Goal: Task Accomplishment & Management: Use online tool/utility

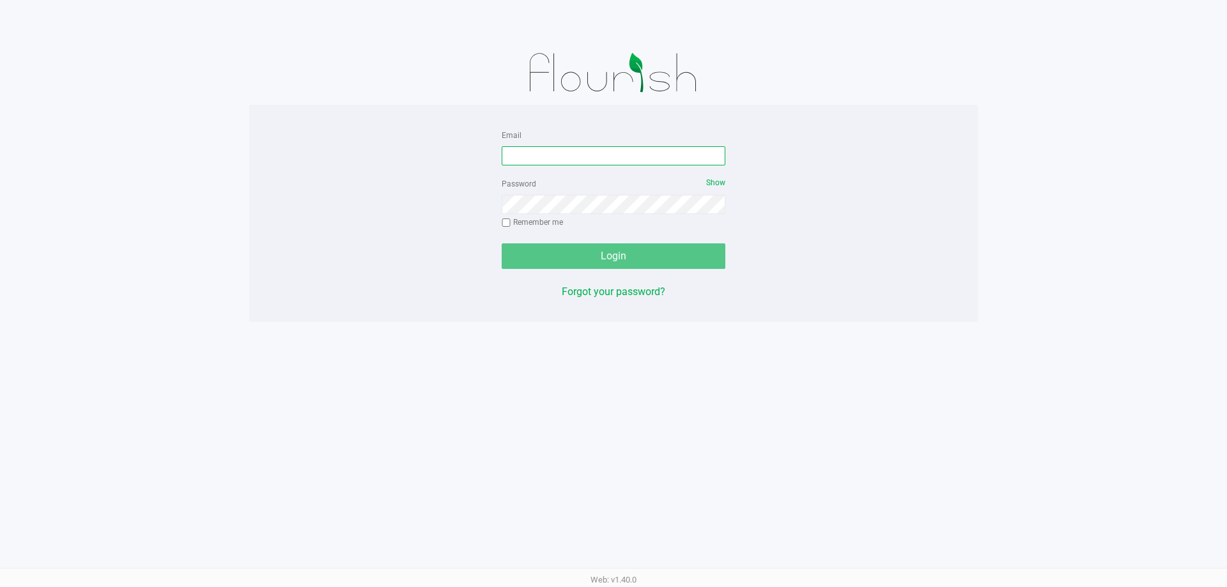
click at [637, 164] on input "Email" at bounding box center [614, 155] width 224 height 19
type input "wperkins@liveparallel.com"
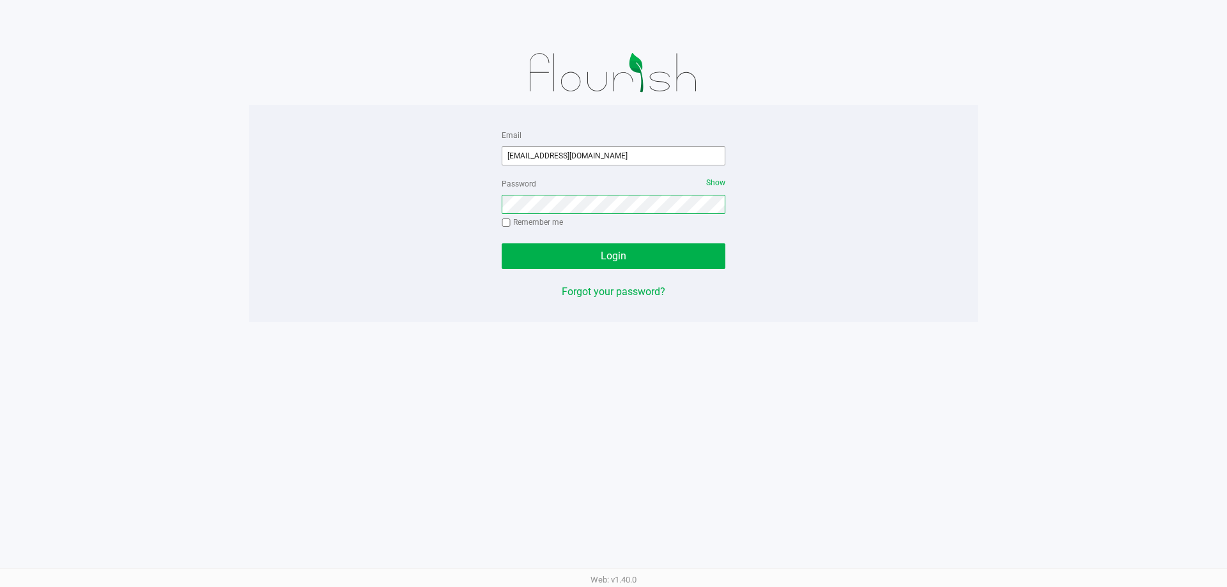
click at [502, 244] on button "Login" at bounding box center [614, 257] width 224 height 26
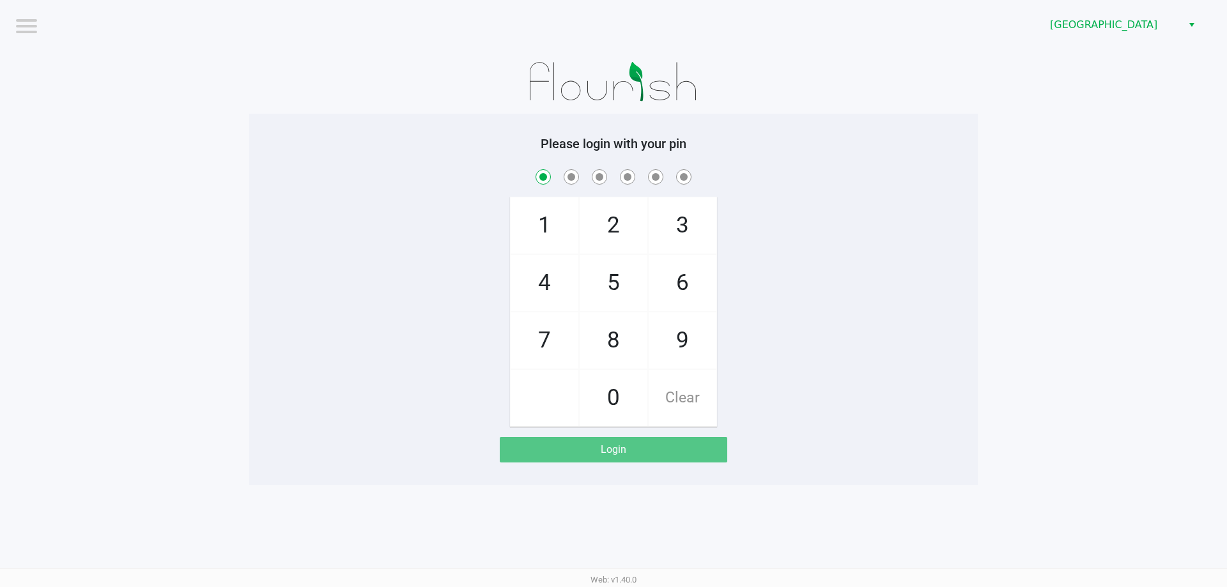
checkbox input "true"
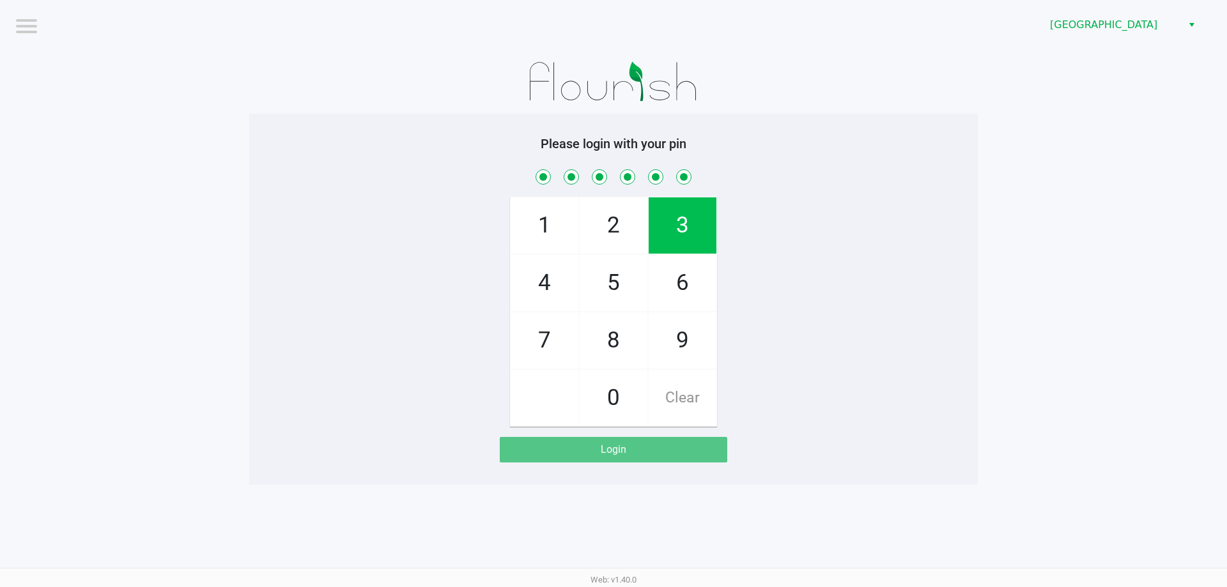
checkbox input "true"
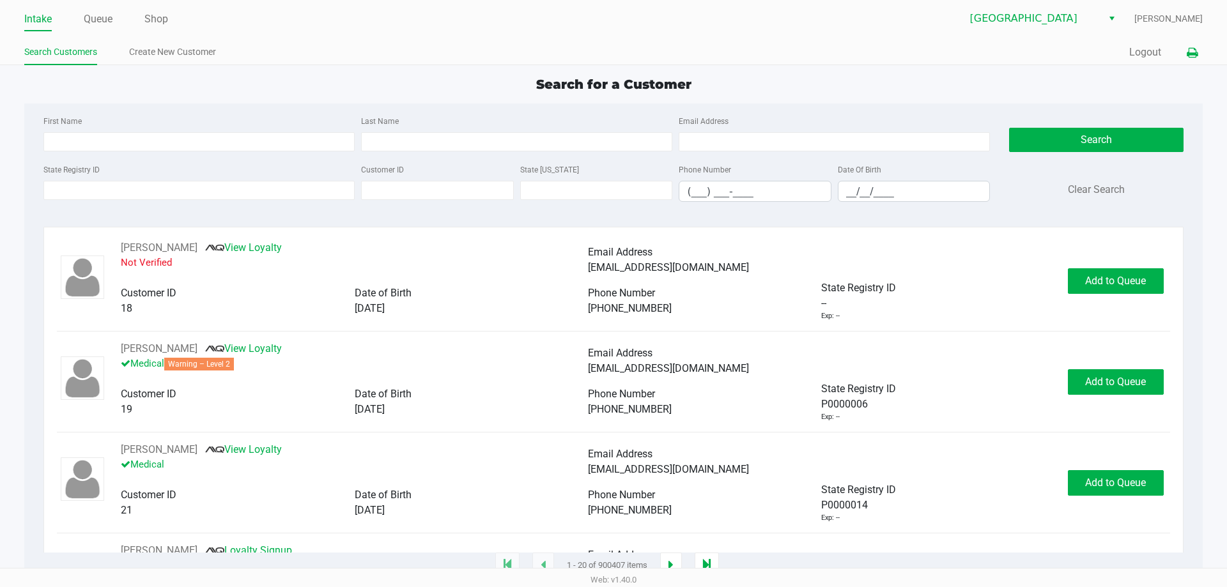
click at [1198, 51] on button at bounding box center [1192, 53] width 21 height 24
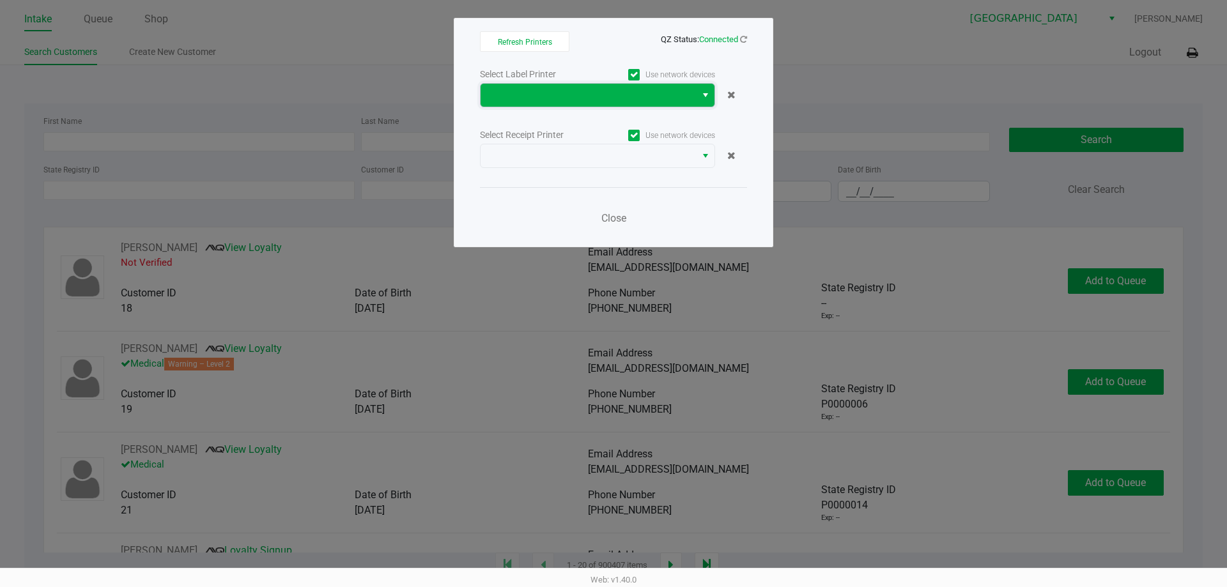
click at [562, 101] on span at bounding box center [588, 95] width 200 height 15
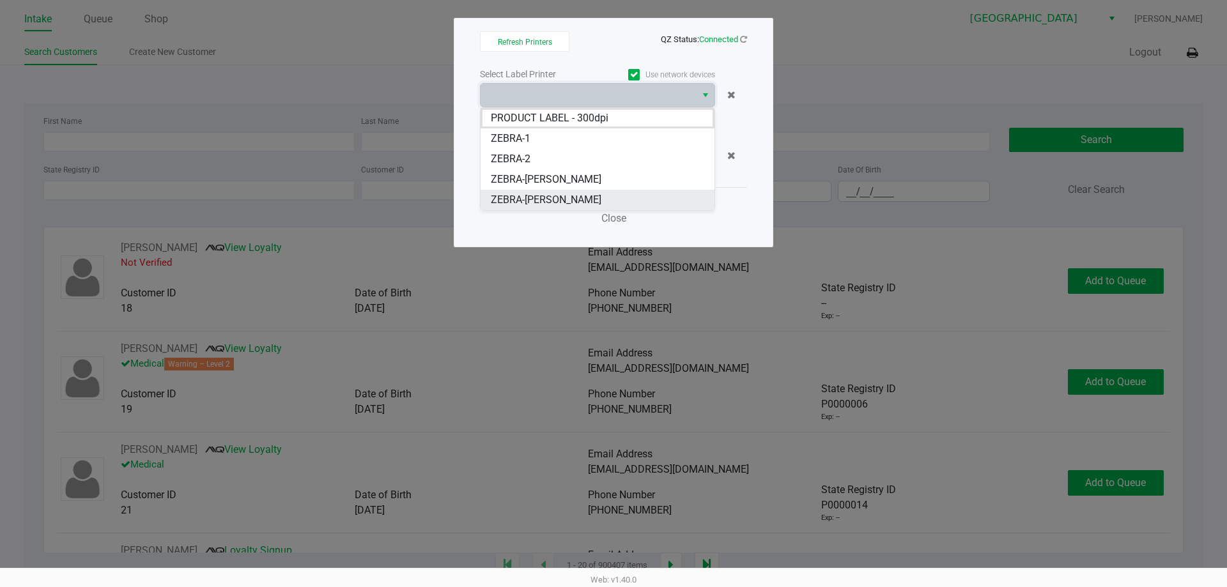
click at [521, 203] on span "ZEBRA-[PERSON_NAME]" at bounding box center [546, 199] width 111 height 15
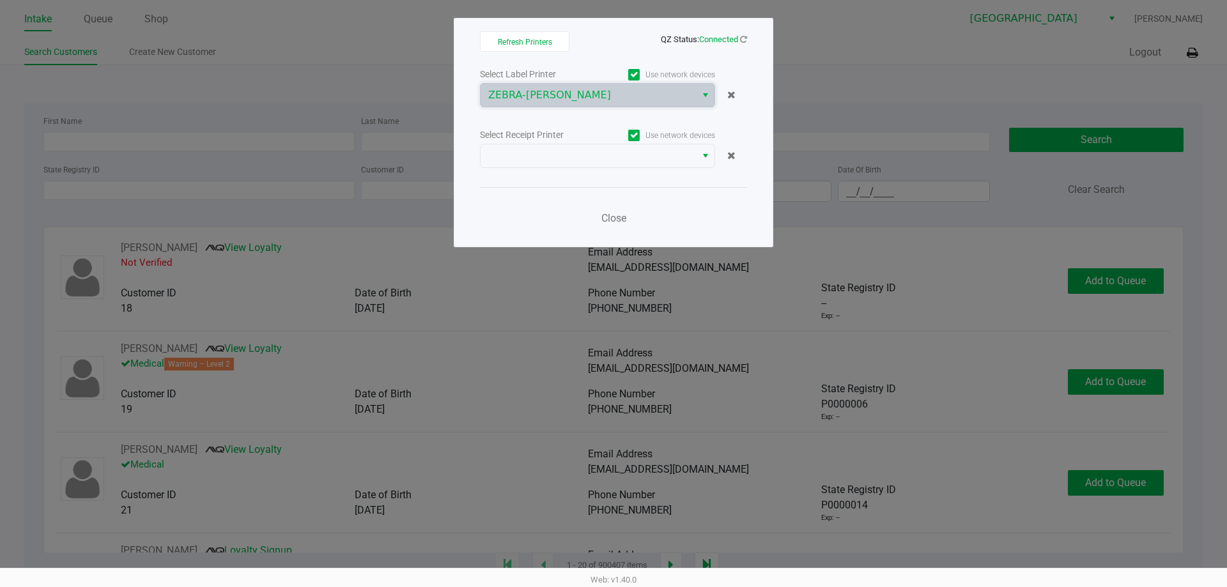
click at [522, 178] on div "Select Label Printer Use network devices ZEBRA-VANCE-JOY Select Receipt Printer…" at bounding box center [613, 150] width 267 height 168
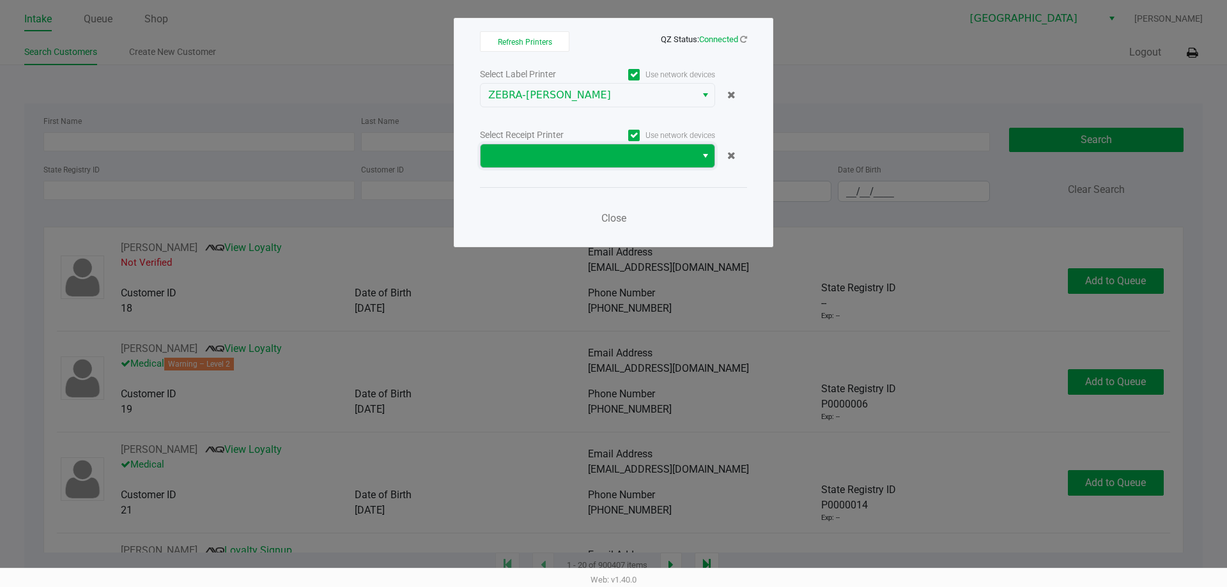
click at [517, 155] on span at bounding box center [588, 155] width 200 height 15
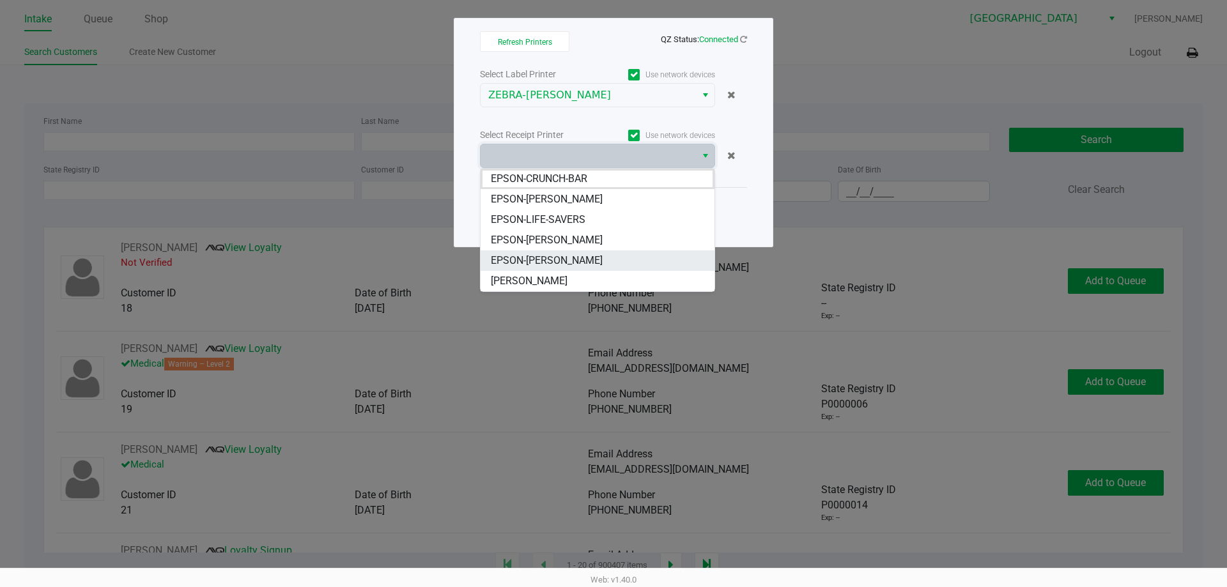
click at [528, 265] on span "EPSON-[PERSON_NAME]" at bounding box center [547, 260] width 112 height 15
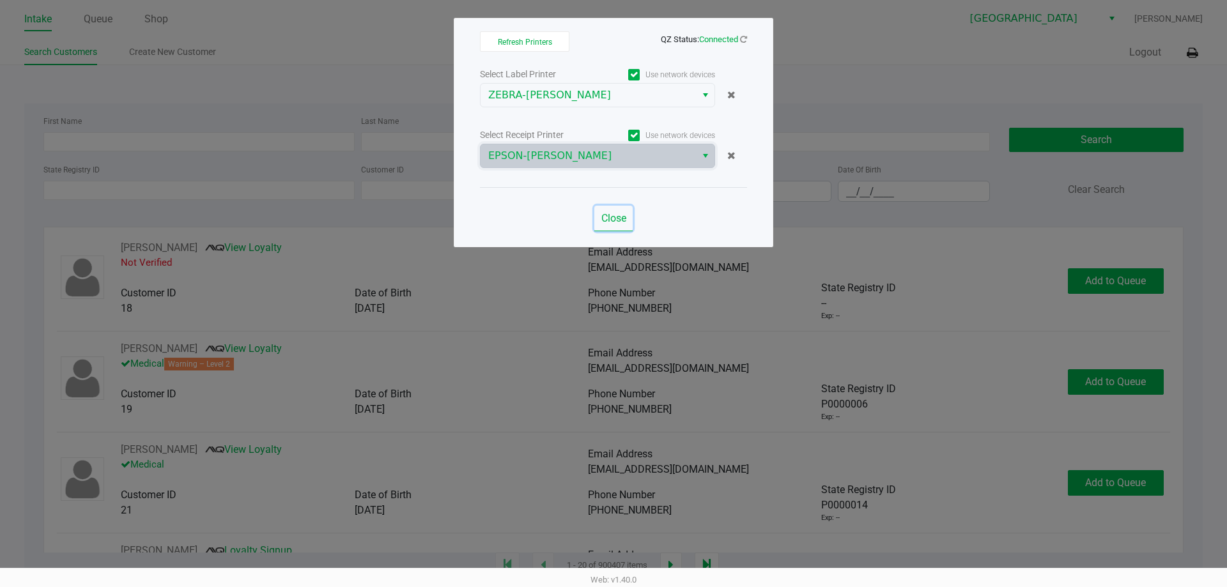
click at [617, 217] on span "Close" at bounding box center [613, 218] width 25 height 12
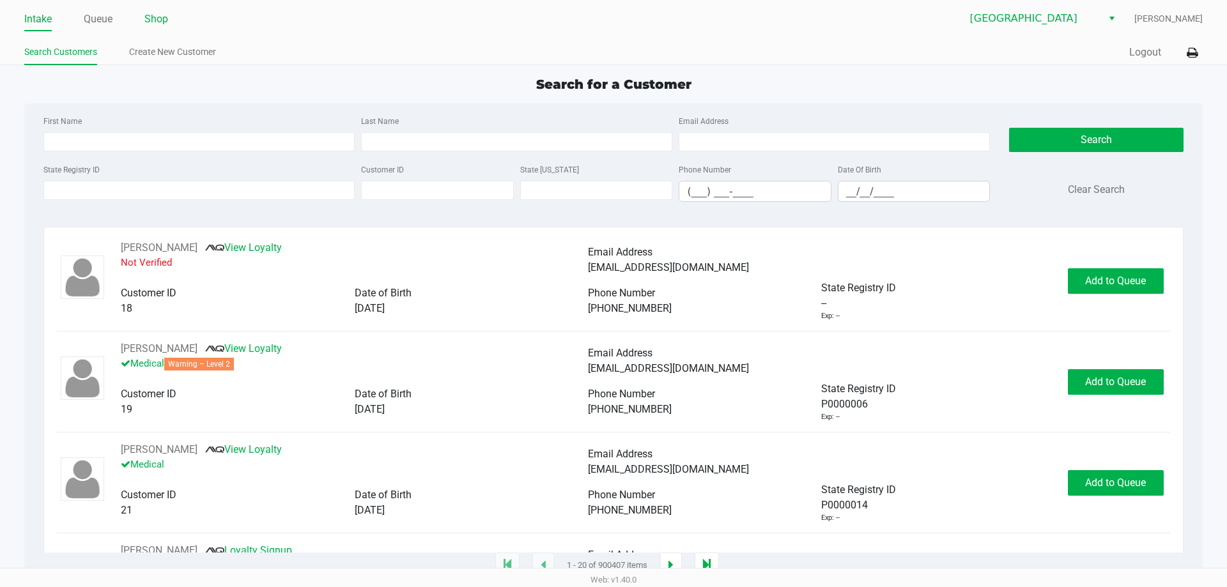
click at [147, 26] on link "Shop" at bounding box center [156, 19] width 24 height 18
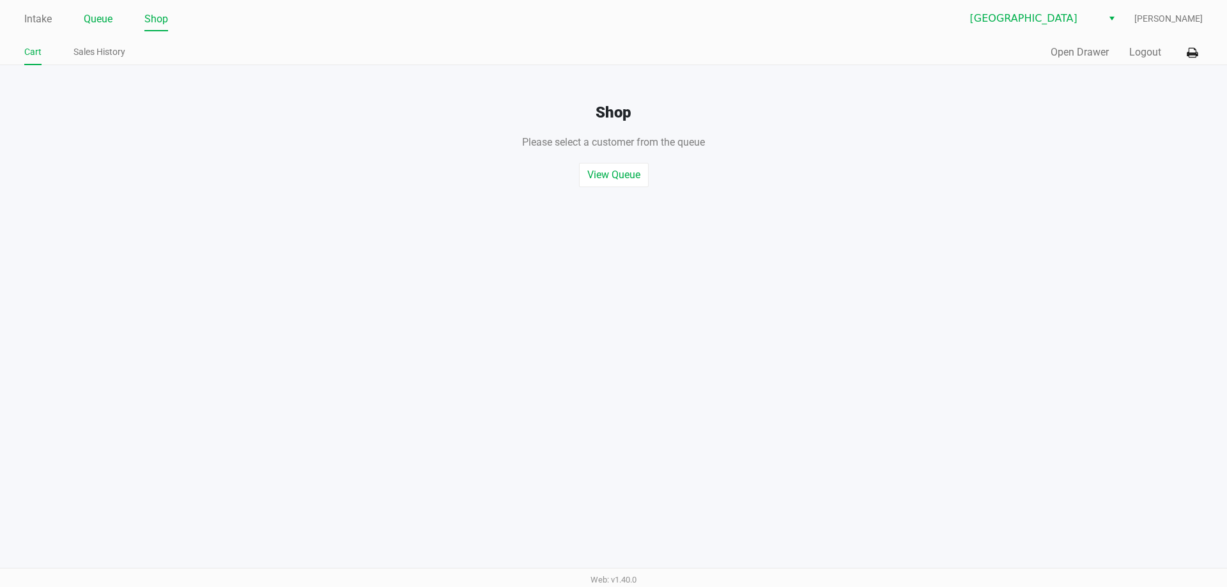
click at [94, 24] on link "Queue" at bounding box center [98, 19] width 29 height 18
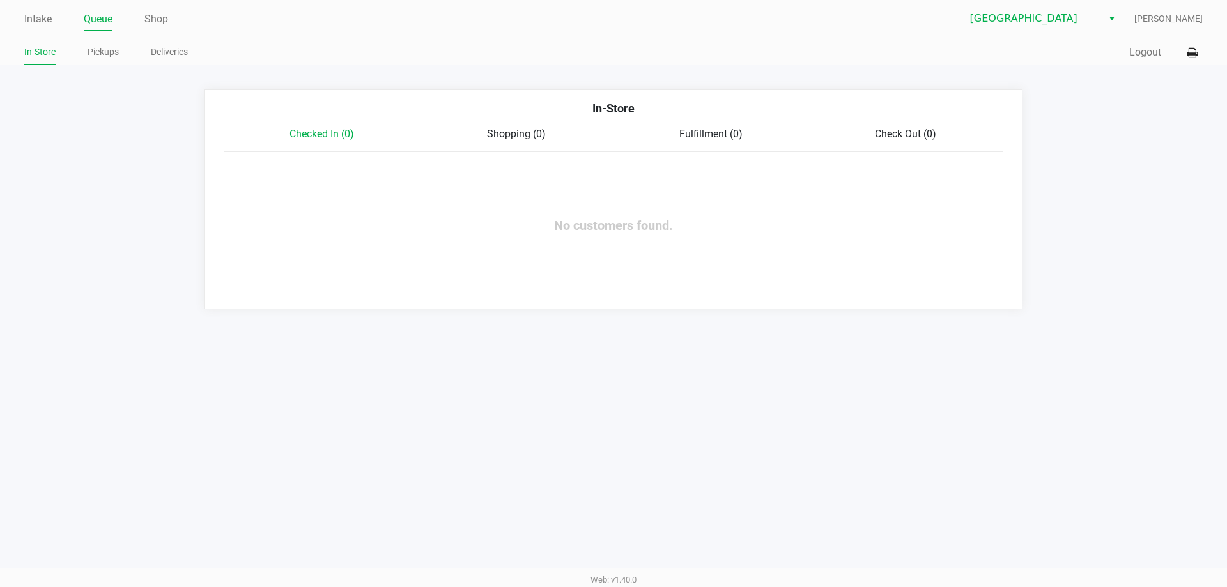
click at [115, 51] on link "Pickups" at bounding box center [103, 52] width 31 height 16
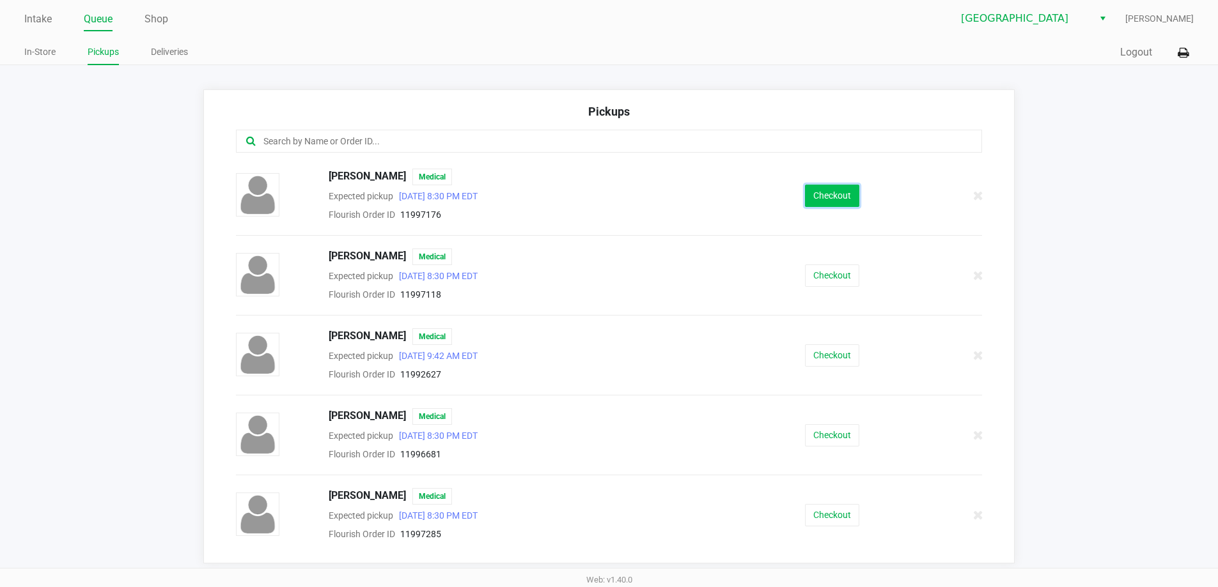
click at [825, 186] on button "Checkout" at bounding box center [832, 196] width 54 height 22
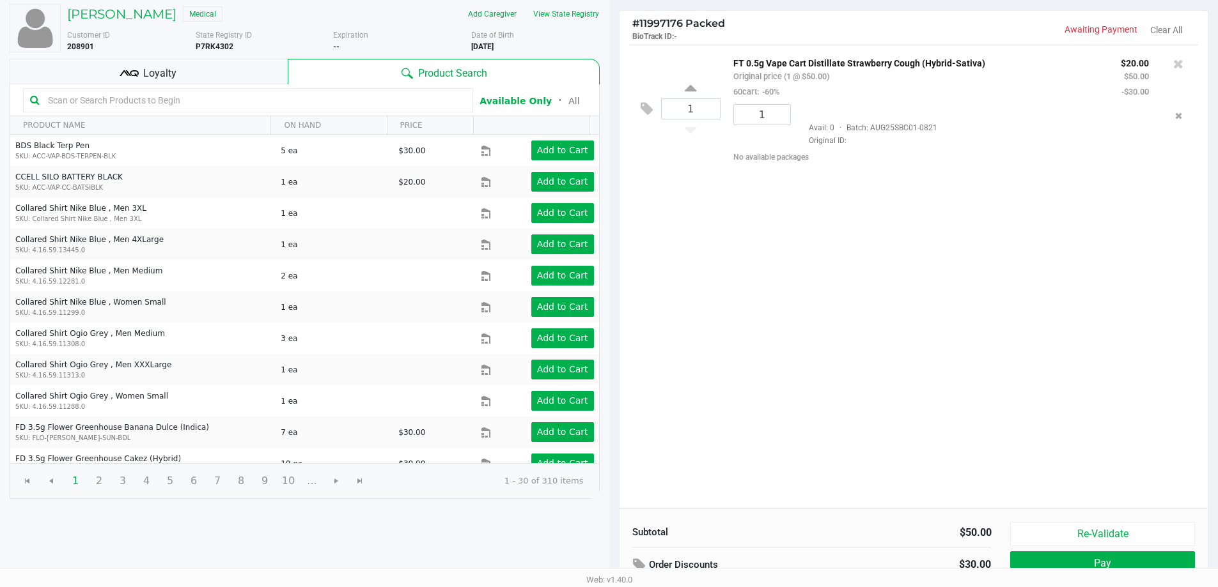
scroll to position [131, 0]
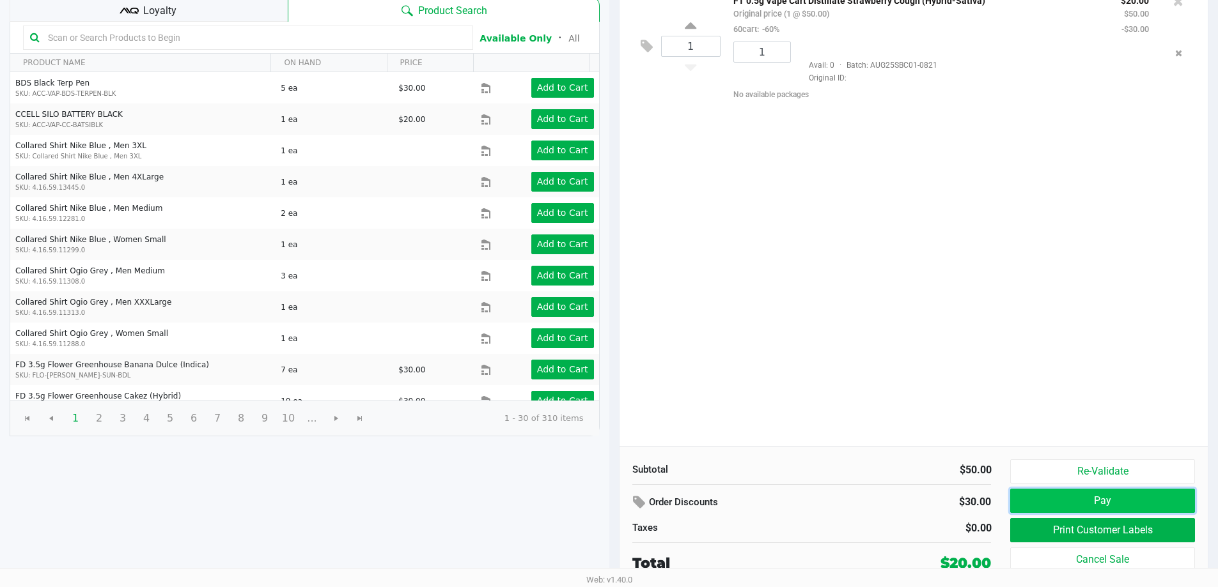
click at [1088, 497] on button "Pay" at bounding box center [1102, 501] width 184 height 24
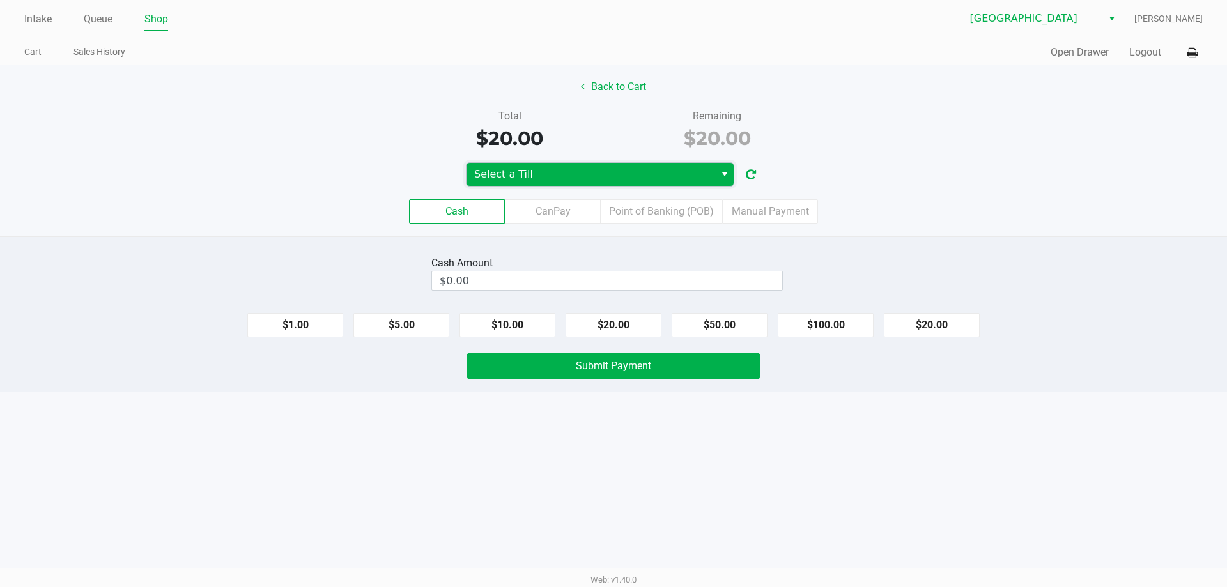
click at [585, 174] on span "Select a Till" at bounding box center [590, 174] width 233 height 15
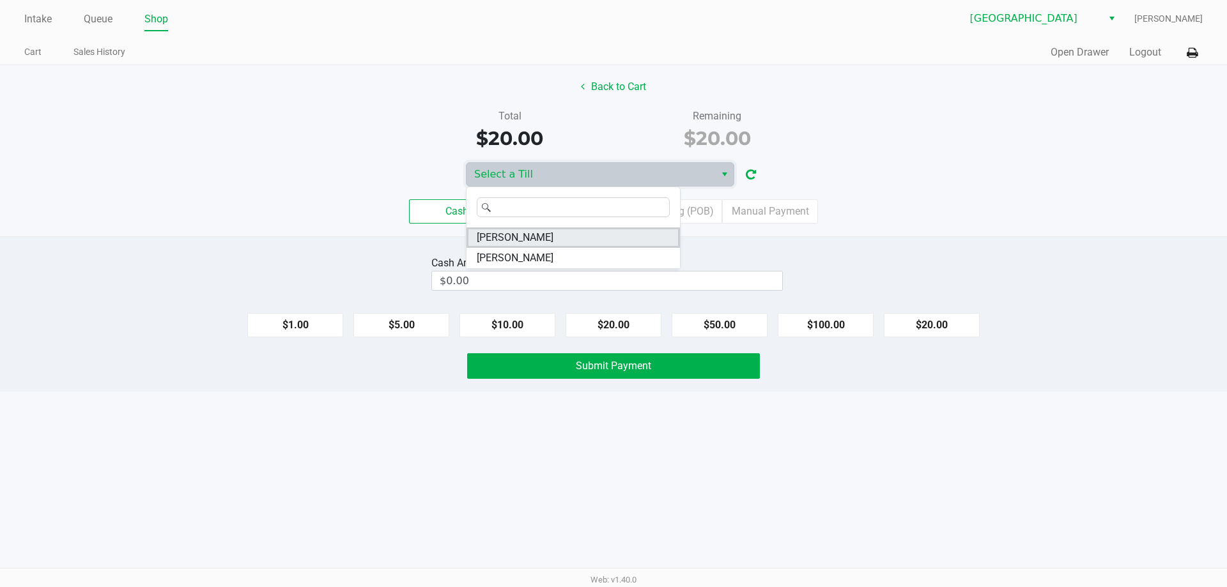
click at [561, 235] on li "VANCE-JOY" at bounding box center [573, 238] width 213 height 20
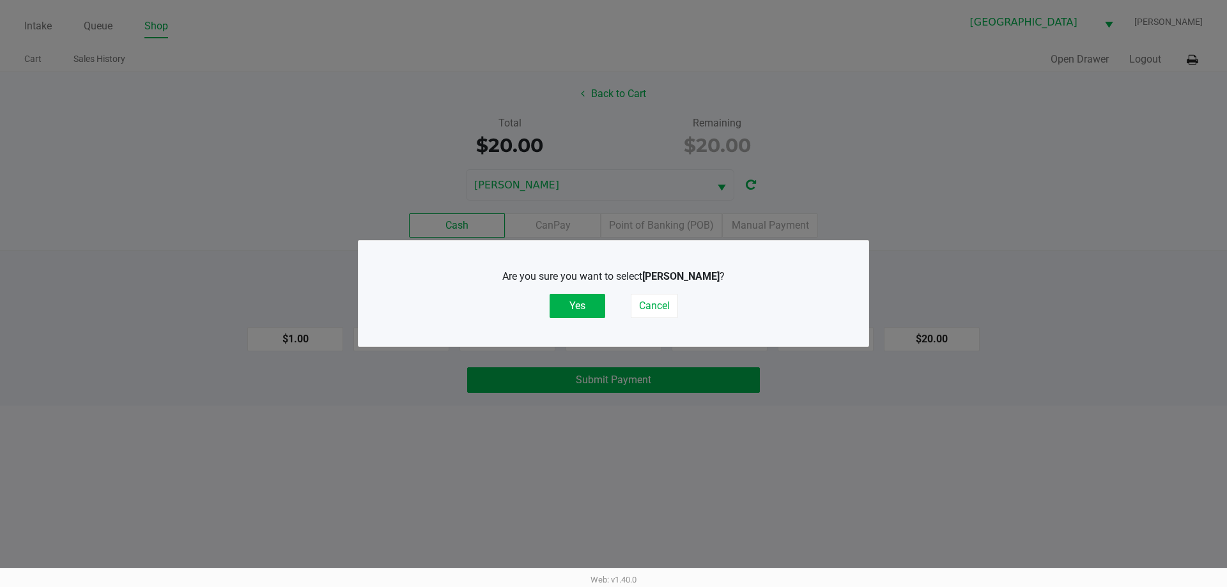
click at [587, 304] on button "Yes" at bounding box center [578, 306] width 56 height 24
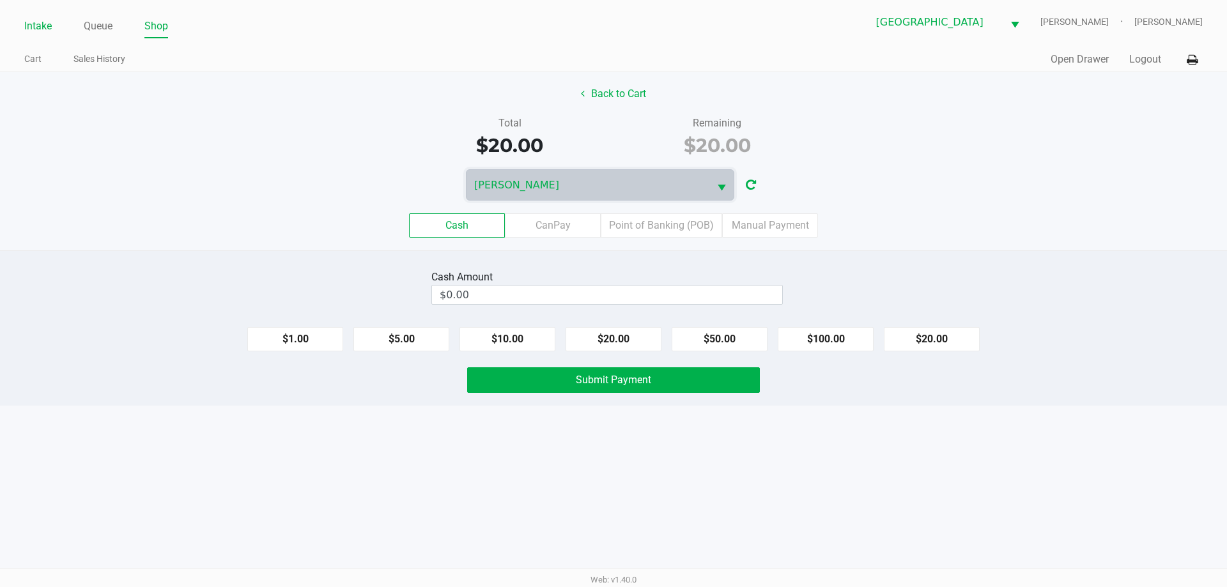
click at [36, 27] on link "Intake" at bounding box center [37, 26] width 27 height 18
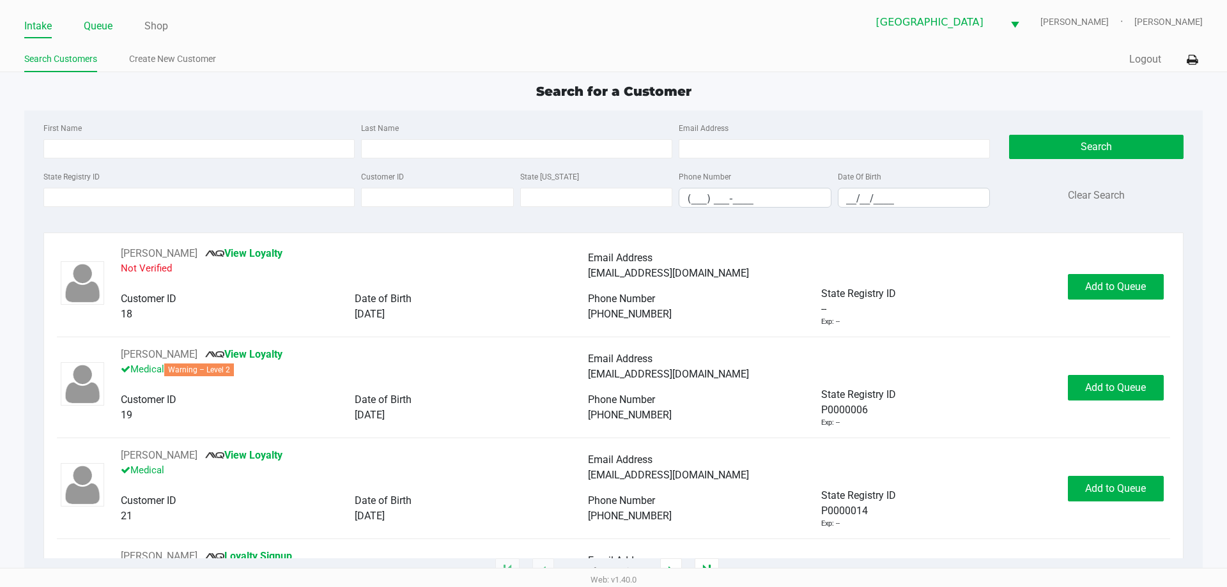
click at [109, 24] on link "Queue" at bounding box center [98, 26] width 29 height 18
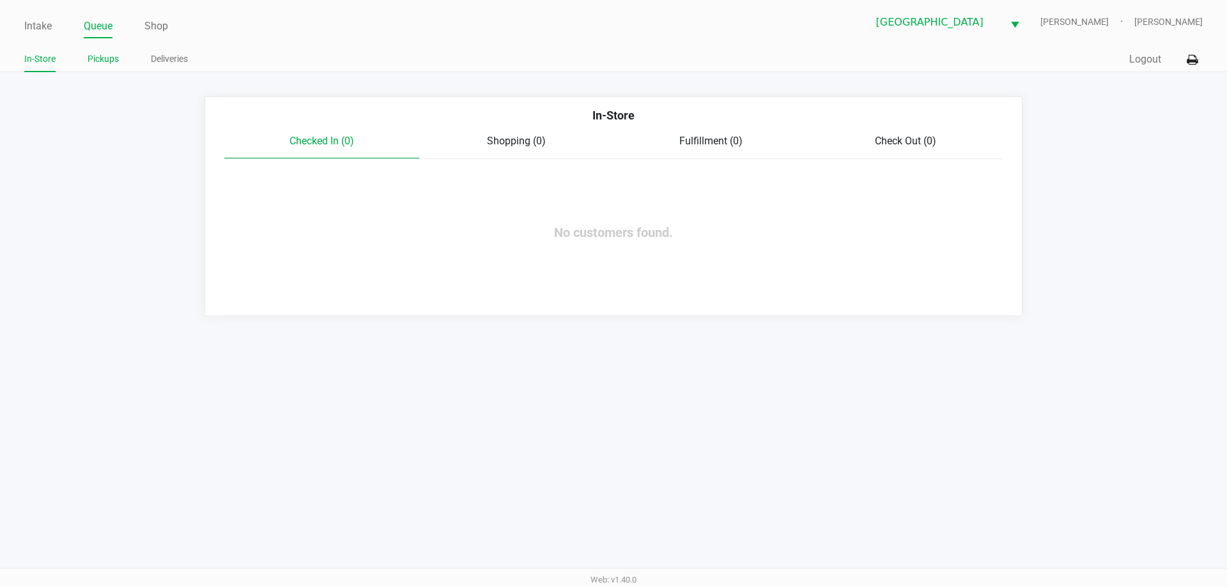
click at [109, 55] on link "Pickups" at bounding box center [103, 59] width 31 height 16
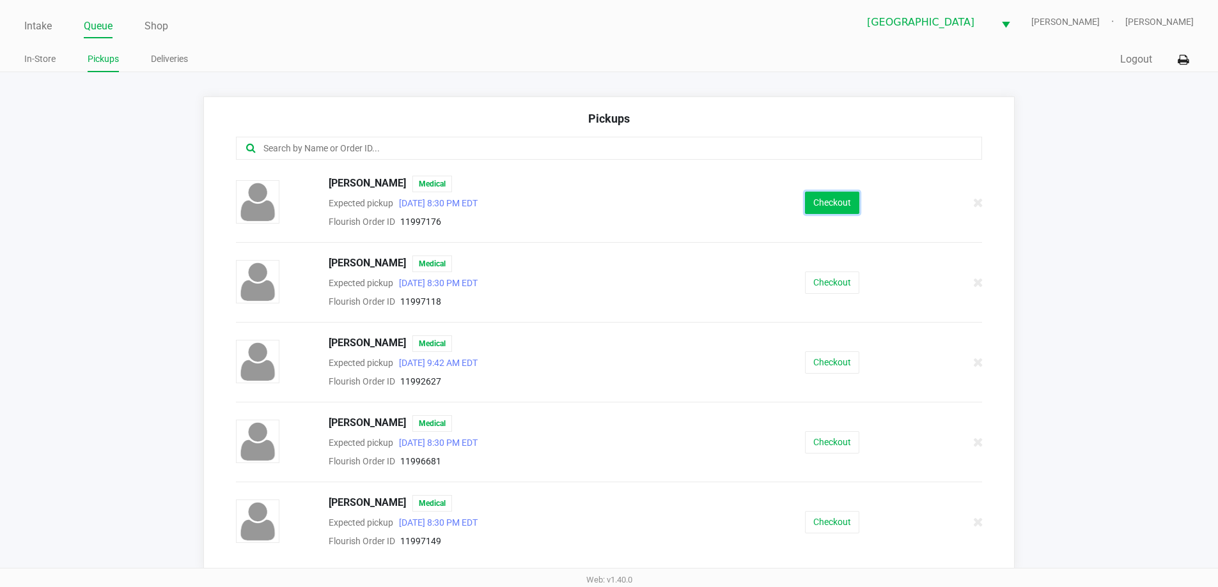
click at [805, 203] on button "Checkout" at bounding box center [832, 203] width 54 height 22
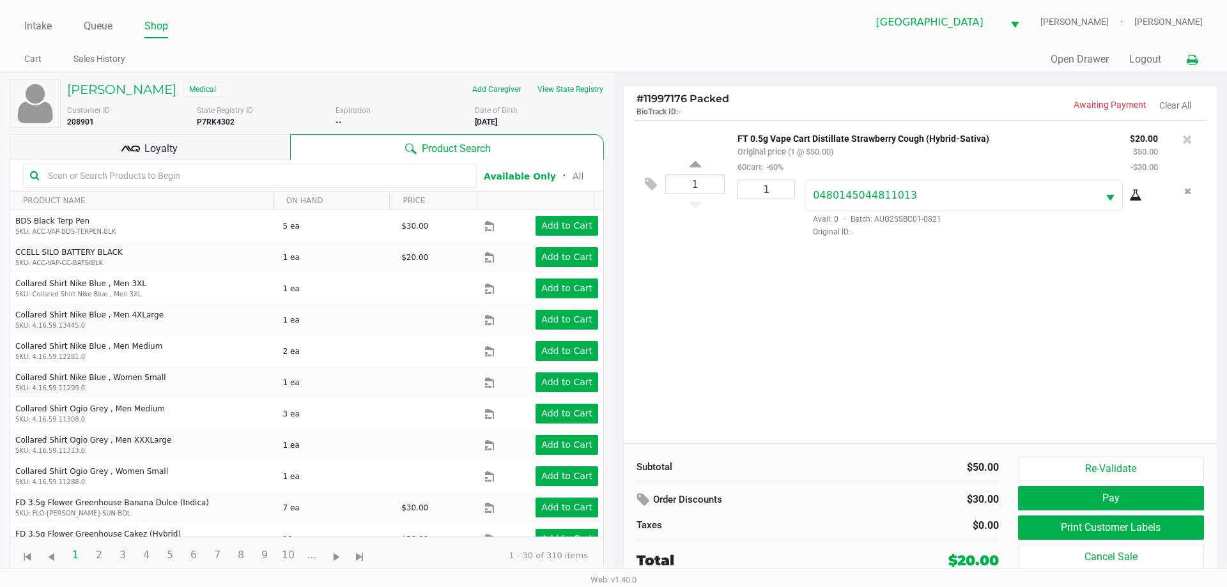
click at [1193, 59] on icon at bounding box center [1192, 60] width 11 height 9
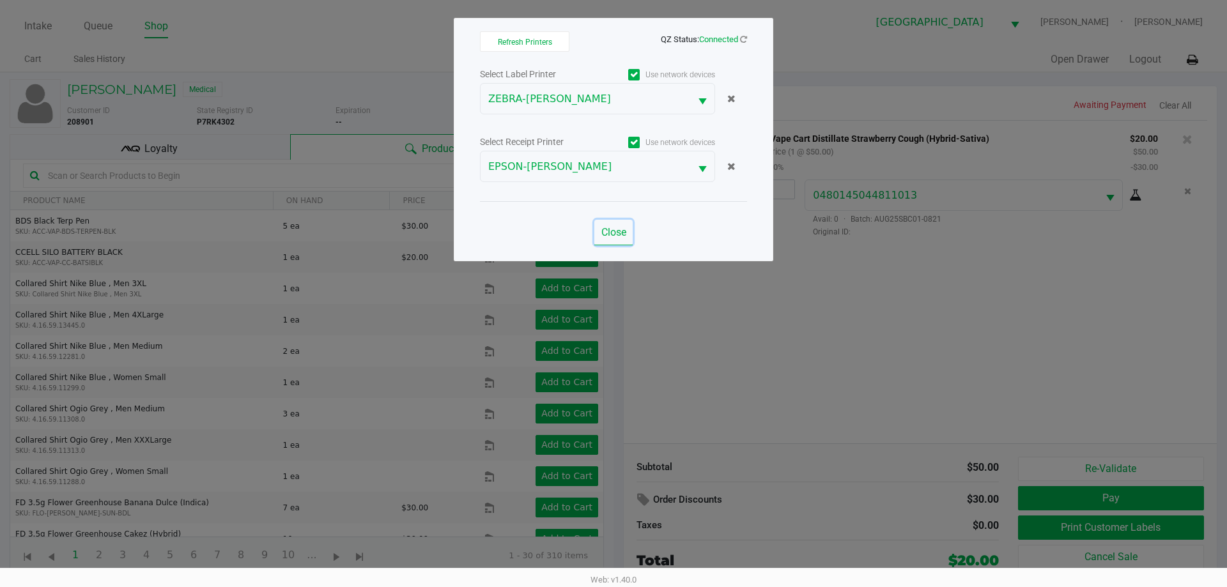
click at [617, 235] on span "Close" at bounding box center [613, 232] width 25 height 12
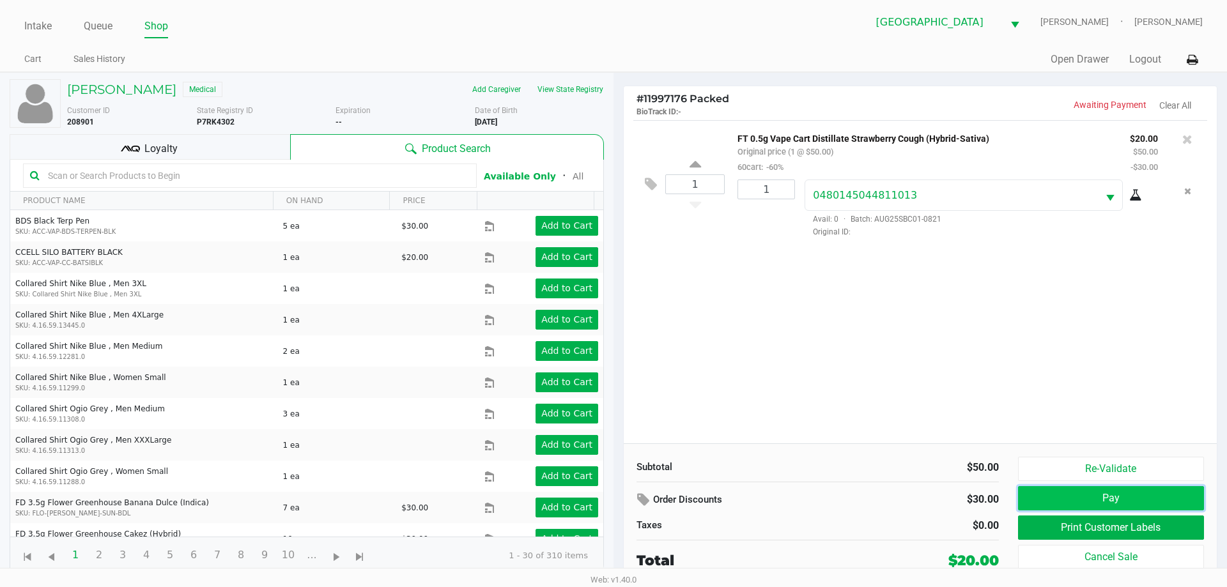
click at [1096, 493] on button "Pay" at bounding box center [1111, 498] width 186 height 24
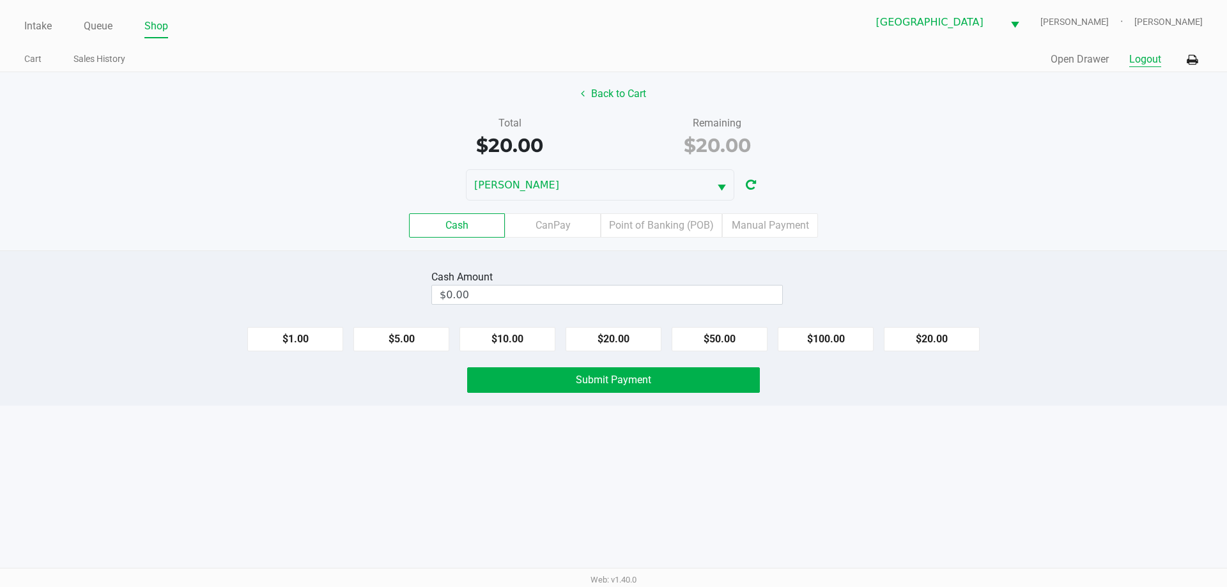
click at [1147, 61] on button "Logout" at bounding box center [1145, 59] width 32 height 15
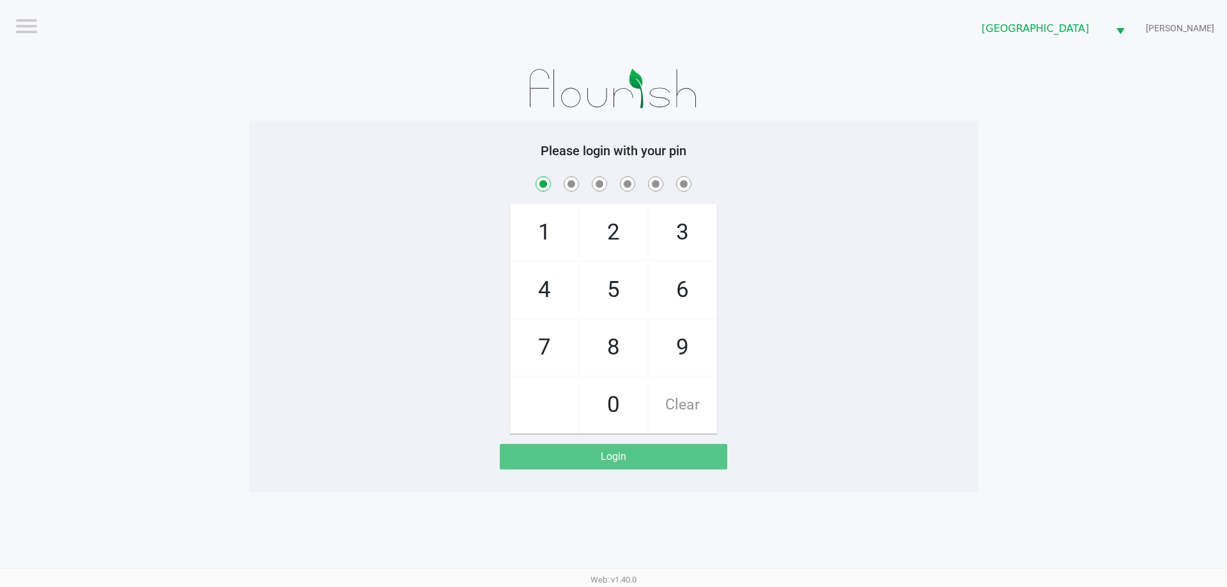
checkbox input "true"
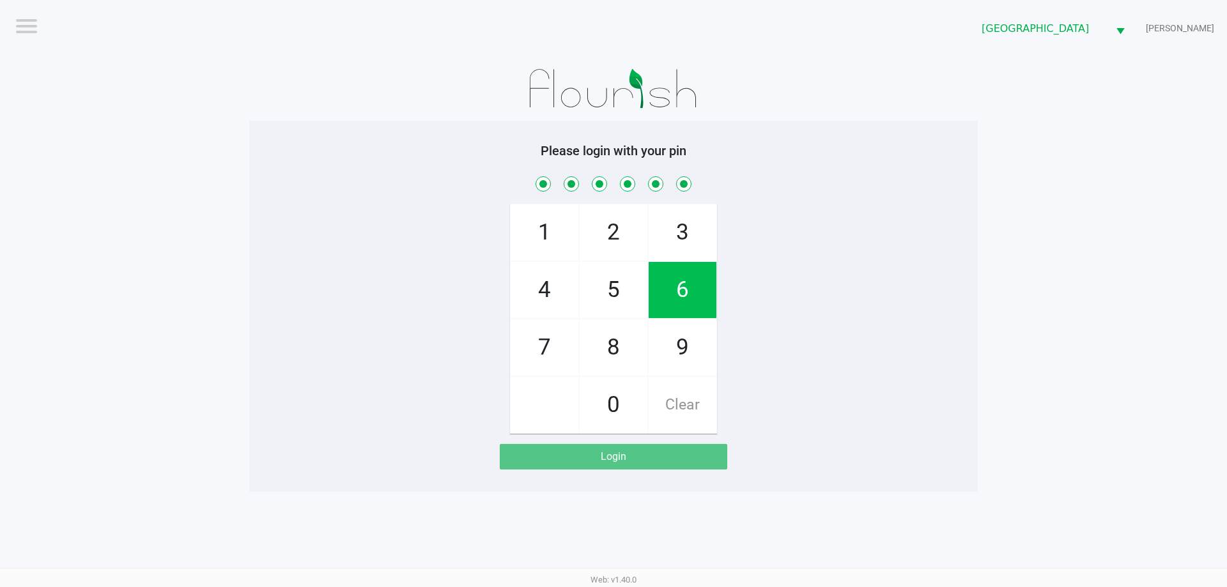
checkbox input "true"
checkbox input "false"
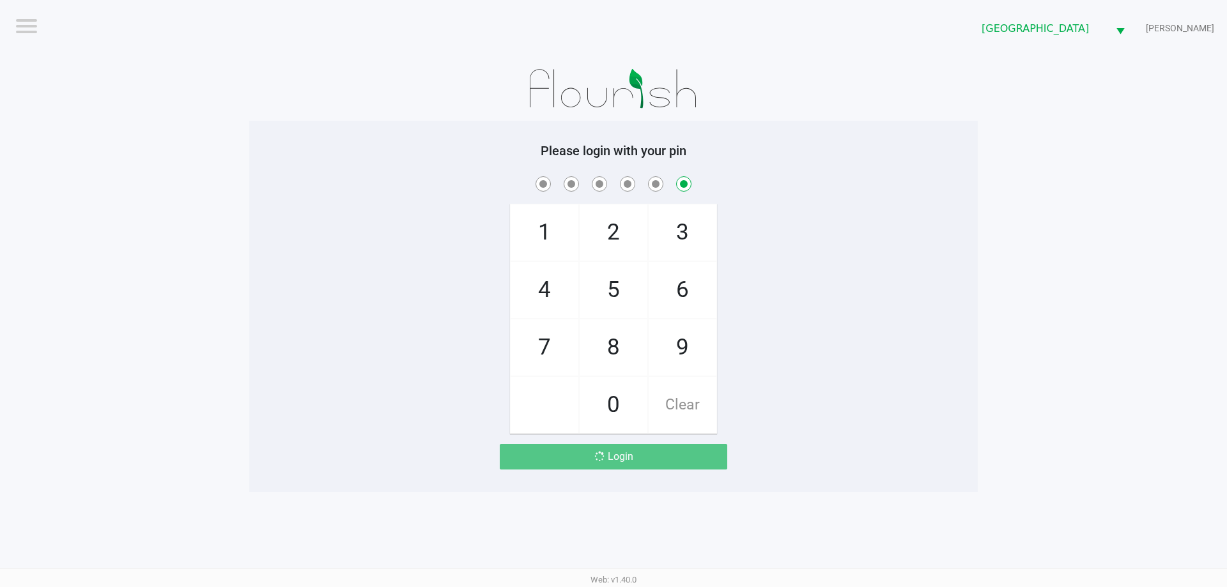
checkbox input "false"
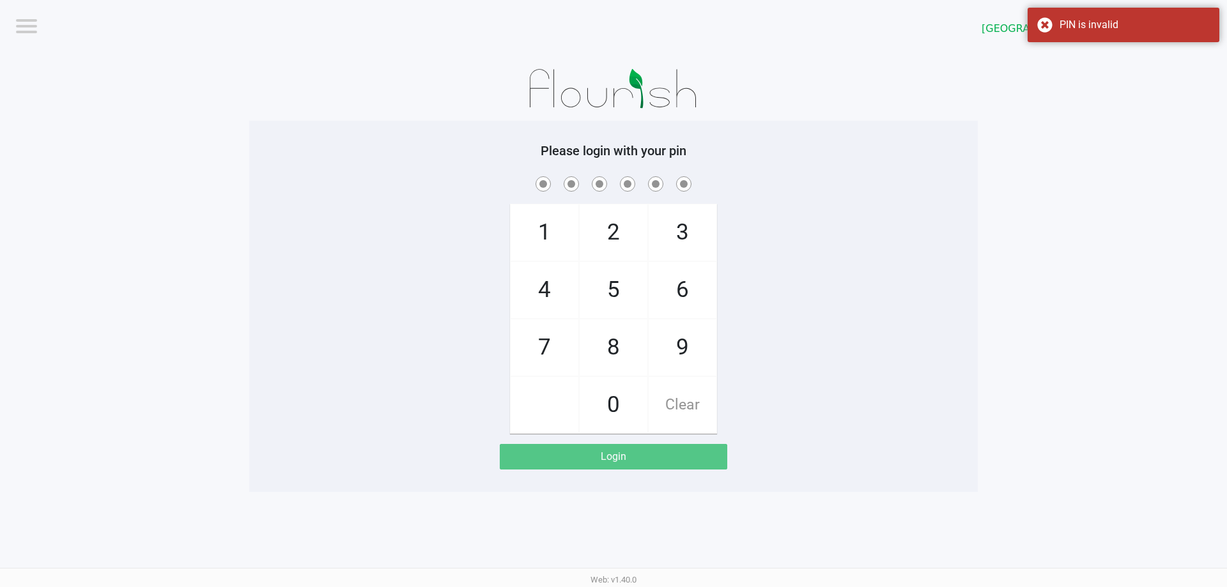
checkbox input "true"
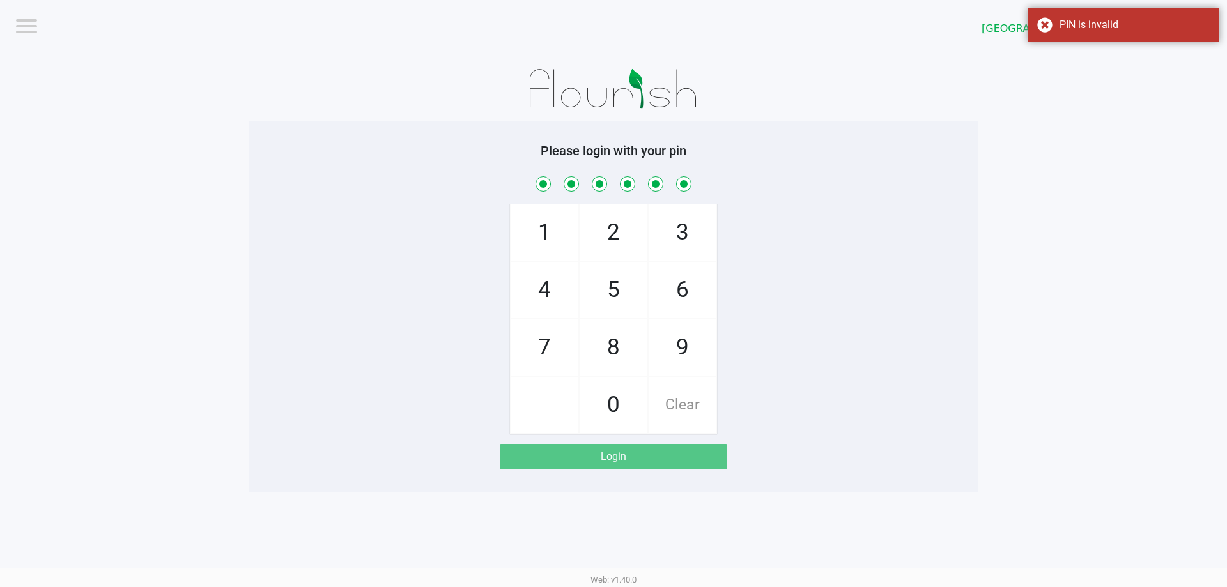
checkbox input "true"
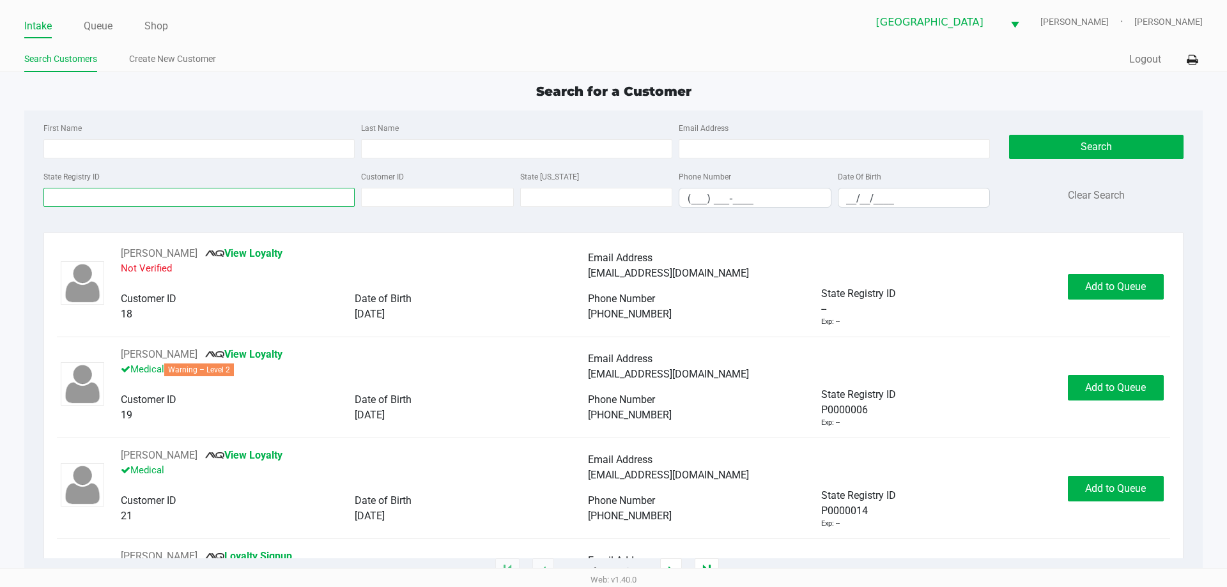
click at [121, 191] on input "State Registry ID" at bounding box center [198, 197] width 311 height 19
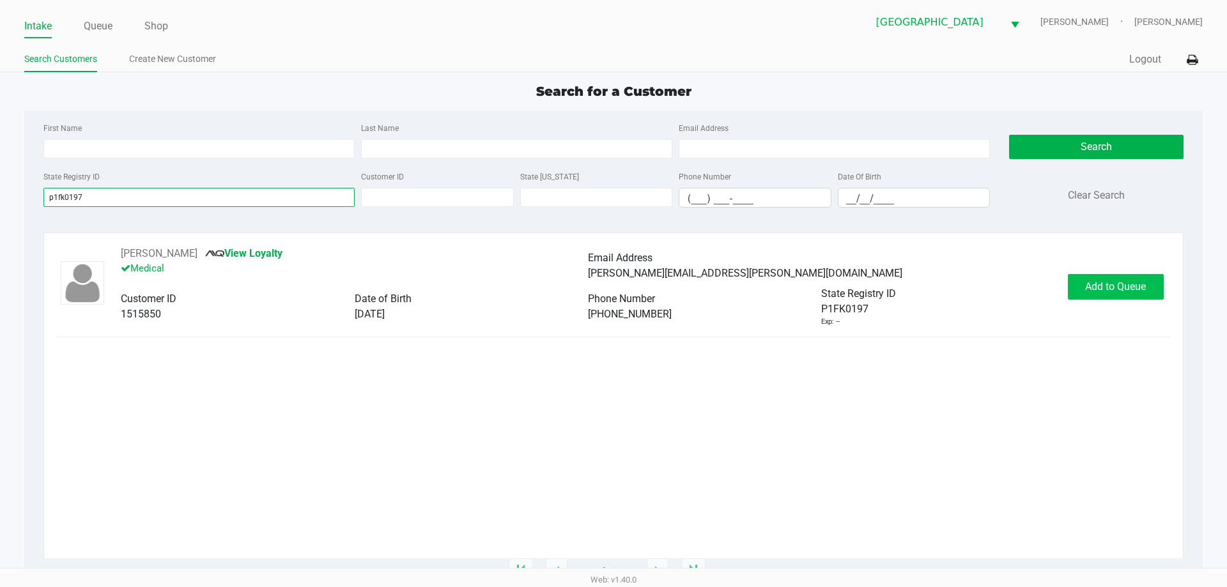
type input "p1fk0197"
click at [1135, 285] on span "Add to Queue" at bounding box center [1115, 287] width 61 height 12
click at [1135, 285] on div "Add to Queue" at bounding box center [1116, 287] width 96 height 26
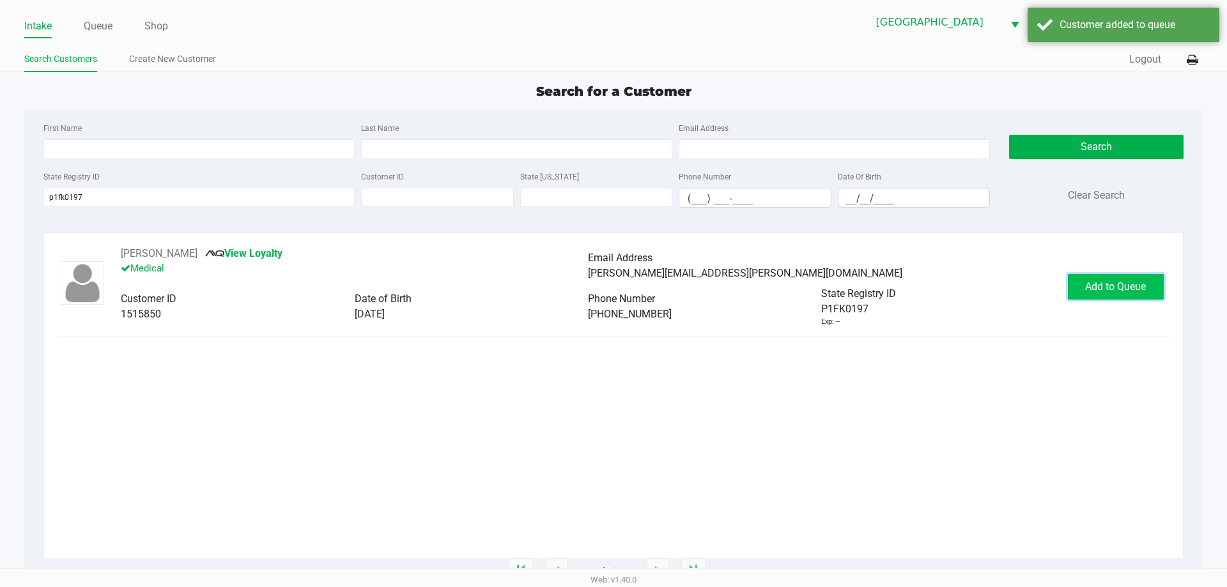
click at [1135, 285] on span "Add to Queue" at bounding box center [1115, 287] width 61 height 12
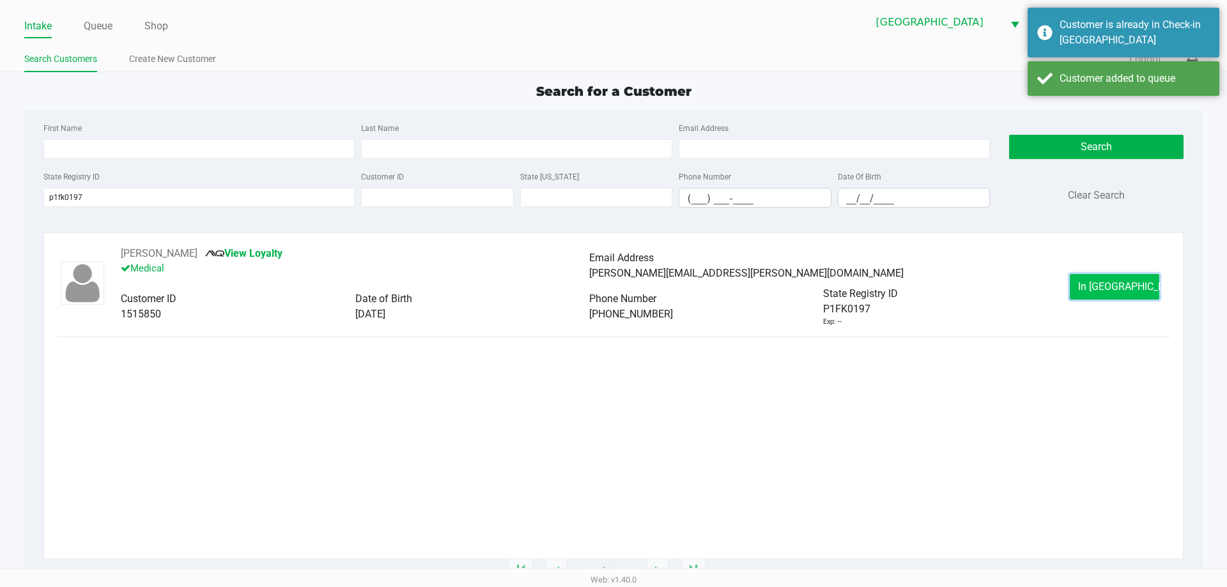
click at [1133, 285] on span "In Queue" at bounding box center [1131, 287] width 107 height 12
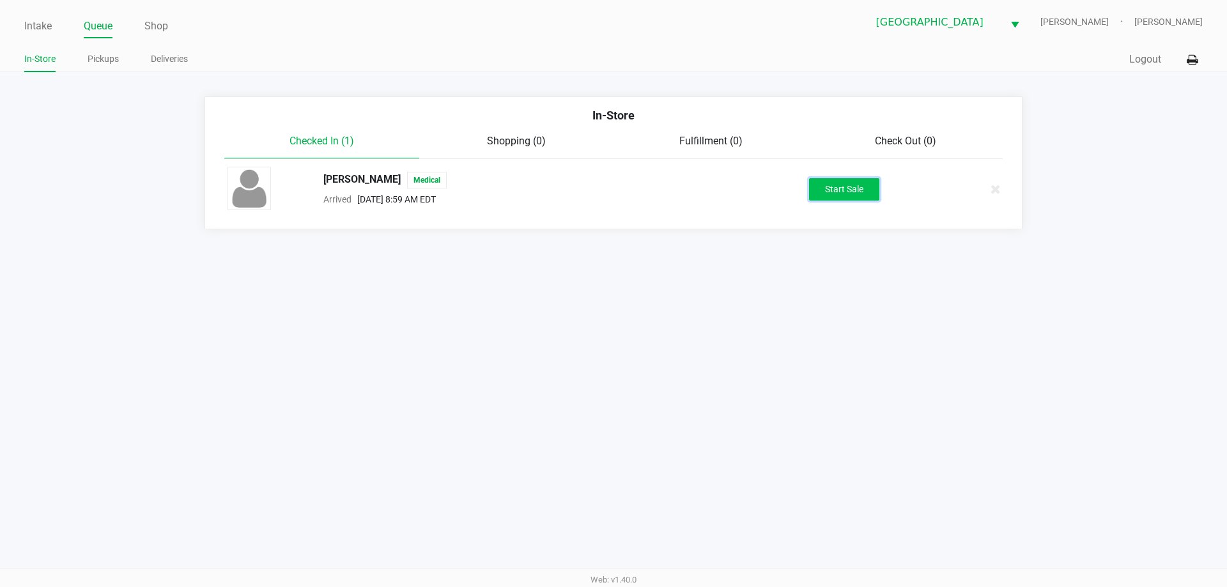
click at [865, 200] on button "Start Sale" at bounding box center [844, 189] width 70 height 22
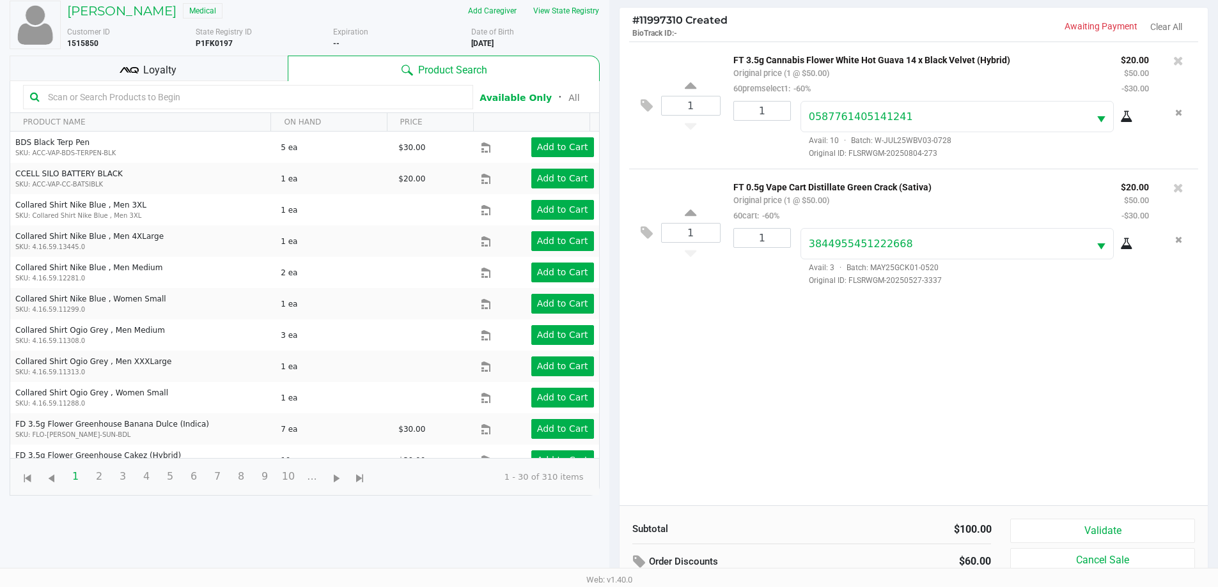
scroll to position [138, 0]
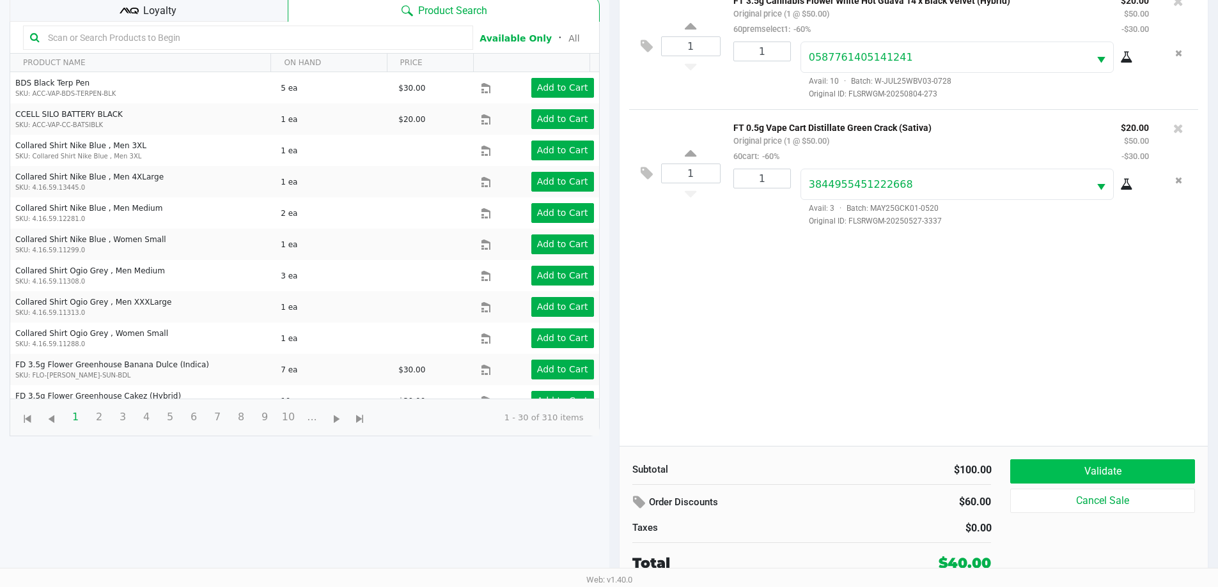
click at [1099, 461] on button "Validate" at bounding box center [1102, 472] width 184 height 24
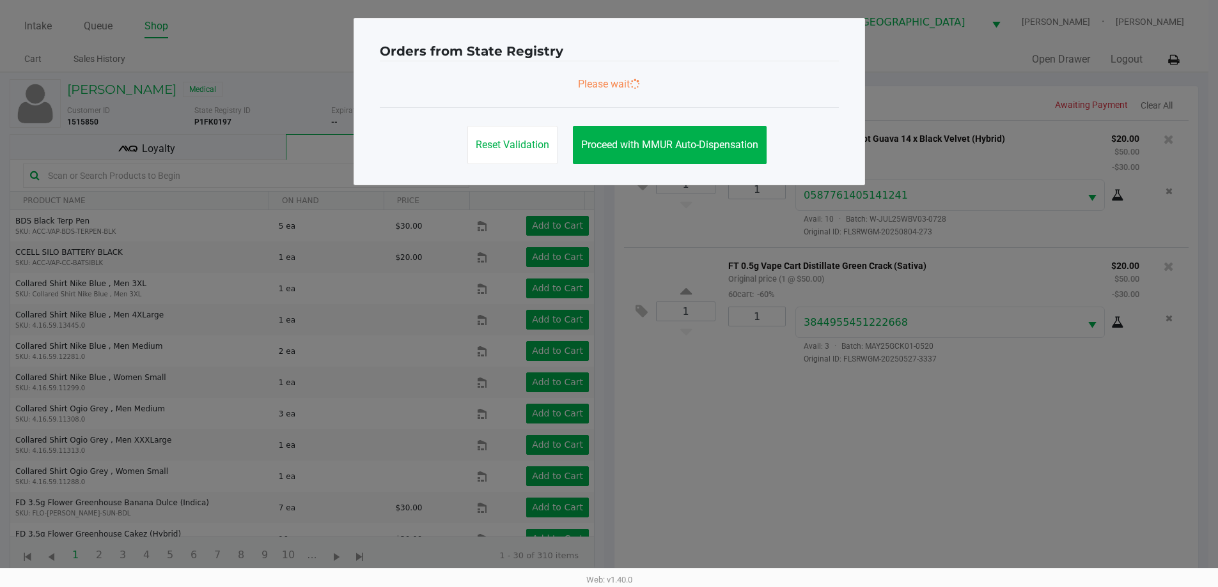
scroll to position [0, 0]
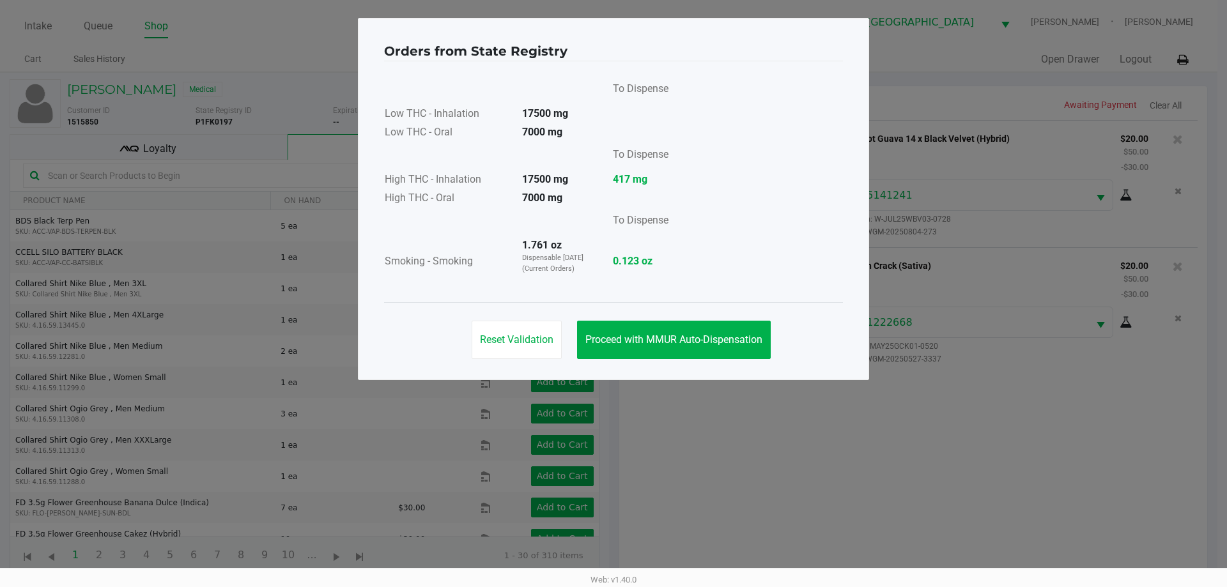
click at [672, 335] on span "Proceed with MMUR Auto-Dispensation" at bounding box center [673, 340] width 177 height 12
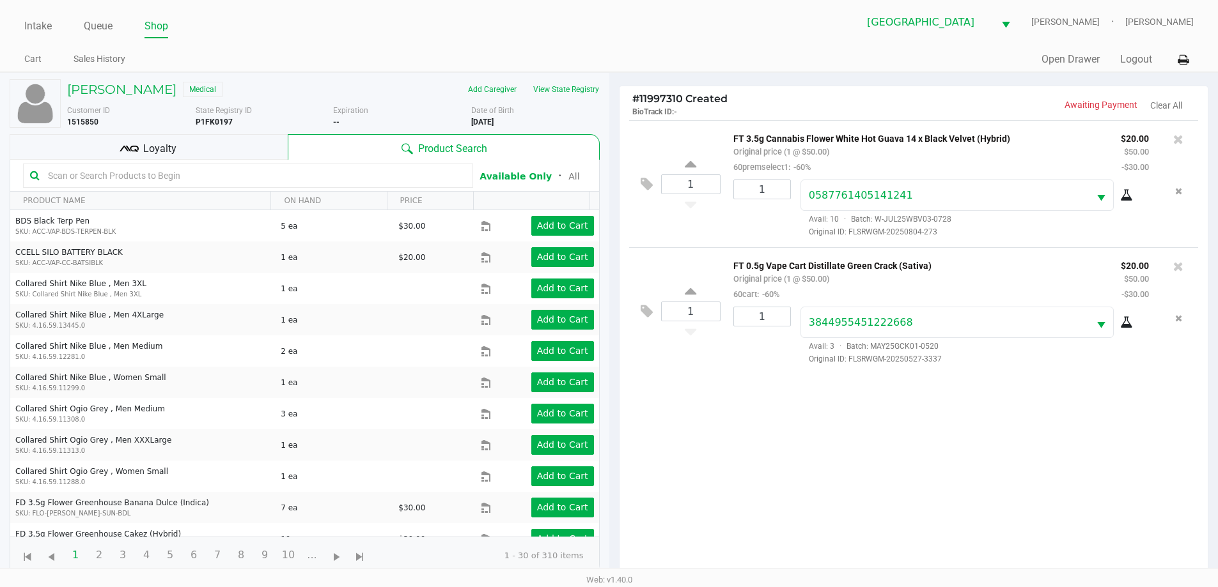
scroll to position [138, 0]
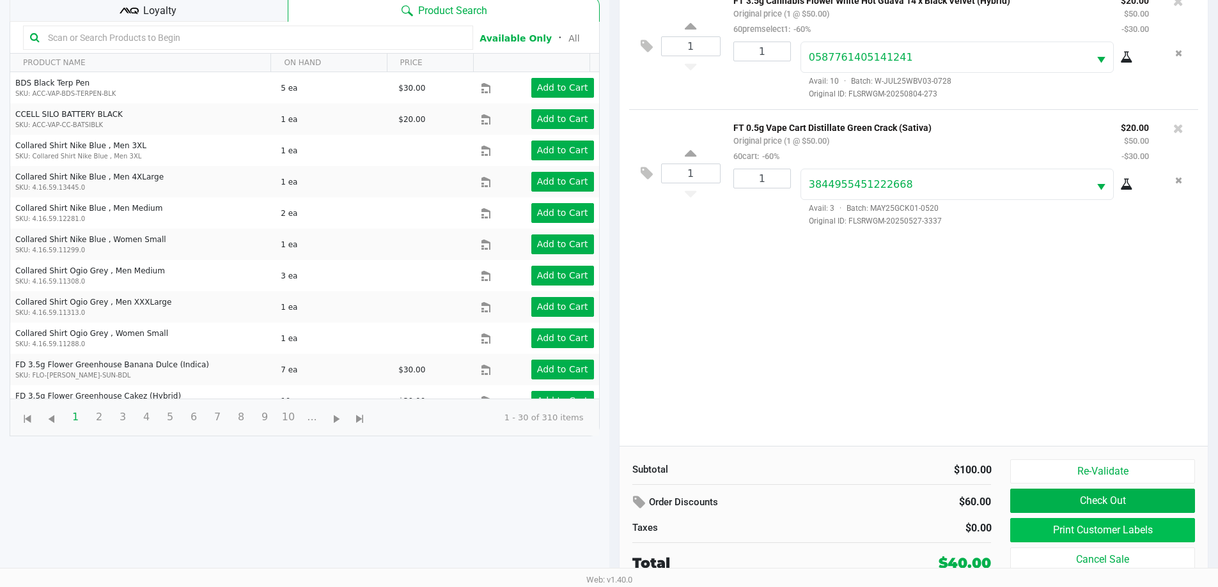
click at [1060, 534] on button "Print Customer Labels" at bounding box center [1102, 530] width 184 height 24
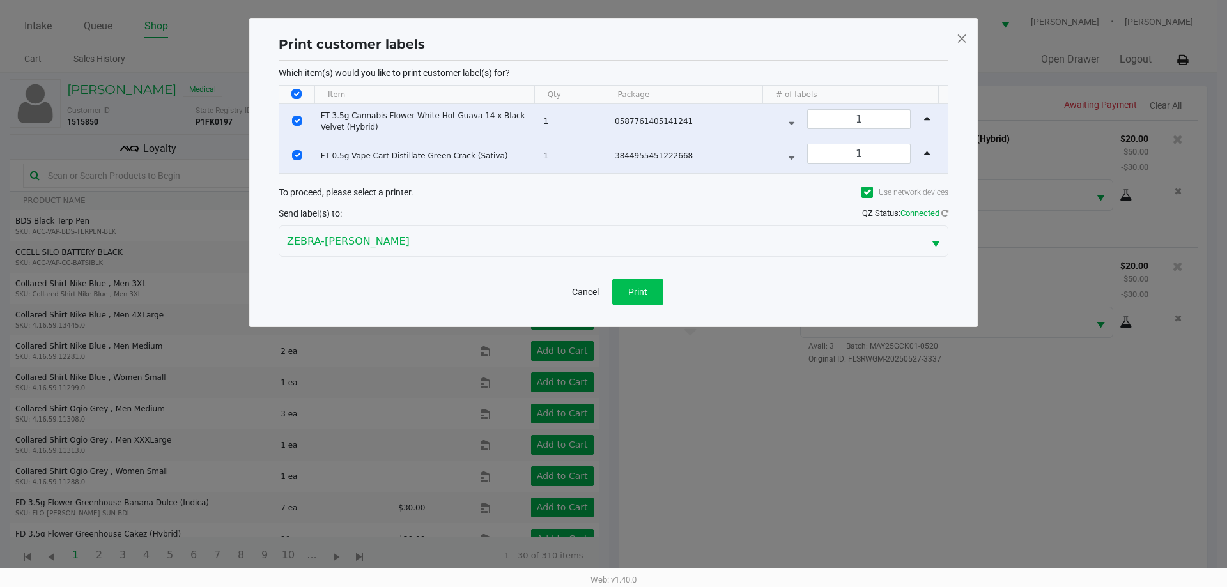
click at [641, 285] on button "Print" at bounding box center [637, 292] width 51 height 26
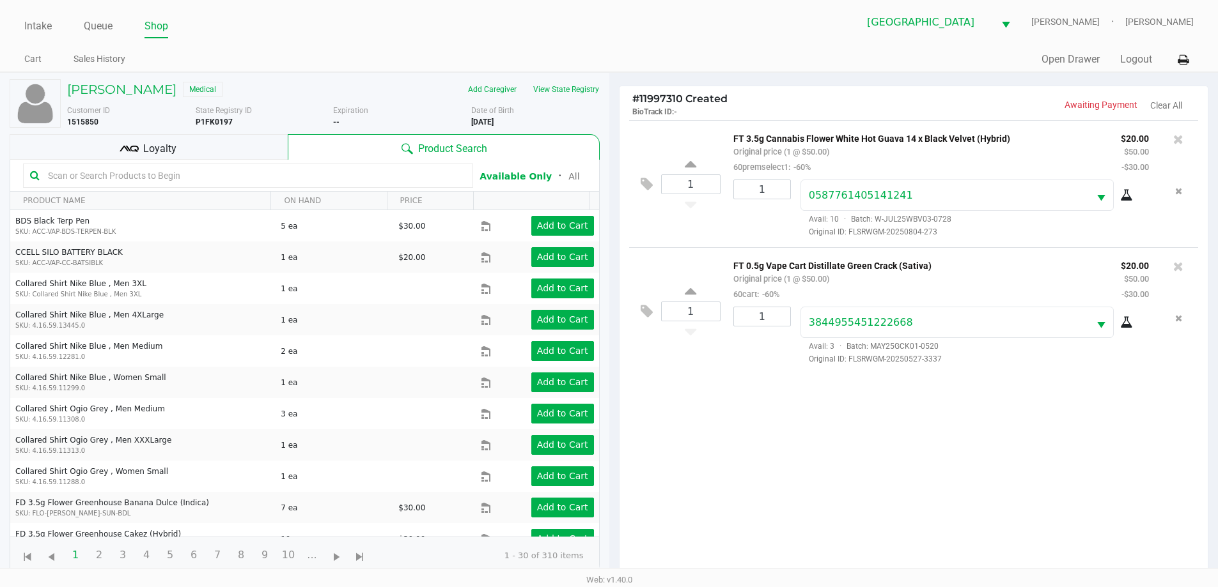
click at [97, 157] on div "Loyalty" at bounding box center [149, 147] width 278 height 26
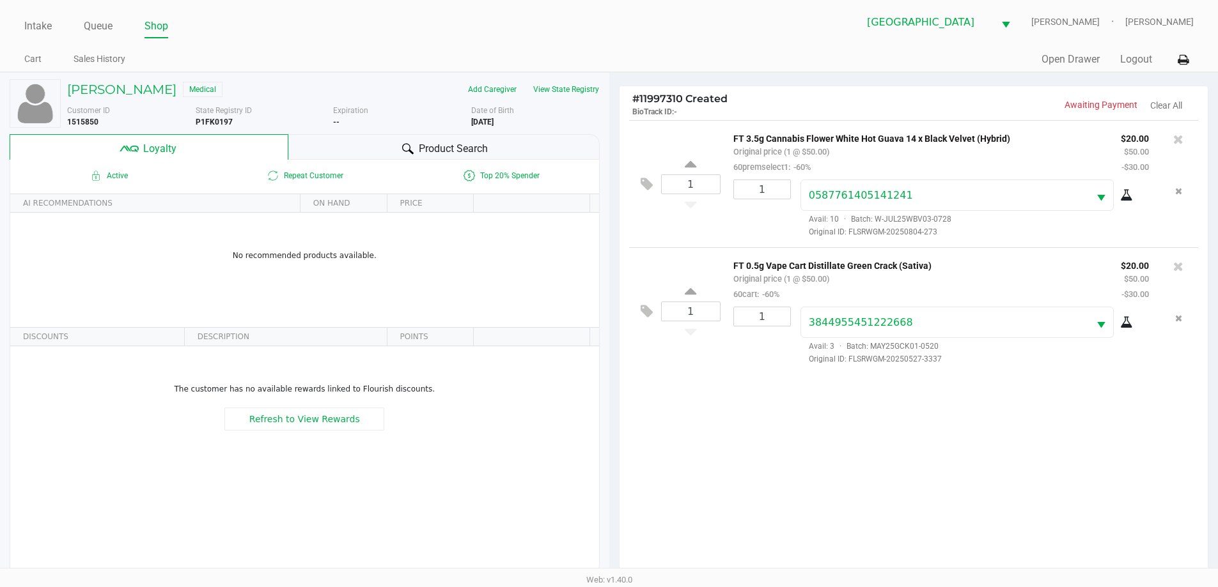
click at [361, 134] on div "JACQUE POLLEY Medical Add Caregiver View State Registry Customer ID 1515850 Sta…" at bounding box center [305, 327] width 590 height 508
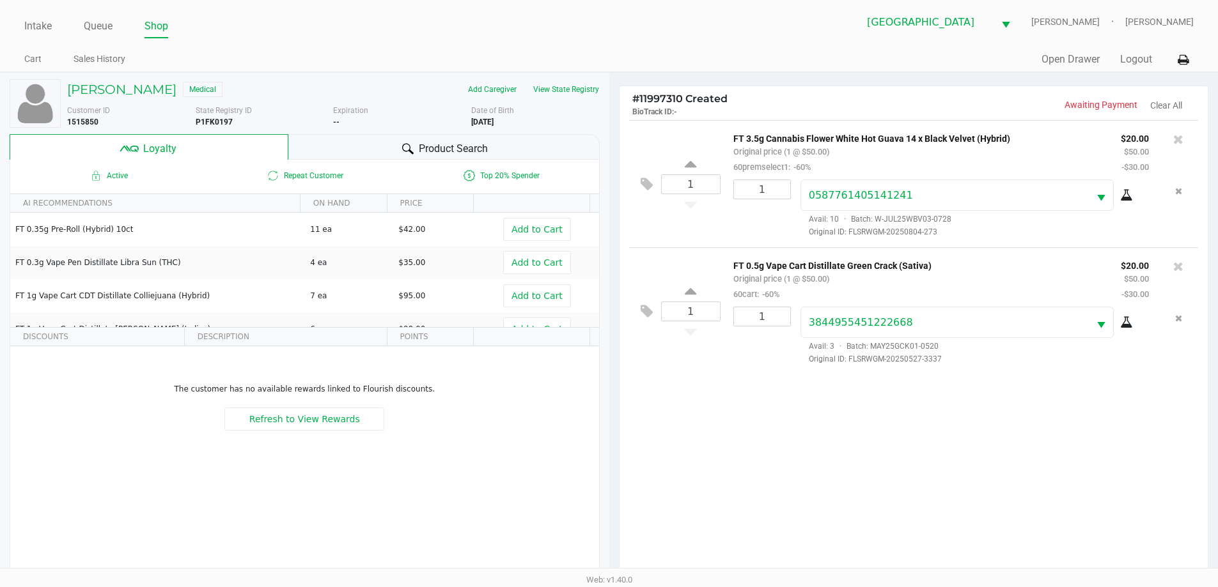
click at [375, 144] on div "Product Search" at bounding box center [443, 147] width 311 height 26
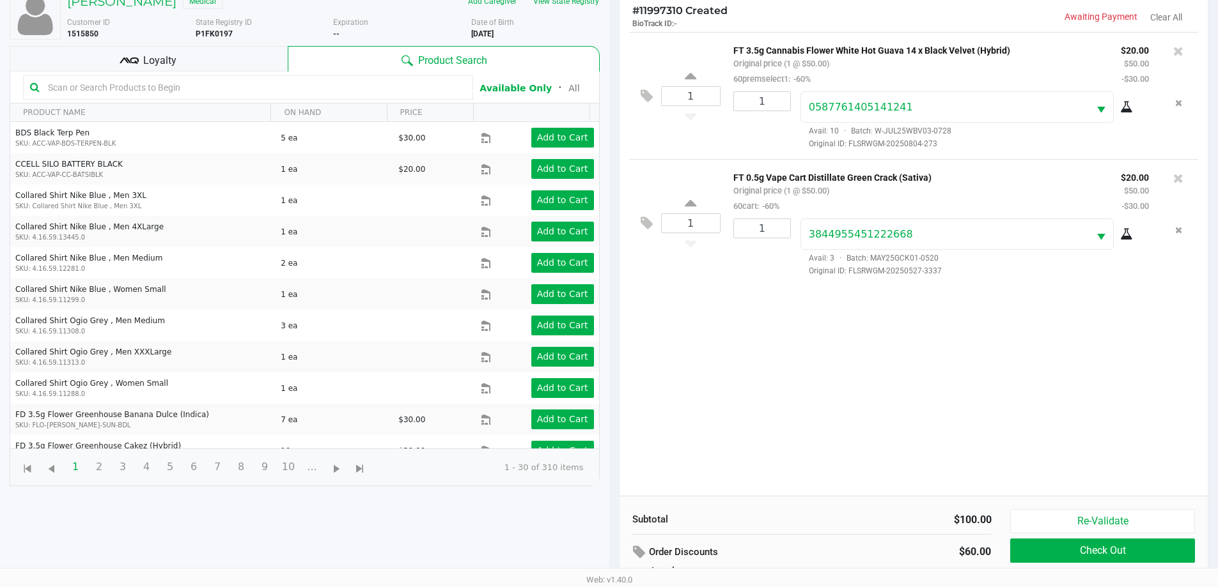
scroll to position [153, 0]
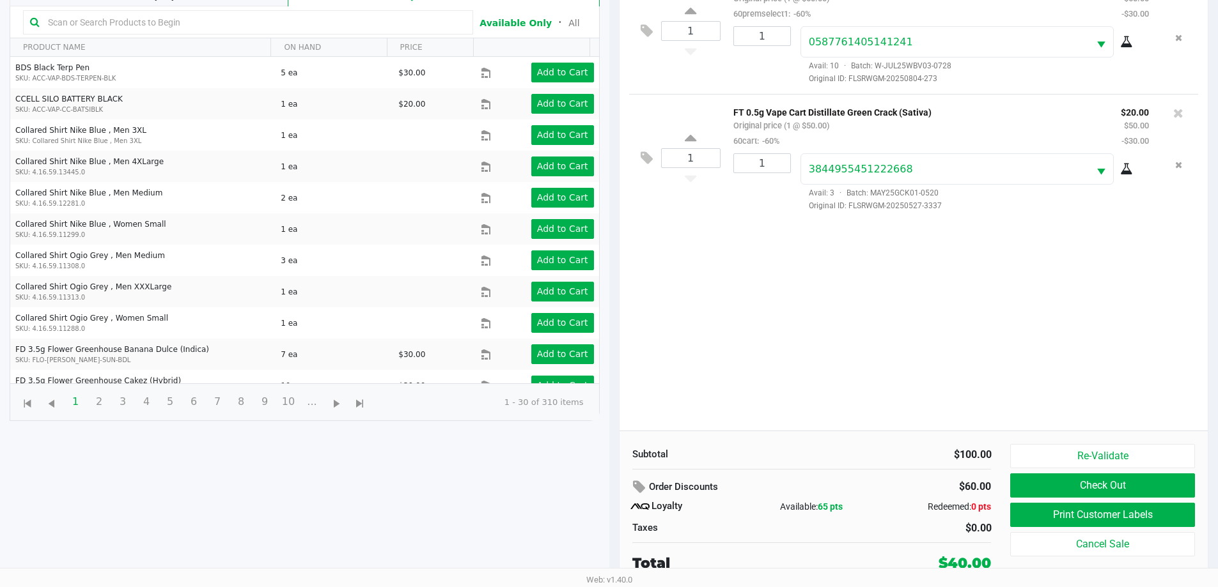
click at [1078, 476] on button "Check Out" at bounding box center [1102, 486] width 184 height 24
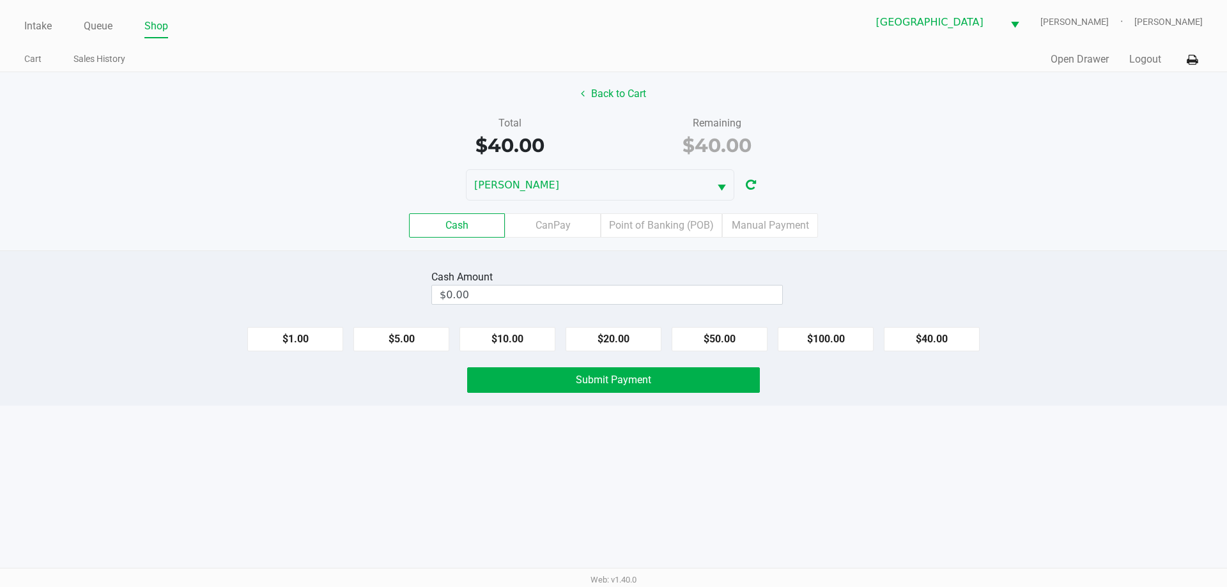
click at [947, 338] on button "$40.00" at bounding box center [932, 339] width 96 height 24
type input "$40.00"
click at [701, 382] on button "Submit Payment" at bounding box center [613, 381] width 293 height 26
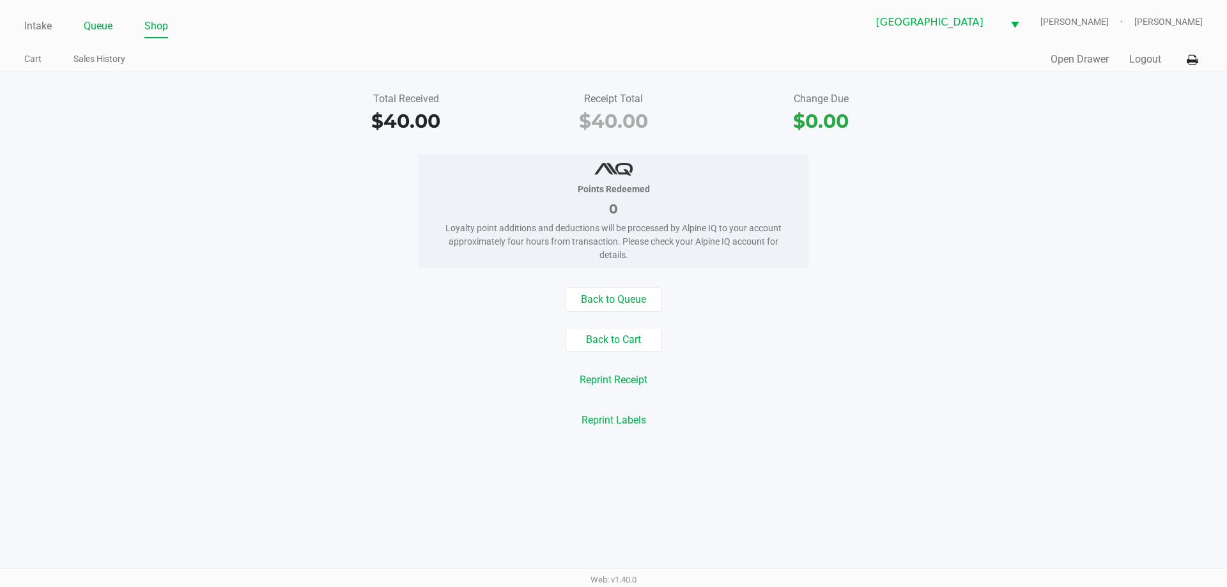
click at [104, 29] on link "Queue" at bounding box center [98, 26] width 29 height 18
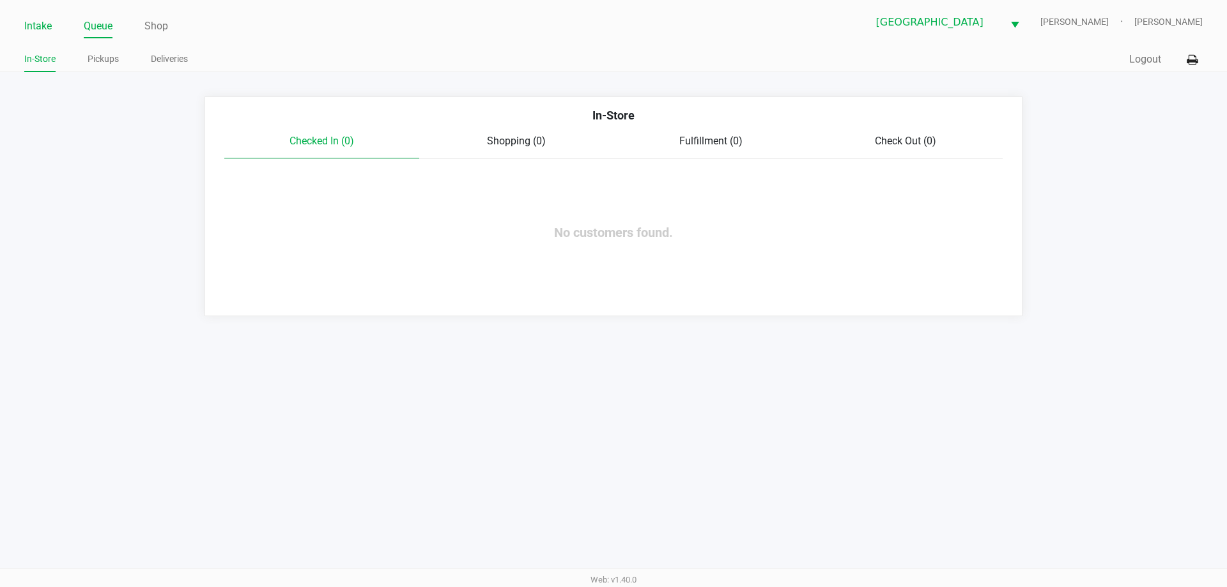
click at [37, 27] on link "Intake" at bounding box center [37, 26] width 27 height 18
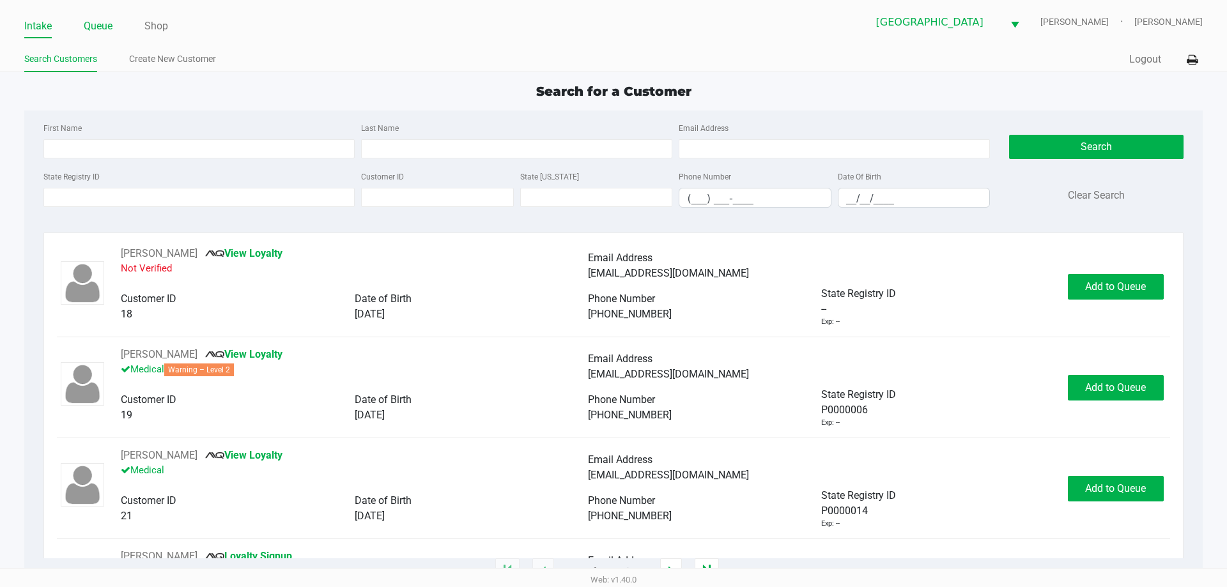
click at [89, 24] on link "Queue" at bounding box center [98, 26] width 29 height 18
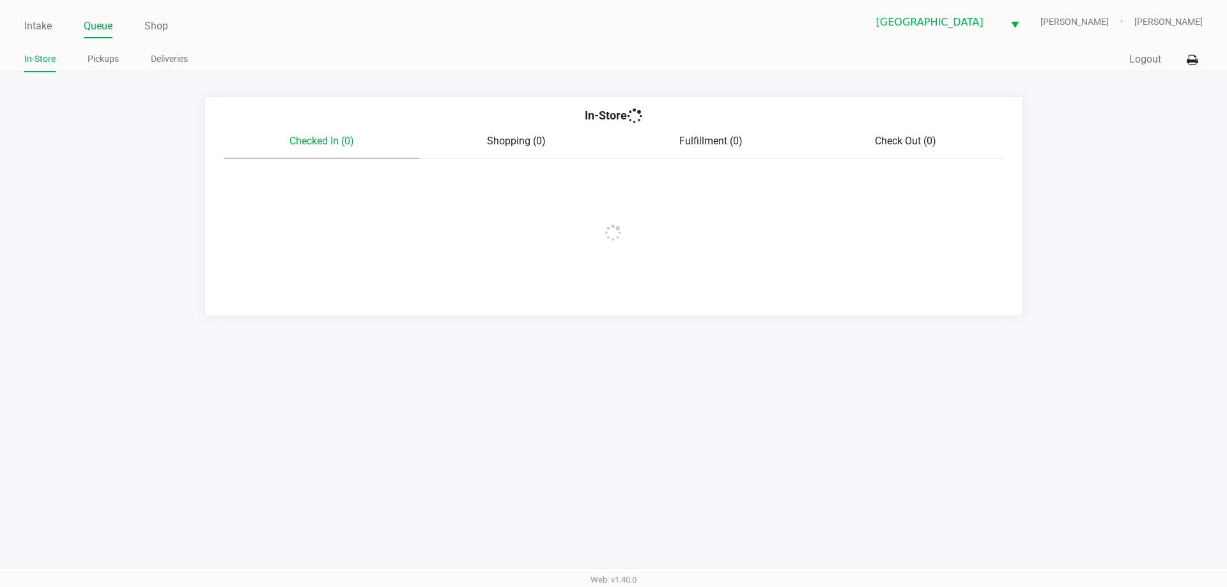
click at [113, 53] on link "Pickups" at bounding box center [103, 59] width 31 height 16
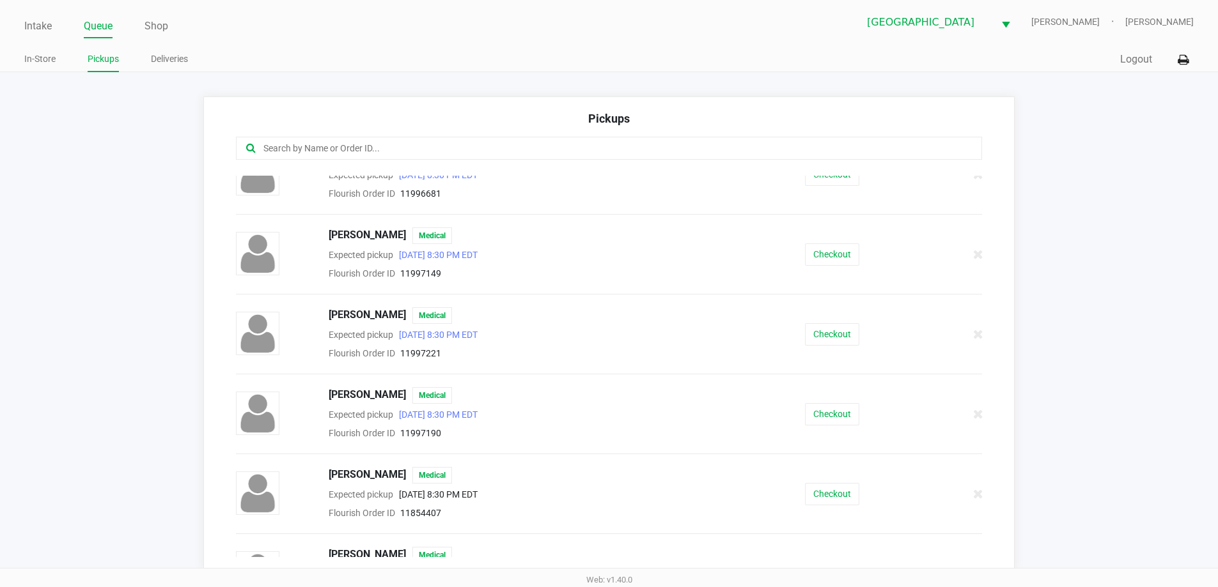
scroll to position [269, 0]
click at [832, 332] on button "Checkout" at bounding box center [832, 333] width 54 height 22
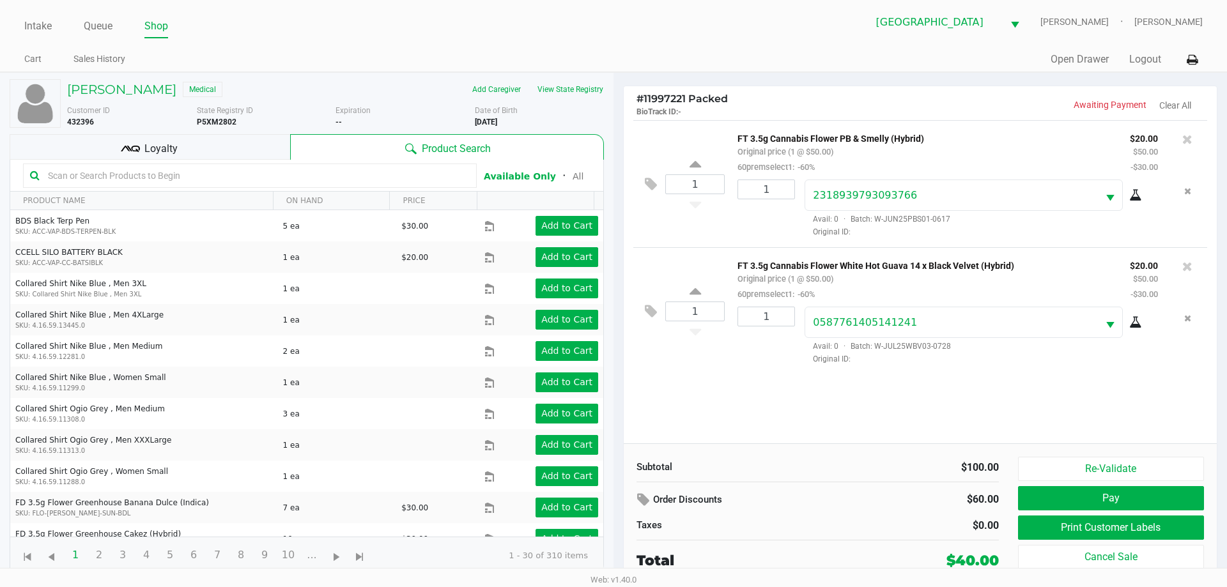
click at [242, 146] on div "Loyalty" at bounding box center [150, 147] width 281 height 26
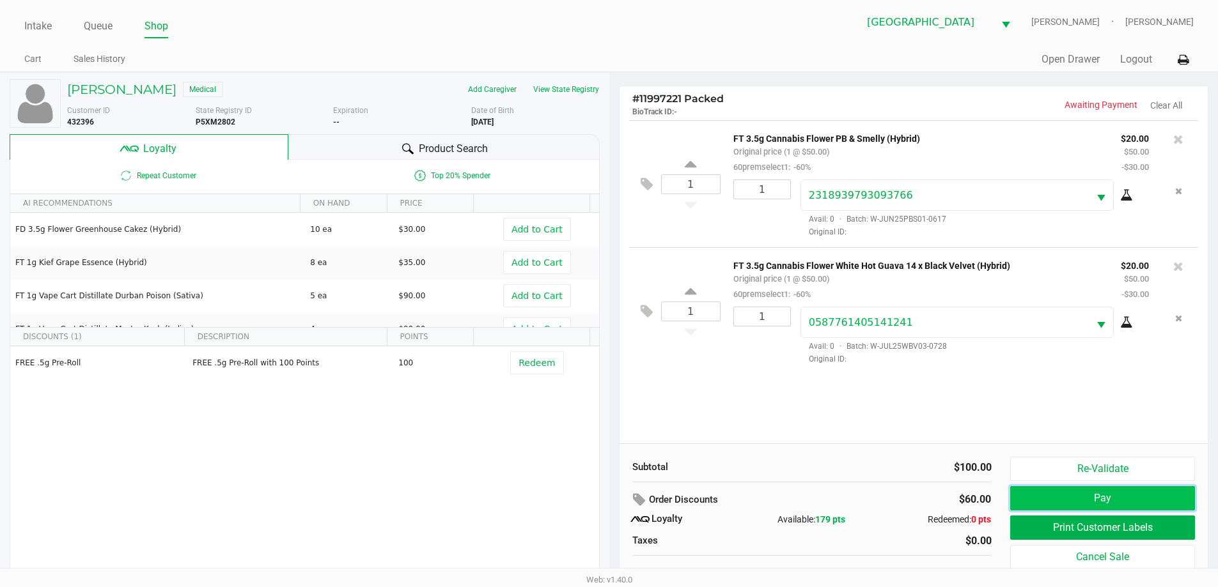
click at [1106, 504] on button "Pay" at bounding box center [1102, 498] width 184 height 24
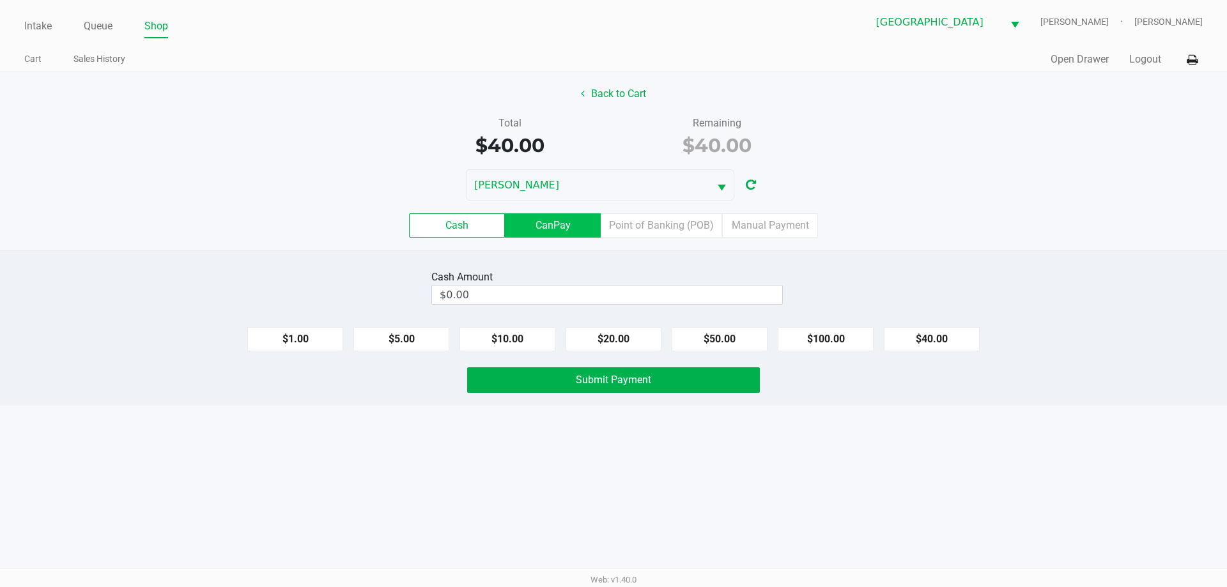
click at [556, 223] on label "CanPay" at bounding box center [553, 225] width 96 height 24
click at [0, 0] on 2 "CanPay" at bounding box center [0, 0] width 0 height 0
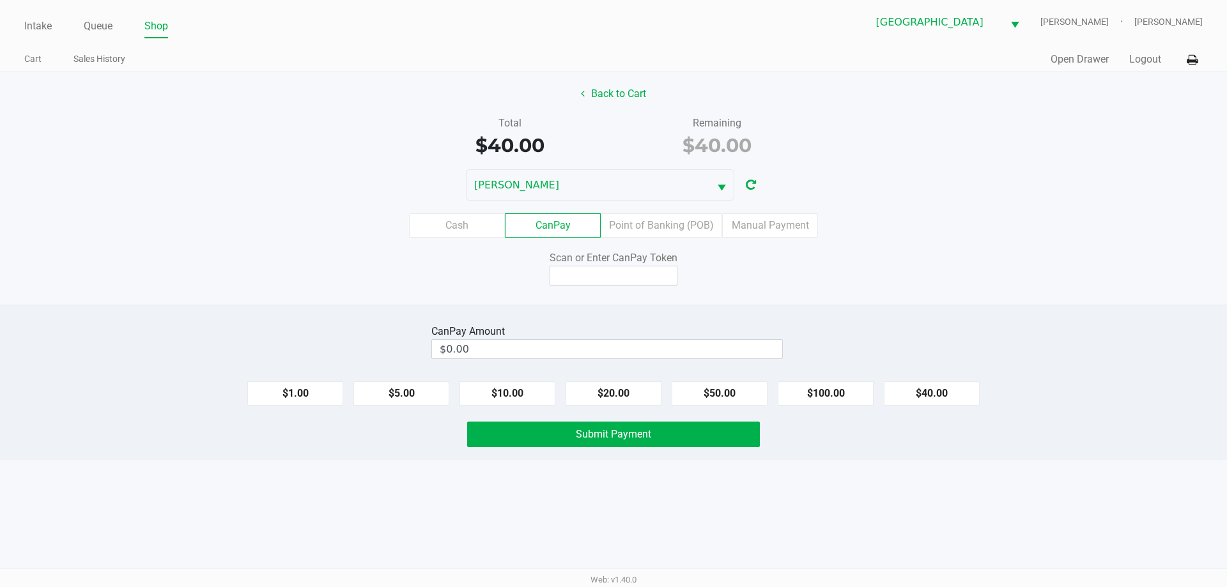
click at [956, 389] on button "$40.00" at bounding box center [932, 394] width 96 height 24
type input "$40.00"
click at [614, 277] on input at bounding box center [614, 276] width 128 height 20
type input "X7898828Q"
click at [636, 439] on span "Submit Payment" at bounding box center [613, 434] width 75 height 12
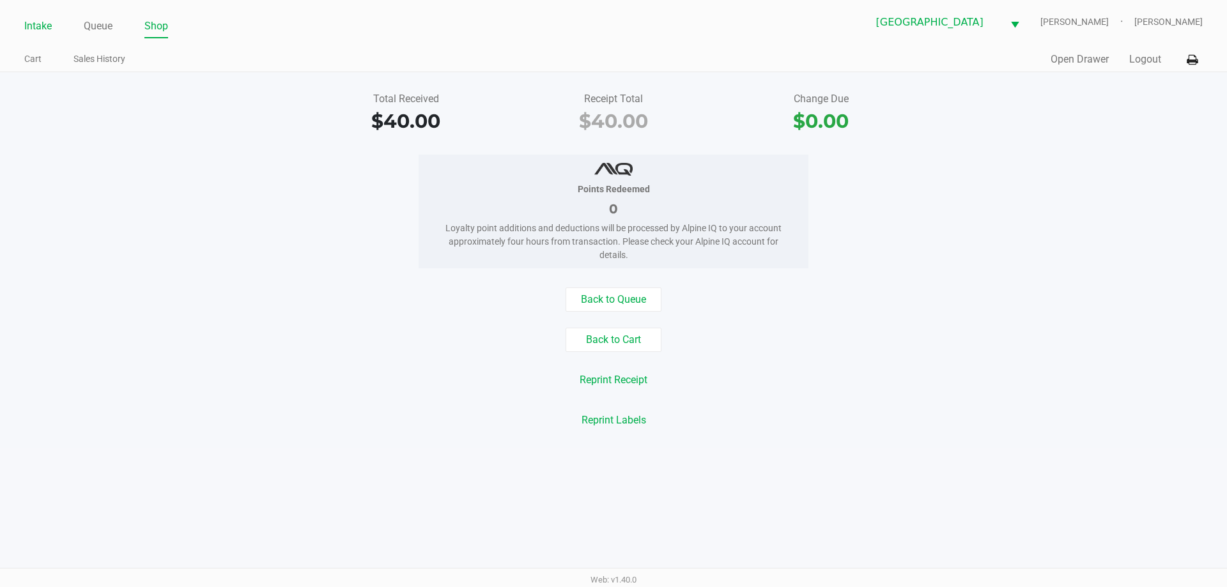
click at [33, 23] on link "Intake" at bounding box center [37, 26] width 27 height 18
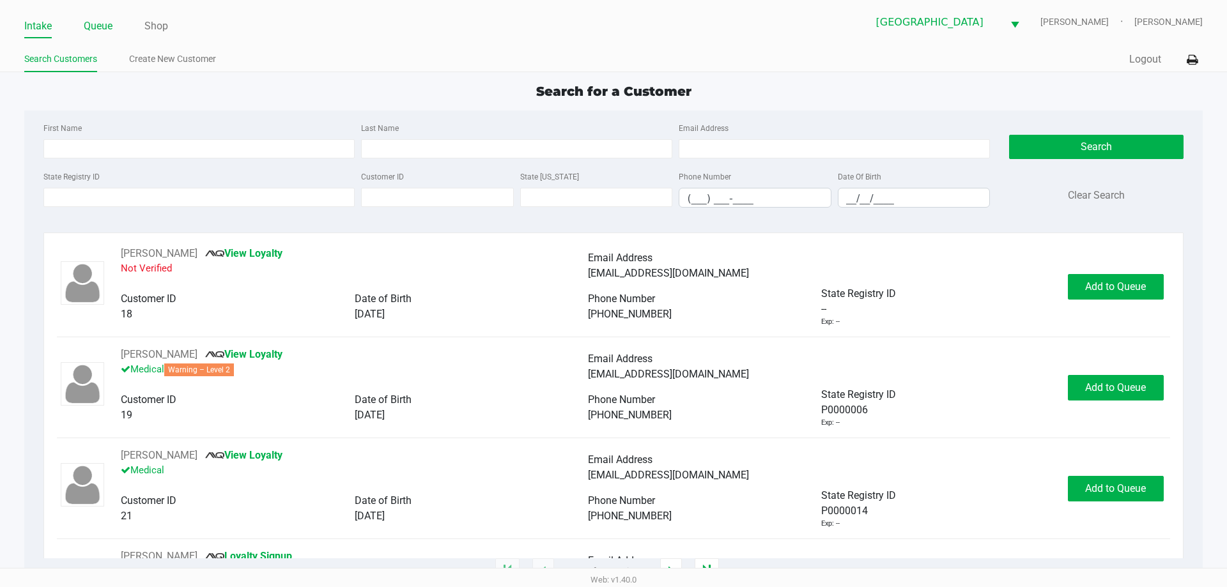
click at [106, 20] on link "Queue" at bounding box center [98, 26] width 29 height 18
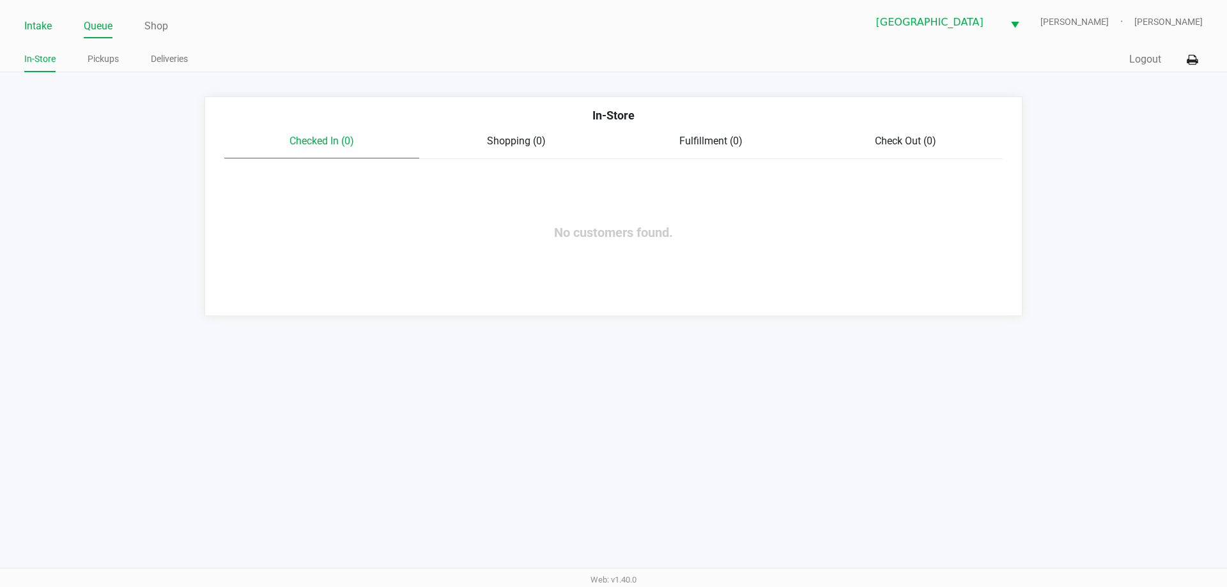
click at [25, 27] on link "Intake" at bounding box center [37, 26] width 27 height 18
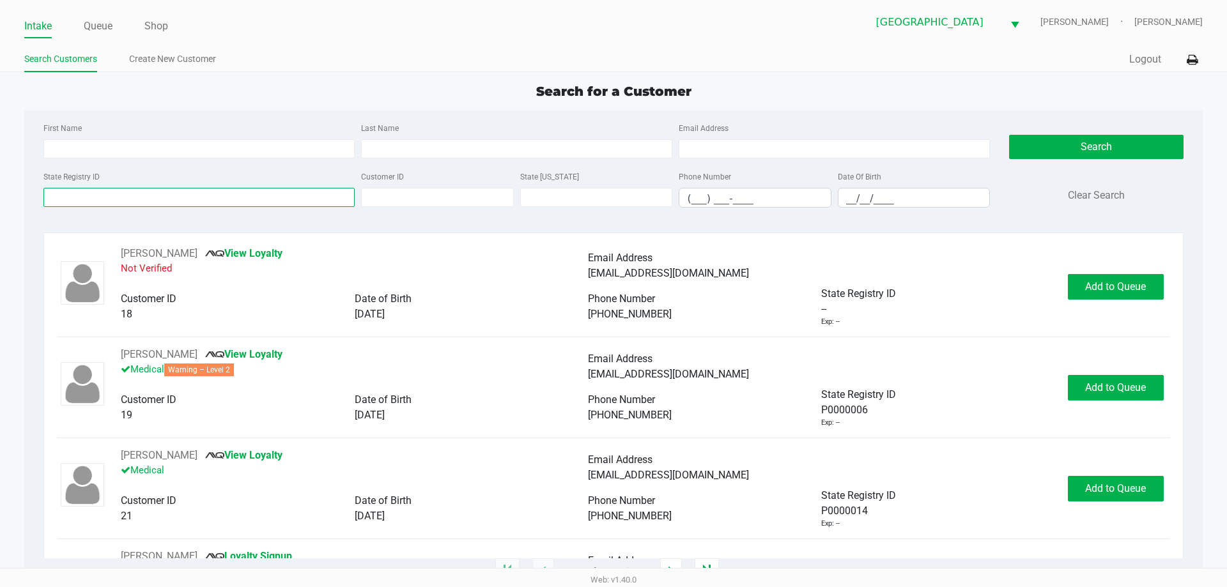
click at [132, 192] on input "State Registry ID" at bounding box center [198, 197] width 311 height 19
type input "p7rk0110"
click at [1059, 144] on button "Search" at bounding box center [1096, 147] width 174 height 24
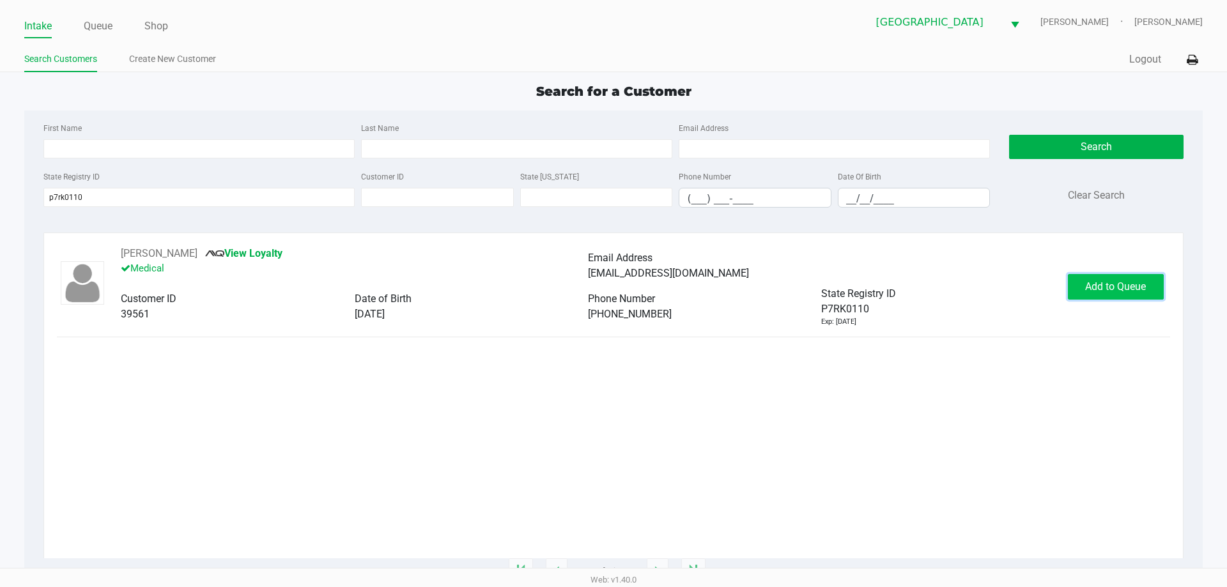
click at [1097, 288] on span "Add to Queue" at bounding box center [1115, 287] width 61 height 12
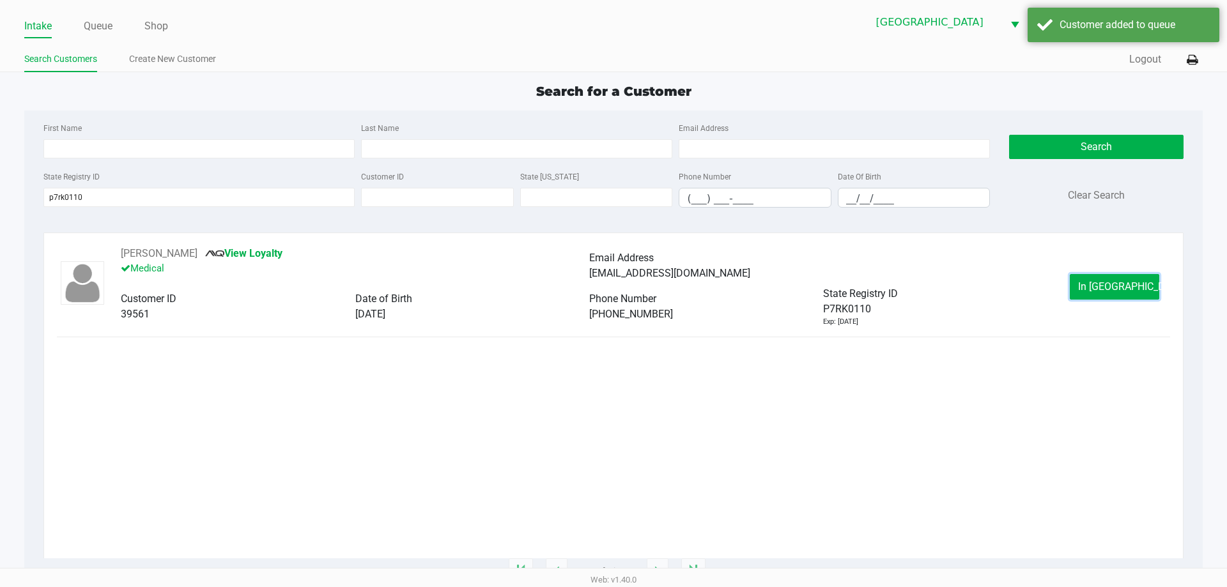
click at [1097, 288] on span "In Queue" at bounding box center [1131, 287] width 107 height 12
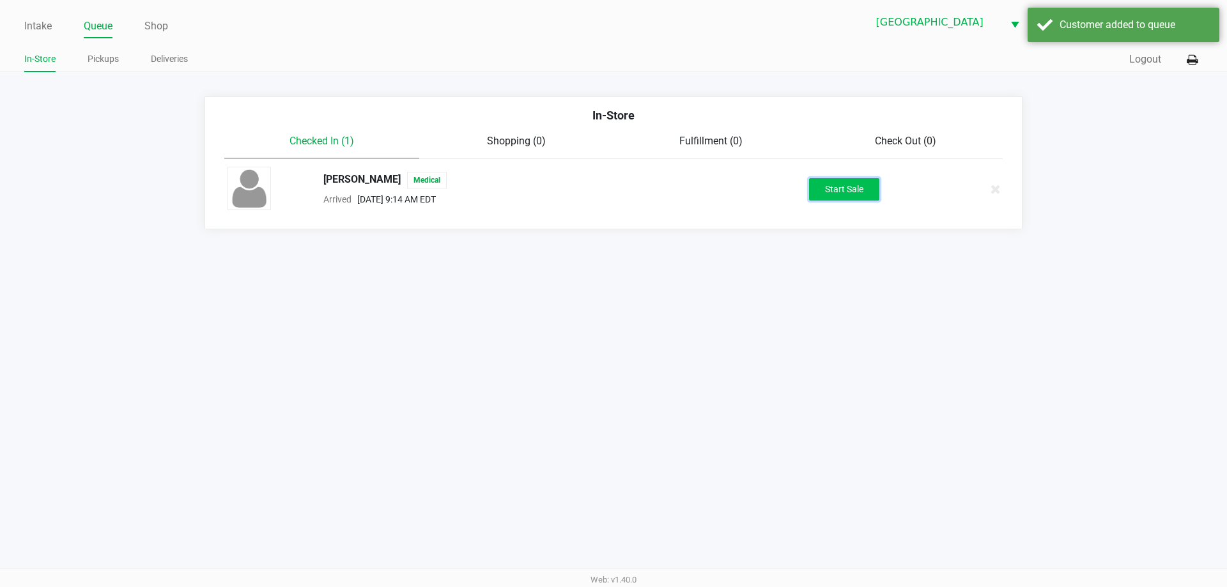
click at [845, 192] on button "Start Sale" at bounding box center [844, 189] width 70 height 22
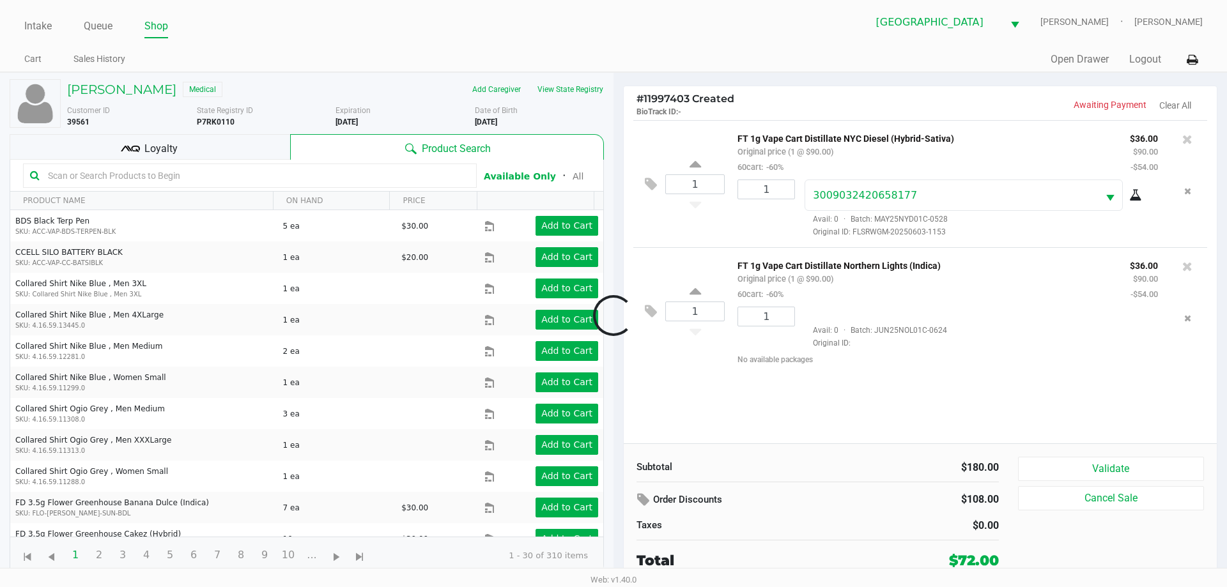
click at [245, 144] on div at bounding box center [613, 315] width 1227 height 359
click at [221, 141] on div "Loyalty" at bounding box center [150, 147] width 281 height 26
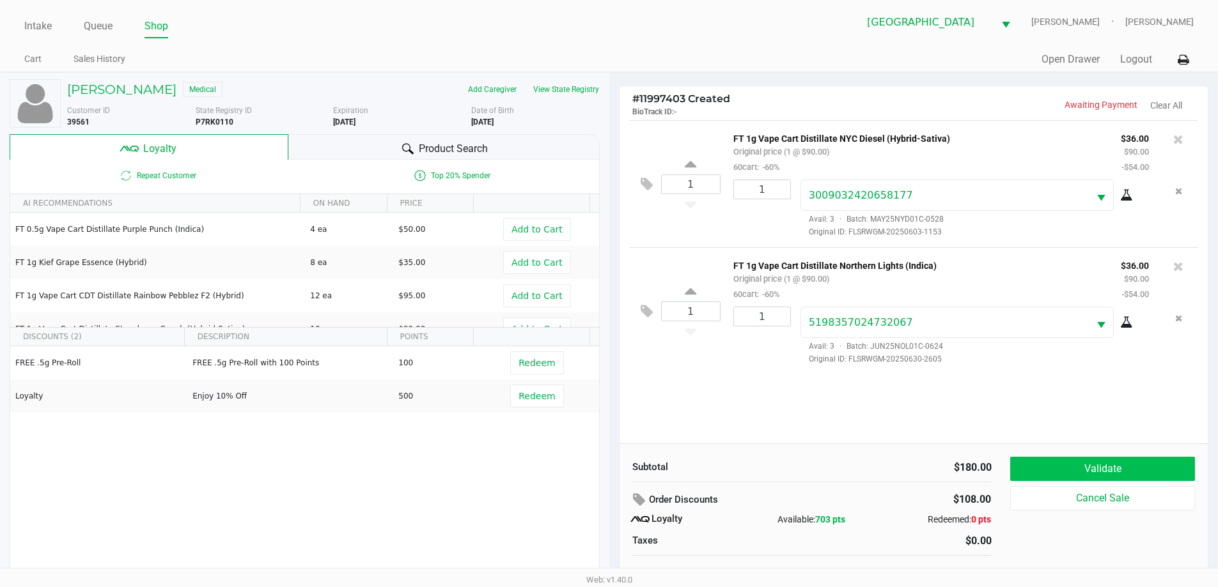
click at [1078, 462] on button "Validate" at bounding box center [1102, 469] width 184 height 24
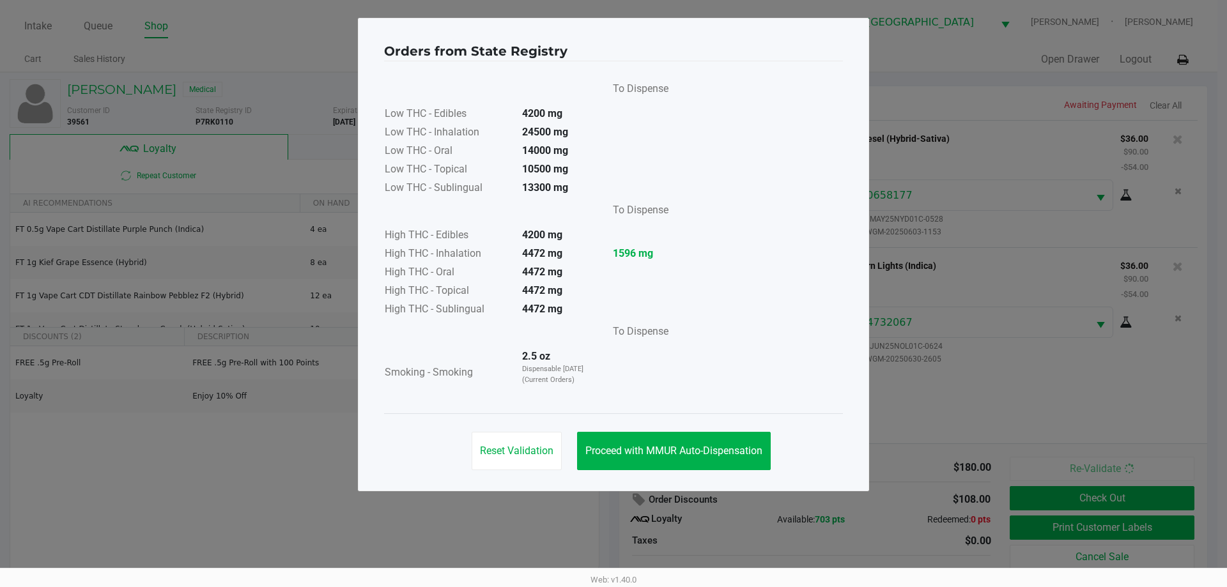
click at [717, 437] on button "Proceed with MMUR Auto-Dispensation" at bounding box center [674, 451] width 194 height 38
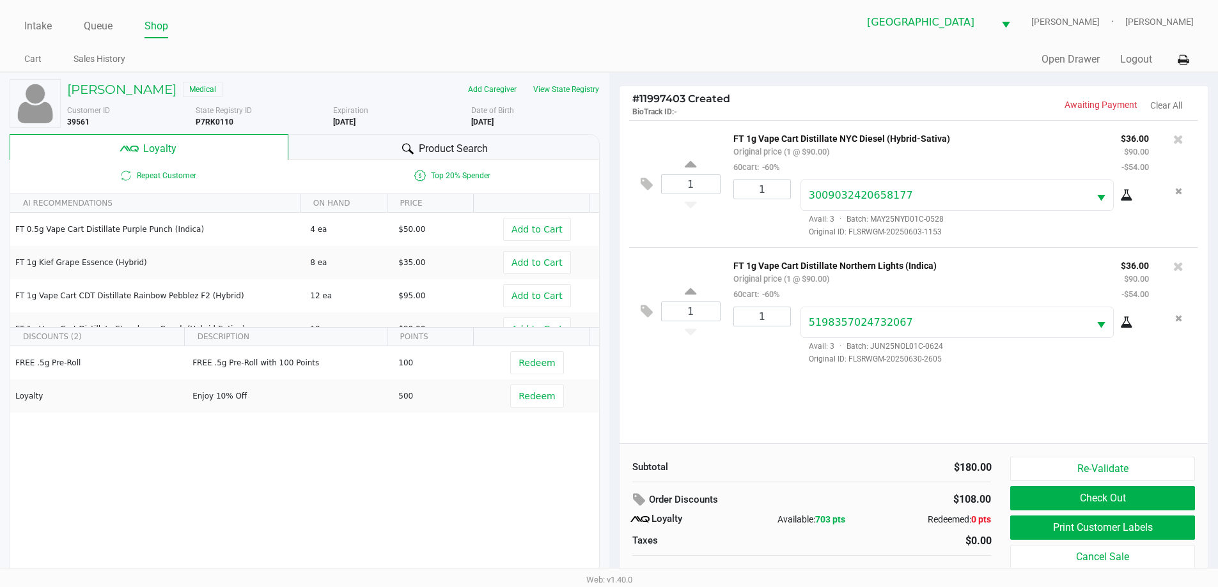
scroll to position [13, 0]
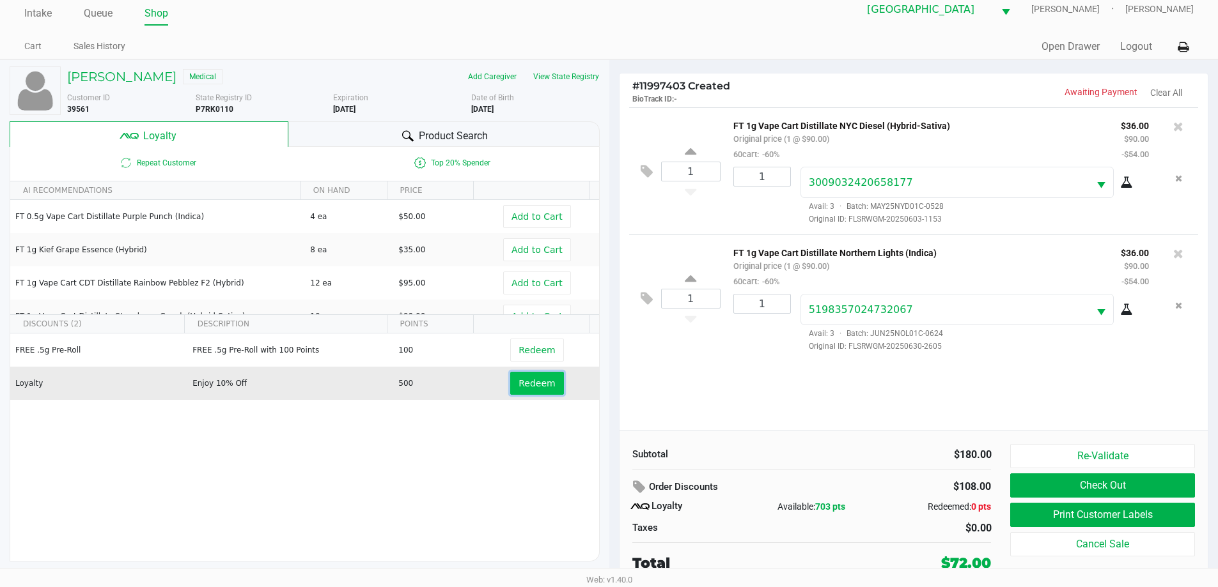
click at [536, 382] on span "Redeem" at bounding box center [536, 383] width 36 height 10
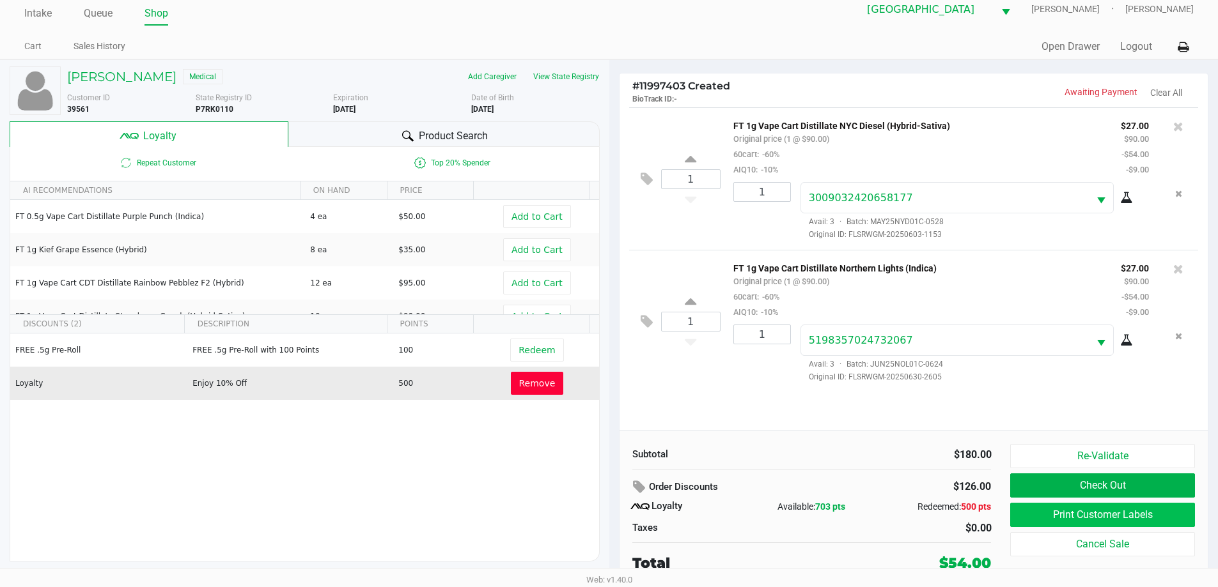
click at [1067, 519] on button "Print Customer Labels" at bounding box center [1102, 515] width 184 height 24
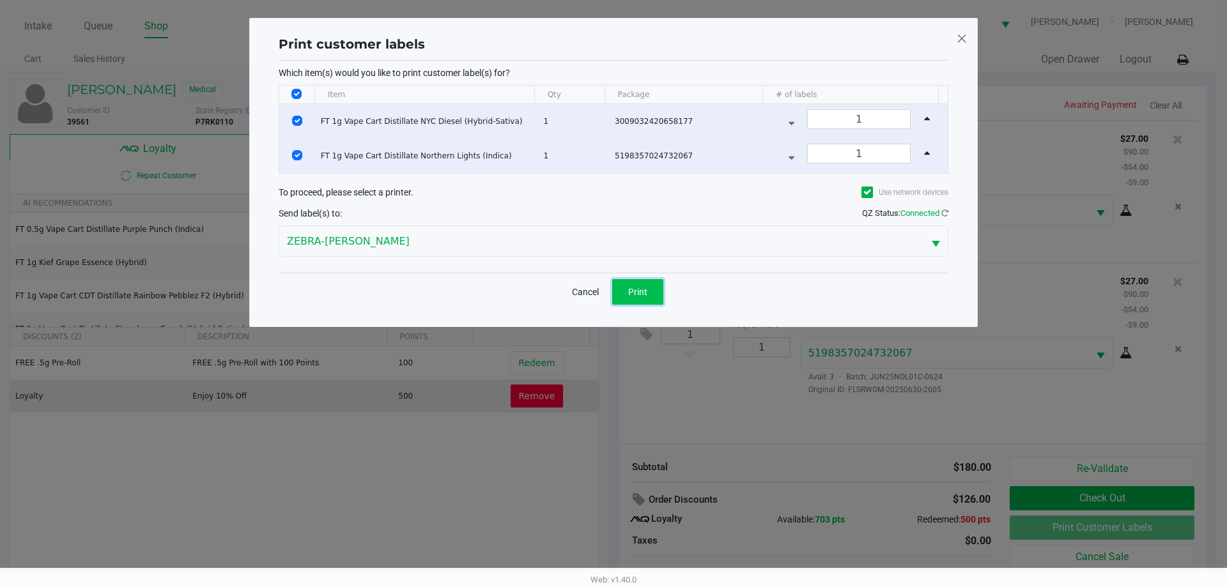
click at [632, 291] on span "Print" at bounding box center [637, 292] width 19 height 10
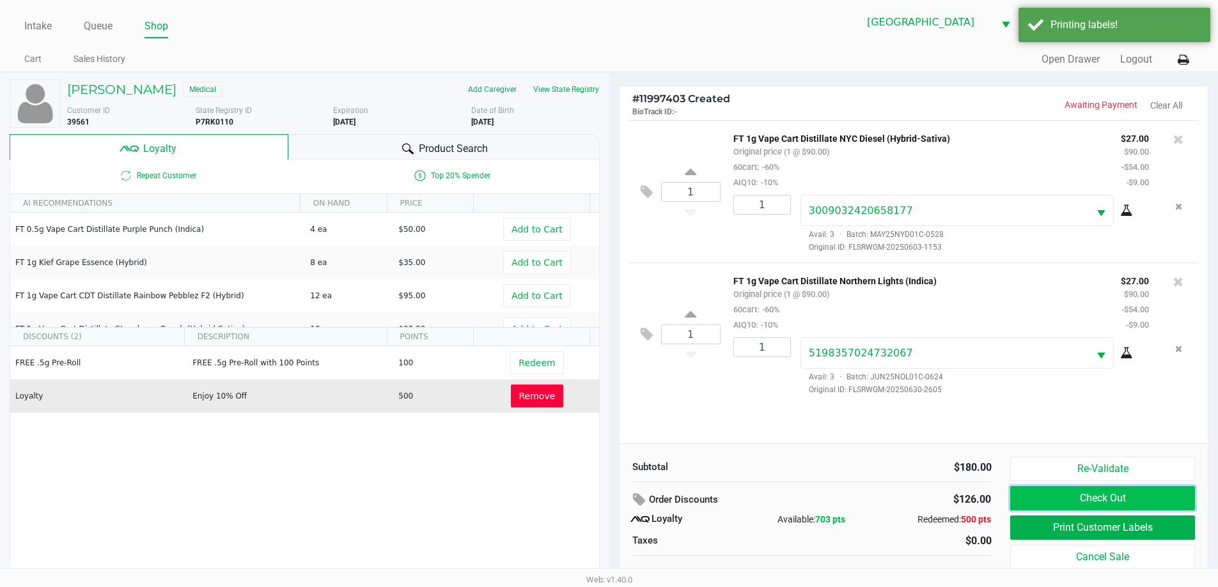
click at [1102, 491] on button "Check Out" at bounding box center [1102, 498] width 184 height 24
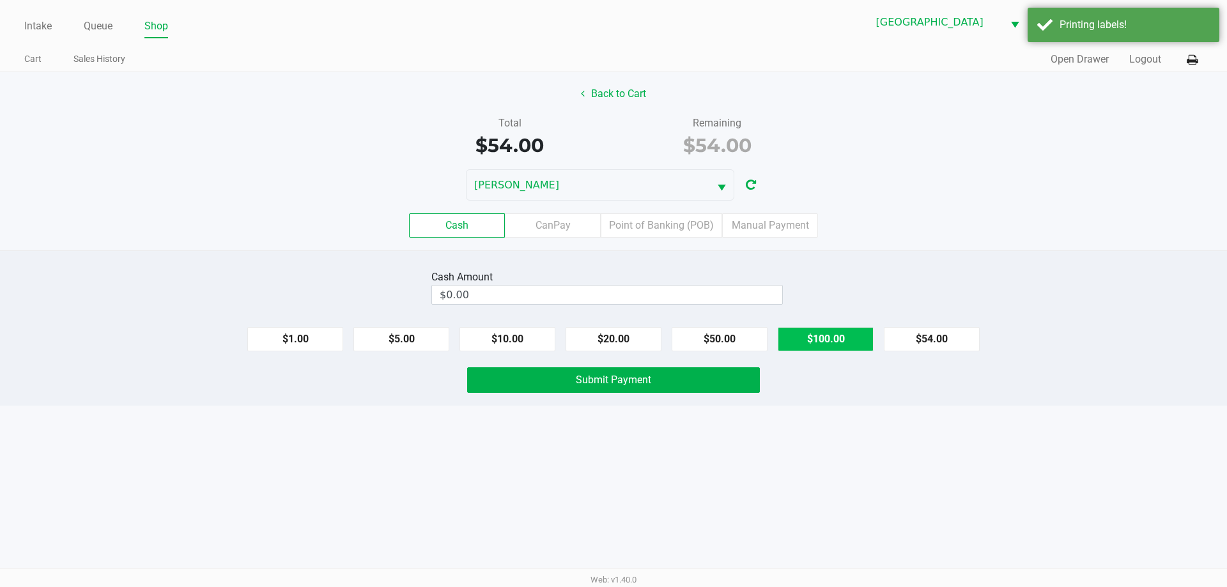
click at [821, 344] on button "$100.00" at bounding box center [826, 339] width 96 height 24
type input "$100.00"
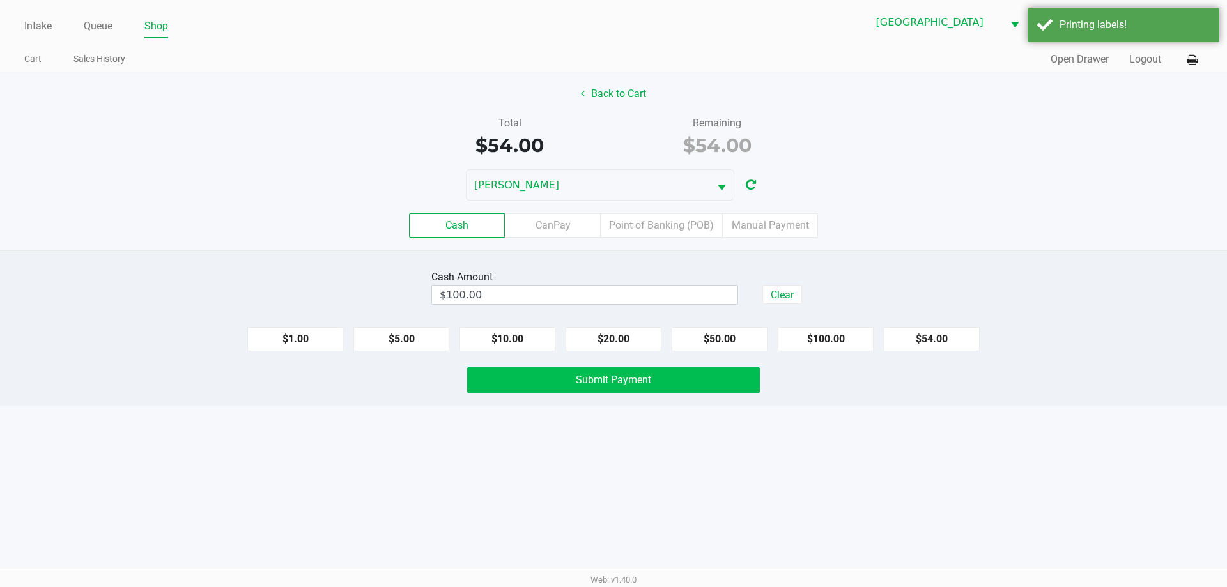
click at [676, 389] on button "Submit Payment" at bounding box center [613, 381] width 293 height 26
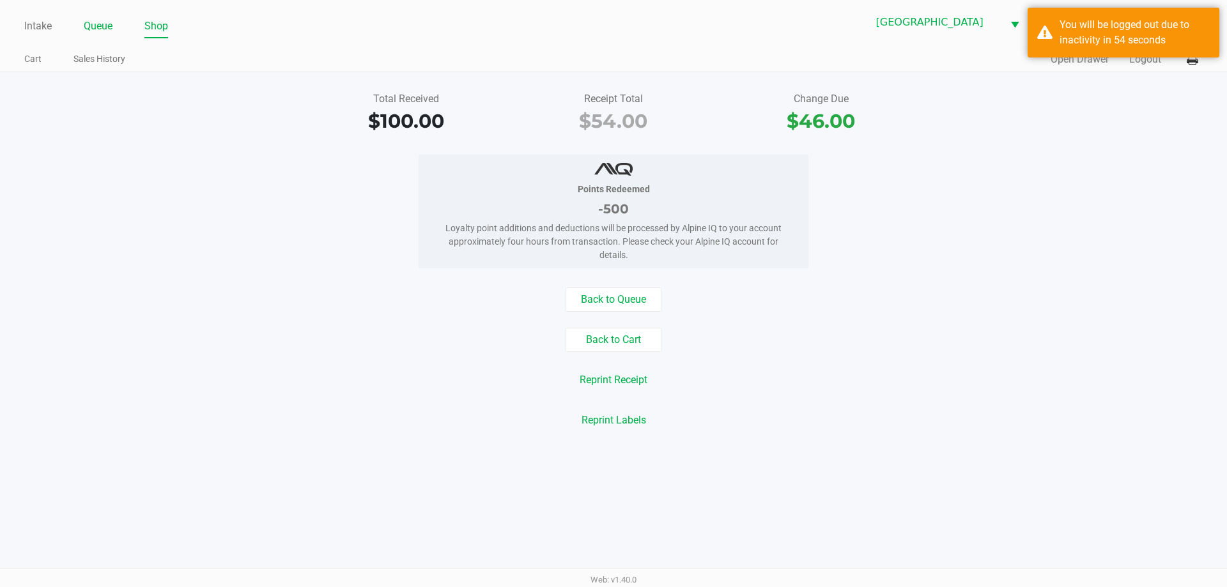
click at [86, 22] on link "Queue" at bounding box center [98, 26] width 29 height 18
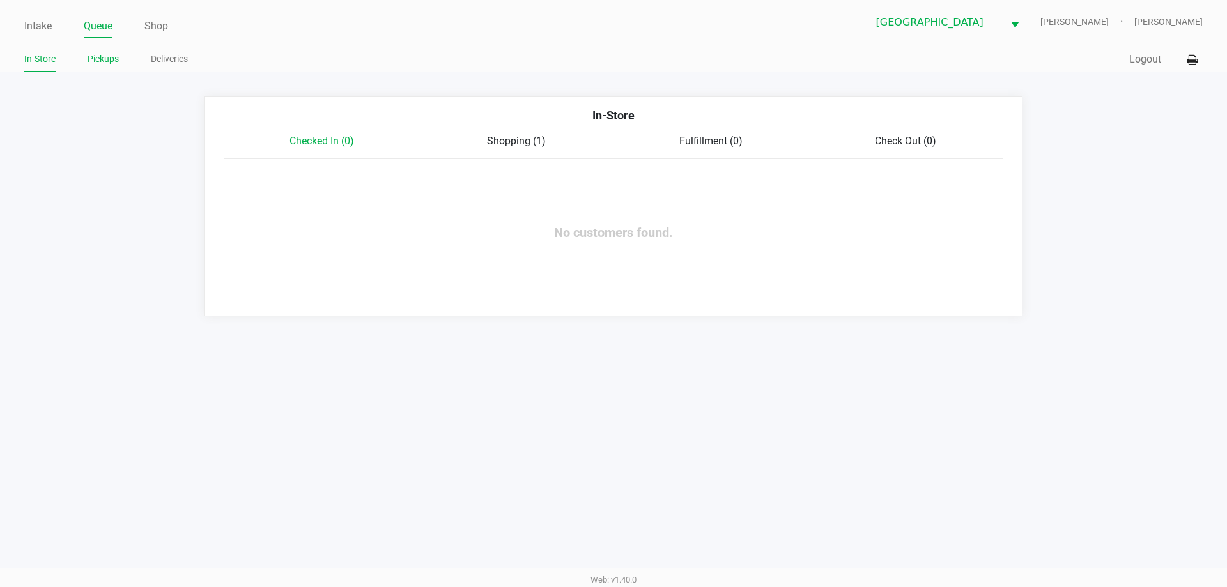
click at [111, 62] on link "Pickups" at bounding box center [103, 59] width 31 height 16
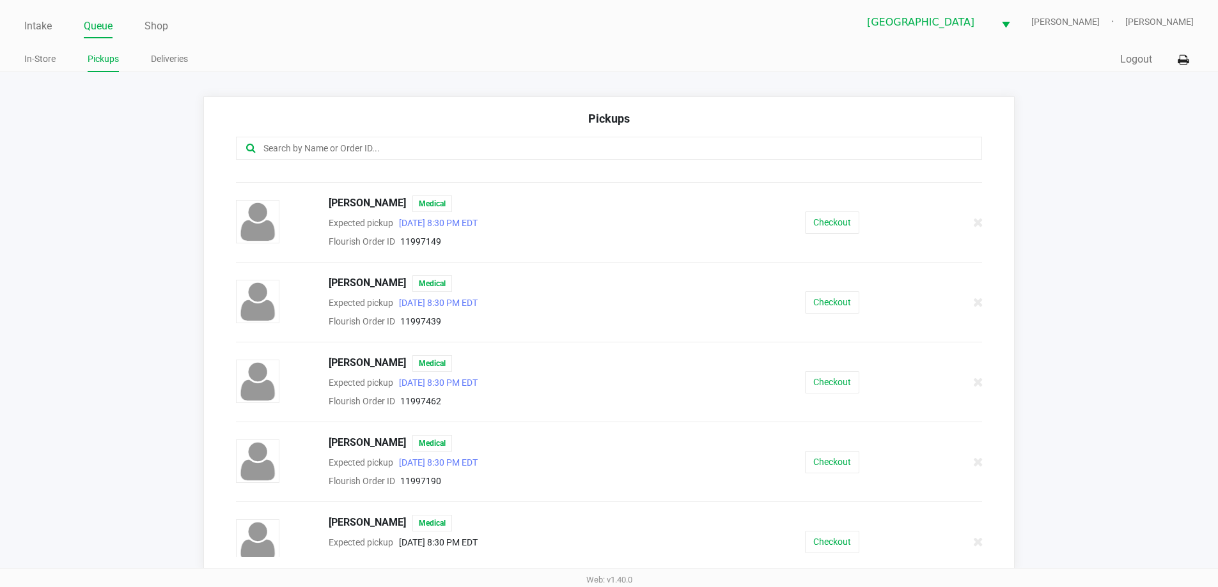
scroll to position [383, 0]
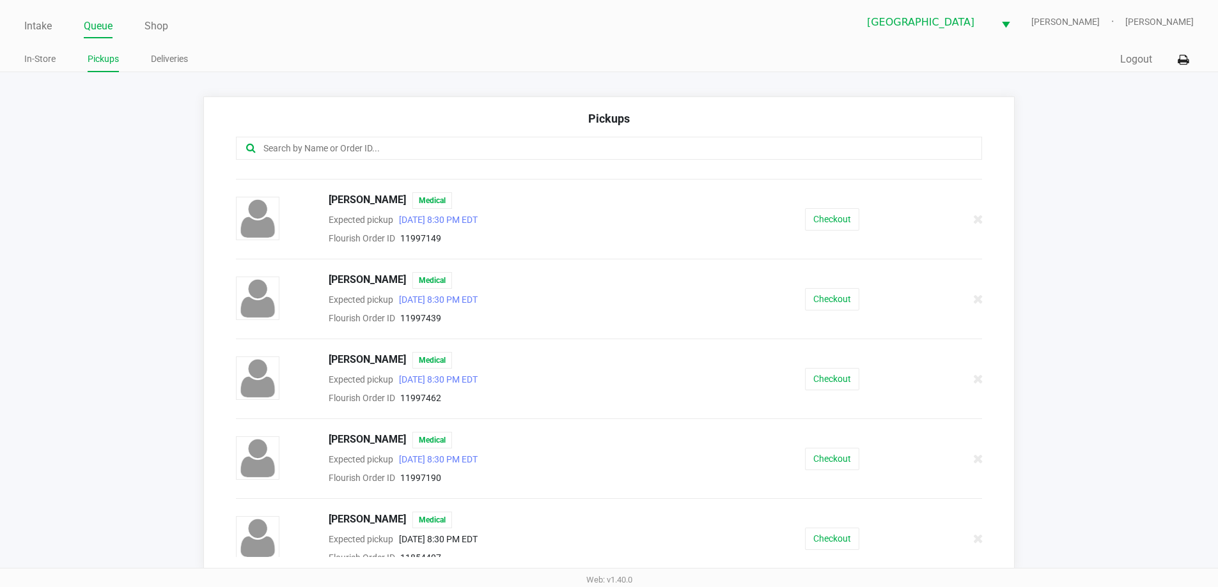
click at [829, 461] on button "Checkout" at bounding box center [832, 459] width 54 height 22
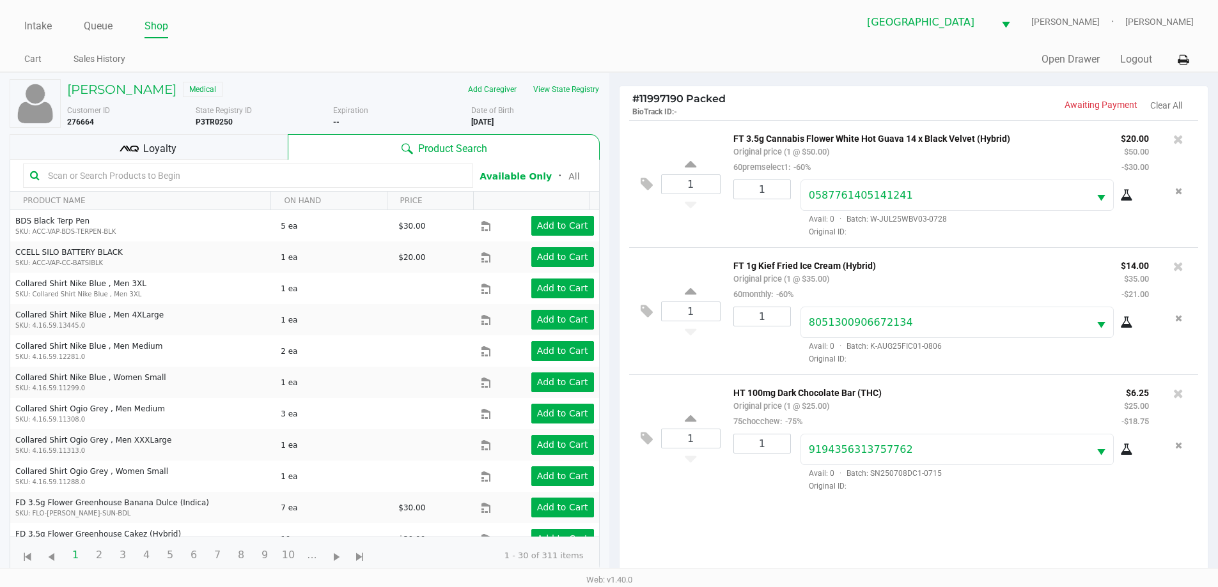
click at [226, 139] on div "Loyalty" at bounding box center [149, 147] width 278 height 26
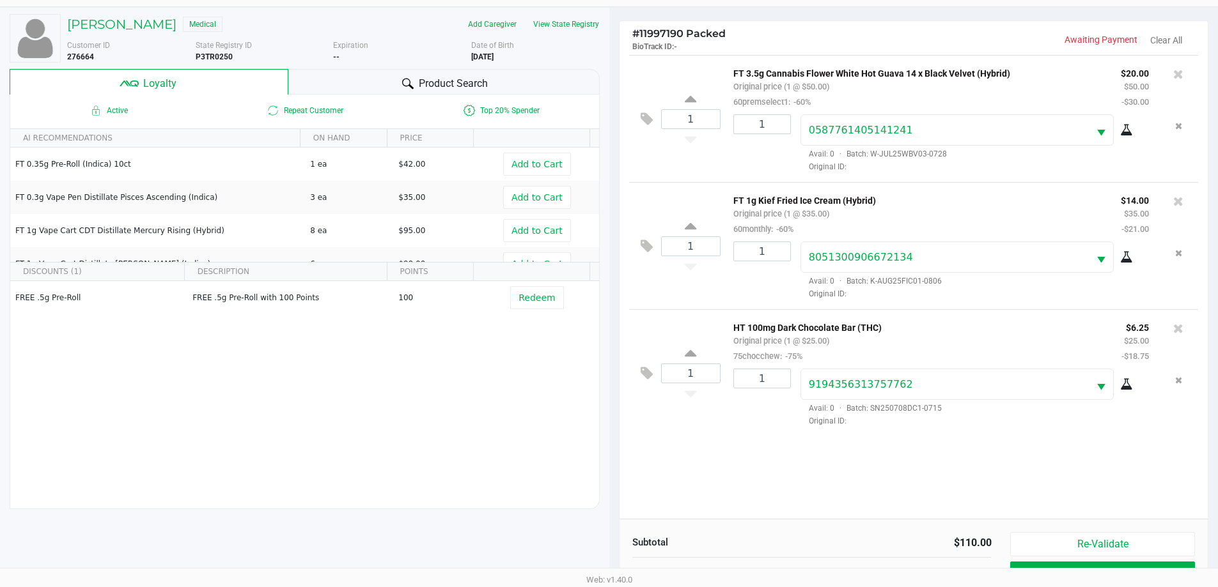
scroll to position [153, 0]
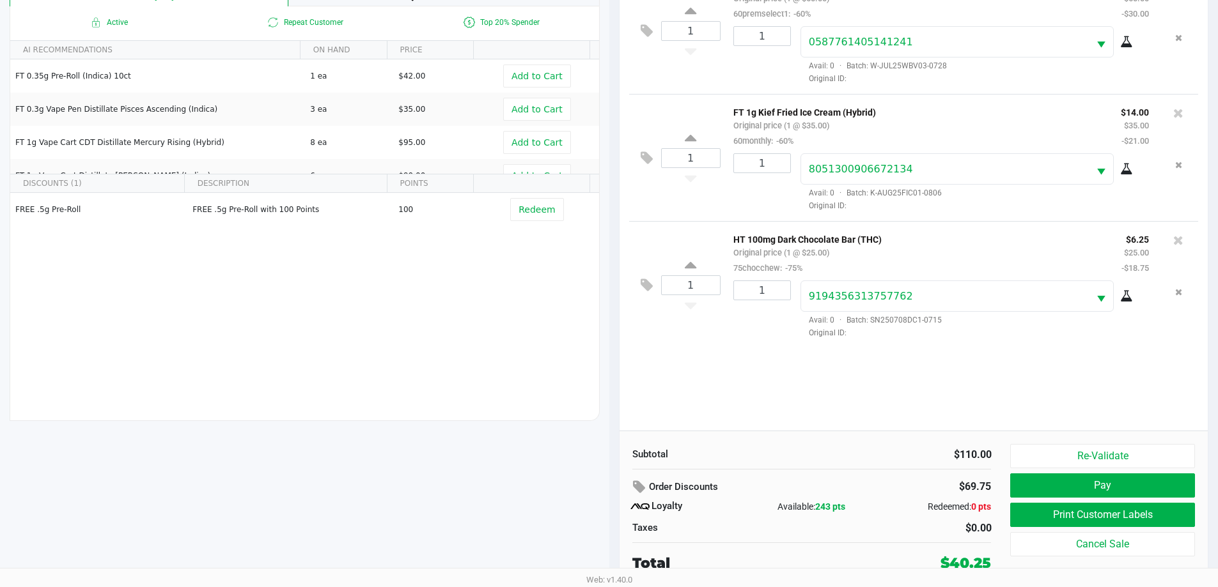
click at [1134, 477] on button "Pay" at bounding box center [1102, 486] width 184 height 24
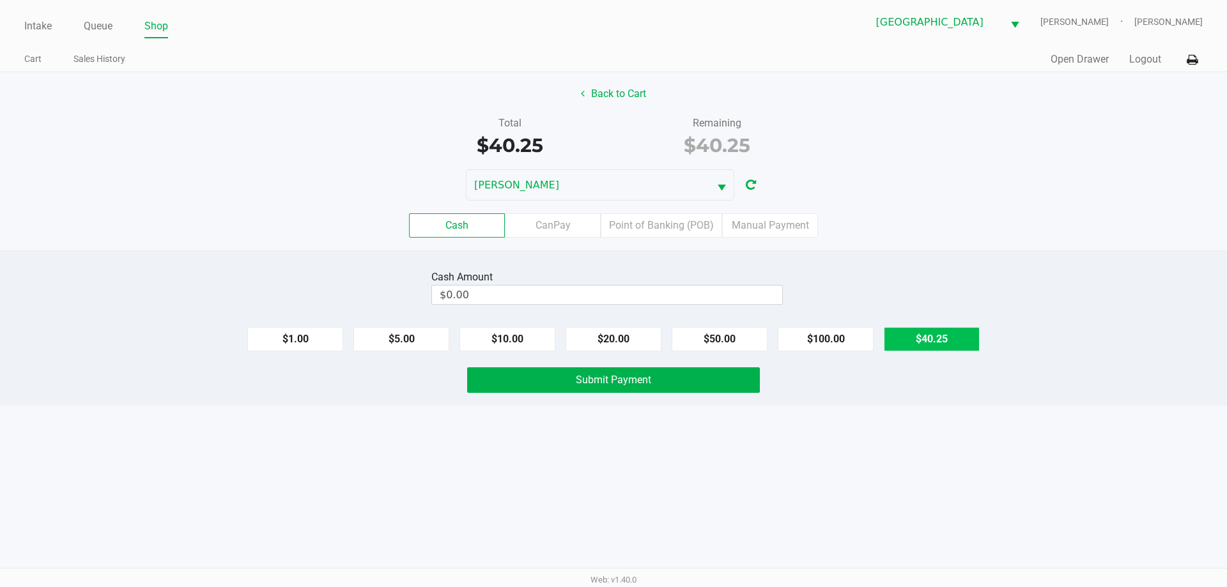
click at [922, 336] on button "$40.25" at bounding box center [932, 339] width 96 height 24
type input "$40.25"
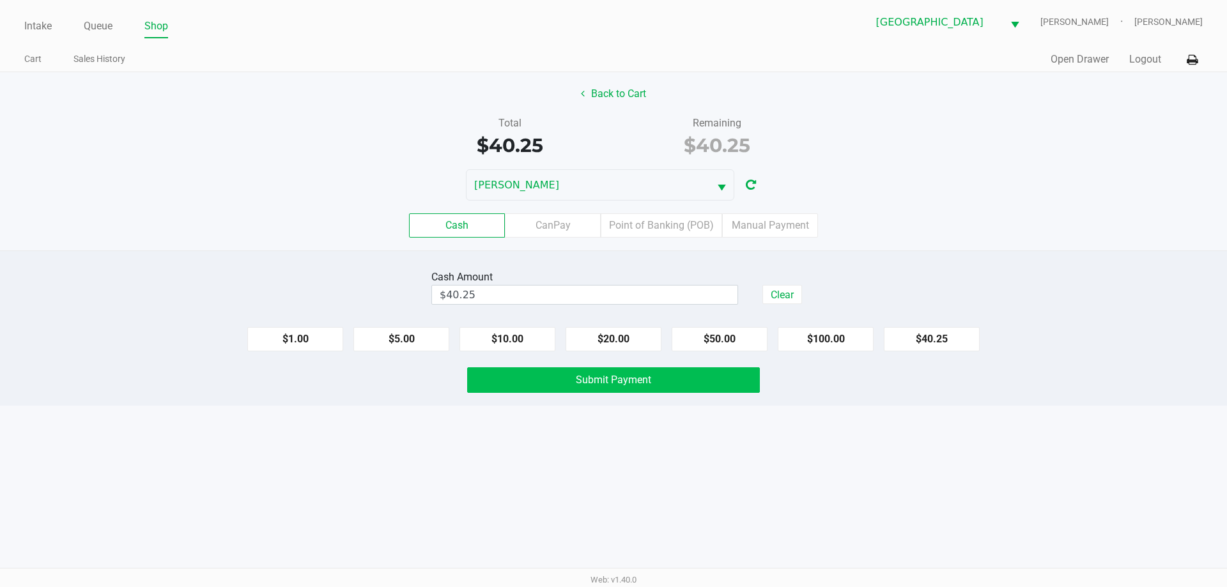
click at [663, 378] on button "Submit Payment" at bounding box center [613, 381] width 293 height 26
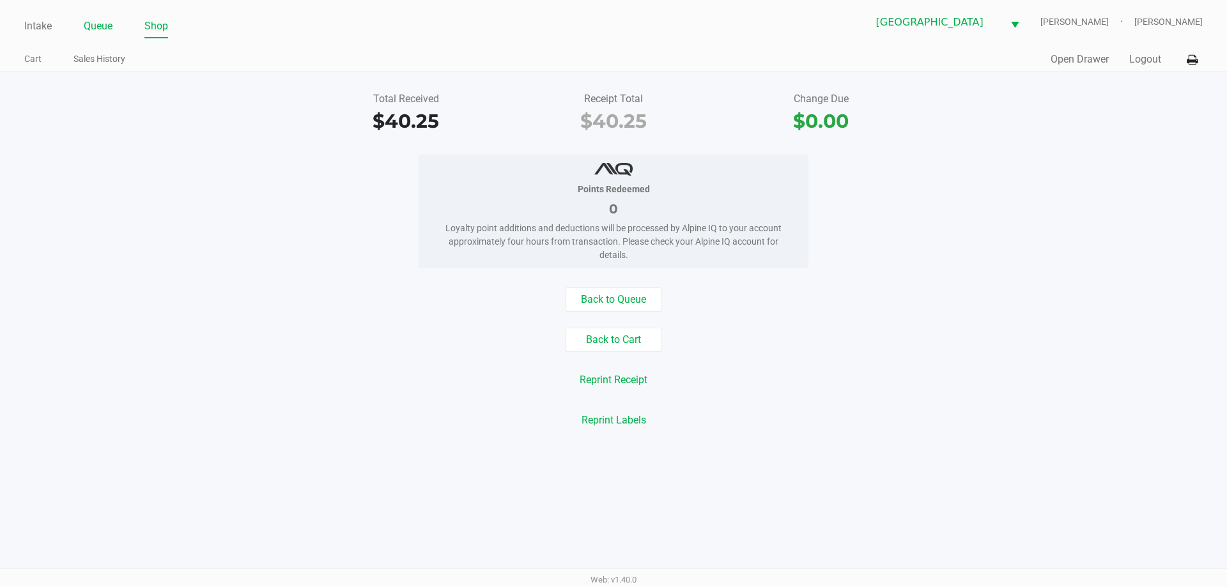
click at [96, 25] on link "Queue" at bounding box center [98, 26] width 29 height 18
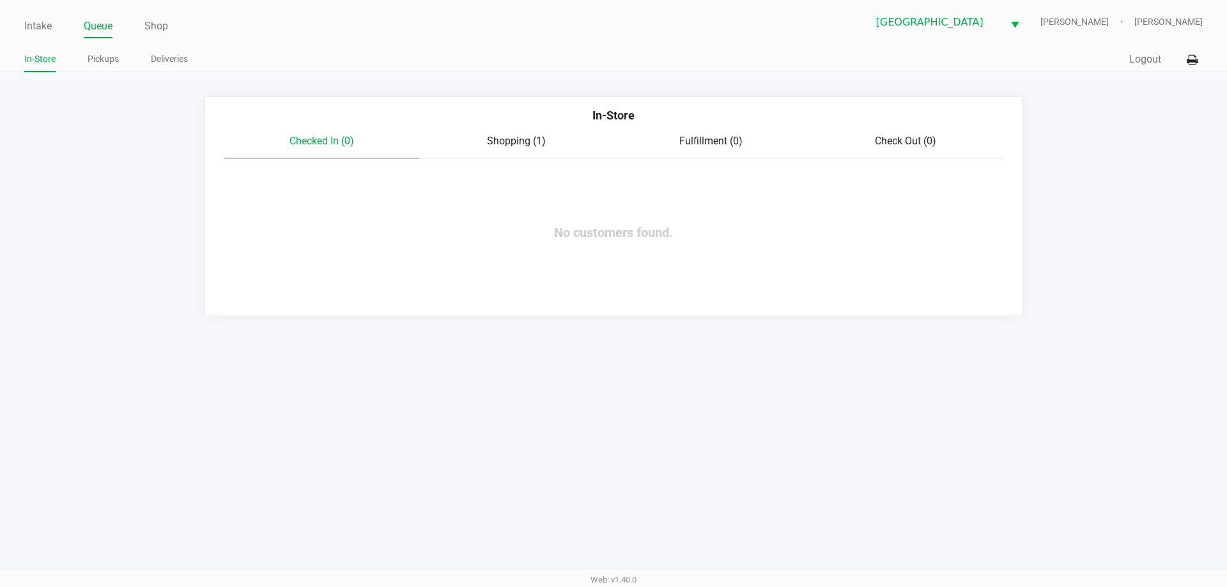
click at [528, 145] on span "Shopping (1)" at bounding box center [516, 141] width 59 height 12
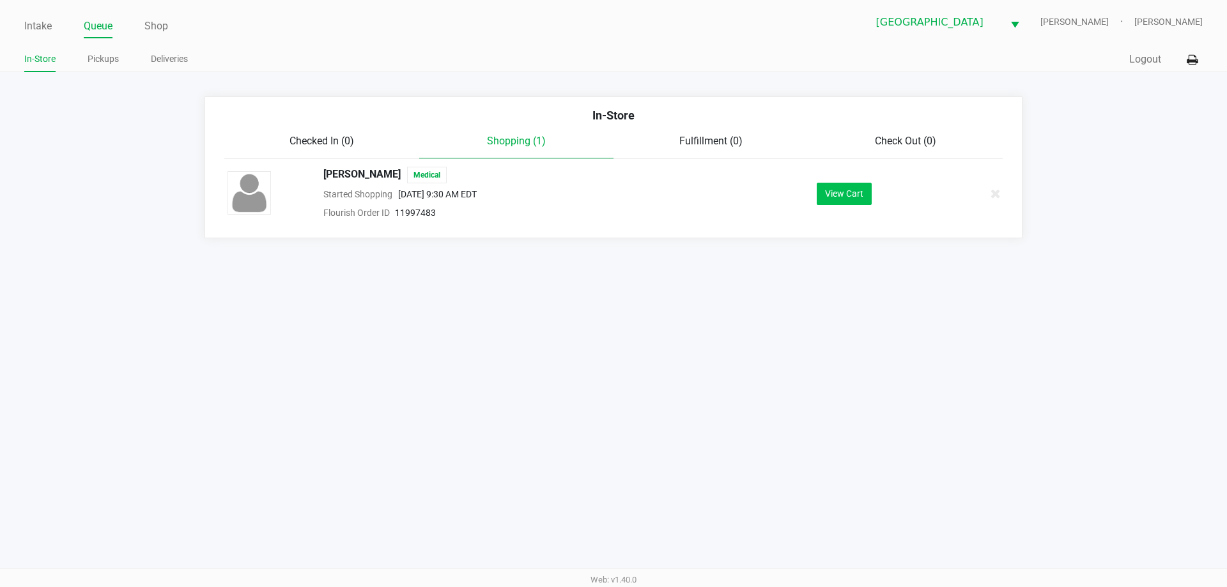
click at [836, 195] on button "View Cart" at bounding box center [844, 194] width 55 height 22
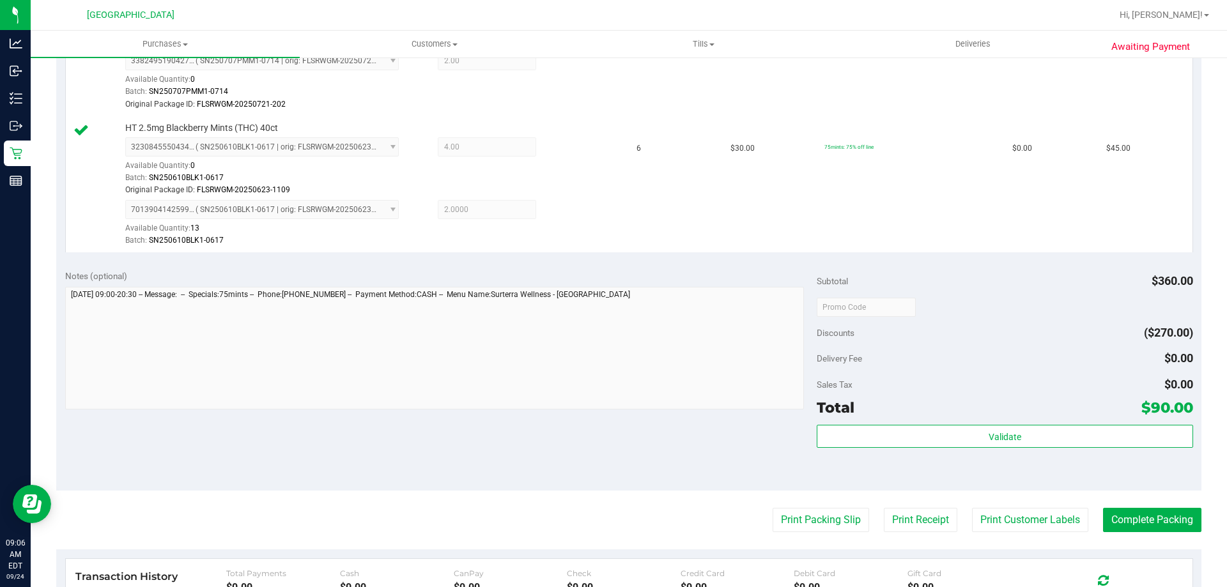
scroll to position [448, 0]
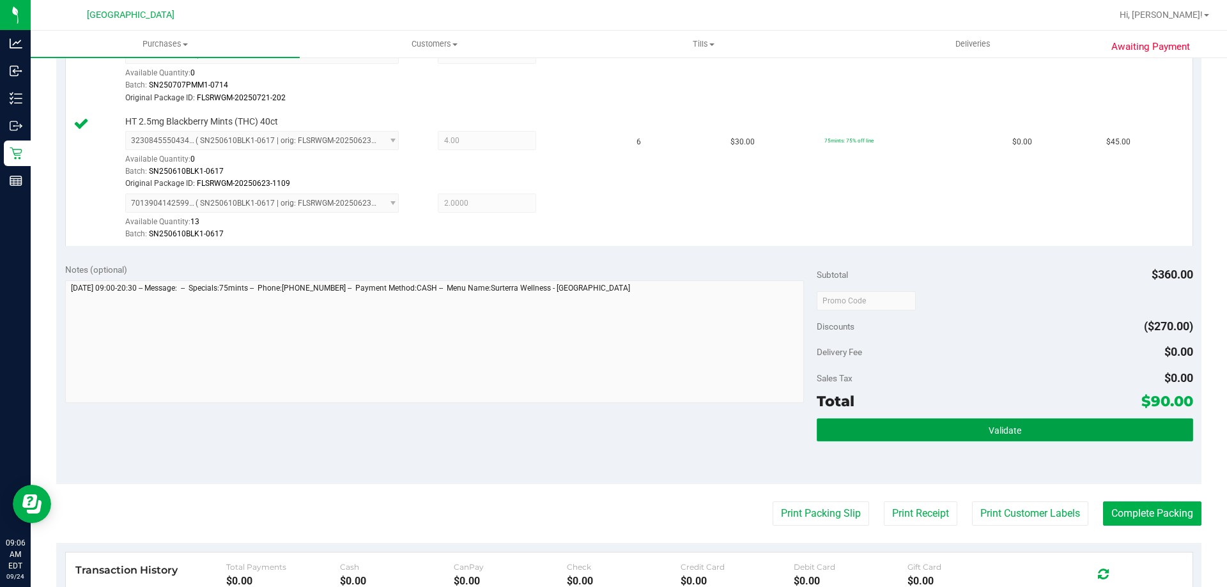
click at [1058, 428] on button "Validate" at bounding box center [1005, 430] width 376 height 23
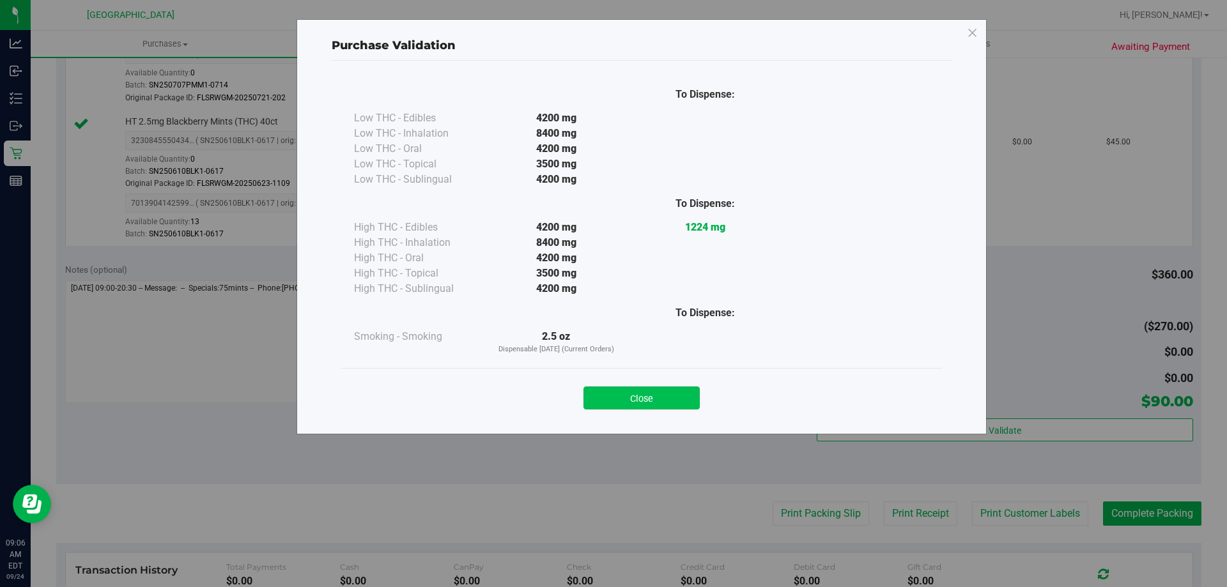
click at [651, 407] on button "Close" at bounding box center [642, 398] width 116 height 23
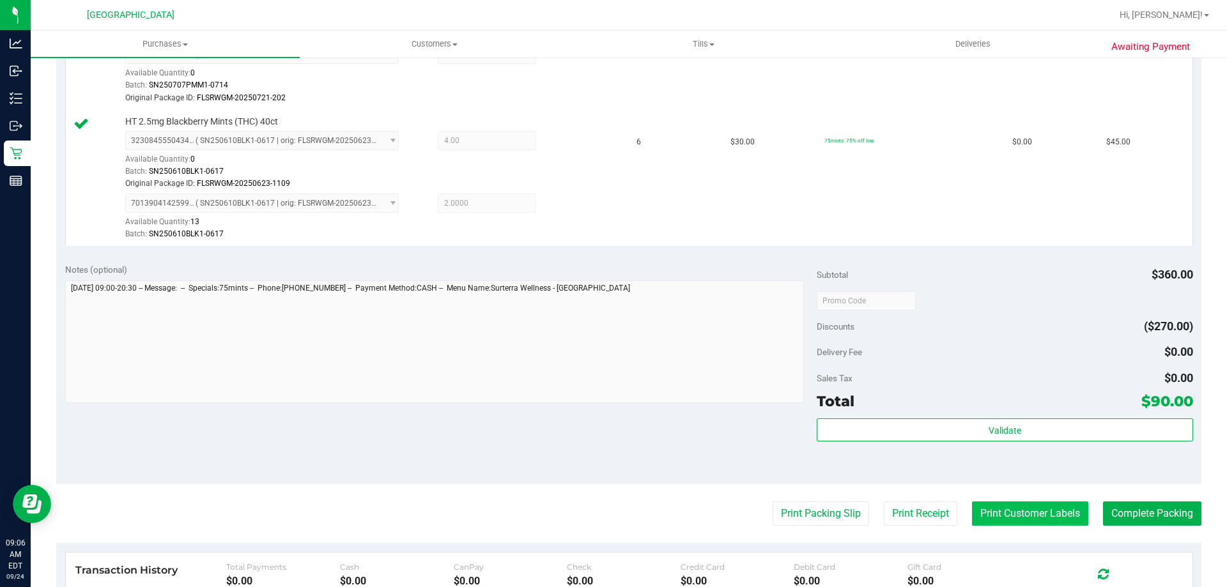
click at [1037, 519] on button "Print Customer Labels" at bounding box center [1030, 514] width 116 height 24
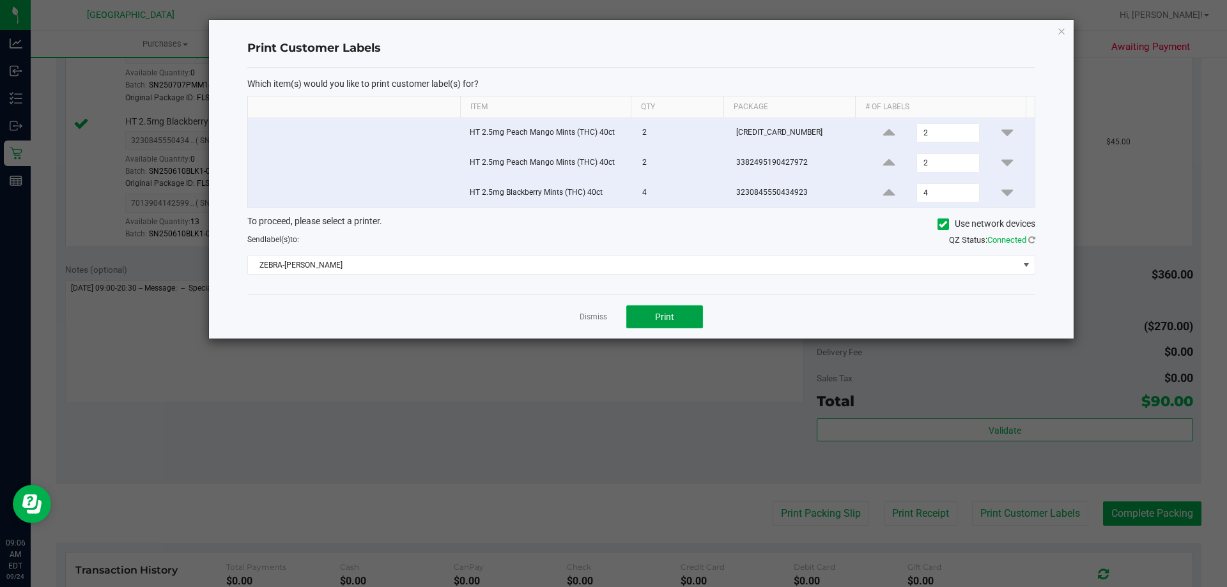
click at [674, 327] on button "Print" at bounding box center [664, 317] width 77 height 23
click at [582, 317] on link "Dismiss" at bounding box center [593, 317] width 27 height 11
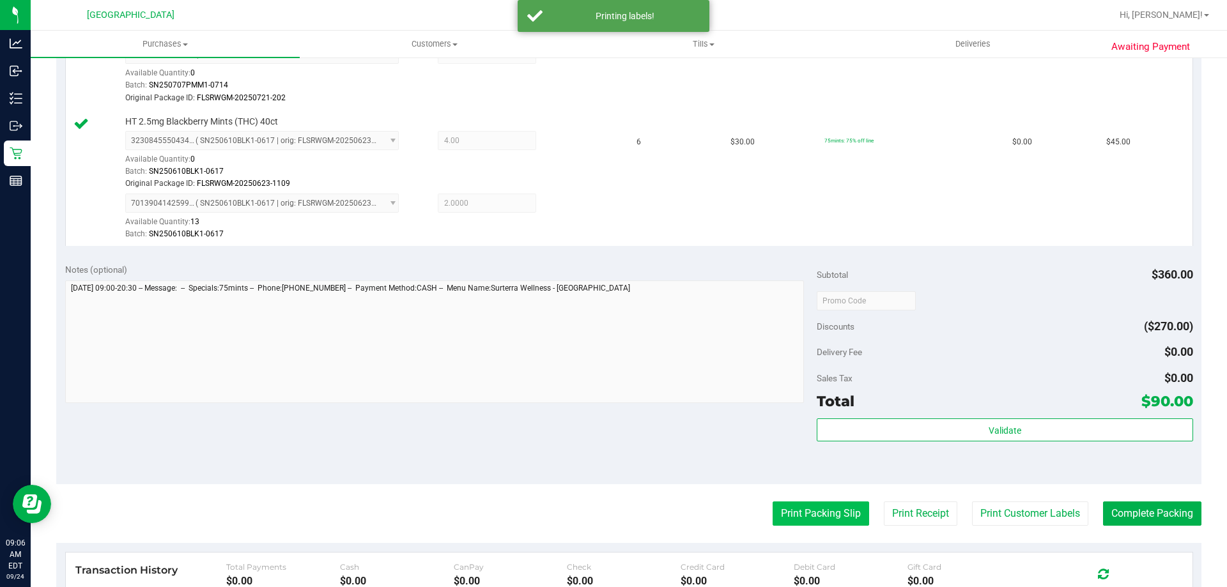
click at [823, 518] on button "Print Packing Slip" at bounding box center [821, 514] width 97 height 24
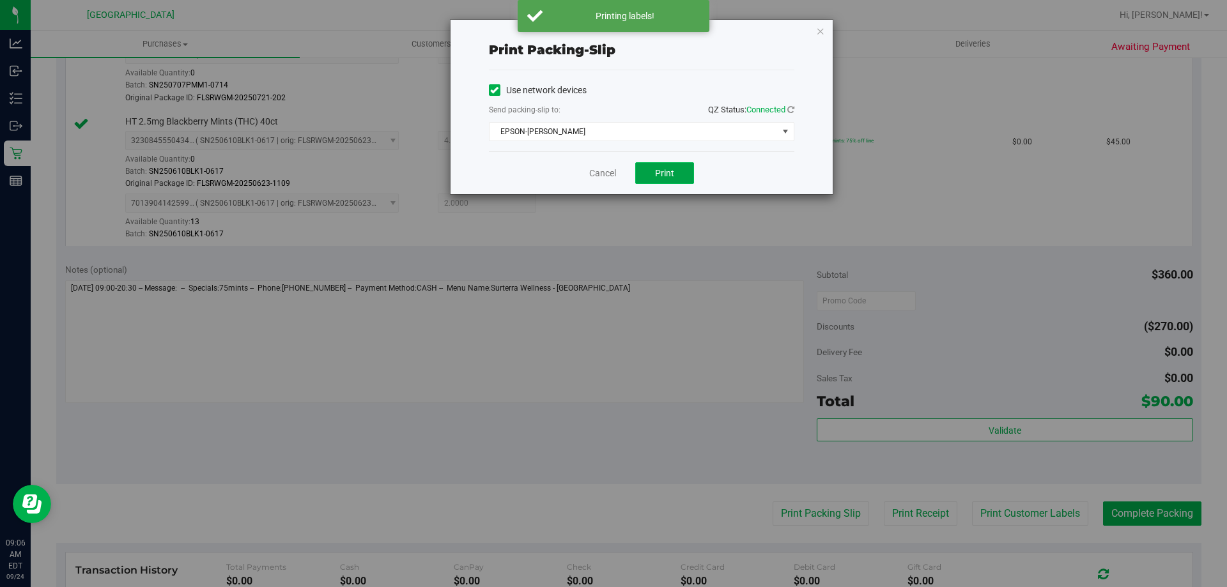
click at [669, 182] on button "Print" at bounding box center [664, 173] width 59 height 22
click at [672, 182] on button "Print" at bounding box center [664, 173] width 59 height 22
click at [590, 178] on link "Cancel" at bounding box center [602, 173] width 27 height 13
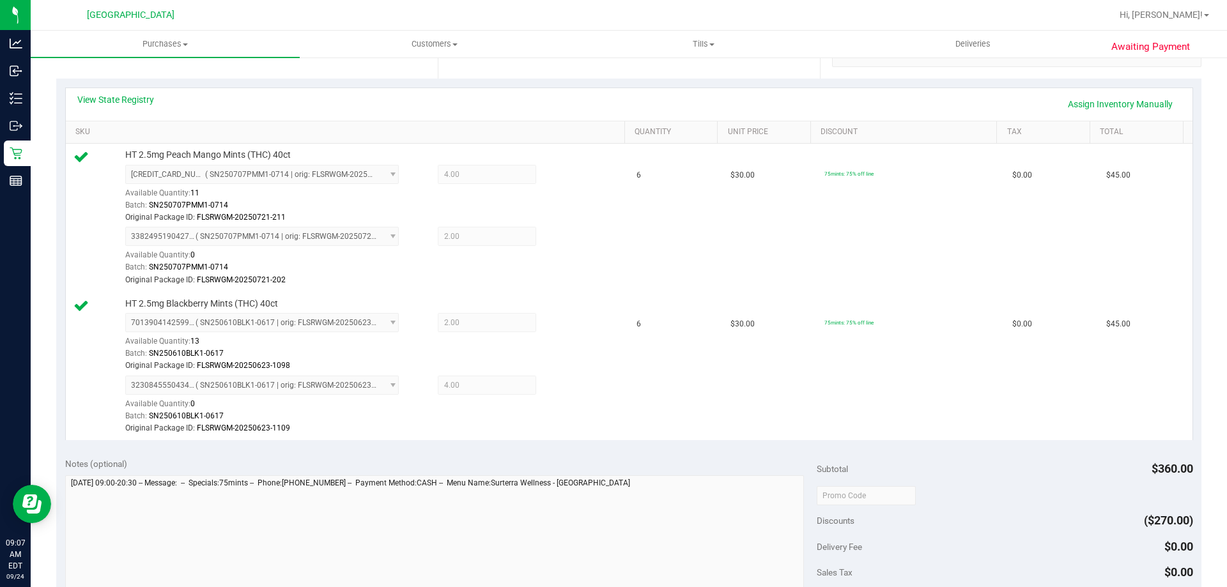
scroll to position [681, 0]
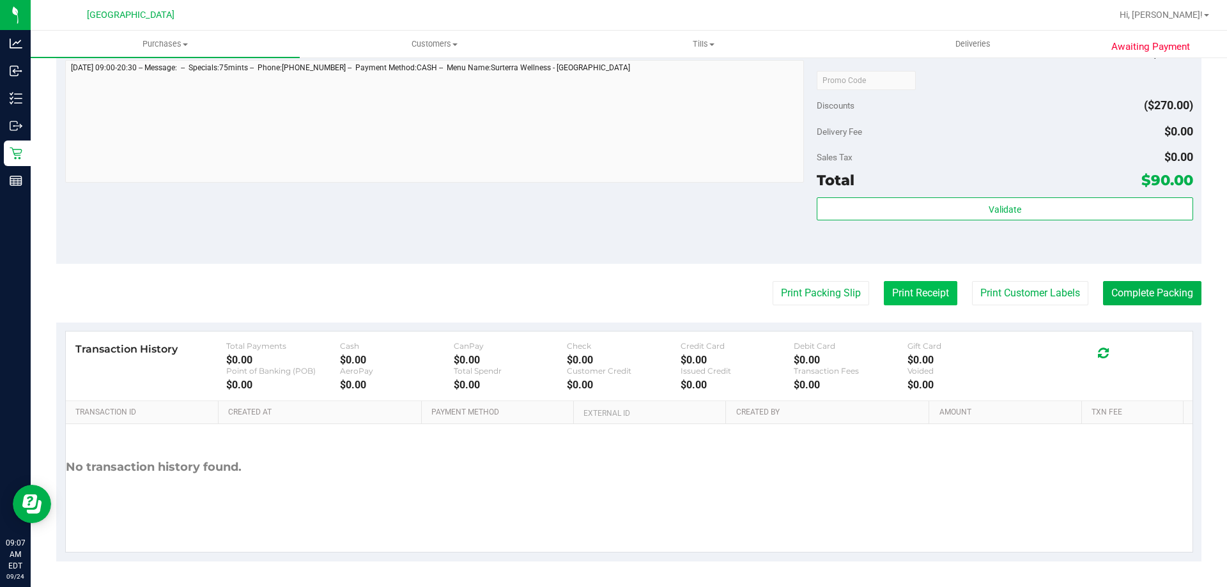
click at [920, 296] on button "Print Receipt" at bounding box center [921, 293] width 74 height 24
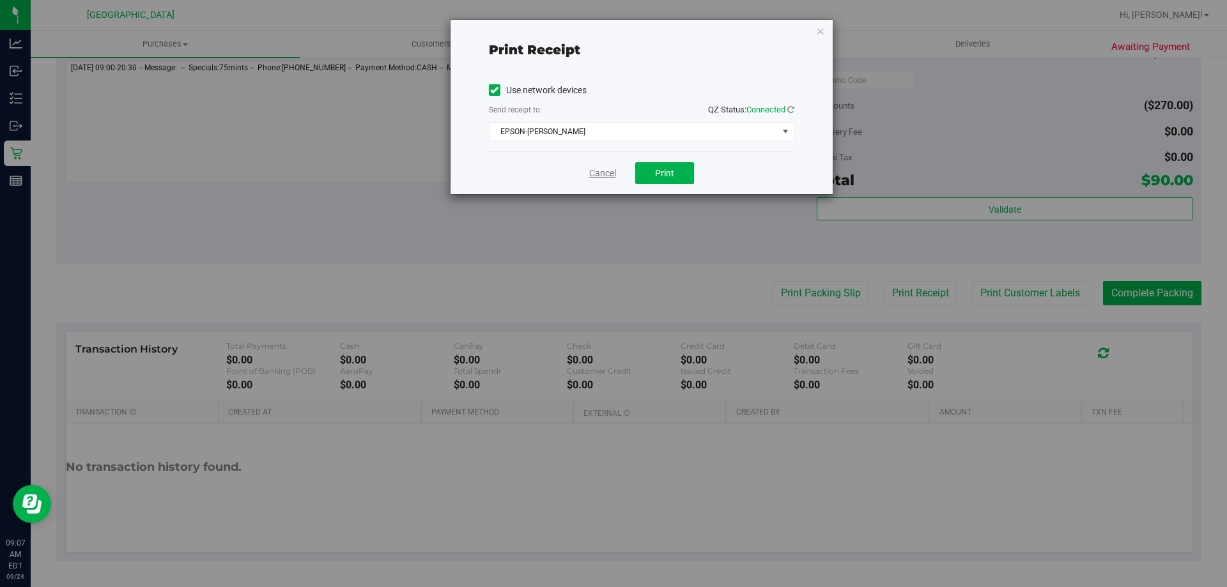
click at [600, 176] on link "Cancel" at bounding box center [602, 173] width 27 height 13
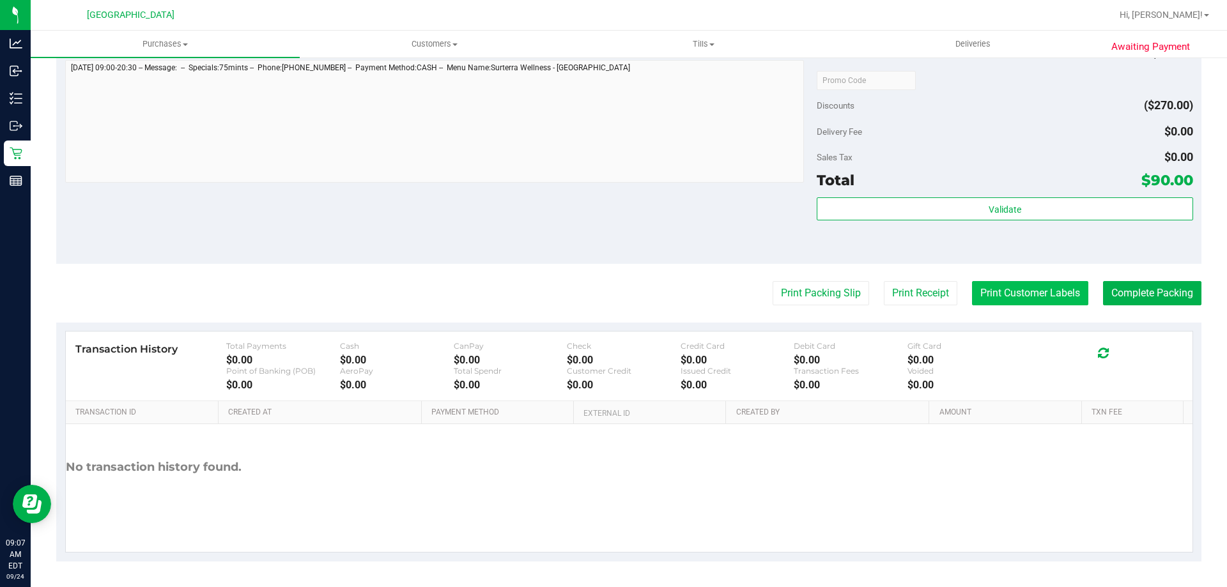
click at [1031, 300] on button "Print Customer Labels" at bounding box center [1030, 293] width 116 height 24
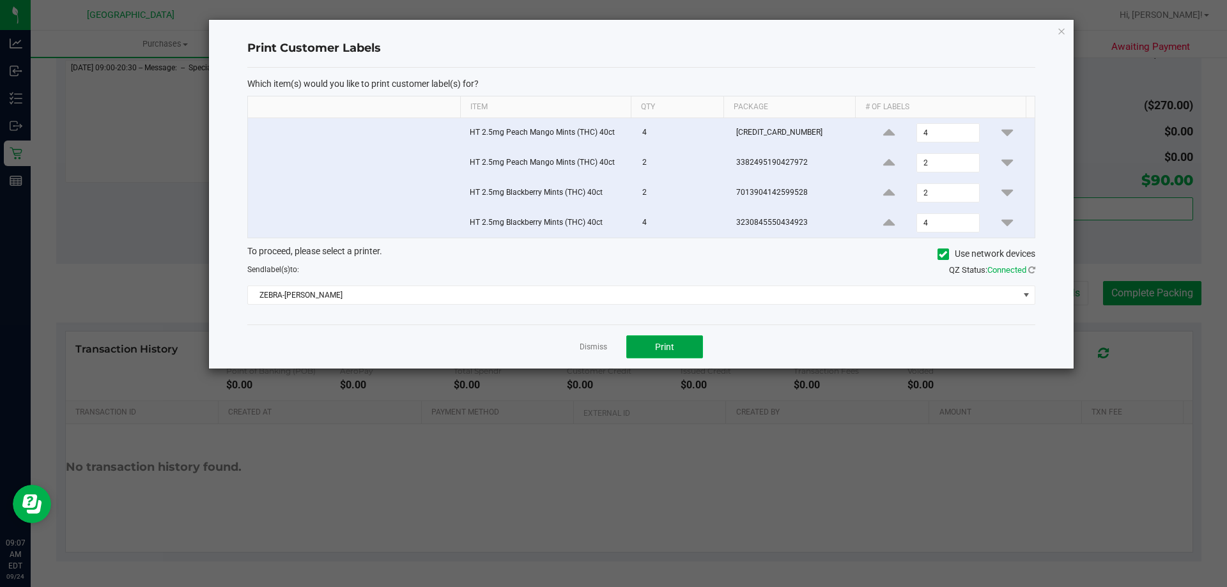
click at [670, 350] on span "Print" at bounding box center [664, 347] width 19 height 10
click at [582, 347] on link "Dismiss" at bounding box center [593, 347] width 27 height 11
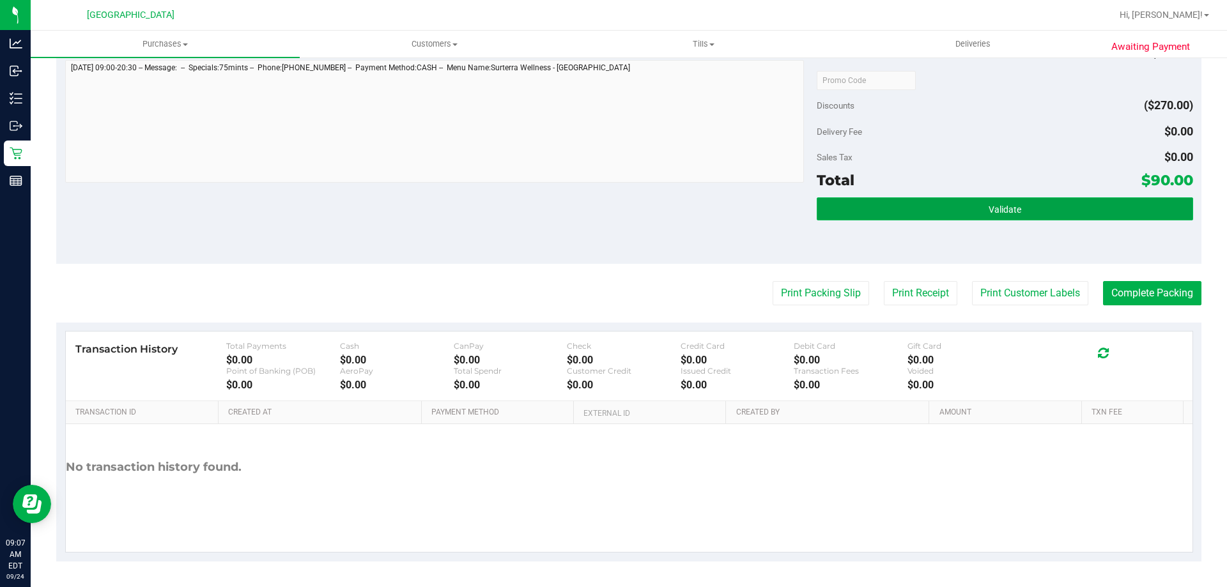
click at [969, 205] on button "Validate" at bounding box center [1005, 209] width 376 height 23
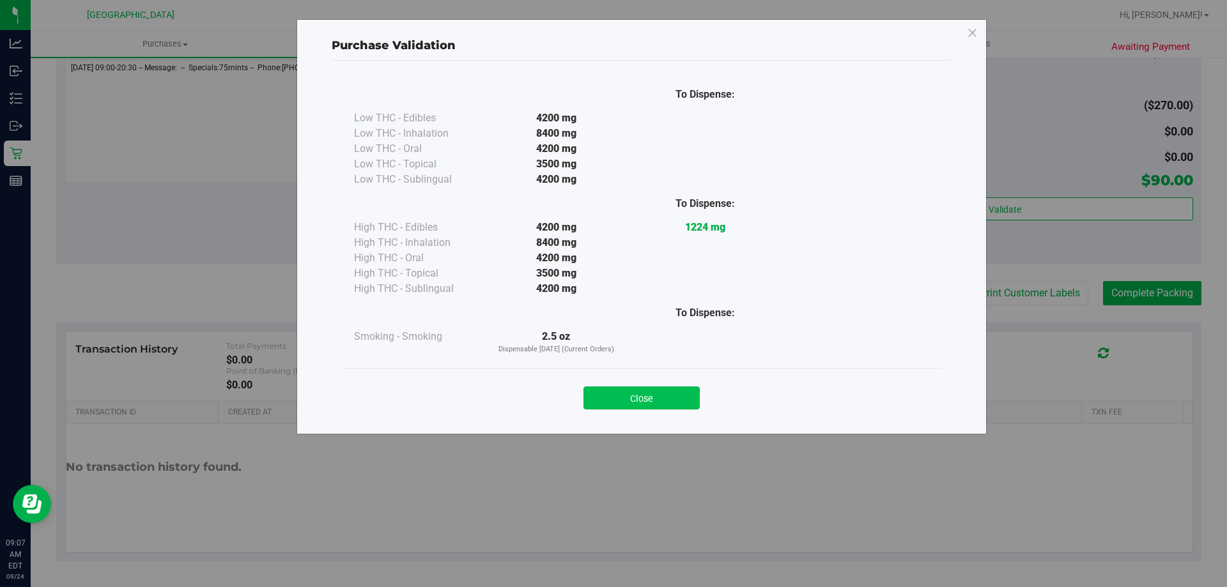
click at [662, 401] on button "Close" at bounding box center [642, 398] width 116 height 23
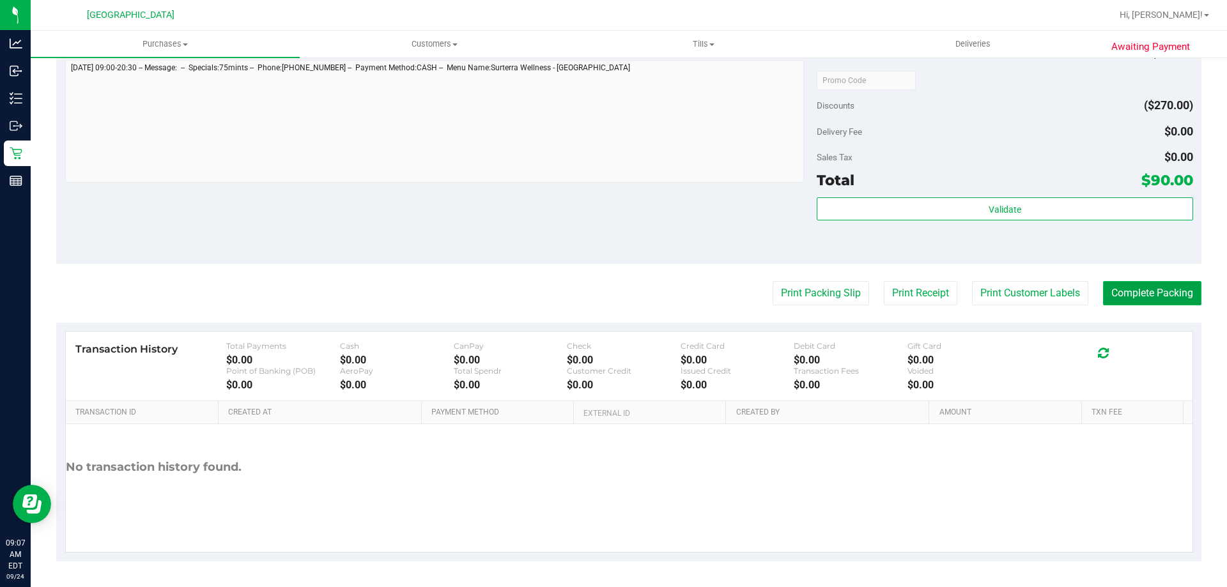
click at [1150, 286] on button "Complete Packing" at bounding box center [1152, 293] width 98 height 24
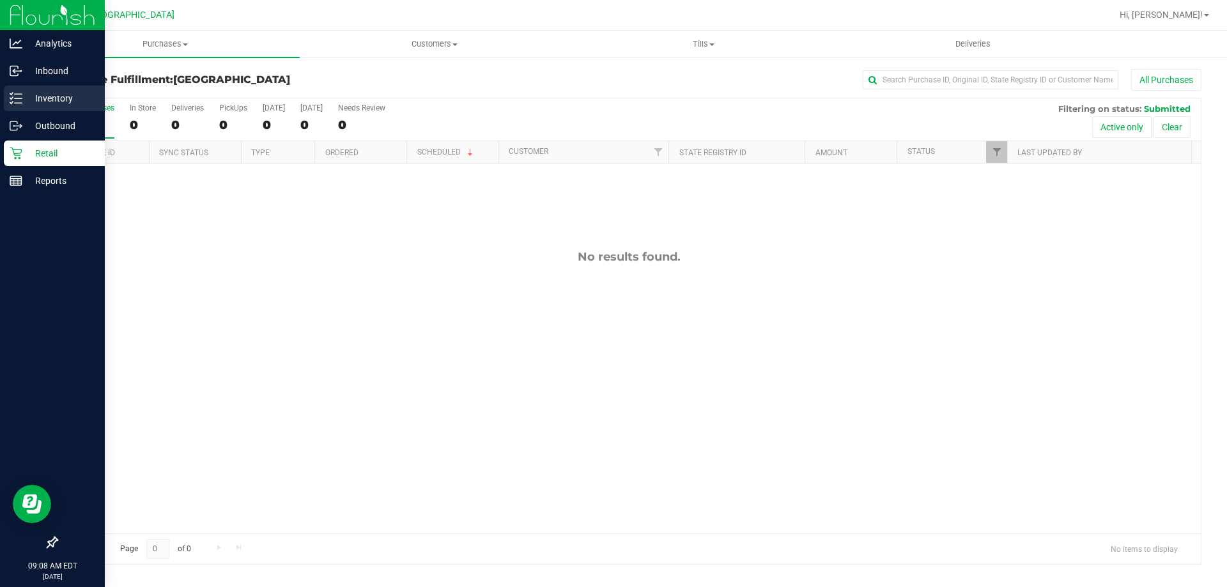
click at [26, 101] on p "Inventory" at bounding box center [60, 98] width 77 height 15
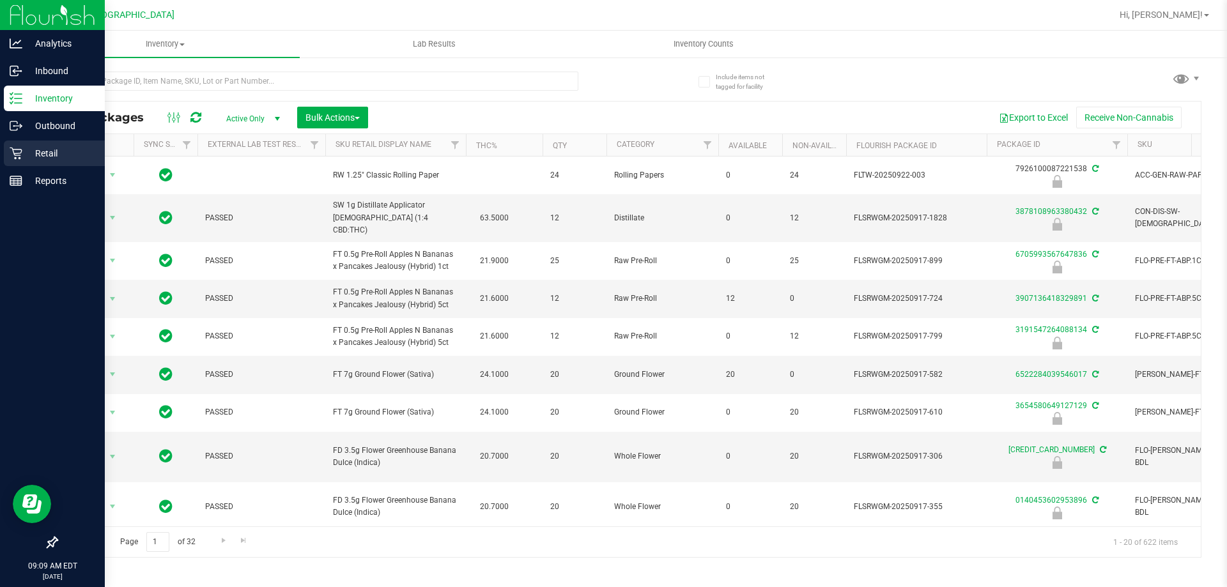
click at [45, 151] on p "Retail" at bounding box center [60, 153] width 77 height 15
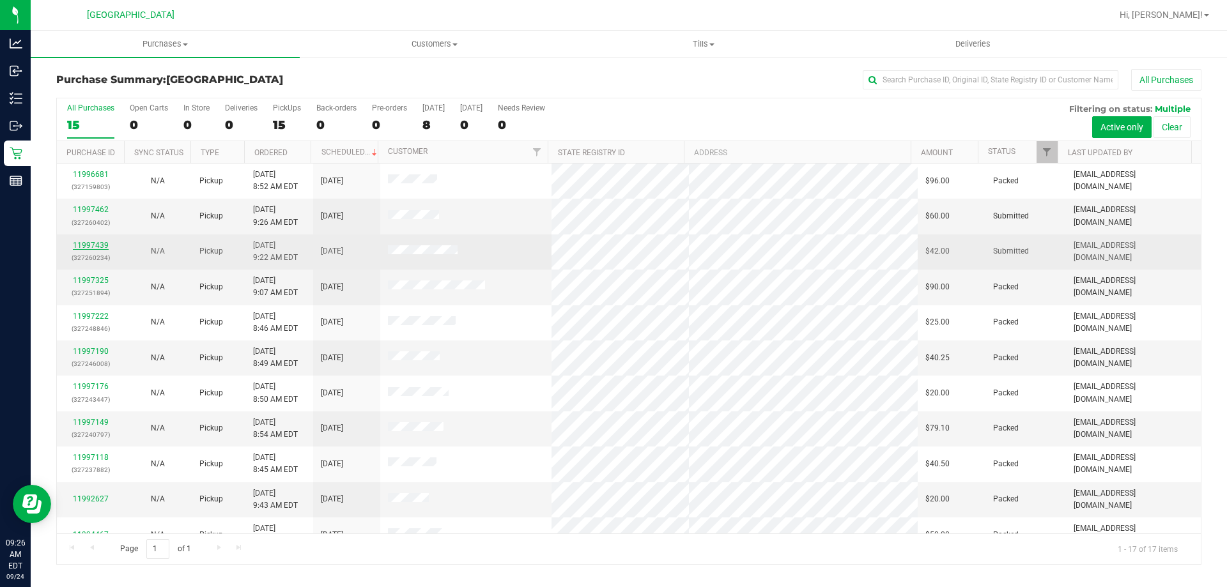
click at [83, 247] on link "11997439" at bounding box center [91, 245] width 36 height 9
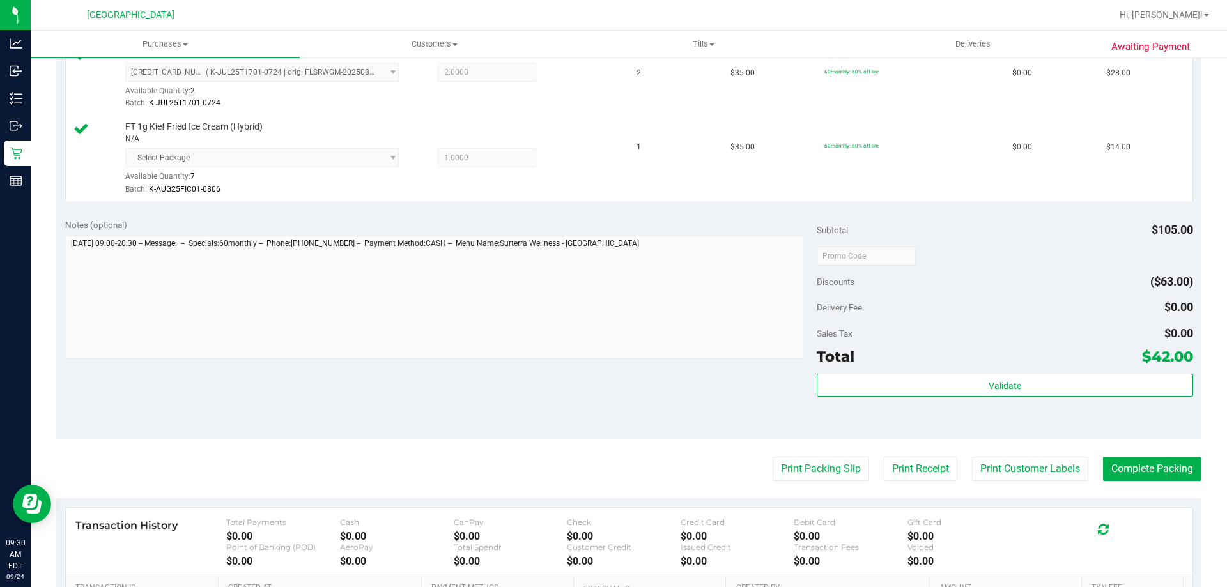
scroll to position [405, 0]
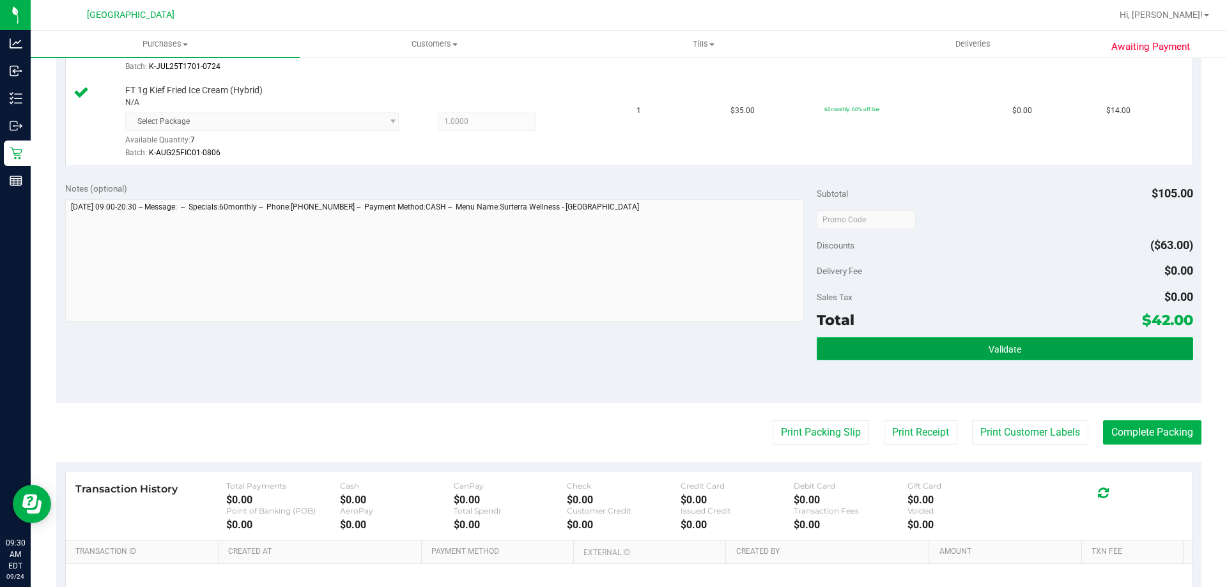
click at [1016, 348] on button "Validate" at bounding box center [1005, 348] width 376 height 23
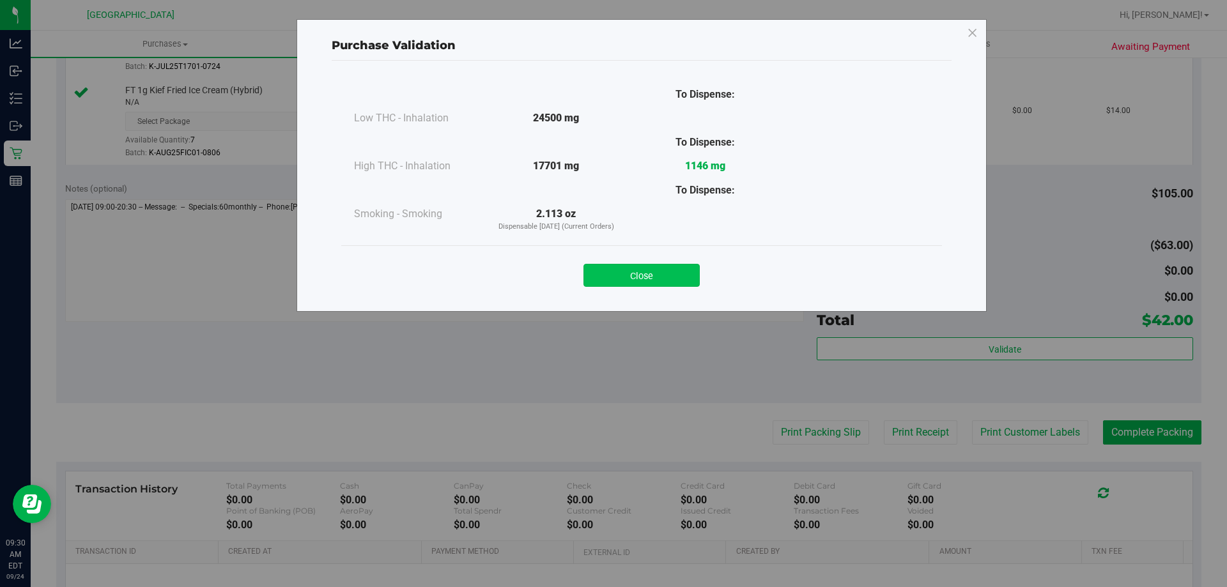
click at [642, 275] on button "Close" at bounding box center [642, 275] width 116 height 23
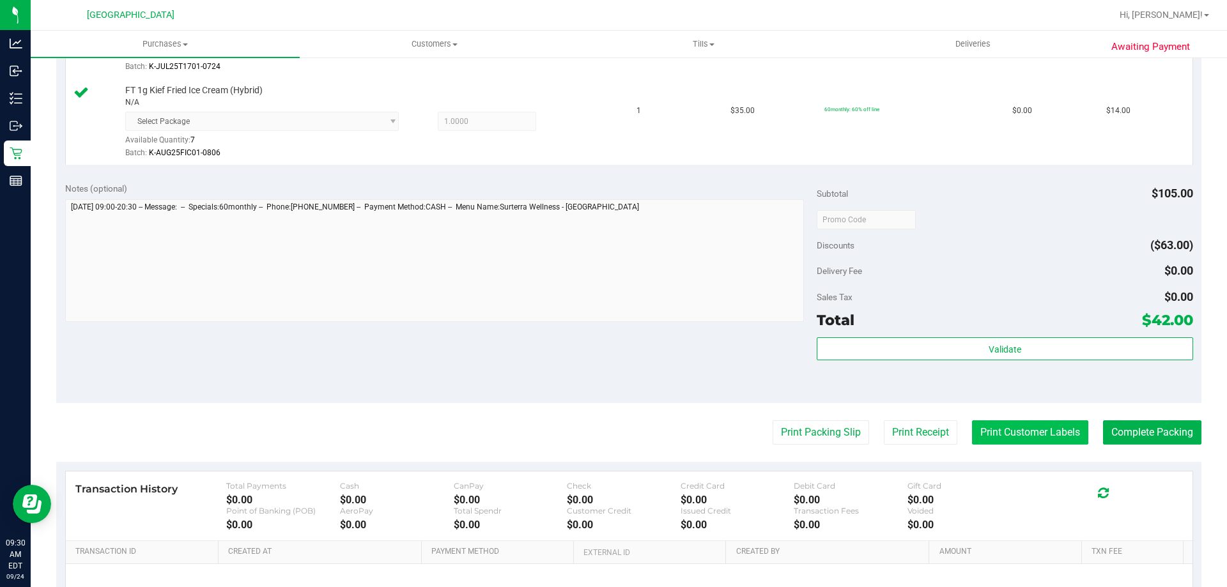
click at [1016, 440] on button "Print Customer Labels" at bounding box center [1030, 433] width 116 height 24
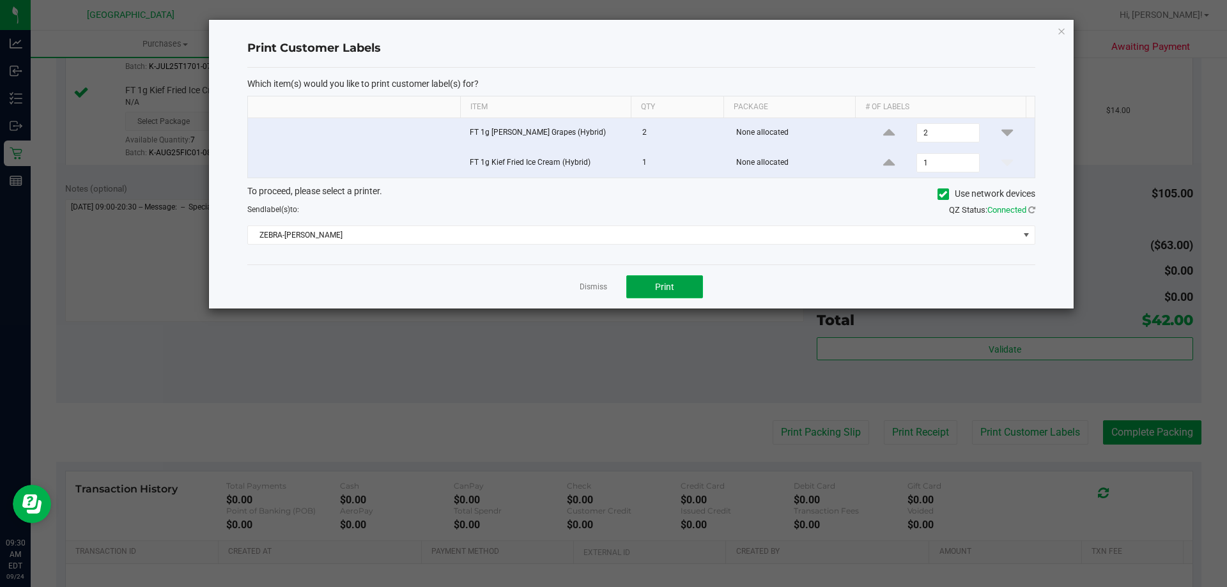
click at [652, 288] on button "Print" at bounding box center [664, 286] width 77 height 23
click at [583, 289] on link "Dismiss" at bounding box center [593, 287] width 27 height 11
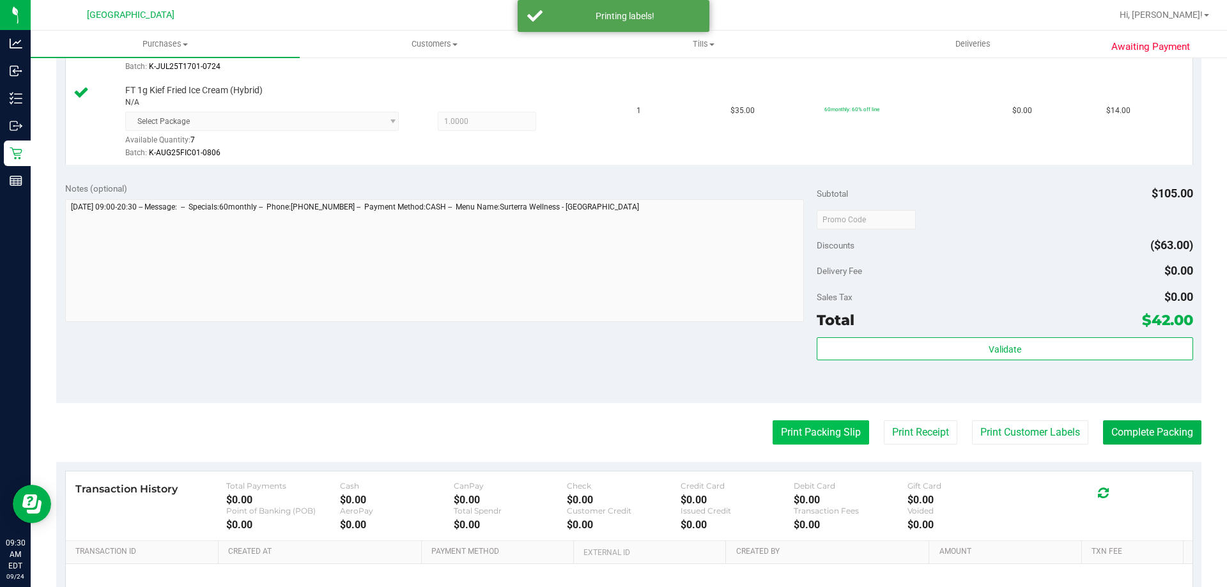
click at [809, 428] on button "Print Packing Slip" at bounding box center [821, 433] width 97 height 24
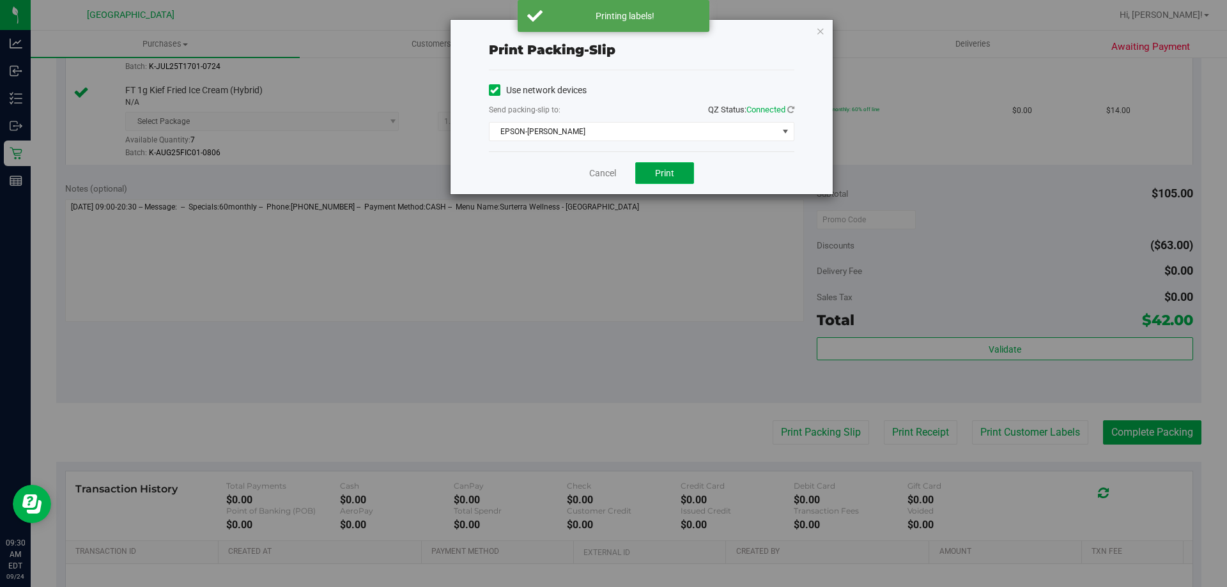
click at [669, 173] on span "Print" at bounding box center [664, 173] width 19 height 10
click at [602, 172] on link "Cancel" at bounding box center [602, 173] width 27 height 13
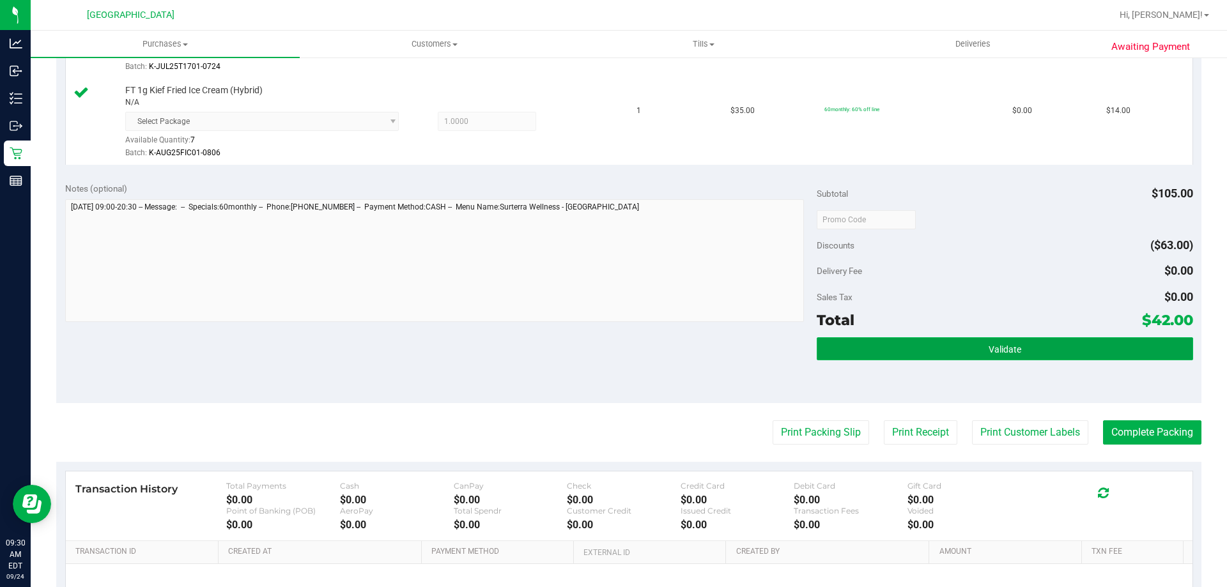
click at [996, 341] on button "Validate" at bounding box center [1005, 348] width 376 height 23
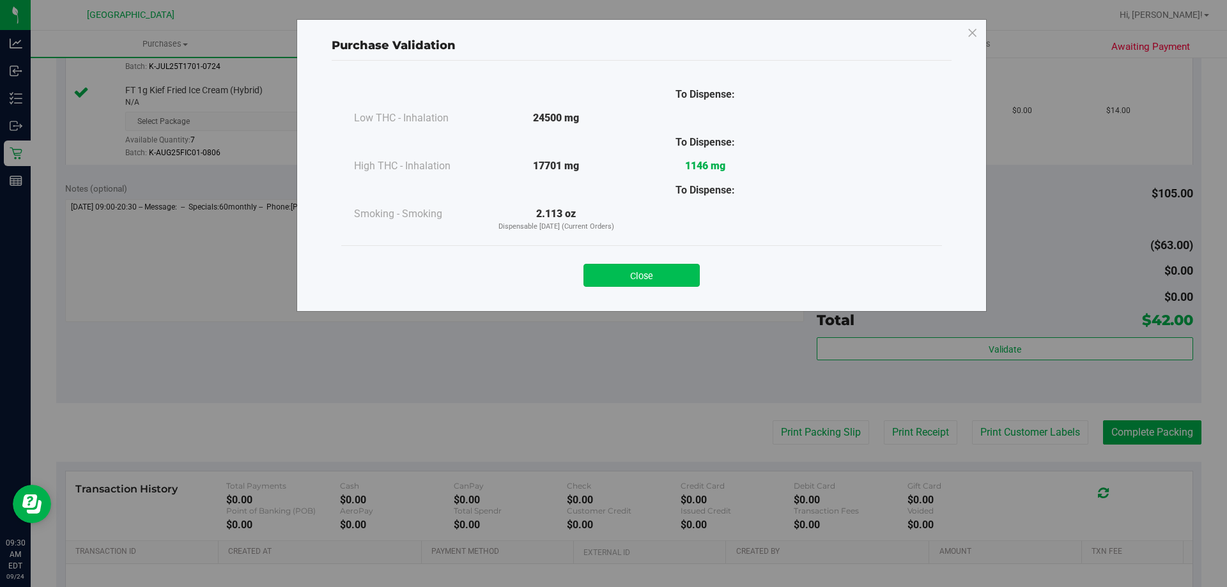
click at [647, 270] on button "Close" at bounding box center [642, 275] width 116 height 23
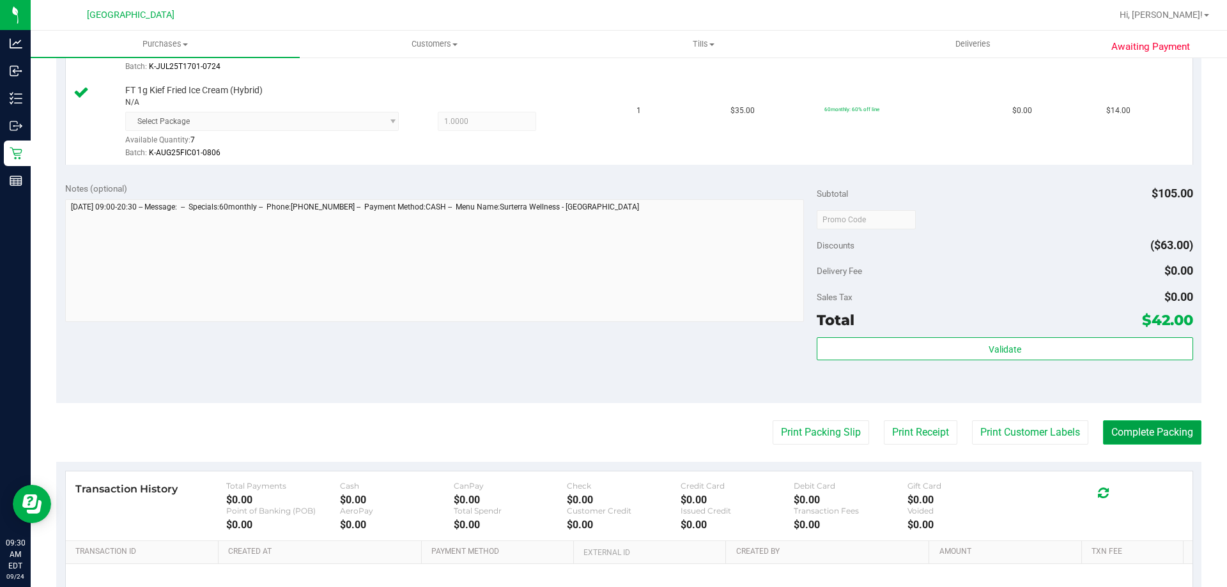
click at [1137, 428] on button "Complete Packing" at bounding box center [1152, 433] width 98 height 24
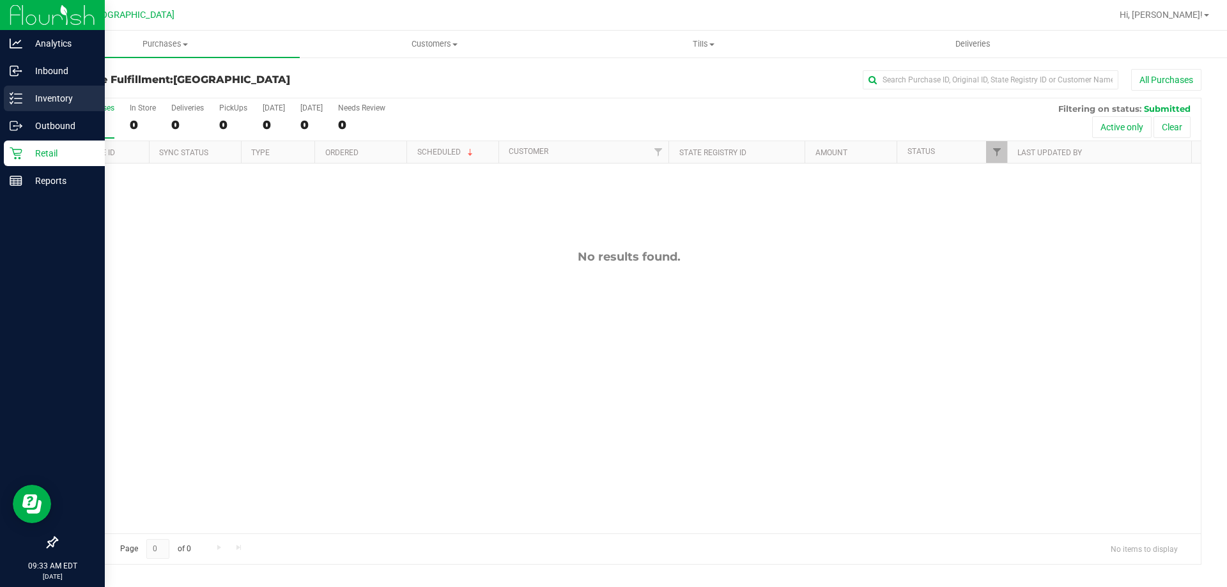
click at [18, 94] on line at bounding box center [18, 94] width 7 height 0
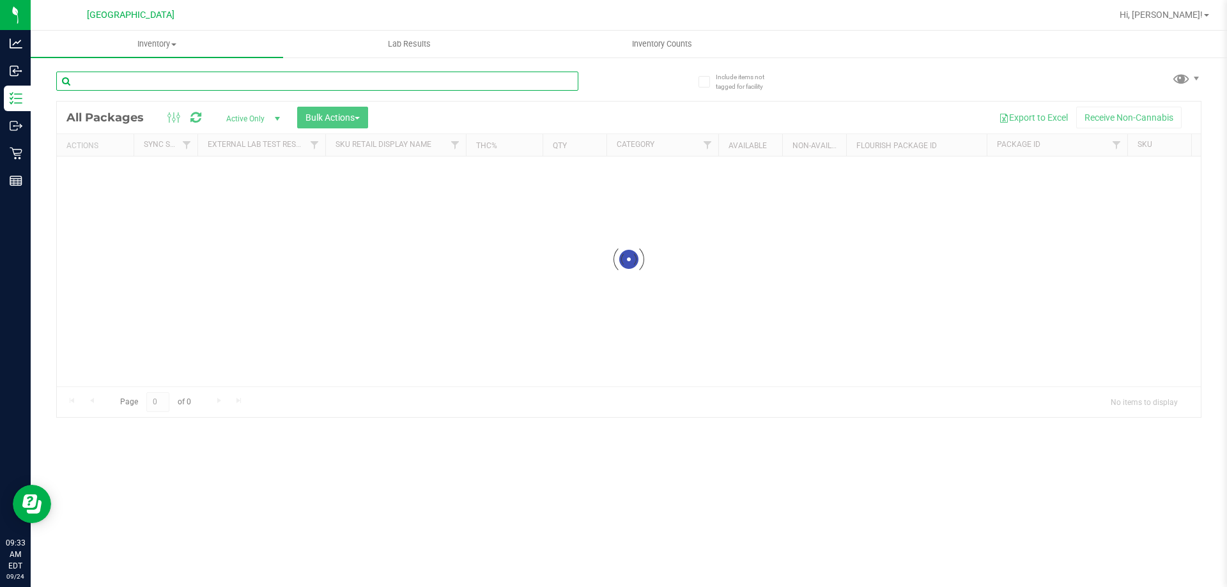
click at [238, 84] on input "text" at bounding box center [317, 81] width 522 height 19
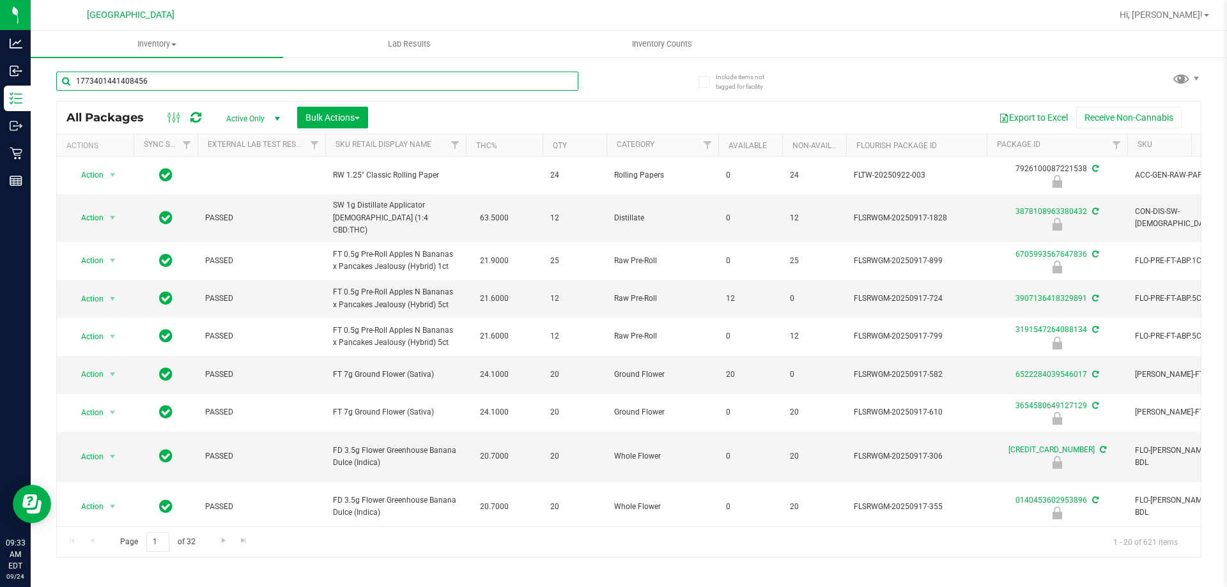
type input "1773401441408456"
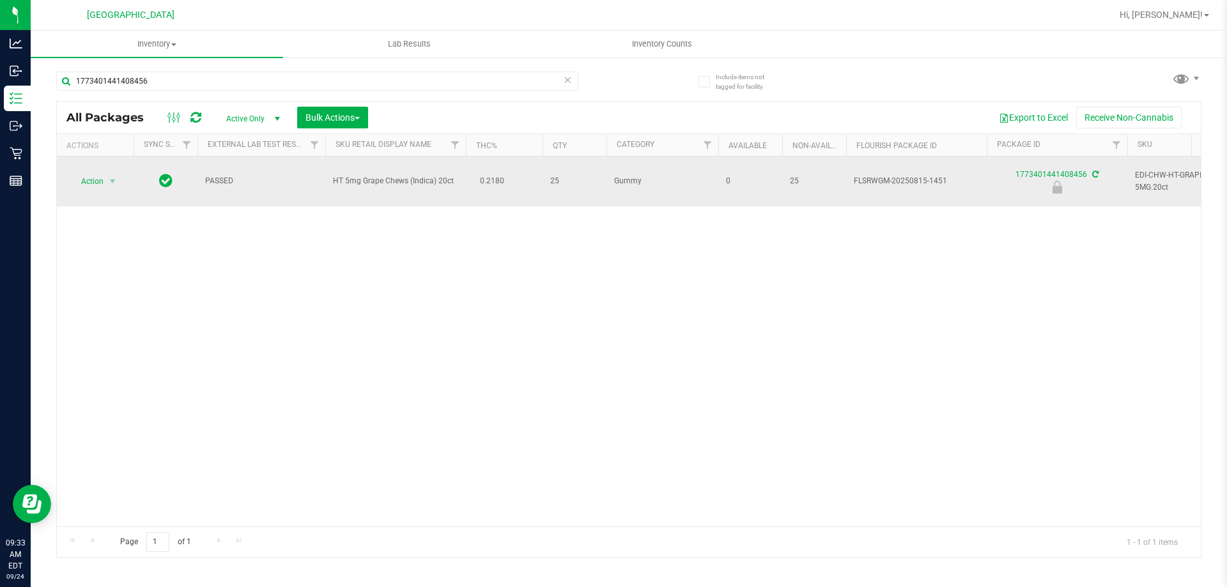
click at [89, 181] on span "Action" at bounding box center [87, 182] width 35 height 18
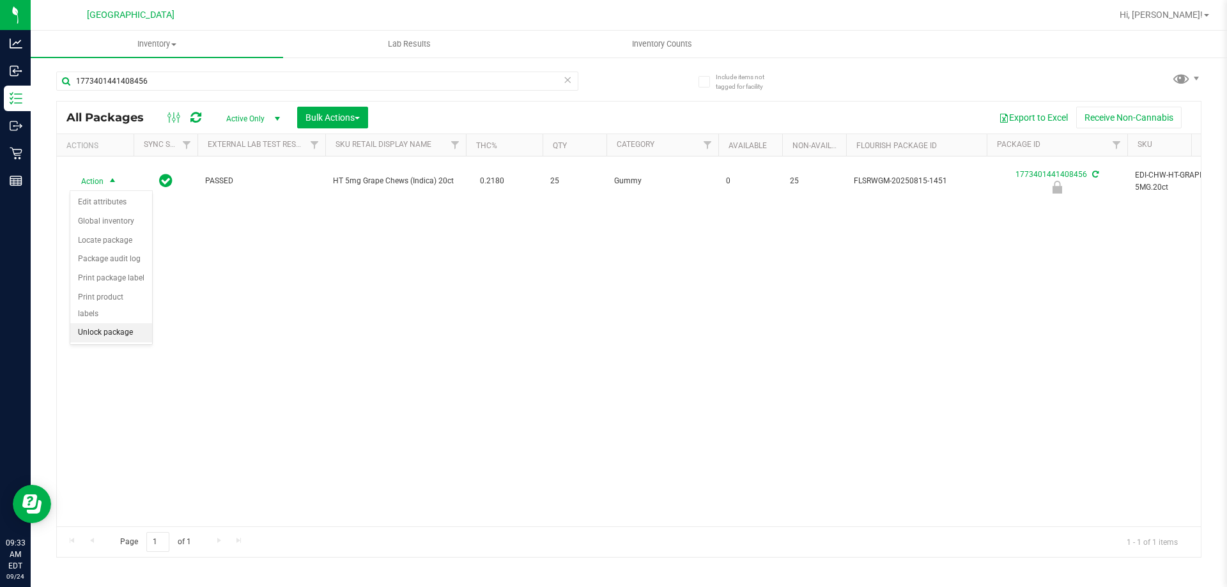
click at [121, 323] on li "Unlock package" at bounding box center [111, 332] width 82 height 19
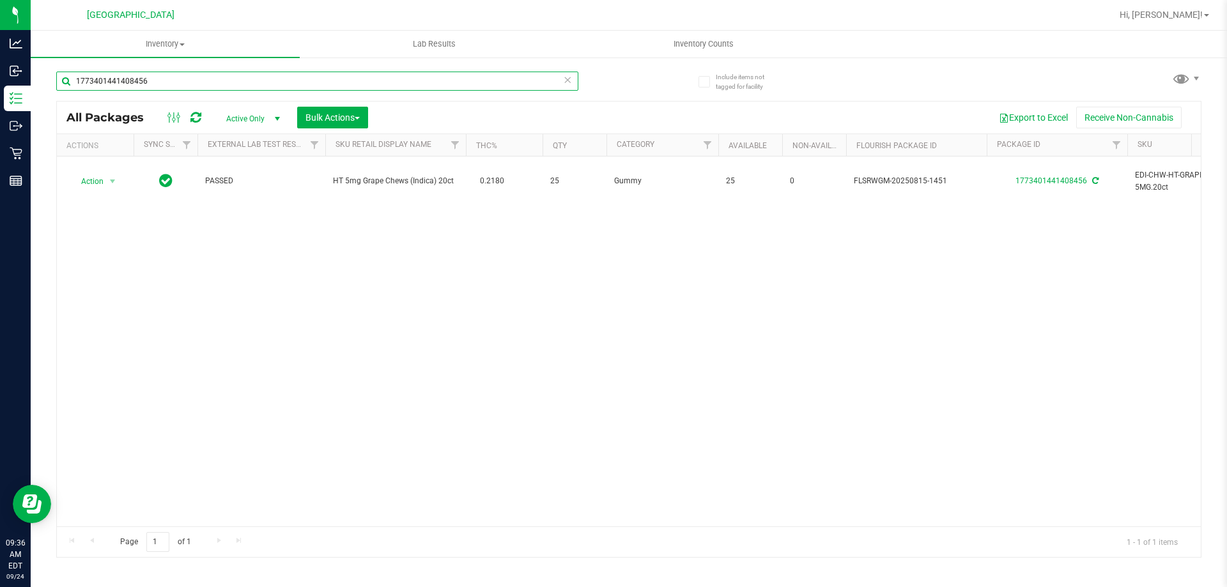
click at [165, 77] on input "1773401441408456" at bounding box center [317, 81] width 522 height 19
click at [166, 77] on input "1773401441408456" at bounding box center [317, 81] width 522 height 19
click at [168, 76] on input "1773401441408456" at bounding box center [317, 81] width 522 height 19
type input "arz"
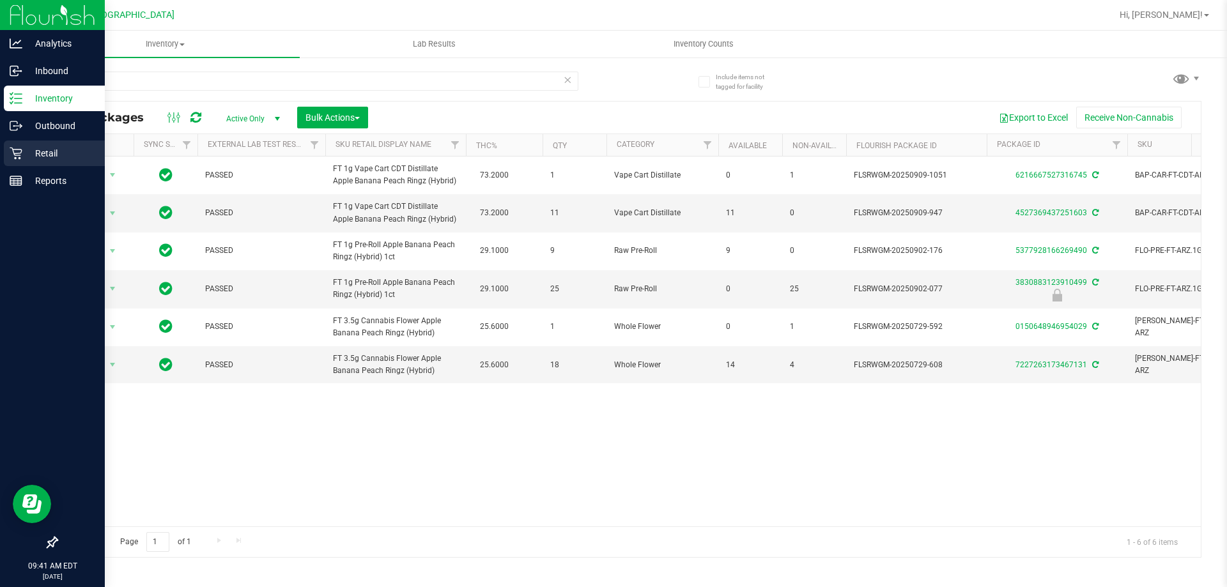
click at [27, 146] on p "Retail" at bounding box center [60, 153] width 77 height 15
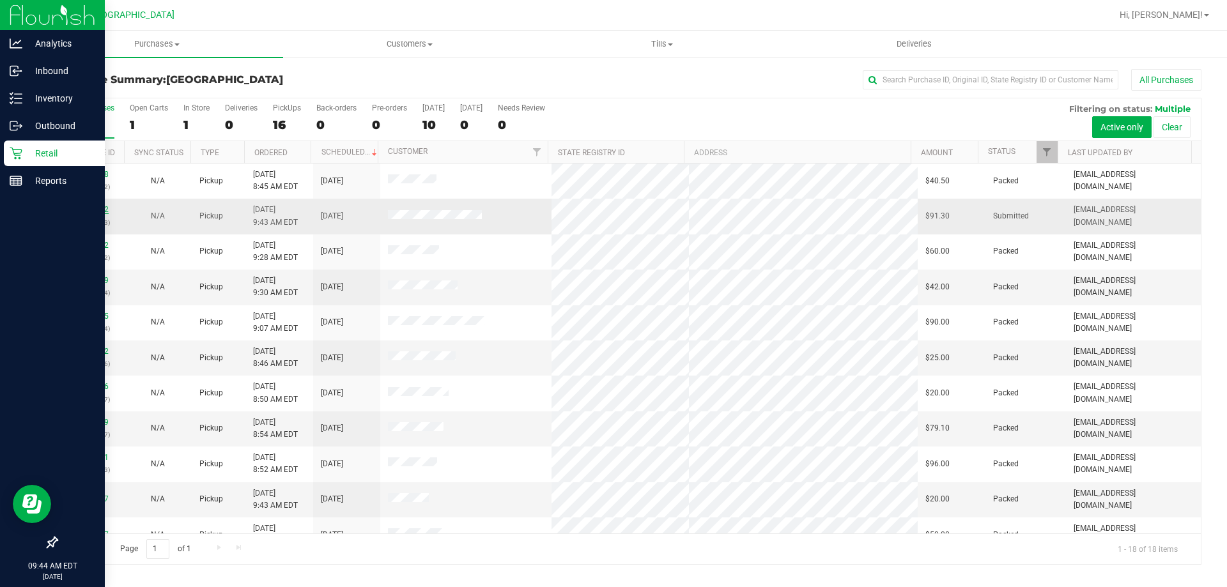
click at [88, 212] on link "11997542" at bounding box center [91, 209] width 36 height 9
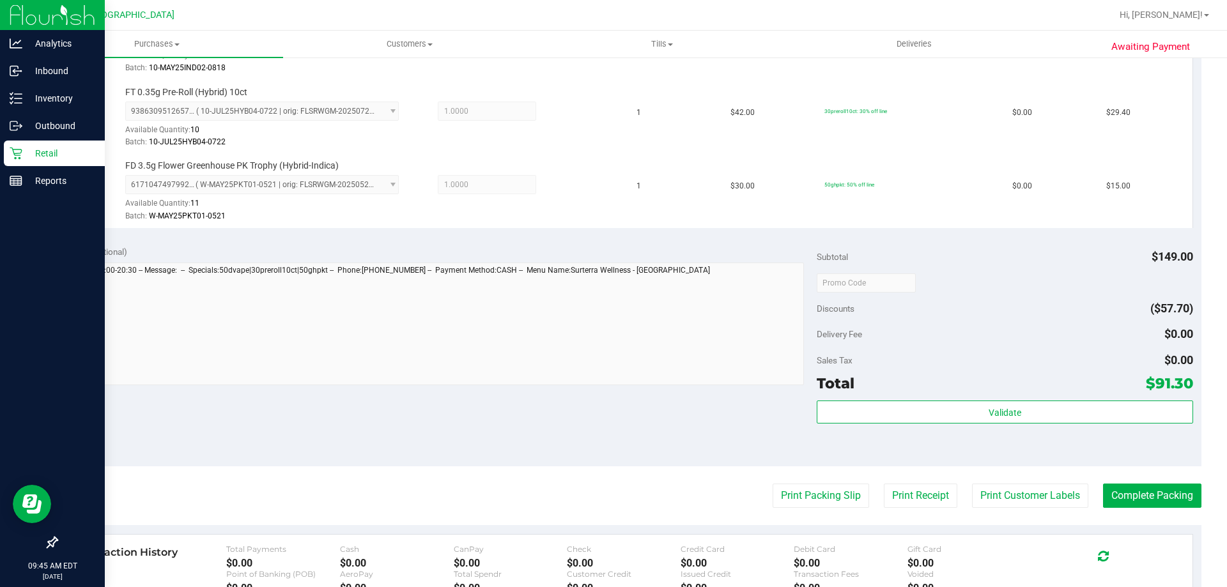
scroll to position [483, 0]
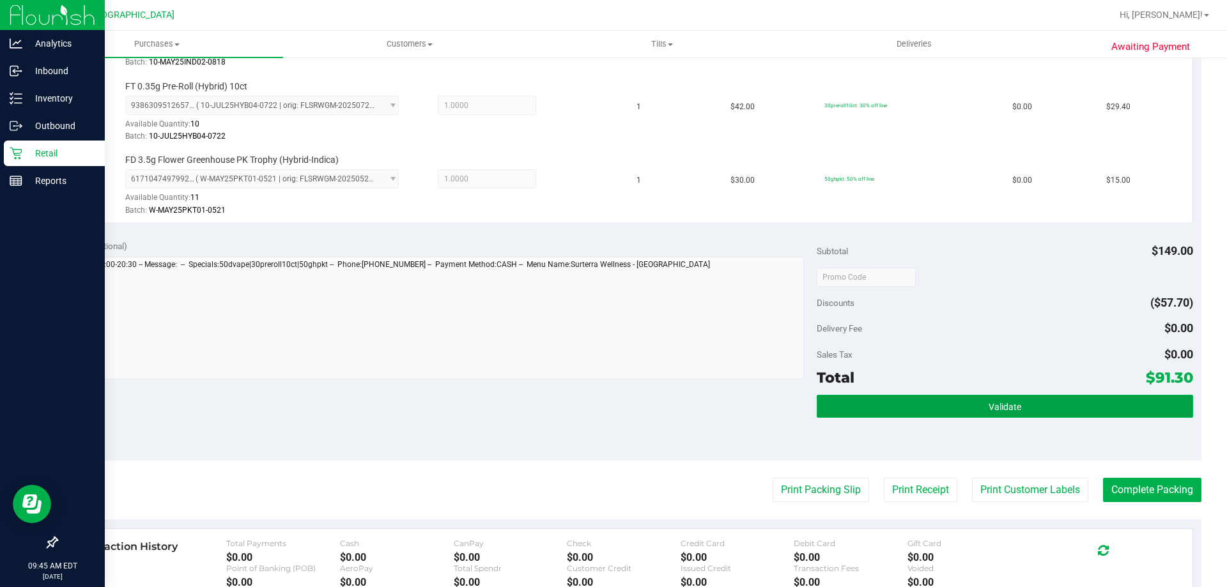
click at [1021, 395] on button "Validate" at bounding box center [1005, 406] width 376 height 23
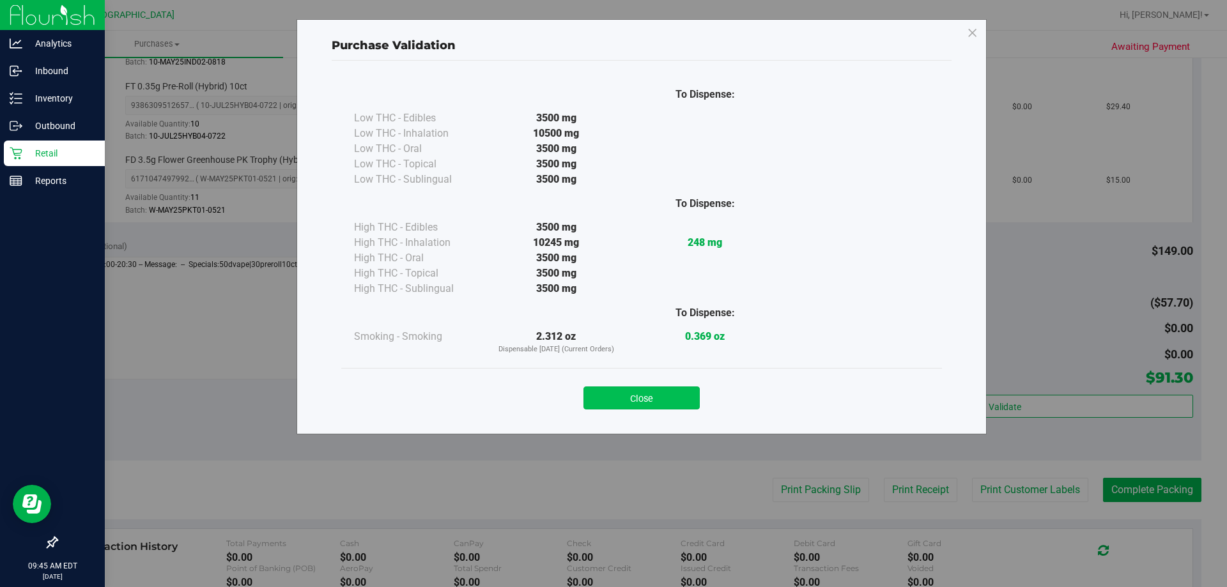
click at [646, 403] on button "Close" at bounding box center [642, 398] width 116 height 23
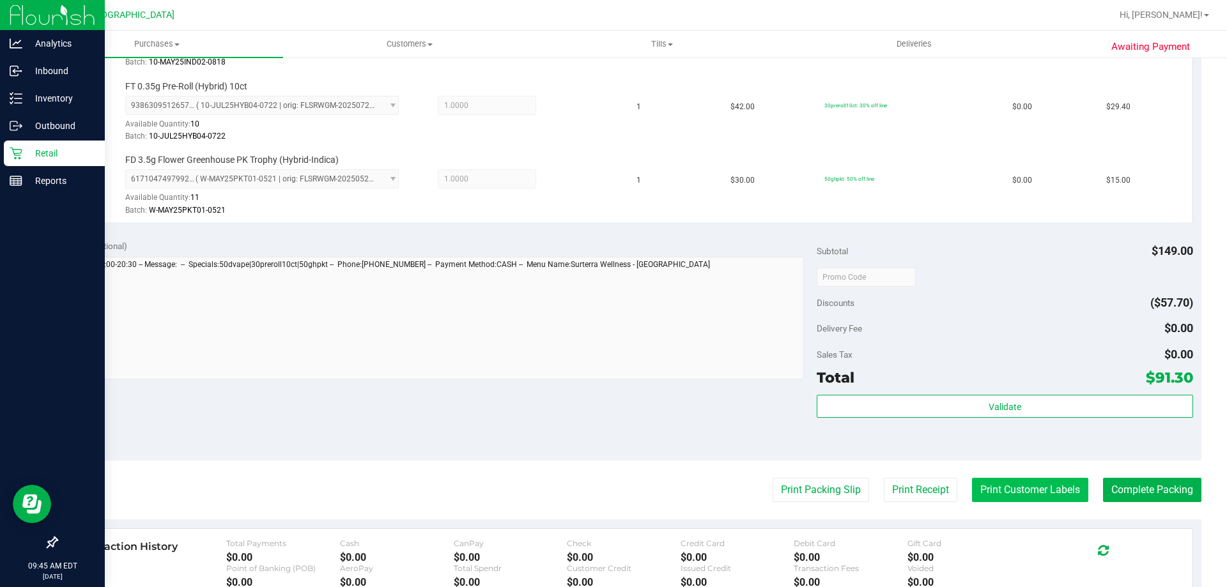
click at [1019, 490] on button "Print Customer Labels" at bounding box center [1030, 490] width 116 height 24
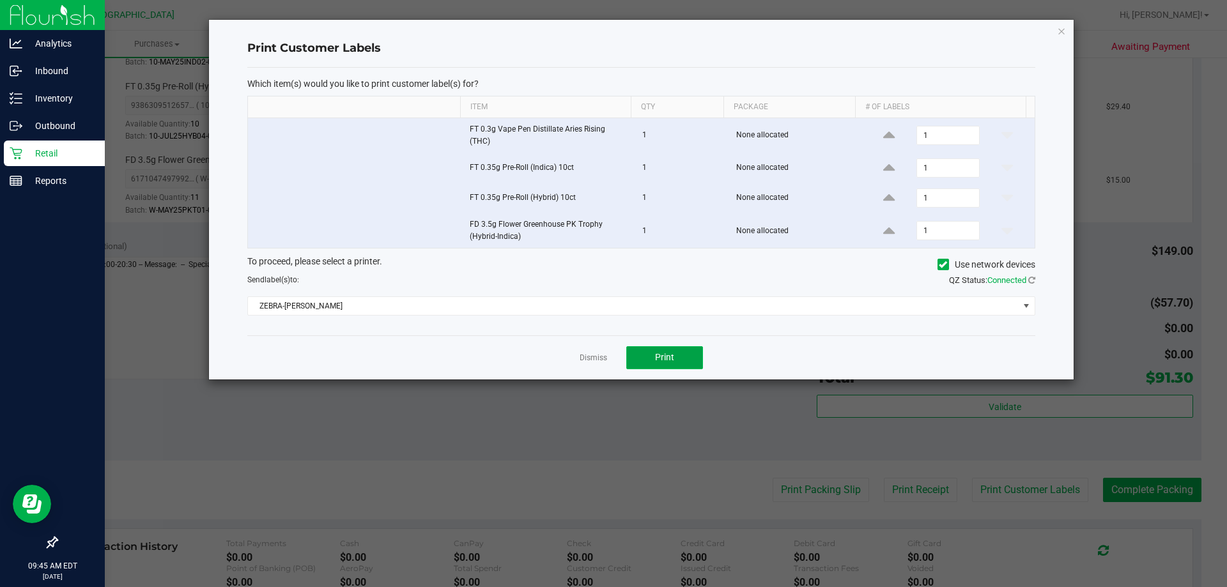
click at [668, 360] on span "Print" at bounding box center [664, 357] width 19 height 10
click at [601, 357] on link "Dismiss" at bounding box center [593, 358] width 27 height 11
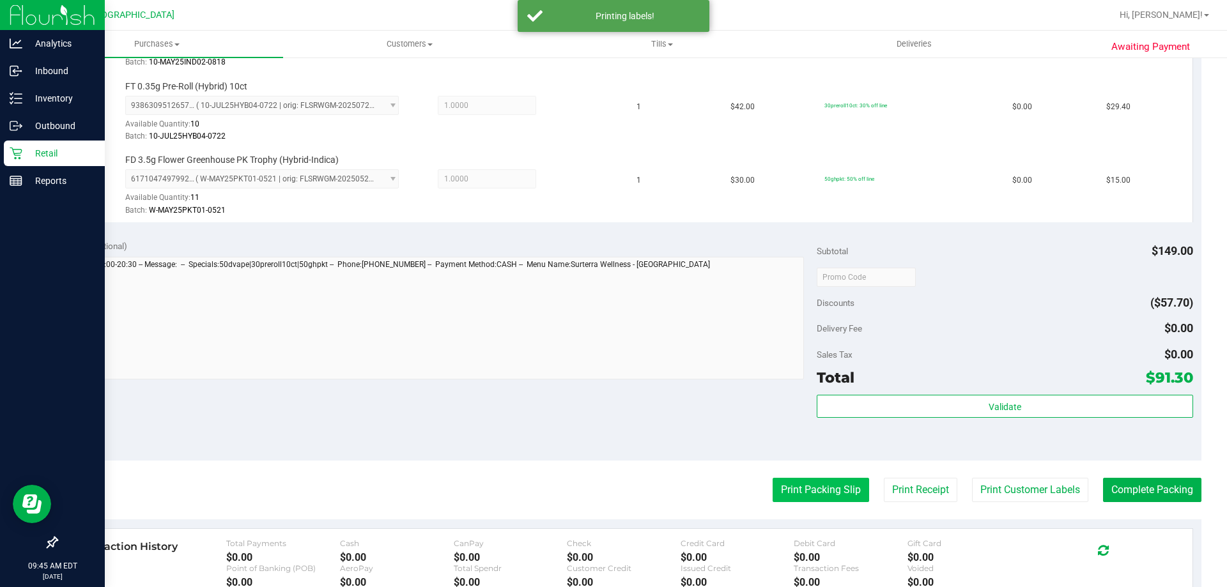
click at [800, 501] on button "Print Packing Slip" at bounding box center [821, 490] width 97 height 24
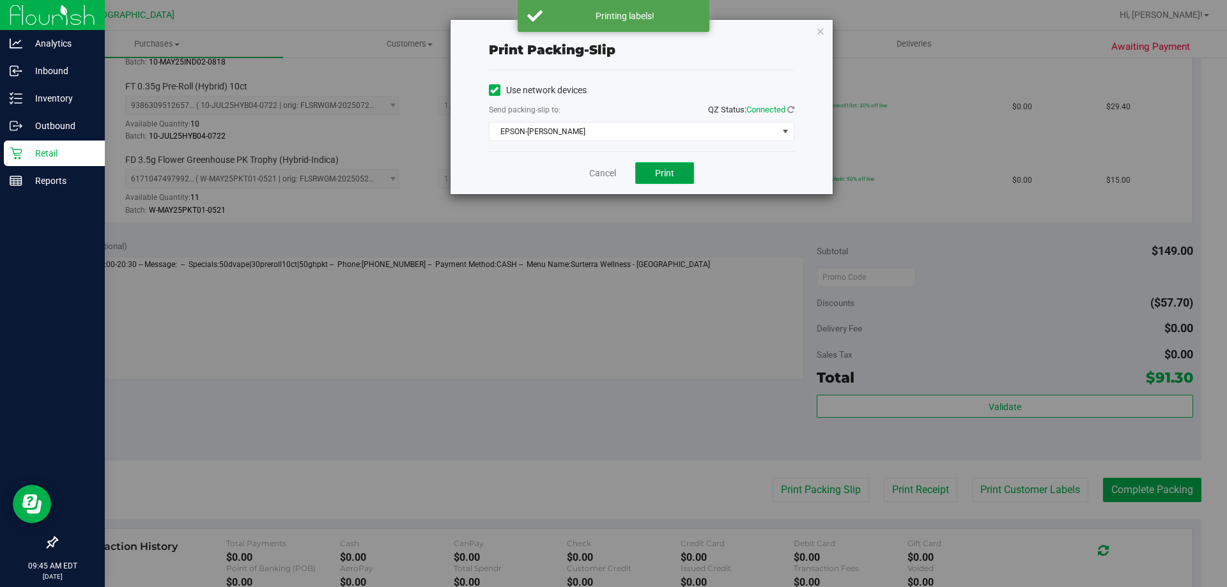
click at [664, 174] on span "Print" at bounding box center [664, 173] width 19 height 10
click at [597, 172] on link "Cancel" at bounding box center [602, 173] width 27 height 13
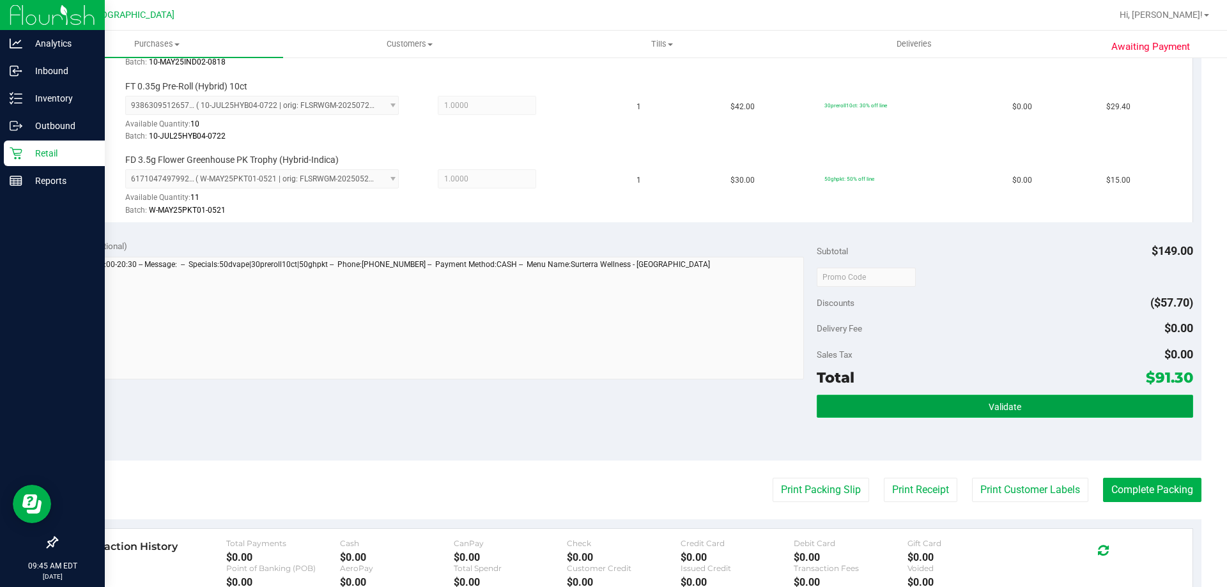
click at [1030, 410] on button "Validate" at bounding box center [1005, 406] width 376 height 23
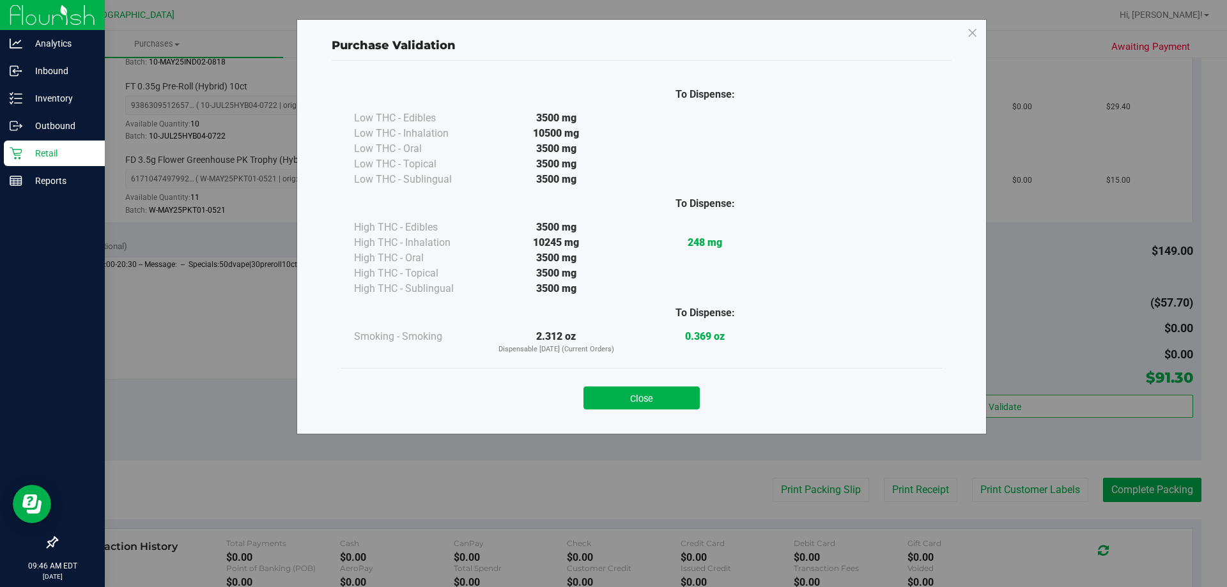
click at [662, 373] on div "Close" at bounding box center [641, 394] width 601 height 52
click at [667, 407] on button "Close" at bounding box center [642, 398] width 116 height 23
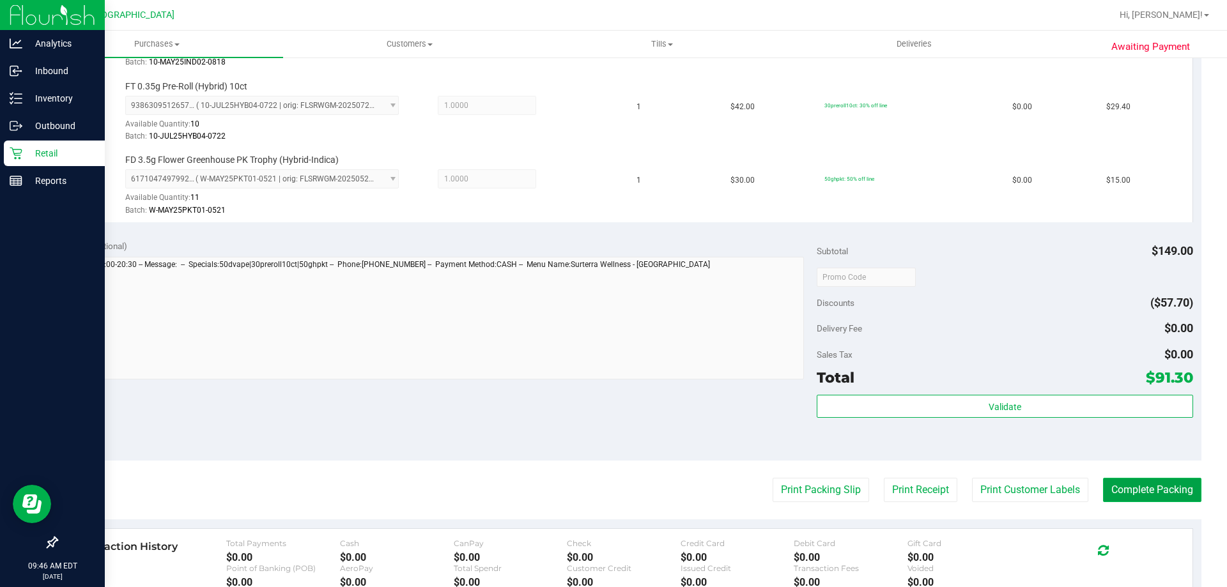
click at [1138, 486] on button "Complete Packing" at bounding box center [1152, 490] width 98 height 24
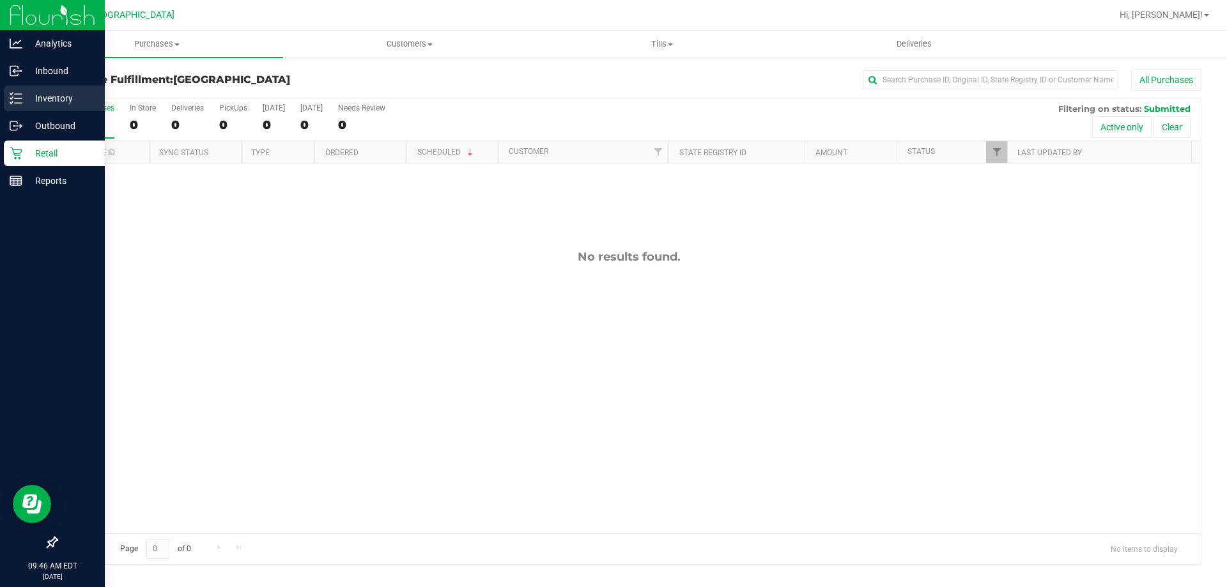
click at [5, 100] on div "Inventory" at bounding box center [54, 99] width 101 height 26
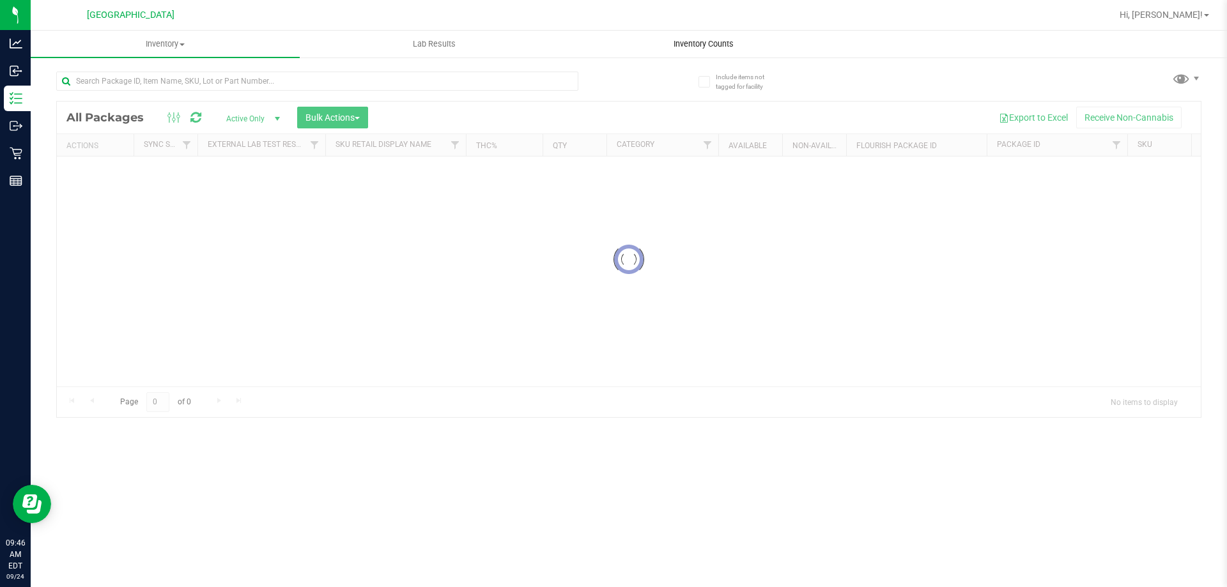
click at [698, 41] on span "Inventory Counts" at bounding box center [703, 44] width 95 height 12
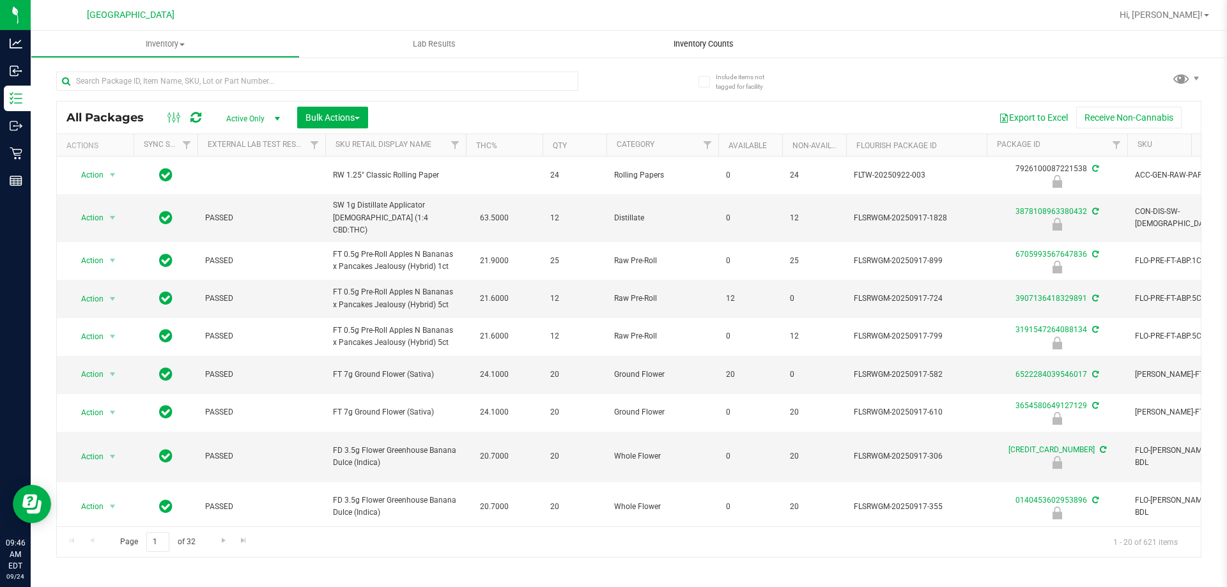
click at [698, 41] on span "Inventory Counts" at bounding box center [703, 44] width 95 height 12
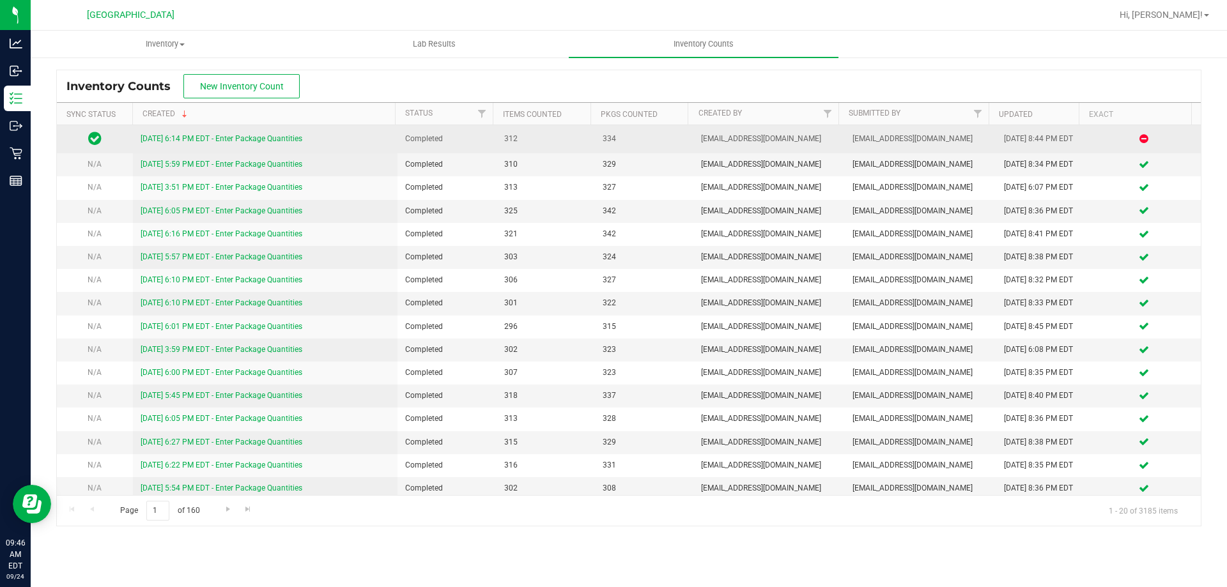
click at [258, 135] on link "9/23/25 6:14 PM EDT - Enter Package Quantities" at bounding box center [222, 138] width 162 height 9
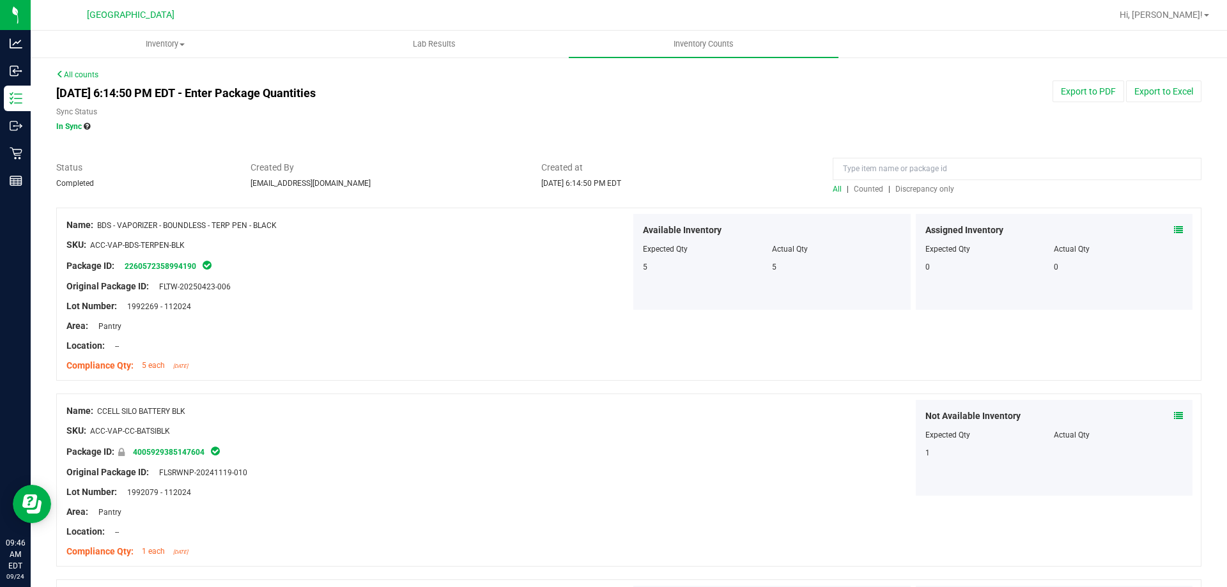
click at [918, 187] on span "Discrepancy only" at bounding box center [924, 189] width 59 height 9
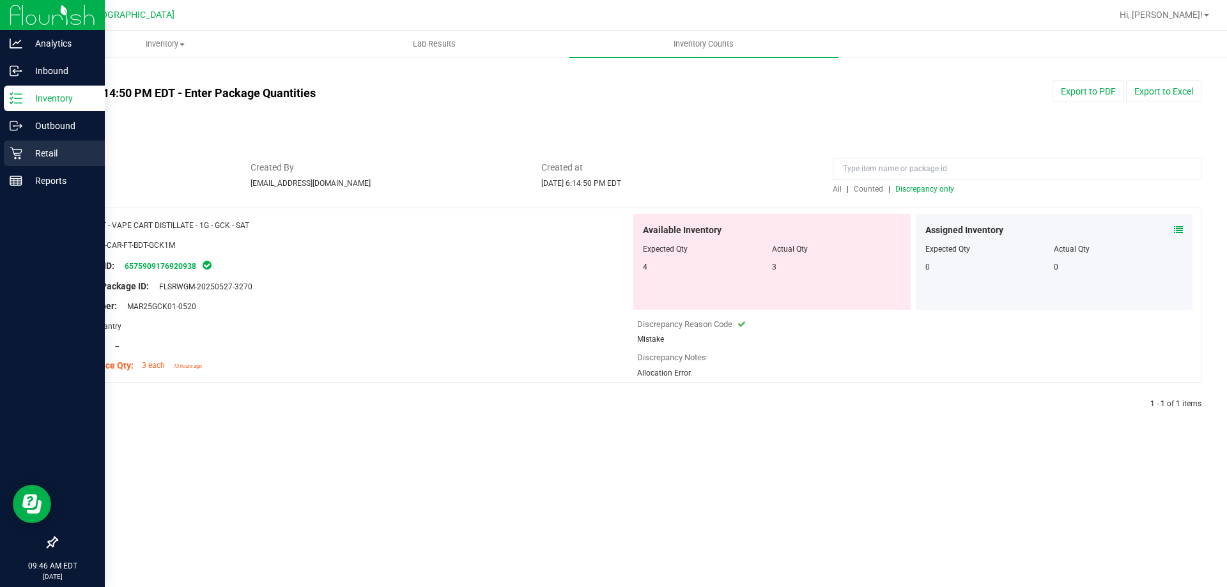
click at [21, 152] on icon at bounding box center [16, 154] width 12 height 12
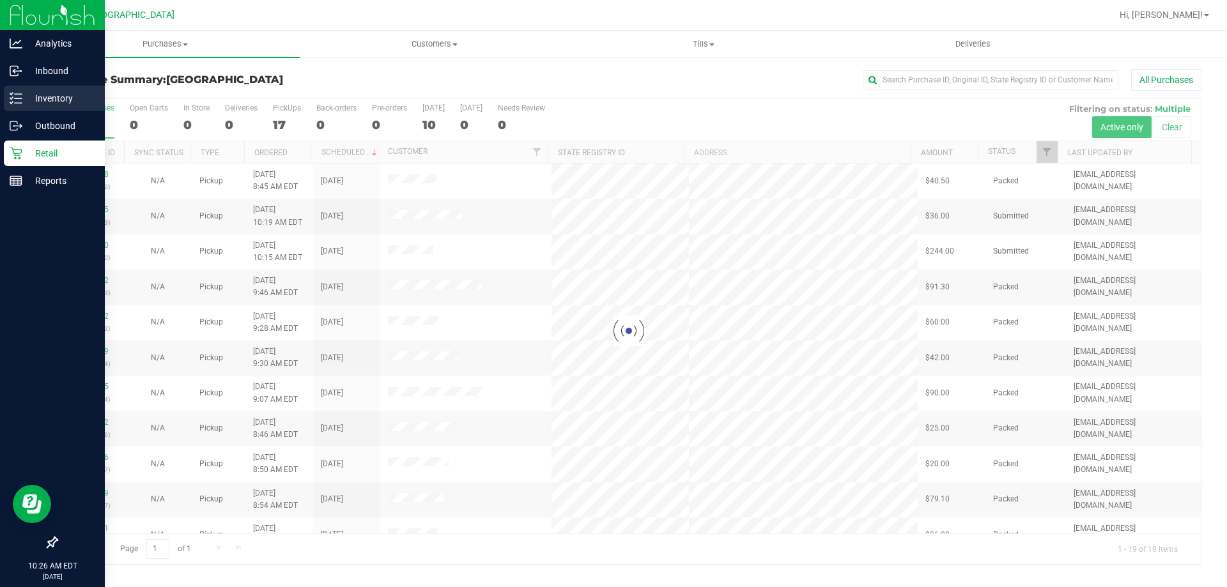
click at [12, 93] on icon at bounding box center [16, 98] width 13 height 13
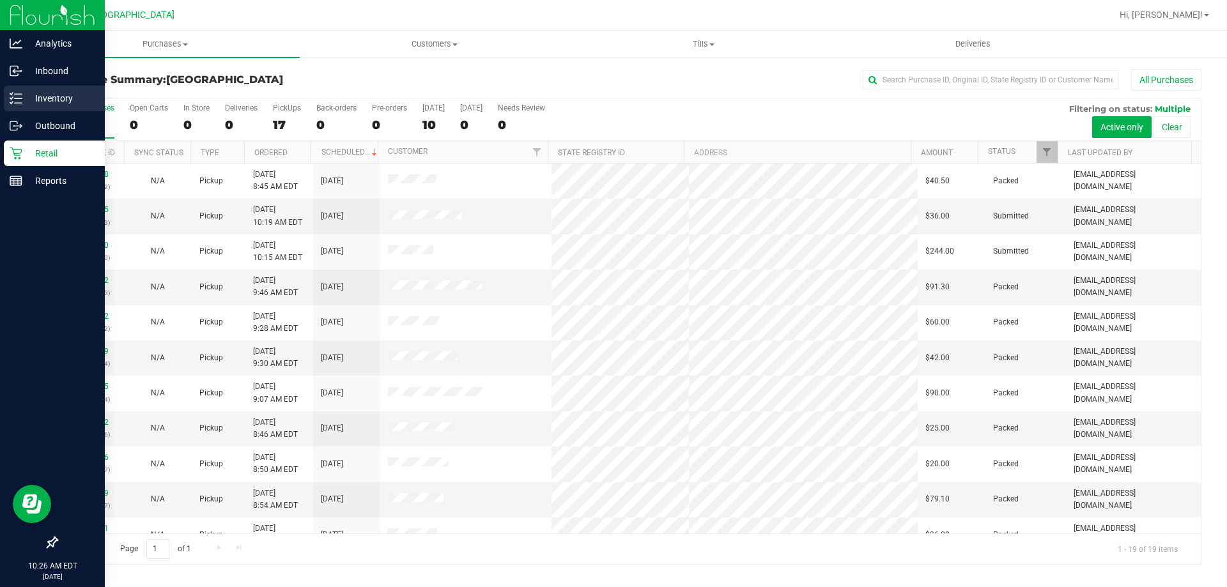
click at [63, 100] on p "Inventory" at bounding box center [60, 98] width 77 height 15
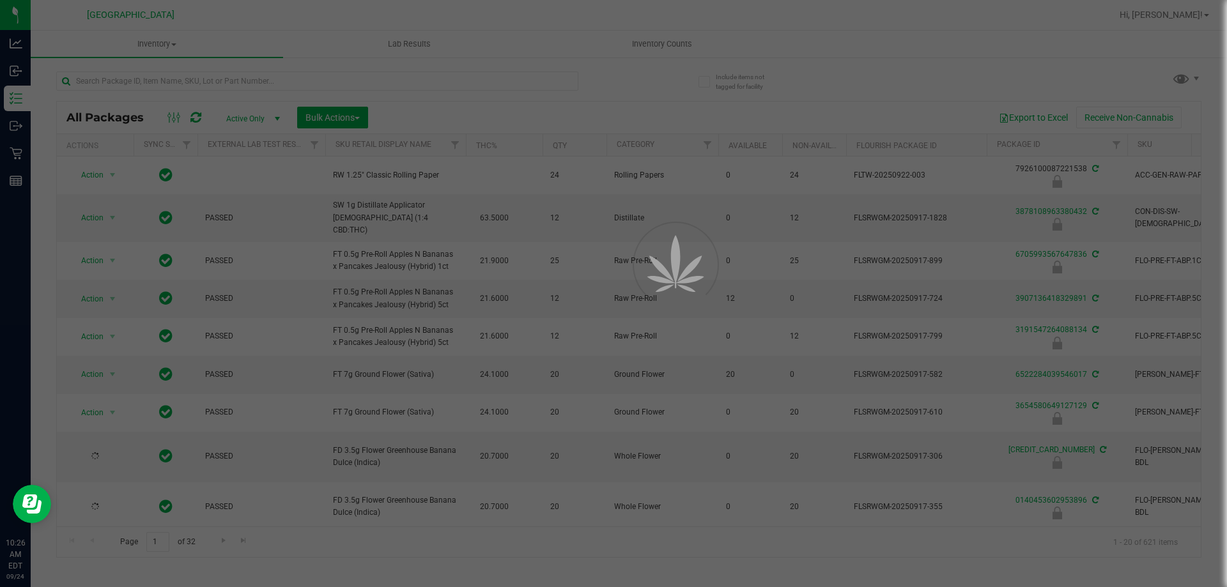
click at [244, 77] on div at bounding box center [613, 293] width 1227 height 587
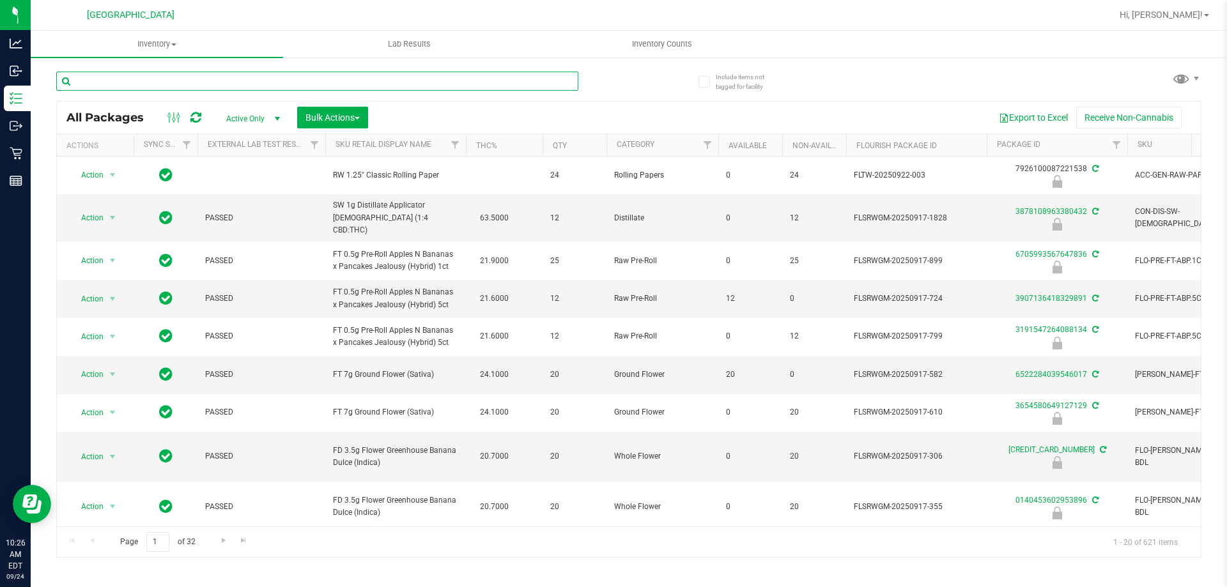
click at [244, 83] on input "text" at bounding box center [317, 81] width 522 height 19
type input "1136133636446624"
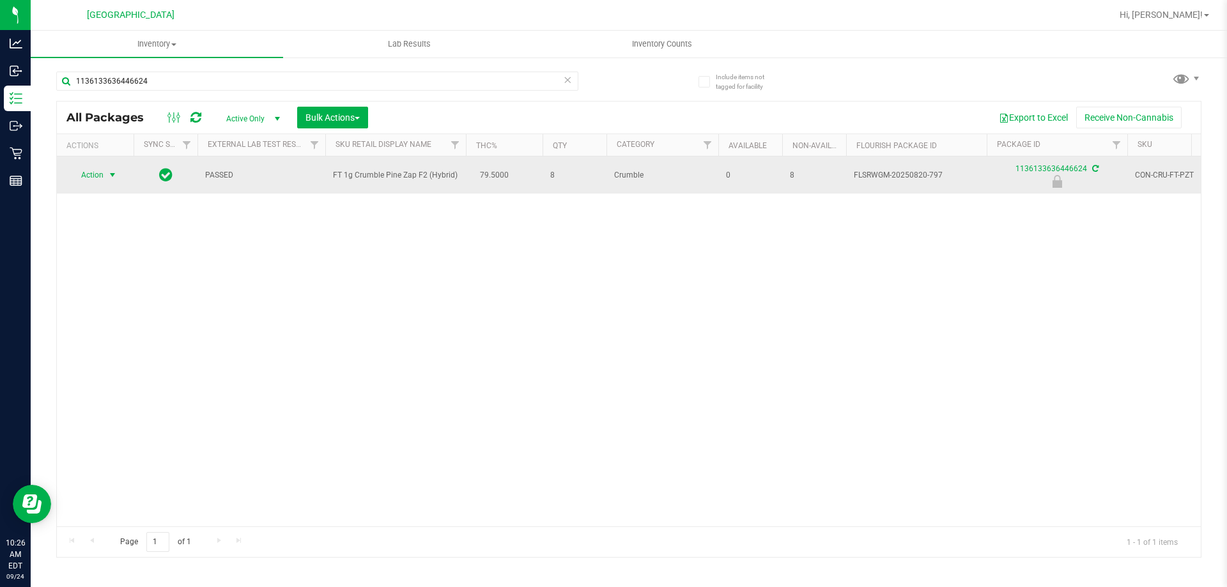
click at [112, 174] on span "select" at bounding box center [112, 175] width 10 height 10
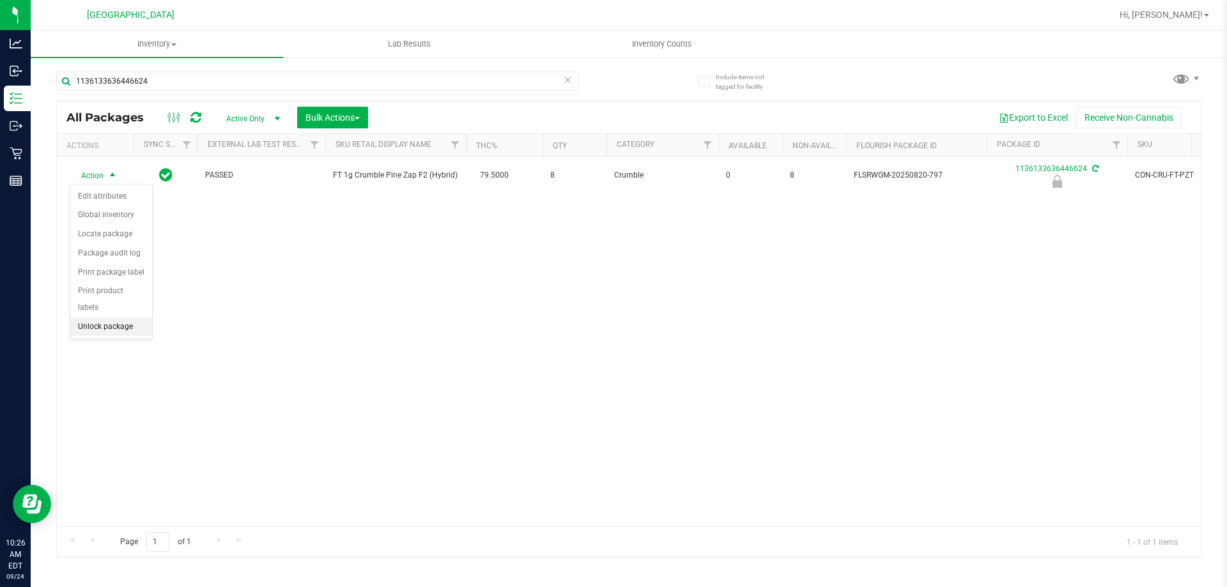
click at [131, 318] on li "Unlock package" at bounding box center [111, 327] width 82 height 19
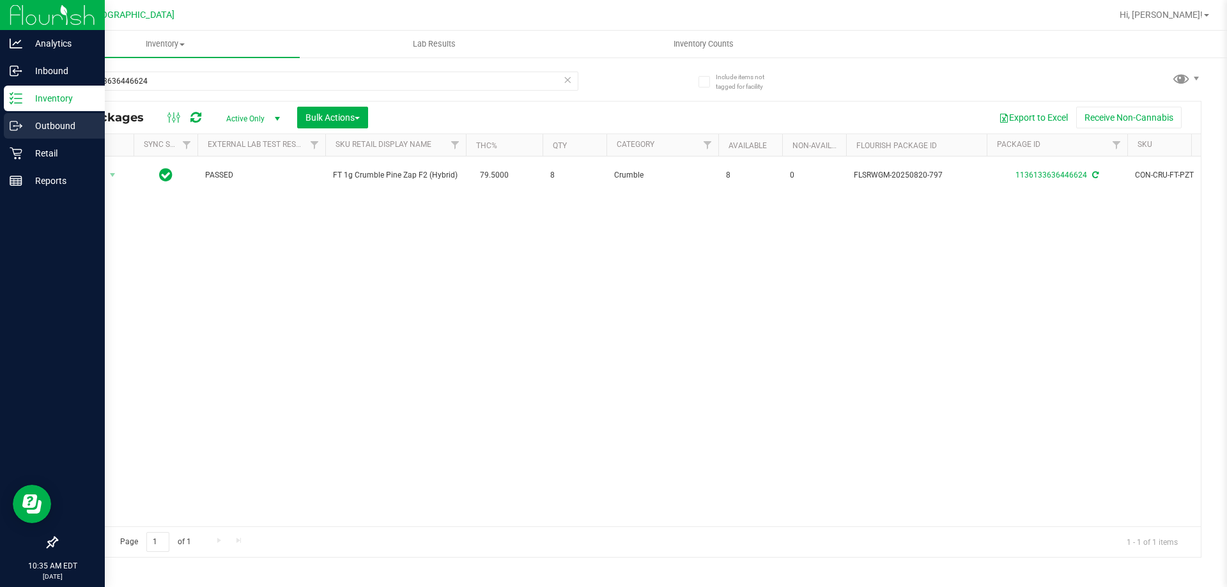
click at [24, 136] on div "Outbound" at bounding box center [54, 126] width 101 height 26
click at [29, 148] on p "Retail" at bounding box center [60, 153] width 77 height 15
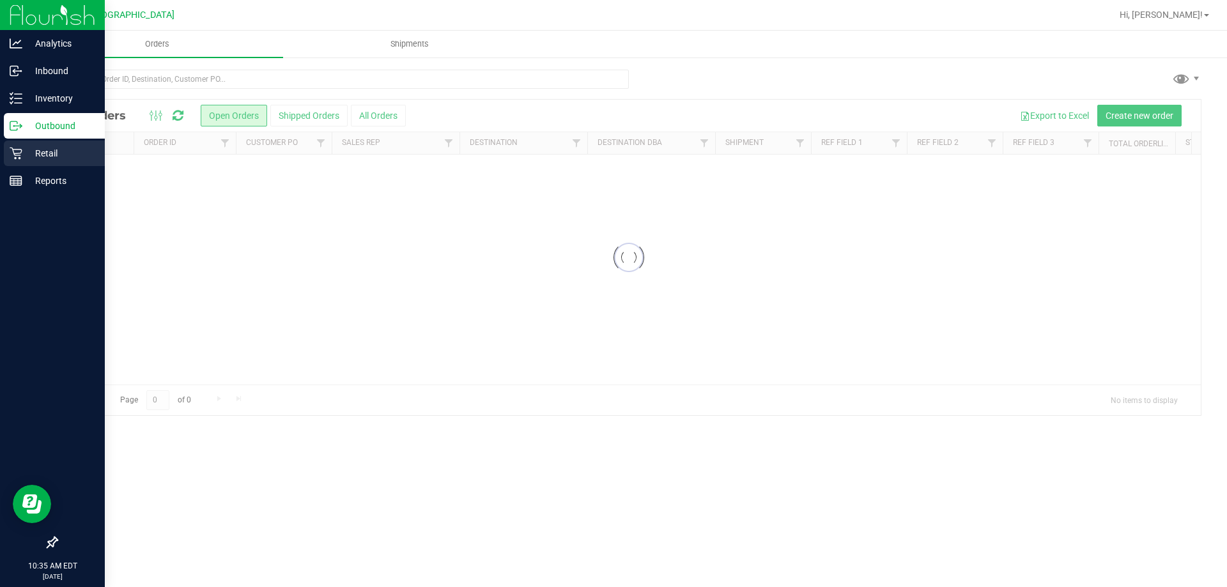
click at [58, 157] on p "Retail" at bounding box center [60, 153] width 77 height 15
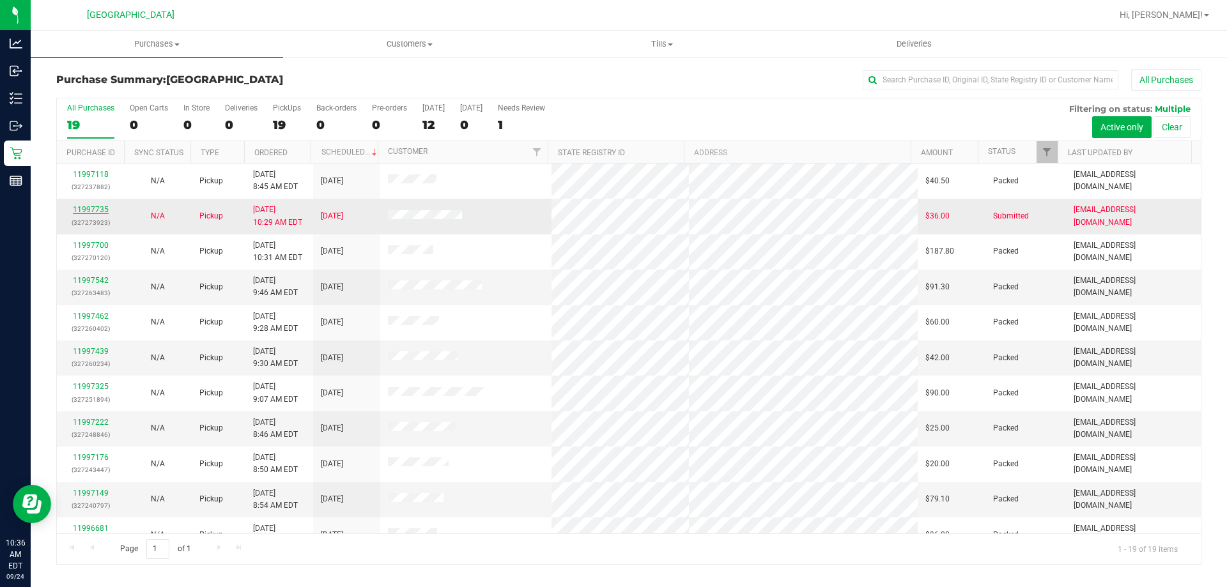
click at [95, 207] on link "11997735" at bounding box center [91, 209] width 36 height 9
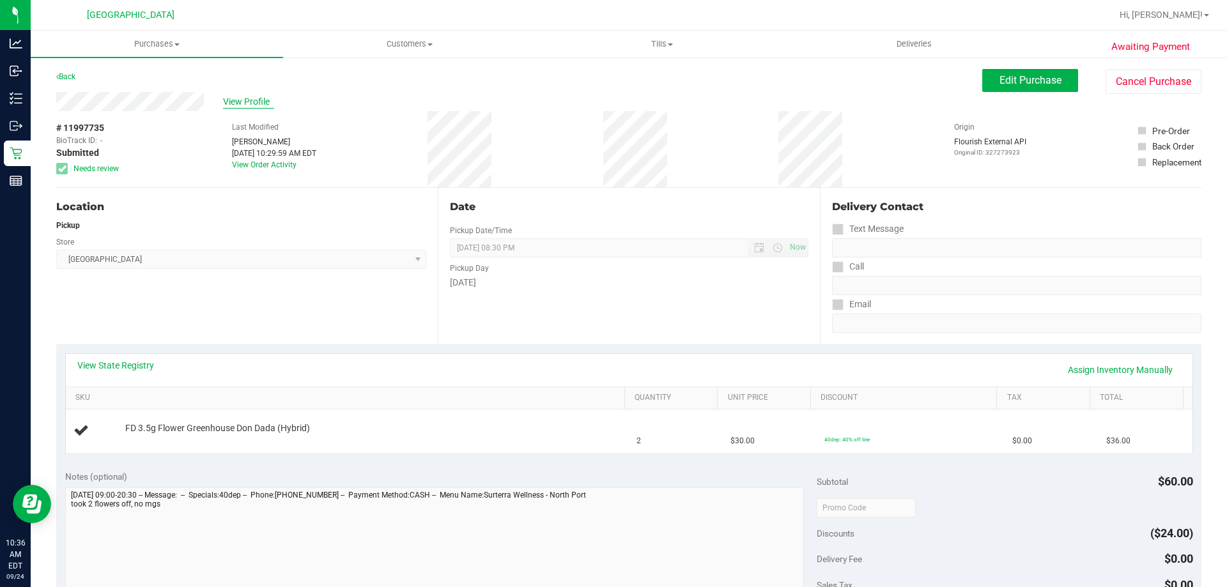
click at [271, 102] on span "View Profile" at bounding box center [248, 101] width 51 height 13
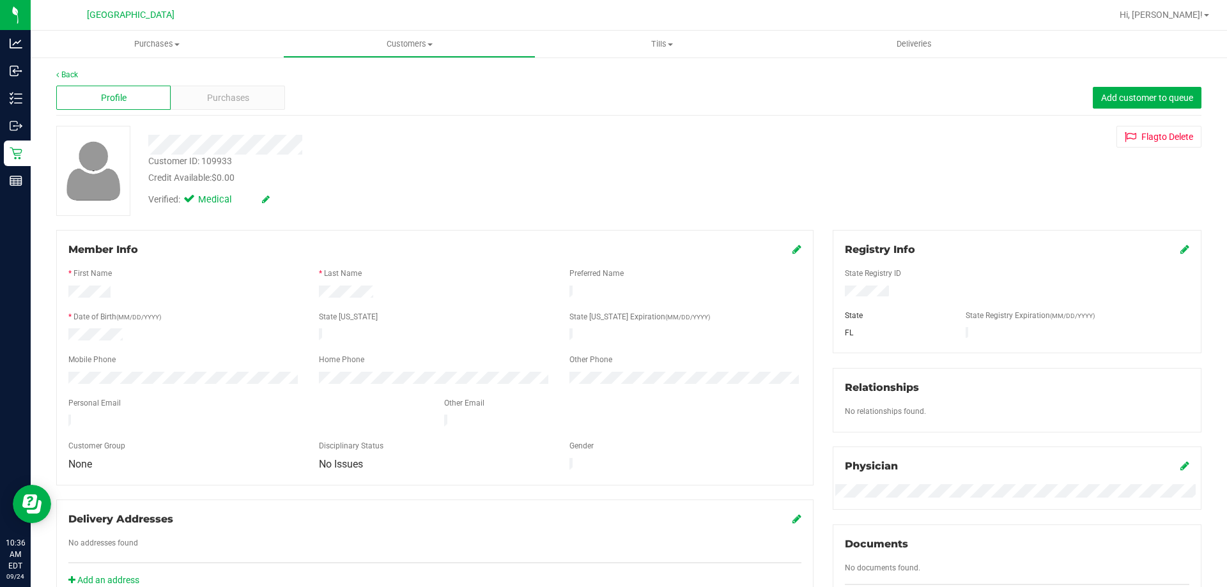
click at [225, 162] on div "Customer ID: 109933" at bounding box center [190, 161] width 84 height 13
copy div "Customer ID: 109933"
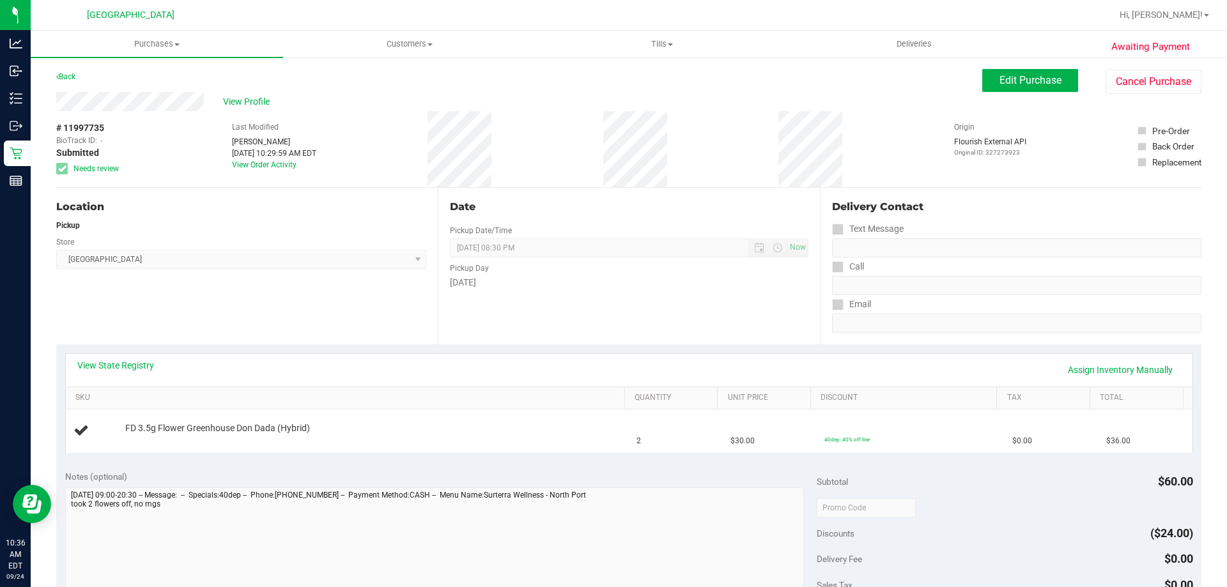
click at [132, 345] on div "View State Registry Assign Inventory Manually SKU Quantity Unit Price Discount …" at bounding box center [628, 403] width 1145 height 117
click at [236, 107] on span "View Profile" at bounding box center [248, 101] width 51 height 13
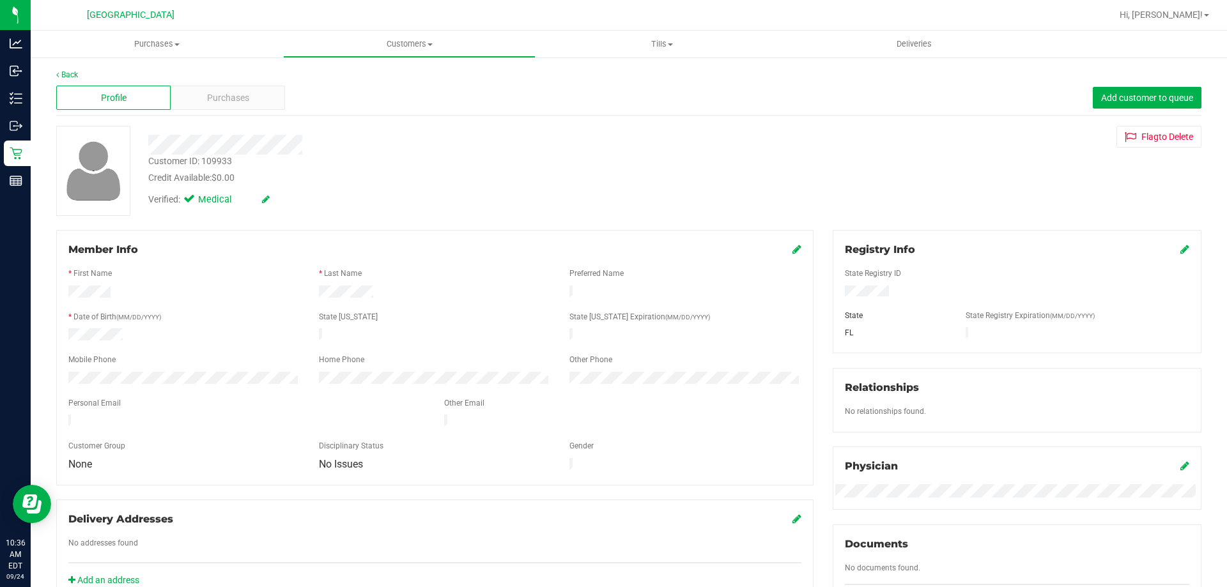
click at [185, 160] on div "Customer ID: 109933" at bounding box center [190, 161] width 84 height 13
copy div "Customer ID: 109933"
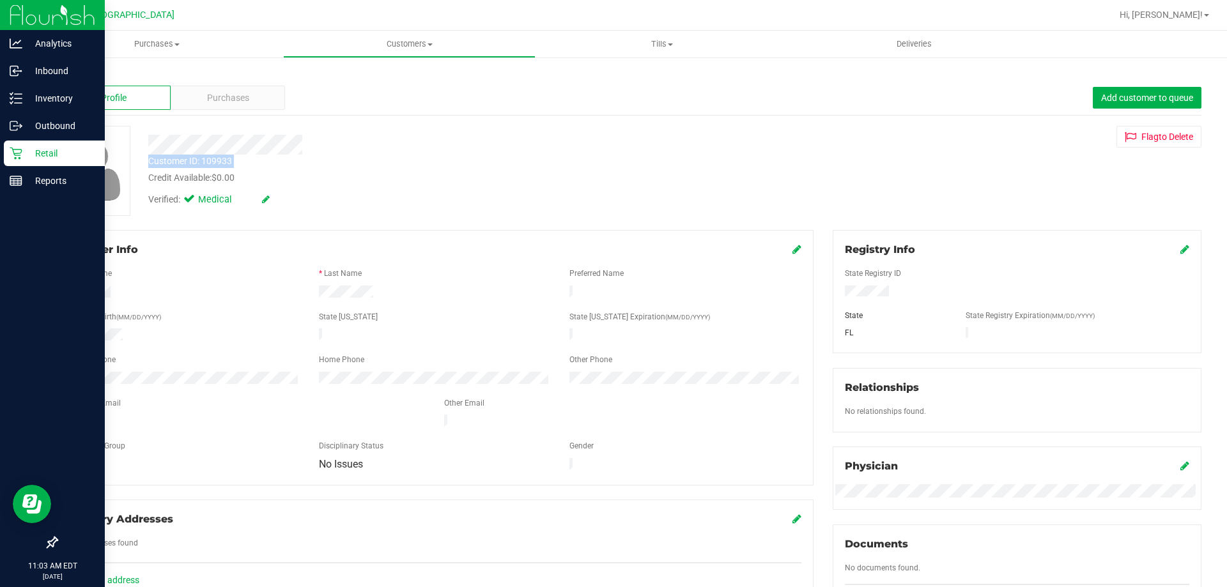
click at [9, 166] on div "Retail" at bounding box center [54, 154] width 101 height 26
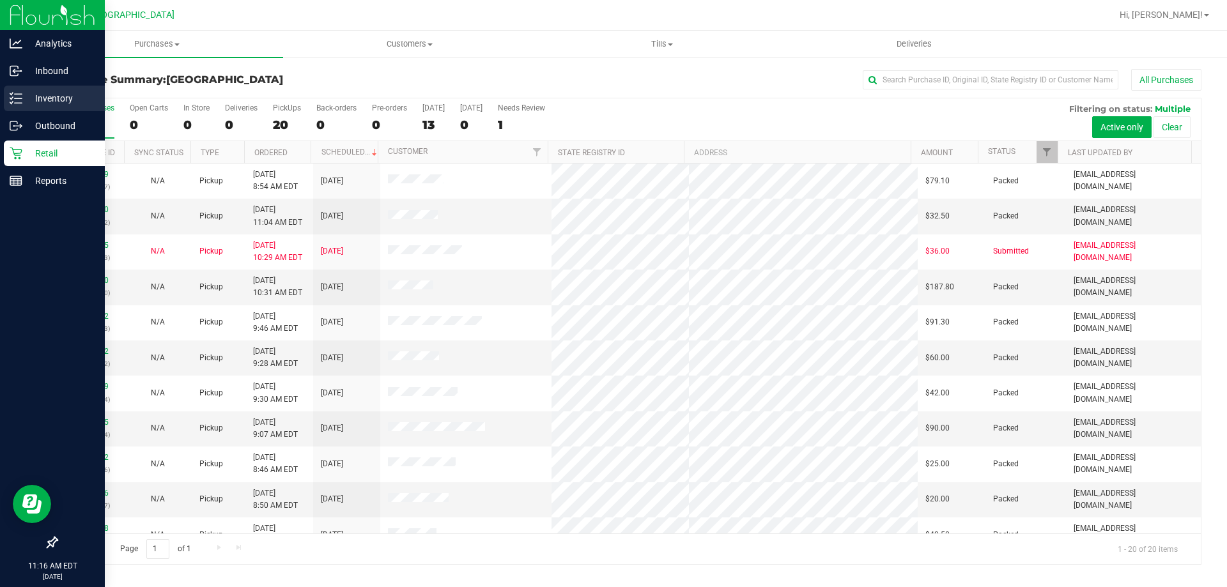
click at [13, 96] on icon at bounding box center [16, 98] width 13 height 13
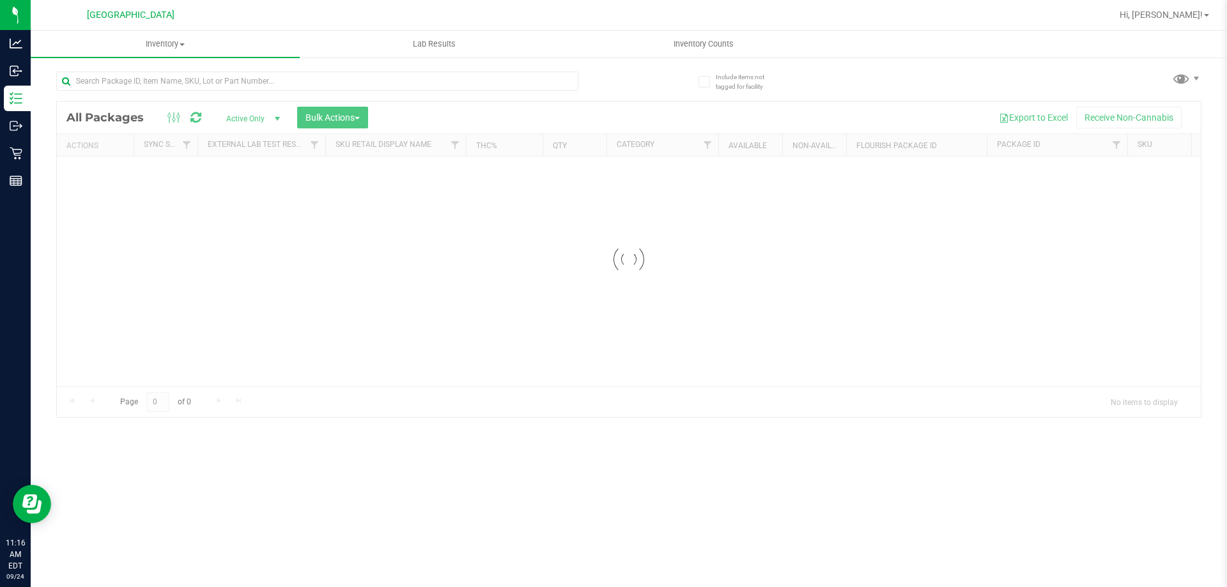
click at [164, 91] on div "Inventory All packages All inventory Waste log Create inventory Lab Results Inv…" at bounding box center [629, 309] width 1197 height 557
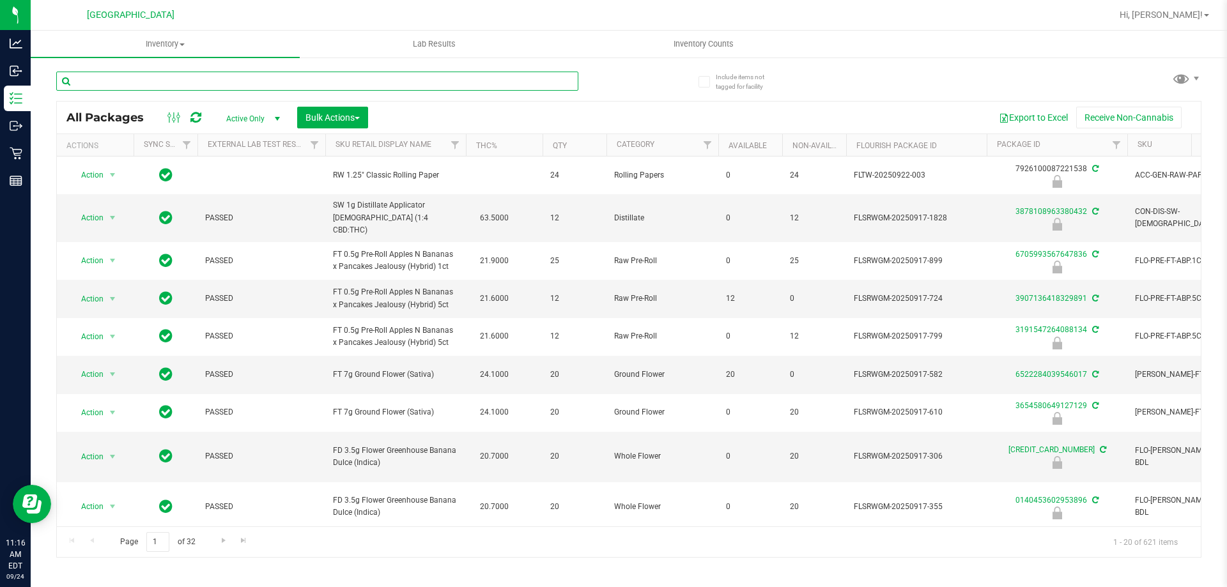
click at [147, 74] on input "text" at bounding box center [317, 81] width 522 height 19
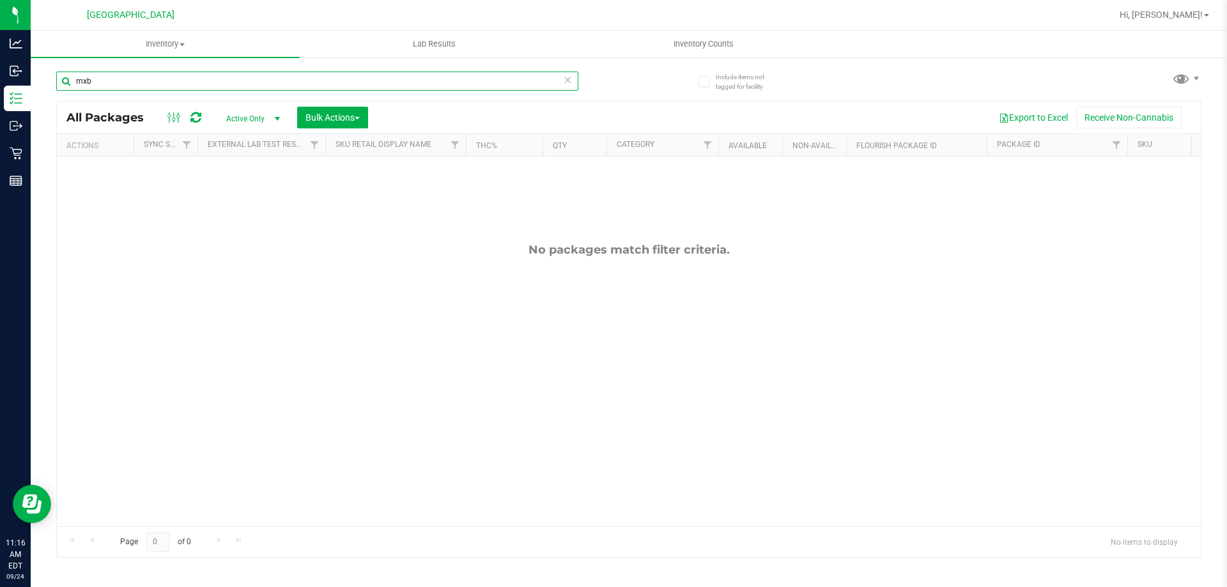
click at [113, 79] on input "mxb" at bounding box center [317, 81] width 522 height 19
type input "mixed berr"
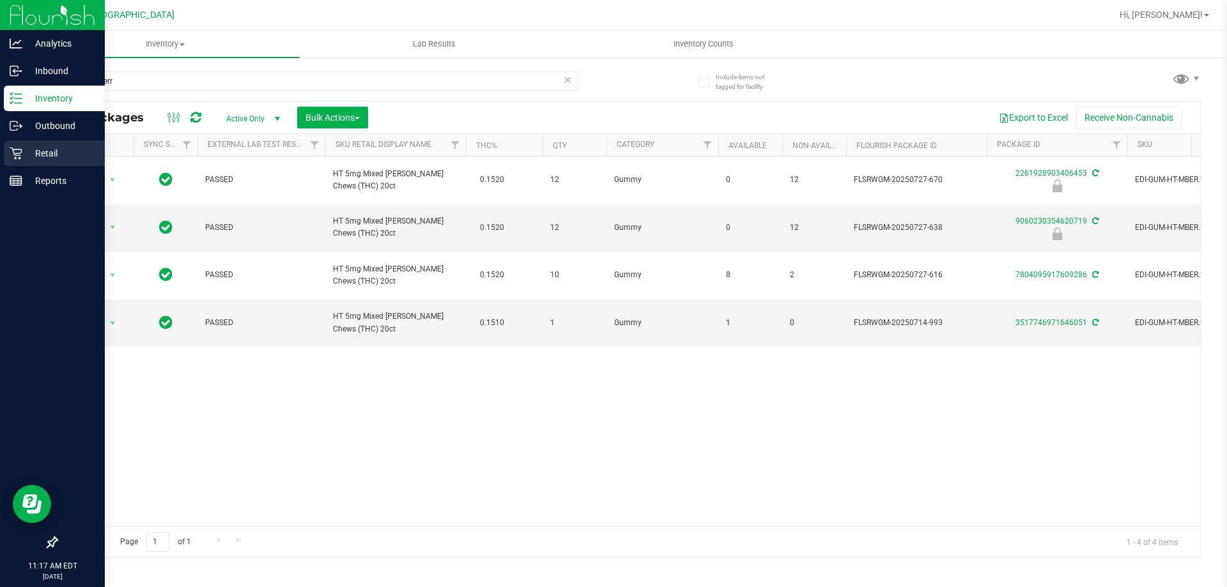
click at [18, 153] on icon at bounding box center [16, 153] width 13 height 13
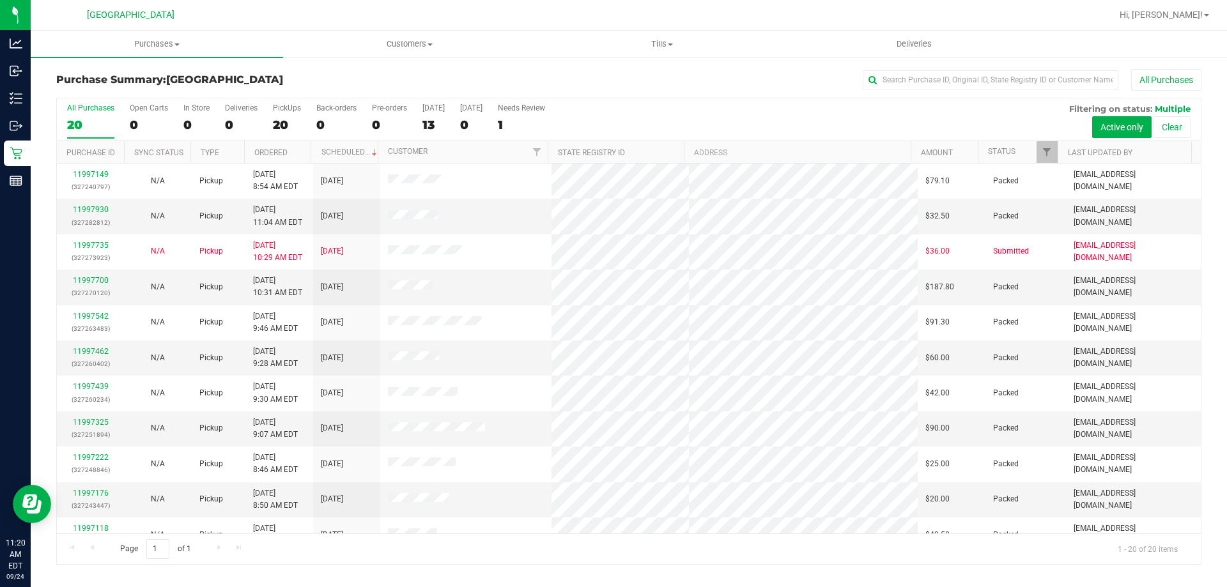
click at [775, 59] on div "Purchase Summary: North Port WC All Purchases All Purchases 20 Open Carts 0 In …" at bounding box center [629, 317] width 1197 height 522
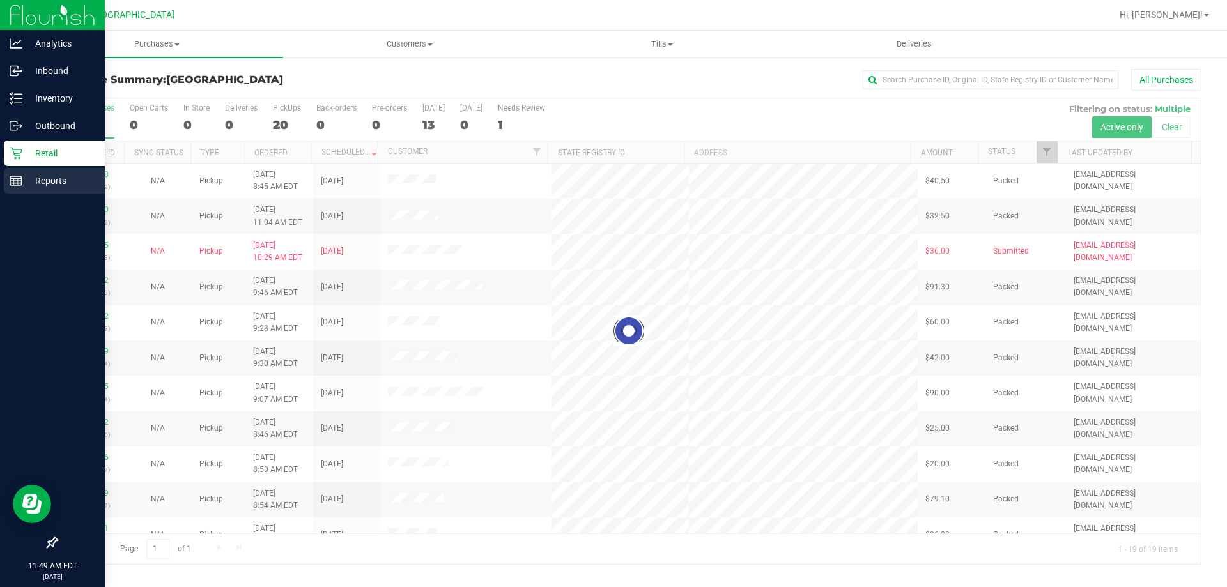
click at [16, 179] on line at bounding box center [16, 179] width 12 height 0
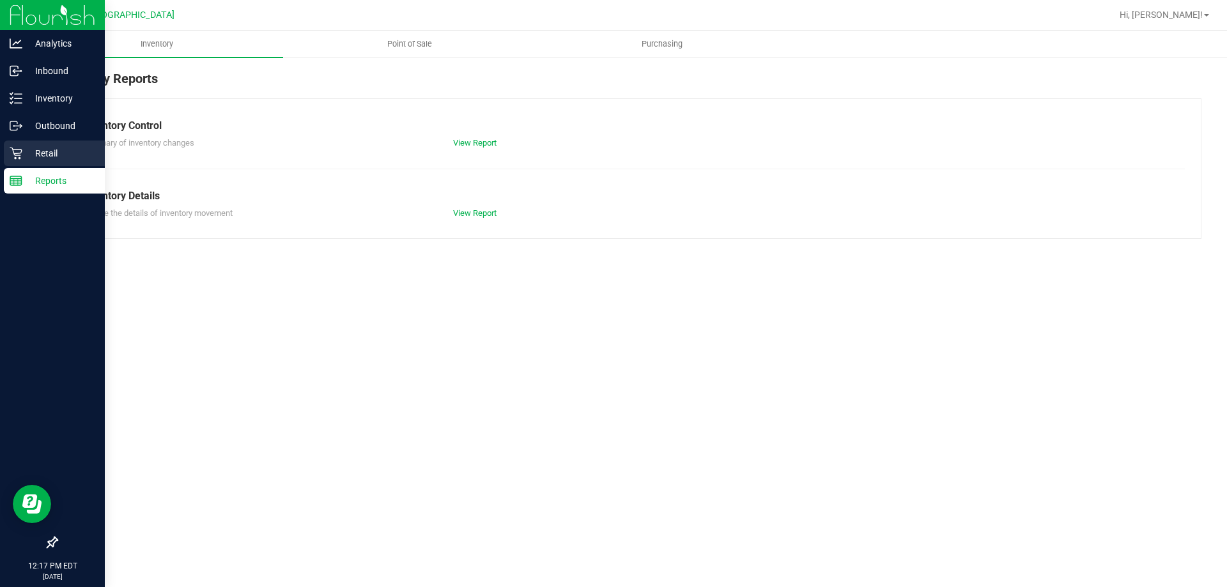
click at [20, 154] on icon at bounding box center [16, 153] width 13 height 13
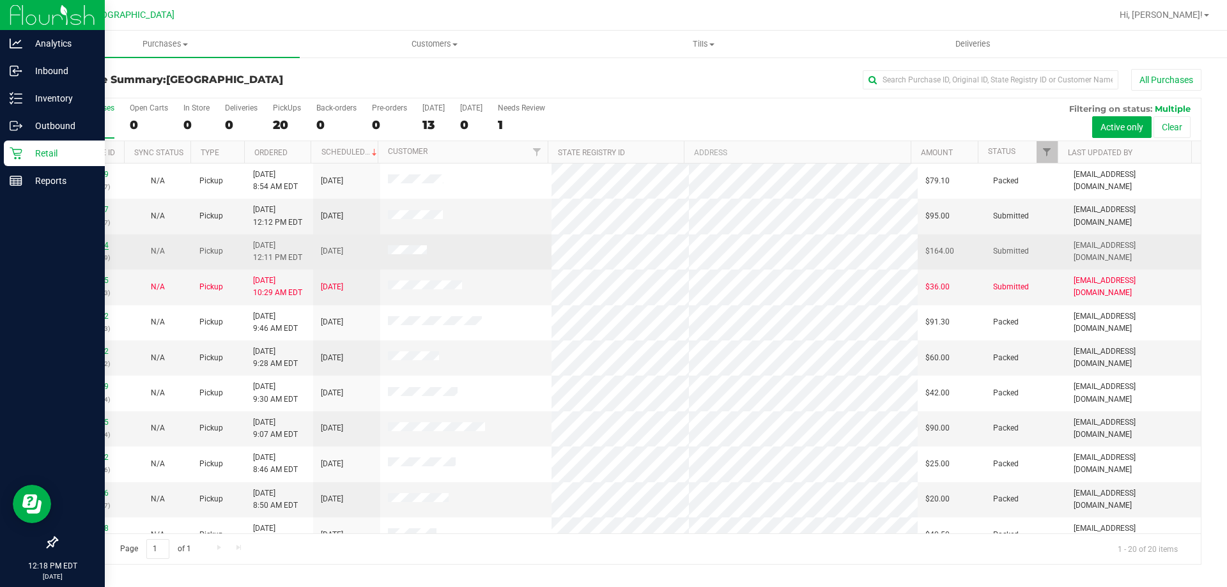
click at [102, 244] on link "11998384" at bounding box center [91, 245] width 36 height 9
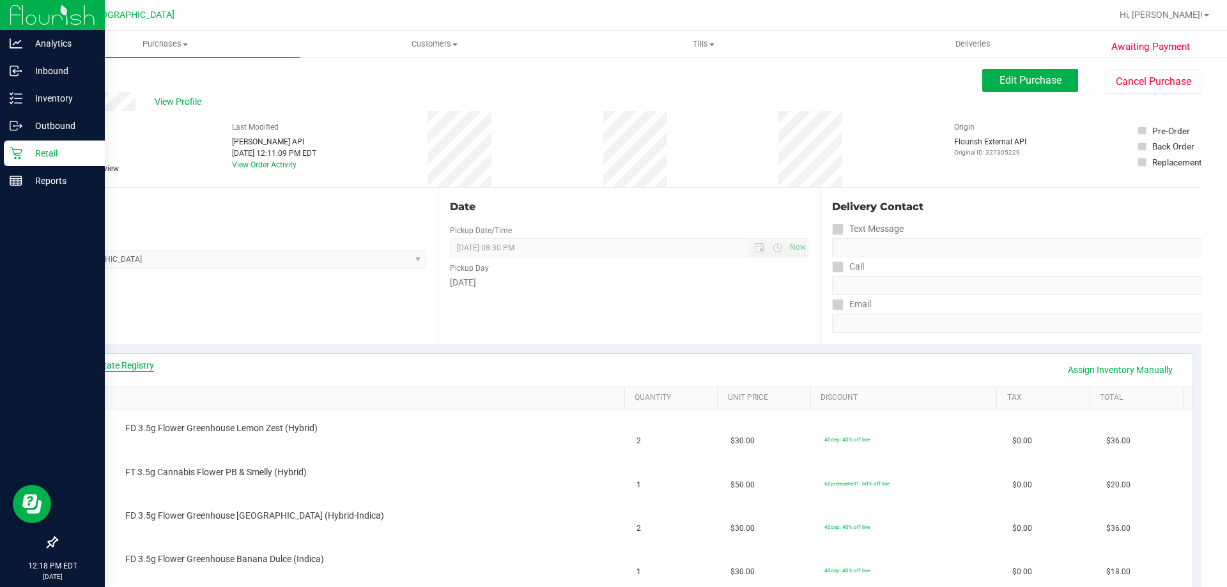
click at [143, 364] on link "View State Registry" at bounding box center [115, 365] width 77 height 13
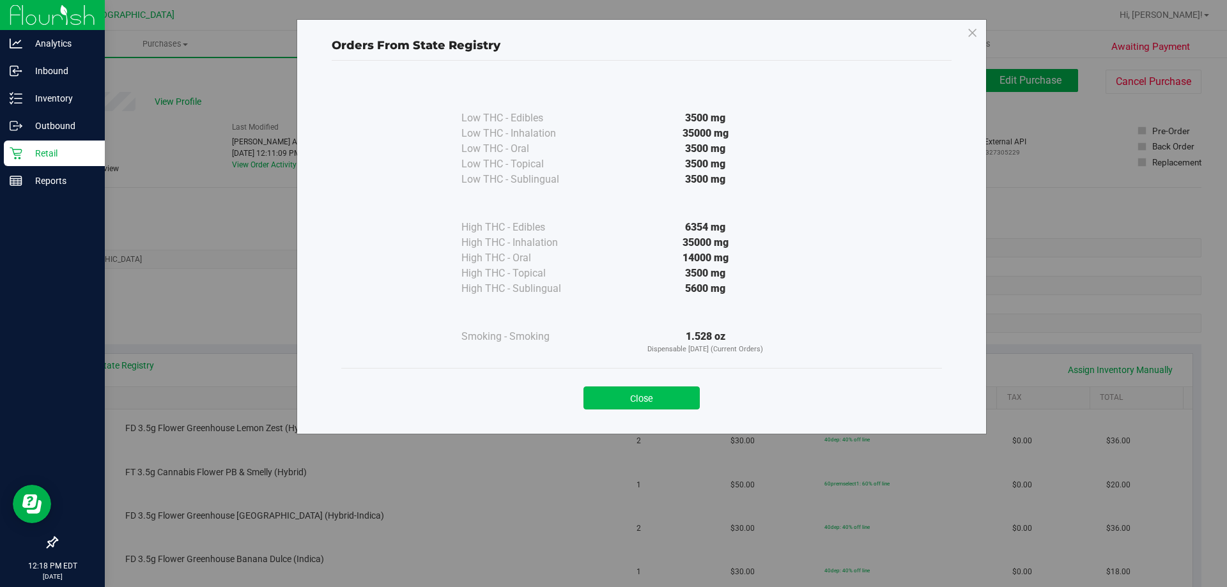
click at [648, 397] on button "Close" at bounding box center [642, 398] width 116 height 23
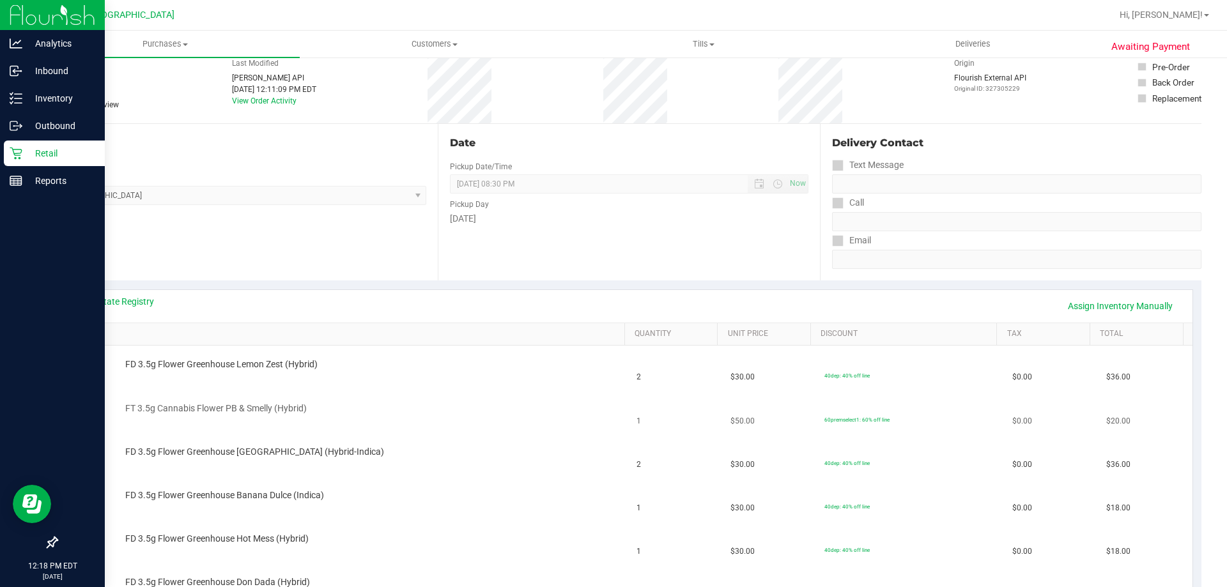
scroll to position [128, 0]
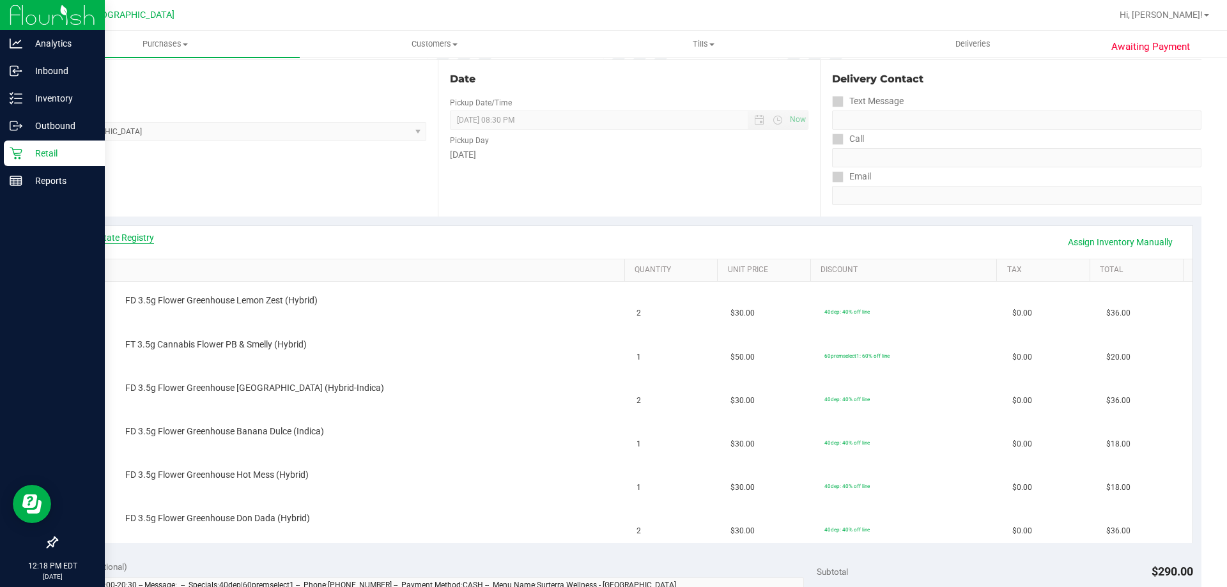
click at [109, 238] on link "View State Registry" at bounding box center [115, 237] width 77 height 13
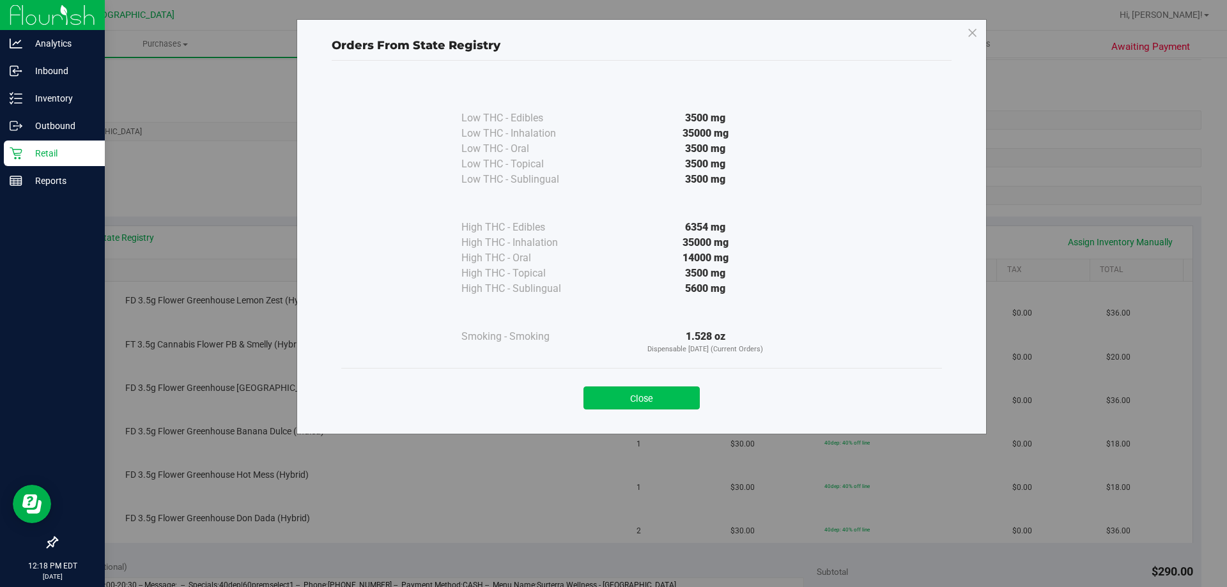
click at [660, 400] on button "Close" at bounding box center [642, 398] width 116 height 23
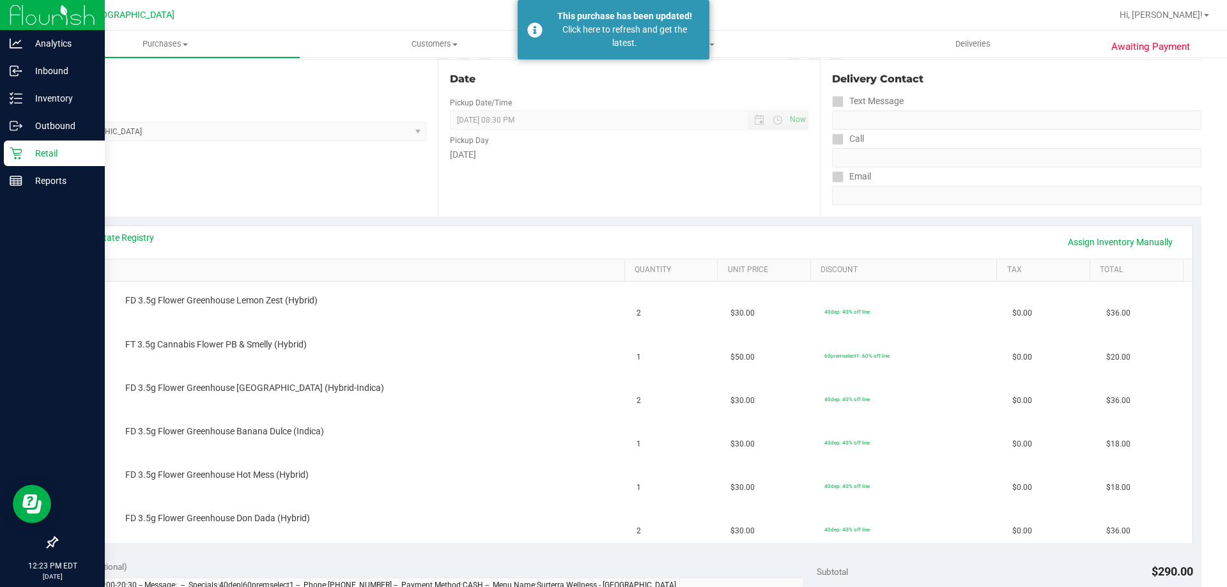
click at [17, 150] on icon at bounding box center [16, 154] width 12 height 12
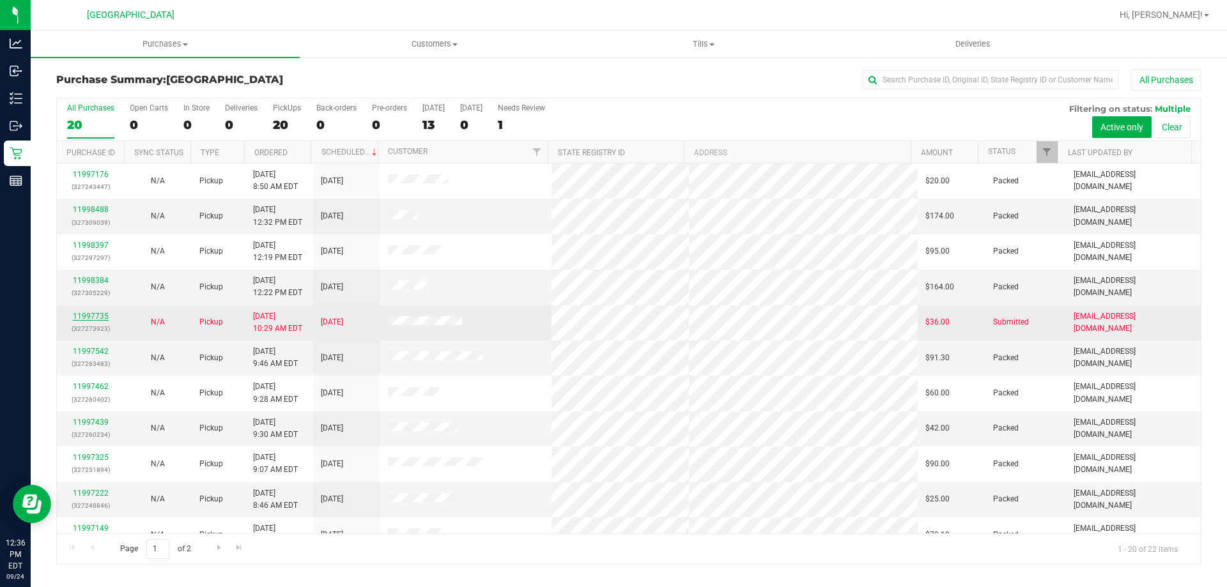
click at [98, 317] on link "11997735" at bounding box center [91, 316] width 36 height 9
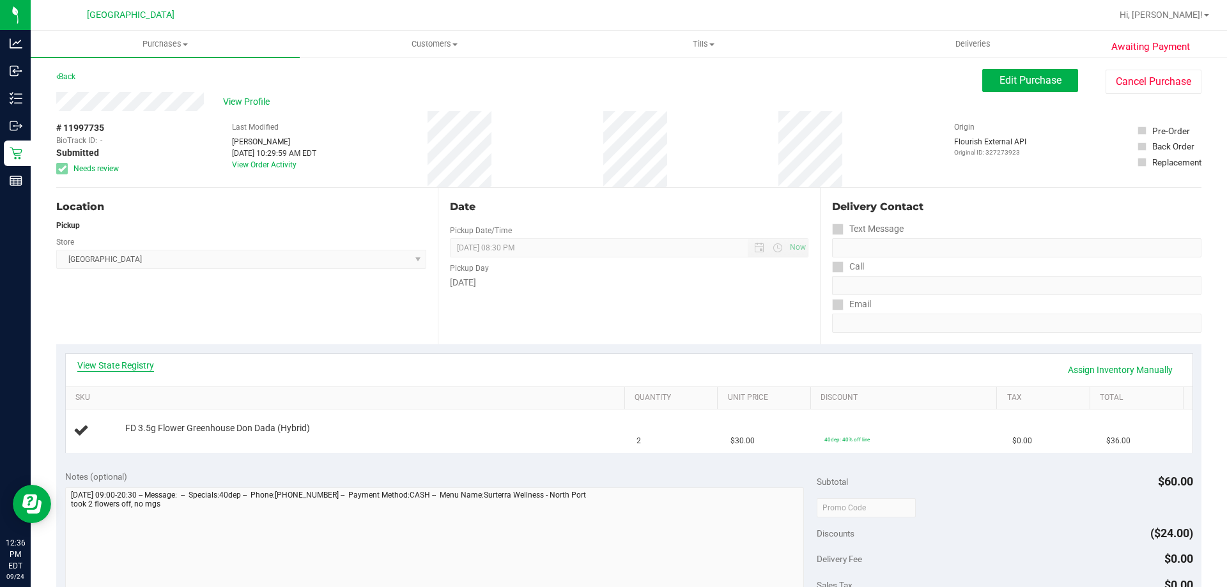
click at [132, 365] on link "View State Registry" at bounding box center [115, 365] width 77 height 13
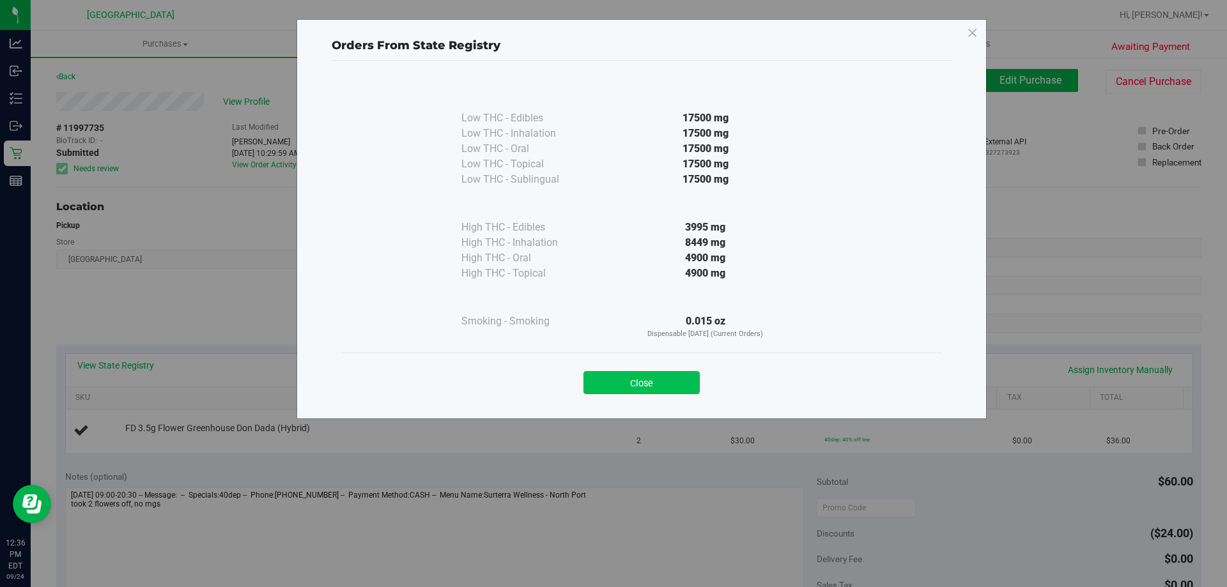
click at [637, 376] on button "Close" at bounding box center [642, 382] width 116 height 23
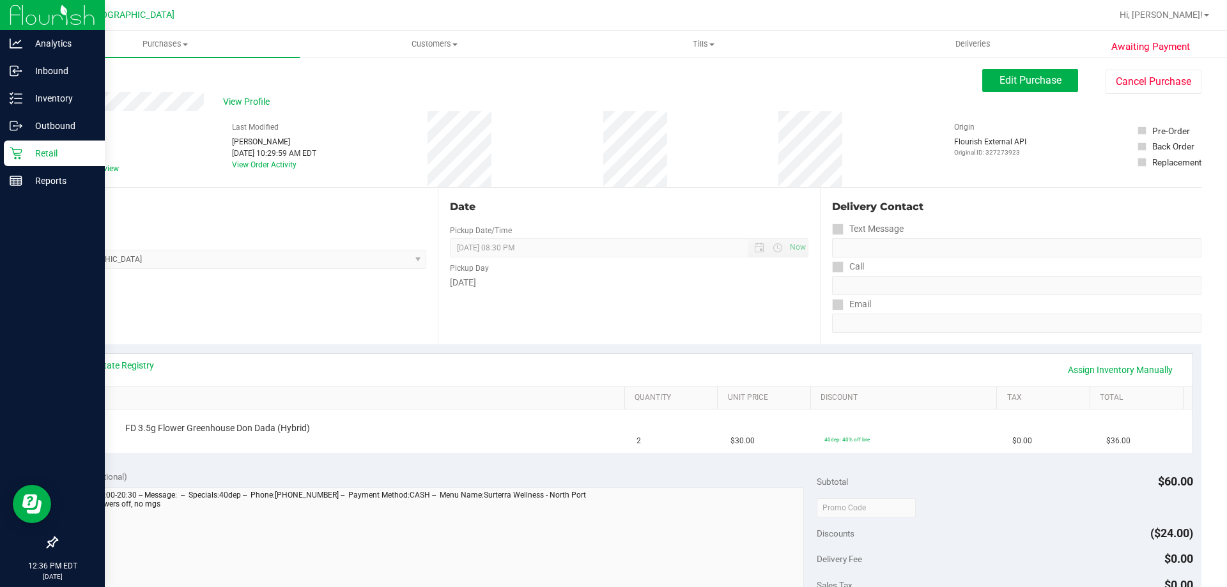
click at [19, 150] on icon at bounding box center [16, 153] width 13 height 13
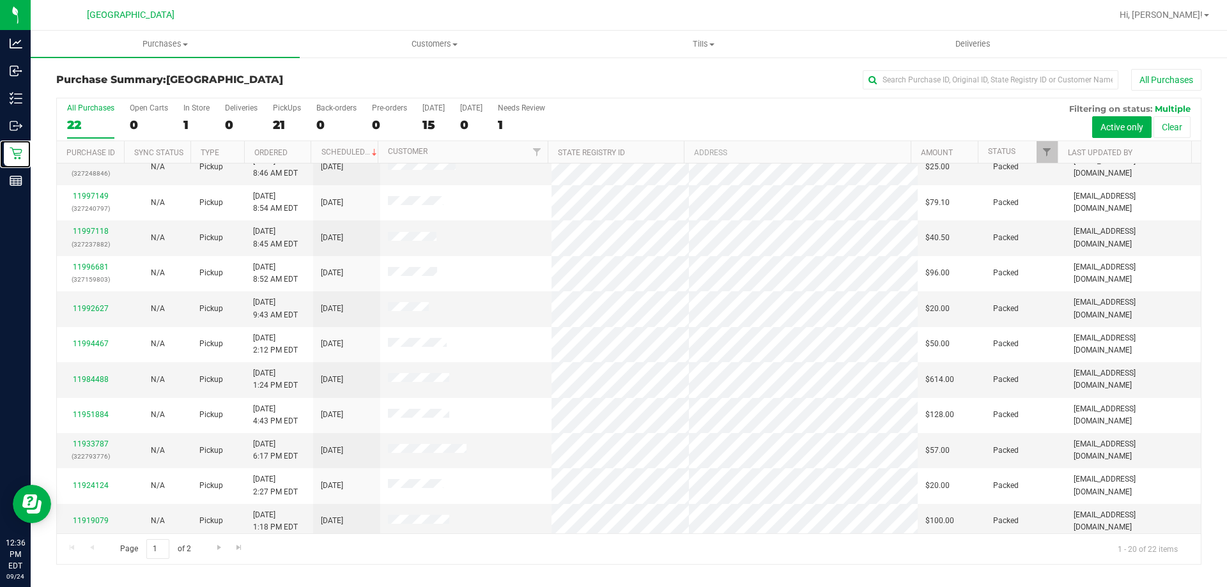
scroll to position [337, 0]
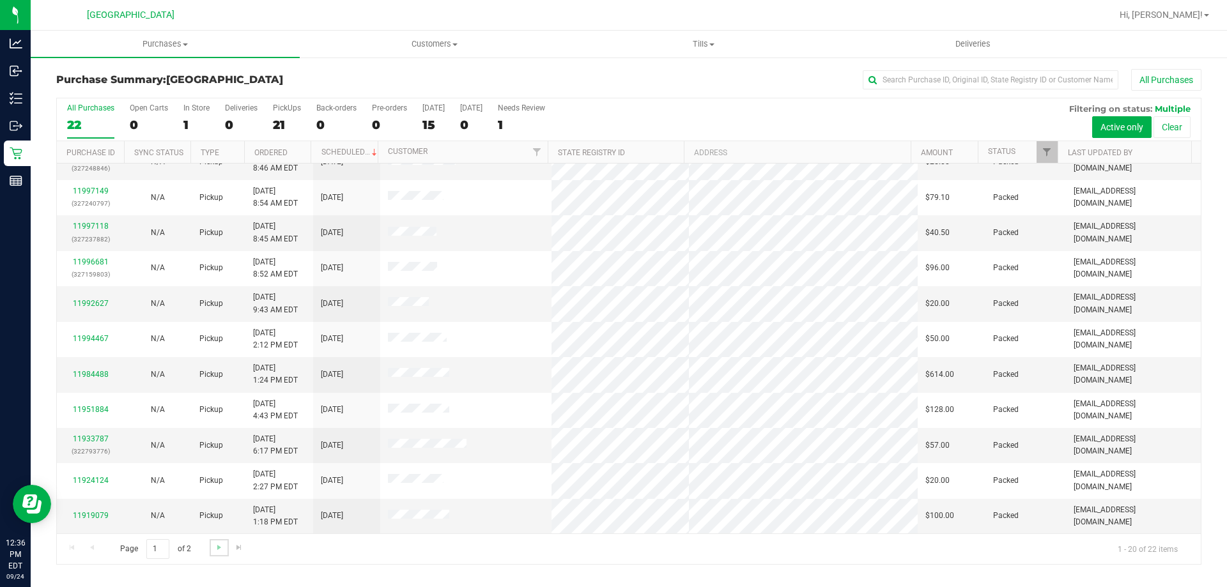
click at [224, 544] on link "Go to the next page" at bounding box center [219, 547] width 19 height 17
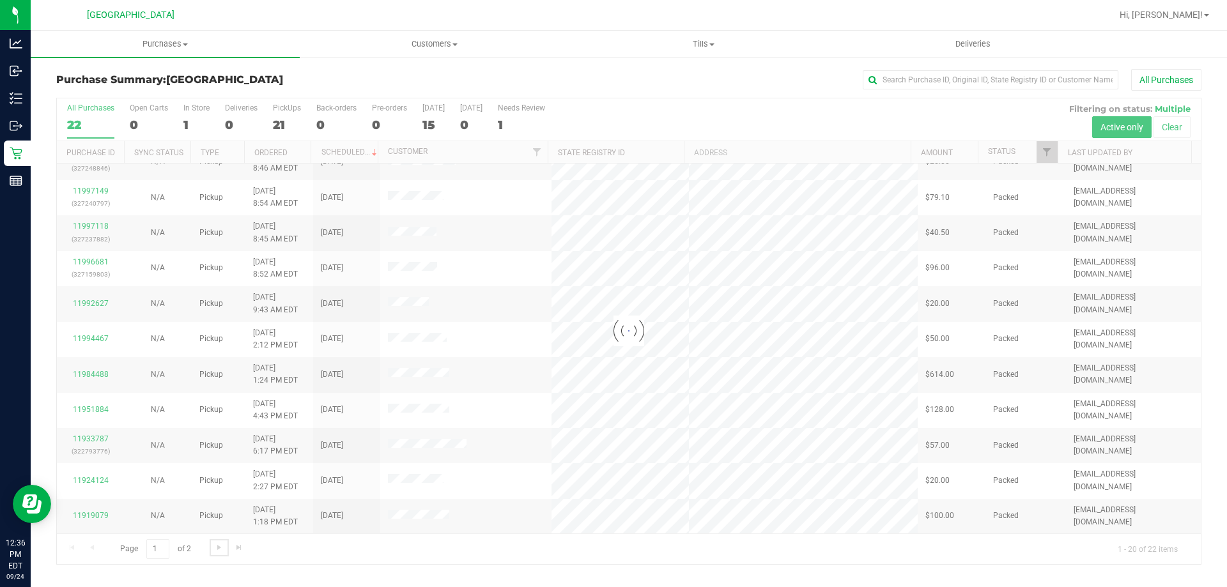
scroll to position [0, 0]
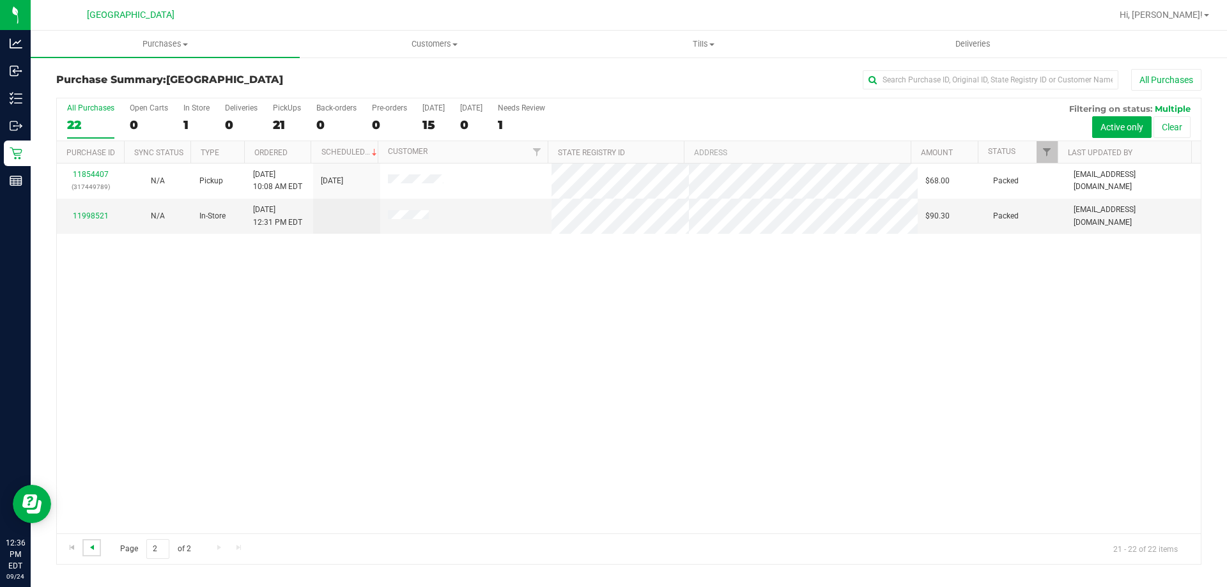
click at [94, 549] on span "Go to the previous page" at bounding box center [92, 548] width 10 height 10
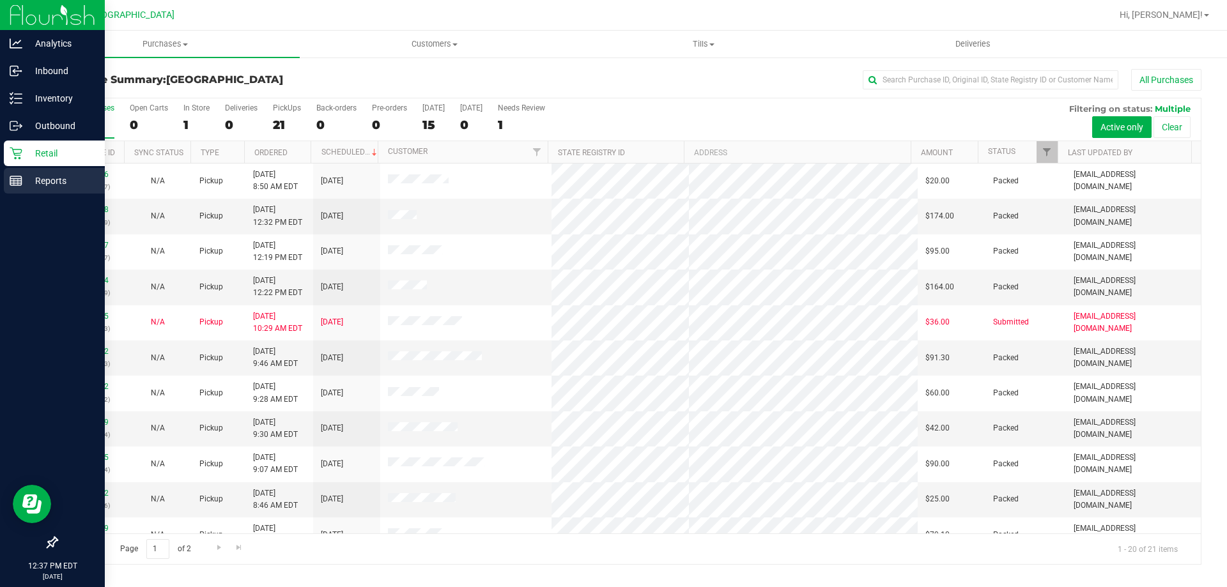
click at [37, 178] on p "Reports" at bounding box center [60, 180] width 77 height 15
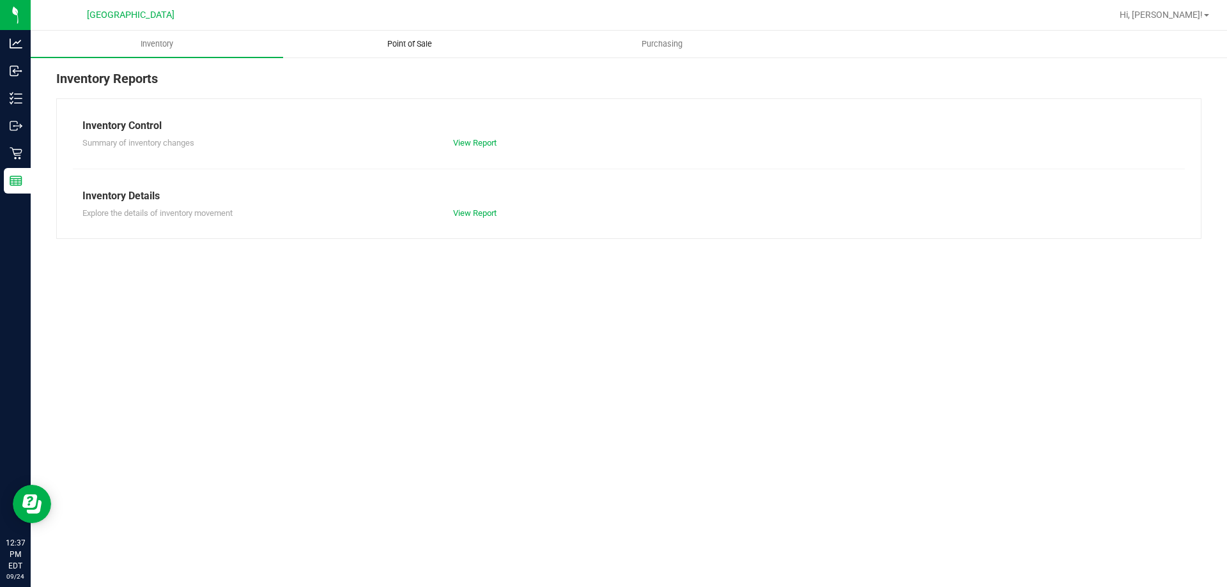
click at [410, 37] on uib-tab-heading "Point of Sale" at bounding box center [409, 44] width 251 height 26
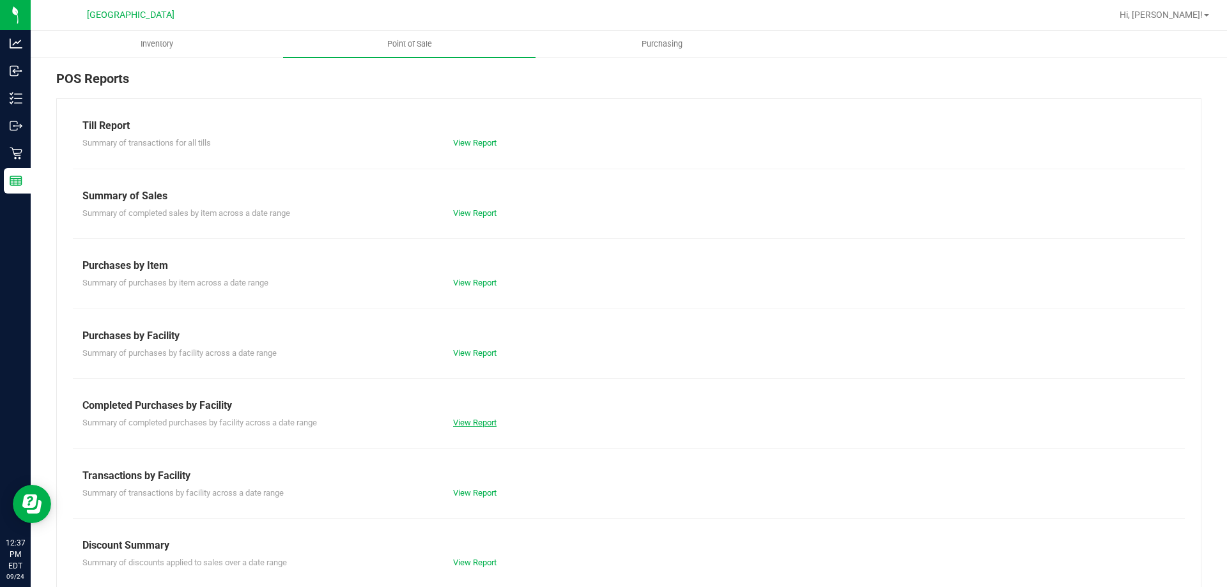
click at [468, 426] on link "View Report" at bounding box center [474, 423] width 43 height 10
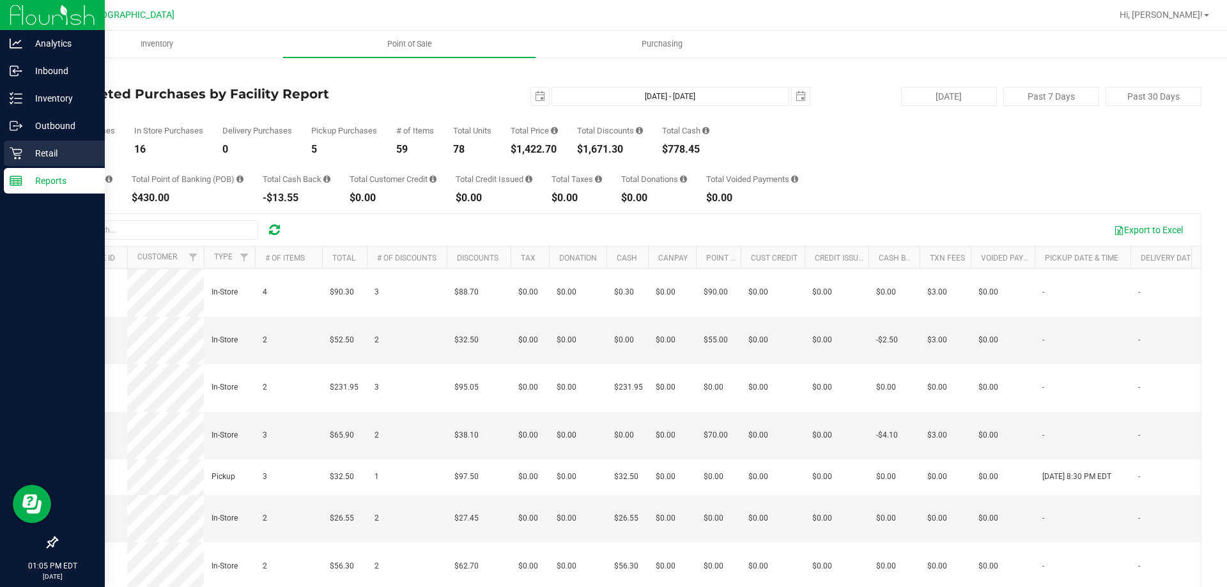
click at [44, 142] on div "Retail" at bounding box center [54, 154] width 101 height 26
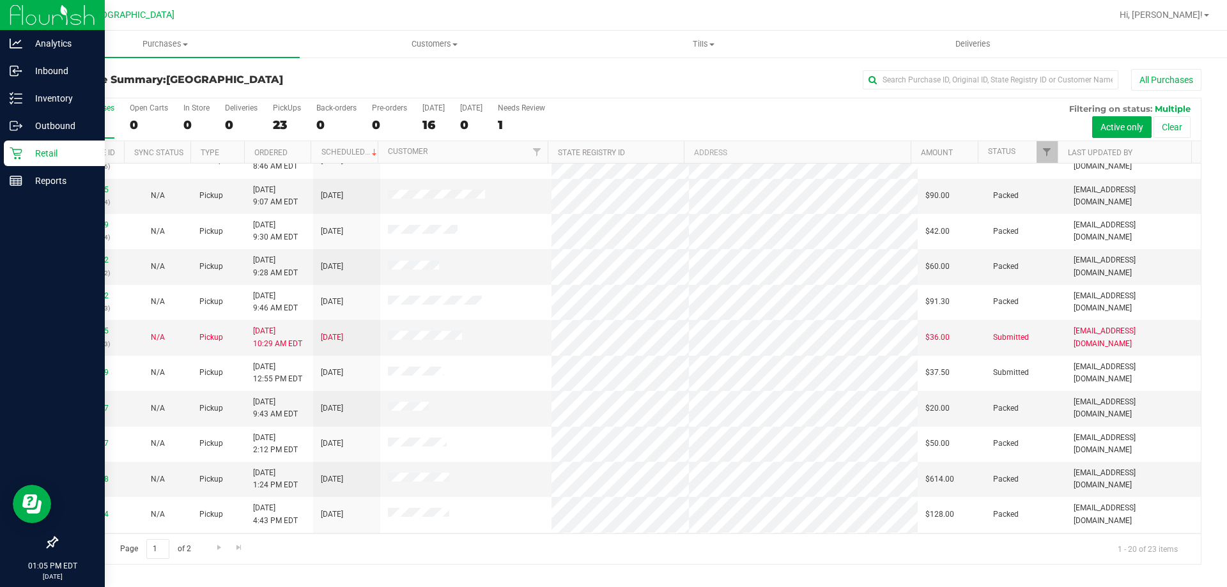
scroll to position [337, 0]
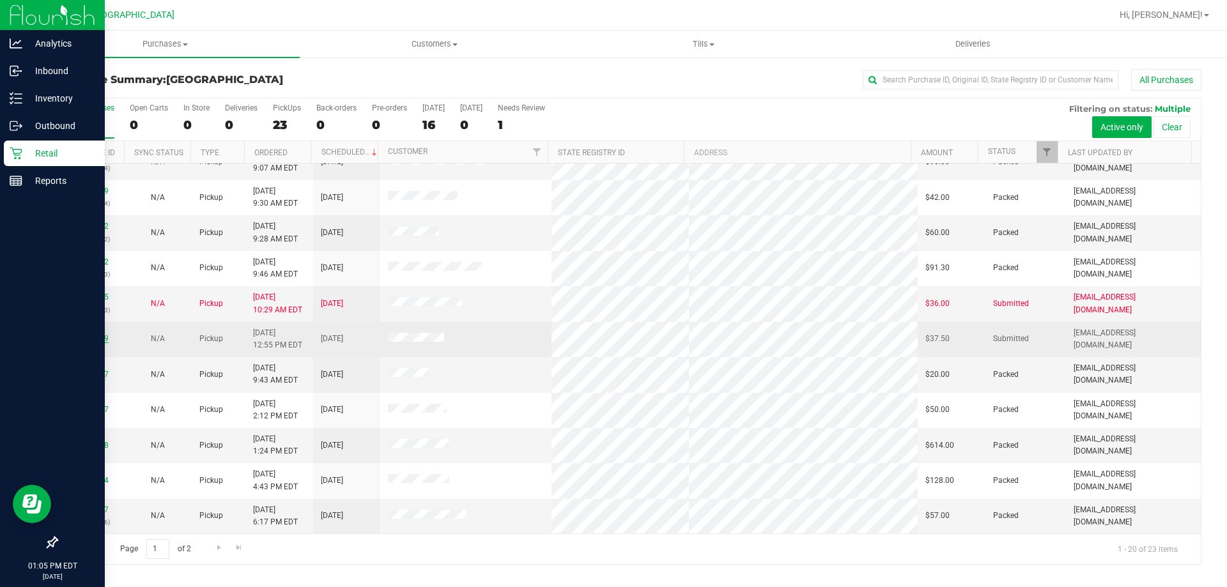
click at [96, 338] on link "11998649" at bounding box center [91, 338] width 36 height 9
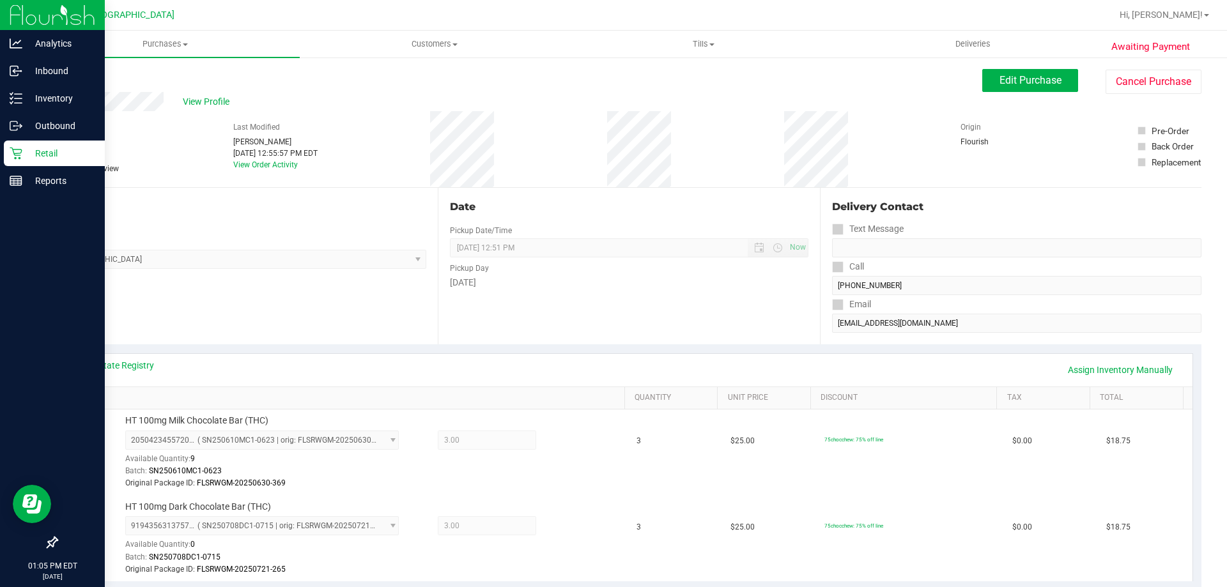
click at [72, 82] on div "Back" at bounding box center [65, 76] width 19 height 15
click at [72, 81] on link "Back" at bounding box center [65, 76] width 19 height 9
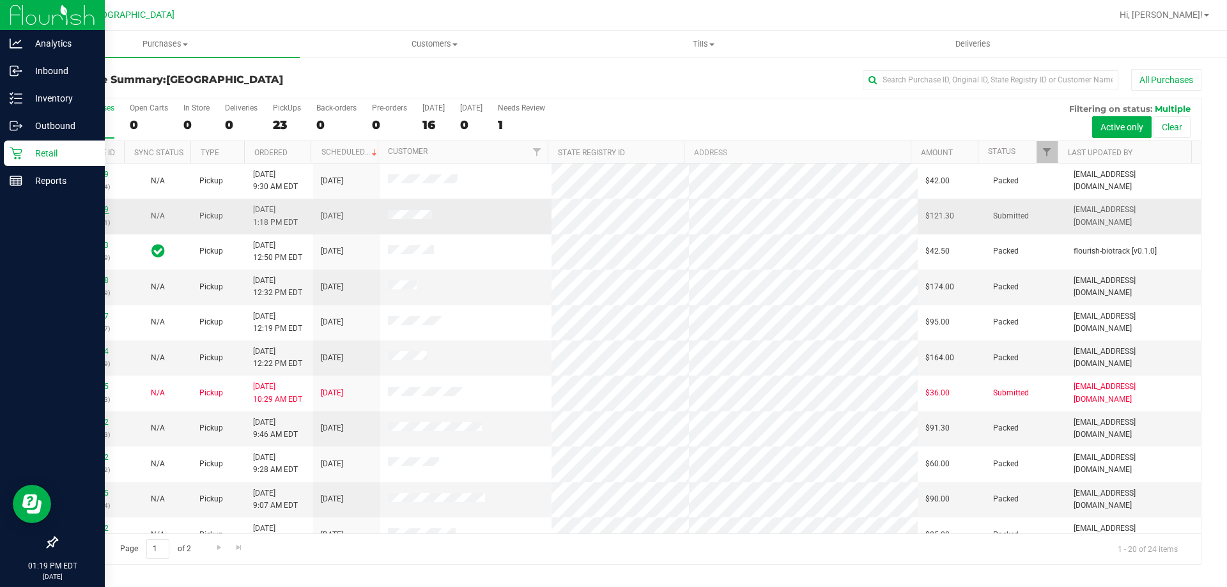
click at [91, 210] on link "11998819" at bounding box center [91, 209] width 36 height 9
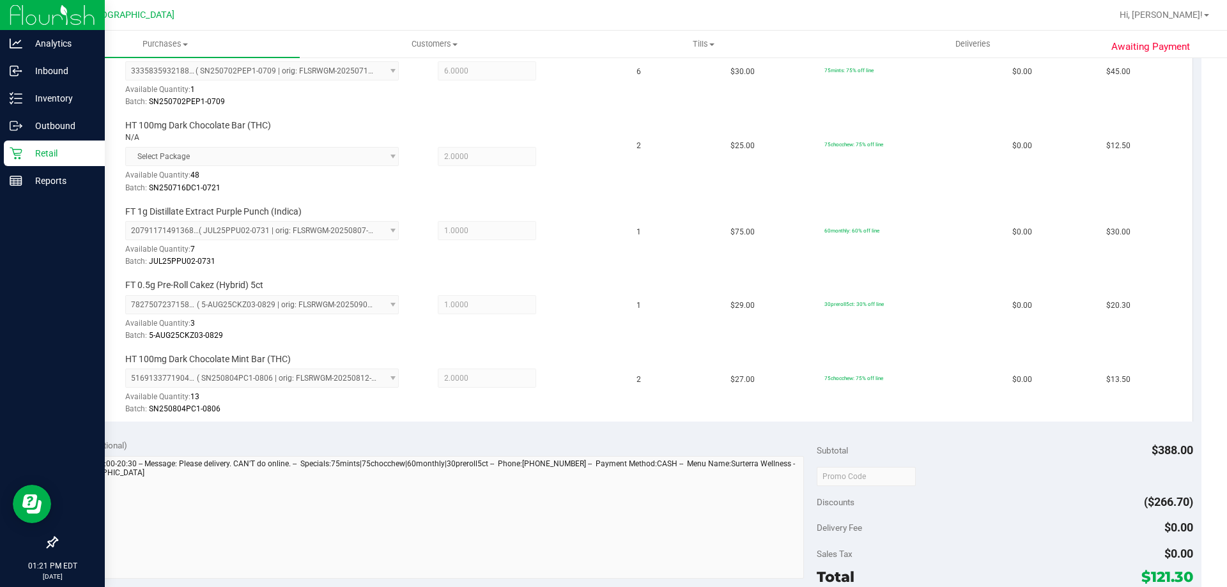
scroll to position [453, 0]
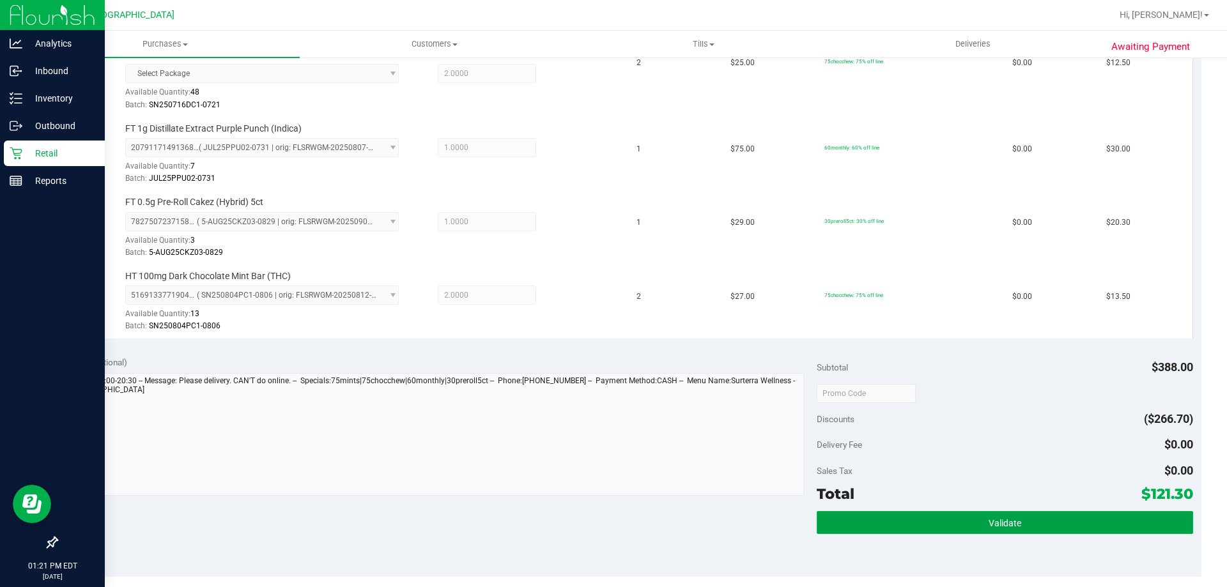
click at [1016, 531] on button "Validate" at bounding box center [1005, 522] width 376 height 23
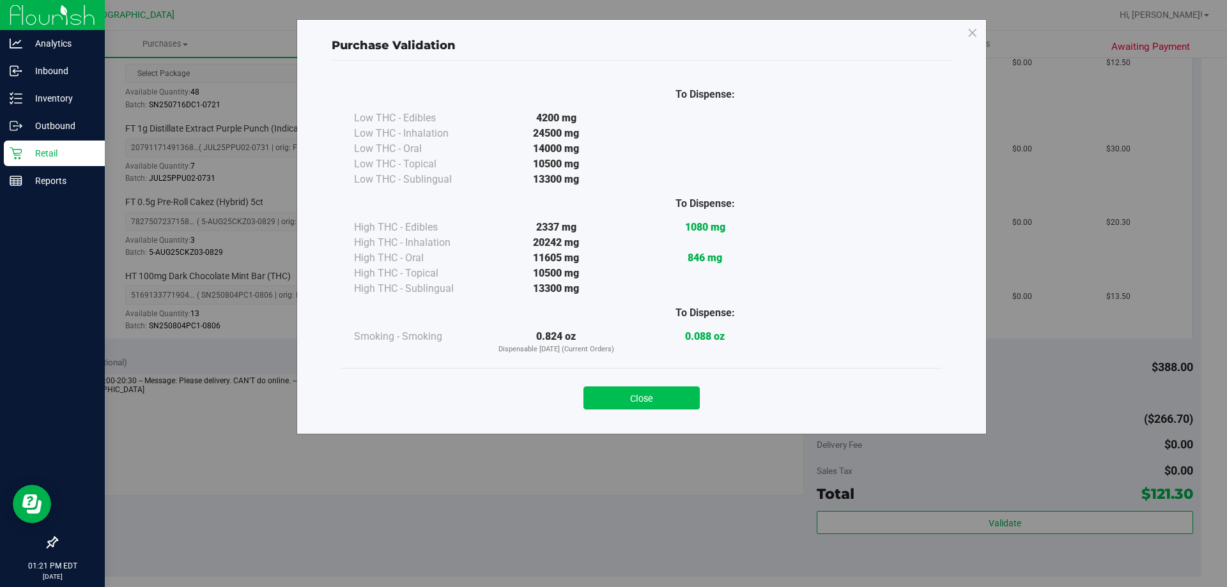
click at [669, 391] on button "Close" at bounding box center [642, 398] width 116 height 23
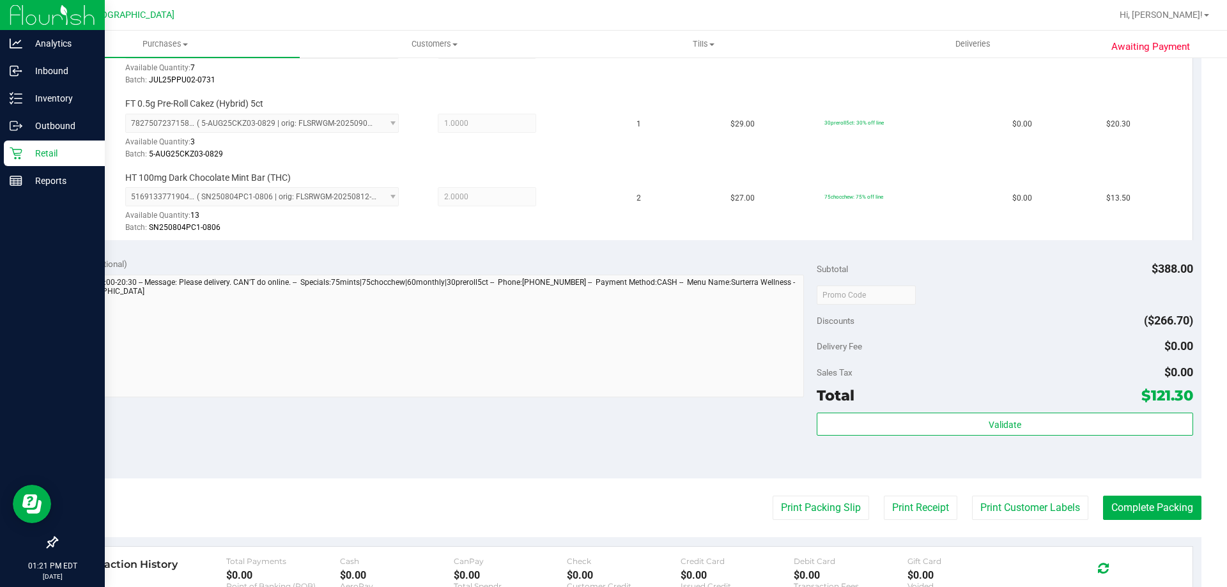
scroll to position [552, 0]
click at [1015, 513] on button "Print Customer Labels" at bounding box center [1030, 507] width 116 height 24
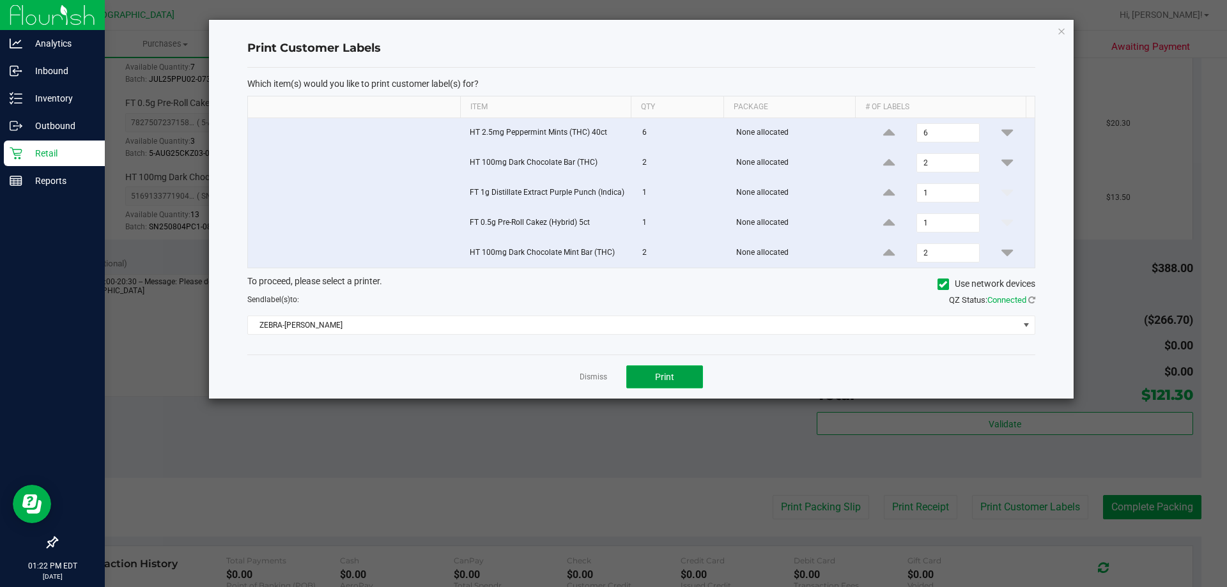
click at [675, 368] on button "Print" at bounding box center [664, 377] width 77 height 23
click at [596, 376] on link "Dismiss" at bounding box center [593, 377] width 27 height 11
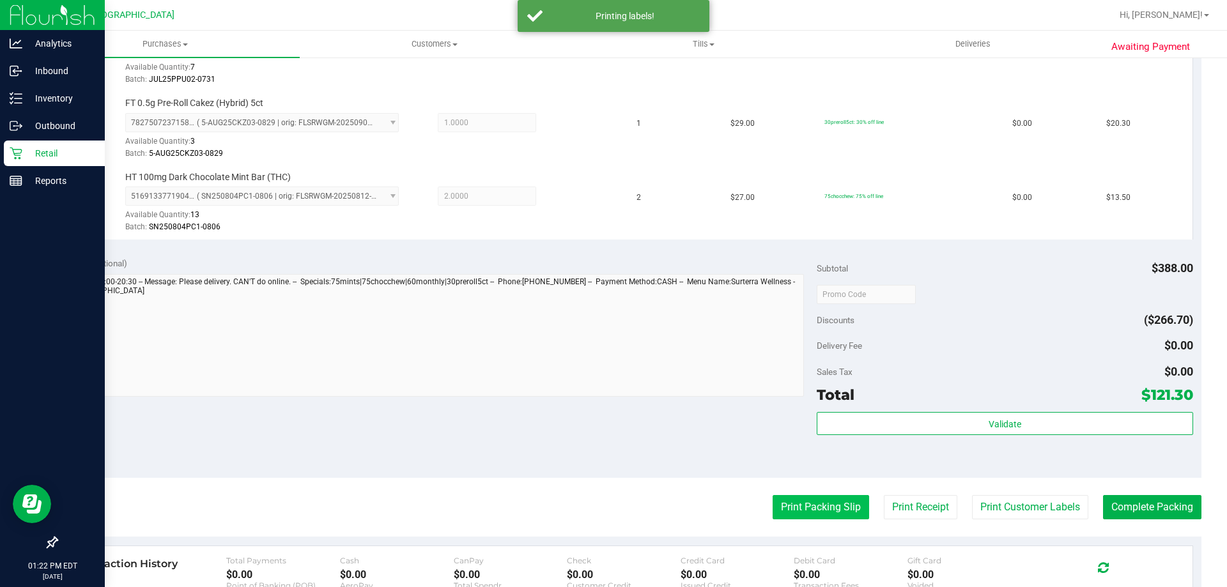
click at [781, 518] on button "Print Packing Slip" at bounding box center [821, 507] width 97 height 24
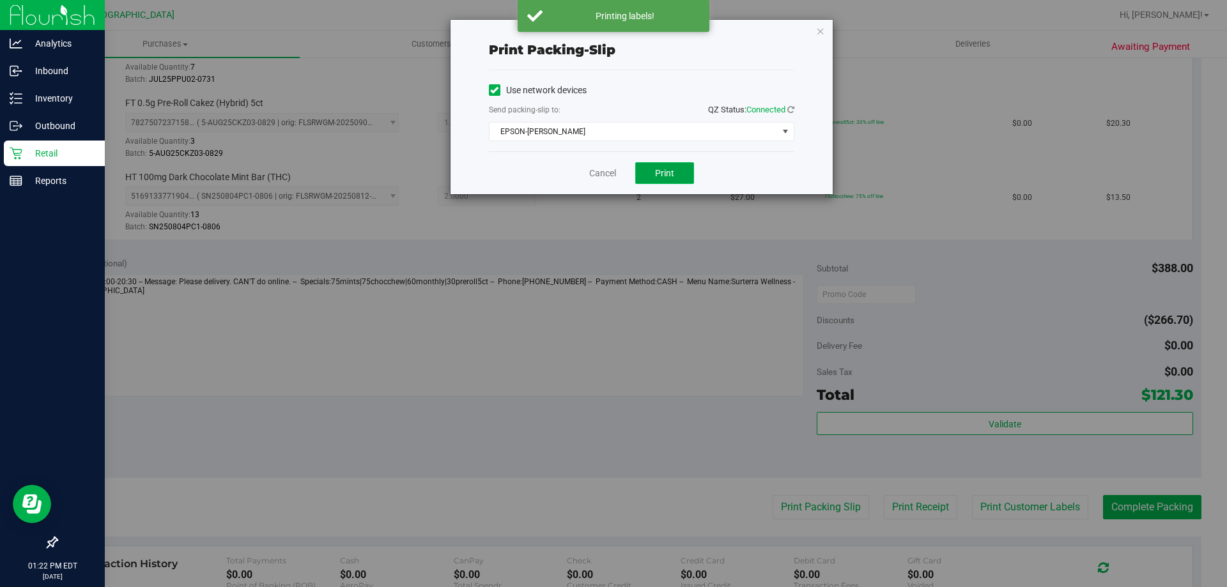
click at [655, 182] on button "Print" at bounding box center [664, 173] width 59 height 22
click at [598, 171] on link "Cancel" at bounding box center [602, 173] width 27 height 13
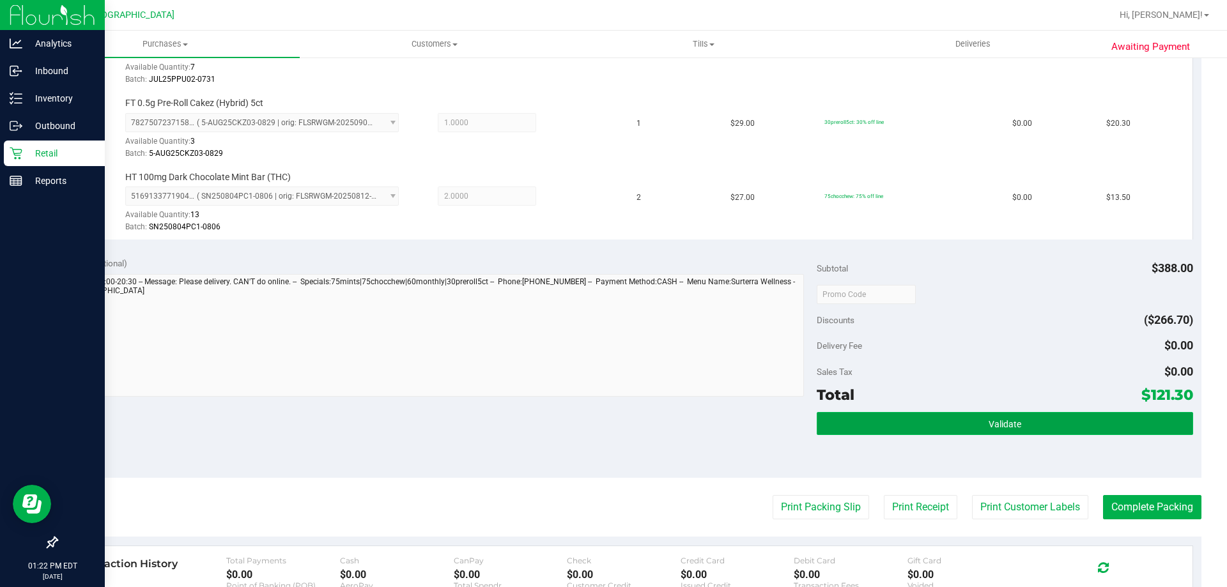
click at [1060, 434] on button "Validate" at bounding box center [1005, 423] width 376 height 23
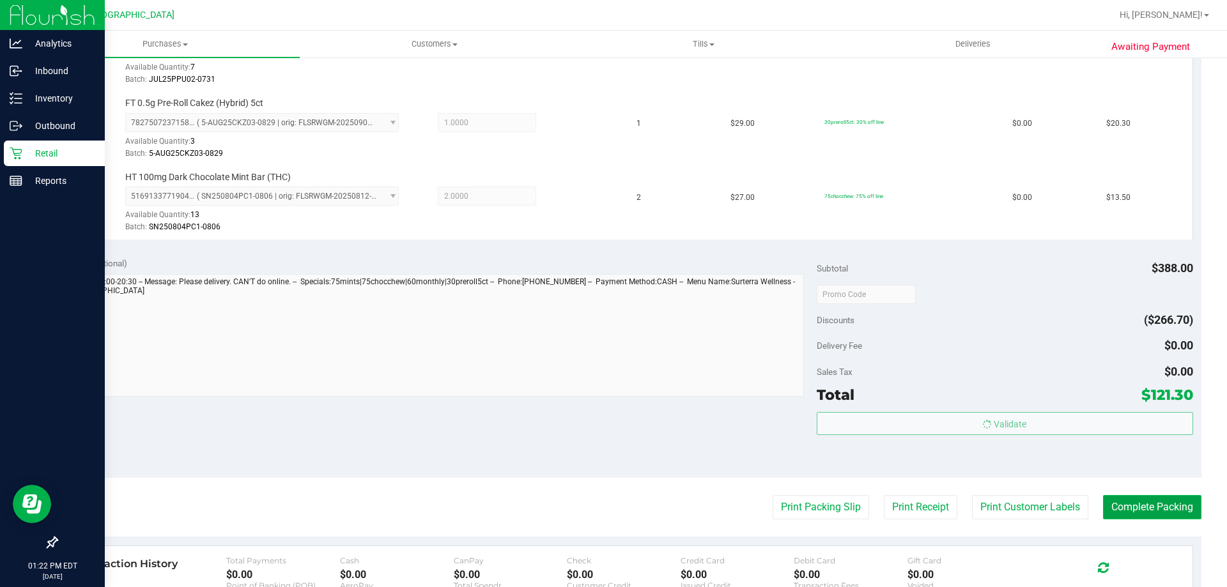
click at [1136, 506] on button "Complete Packing" at bounding box center [1152, 507] width 98 height 24
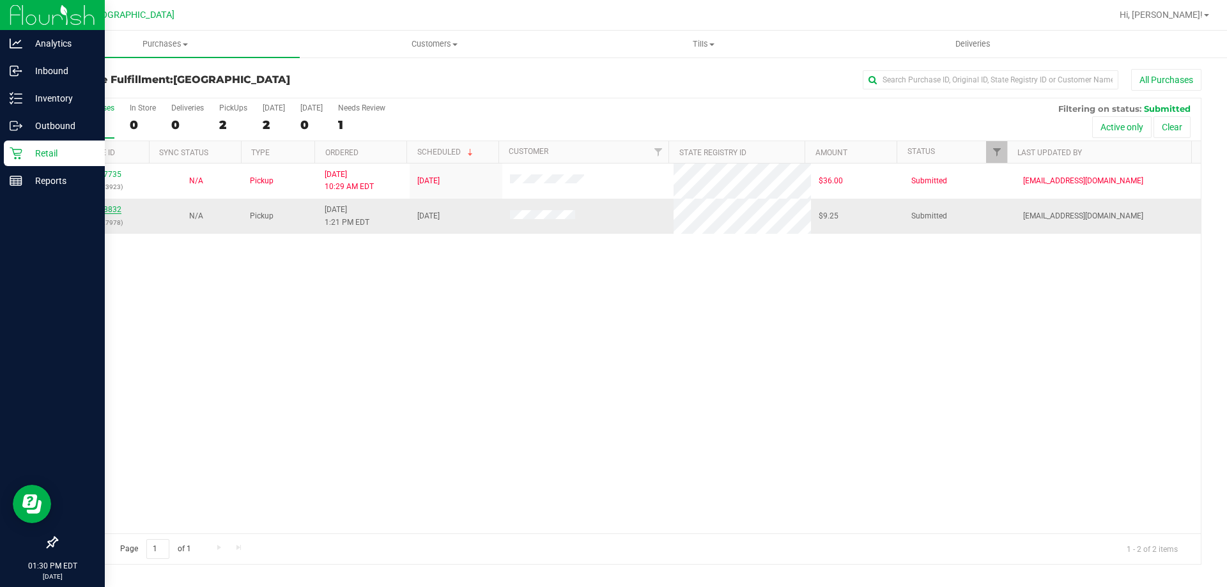
click at [114, 209] on link "11998832" at bounding box center [104, 209] width 36 height 9
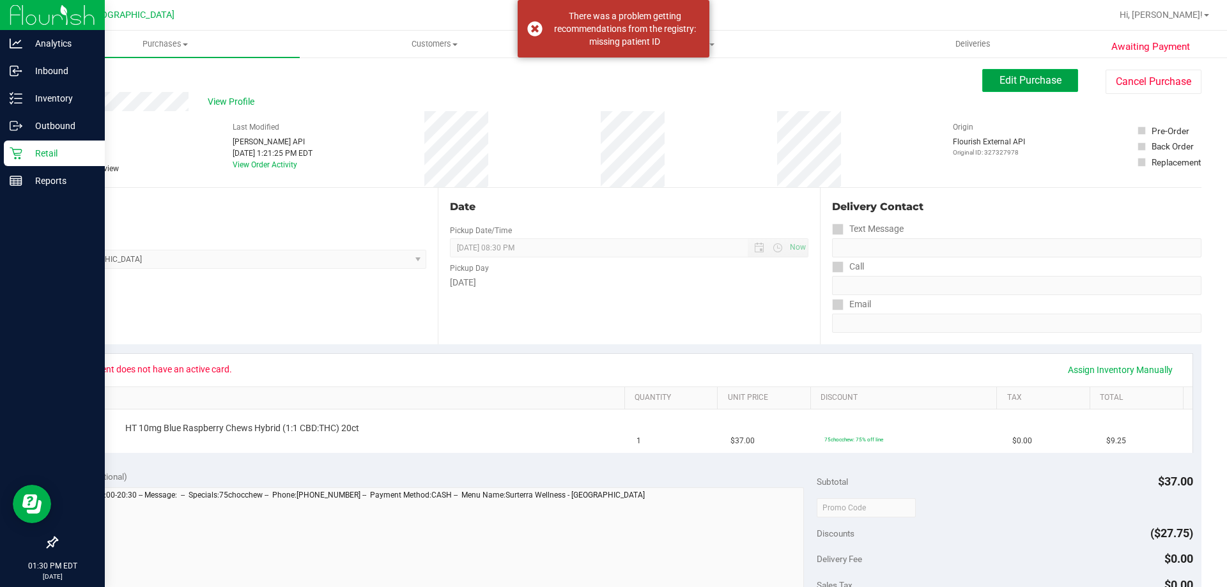
click at [1002, 84] on span "Edit Purchase" at bounding box center [1031, 80] width 62 height 12
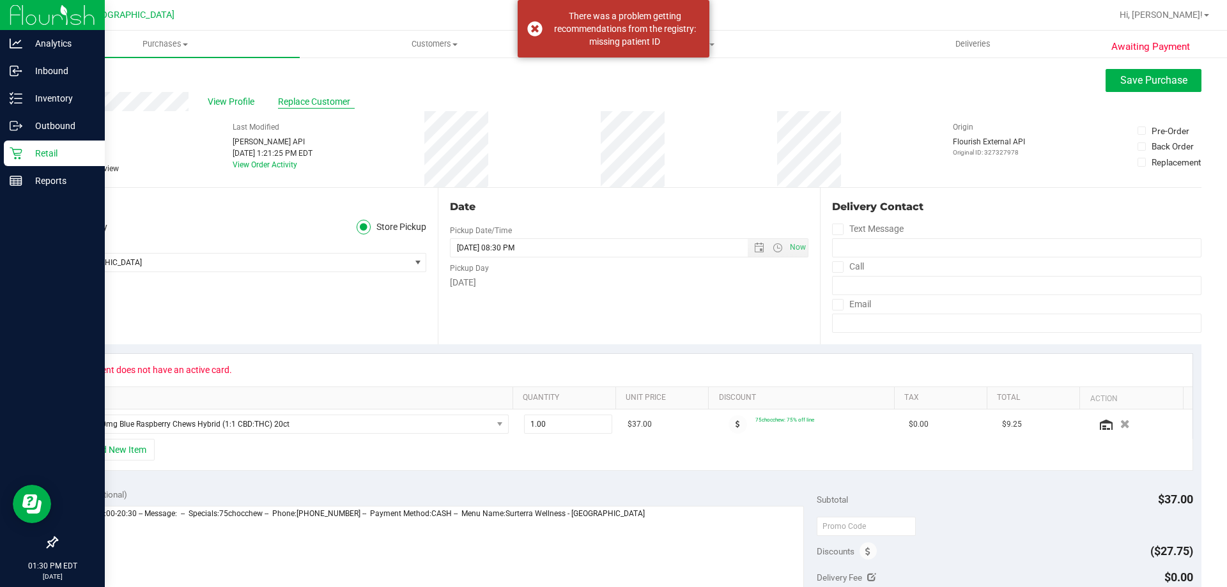
click at [318, 104] on span "Replace Customer" at bounding box center [316, 101] width 77 height 13
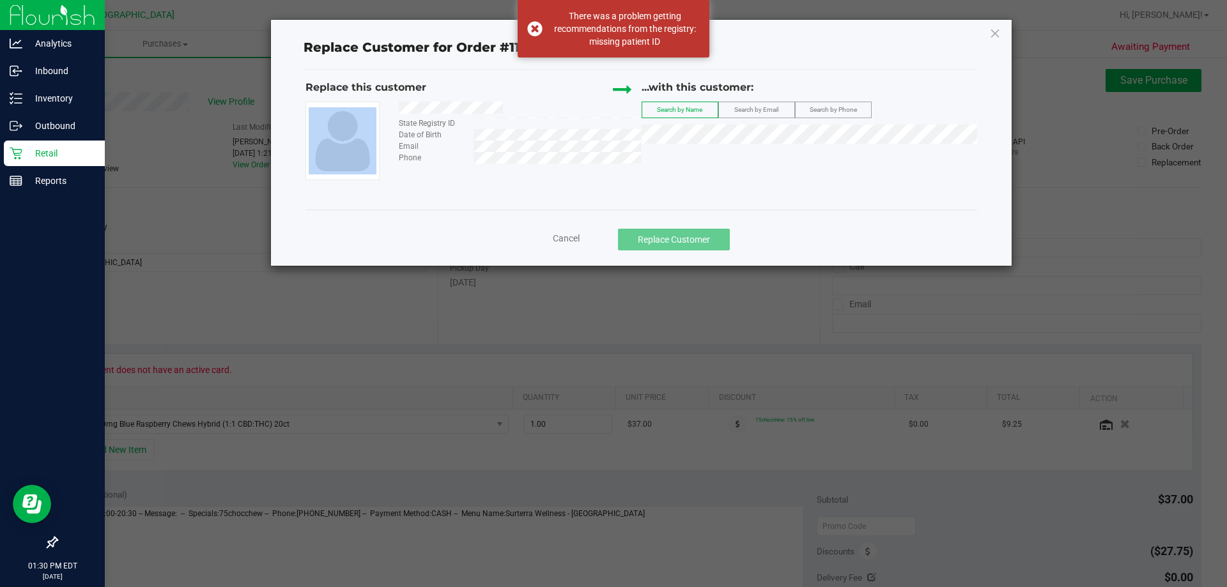
drag, startPoint x: 508, startPoint y: 111, endPoint x: 373, endPoint y: 112, distance: 134.9
click at [373, 112] on div "State Registry ID Date of Birth Email Phone" at bounding box center [474, 141] width 336 height 79
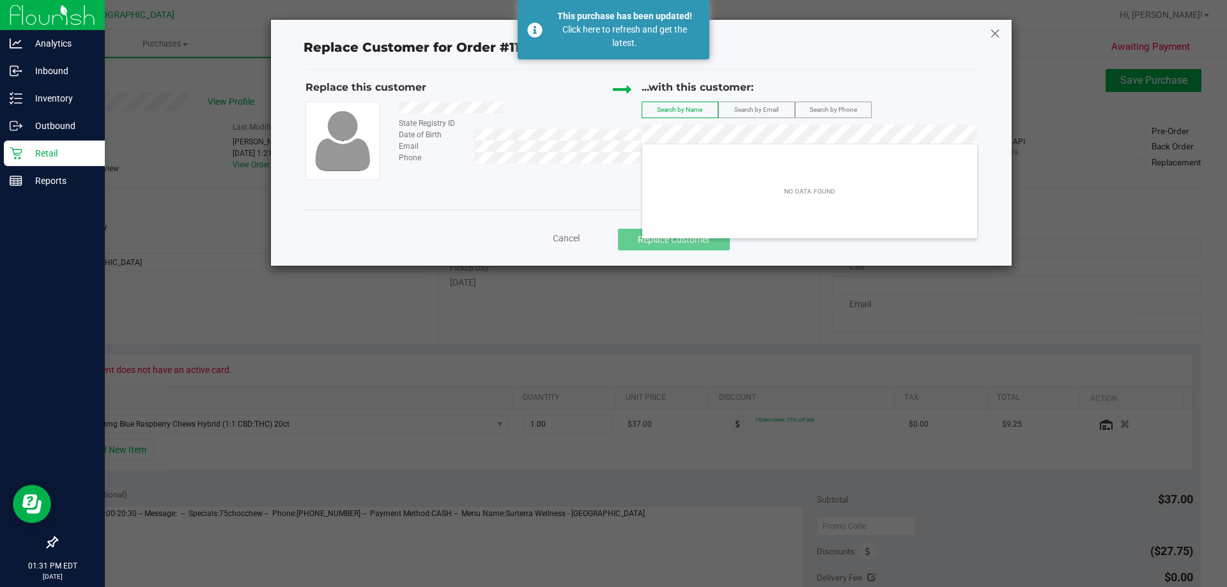
click at [996, 31] on icon at bounding box center [995, 33] width 12 height 20
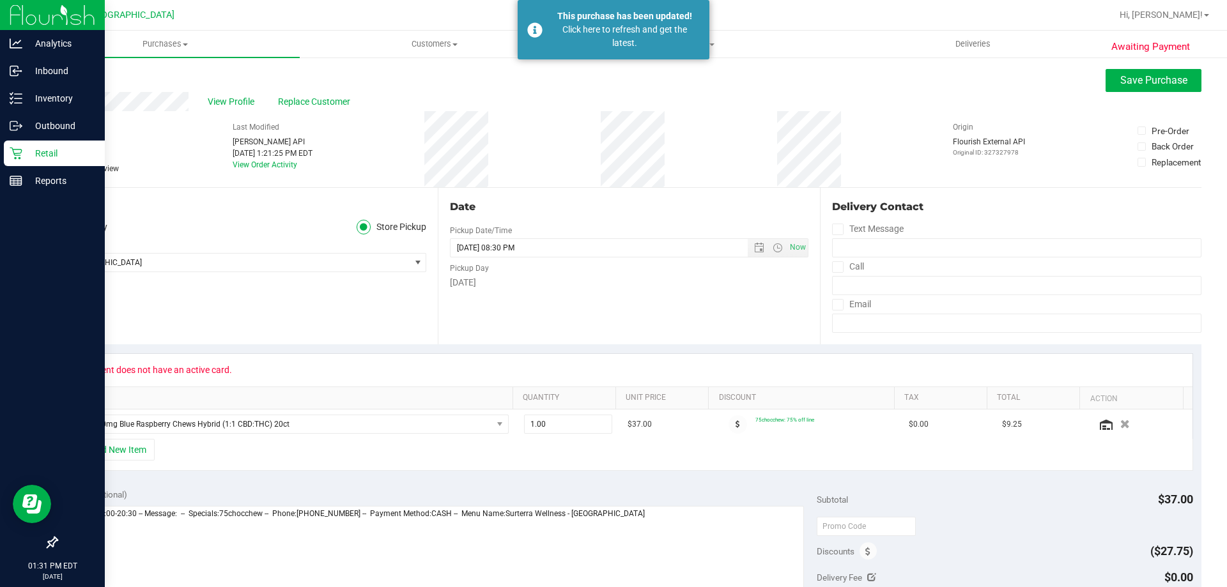
click at [36, 148] on p "Retail" at bounding box center [60, 153] width 77 height 15
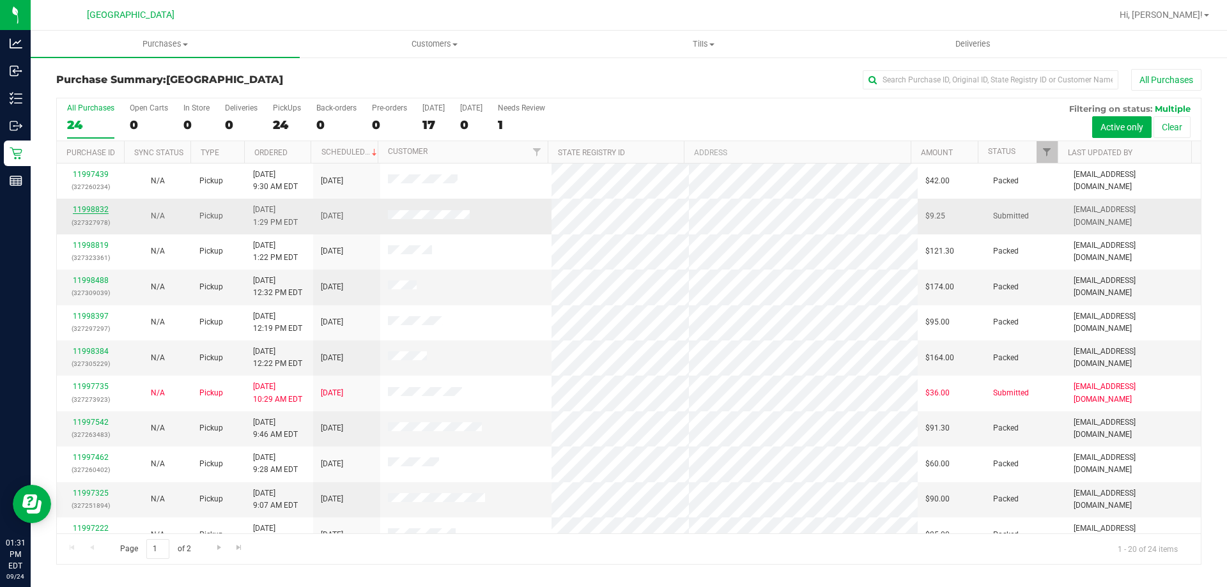
click at [100, 210] on link "11998832" at bounding box center [91, 209] width 36 height 9
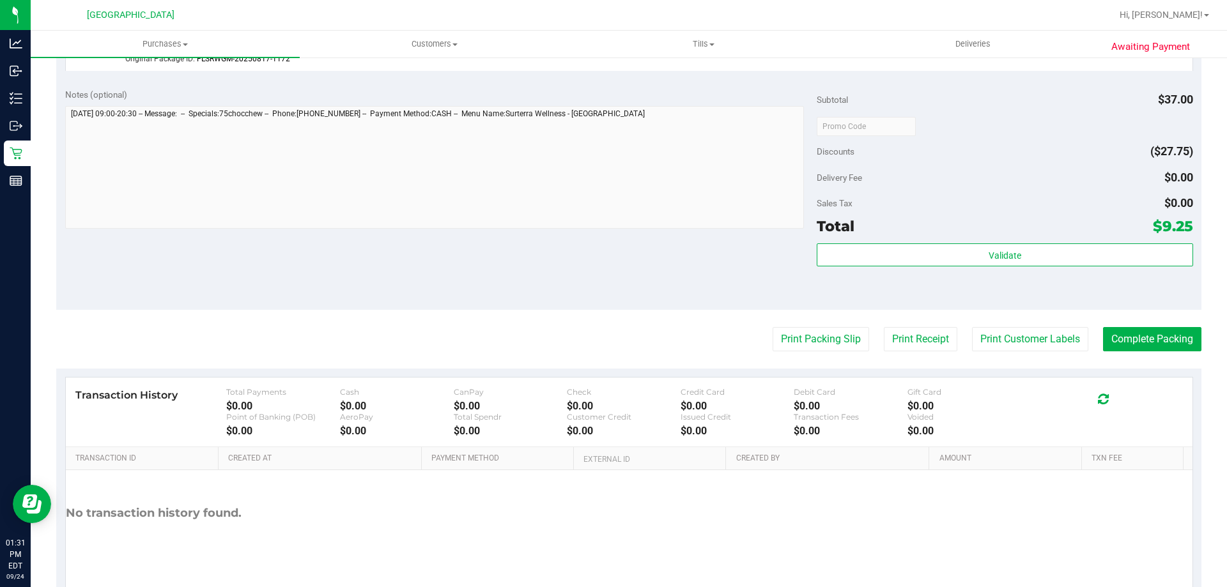
scroll to position [470, 0]
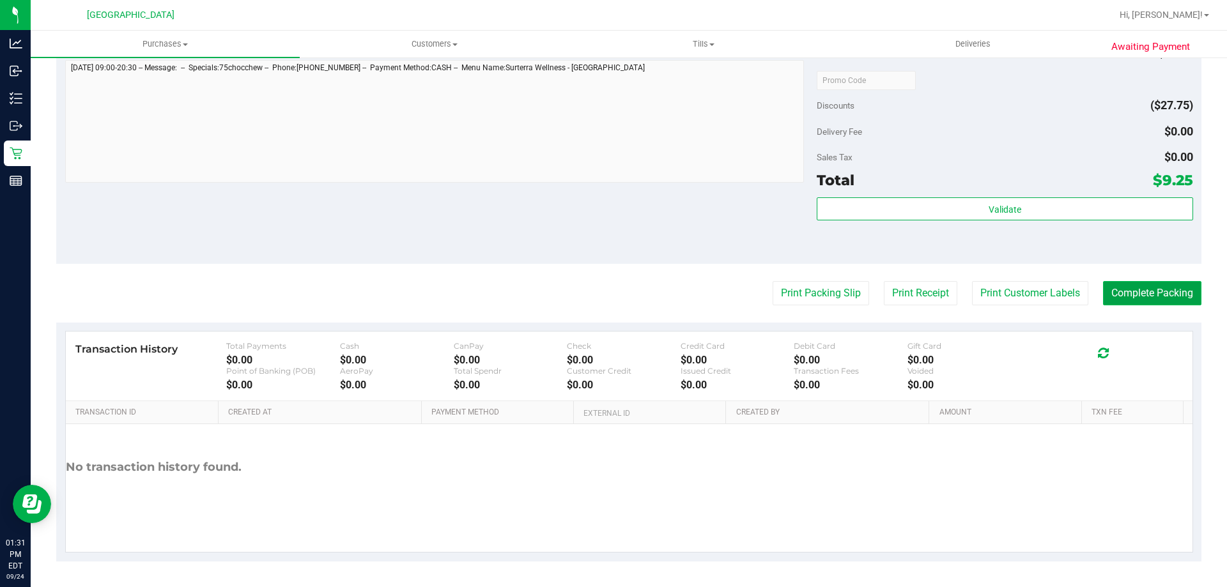
click at [1162, 300] on button "Complete Packing" at bounding box center [1152, 293] width 98 height 24
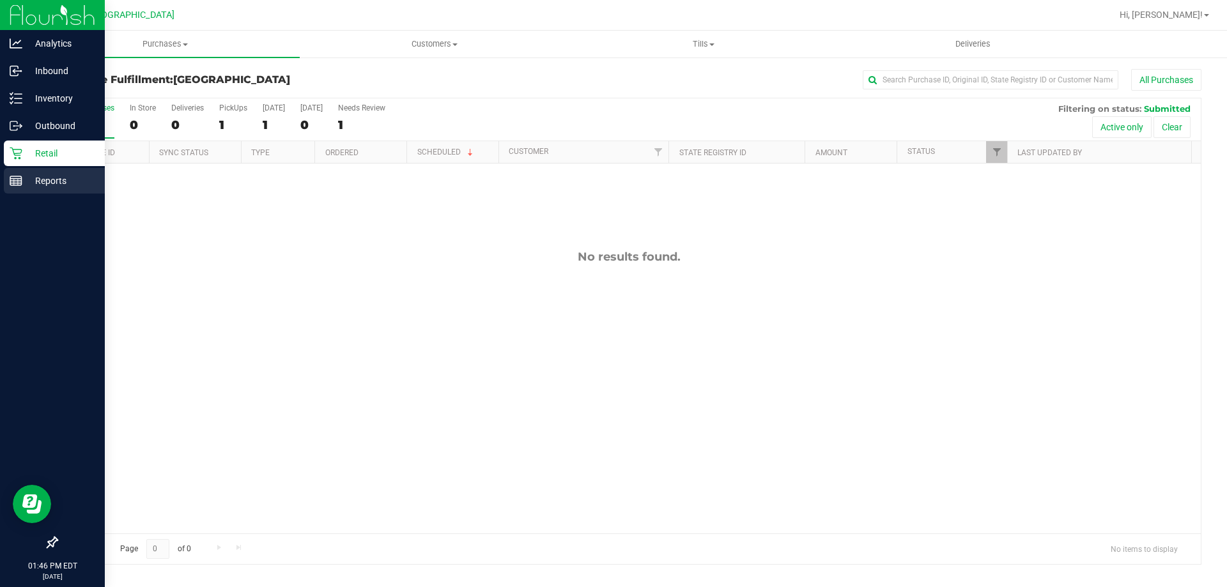
click at [37, 183] on p "Reports" at bounding box center [60, 180] width 77 height 15
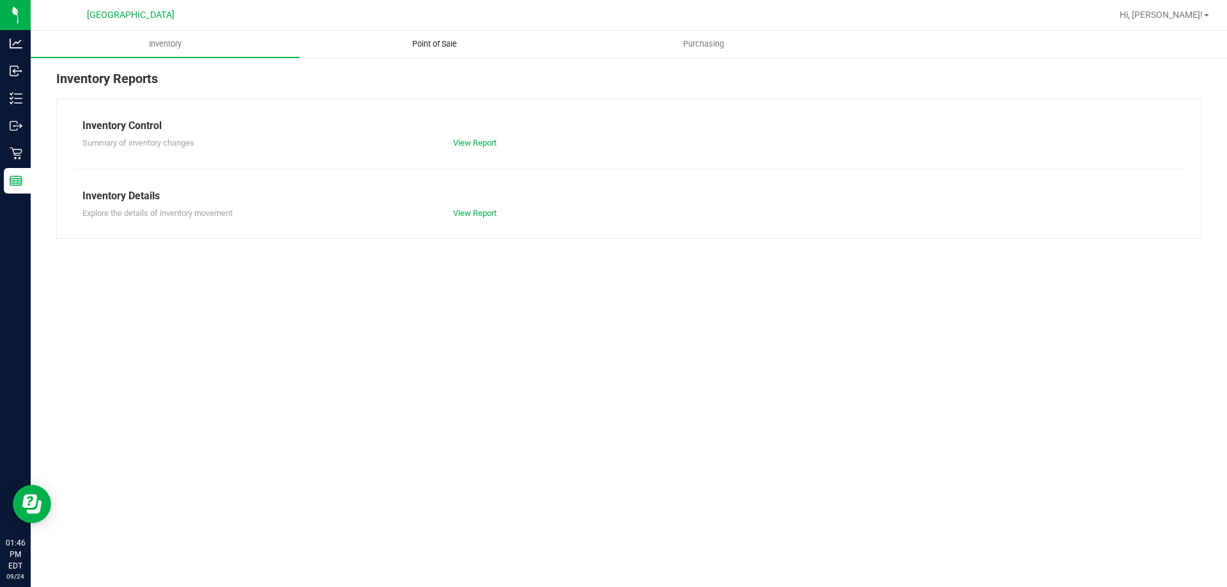
click at [447, 39] on span "Point of Sale" at bounding box center [434, 44] width 79 height 12
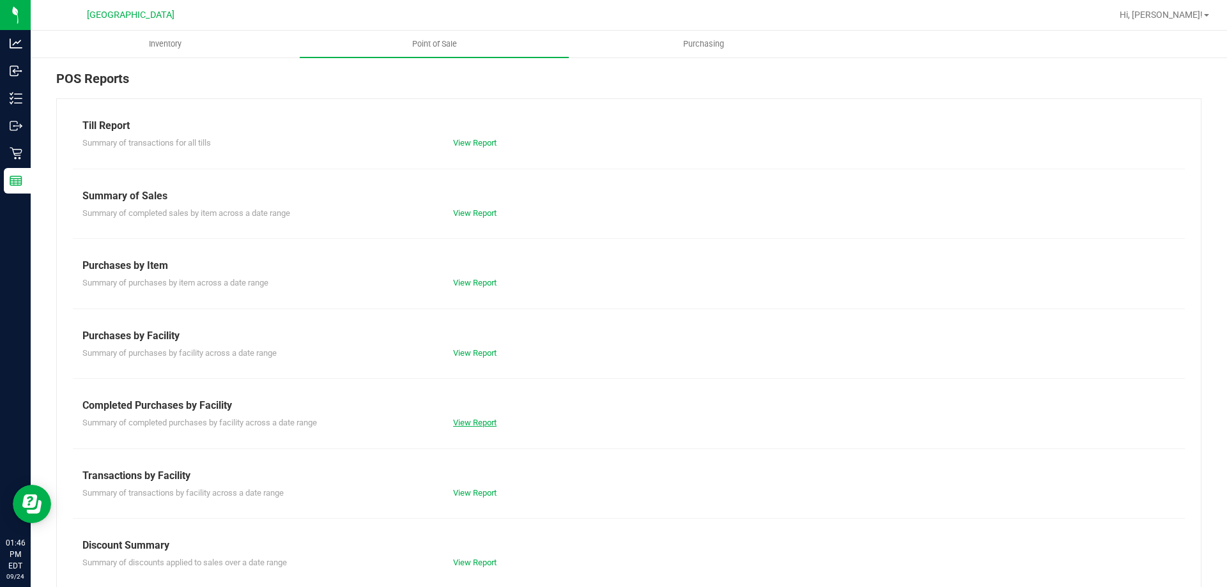
click at [479, 423] on link "View Report" at bounding box center [474, 423] width 43 height 10
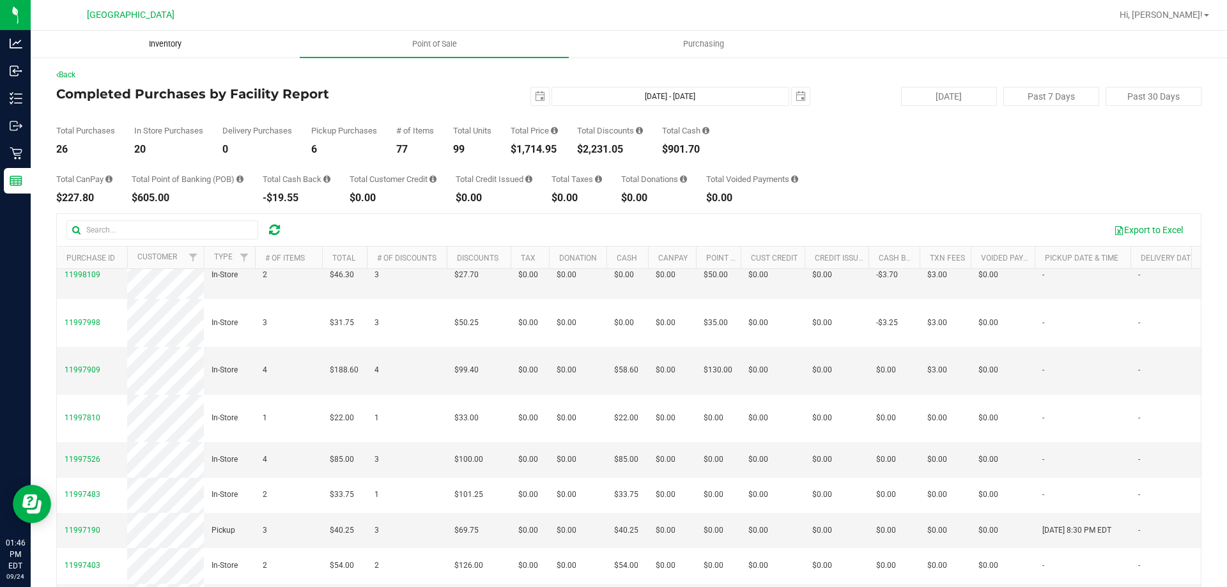
scroll to position [320, 0]
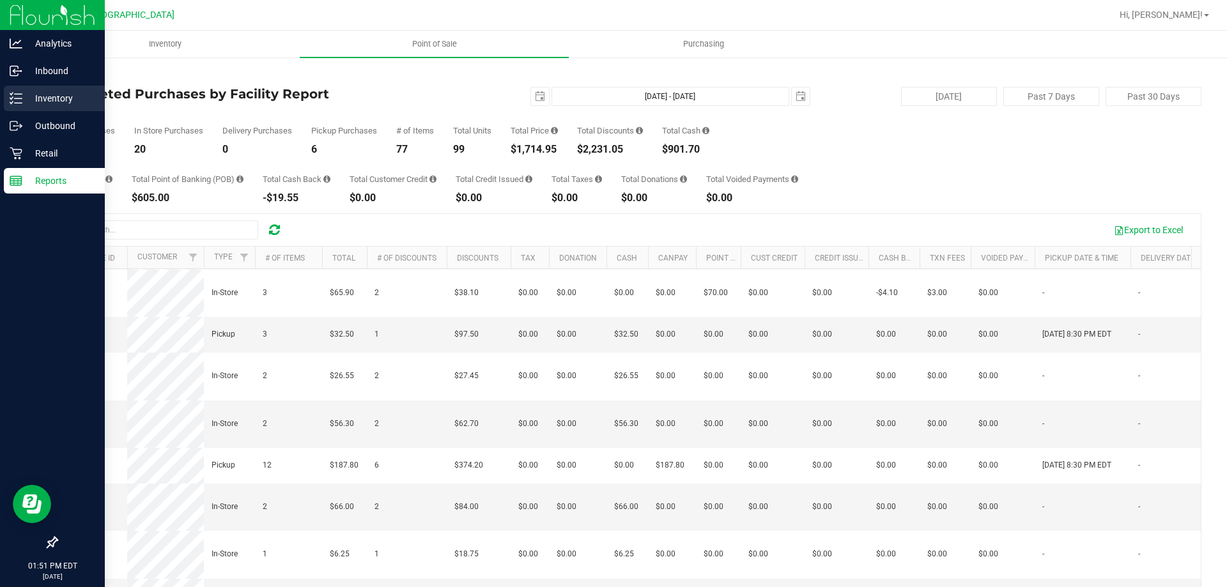
click at [13, 103] on icon at bounding box center [16, 98] width 13 height 13
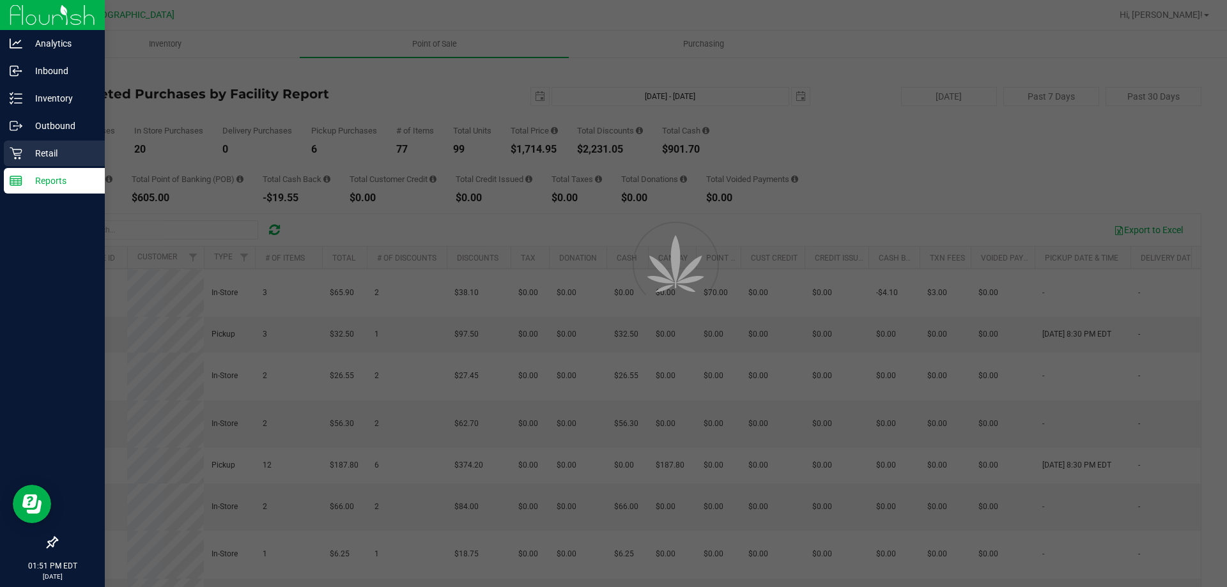
click at [54, 144] on div "Retail" at bounding box center [54, 154] width 101 height 26
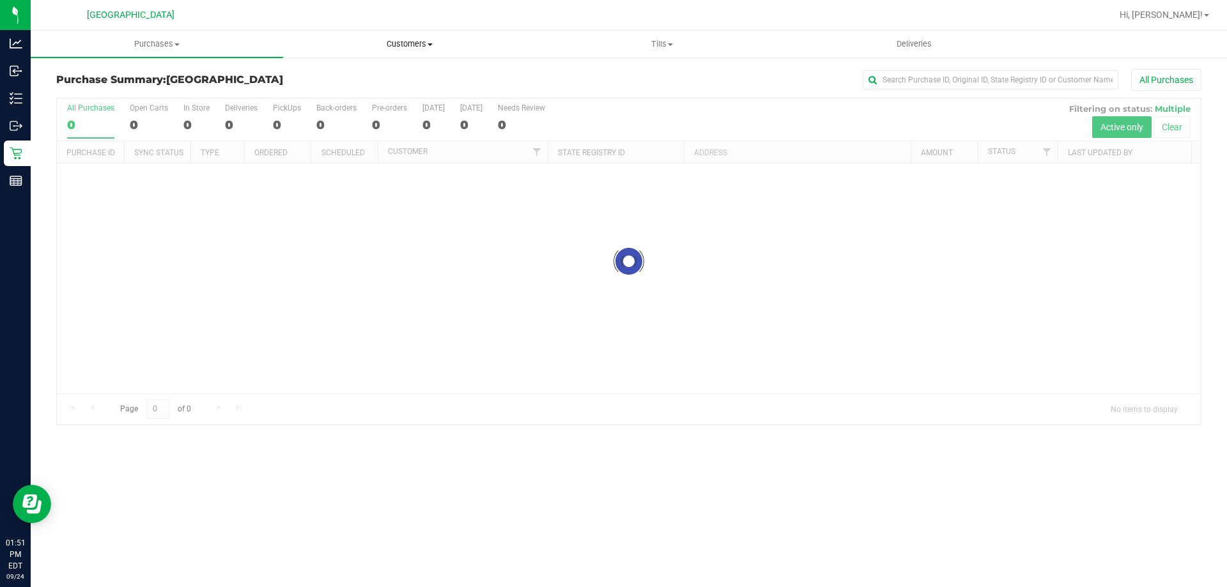
click at [417, 52] on uib-tab-heading "Customers All customers Add a new customer All physicians" at bounding box center [409, 44] width 251 height 26
click at [355, 77] on span "All customers" at bounding box center [329, 77] width 92 height 11
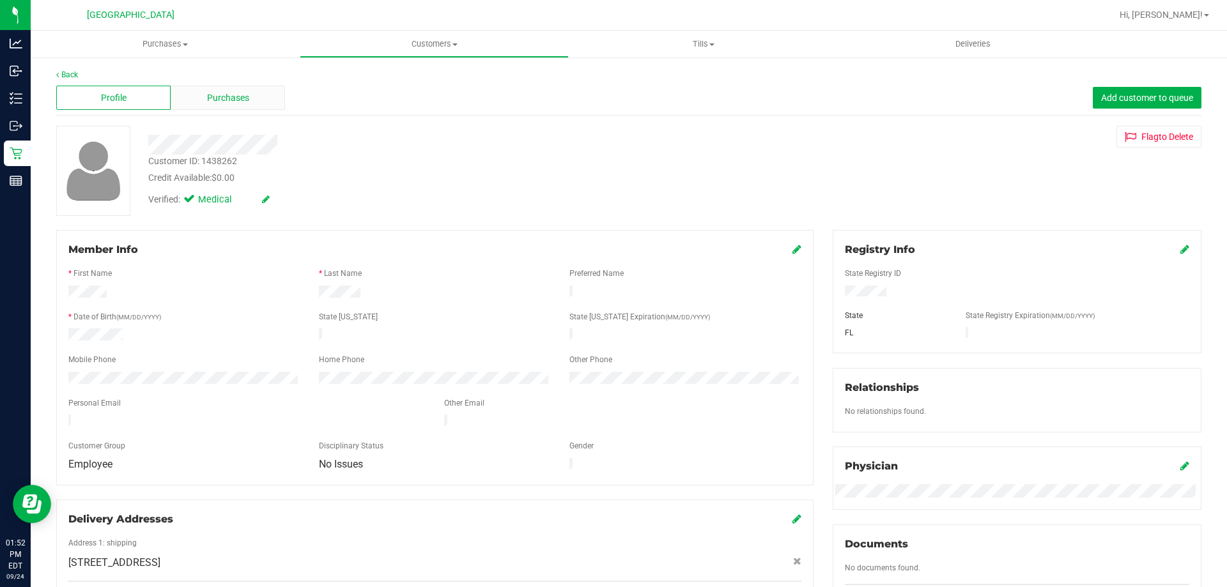
click at [237, 97] on span "Purchases" at bounding box center [228, 97] width 42 height 13
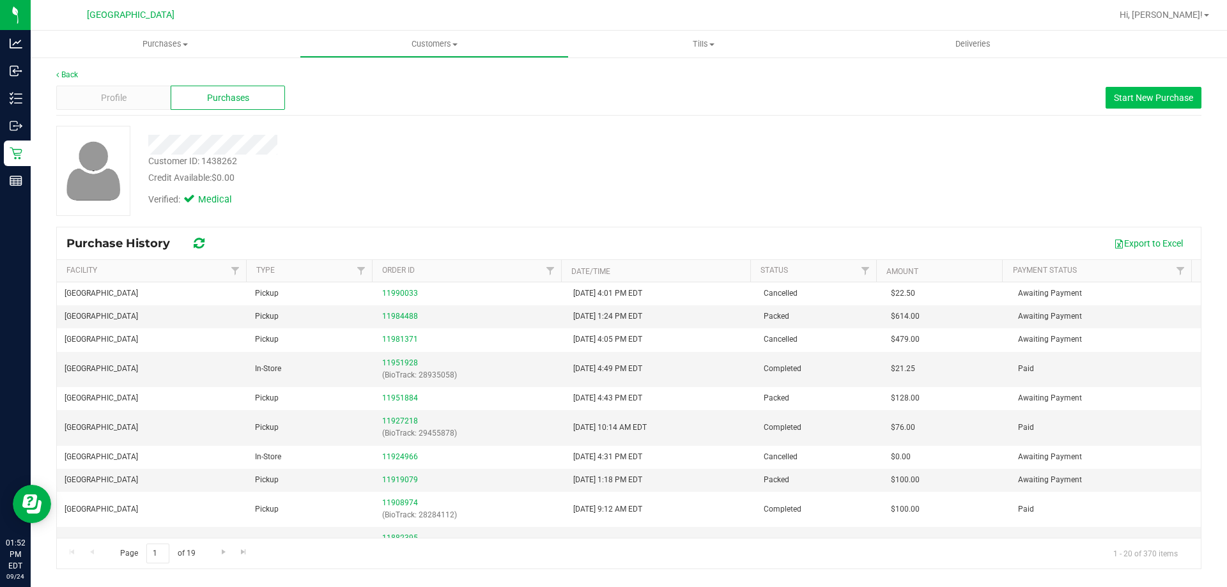
click at [1135, 98] on span "Start New Purchase" at bounding box center [1153, 98] width 79 height 10
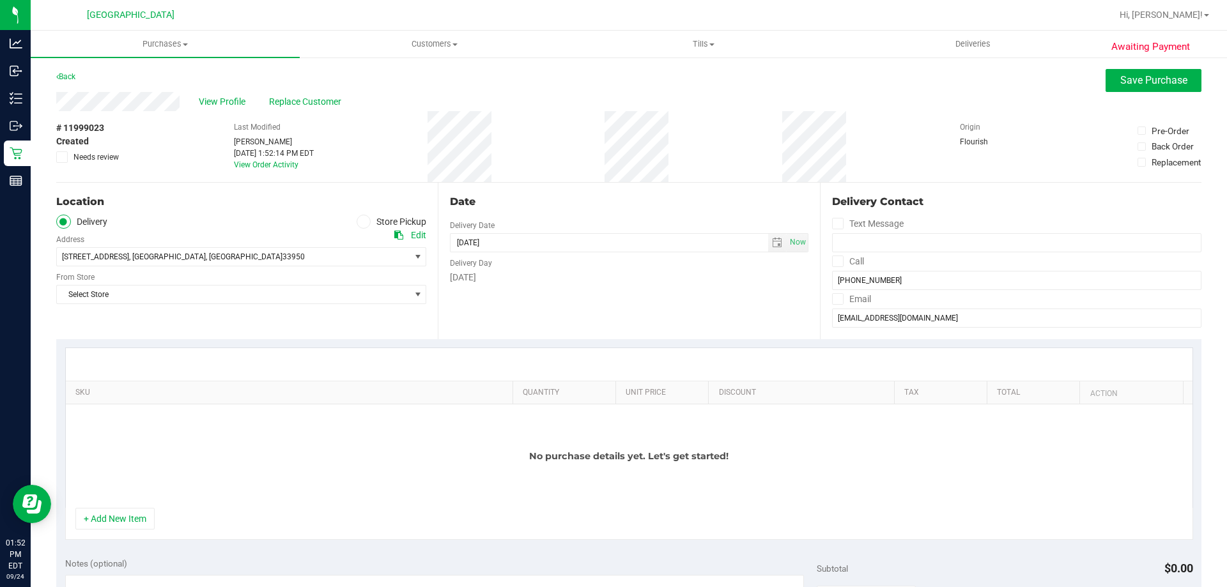
click at [360, 222] on icon at bounding box center [364, 222] width 8 height 0
click at [0, 0] on input "Store Pickup" at bounding box center [0, 0] width 0 height 0
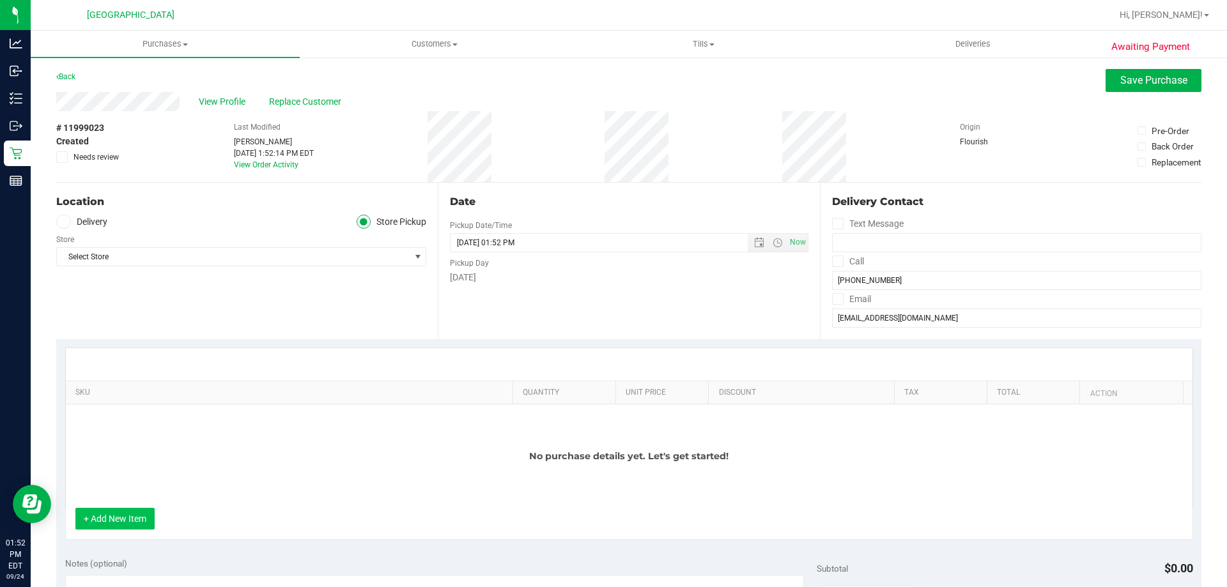
click at [134, 521] on button "+ Add New Item" at bounding box center [114, 519] width 79 height 22
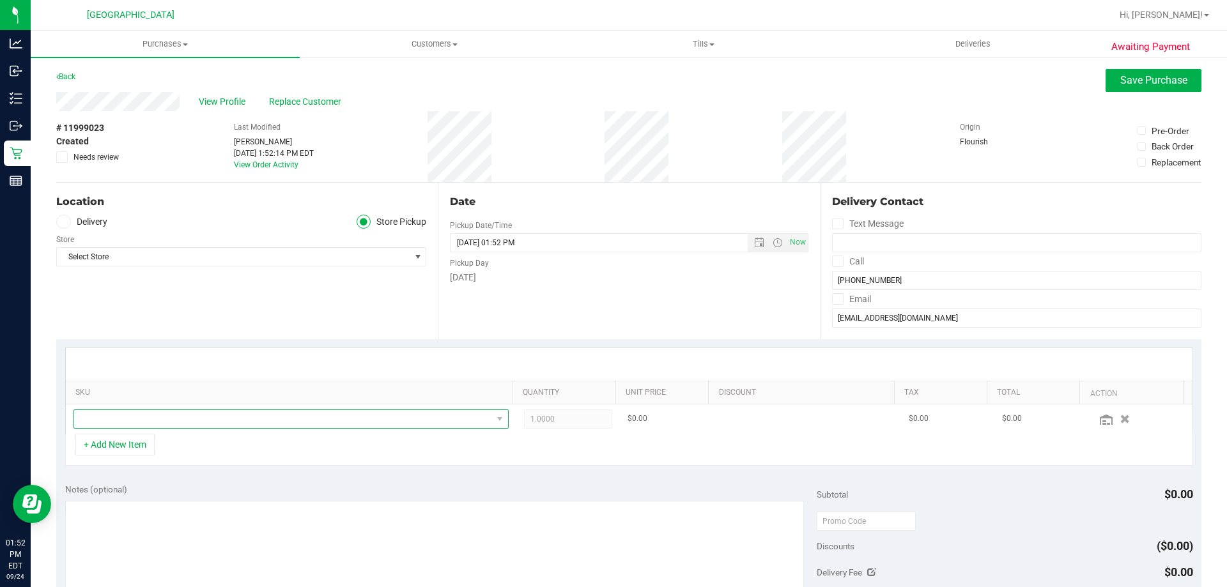
click at [206, 417] on span "NO DATA FOUND" at bounding box center [283, 419] width 418 height 18
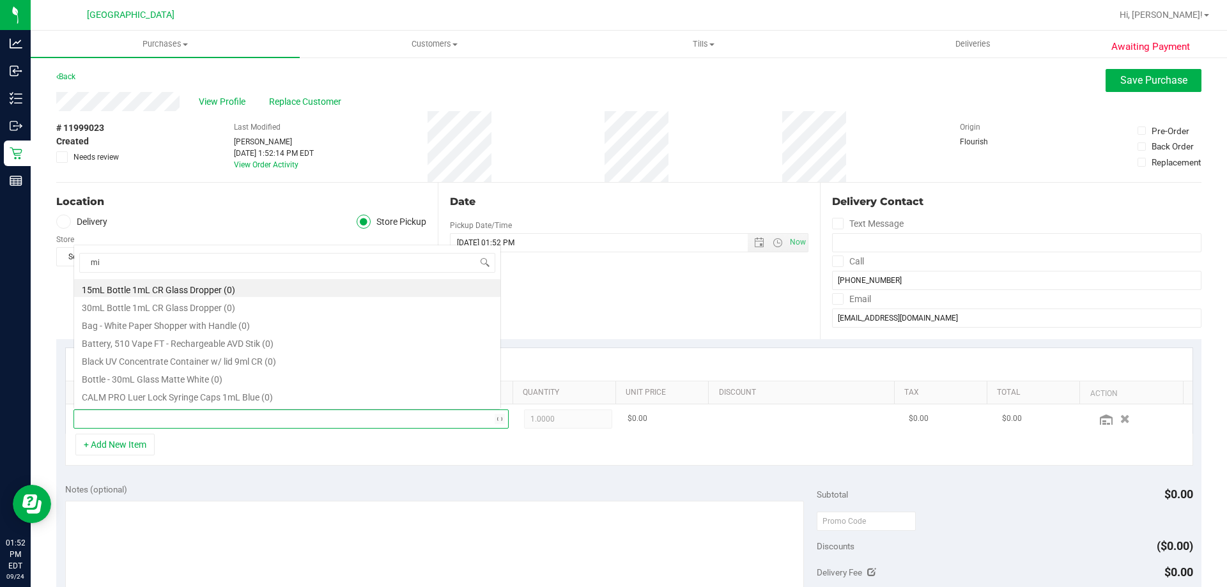
scroll to position [22, 0]
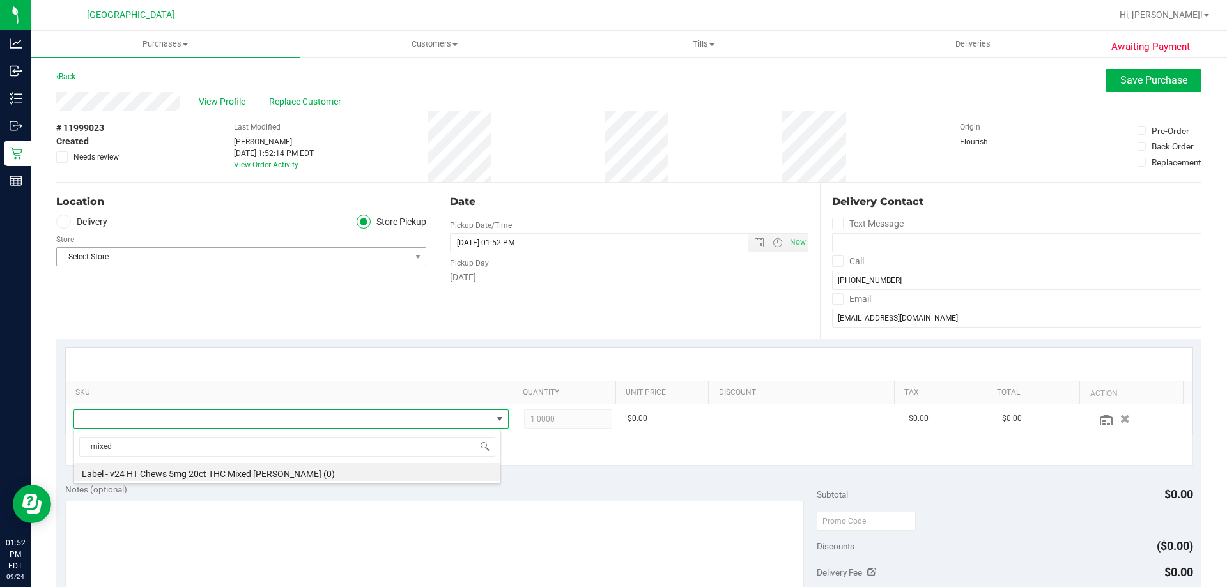
type input "mixed"
click at [245, 258] on span "Select Store" at bounding box center [233, 257] width 353 height 18
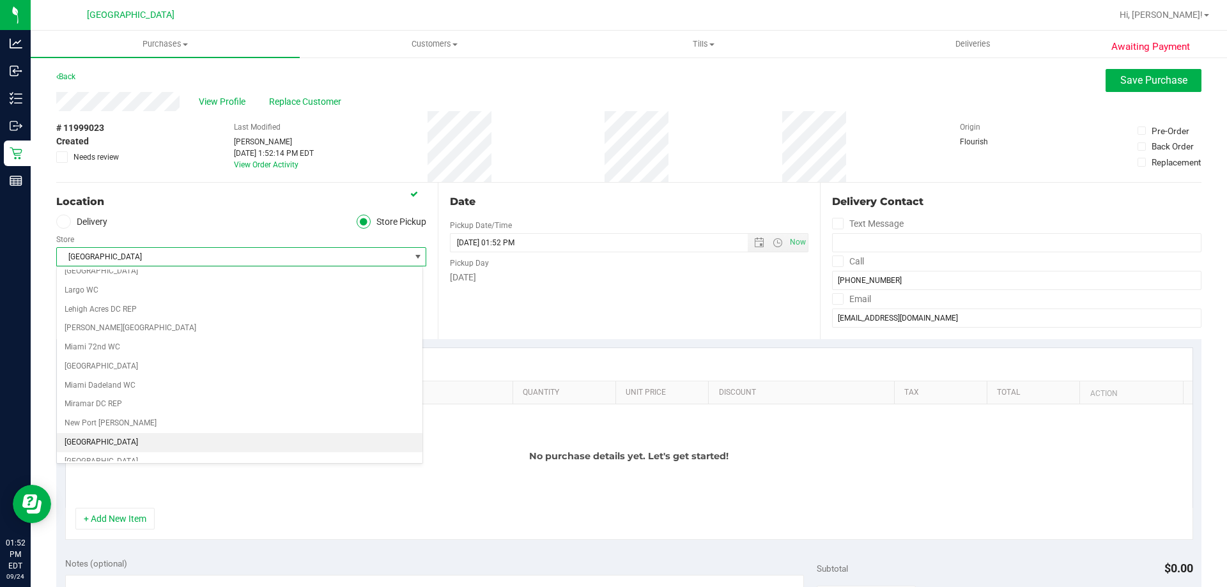
scroll to position [385, 0]
click at [207, 448] on li "[GEOGRAPHIC_DATA]" at bounding box center [240, 445] width 366 height 19
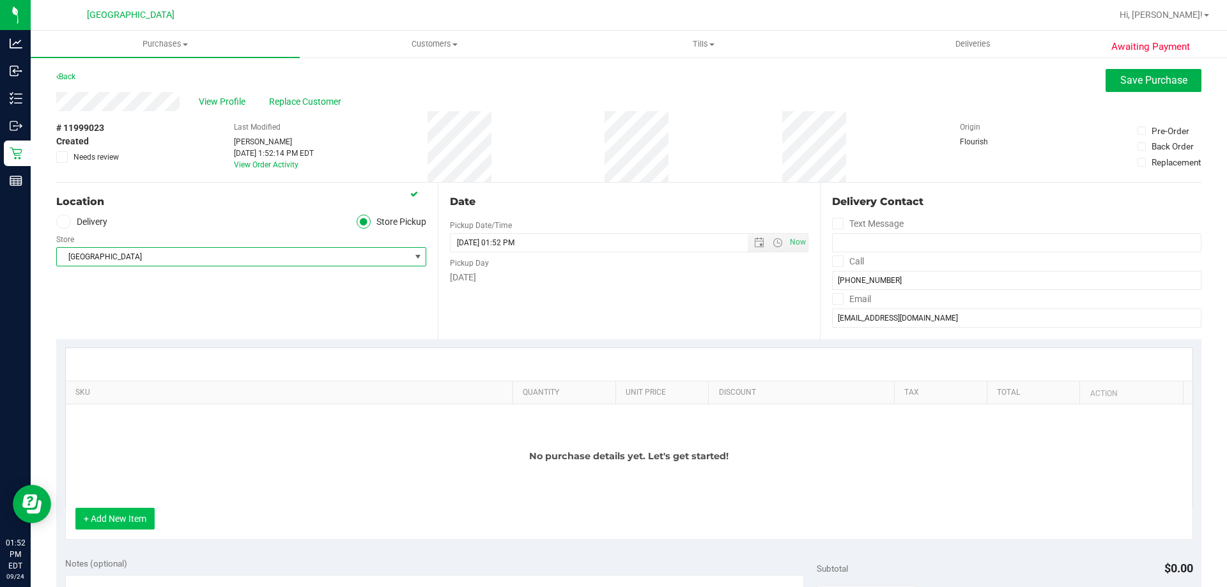
click at [137, 523] on button "+ Add New Item" at bounding box center [114, 519] width 79 height 22
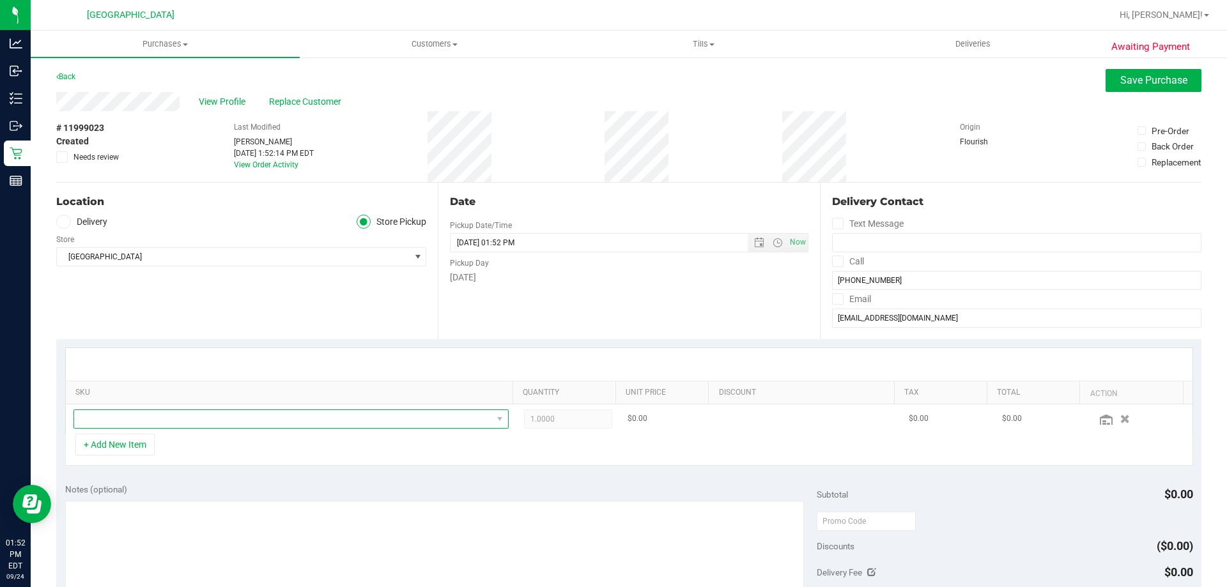
click at [194, 424] on span "NO DATA FOUND" at bounding box center [283, 419] width 418 height 18
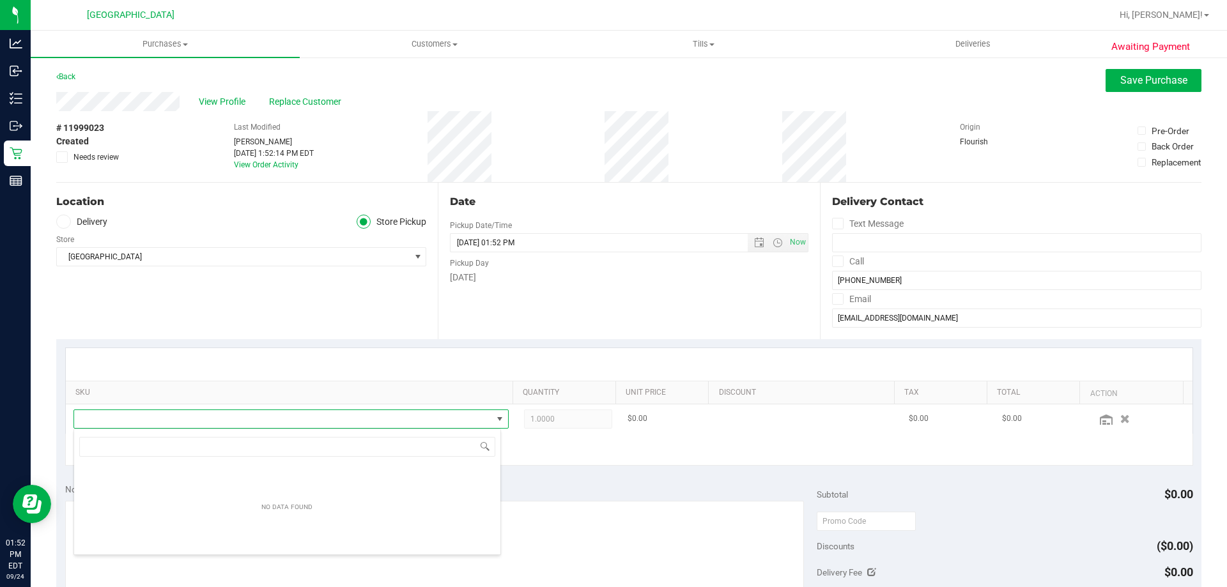
scroll to position [19, 424]
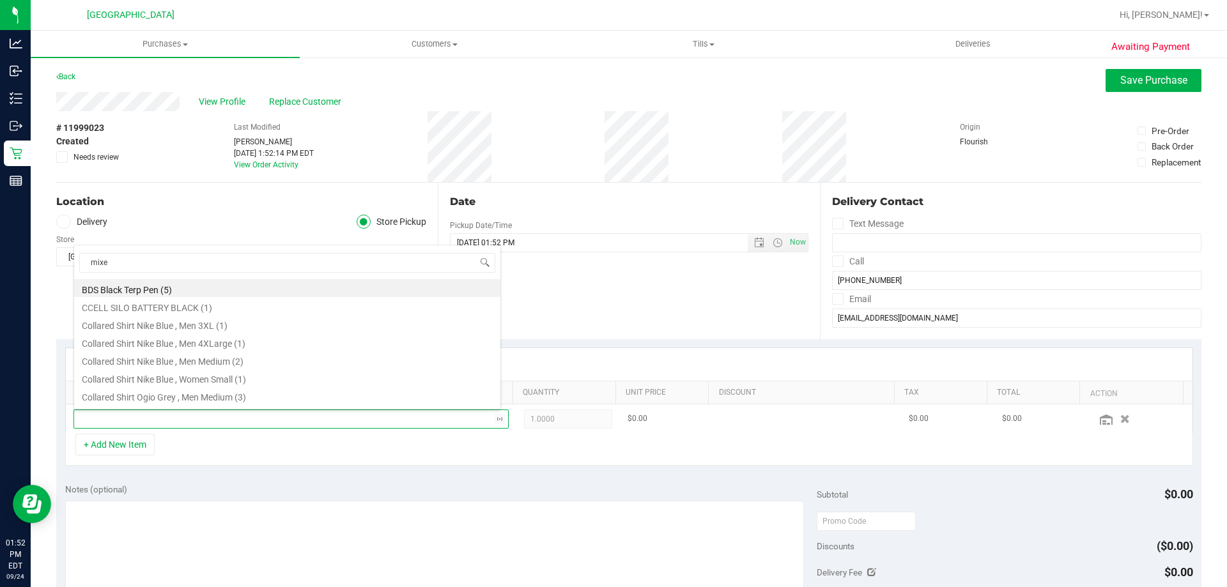
type input "mixed"
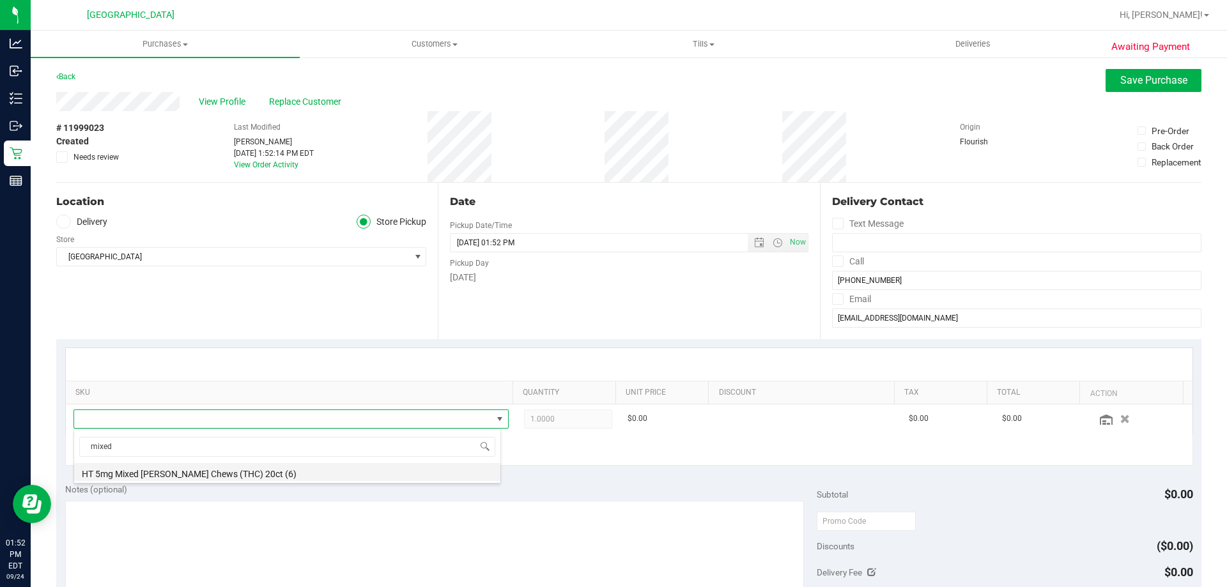
click at [249, 470] on li "HT 5mg Mixed Berry Chews (THC) 20ct (6)" at bounding box center [287, 472] width 426 height 18
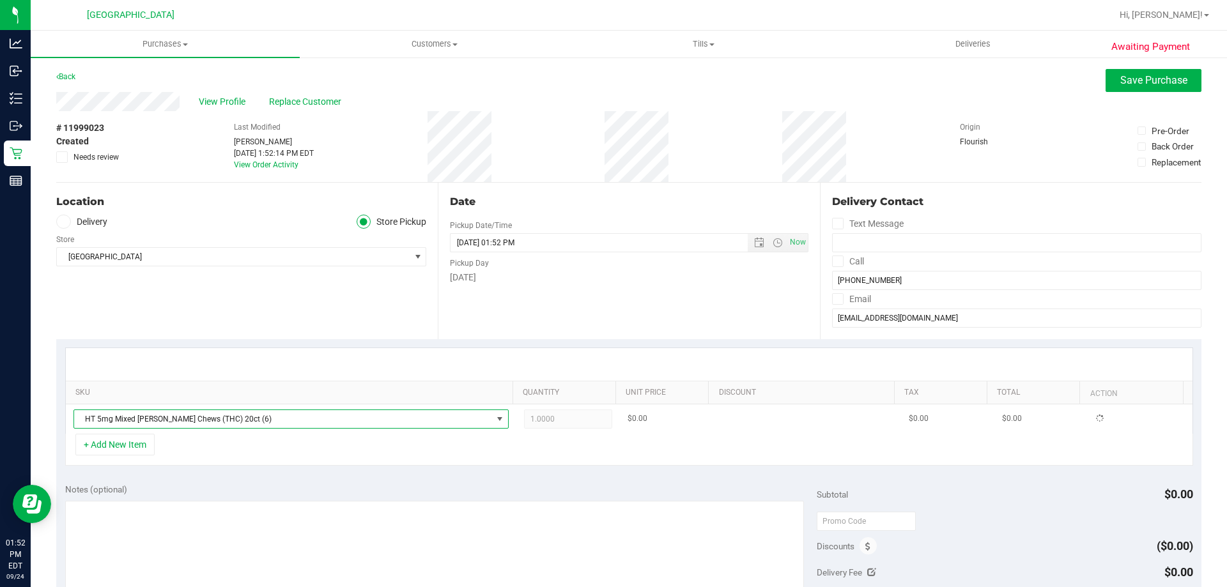
click at [561, 416] on span "1.0000 1" at bounding box center [568, 419] width 89 height 19
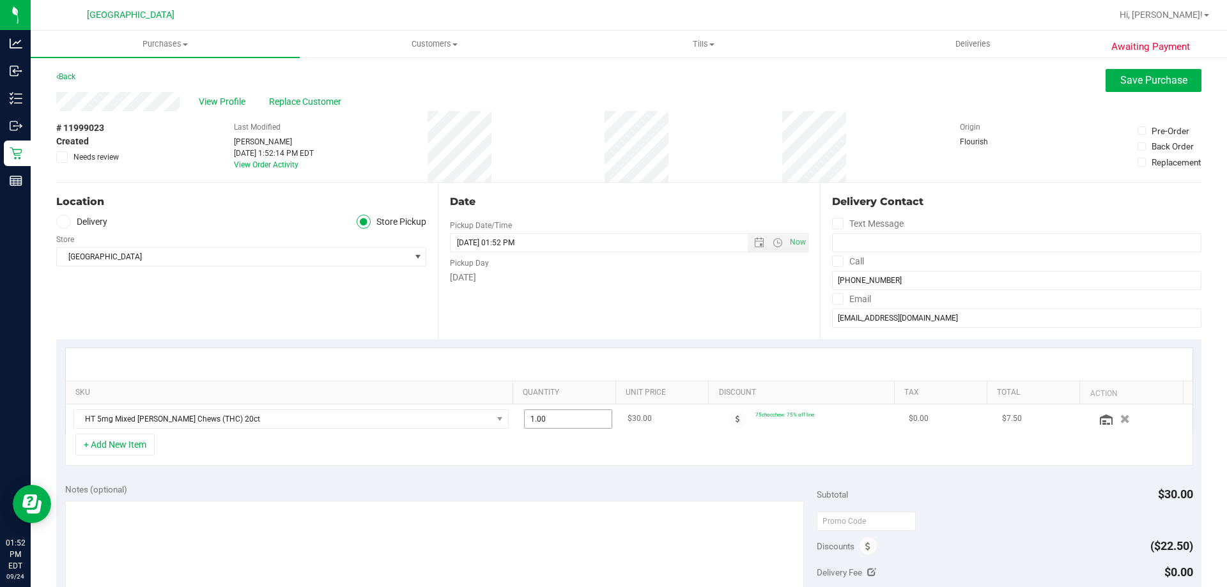
click at [552, 419] on input "1.00" at bounding box center [569, 419] width 88 height 18
type input "5"
click at [617, 354] on div at bounding box center [629, 364] width 1127 height 33
type input "5.00"
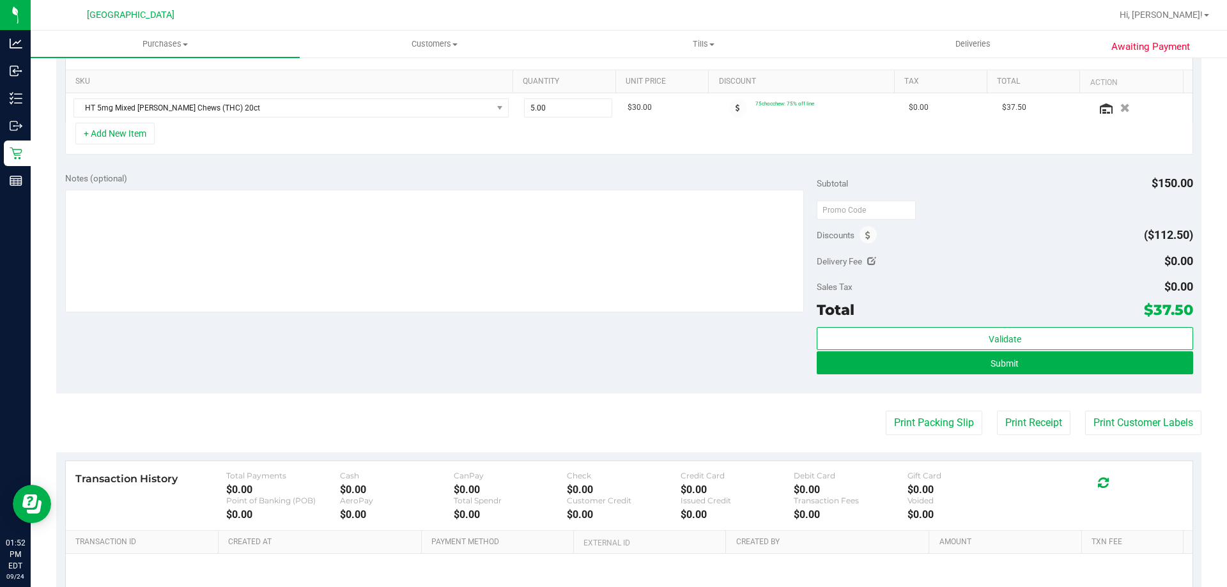
scroll to position [262, 0]
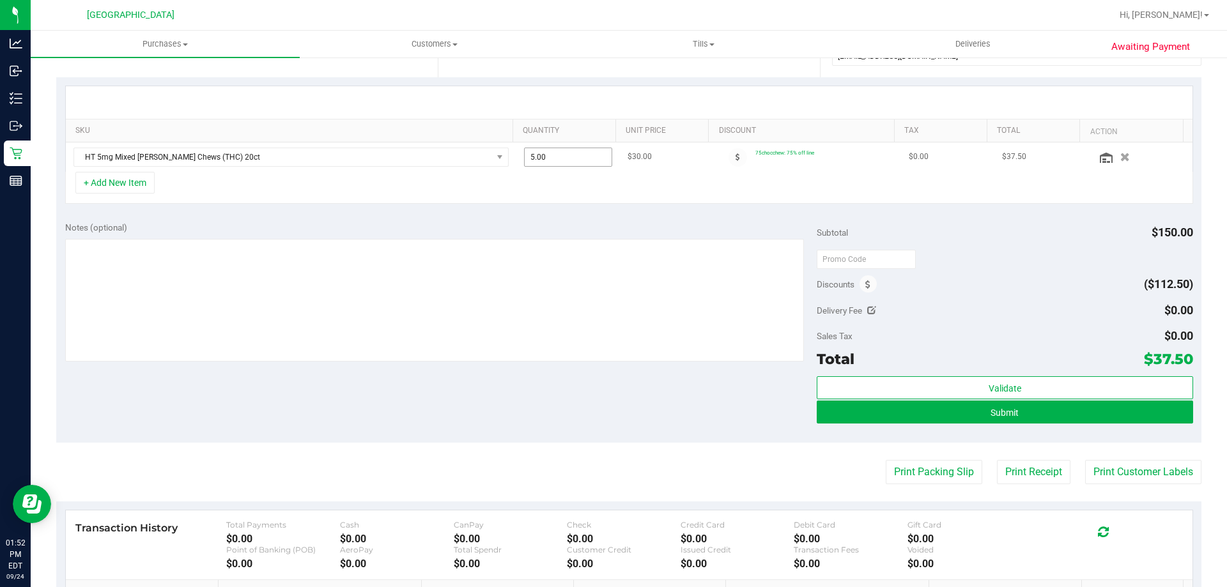
click at [564, 159] on input "5.00" at bounding box center [569, 157] width 88 height 18
click at [658, 212] on div "SKU Quantity Unit Price Discount Tax Total Action HT 5mg Mixed Berry Chews (THC…" at bounding box center [628, 145] width 1145 height 136
click at [940, 412] on button "Submit" at bounding box center [1005, 412] width 376 height 23
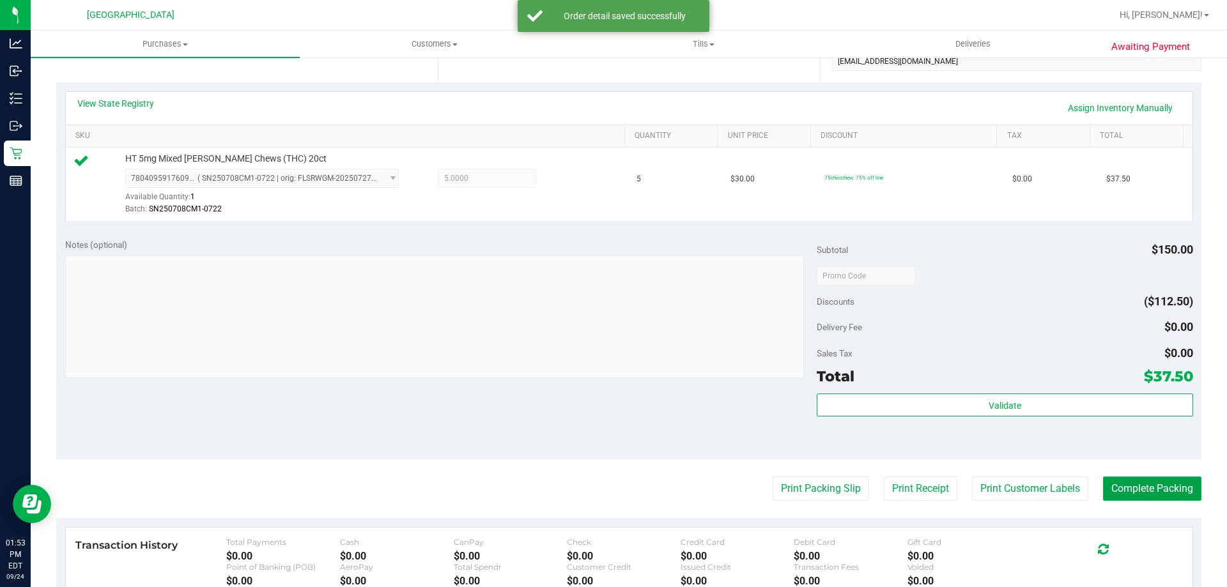
click at [1127, 483] on button "Complete Packing" at bounding box center [1152, 489] width 98 height 24
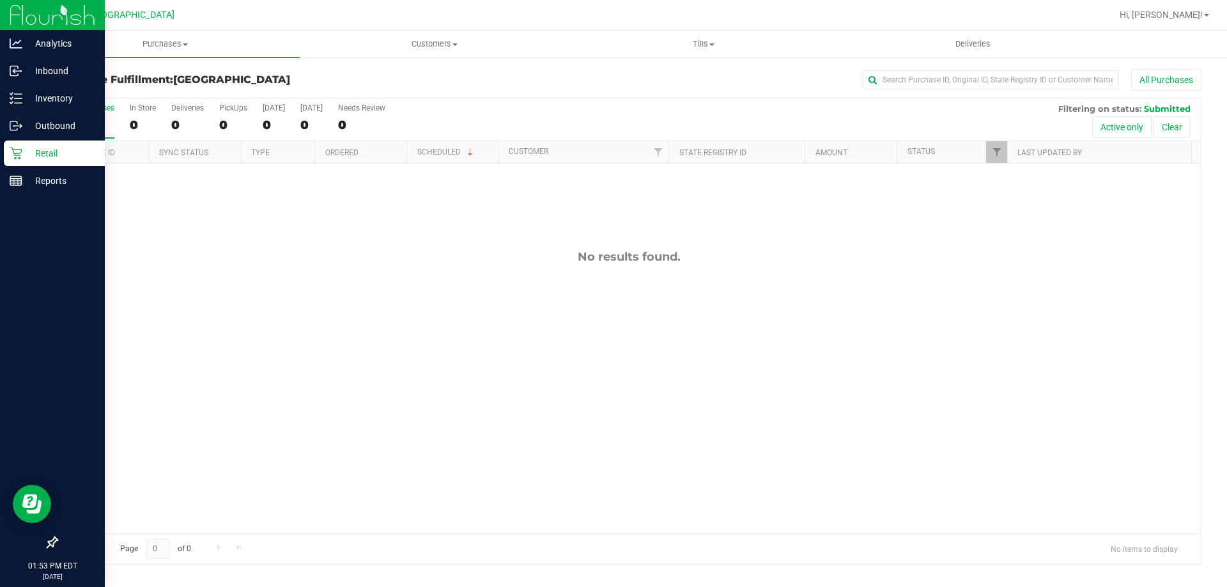
click at [26, 163] on div "Retail" at bounding box center [54, 154] width 101 height 26
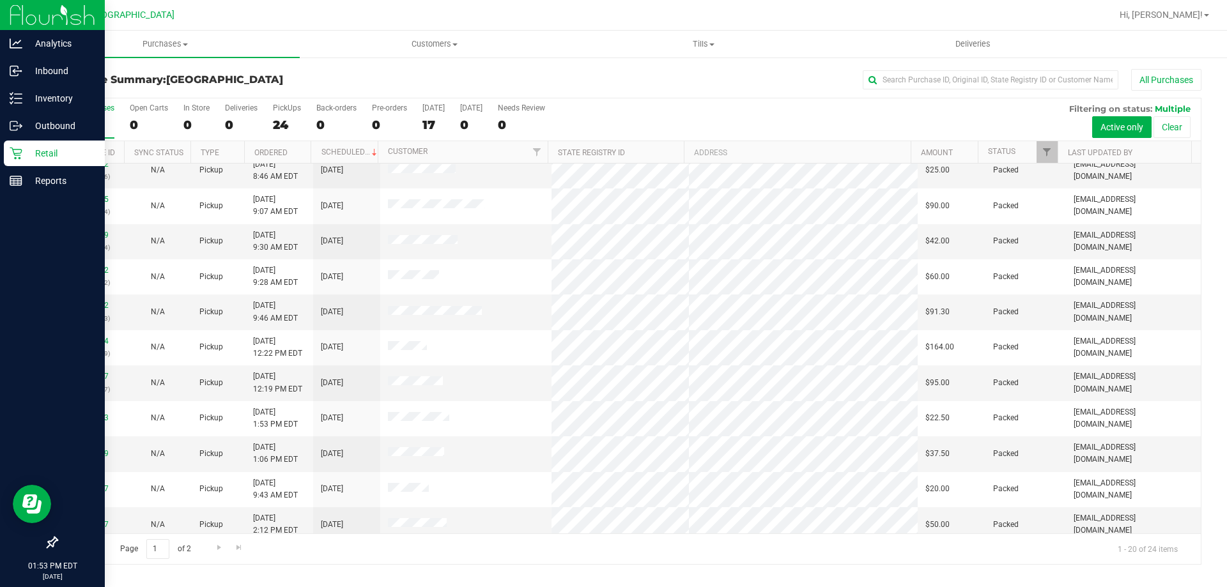
scroll to position [337, 0]
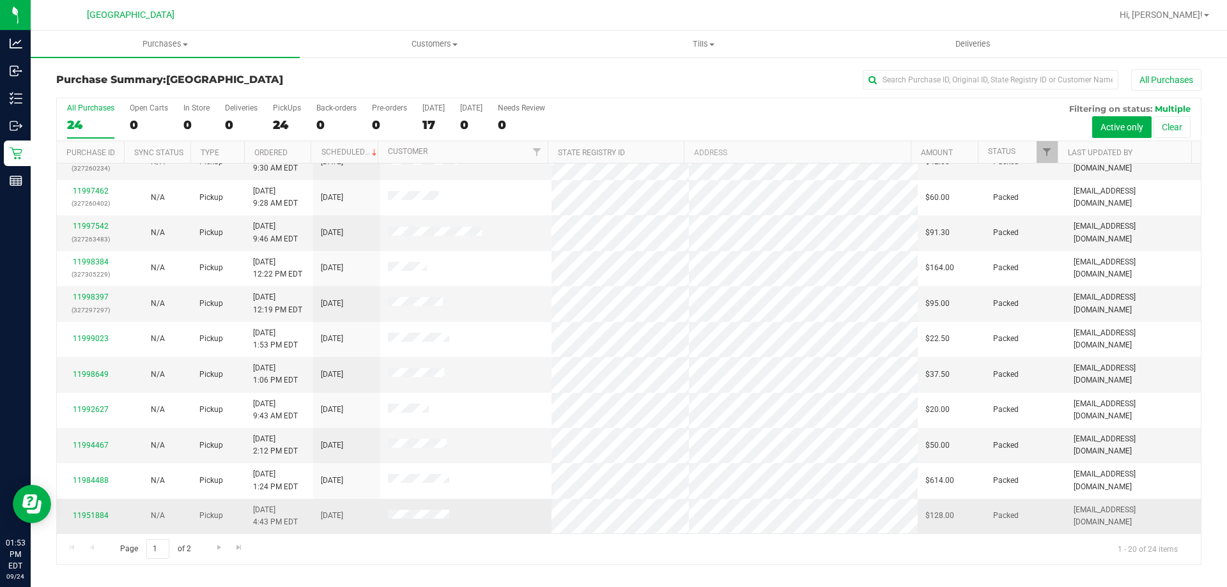
click at [356, 526] on td "[DATE]" at bounding box center [346, 516] width 67 height 35
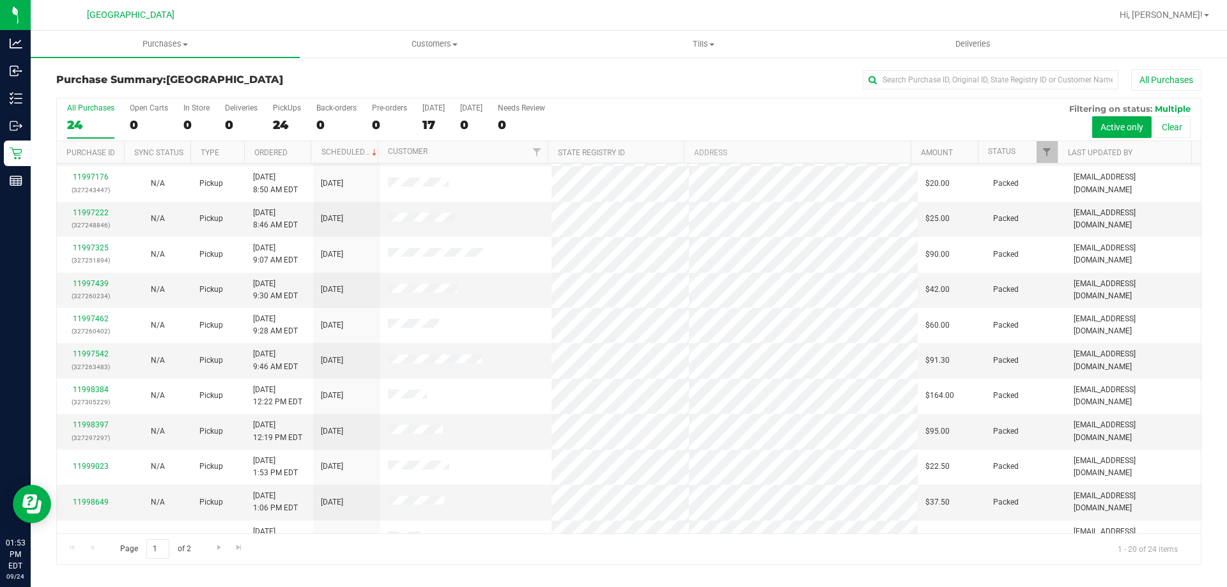
scroll to position [213, 0]
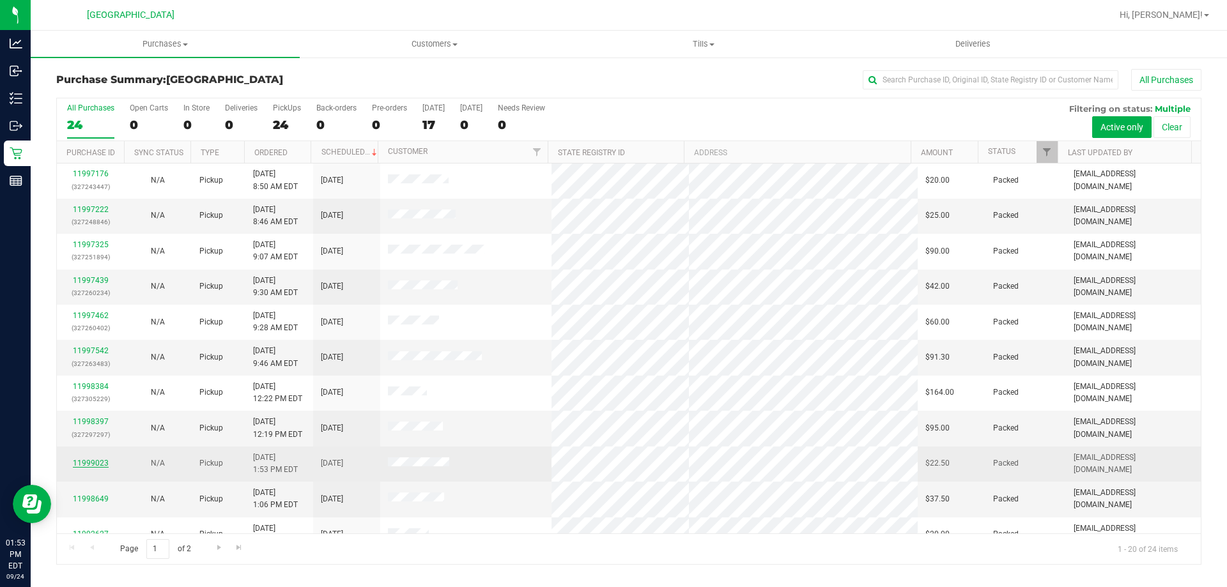
click at [92, 461] on link "11999023" at bounding box center [91, 463] width 36 height 9
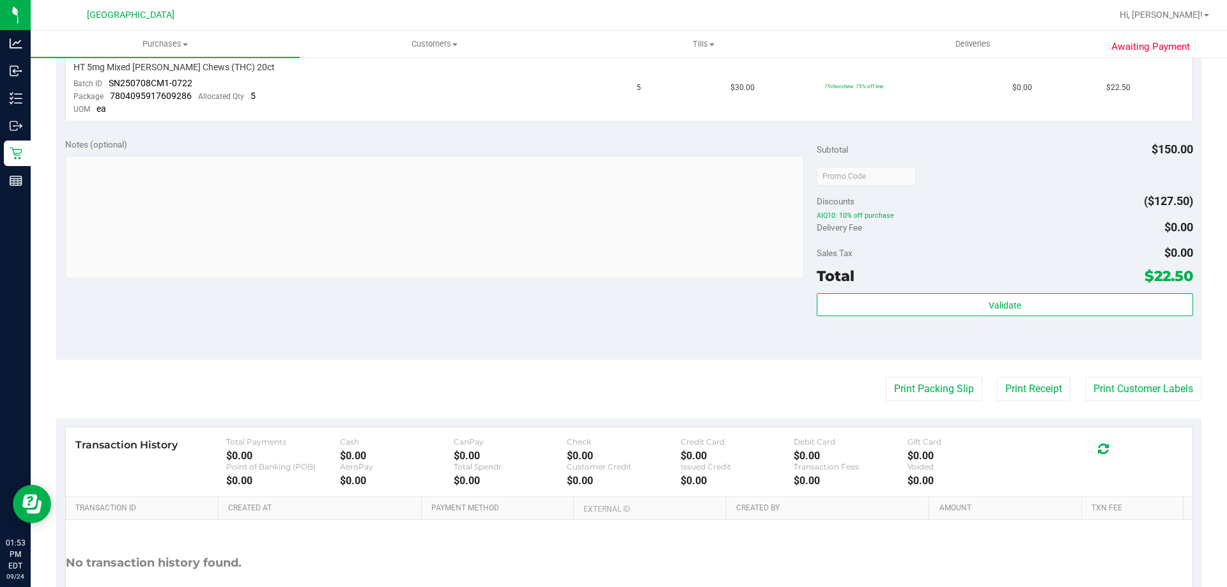
scroll to position [449, 0]
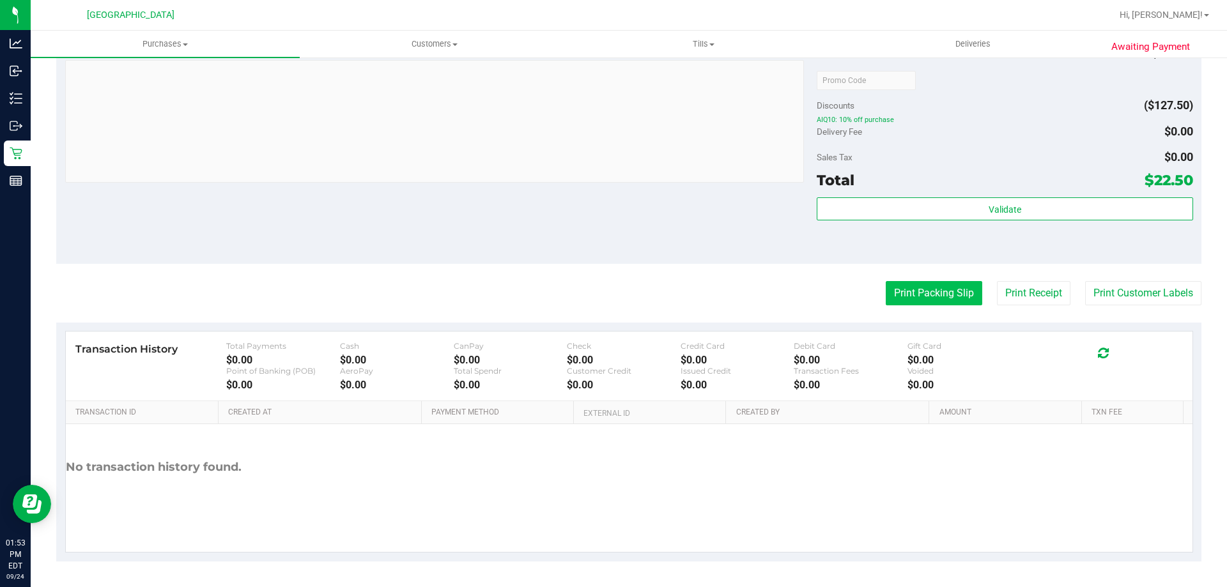
click at [913, 286] on button "Print Packing Slip" at bounding box center [934, 293] width 97 height 24
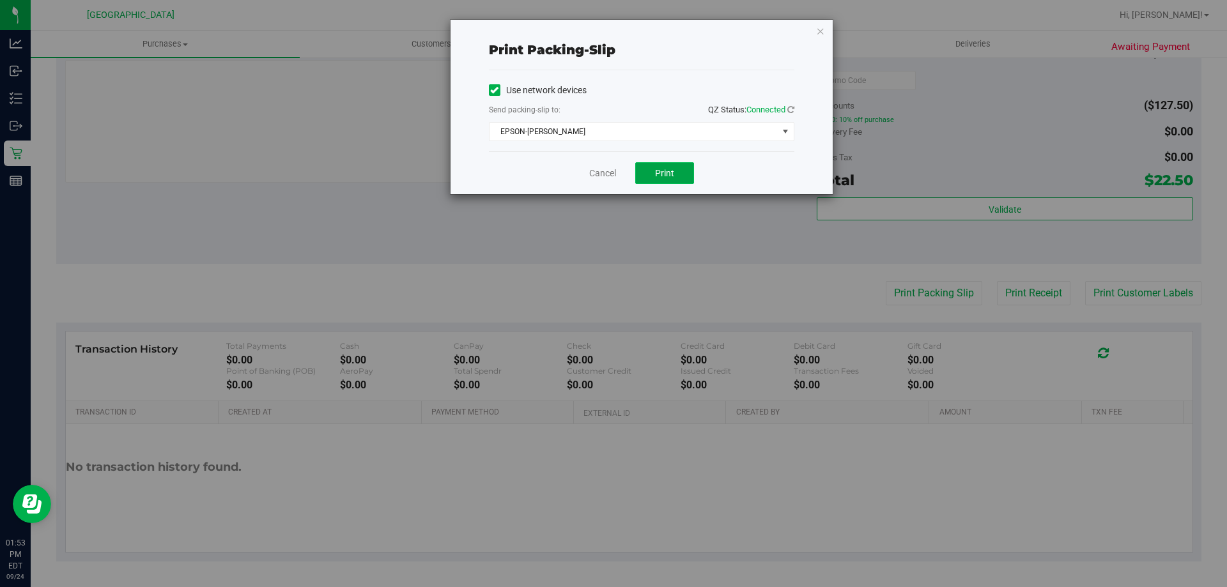
click at [667, 176] on span "Print" at bounding box center [664, 173] width 19 height 10
click at [608, 171] on link "Cancel" at bounding box center [602, 173] width 27 height 13
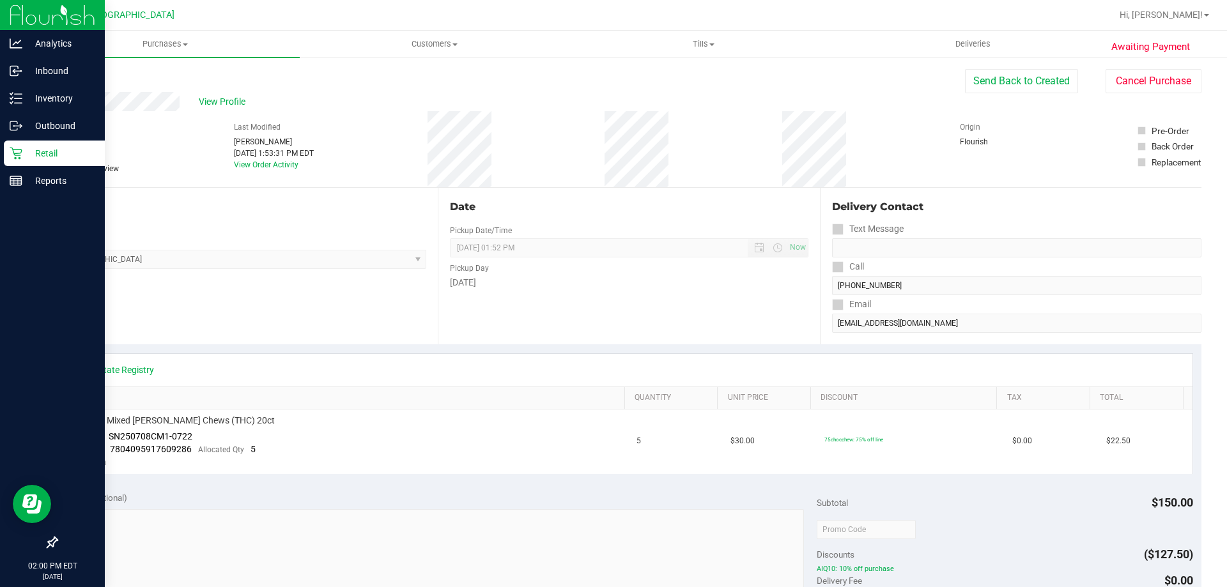
click at [30, 150] on p "Retail" at bounding box center [60, 153] width 77 height 15
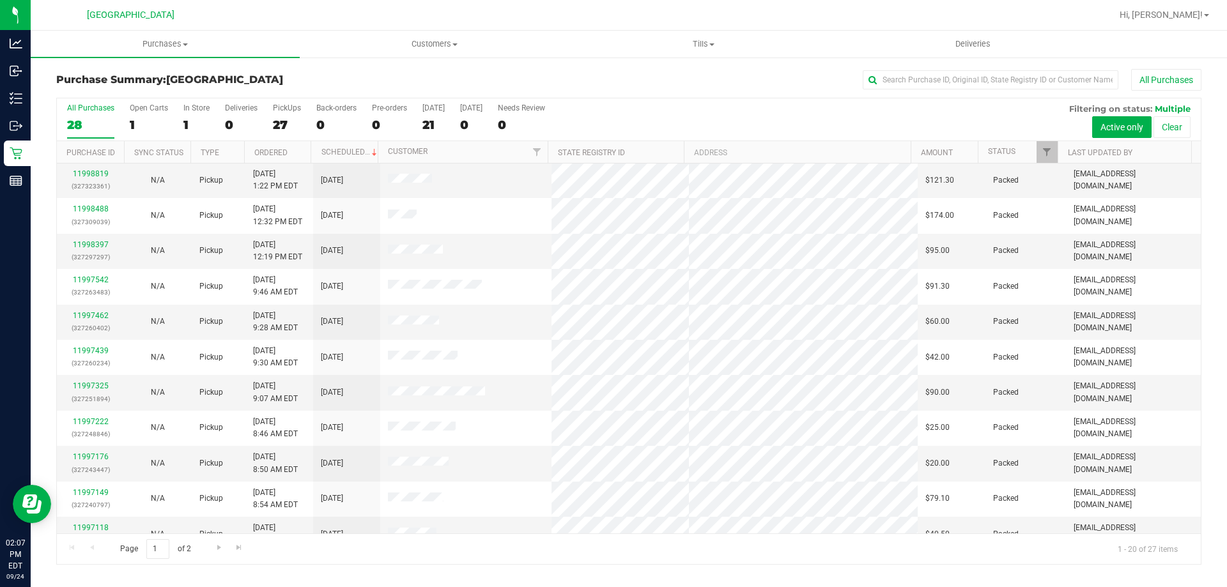
scroll to position [18, 0]
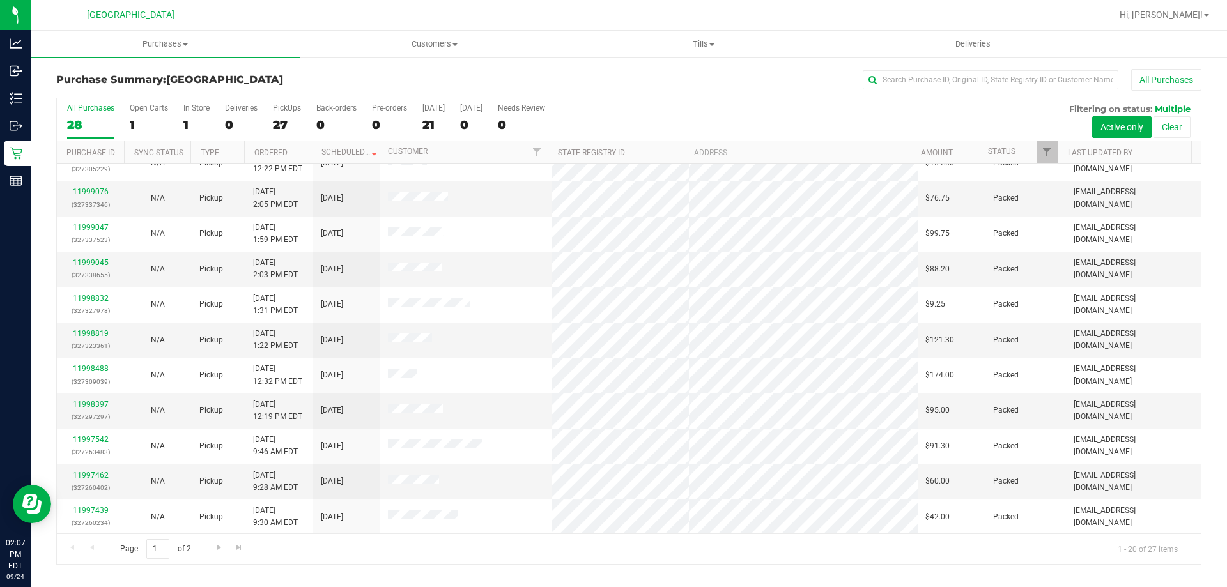
click at [380, 13] on div at bounding box center [670, 15] width 883 height 25
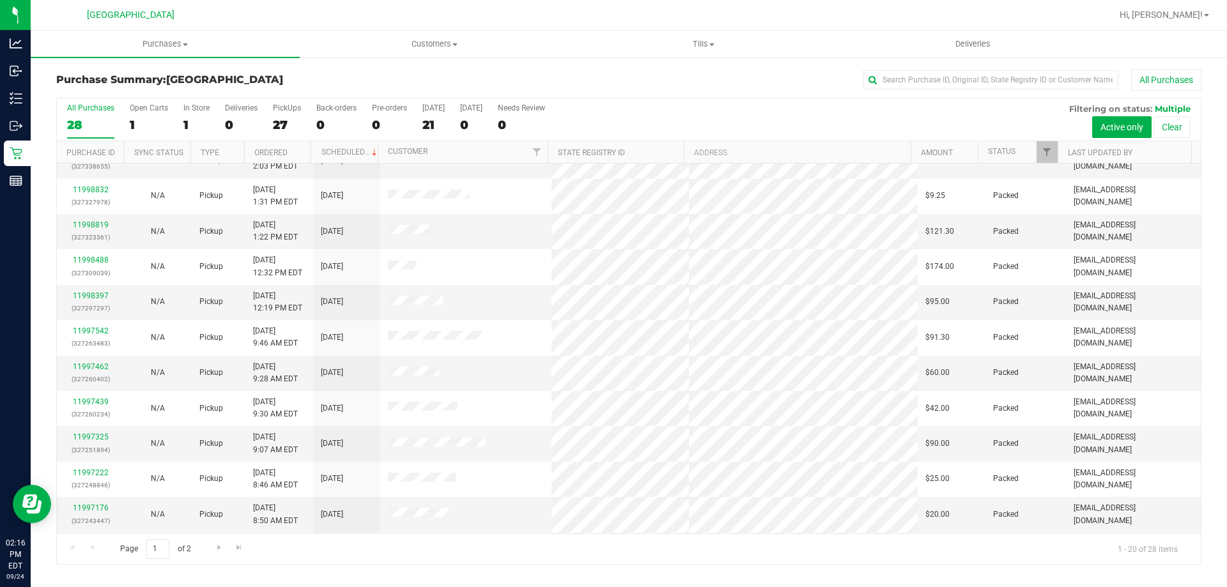
scroll to position [0, 0]
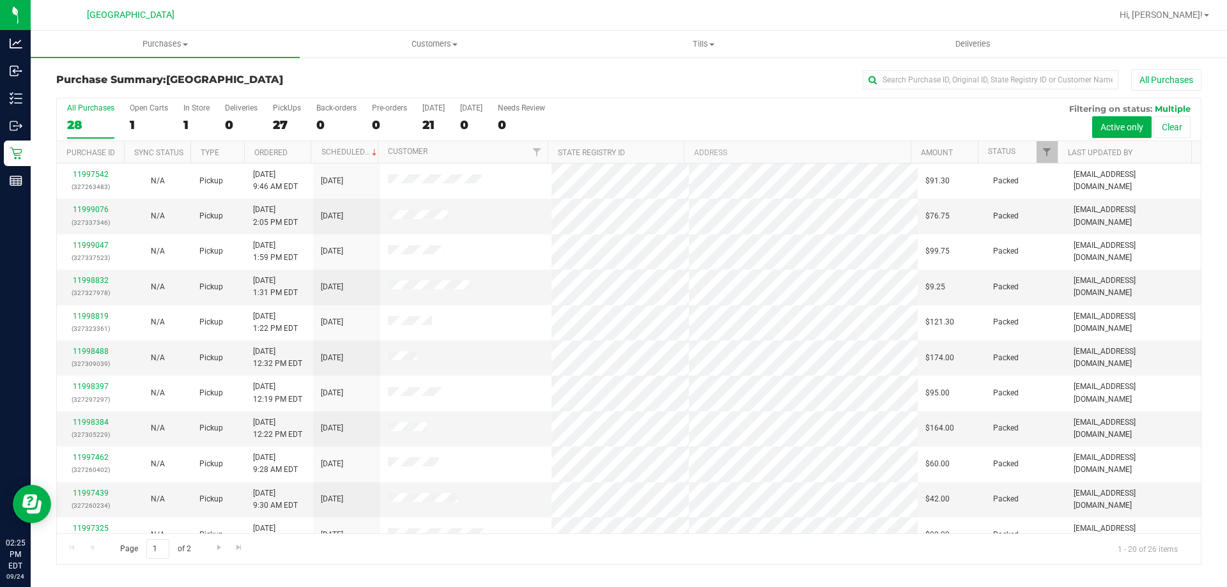
click at [385, 9] on div at bounding box center [670, 15] width 883 height 25
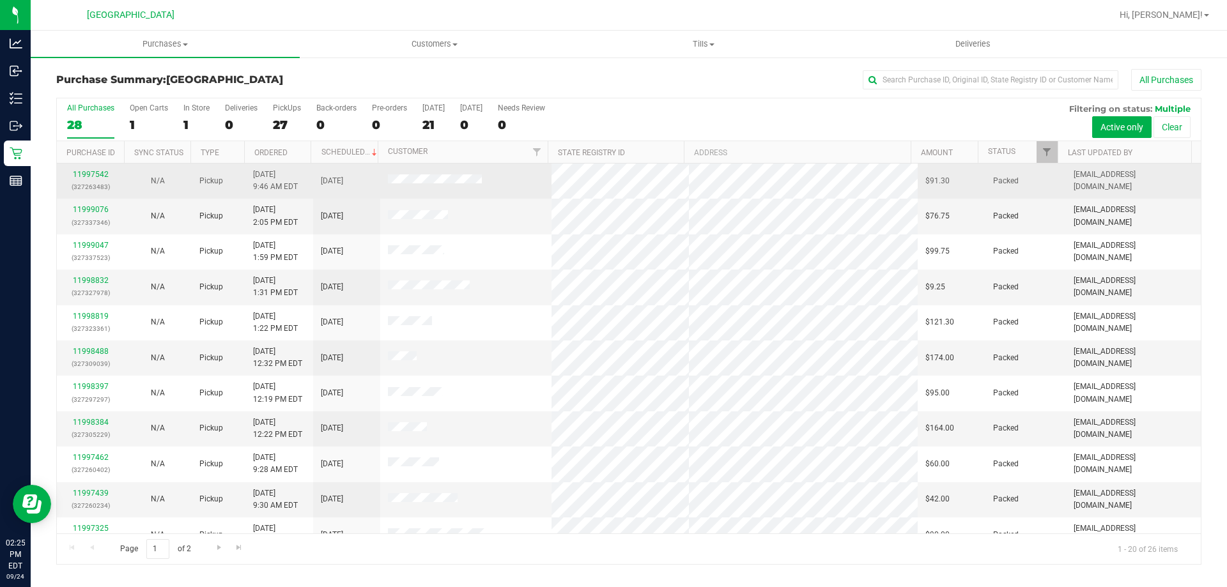
scroll to position [337, 0]
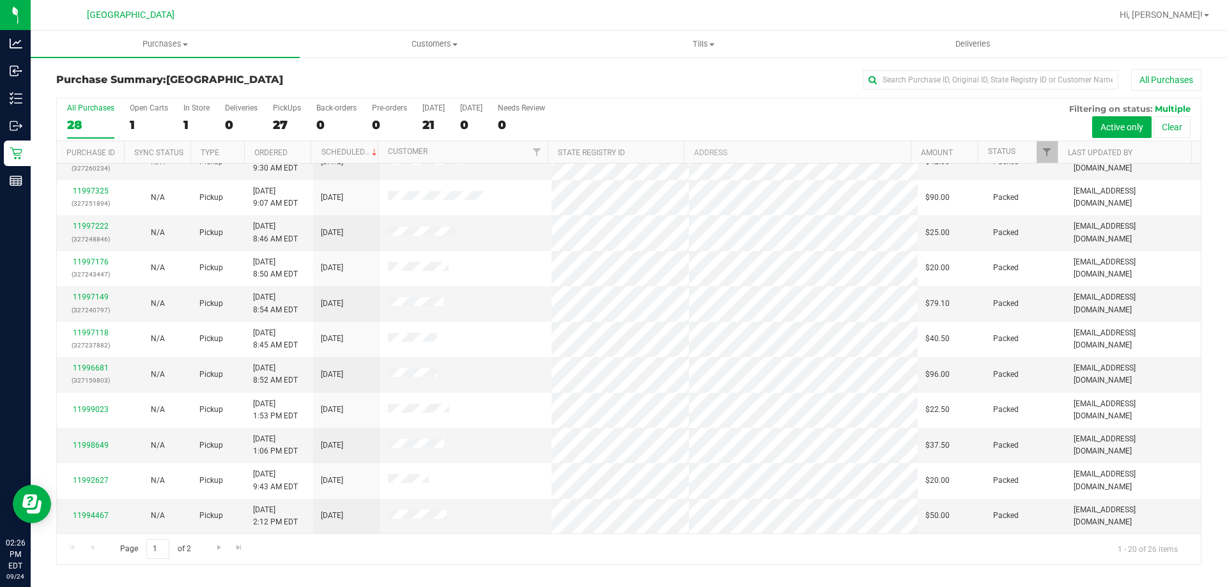
click at [616, 82] on div "All Purchases" at bounding box center [820, 80] width 764 height 22
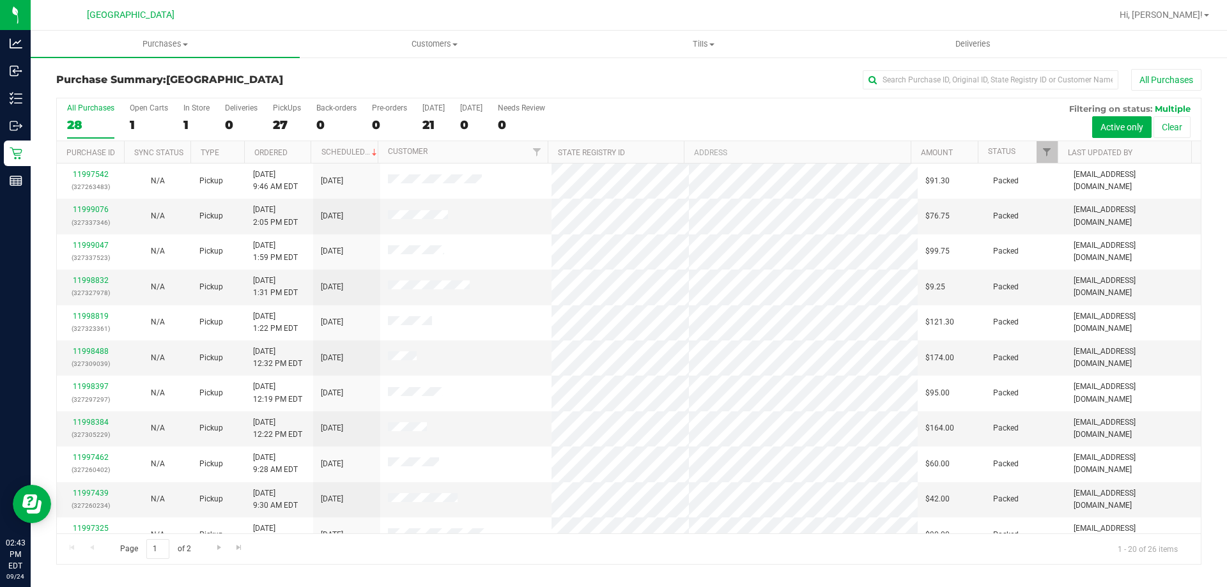
click at [573, 75] on div "All Purchases" at bounding box center [820, 80] width 764 height 22
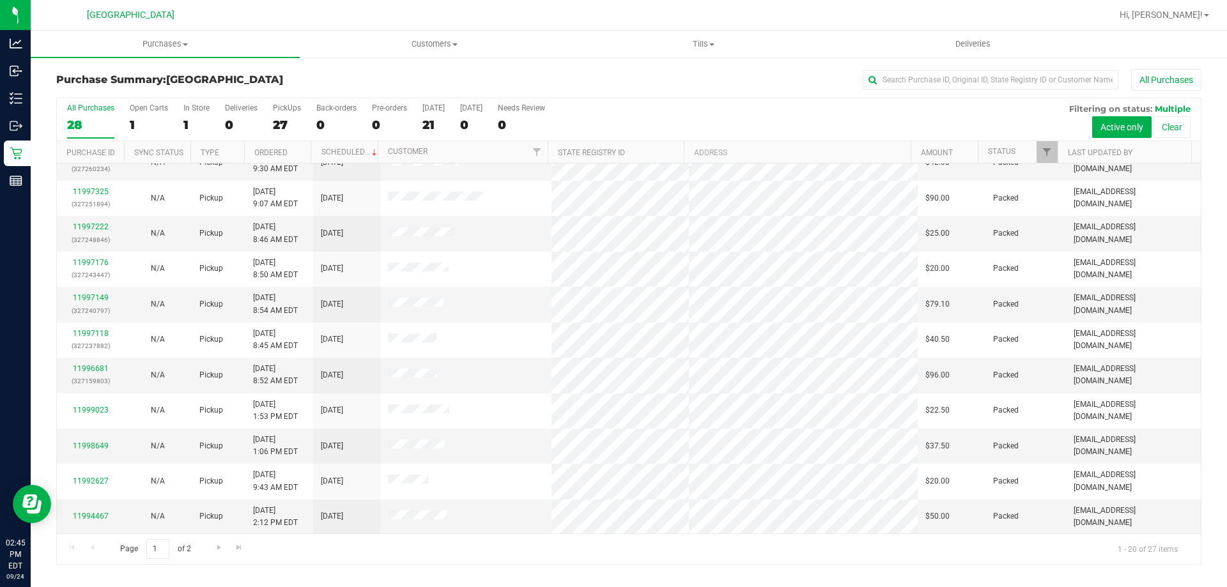
scroll to position [337, 0]
click at [219, 548] on span "Go to the next page" at bounding box center [219, 548] width 10 height 10
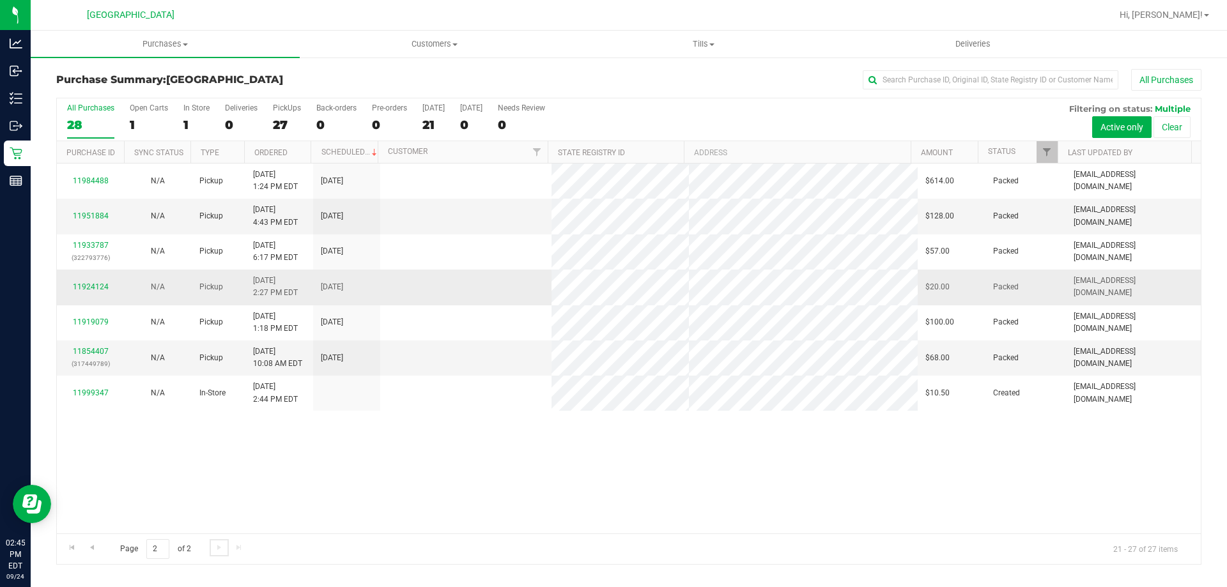
scroll to position [0, 0]
click at [95, 548] on span "Go to the previous page" at bounding box center [92, 548] width 10 height 10
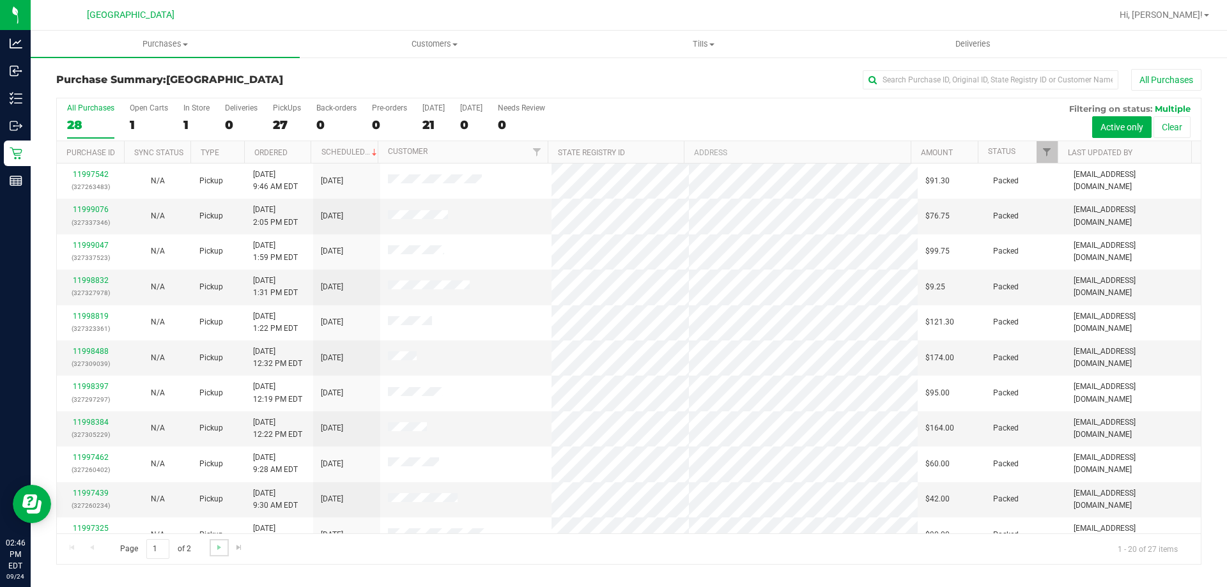
click at [222, 553] on link "Go to the next page" at bounding box center [219, 547] width 19 height 17
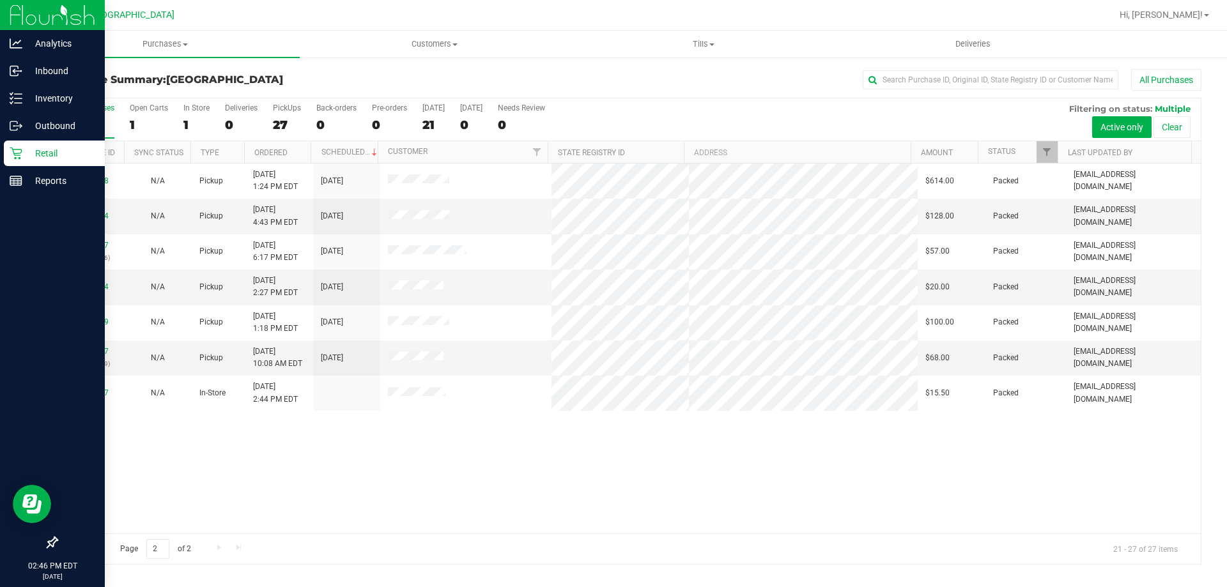
click at [21, 153] on icon at bounding box center [16, 153] width 13 height 13
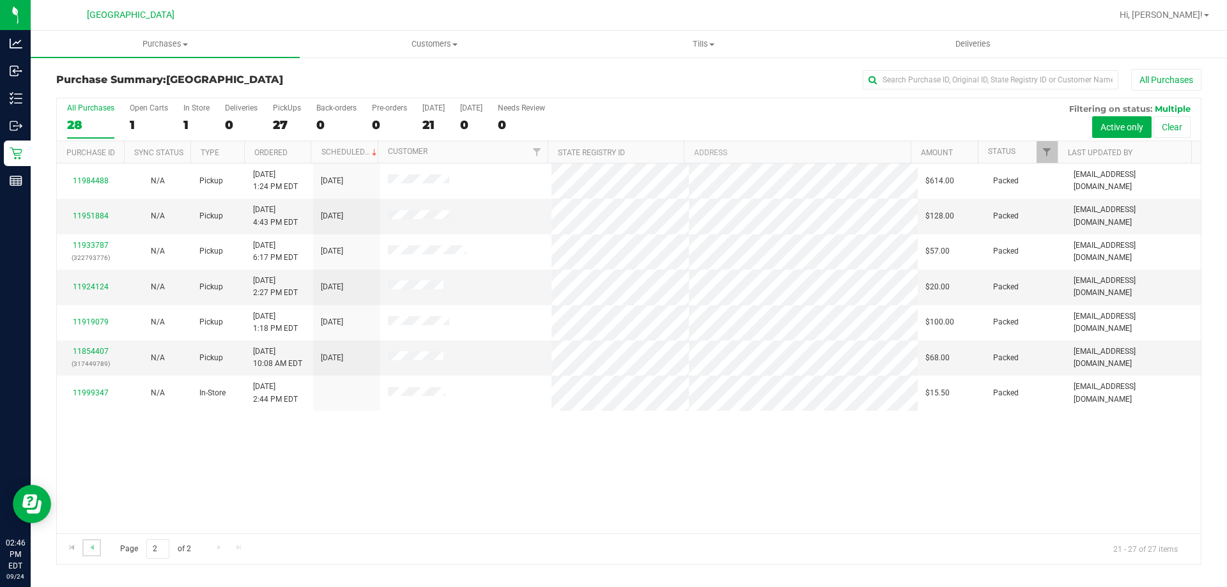
click at [96, 553] on link "Go to the previous page" at bounding box center [91, 547] width 19 height 17
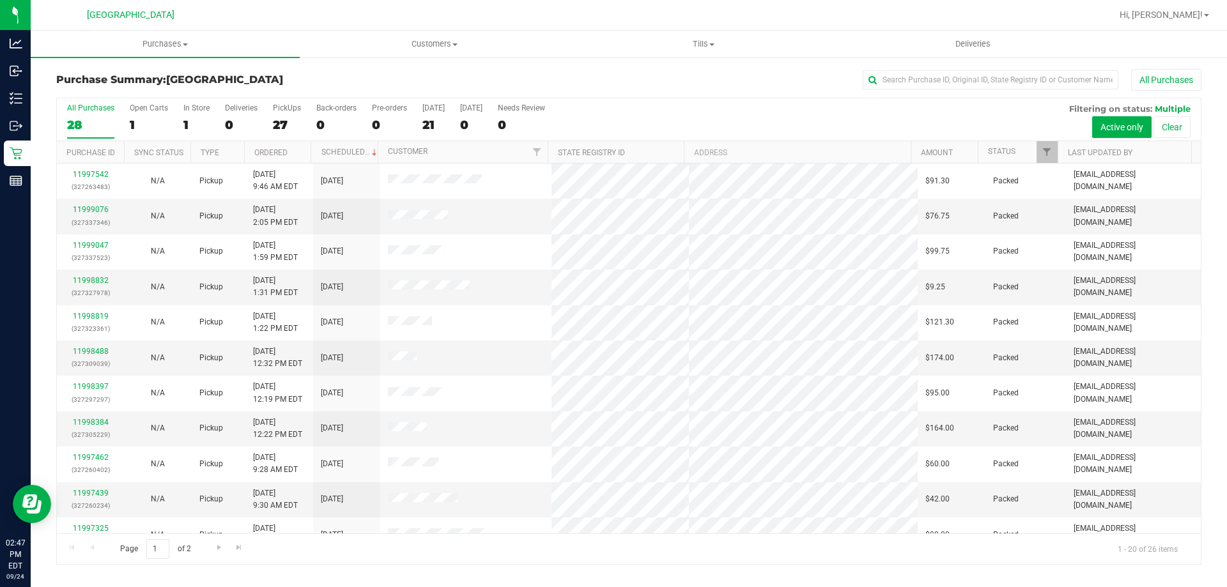
click at [593, 76] on div "All Purchases" at bounding box center [820, 80] width 764 height 22
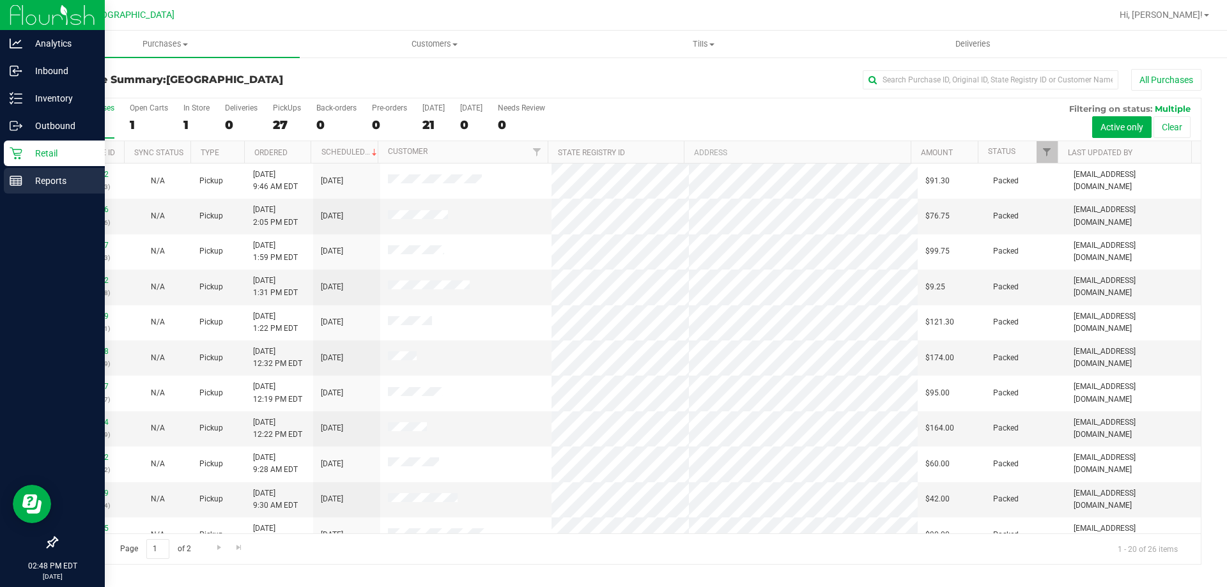
click at [22, 173] on p "Reports" at bounding box center [60, 180] width 77 height 15
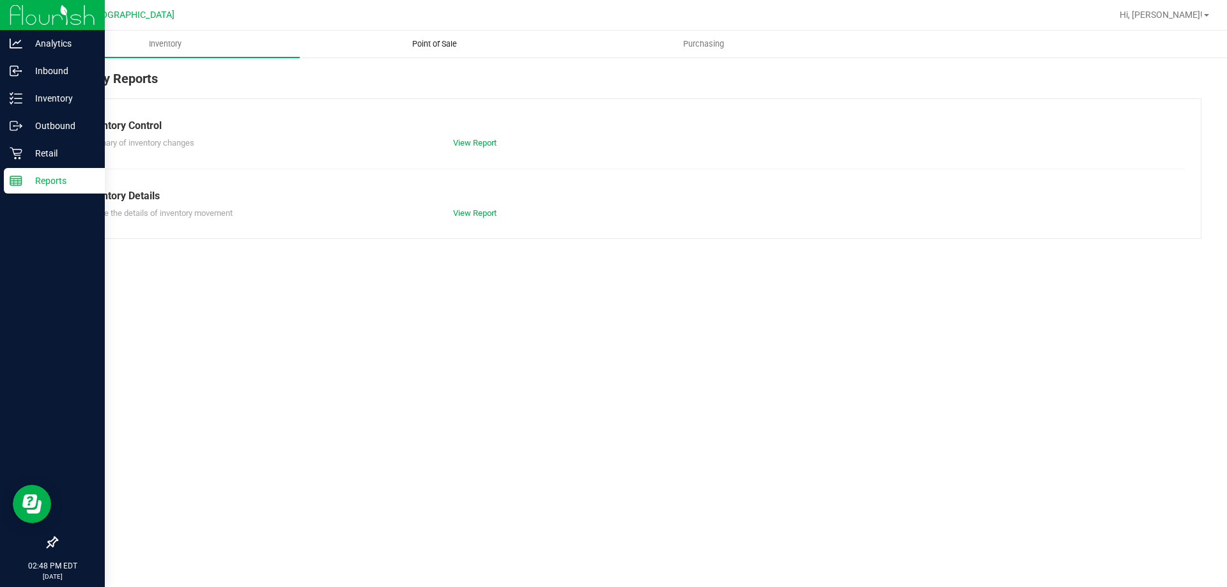
click at [433, 40] on span "Point of Sale" at bounding box center [434, 44] width 79 height 12
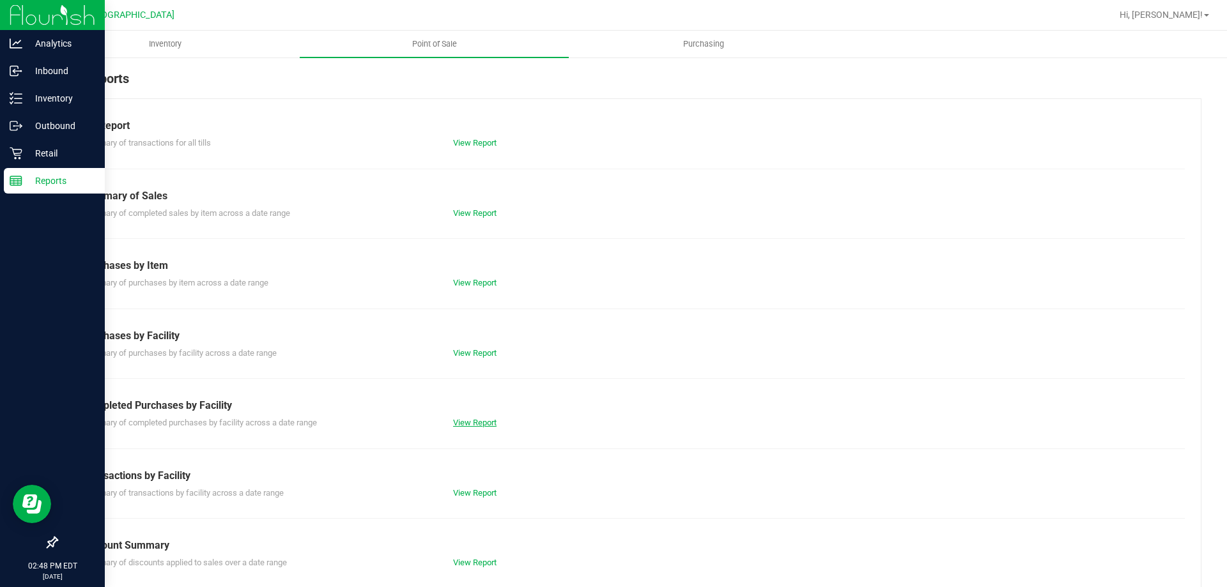
click at [484, 424] on link "View Report" at bounding box center [474, 423] width 43 height 10
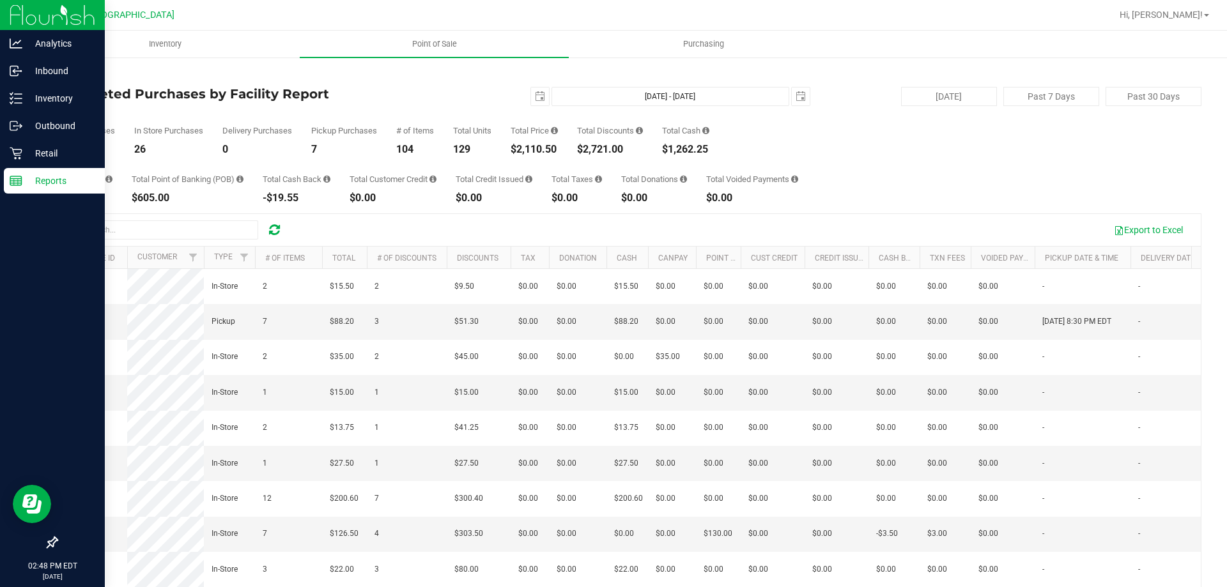
click at [481, 96] on div "[DATE] [DATE] - [DATE] [DATE]" at bounding box center [623, 96] width 391 height 19
click at [31, 149] on p "Retail" at bounding box center [60, 153] width 77 height 15
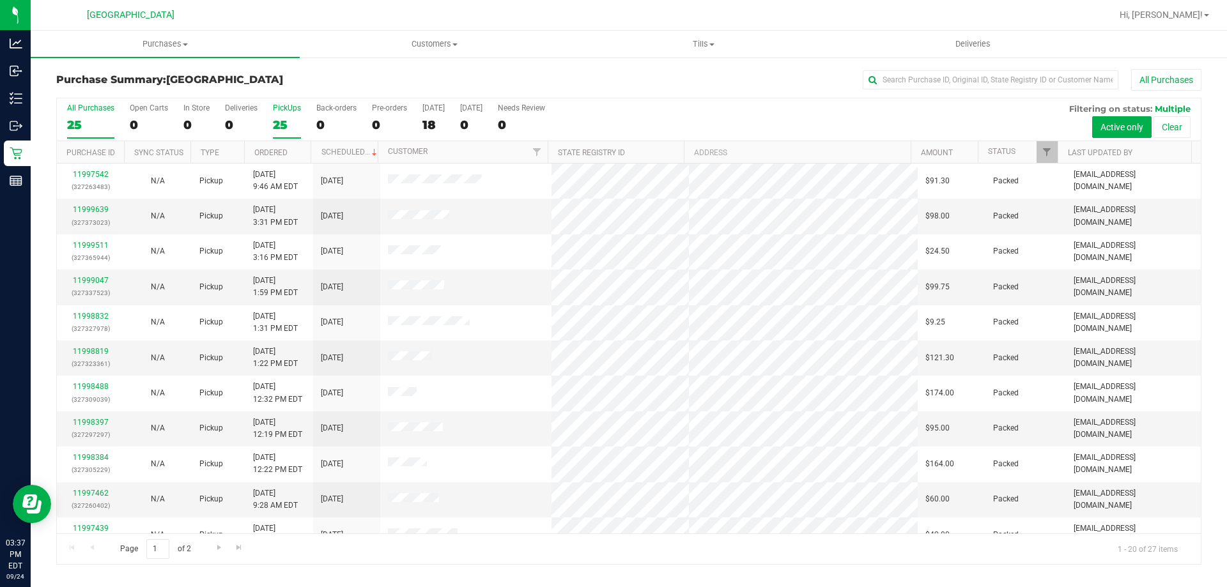
click at [277, 114] on label "PickUps 25" at bounding box center [287, 121] width 28 height 35
click at [0, 0] on input "PickUps 25" at bounding box center [0, 0] width 0 height 0
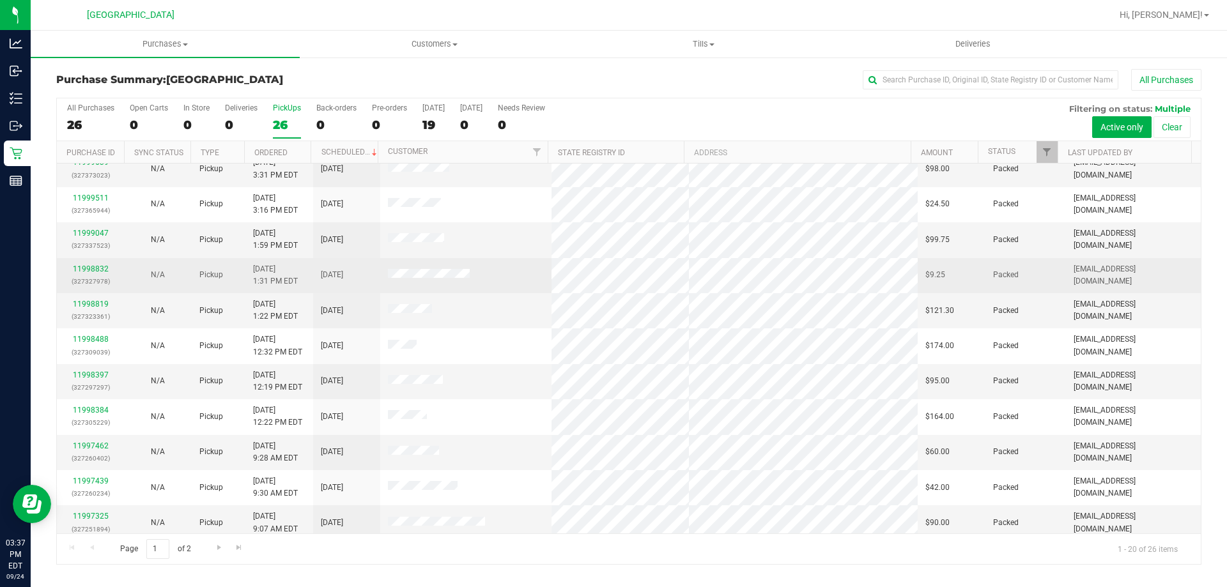
scroll to position [337, 0]
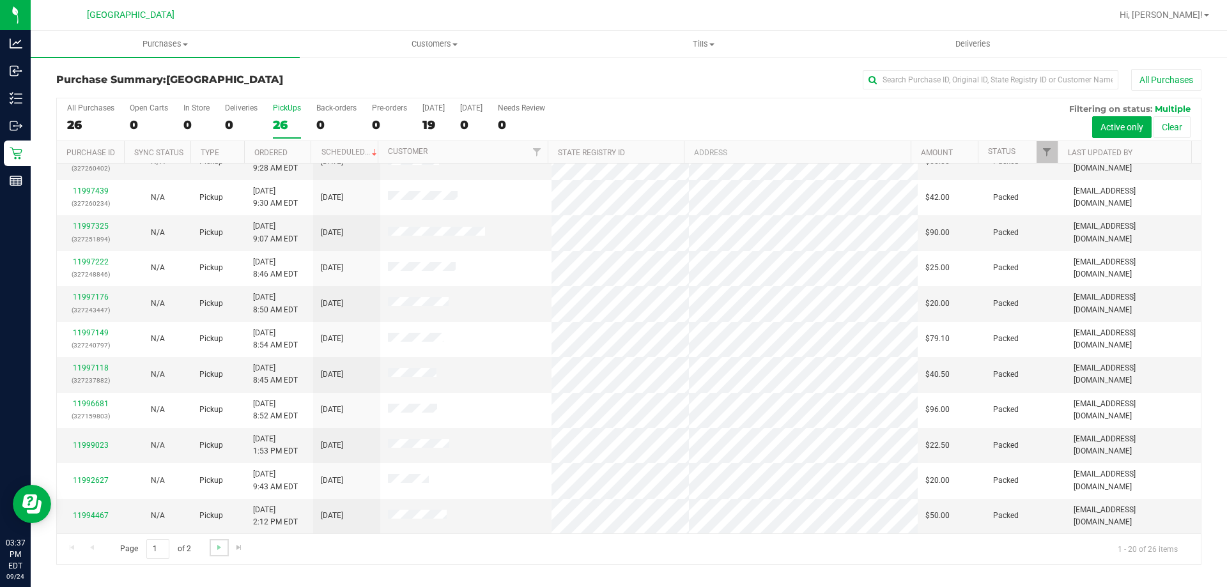
click at [222, 540] on link "Go to the next page" at bounding box center [219, 547] width 19 height 17
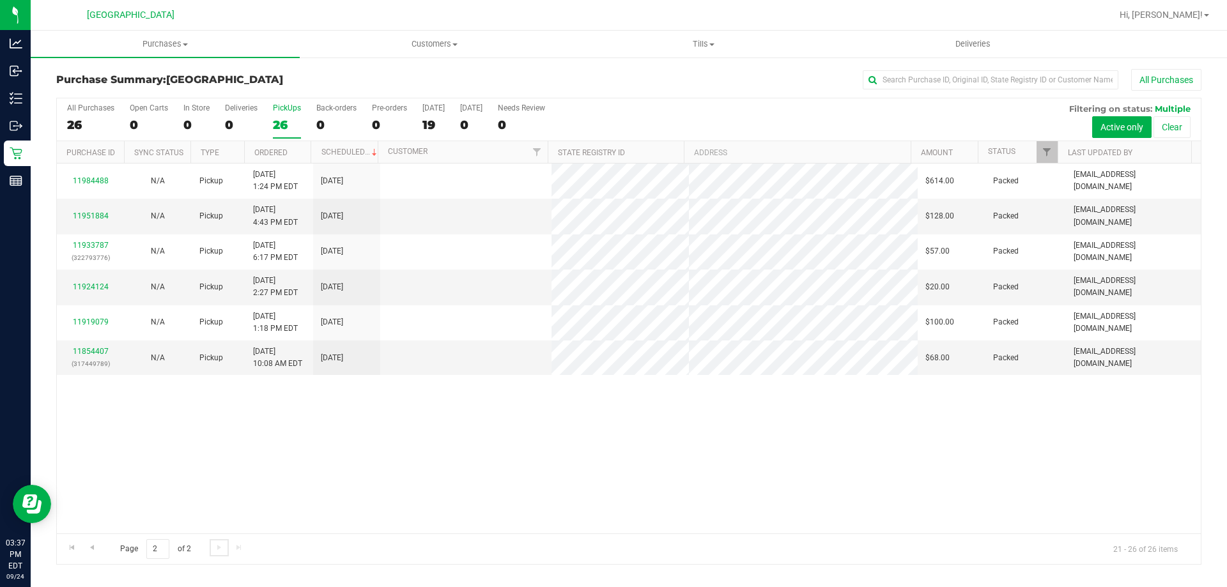
scroll to position [0, 0]
click at [93, 551] on span "Go to the previous page" at bounding box center [92, 548] width 10 height 10
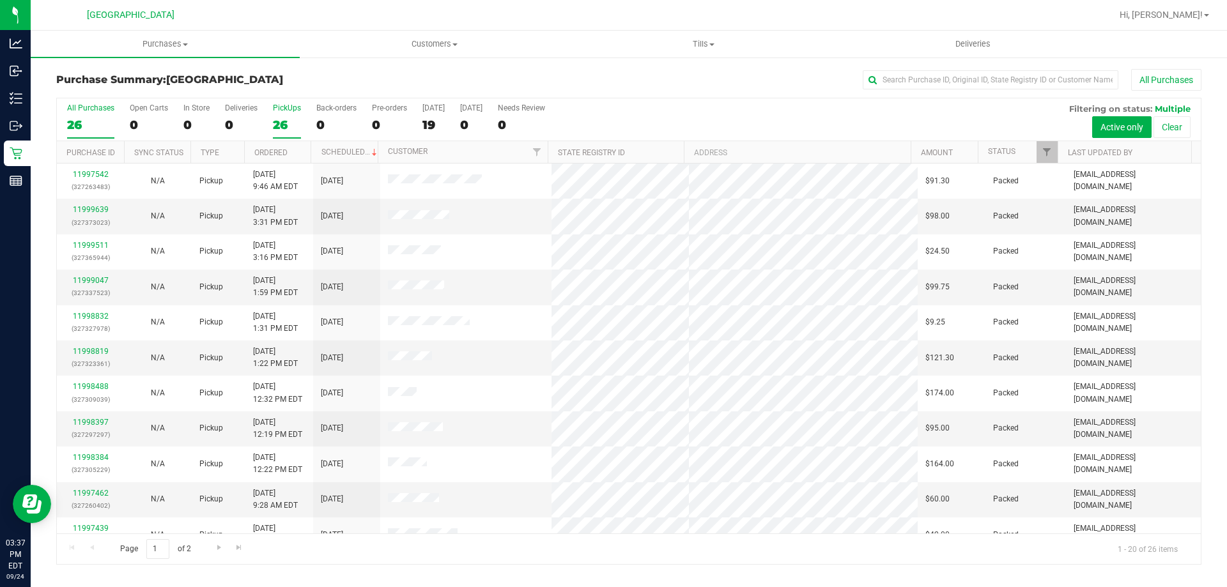
click at [89, 130] on div "26" at bounding box center [90, 125] width 47 height 15
click at [0, 0] on input "All Purchases 26" at bounding box center [0, 0] width 0 height 0
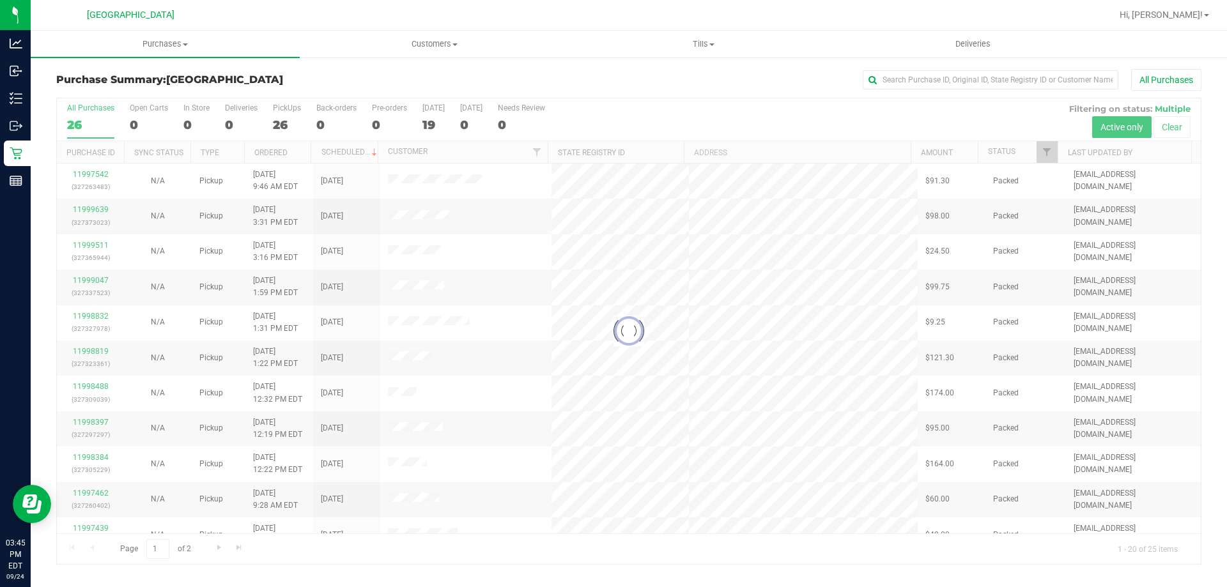
click at [284, 125] on div at bounding box center [629, 331] width 1144 height 466
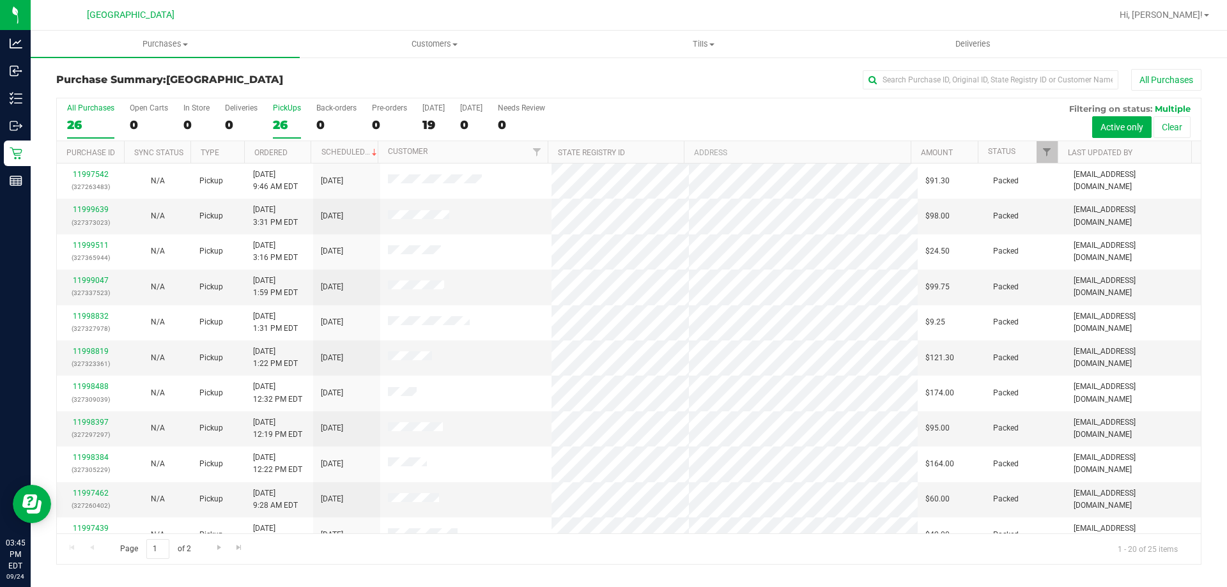
click at [284, 123] on div "26" at bounding box center [287, 125] width 28 height 15
click at [0, 0] on input "PickUps 26" at bounding box center [0, 0] width 0 height 0
click at [77, 123] on div "25" at bounding box center [90, 125] width 47 height 15
click at [0, 0] on input "All Purchases 25" at bounding box center [0, 0] width 0 height 0
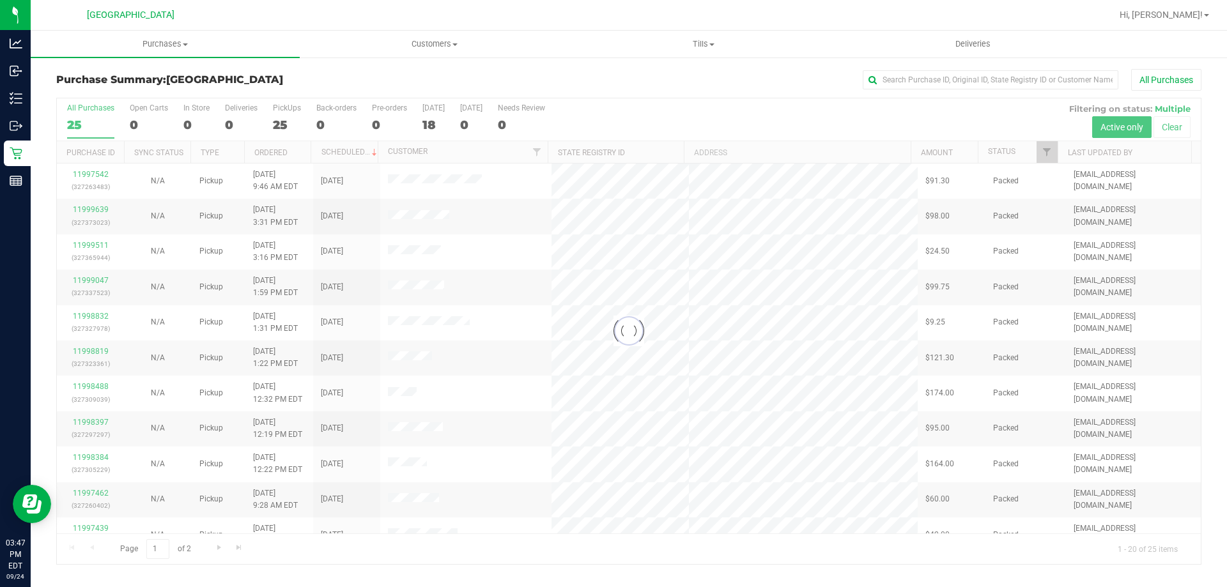
click at [288, 121] on div at bounding box center [629, 331] width 1144 height 466
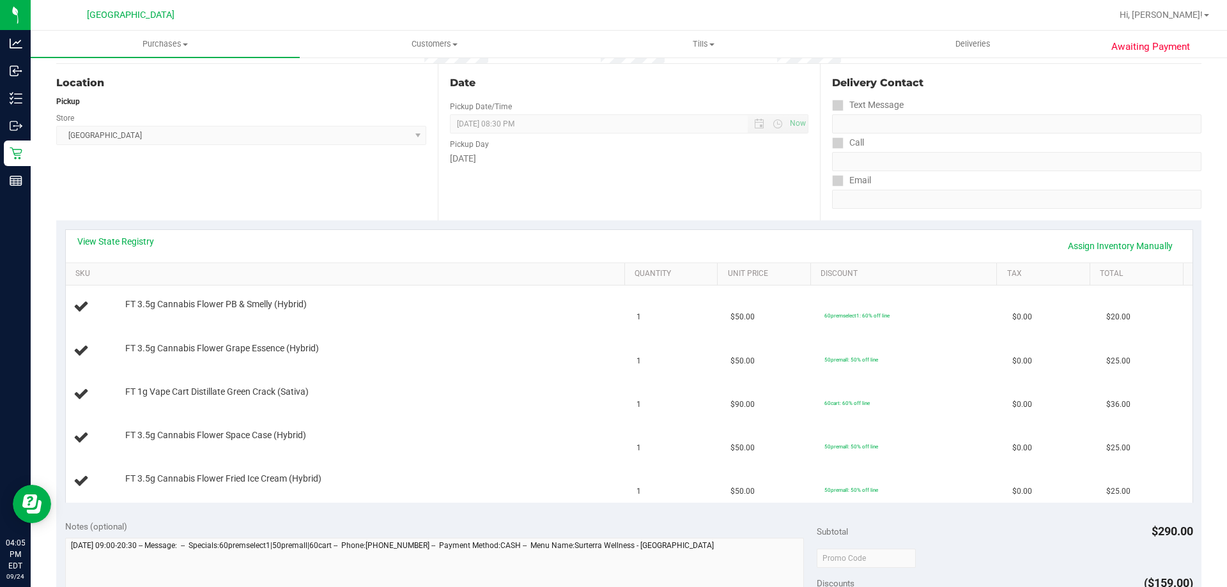
scroll to position [176, 0]
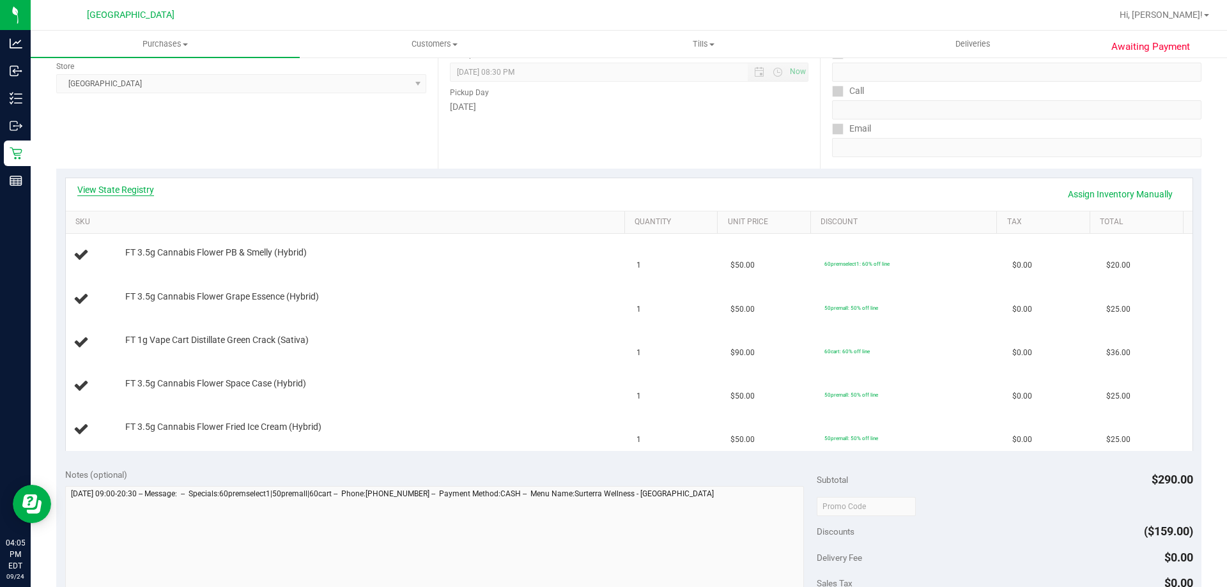
click at [149, 189] on link "View State Registry" at bounding box center [115, 189] width 77 height 13
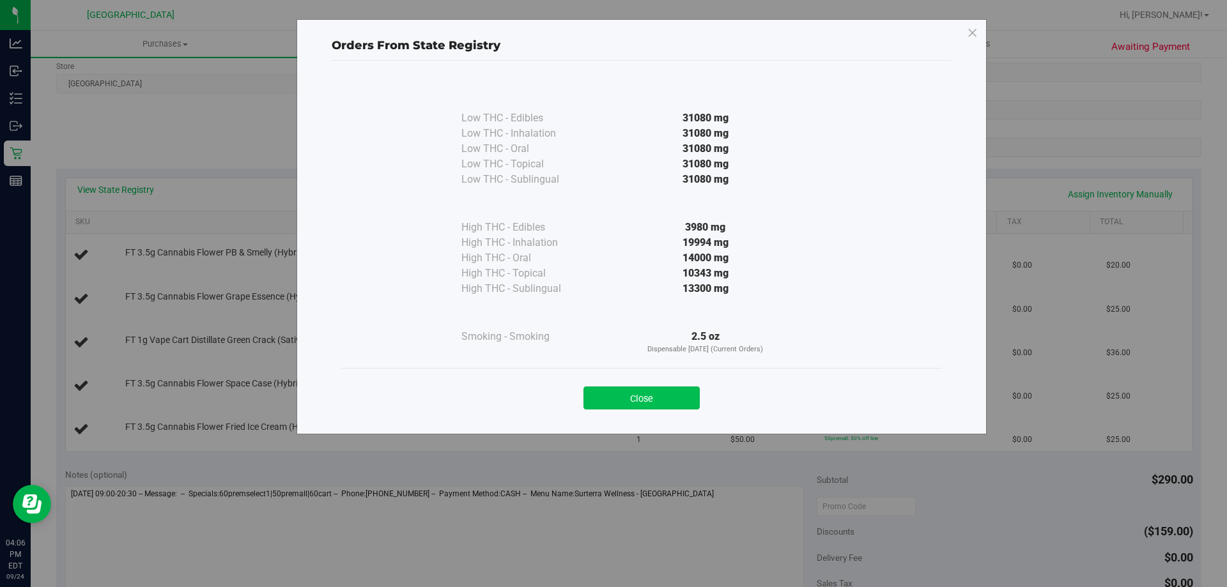
click at [644, 403] on button "Close" at bounding box center [642, 398] width 116 height 23
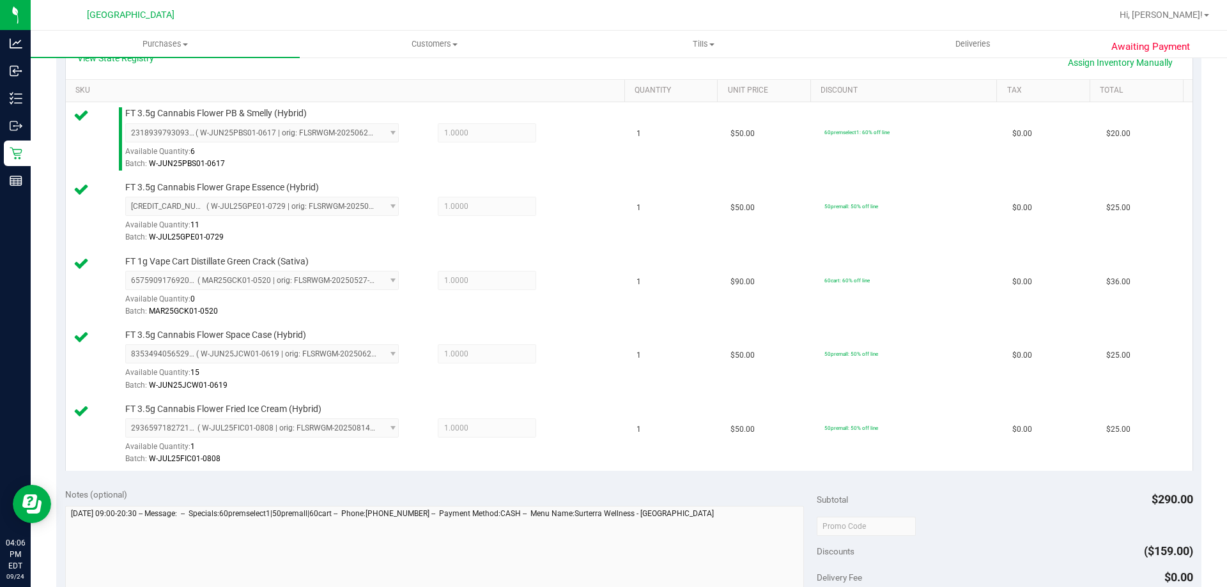
scroll to position [546, 0]
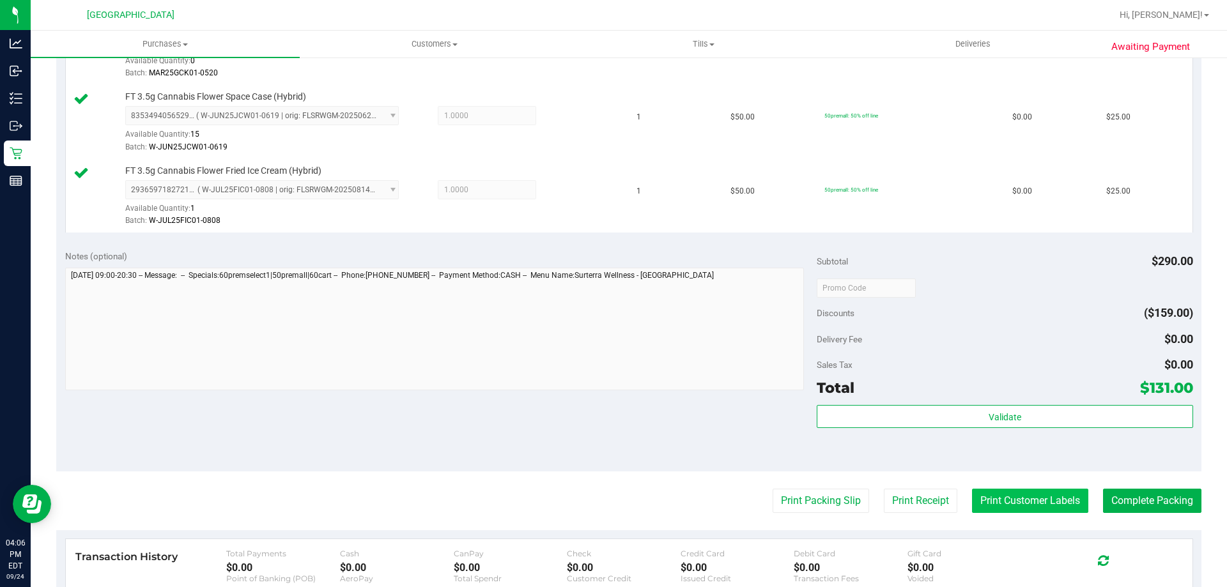
click at [1019, 508] on button "Print Customer Labels" at bounding box center [1030, 501] width 116 height 24
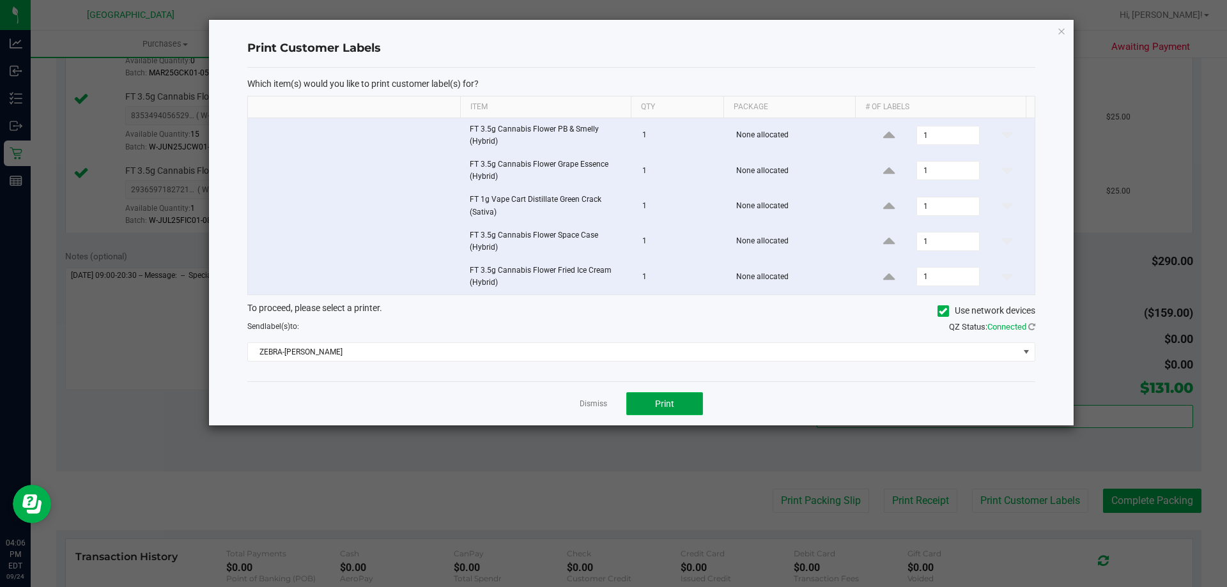
click at [660, 415] on button "Print" at bounding box center [664, 403] width 77 height 23
click at [598, 396] on div at bounding box center [641, 223] width 865 height 406
click at [593, 402] on link "Dismiss" at bounding box center [593, 404] width 27 height 11
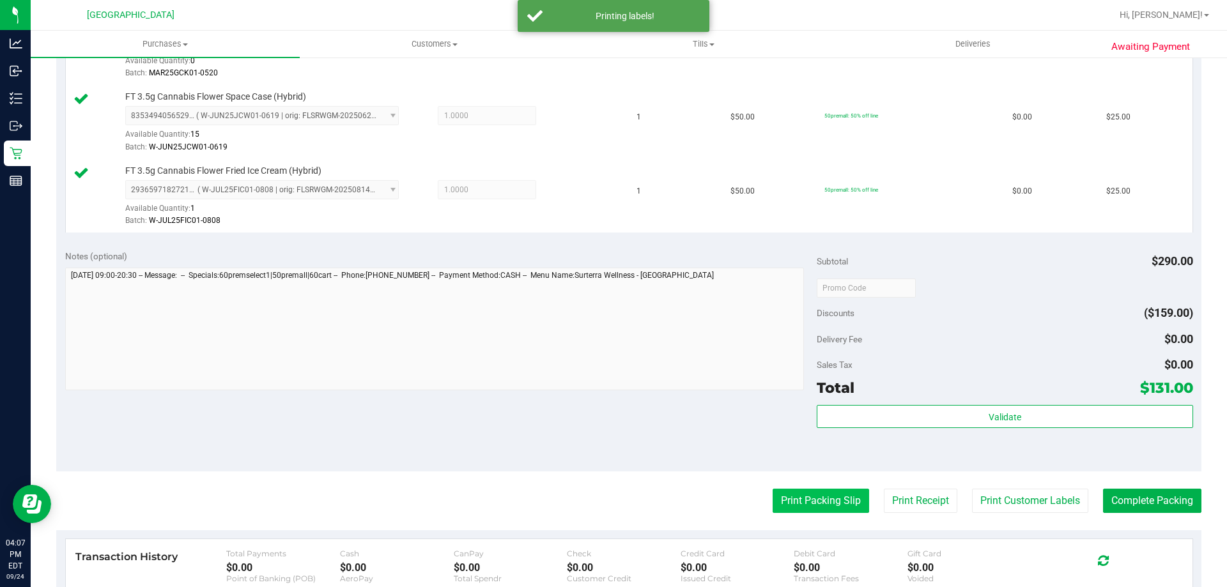
click at [821, 493] on button "Print Packing Slip" at bounding box center [821, 501] width 97 height 24
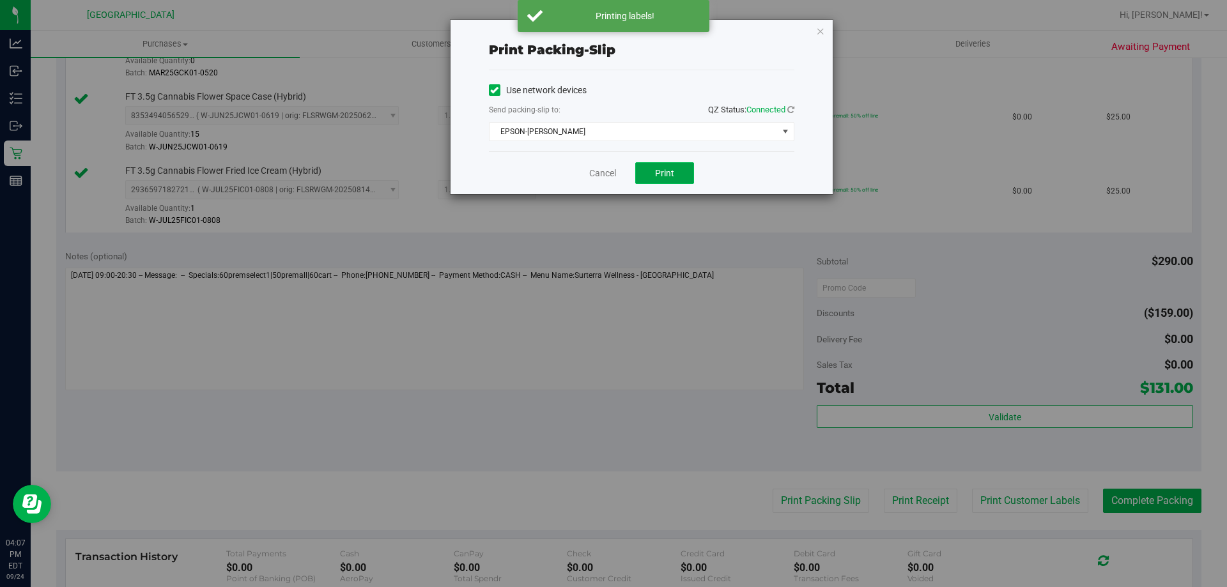
click at [675, 166] on button "Print" at bounding box center [664, 173] width 59 height 22
click at [595, 174] on link "Cancel" at bounding box center [602, 173] width 27 height 13
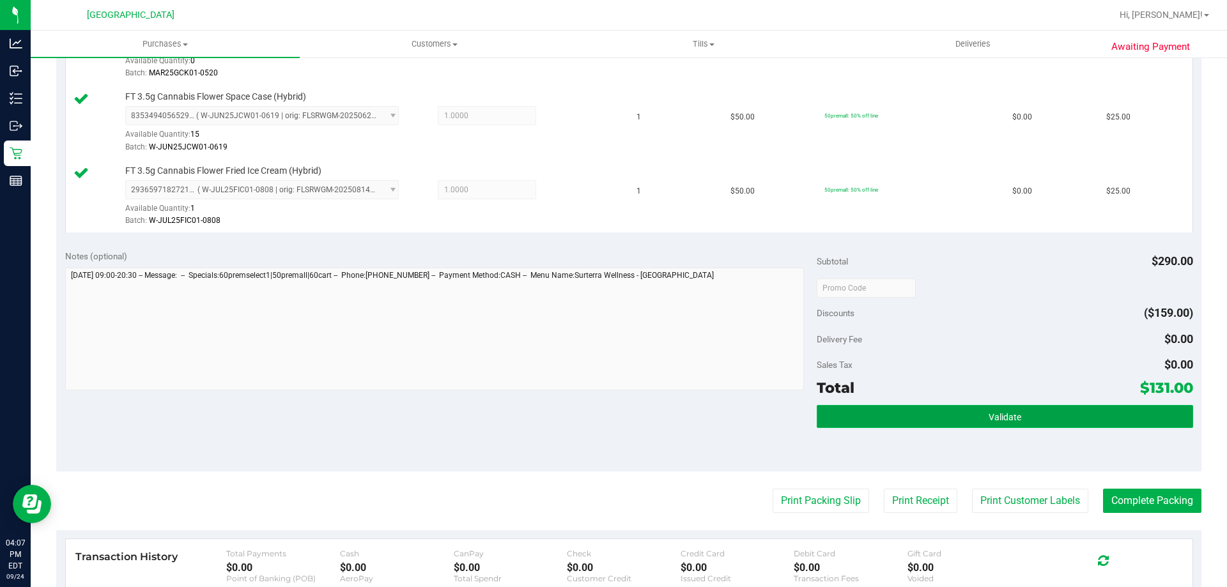
click at [887, 428] on button "Validate" at bounding box center [1005, 416] width 376 height 23
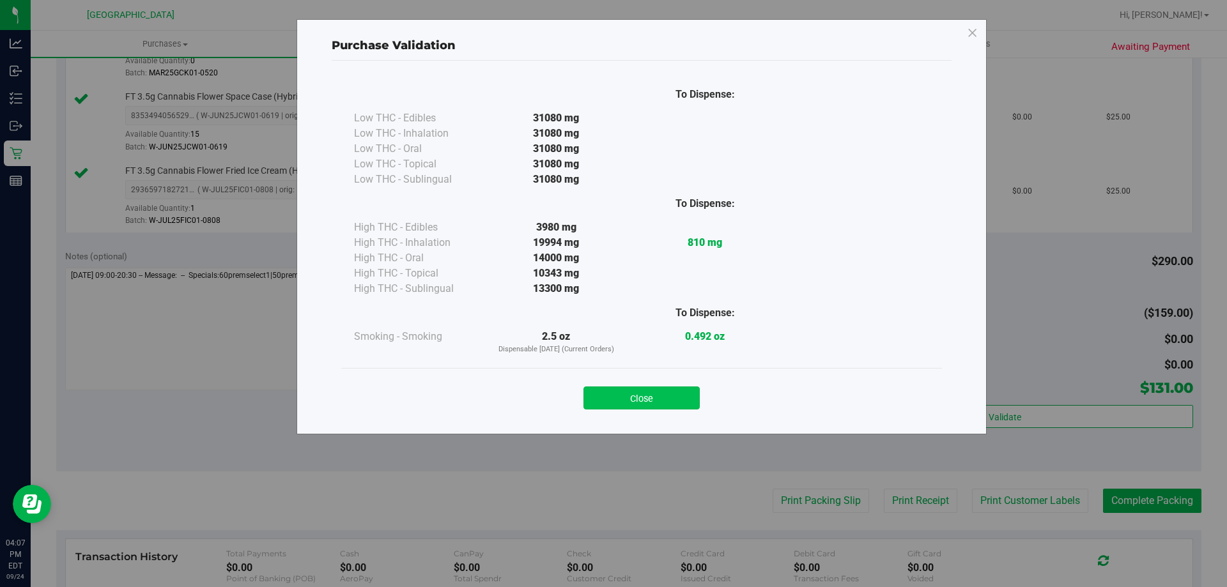
click at [628, 398] on button "Close" at bounding box center [642, 398] width 116 height 23
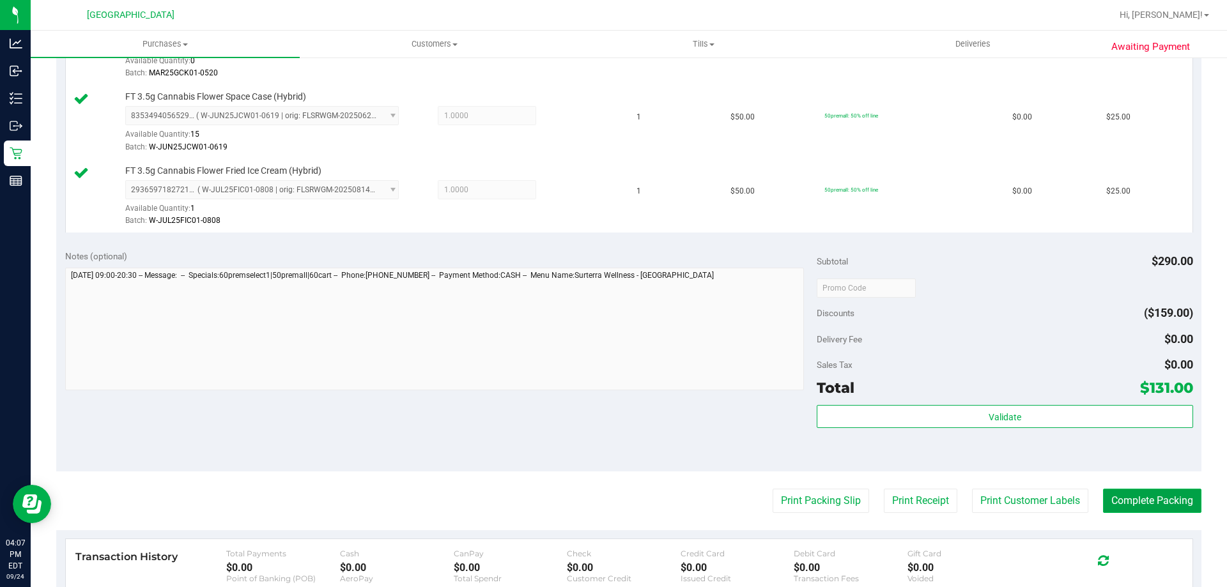
click at [1157, 503] on button "Complete Packing" at bounding box center [1152, 501] width 98 height 24
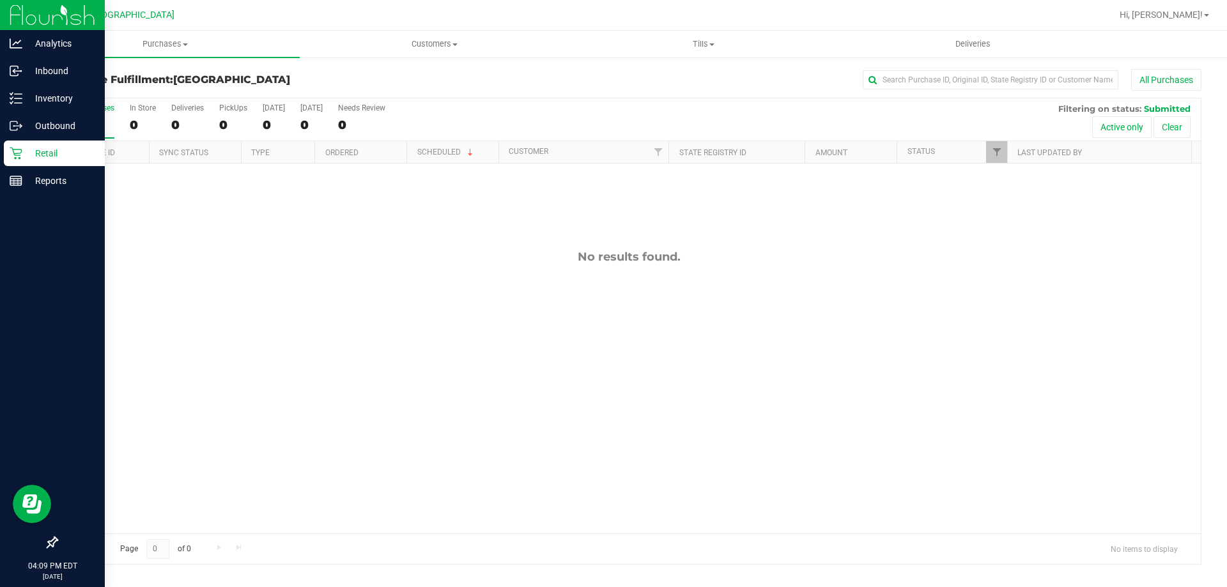
click at [38, 157] on p "Retail" at bounding box center [60, 153] width 77 height 15
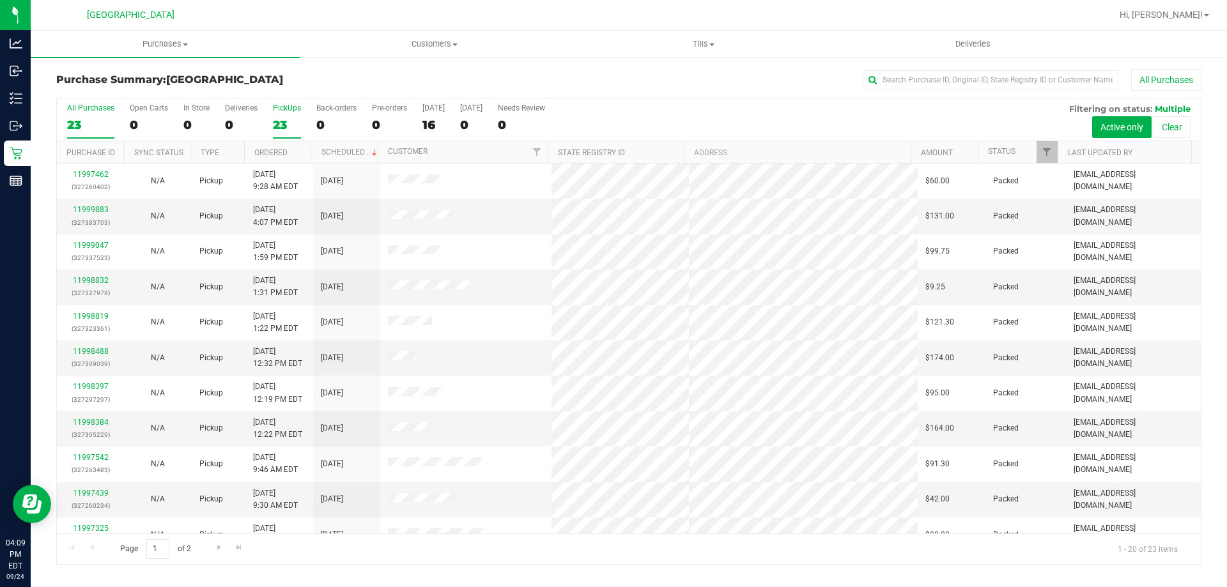
click at [276, 123] on div "23" at bounding box center [287, 125] width 28 height 15
click at [0, 0] on input "PickUps 23" at bounding box center [0, 0] width 0 height 0
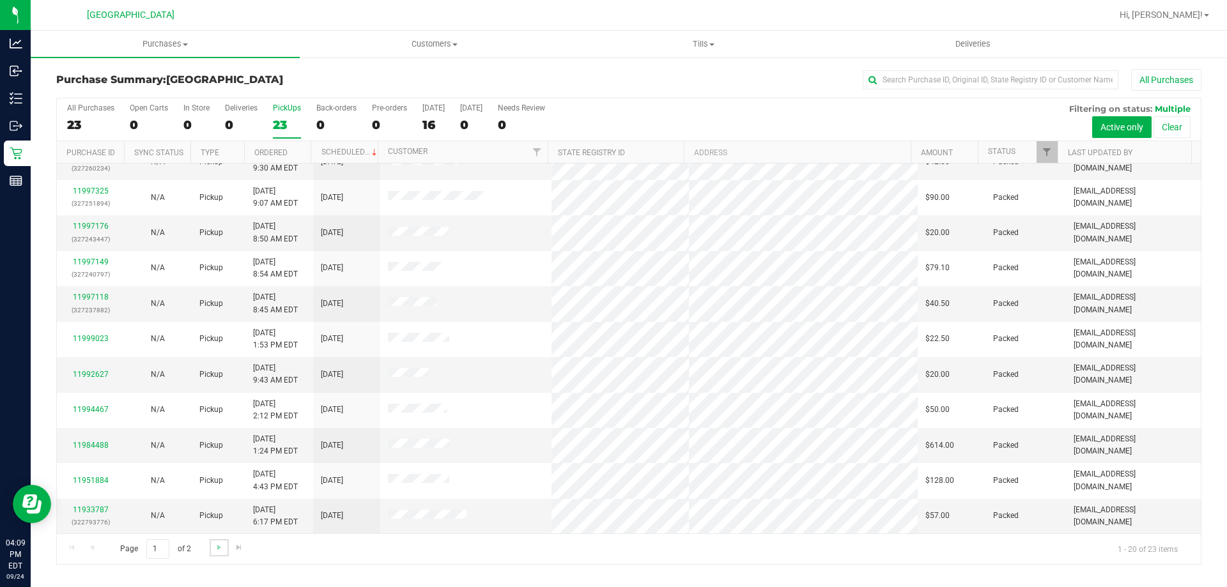
click at [212, 547] on link "Go to the next page" at bounding box center [219, 547] width 19 height 17
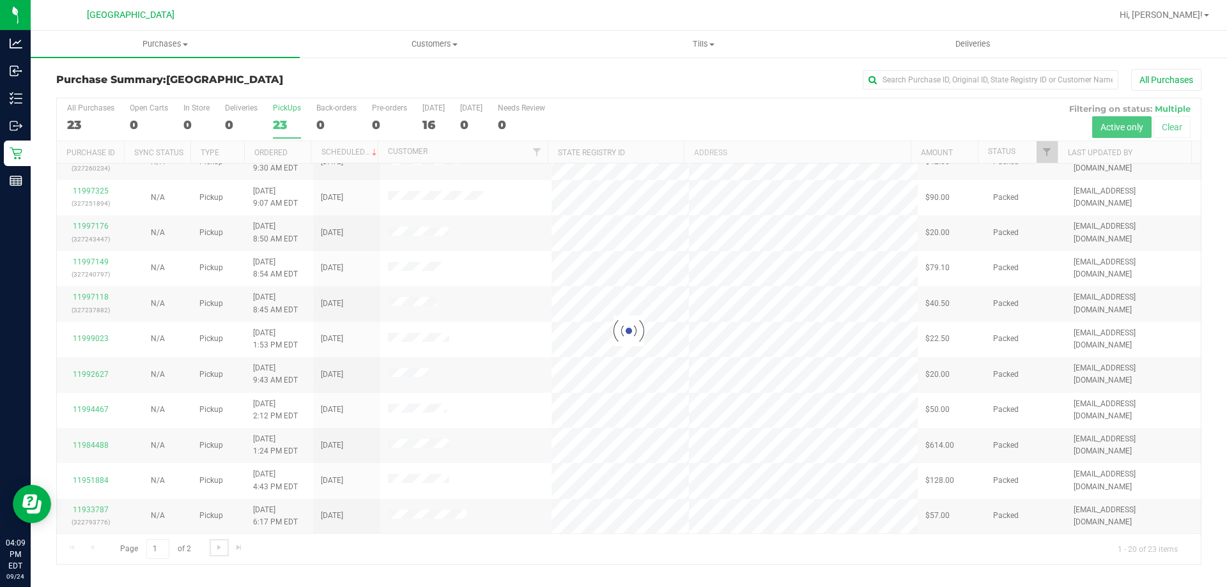
scroll to position [0, 0]
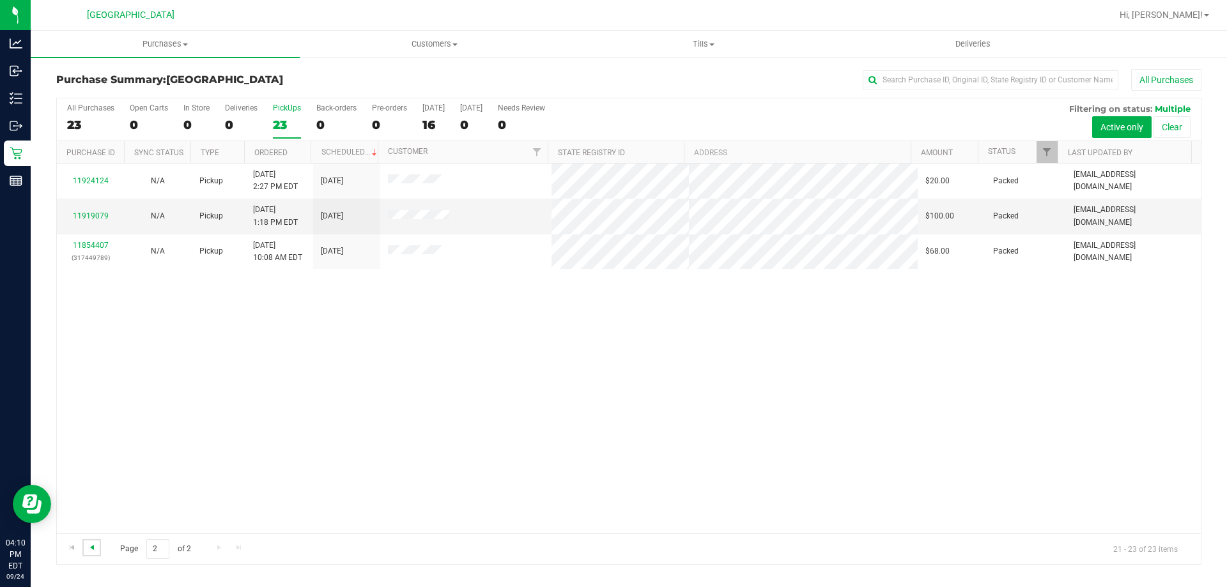
click at [96, 547] on span "Go to the previous page" at bounding box center [92, 548] width 10 height 10
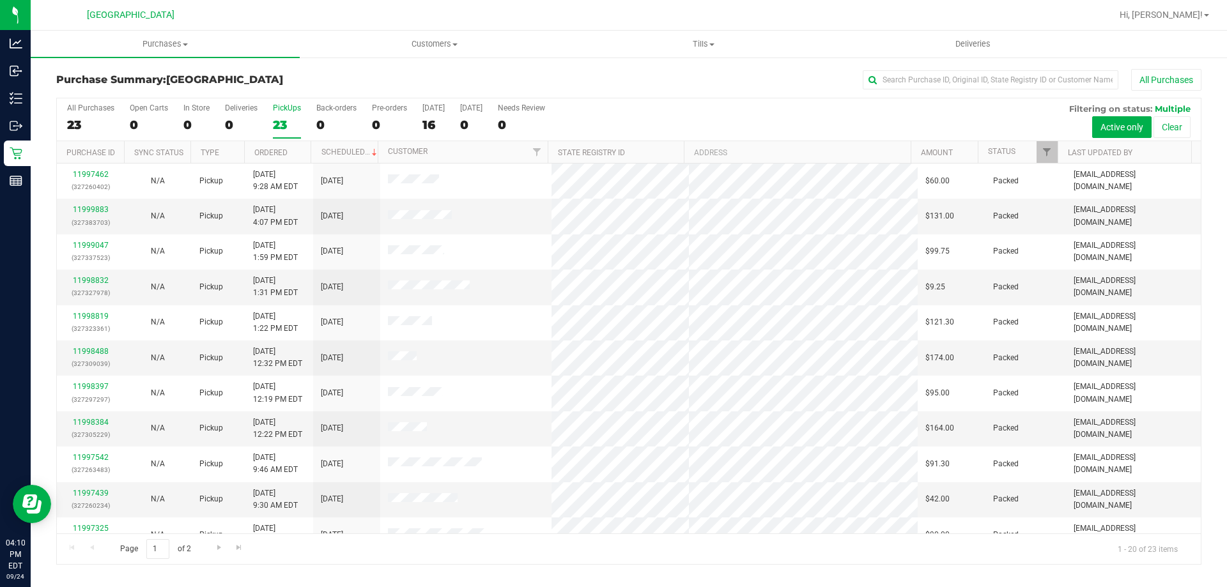
click at [120, 116] on div "All Purchases 23 Open Carts 0 In Store 0 Deliveries 0 PickUps 23 Back-orders 0 …" at bounding box center [629, 119] width 1144 height 43
click at [91, 116] on label "All Purchases 23" at bounding box center [90, 121] width 47 height 35
click at [0, 0] on input "All Purchases 23" at bounding box center [0, 0] width 0 height 0
click at [88, 207] on link "11999943" at bounding box center [91, 209] width 36 height 9
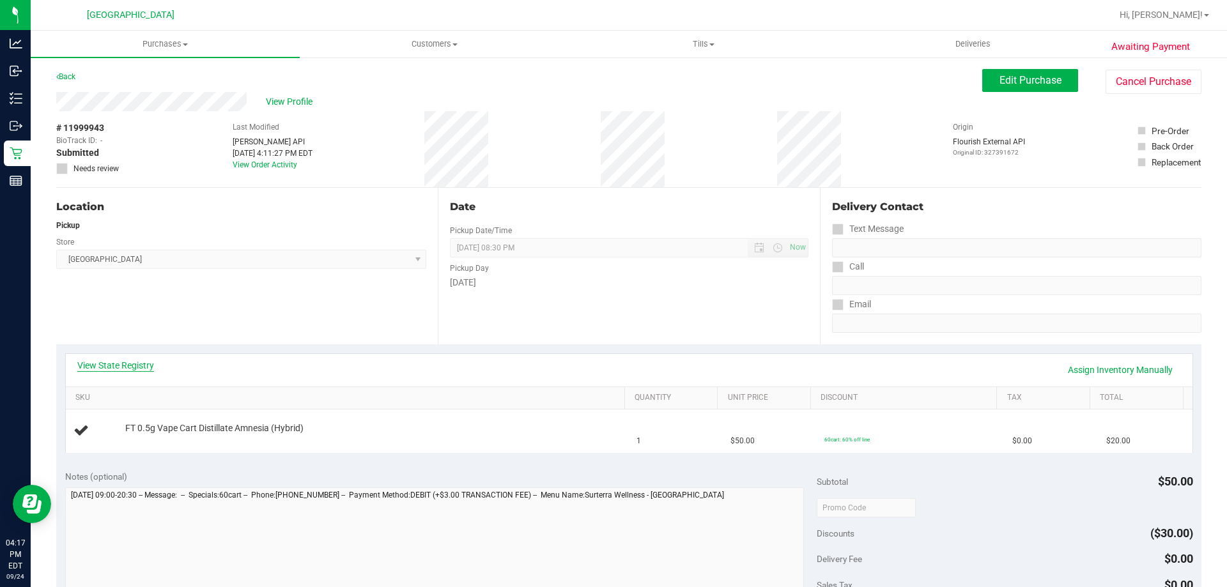
click at [135, 365] on link "View State Registry" at bounding box center [115, 365] width 77 height 13
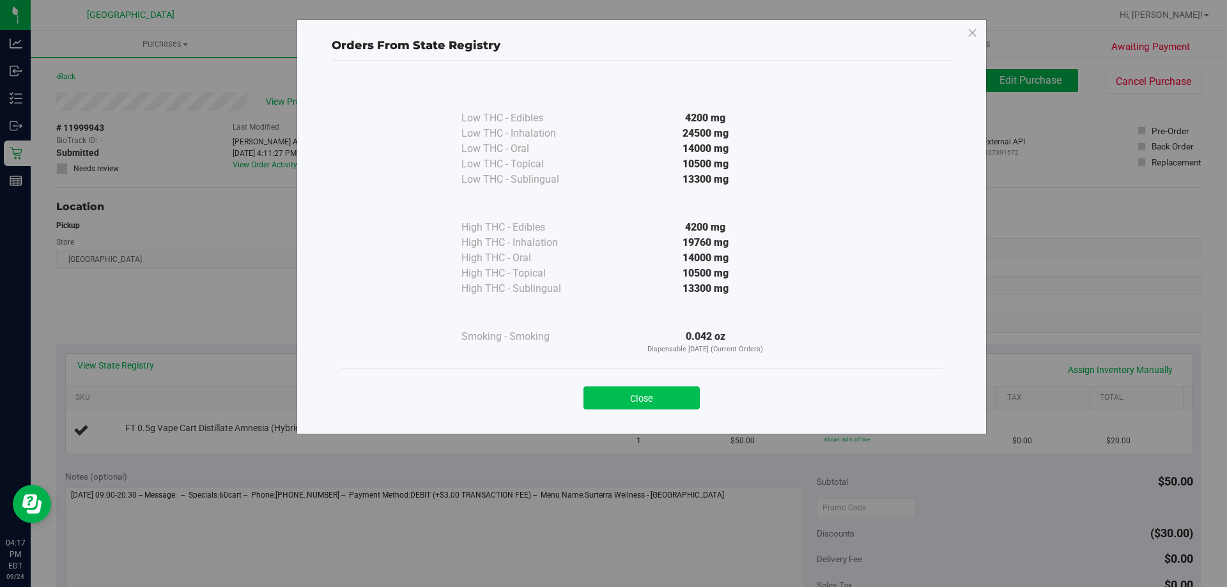
click at [658, 399] on button "Close" at bounding box center [642, 398] width 116 height 23
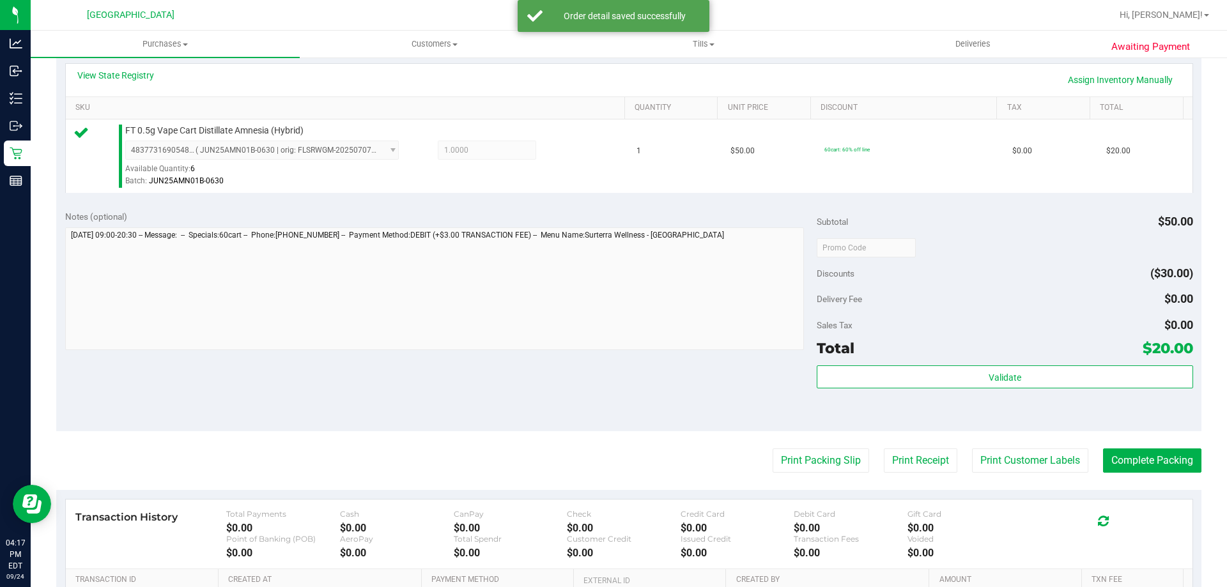
scroll to position [351, 0]
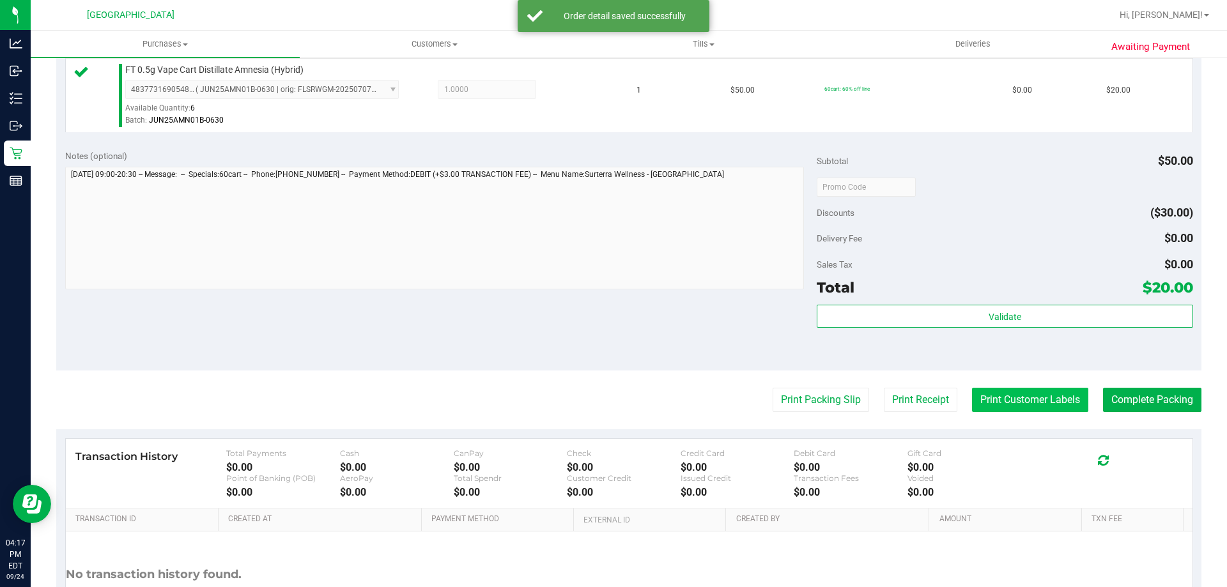
click at [1007, 402] on button "Print Customer Labels" at bounding box center [1030, 400] width 116 height 24
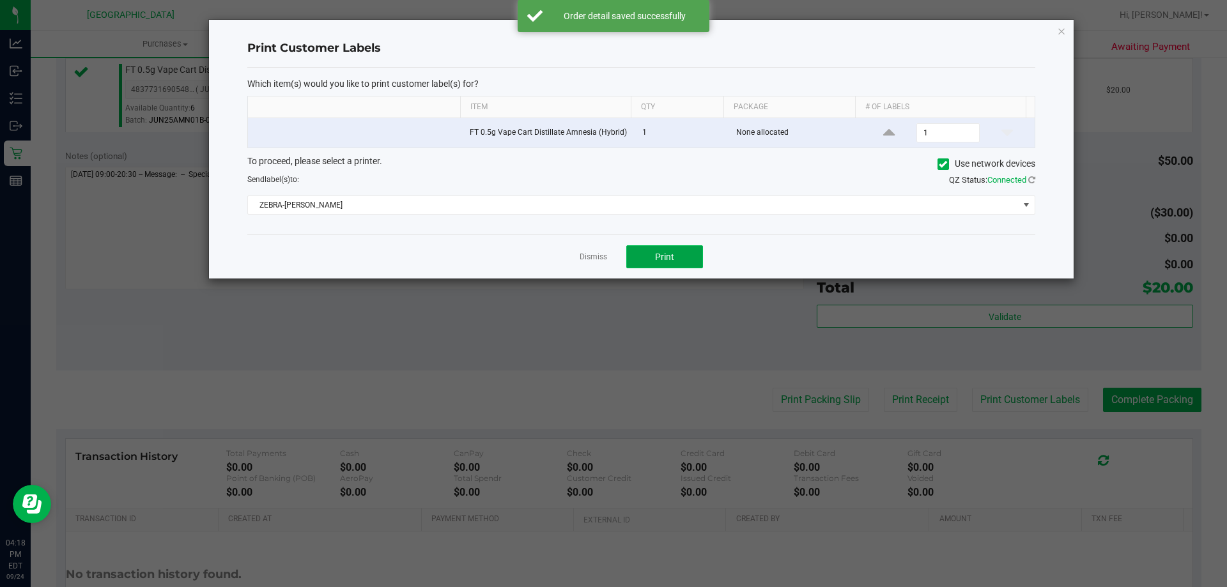
click at [675, 251] on button "Print" at bounding box center [664, 256] width 77 height 23
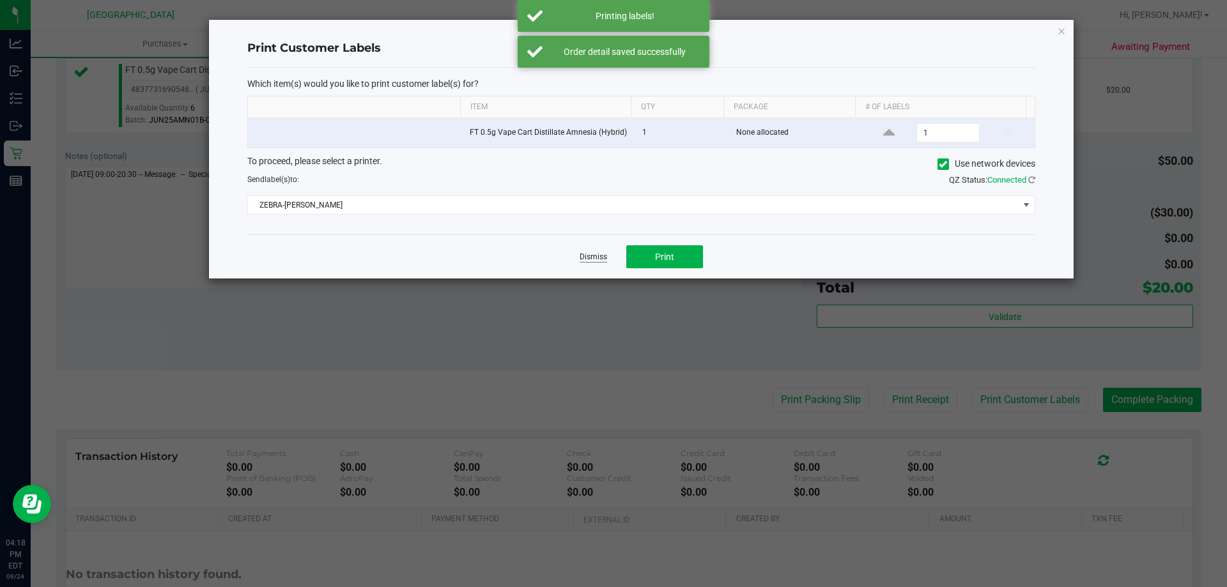
click at [597, 260] on link "Dismiss" at bounding box center [593, 257] width 27 height 11
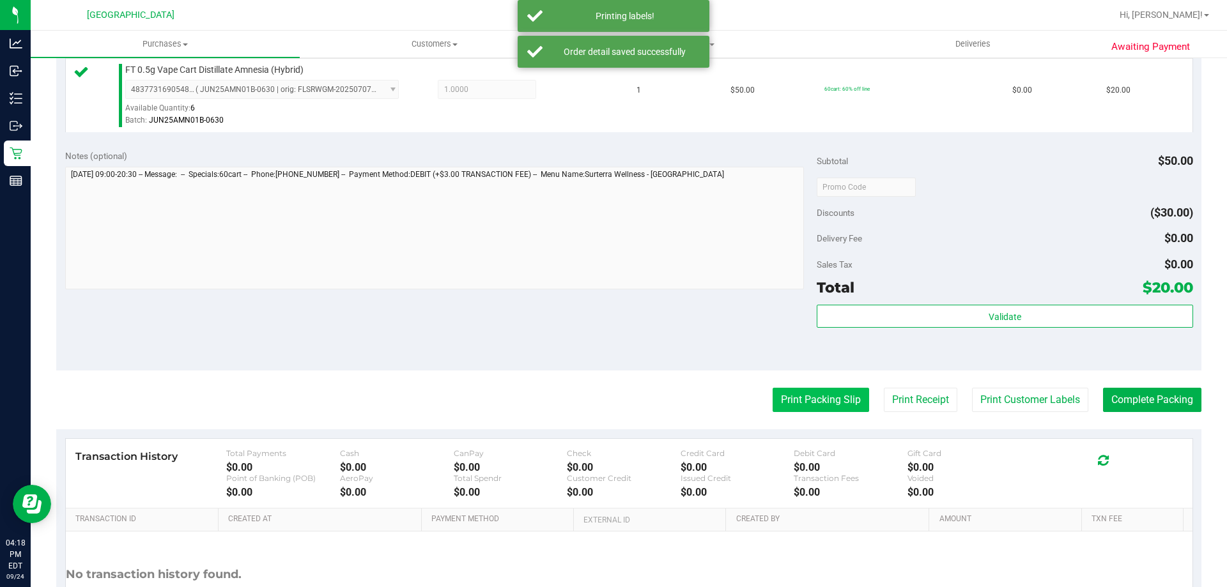
click at [782, 393] on button "Print Packing Slip" at bounding box center [821, 400] width 97 height 24
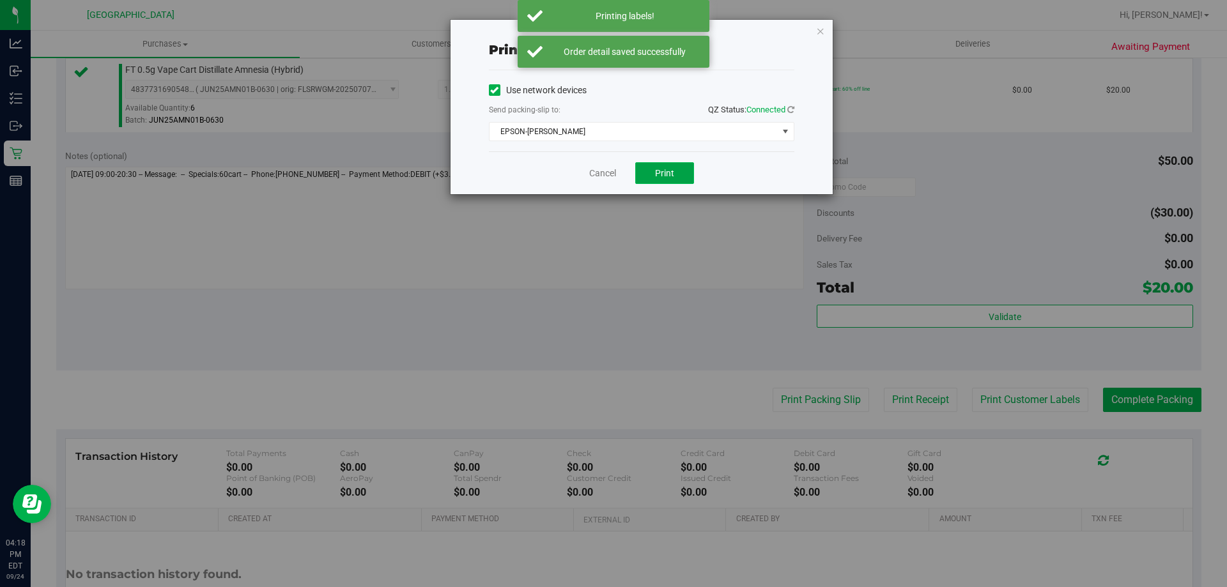
click at [680, 164] on button "Print" at bounding box center [664, 173] width 59 height 22
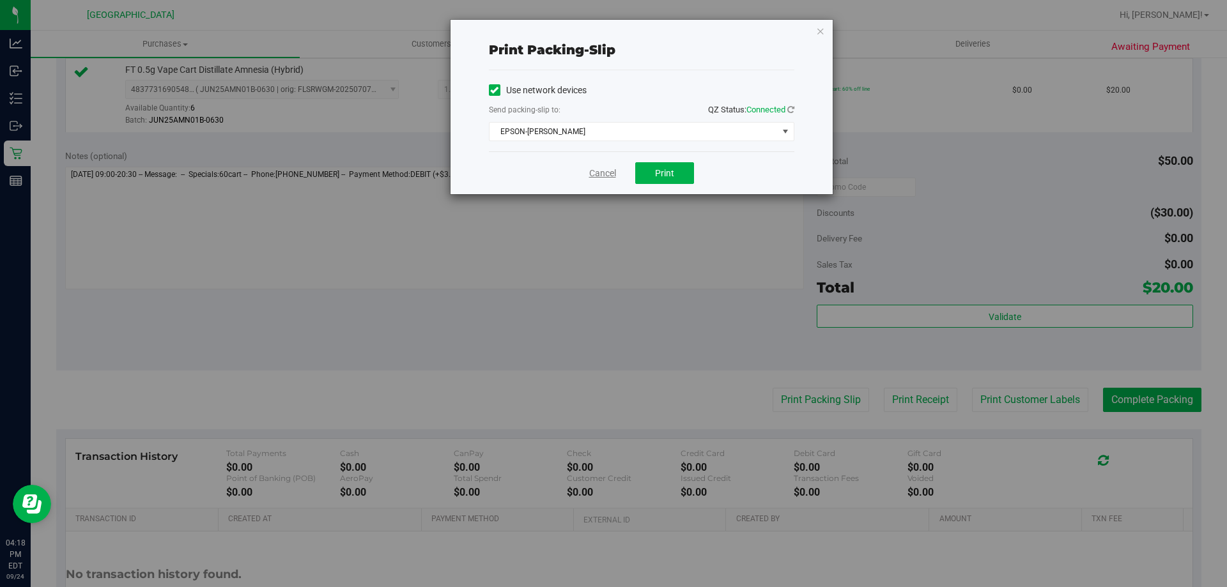
click at [616, 172] on link "Cancel" at bounding box center [602, 173] width 27 height 13
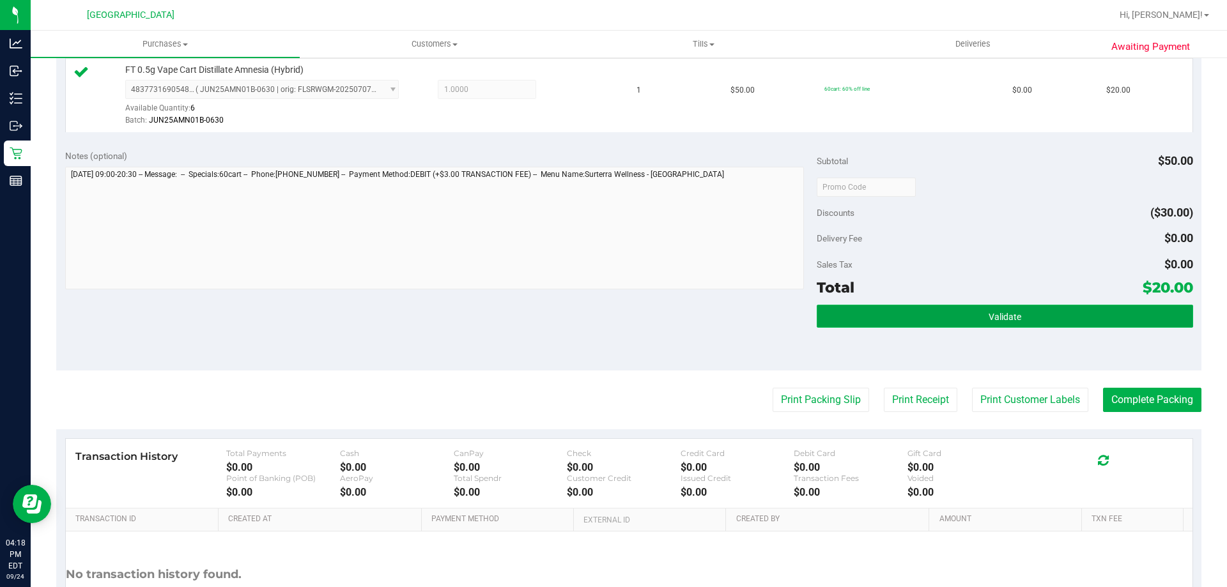
click at [888, 324] on button "Validate" at bounding box center [1005, 316] width 376 height 23
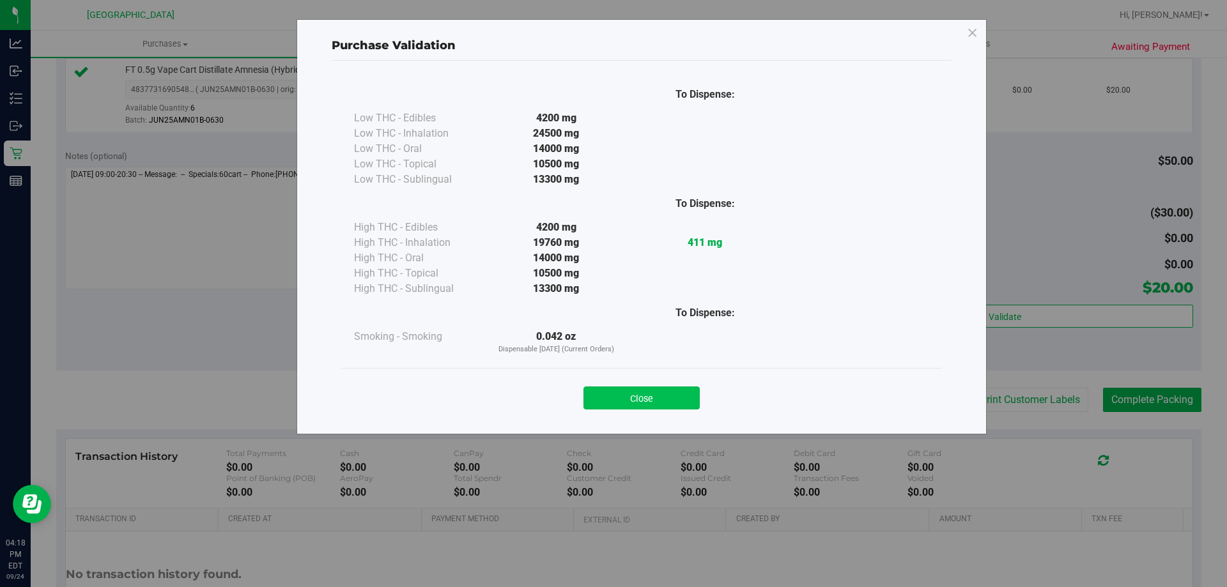
click at [644, 397] on button "Close" at bounding box center [642, 398] width 116 height 23
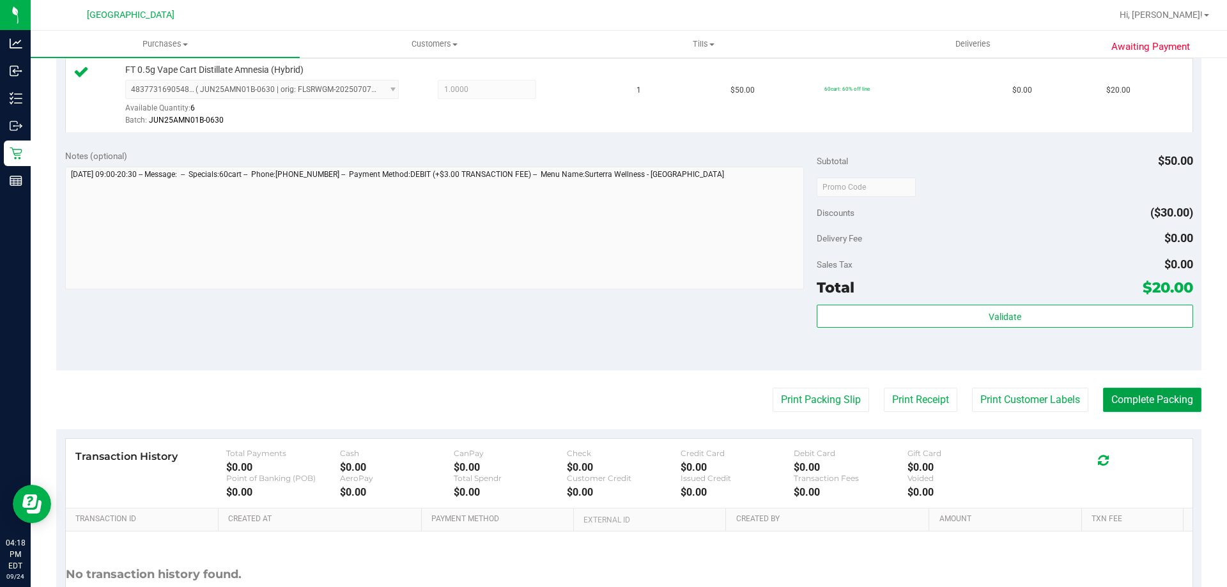
click at [1162, 408] on button "Complete Packing" at bounding box center [1152, 400] width 98 height 24
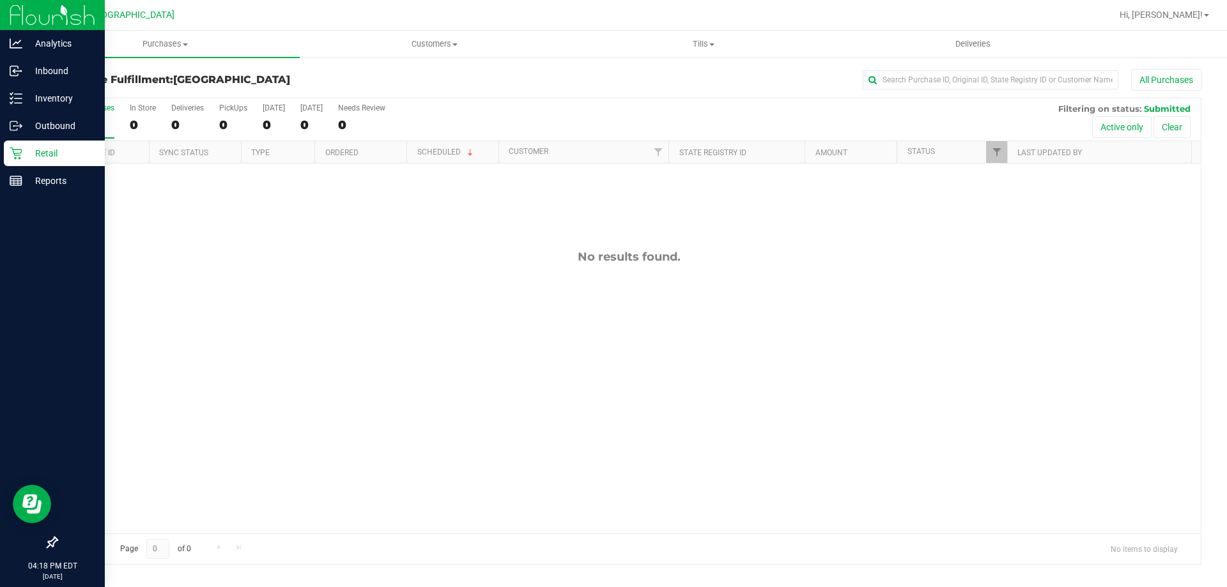
click at [67, 153] on p "Retail" at bounding box center [60, 153] width 77 height 15
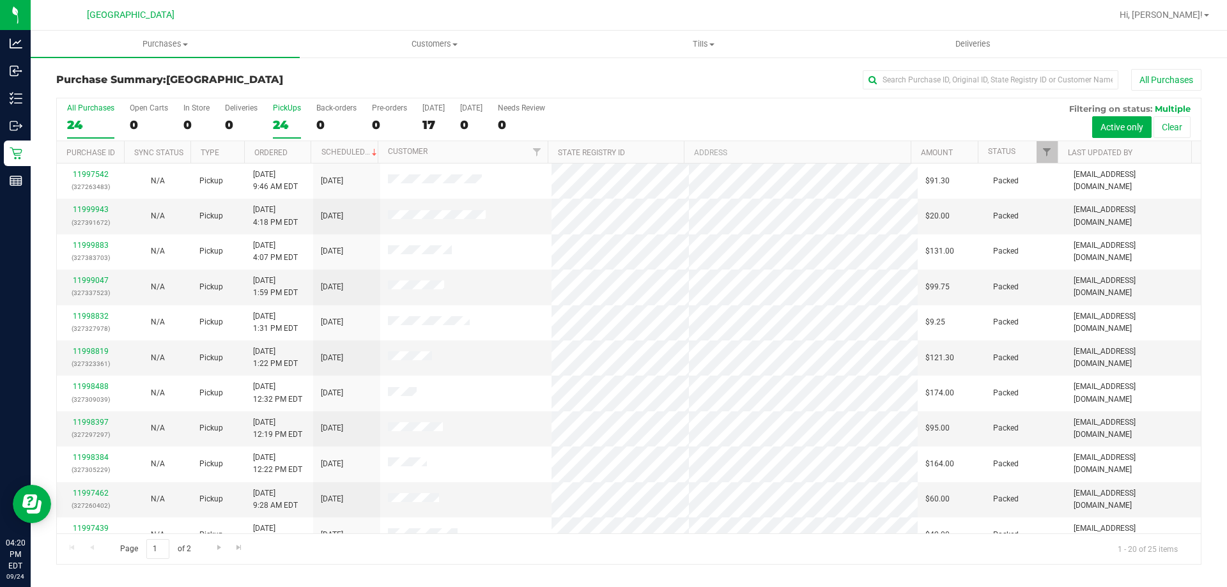
click at [283, 134] on label "PickUps 24" at bounding box center [287, 121] width 28 height 35
click at [0, 0] on input "PickUps 24" at bounding box center [0, 0] width 0 height 0
click at [97, 118] on div "24" at bounding box center [90, 125] width 47 height 15
click at [0, 0] on input "All Purchases 24" at bounding box center [0, 0] width 0 height 0
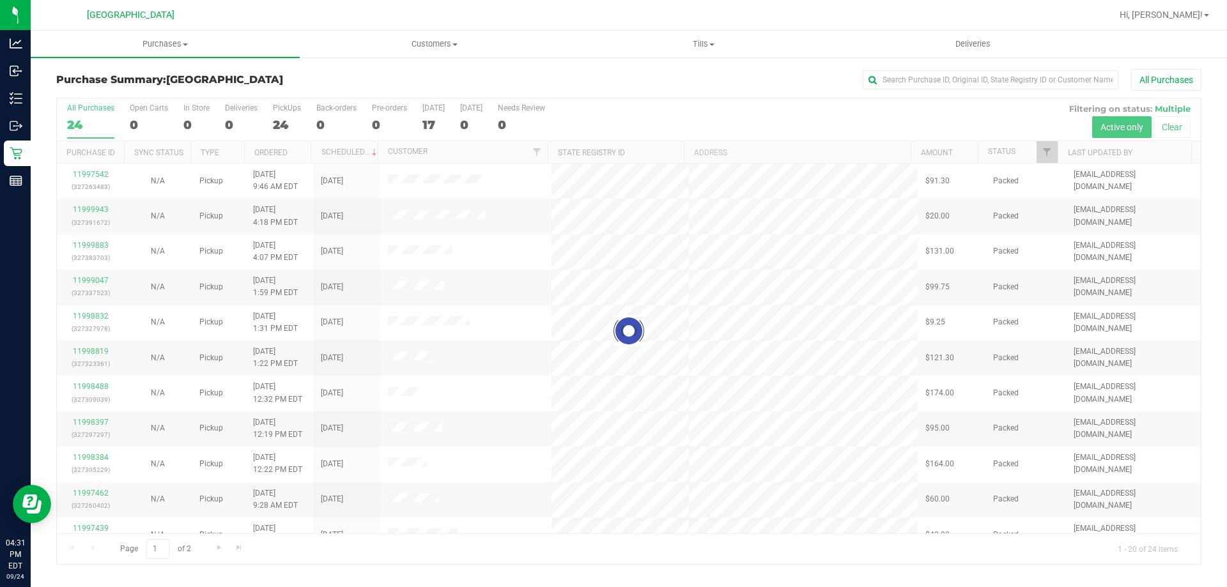
click at [281, 124] on div at bounding box center [629, 331] width 1144 height 466
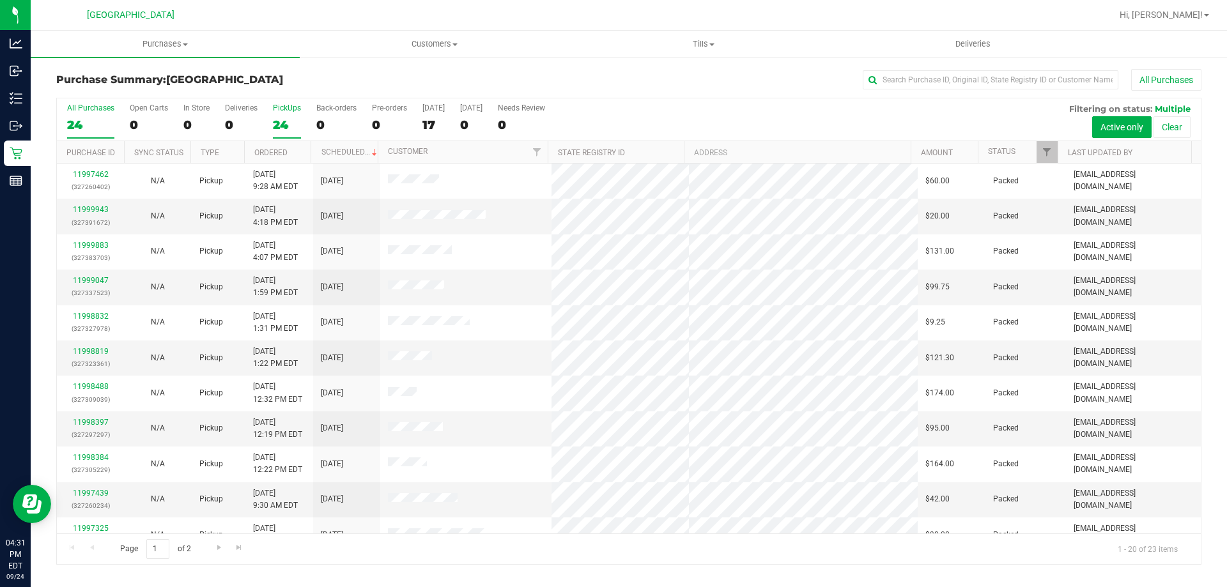
click at [292, 123] on div "24" at bounding box center [287, 125] width 28 height 15
click at [0, 0] on input "PickUps 24" at bounding box center [0, 0] width 0 height 0
click at [94, 130] on div "23" at bounding box center [90, 125] width 47 height 15
click at [0, 0] on input "All Purchases 23" at bounding box center [0, 0] width 0 height 0
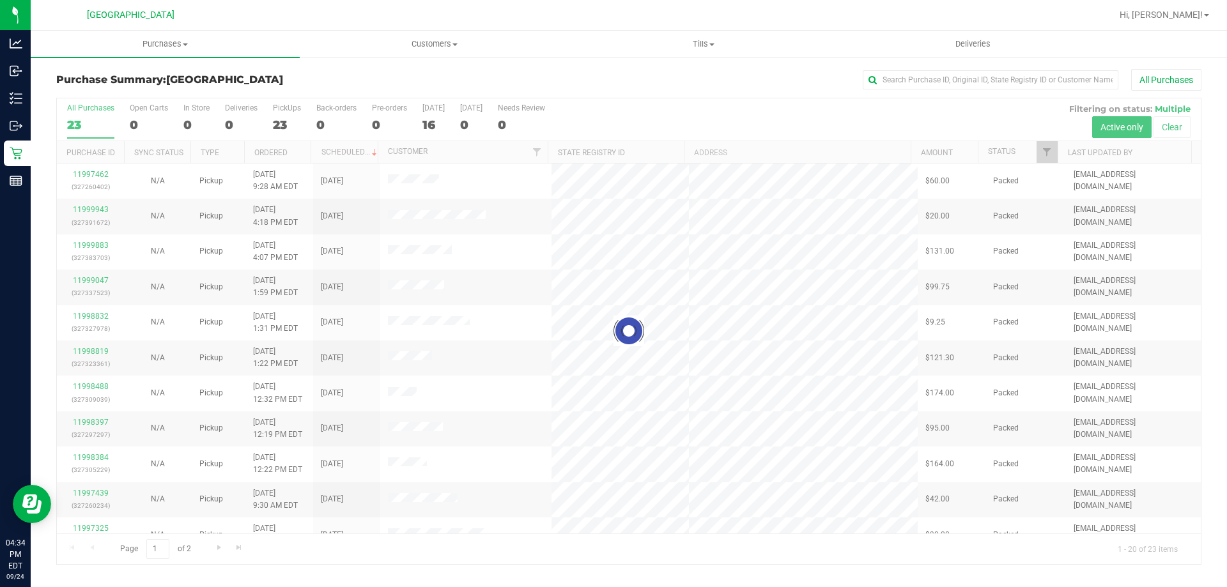
click at [288, 114] on div at bounding box center [629, 331] width 1144 height 466
click at [277, 128] on div at bounding box center [629, 331] width 1144 height 466
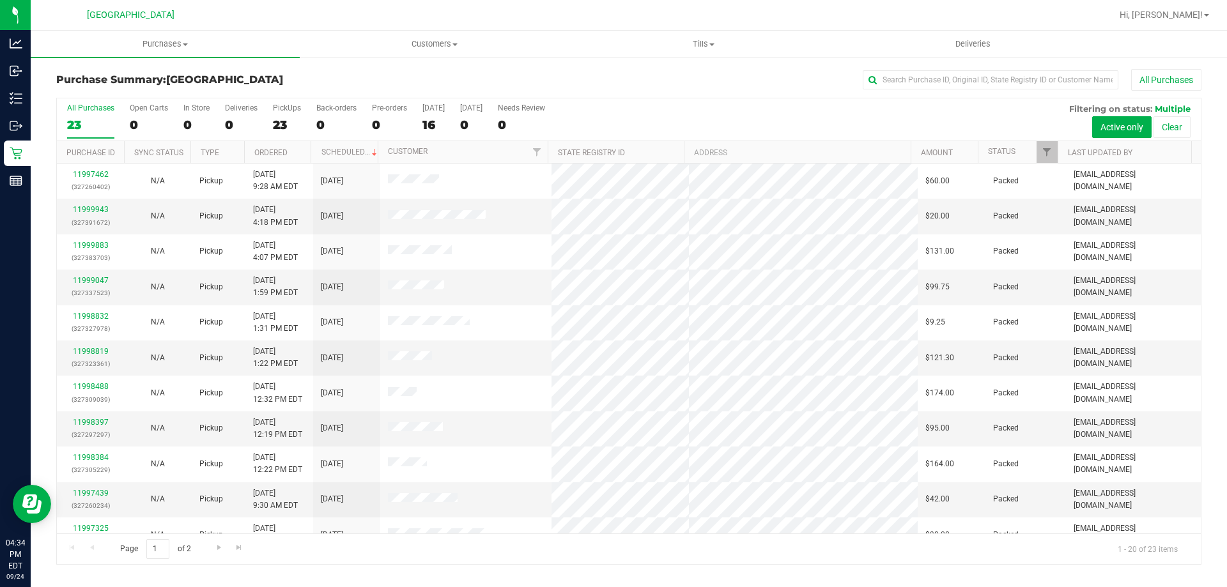
click at [264, 114] on div "All Purchases 23 Open Carts 0 In Store 0 Deliveries 0 PickUps 23 Back-orders 0 …" at bounding box center [629, 119] width 1144 height 43
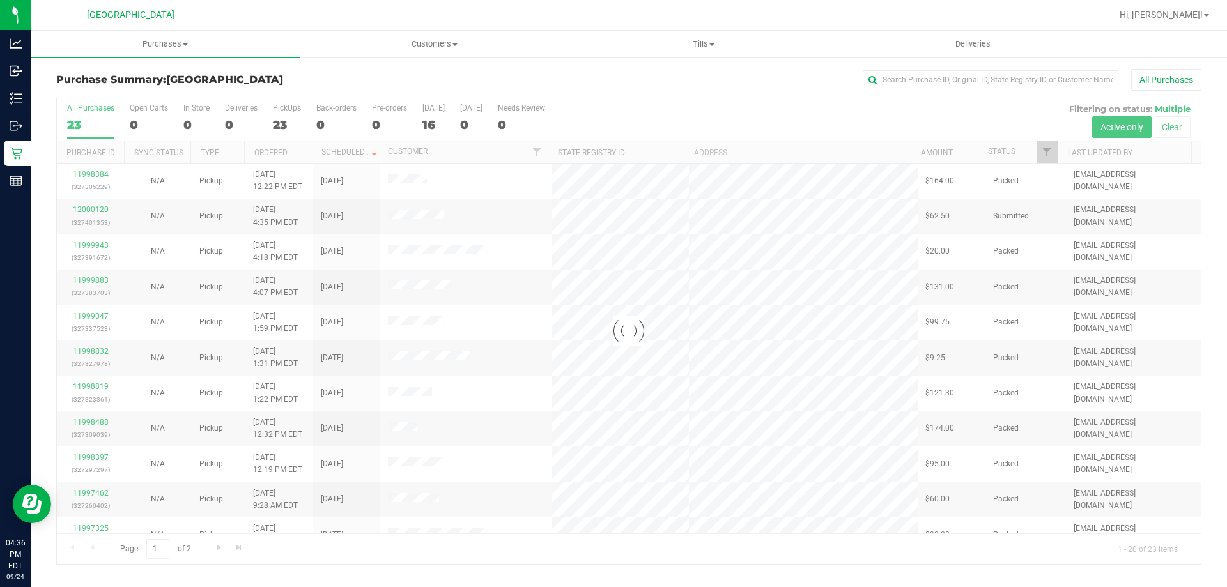
click at [287, 130] on div at bounding box center [629, 331] width 1144 height 466
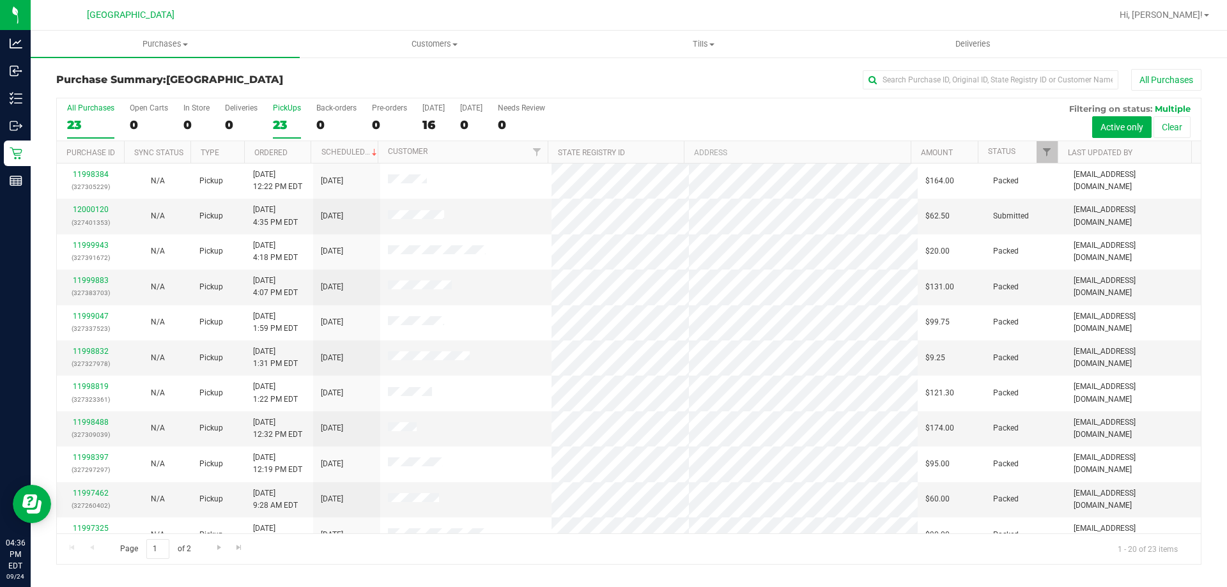
click at [285, 123] on div "23" at bounding box center [287, 125] width 28 height 15
click at [0, 0] on input "PickUps 23" at bounding box center [0, 0] width 0 height 0
click at [95, 213] on link "12000120" at bounding box center [91, 209] width 36 height 9
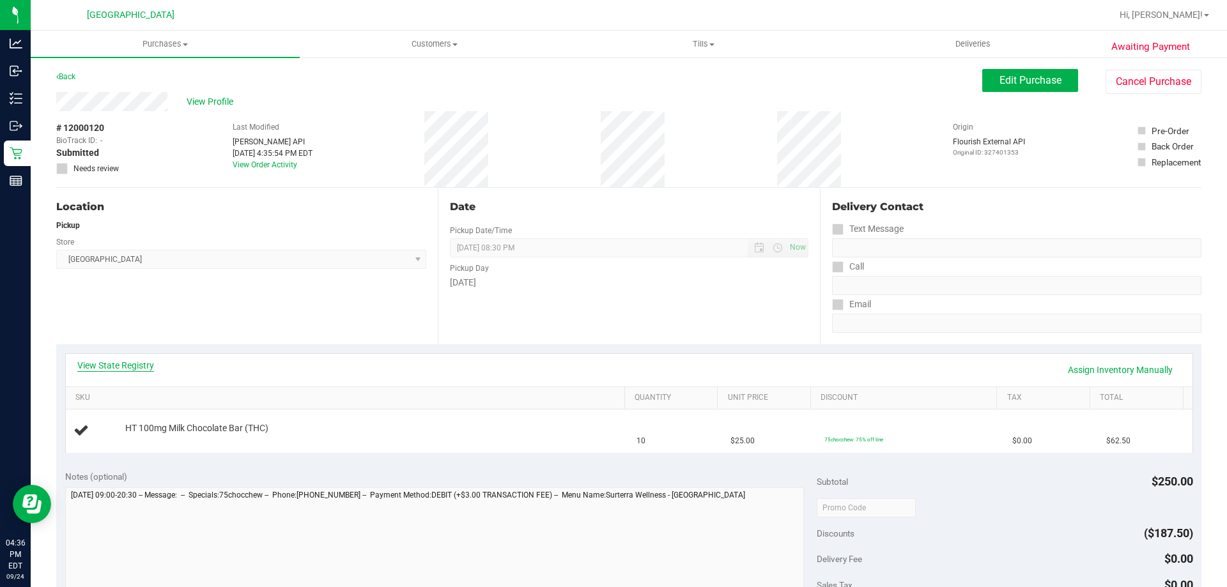
click at [136, 365] on link "View State Registry" at bounding box center [115, 365] width 77 height 13
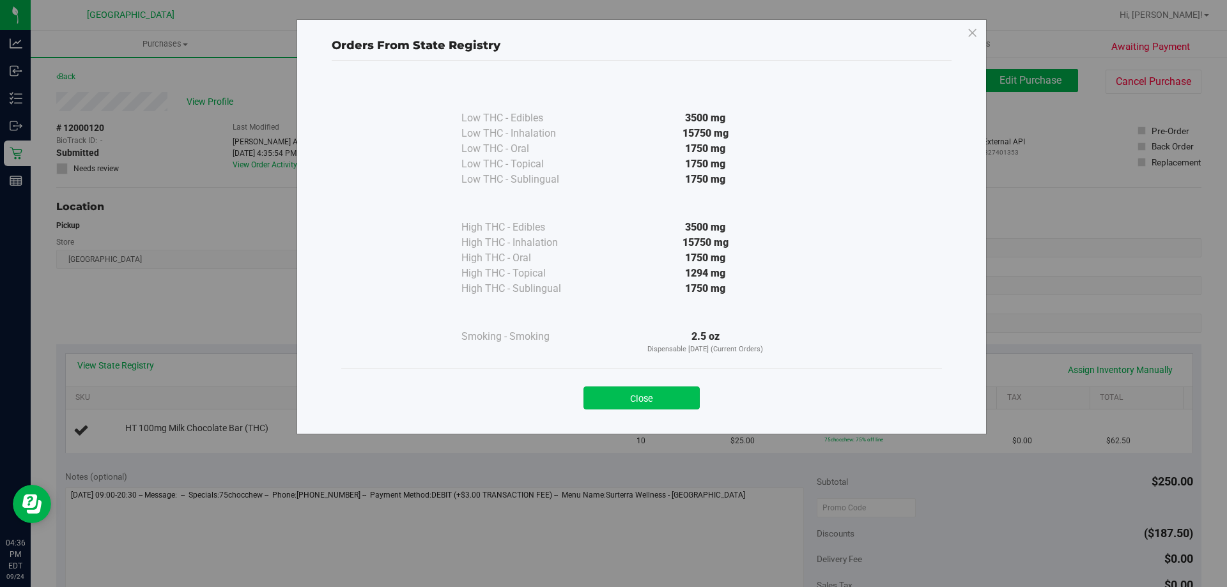
click at [639, 394] on button "Close" at bounding box center [642, 398] width 116 height 23
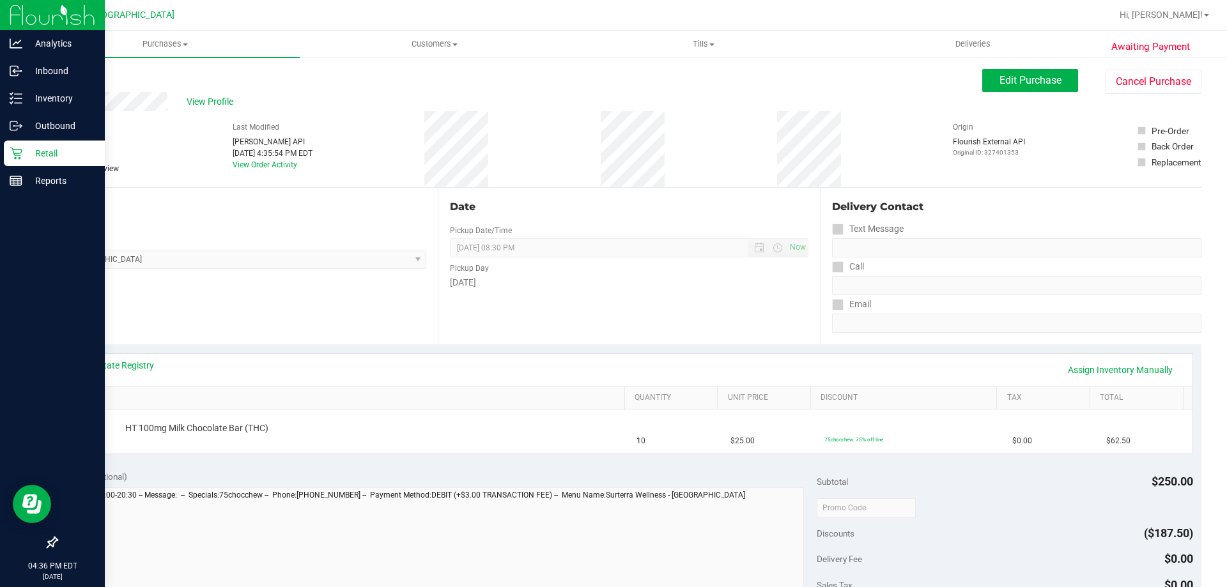
click at [4, 147] on link "Retail" at bounding box center [52, 154] width 105 height 27
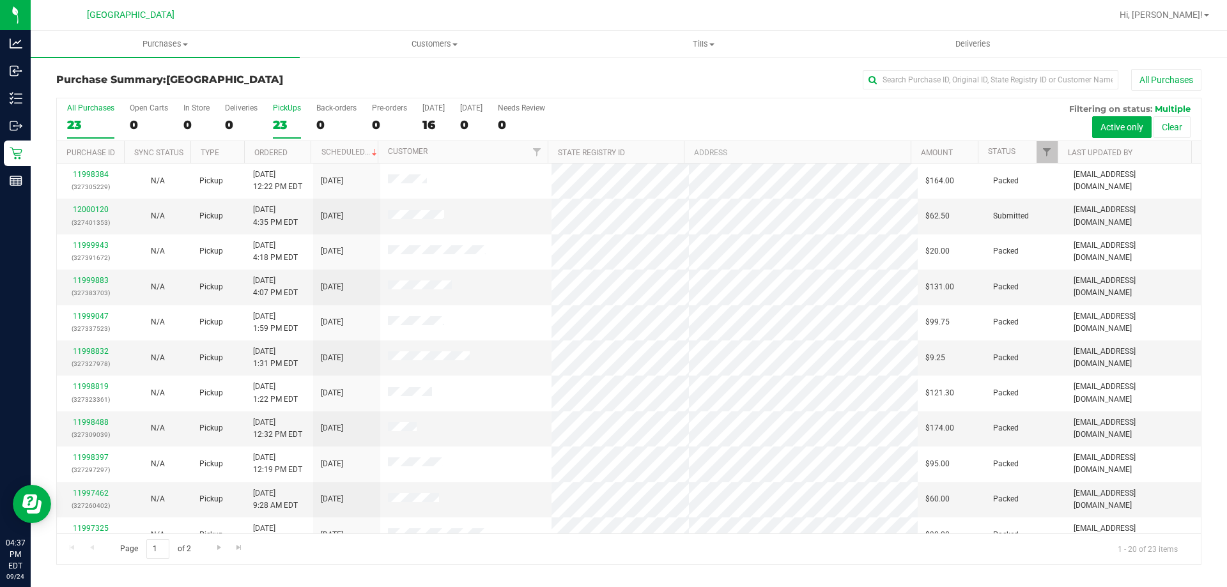
click at [282, 115] on label "PickUps 23" at bounding box center [287, 121] width 28 height 35
click at [0, 0] on input "PickUps 23" at bounding box center [0, 0] width 0 height 0
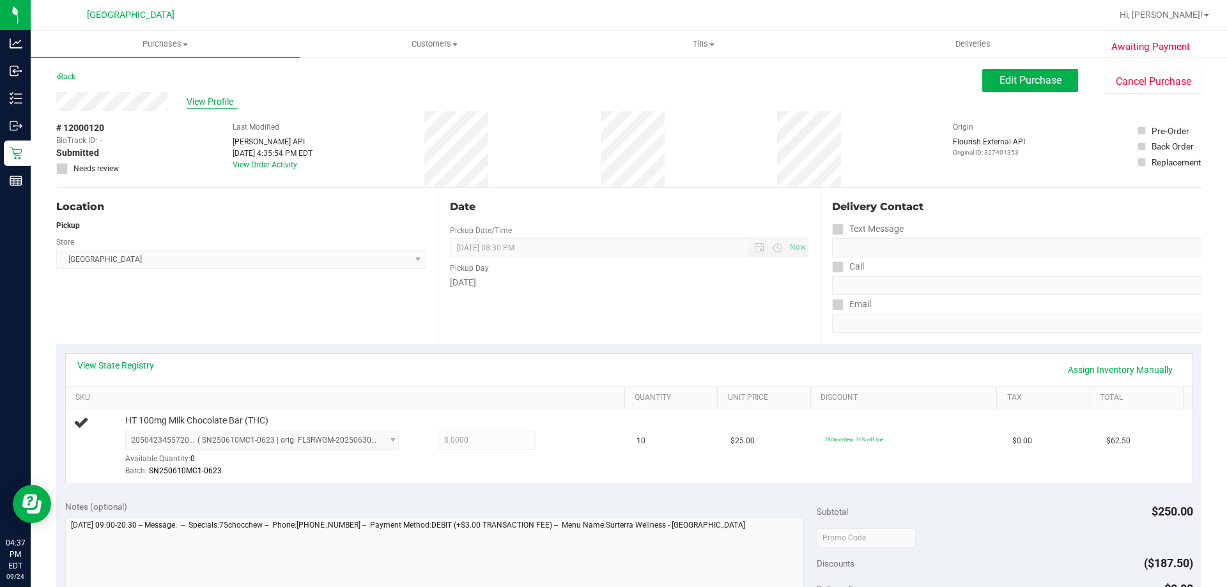
click at [236, 96] on span "View Profile" at bounding box center [212, 101] width 51 height 13
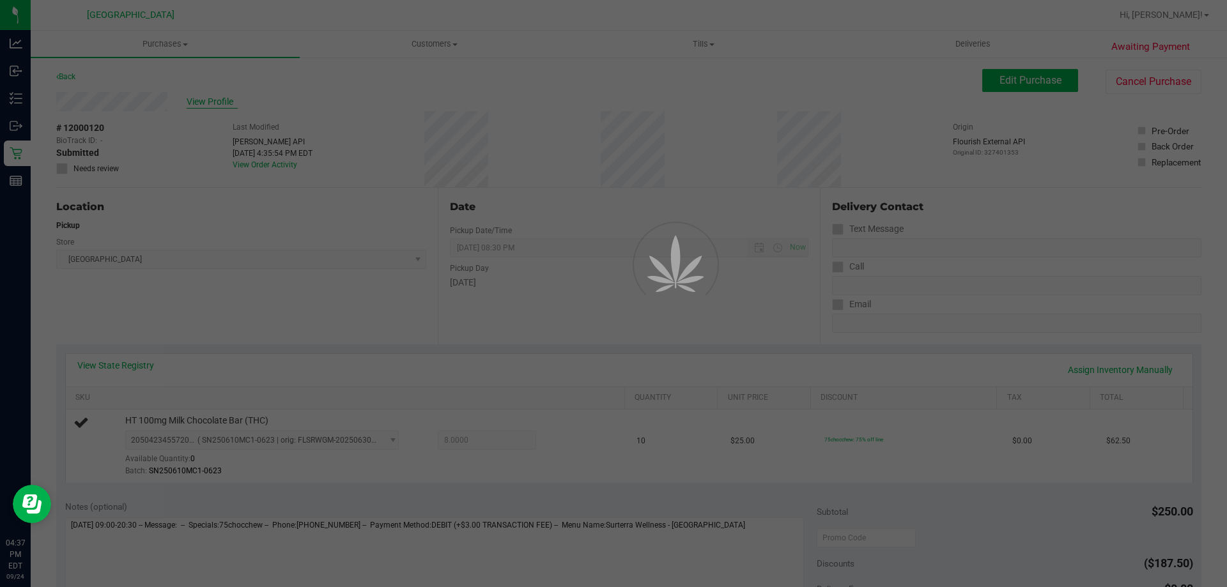
click at [223, 103] on div at bounding box center [613, 293] width 1227 height 587
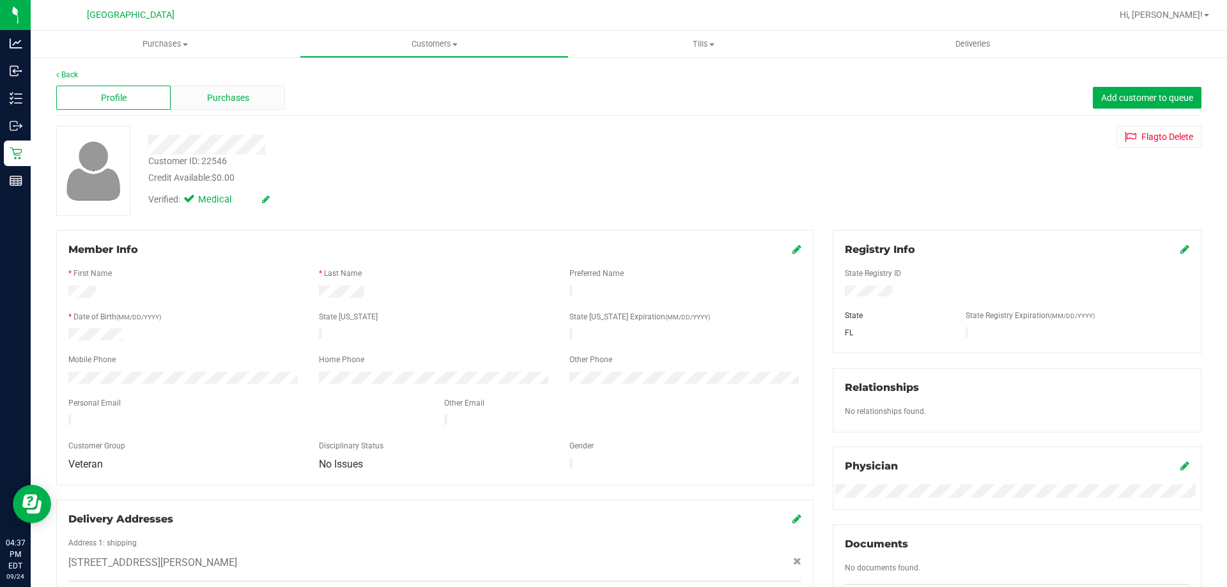
click at [247, 100] on span "Purchases" at bounding box center [228, 97] width 42 height 13
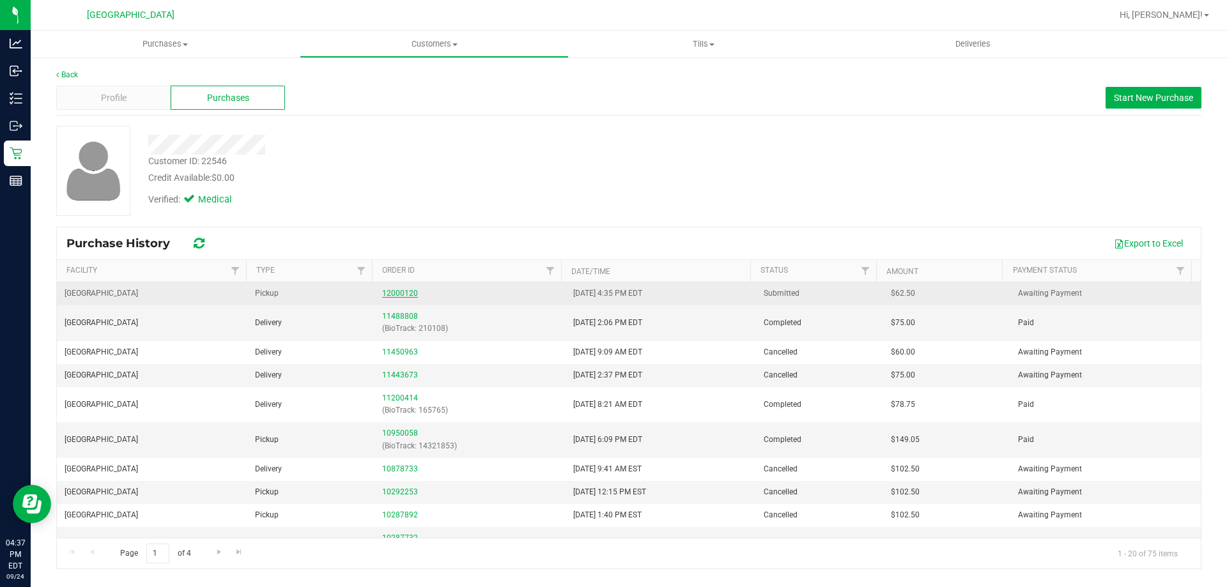
click at [395, 296] on link "12000120" at bounding box center [400, 293] width 36 height 9
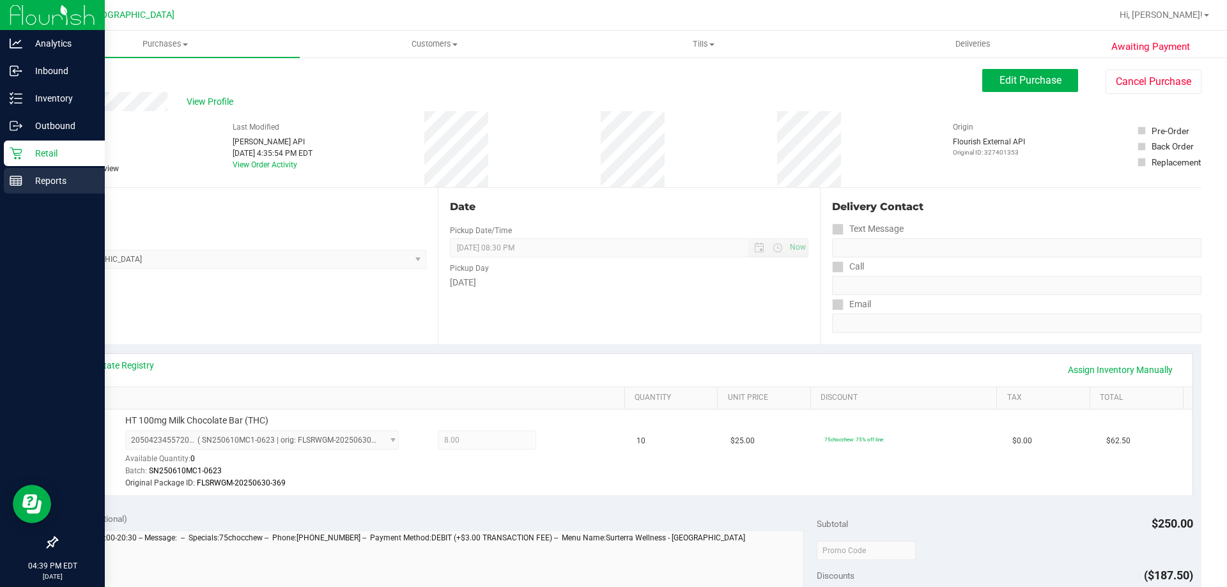
click at [11, 169] on div "Reports" at bounding box center [54, 181] width 101 height 26
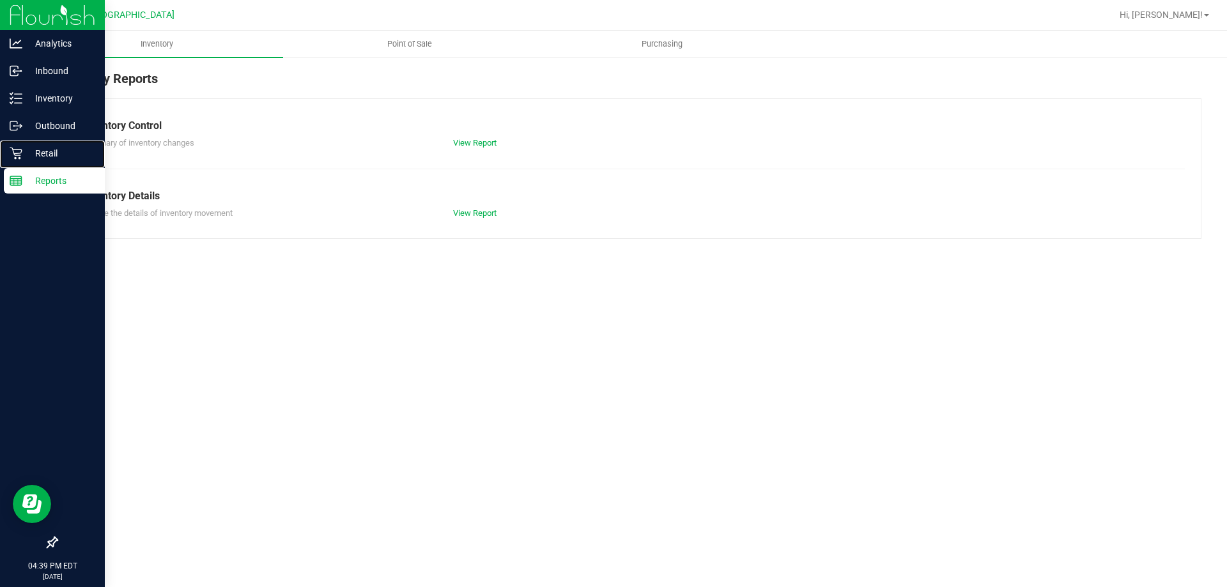
click at [12, 161] on div "Retail" at bounding box center [54, 154] width 101 height 26
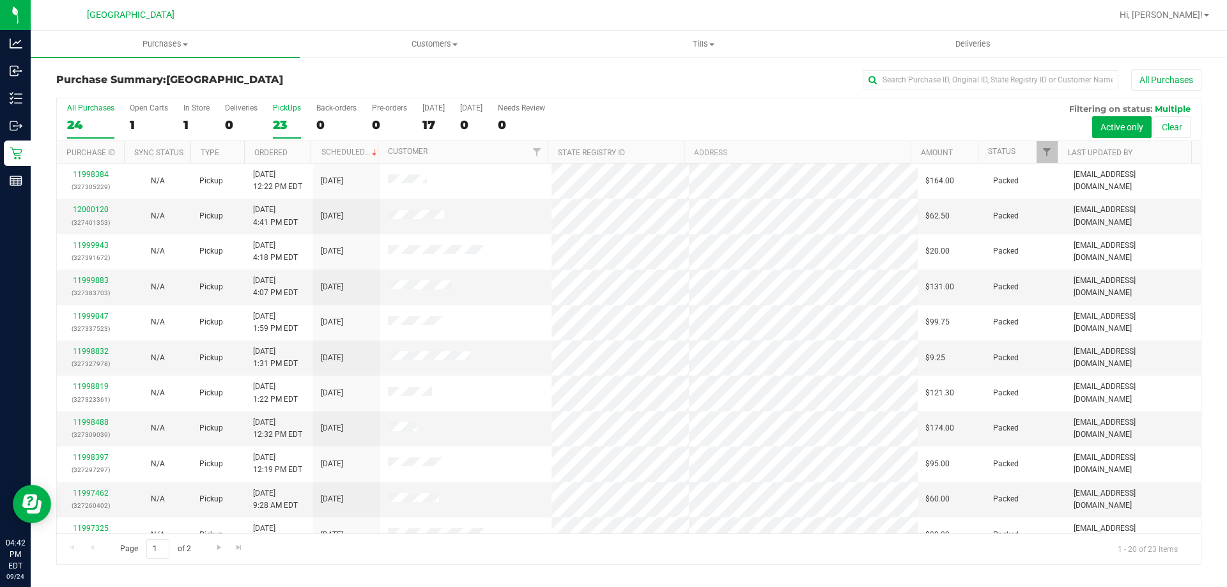
click at [288, 128] on div "23" at bounding box center [287, 125] width 28 height 15
click at [0, 0] on input "PickUps 23" at bounding box center [0, 0] width 0 height 0
click at [90, 122] on div "23" at bounding box center [90, 125] width 47 height 15
click at [0, 0] on input "All Purchases 23" at bounding box center [0, 0] width 0 height 0
click at [287, 107] on div "PickUps" at bounding box center [287, 108] width 28 height 9
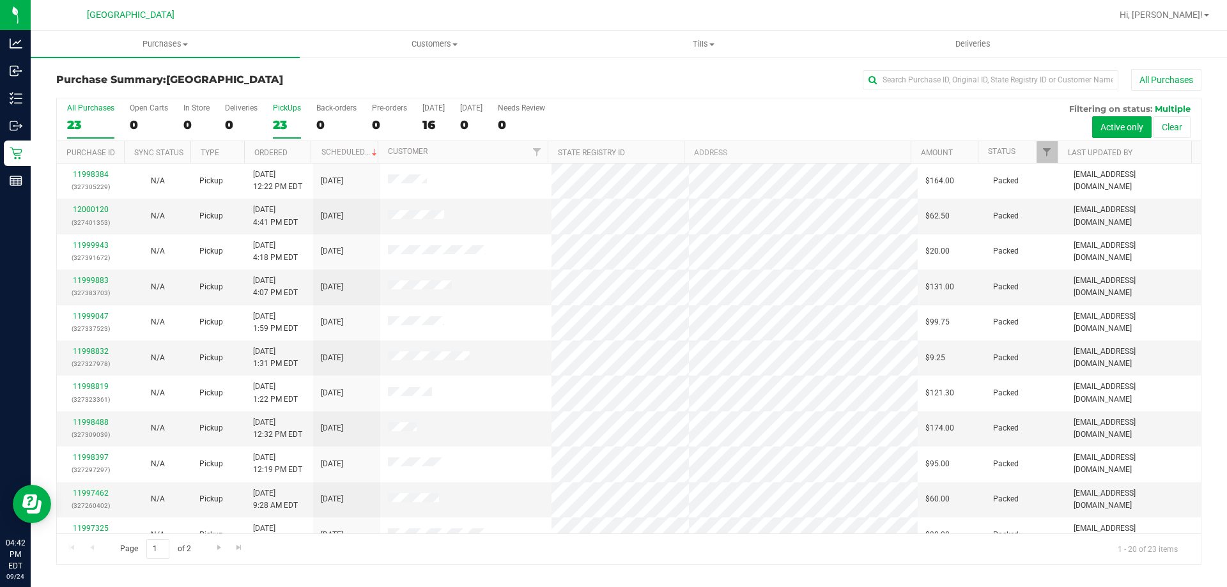
click at [0, 0] on input "PickUps 23" at bounding box center [0, 0] width 0 height 0
click at [88, 121] on div "23" at bounding box center [90, 125] width 47 height 15
click at [0, 0] on input "All Purchases 23" at bounding box center [0, 0] width 0 height 0
click at [287, 126] on div "23" at bounding box center [287, 125] width 28 height 15
click at [0, 0] on input "PickUps 23" at bounding box center [0, 0] width 0 height 0
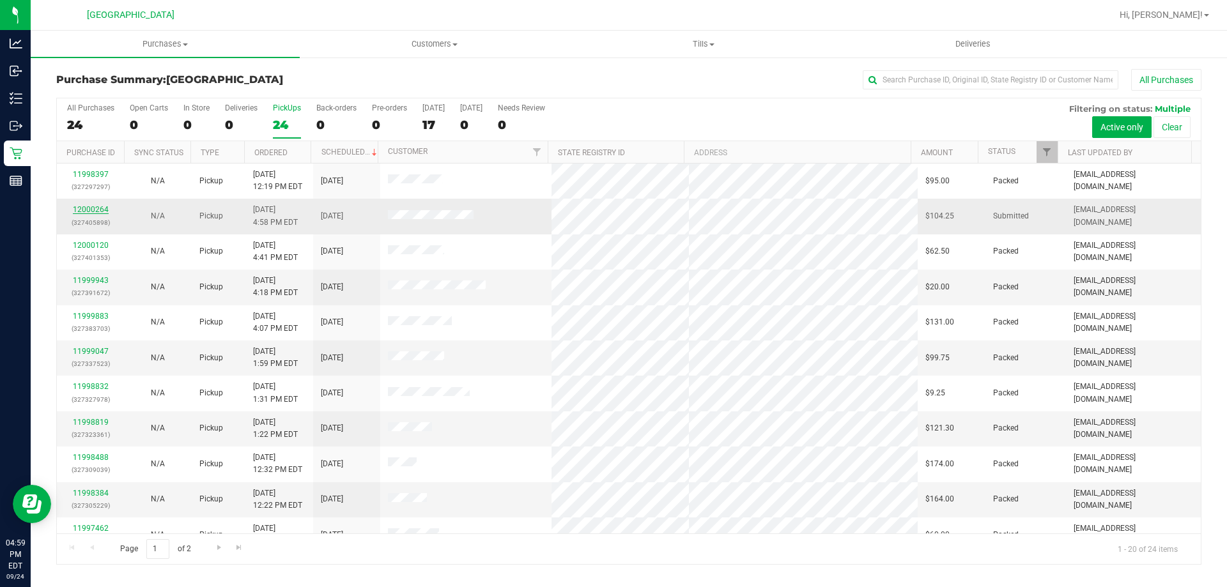
click at [89, 208] on link "12000264" at bounding box center [91, 209] width 36 height 9
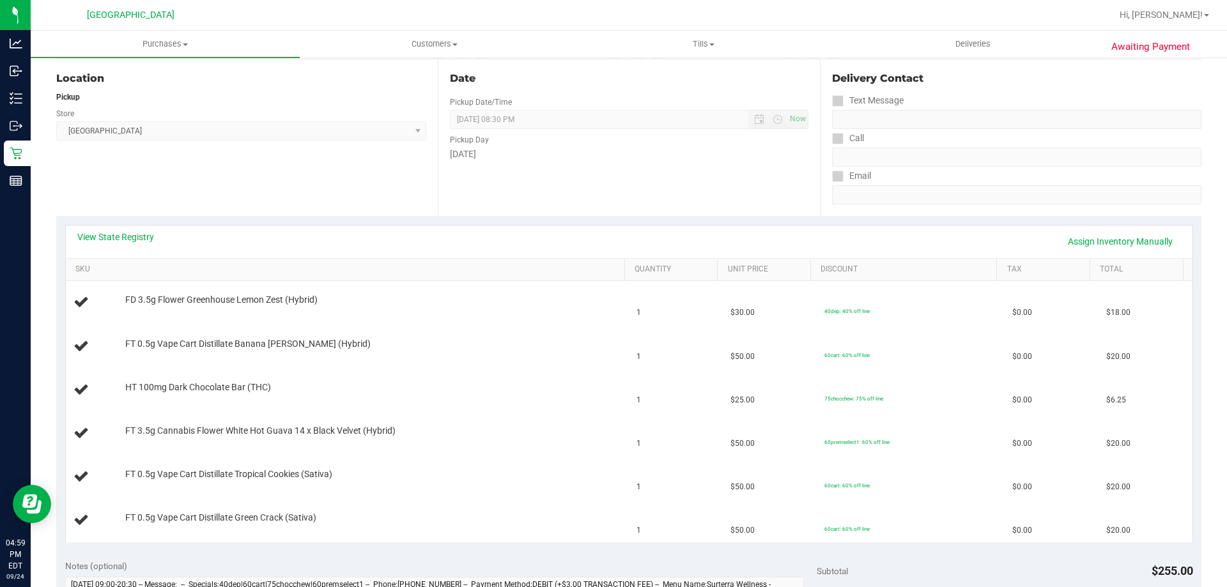
scroll to position [127, 0]
click at [137, 236] on link "View State Registry" at bounding box center [115, 239] width 77 height 13
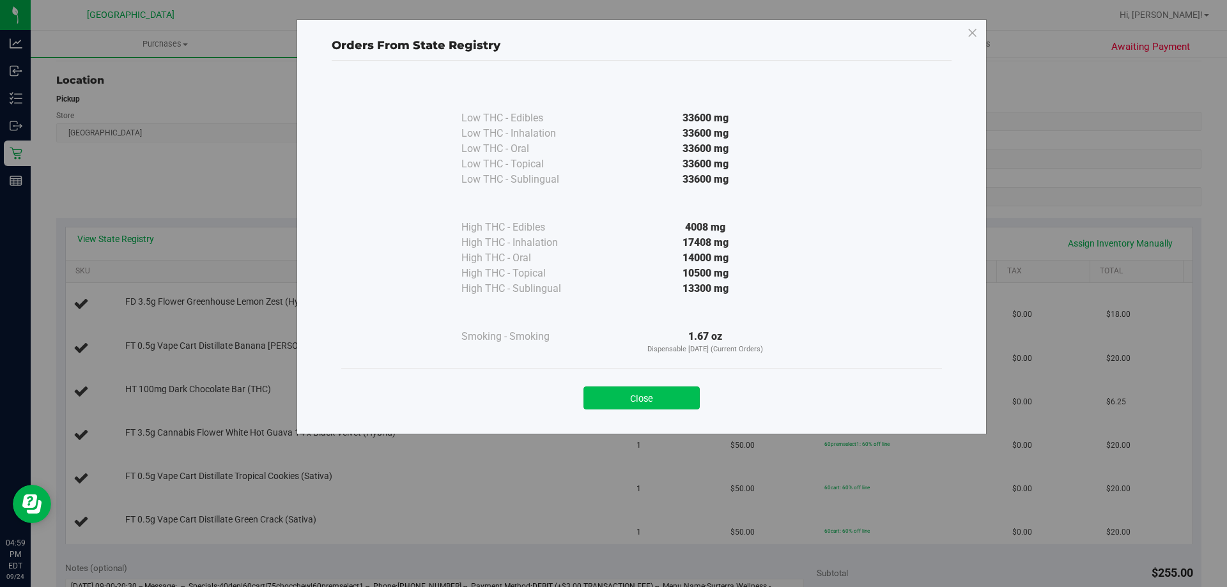
click at [629, 407] on button "Close" at bounding box center [642, 398] width 116 height 23
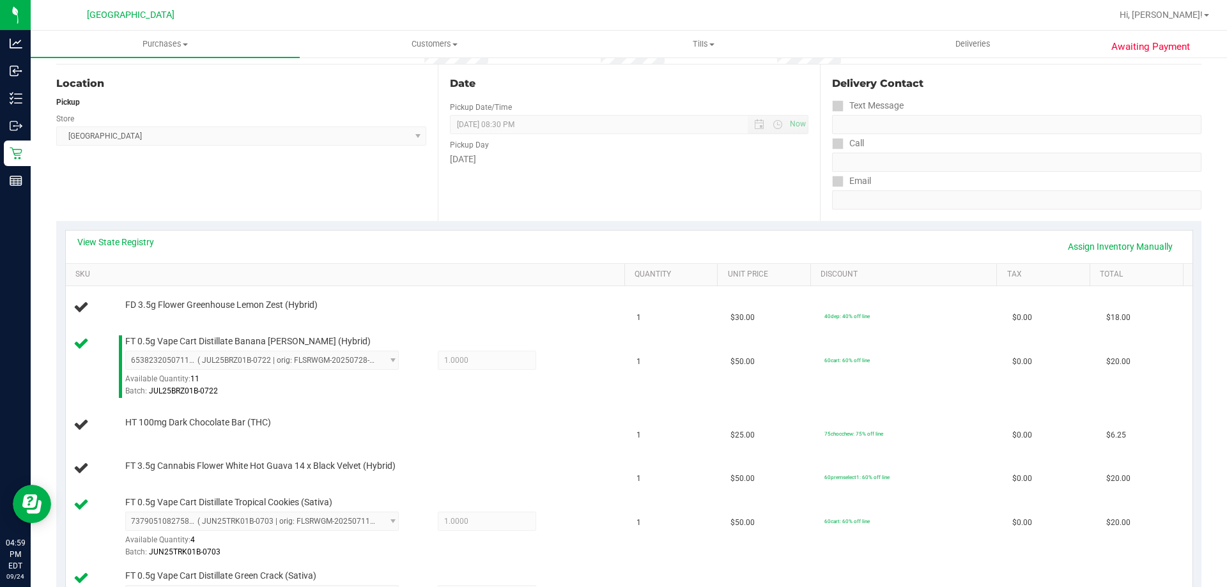
scroll to position [0, 0]
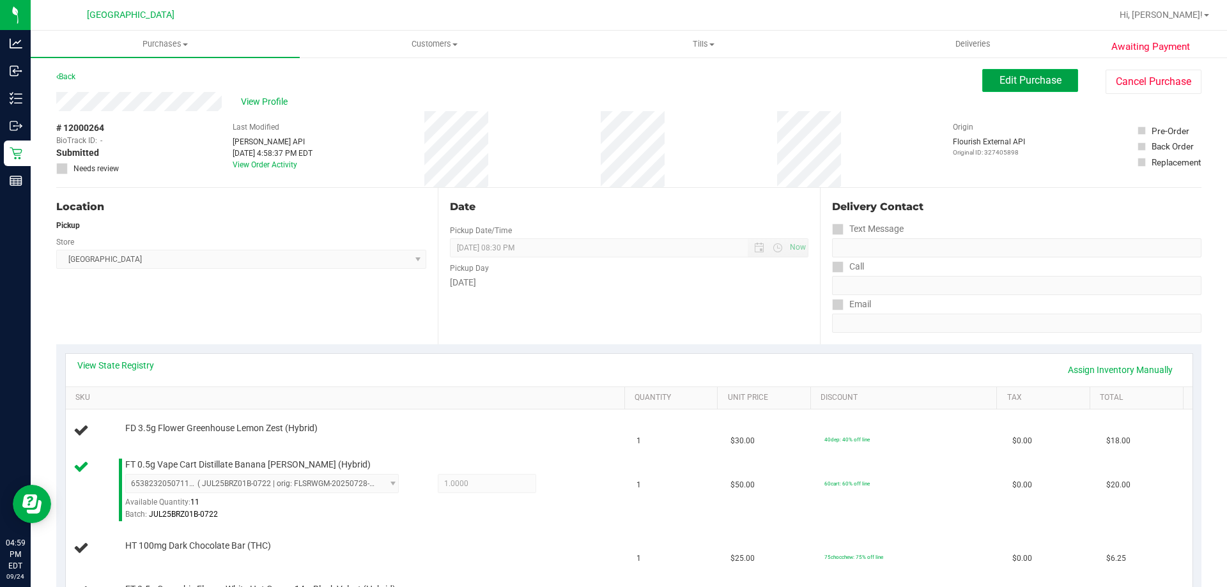
click at [1011, 73] on button "Edit Purchase" at bounding box center [1030, 80] width 96 height 23
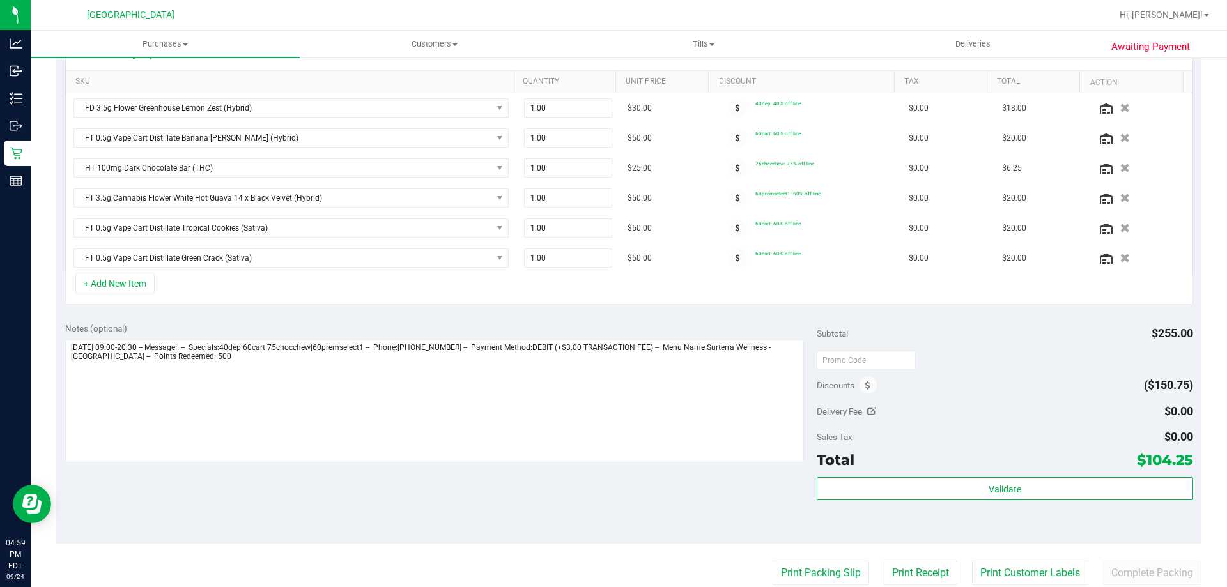
scroll to position [384, 0]
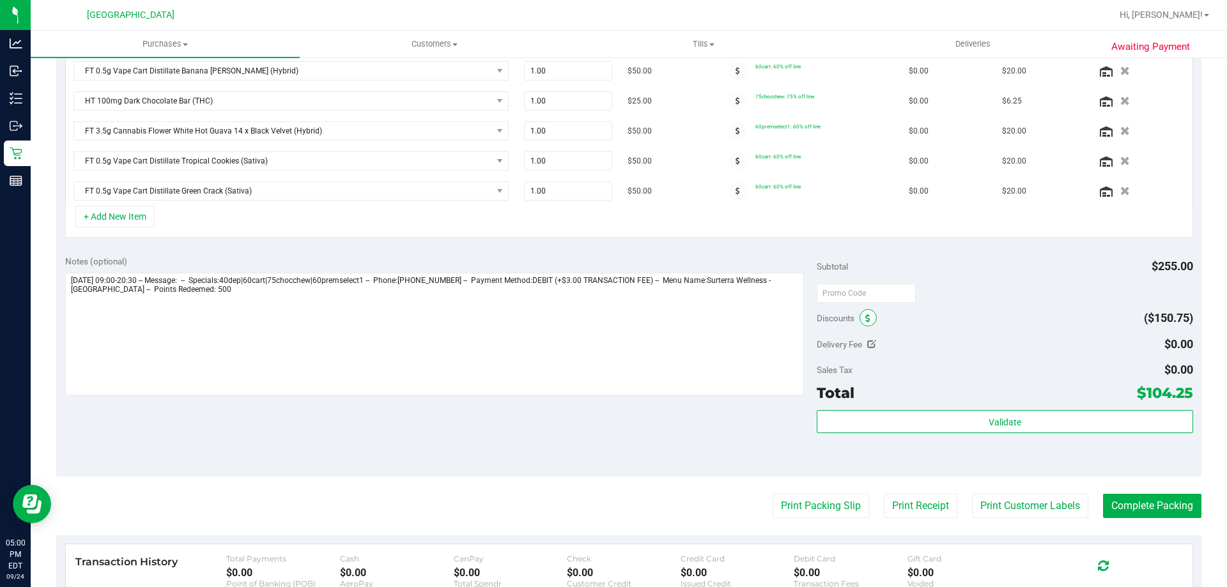
click at [865, 319] on icon at bounding box center [867, 318] width 5 height 9
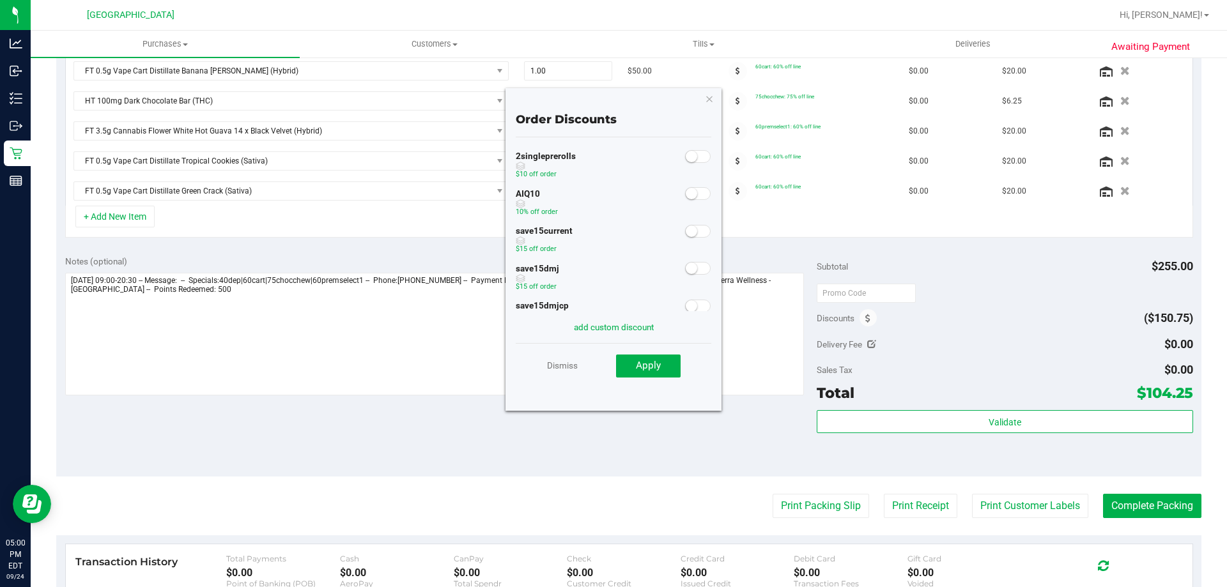
click at [690, 192] on span at bounding box center [698, 193] width 26 height 13
click at [649, 371] on span "Apply" at bounding box center [648, 366] width 25 height 12
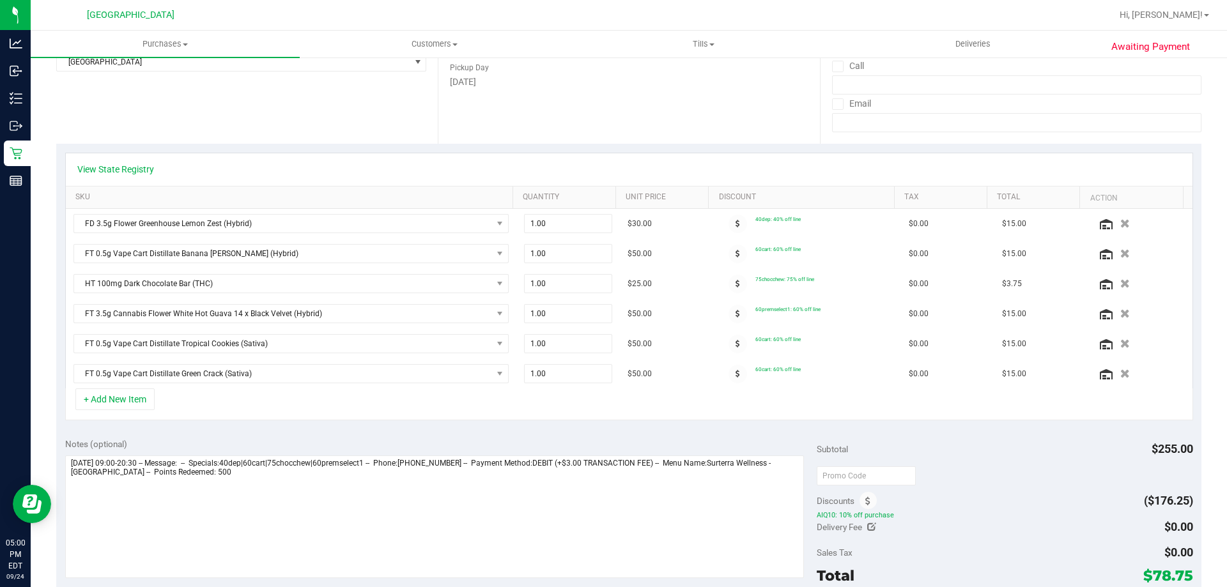
scroll to position [0, 0]
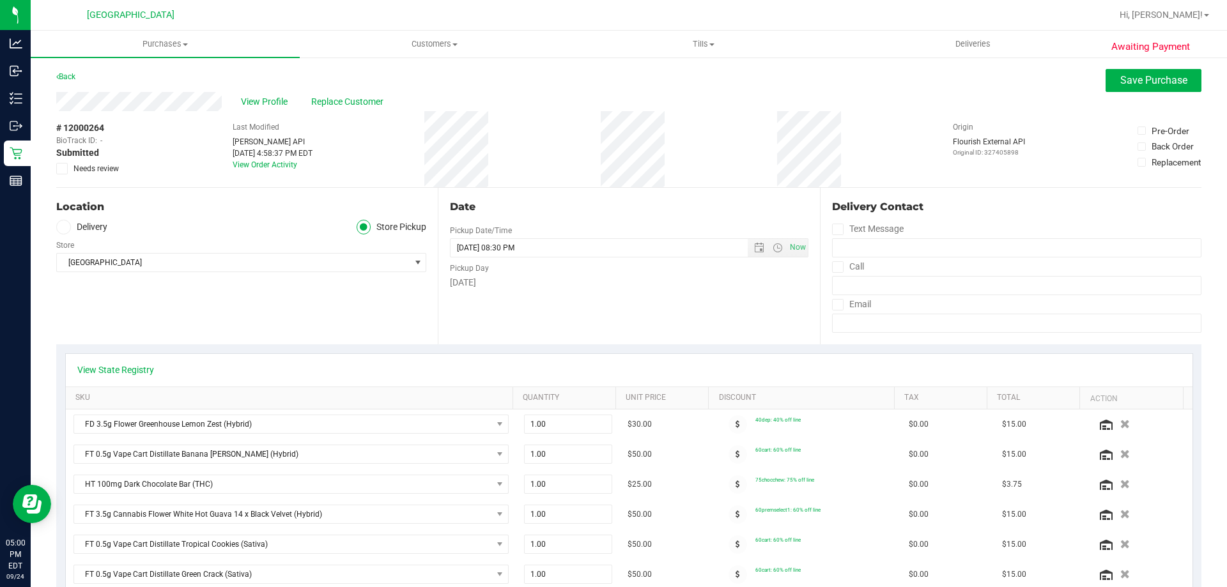
click at [1143, 82] on span "Save Purchase" at bounding box center [1153, 80] width 67 height 12
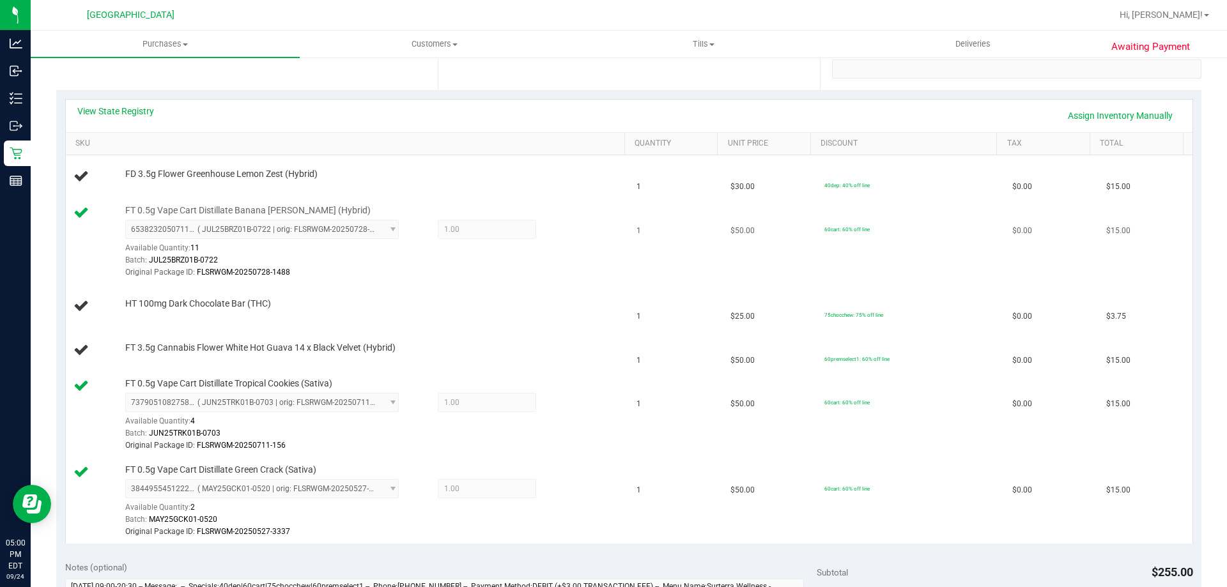
scroll to position [256, 0]
click at [130, 105] on link "View State Registry" at bounding box center [115, 110] width 77 height 13
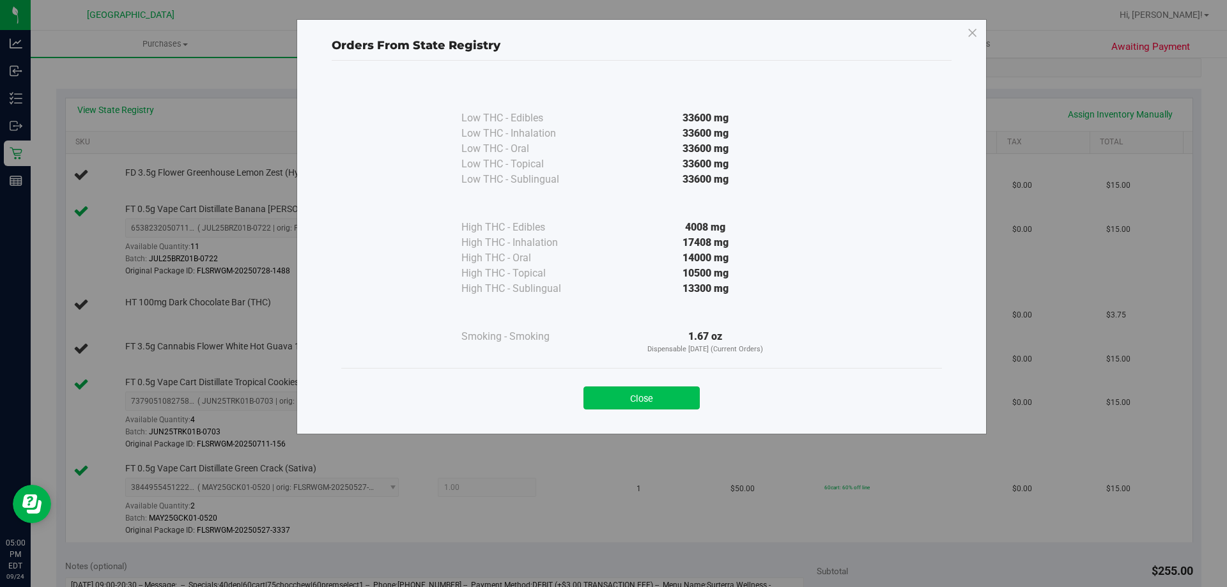
click at [657, 387] on button "Close" at bounding box center [642, 398] width 116 height 23
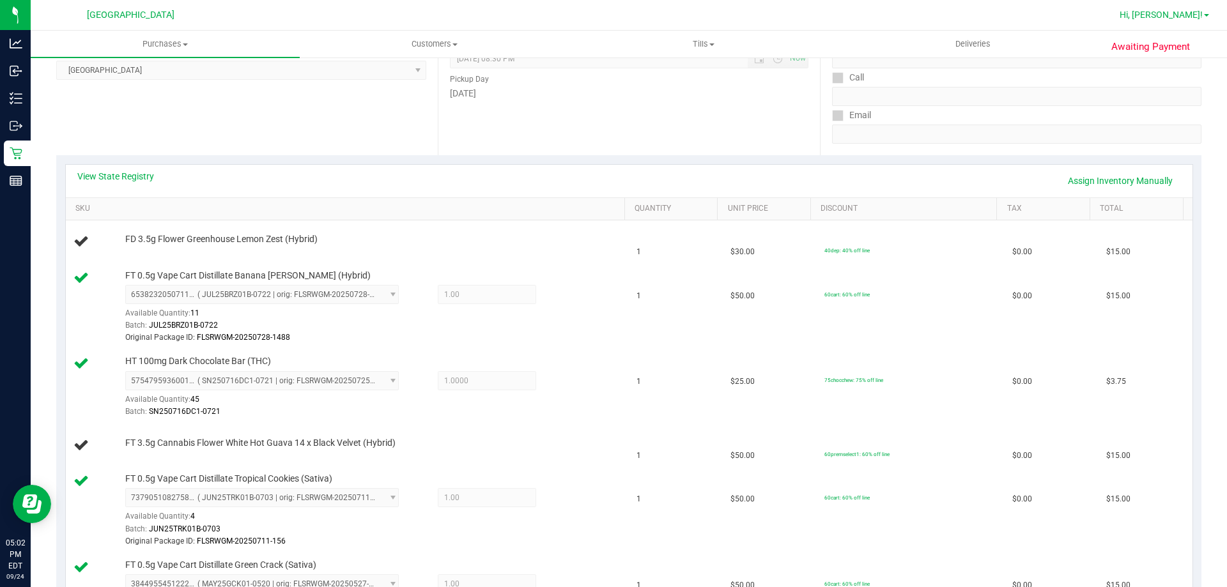
scroll to position [190, 0]
click at [1122, 181] on link "Assign Inventory Manually" at bounding box center [1120, 180] width 121 height 22
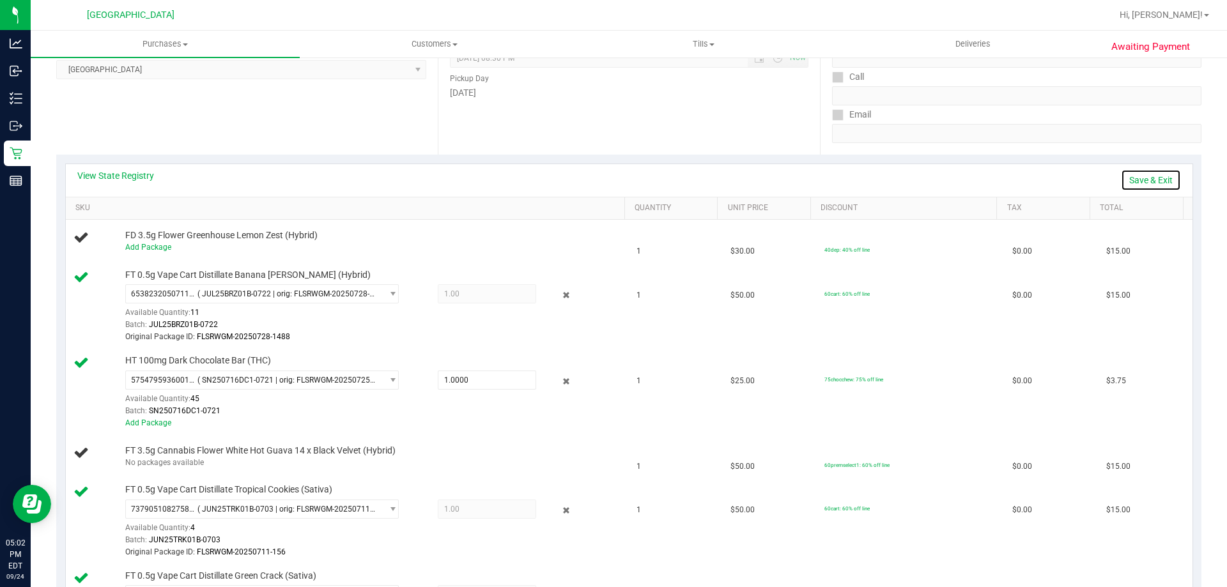
click at [1149, 190] on link "Save & Exit" at bounding box center [1151, 180] width 60 height 22
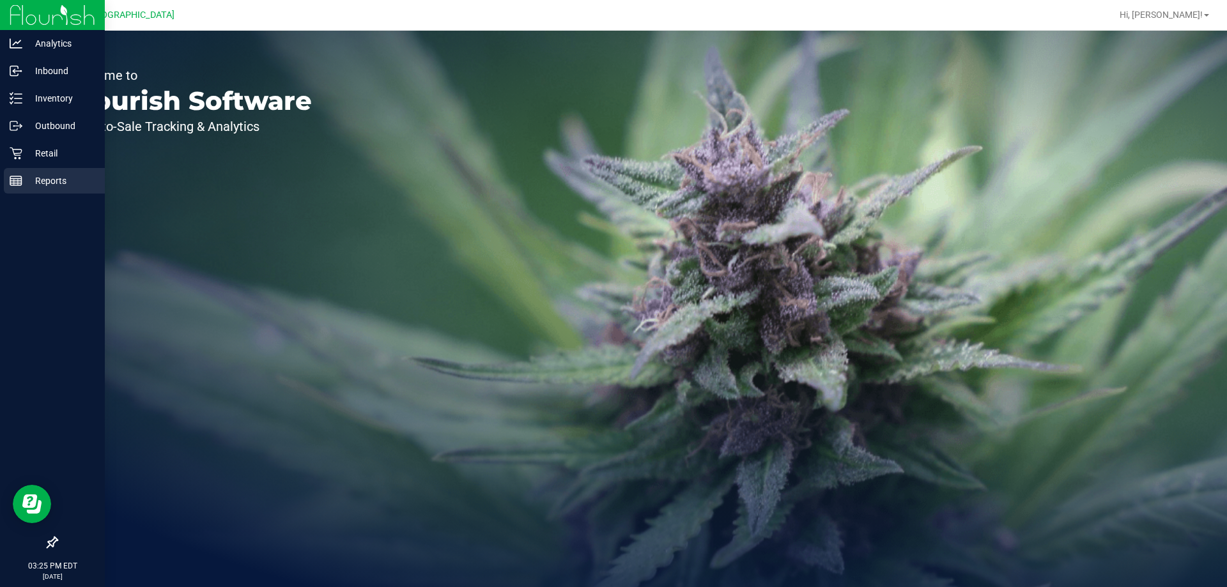
click at [19, 187] on div "Reports" at bounding box center [54, 181] width 101 height 26
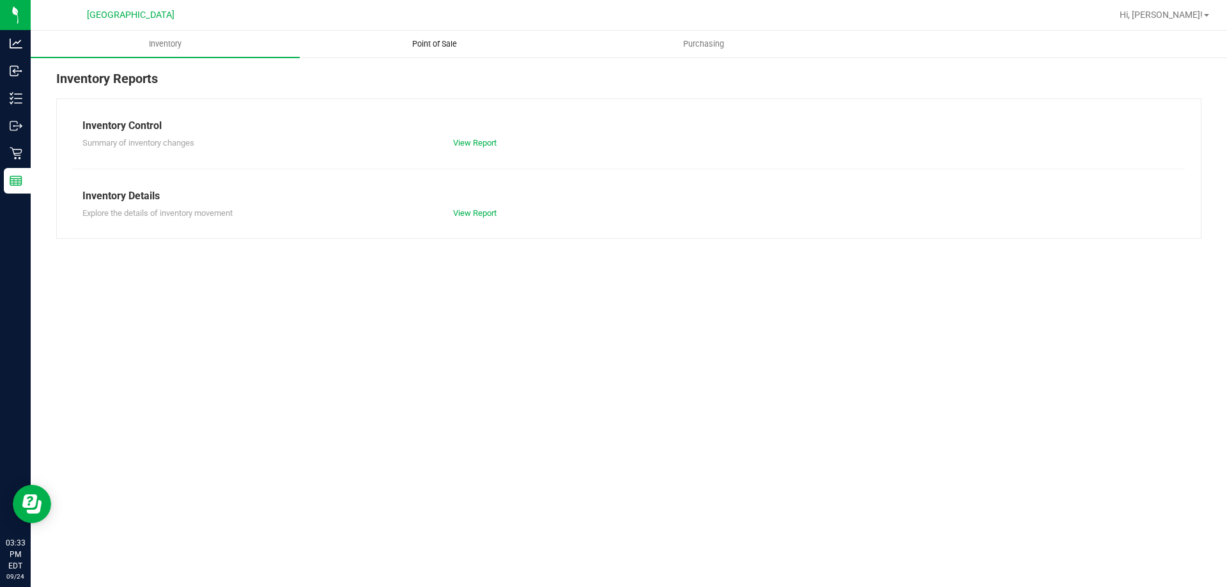
click at [438, 43] on span "Point of Sale" at bounding box center [434, 44] width 79 height 12
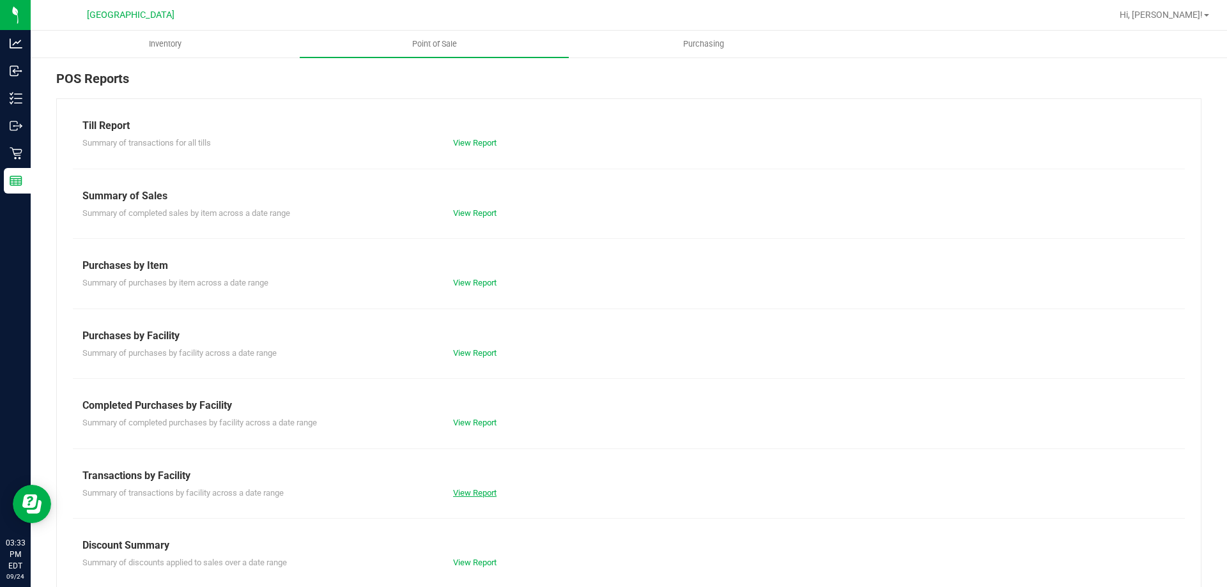
click at [475, 489] on link "View Report" at bounding box center [474, 493] width 43 height 10
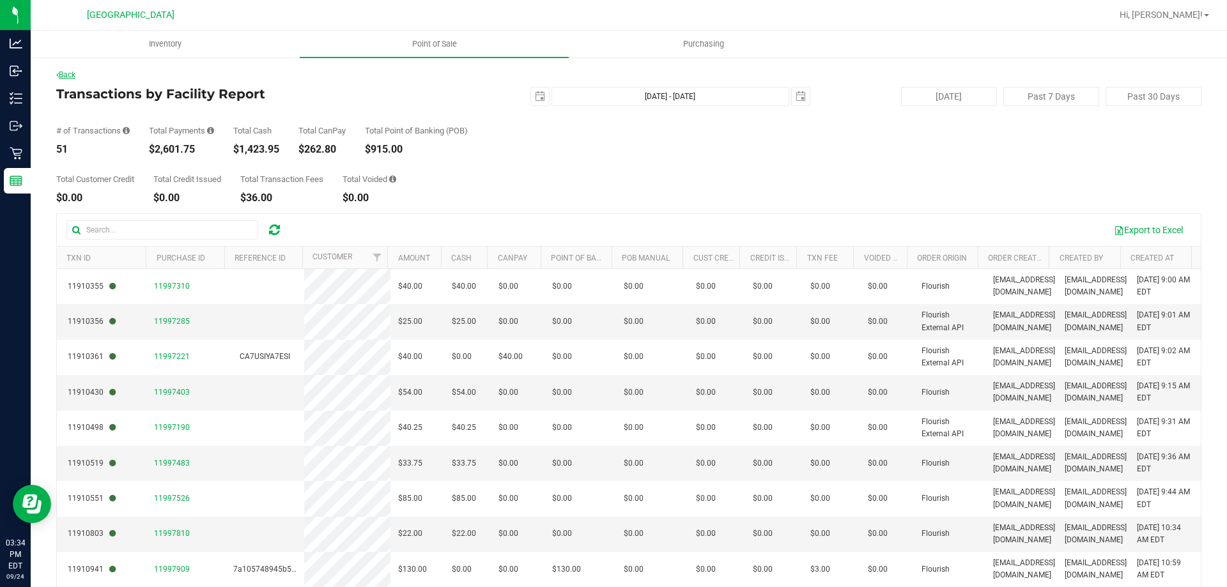
click at [73, 76] on link "Back" at bounding box center [65, 74] width 19 height 9
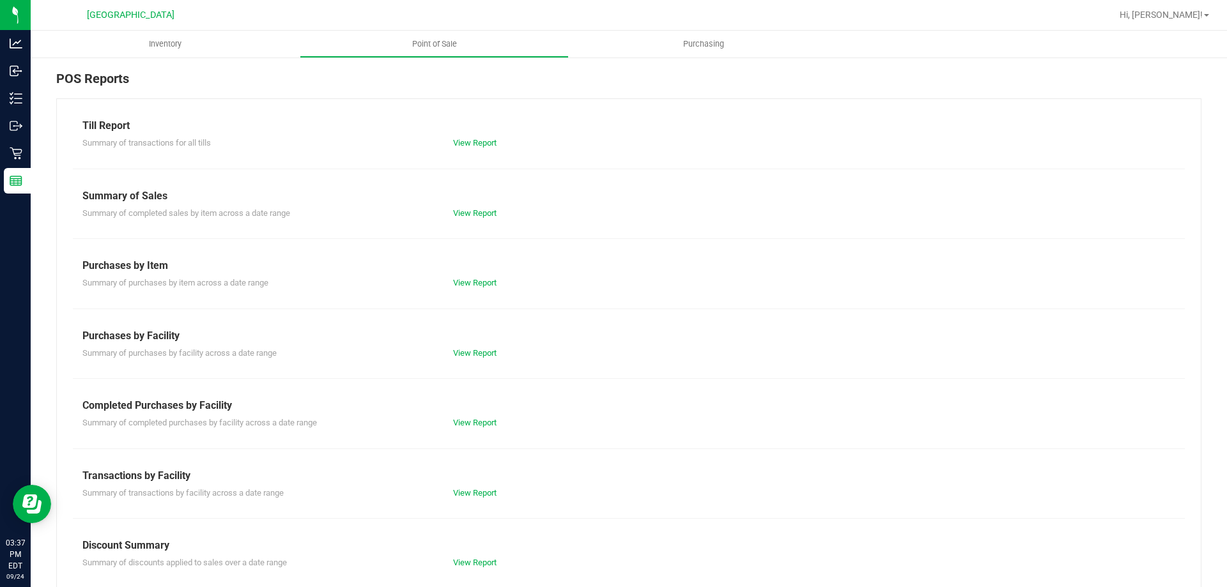
click at [462, 486] on div "Summary of transactions by facility across a date range View Report" at bounding box center [629, 492] width 1112 height 16
click at [463, 491] on link "View Report" at bounding box center [474, 493] width 43 height 10
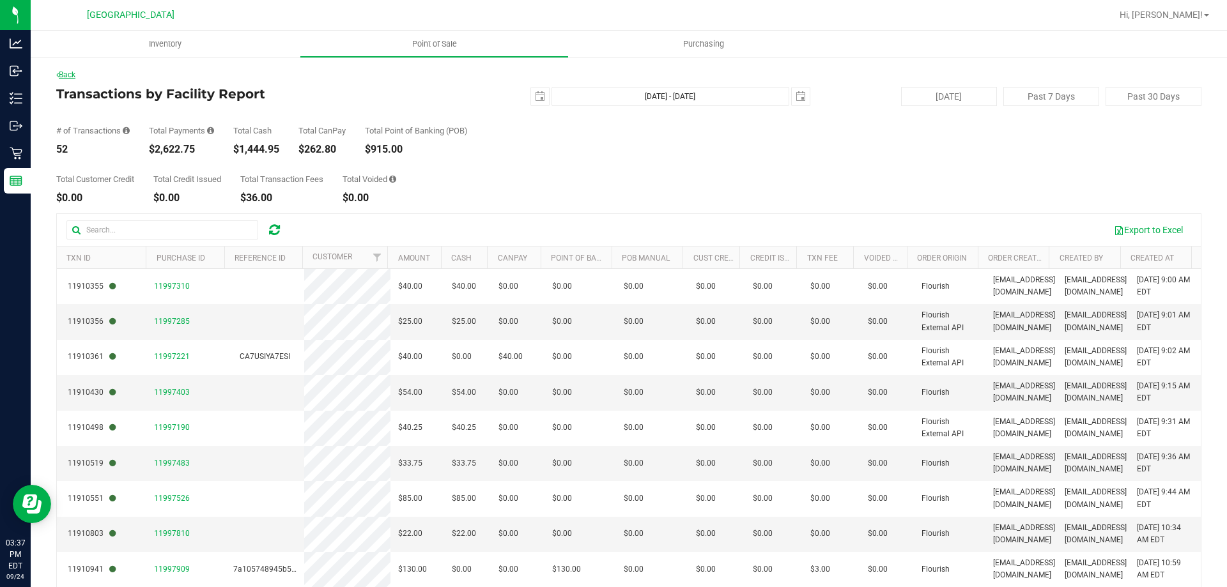
click at [67, 75] on link "Back" at bounding box center [65, 74] width 19 height 9
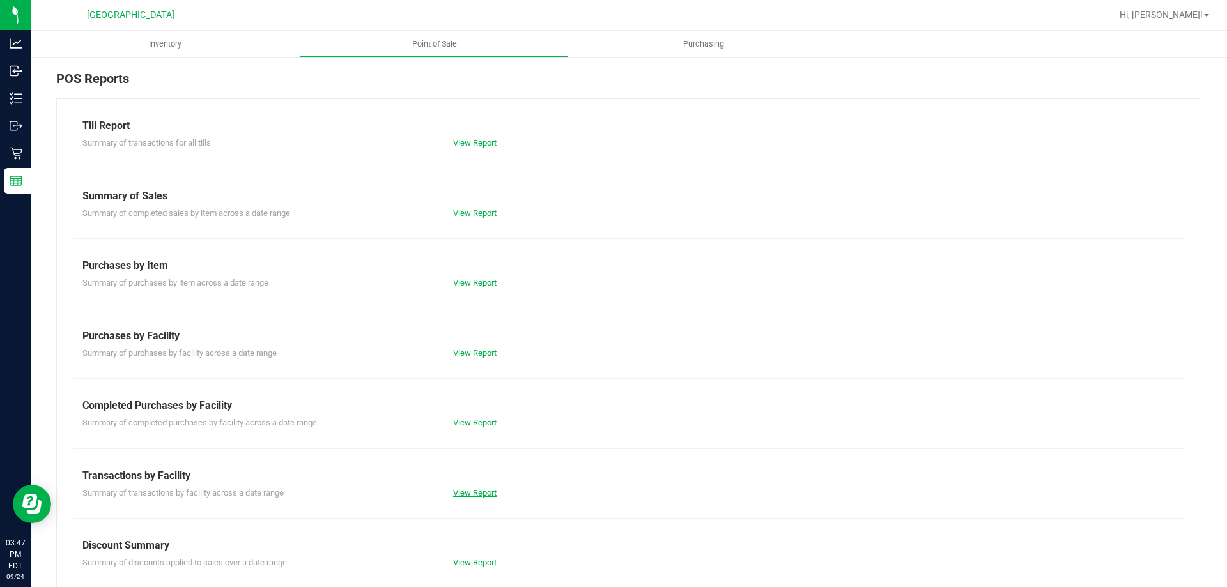
click at [479, 495] on link "View Report" at bounding box center [474, 493] width 43 height 10
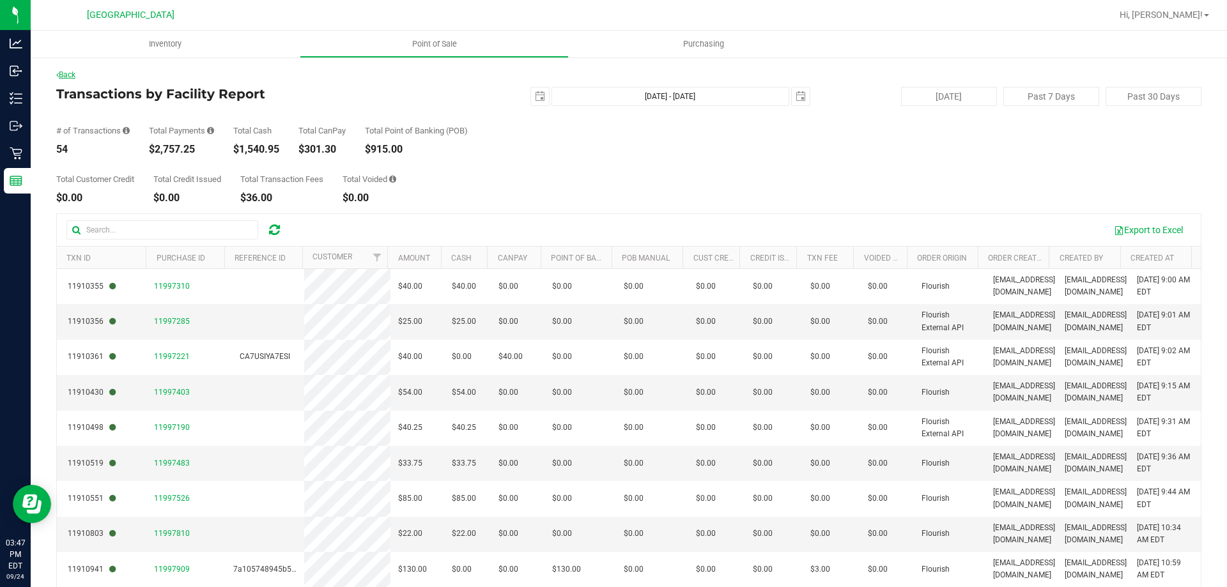
click at [73, 77] on link "Back" at bounding box center [65, 74] width 19 height 9
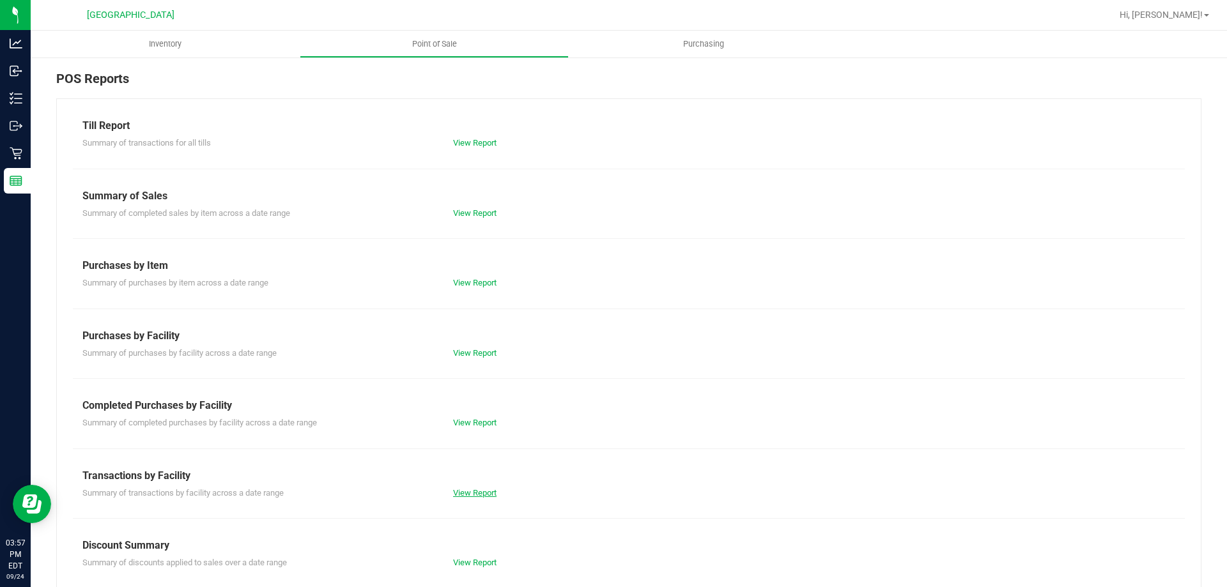
click at [483, 492] on link "View Report" at bounding box center [474, 493] width 43 height 10
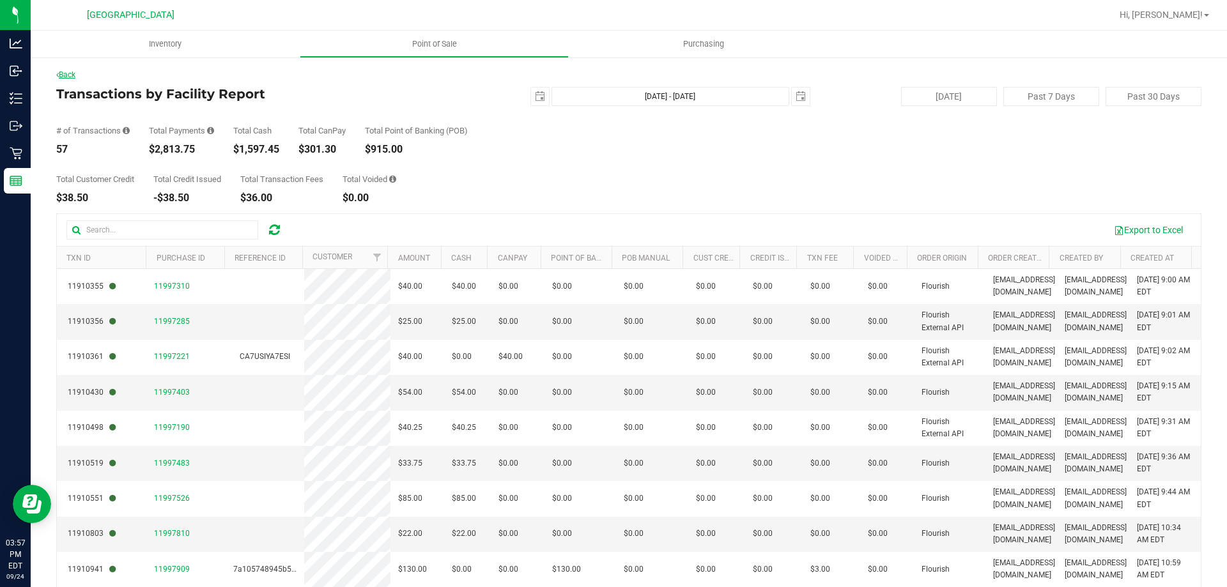
click at [72, 74] on link "Back" at bounding box center [65, 74] width 19 height 9
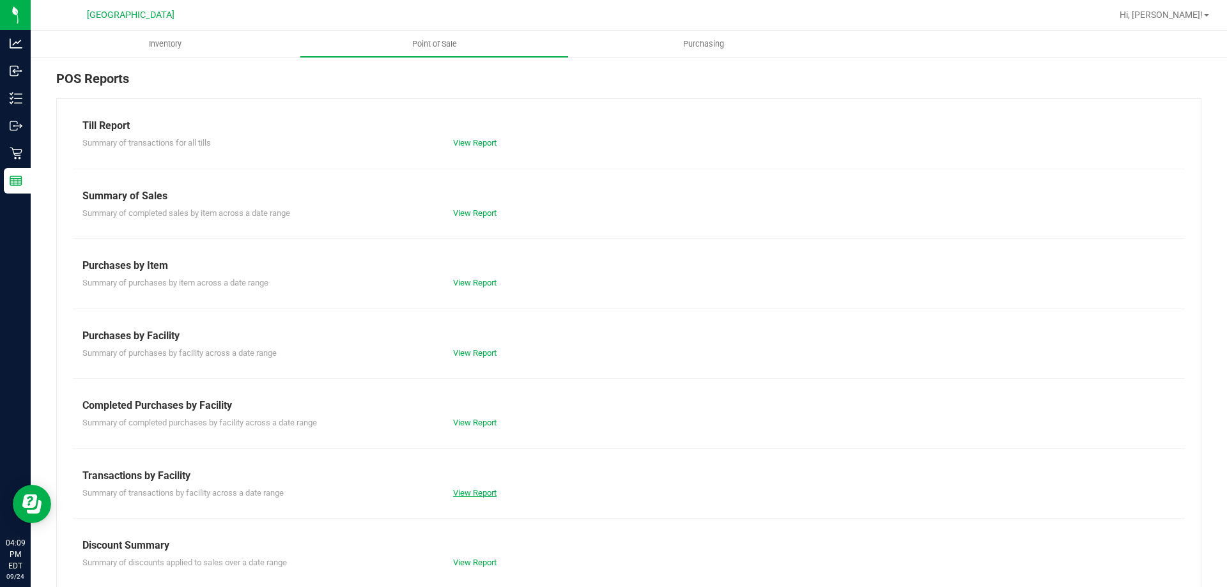
click at [476, 495] on link "View Report" at bounding box center [474, 493] width 43 height 10
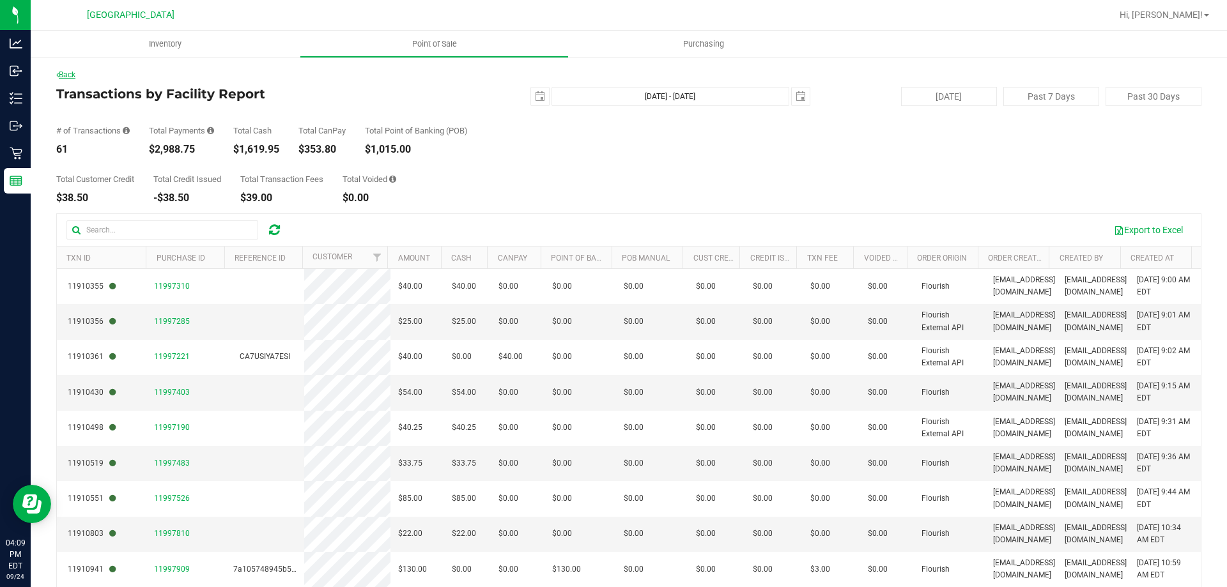
click at [71, 72] on link "Back" at bounding box center [65, 74] width 19 height 9
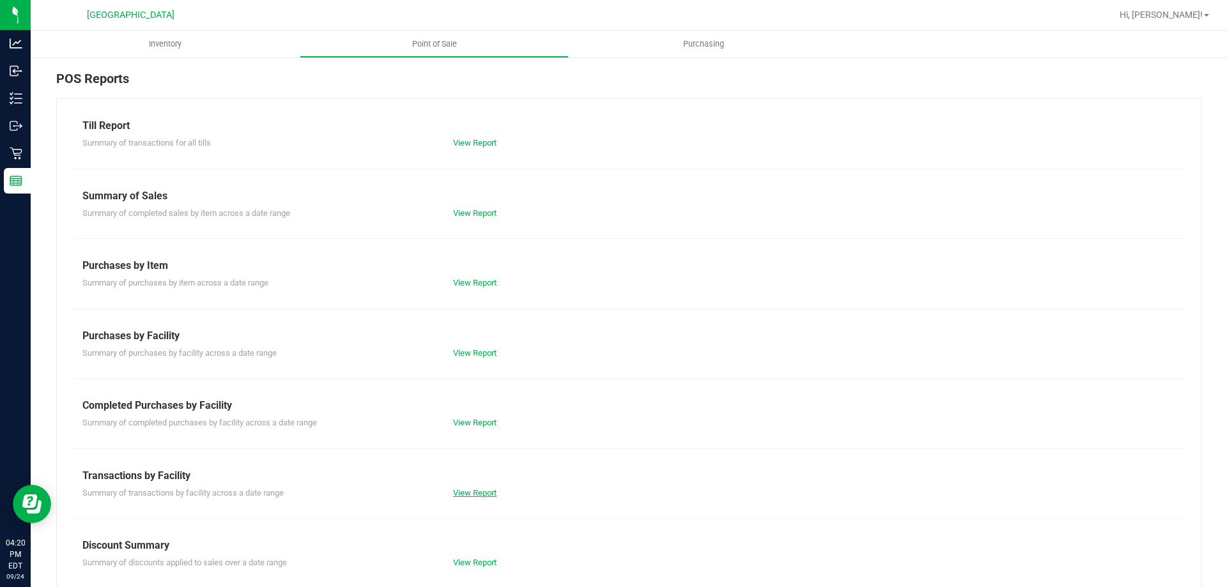
click at [470, 490] on link "View Report" at bounding box center [474, 493] width 43 height 10
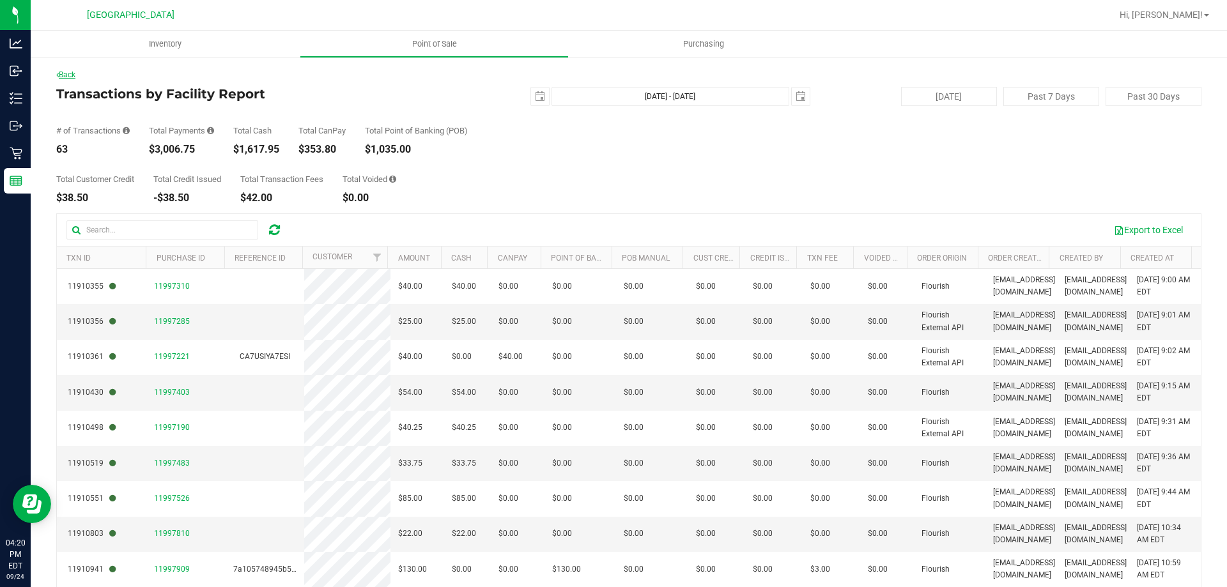
click at [74, 77] on link "Back" at bounding box center [65, 74] width 19 height 9
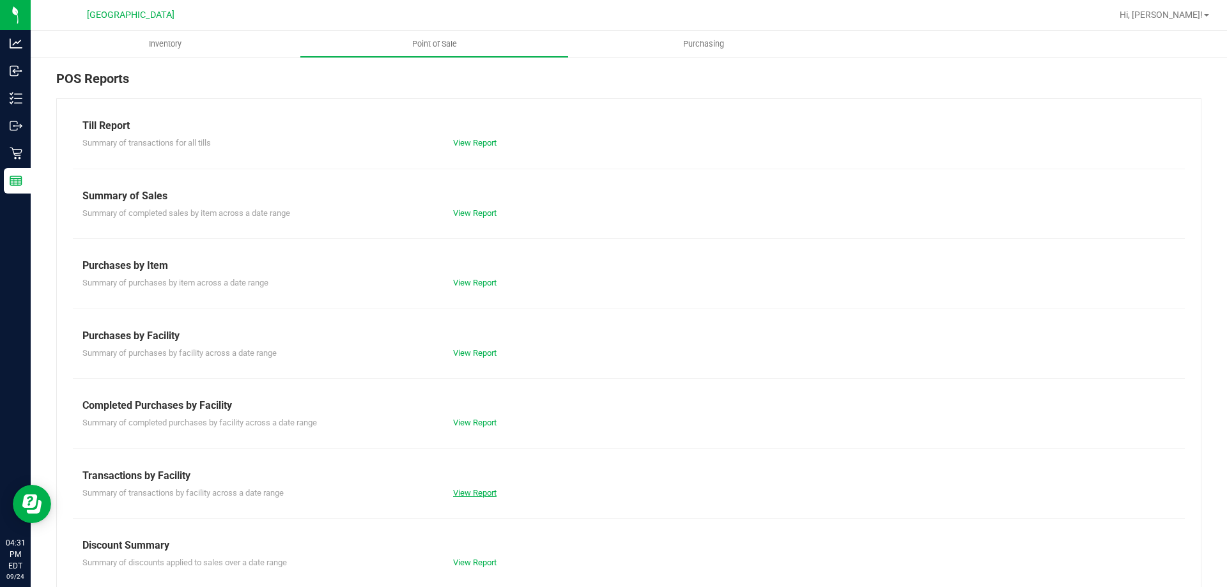
click at [458, 493] on link "View Report" at bounding box center [474, 493] width 43 height 10
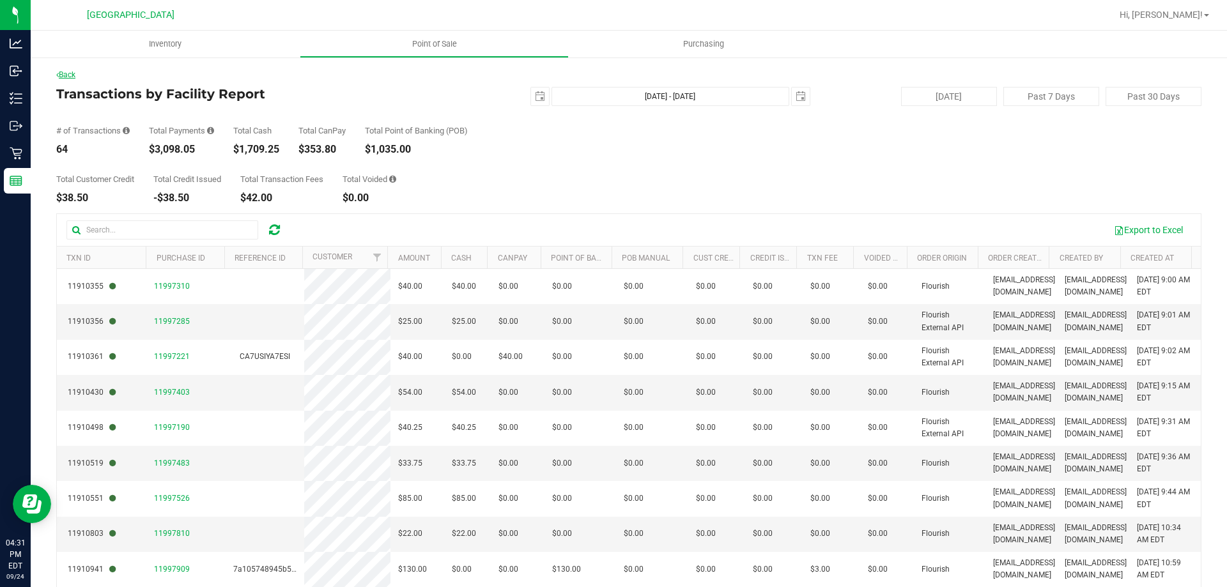
click at [70, 75] on link "Back" at bounding box center [65, 74] width 19 height 9
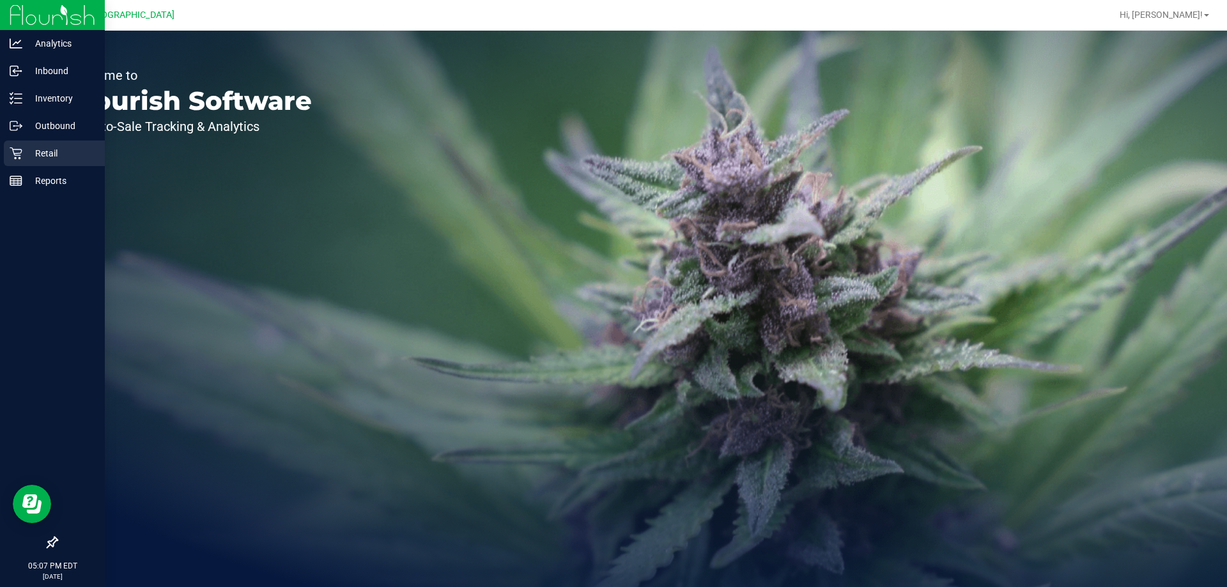
click at [19, 151] on icon at bounding box center [16, 153] width 13 height 13
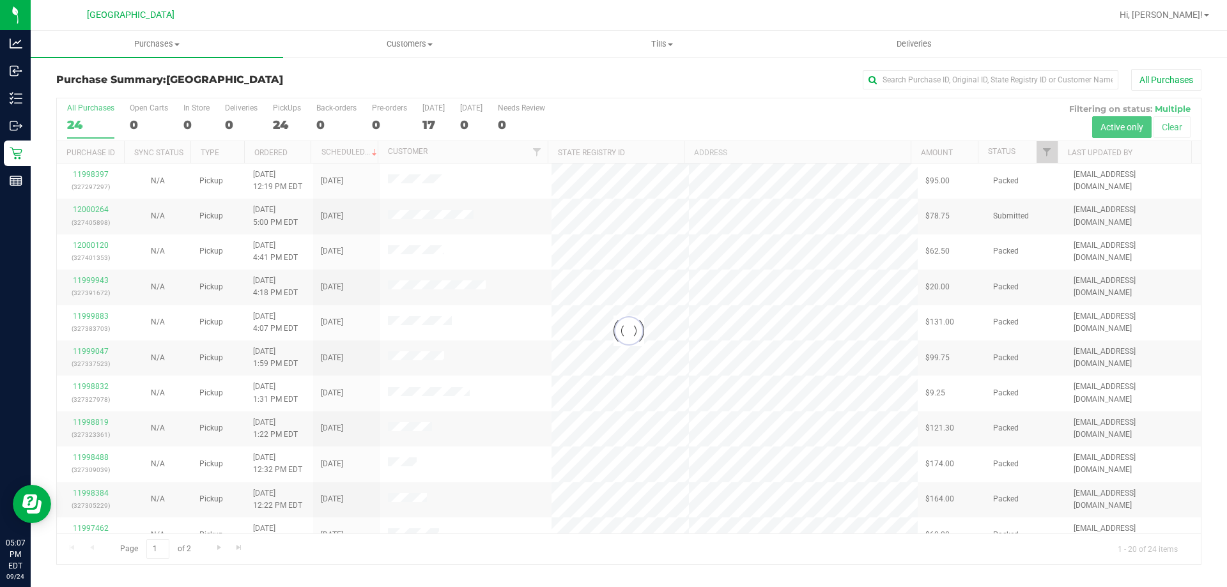
click at [284, 109] on div at bounding box center [629, 331] width 1144 height 466
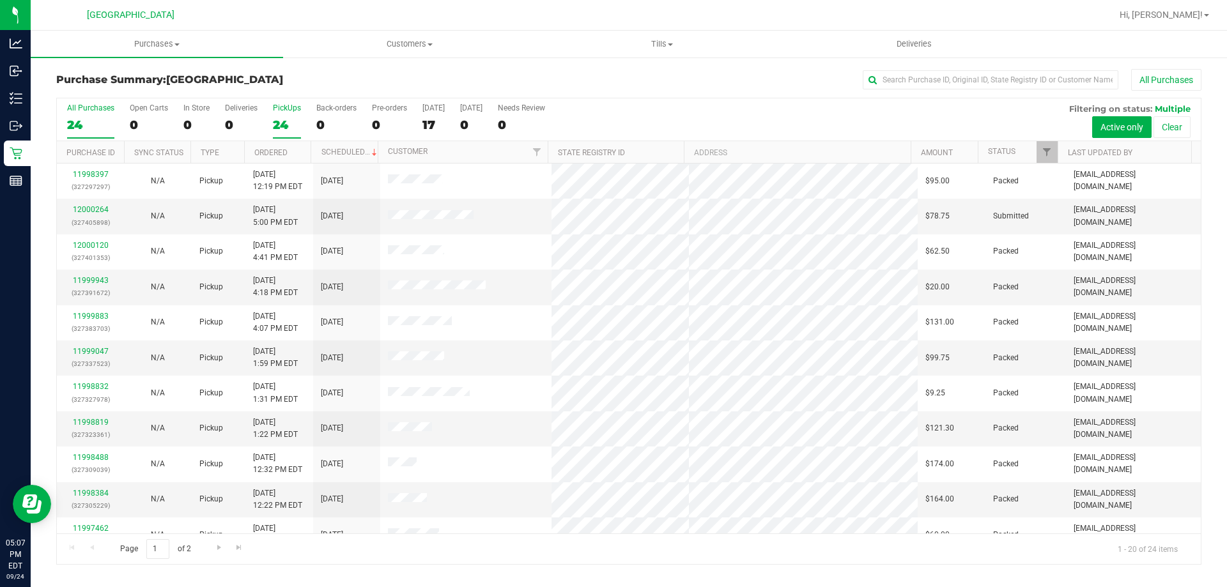
click at [281, 108] on div "PickUps" at bounding box center [287, 108] width 28 height 9
click at [0, 0] on input "PickUps 24" at bounding box center [0, 0] width 0 height 0
click at [84, 208] on link "12000264" at bounding box center [91, 209] width 36 height 9
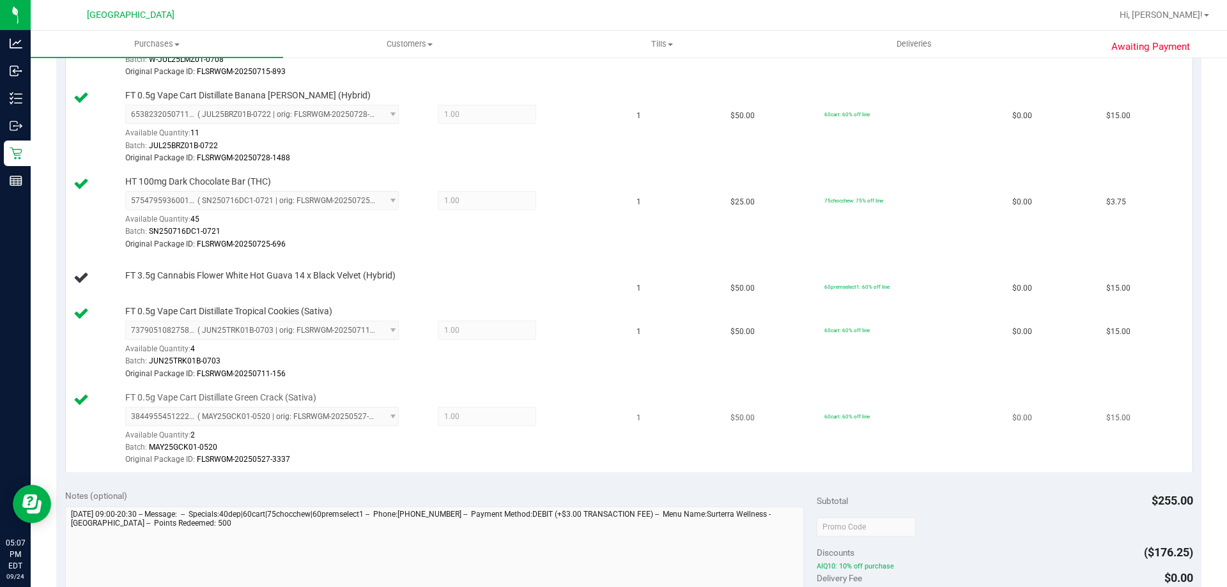
scroll to position [511, 0]
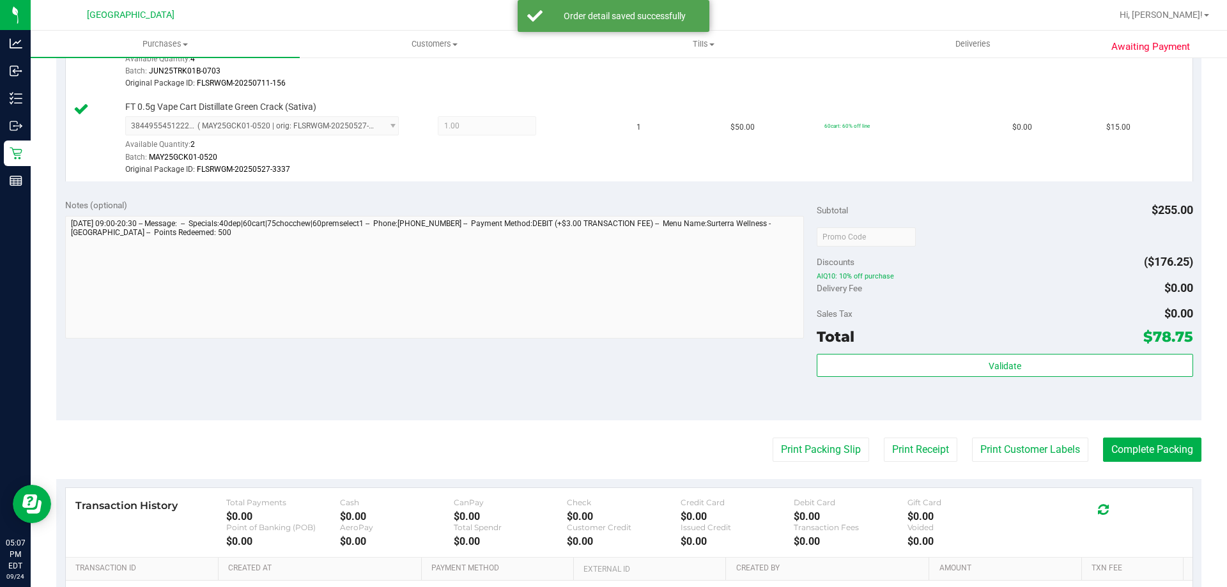
scroll to position [738, 0]
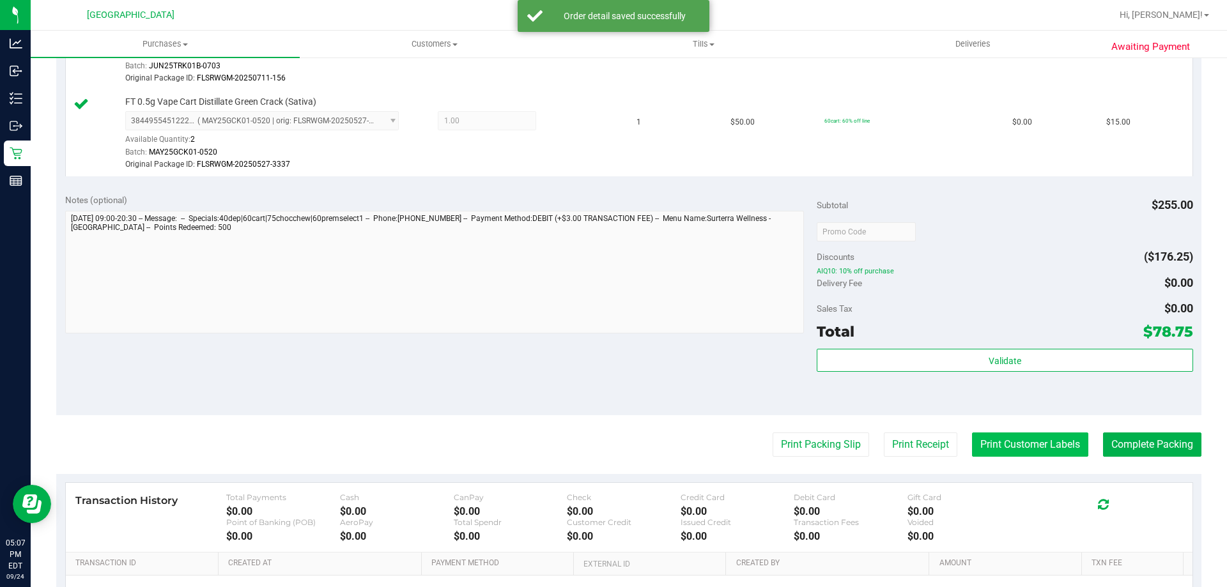
click at [1019, 451] on button "Print Customer Labels" at bounding box center [1030, 445] width 116 height 24
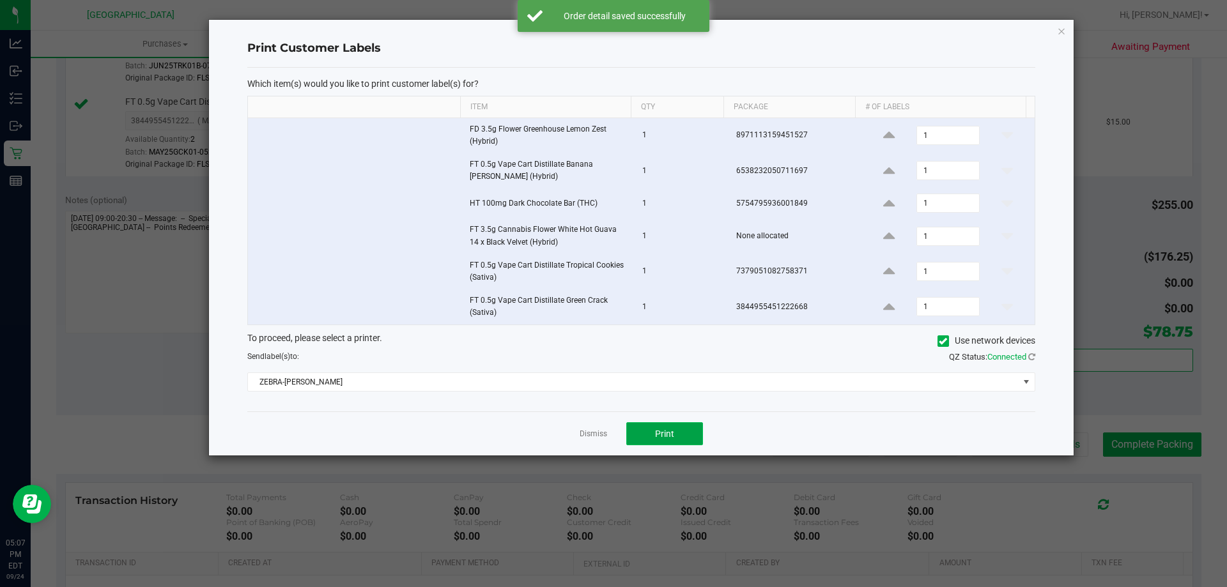
click at [674, 428] on button "Print" at bounding box center [664, 433] width 77 height 23
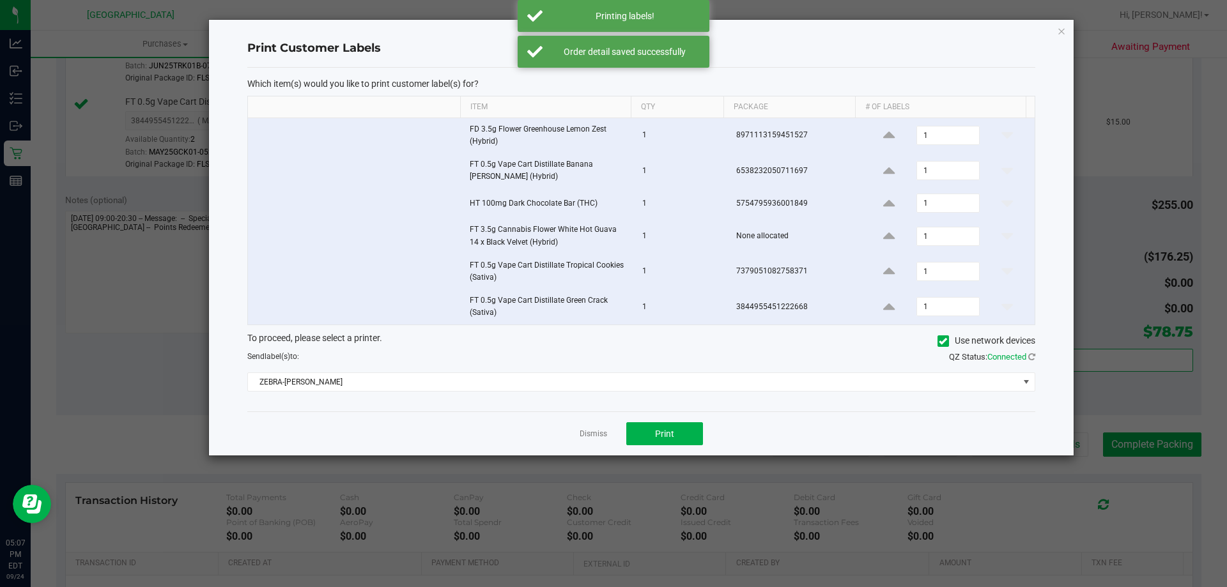
click at [570, 440] on div "Dismiss Print" at bounding box center [641, 434] width 788 height 44
click at [585, 436] on link "Dismiss" at bounding box center [593, 434] width 27 height 11
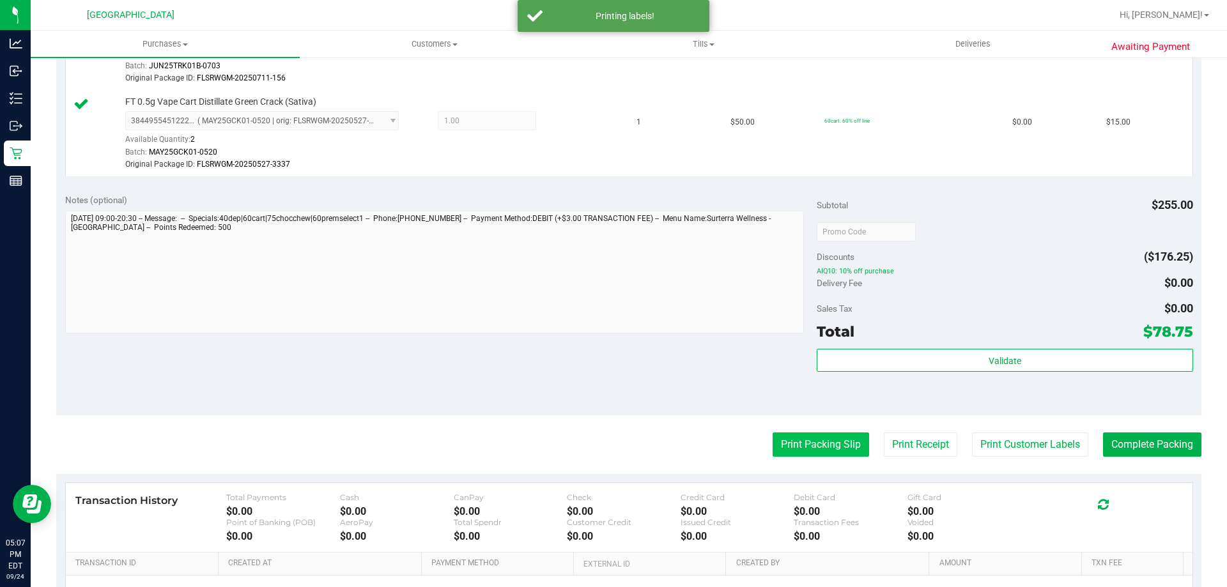
click at [782, 453] on button "Print Packing Slip" at bounding box center [821, 445] width 97 height 24
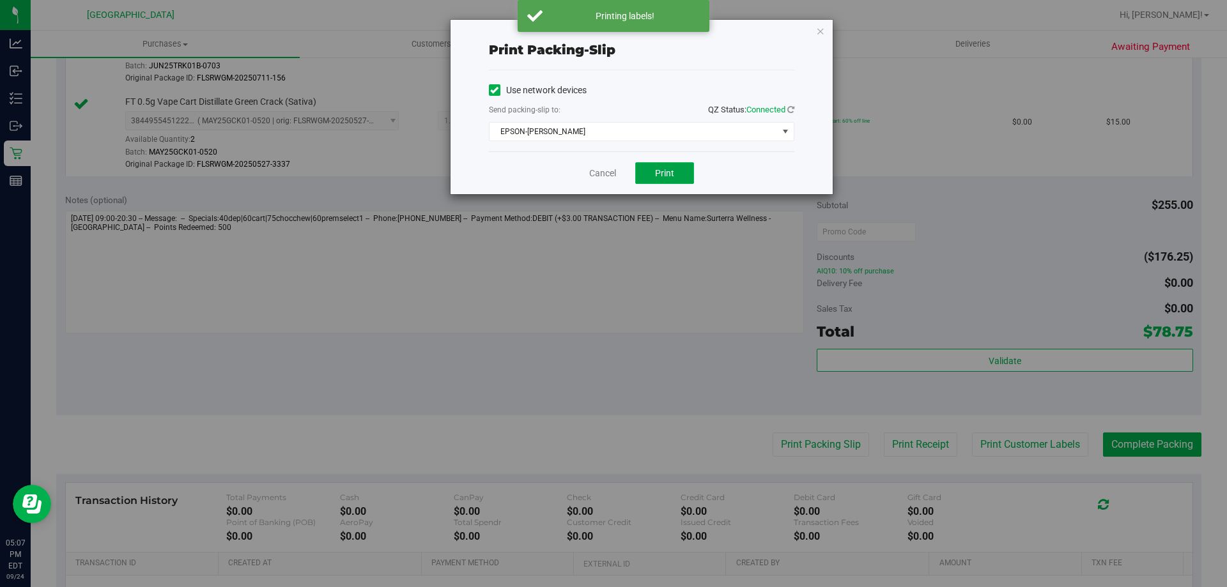
click at [660, 180] on button "Print" at bounding box center [664, 173] width 59 height 22
click at [611, 176] on link "Cancel" at bounding box center [602, 173] width 27 height 13
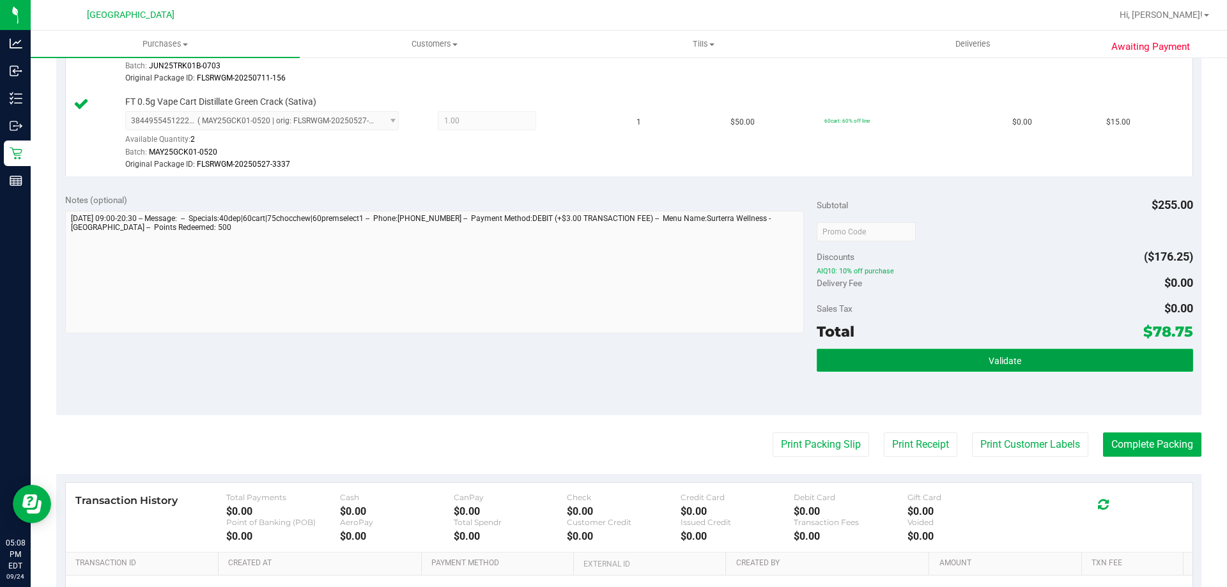
click at [889, 367] on button "Validate" at bounding box center [1005, 360] width 376 height 23
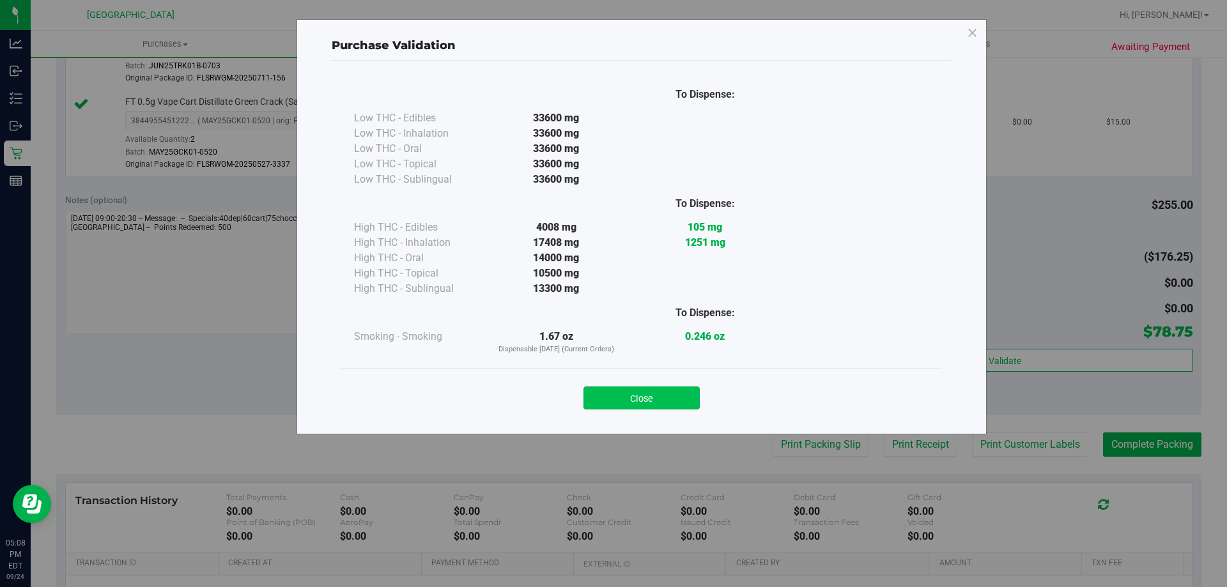
click at [647, 390] on button "Close" at bounding box center [642, 398] width 116 height 23
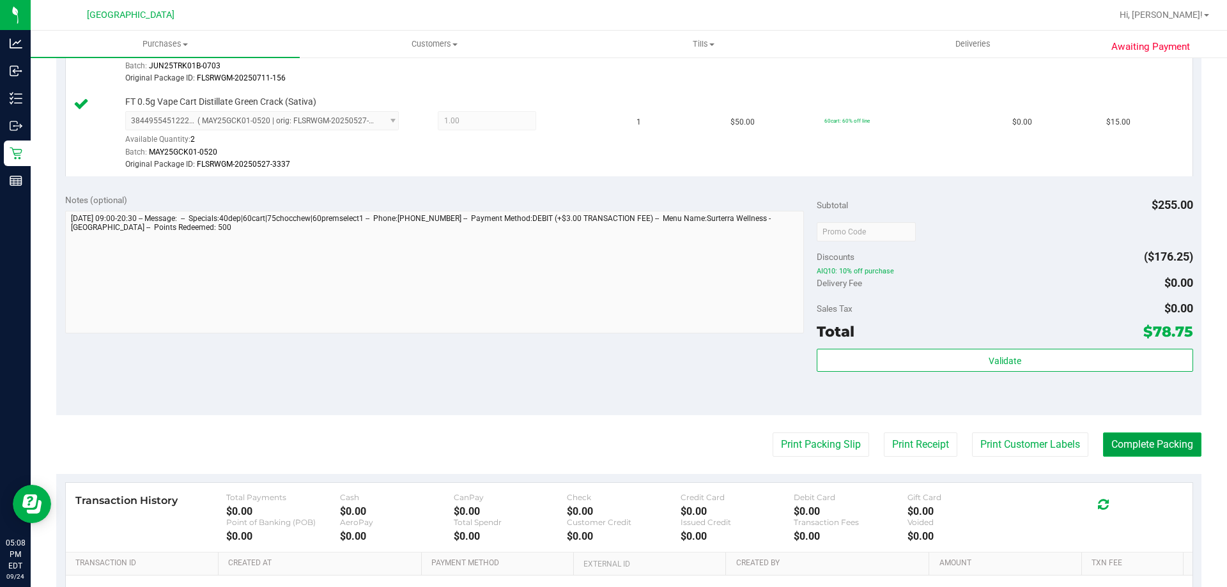
click at [1125, 442] on button "Complete Packing" at bounding box center [1152, 445] width 98 height 24
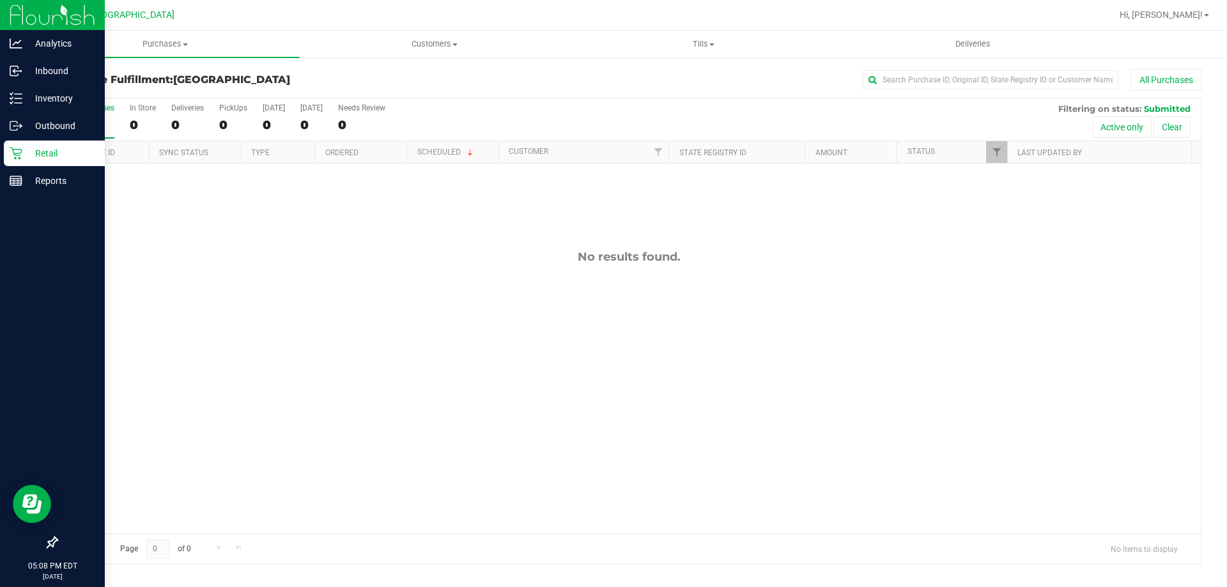
click at [23, 157] on p "Retail" at bounding box center [60, 153] width 77 height 15
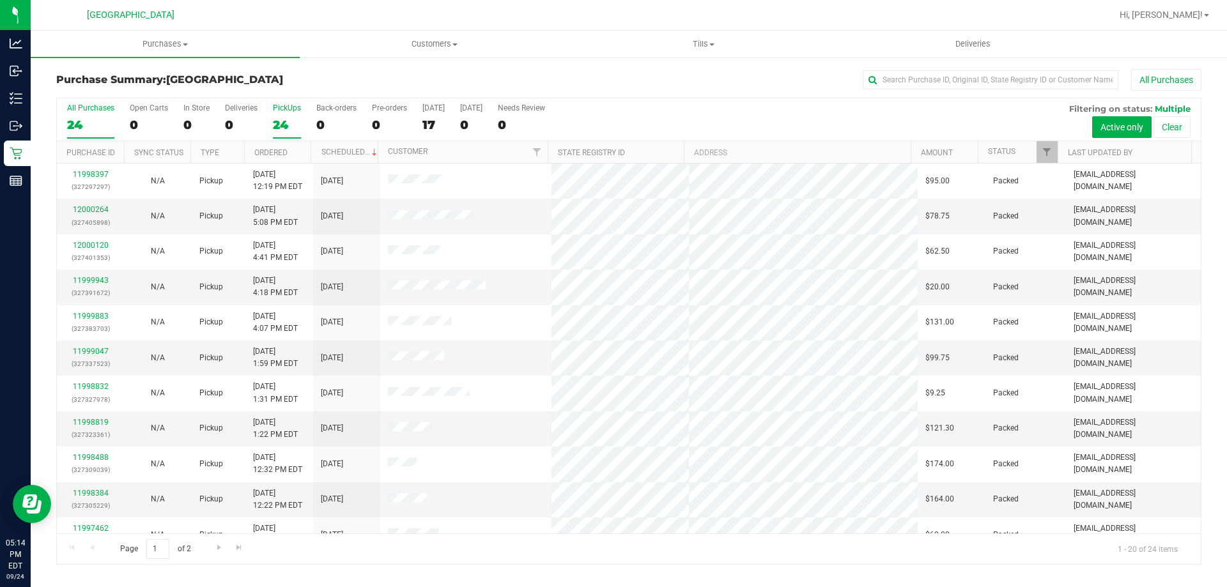
click at [286, 130] on div "24" at bounding box center [287, 125] width 28 height 15
click at [0, 0] on input "PickUps 24" at bounding box center [0, 0] width 0 height 0
click at [86, 120] on div "24" at bounding box center [90, 125] width 47 height 15
click at [0, 0] on input "All Purchases 24" at bounding box center [0, 0] width 0 height 0
click at [283, 123] on div "24" at bounding box center [287, 125] width 28 height 15
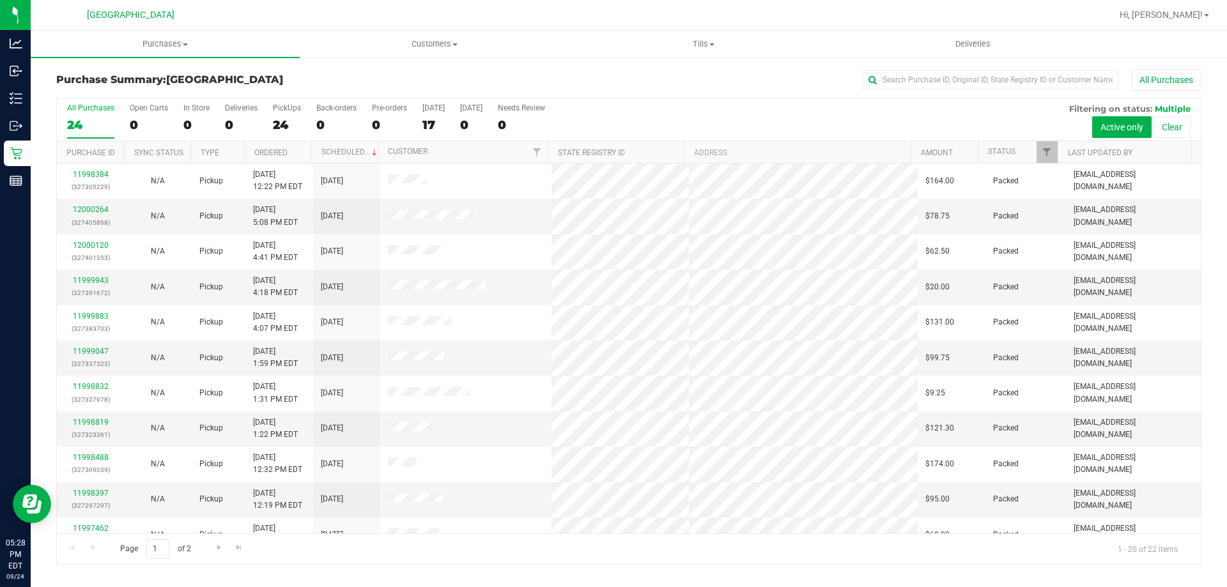
click at [0, 0] on input "PickUps 24" at bounding box center [0, 0] width 0 height 0
click at [92, 122] on div "22" at bounding box center [90, 125] width 47 height 15
click at [0, 0] on input "All Purchases 22" at bounding box center [0, 0] width 0 height 0
click at [283, 122] on div "22" at bounding box center [287, 125] width 28 height 15
click at [0, 0] on input "PickUps 22" at bounding box center [0, 0] width 0 height 0
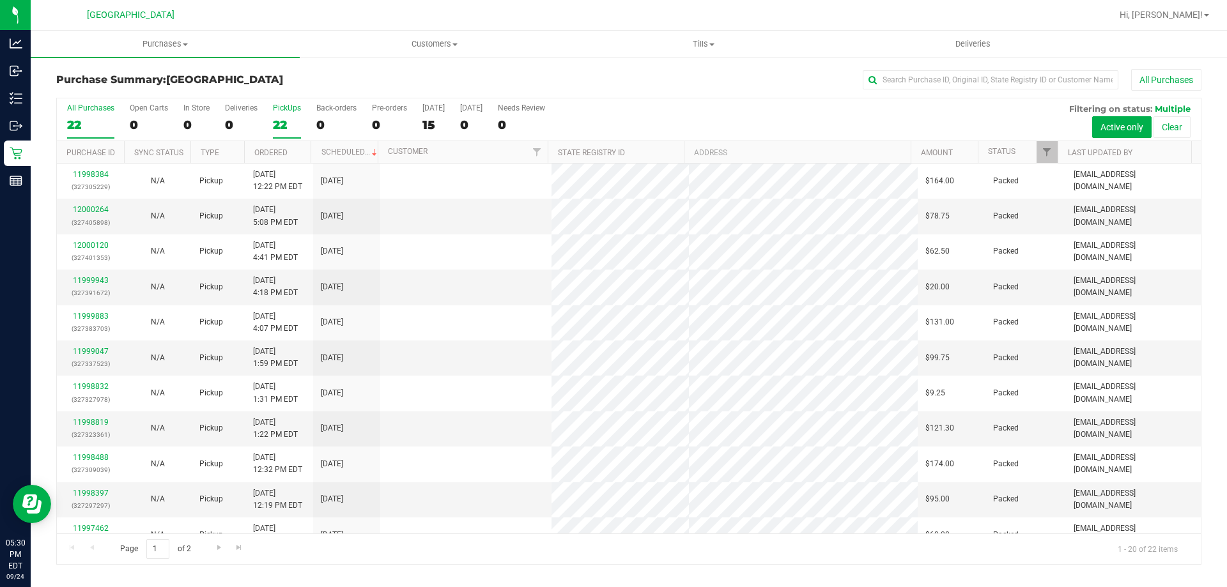
click at [76, 134] on label "All Purchases 22" at bounding box center [90, 121] width 47 height 35
click at [0, 0] on input "All Purchases 22" at bounding box center [0, 0] width 0 height 0
click at [93, 420] on link "11998819" at bounding box center [91, 422] width 36 height 9
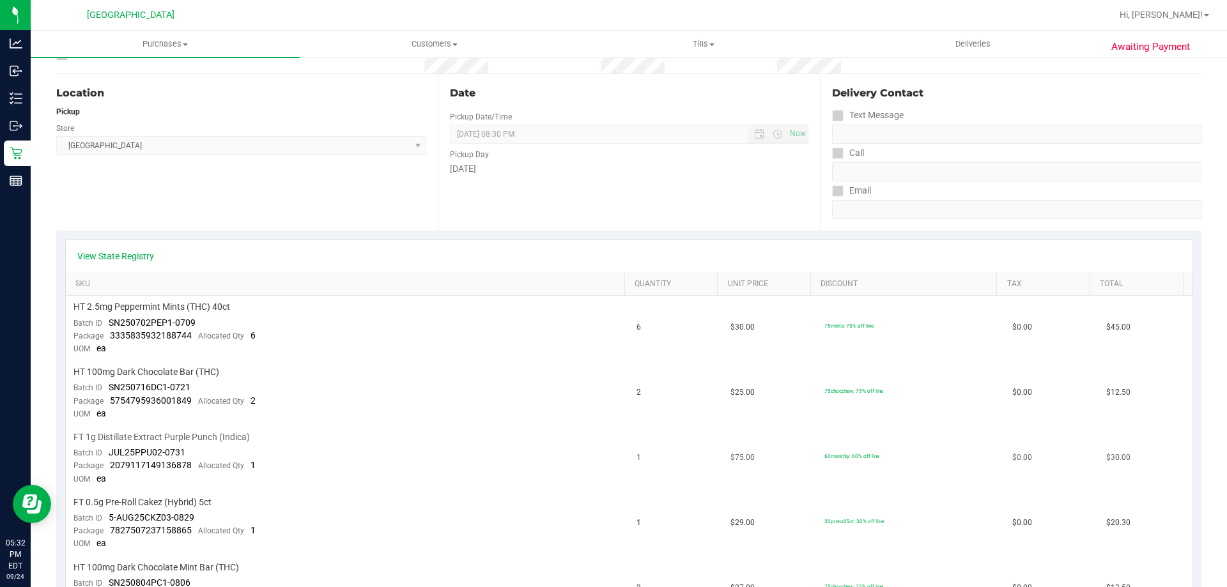
scroll to position [256, 0]
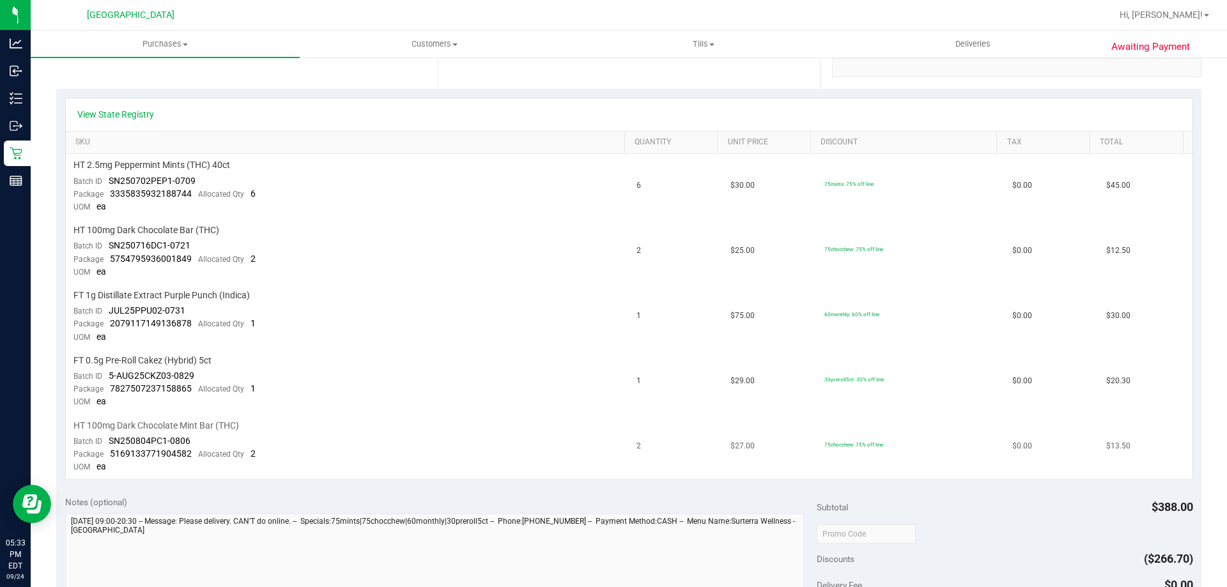
click at [424, 453] on td "HT 100mg Dark Chocolate Mint Bar (THC) Batch ID SN250804PC1-0806 Package 516913…" at bounding box center [348, 447] width 564 height 65
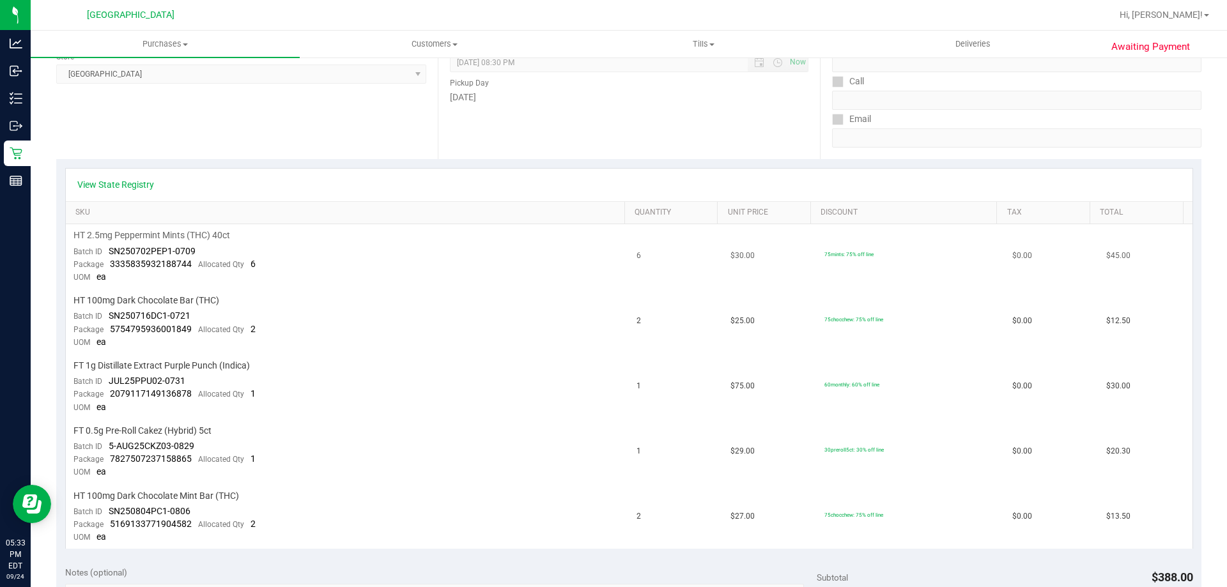
scroll to position [0, 0]
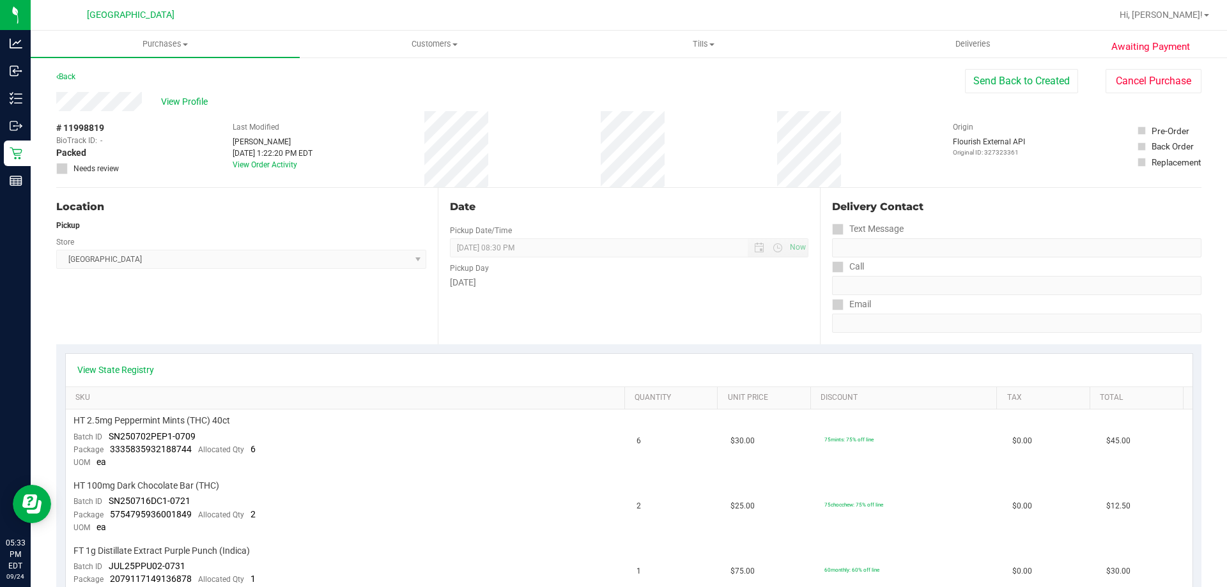
click at [183, 110] on div "View Profile" at bounding box center [510, 101] width 909 height 19
click at [183, 106] on span "View Profile" at bounding box center [186, 101] width 51 height 13
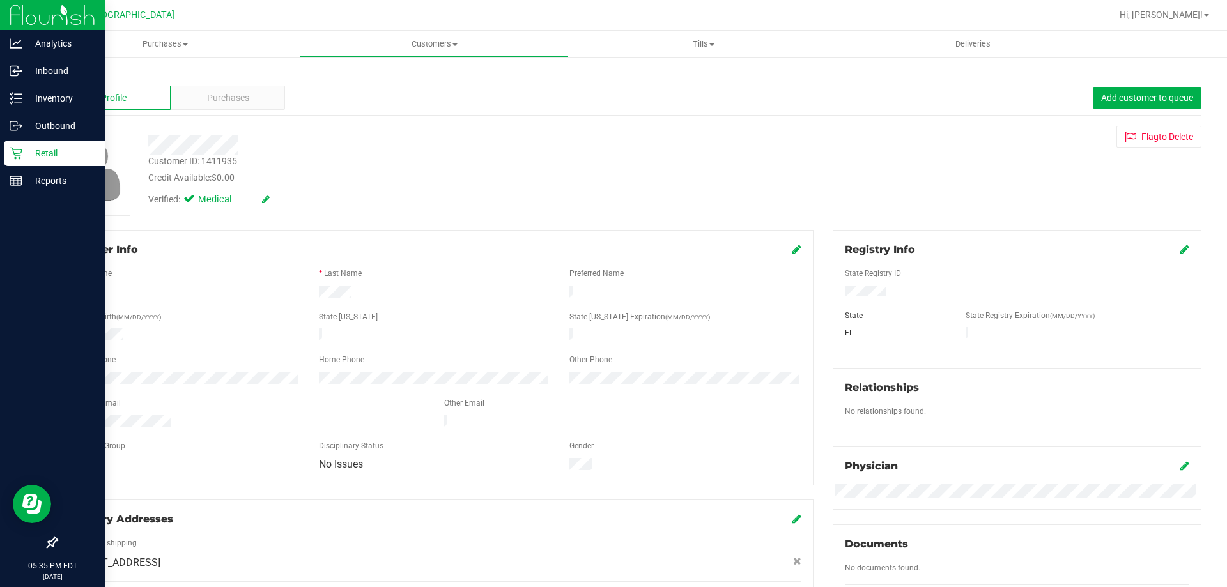
click at [29, 150] on p "Retail" at bounding box center [60, 153] width 77 height 15
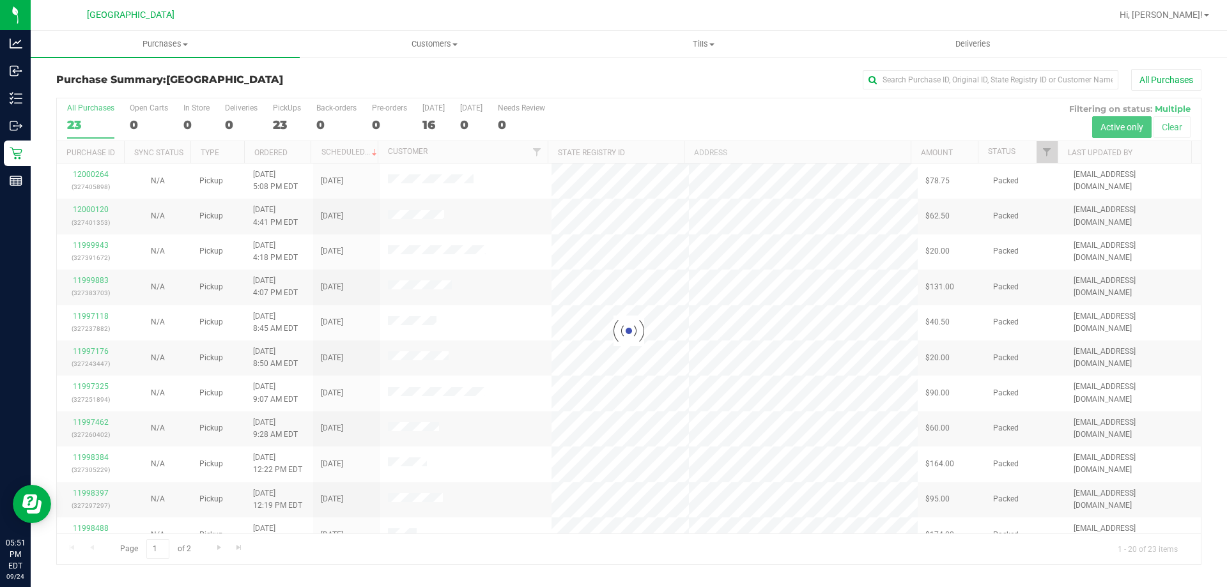
click at [297, 118] on div at bounding box center [629, 331] width 1144 height 466
click at [286, 123] on div at bounding box center [629, 331] width 1144 height 466
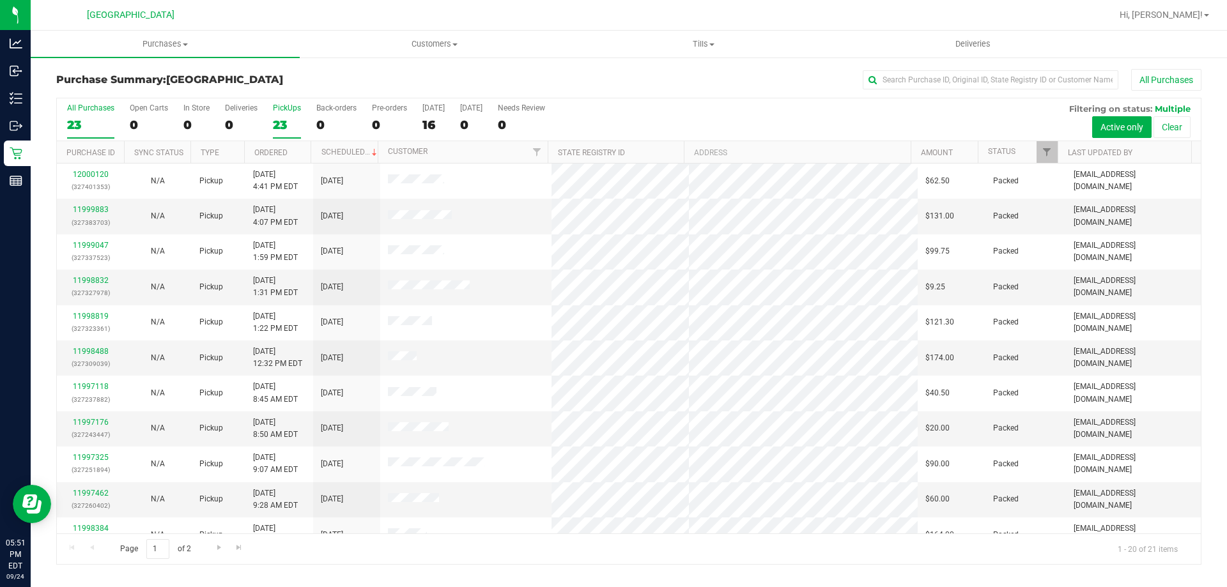
click at [286, 123] on div "23" at bounding box center [287, 125] width 28 height 15
click at [0, 0] on input "PickUps 23" at bounding box center [0, 0] width 0 height 0
click at [111, 108] on div "All Purchases" at bounding box center [90, 108] width 47 height 9
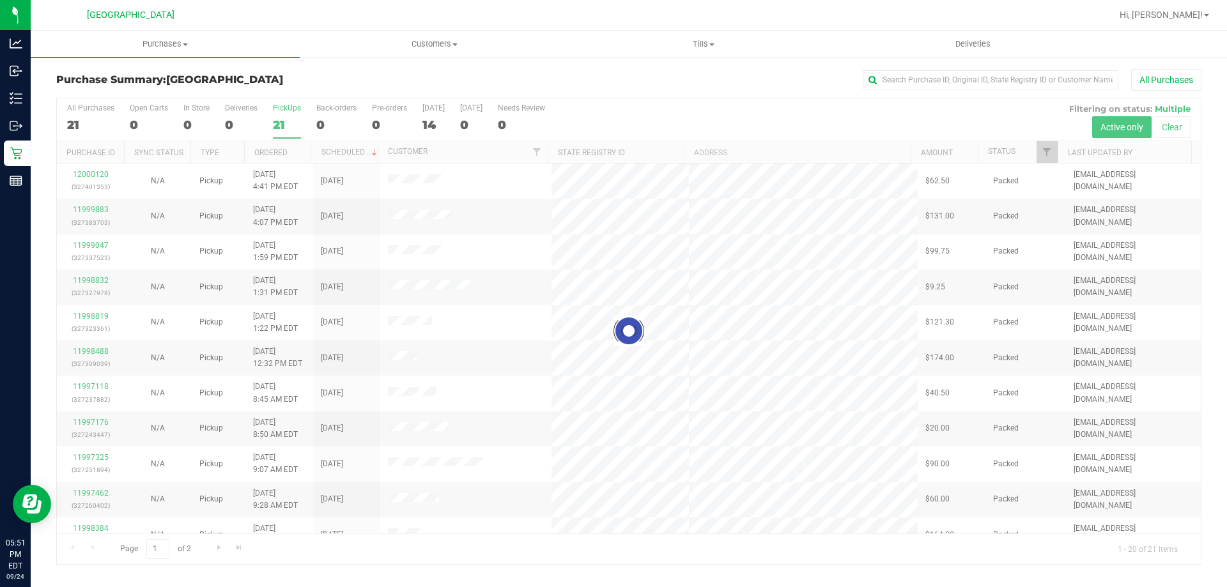
click at [101, 134] on div at bounding box center [629, 331] width 1144 height 466
click at [100, 111] on div at bounding box center [629, 331] width 1144 height 466
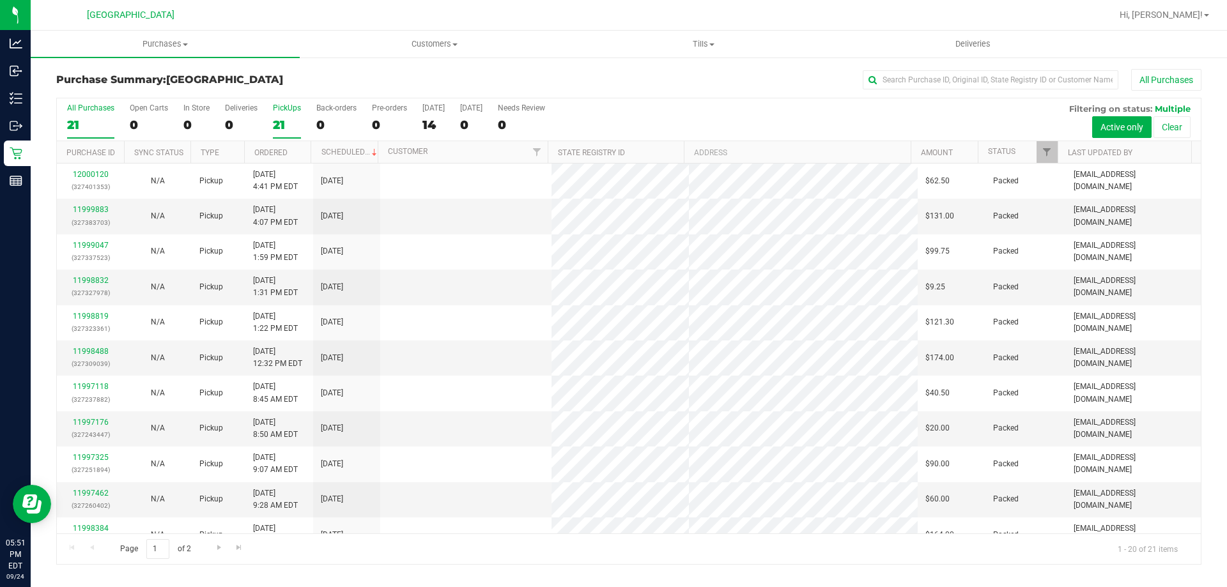
click at [93, 123] on div "21" at bounding box center [90, 125] width 47 height 15
click at [0, 0] on input "All Purchases 21" at bounding box center [0, 0] width 0 height 0
click at [284, 104] on div "PickUps" at bounding box center [287, 108] width 28 height 9
click at [0, 0] on input "PickUps 21" at bounding box center [0, 0] width 0 height 0
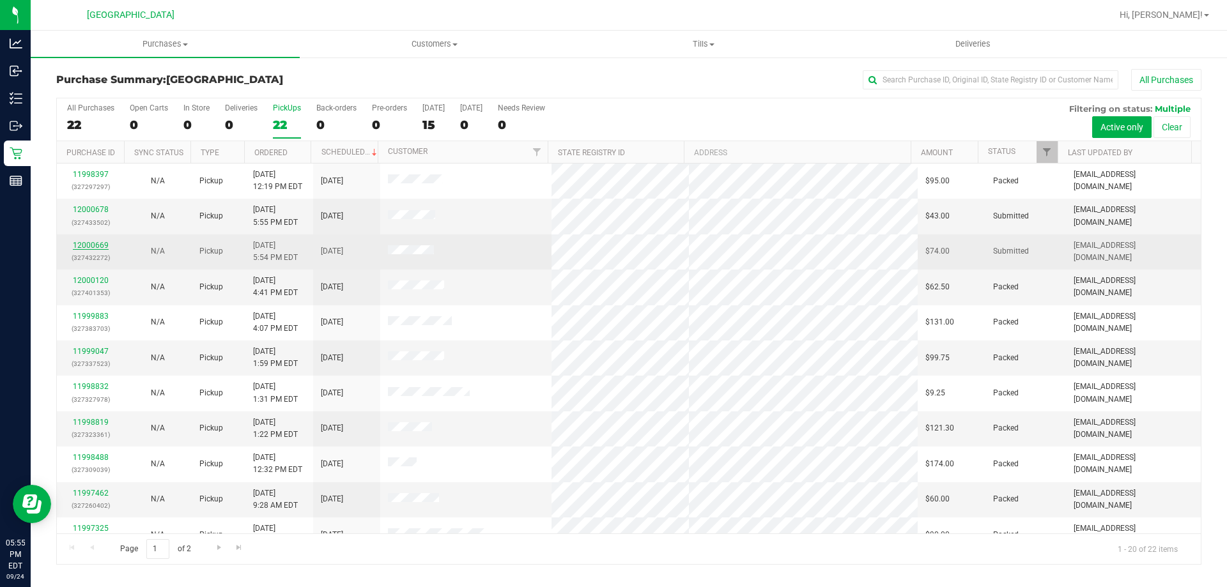
click at [93, 242] on link "12000669" at bounding box center [91, 245] width 36 height 9
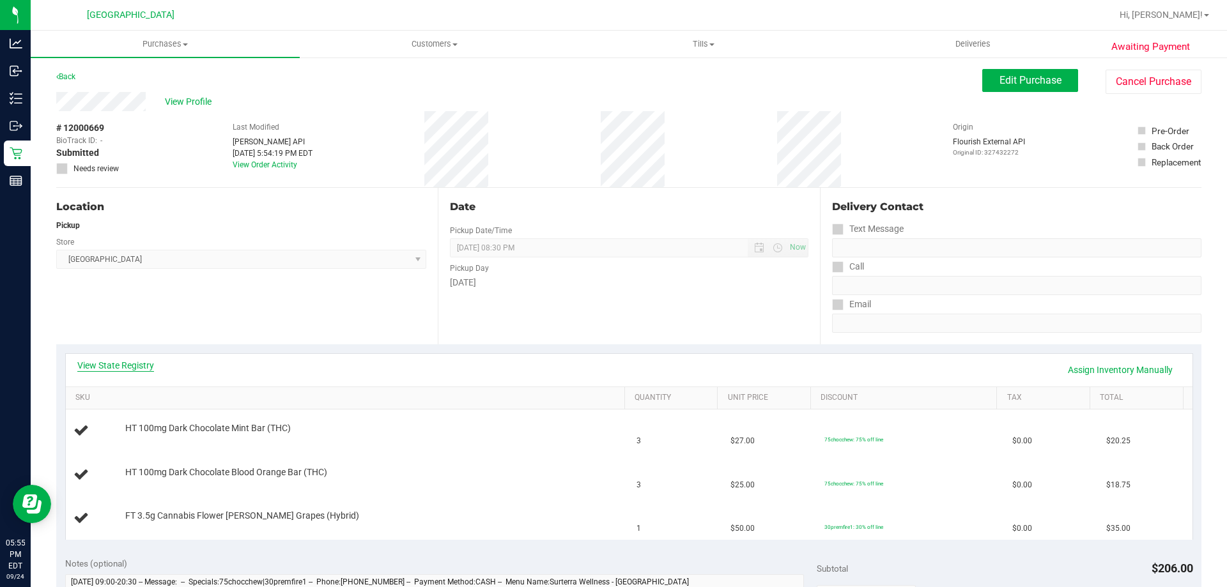
click at [130, 365] on link "View State Registry" at bounding box center [115, 365] width 77 height 13
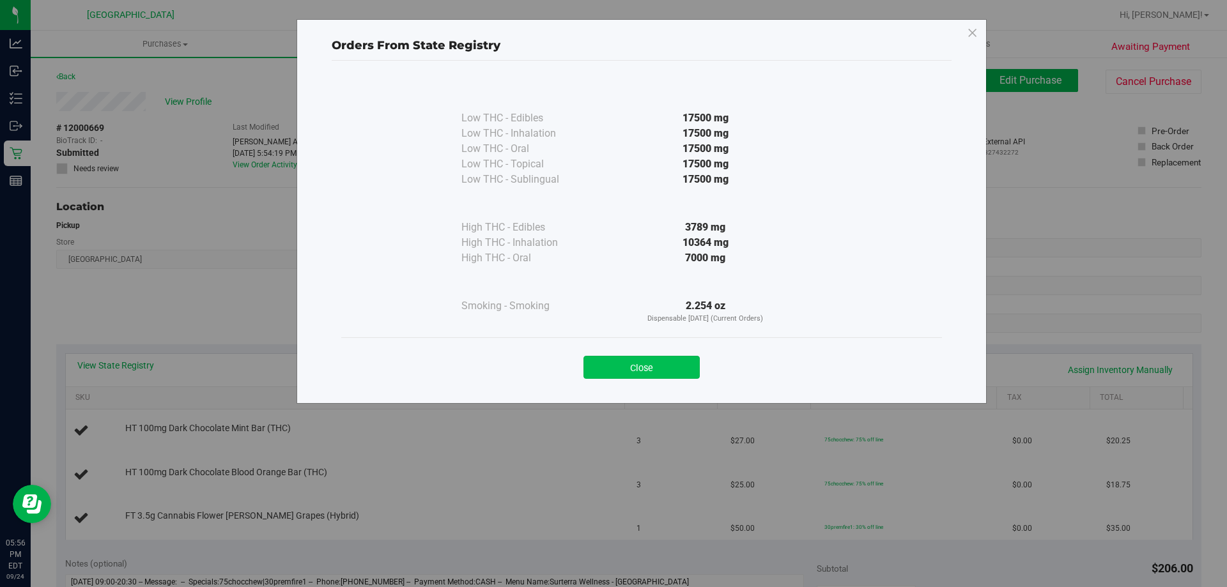
click at [636, 357] on button "Close" at bounding box center [642, 367] width 116 height 23
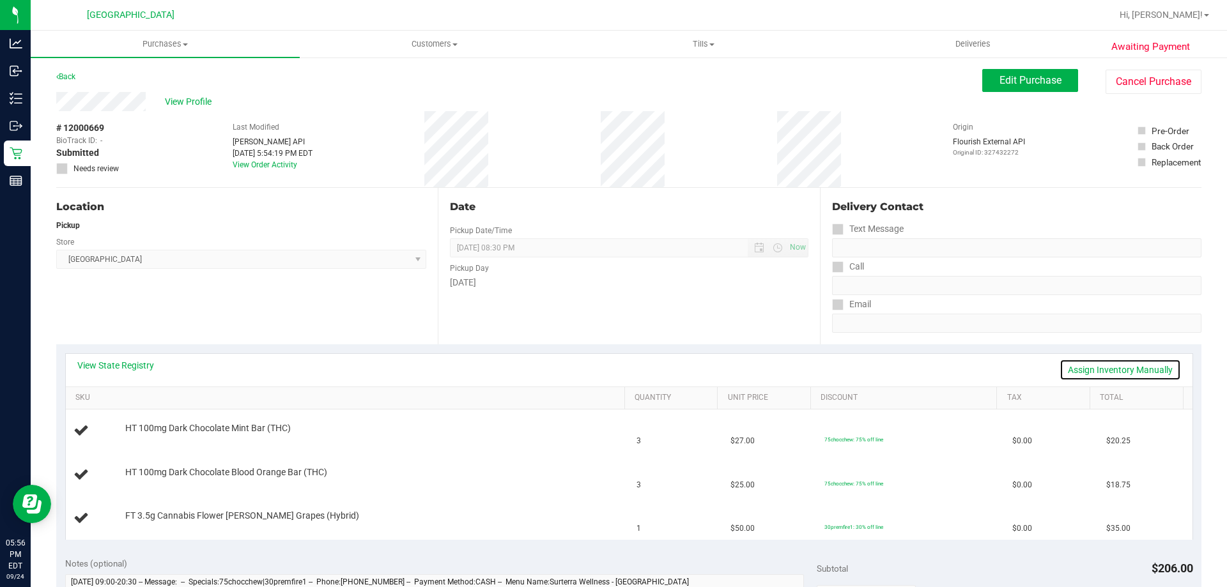
click at [1107, 368] on link "Assign Inventory Manually" at bounding box center [1120, 370] width 121 height 22
click at [1121, 367] on link "Save & Exit" at bounding box center [1151, 370] width 60 height 22
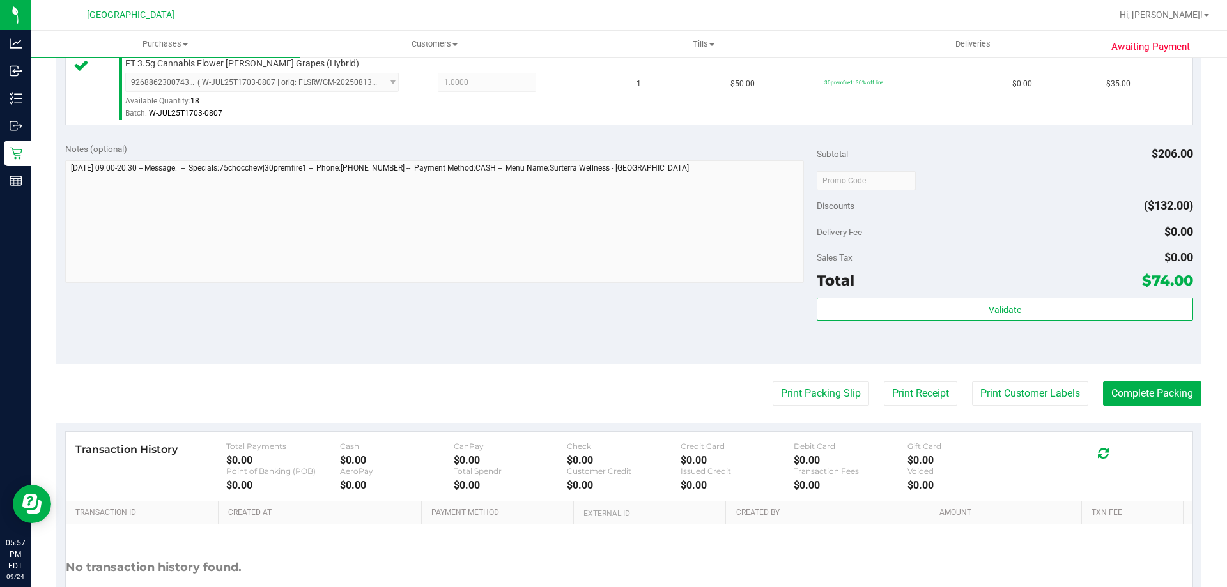
scroll to position [506, 0]
click at [1023, 384] on button "Print Customer Labels" at bounding box center [1030, 393] width 116 height 24
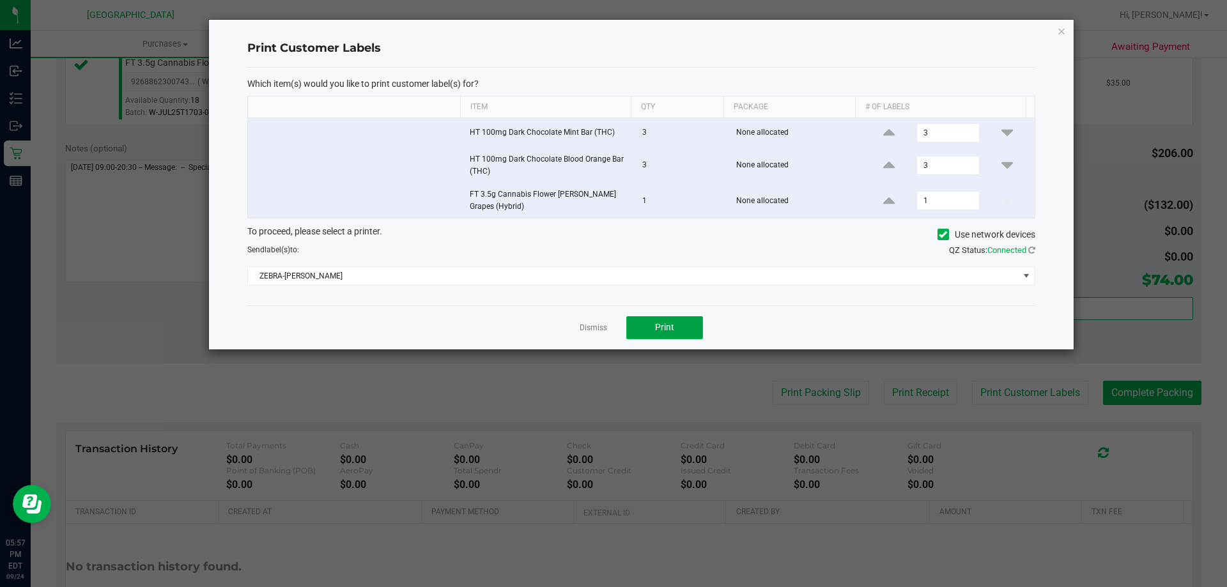
click at [657, 328] on span "Print" at bounding box center [664, 327] width 19 height 10
click at [591, 328] on link "Dismiss" at bounding box center [593, 328] width 27 height 11
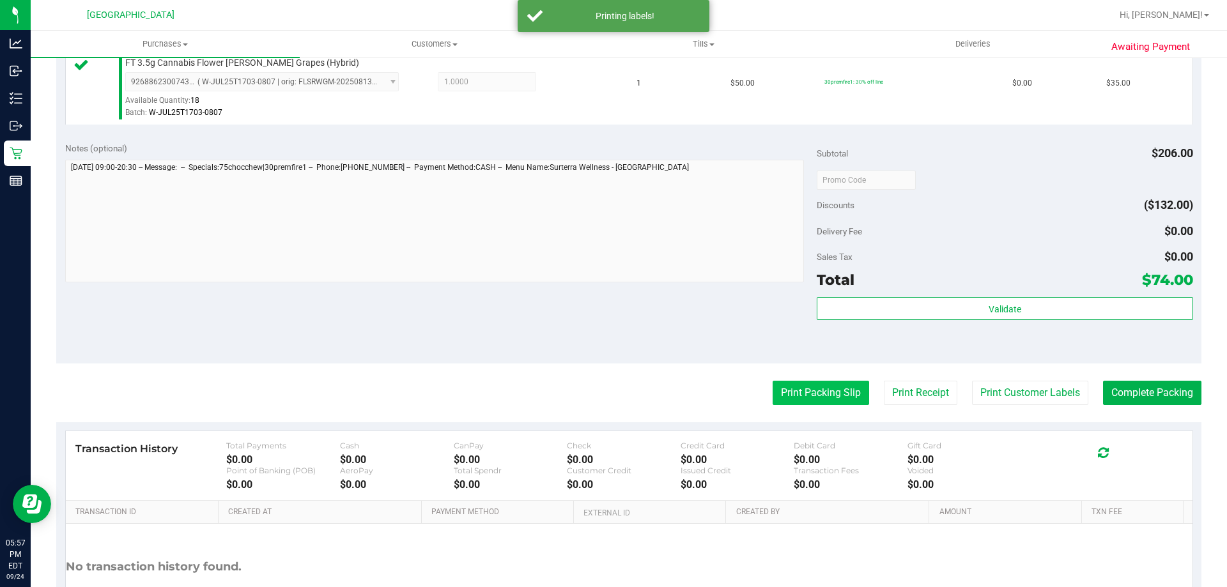
click at [805, 396] on button "Print Packing Slip" at bounding box center [821, 393] width 97 height 24
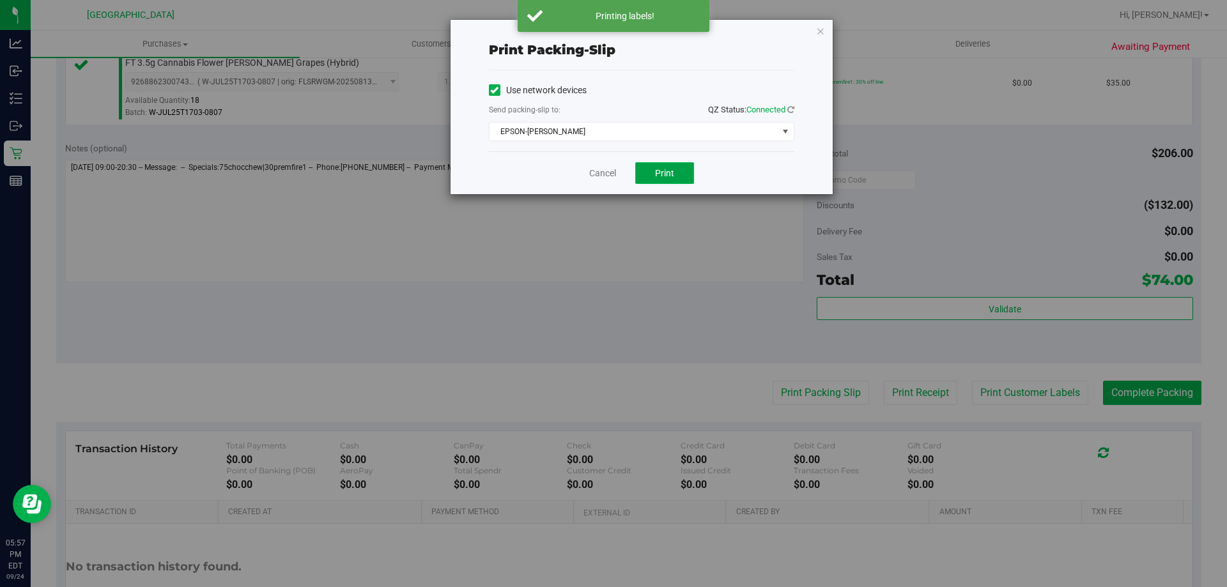
click at [679, 167] on button "Print" at bounding box center [664, 173] width 59 height 22
click at [597, 171] on link "Cancel" at bounding box center [602, 173] width 27 height 13
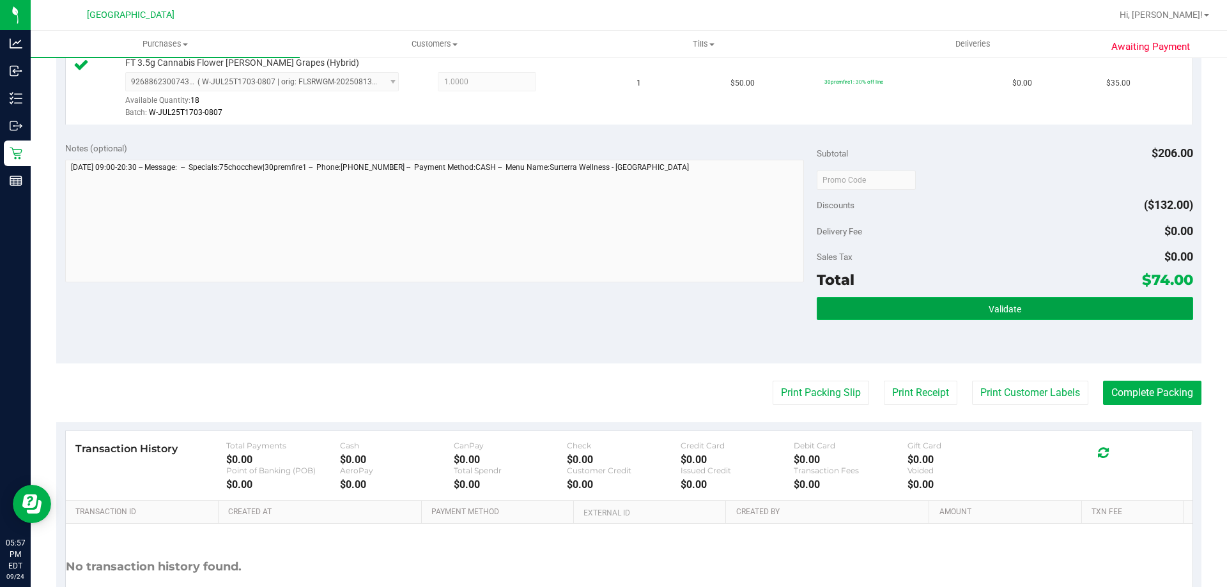
click at [903, 320] on button "Validate" at bounding box center [1005, 308] width 376 height 23
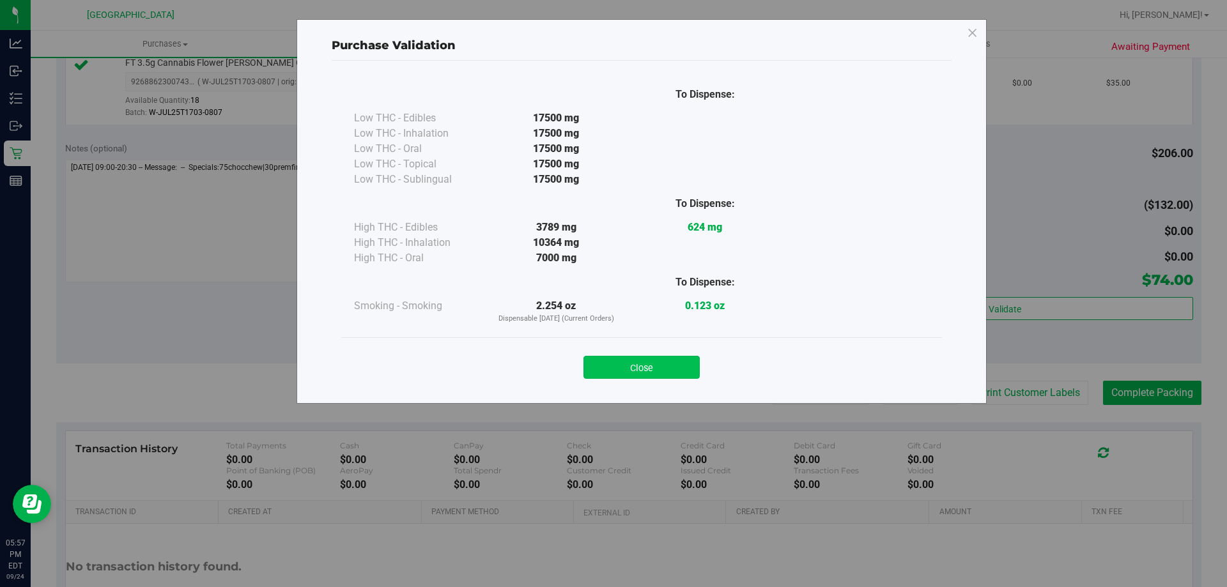
click at [626, 360] on button "Close" at bounding box center [642, 367] width 116 height 23
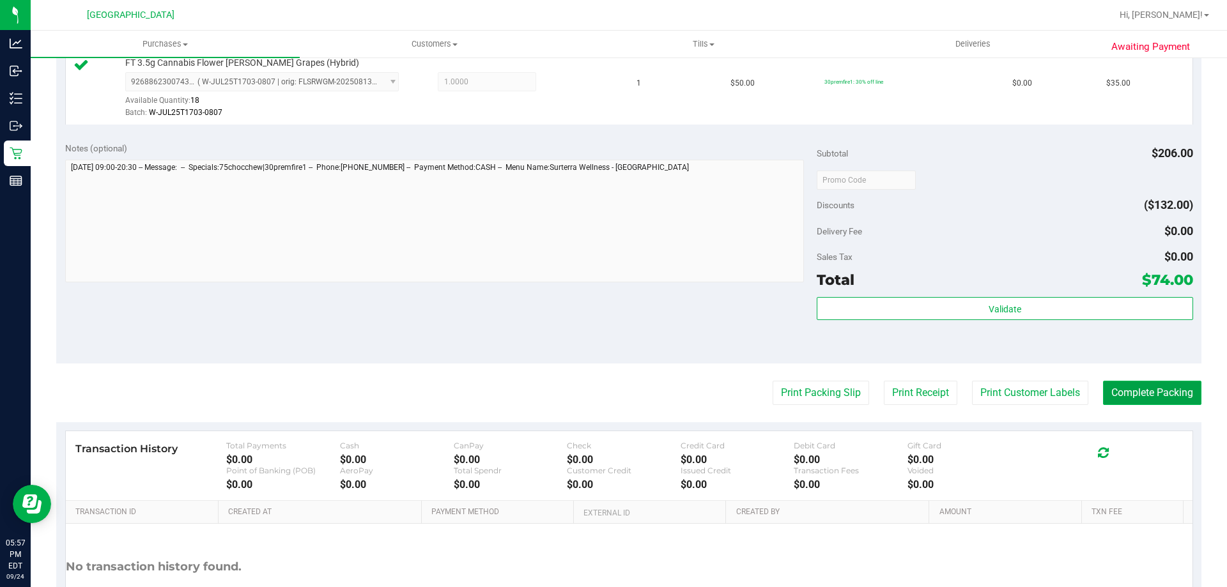
click at [1136, 400] on button "Complete Packing" at bounding box center [1152, 393] width 98 height 24
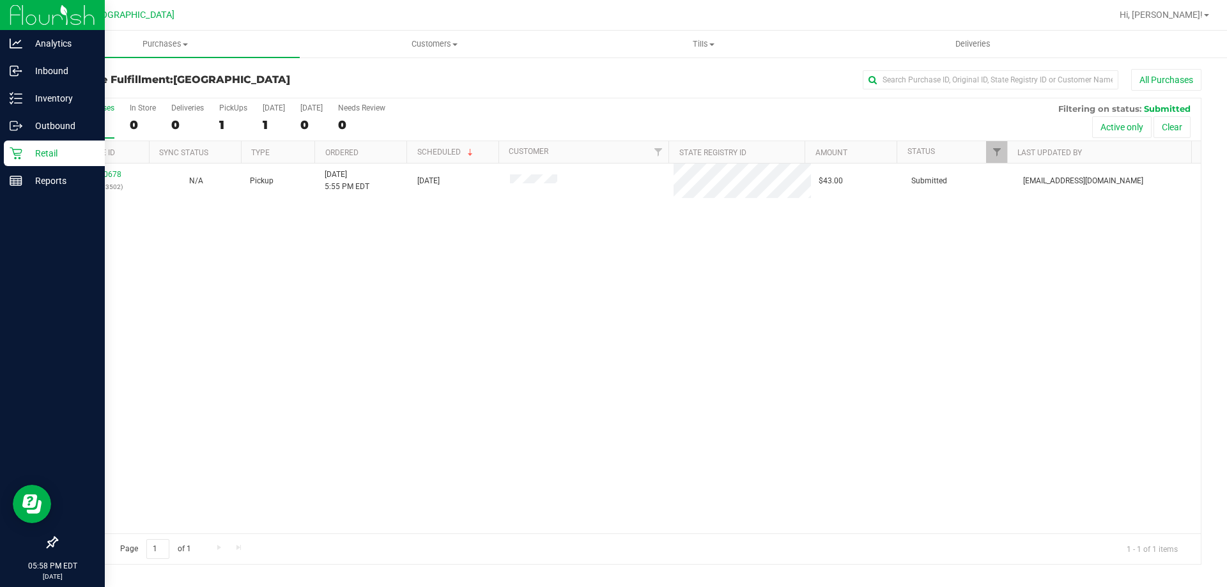
click at [26, 159] on p "Retail" at bounding box center [60, 153] width 77 height 15
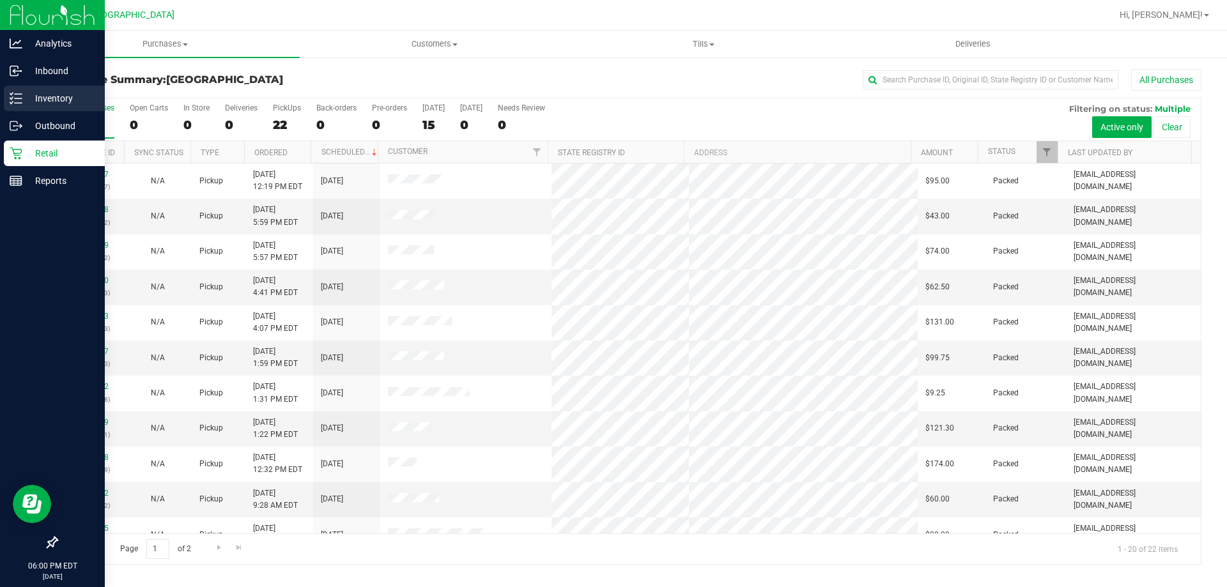
click at [28, 105] on p "Inventory" at bounding box center [60, 98] width 77 height 15
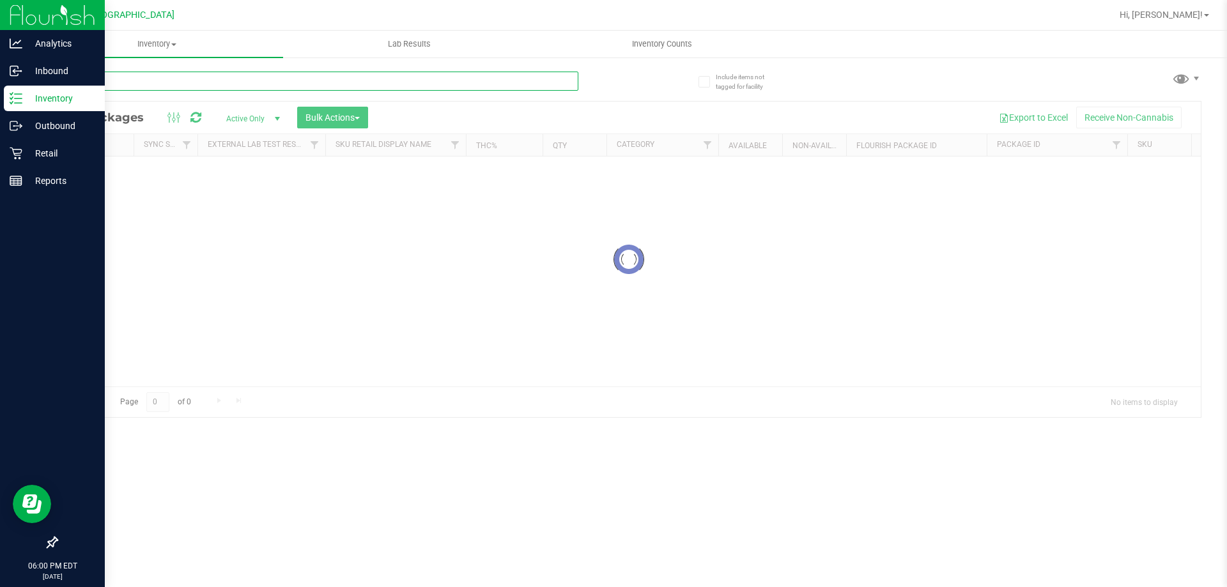
click at [406, 81] on input "text" at bounding box center [317, 81] width 522 height 19
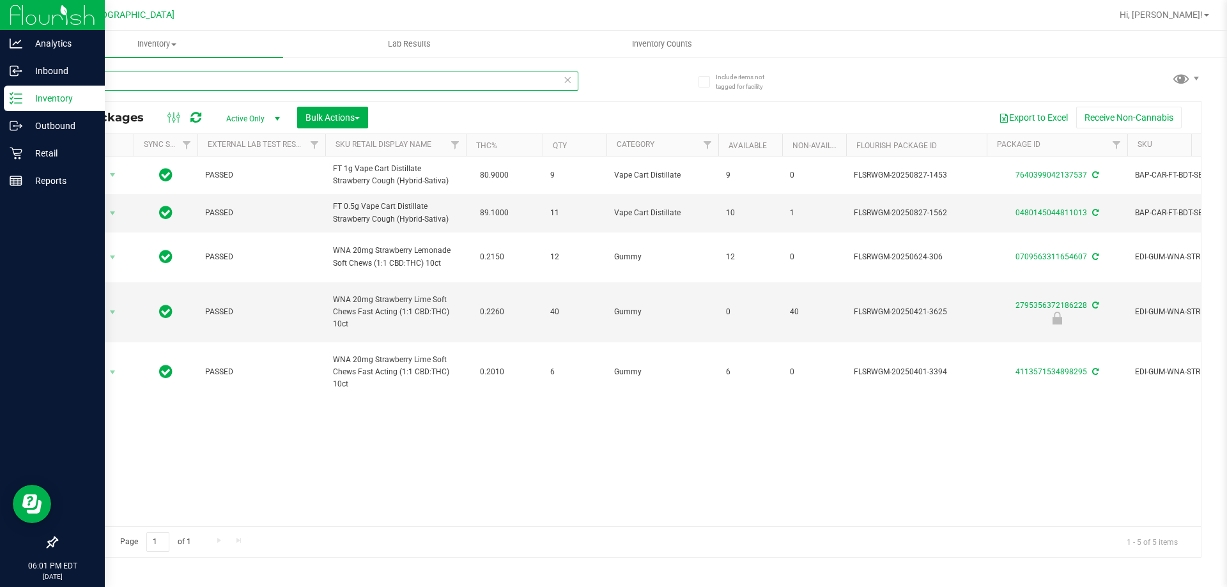
type input "s"
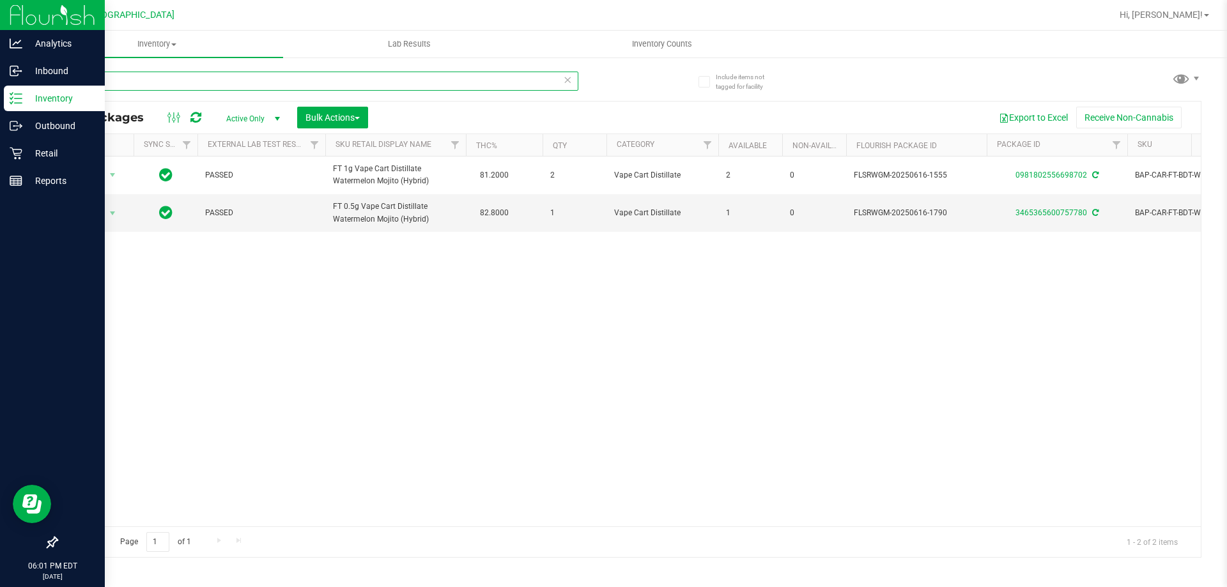
type input "wmo"
click at [27, 155] on p "Retail" at bounding box center [60, 153] width 77 height 15
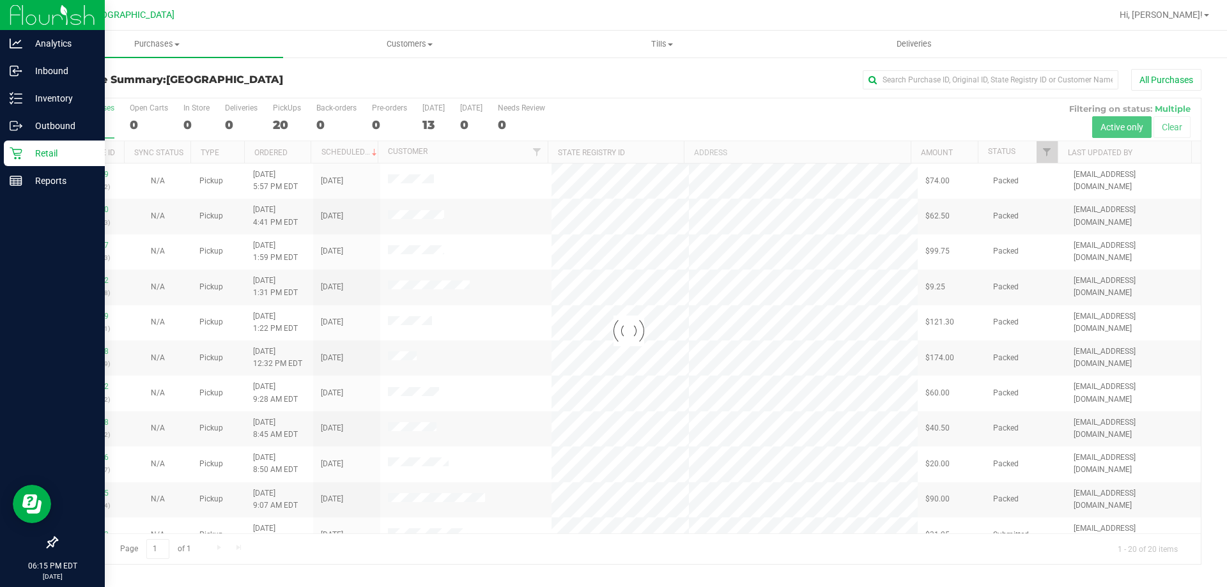
click at [290, 124] on div at bounding box center [629, 331] width 1144 height 466
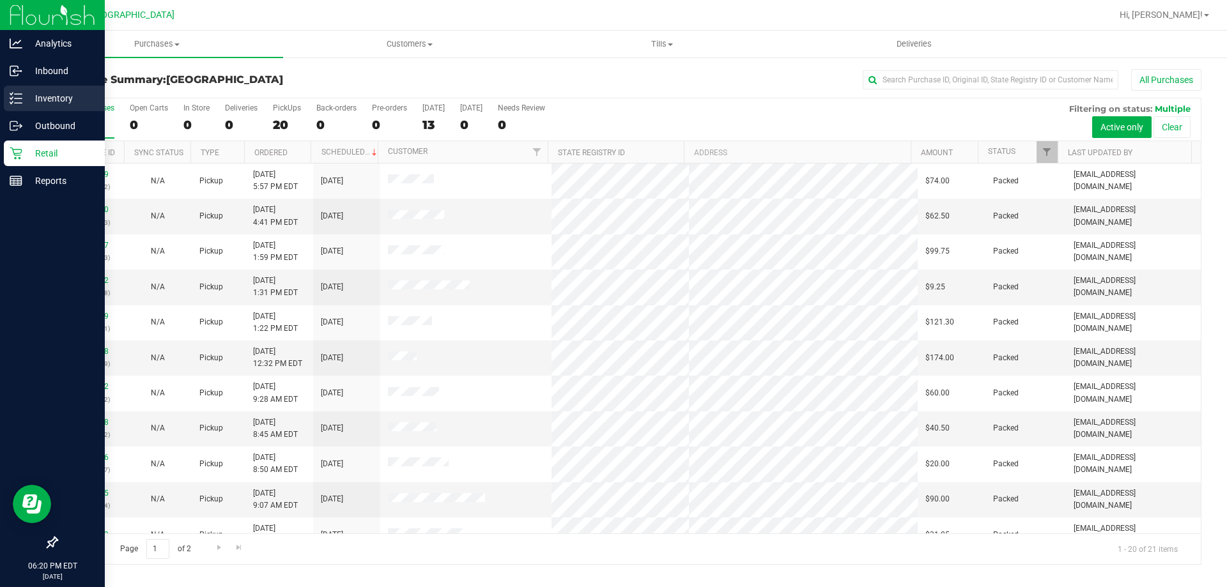
click at [20, 98] on line at bounding box center [18, 98] width 7 height 0
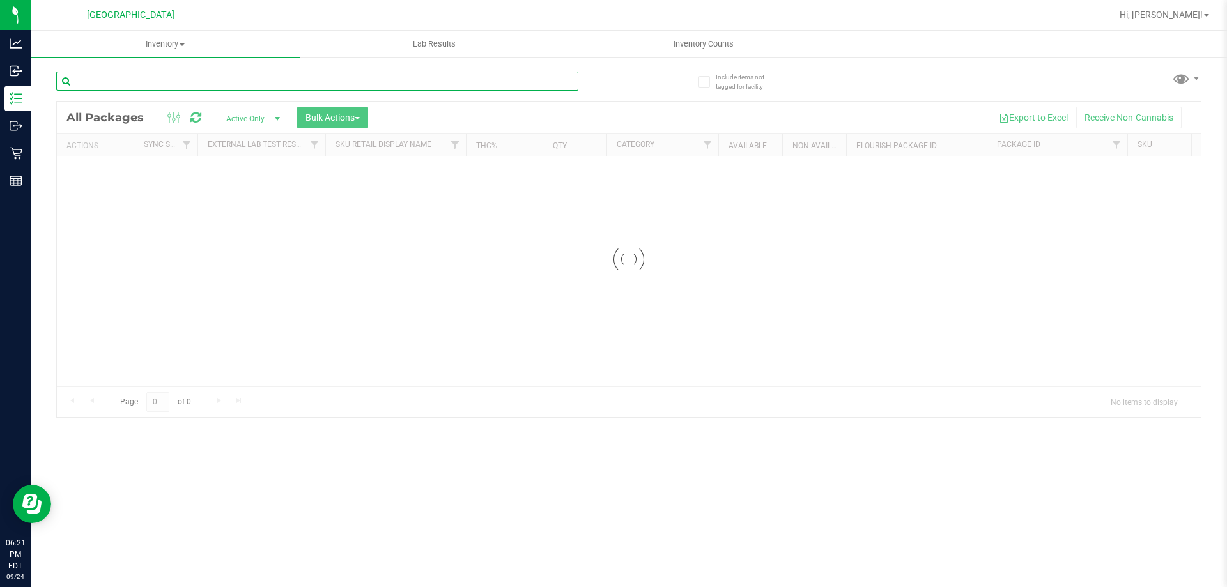
paste input "BDS - VAPORIZER - BOUNDLESS - TERP PEN - BLACK"
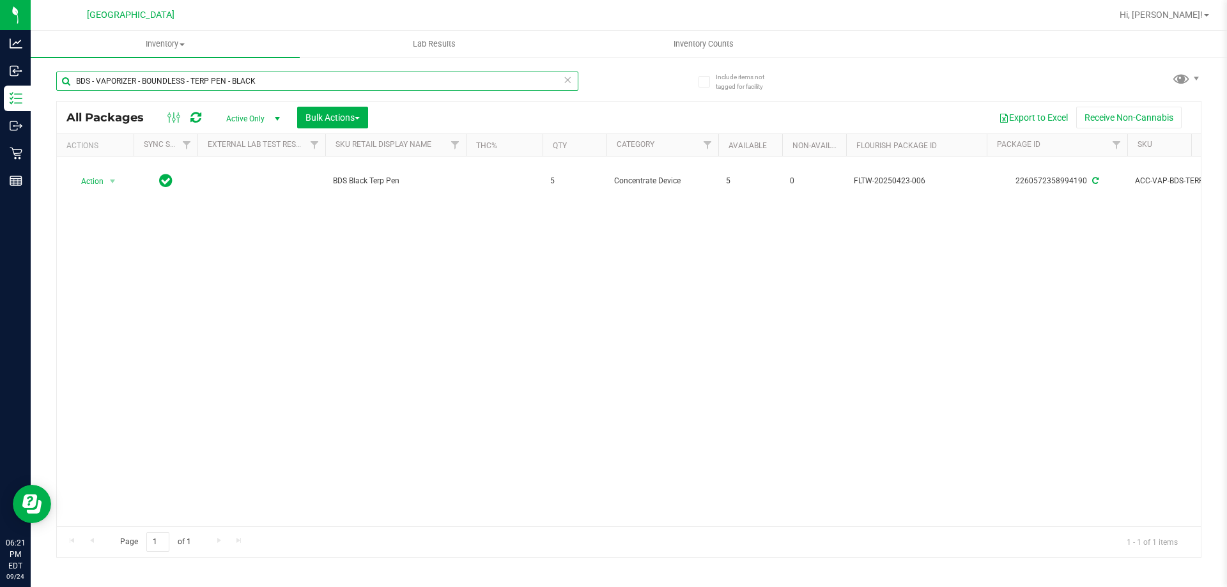
click at [189, 77] on input "BDS - VAPORIZER - BOUNDLESS - TERP PEN - BLACK" at bounding box center [317, 81] width 522 height 19
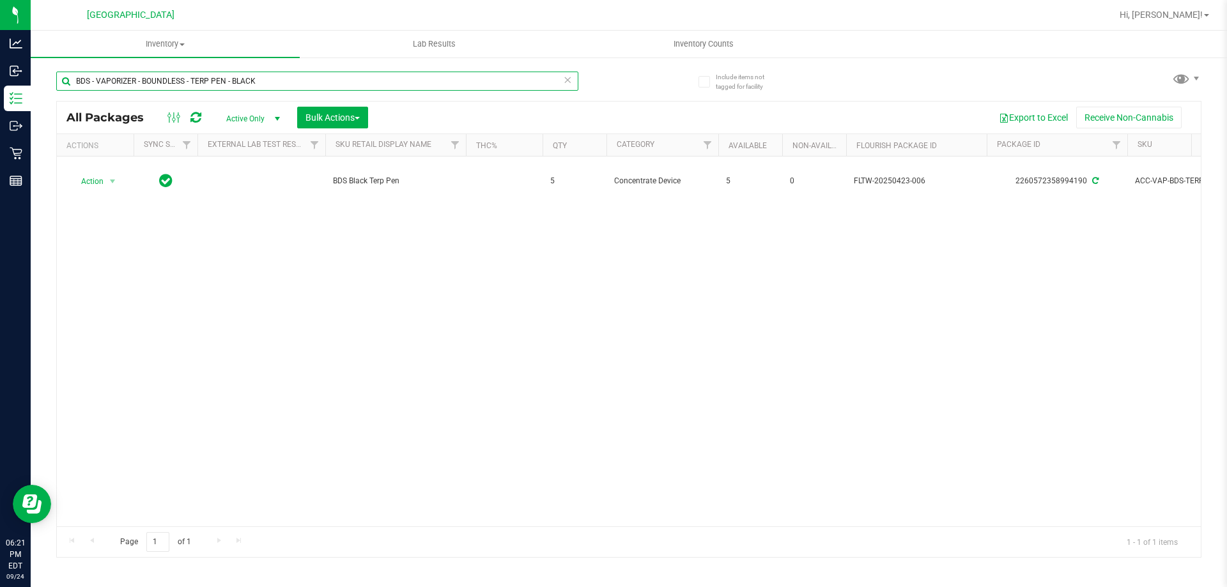
paste input "CCELL SILO BATTERY BL"
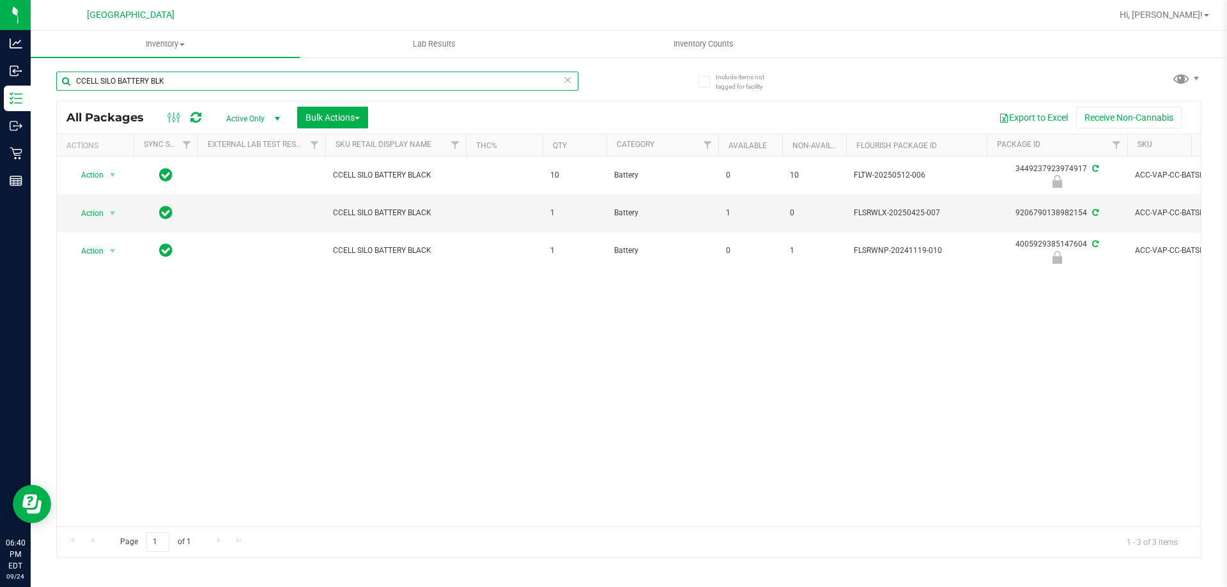
click at [222, 82] on input "CCELL SILO BATTERY BLK" at bounding box center [317, 81] width 522 height 19
click at [223, 82] on input "CCELL SILO BATTERY BLK" at bounding box center [317, 81] width 522 height 19
paste input "FT - GRINDER - 4 PIECE - BLAC"
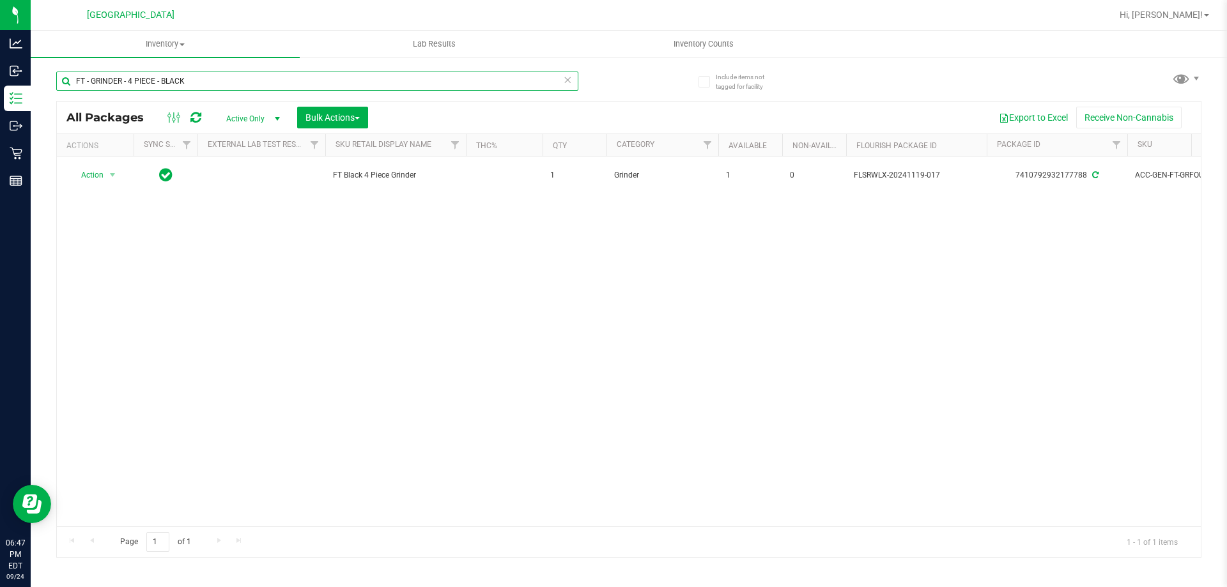
click at [252, 88] on input "FT - GRINDER - 4 PIECE - BLACK" at bounding box center [317, 81] width 522 height 19
paste input "PRE-ROLL - 0.5G - 1CT - PKT - HYI"
click at [159, 72] on input "FT - PRE-ROLL - 0.5G - 1CT - PKT - HYI" at bounding box center [317, 81] width 522 height 19
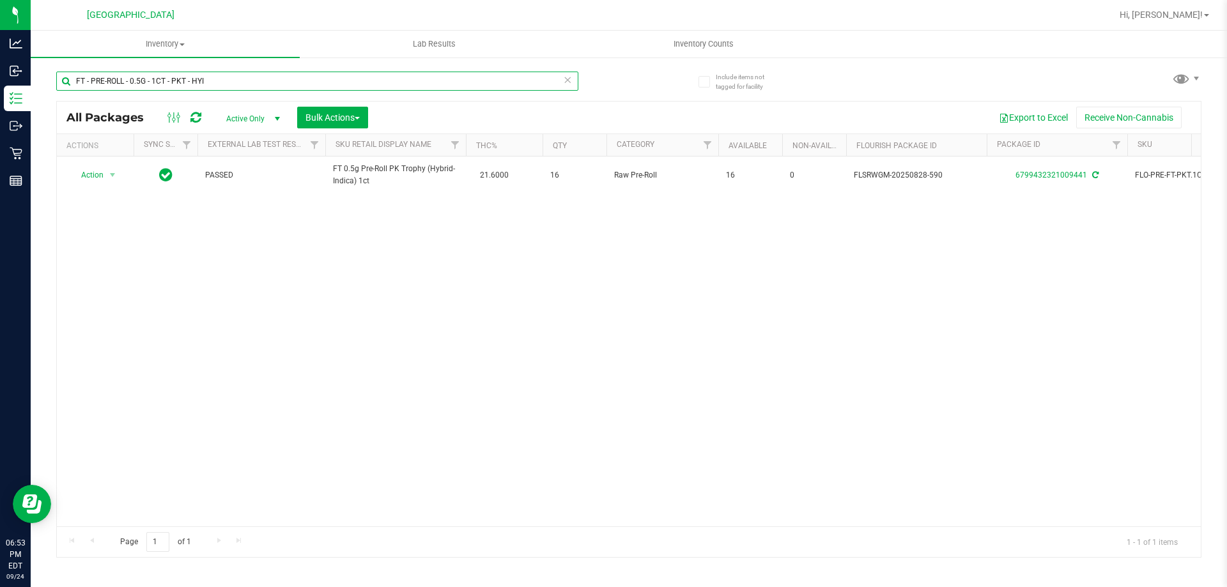
click at [159, 72] on input "FT - PRE-ROLL - 0.5G - 1CT - PKT - HYI" at bounding box center [317, 81] width 522 height 19
paste input "SOFT WAX - 1G - CPZ - HYB"
type input "FT - SOFT WAX - 1G - CPZ - HYB"
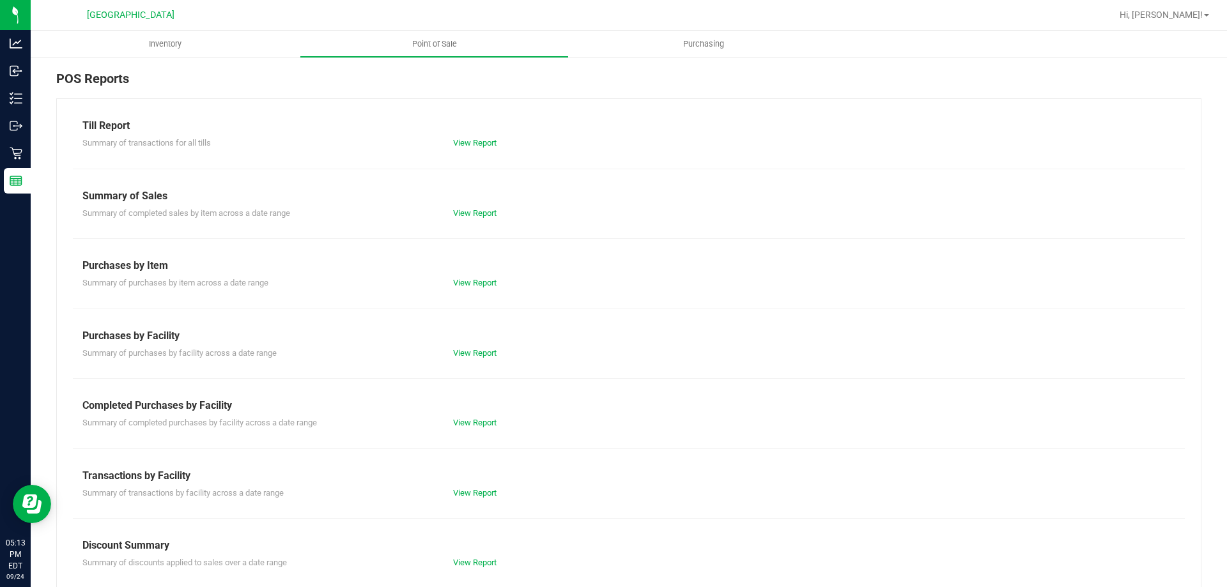
click at [467, 484] on div "Summary of transactions by facility across a date range View Report" at bounding box center [629, 492] width 1112 height 16
click at [469, 493] on link "View Report" at bounding box center [474, 493] width 43 height 10
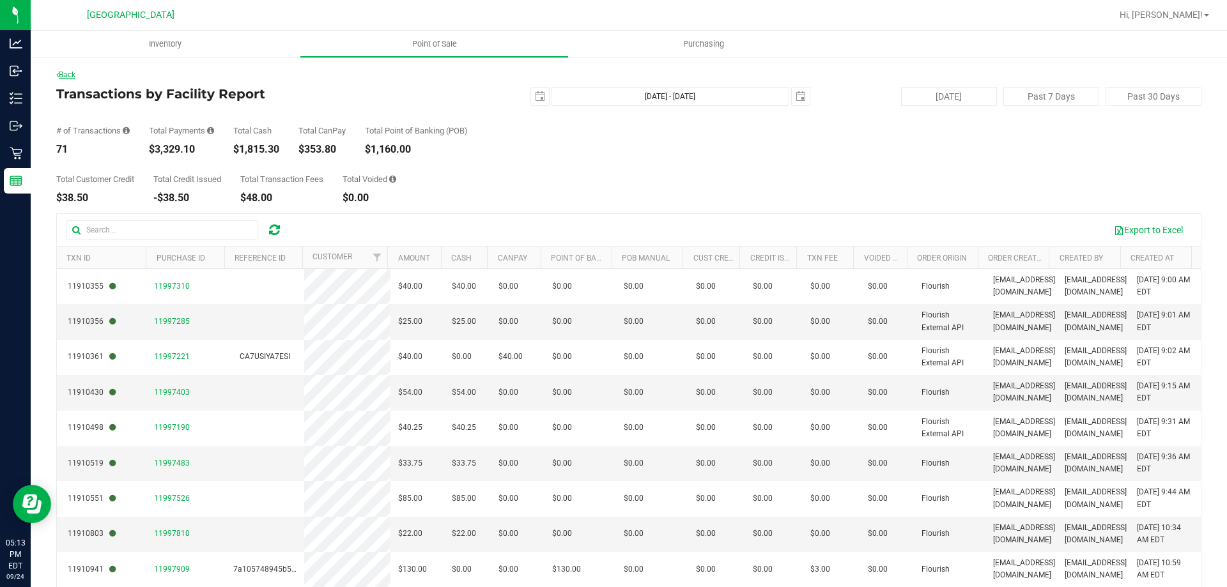
click at [68, 72] on link "Back" at bounding box center [65, 74] width 19 height 9
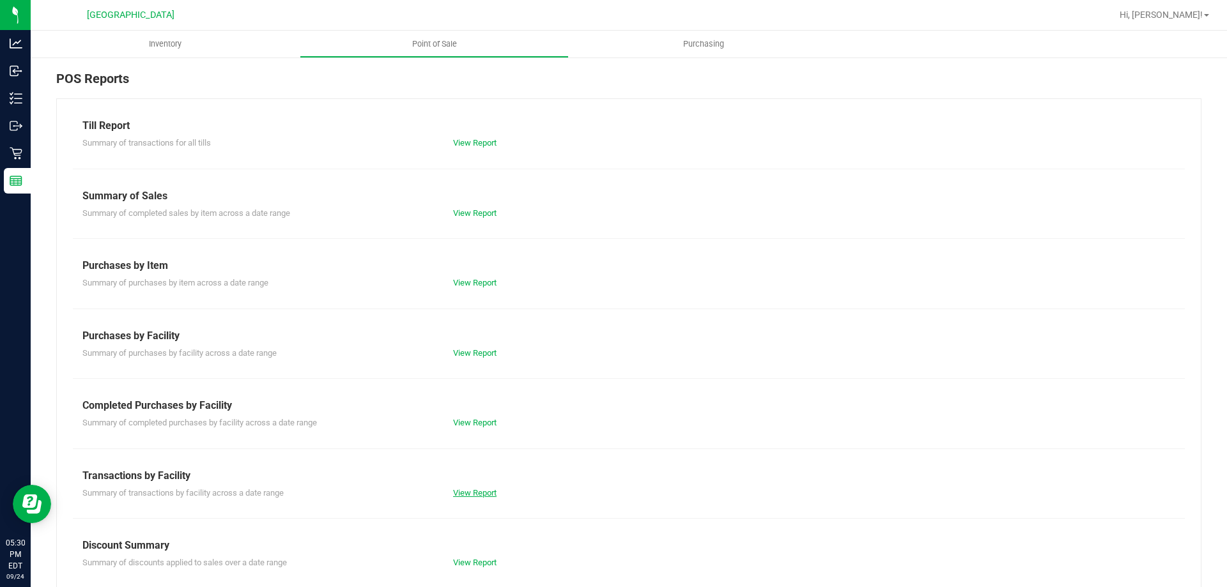
click at [470, 493] on link "View Report" at bounding box center [474, 493] width 43 height 10
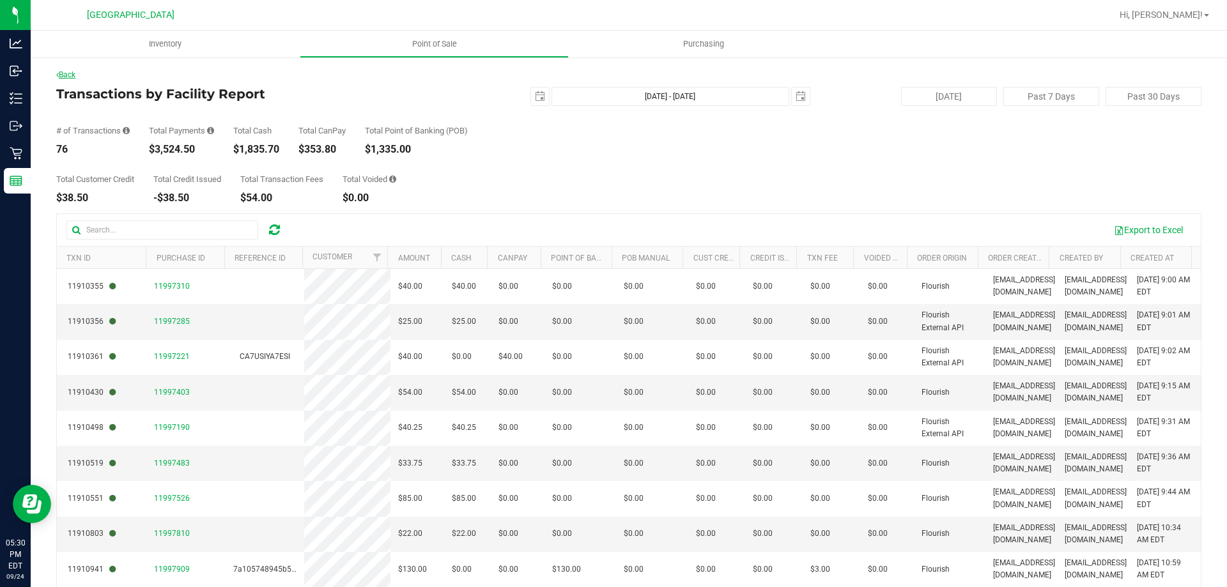
click at [73, 72] on link "Back" at bounding box center [65, 74] width 19 height 9
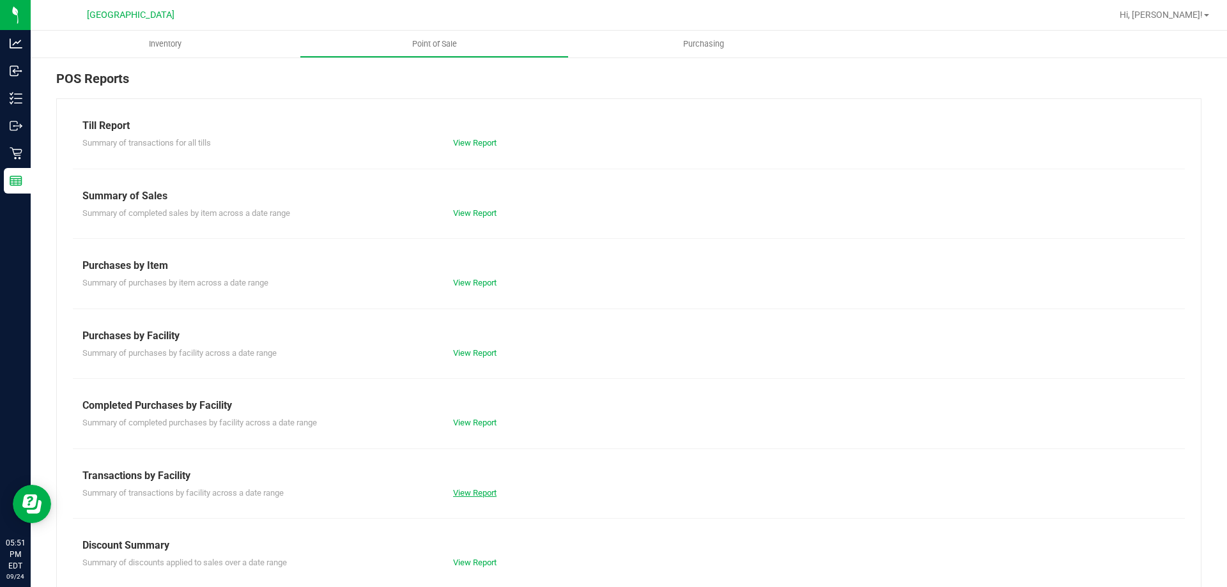
click at [477, 492] on link "View Report" at bounding box center [474, 493] width 43 height 10
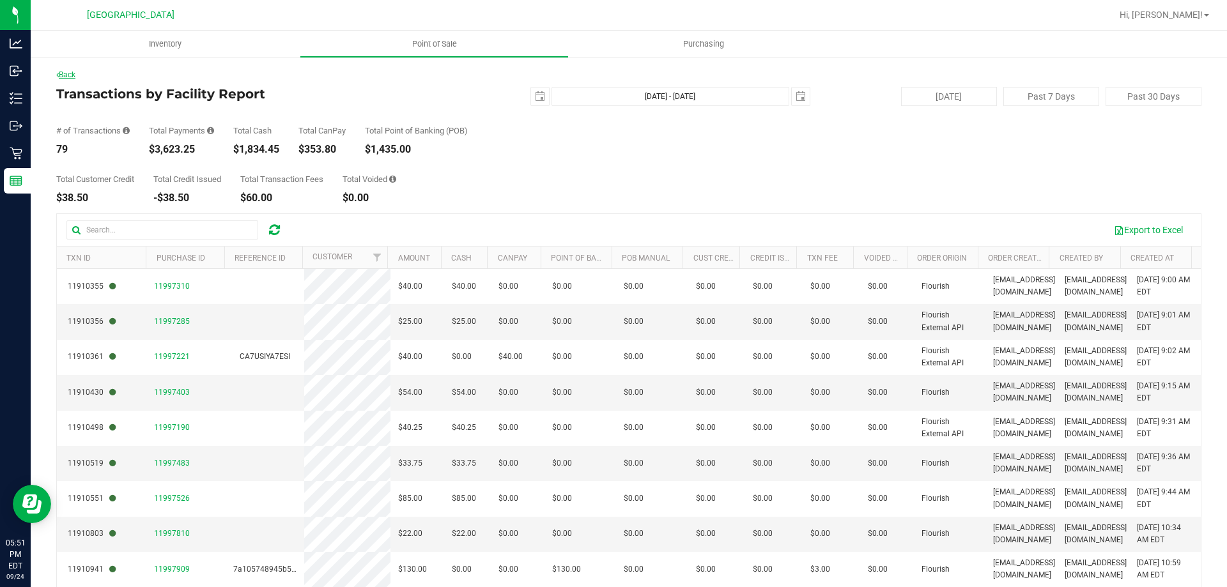
click at [66, 75] on link "Back" at bounding box center [65, 74] width 19 height 9
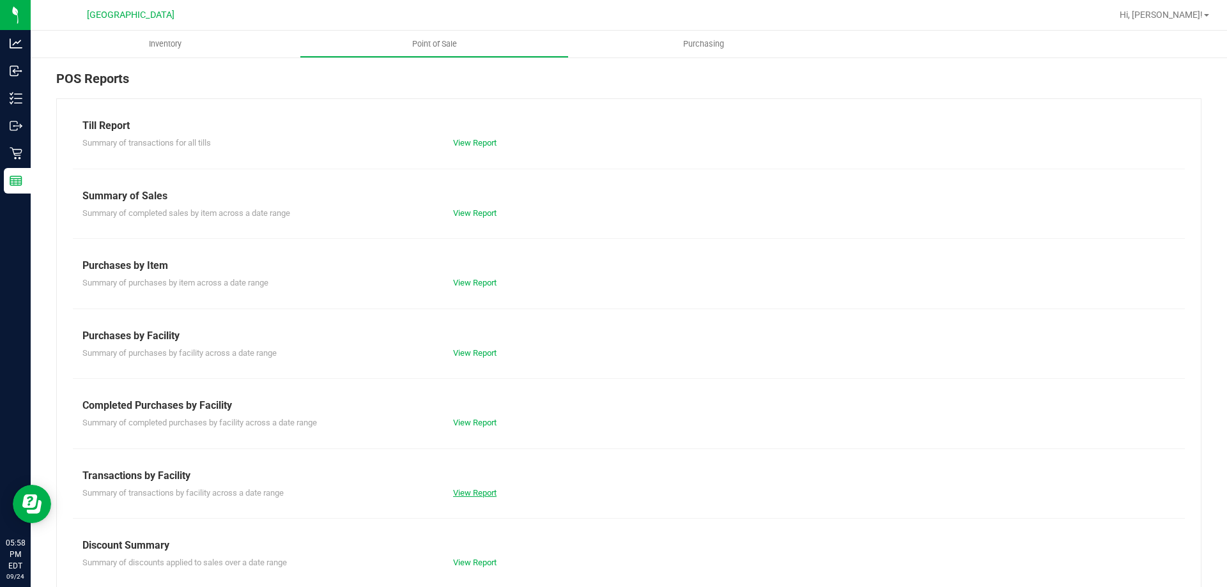
click at [474, 493] on link "View Report" at bounding box center [474, 493] width 43 height 10
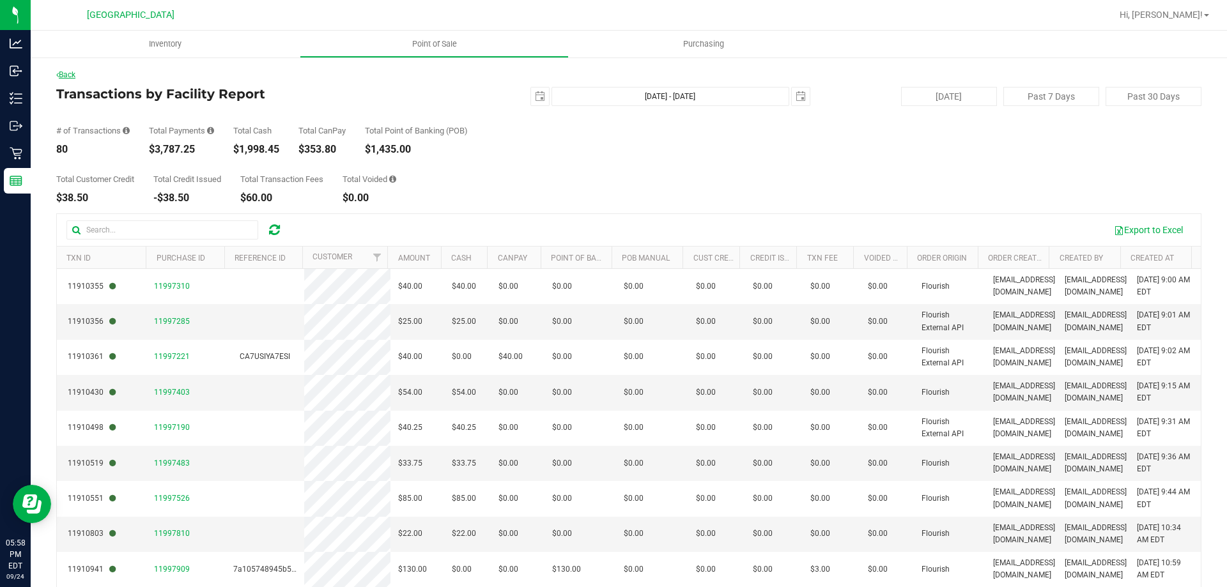
click at [69, 77] on link "Back" at bounding box center [65, 74] width 19 height 9
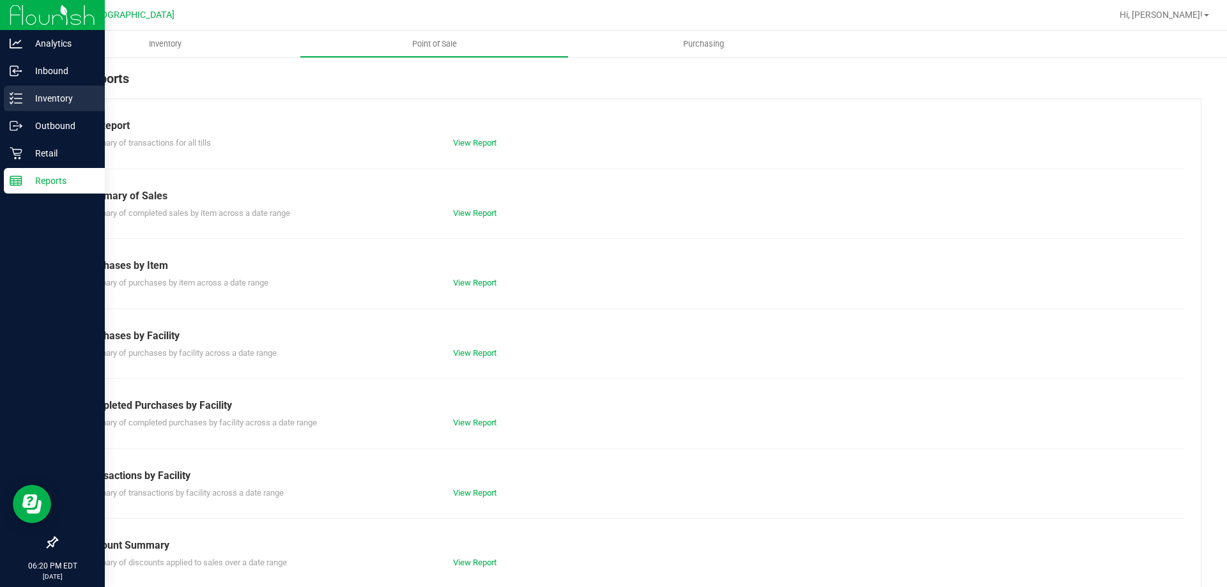
click at [12, 103] on icon at bounding box center [11, 103] width 3 height 2
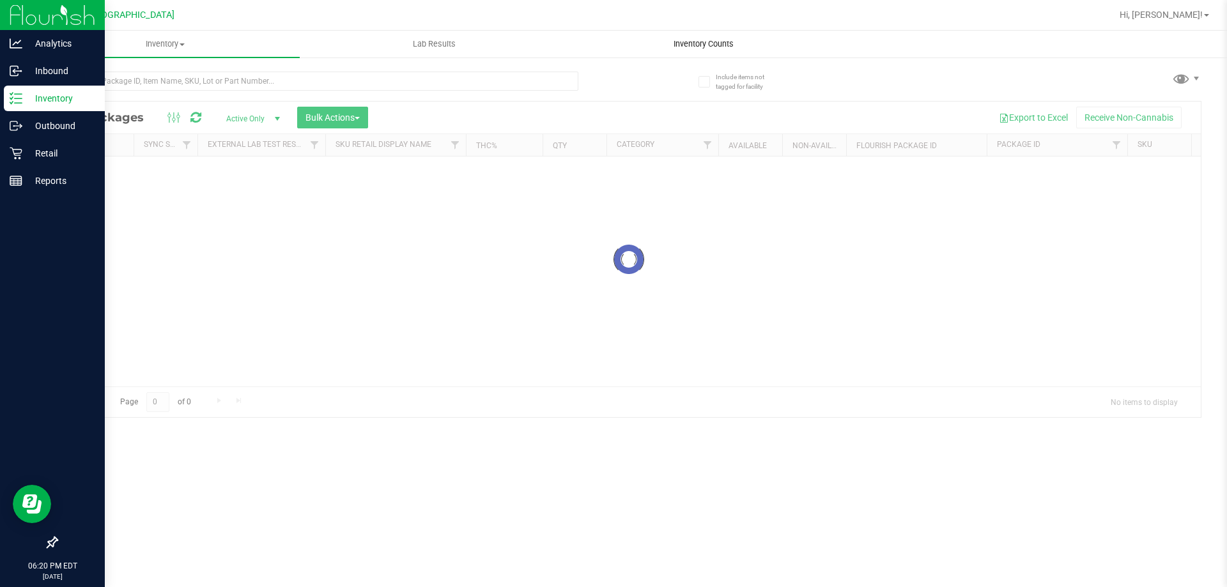
click at [681, 38] on span "Inventory Counts" at bounding box center [703, 44] width 95 height 12
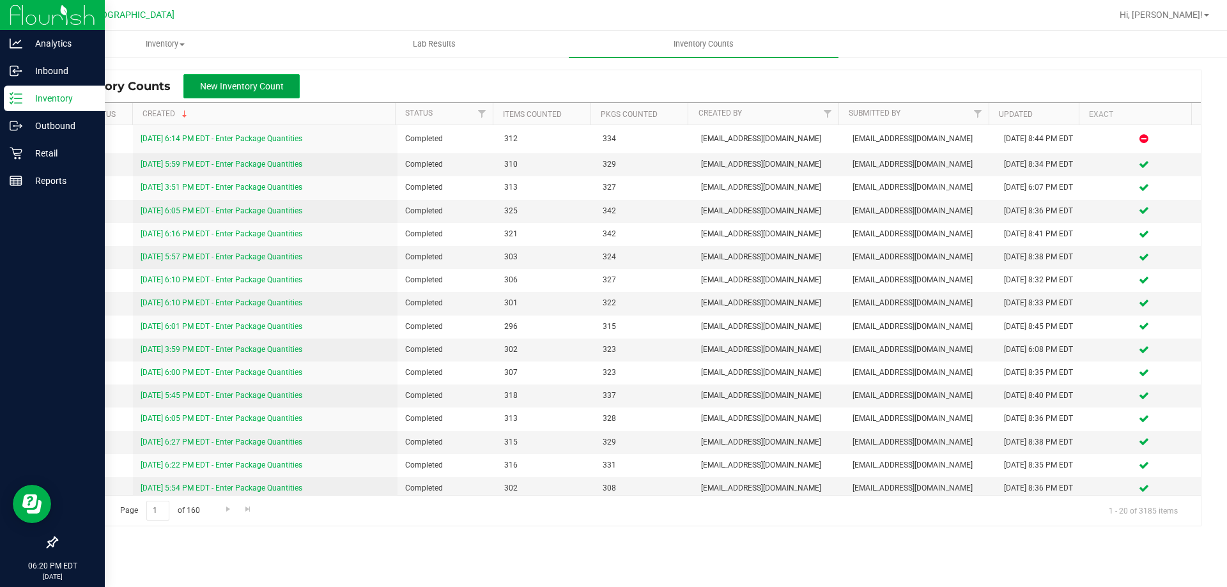
click at [206, 81] on span "New Inventory Count" at bounding box center [242, 86] width 84 height 10
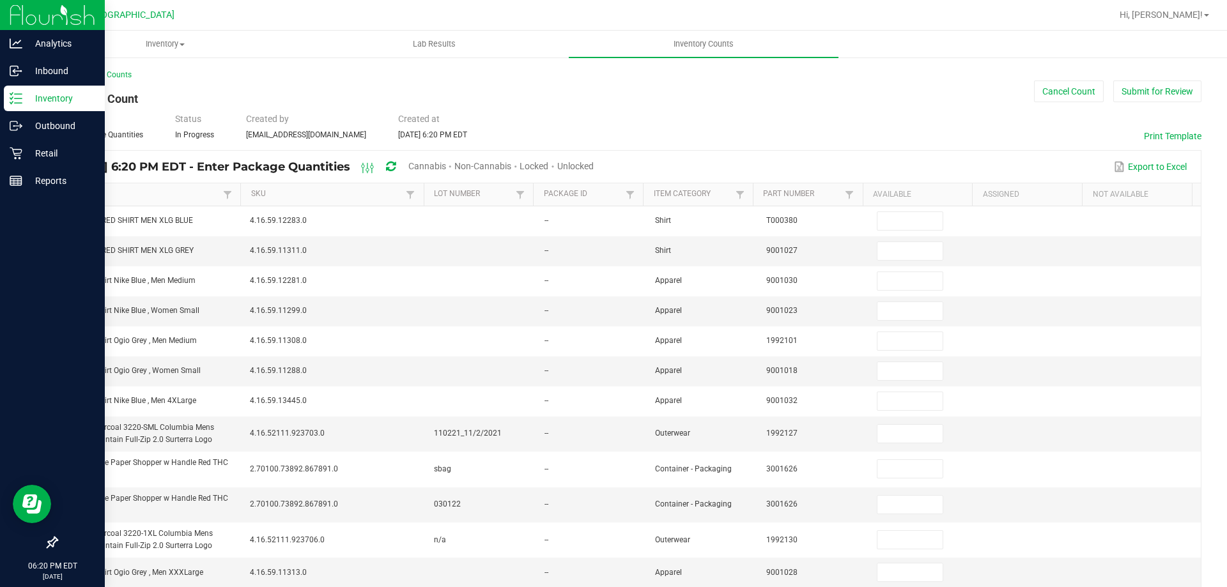
click at [594, 166] on span "Unlocked" at bounding box center [575, 166] width 36 height 10
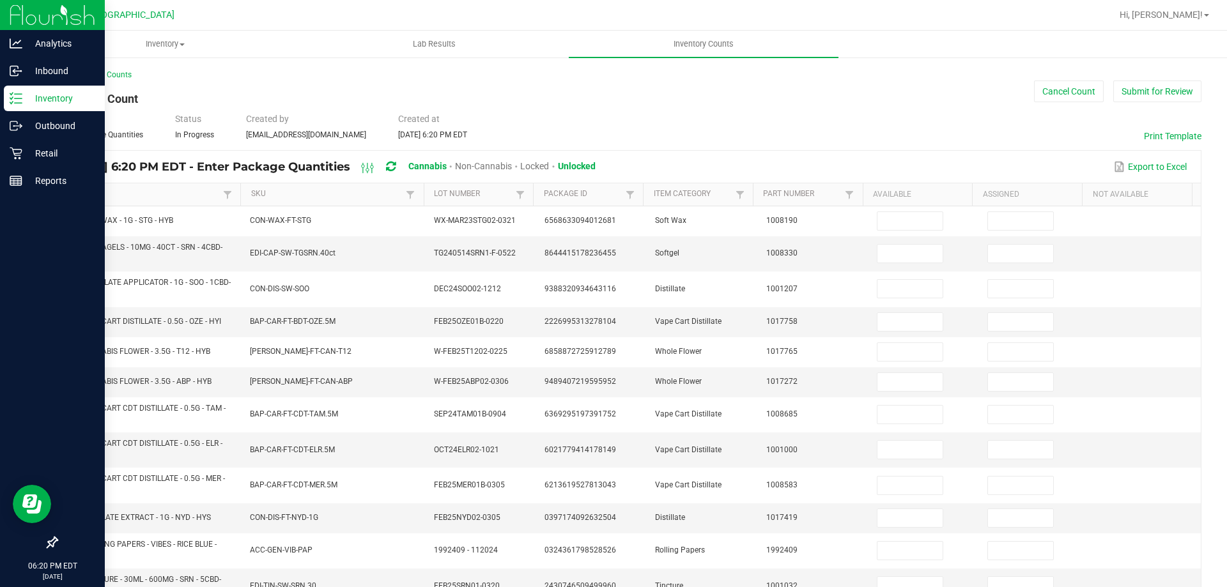
click at [157, 194] on link "Item" at bounding box center [144, 194] width 152 height 10
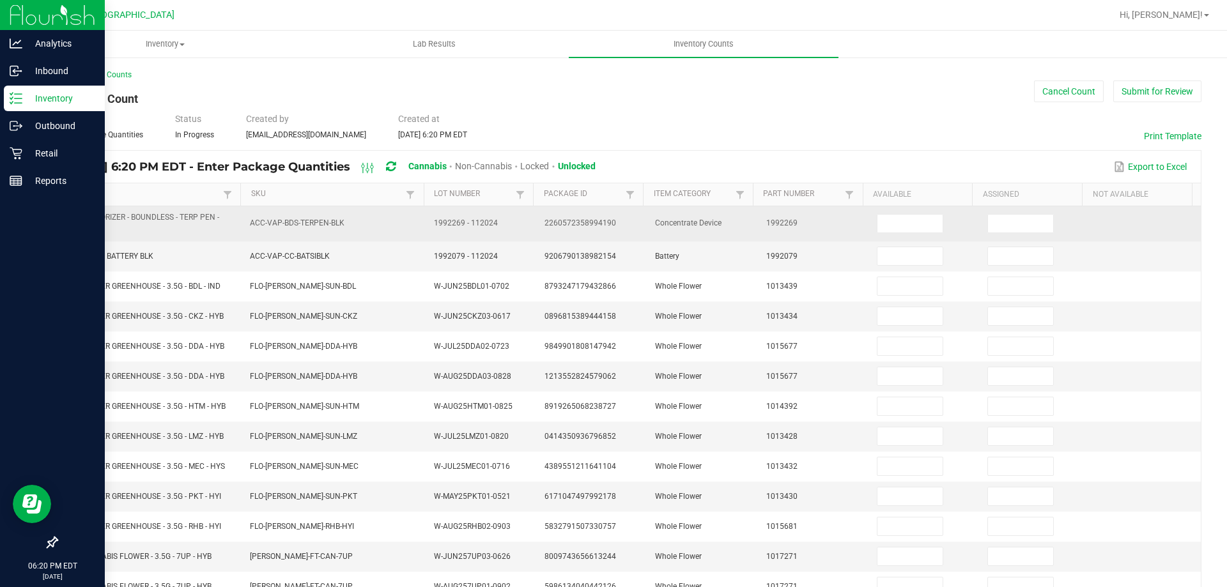
click at [137, 217] on span "BDS - VAPORIZER - BOUNDLESS - TERP PEN - BLACK" at bounding box center [142, 223] width 154 height 21
copy span "BDS - VAPORIZER - BOUNDLESS - TERP PEN - BLACK"
click at [891, 222] on input at bounding box center [910, 224] width 65 height 18
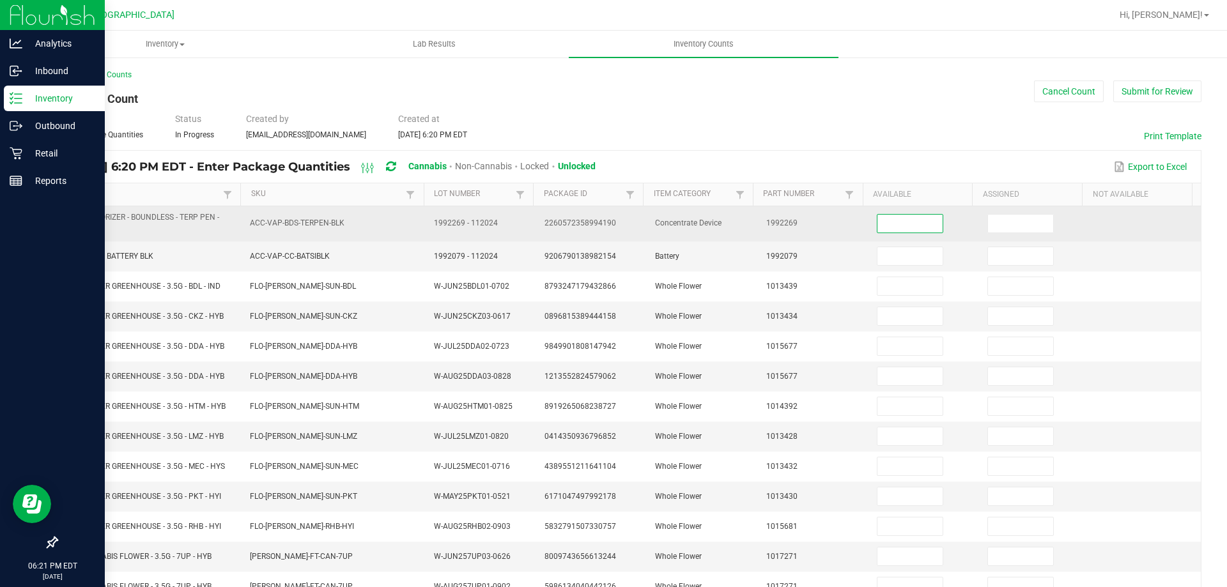
type input "8"
type input "5"
drag, startPoint x: 1009, startPoint y: 228, endPoint x: 771, endPoint y: 231, distance: 237.8
click at [1009, 227] on input at bounding box center [1020, 224] width 65 height 18
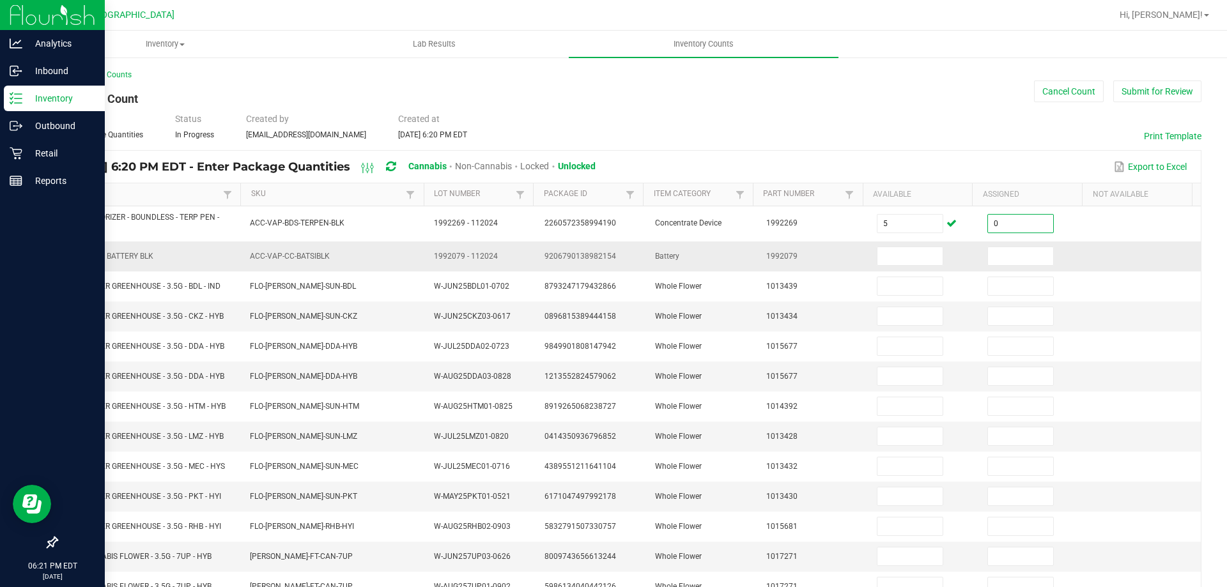
type input "0"
click at [123, 259] on span "CCELL SILO BATTERY BLK" at bounding box center [109, 256] width 88 height 9
copy span "CCELL SILO BATTERY BLK"
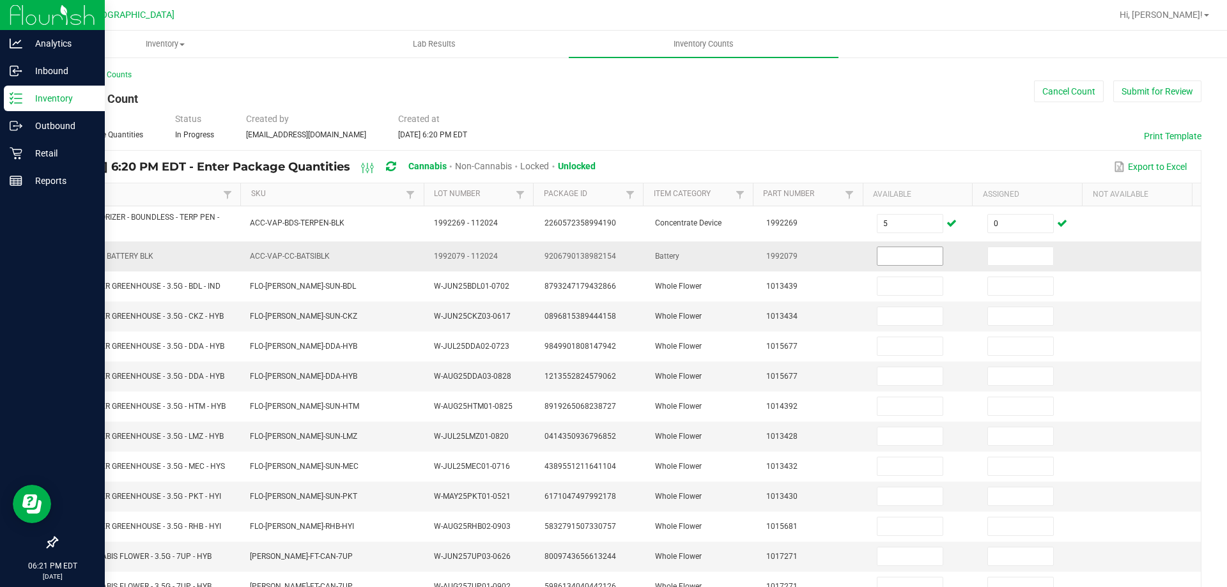
drag, startPoint x: 868, startPoint y: 264, endPoint x: 876, endPoint y: 252, distance: 13.8
click at [878, 263] on input at bounding box center [910, 256] width 65 height 18
type input "1"
click at [998, 257] on input at bounding box center [1020, 256] width 65 height 18
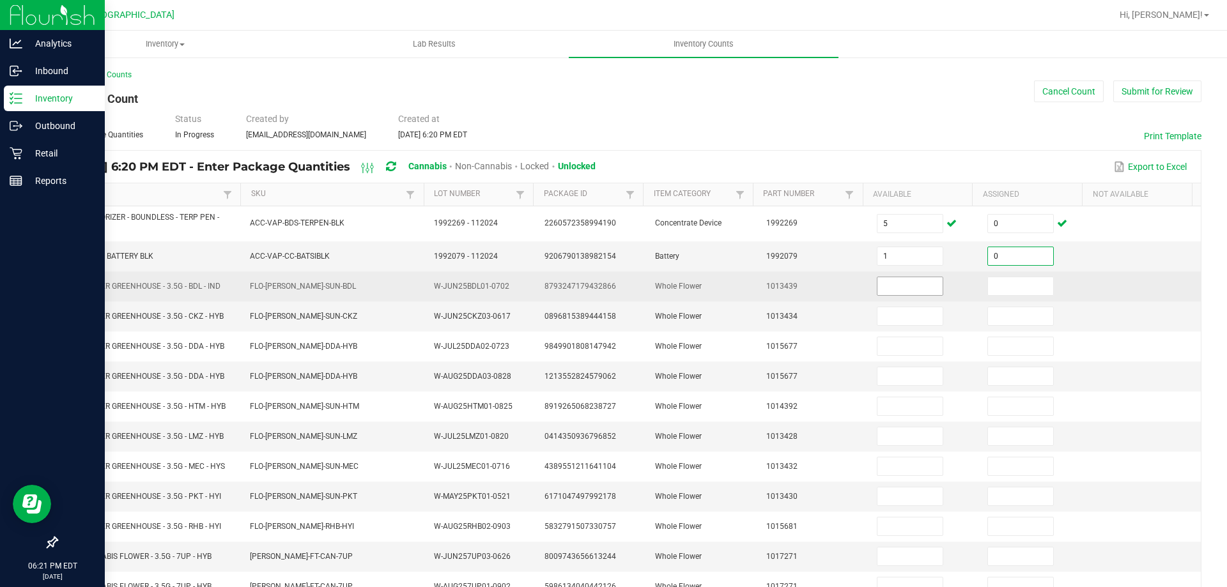
type input "0"
click at [899, 281] on input at bounding box center [910, 286] width 65 height 18
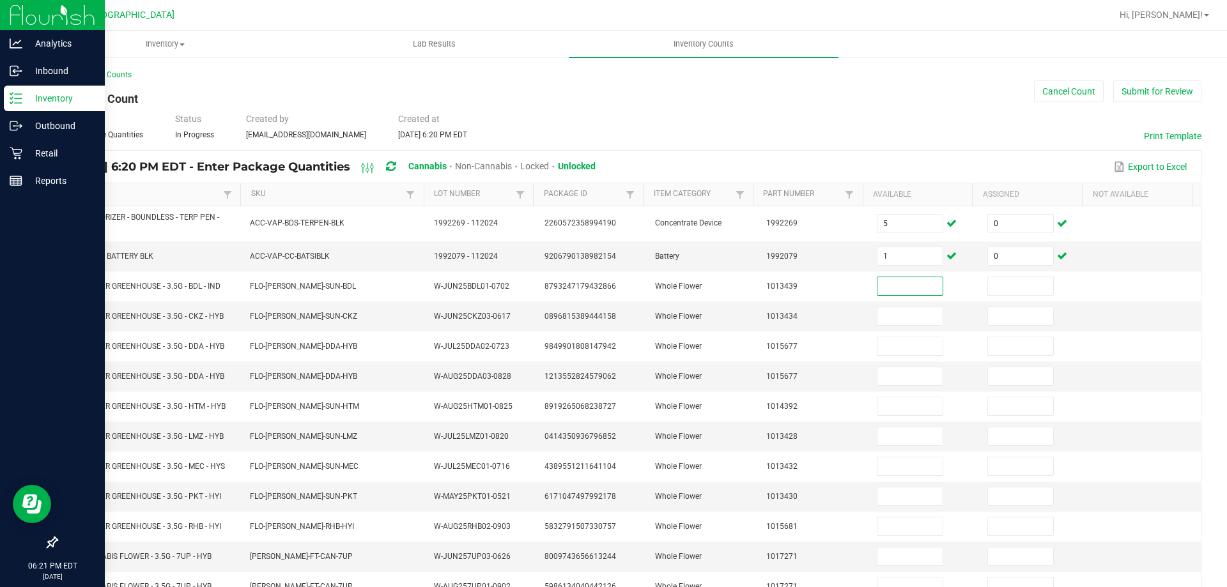
click at [897, 285] on input at bounding box center [910, 286] width 65 height 18
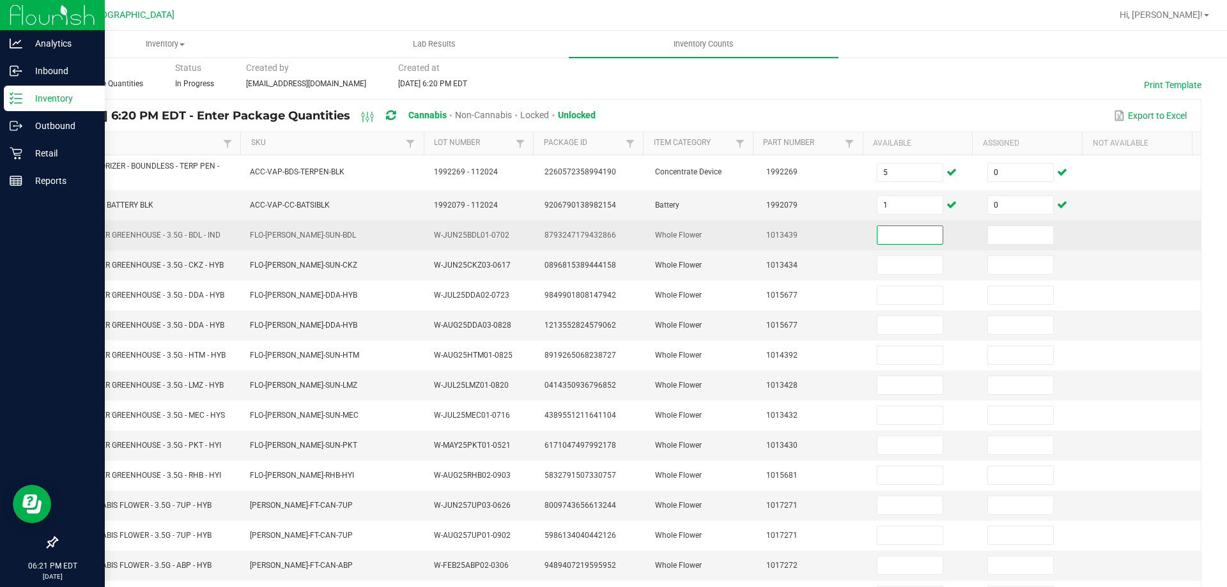
scroll to position [61, 0]
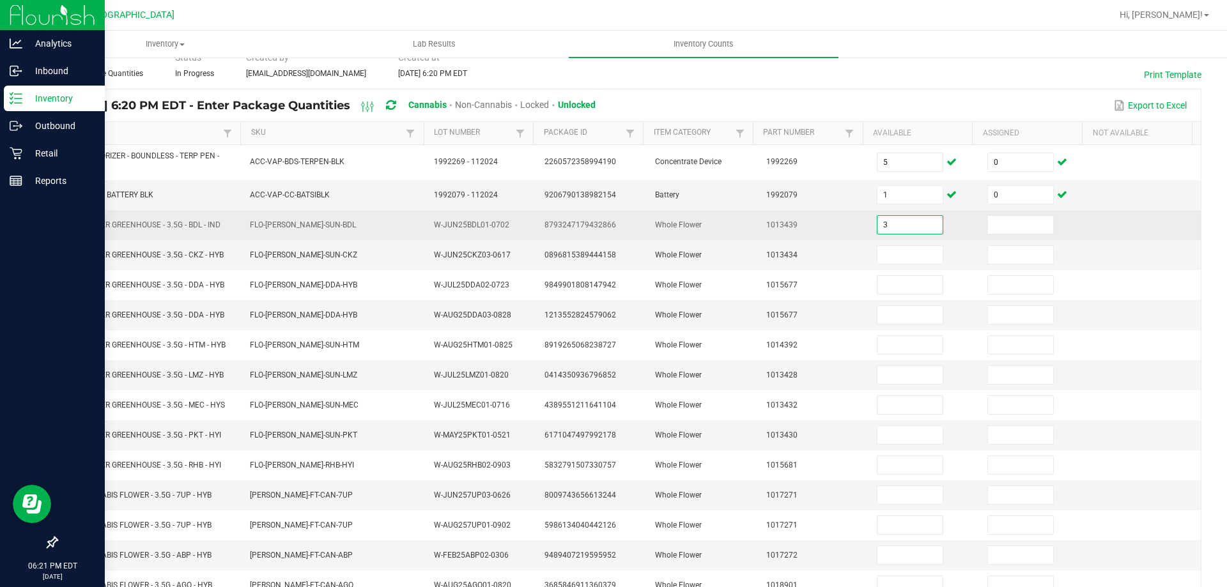
type input "3"
type input "0"
type input "10"
type input "0"
type input "13"
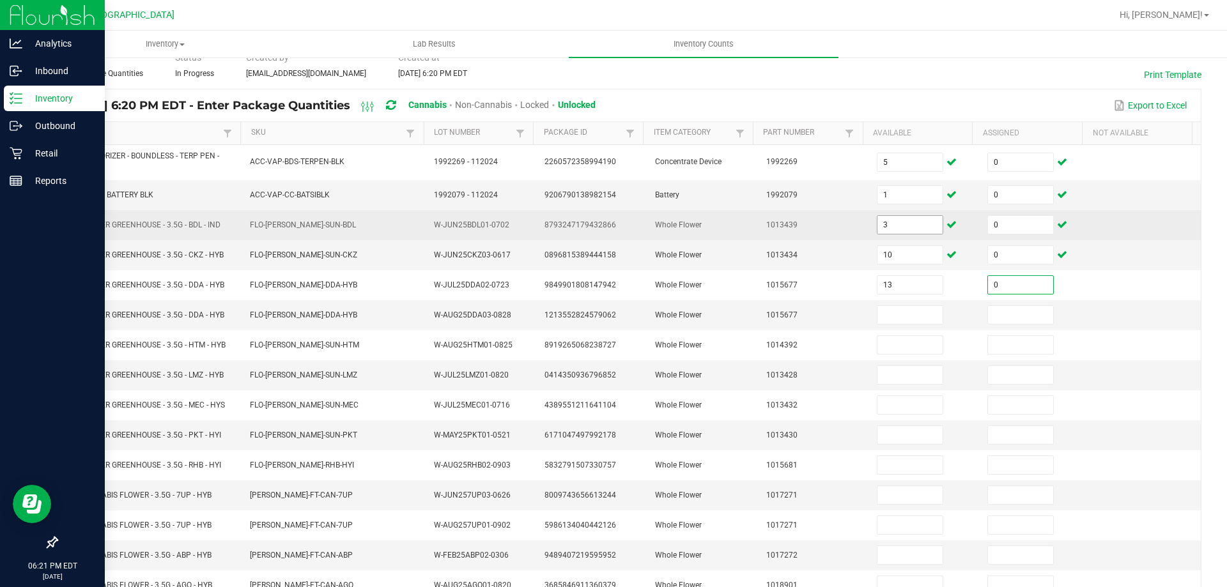
type input "0"
type input "10"
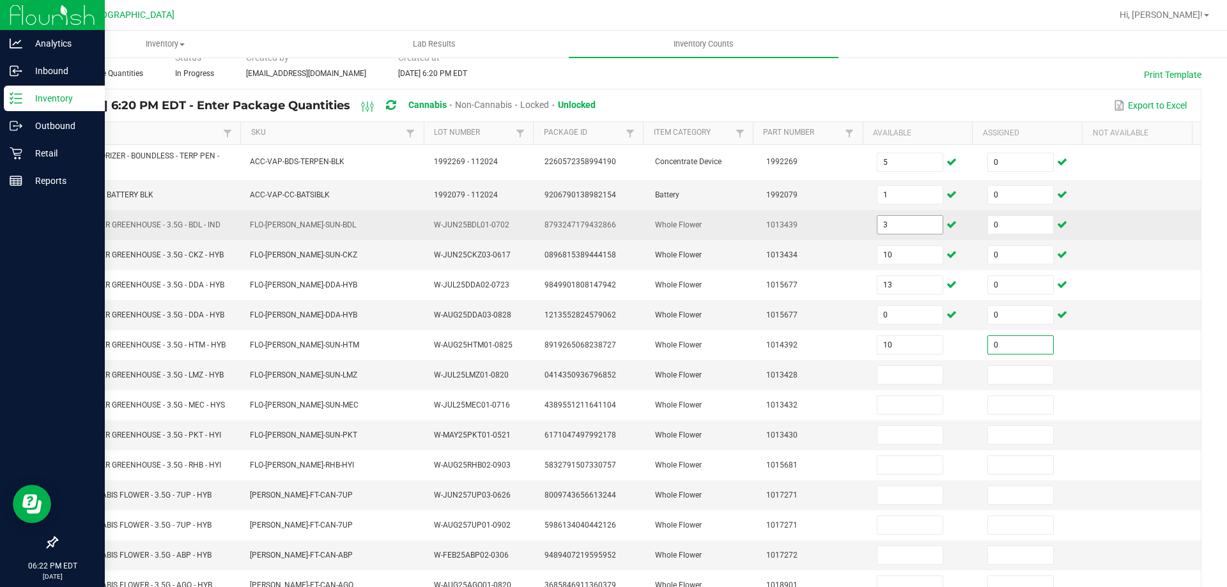
type input "0"
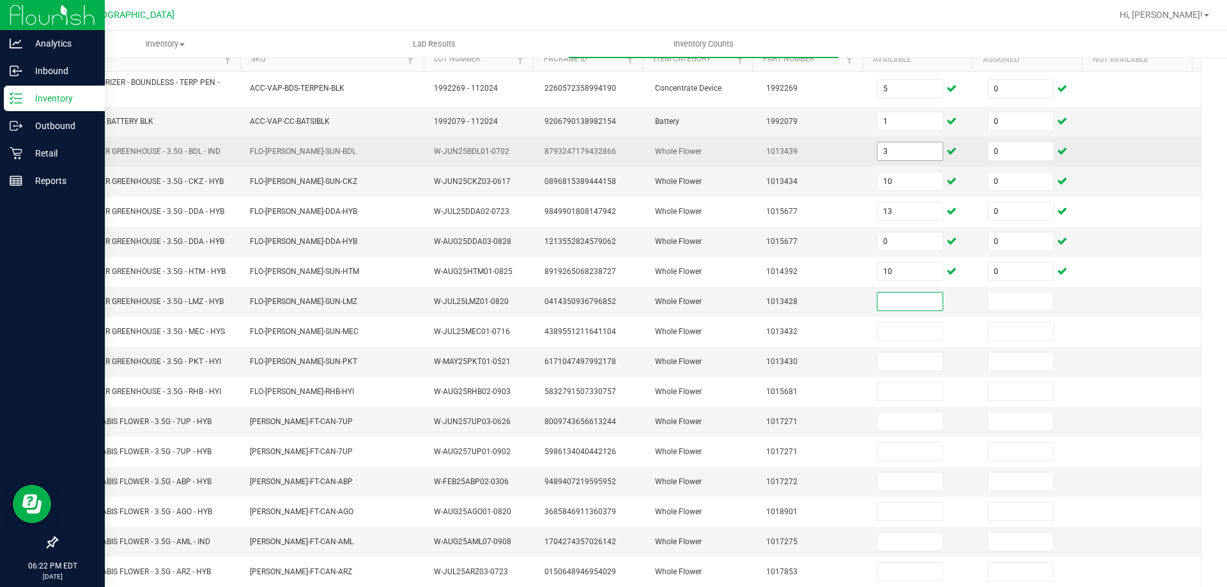
scroll to position [138, 0]
type input "19"
type input "0"
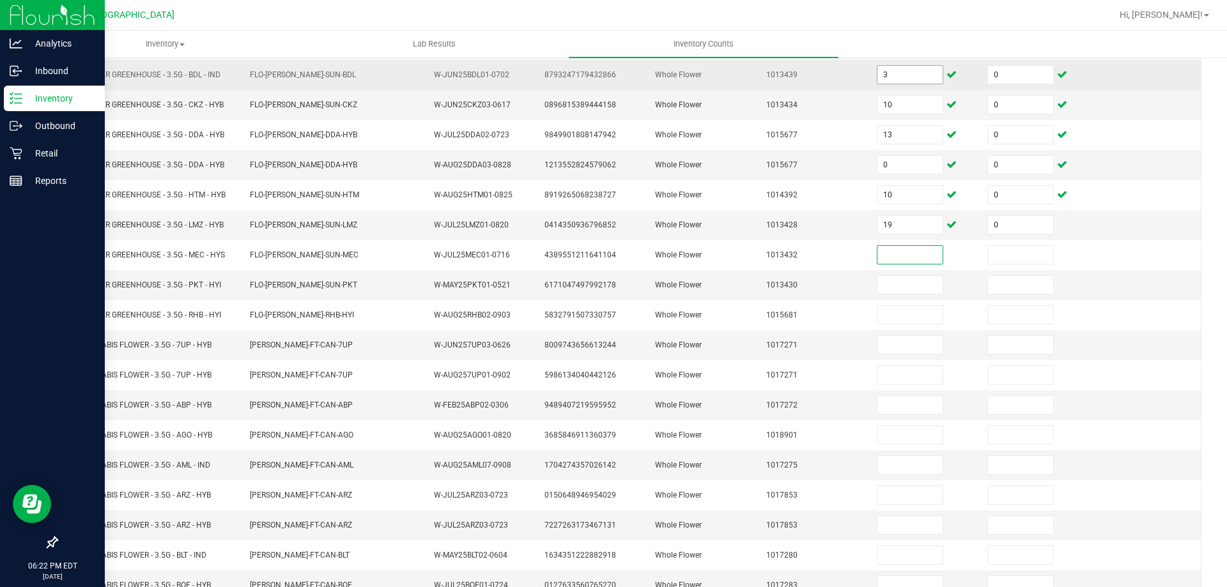
scroll to position [271, 0]
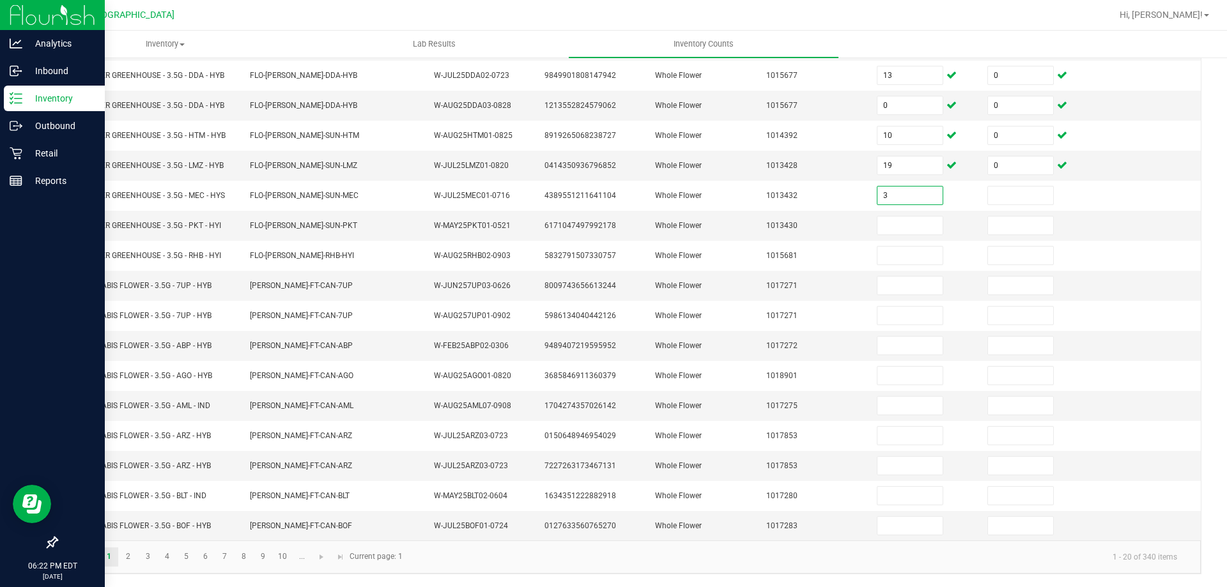
type input "3"
type input "0"
type input "2"
type input "0"
type input "13"
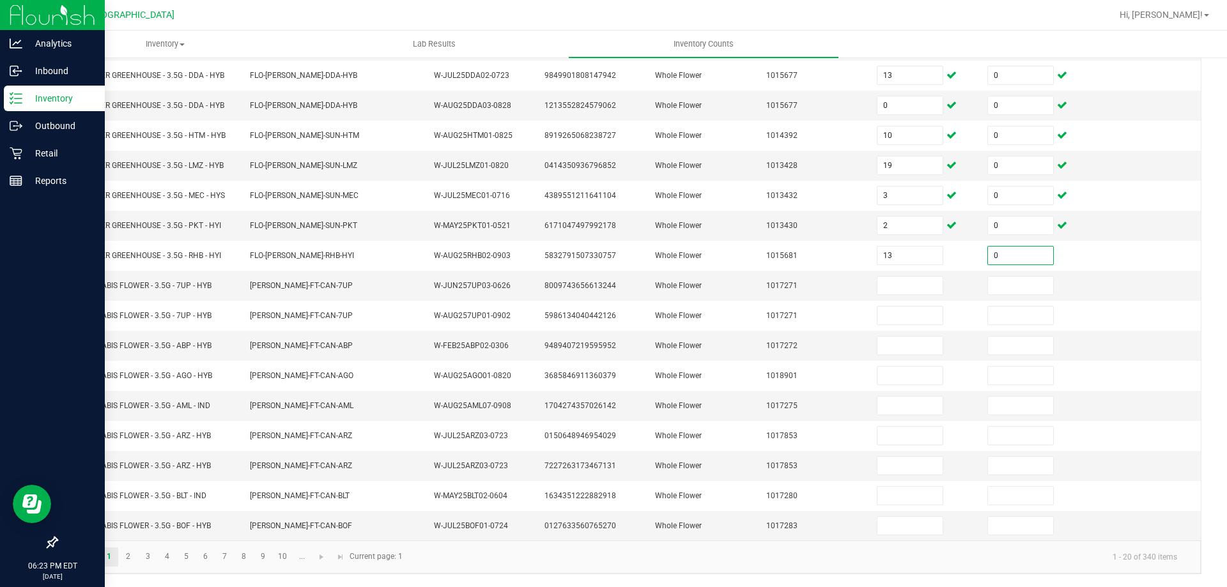
type input "0"
type input "8"
type input "0"
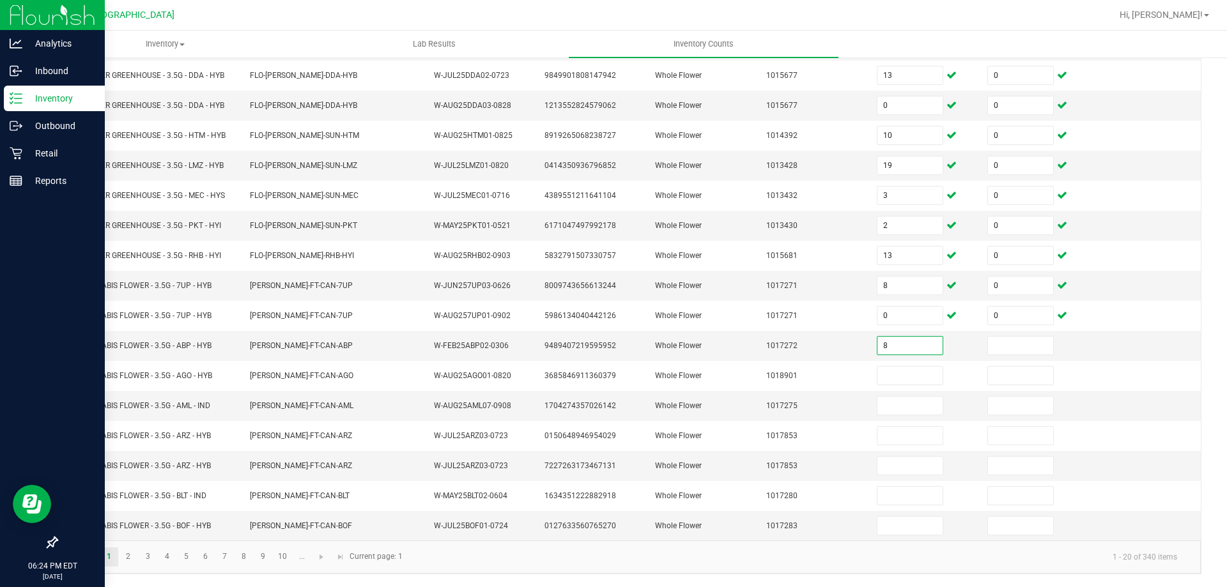
type input "8"
type input "0"
type input "10"
type input "0"
type input "5"
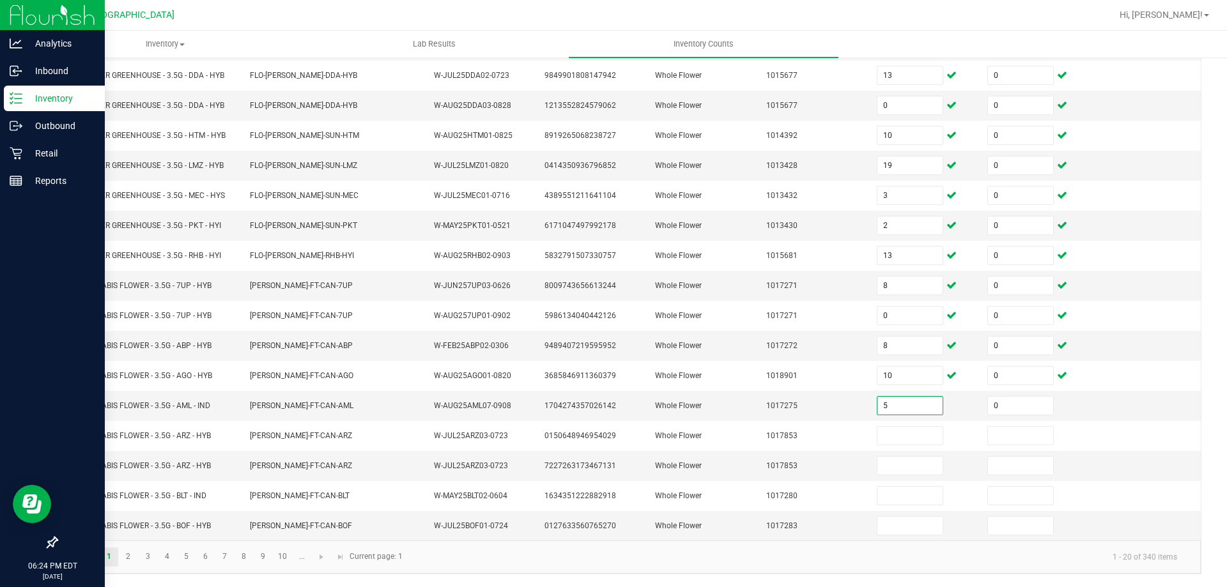
type input "0"
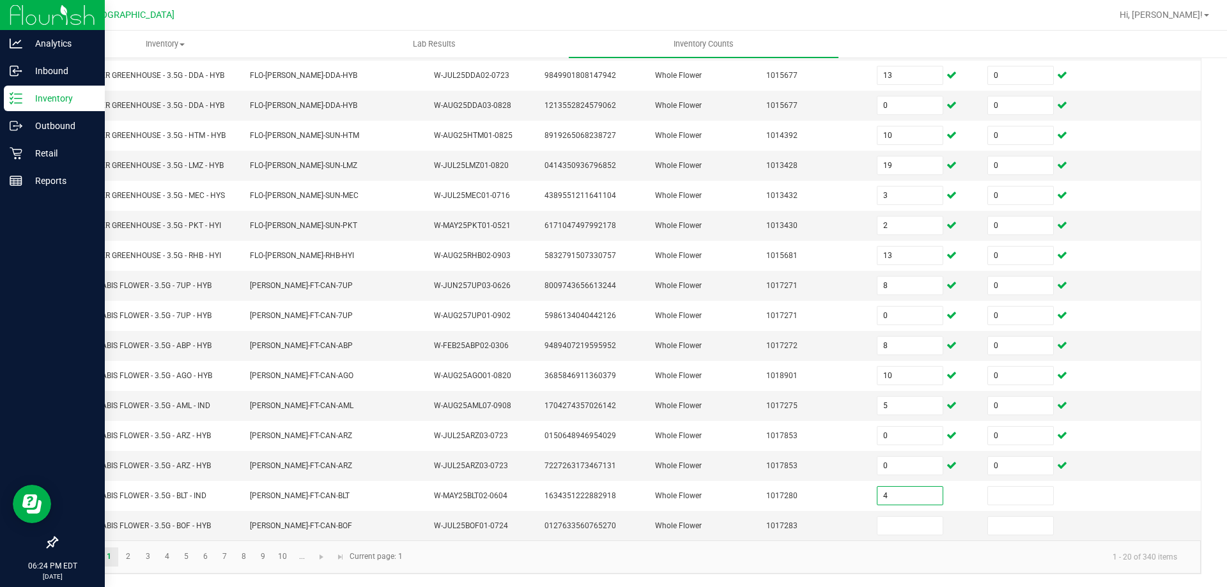
type input "4"
type input "0"
click at [128, 557] on link "2" at bounding box center [128, 557] width 19 height 19
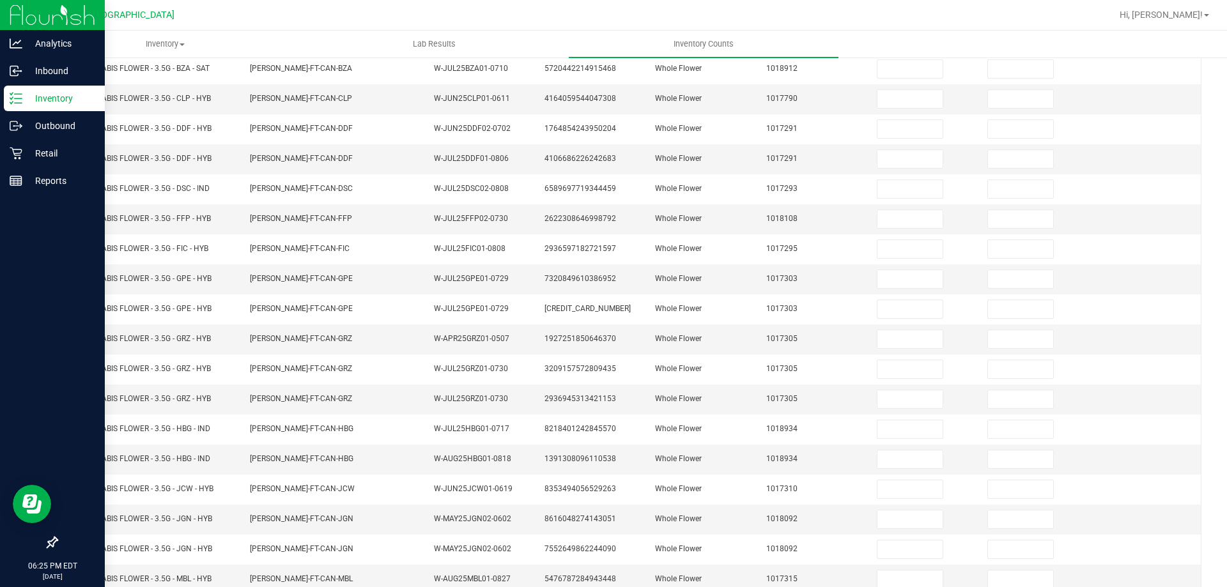
scroll to position [0, 0]
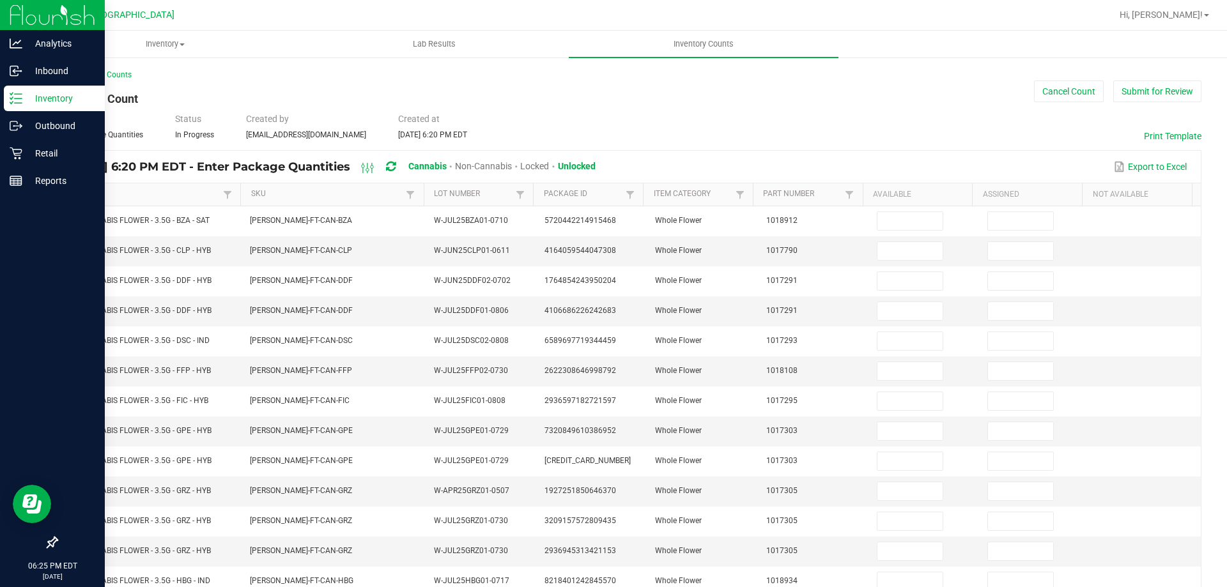
click at [899, 203] on th "Available" at bounding box center [918, 194] width 110 height 23
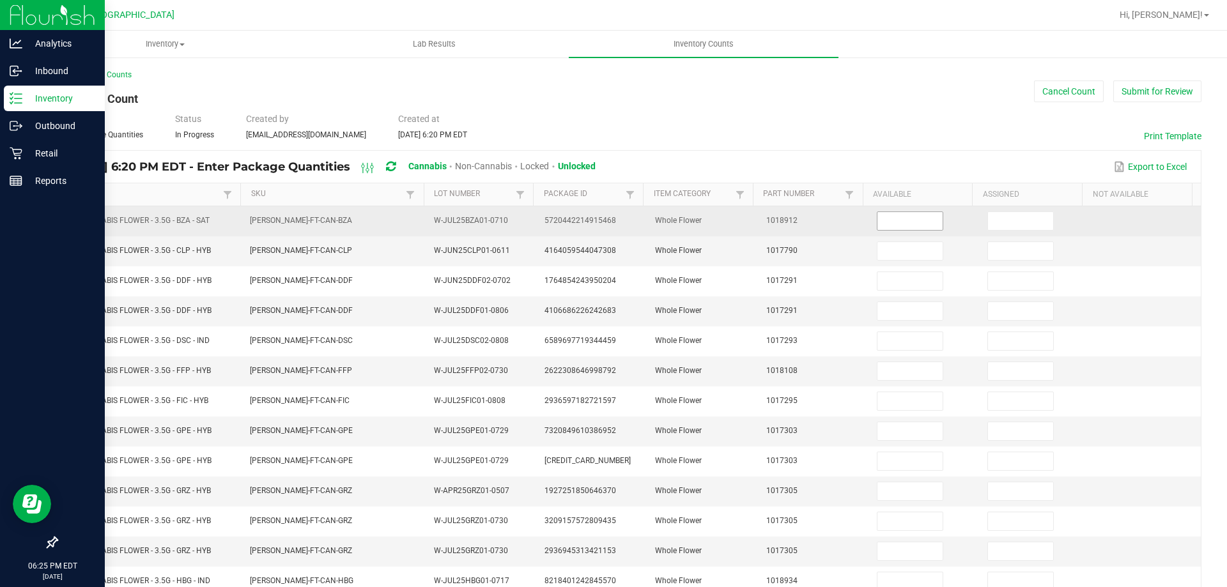
click at [900, 216] on input at bounding box center [910, 221] width 65 height 18
type input "0"
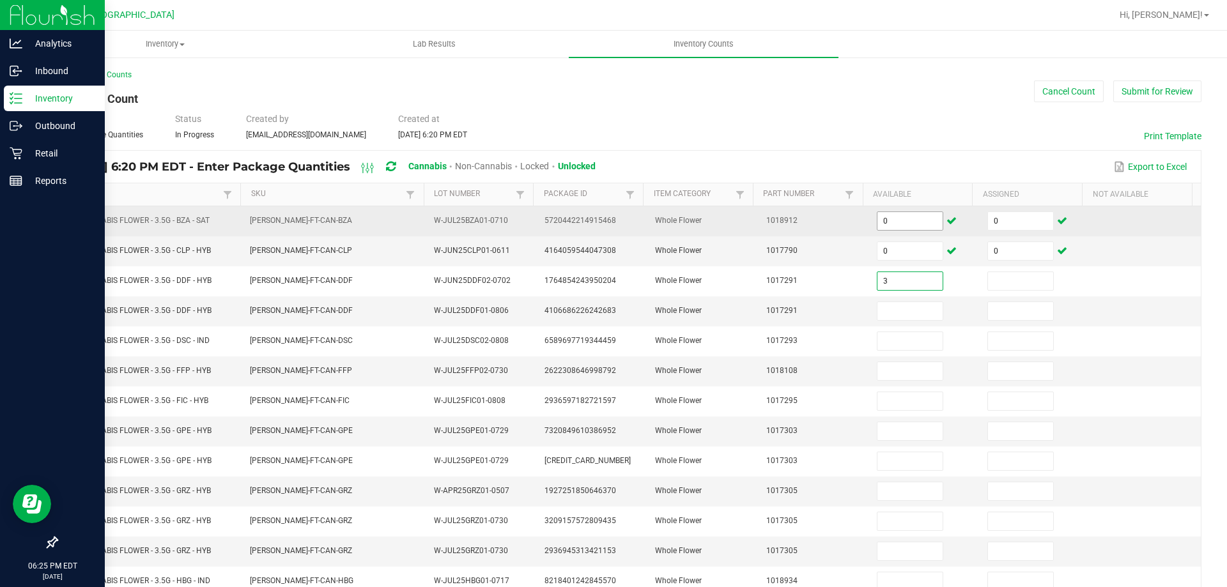
type input "3"
type input "0"
type input "19"
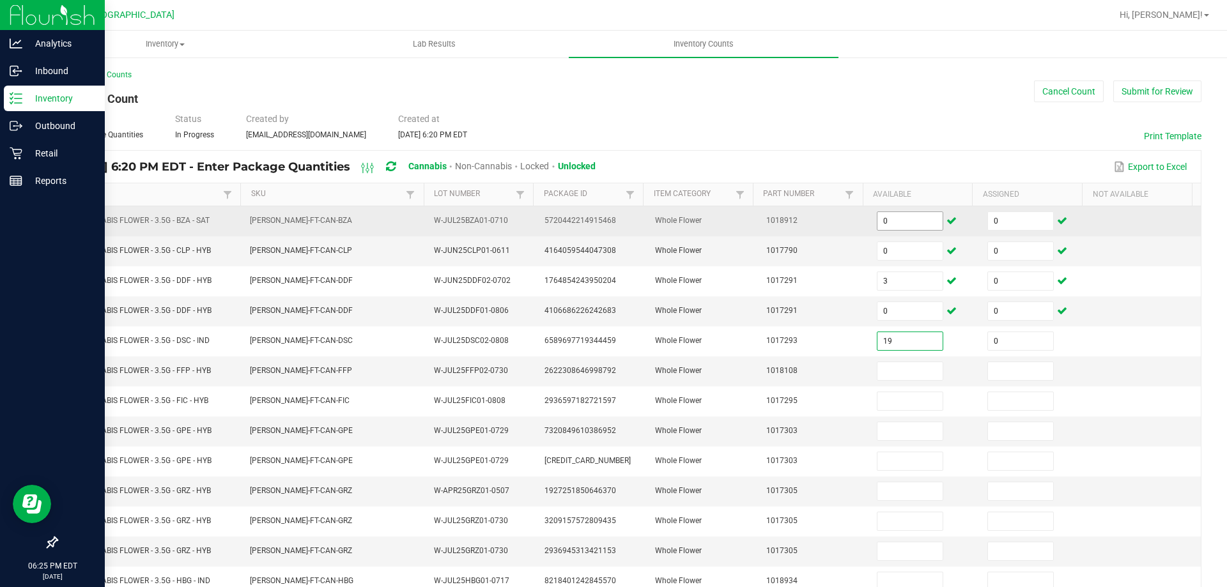
type input "0"
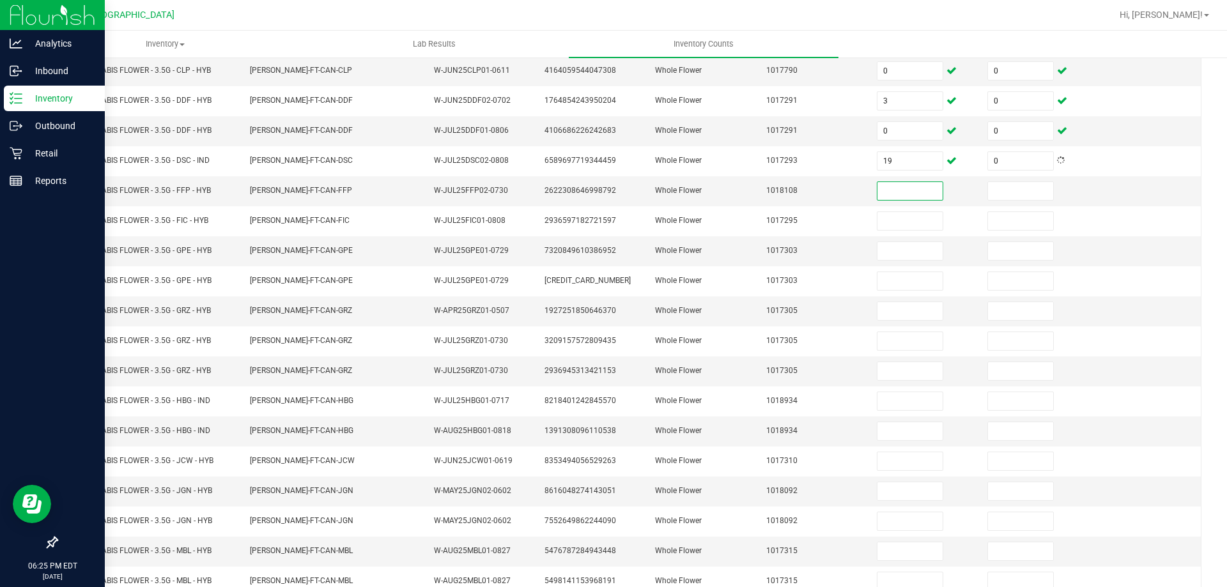
scroll to position [188, 0]
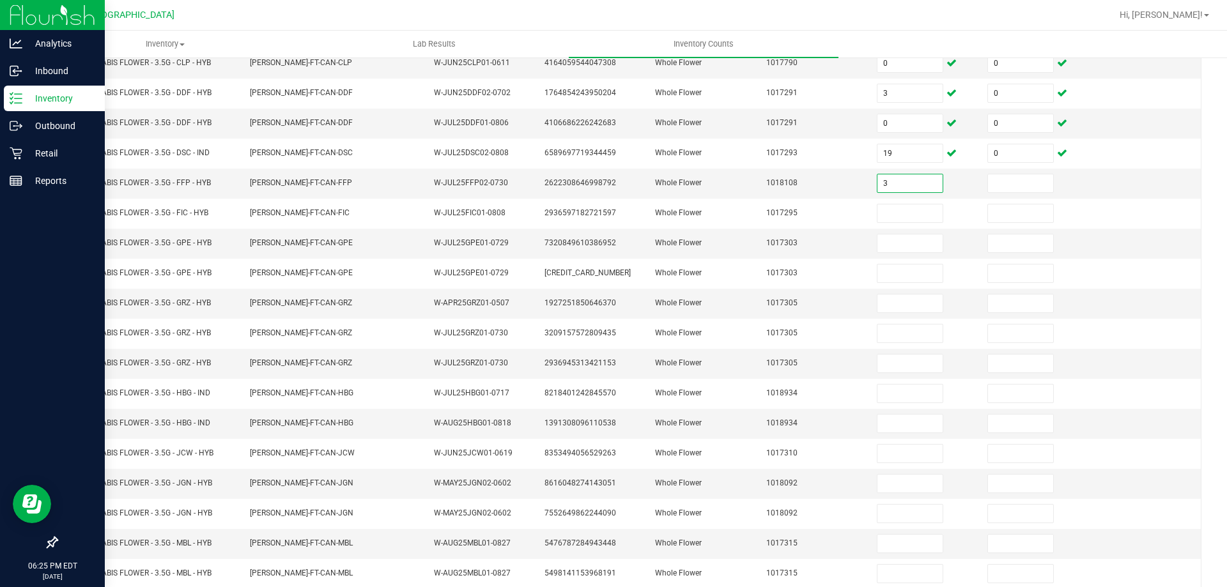
type input "3"
type input "0"
type input "1"
type input "0"
type input "10"
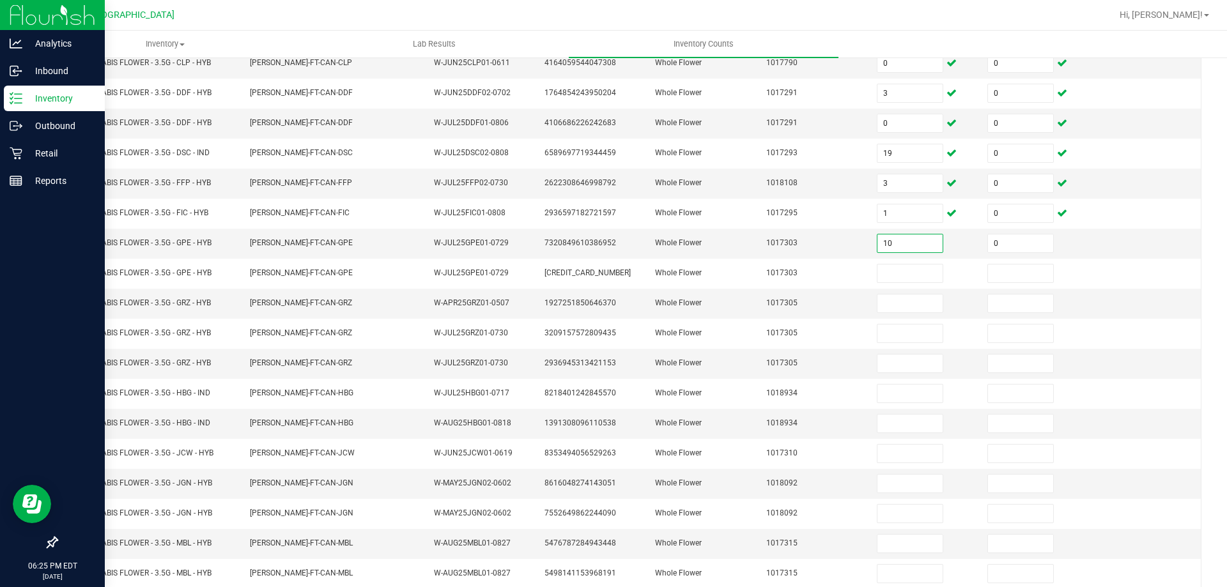
type input "0"
type input "15"
type input "0"
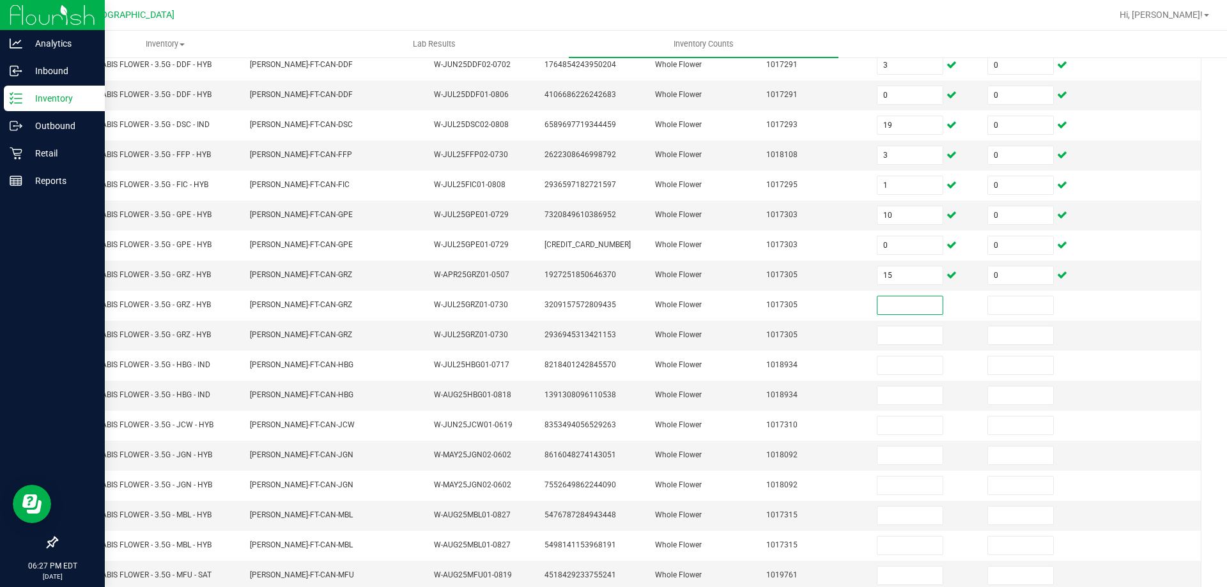
scroll to position [221, 0]
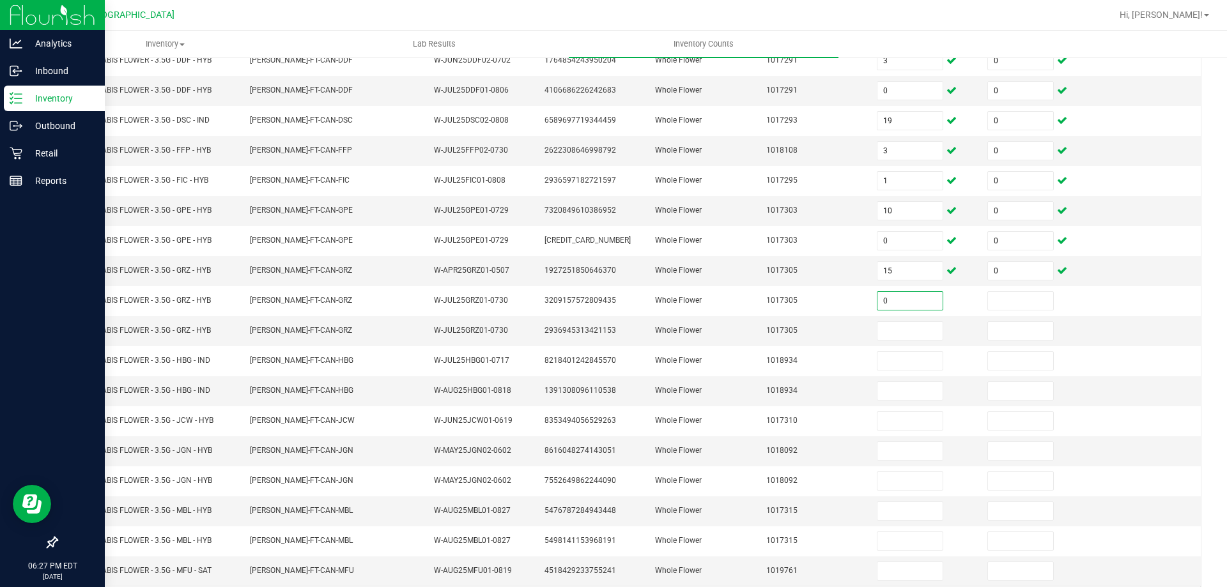
type input "0"
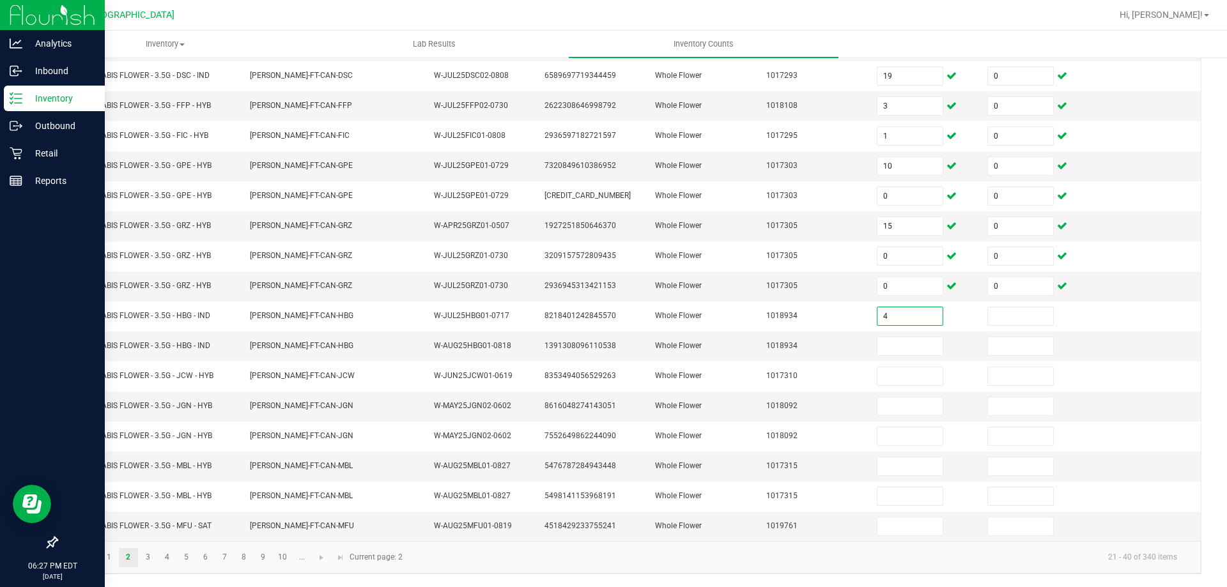
type input "4"
type input "0"
type input "14"
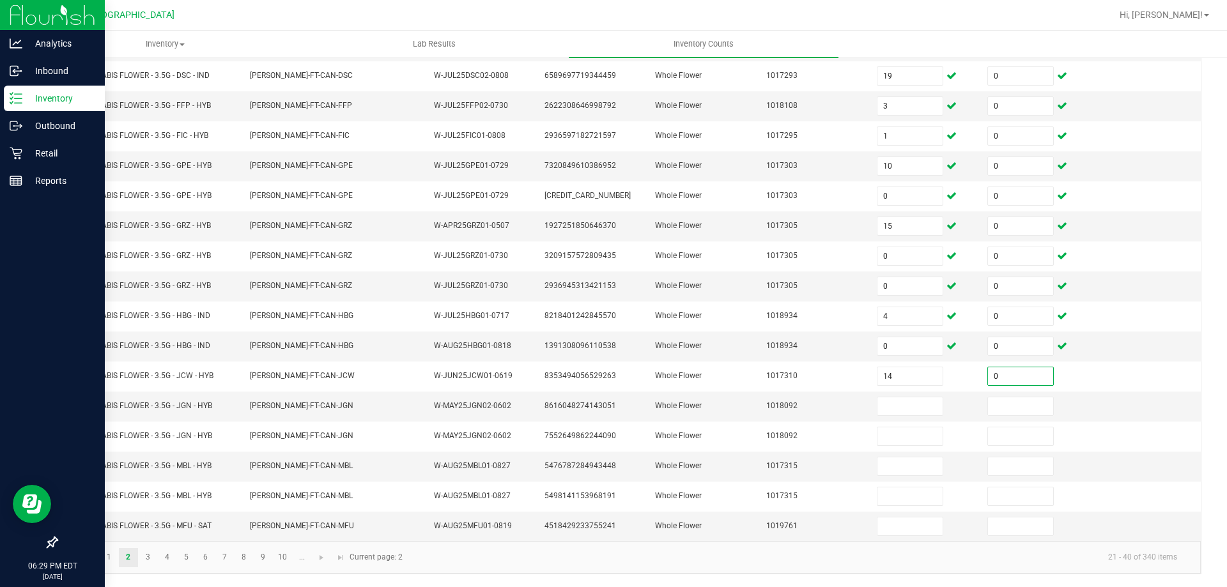
type input "0"
type input "3"
type input "0"
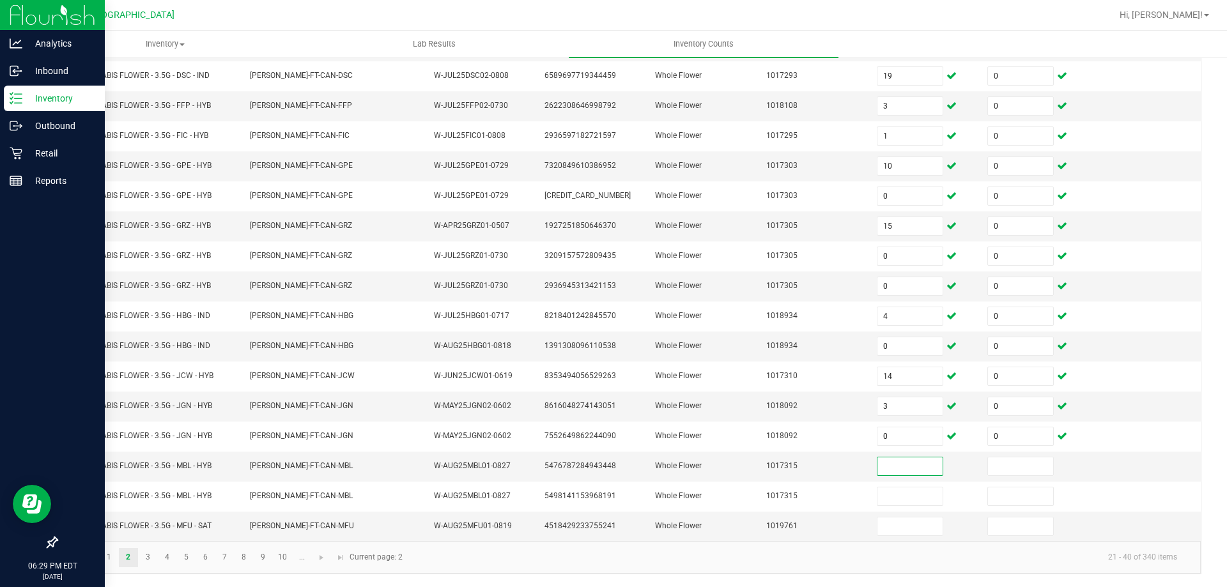
click at [915, 462] on input at bounding box center [910, 467] width 65 height 18
type input "0"
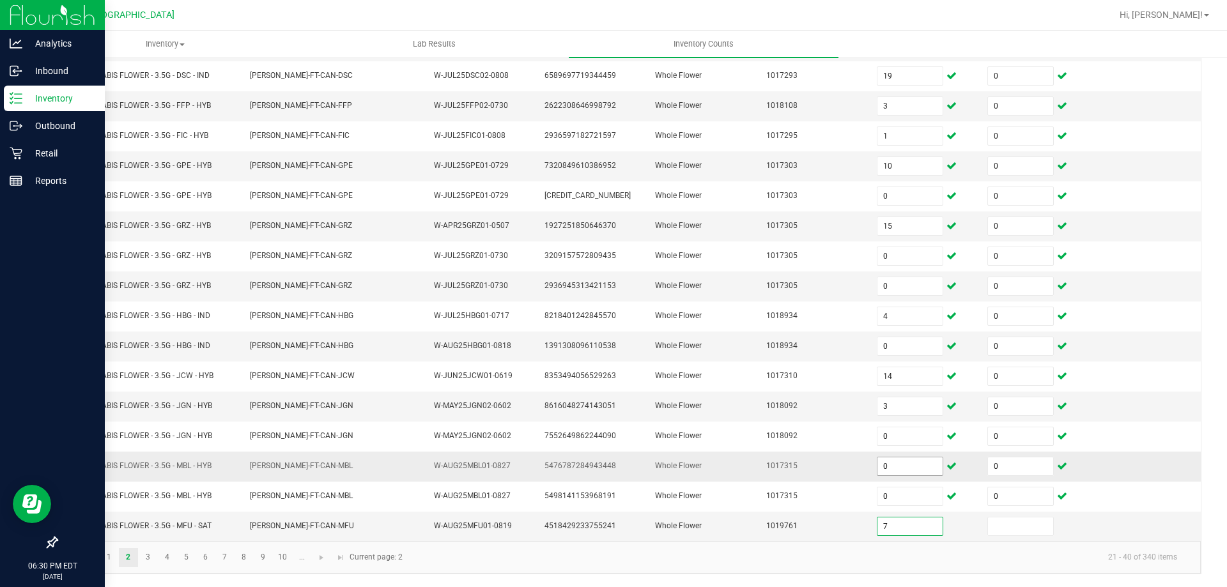
type input "7"
type input "0"
click at [148, 557] on link "3" at bounding box center [148, 557] width 19 height 19
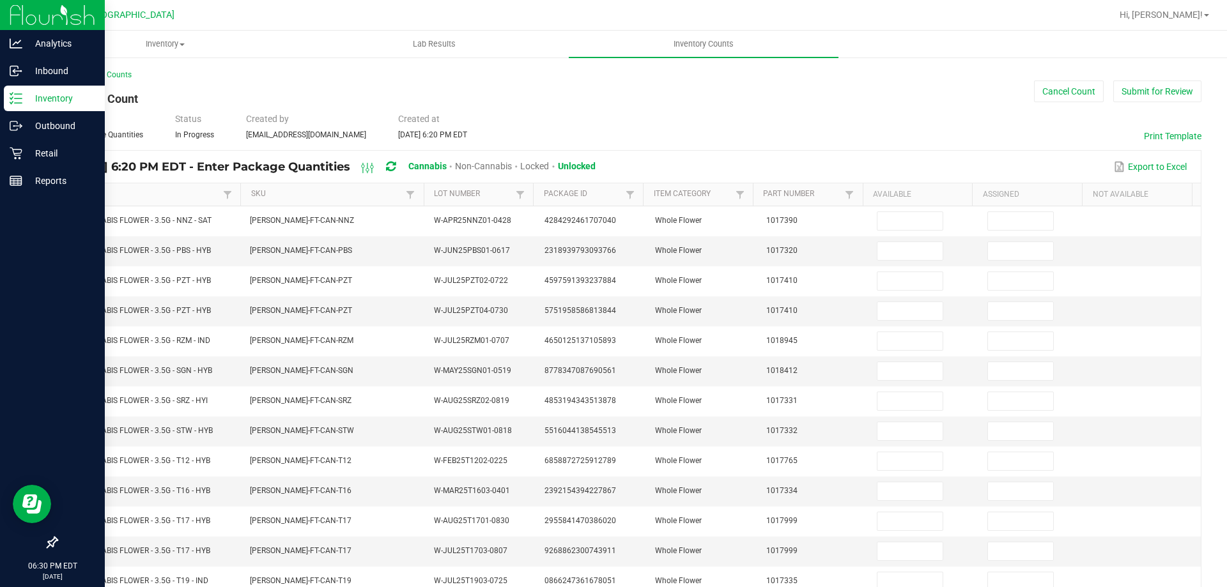
scroll to position [5, 0]
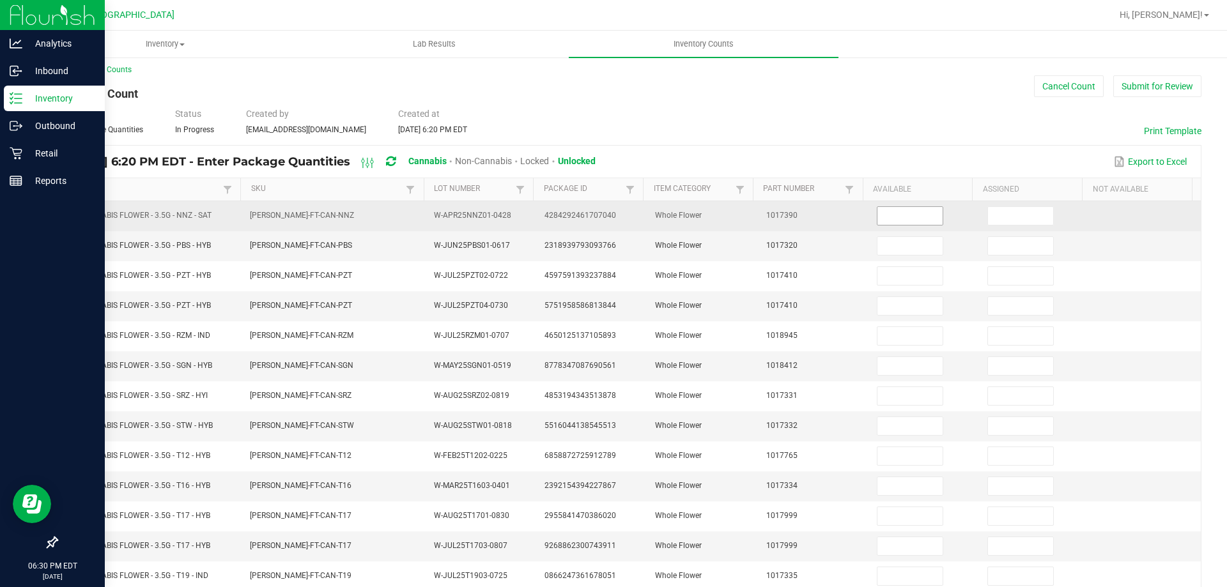
click at [887, 215] on input at bounding box center [910, 216] width 65 height 18
type input "0"
type input "5"
type input "0"
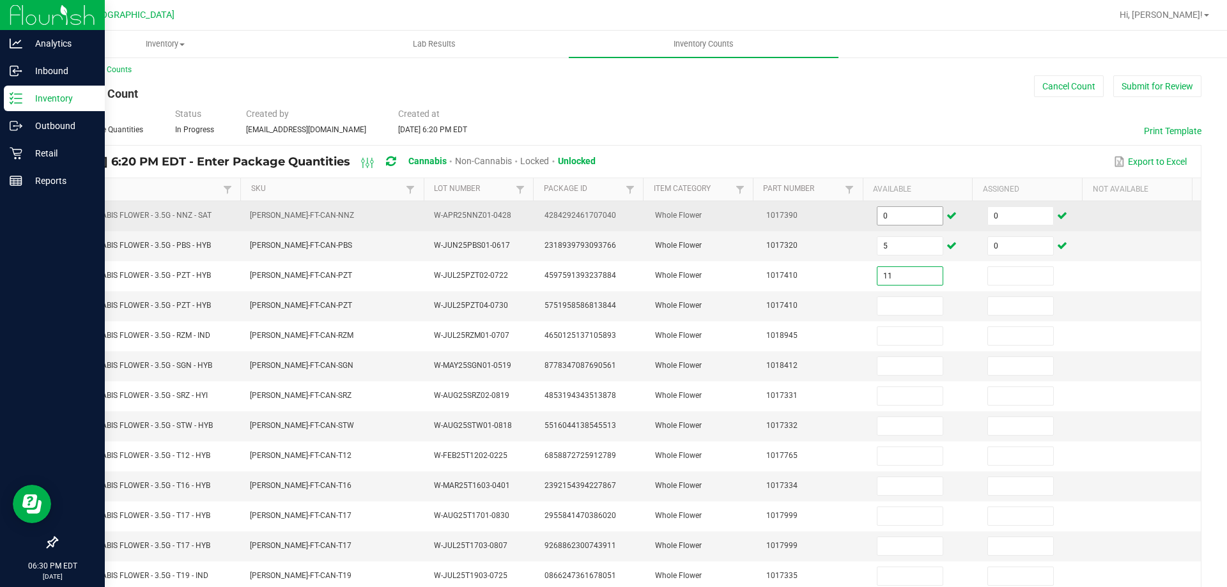
type input "11"
type input "0"
type input "8"
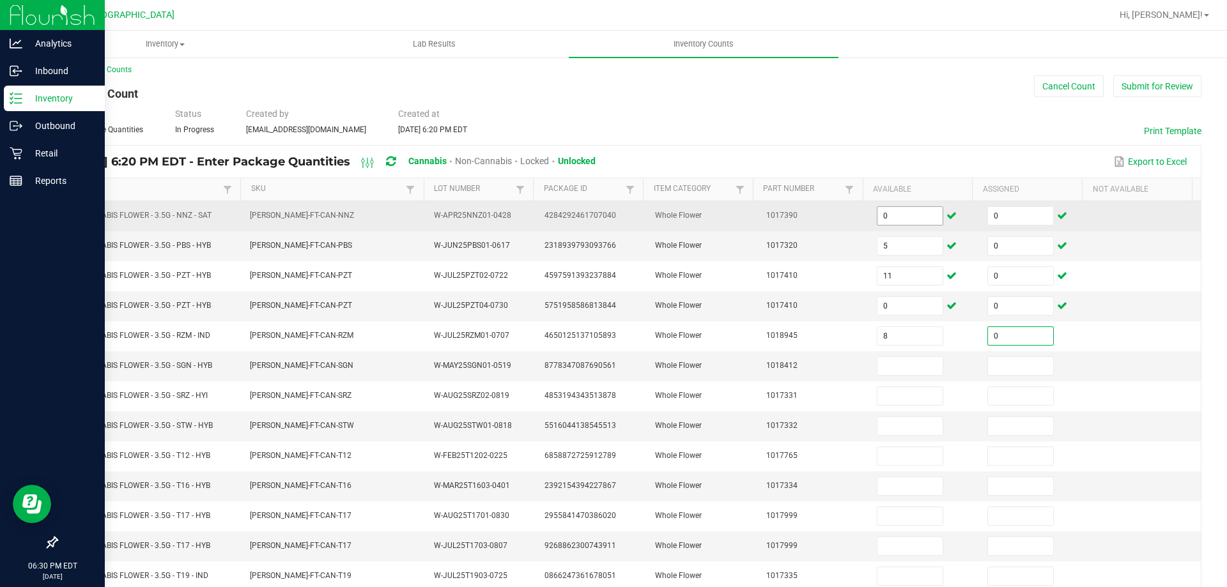
type input "0"
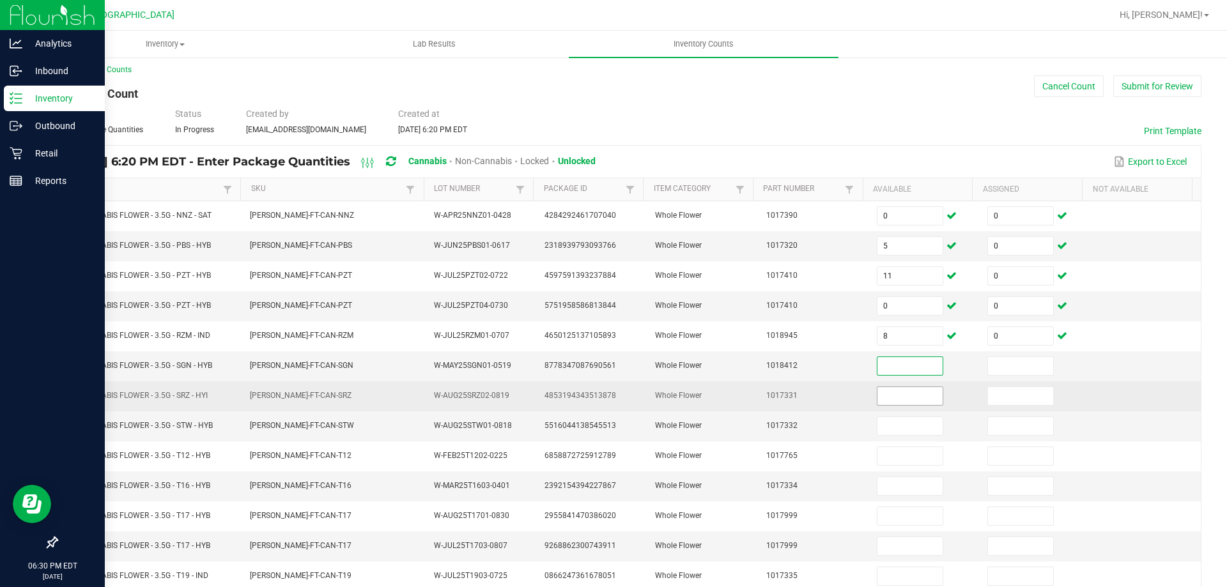
click at [898, 393] on input at bounding box center [910, 396] width 65 height 18
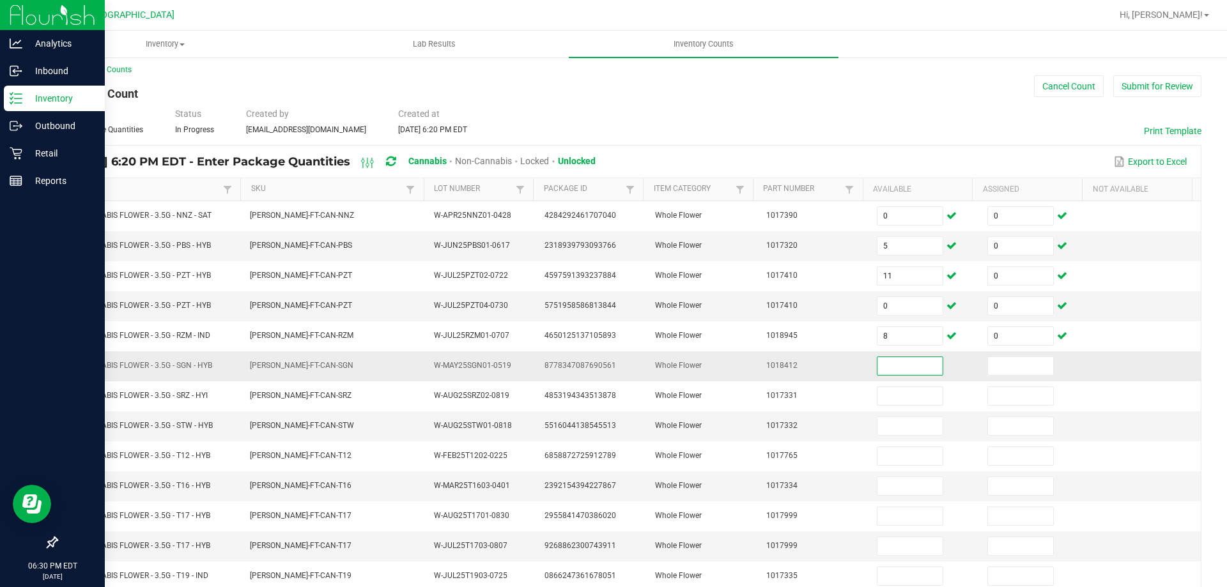
click at [894, 368] on input at bounding box center [910, 366] width 65 height 18
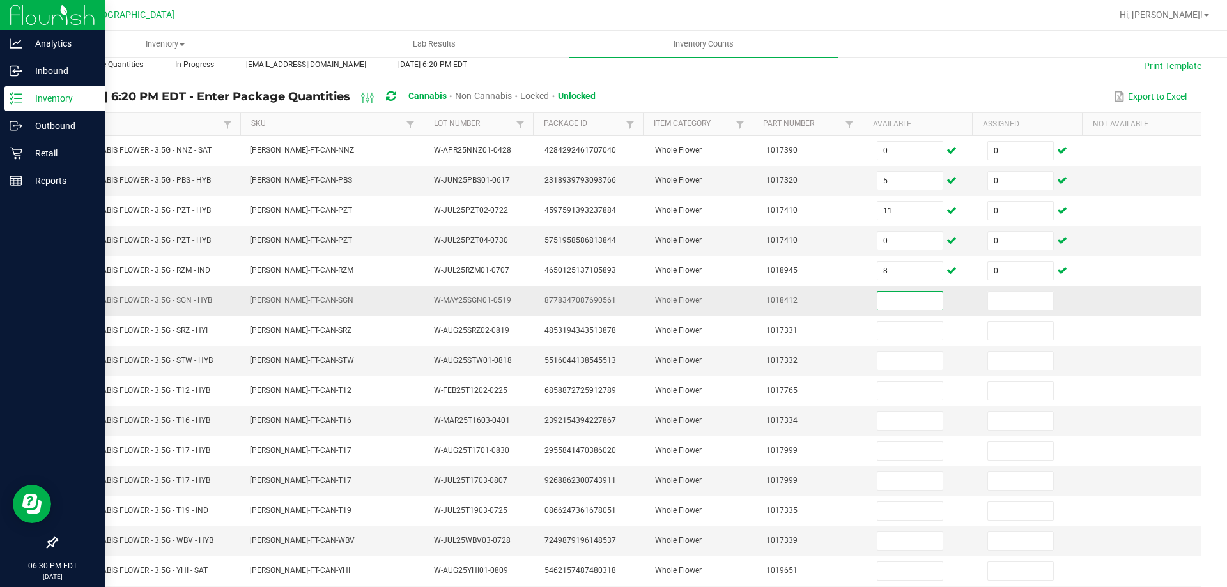
scroll to position [71, 0]
type input "0"
type input "10"
type input "0"
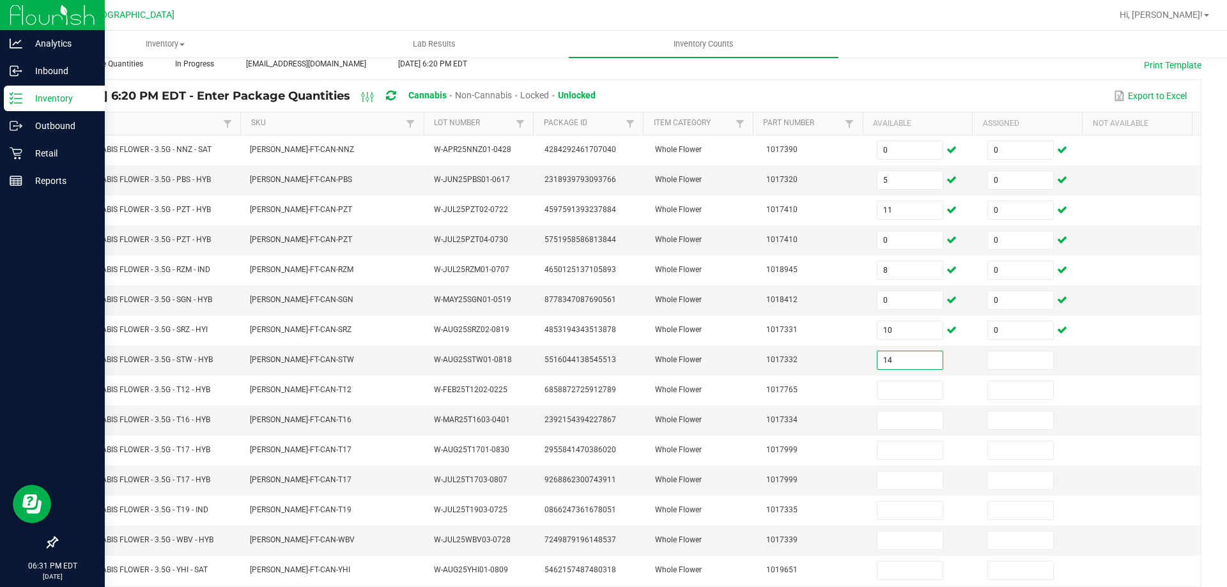
type input "14"
type input "0"
type input "27"
type input "0"
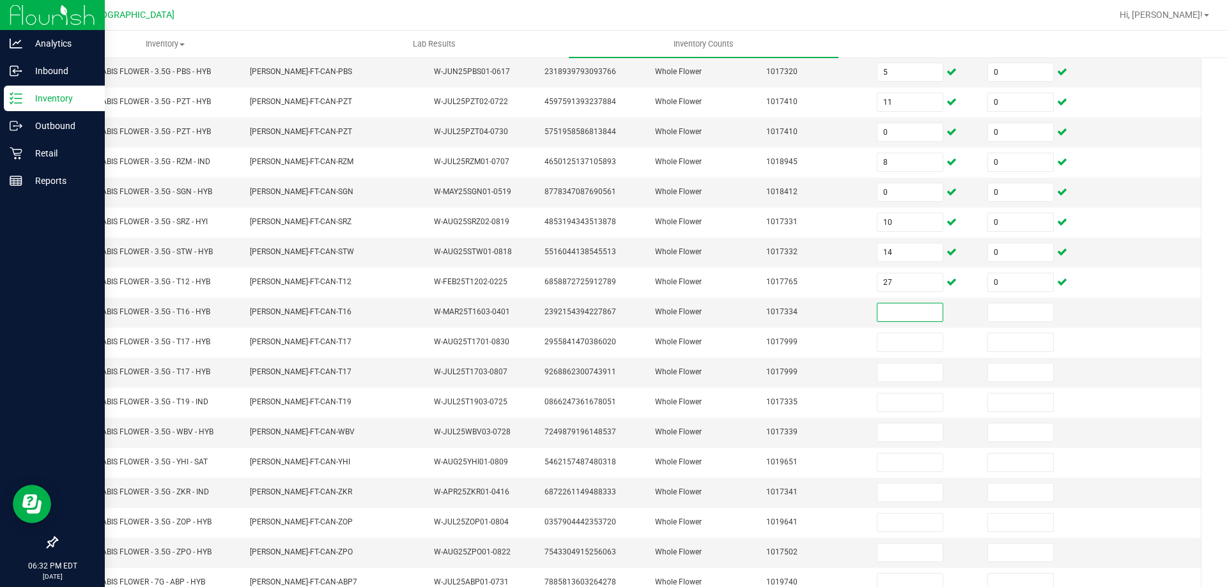
scroll to position [189, 0]
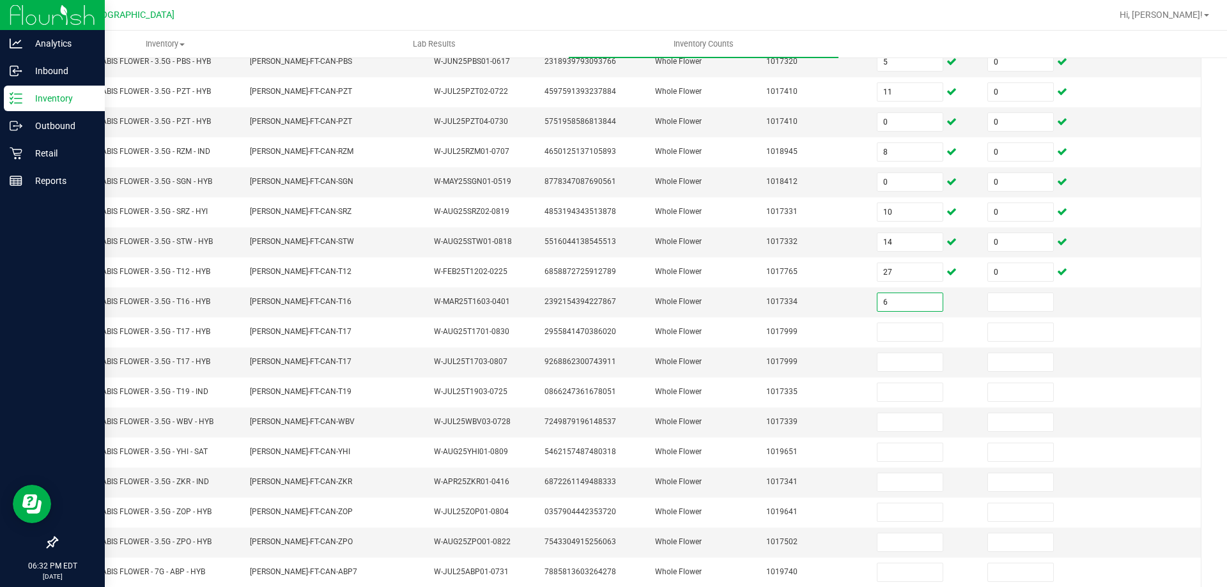
type input "6"
type input "0"
type input "17"
type input "0"
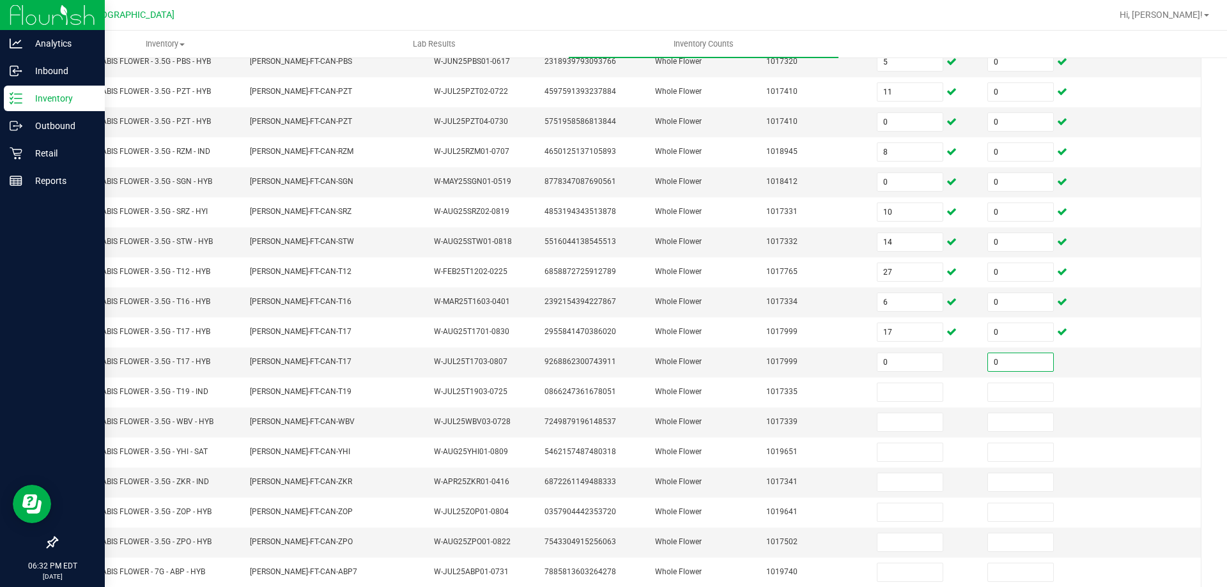
type input "0"
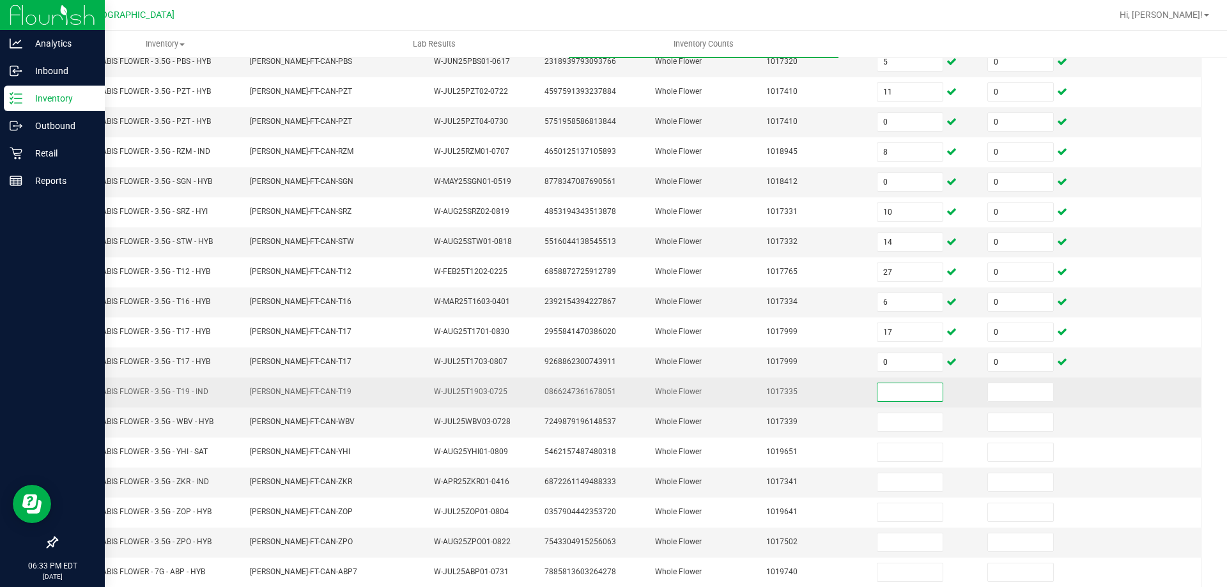
click at [903, 394] on input at bounding box center [910, 393] width 65 height 18
click at [903, 388] on input at bounding box center [910, 393] width 65 height 18
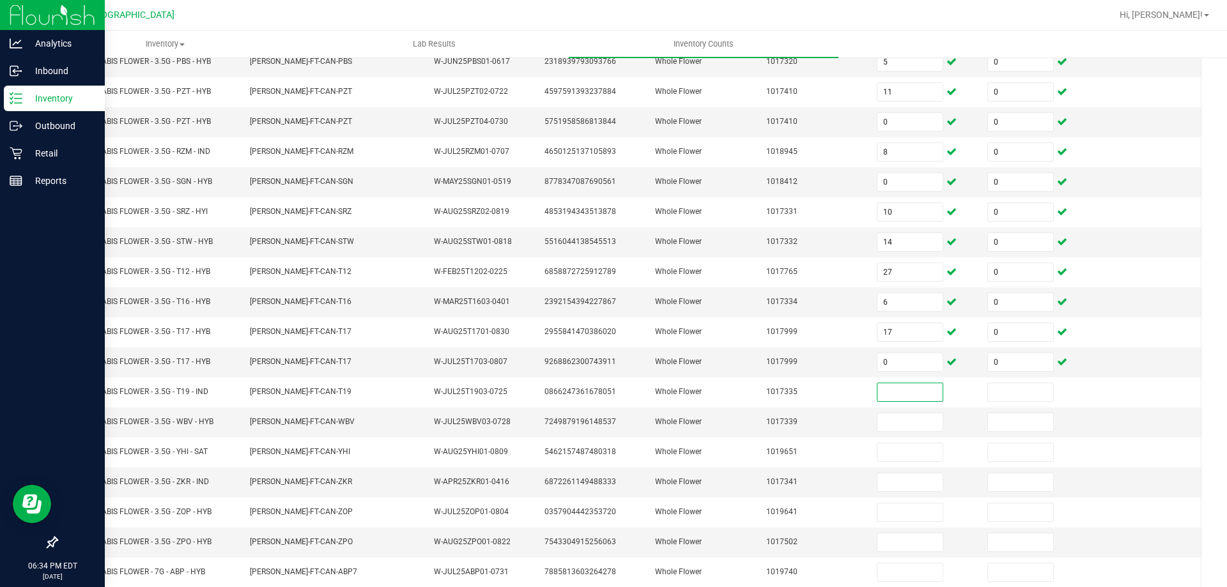
scroll to position [265, 0]
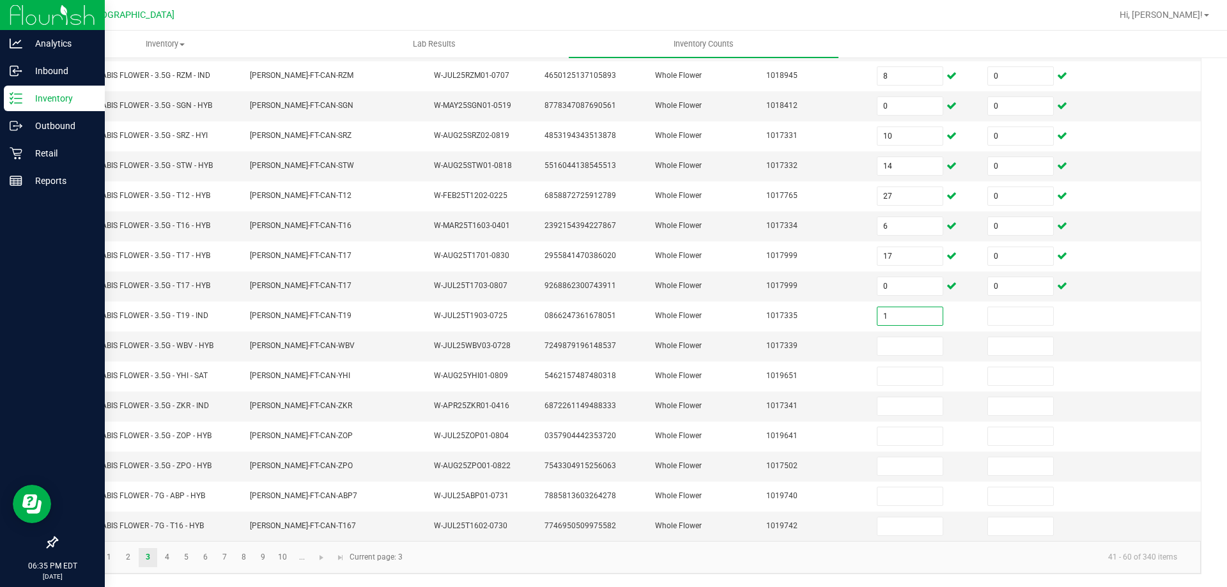
type input "1"
type input "0"
type input "19"
type input "0"
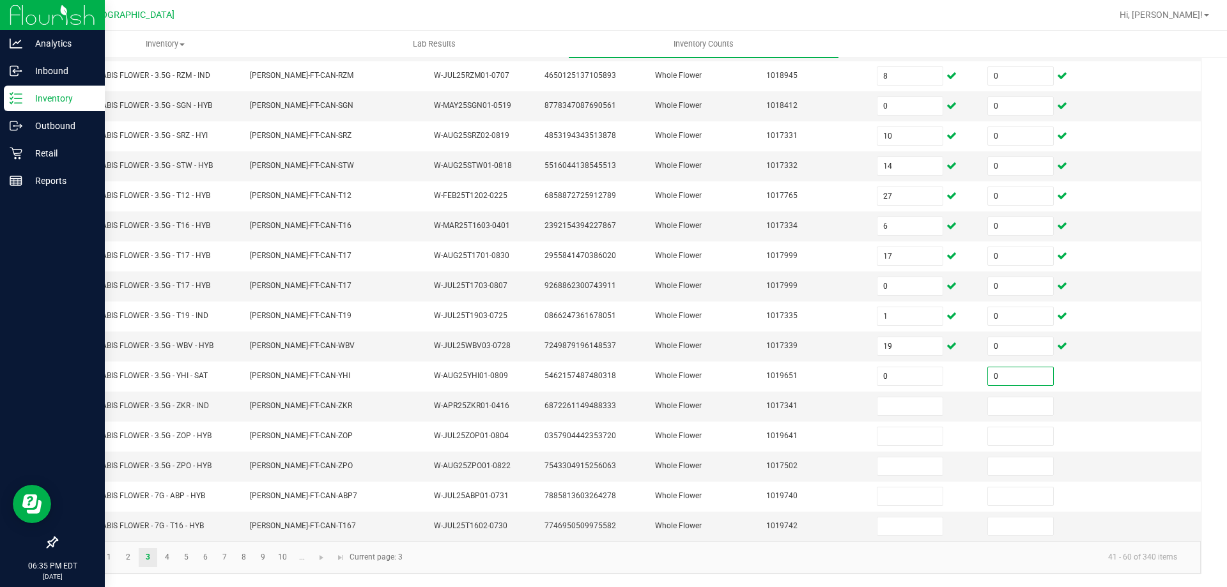
type input "0"
type input "4"
type input "0"
type input "7"
type input "0"
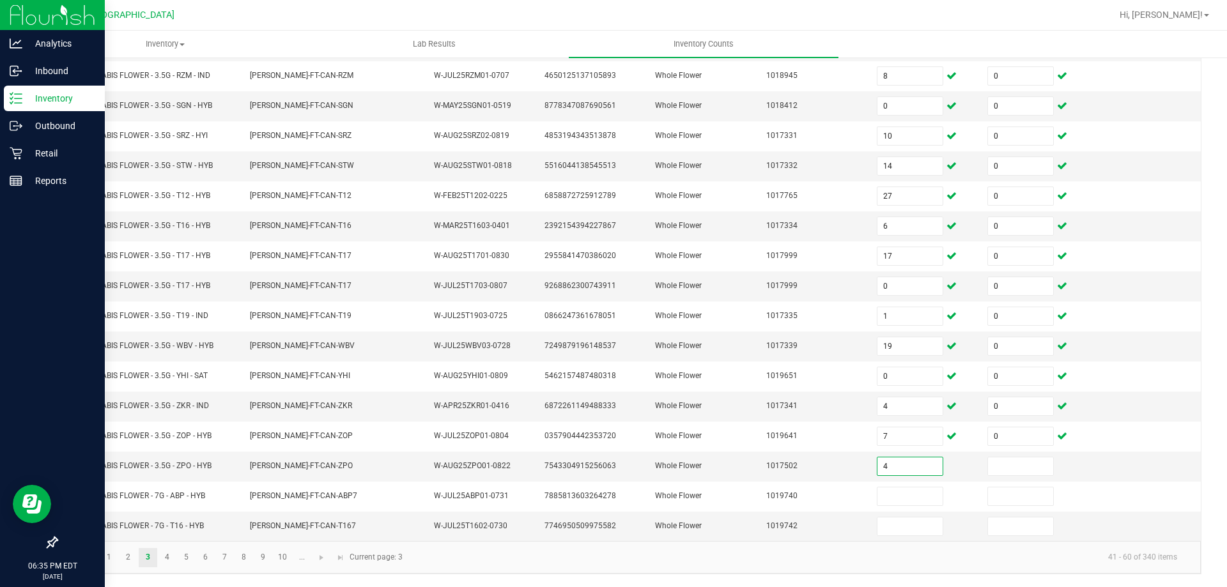
type input "4"
type input "0"
type input "16"
click at [167, 557] on link "4" at bounding box center [167, 557] width 19 height 19
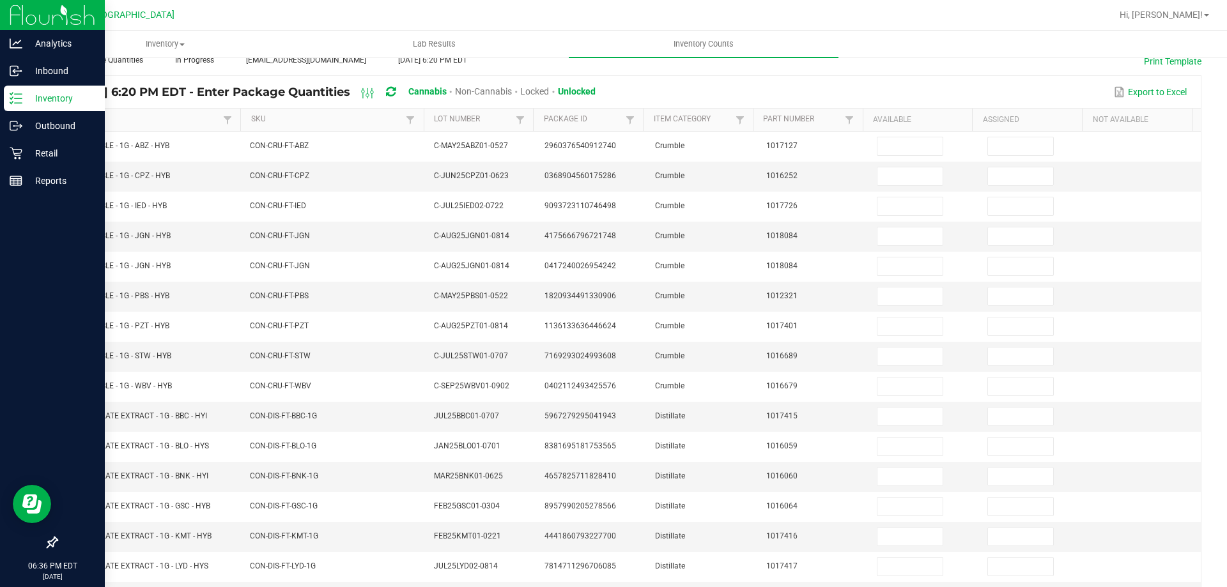
scroll to position [0, 0]
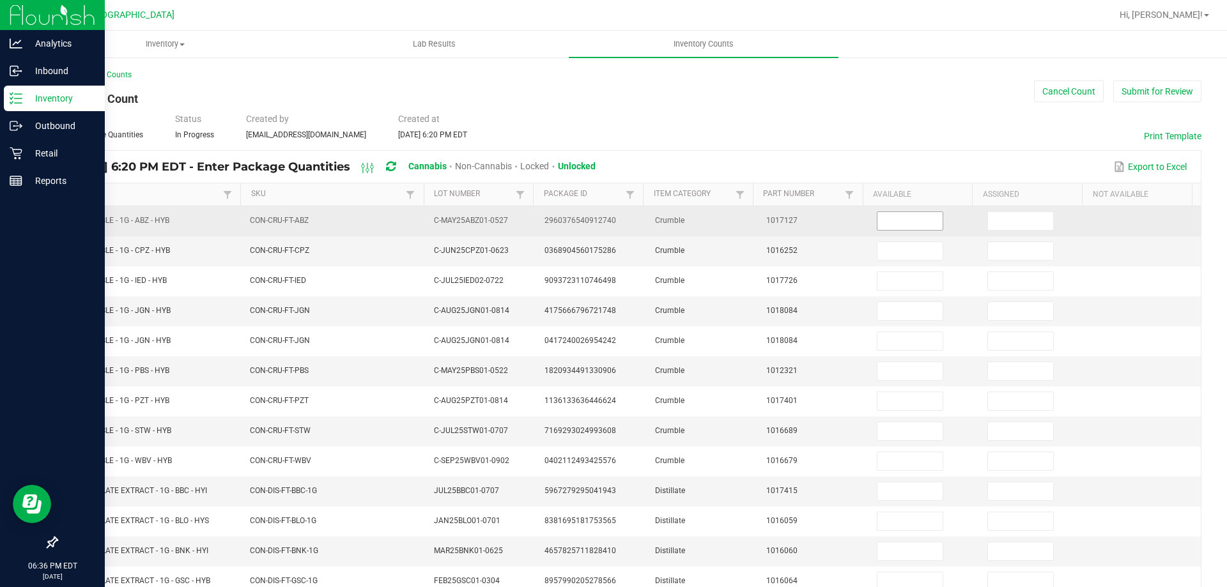
click at [913, 217] on input at bounding box center [910, 221] width 65 height 18
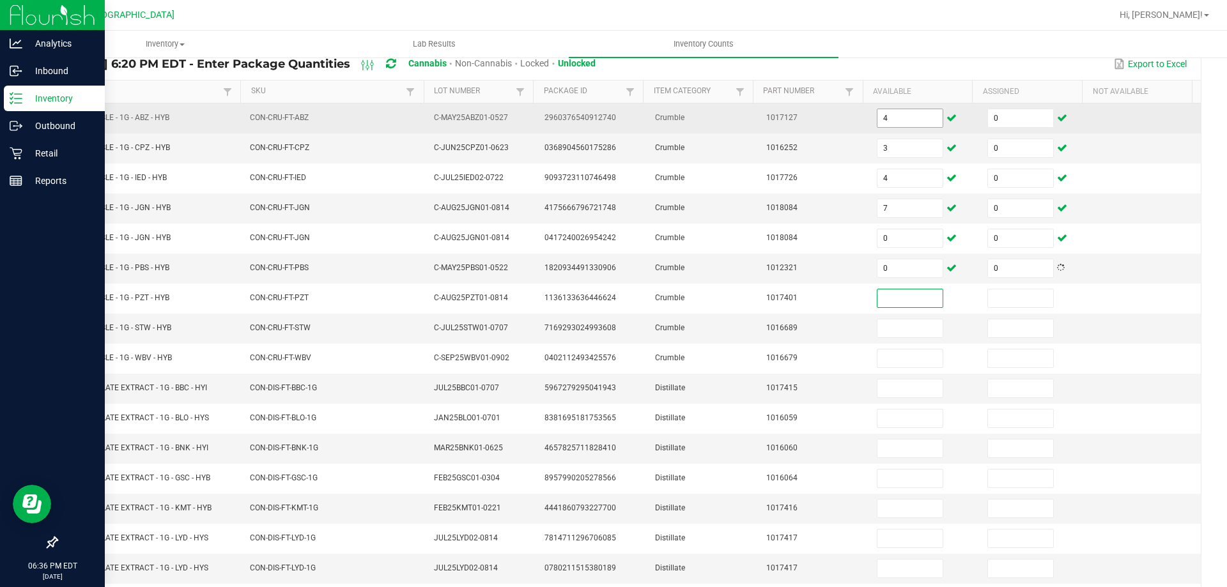
scroll to position [190, 0]
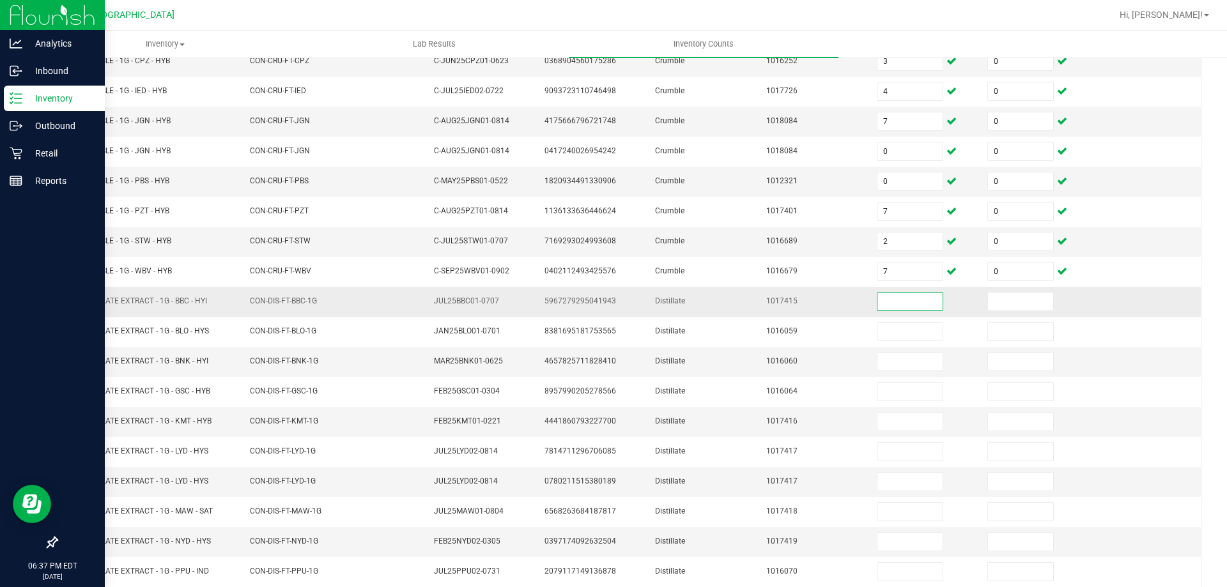
click at [885, 298] on input at bounding box center [910, 302] width 65 height 18
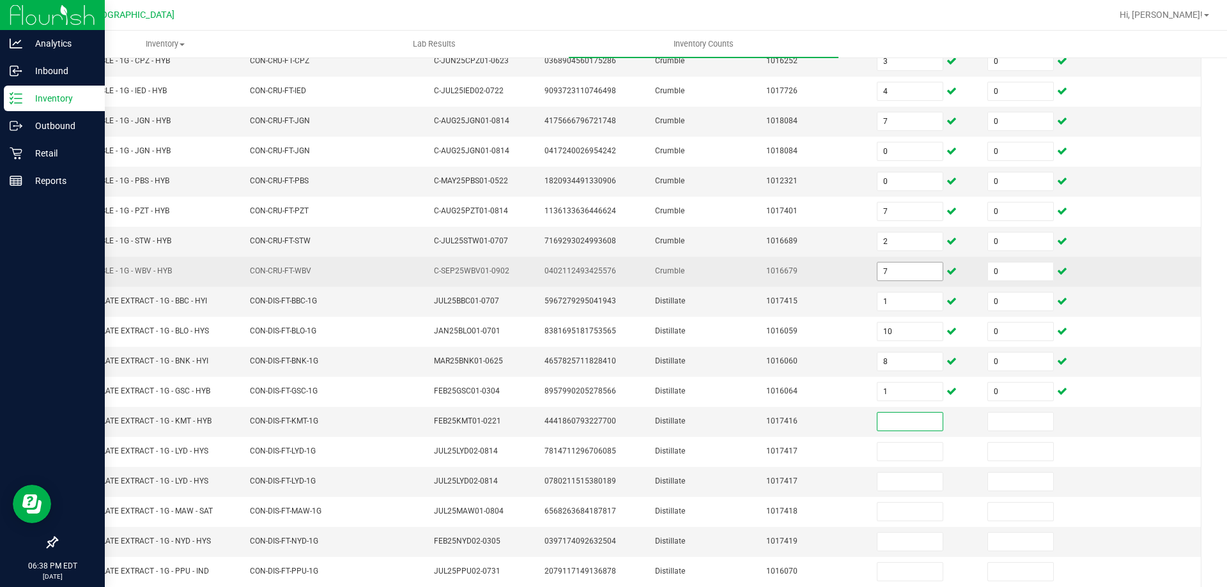
scroll to position [244, 0]
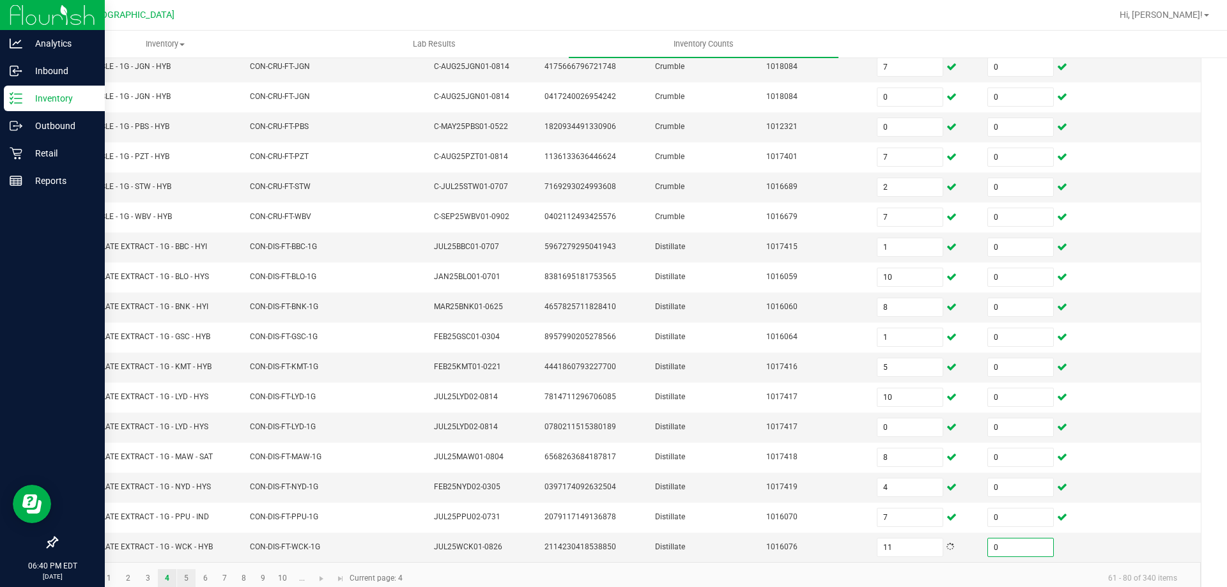
click at [186, 578] on link "5" at bounding box center [186, 579] width 19 height 19
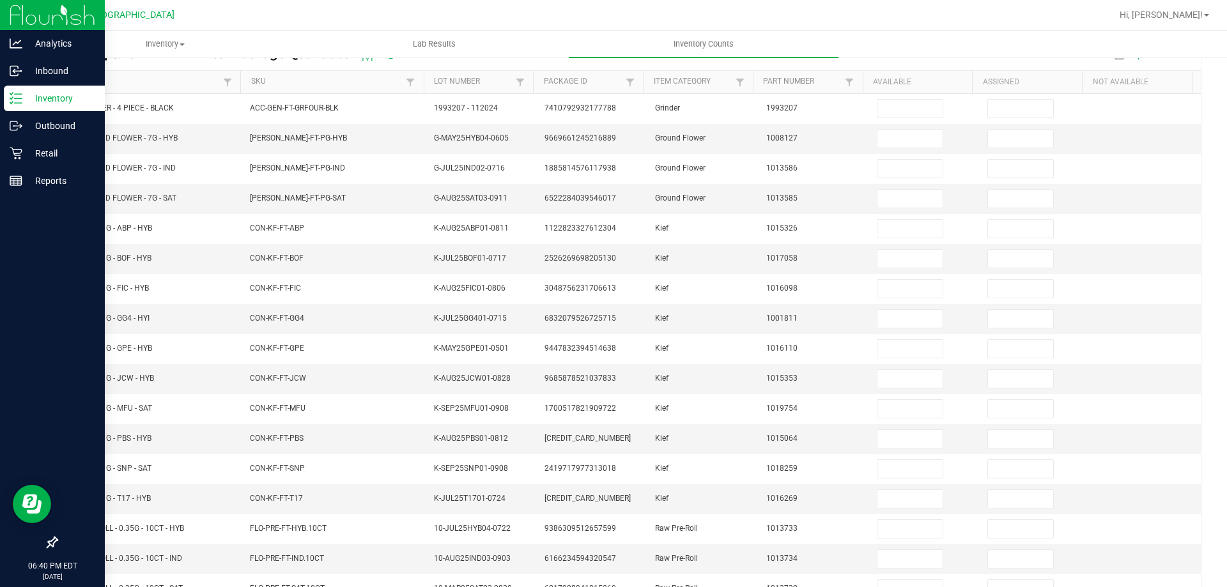
scroll to position [0, 0]
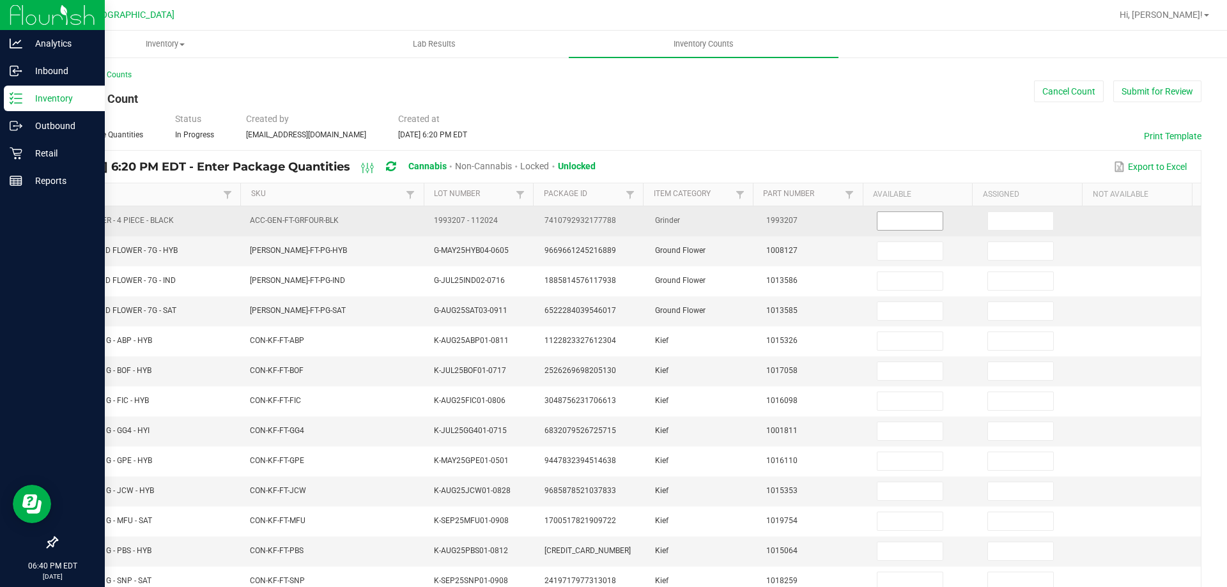
click at [904, 221] on input at bounding box center [910, 221] width 65 height 18
click at [109, 221] on span "FT - GRINDER - 4 PIECE - BLACK" at bounding box center [119, 220] width 109 height 9
click at [111, 221] on span "FT - GRINDER - 4 PIECE - BLACK" at bounding box center [119, 220] width 109 height 9
copy span "FT - GRINDER - 4 PIECE - BLACK"
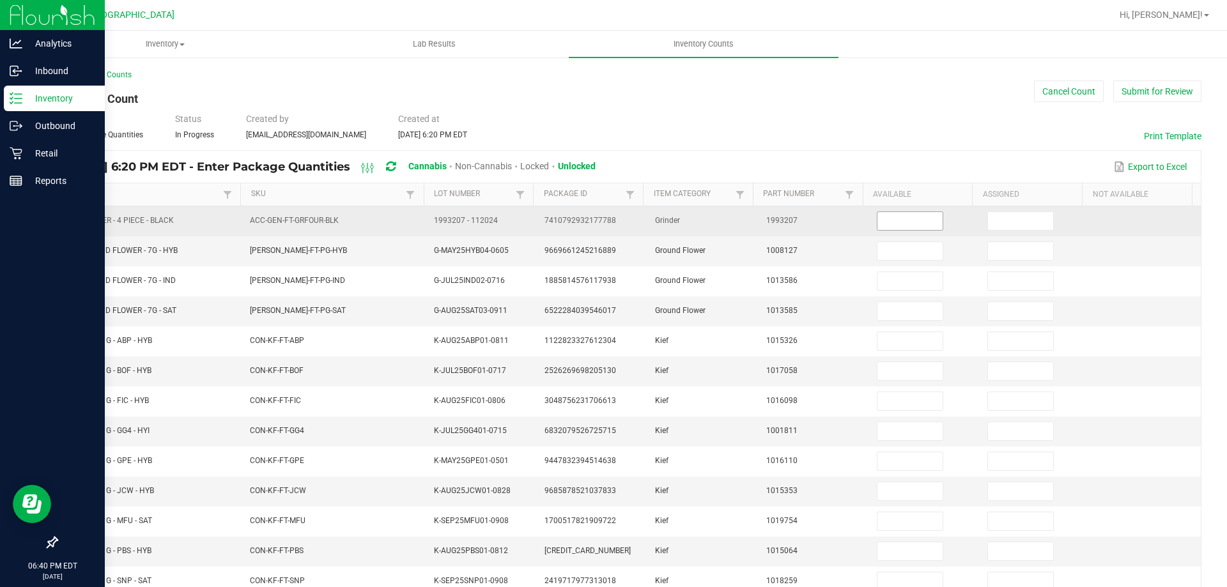
click at [899, 217] on input at bounding box center [910, 221] width 65 height 18
click at [994, 222] on input at bounding box center [1020, 221] width 65 height 18
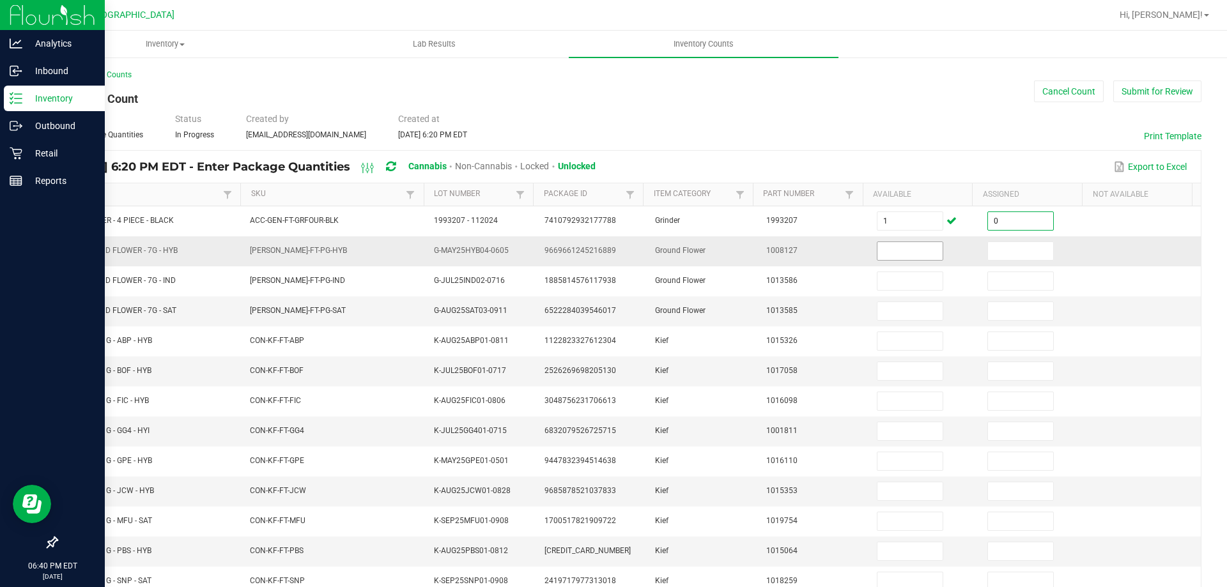
click at [894, 256] on input at bounding box center [910, 251] width 65 height 18
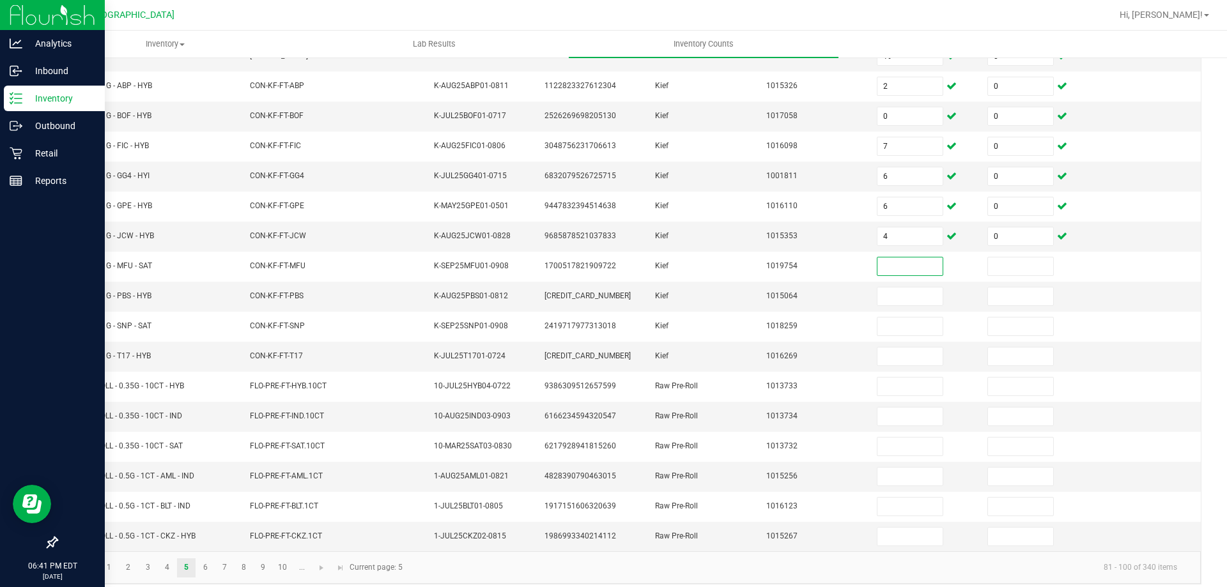
scroll to position [265, 0]
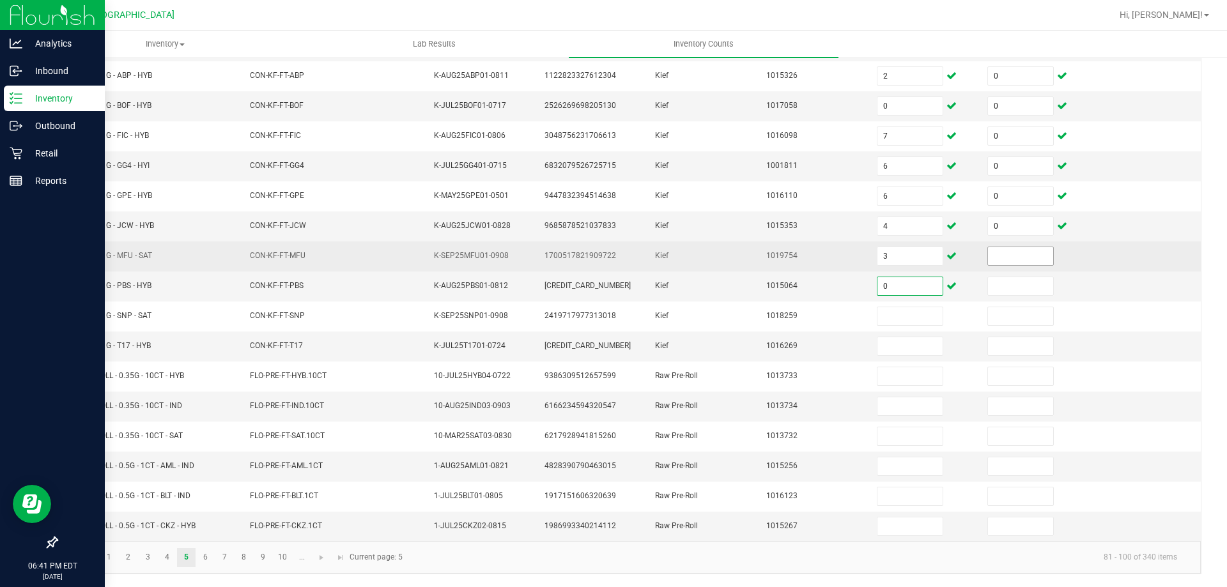
click at [1006, 258] on input at bounding box center [1020, 256] width 65 height 18
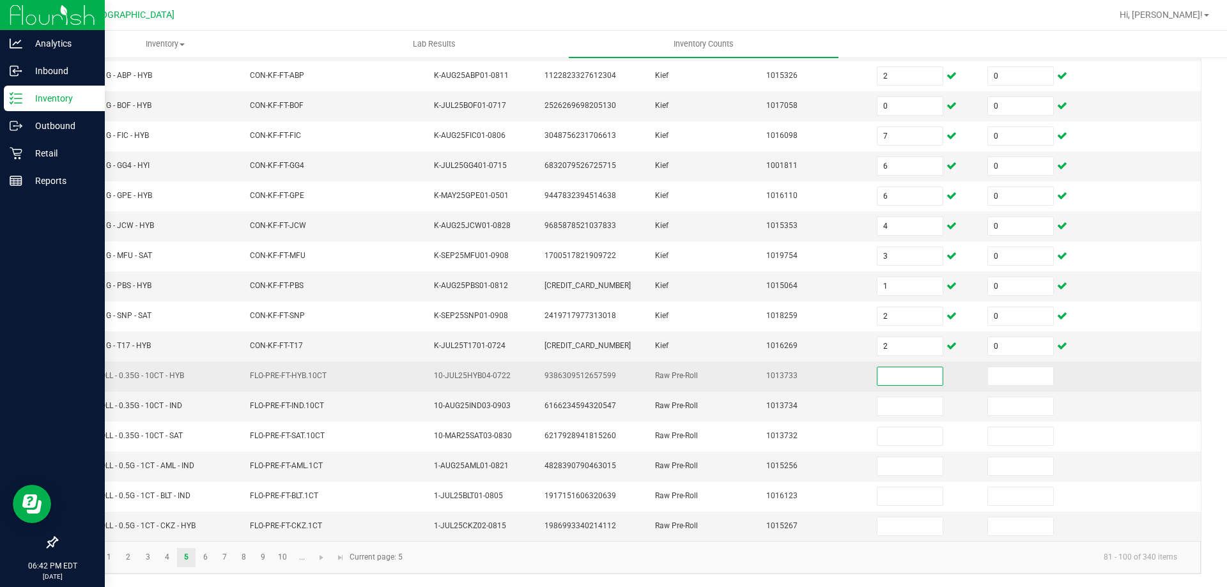
click at [878, 380] on input at bounding box center [910, 377] width 65 height 18
click at [915, 380] on input at bounding box center [910, 377] width 65 height 18
click at [878, 375] on input at bounding box center [910, 377] width 65 height 18
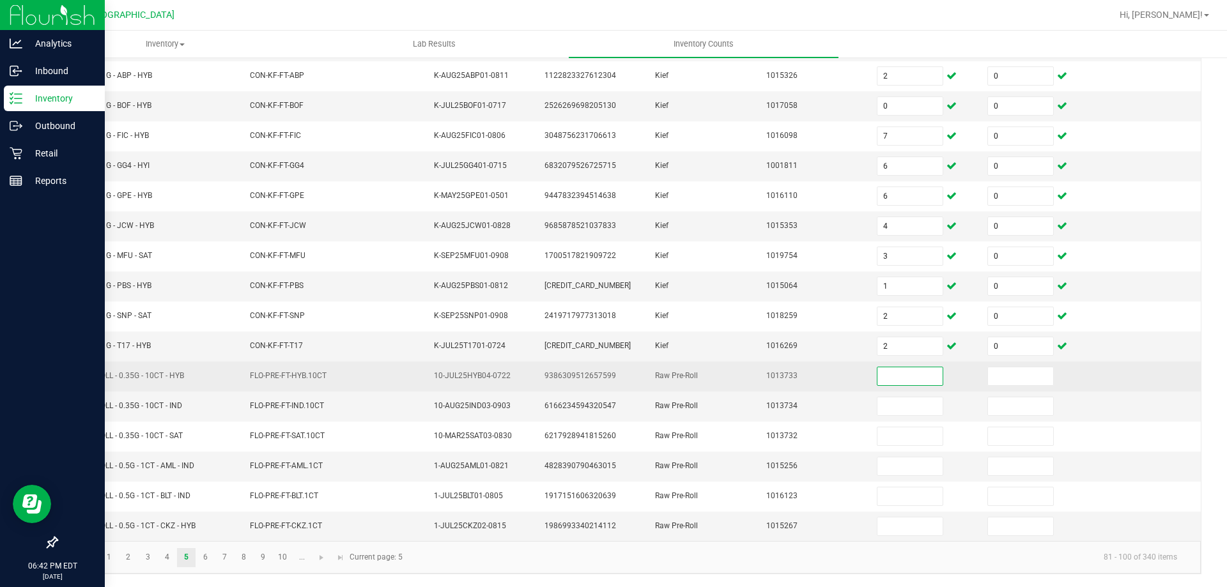
click at [878, 374] on input at bounding box center [910, 377] width 65 height 18
click at [878, 371] on input at bounding box center [910, 377] width 65 height 18
click at [894, 381] on input at bounding box center [910, 377] width 65 height 18
click at [894, 380] on input at bounding box center [910, 377] width 65 height 18
click at [878, 376] on input at bounding box center [910, 377] width 65 height 18
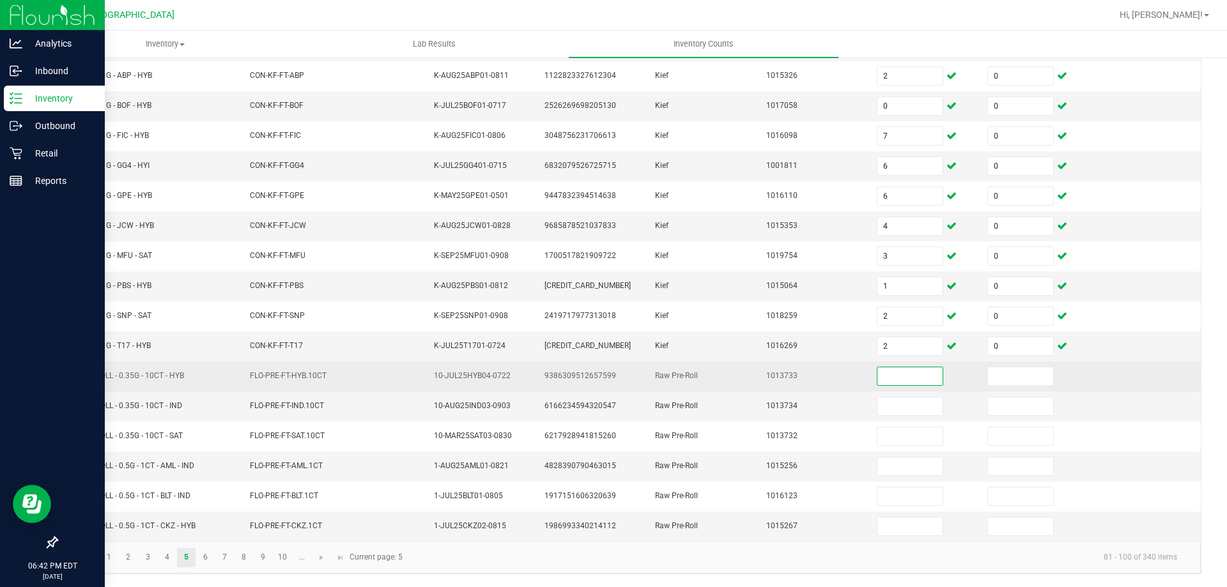
click at [878, 376] on input at bounding box center [910, 377] width 65 height 18
click at [894, 375] on input at bounding box center [910, 377] width 65 height 18
click at [885, 379] on input at bounding box center [910, 377] width 65 height 18
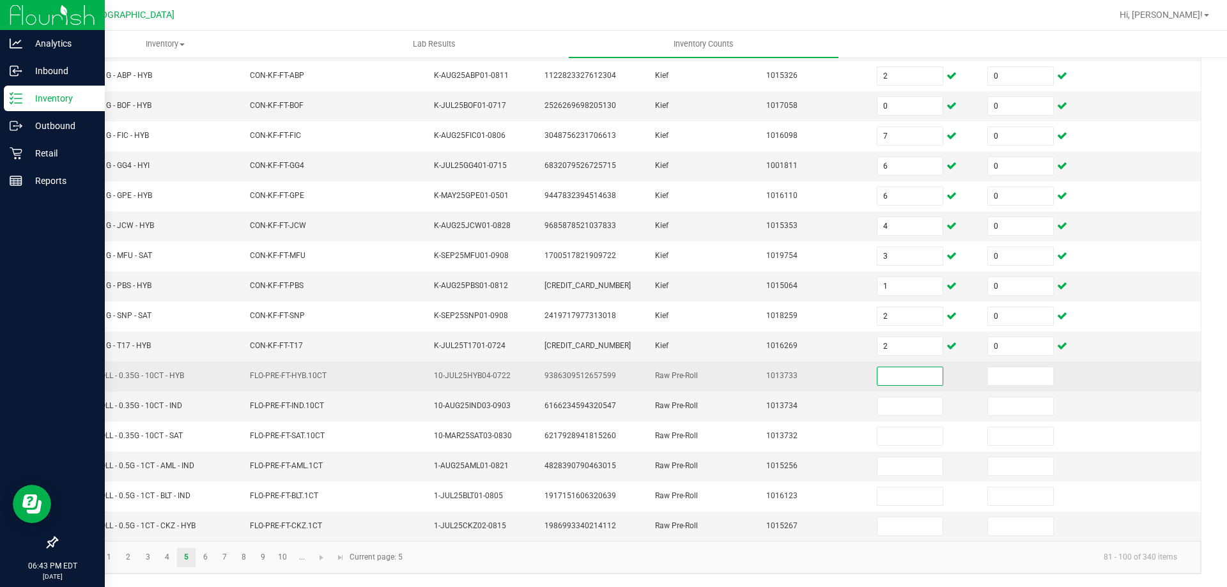
click at [897, 376] on input at bounding box center [910, 377] width 65 height 18
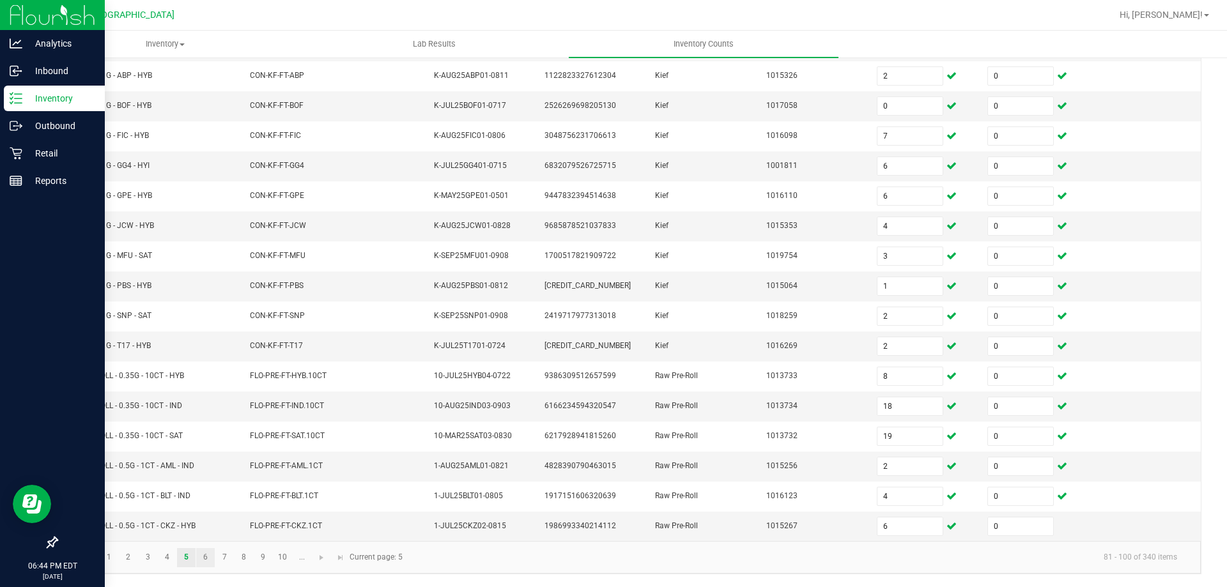
click at [206, 561] on link "6" at bounding box center [205, 557] width 19 height 19
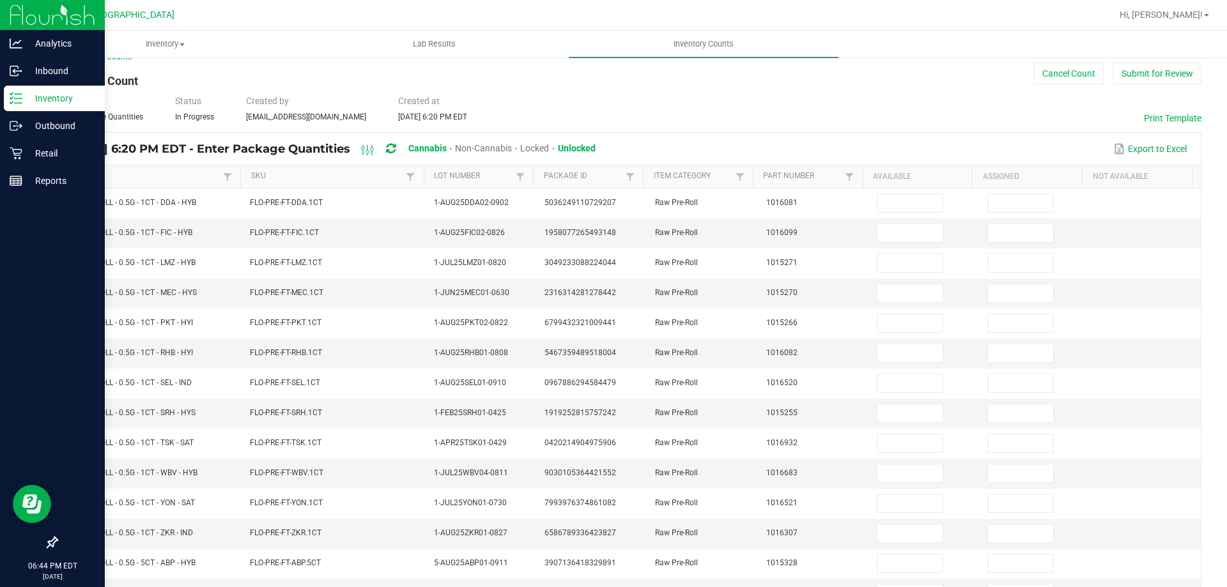
scroll to position [0, 0]
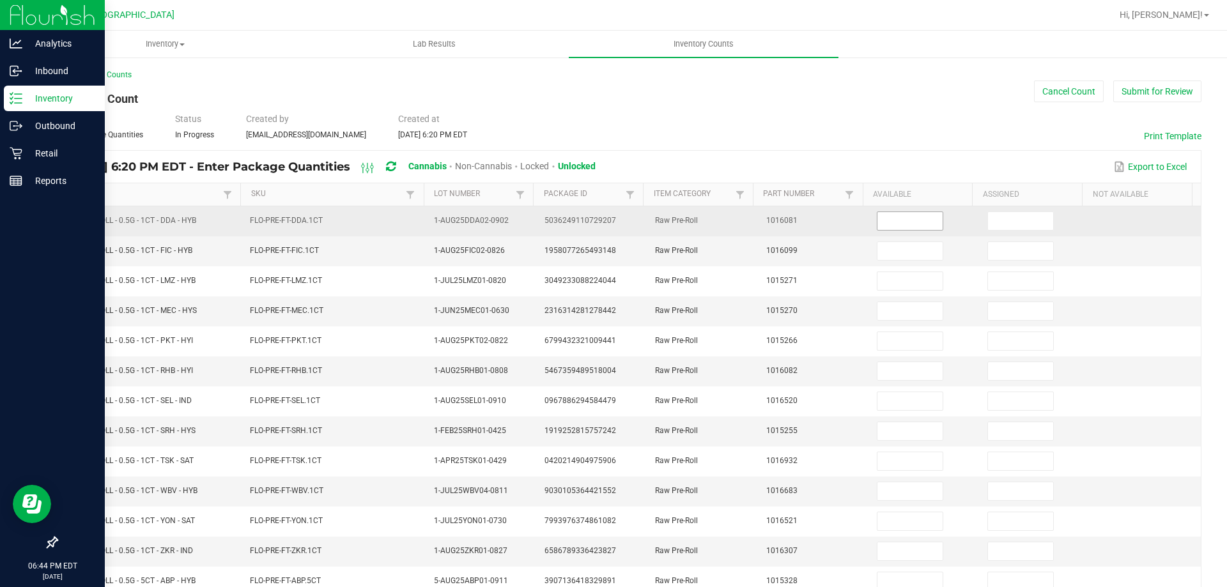
click at [908, 224] on input at bounding box center [910, 221] width 65 height 18
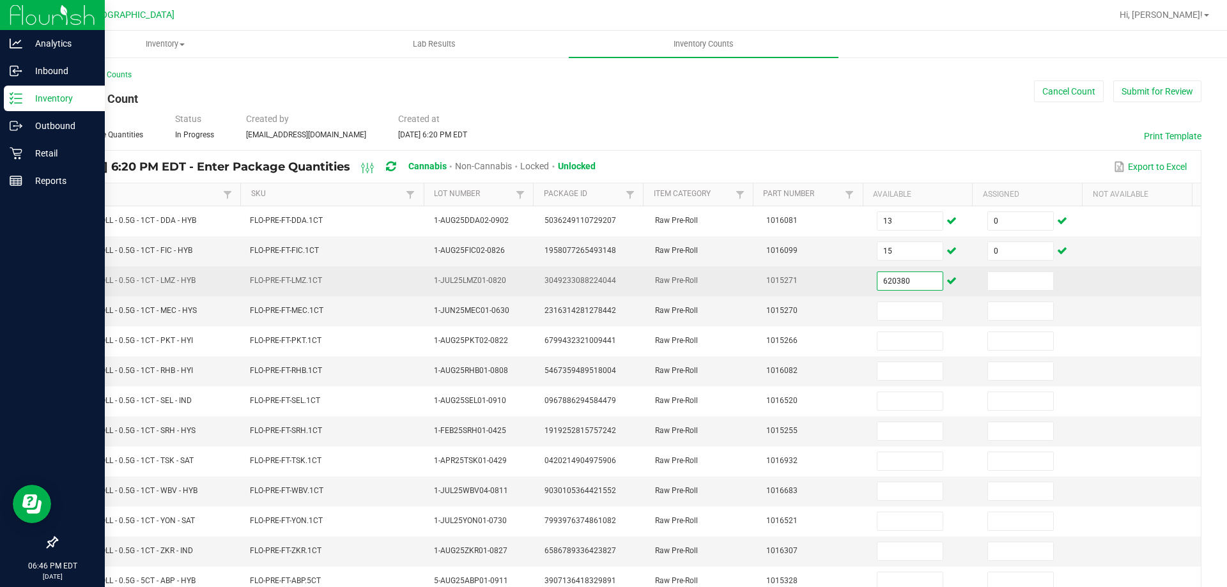
drag, startPoint x: 901, startPoint y: 283, endPoint x: 828, endPoint y: 279, distance: 72.4
click at [828, 279] on tr "FT - PRE-ROLL - 0.5G - 1CT - LMZ - HYB FLO-PRE-FT-LMZ.1CT 1-JUL25LMZ01-0820 304…" at bounding box center [629, 282] width 1144 height 30
click at [892, 285] on input at bounding box center [910, 281] width 65 height 18
click at [904, 278] on input at bounding box center [910, 281] width 65 height 18
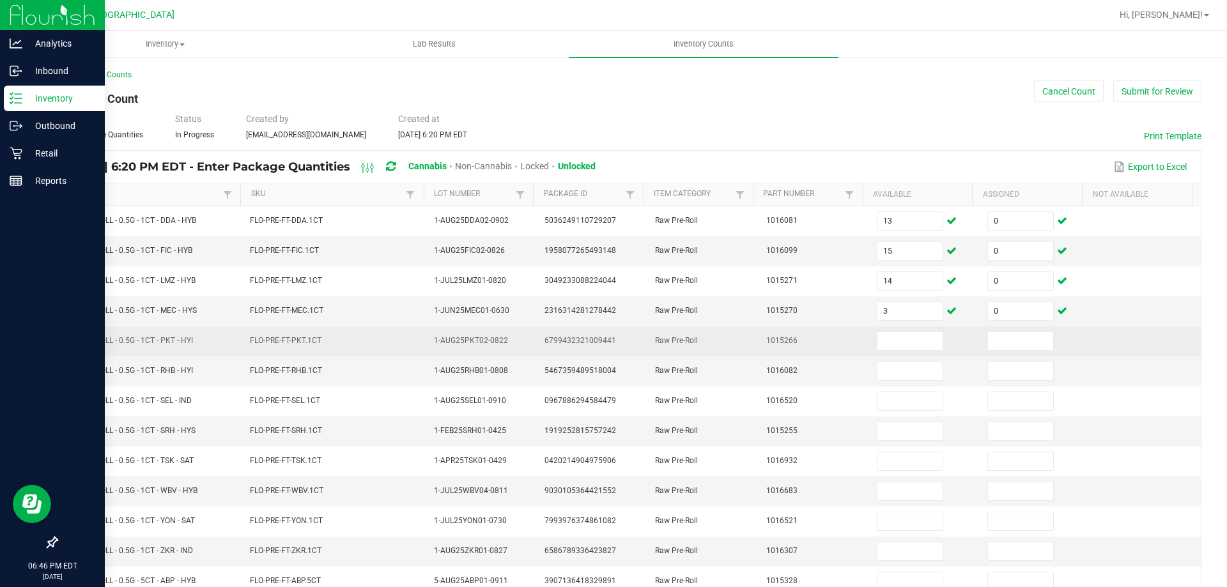
click at [124, 339] on span "FT - PRE-ROLL - 0.5G - 1CT - PKT - HYI" at bounding box center [129, 340] width 128 height 9
copy span "FT - PRE-ROLL - 0.5G - 1CT - PKT - HYI"
click at [882, 343] on input at bounding box center [910, 341] width 65 height 18
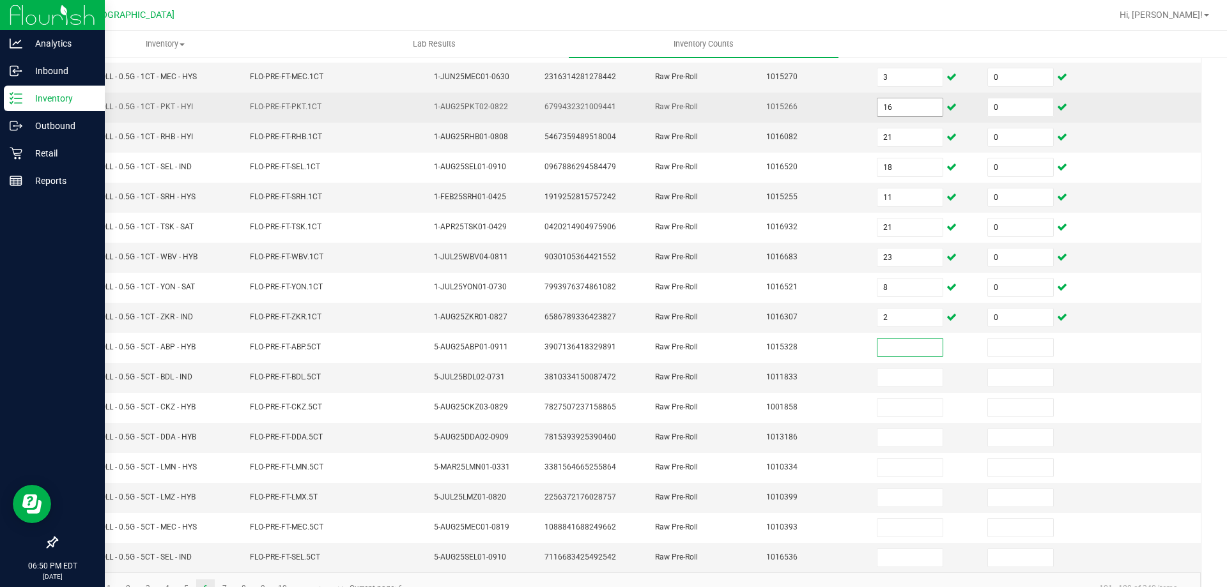
scroll to position [265, 0]
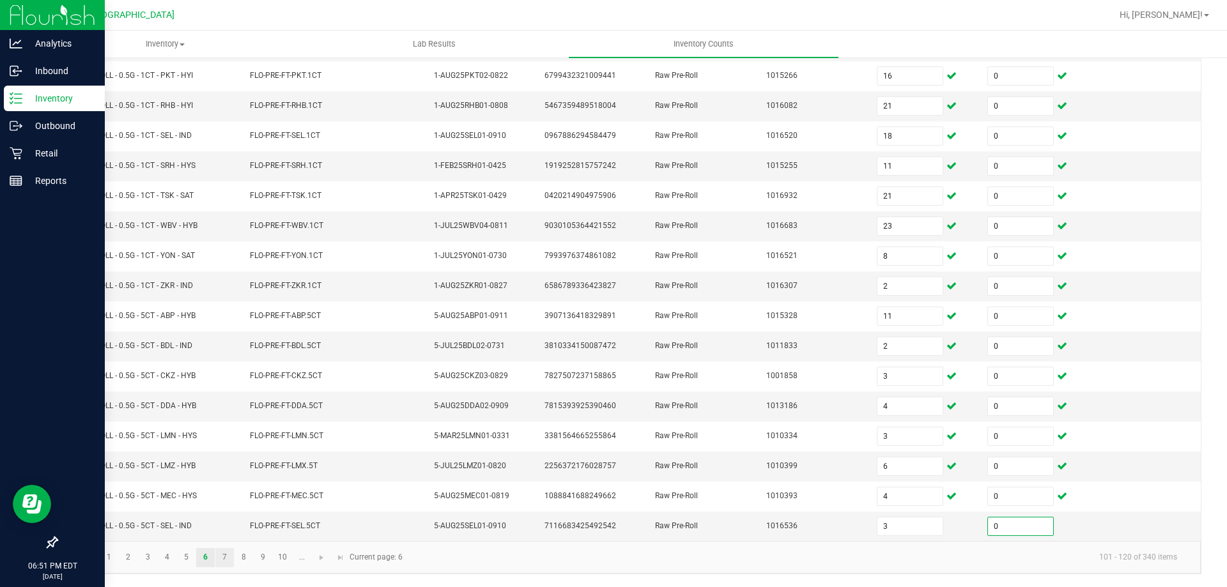
click at [223, 559] on link "7" at bounding box center [224, 557] width 19 height 19
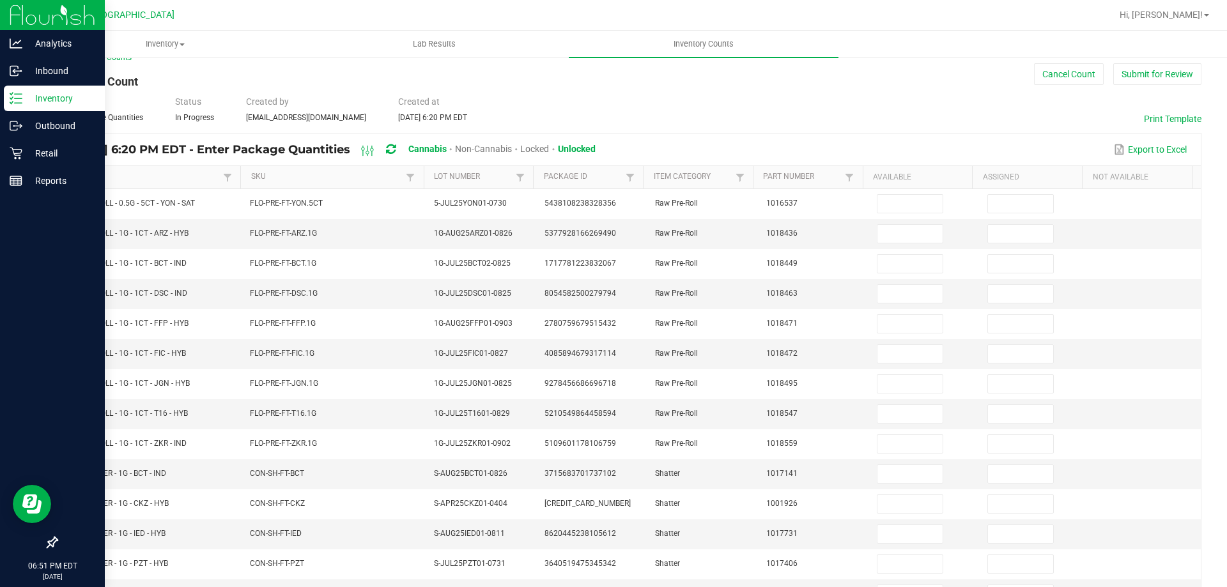
scroll to position [18, 0]
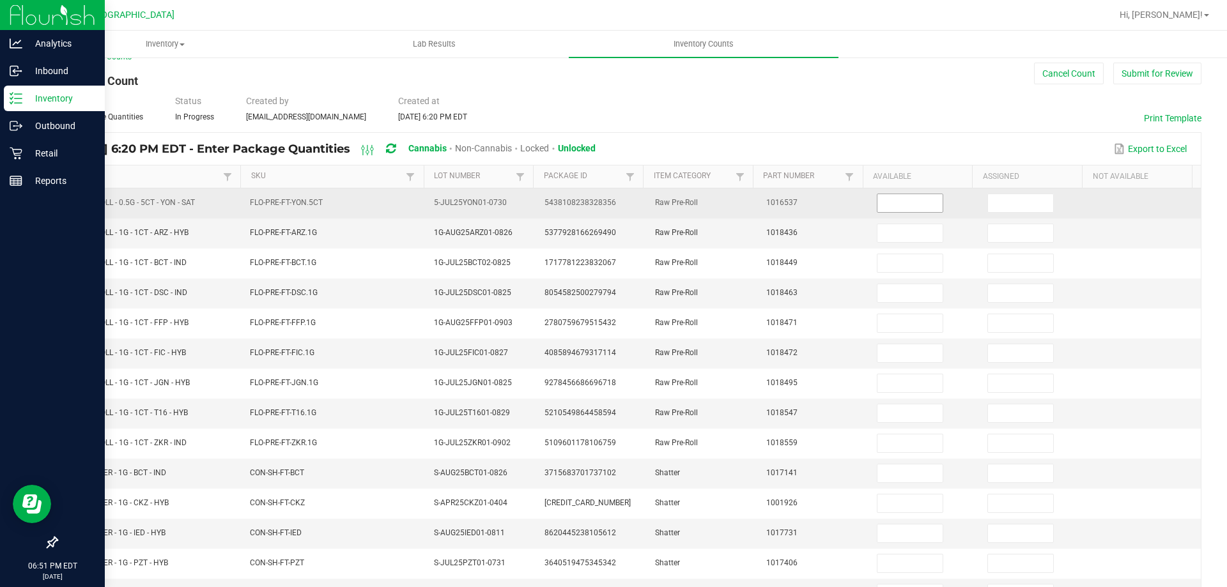
click at [888, 198] on input at bounding box center [910, 203] width 65 height 18
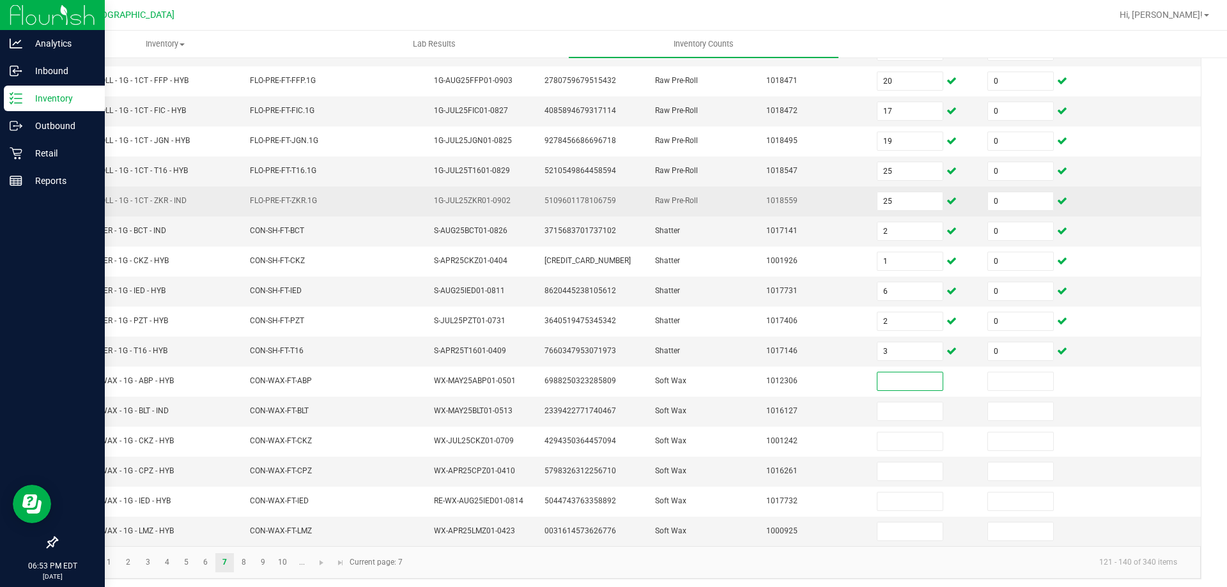
scroll to position [262, 0]
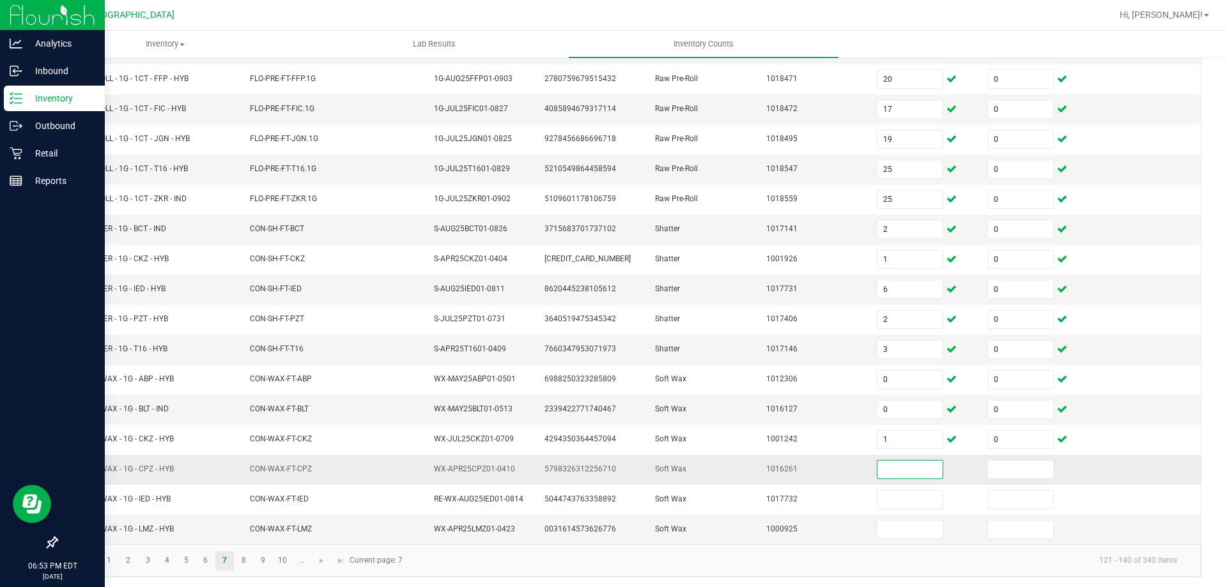
click at [131, 469] on span "FT - SOFT WAX - 1G - CPZ - HYB" at bounding box center [119, 469] width 109 height 9
click at [130, 469] on span "FT - SOFT WAX - 1G - CPZ - HYB" at bounding box center [119, 469] width 109 height 9
copy span "FT - SOFT WAX - 1G - CPZ - HYB"
click at [902, 471] on input at bounding box center [910, 470] width 65 height 18
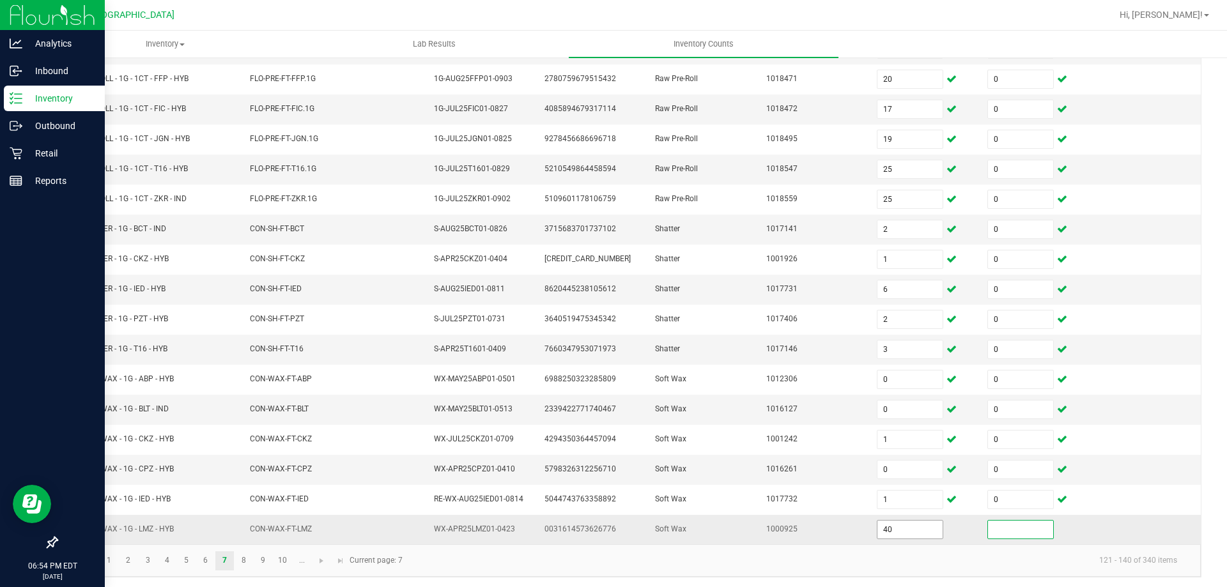
click at [906, 537] on input "40" at bounding box center [910, 530] width 65 height 18
click at [244, 559] on link "8" at bounding box center [244, 561] width 19 height 19
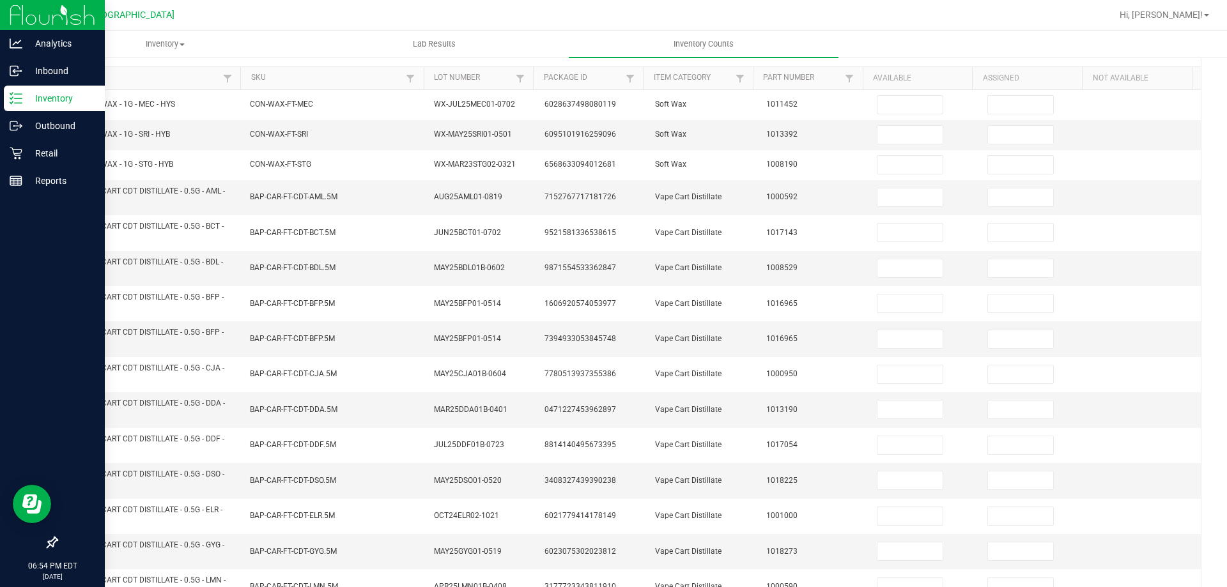
scroll to position [74, 0]
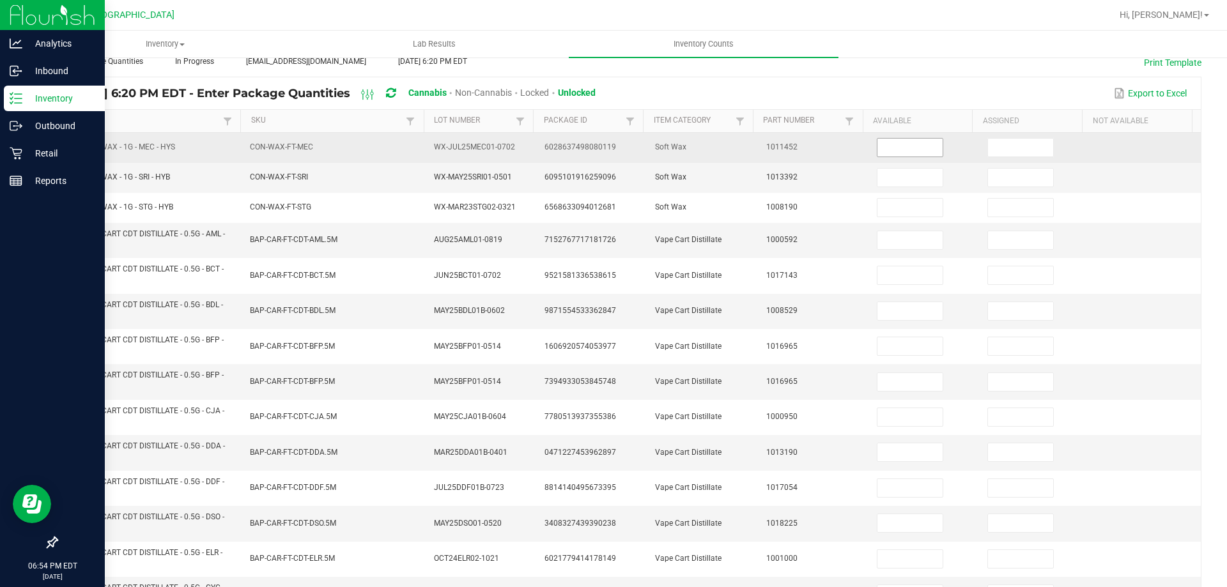
click at [909, 147] on input at bounding box center [910, 148] width 65 height 18
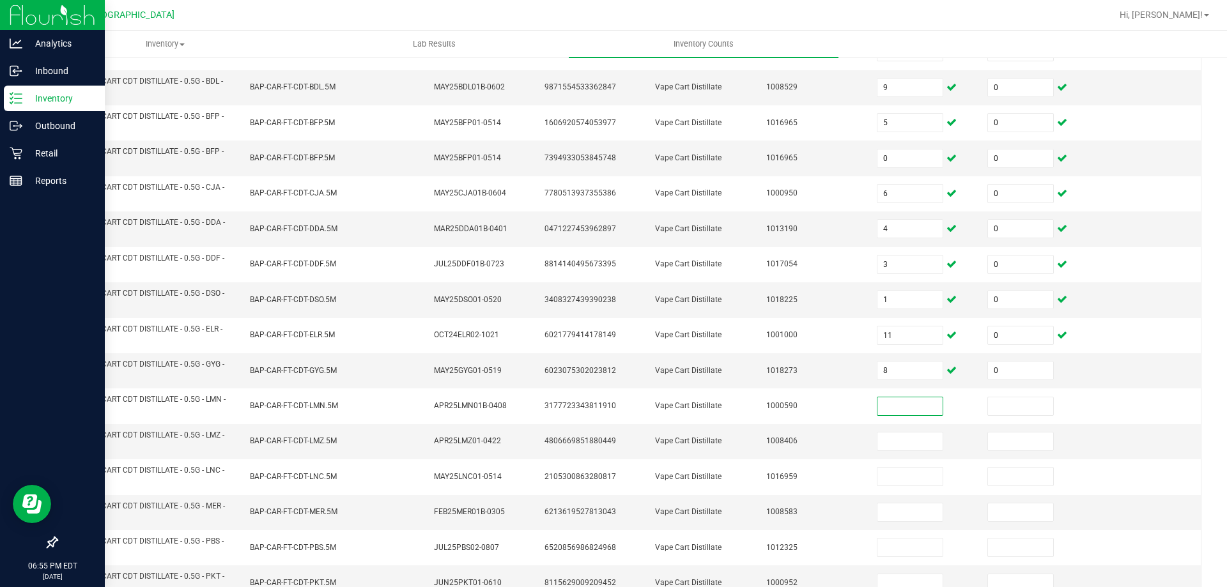
scroll to position [357, 0]
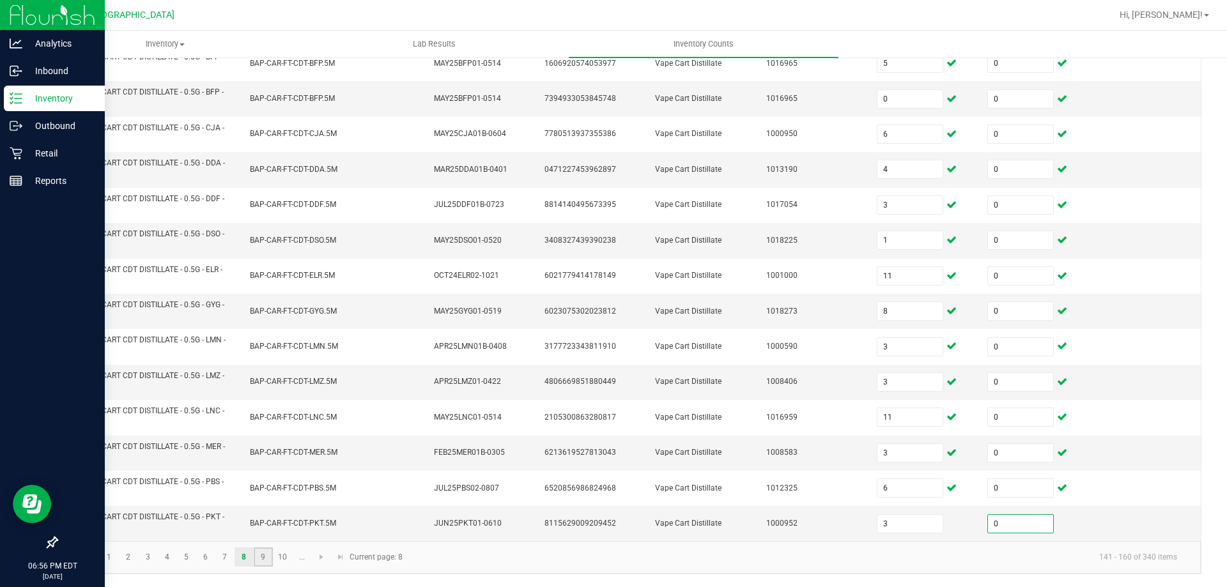
click at [263, 557] on link "9" at bounding box center [263, 557] width 19 height 19
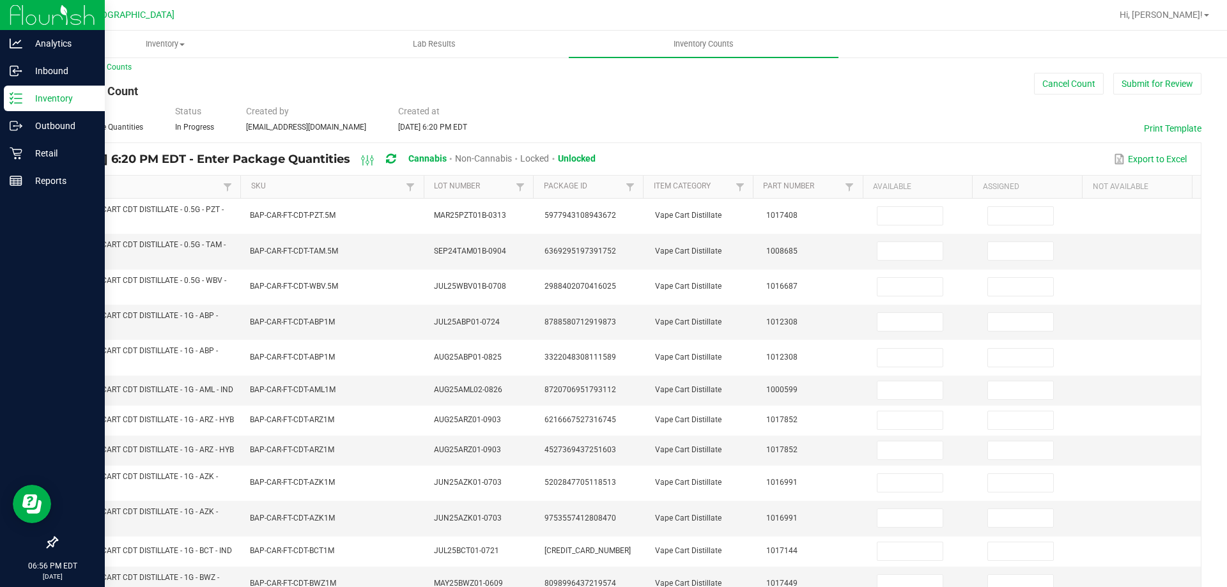
scroll to position [0, 0]
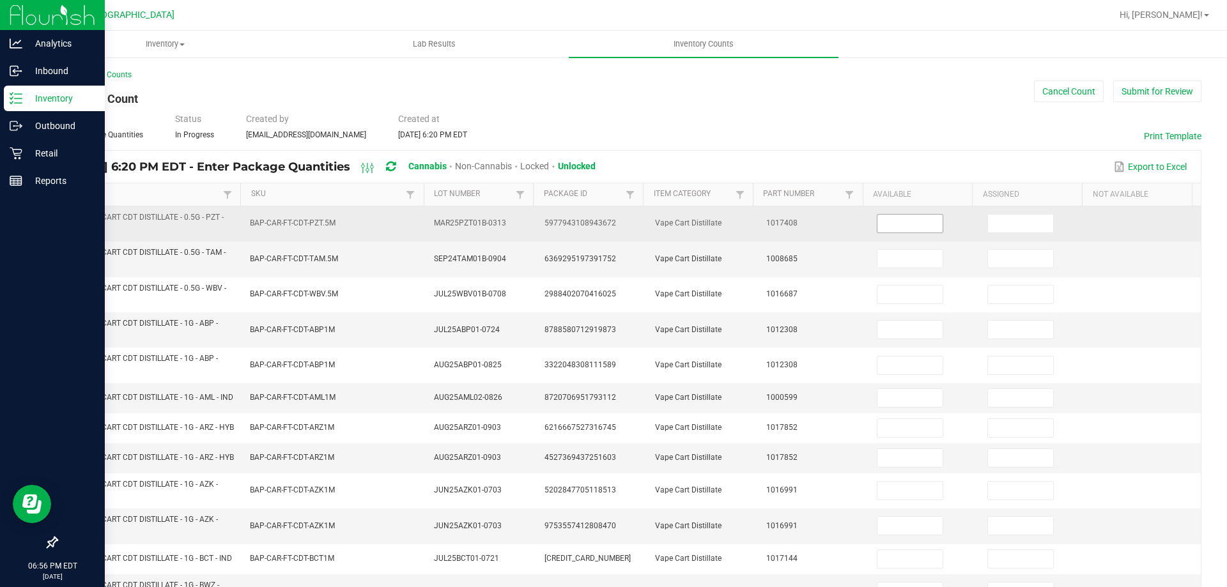
click at [897, 219] on input at bounding box center [910, 224] width 65 height 18
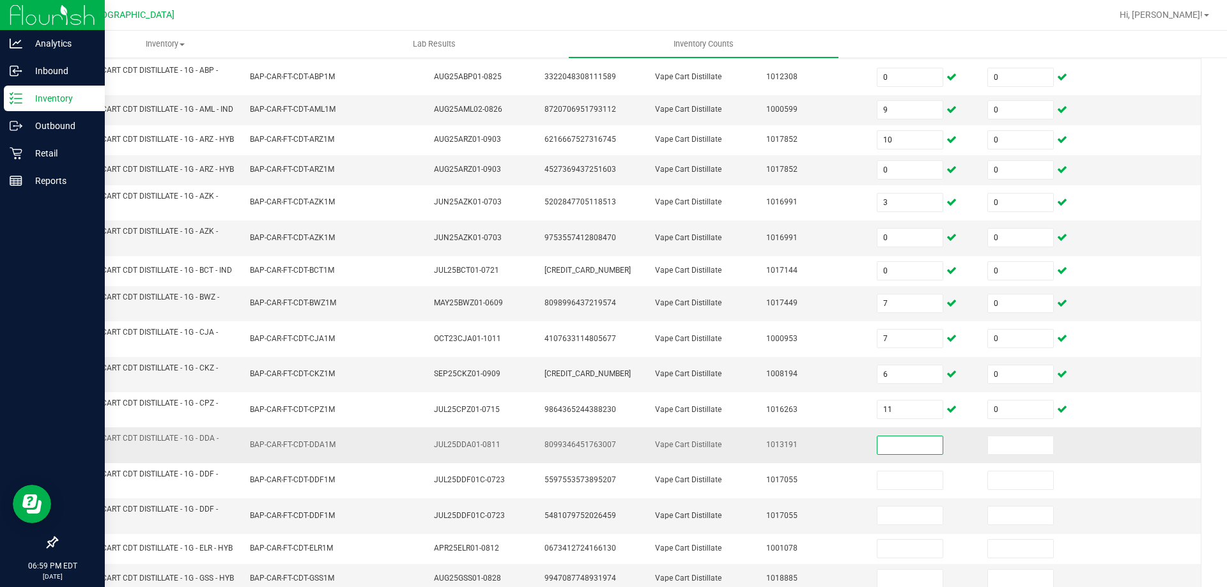
scroll to position [373, 0]
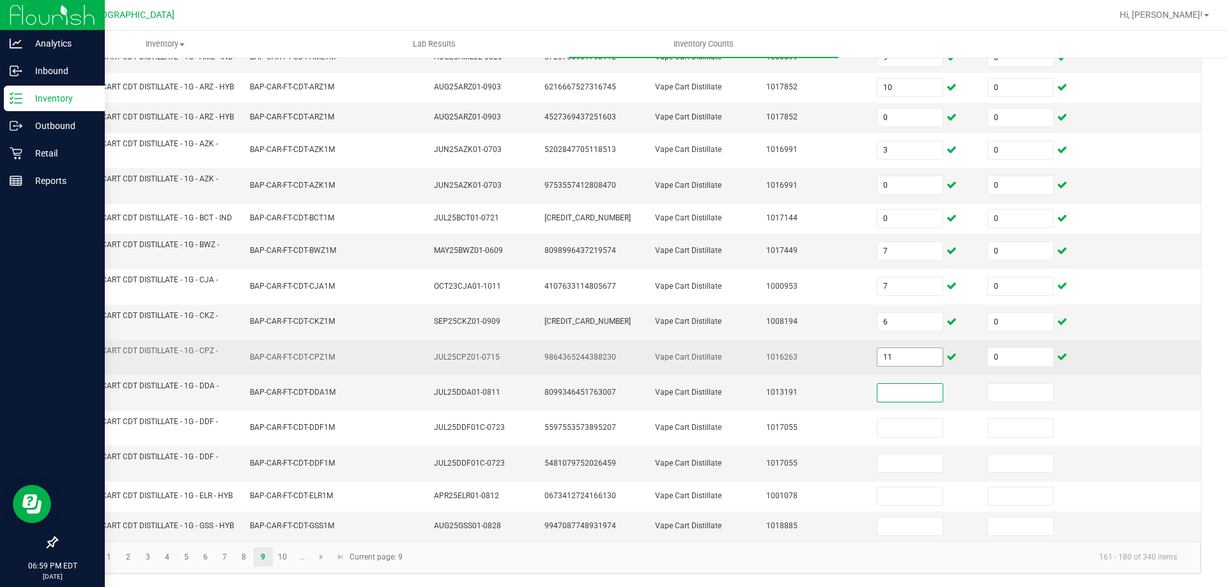
click at [901, 348] on input "11" at bounding box center [910, 357] width 65 height 18
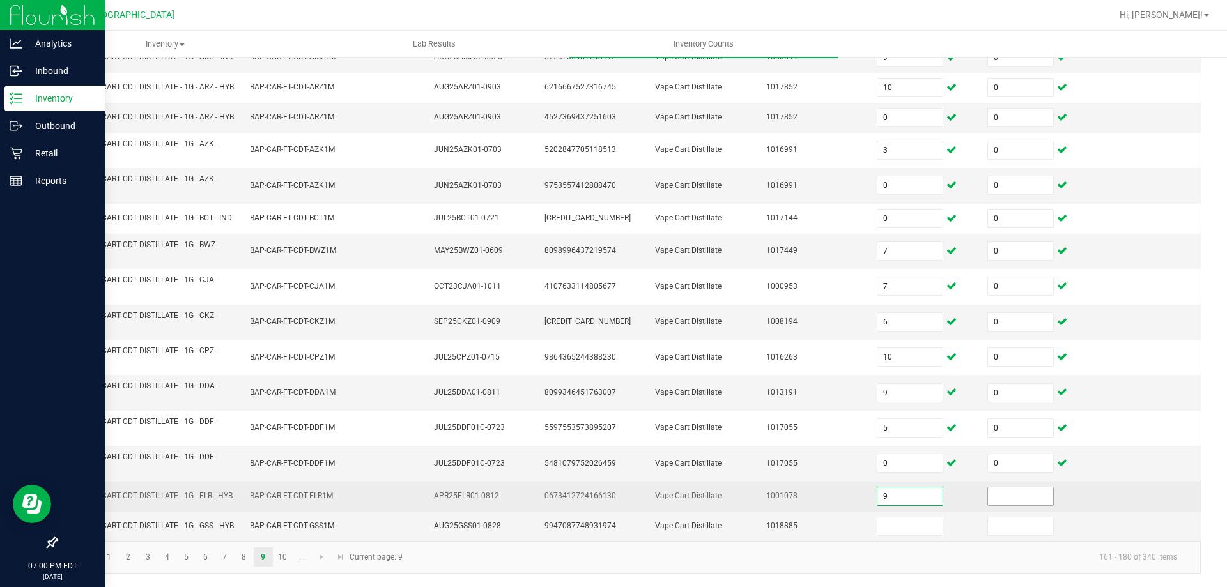
click at [1005, 488] on input at bounding box center [1020, 497] width 65 height 18
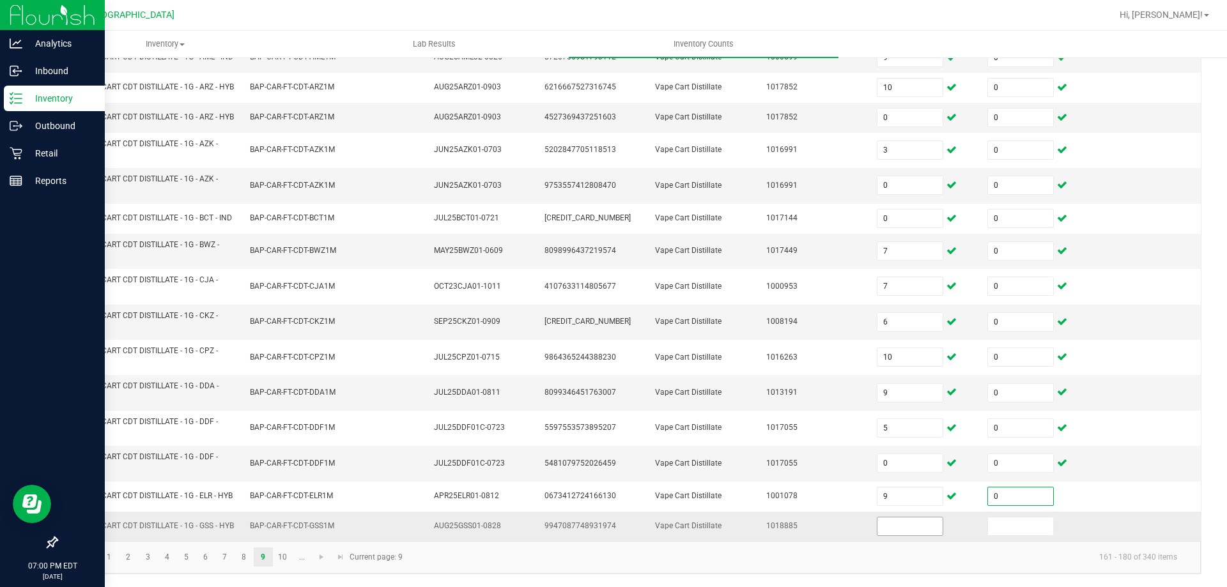
click at [913, 528] on input at bounding box center [910, 527] width 65 height 18
click at [285, 559] on link "10" at bounding box center [283, 557] width 19 height 19
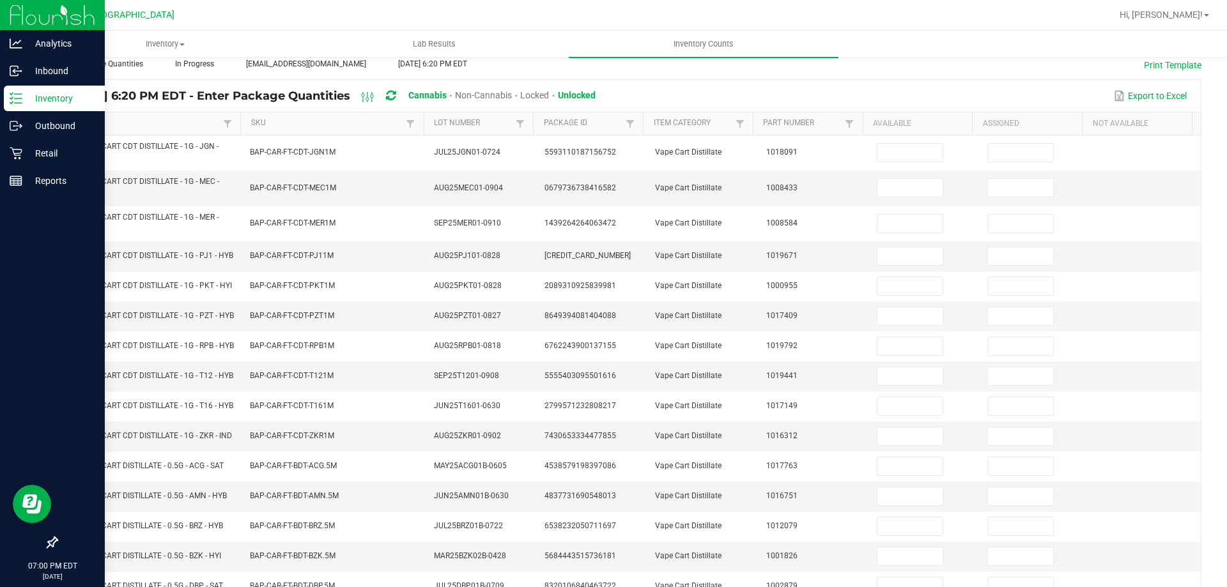
scroll to position [54, 0]
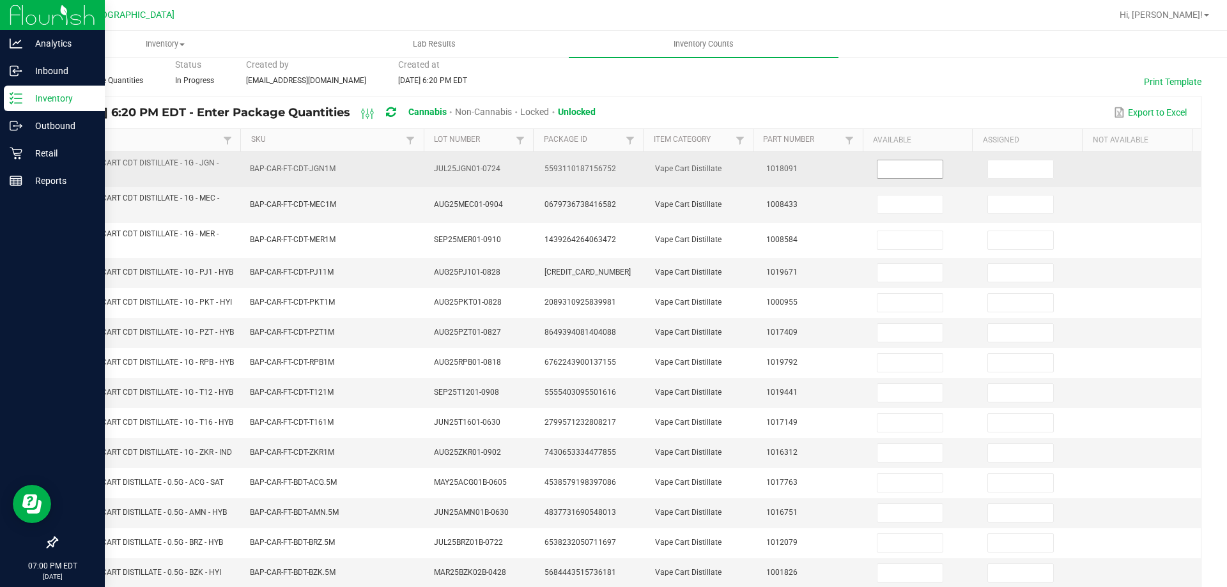
click at [903, 171] on input at bounding box center [910, 169] width 65 height 18
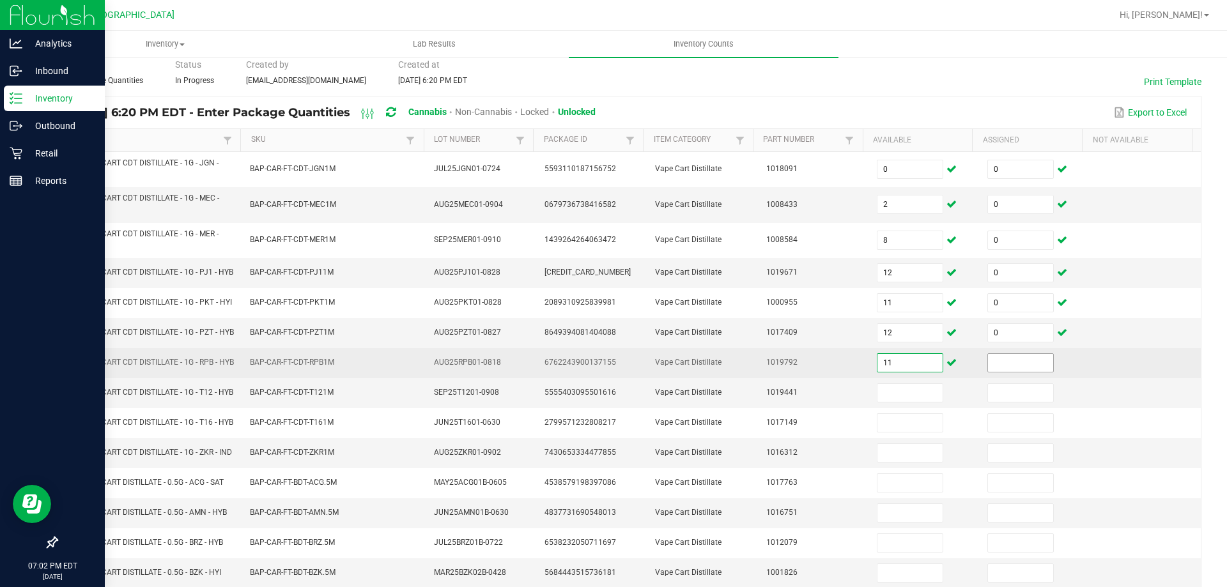
click at [1005, 372] on input at bounding box center [1020, 363] width 65 height 18
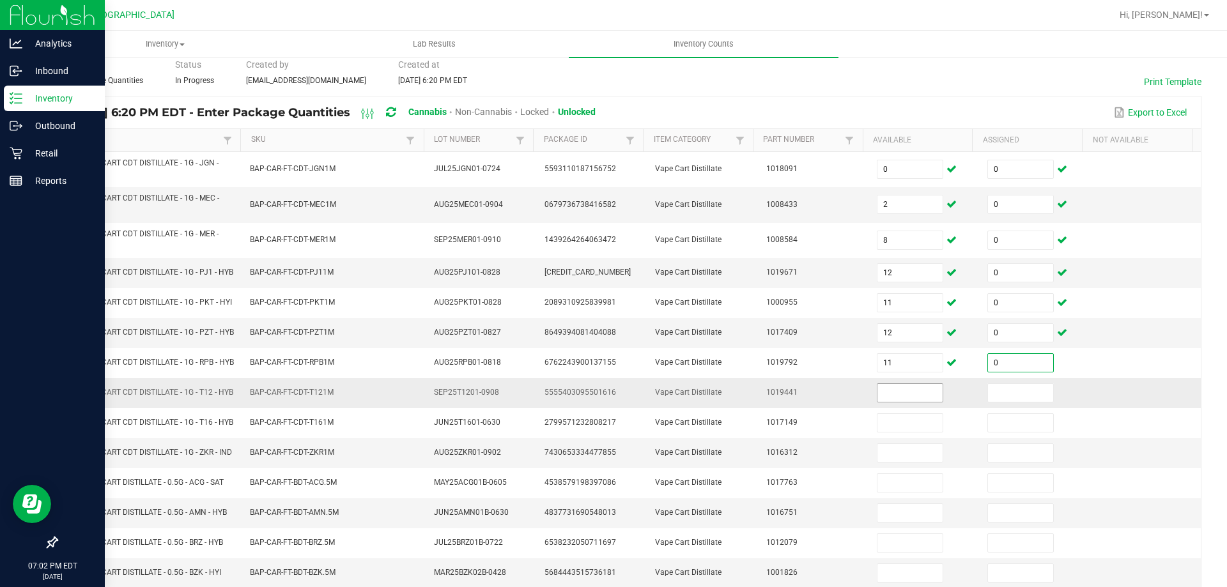
click at [896, 402] on input at bounding box center [910, 393] width 65 height 18
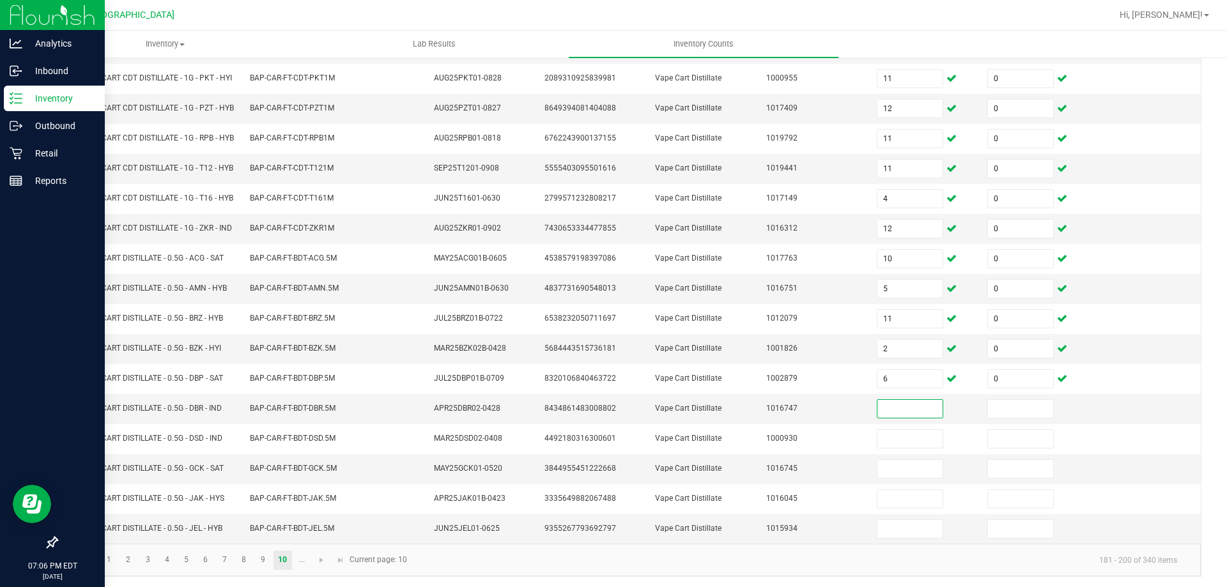
scroll to position [314, 0]
click at [878, 406] on input at bounding box center [910, 407] width 65 height 18
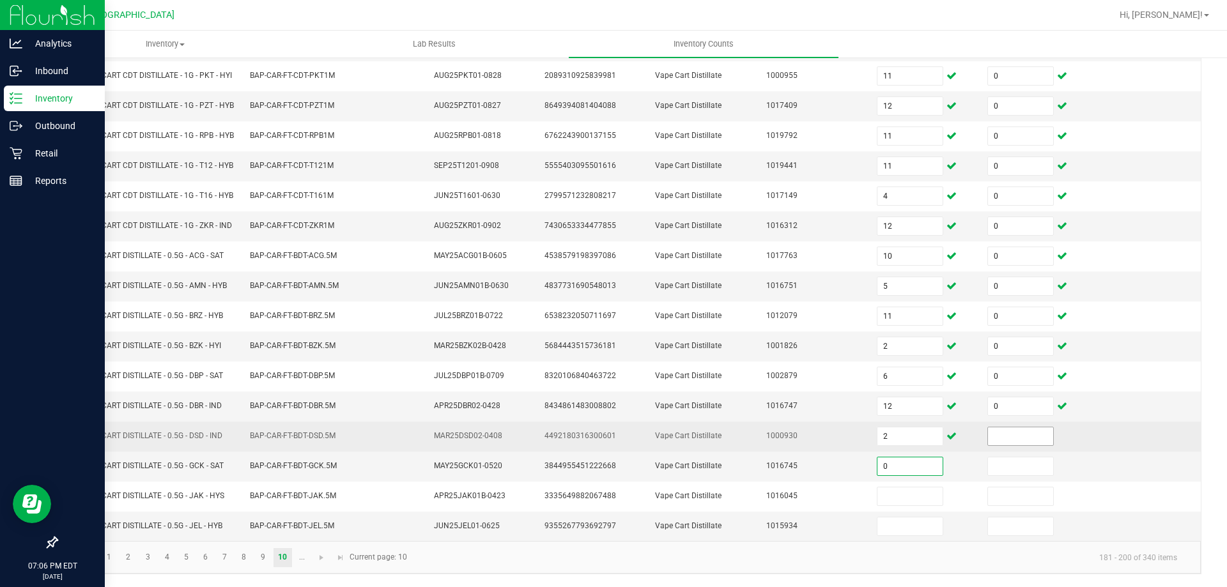
click at [997, 434] on input at bounding box center [1020, 437] width 65 height 18
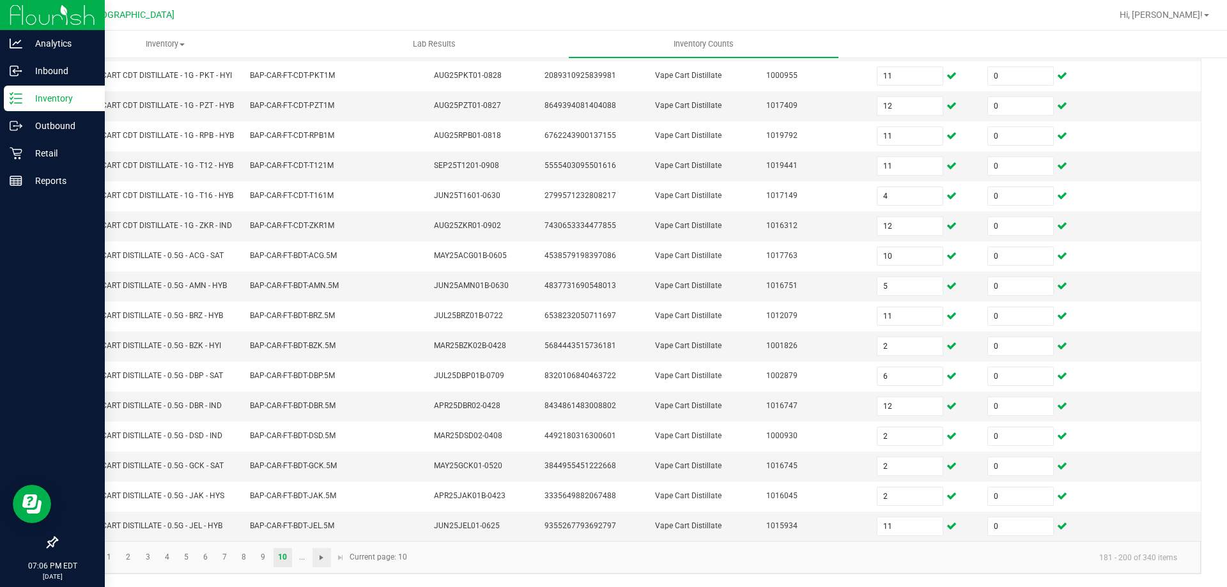
click at [322, 559] on span "Go to the next page" at bounding box center [321, 558] width 10 height 10
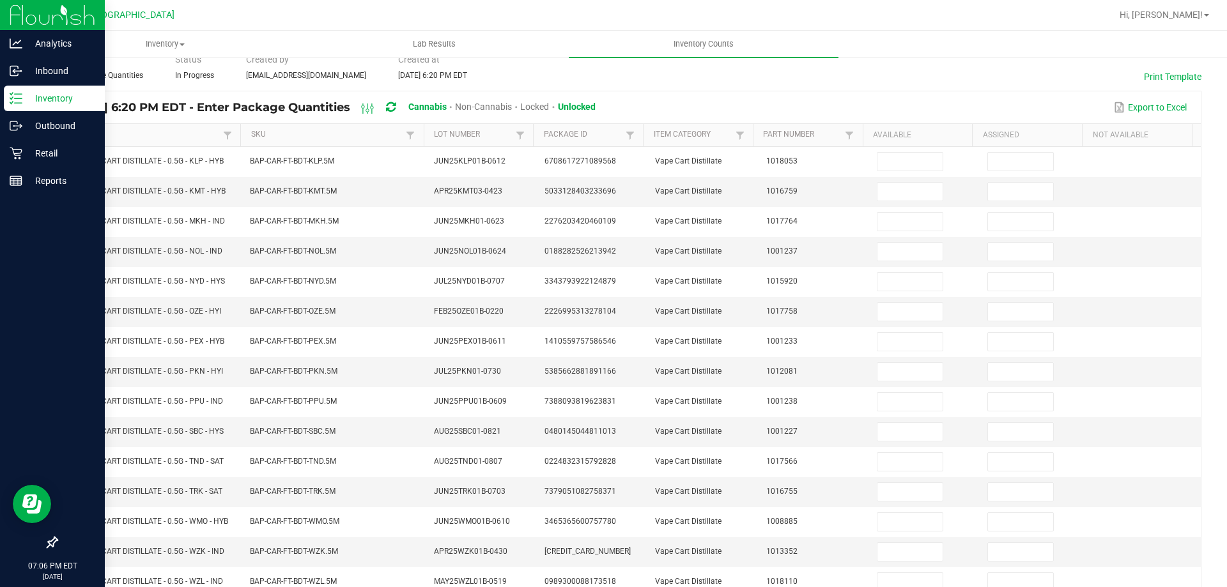
scroll to position [0, 0]
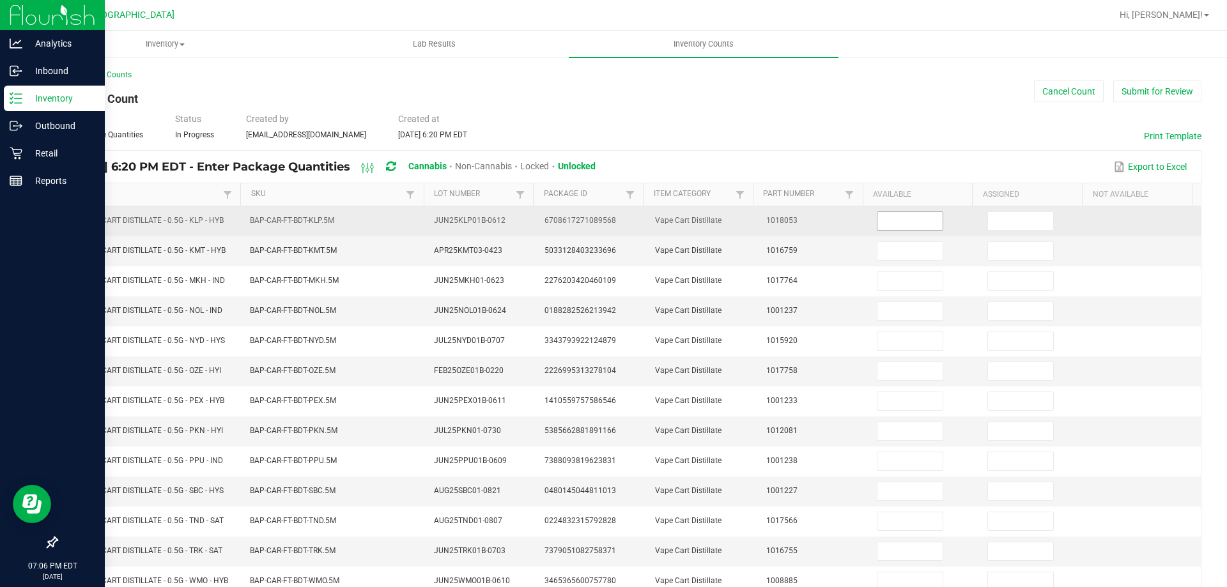
click at [905, 223] on input at bounding box center [910, 221] width 65 height 18
click at [899, 284] on input at bounding box center [910, 281] width 65 height 18
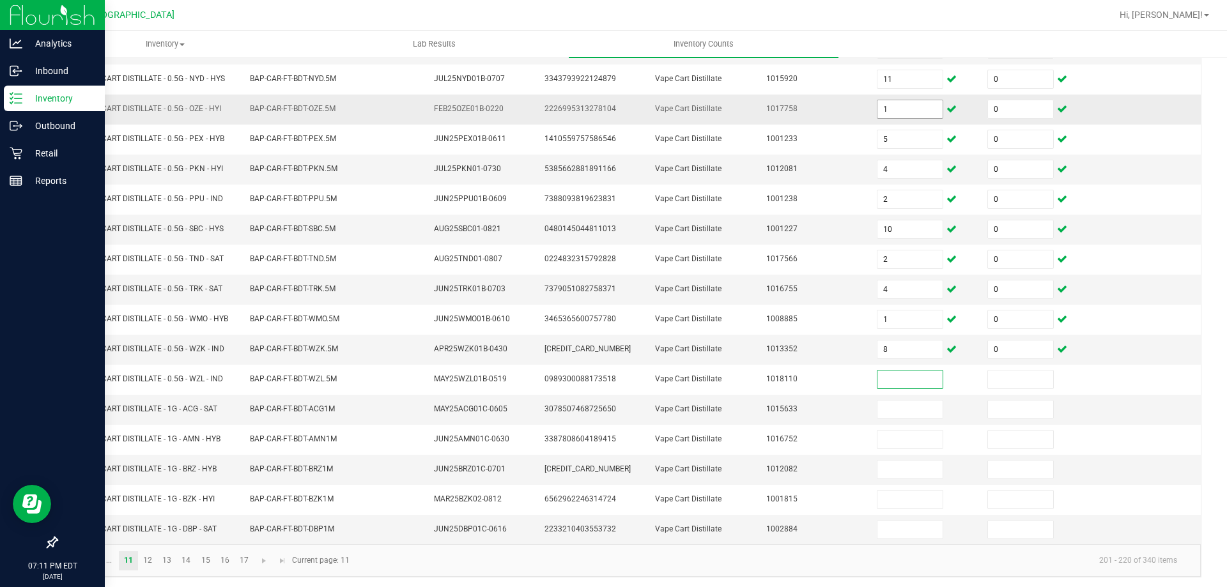
scroll to position [265, 0]
click at [148, 557] on link "12" at bounding box center [148, 557] width 19 height 19
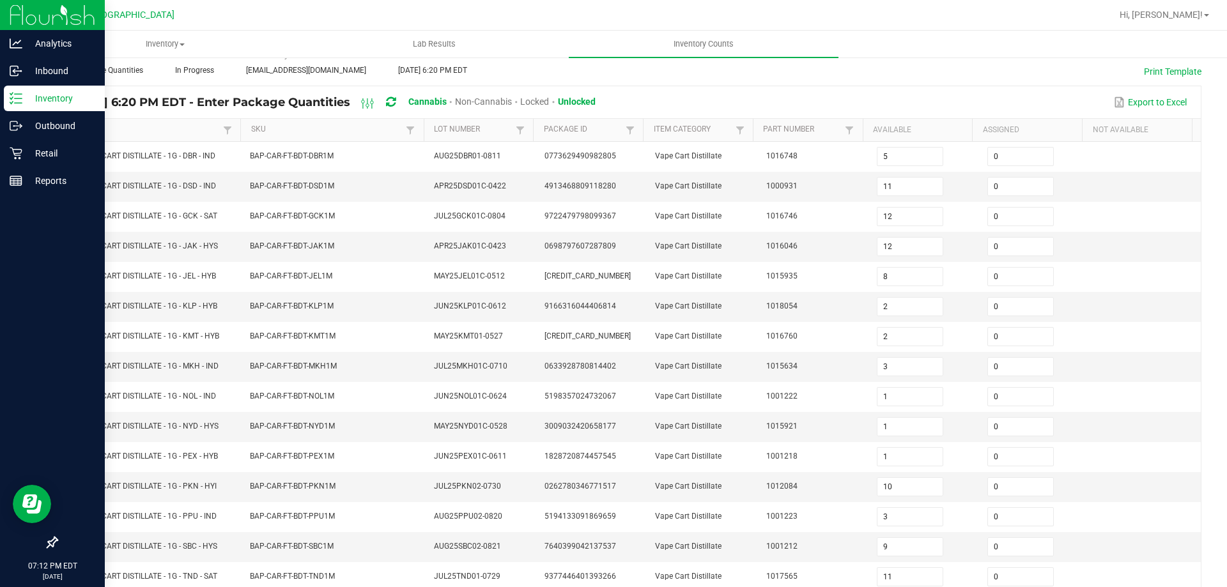
scroll to position [0, 0]
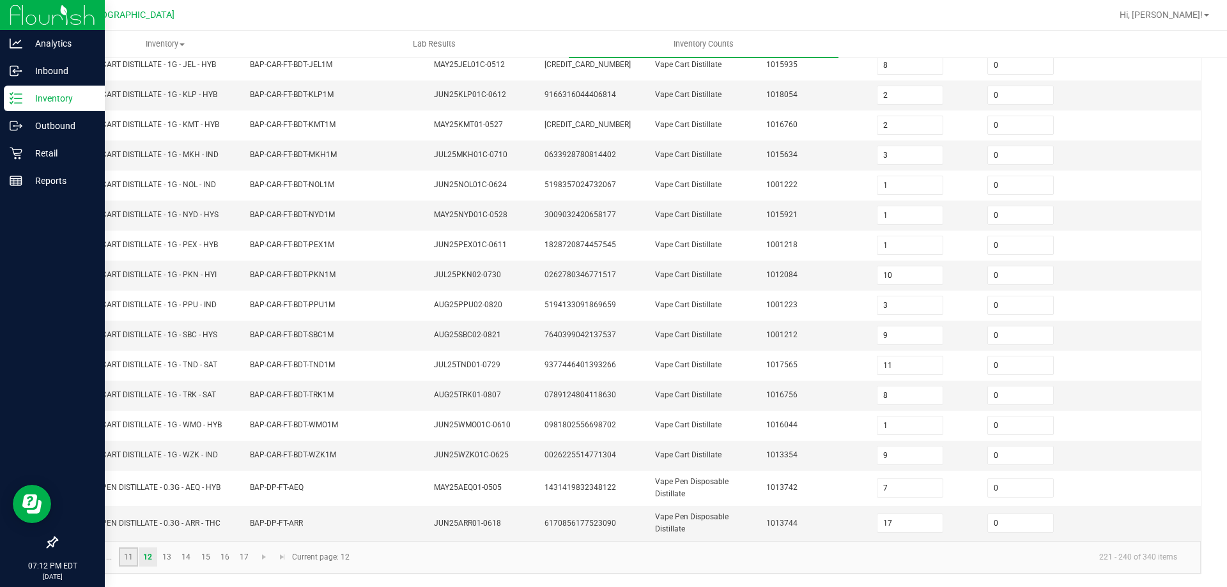
click at [130, 553] on link "11" at bounding box center [128, 557] width 19 height 19
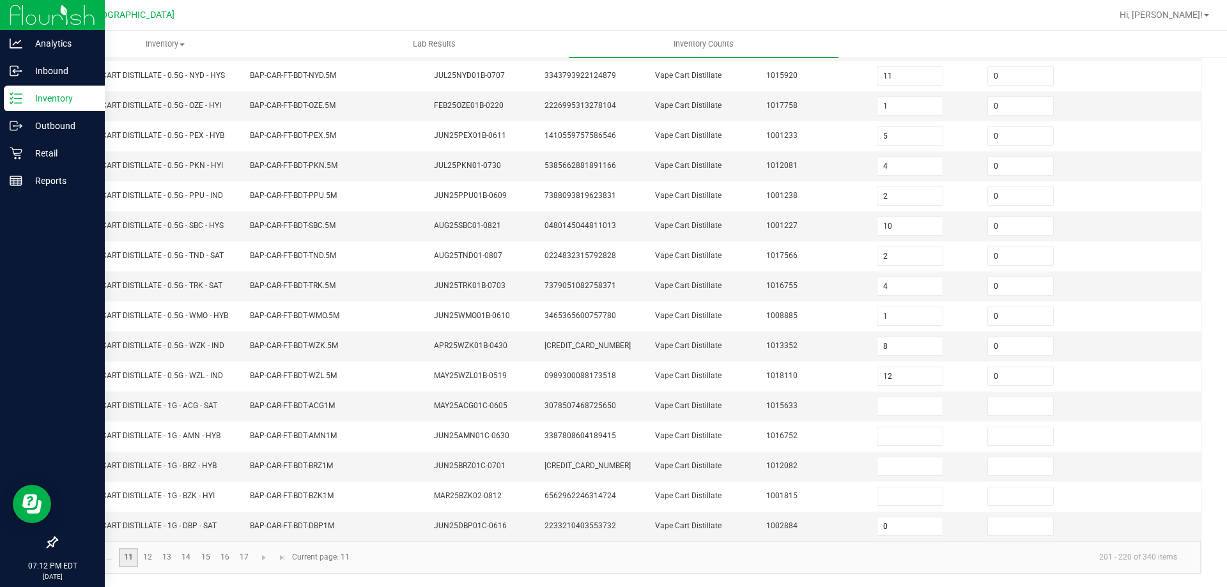
scroll to position [265, 0]
click at [128, 550] on link "11" at bounding box center [128, 557] width 19 height 19
click at [38, 148] on p "Retail" at bounding box center [60, 153] width 77 height 15
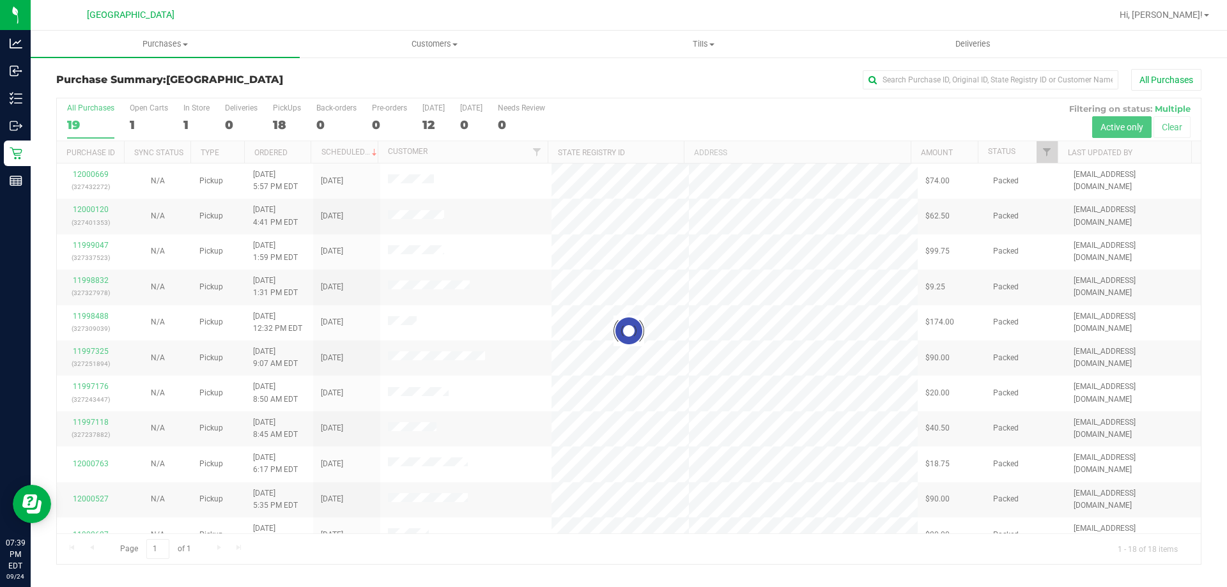
click at [283, 112] on div at bounding box center [629, 331] width 1144 height 466
click at [286, 120] on div "18" at bounding box center [287, 125] width 28 height 15
click at [0, 0] on input "PickUps 18" at bounding box center [0, 0] width 0 height 0
click at [286, 123] on div at bounding box center [629, 331] width 1144 height 466
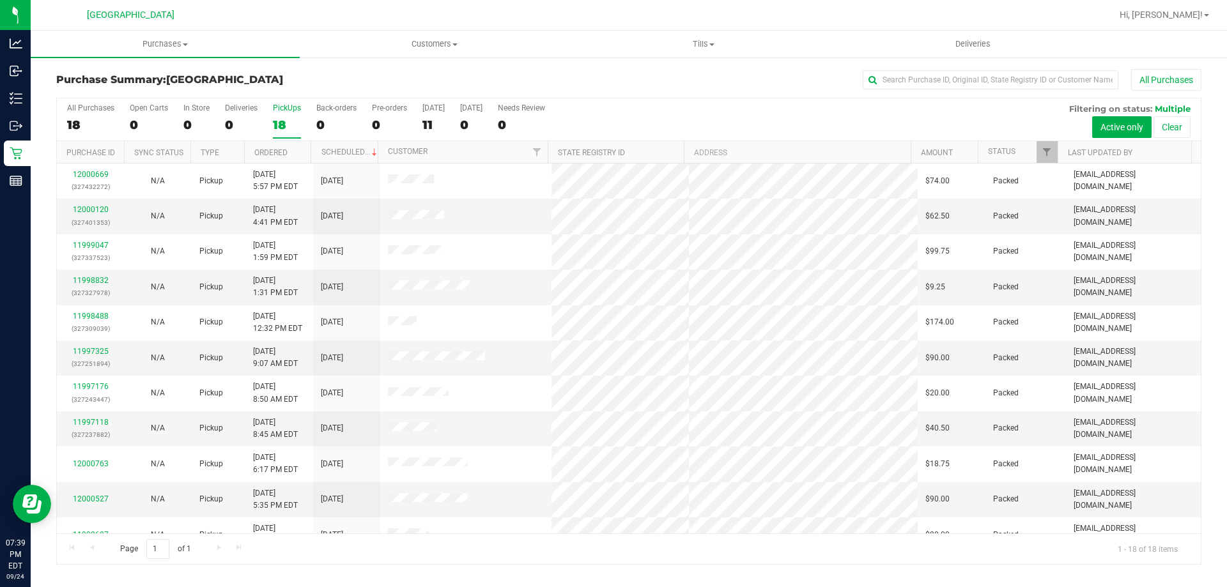
click at [284, 123] on div "18" at bounding box center [287, 125] width 28 height 15
click at [0, 0] on input "PickUps 18" at bounding box center [0, 0] width 0 height 0
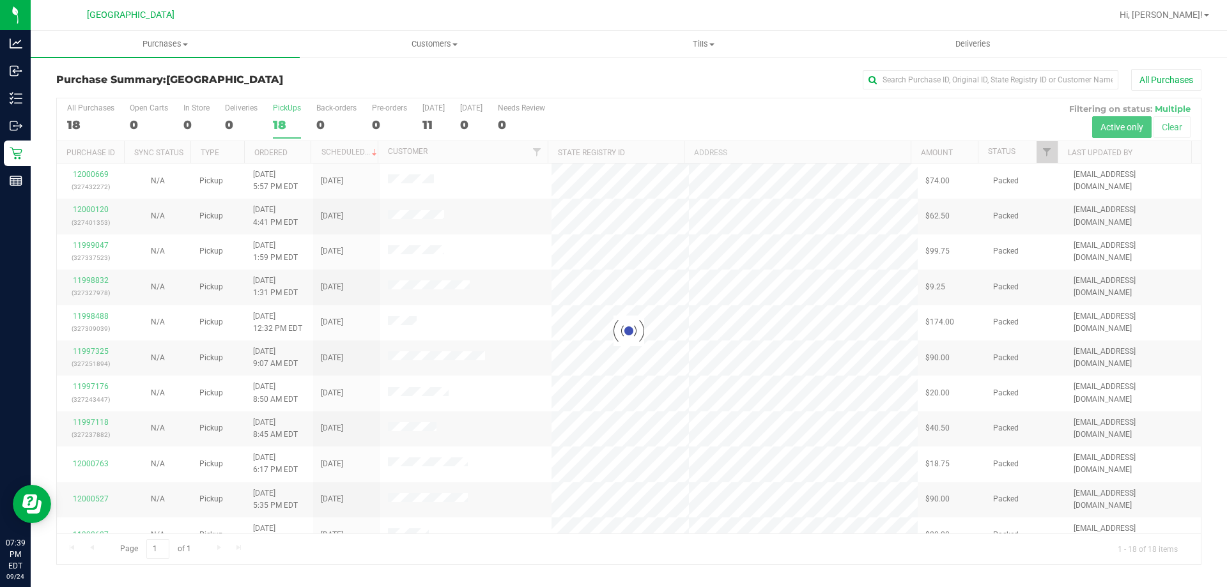
click at [98, 123] on div at bounding box center [629, 331] width 1144 height 466
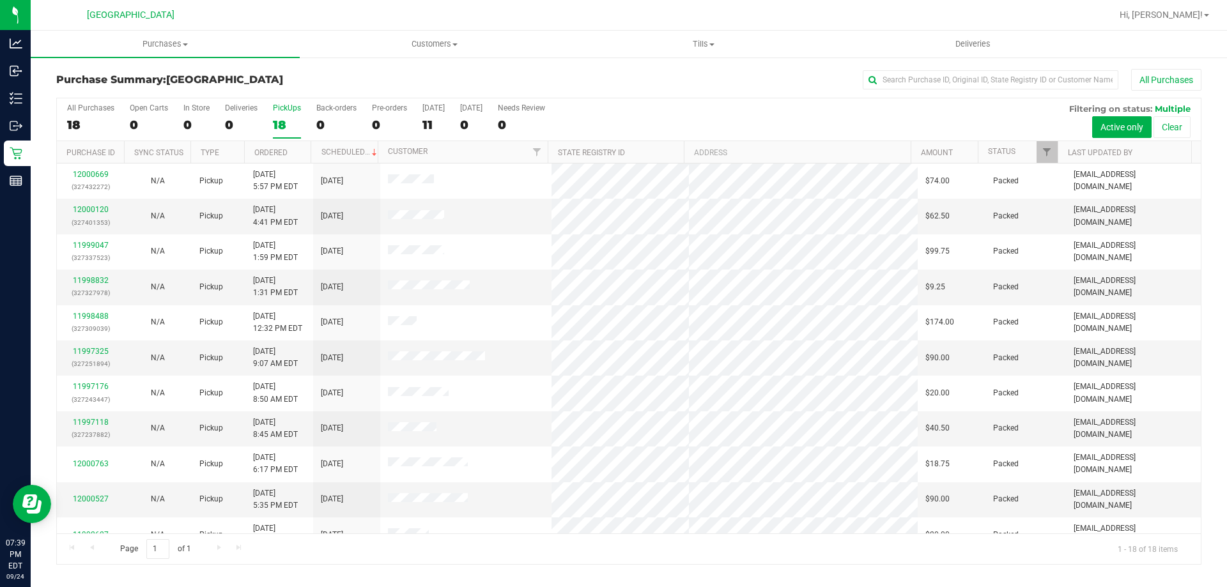
click at [93, 127] on div "18" at bounding box center [90, 125] width 47 height 15
click at [0, 0] on input "All Purchases 18" at bounding box center [0, 0] width 0 height 0
click at [287, 120] on div "18" at bounding box center [287, 125] width 28 height 15
click at [0, 0] on input "PickUps 18" at bounding box center [0, 0] width 0 height 0
click at [93, 125] on div "17" at bounding box center [90, 125] width 47 height 15
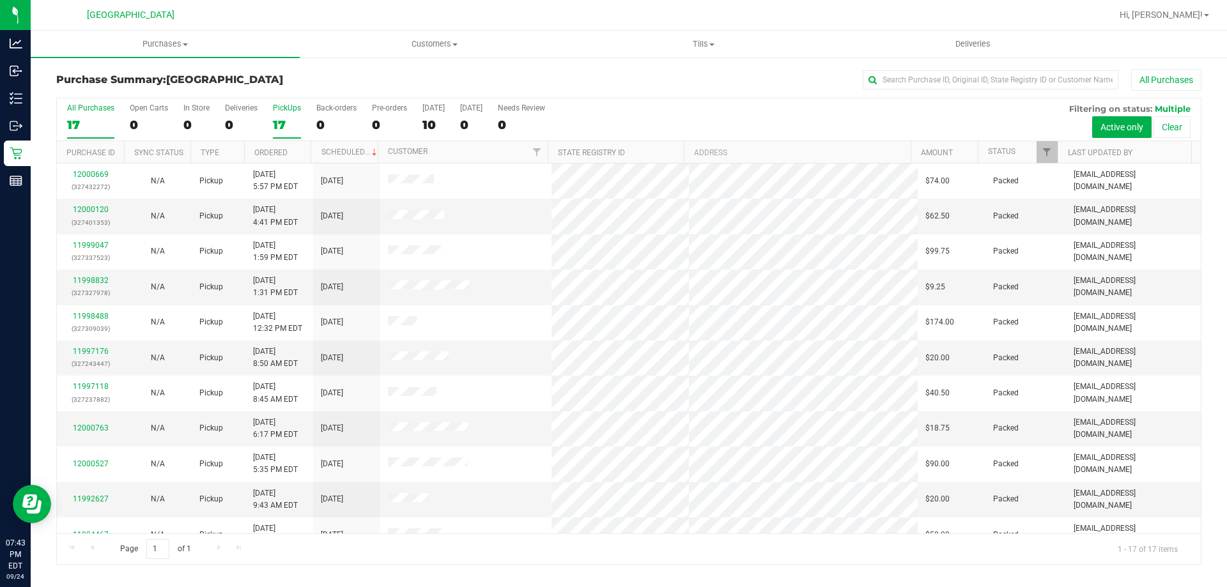
click at [0, 0] on input "All Purchases 17" at bounding box center [0, 0] width 0 height 0
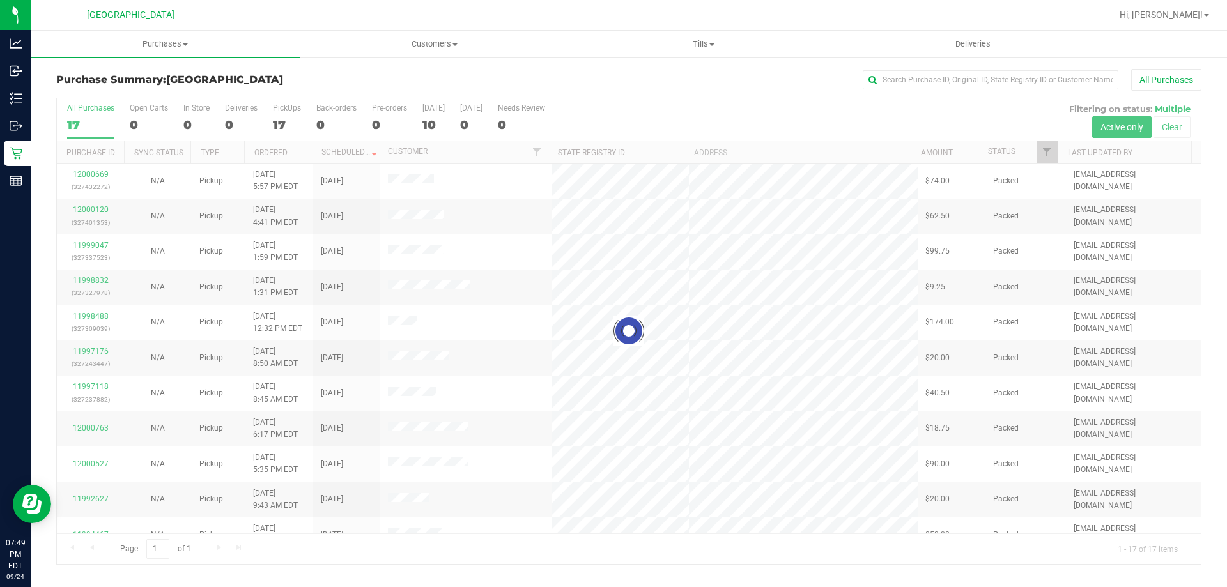
click at [289, 116] on div at bounding box center [629, 331] width 1144 height 466
click at [290, 122] on div "17" at bounding box center [287, 125] width 28 height 15
click at [0, 0] on input "PickUps 17" at bounding box center [0, 0] width 0 height 0
click at [279, 134] on div at bounding box center [629, 331] width 1144 height 466
click at [283, 127] on div at bounding box center [629, 331] width 1144 height 466
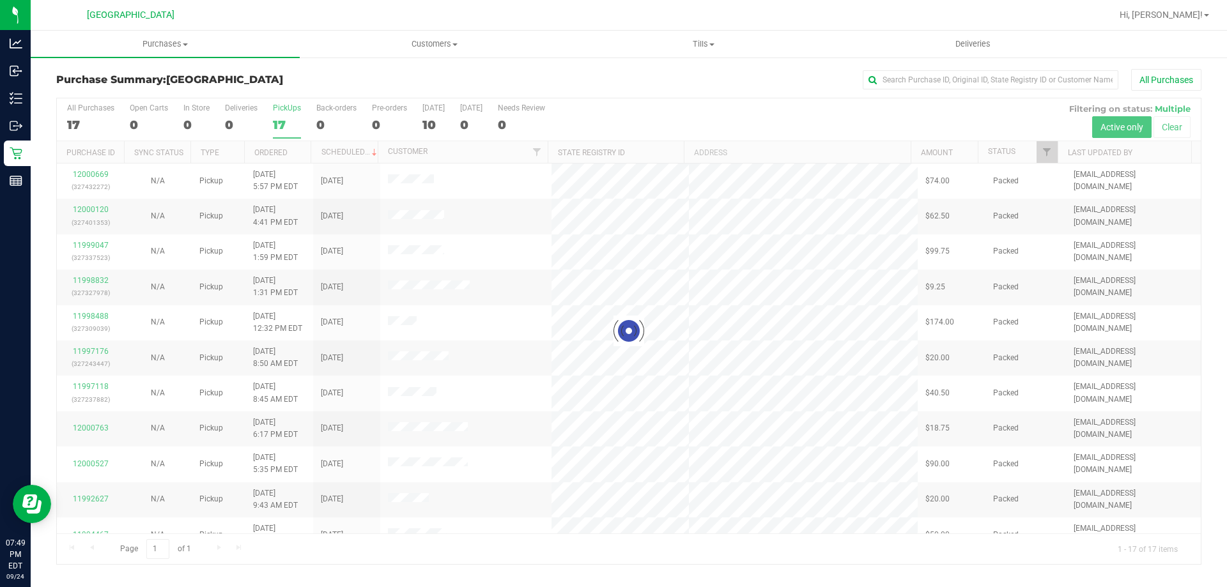
click at [281, 127] on div at bounding box center [629, 331] width 1144 height 466
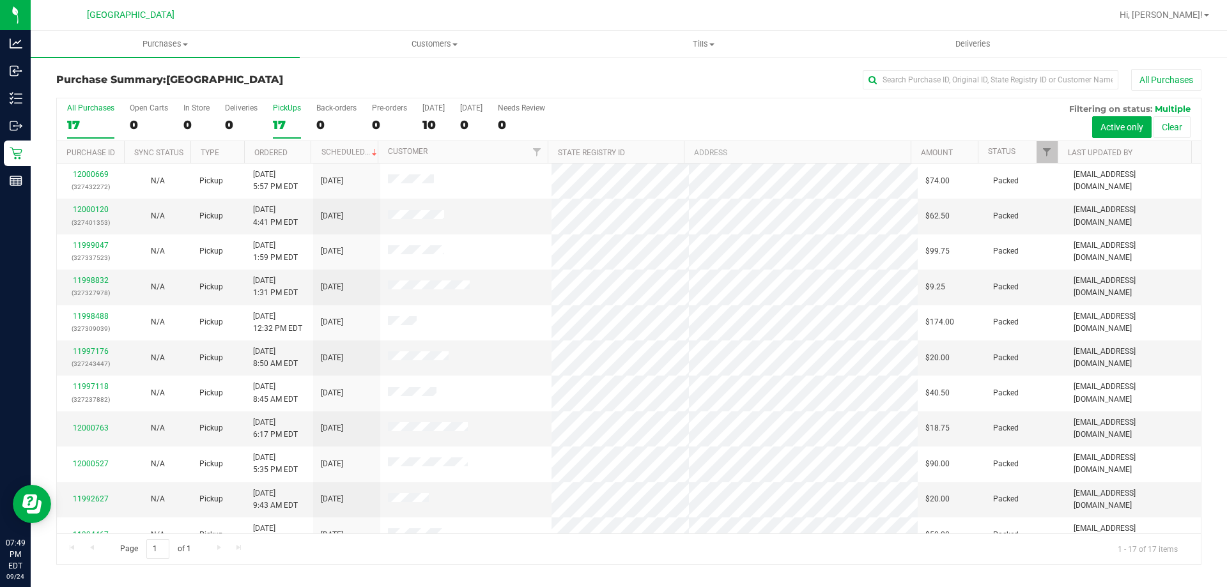
click at [106, 112] on label "All Purchases 17" at bounding box center [90, 121] width 47 height 35
click at [0, 0] on input "All Purchases 17" at bounding box center [0, 0] width 0 height 0
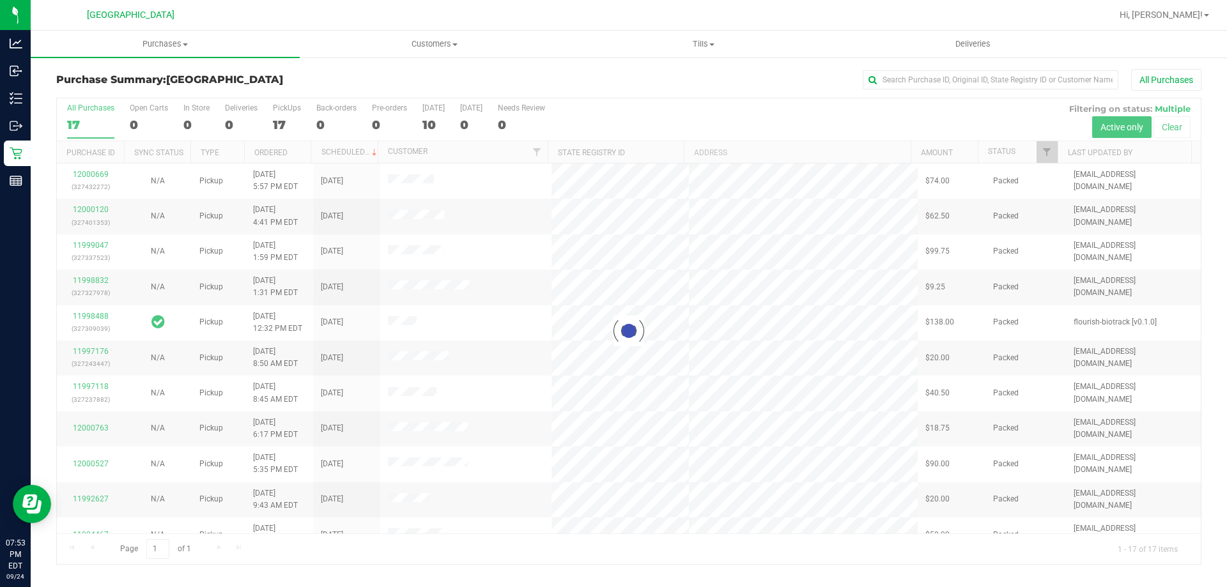
drag, startPoint x: 281, startPoint y: 112, endPoint x: 286, endPoint y: 117, distance: 6.8
click at [282, 112] on div at bounding box center [629, 331] width 1144 height 466
click at [286, 125] on div at bounding box center [629, 331] width 1144 height 466
click at [288, 116] on div at bounding box center [629, 331] width 1144 height 466
click at [288, 124] on div at bounding box center [629, 331] width 1144 height 466
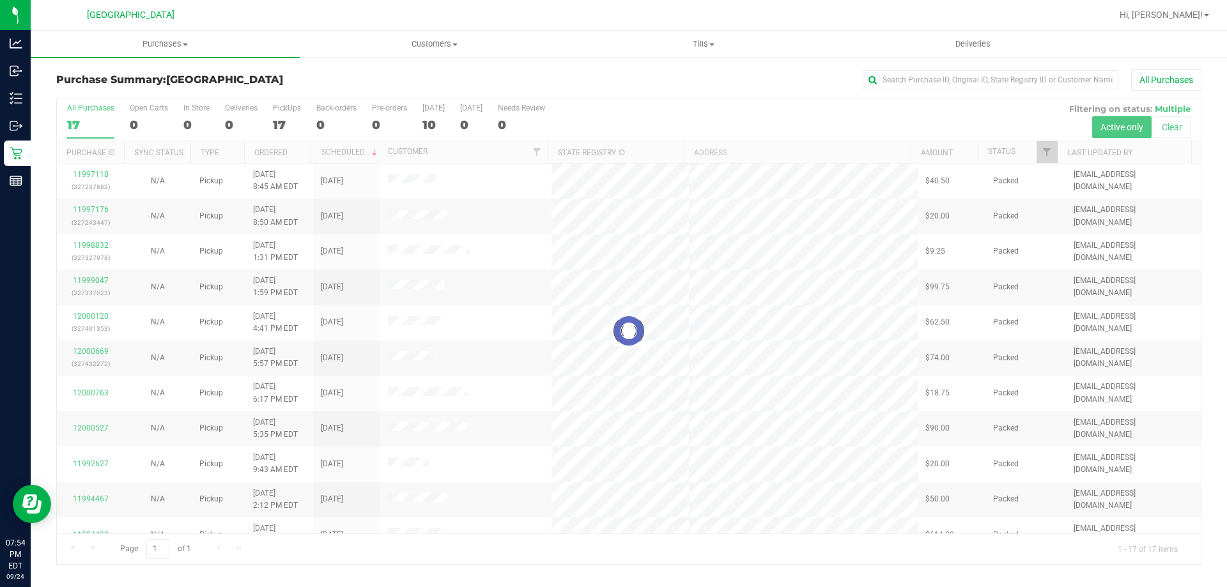
click at [287, 126] on div at bounding box center [629, 331] width 1144 height 466
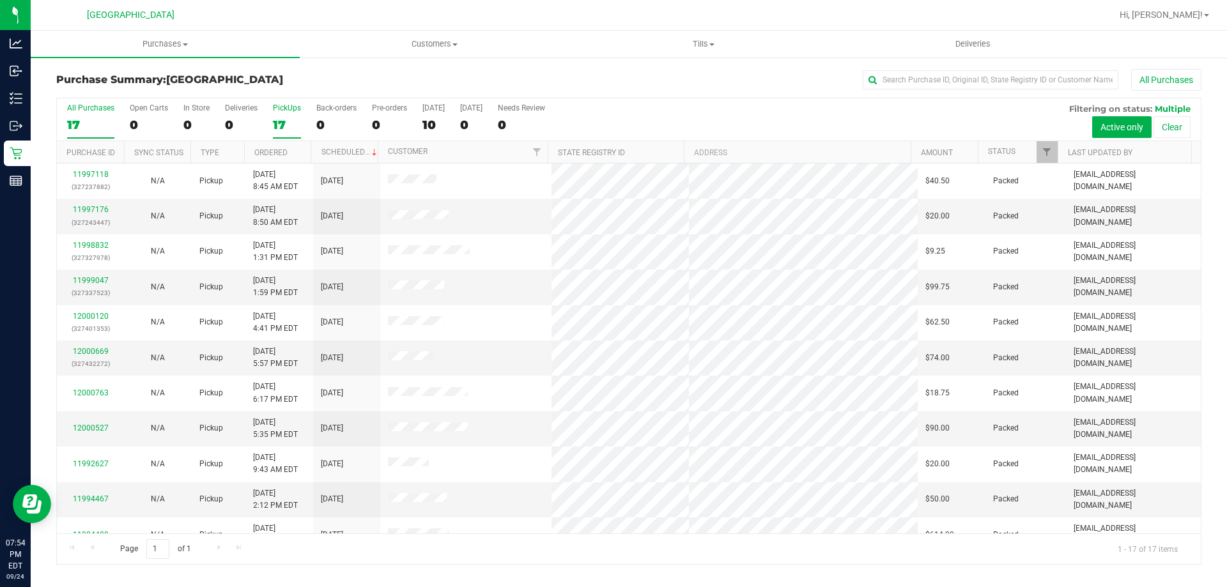
click at [285, 127] on div "17" at bounding box center [287, 125] width 28 height 15
click at [0, 0] on input "PickUps 17" at bounding box center [0, 0] width 0 height 0
click at [77, 115] on label "All Purchases 17" at bounding box center [90, 121] width 47 height 35
click at [0, 0] on input "All Purchases 17" at bounding box center [0, 0] width 0 height 0
click at [285, 121] on div "16" at bounding box center [287, 125] width 28 height 15
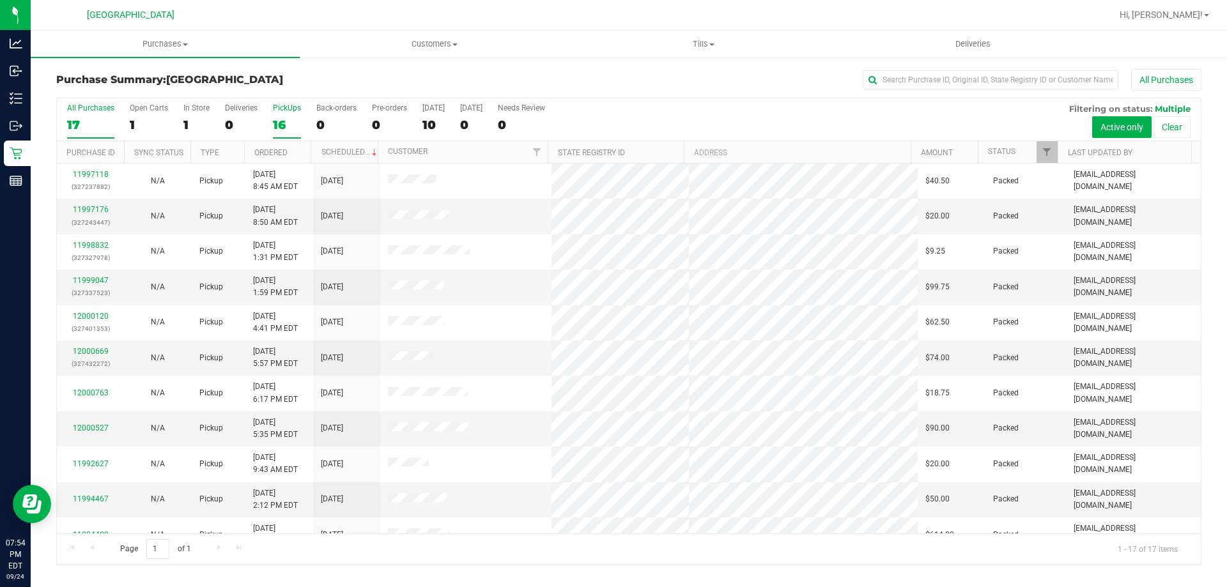
click at [0, 0] on input "PickUps 16" at bounding box center [0, 0] width 0 height 0
click at [79, 115] on label "All Purchases 17" at bounding box center [90, 121] width 47 height 35
click at [0, 0] on input "All Purchases 17" at bounding box center [0, 0] width 0 height 0
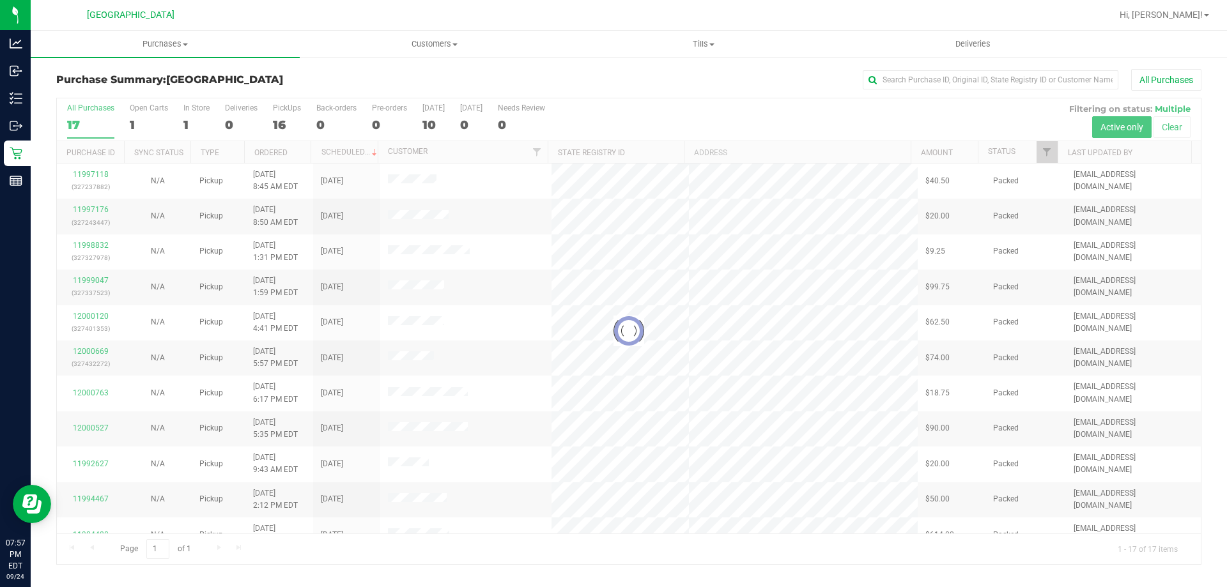
click at [280, 118] on div at bounding box center [629, 331] width 1144 height 466
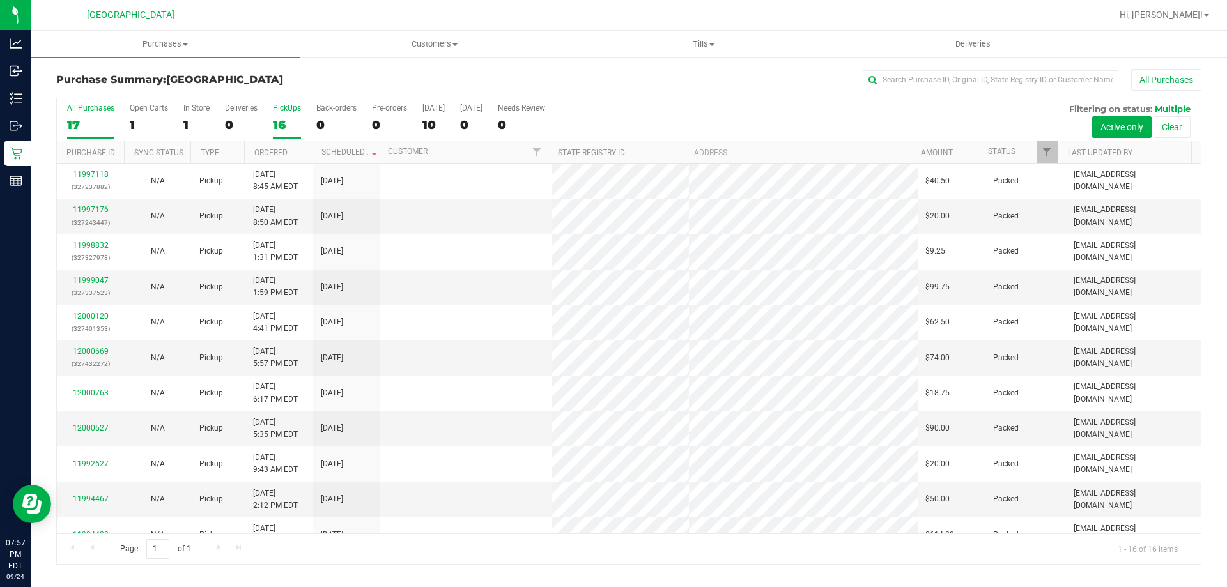
click at [273, 128] on div "16" at bounding box center [287, 125] width 28 height 15
click at [0, 0] on input "PickUps 16" at bounding box center [0, 0] width 0 height 0
click at [99, 125] on div "16" at bounding box center [90, 125] width 47 height 15
click at [0, 0] on input "All Purchases 16" at bounding box center [0, 0] width 0 height 0
click at [275, 122] on div "16" at bounding box center [287, 125] width 28 height 15
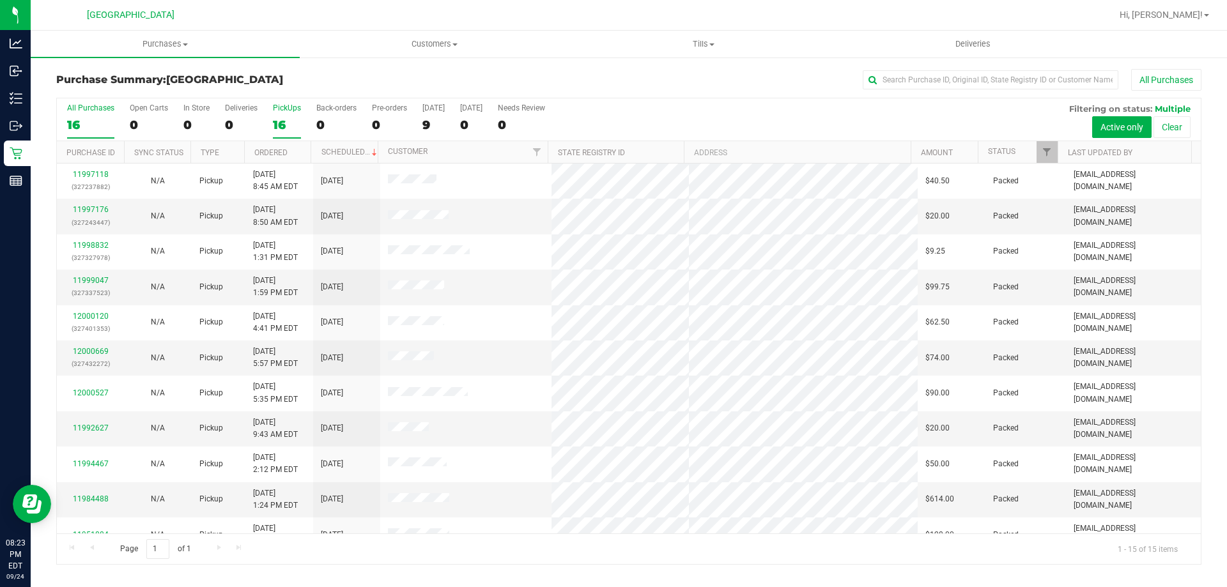
click at [0, 0] on input "PickUps 16" at bounding box center [0, 0] width 0 height 0
click at [104, 350] on link "12000669" at bounding box center [91, 351] width 36 height 9
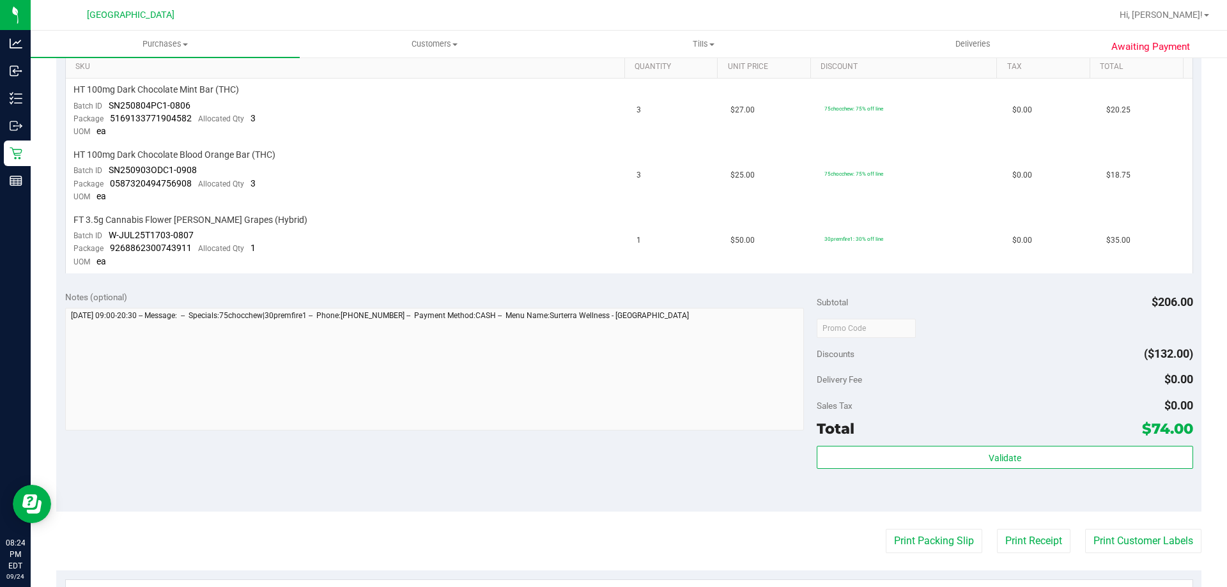
scroll to position [435, 0]
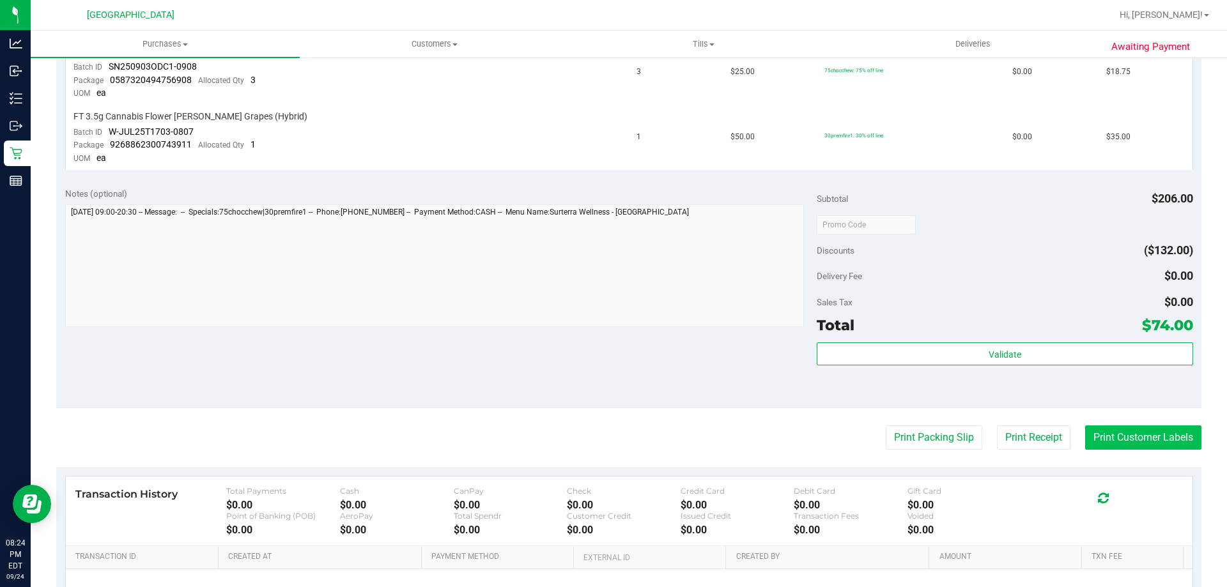
click at [1127, 446] on button "Print Customer Labels" at bounding box center [1143, 438] width 116 height 24
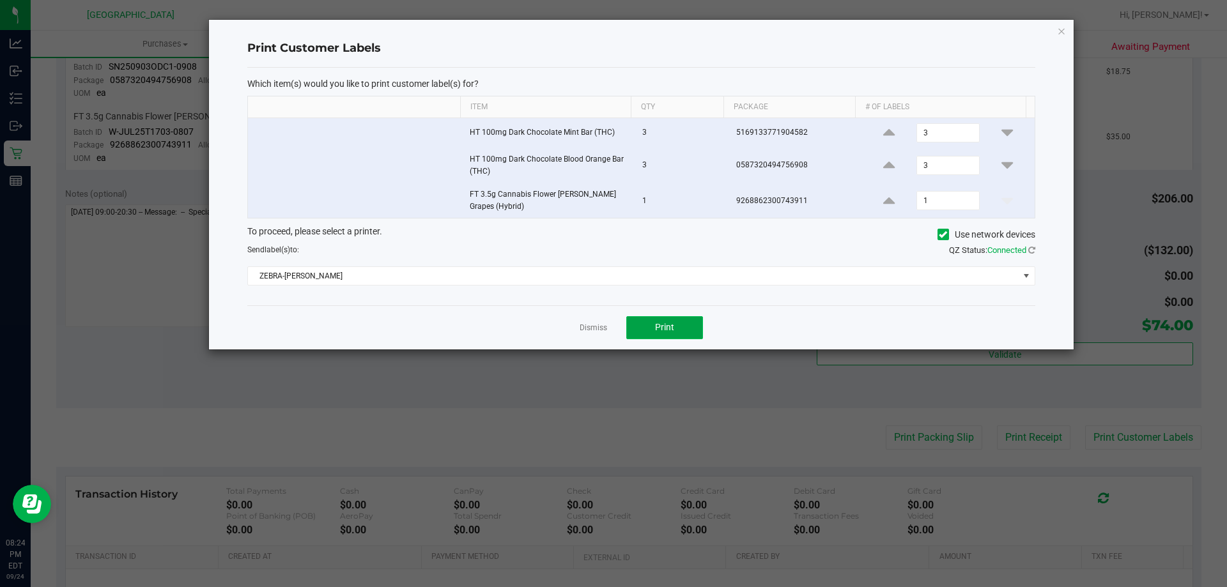
click at [688, 320] on button "Print" at bounding box center [664, 327] width 77 height 23
click at [590, 329] on link "Dismiss" at bounding box center [593, 328] width 27 height 11
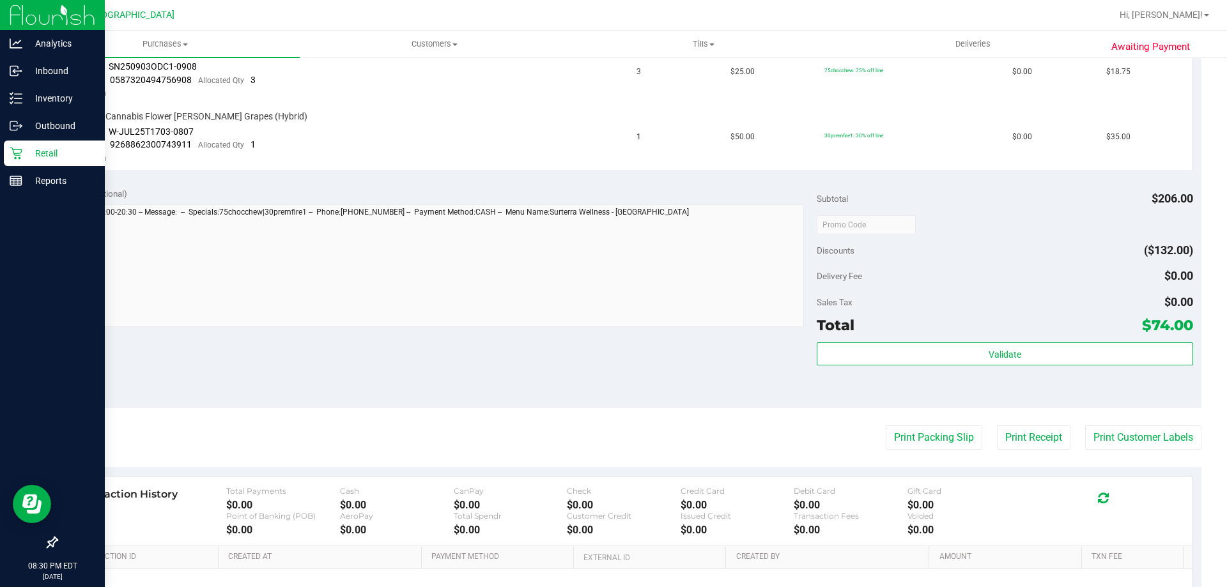
click at [13, 151] on icon at bounding box center [16, 154] width 12 height 12
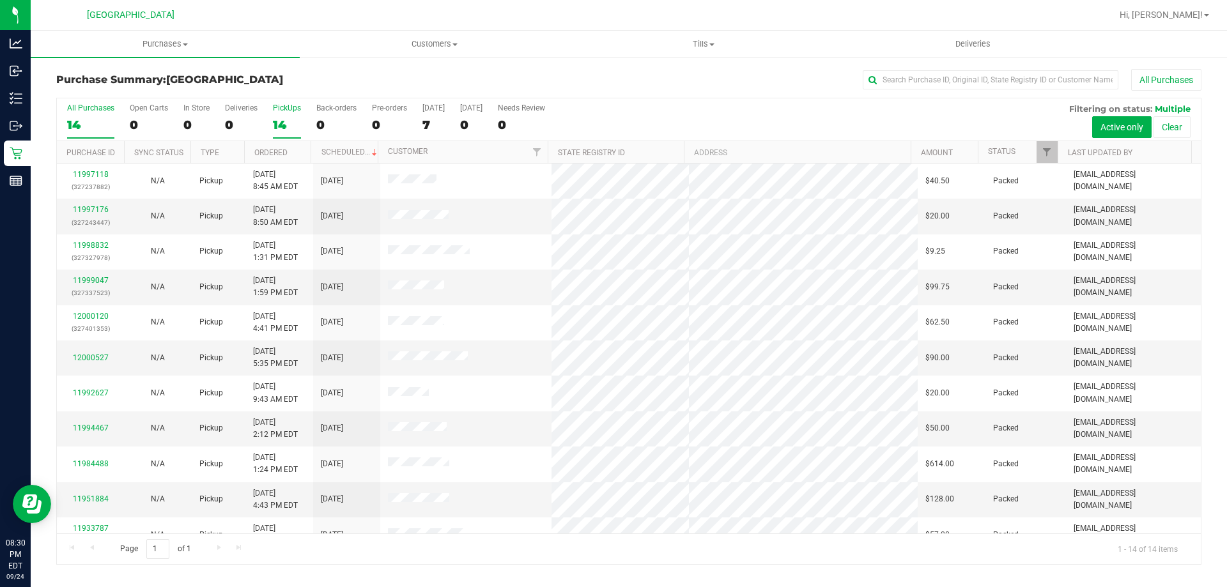
click at [275, 125] on div "14" at bounding box center [287, 125] width 28 height 15
click at [0, 0] on input "PickUps 14" at bounding box center [0, 0] width 0 height 0
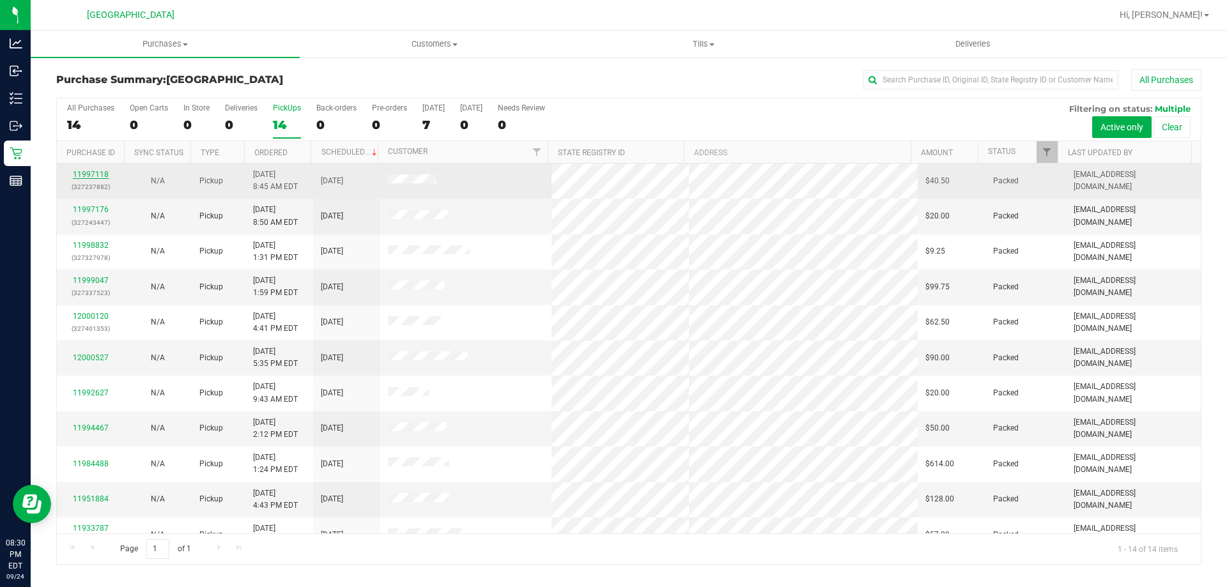
click at [102, 171] on link "11997118" at bounding box center [91, 174] width 36 height 9
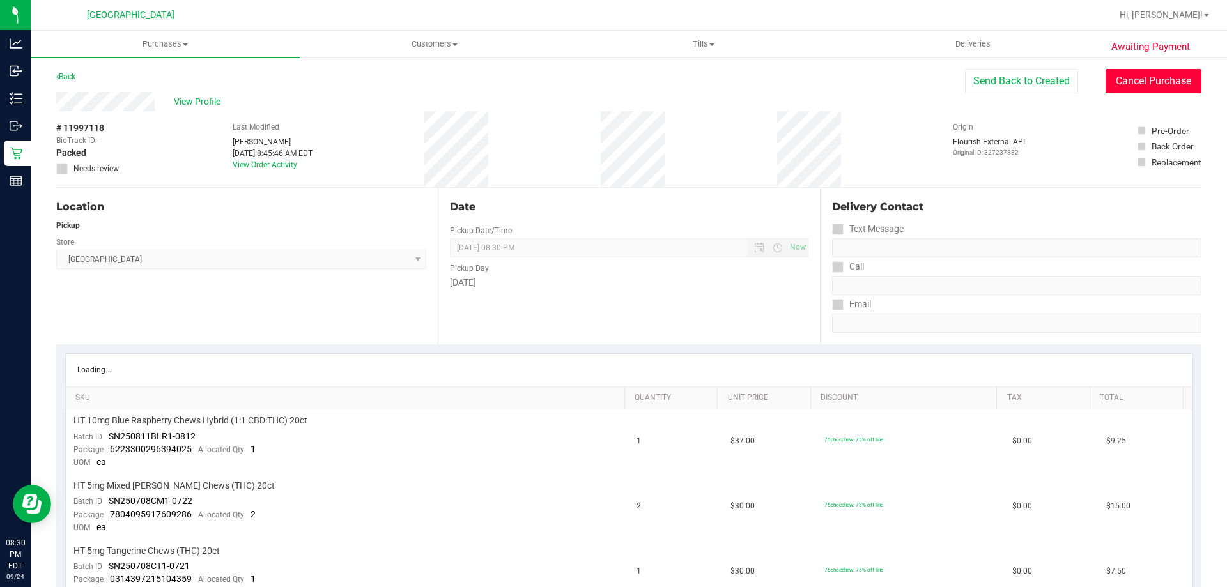
click at [1152, 84] on button "Cancel Purchase" at bounding box center [1154, 81] width 96 height 24
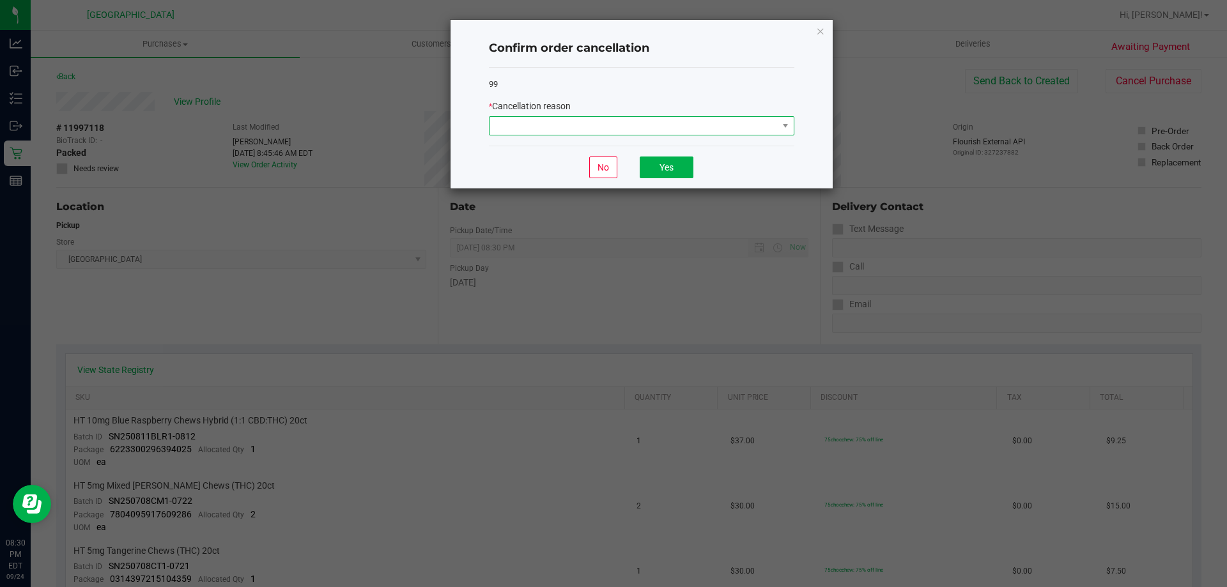
click at [732, 122] on span at bounding box center [634, 126] width 288 height 18
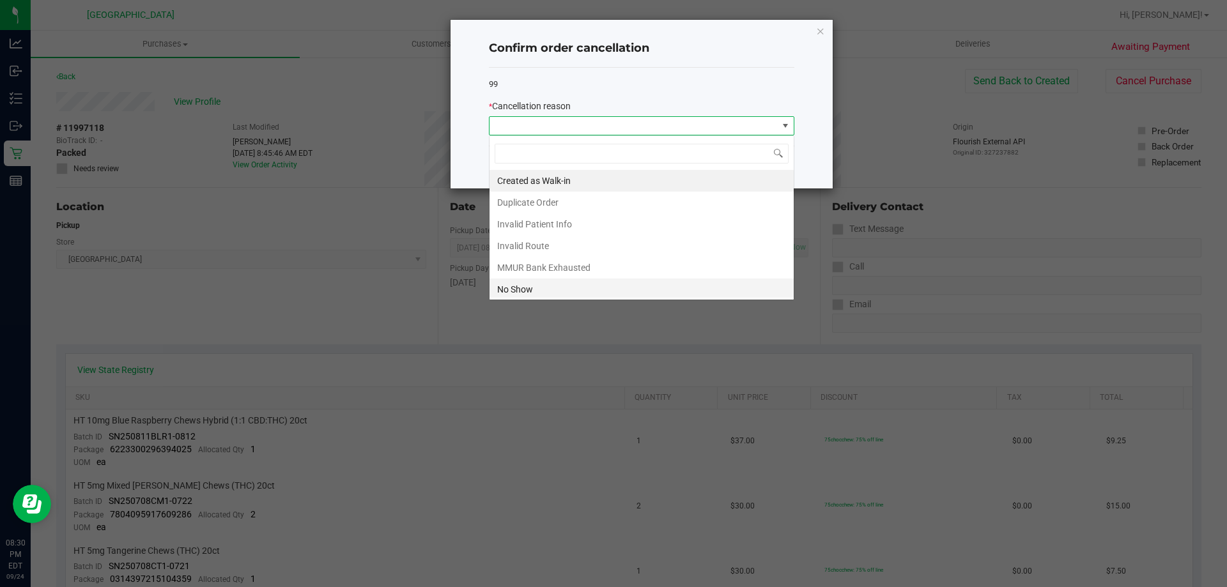
scroll to position [19, 306]
click at [600, 287] on li "No Show" at bounding box center [642, 290] width 304 height 22
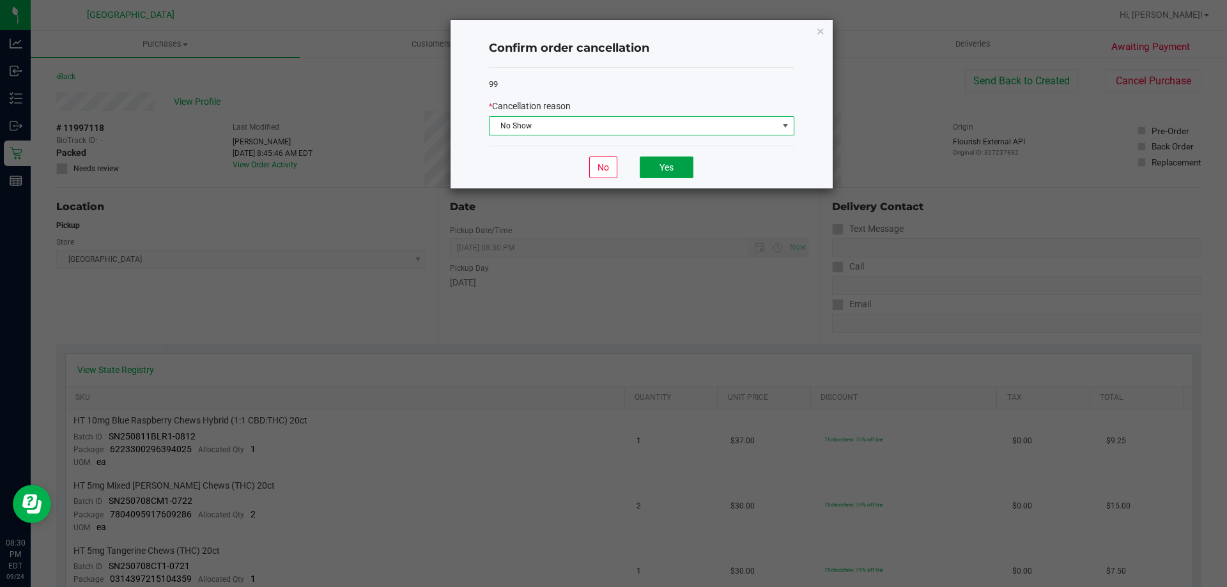
drag, startPoint x: 656, startPoint y: 176, endPoint x: 554, endPoint y: 173, distance: 102.3
click at [656, 176] on button "Yes" at bounding box center [667, 168] width 54 height 22
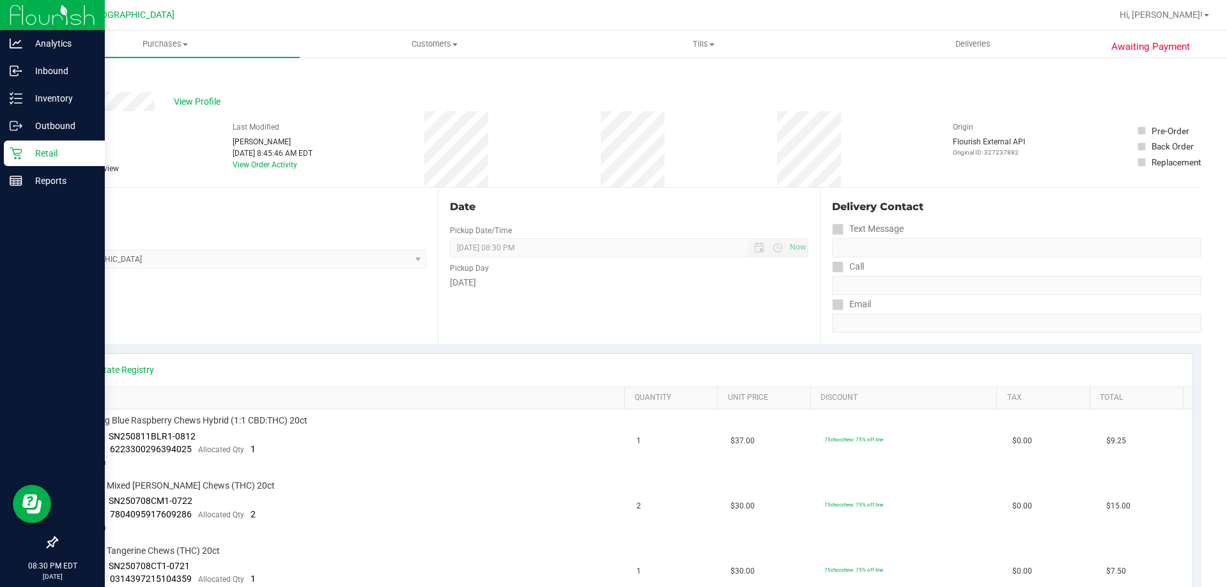
click at [23, 159] on p "Retail" at bounding box center [60, 153] width 77 height 15
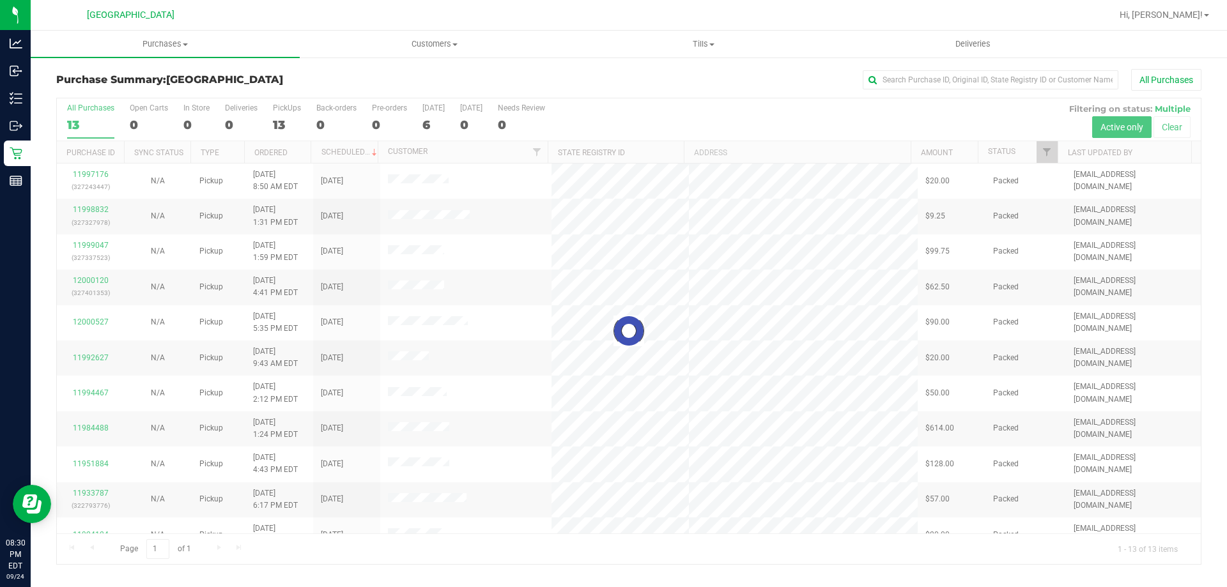
click at [106, 171] on div at bounding box center [629, 331] width 1144 height 466
click at [104, 169] on div at bounding box center [629, 331] width 1144 height 466
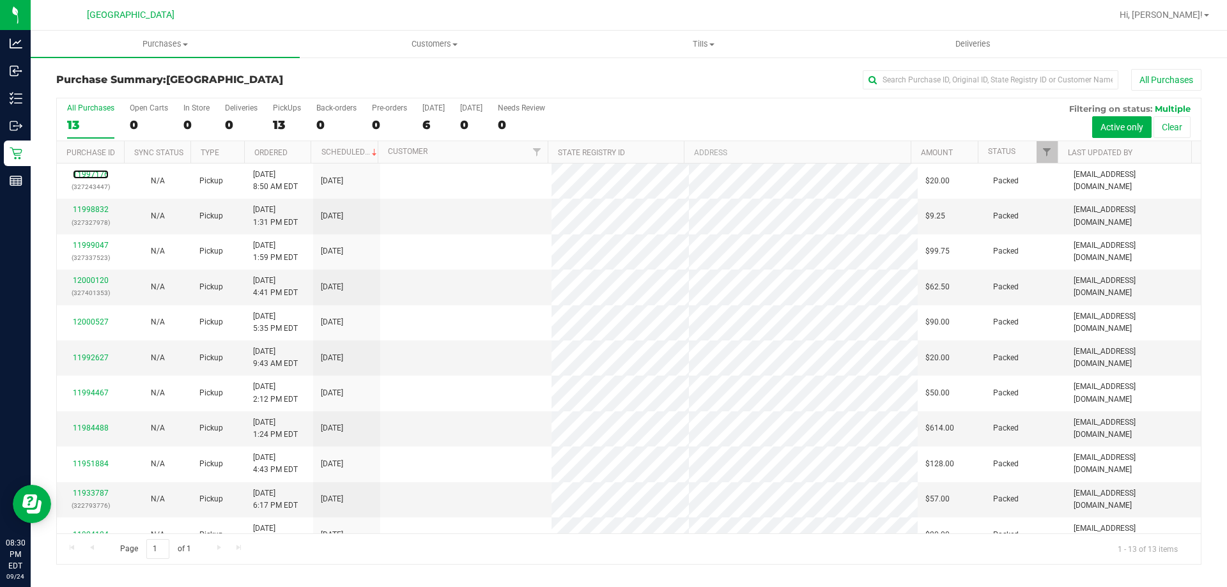
click at [97, 173] on link "11997176" at bounding box center [91, 174] width 36 height 9
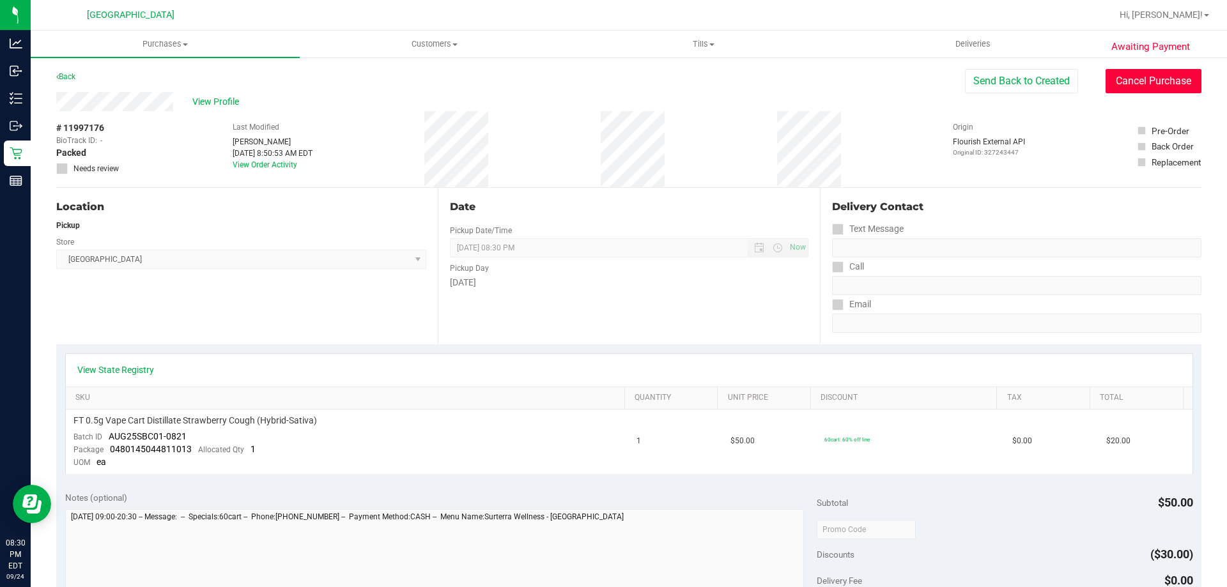
click at [1145, 80] on button "Cancel Purchase" at bounding box center [1154, 81] width 96 height 24
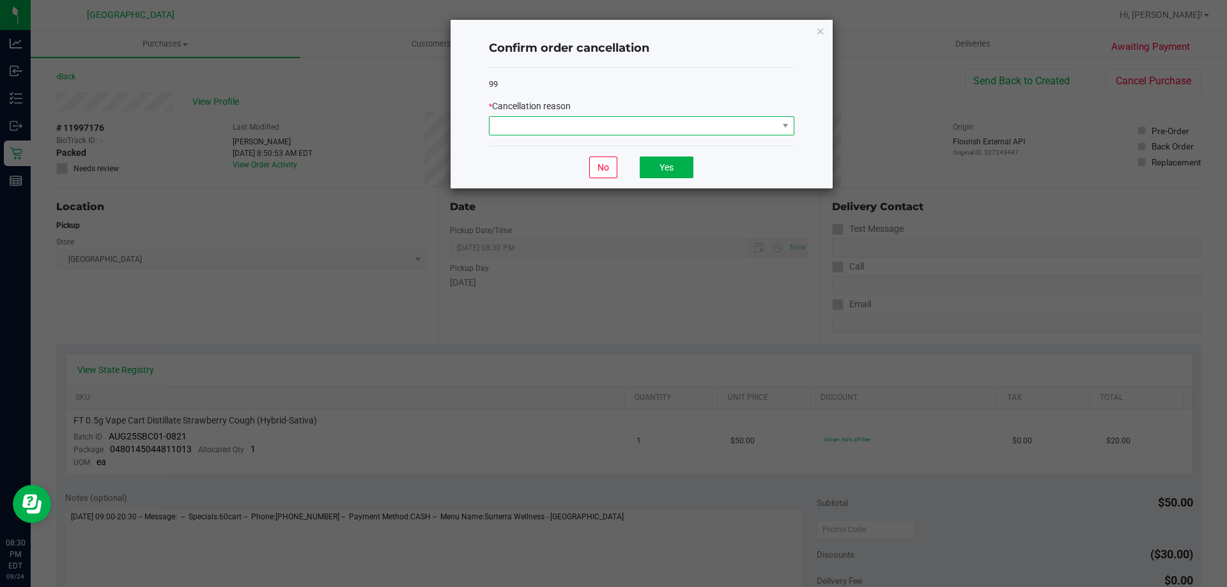
click at [669, 127] on span at bounding box center [634, 126] width 288 height 18
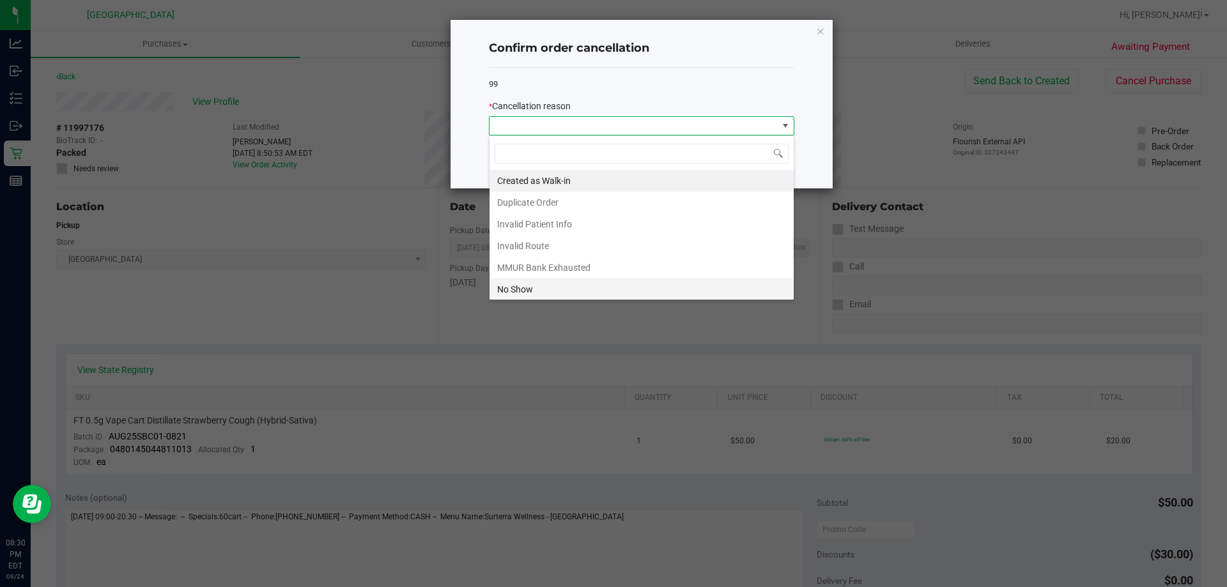
scroll to position [19, 306]
click at [552, 288] on li "No Show" at bounding box center [642, 290] width 304 height 22
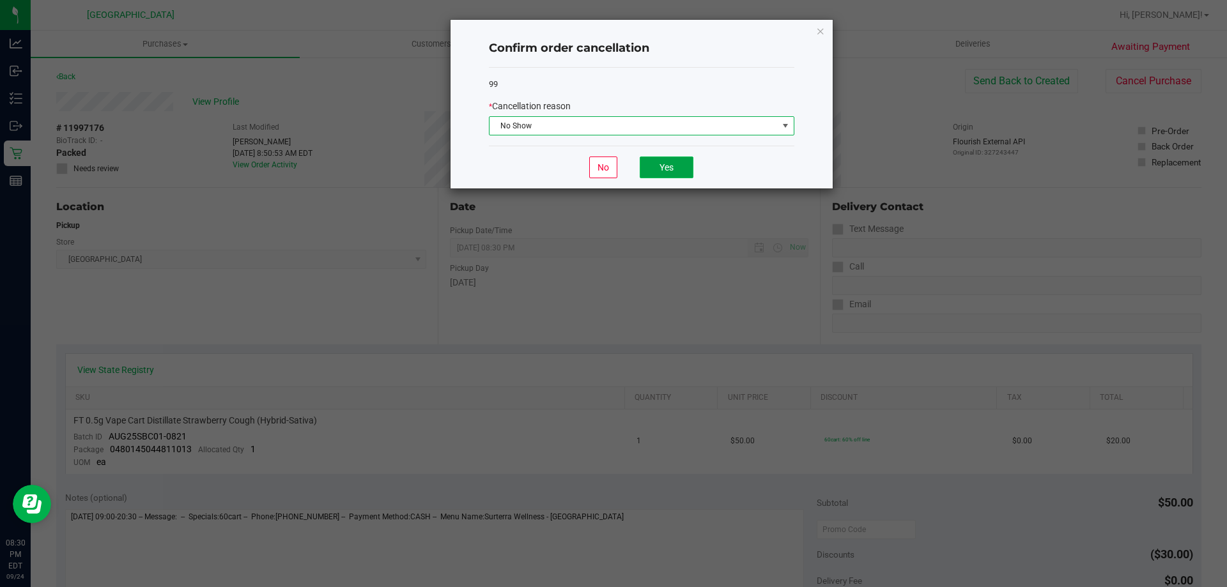
click at [662, 167] on button "Yes" at bounding box center [667, 168] width 54 height 22
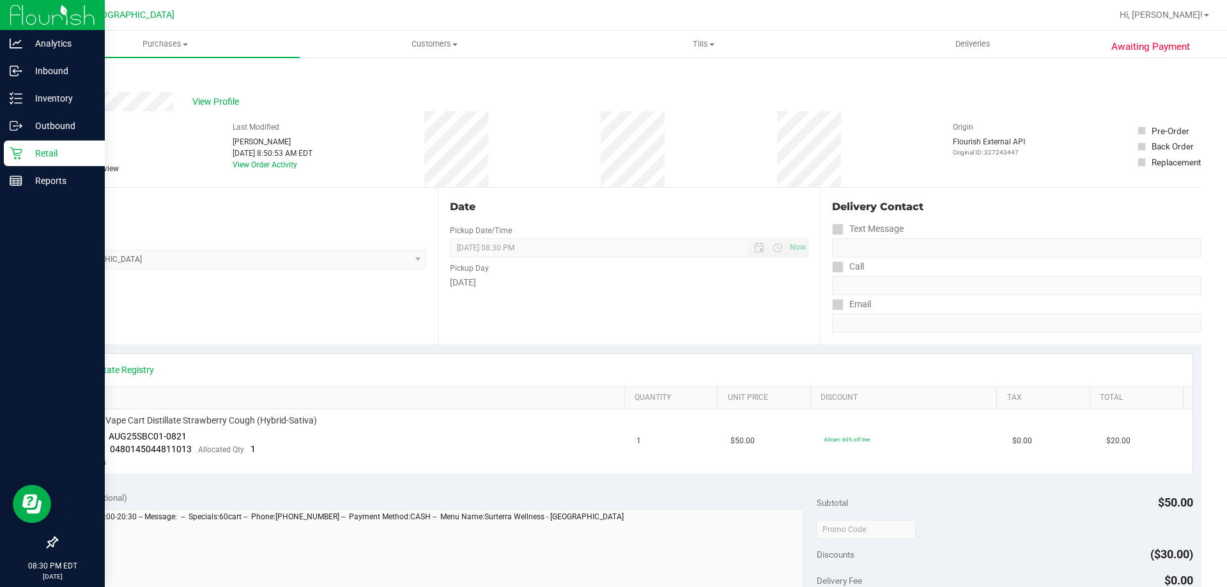
click at [24, 143] on div "Retail" at bounding box center [54, 154] width 101 height 26
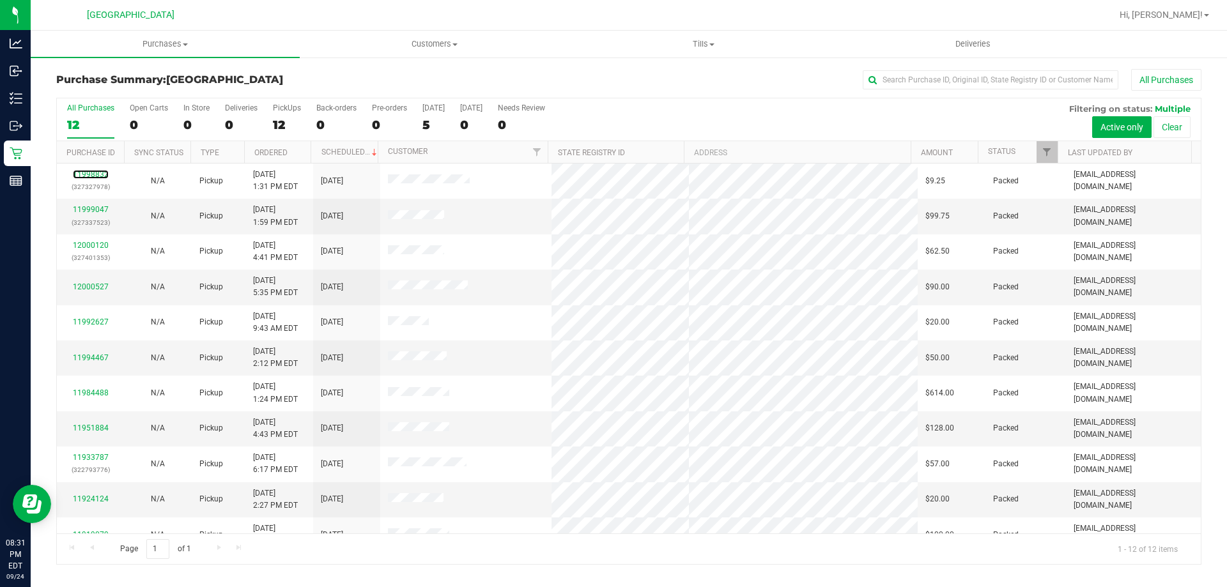
click at [99, 174] on link "11998832" at bounding box center [91, 174] width 36 height 9
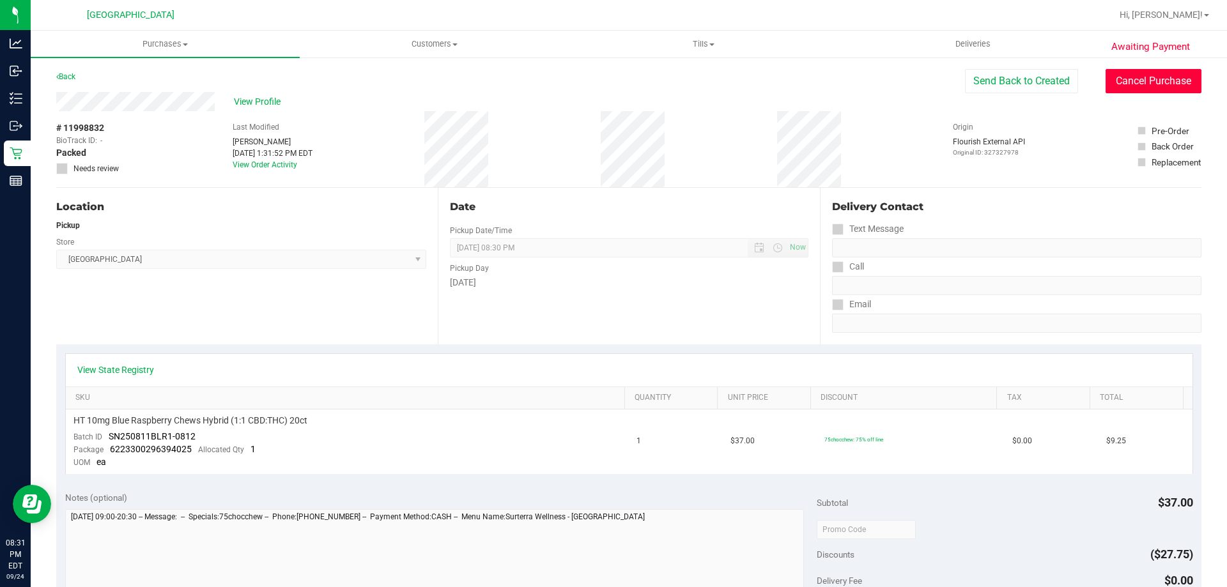
click at [1114, 82] on button "Cancel Purchase" at bounding box center [1154, 81] width 96 height 24
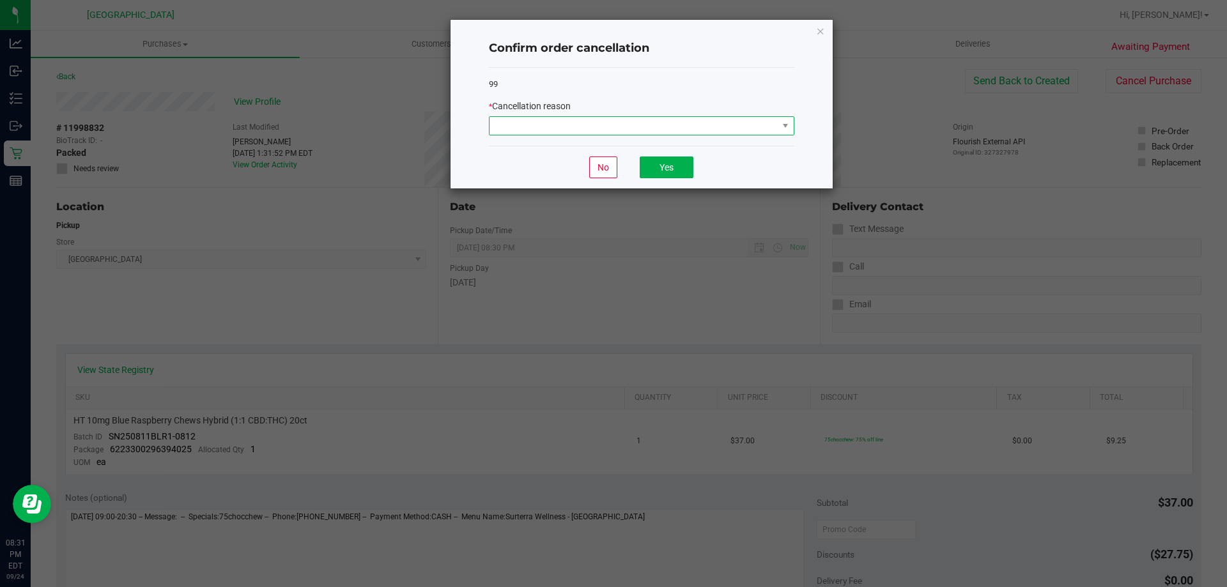
click at [690, 121] on span at bounding box center [634, 126] width 288 height 18
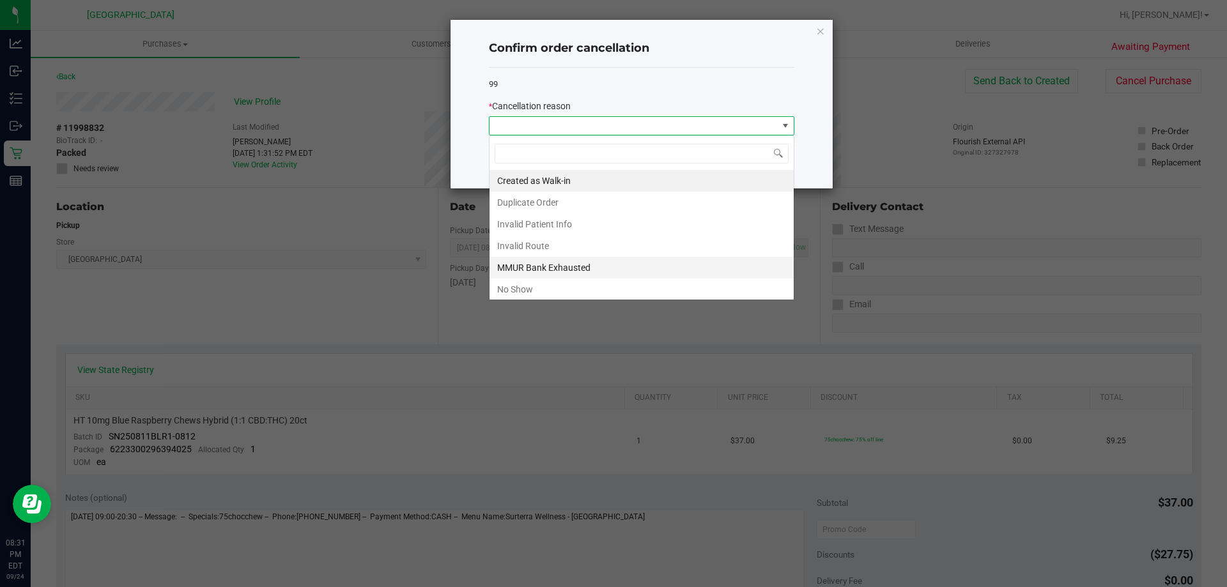
scroll to position [19, 306]
click at [549, 284] on li "No Show" at bounding box center [642, 290] width 304 height 22
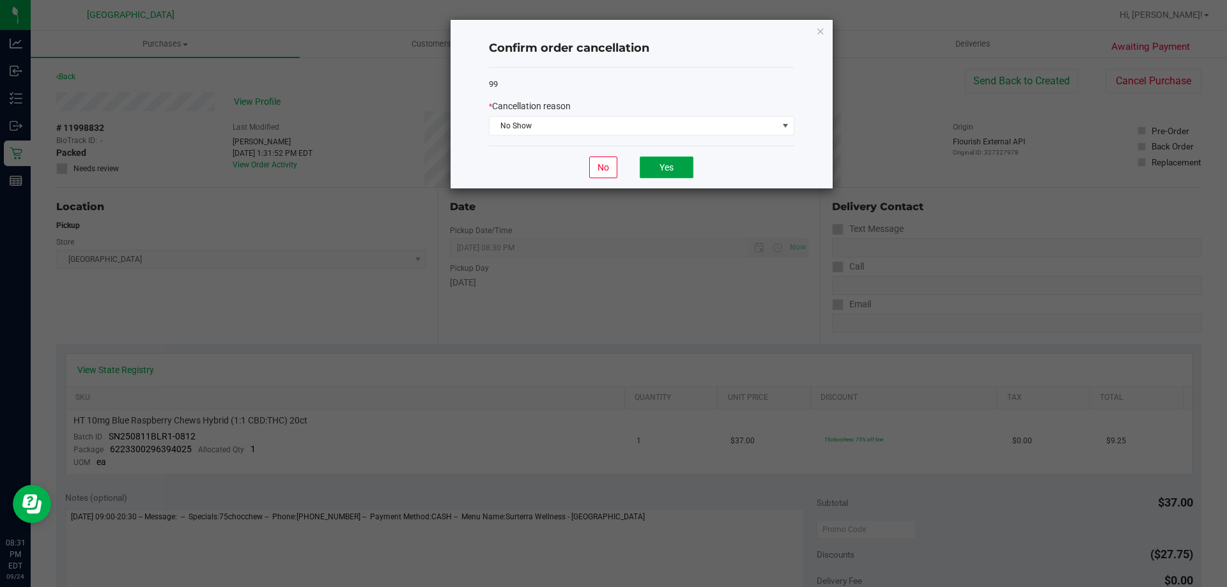
click at [660, 166] on button "Yes" at bounding box center [667, 168] width 54 height 22
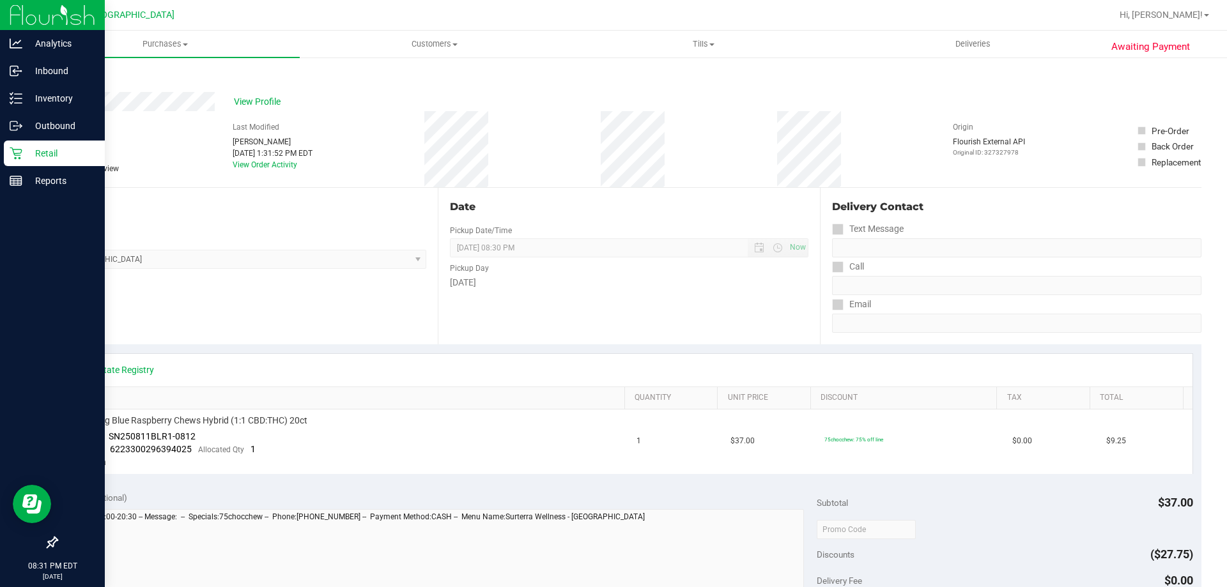
click at [3, 154] on link "Retail" at bounding box center [52, 154] width 105 height 27
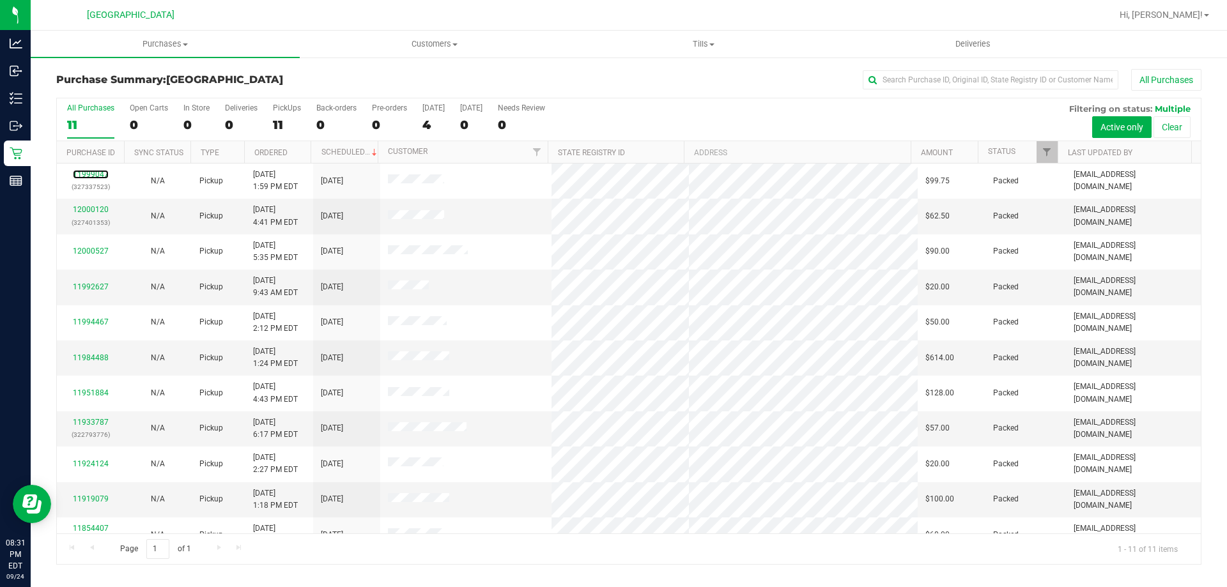
click at [90, 174] on link "11999047" at bounding box center [91, 174] width 36 height 9
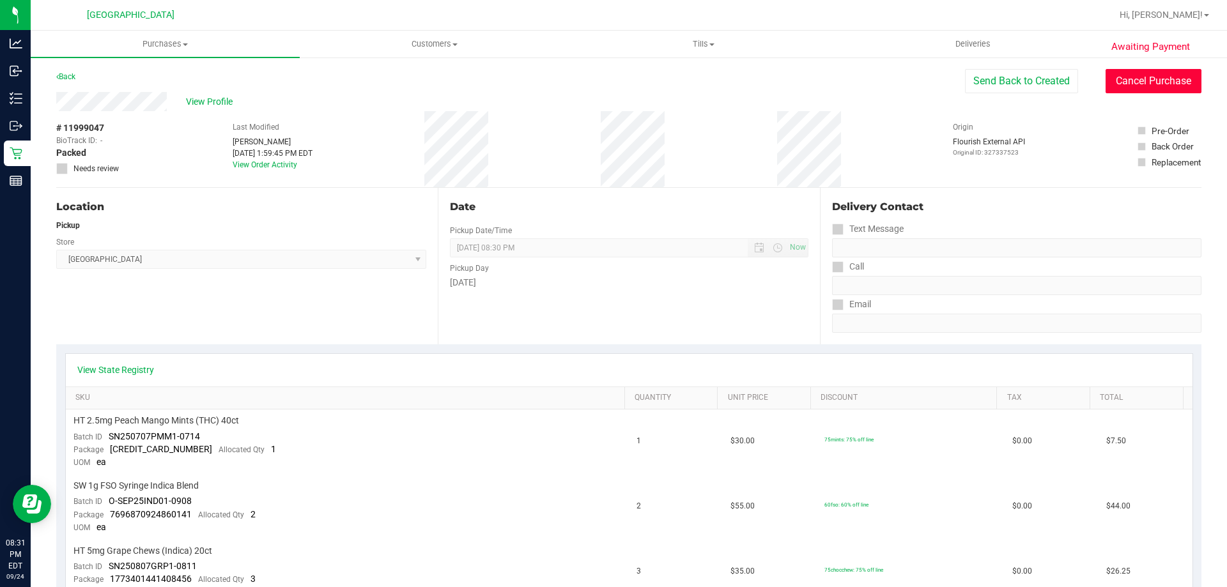
click at [1125, 82] on button "Cancel Purchase" at bounding box center [1154, 81] width 96 height 24
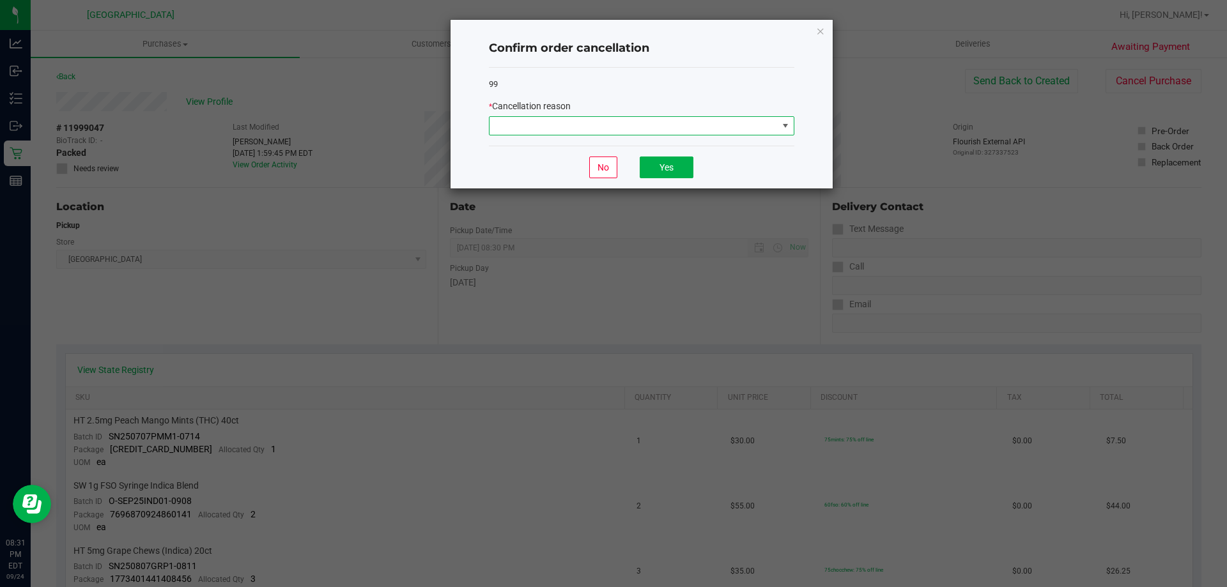
click at [568, 129] on span at bounding box center [634, 126] width 288 height 18
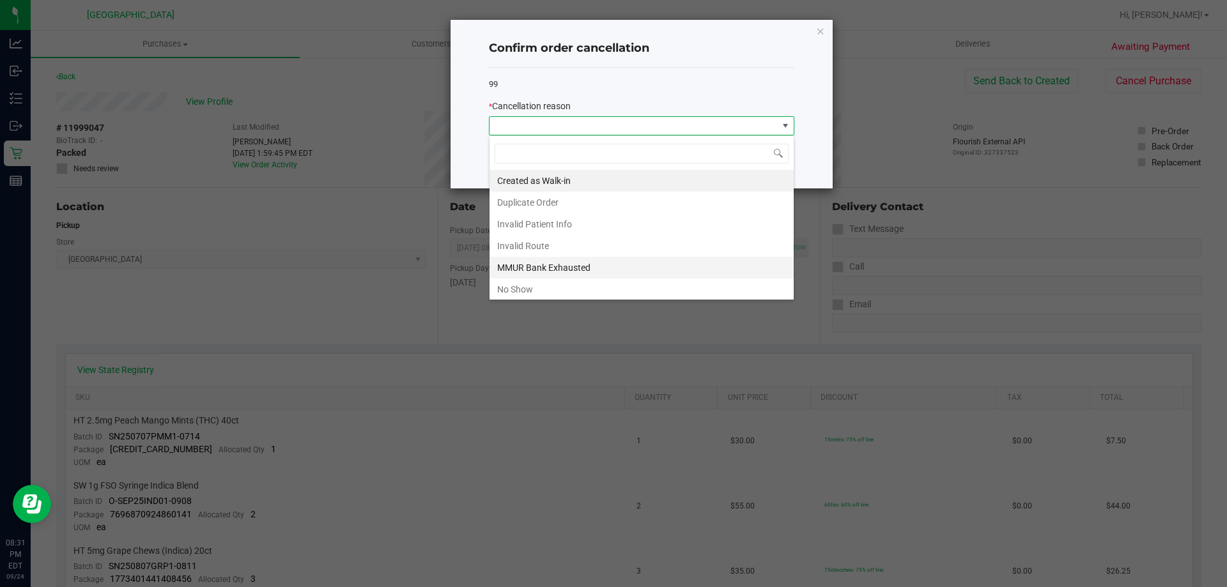
scroll to position [19, 306]
click at [525, 294] on li "No Show" at bounding box center [642, 290] width 304 height 22
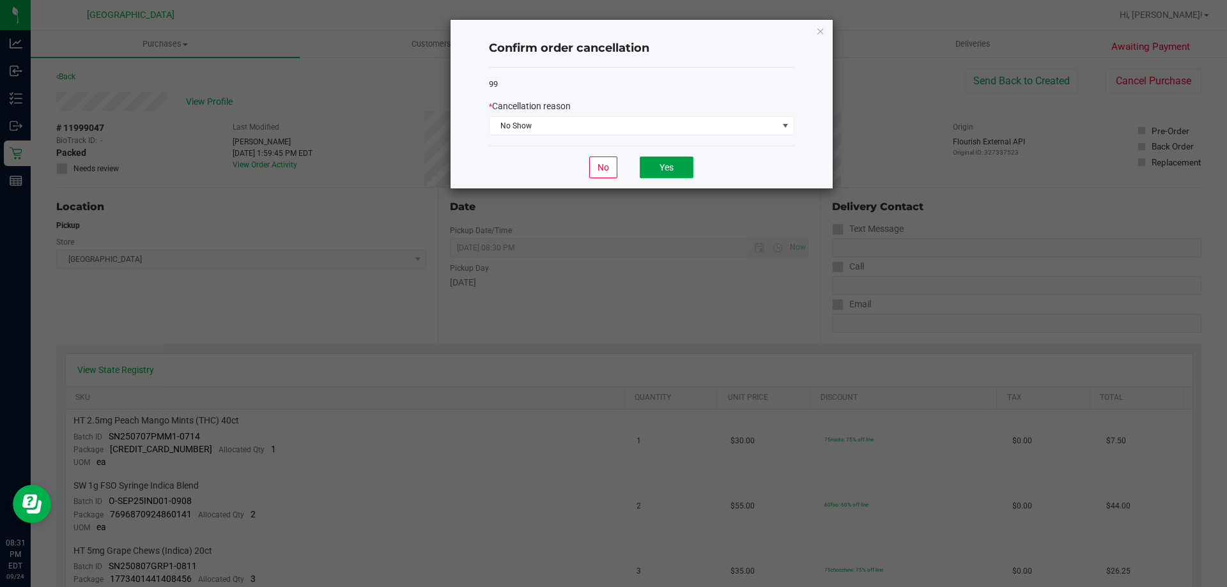
click at [662, 172] on button "Yes" at bounding box center [667, 168] width 54 height 22
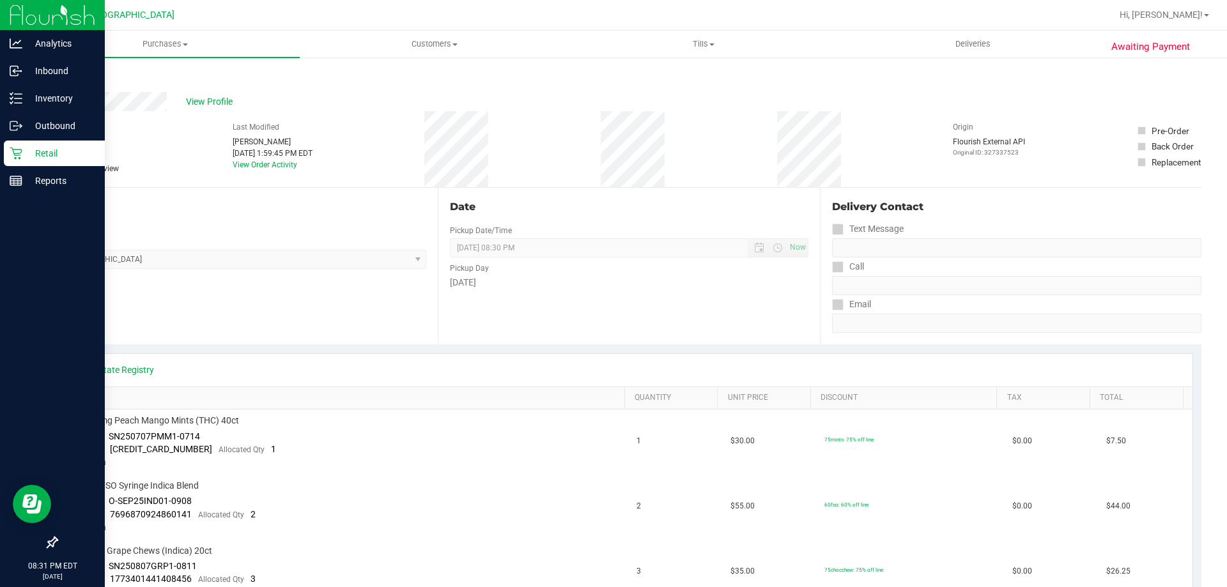
click at [0, 160] on link "Retail" at bounding box center [52, 154] width 105 height 27
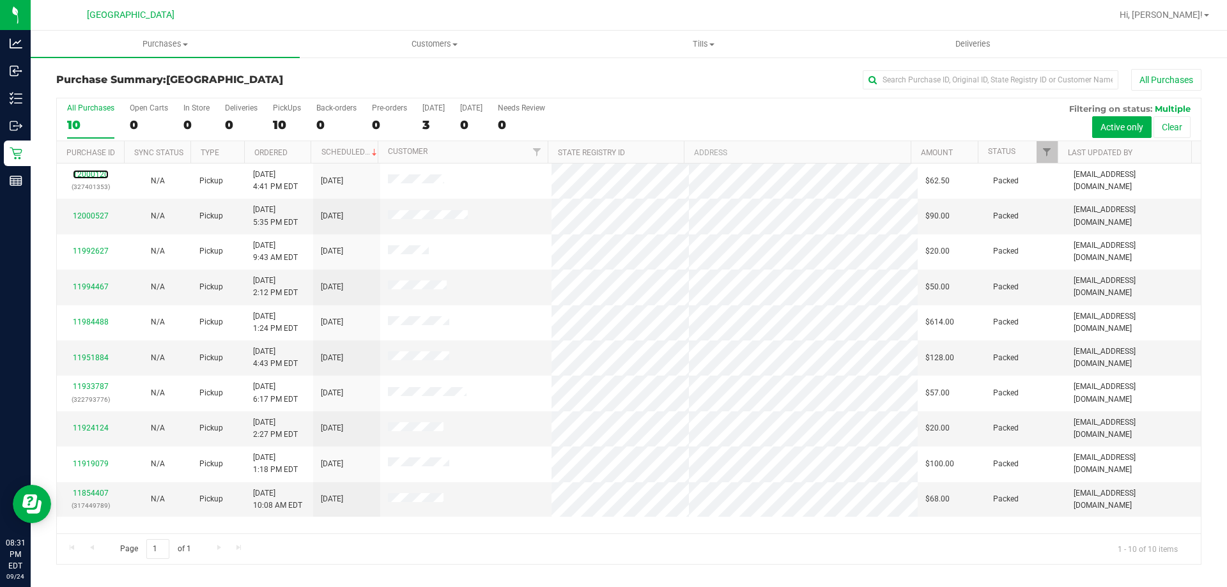
click at [90, 175] on link "12000120" at bounding box center [91, 174] width 36 height 9
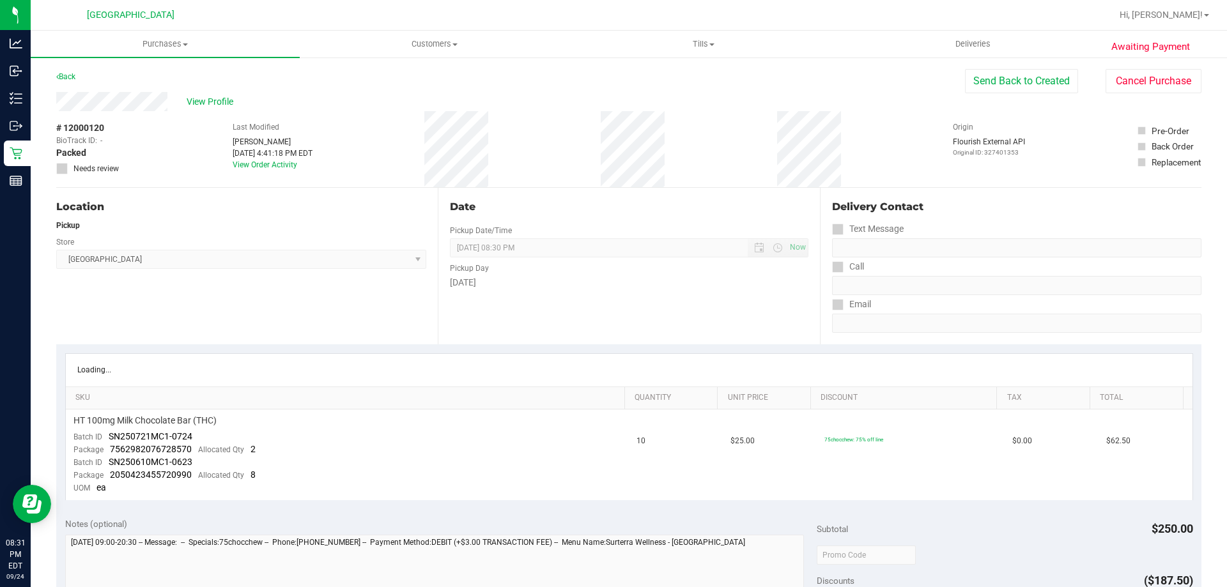
click at [1140, 64] on div "Awaiting Payment Back Send Back to Created Cancel Purchase View Profile # 12000…" at bounding box center [629, 559] width 1197 height 1006
click at [1143, 79] on button "Cancel Purchase" at bounding box center [1154, 81] width 96 height 24
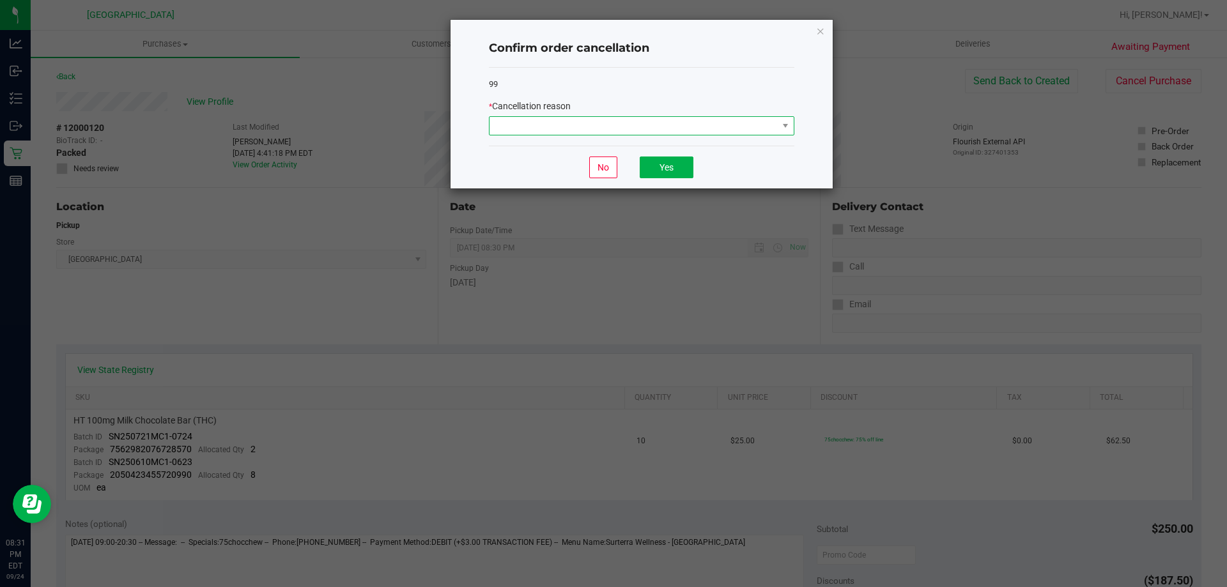
click at [644, 131] on span at bounding box center [634, 126] width 288 height 18
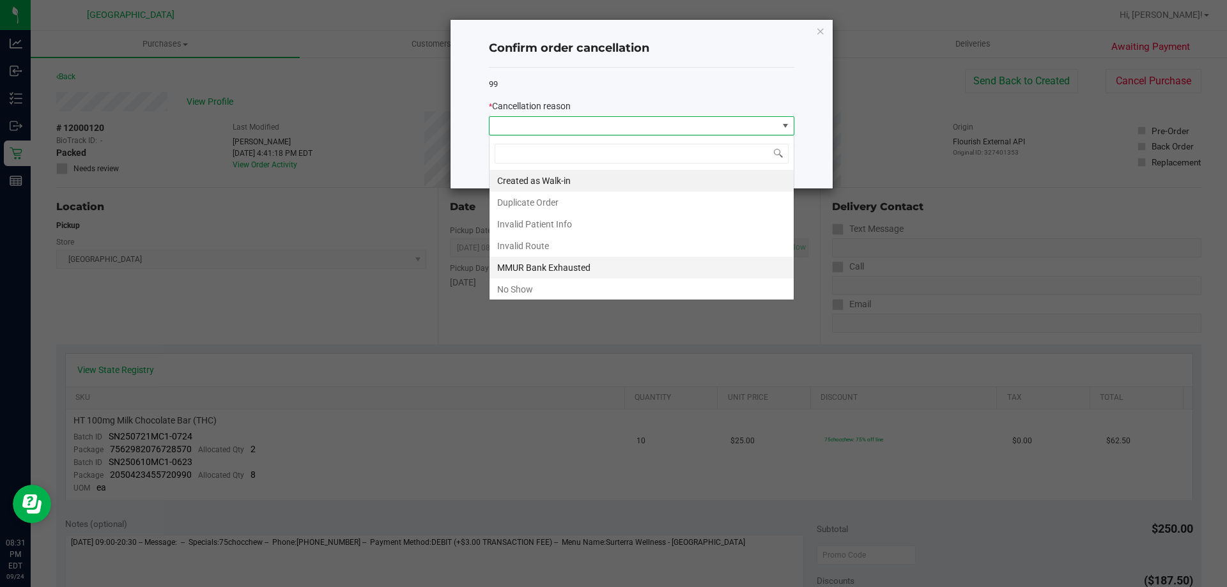
scroll to position [19, 306]
click at [543, 293] on li "No Show" at bounding box center [642, 290] width 304 height 22
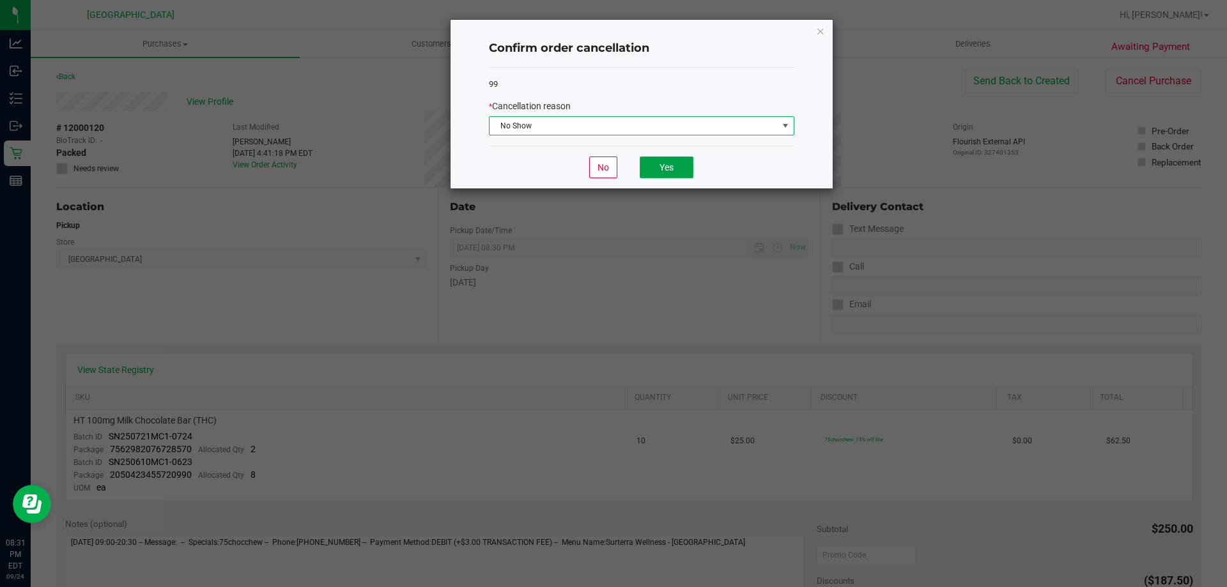
click at [658, 178] on button "Yes" at bounding box center [667, 168] width 54 height 22
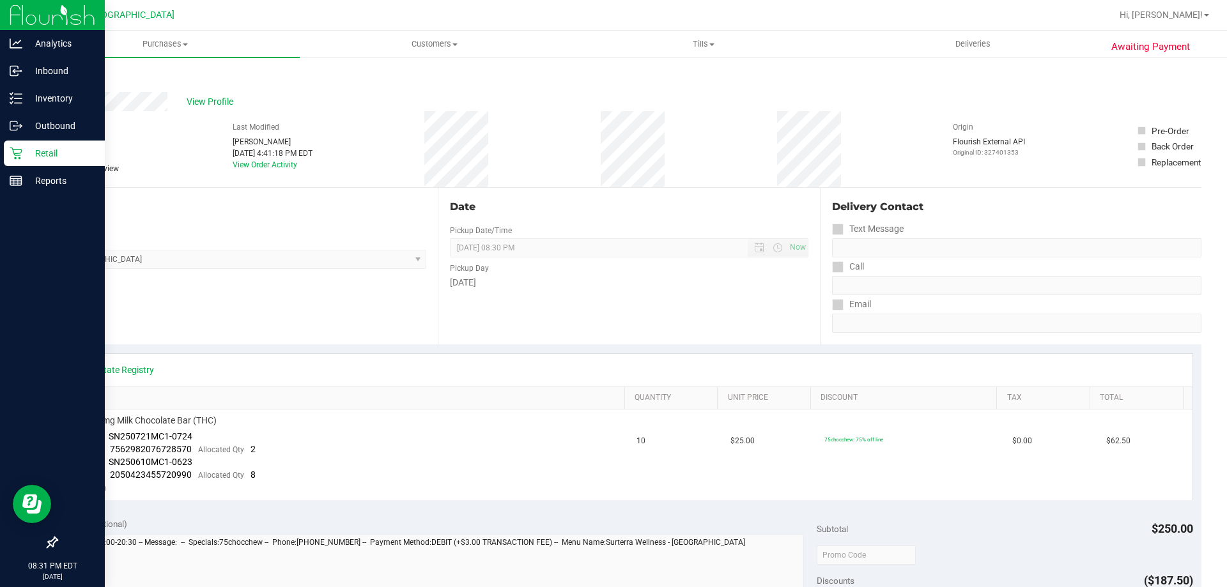
click at [20, 154] on icon at bounding box center [16, 153] width 13 height 13
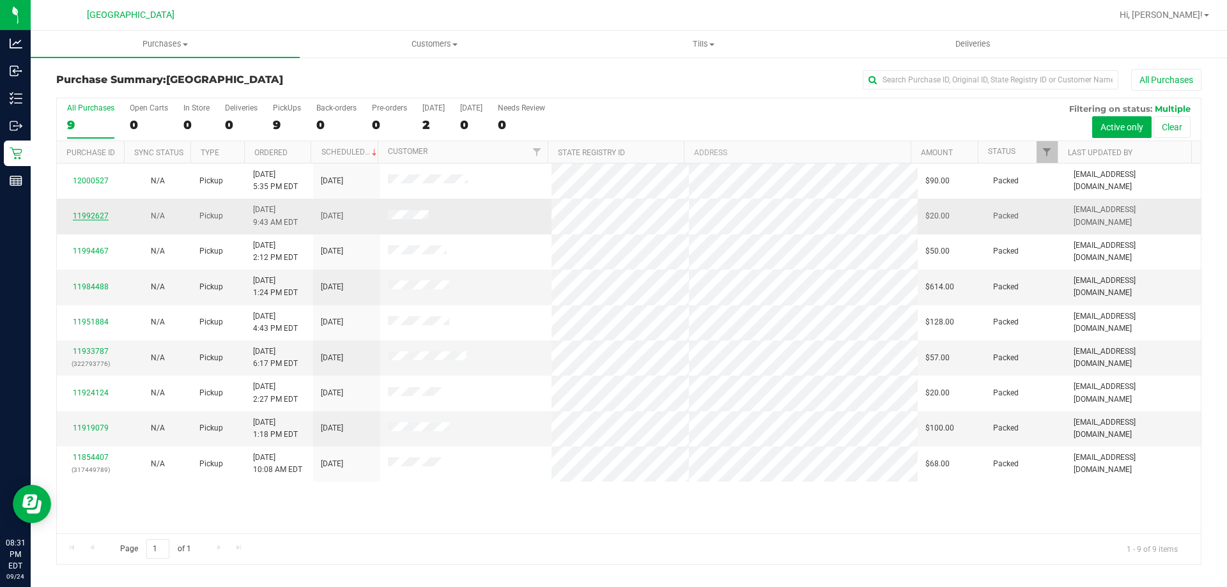
click at [90, 215] on link "11992627" at bounding box center [91, 216] width 36 height 9
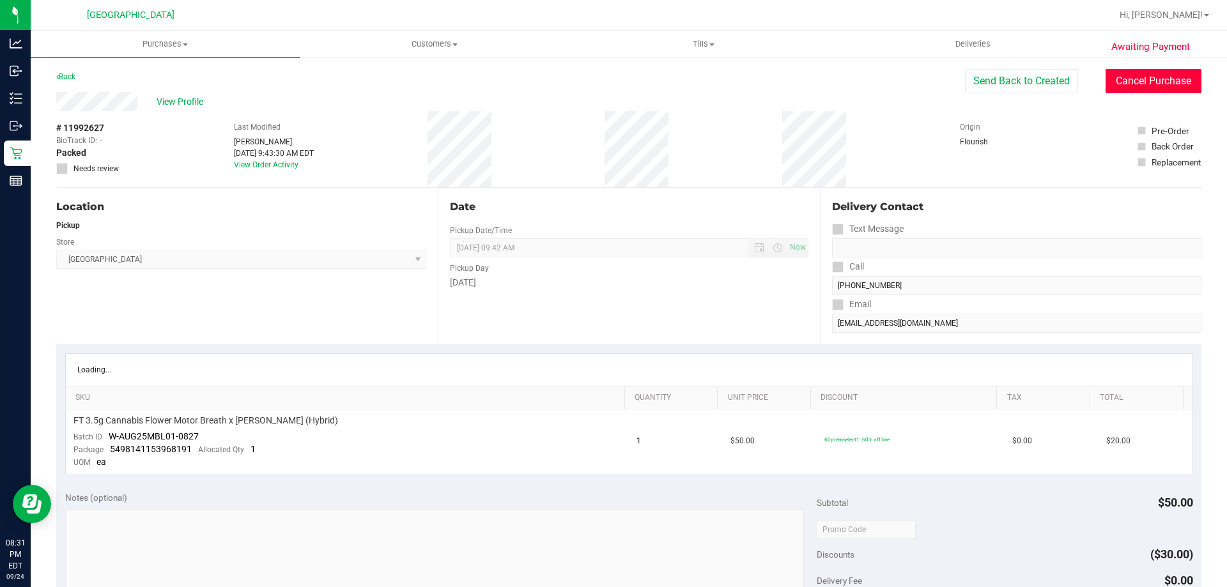
click at [1116, 82] on button "Cancel Purchase" at bounding box center [1154, 81] width 96 height 24
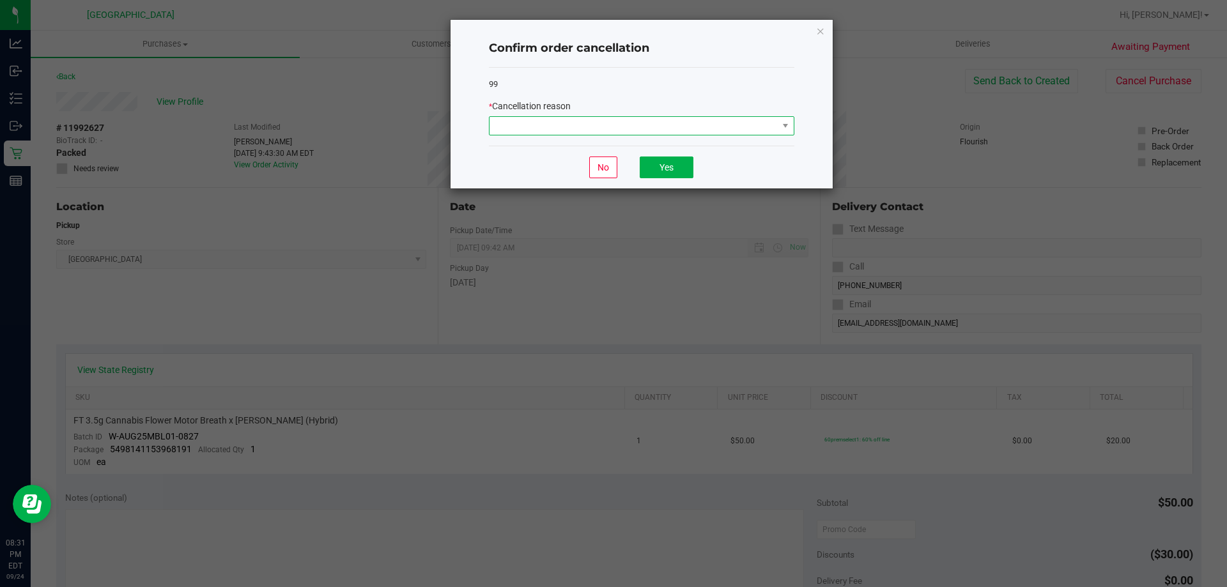
click at [621, 128] on span at bounding box center [634, 126] width 288 height 18
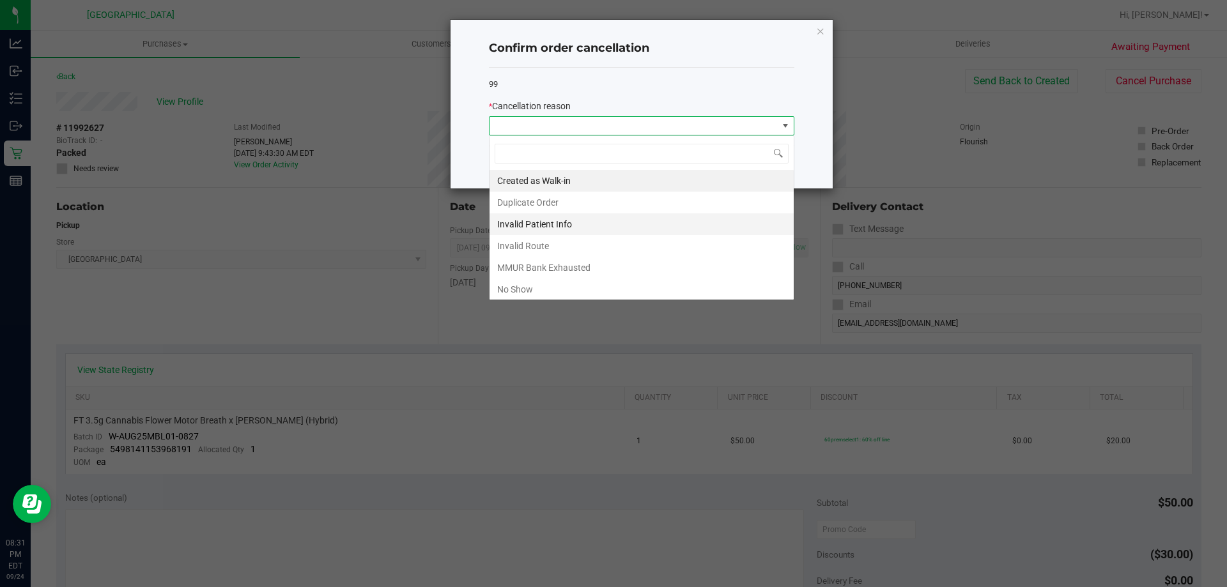
scroll to position [19, 306]
click at [506, 288] on li "No Show" at bounding box center [642, 290] width 304 height 22
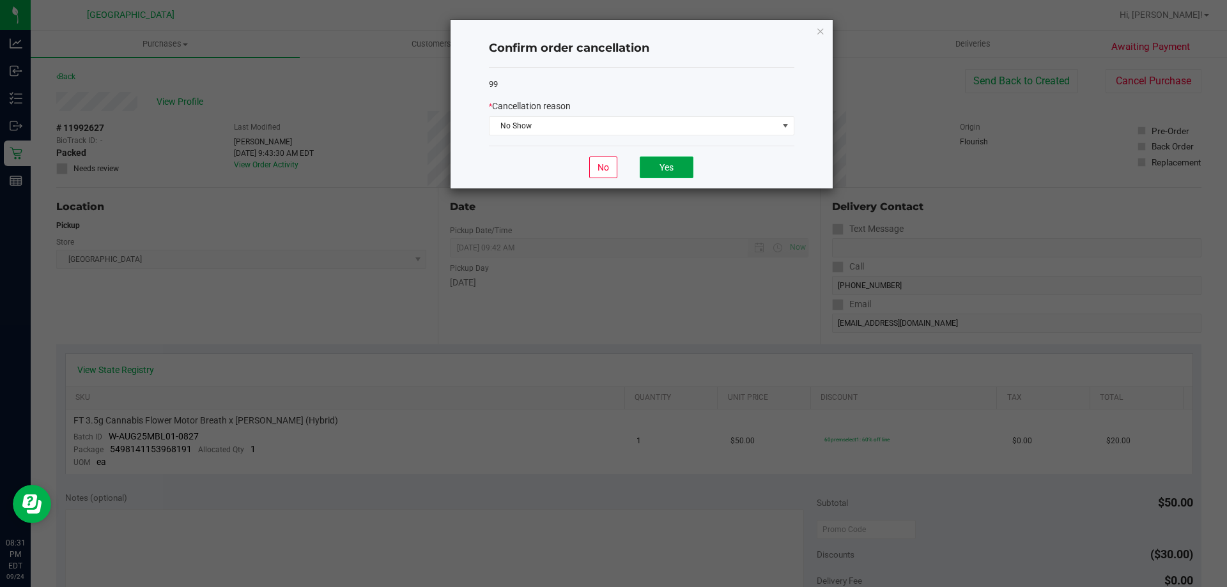
click at [686, 164] on button "Yes" at bounding box center [667, 168] width 54 height 22
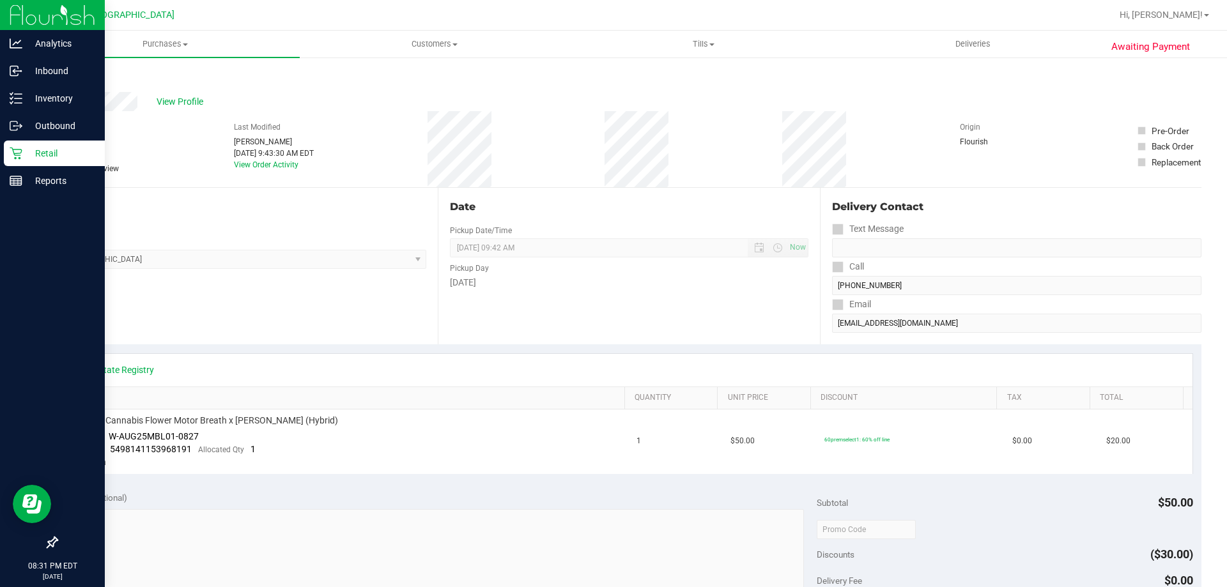
click at [20, 149] on icon at bounding box center [16, 153] width 13 height 13
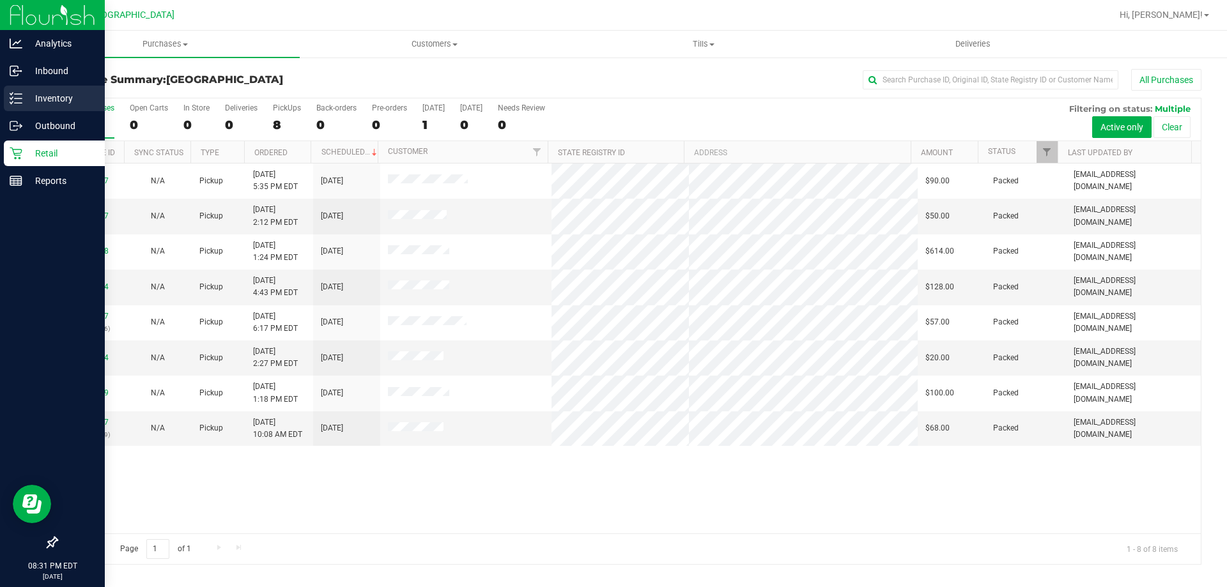
click at [26, 102] on p "Inventory" at bounding box center [60, 98] width 77 height 15
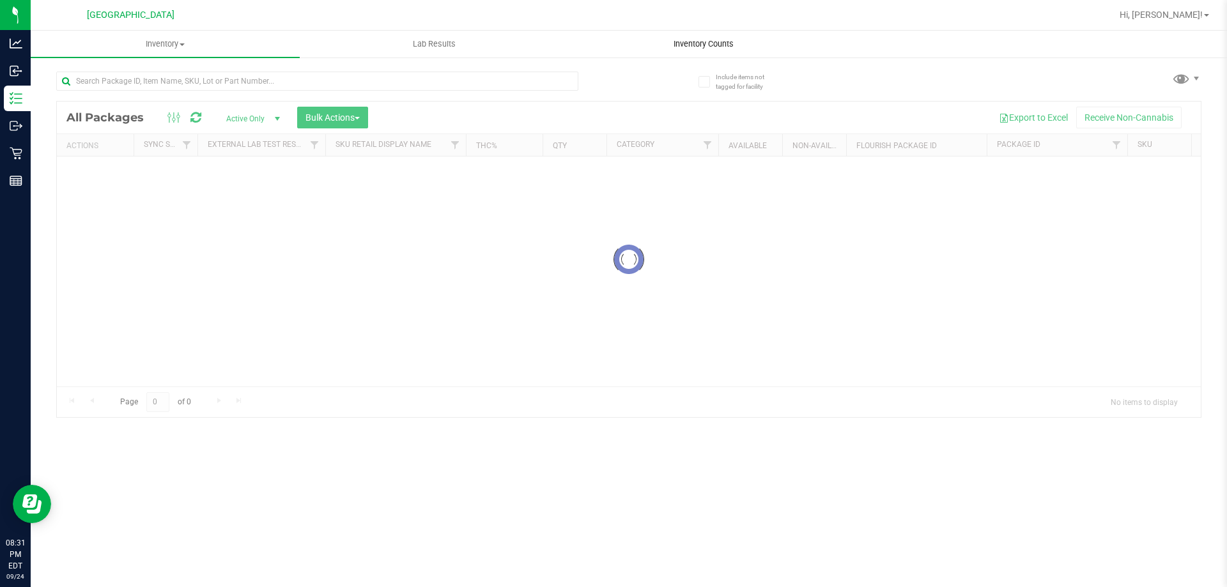
click at [723, 38] on span "Inventory Counts" at bounding box center [703, 44] width 95 height 12
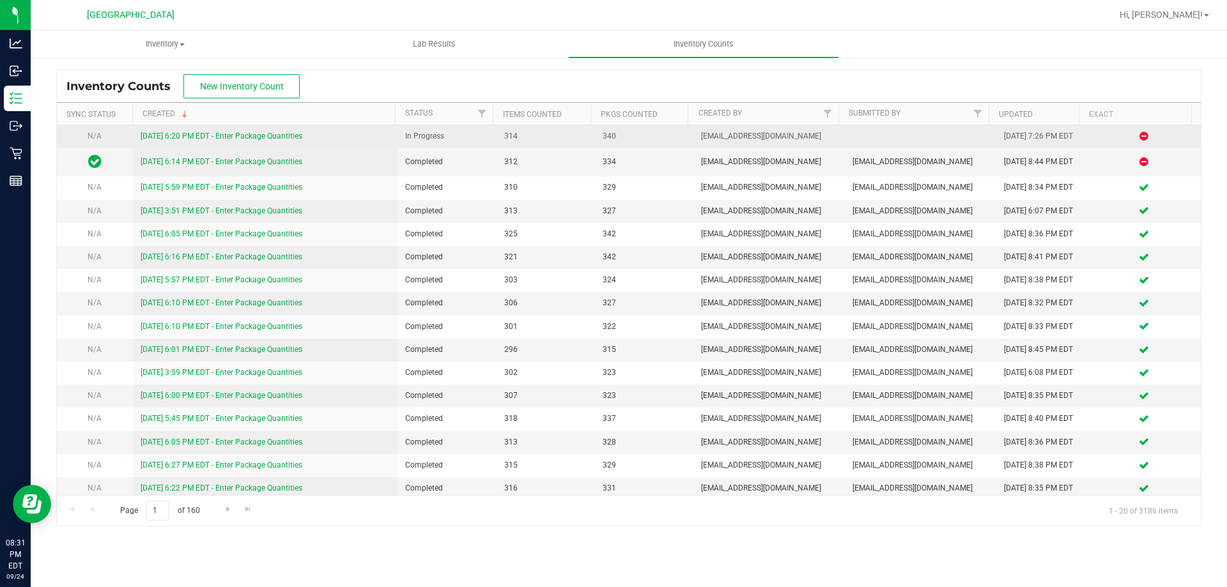
click at [192, 136] on link "9/24/25 6:20 PM EDT - Enter Package Quantities" at bounding box center [222, 136] width 162 height 9
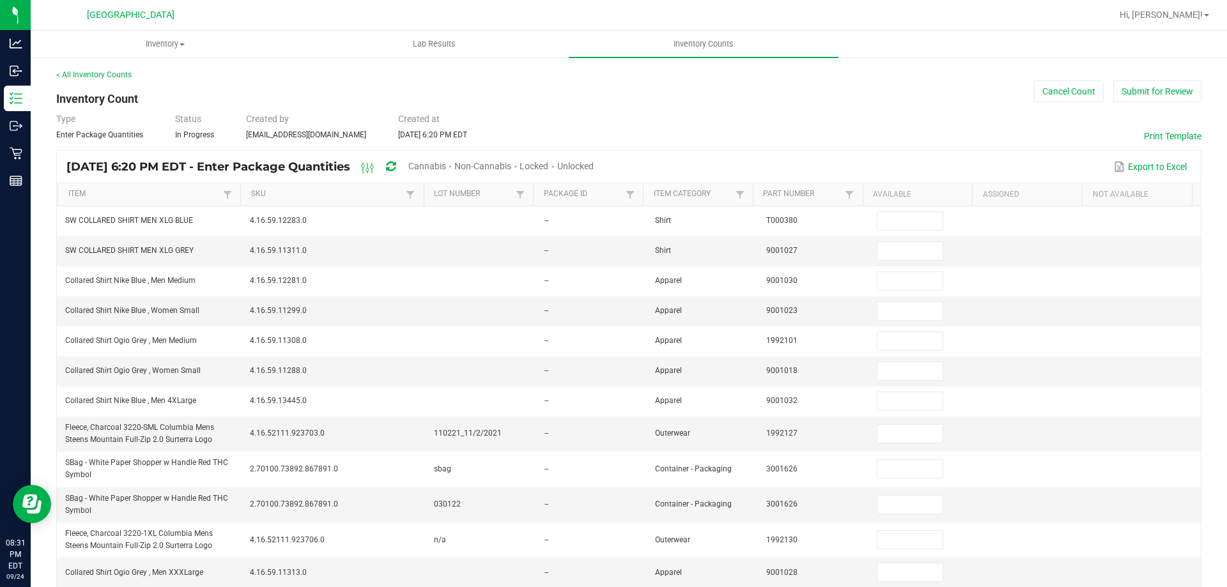
click at [594, 162] on span "Unlocked" at bounding box center [575, 166] width 36 height 10
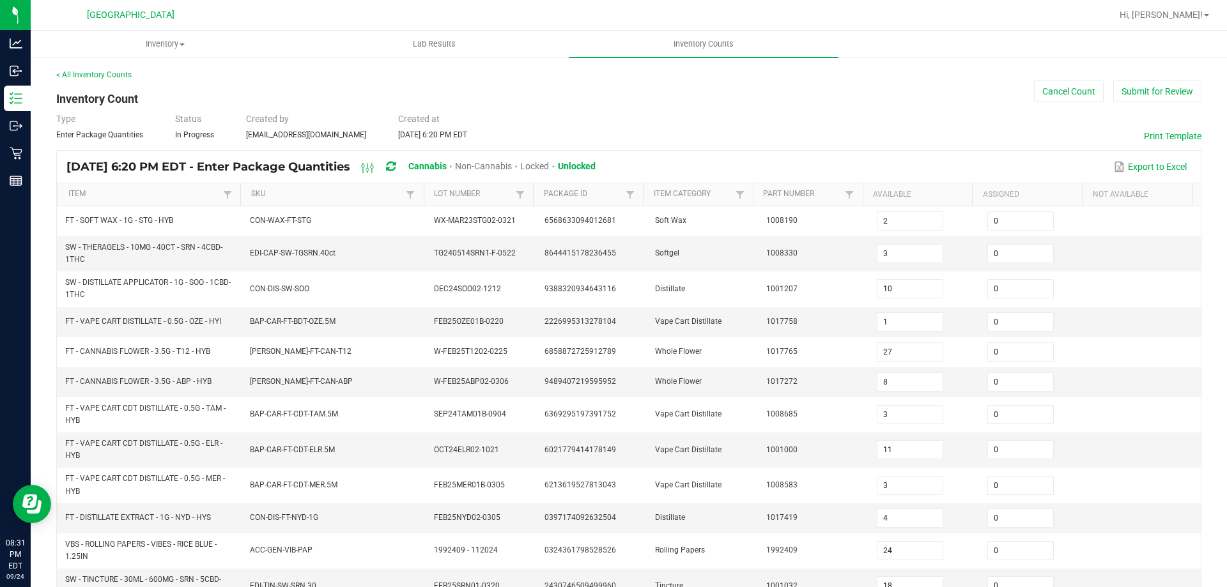
click at [156, 201] on th "Item" at bounding box center [149, 194] width 183 height 23
click at [158, 194] on link "Item" at bounding box center [144, 194] width 152 height 10
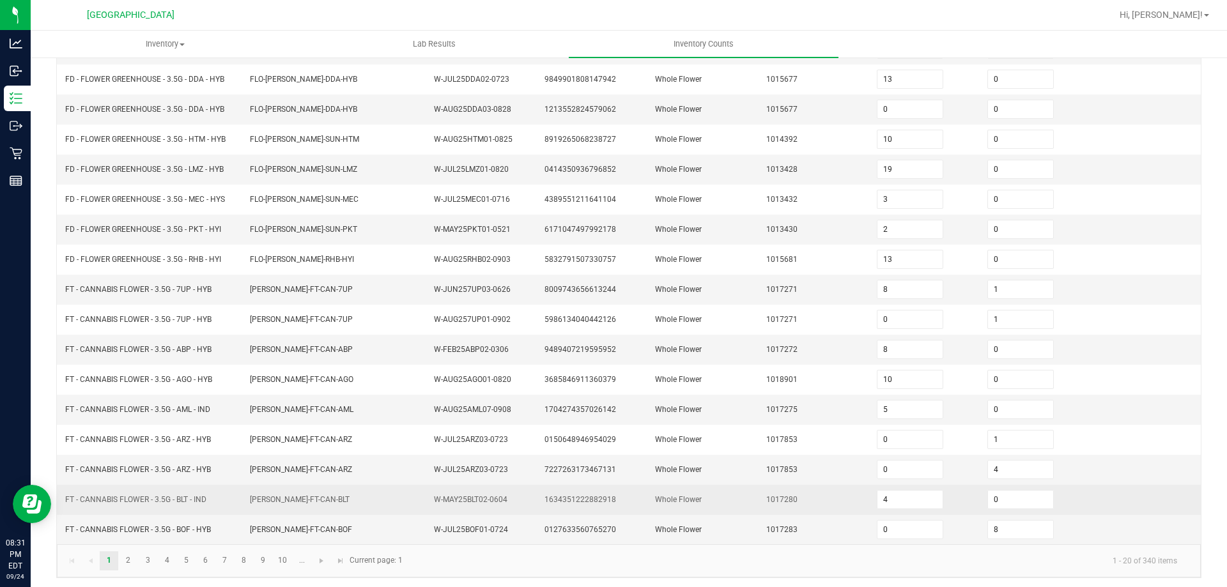
scroll to position [271, 0]
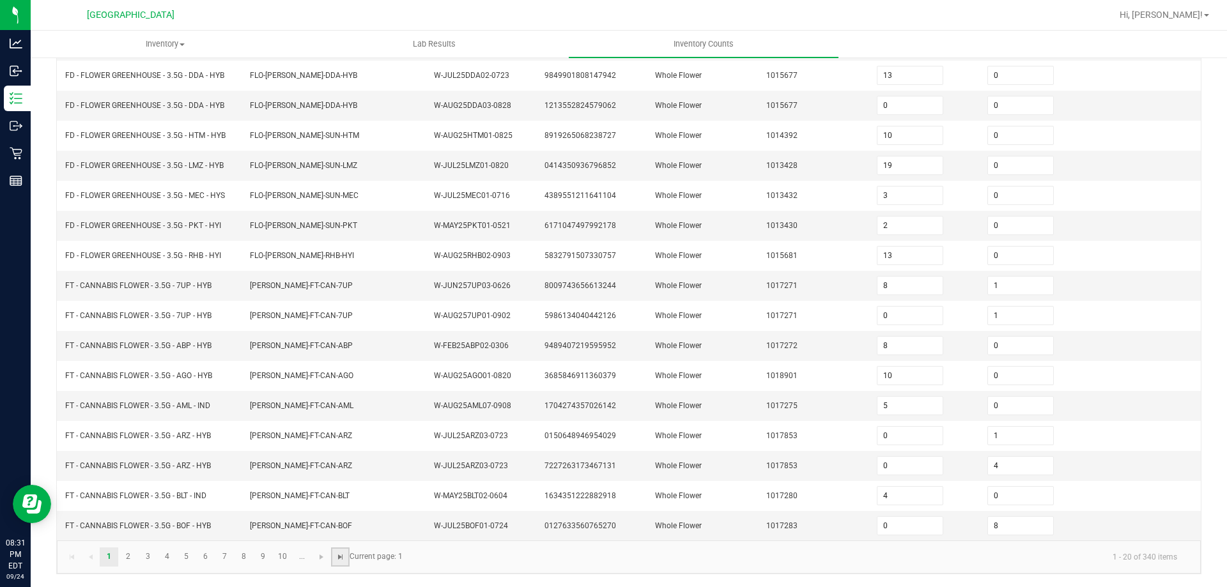
click at [337, 556] on span "Go to the last page" at bounding box center [341, 557] width 10 height 10
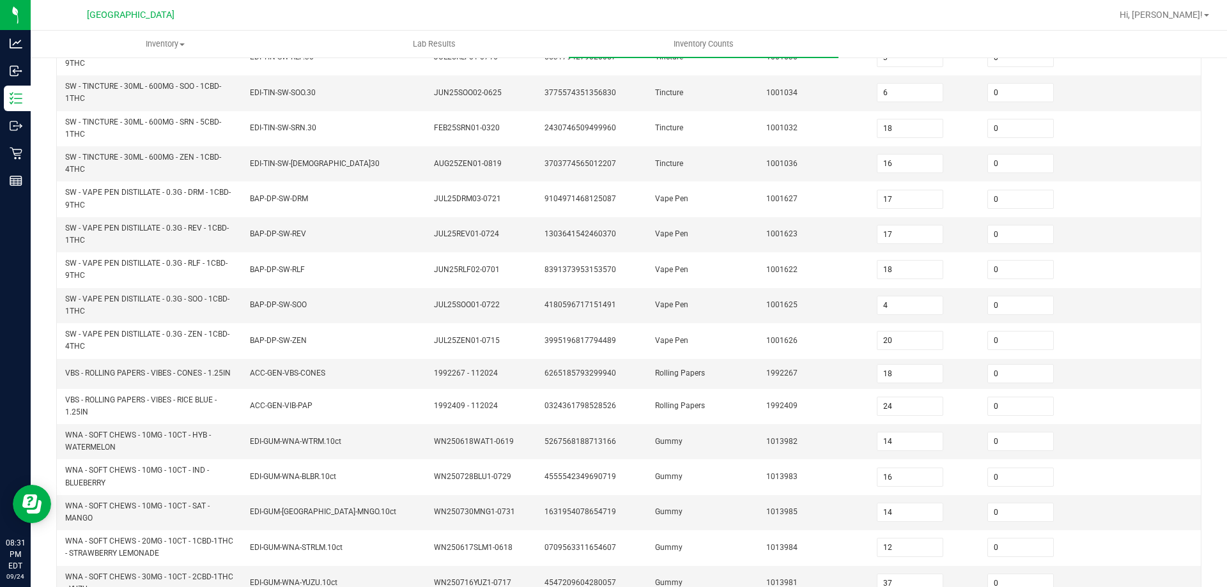
scroll to position [0, 0]
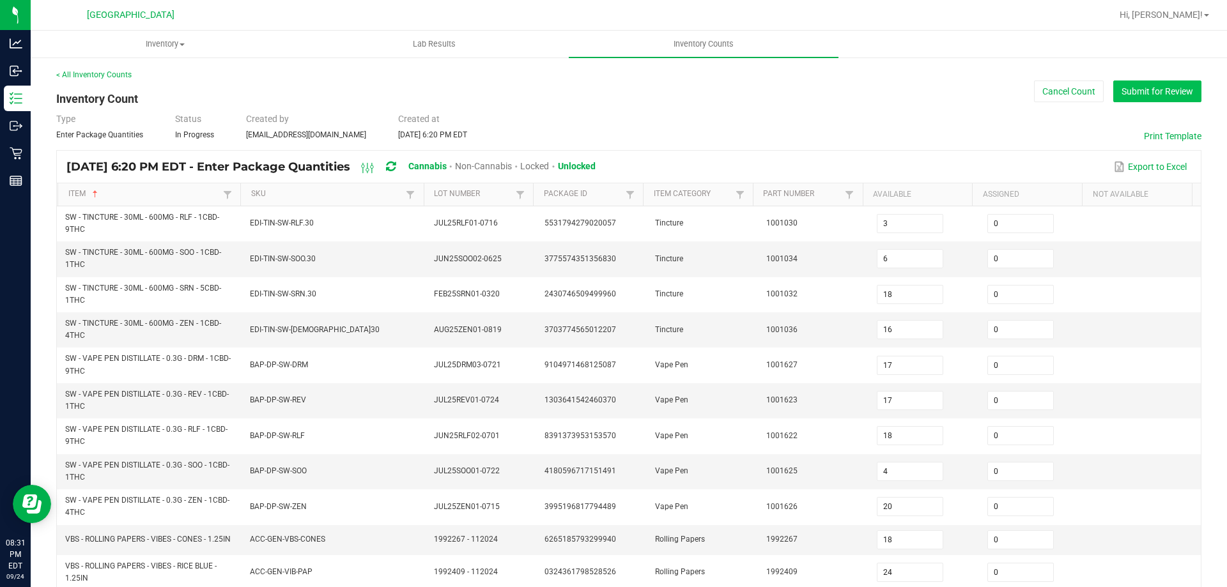
click at [1155, 89] on button "Submit for Review" at bounding box center [1157, 92] width 88 height 22
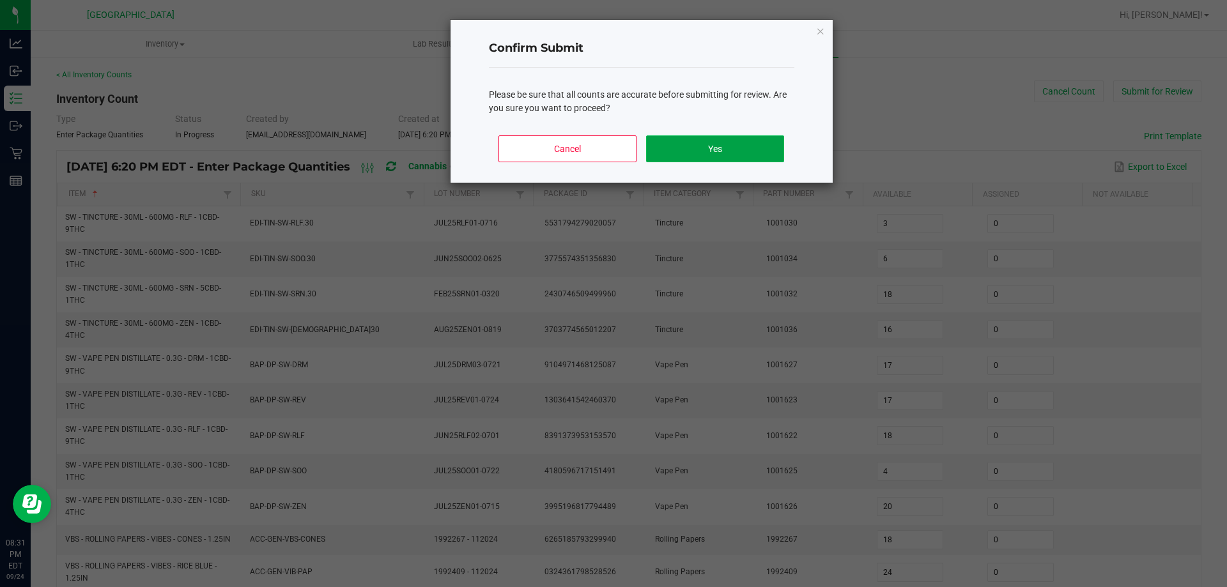
click at [741, 145] on button "Yes" at bounding box center [714, 149] width 137 height 27
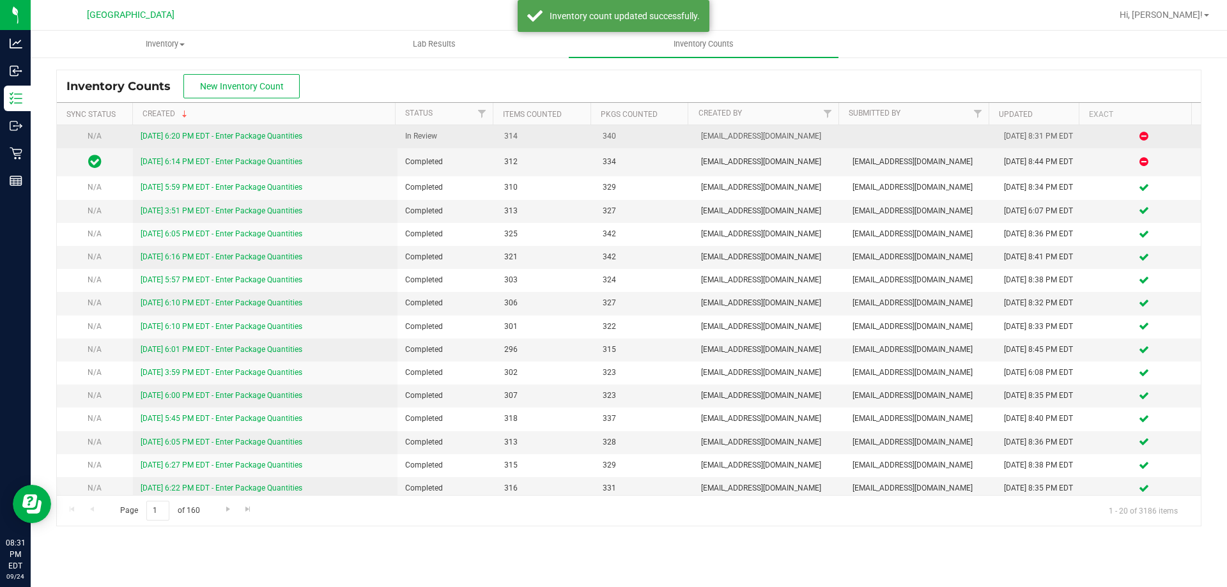
click at [206, 133] on link "9/24/25 6:20 PM EDT - Enter Package Quantities" at bounding box center [222, 136] width 162 height 9
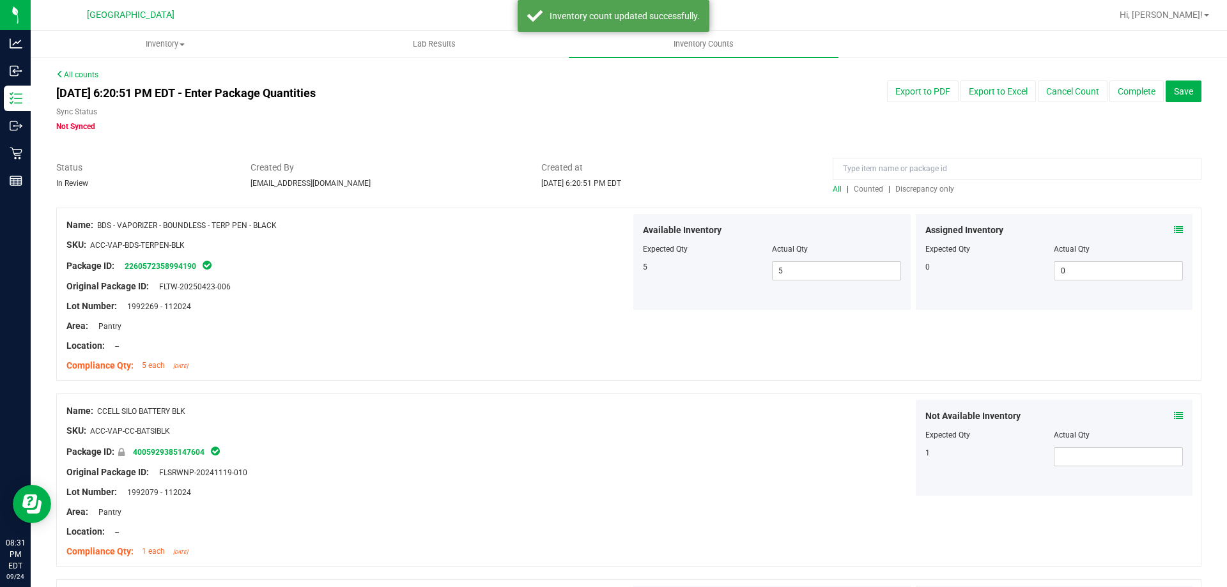
click at [924, 190] on span "Discrepancy only" at bounding box center [924, 189] width 59 height 9
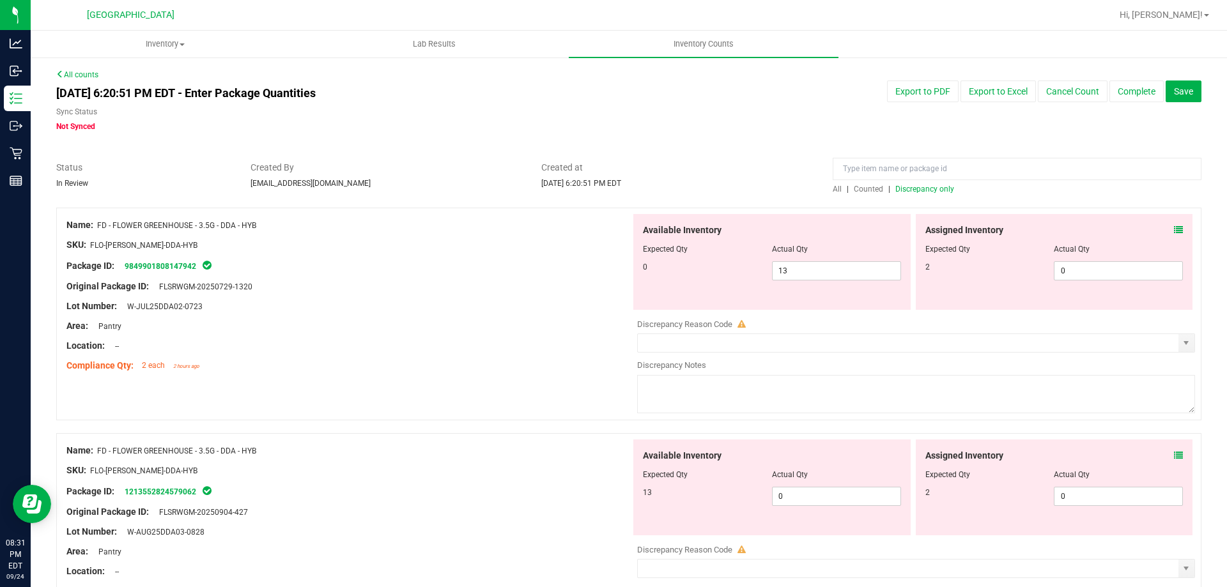
click at [1174, 226] on icon at bounding box center [1178, 230] width 9 height 9
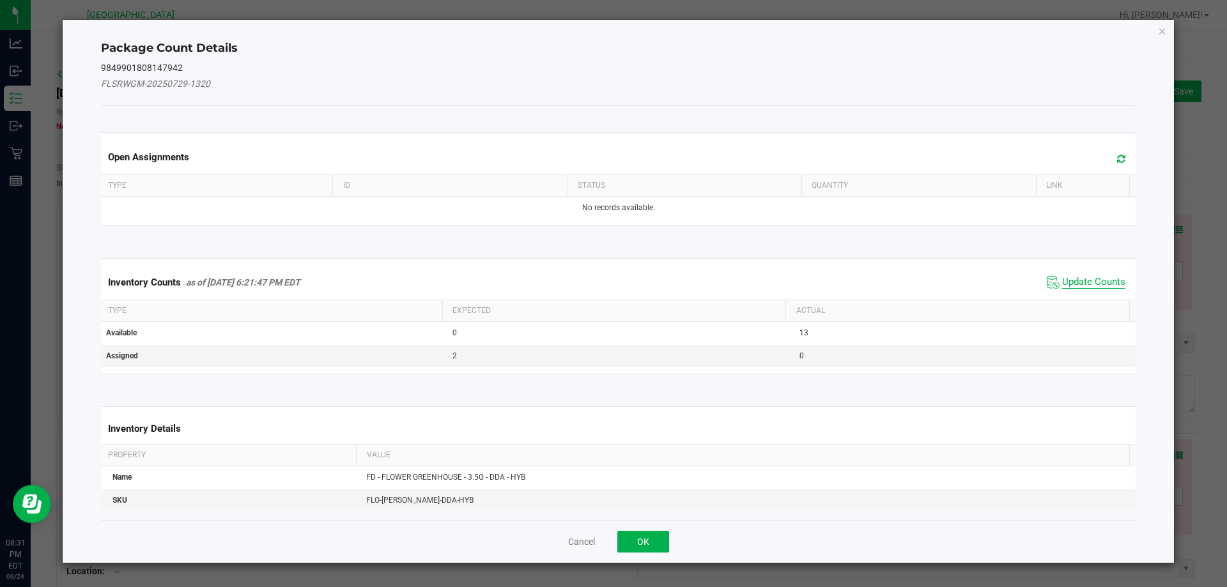
click at [1097, 286] on span "Update Counts" at bounding box center [1093, 282] width 63 height 13
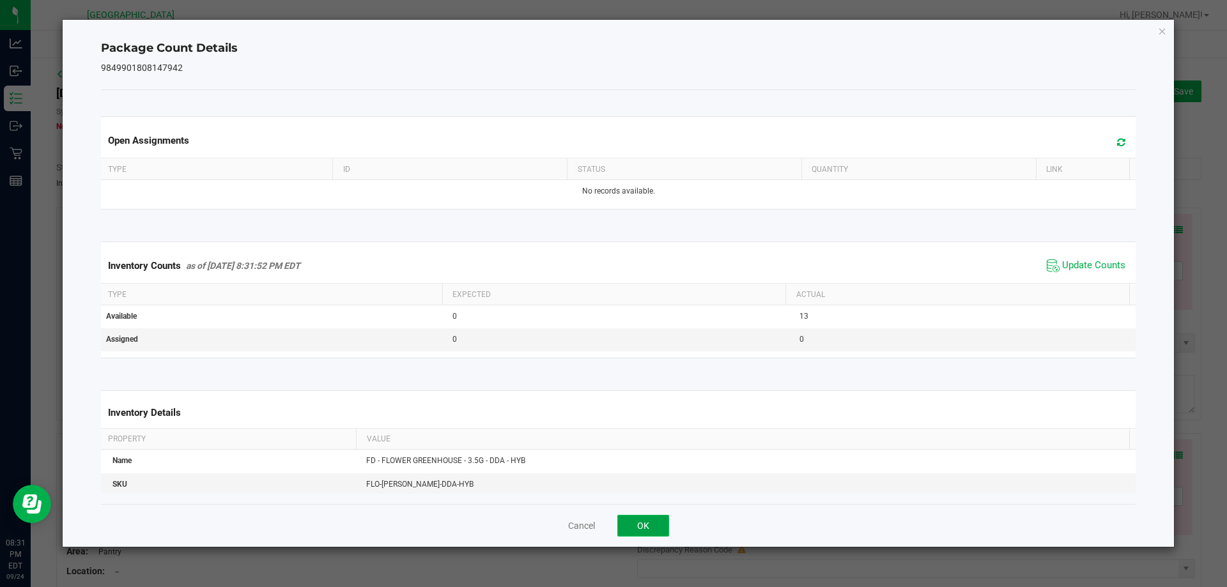
click at [650, 536] on button "OK" at bounding box center [643, 526] width 52 height 22
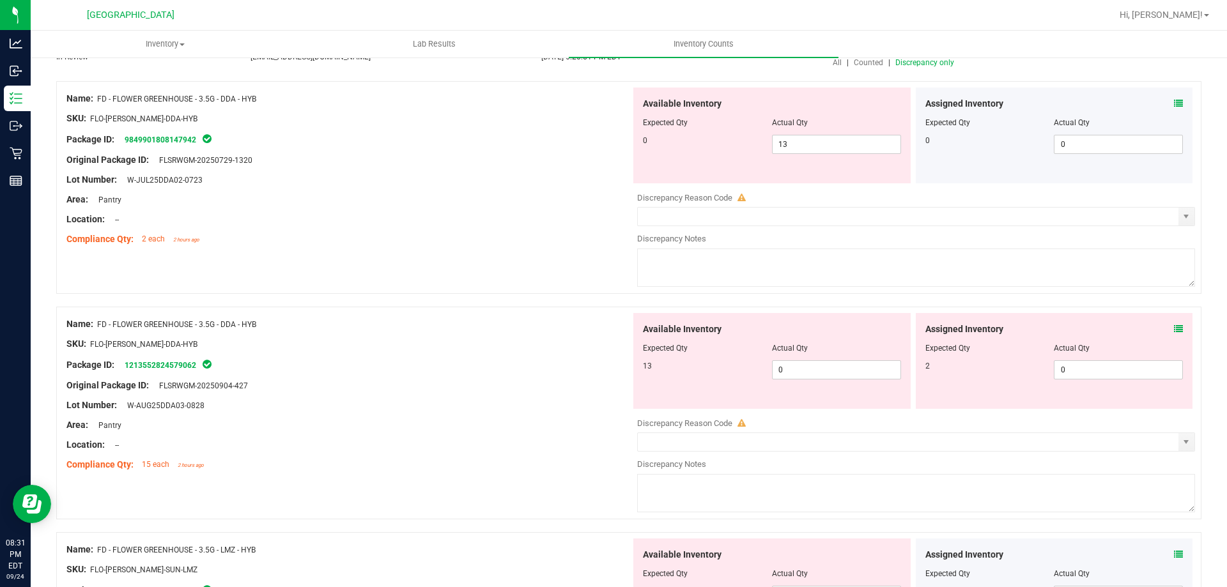
scroll to position [128, 0]
click at [1174, 333] on span at bounding box center [1178, 328] width 9 height 13
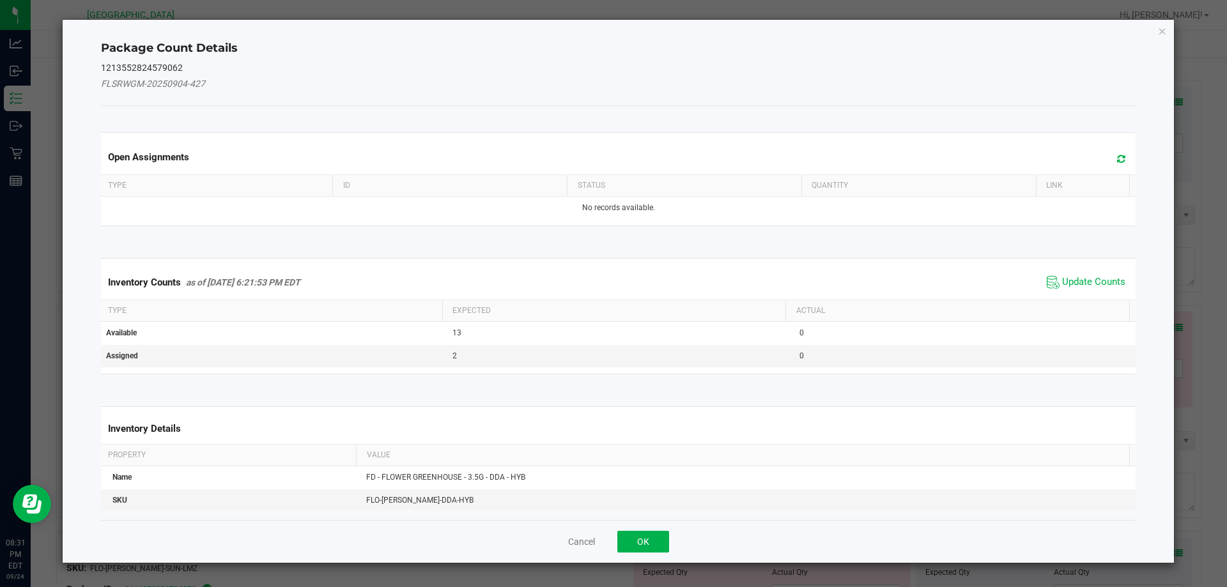
click at [1068, 293] on div "Inventory Counts as of Sep 24, 2025 6:21:53 PM EDT Update Counts" at bounding box center [618, 282] width 1041 height 35
click at [1073, 281] on span "Update Counts" at bounding box center [1093, 282] width 63 height 13
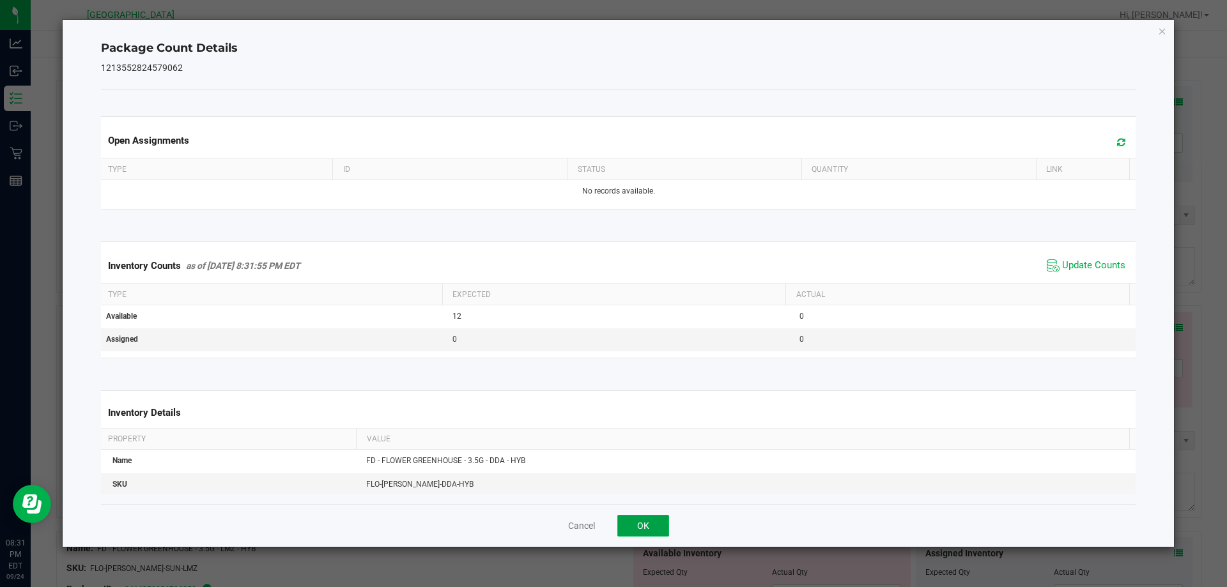
click at [645, 522] on button "OK" at bounding box center [643, 526] width 52 height 22
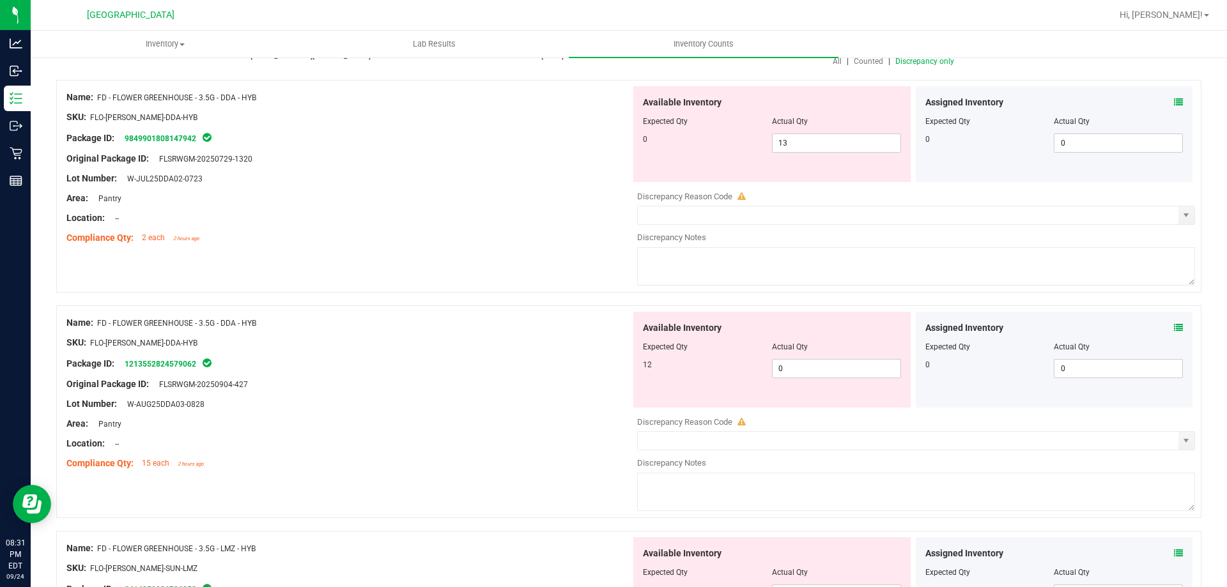
scroll to position [64, 0]
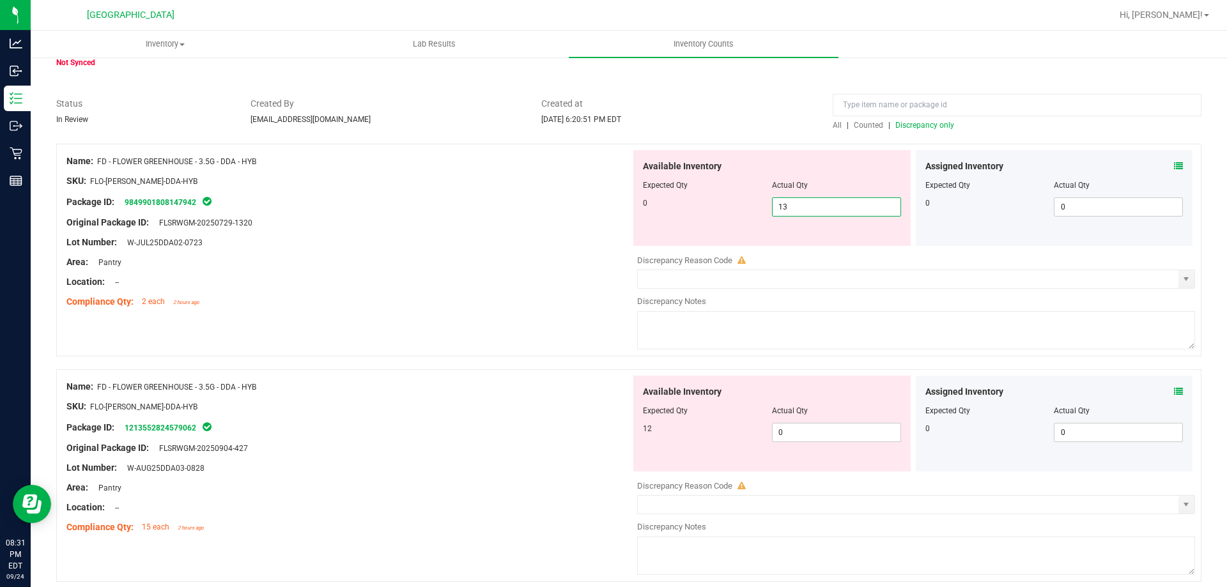
drag, startPoint x: 812, startPoint y: 211, endPoint x: 594, endPoint y: 209, distance: 218.0
click at [672, 207] on div "0 13 13" at bounding box center [772, 207] width 258 height 19
click at [580, 238] on div "Lot Number: W-JUL25DDA02-0723" at bounding box center [348, 242] width 564 height 13
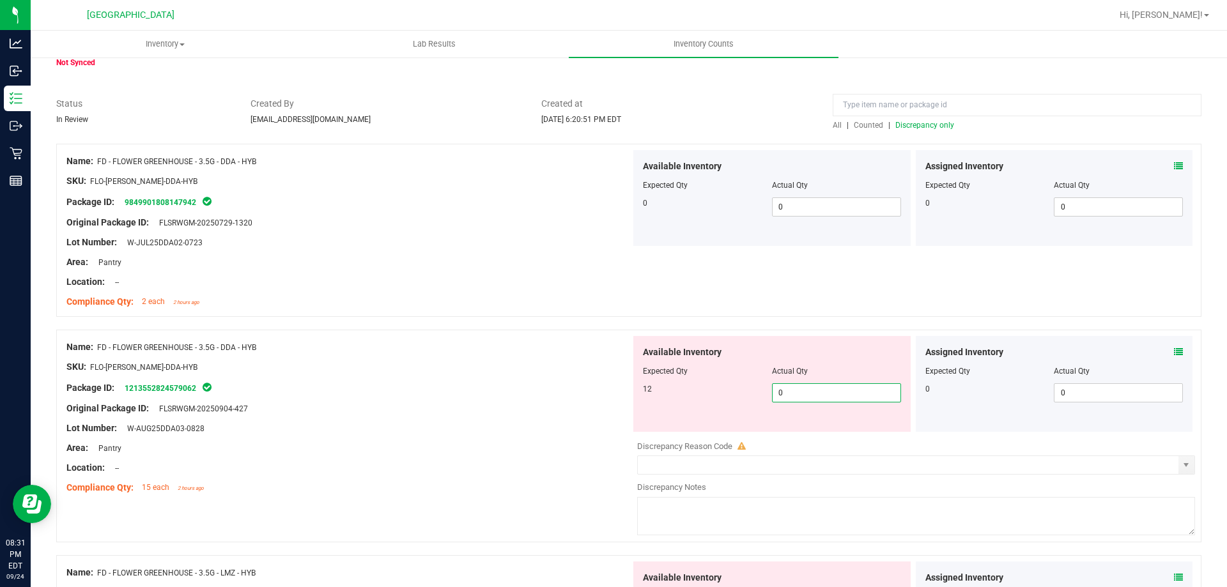
drag, startPoint x: 809, startPoint y: 396, endPoint x: 636, endPoint y: 389, distance: 173.3
click at [657, 392] on div "12 0 0" at bounding box center [772, 393] width 258 height 19
click at [584, 372] on div "SKU: FLO-BUD-FD-DDA-HYB" at bounding box center [348, 366] width 564 height 13
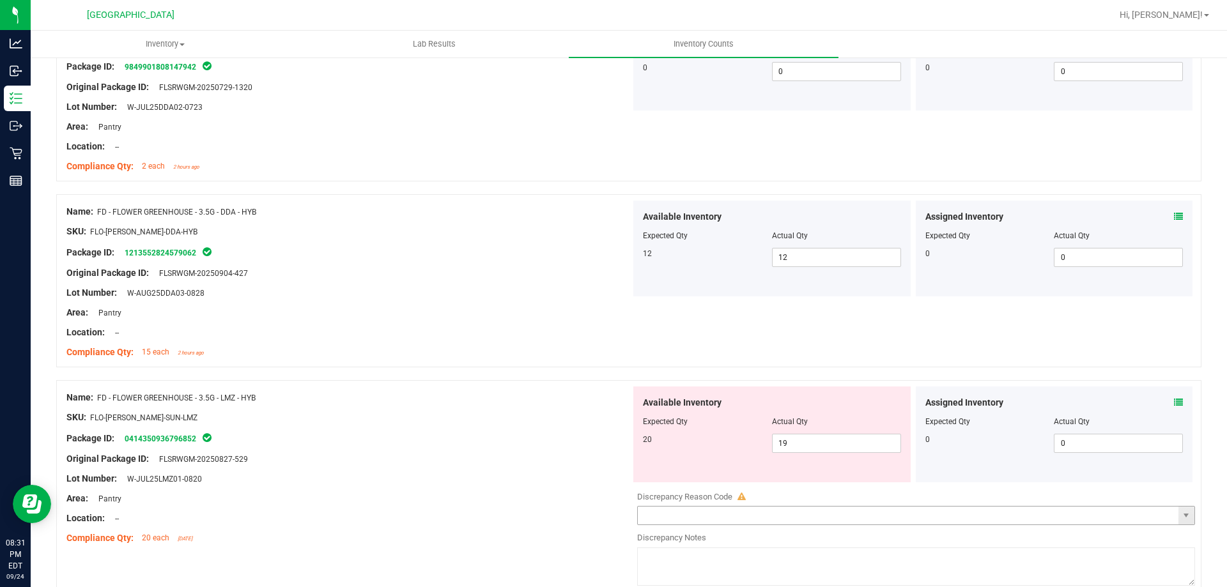
scroll to position [384, 0]
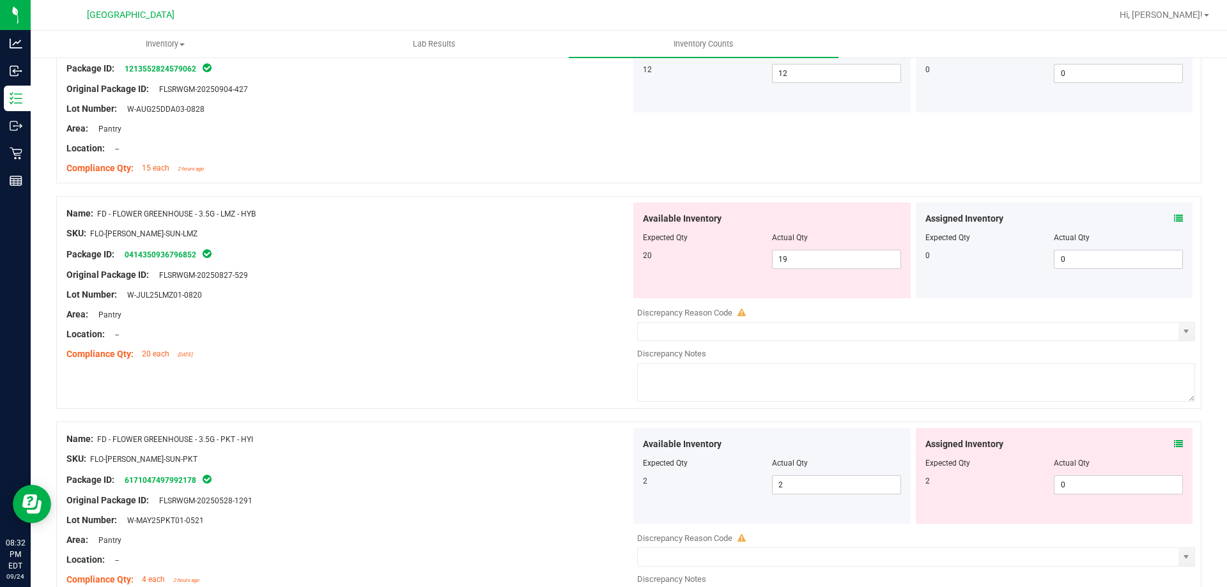
click at [1174, 222] on icon at bounding box center [1178, 218] width 9 height 9
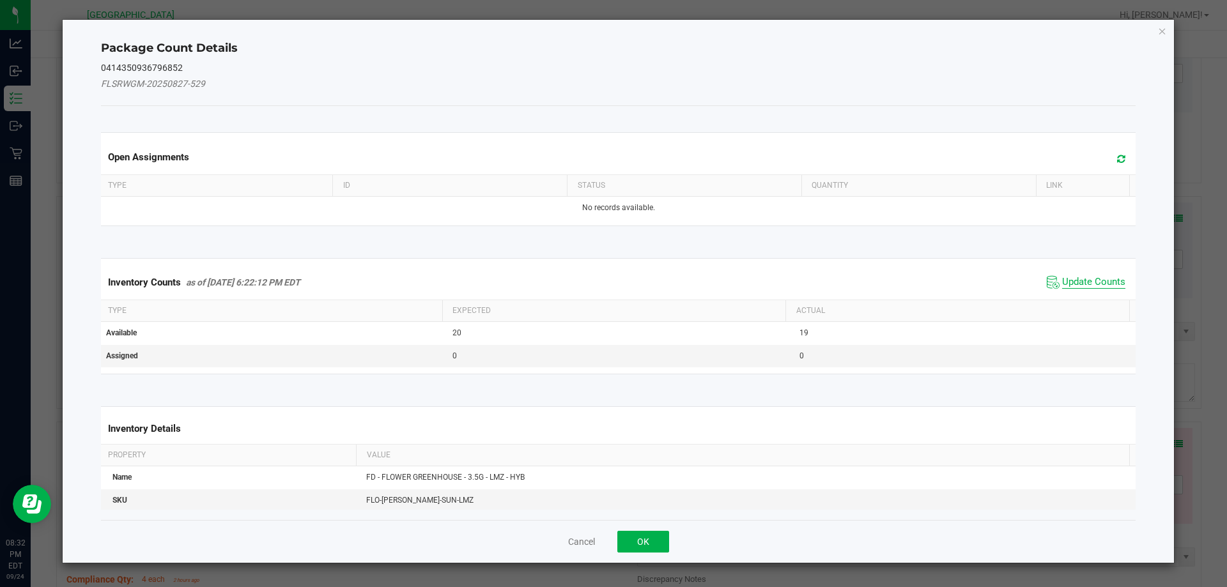
click at [1081, 276] on span "Update Counts" at bounding box center [1093, 282] width 63 height 13
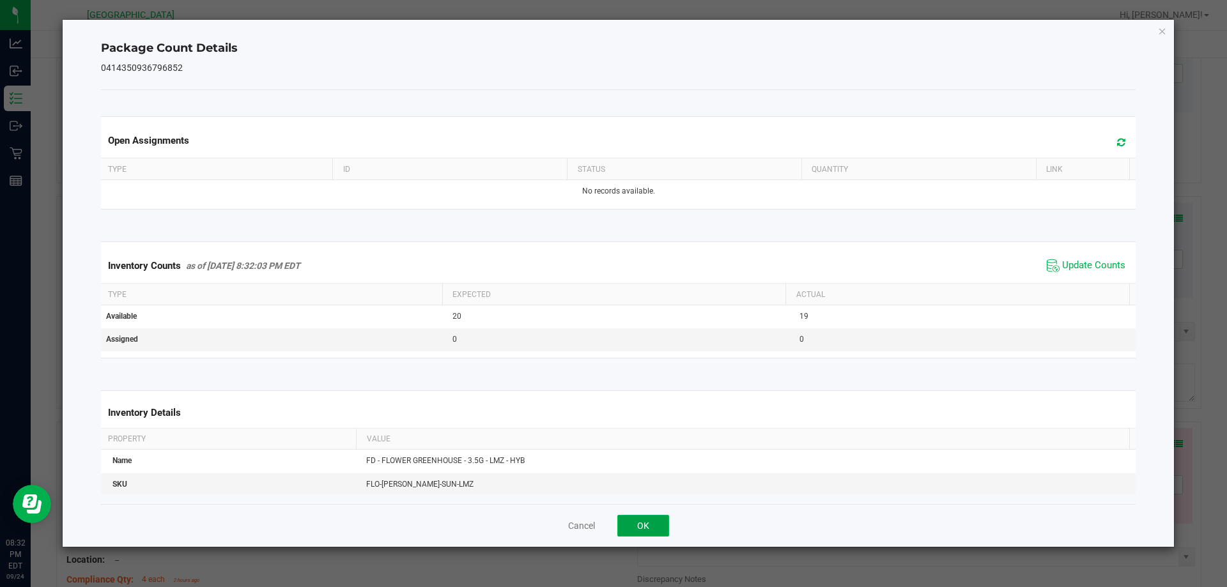
click at [655, 525] on button "OK" at bounding box center [643, 526] width 52 height 22
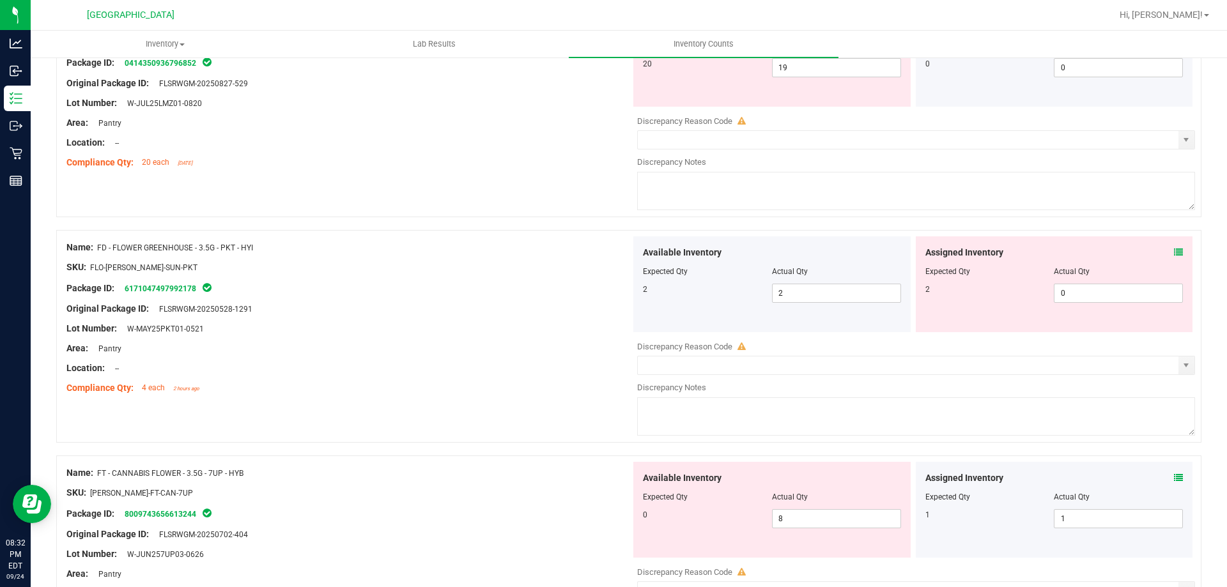
scroll to position [447, 0]
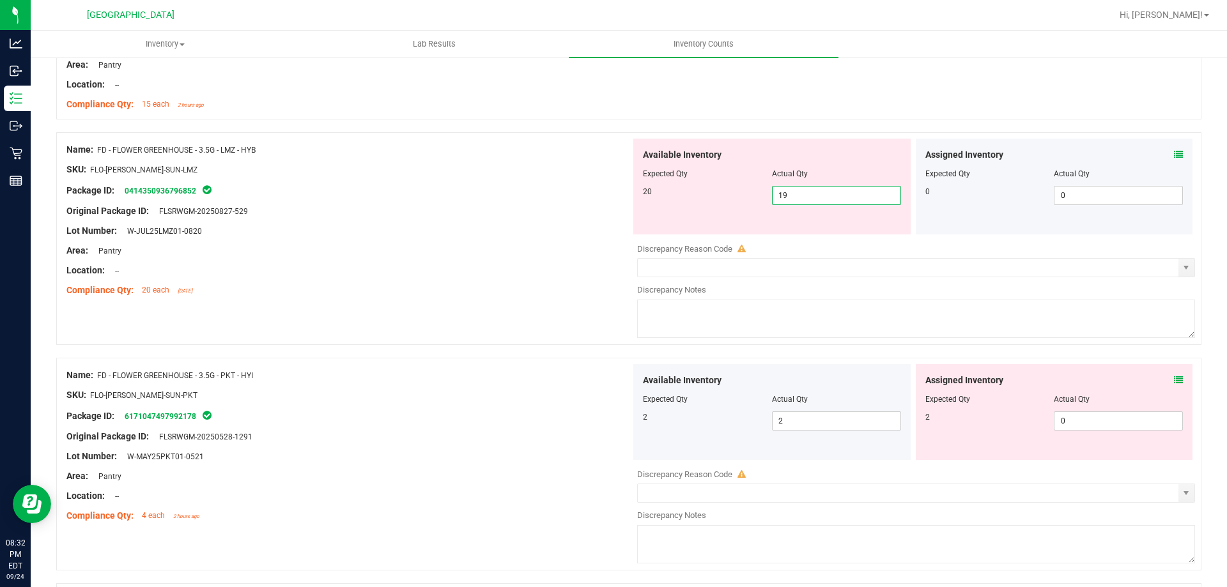
drag, startPoint x: 784, startPoint y: 189, endPoint x: 706, endPoint y: 199, distance: 79.2
click at [706, 199] on div "20 19 19" at bounding box center [772, 195] width 258 height 19
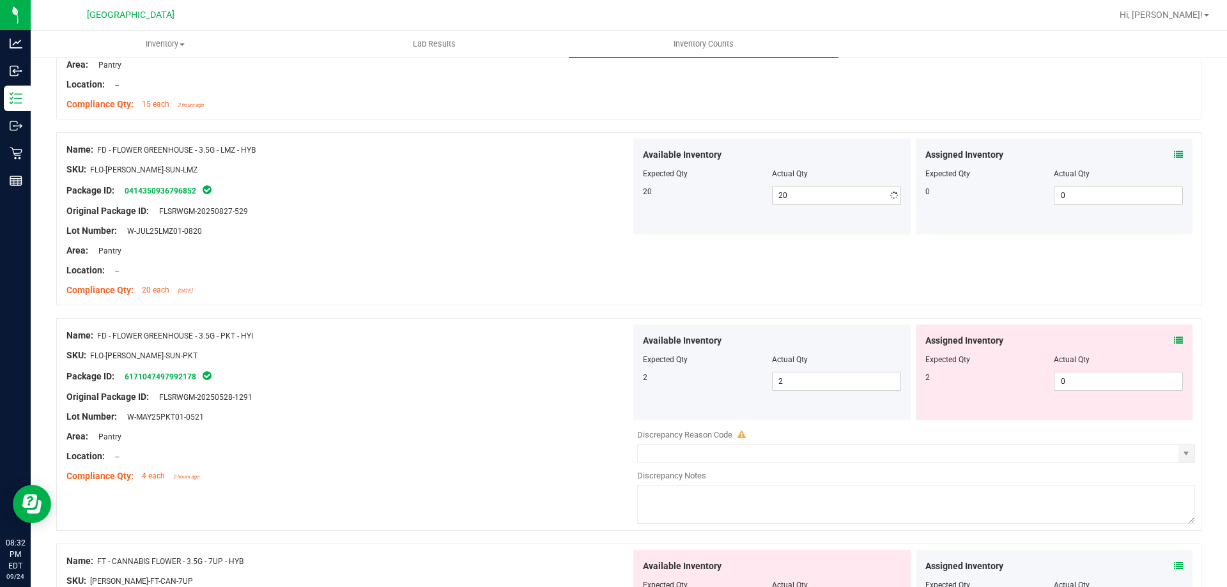
drag, startPoint x: 552, startPoint y: 256, endPoint x: 932, endPoint y: 256, distance: 379.7
click at [557, 257] on div "Name: FD - FLOWER GREENHOUSE - 3.5G - LMZ - HYB SKU: FLO-BUD-FD-SUN-LMZ Package…" at bounding box center [348, 220] width 564 height 163
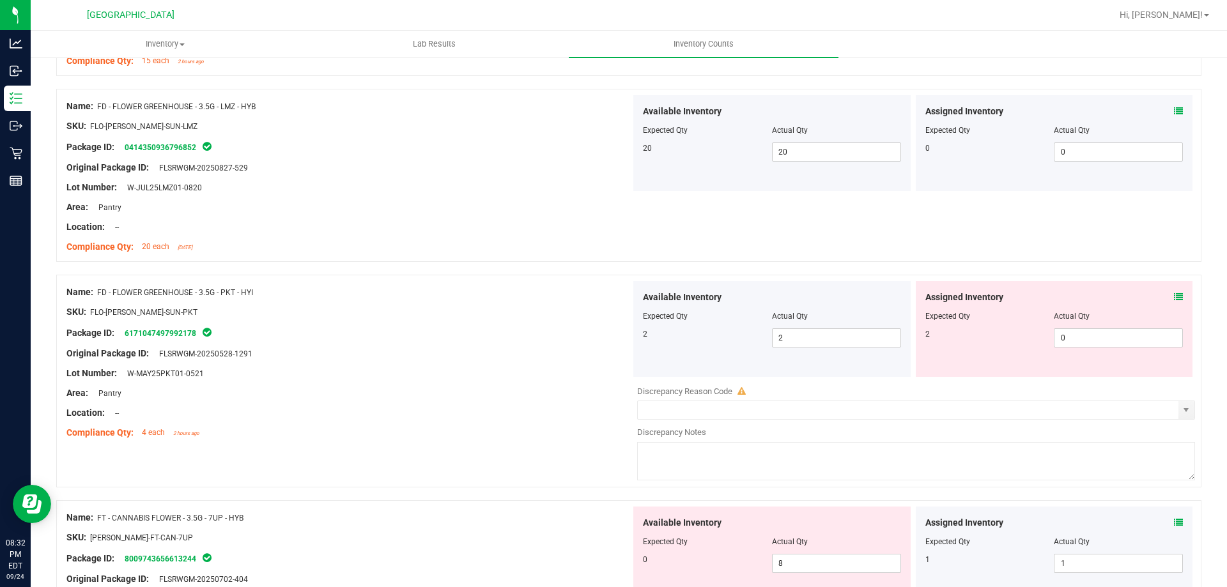
scroll to position [511, 0]
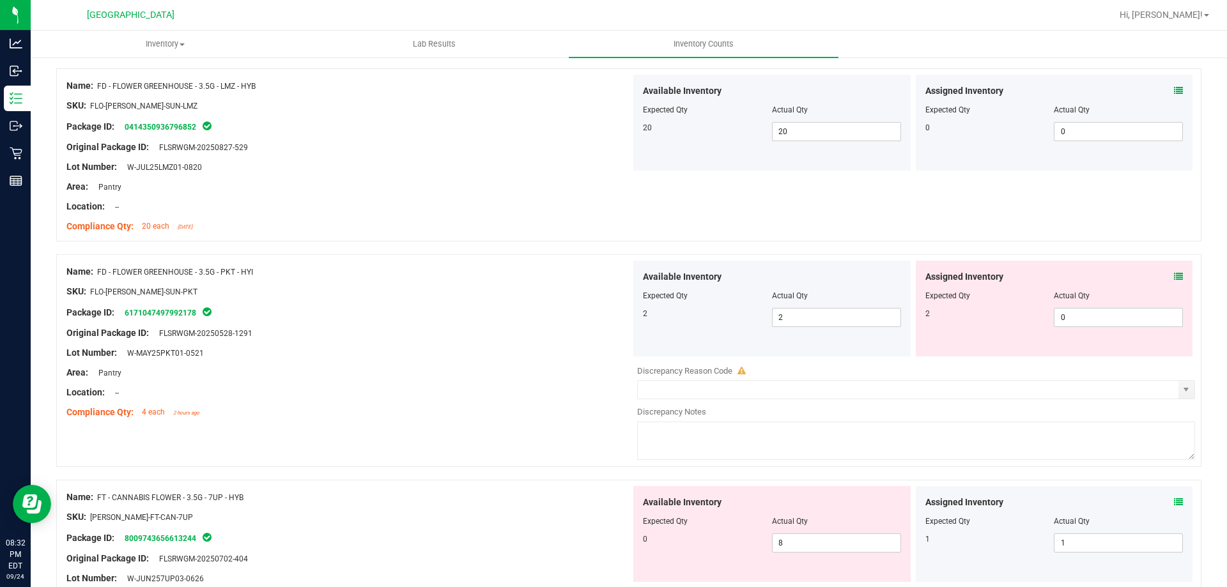
click at [1174, 273] on div "Assigned Inventory Expected Qty Actual Qty 2 0 0" at bounding box center [1054, 309] width 277 height 96
click at [1174, 276] on icon at bounding box center [1178, 276] width 9 height 9
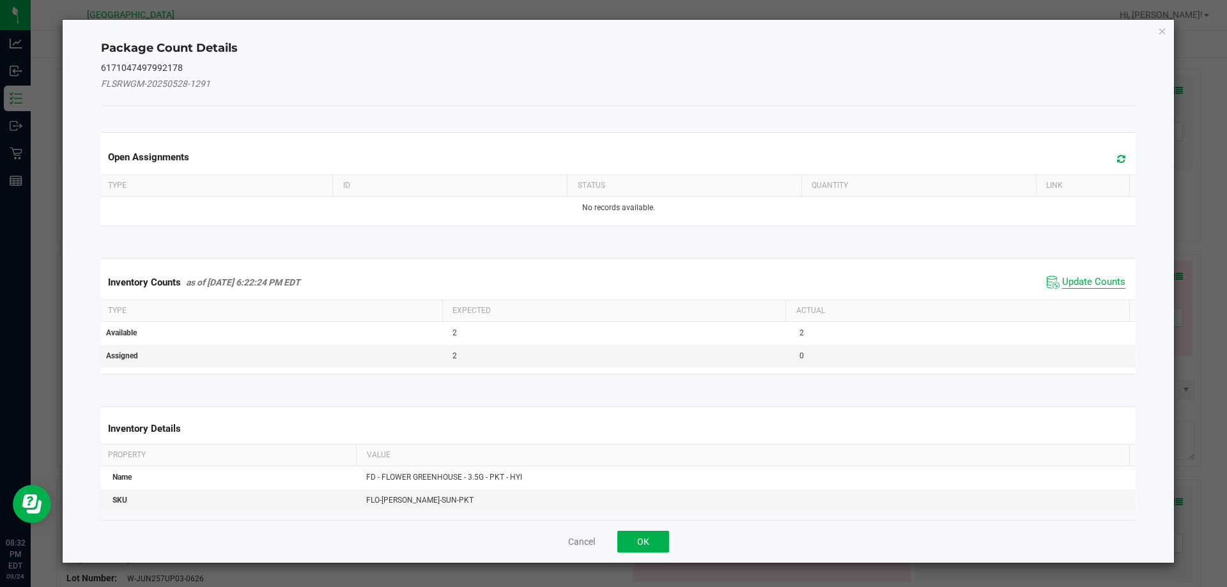
click at [1096, 279] on span "Update Counts" at bounding box center [1093, 282] width 63 height 13
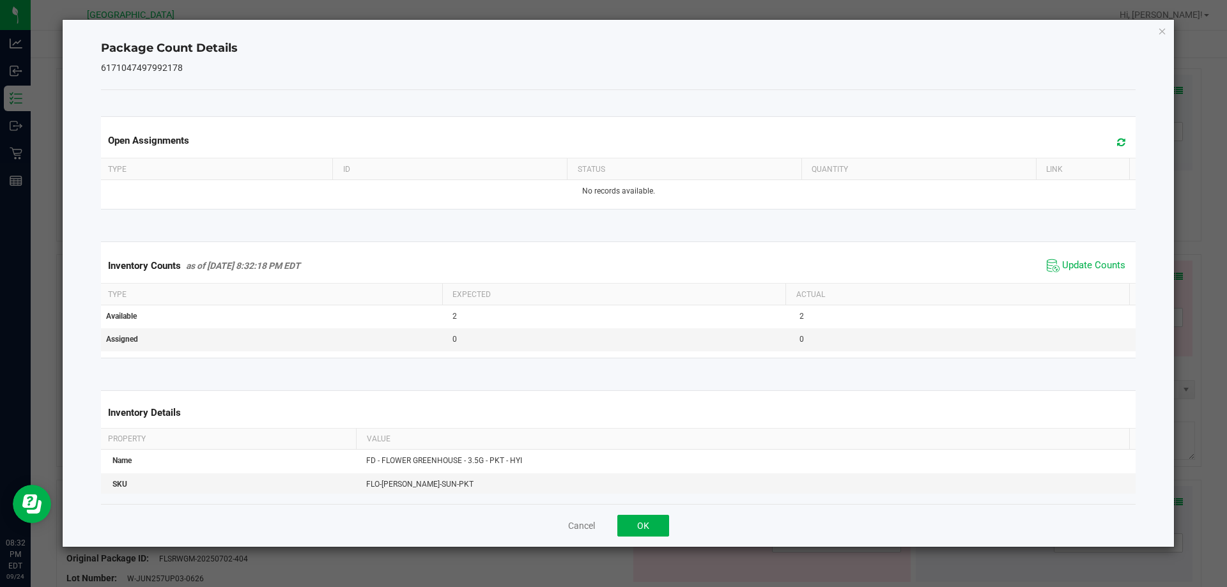
click at [617, 529] on div "Cancel OK" at bounding box center [618, 525] width 1035 height 43
click at [627, 526] on button "OK" at bounding box center [643, 526] width 52 height 22
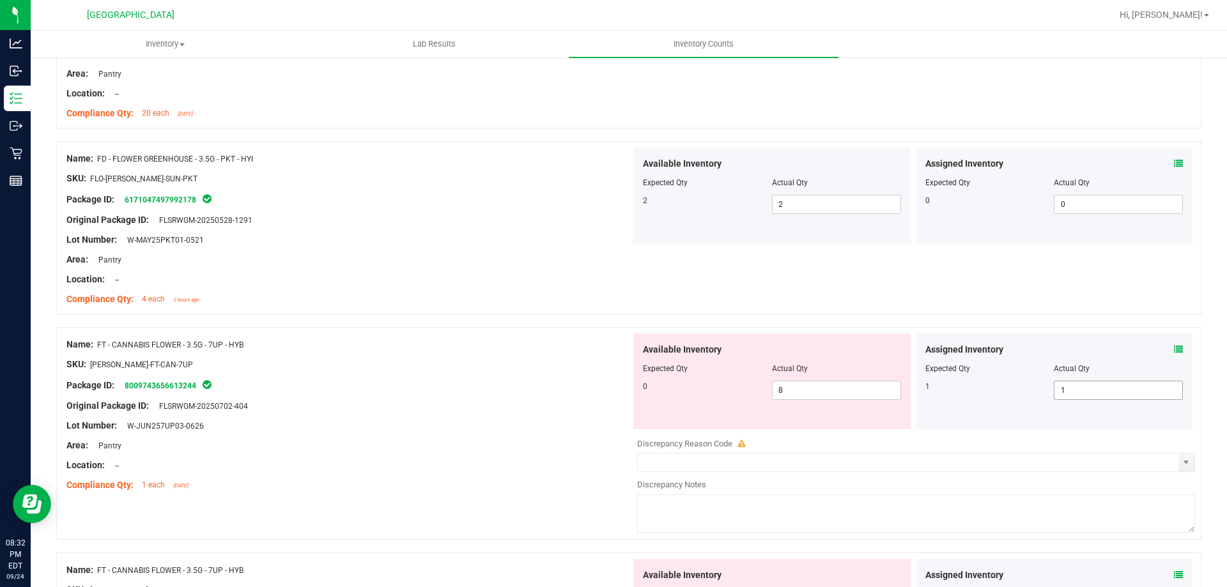
scroll to position [767, 0]
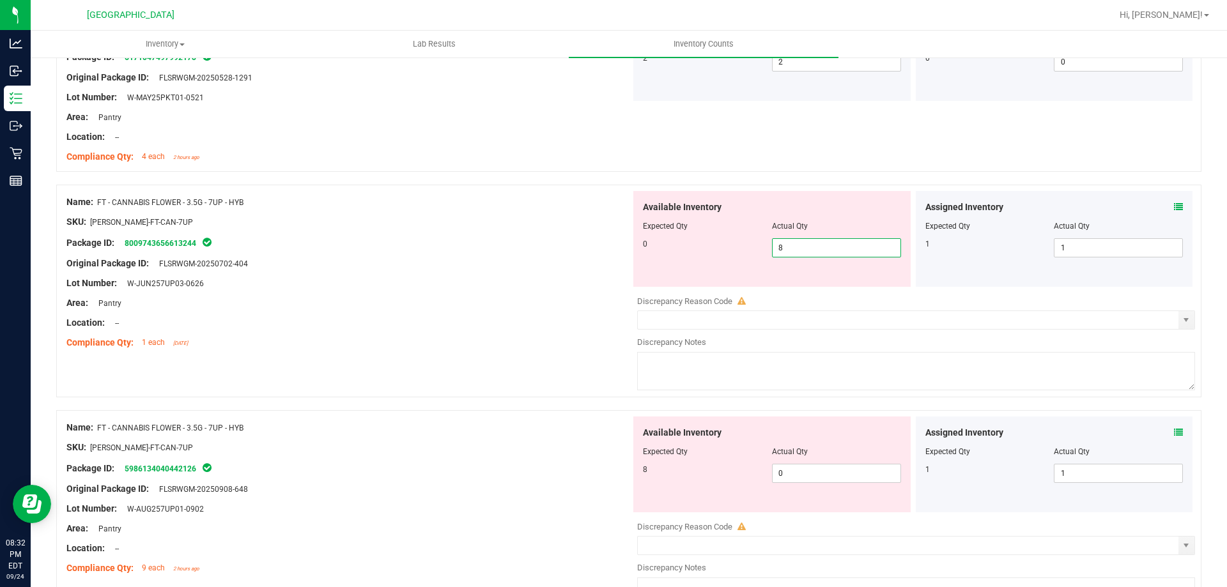
drag, startPoint x: 859, startPoint y: 248, endPoint x: 566, endPoint y: 248, distance: 293.4
click at [606, 248] on div "Name: FT - CANNABIS FLOWER - 3.5G - 7UP - HYB SKU: FLO-BUD-FT-CAN-7UP Package I…" at bounding box center [628, 291] width 1145 height 213
click at [565, 248] on div "Package ID: 8009743656613244" at bounding box center [348, 242] width 564 height 15
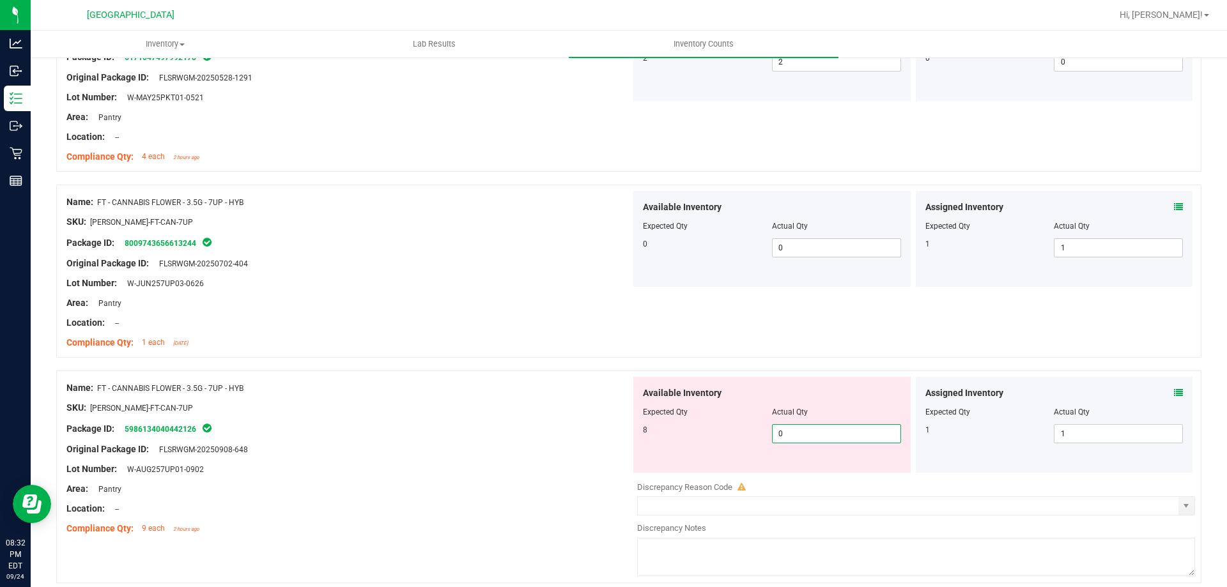
drag, startPoint x: 796, startPoint y: 440, endPoint x: 714, endPoint y: 434, distance: 82.0
click at [722, 437] on div "8 0 0" at bounding box center [772, 433] width 258 height 19
click at [605, 366] on div at bounding box center [628, 364] width 1145 height 13
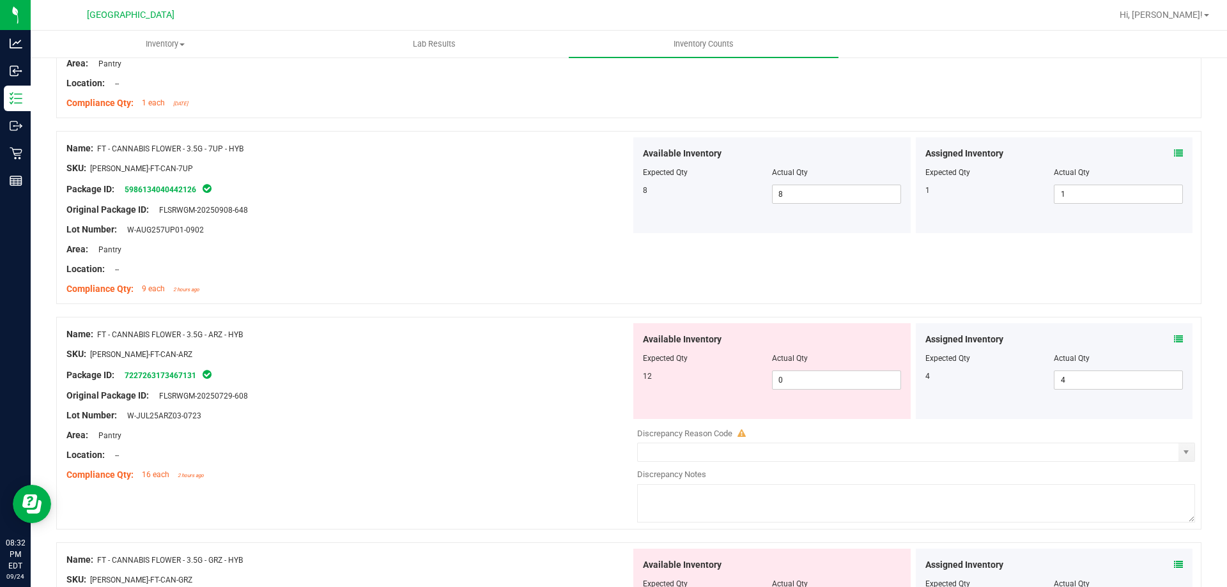
scroll to position [1087, 0]
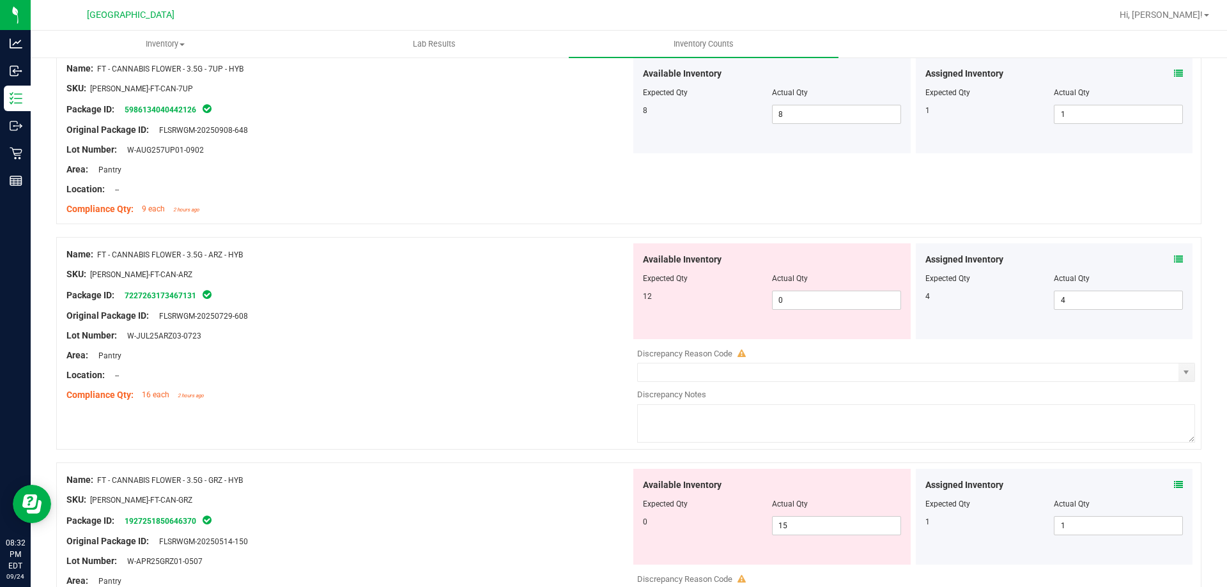
click at [1174, 260] on div "Assigned Inventory Expected Qty Actual Qty 4 4 4" at bounding box center [1054, 292] width 277 height 96
click at [1174, 259] on icon at bounding box center [1178, 259] width 9 height 9
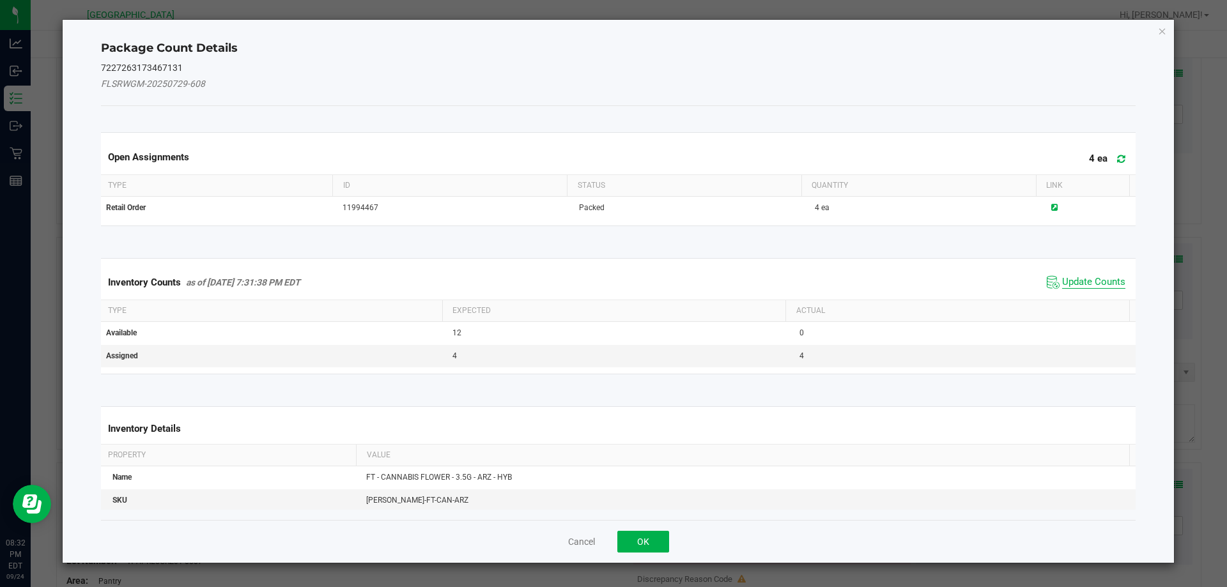
click at [1068, 283] on span "Update Counts" at bounding box center [1093, 282] width 63 height 13
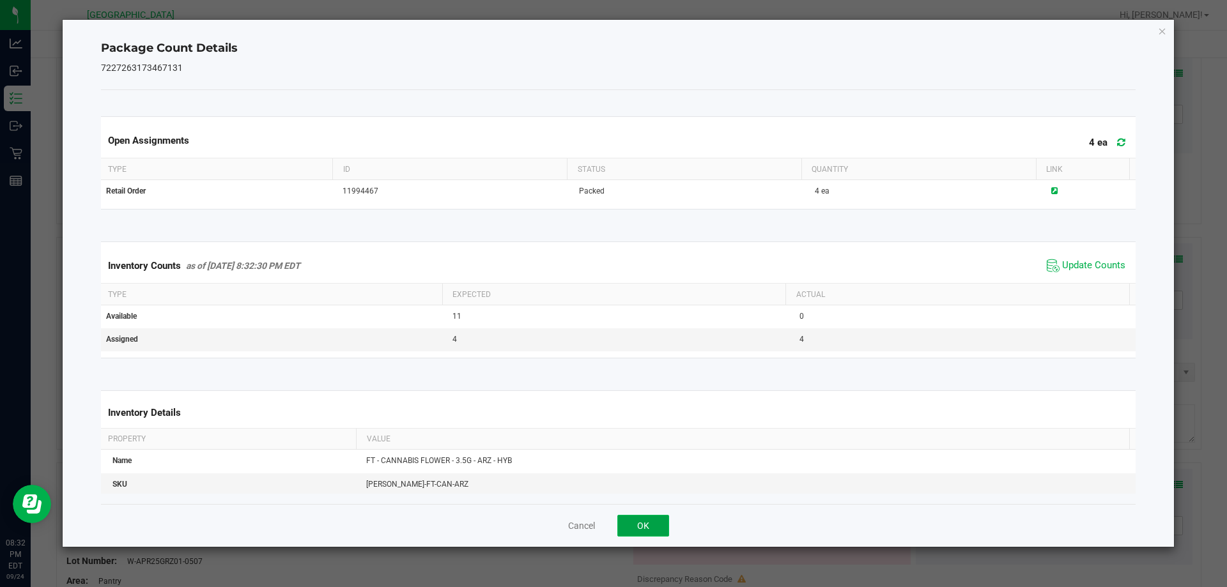
click at [646, 522] on button "OK" at bounding box center [643, 526] width 52 height 22
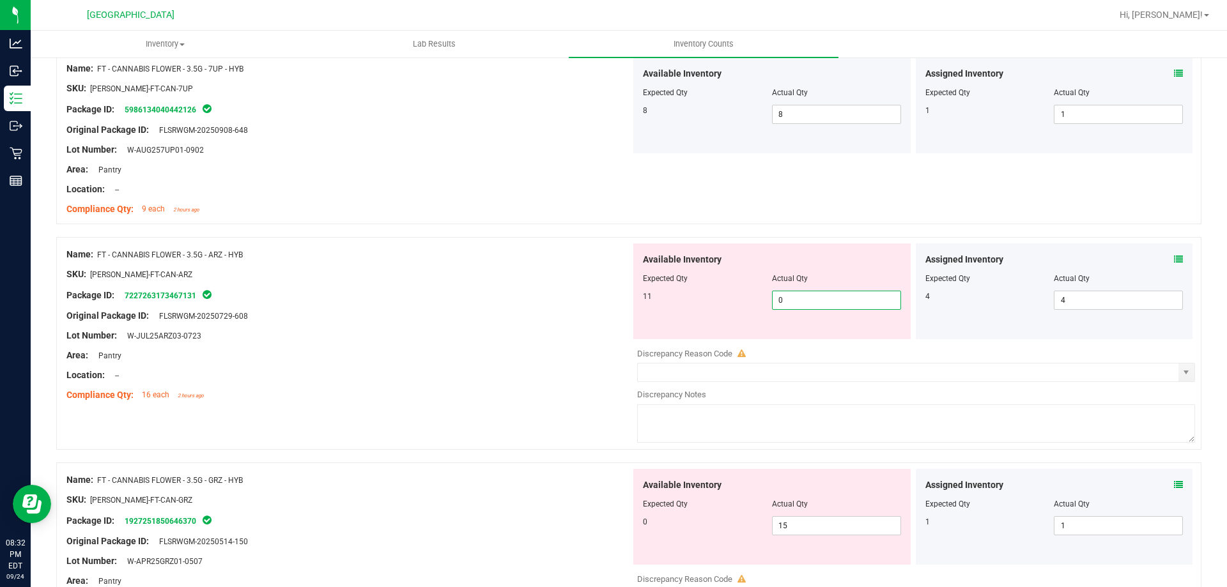
drag, startPoint x: 846, startPoint y: 293, endPoint x: 699, endPoint y: 307, distance: 147.6
click at [699, 307] on div "11 0 0" at bounding box center [772, 300] width 258 height 19
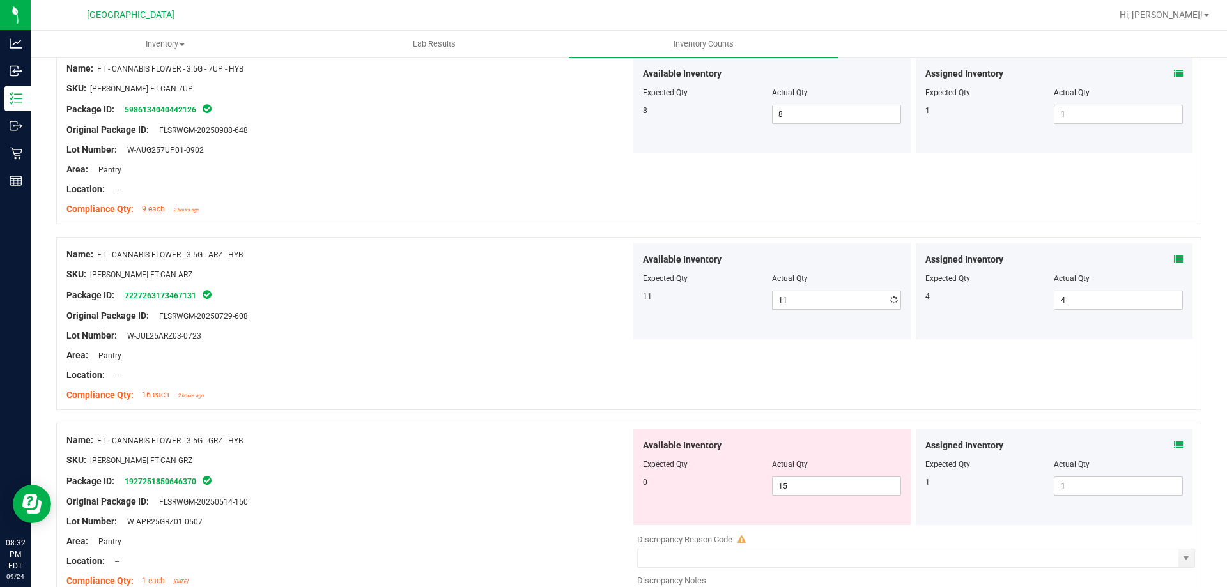
click at [560, 304] on div at bounding box center [348, 306] width 564 height 6
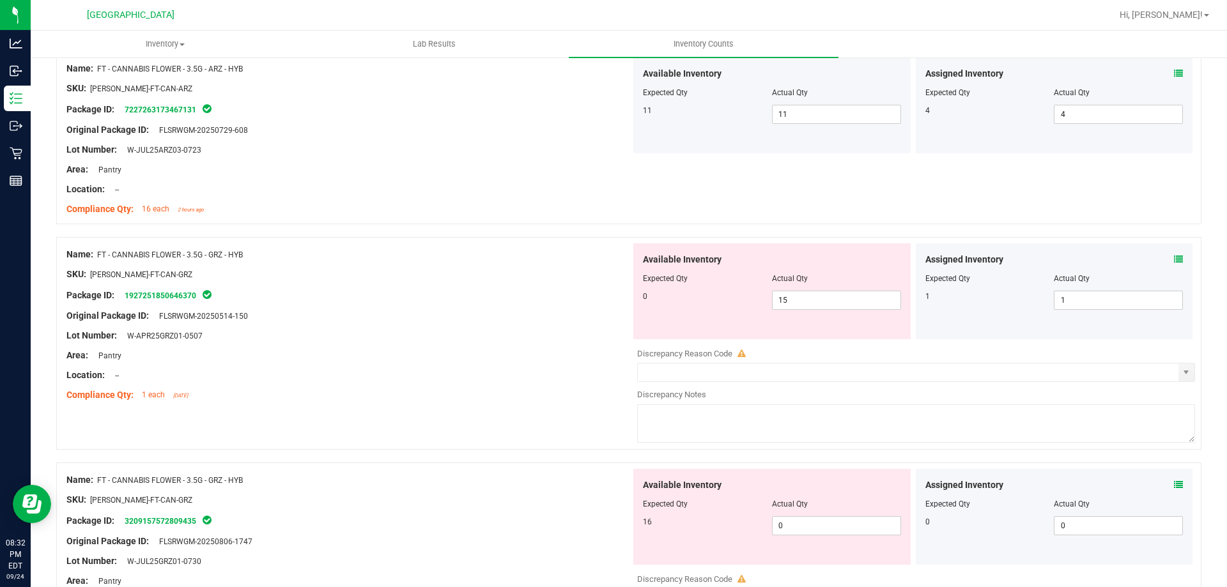
scroll to position [1278, 0]
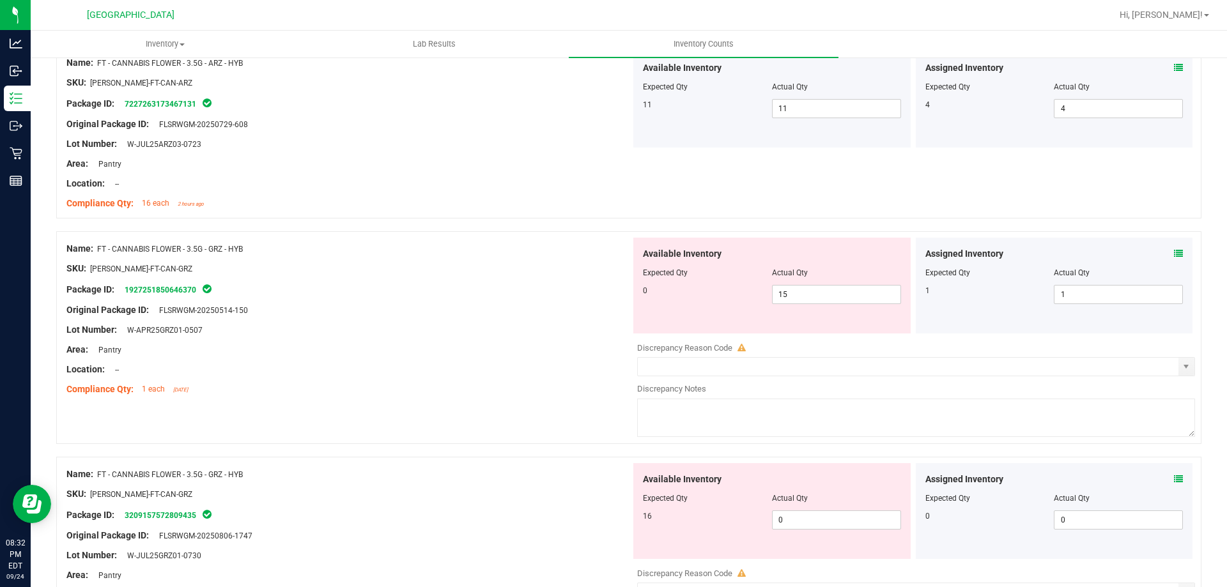
click at [1174, 252] on icon at bounding box center [1178, 253] width 9 height 9
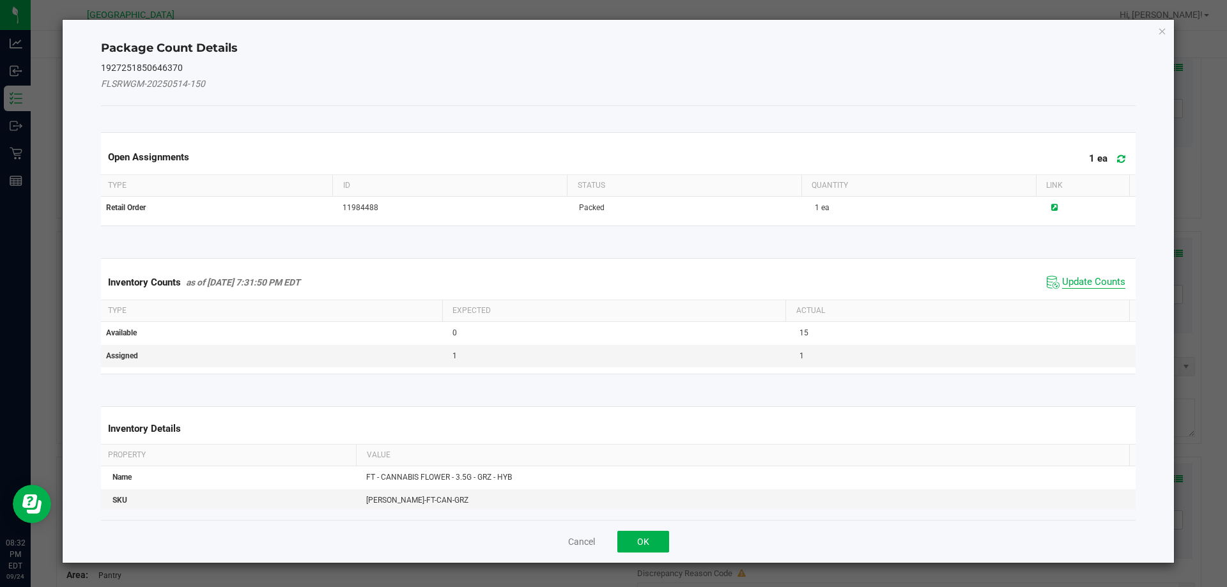
click at [1101, 283] on span "Update Counts" at bounding box center [1093, 282] width 63 height 13
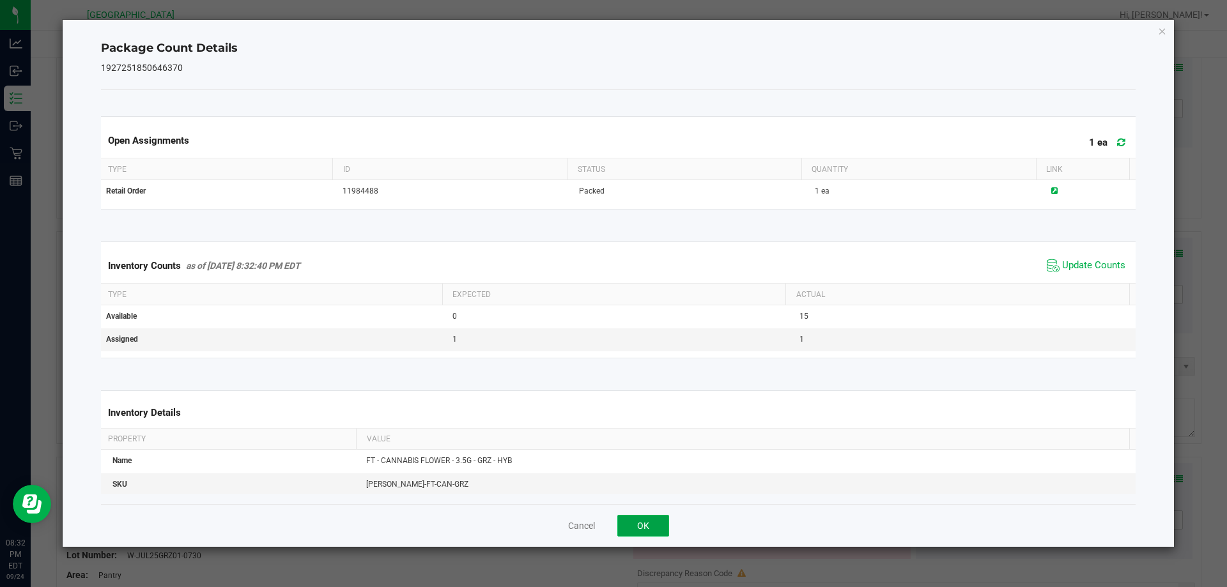
click at [656, 525] on button "OK" at bounding box center [643, 526] width 52 height 22
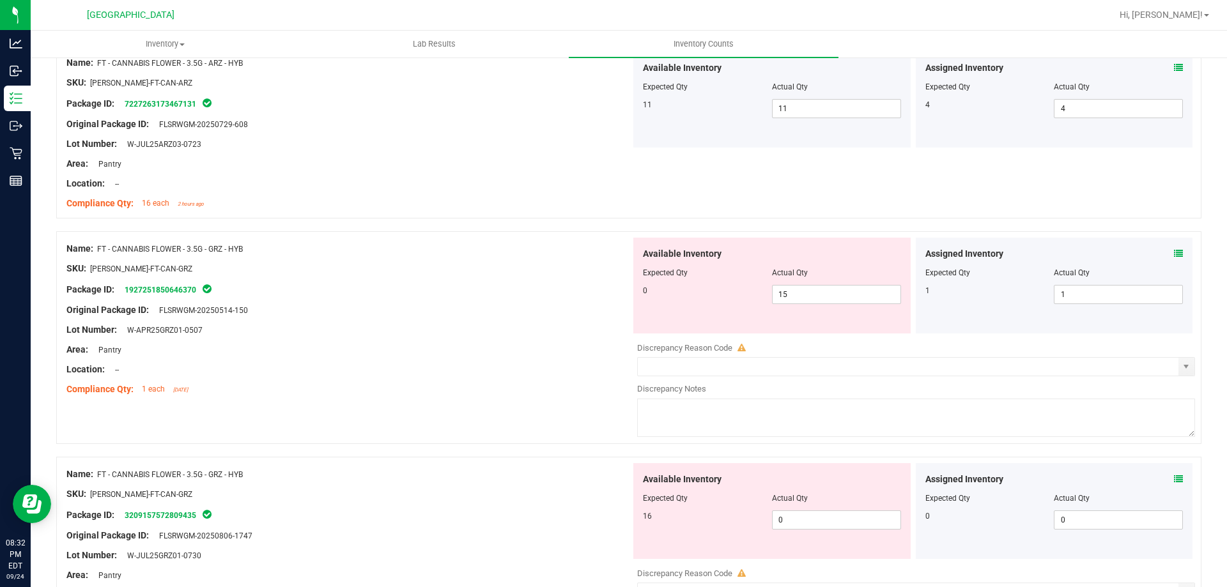
click at [1174, 477] on icon at bounding box center [1178, 479] width 9 height 9
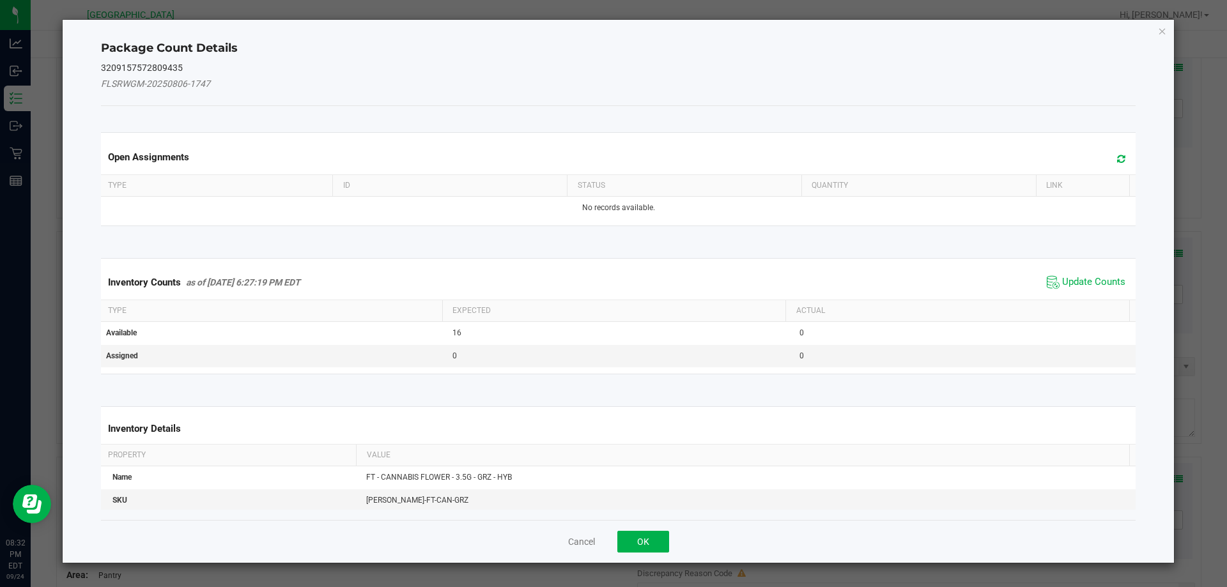
click at [1093, 290] on span "Update Counts" at bounding box center [1086, 282] width 85 height 19
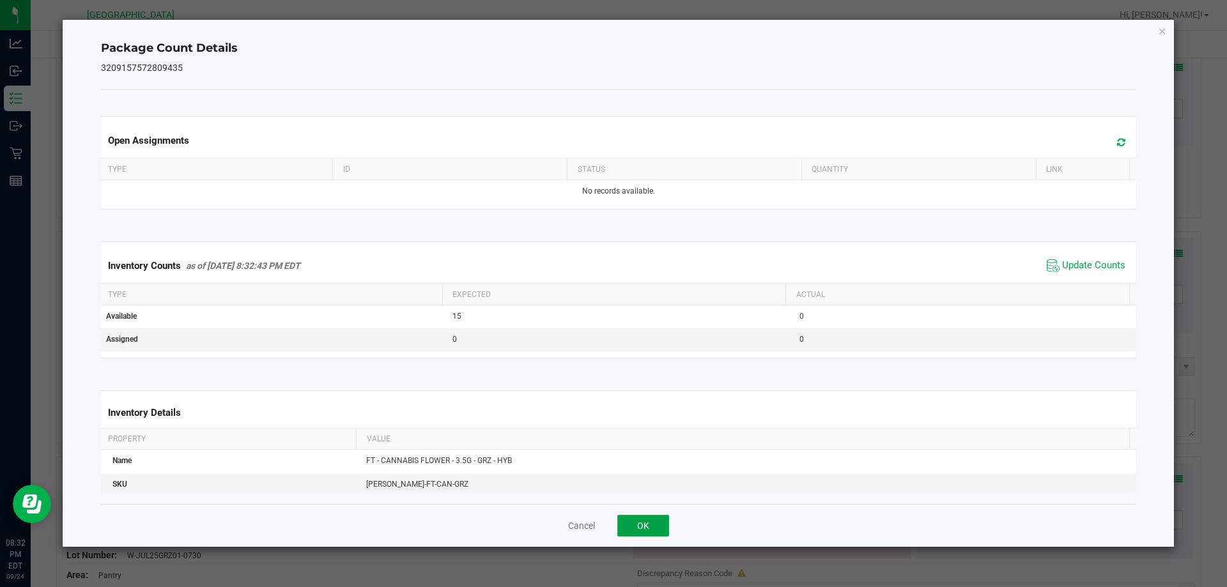
click at [646, 515] on button "OK" at bounding box center [643, 526] width 52 height 22
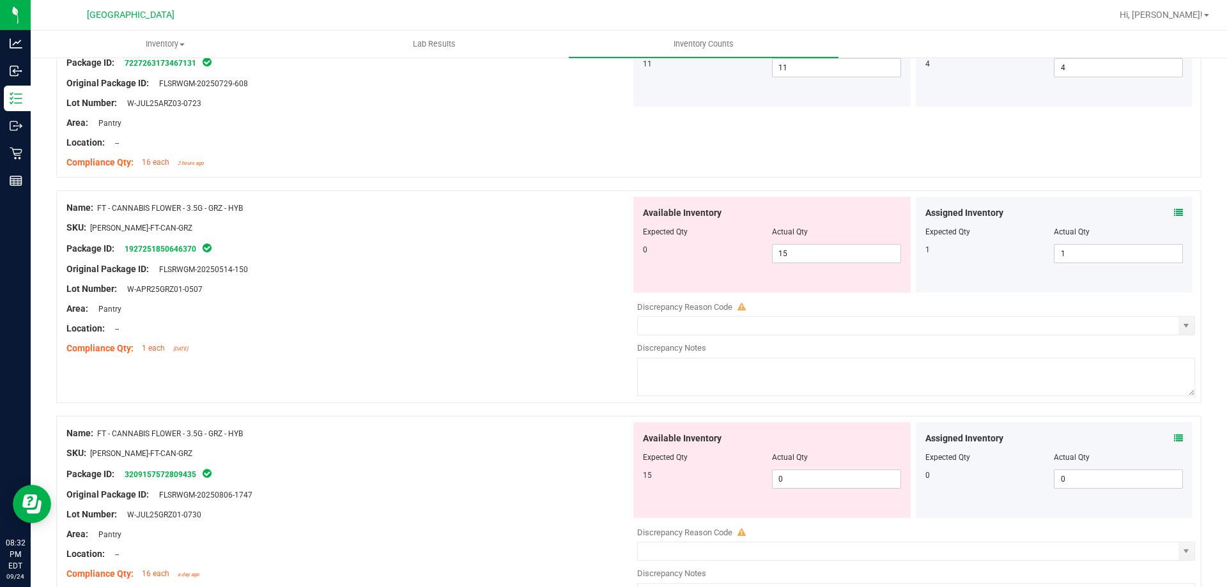
scroll to position [1342, 0]
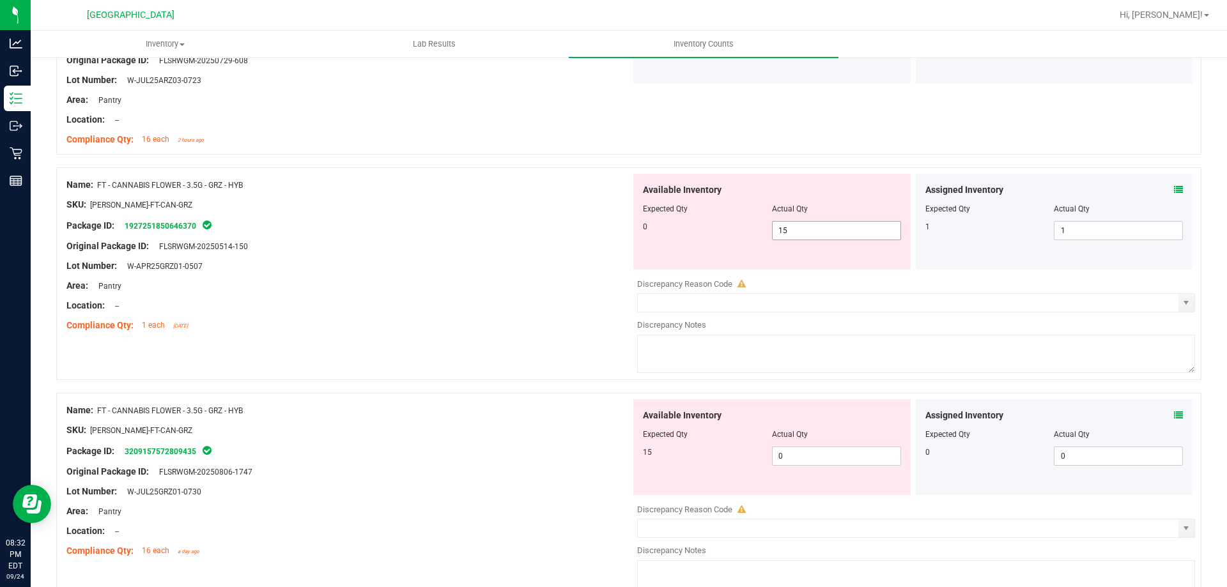
drag, startPoint x: 677, startPoint y: 231, endPoint x: 631, endPoint y: 231, distance: 46.0
click at [643, 231] on div "0 15 15" at bounding box center [772, 230] width 258 height 19
click at [598, 231] on div "Package ID: 1927251850646370" at bounding box center [348, 225] width 564 height 15
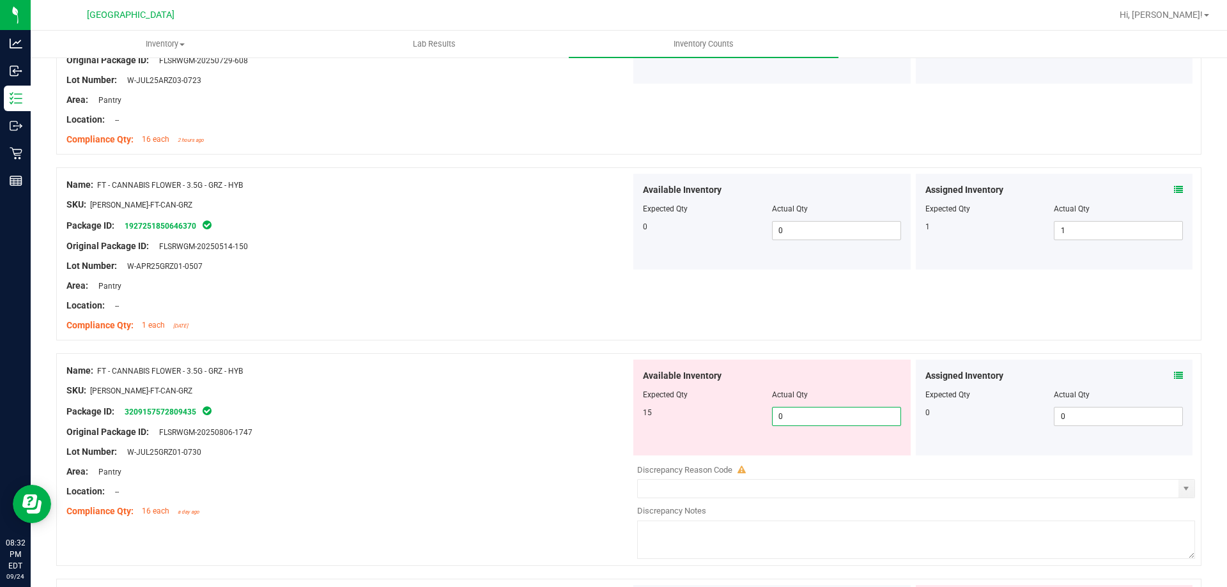
drag, startPoint x: 805, startPoint y: 423, endPoint x: 699, endPoint y: 417, distance: 105.7
click at [708, 421] on div "15 0 0" at bounding box center [772, 416] width 258 height 19
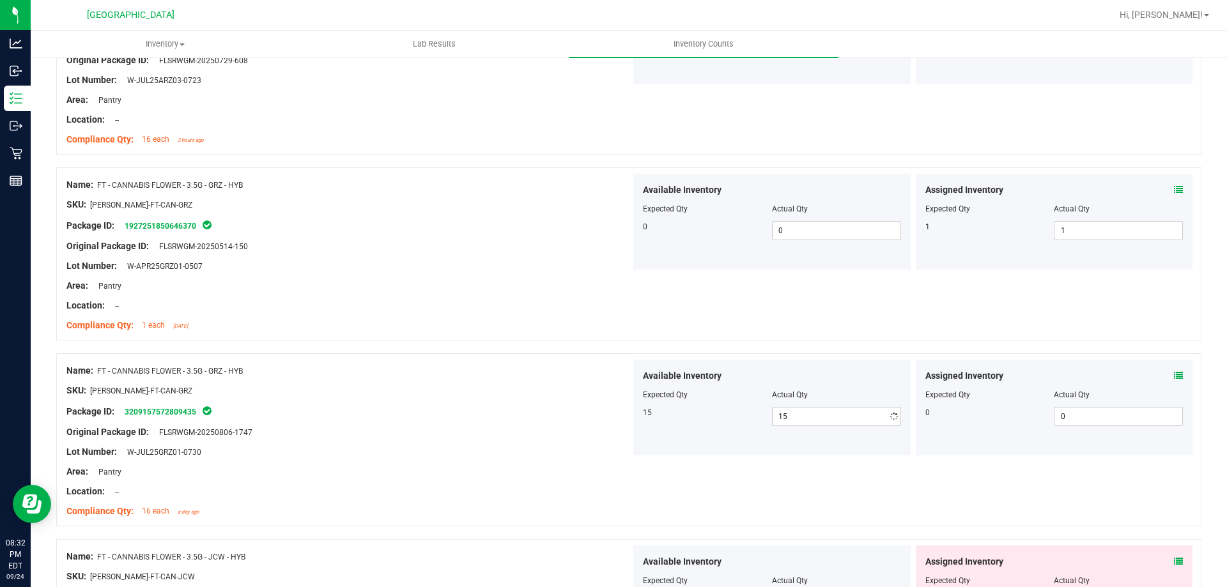
click at [669, 409] on div "15" at bounding box center [707, 413] width 129 height 12
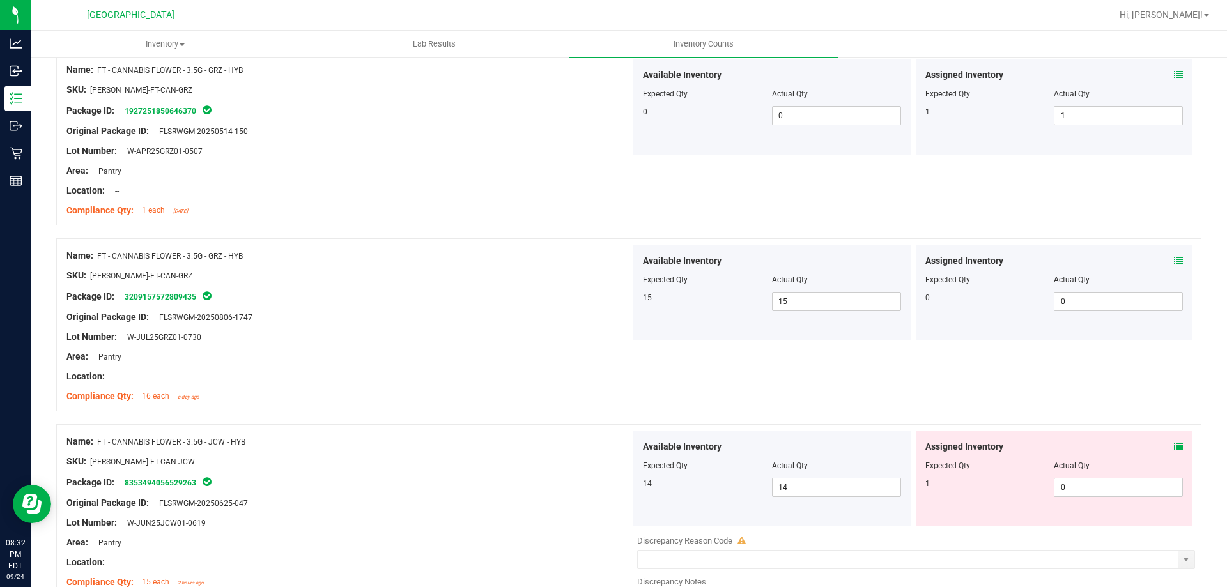
scroll to position [1598, 0]
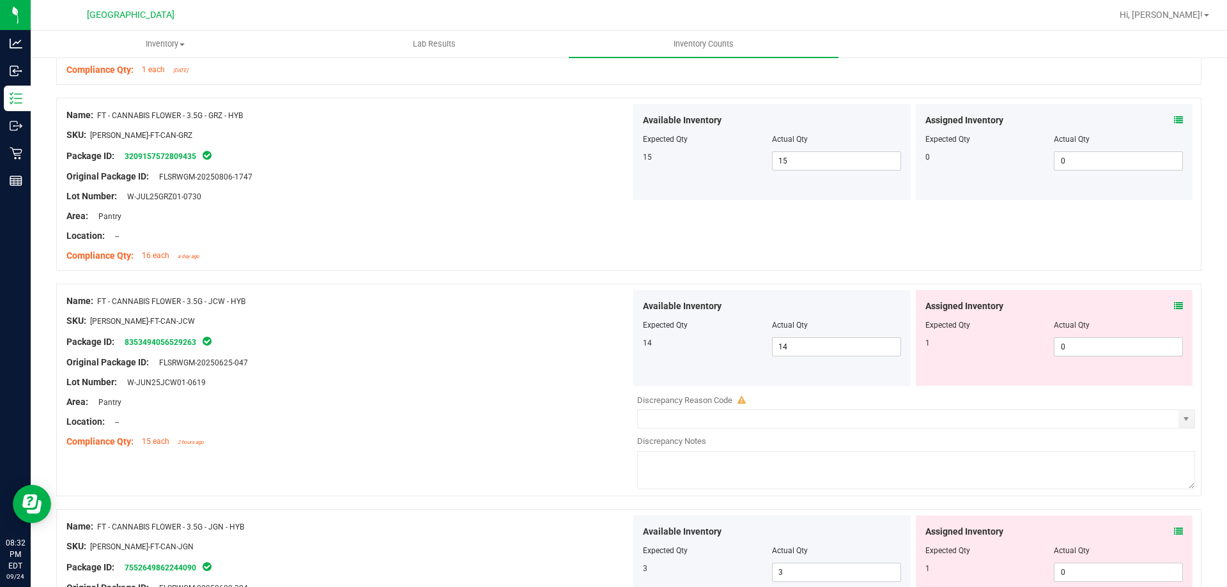
click at [1174, 304] on icon at bounding box center [1178, 306] width 9 height 9
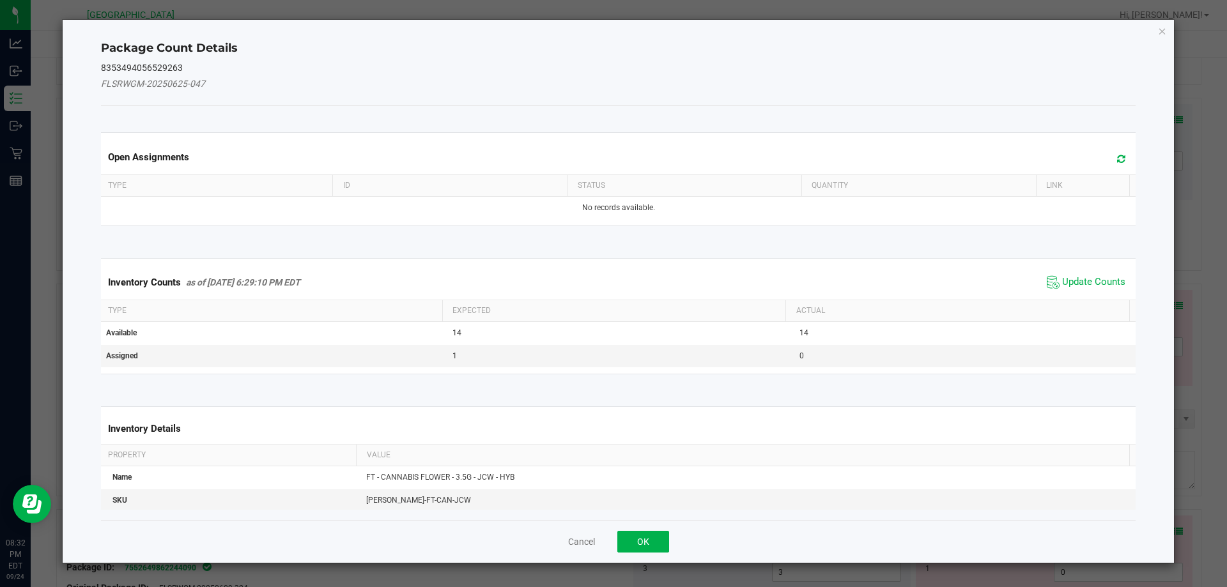
click at [1081, 289] on span "Update Counts" at bounding box center [1086, 282] width 85 height 19
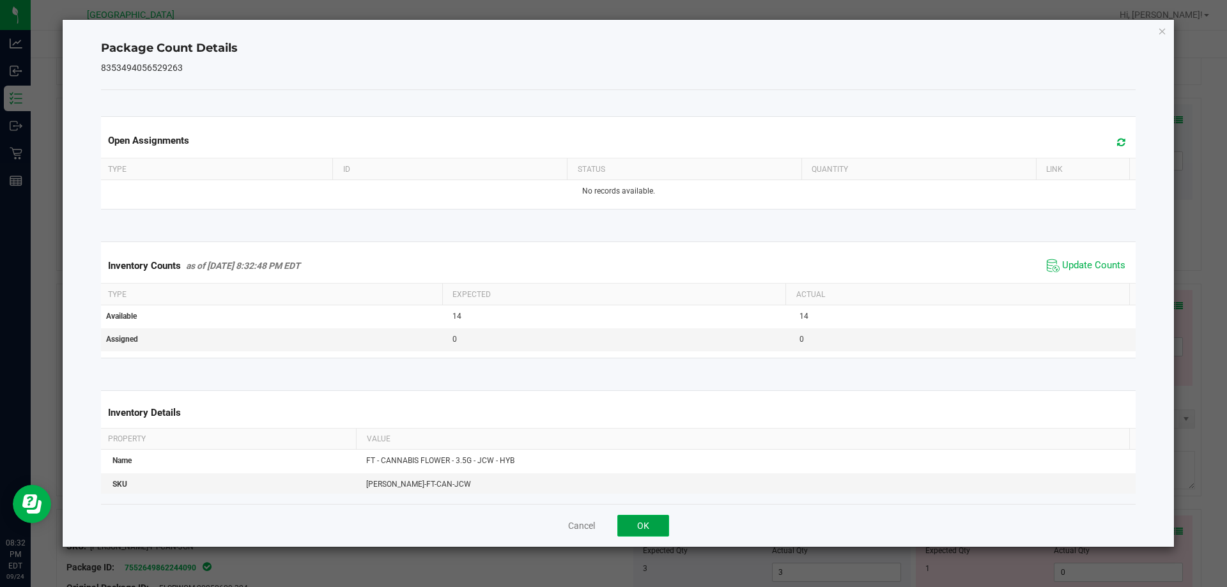
click at [650, 520] on button "OK" at bounding box center [643, 526] width 52 height 22
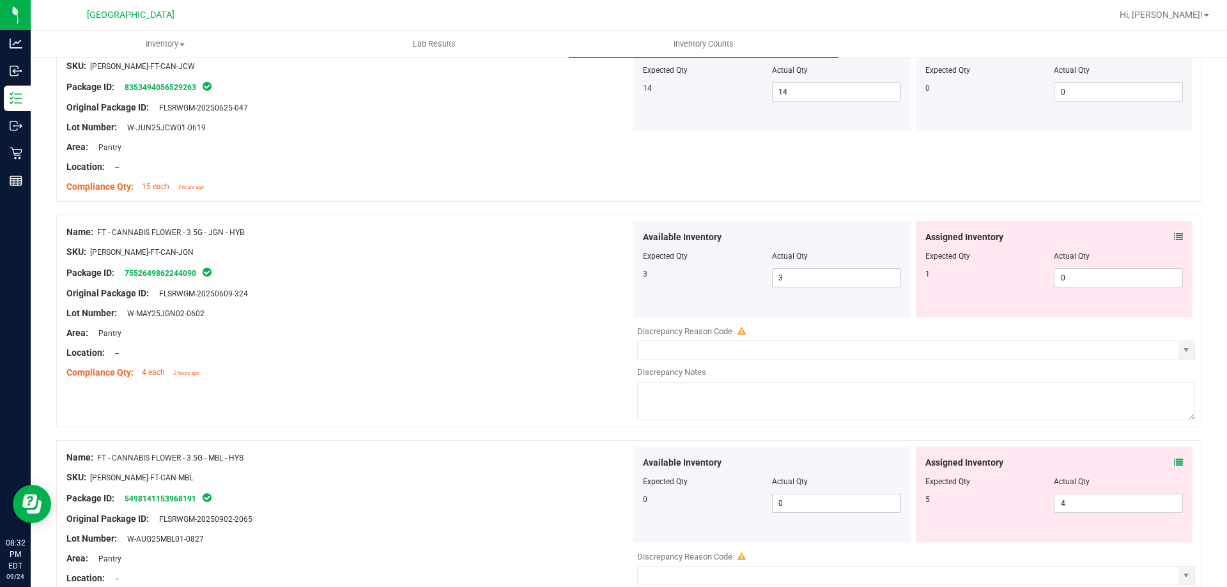
scroll to position [1854, 0]
click at [1174, 241] on span at bounding box center [1178, 236] width 9 height 13
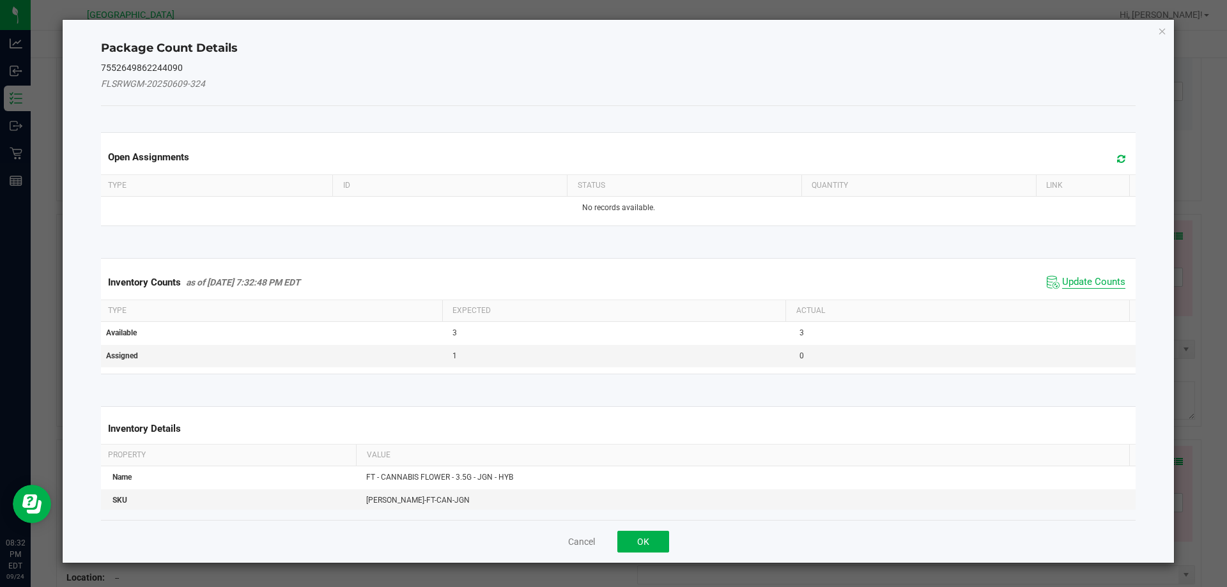
click at [1062, 283] on span "Update Counts" at bounding box center [1093, 282] width 63 height 13
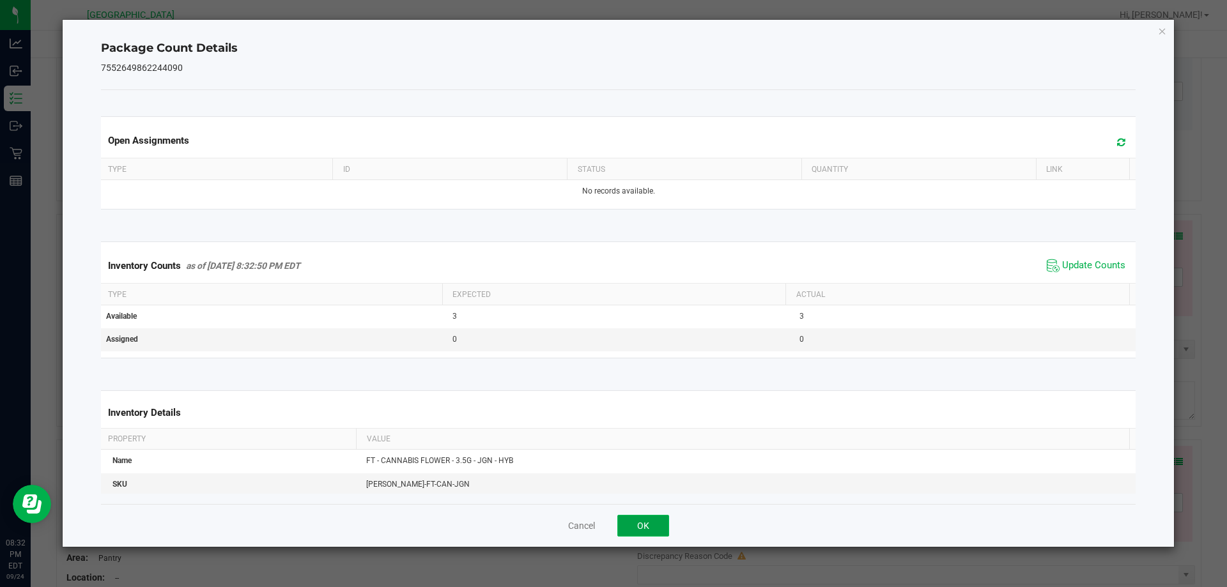
click at [644, 515] on button "OK" at bounding box center [643, 526] width 52 height 22
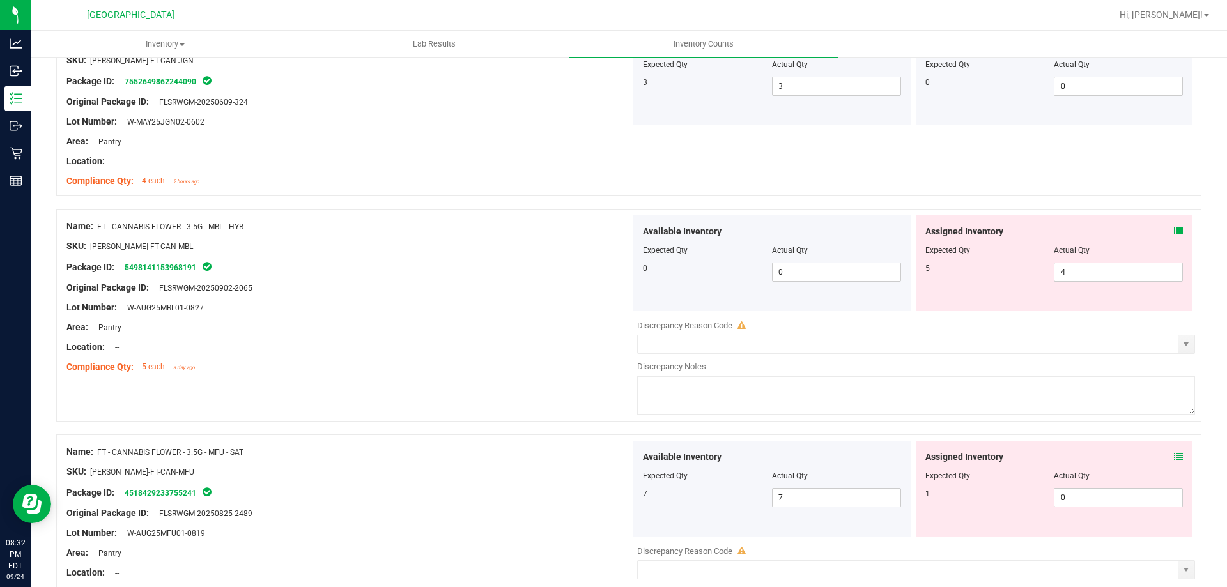
scroll to position [2045, 0]
click at [1174, 234] on div "Assigned Inventory Expected Qty Actual Qty 5 4 4" at bounding box center [1054, 263] width 277 height 96
click at [1174, 231] on icon at bounding box center [1178, 230] width 9 height 9
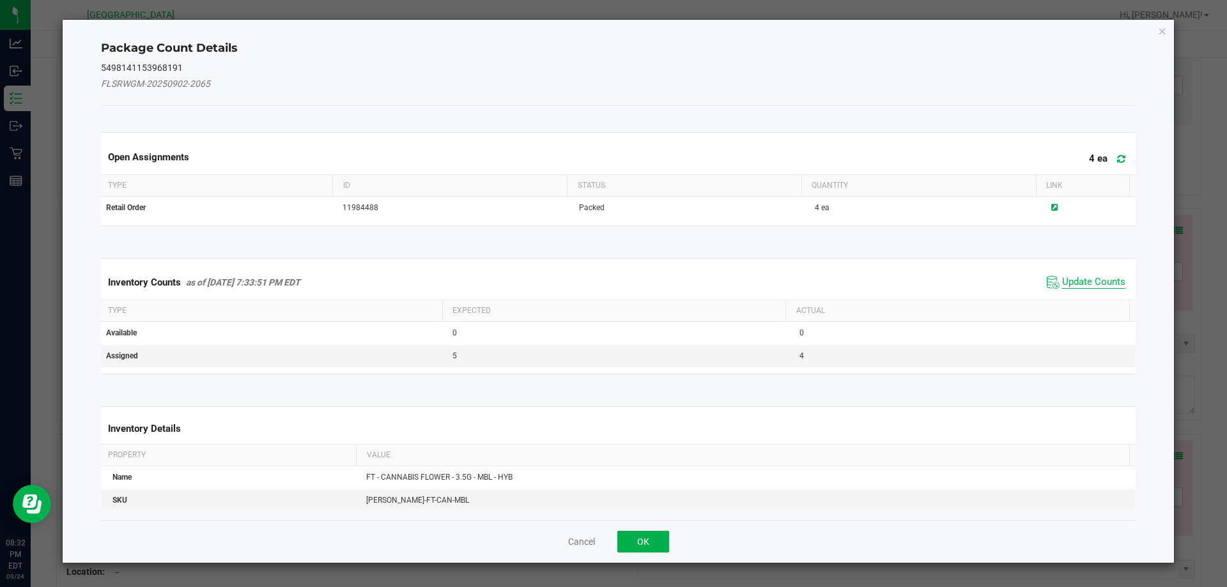
click at [1064, 279] on span "Update Counts" at bounding box center [1093, 282] width 63 height 13
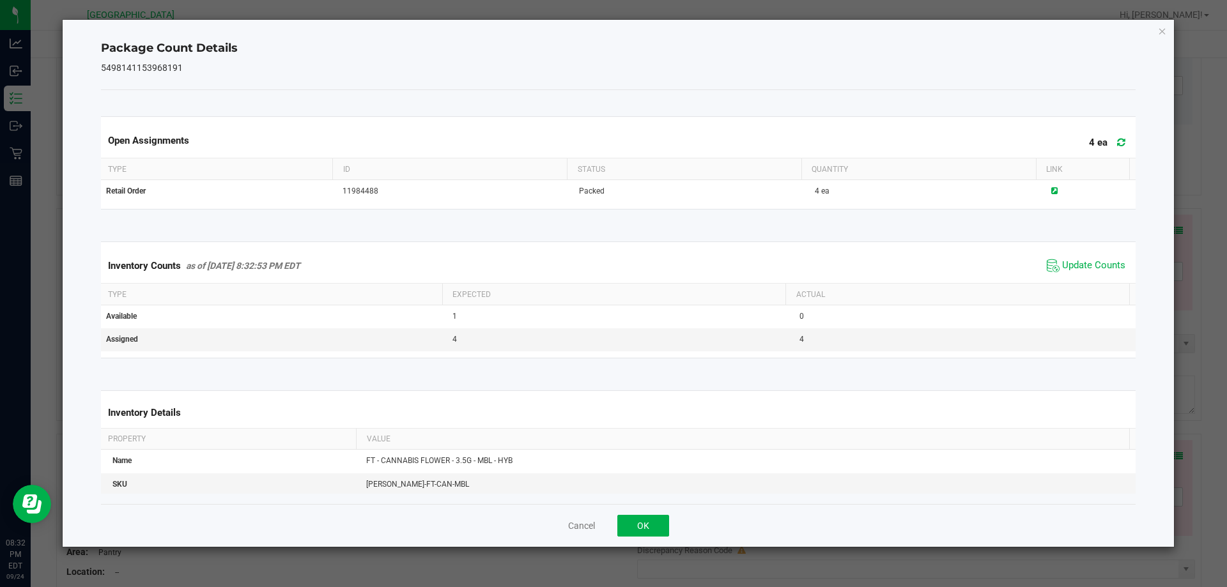
click at [635, 539] on div "Cancel OK" at bounding box center [618, 525] width 1035 height 43
click at [649, 529] on button "OK" at bounding box center [643, 526] width 52 height 22
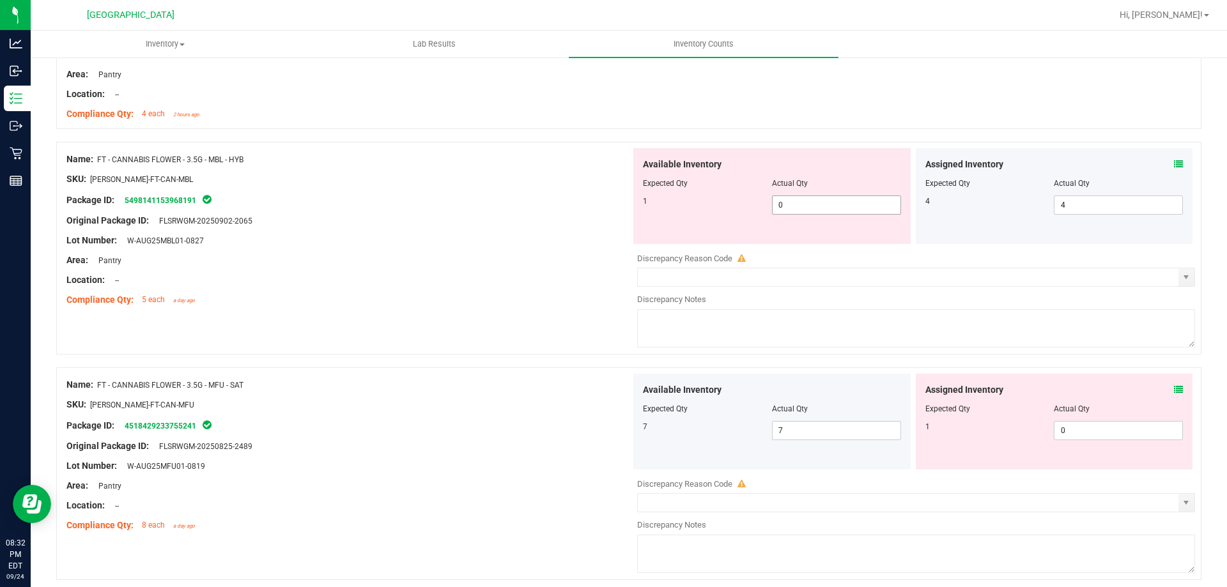
scroll to position [2173, 0]
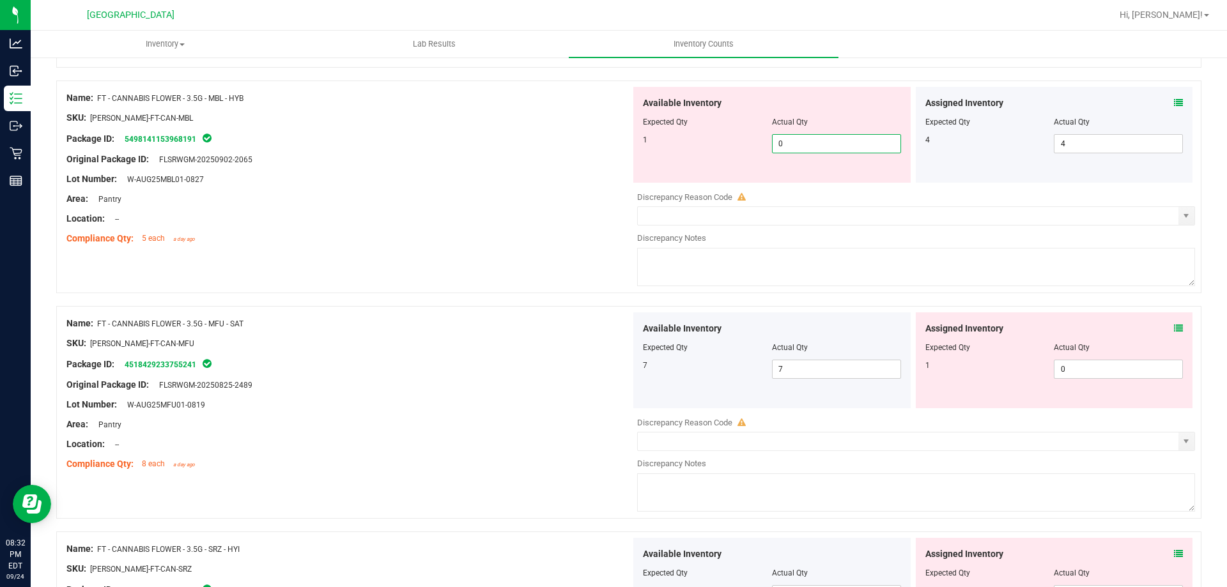
drag, startPoint x: 807, startPoint y: 146, endPoint x: 686, endPoint y: 155, distance: 121.8
click at [709, 150] on div "1 0 0" at bounding box center [772, 143] width 258 height 19
click at [591, 193] on div "Area: Pantry" at bounding box center [348, 198] width 564 height 13
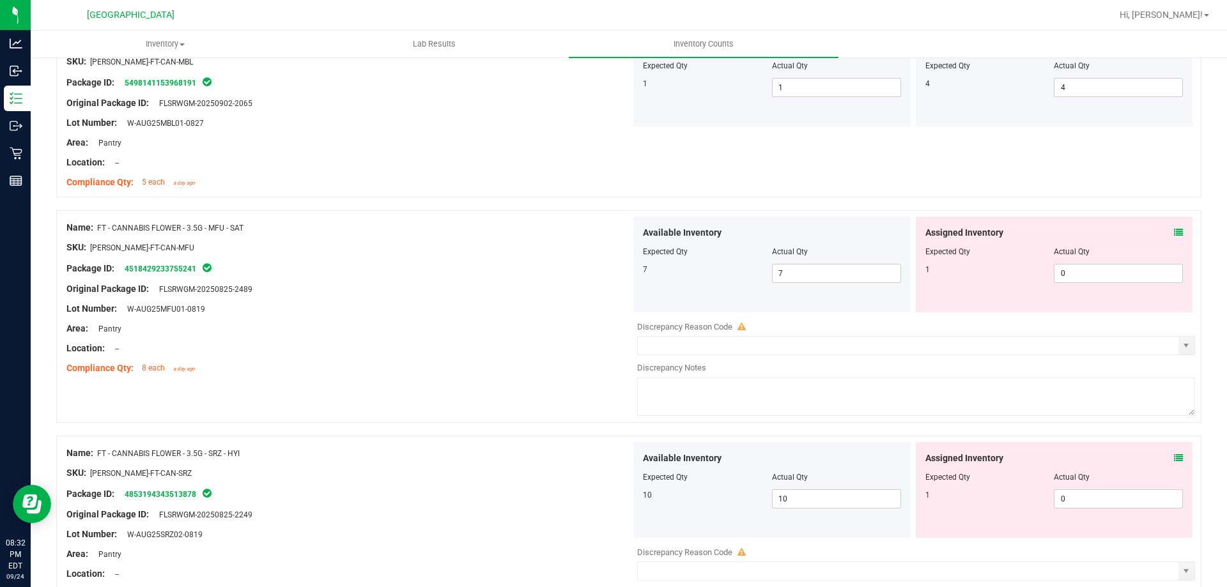
scroll to position [2301, 0]
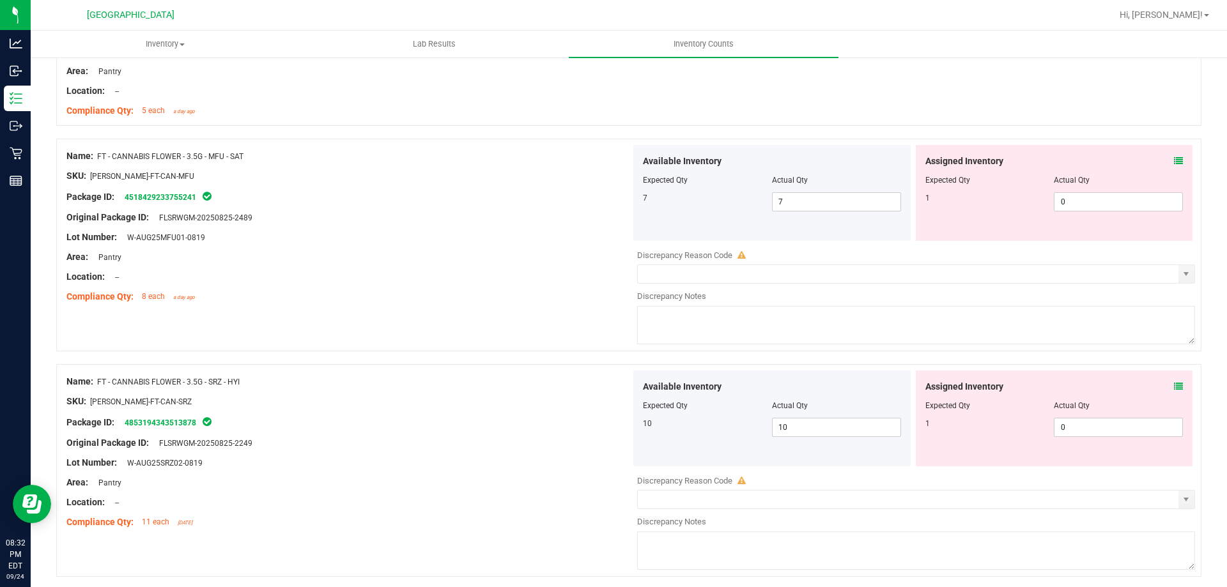
click at [1174, 160] on icon at bounding box center [1178, 161] width 9 height 9
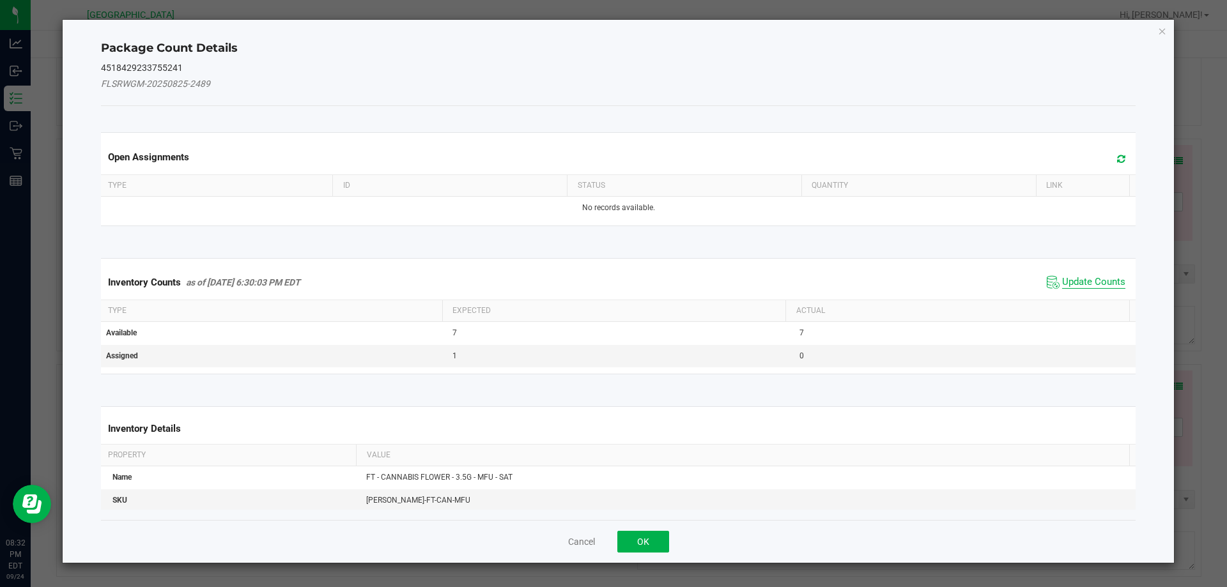
click at [1089, 283] on span "Update Counts" at bounding box center [1093, 282] width 63 height 13
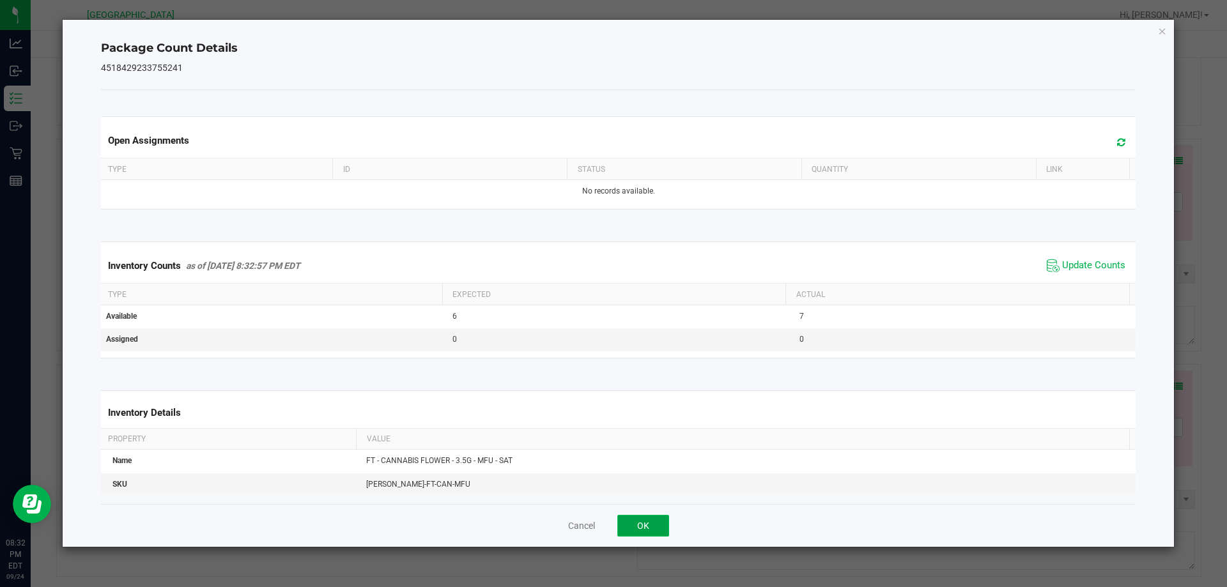
click at [645, 520] on button "OK" at bounding box center [643, 526] width 52 height 22
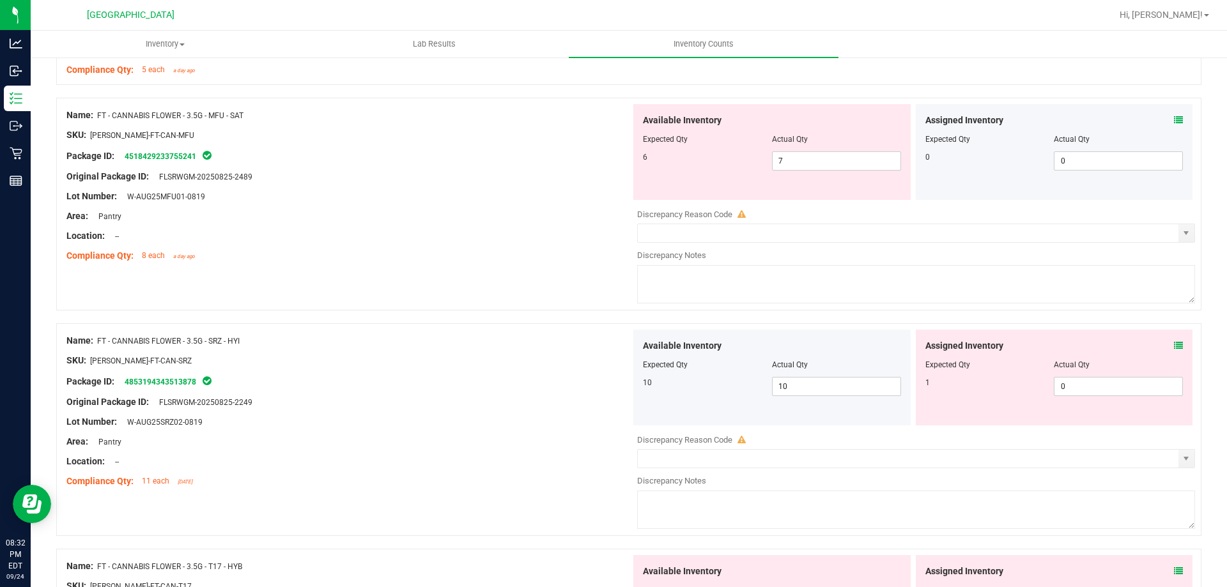
scroll to position [2365, 0]
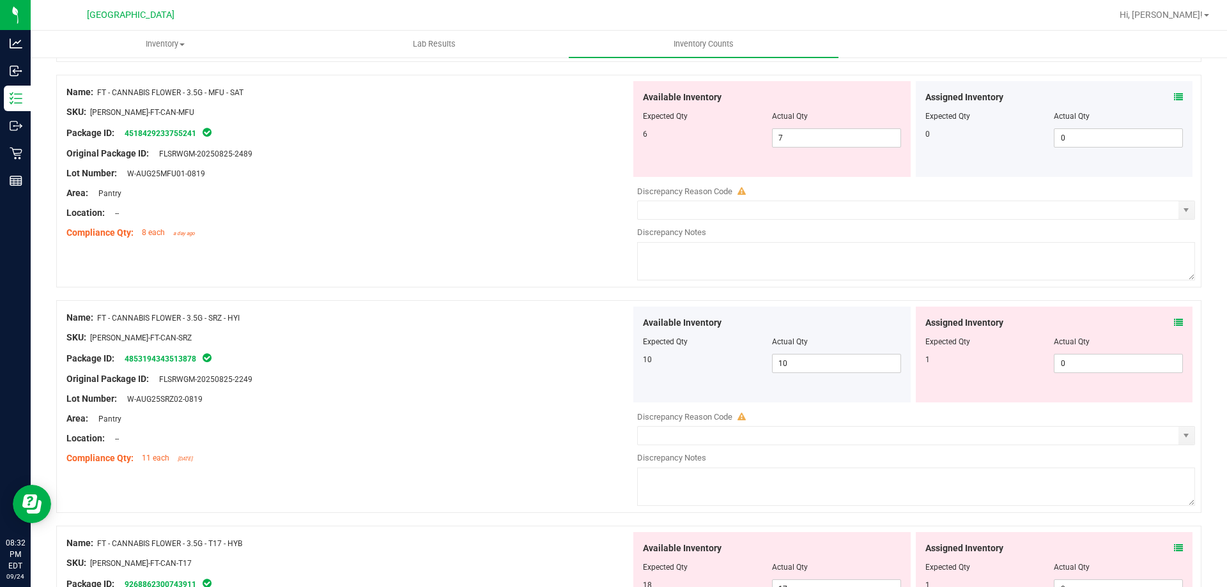
click at [1174, 327] on span at bounding box center [1178, 322] width 9 height 13
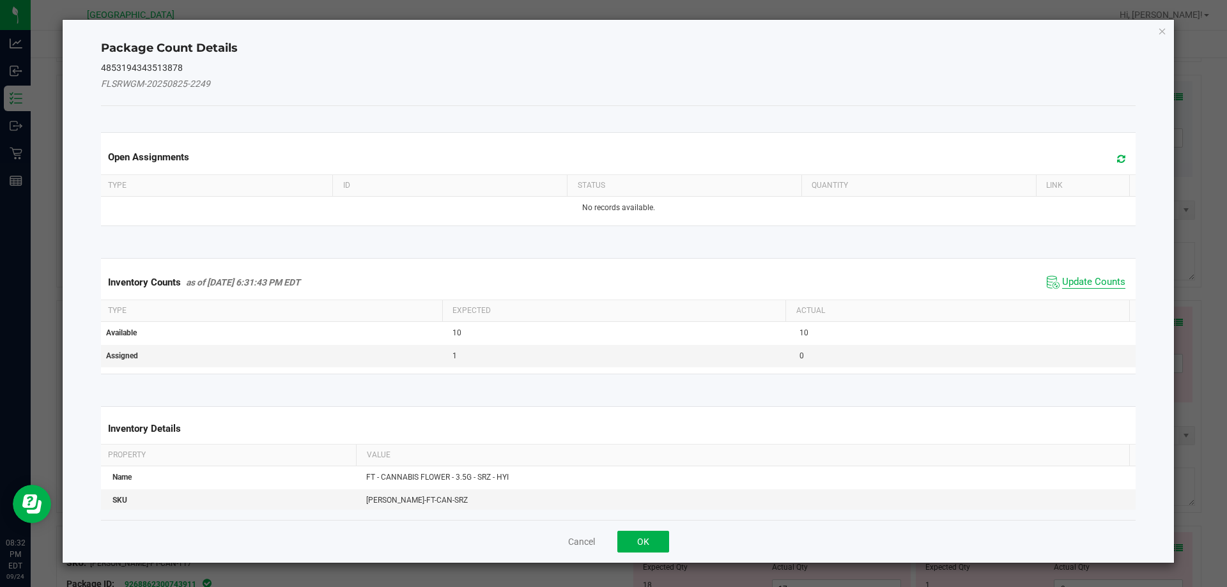
click at [1092, 280] on span "Update Counts" at bounding box center [1093, 282] width 63 height 13
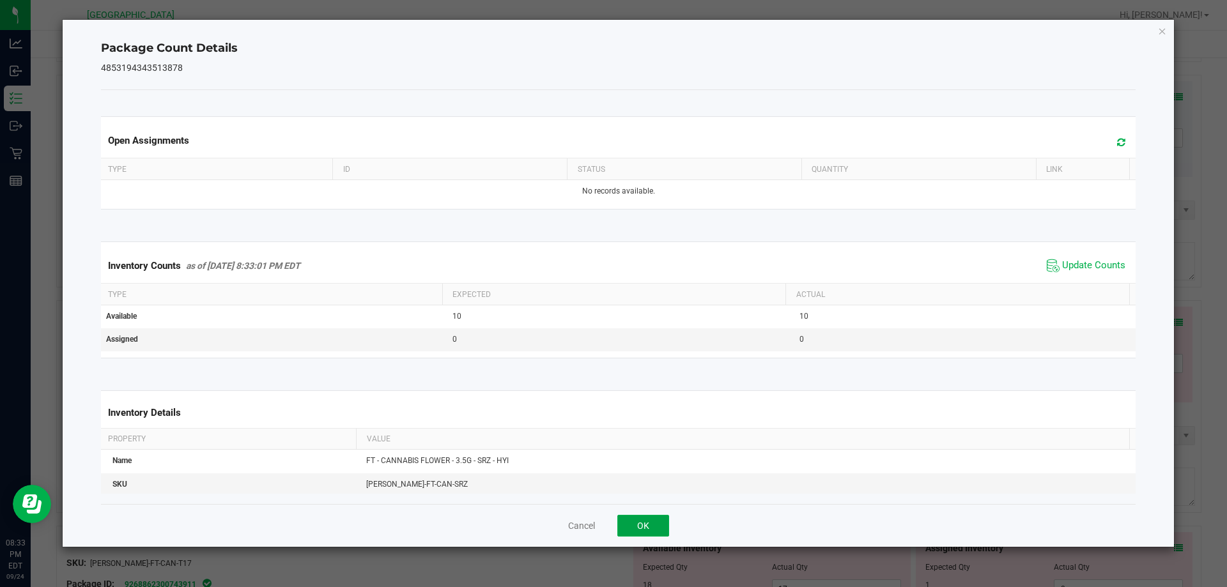
click at [644, 534] on button "OK" at bounding box center [643, 526] width 52 height 22
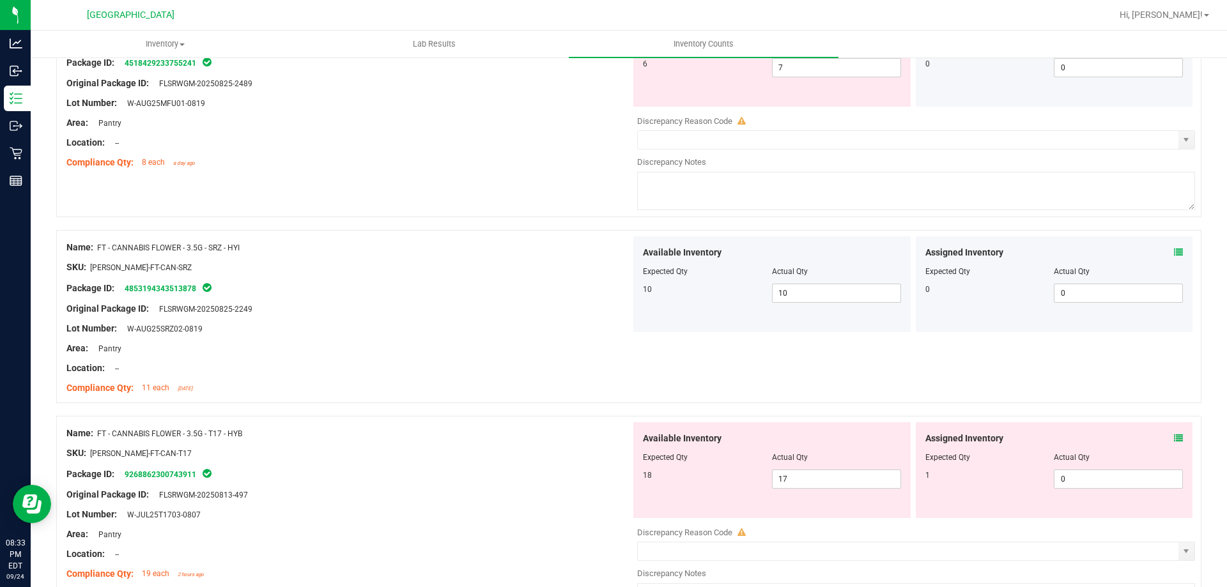
scroll to position [2557, 0]
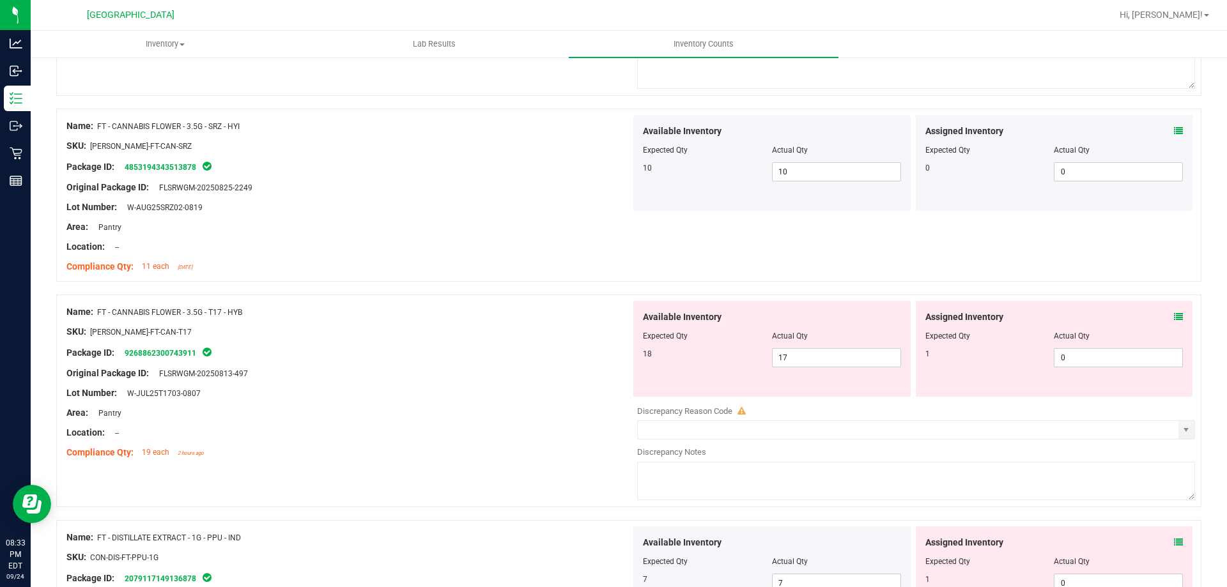
click at [1174, 321] on icon at bounding box center [1178, 317] width 9 height 9
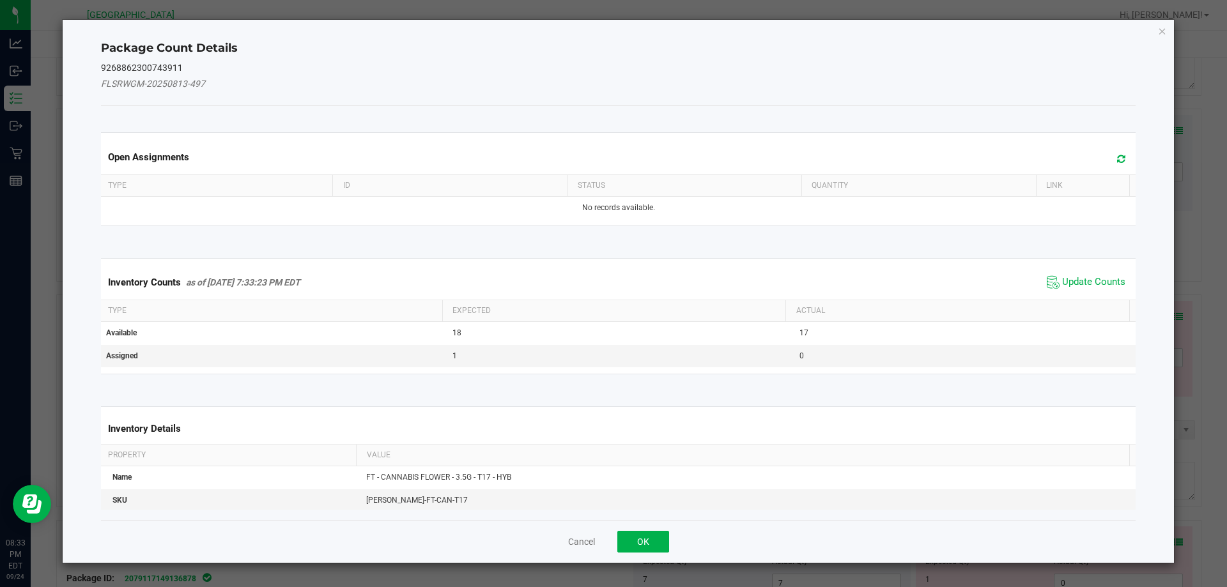
click at [1097, 274] on span "Update Counts" at bounding box center [1086, 282] width 85 height 19
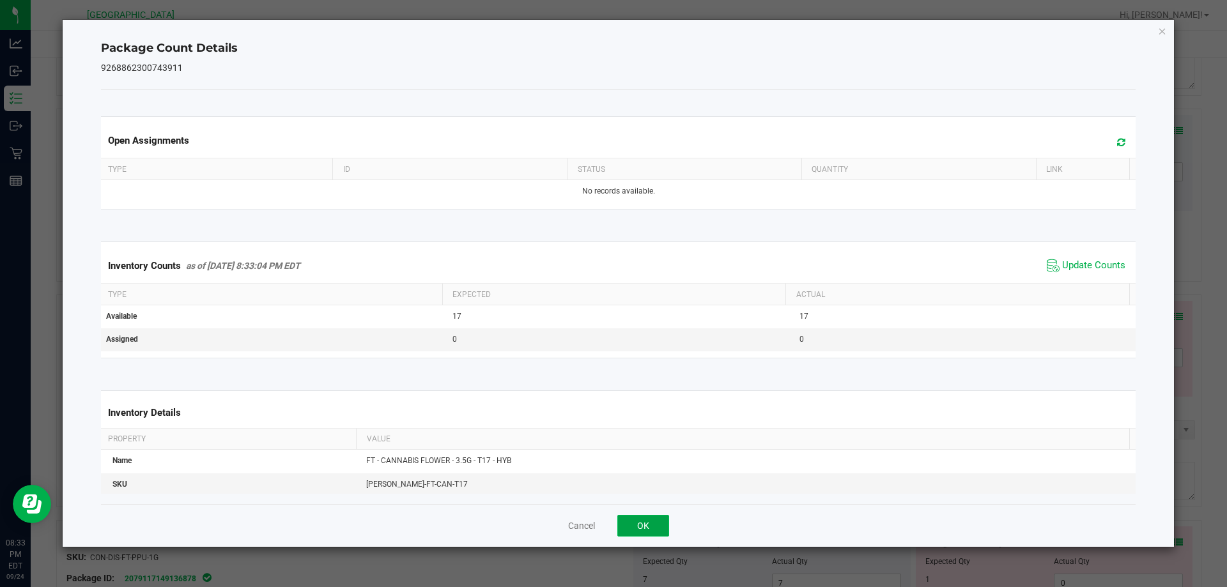
click at [624, 533] on button "OK" at bounding box center [643, 526] width 52 height 22
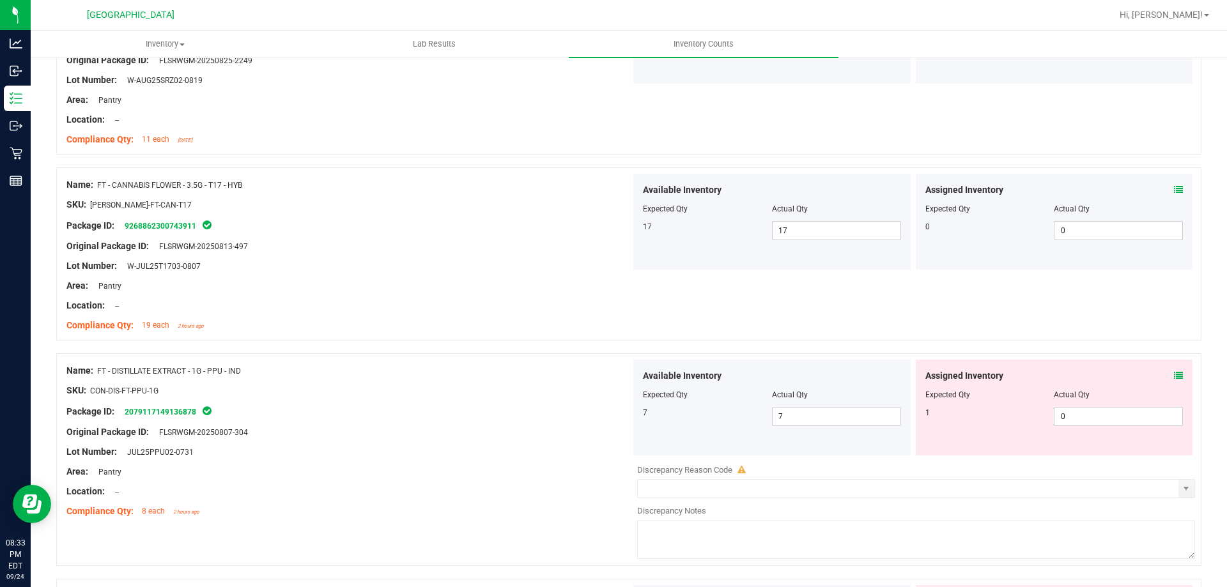
scroll to position [2685, 0]
click at [1174, 376] on icon at bounding box center [1178, 375] width 9 height 9
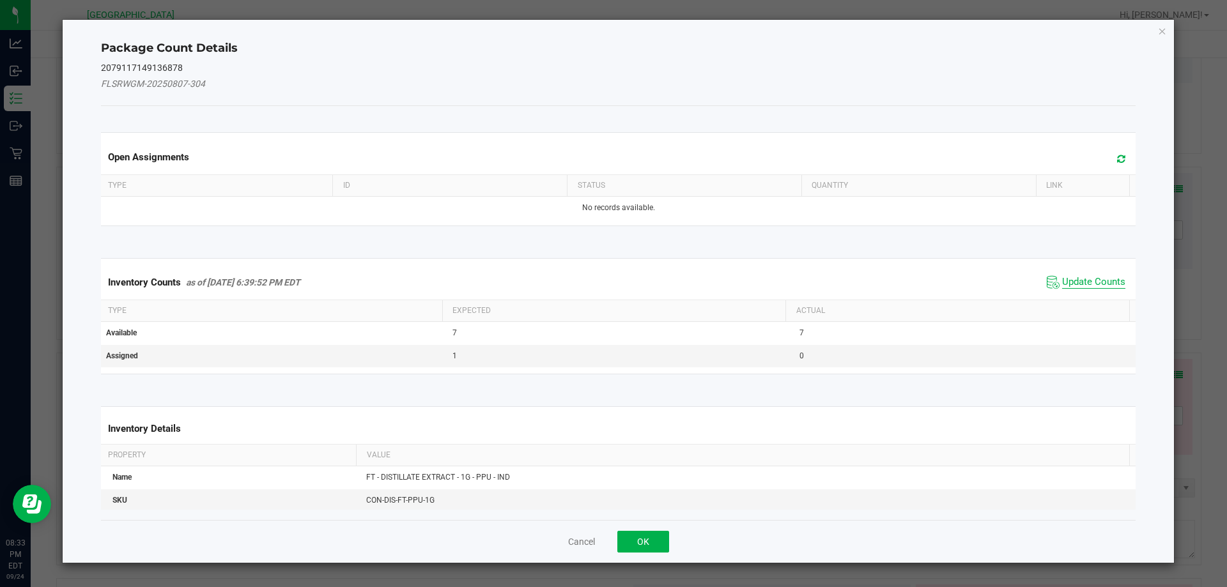
click at [1098, 280] on span "Update Counts" at bounding box center [1093, 282] width 63 height 13
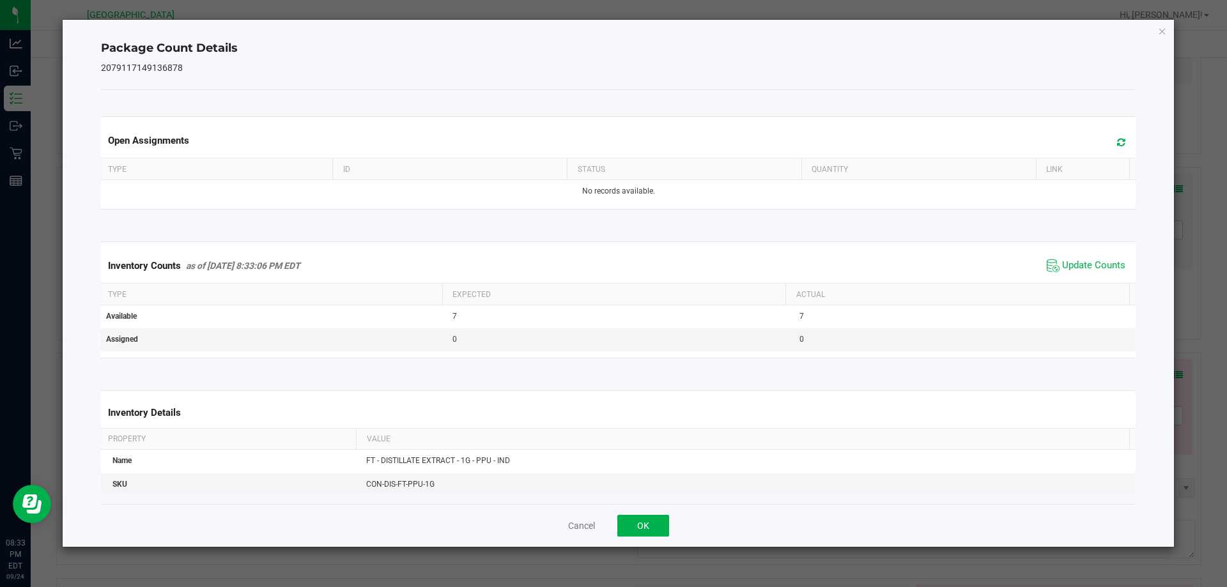
drag, startPoint x: 645, startPoint y: 540, endPoint x: 646, endPoint y: 531, distance: 9.7
click at [645, 539] on div "Cancel OK" at bounding box center [618, 525] width 1035 height 43
click at [646, 531] on button "OK" at bounding box center [643, 526] width 52 height 22
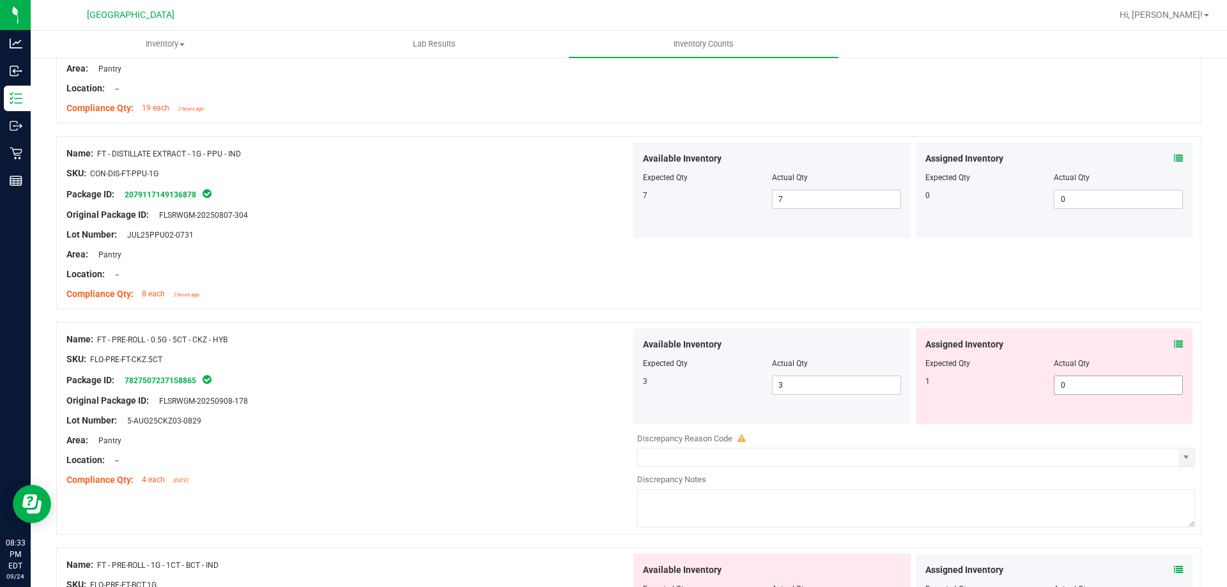
scroll to position [3004, 0]
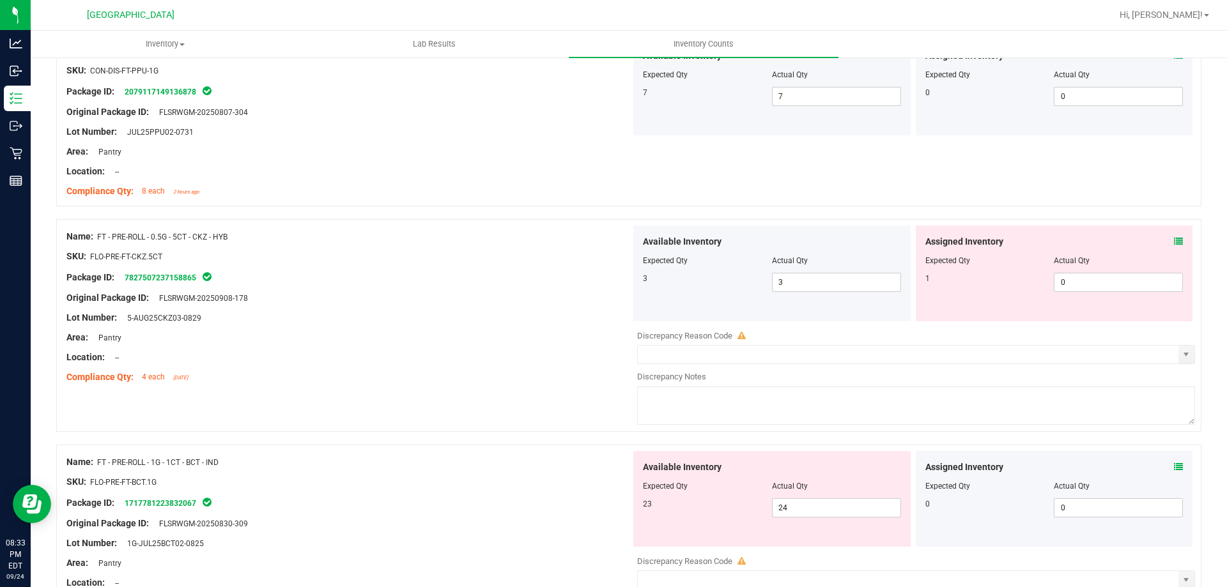
click at [1177, 242] on div "Assigned Inventory Expected Qty Actual Qty 1 0 0" at bounding box center [1054, 274] width 277 height 96
click at [1174, 242] on icon at bounding box center [1178, 241] width 9 height 9
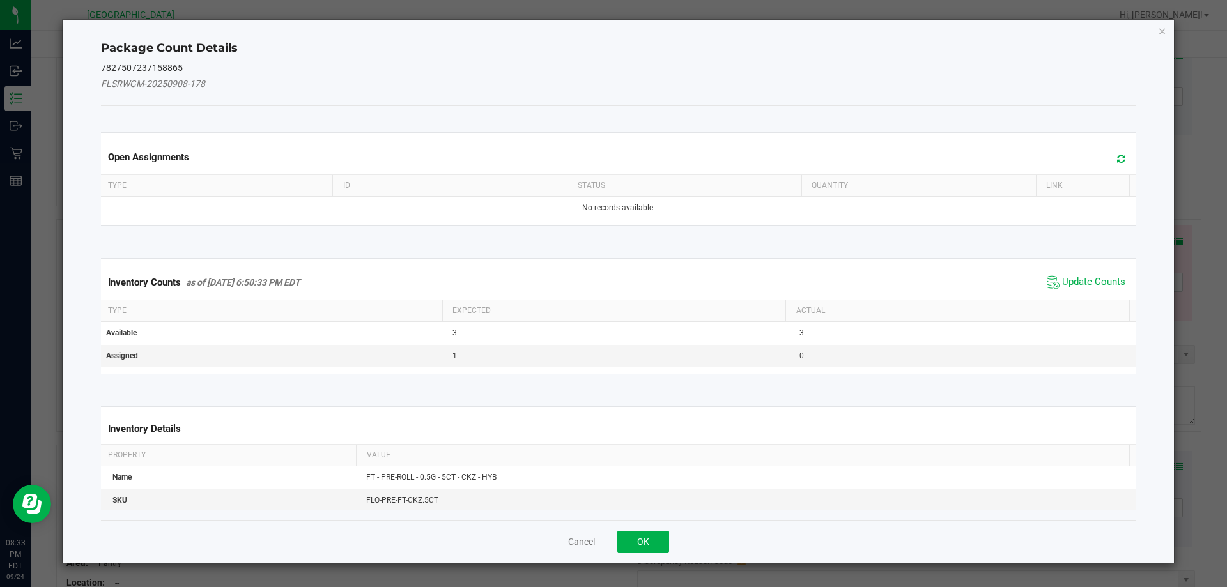
click at [1092, 275] on span "Update Counts" at bounding box center [1086, 282] width 85 height 19
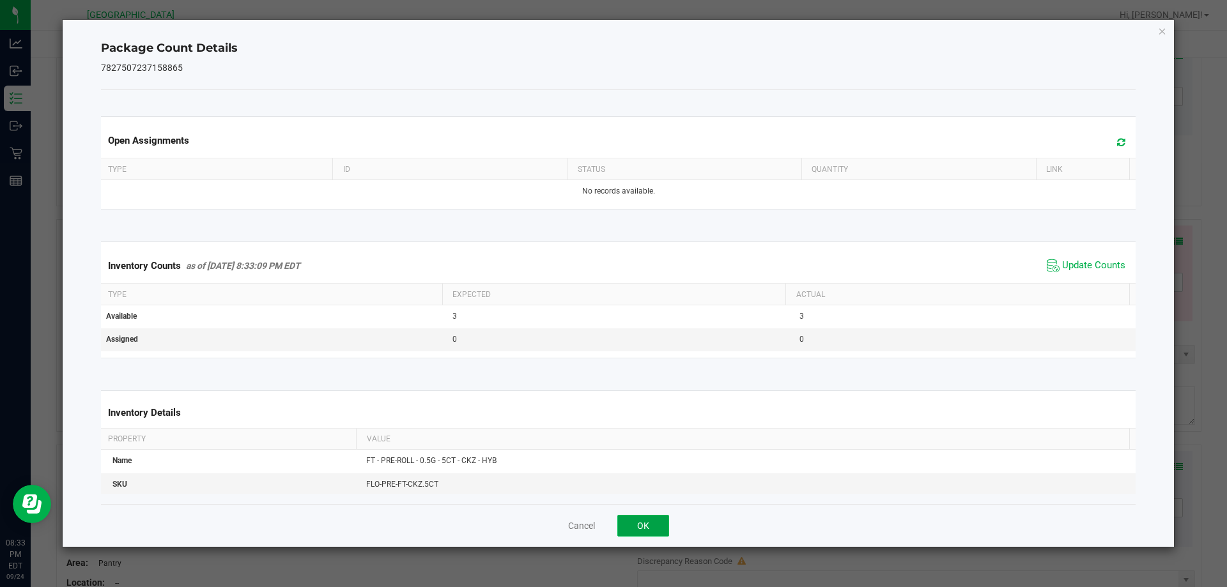
click at [649, 526] on button "OK" at bounding box center [643, 526] width 52 height 22
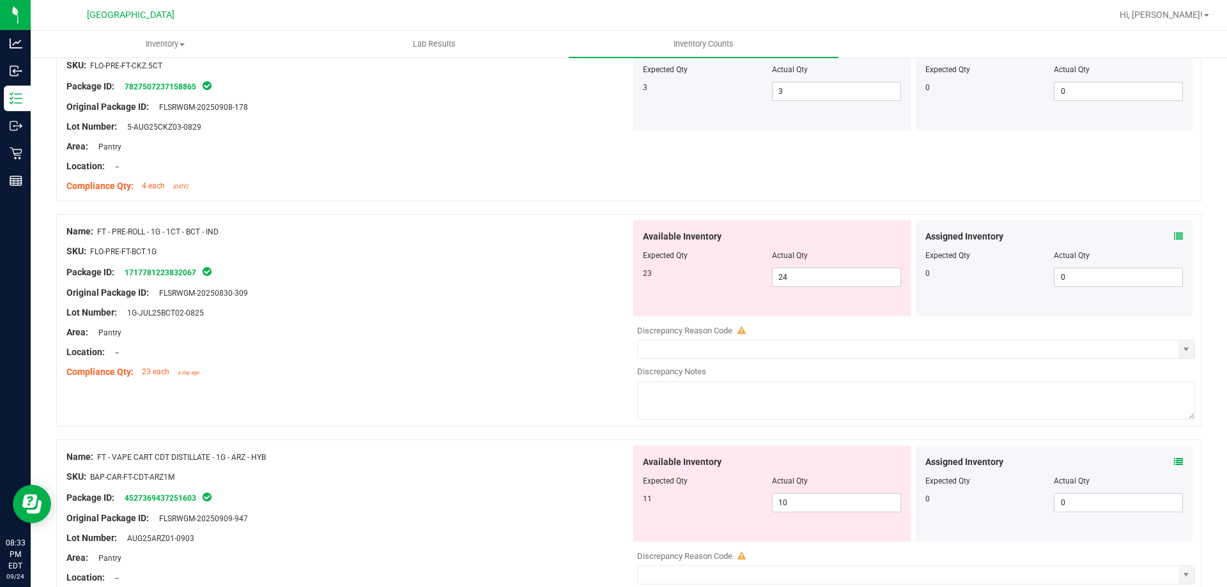
scroll to position [3196, 0]
click at [1174, 234] on icon at bounding box center [1178, 235] width 9 height 9
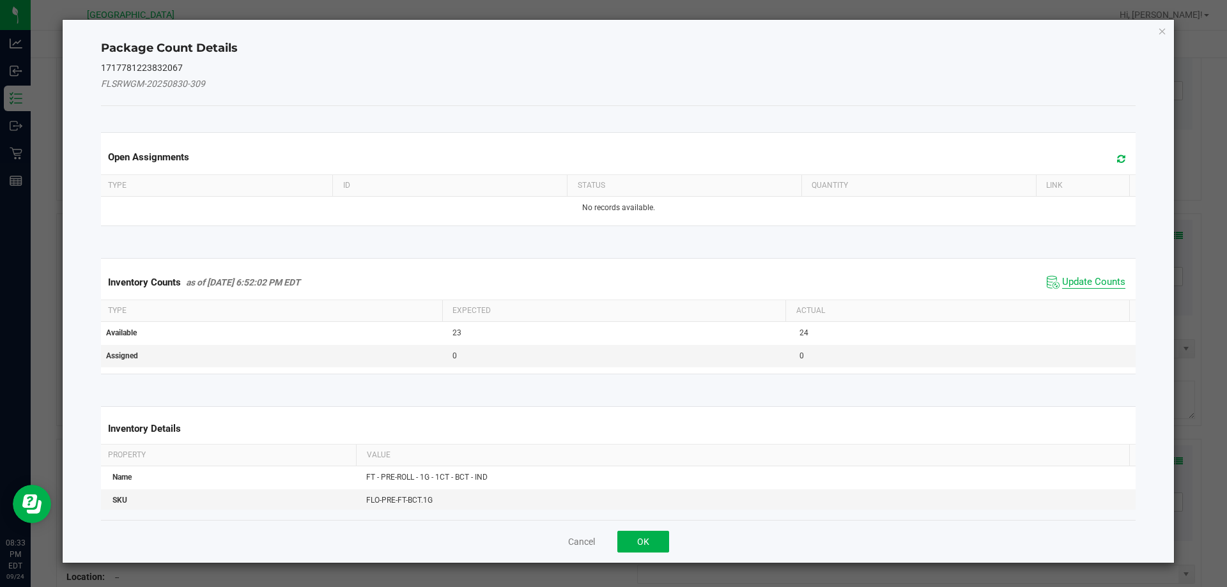
click at [1080, 277] on span "Update Counts" at bounding box center [1093, 282] width 63 height 13
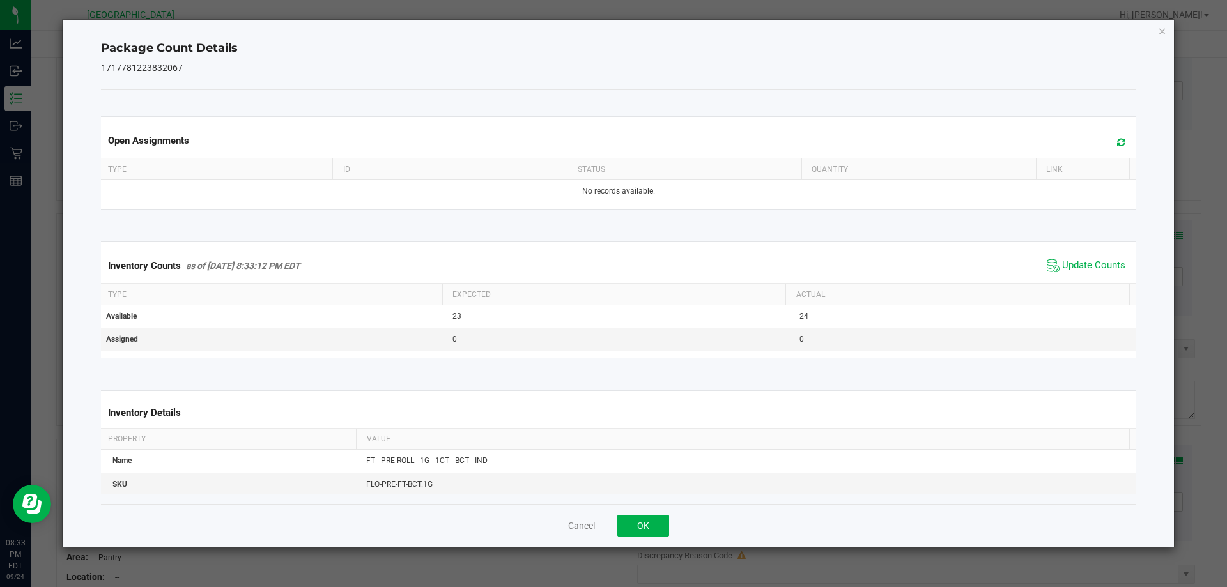
click at [647, 538] on div "Cancel OK" at bounding box center [618, 525] width 1035 height 43
click at [656, 523] on button "OK" at bounding box center [643, 526] width 52 height 22
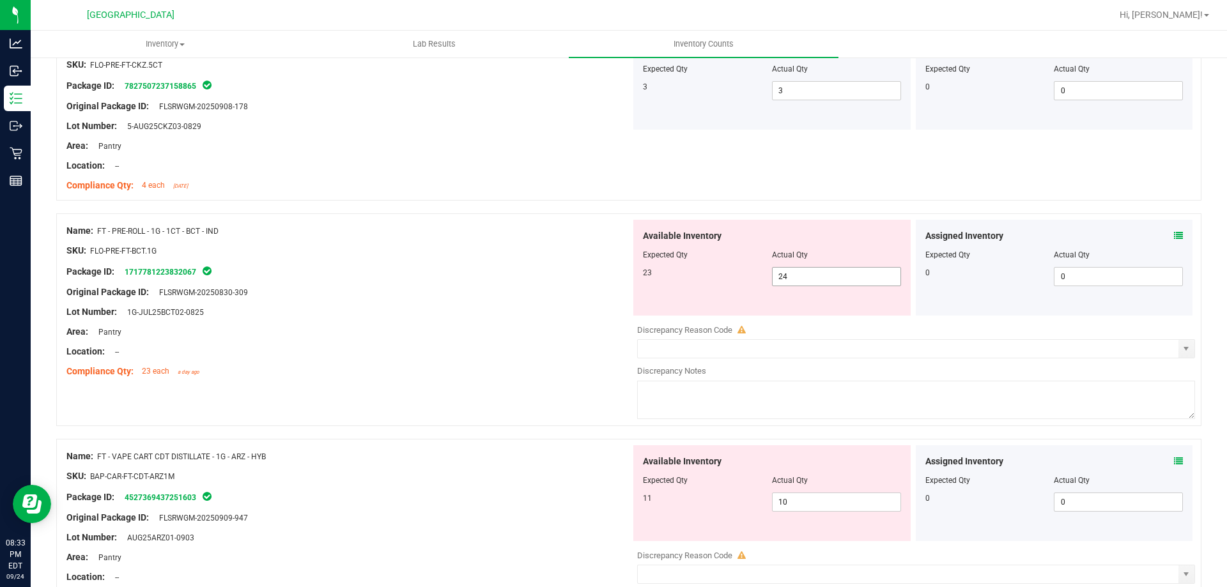
click at [702, 277] on div "23 24 24" at bounding box center [772, 276] width 258 height 19
click at [663, 269] on div "23" at bounding box center [707, 273] width 129 height 12
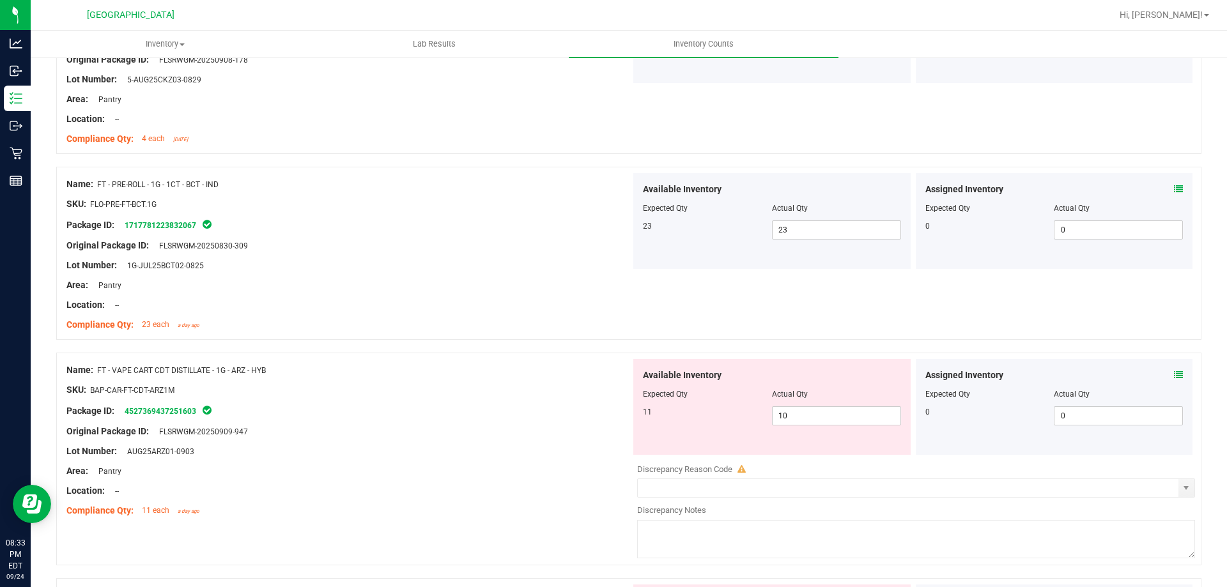
scroll to position [3324, 0]
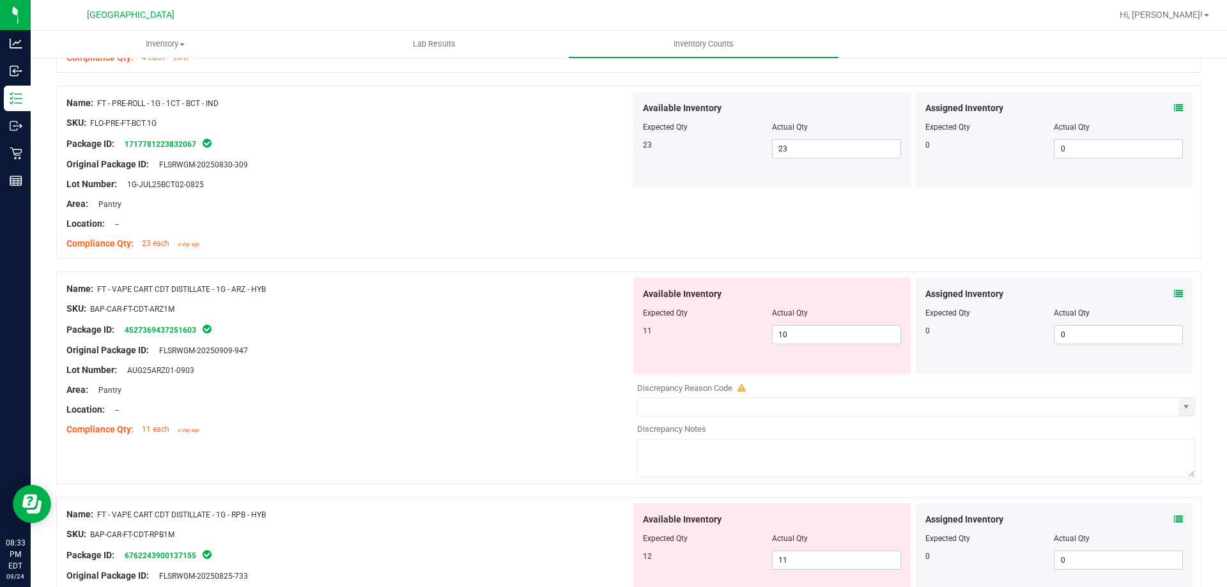
click at [1174, 293] on icon at bounding box center [1178, 294] width 9 height 9
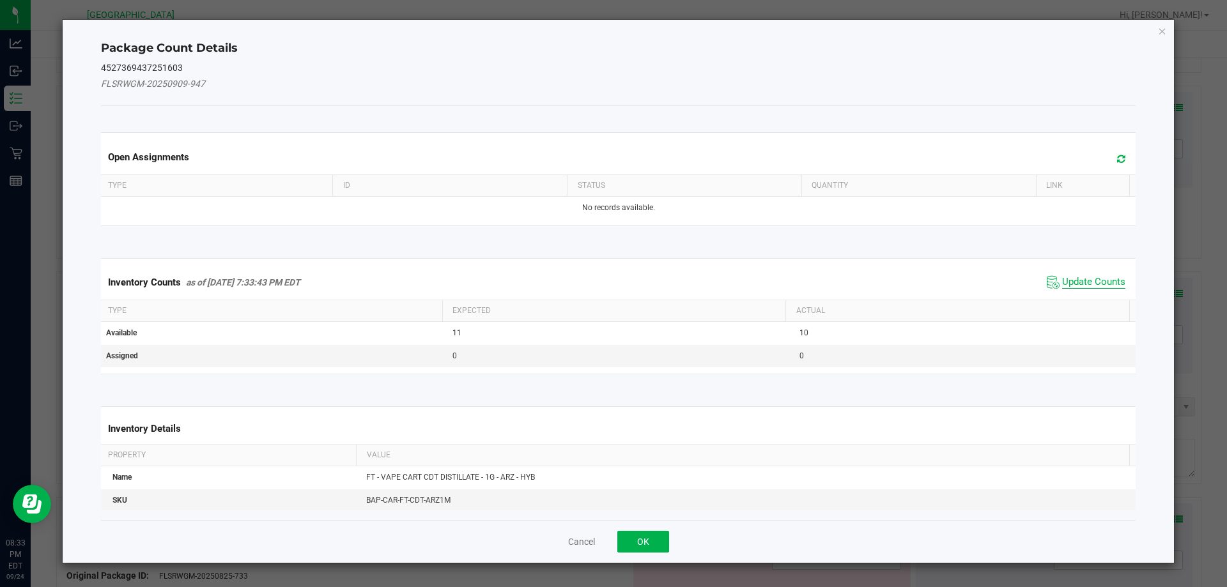
click at [1084, 282] on span "Update Counts" at bounding box center [1093, 282] width 63 height 13
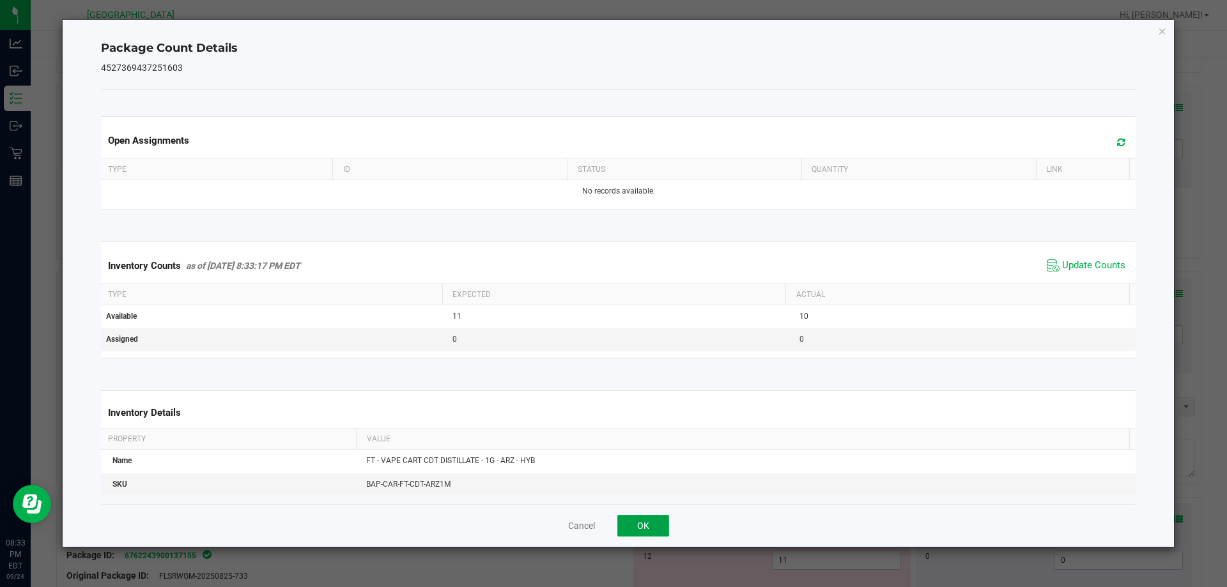
click at [634, 531] on button "OK" at bounding box center [643, 526] width 52 height 22
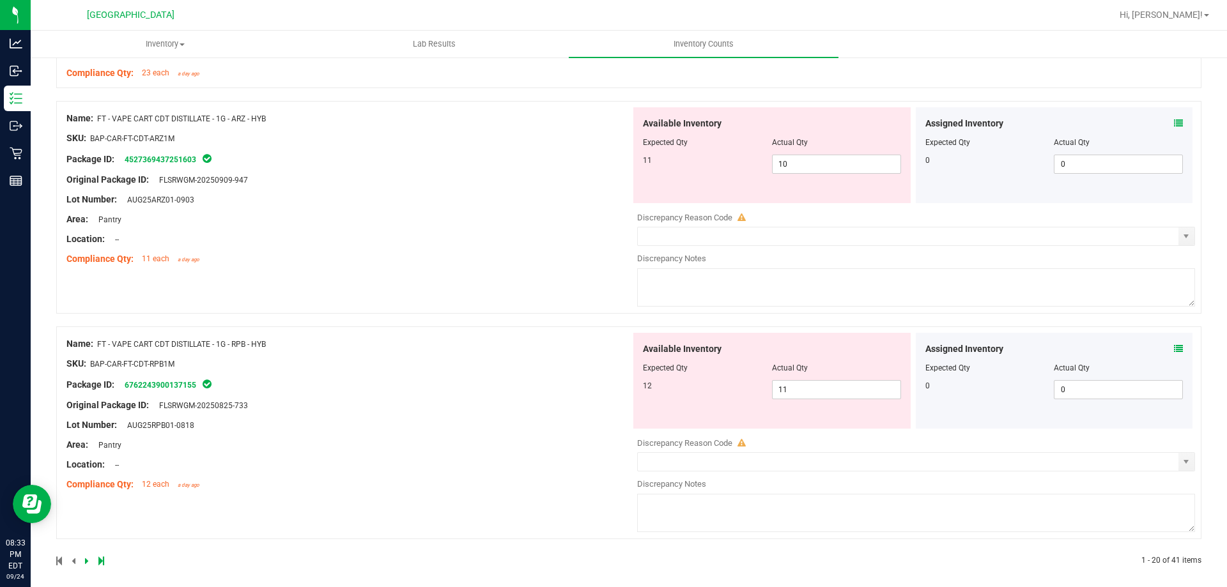
scroll to position [3503, 0]
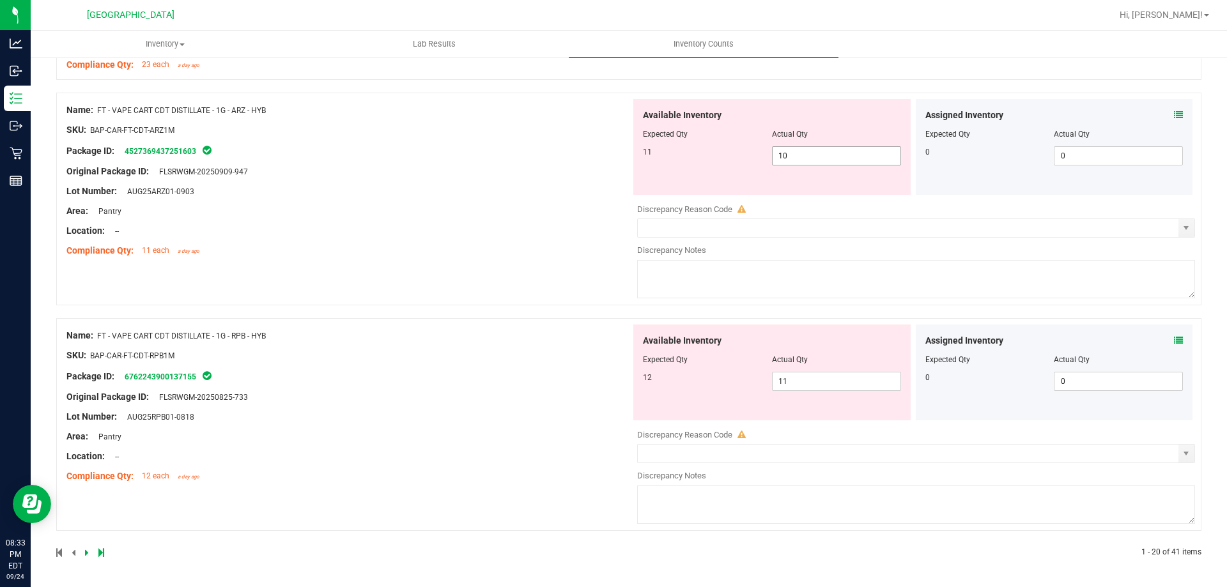
drag, startPoint x: 811, startPoint y: 162, endPoint x: 678, endPoint y: 159, distance: 133.0
click at [684, 161] on div "11 10 10" at bounding box center [772, 155] width 258 height 19
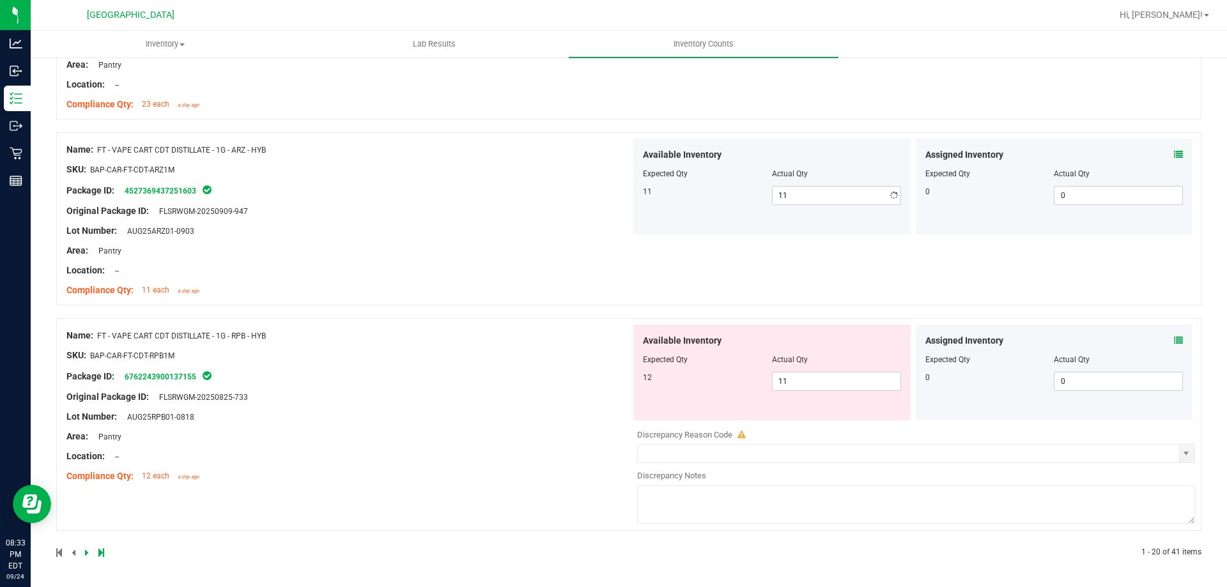
click at [584, 204] on div "Name: FT - VAPE CART CDT DISTILLATE - 1G - ARZ - HYB SKU: BAP-CAR-FT-CDT-ARZ1M …" at bounding box center [348, 220] width 564 height 163
click at [1174, 339] on icon at bounding box center [1178, 340] width 9 height 9
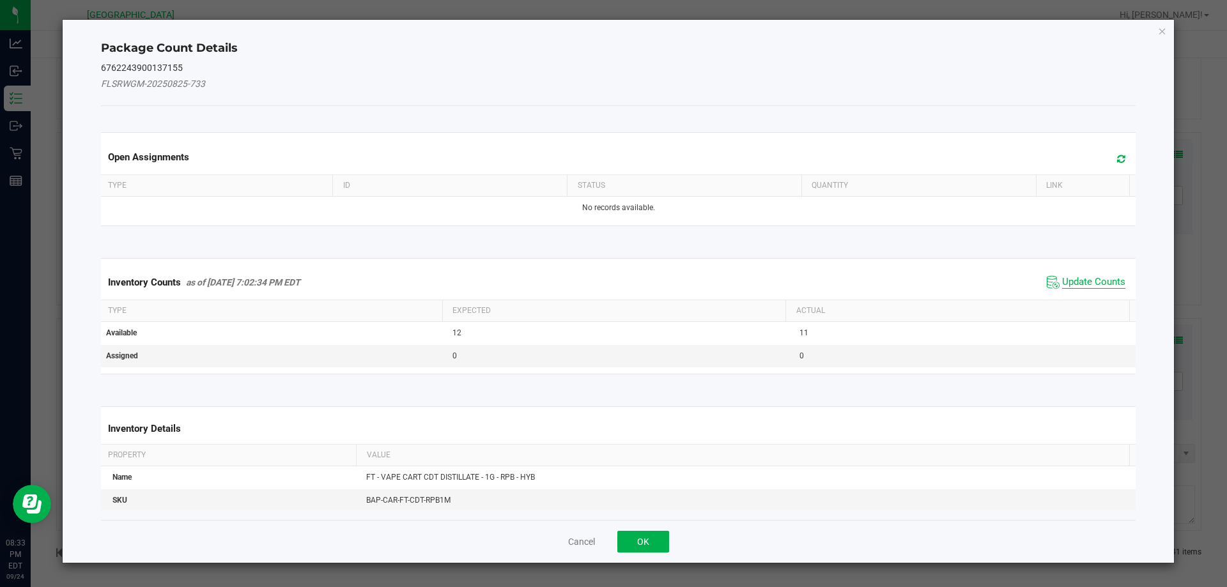
click at [1098, 286] on span "Update Counts" at bounding box center [1093, 282] width 63 height 13
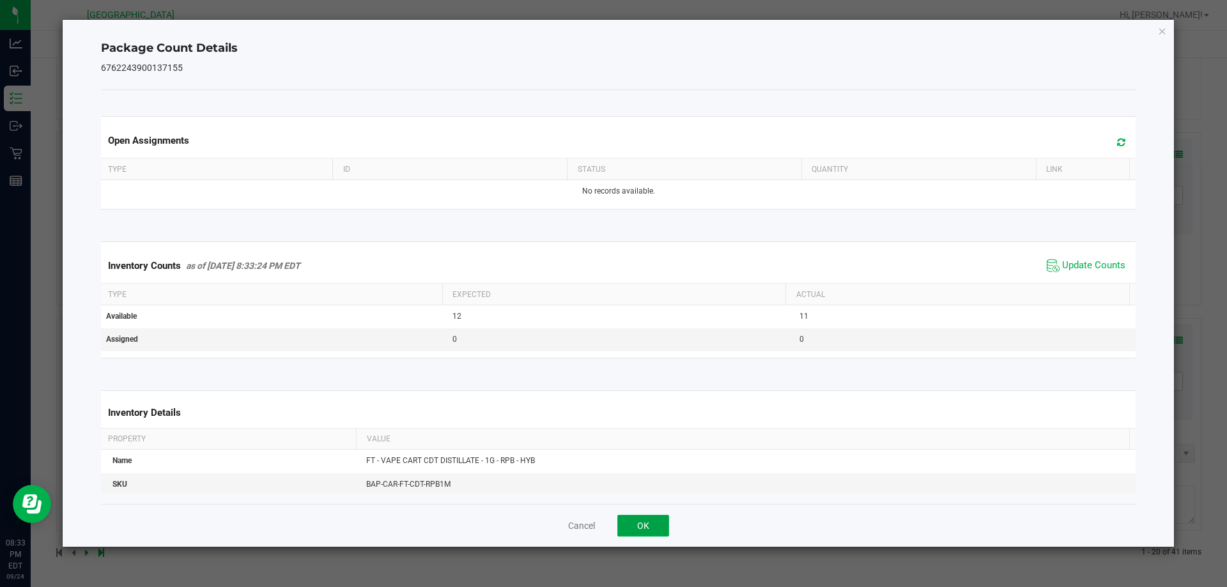
click at [634, 520] on button "OK" at bounding box center [643, 526] width 52 height 22
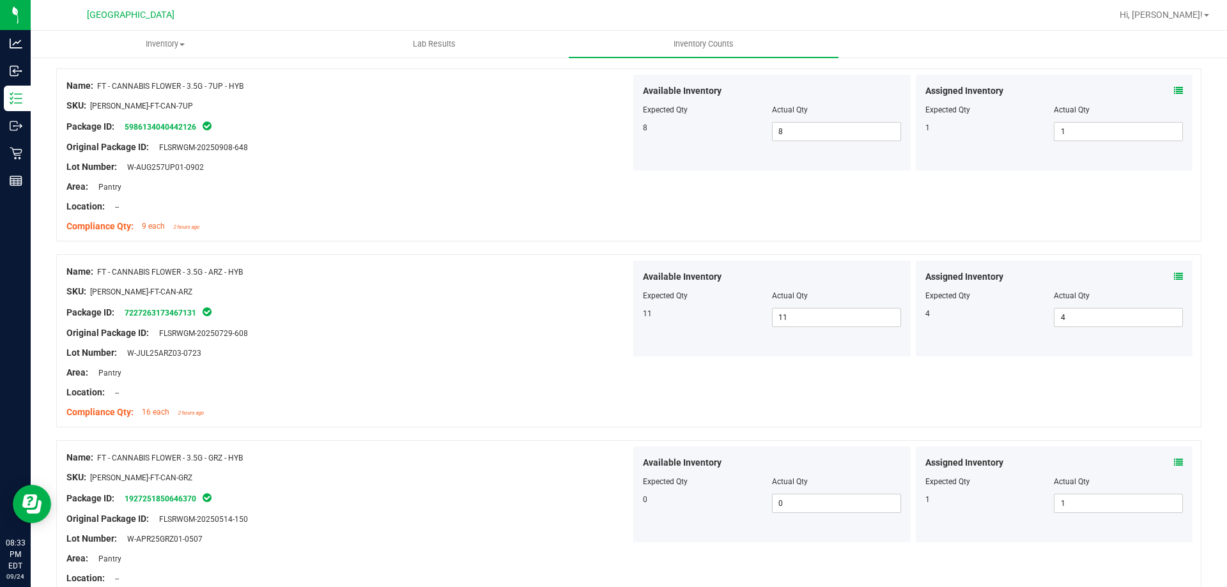
scroll to position [0, 0]
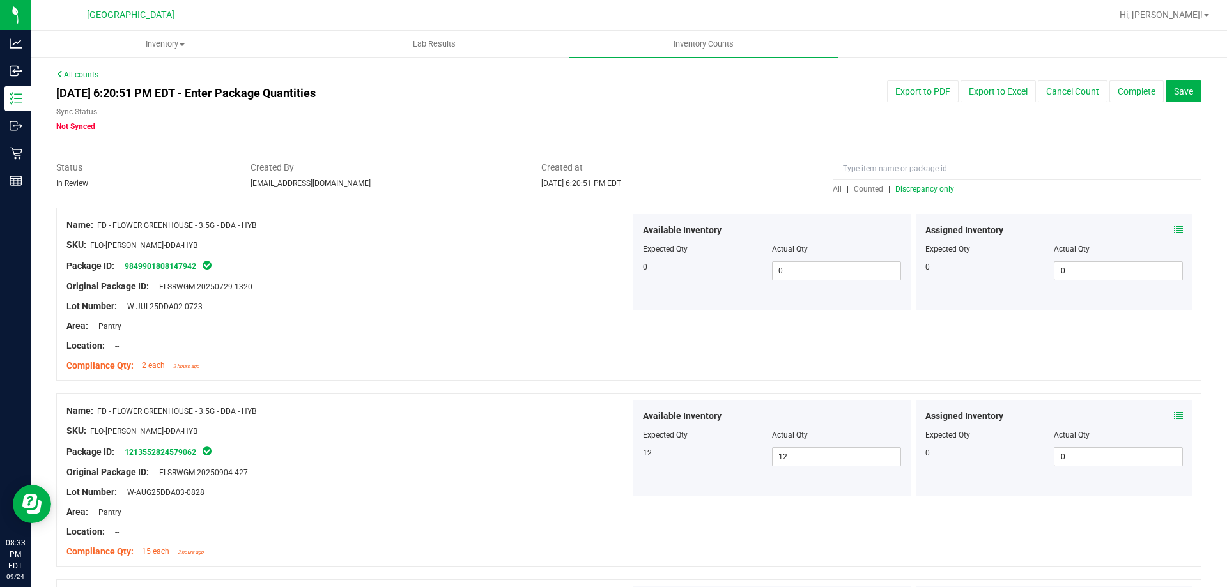
click at [895, 187] on span "Discrepancy only" at bounding box center [924, 189] width 59 height 9
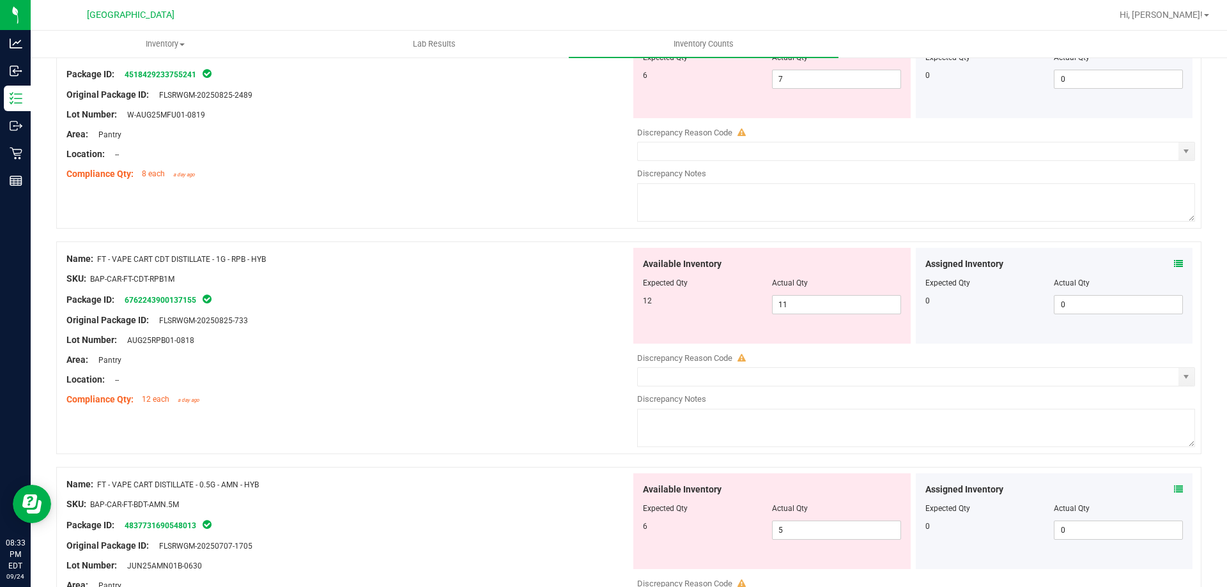
scroll to position [320, 0]
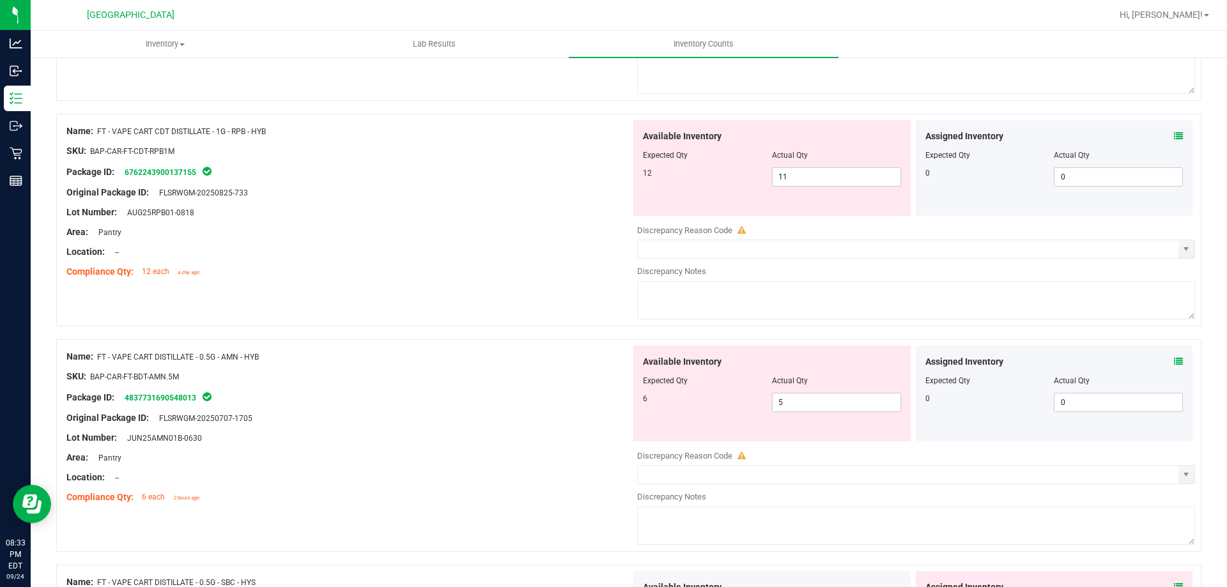
click at [1174, 137] on icon at bounding box center [1178, 136] width 9 height 9
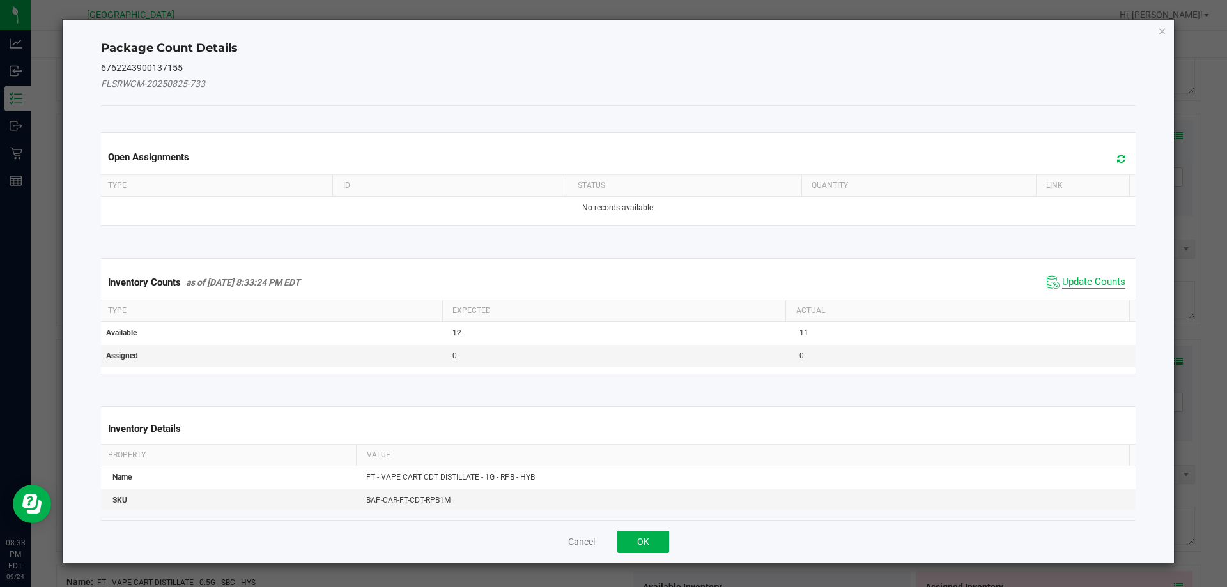
click at [1094, 277] on span "Update Counts" at bounding box center [1093, 282] width 63 height 13
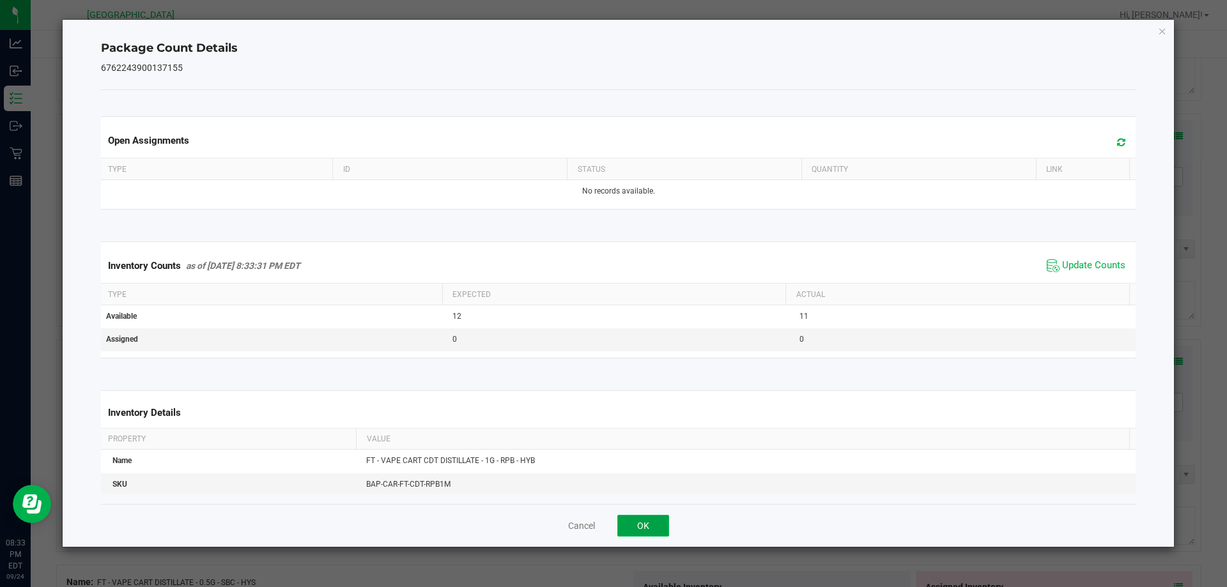
click at [642, 520] on button "OK" at bounding box center [643, 526] width 52 height 22
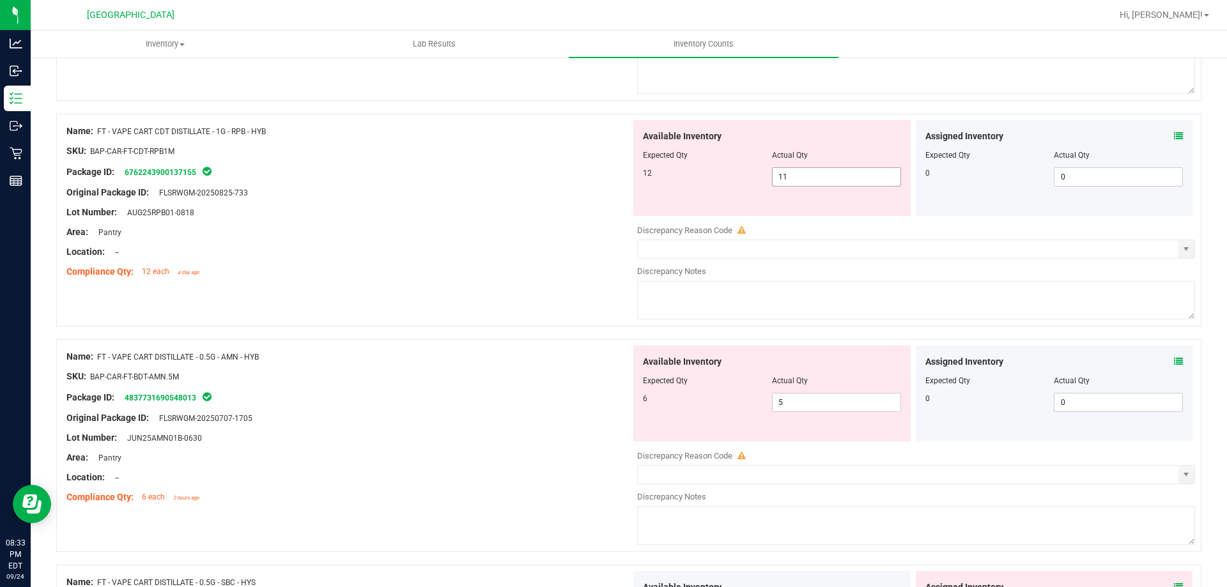
drag, startPoint x: 830, startPoint y: 180, endPoint x: 695, endPoint y: 178, distance: 135.5
click at [697, 178] on div "12 11 11" at bounding box center [772, 176] width 258 height 19
click at [594, 194] on div "Original Package ID: FLSRWGM-20250825-733" at bounding box center [348, 192] width 564 height 13
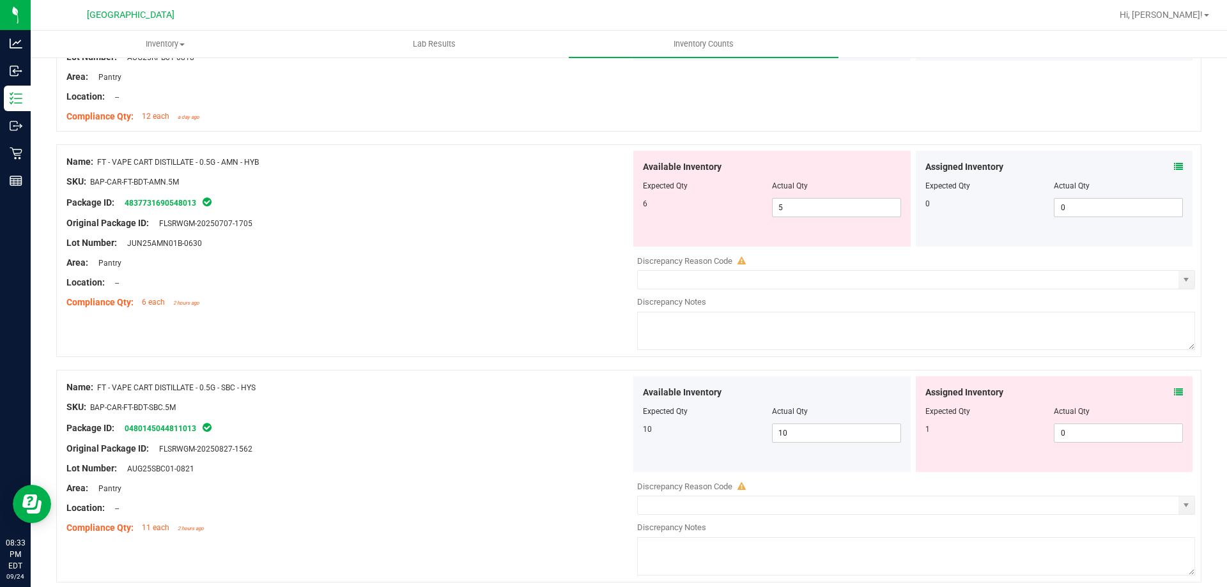
scroll to position [511, 0]
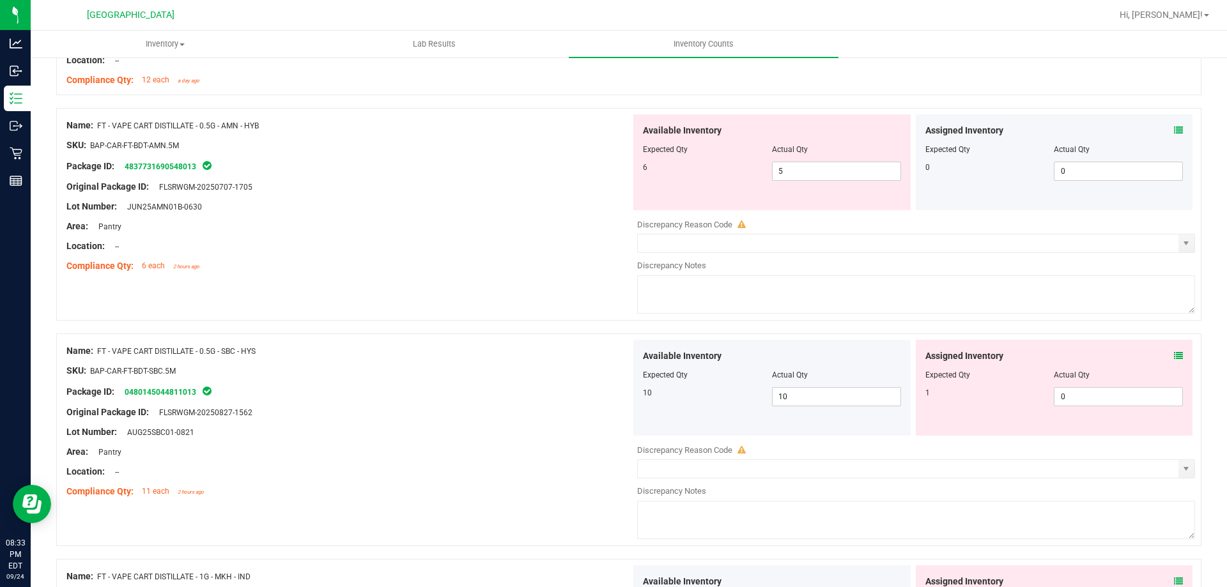
click at [1174, 132] on icon at bounding box center [1178, 130] width 9 height 9
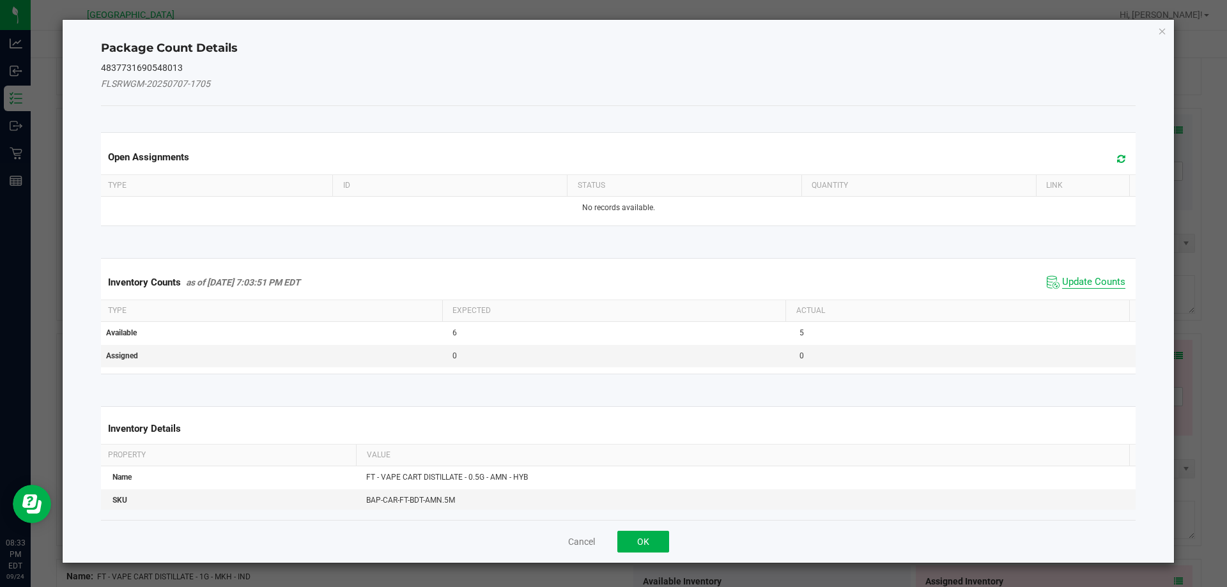
click at [1099, 279] on span "Update Counts" at bounding box center [1093, 282] width 63 height 13
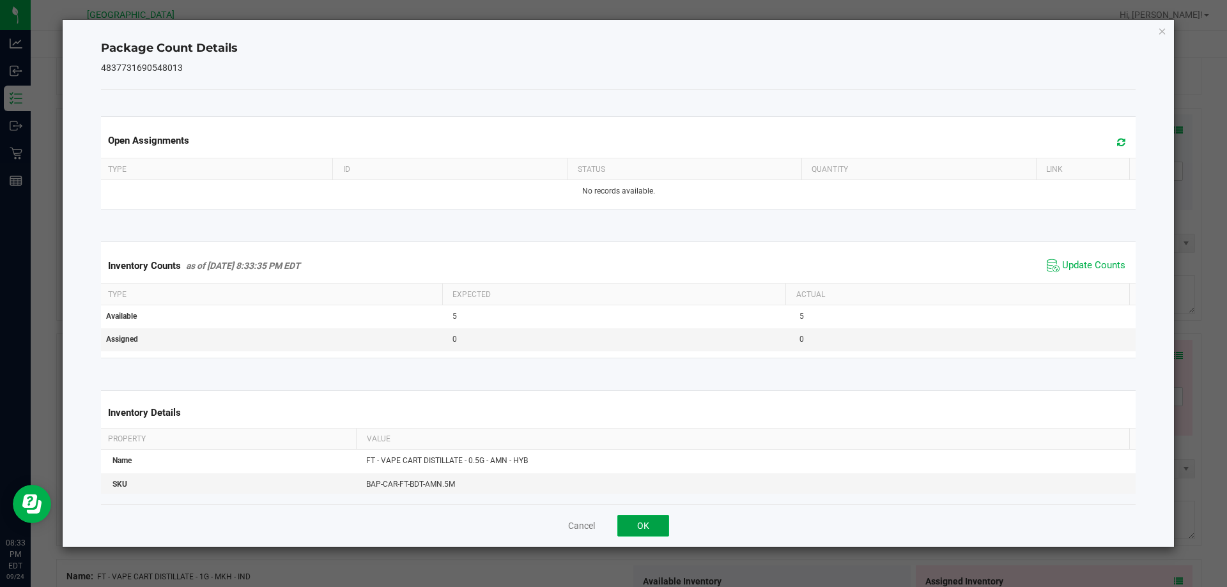
click at [647, 520] on button "OK" at bounding box center [643, 526] width 52 height 22
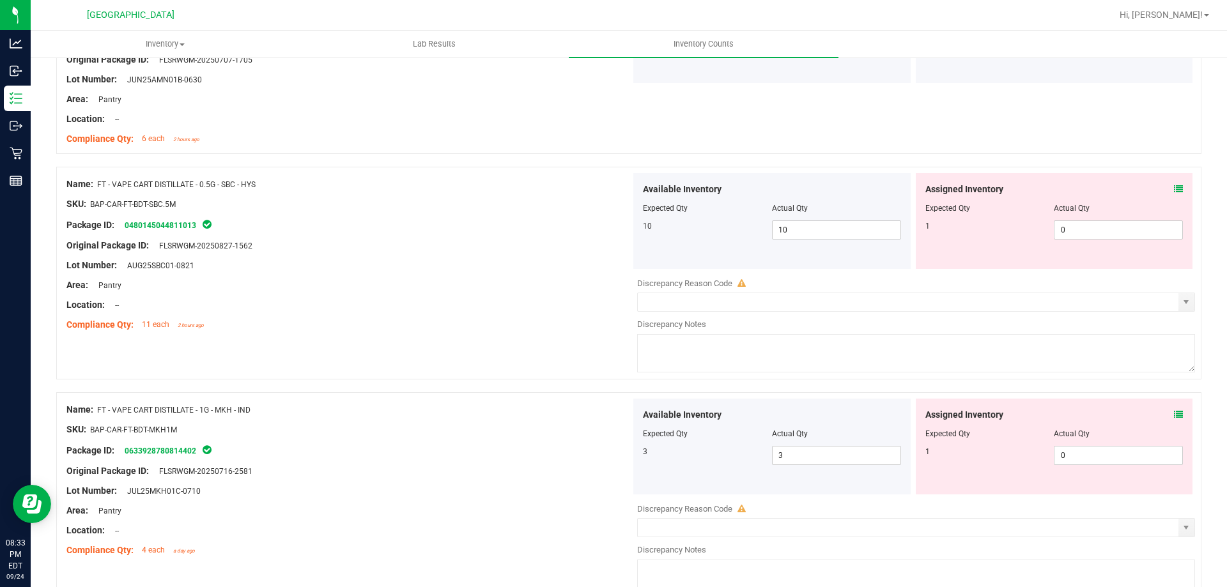
scroll to position [639, 0]
drag, startPoint x: 1158, startPoint y: 188, endPoint x: 1165, endPoint y: 188, distance: 7.0
click at [1159, 188] on div "Assigned Inventory" at bounding box center [1055, 188] width 258 height 13
click at [1174, 188] on icon at bounding box center [1178, 188] width 9 height 9
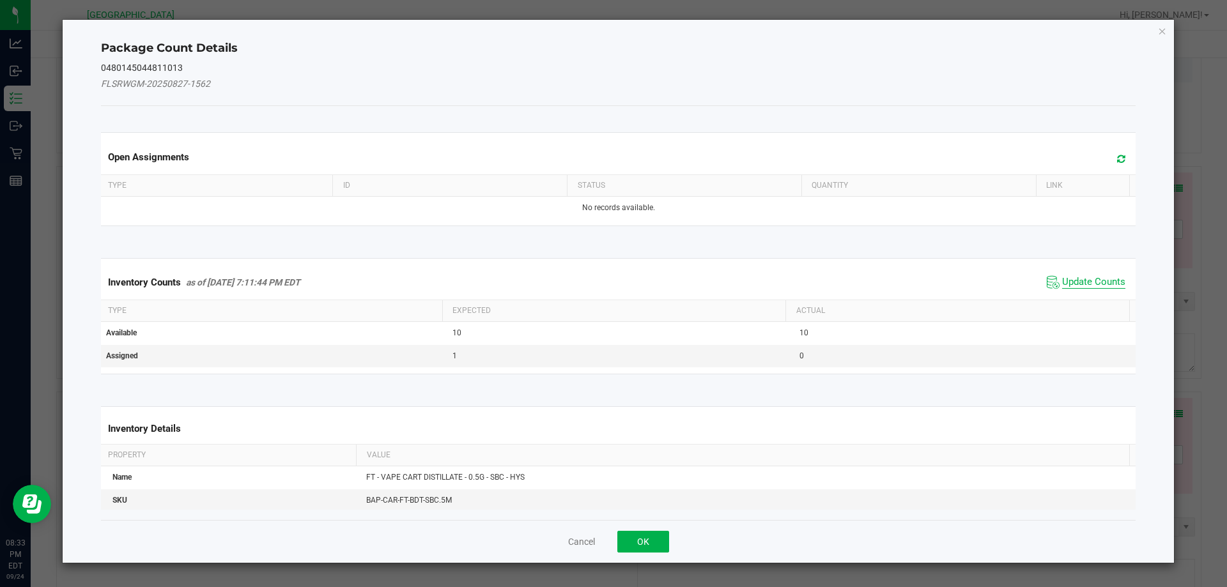
click at [1074, 278] on span "Update Counts" at bounding box center [1093, 282] width 63 height 13
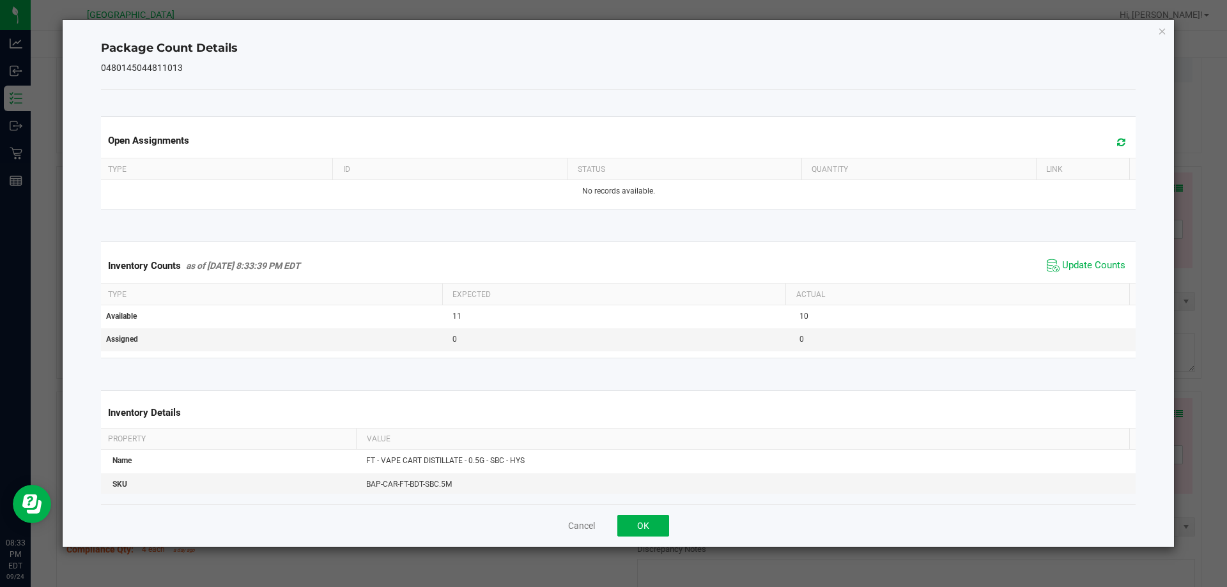
click at [660, 513] on div "Cancel OK" at bounding box center [618, 525] width 1035 height 43
click at [658, 523] on button "OK" at bounding box center [643, 526] width 52 height 22
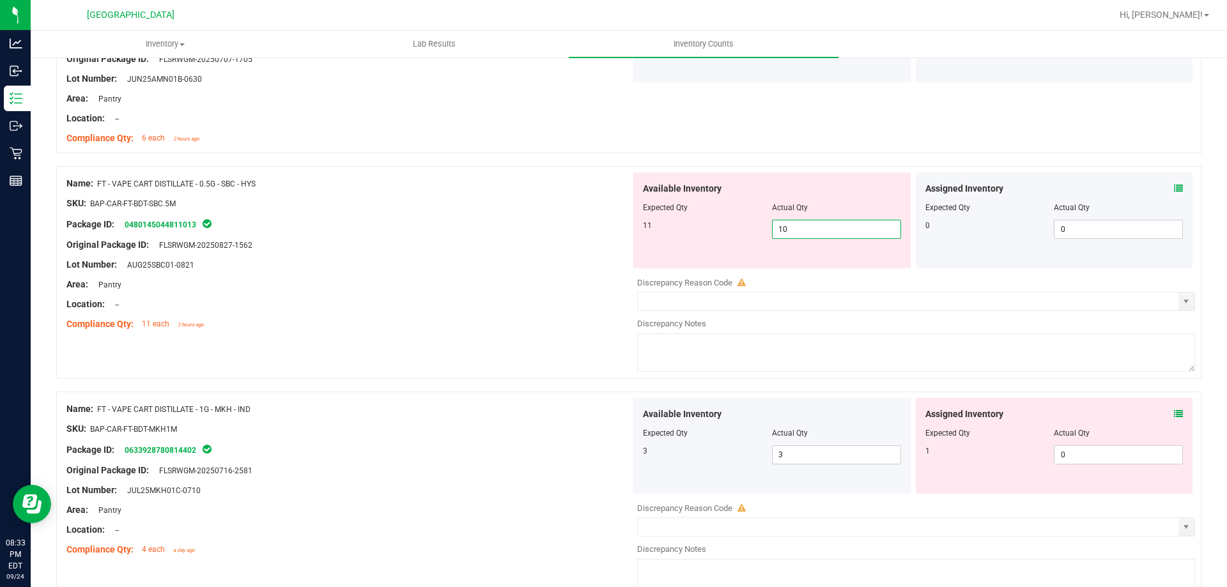
drag, startPoint x: 865, startPoint y: 235, endPoint x: 768, endPoint y: 236, distance: 96.5
click at [775, 236] on span "10 10" at bounding box center [836, 229] width 129 height 19
click at [656, 238] on div "11 11 11" at bounding box center [772, 229] width 258 height 19
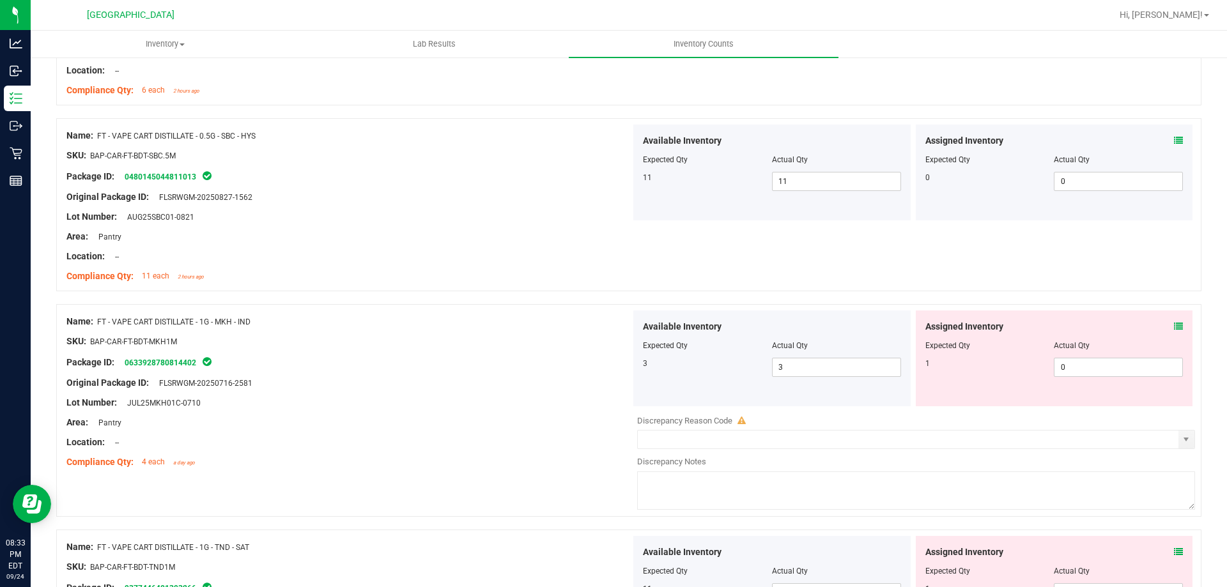
scroll to position [767, 0]
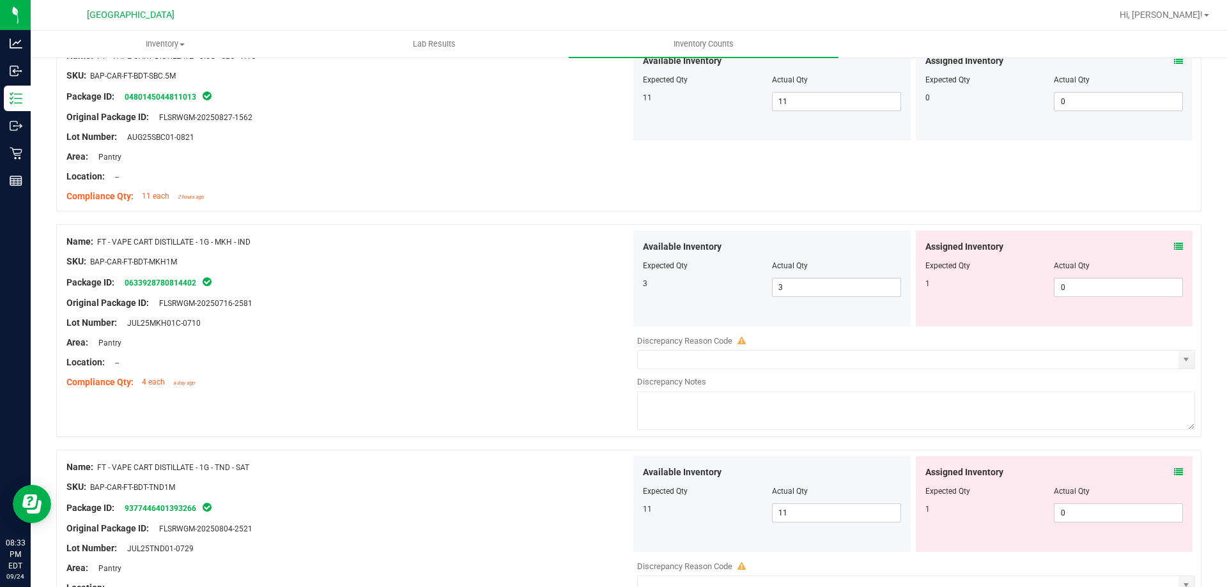
click at [1174, 248] on icon at bounding box center [1178, 246] width 9 height 9
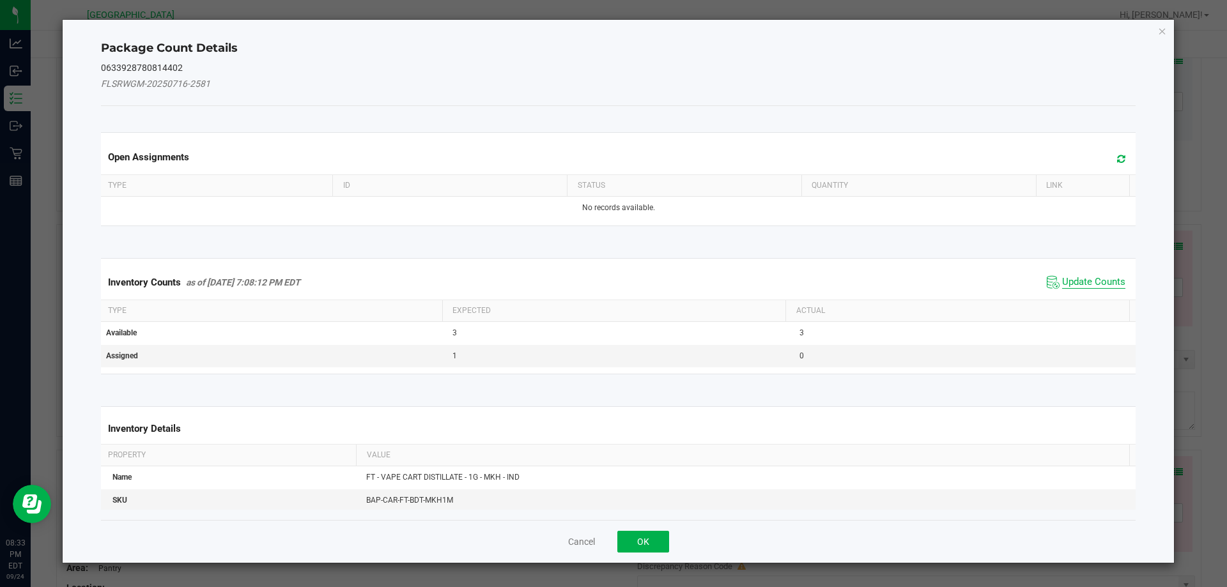
click at [1092, 286] on span "Update Counts" at bounding box center [1093, 282] width 63 height 13
click at [626, 543] on button "OK" at bounding box center [643, 542] width 52 height 22
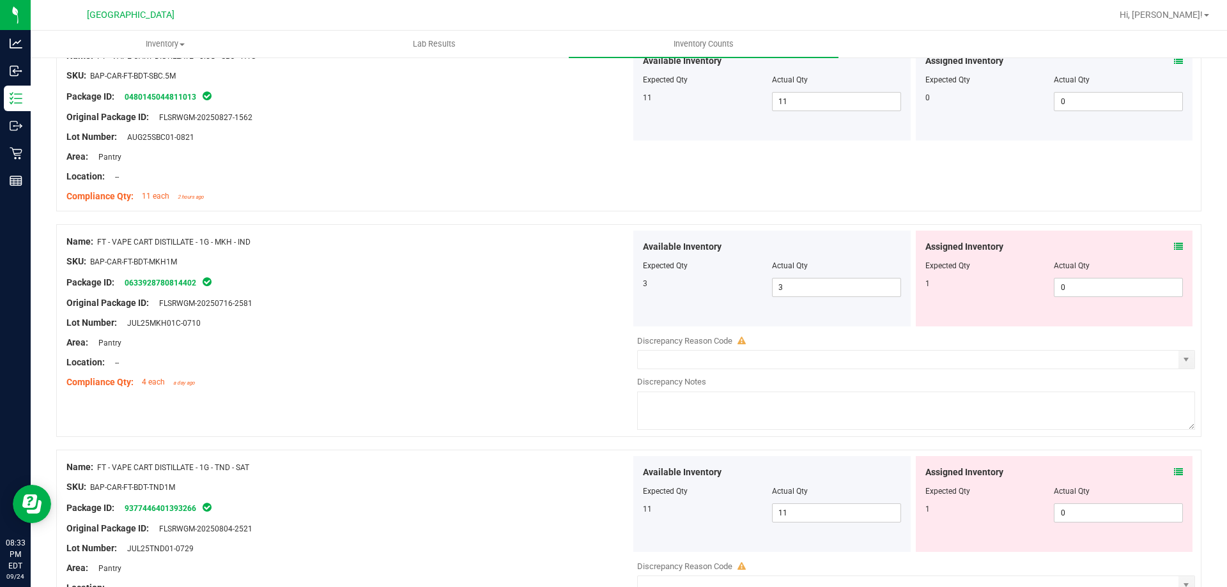
click at [1174, 245] on icon at bounding box center [1178, 246] width 9 height 9
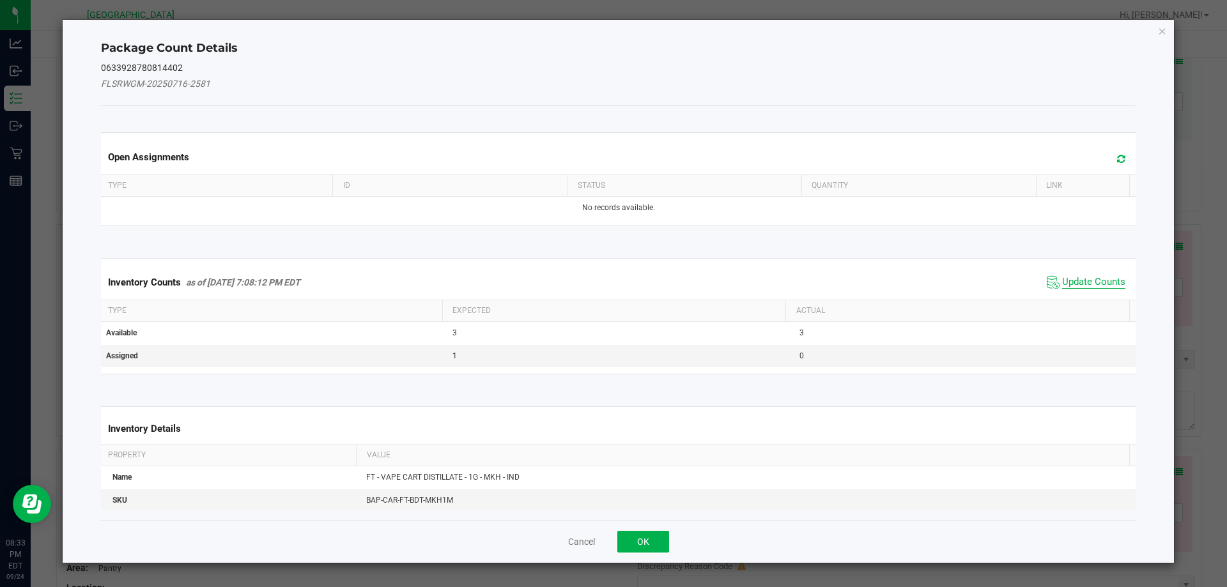
click at [1087, 285] on span "Update Counts" at bounding box center [1093, 282] width 63 height 13
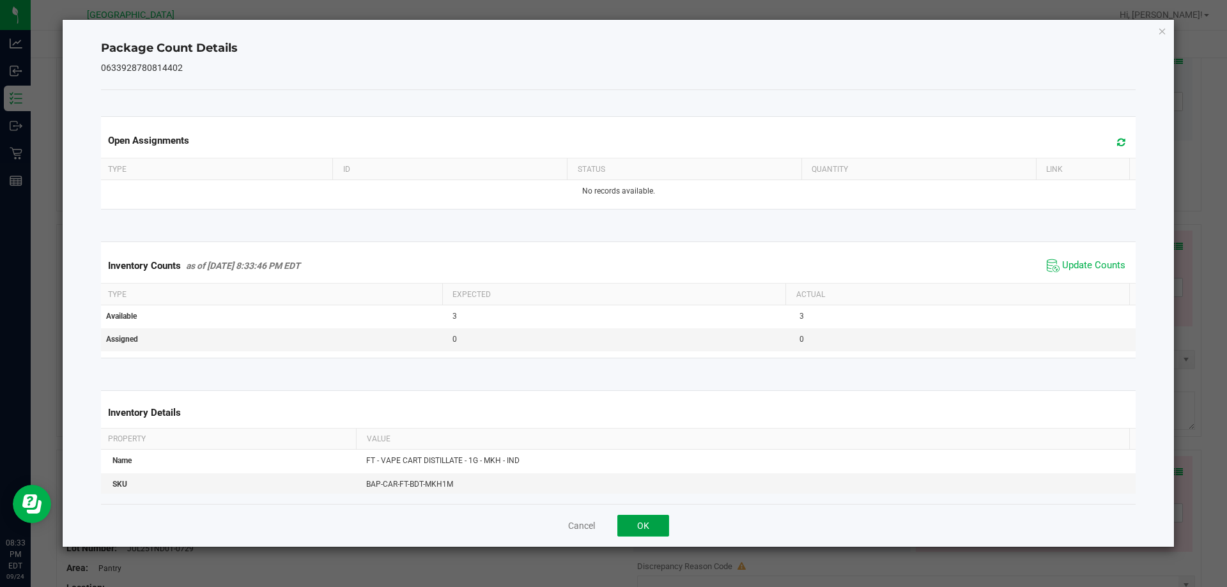
drag, startPoint x: 639, startPoint y: 525, endPoint x: 675, endPoint y: 508, distance: 40.0
click at [639, 524] on button "OK" at bounding box center [643, 526] width 52 height 22
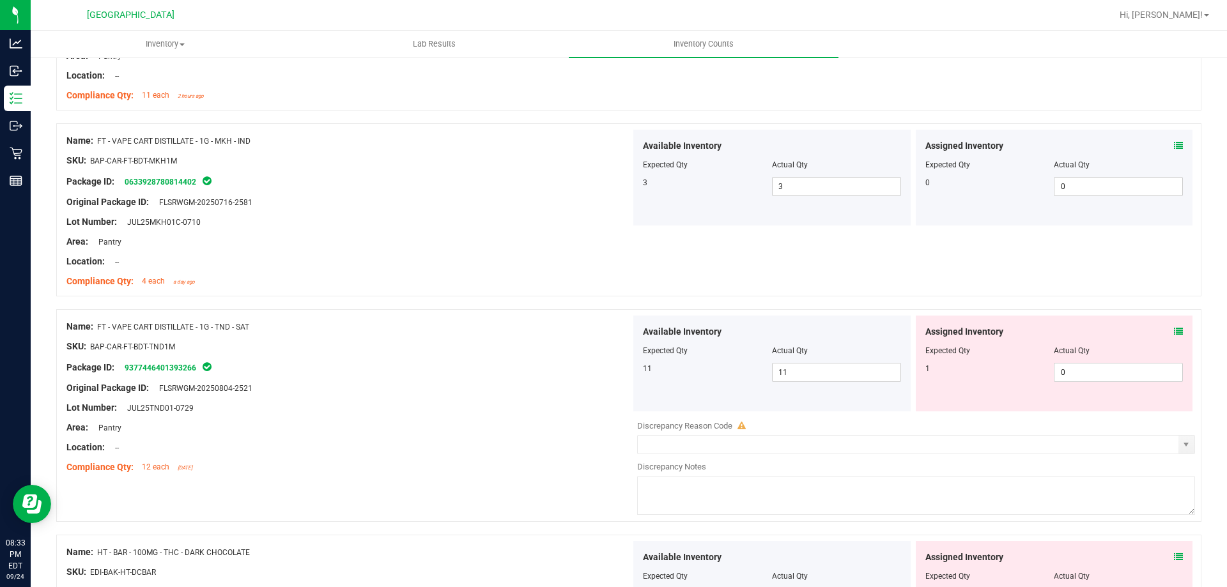
scroll to position [1023, 0]
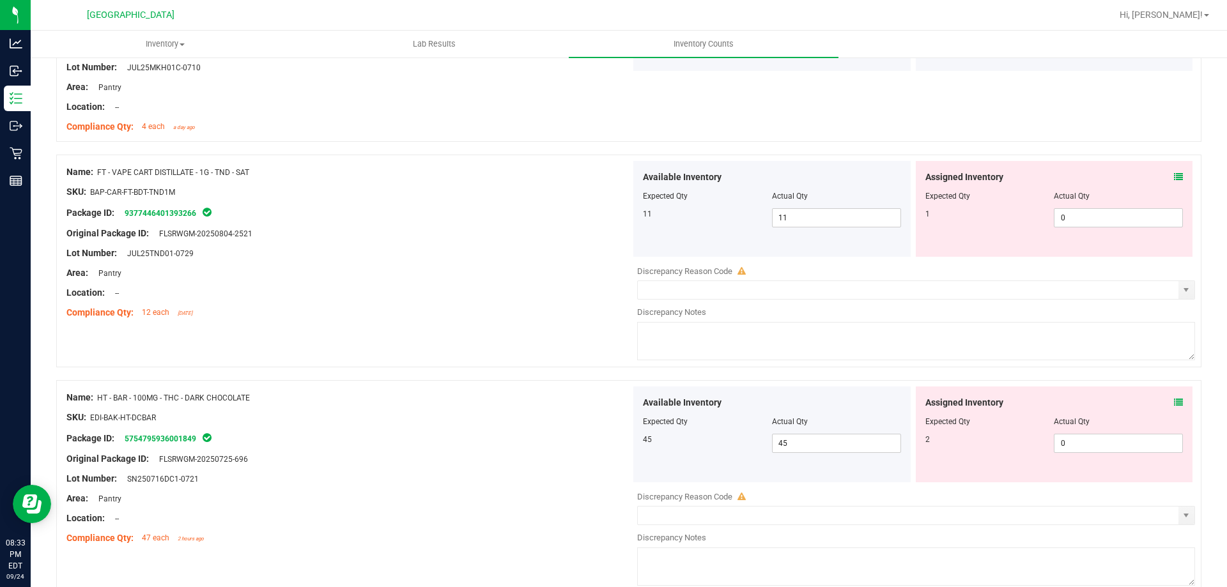
click at [1174, 173] on icon at bounding box center [1178, 177] width 9 height 9
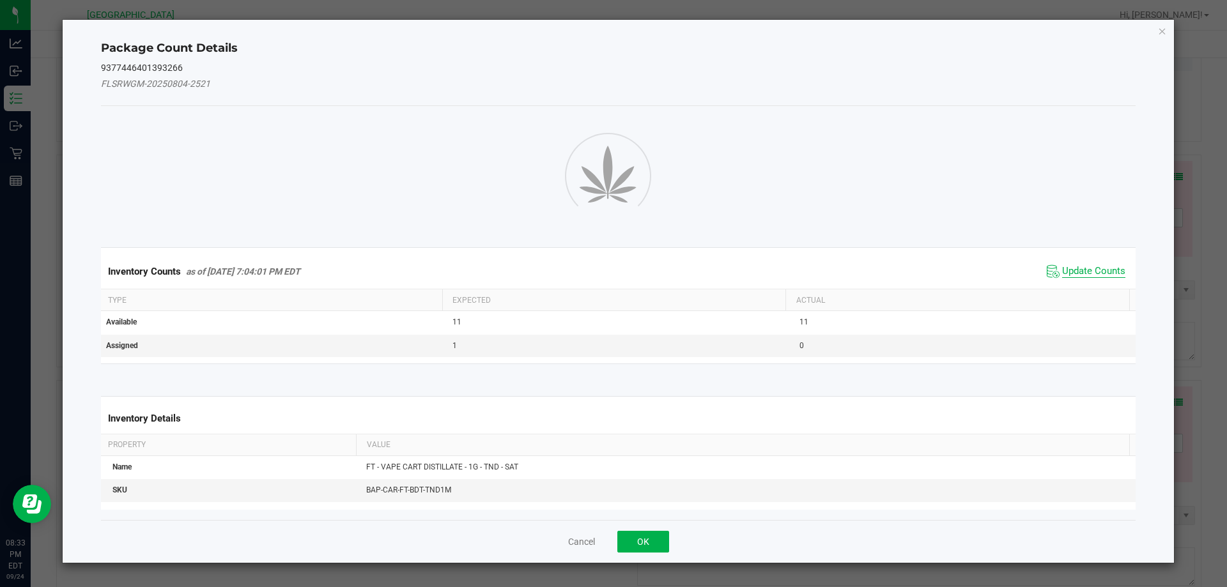
click at [1090, 275] on span "Update Counts" at bounding box center [1093, 271] width 63 height 13
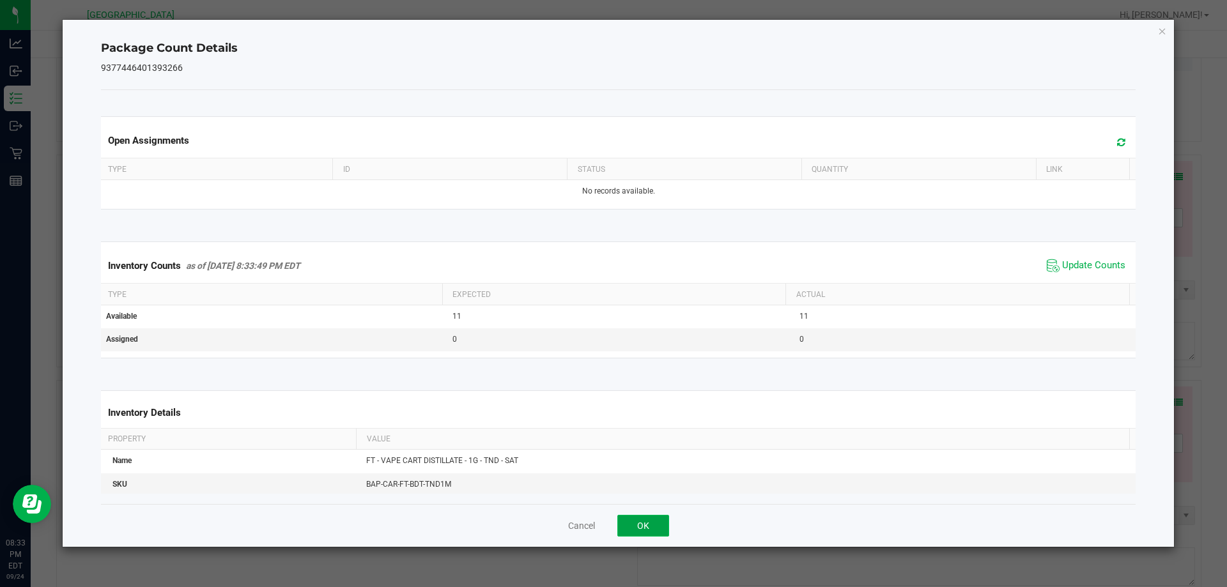
click at [665, 524] on button "OK" at bounding box center [643, 526] width 52 height 22
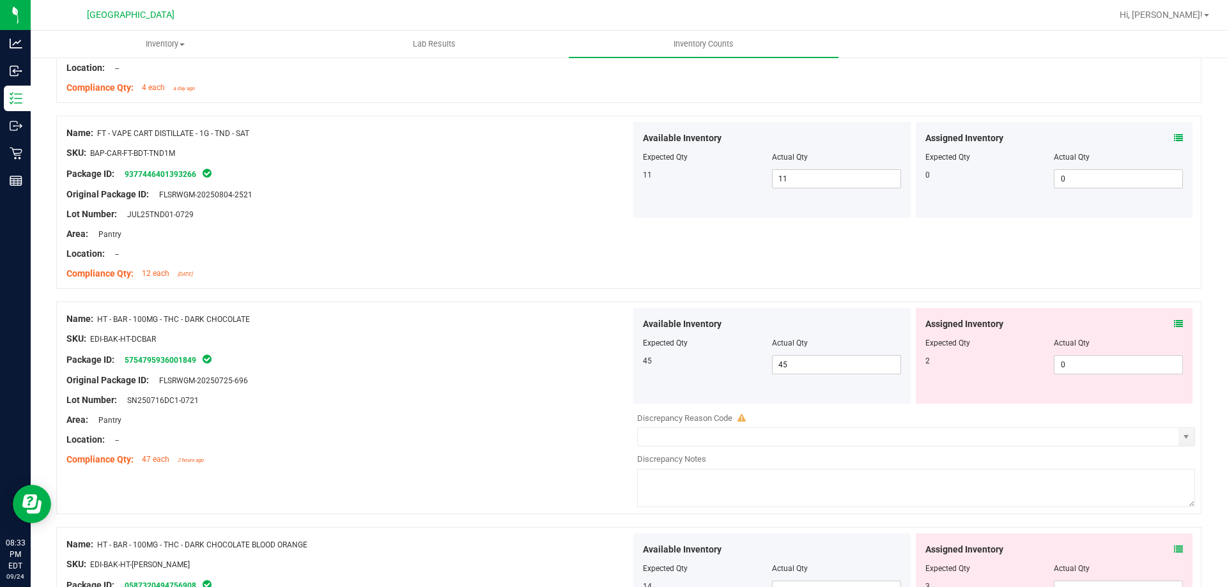
scroll to position [1151, 0]
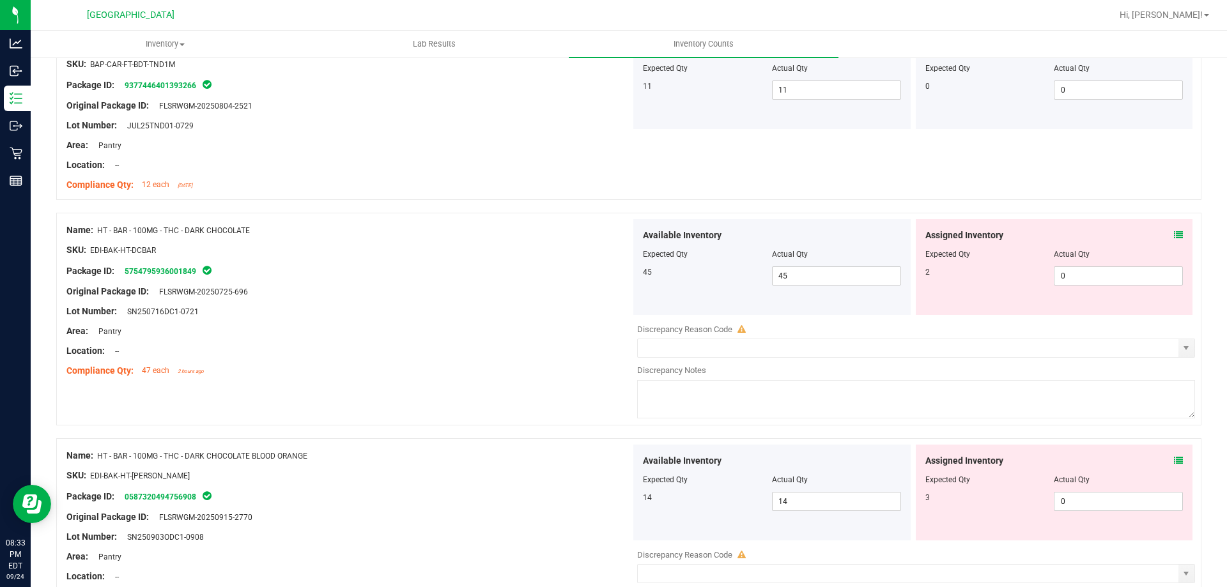
click at [1174, 235] on icon at bounding box center [1178, 235] width 9 height 9
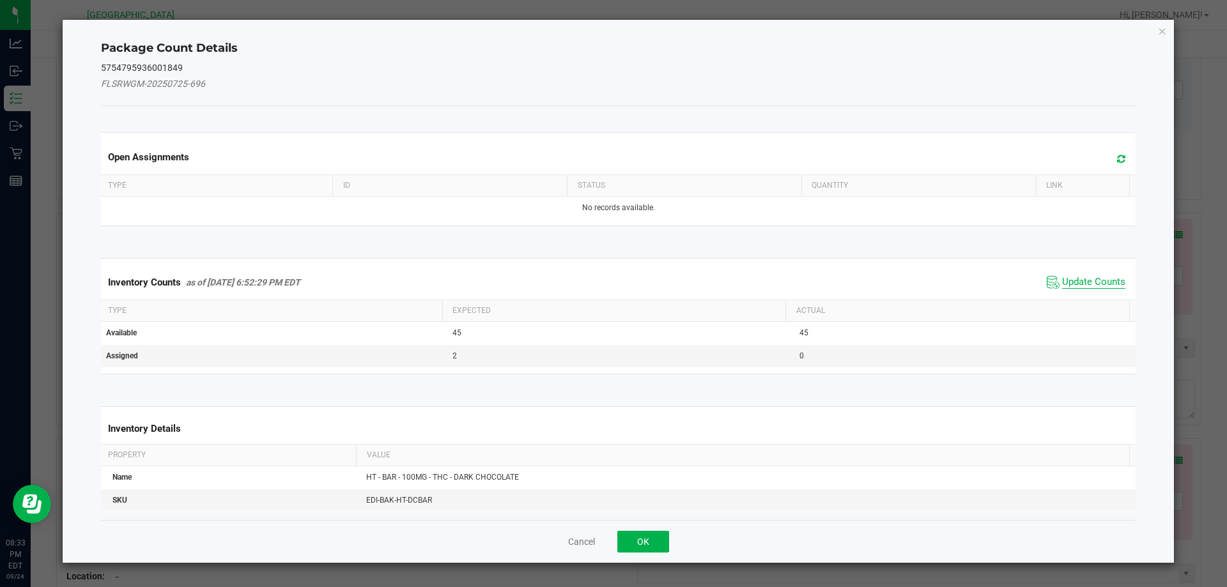
click at [1081, 279] on span "Update Counts" at bounding box center [1093, 282] width 63 height 13
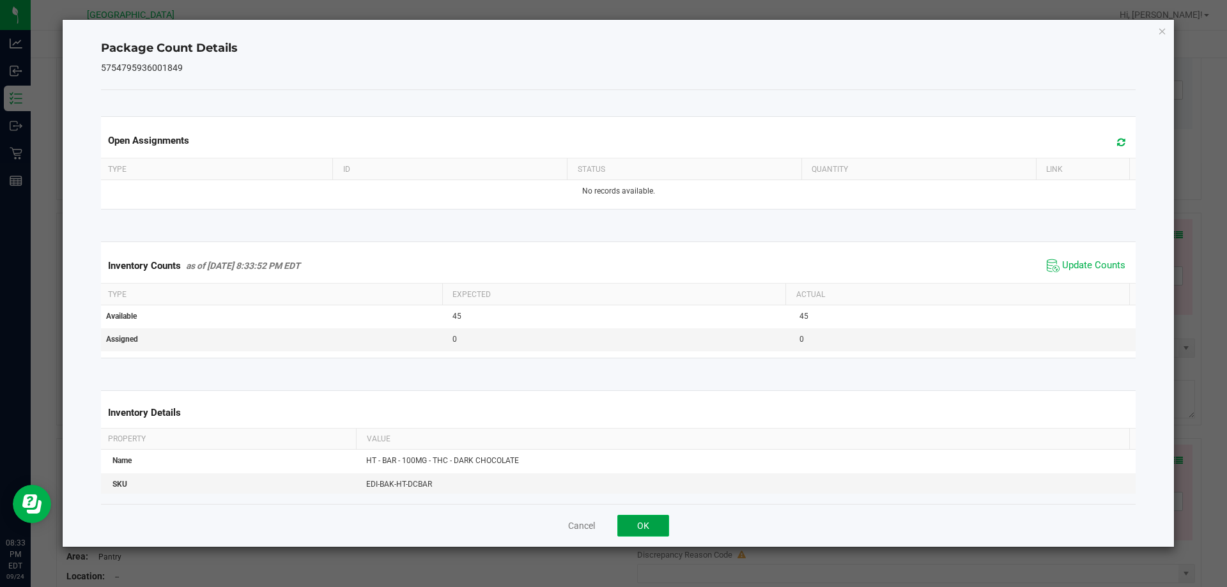
click at [647, 521] on button "OK" at bounding box center [643, 526] width 52 height 22
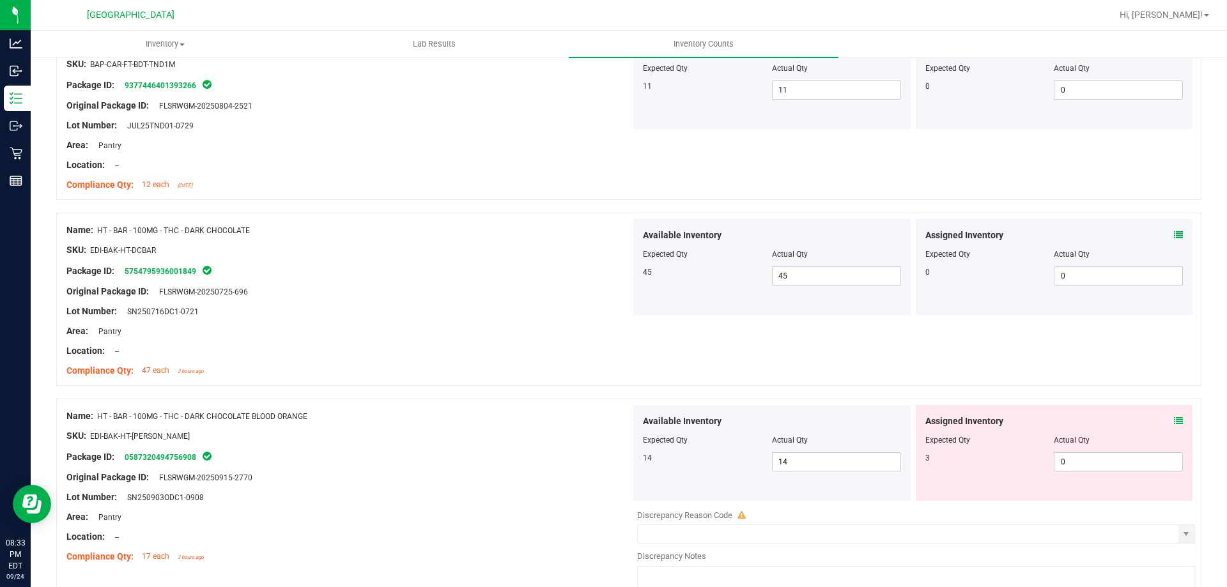
scroll to position [1342, 0]
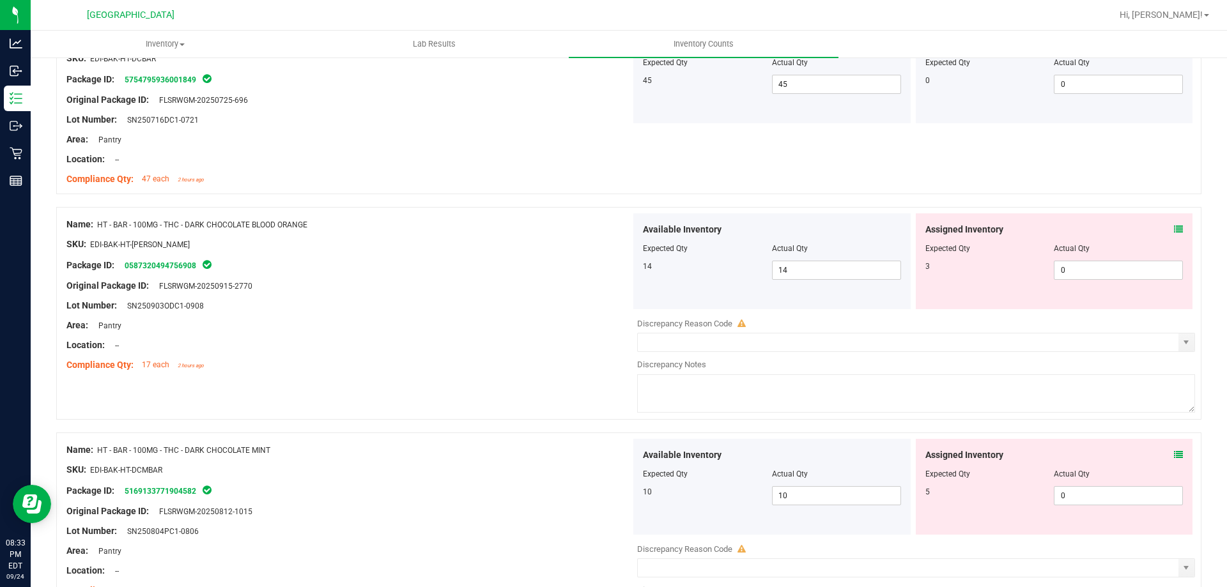
click at [1174, 230] on icon at bounding box center [1178, 229] width 9 height 9
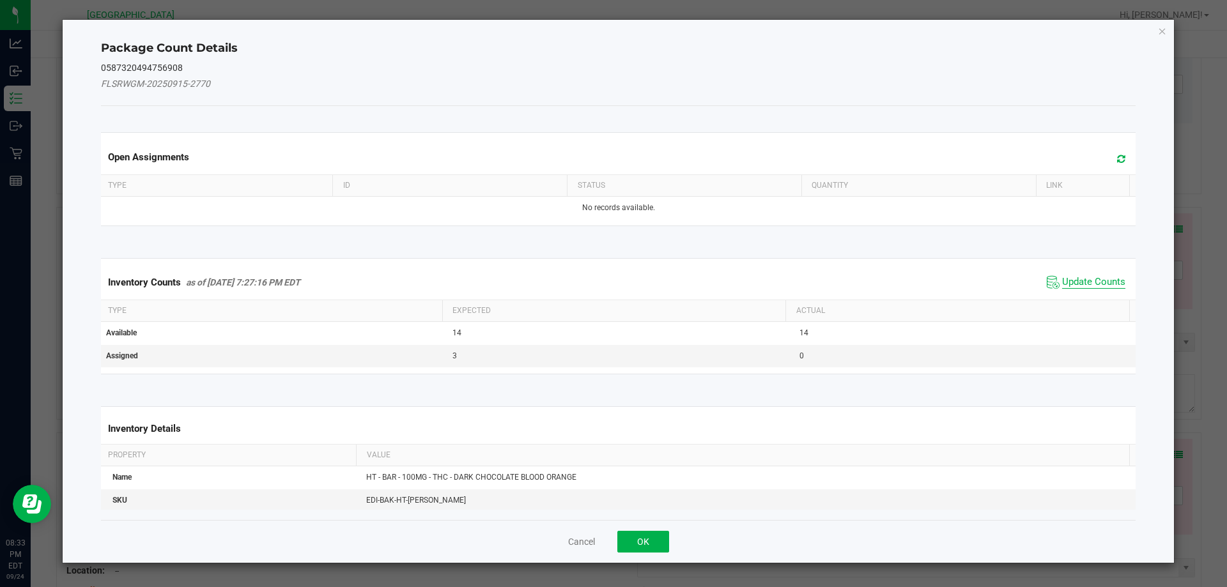
click at [1067, 283] on span "Update Counts" at bounding box center [1093, 282] width 63 height 13
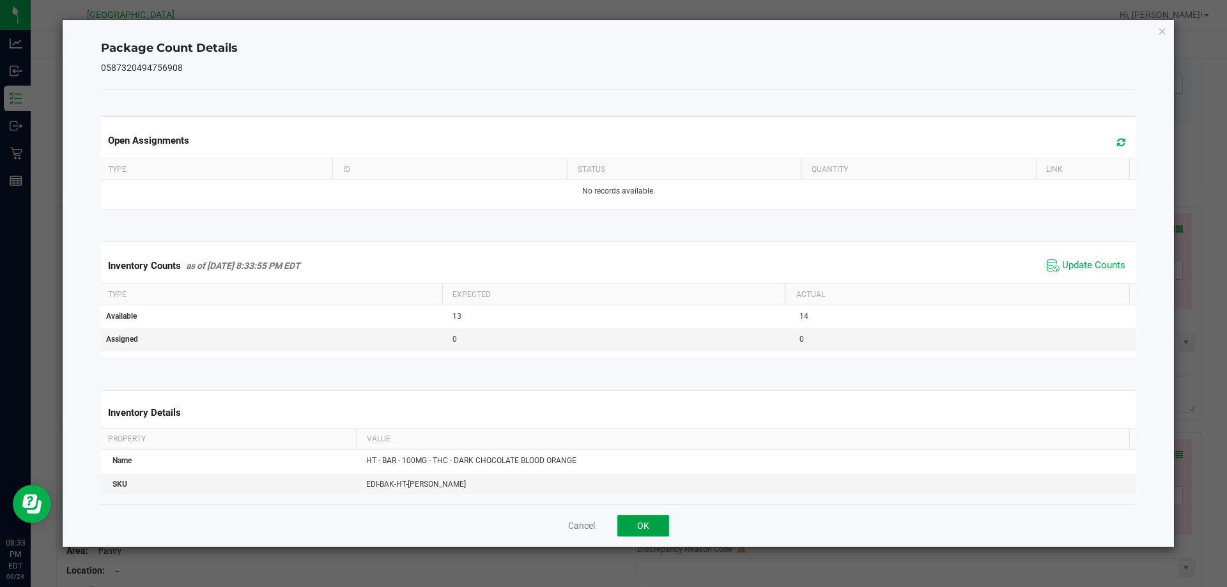
click at [658, 531] on button "OK" at bounding box center [643, 526] width 52 height 22
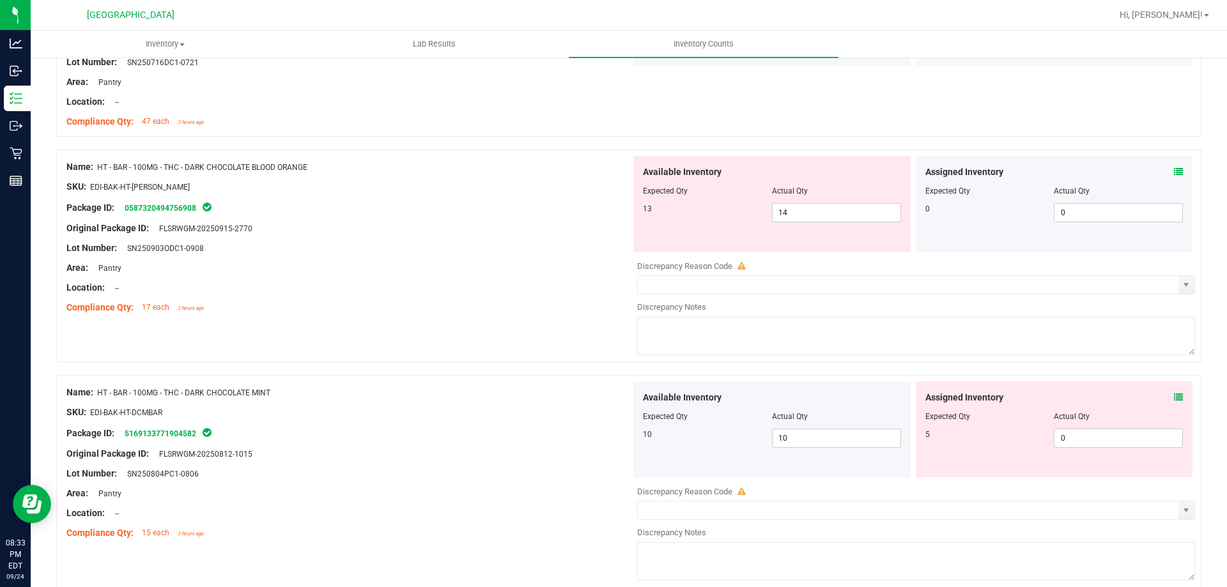
scroll to position [1470, 0]
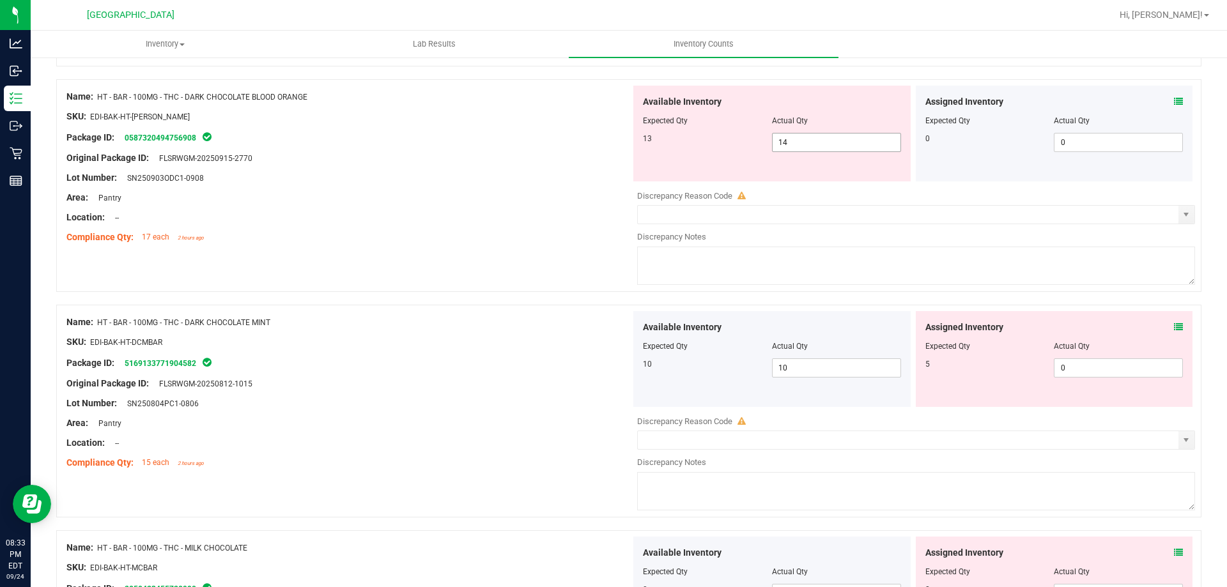
drag, startPoint x: 822, startPoint y: 155, endPoint x: 802, endPoint y: 151, distance: 20.1
click at [802, 151] on div "Available Inventory Expected Qty Actual Qty 13 14 14" at bounding box center [771, 134] width 277 height 96
drag, startPoint x: 768, startPoint y: 145, endPoint x: 708, endPoint y: 146, distance: 60.1
click at [731, 145] on div "13 14 14" at bounding box center [772, 142] width 258 height 19
click at [633, 178] on div "Available Inventory Expected Qty Actual Qty 13 13 13" at bounding box center [771, 134] width 277 height 96
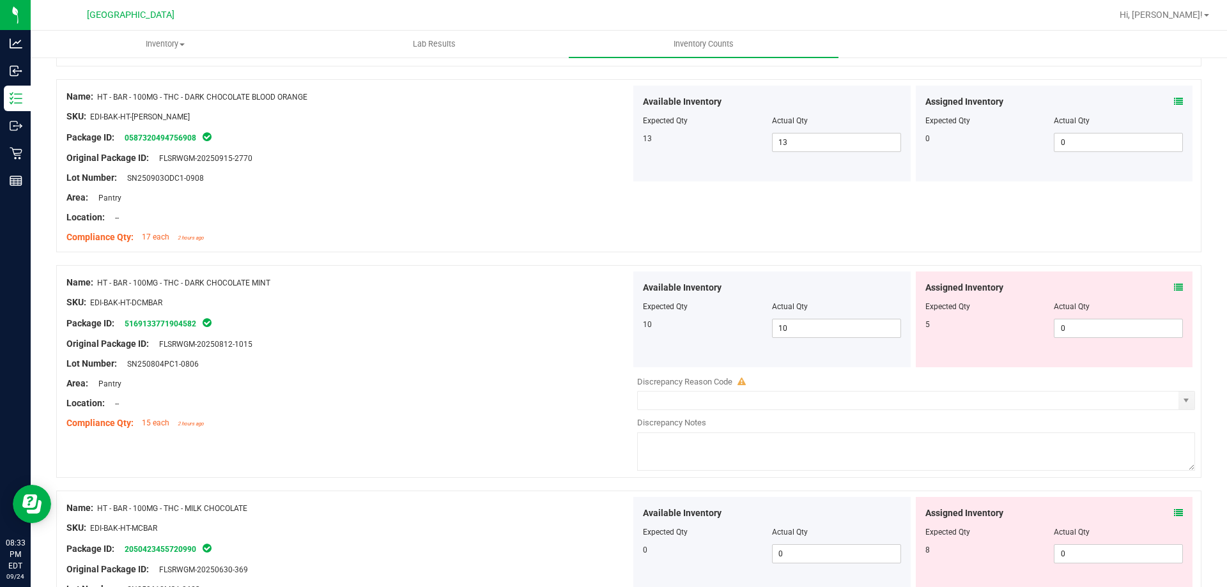
click at [1174, 291] on icon at bounding box center [1178, 287] width 9 height 9
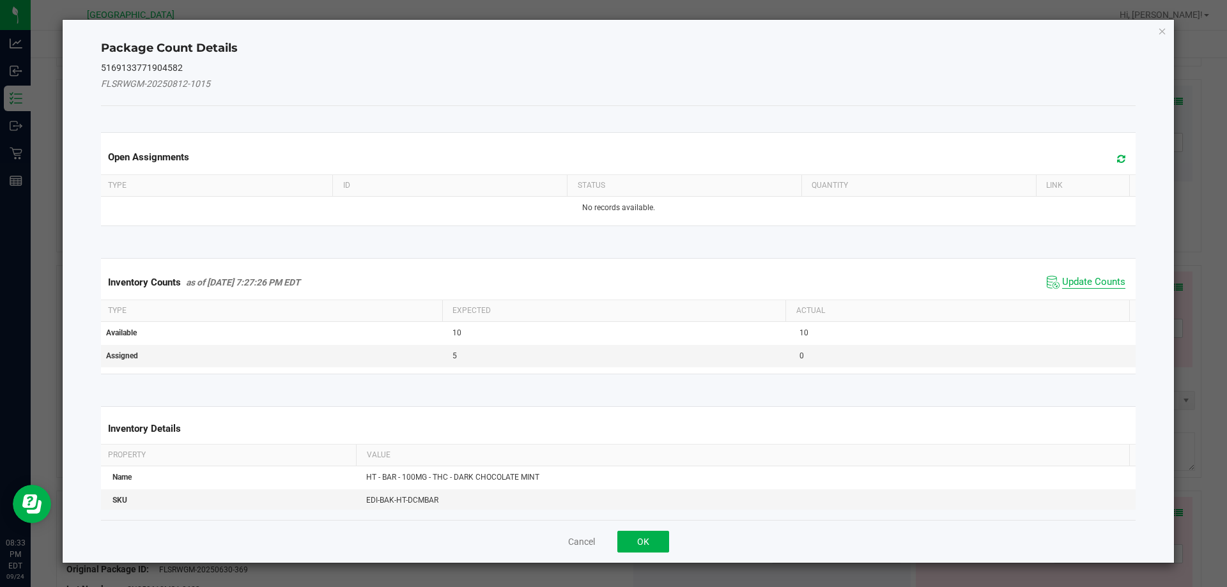
click at [1106, 279] on span "Update Counts" at bounding box center [1093, 282] width 63 height 13
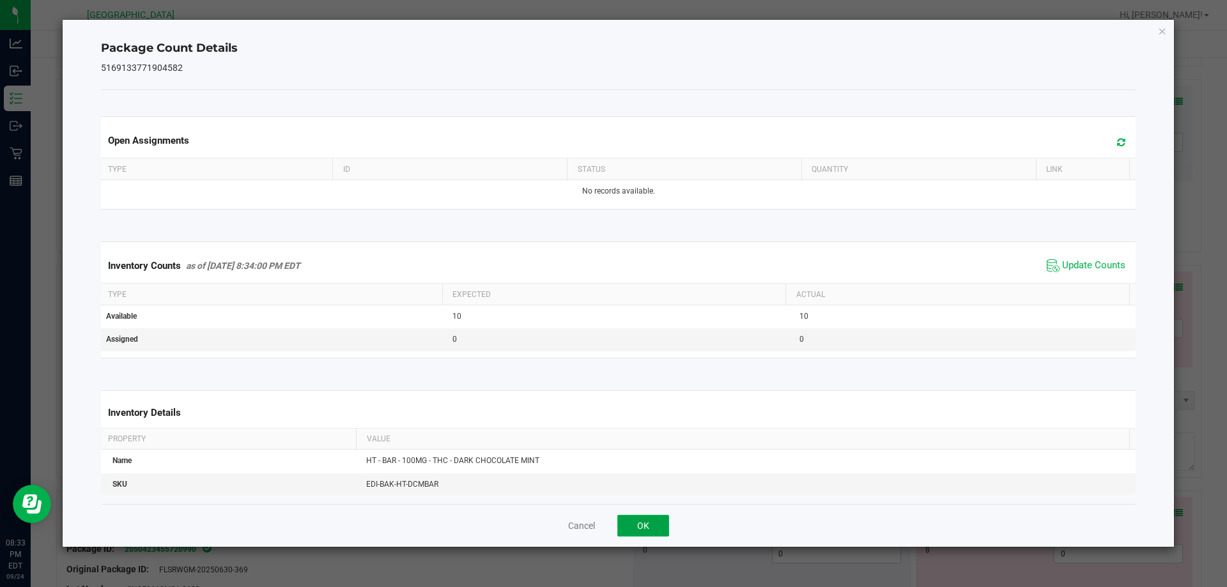
click at [663, 522] on button "OK" at bounding box center [643, 526] width 52 height 22
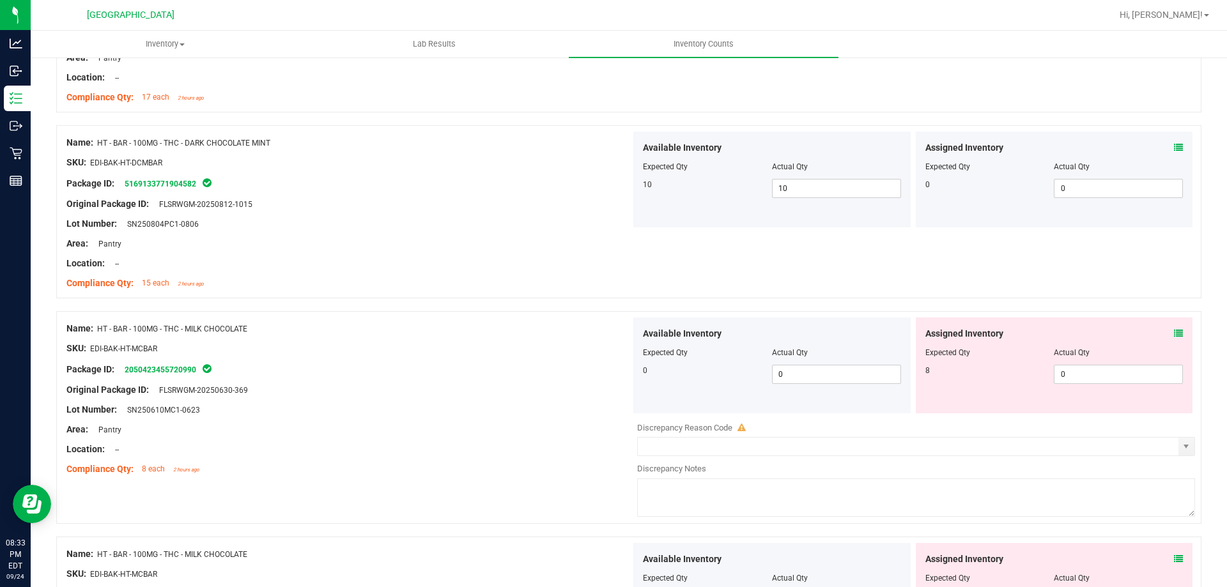
scroll to position [1662, 0]
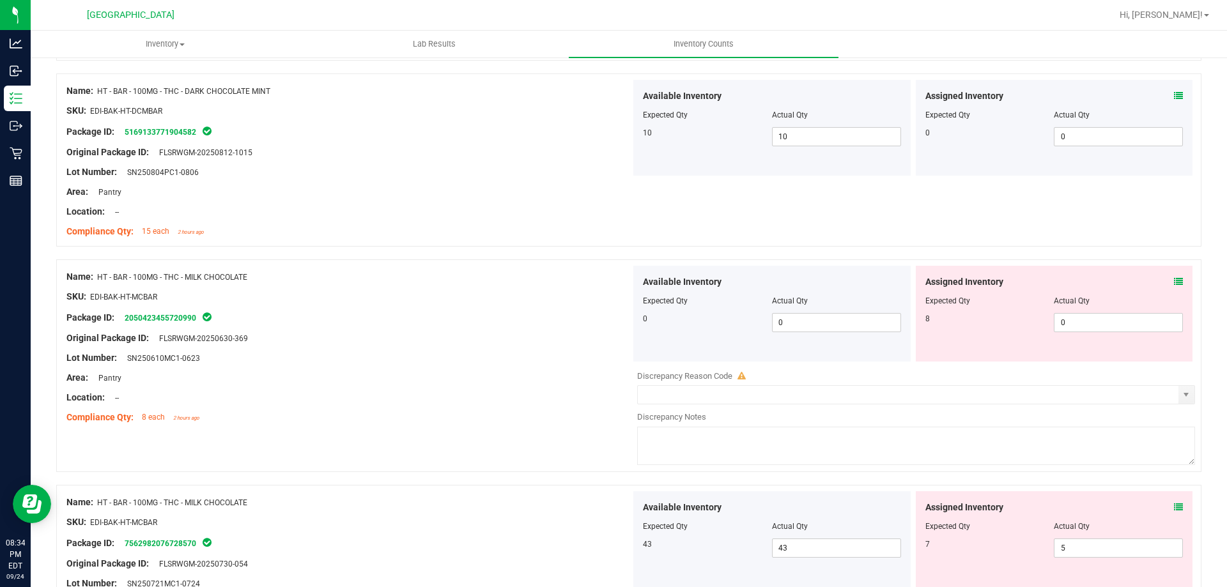
click at [1174, 282] on icon at bounding box center [1178, 281] width 9 height 9
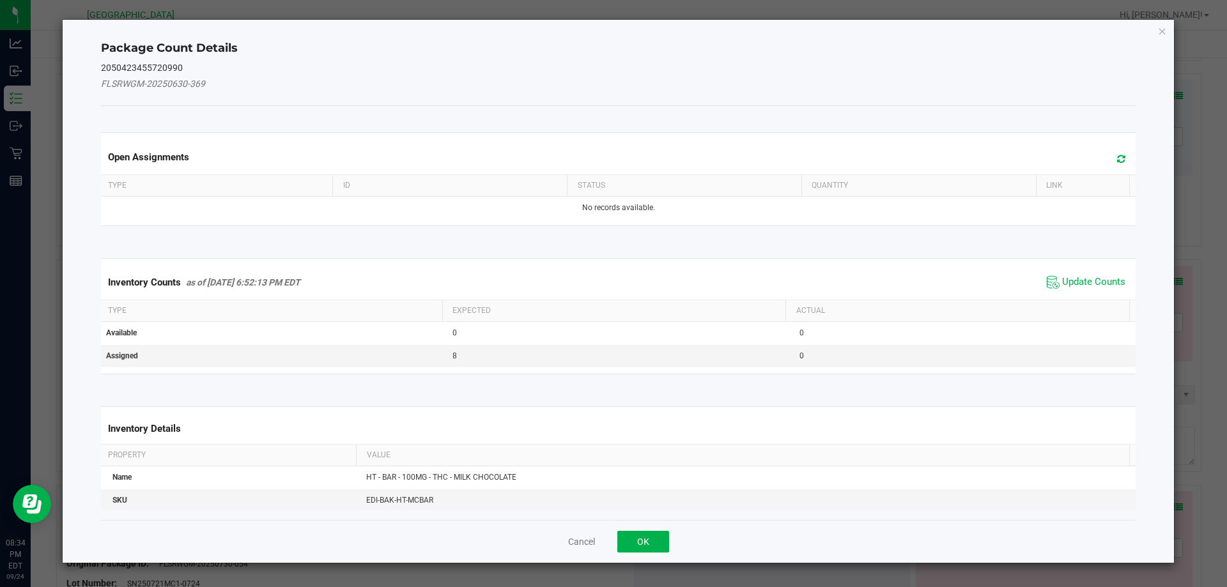
click at [1117, 286] on span "Update Counts" at bounding box center [1086, 282] width 85 height 19
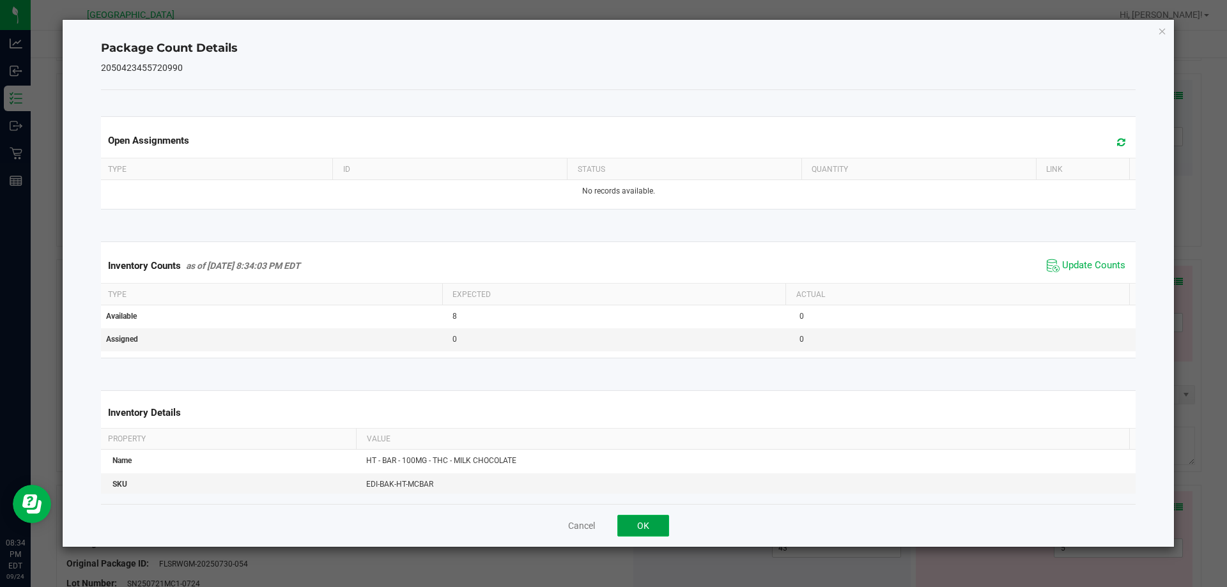
click at [642, 523] on button "OK" at bounding box center [643, 526] width 52 height 22
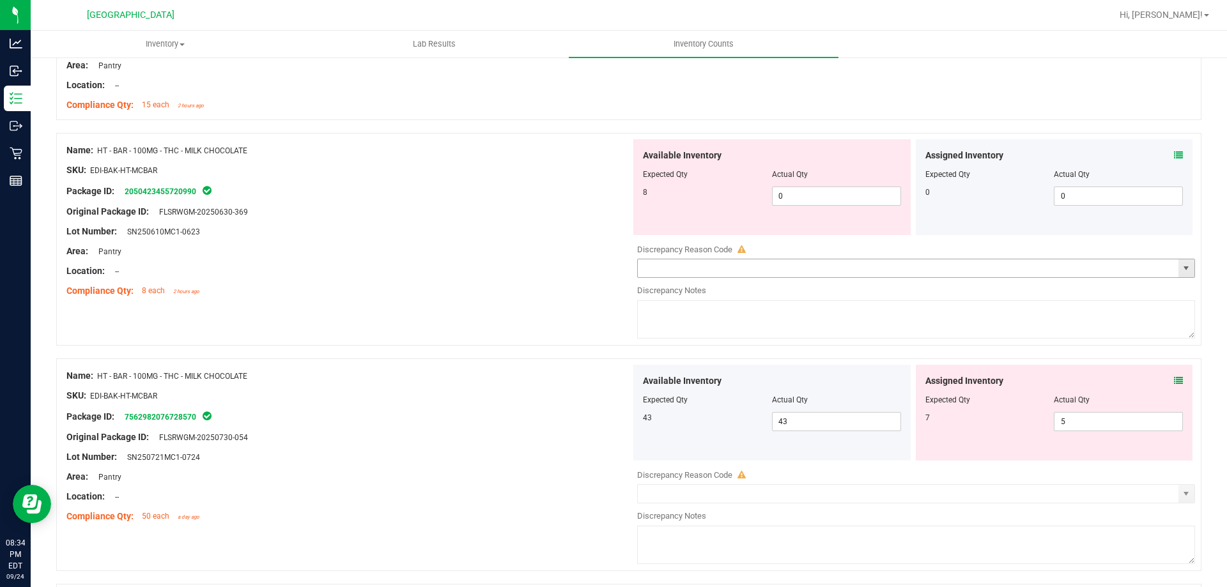
scroll to position [1790, 0]
drag, startPoint x: 833, startPoint y: 201, endPoint x: 718, endPoint y: 196, distance: 114.5
click at [720, 196] on div "8 0 0" at bounding box center [772, 194] width 258 height 19
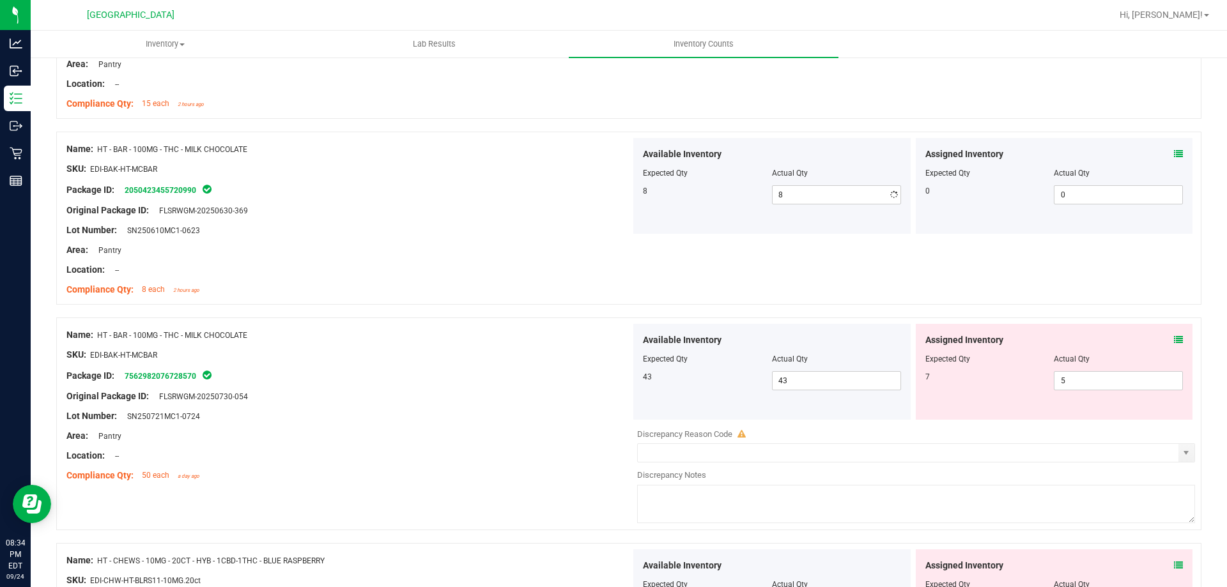
click at [555, 260] on div at bounding box center [348, 260] width 564 height 6
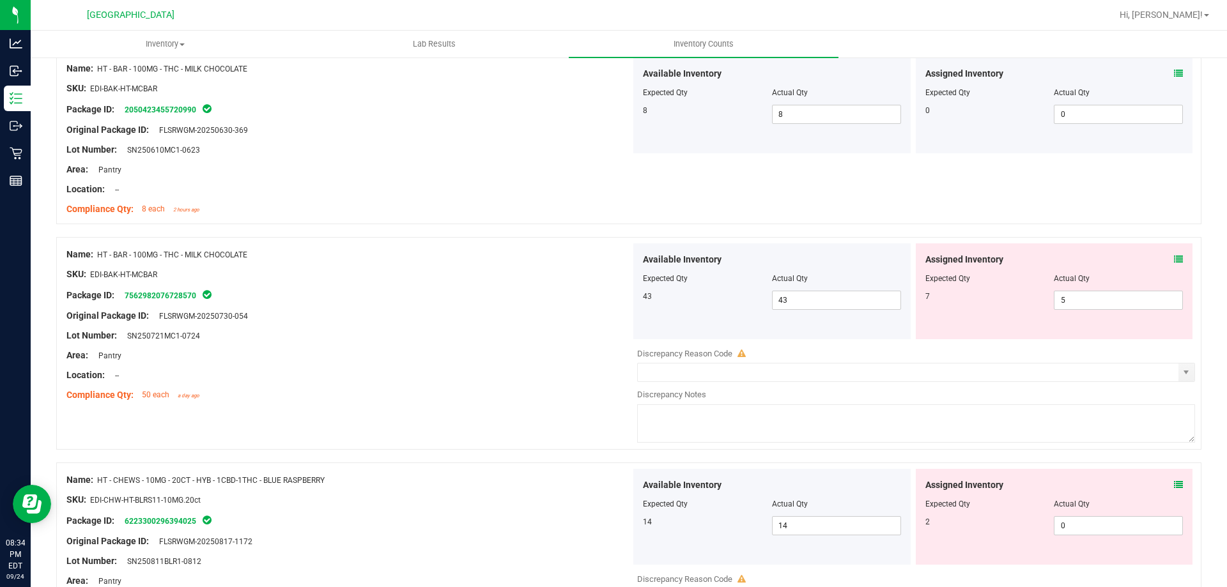
scroll to position [1918, 0]
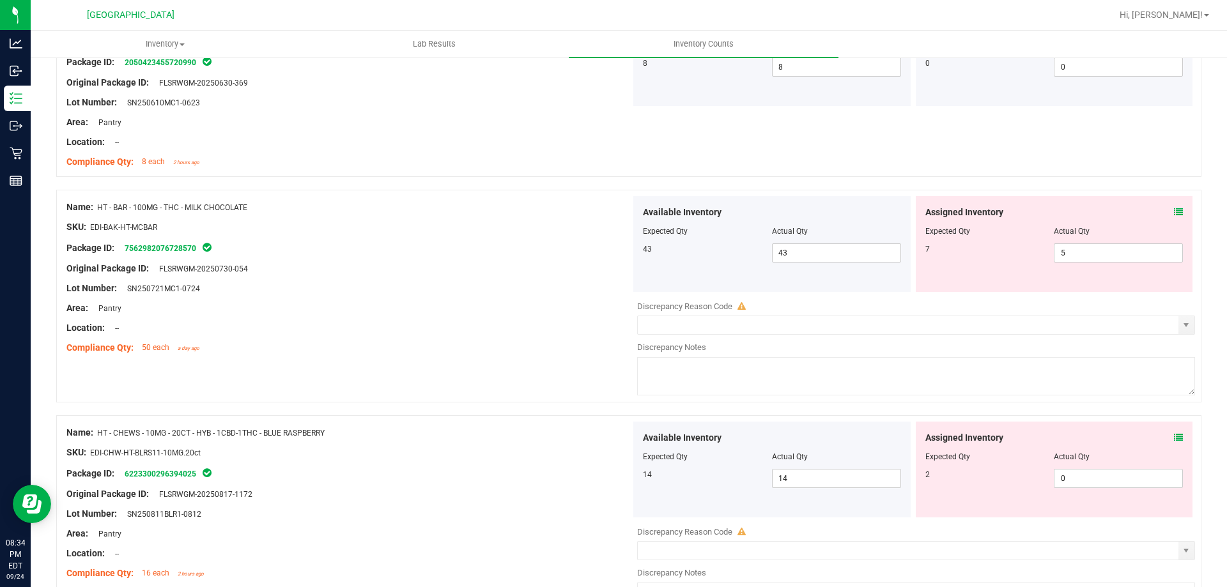
click at [1174, 212] on icon at bounding box center [1178, 212] width 9 height 9
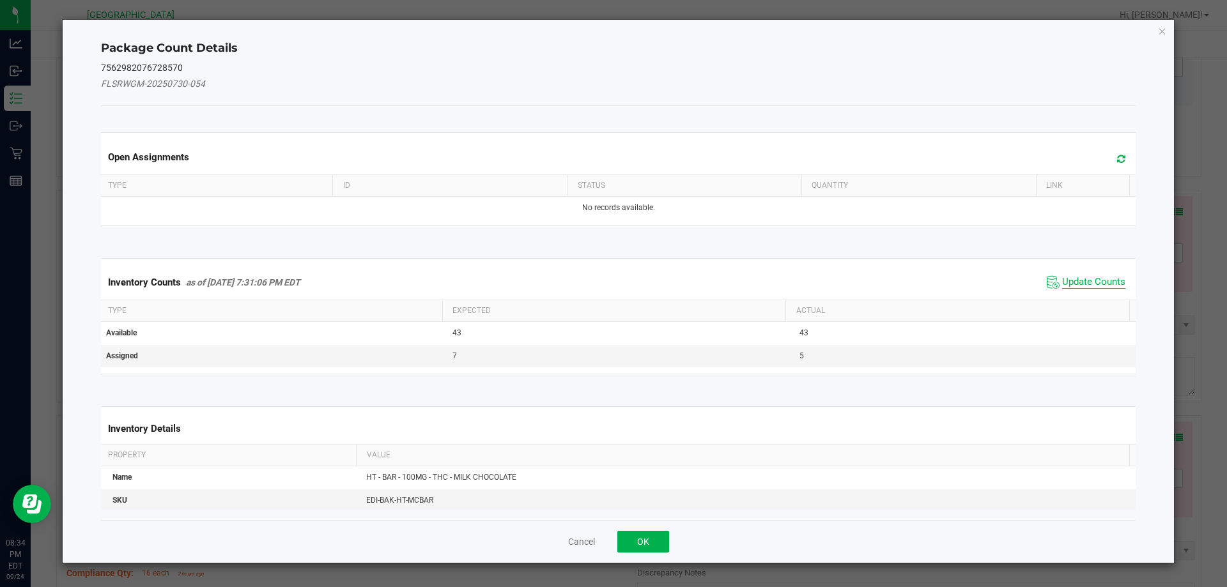
click at [1080, 276] on span "Update Counts" at bounding box center [1093, 282] width 63 height 13
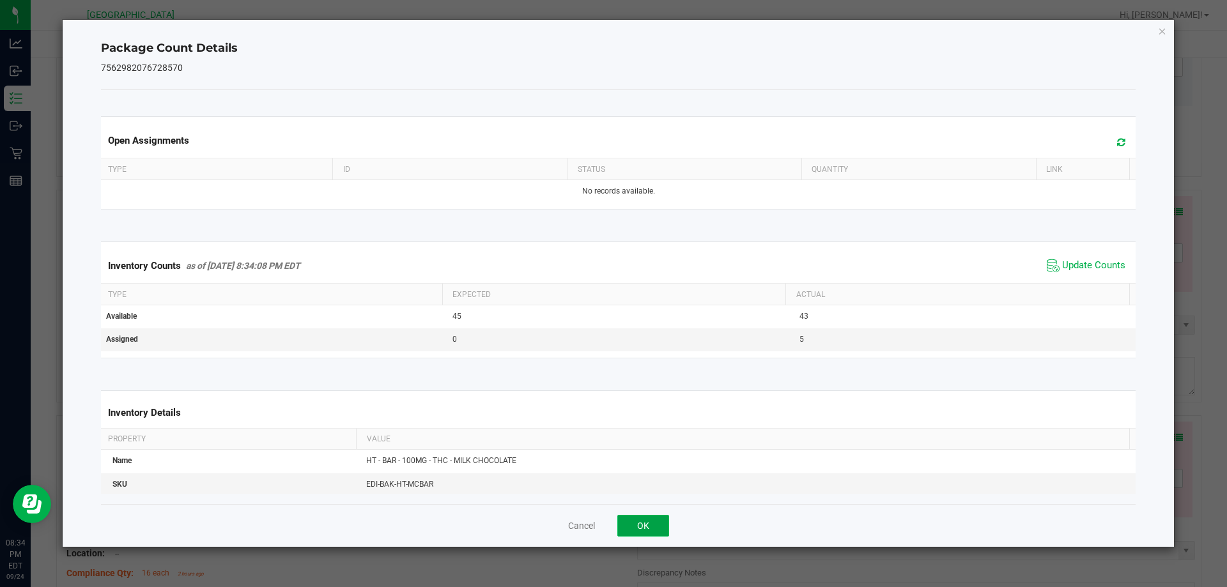
click at [660, 517] on button "OK" at bounding box center [643, 526] width 52 height 22
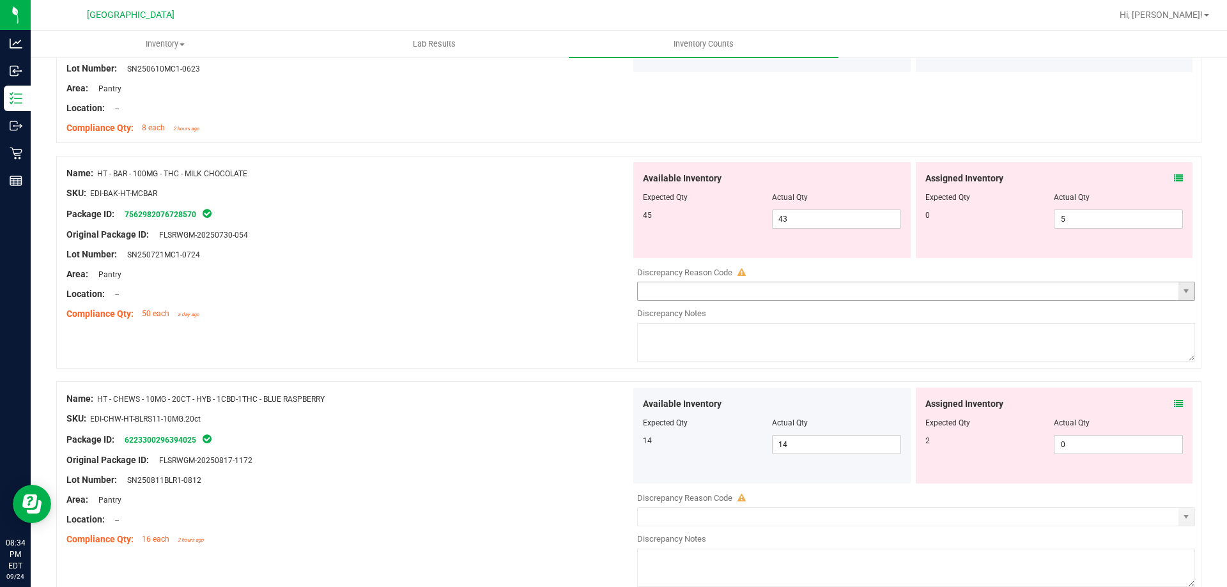
scroll to position [1981, 0]
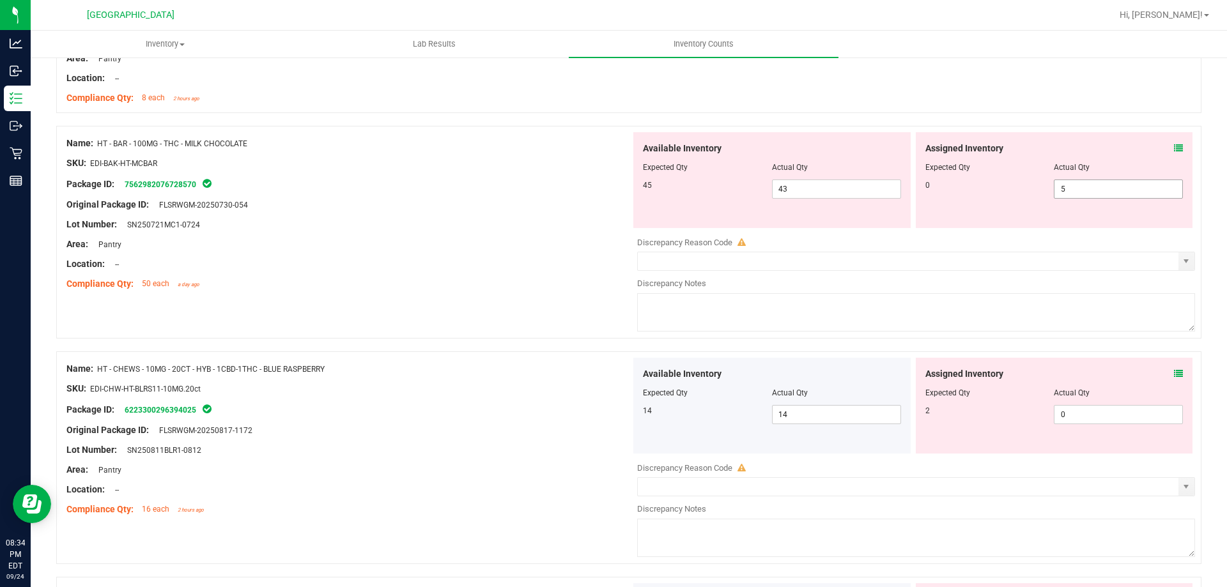
drag, startPoint x: 1099, startPoint y: 190, endPoint x: 919, endPoint y: 179, distance: 180.6
click at [934, 180] on div "0 5 5" at bounding box center [1055, 189] width 258 height 19
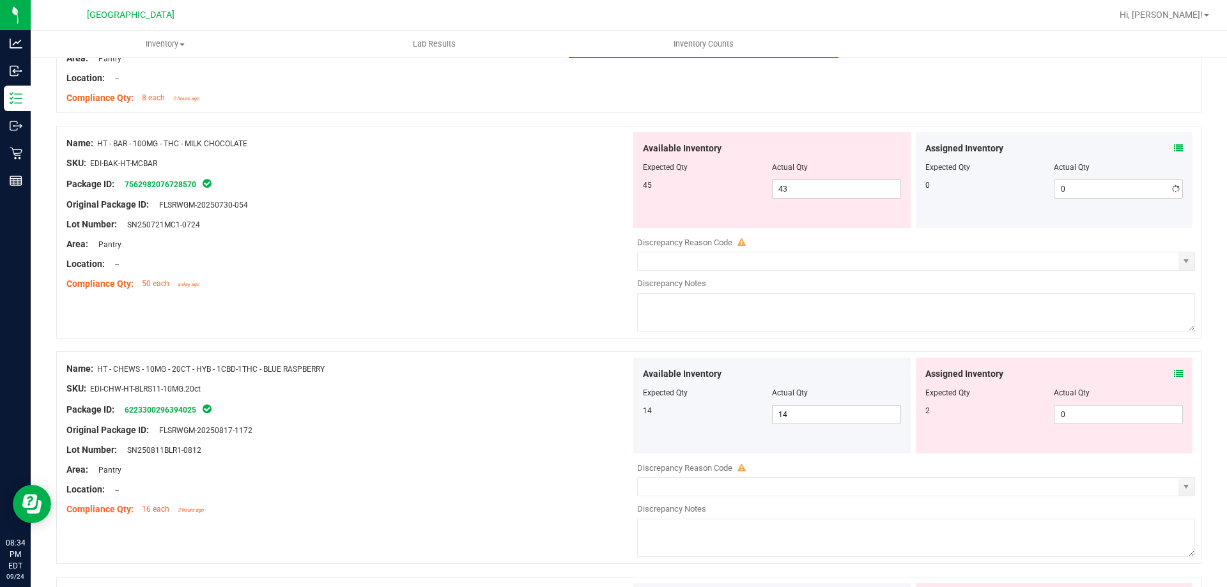
drag, startPoint x: 521, startPoint y: 226, endPoint x: 547, endPoint y: 226, distance: 26.2
click at [523, 226] on div "Lot Number: SN250721MC1-0724" at bounding box center [348, 224] width 564 height 13
click at [792, 198] on span "43 43" at bounding box center [836, 189] width 129 height 19
drag, startPoint x: 805, startPoint y: 192, endPoint x: 722, endPoint y: 193, distance: 83.7
click at [727, 192] on div "45 43 43" at bounding box center [772, 189] width 258 height 19
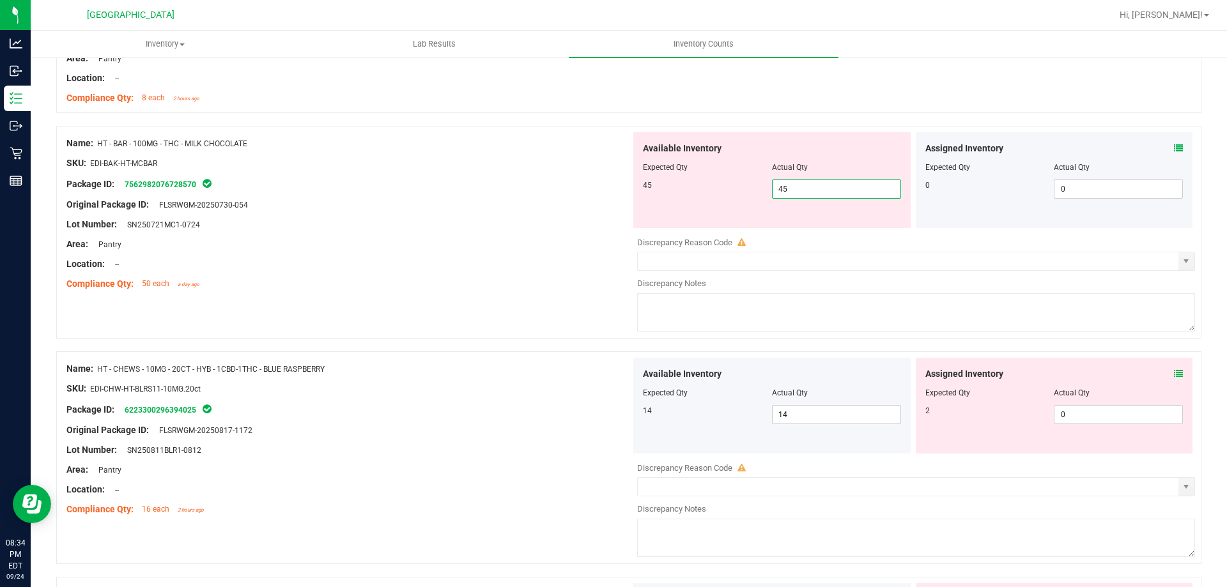
click at [525, 208] on div "Original Package ID: FLSRWGM-20250730-054" at bounding box center [348, 204] width 564 height 13
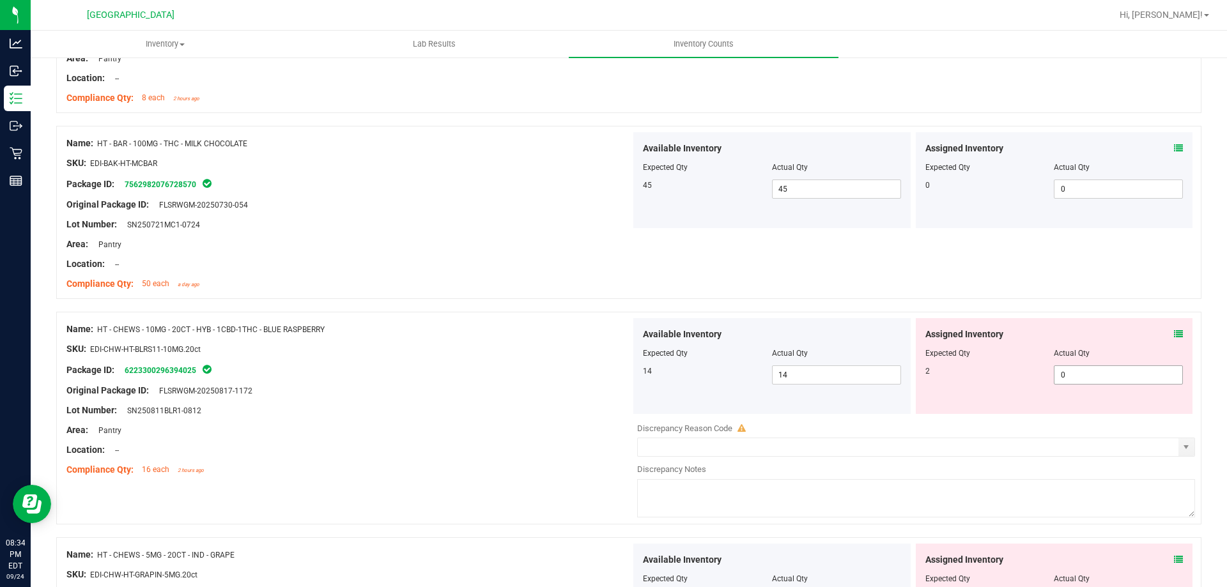
scroll to position [2109, 0]
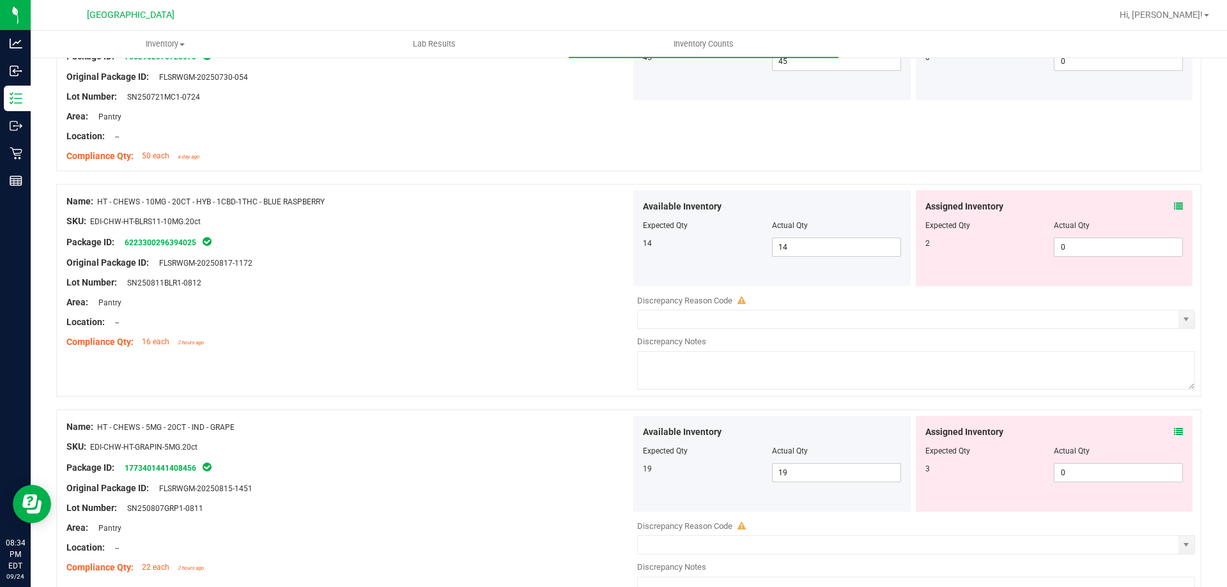
click at [1174, 207] on icon at bounding box center [1178, 206] width 9 height 9
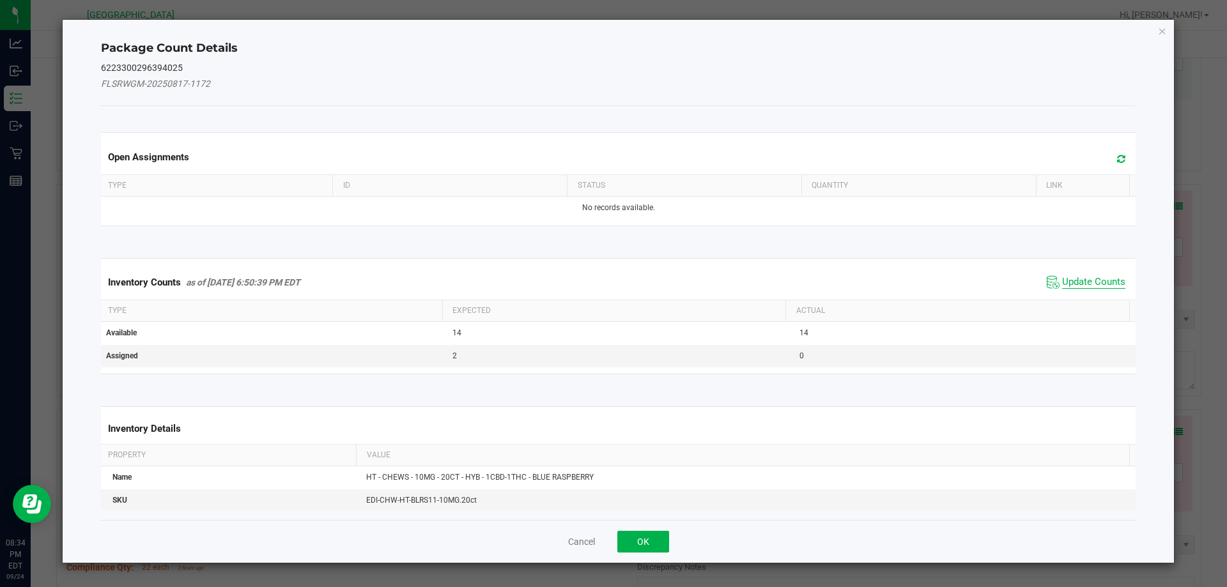
click at [1074, 283] on span "Update Counts" at bounding box center [1093, 282] width 63 height 13
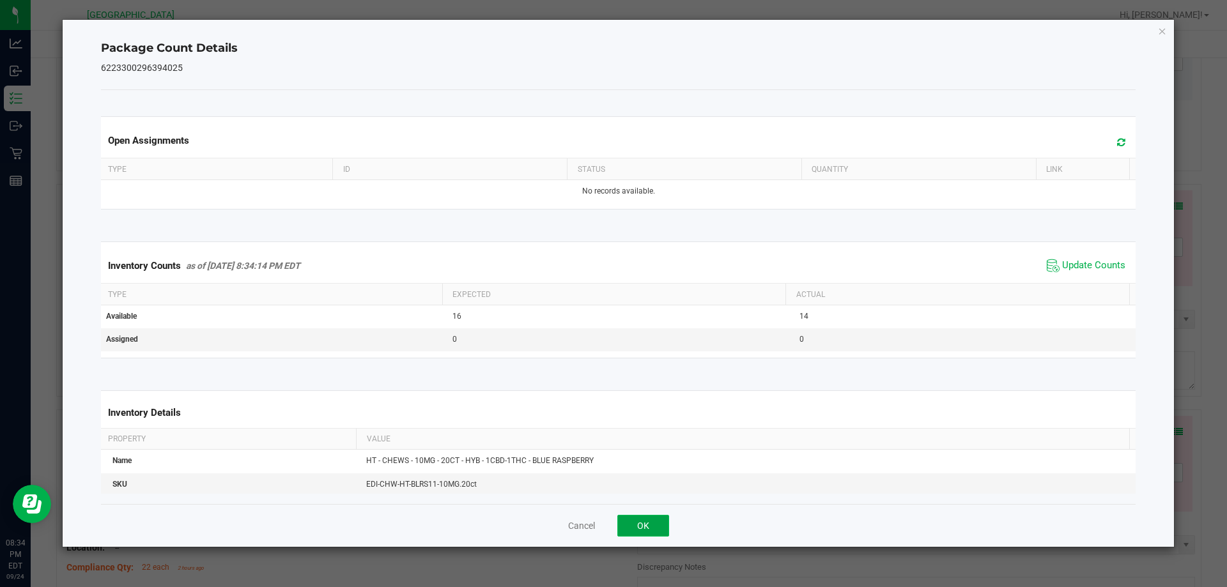
click at [643, 515] on button "OK" at bounding box center [643, 526] width 52 height 22
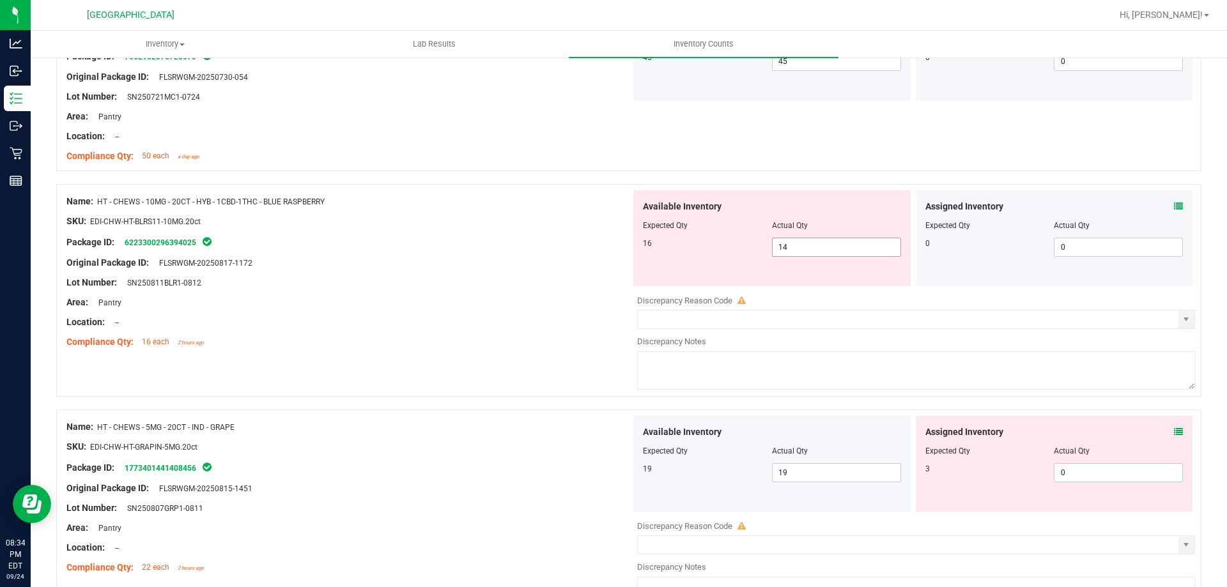
drag, startPoint x: 820, startPoint y: 242, endPoint x: 711, endPoint y: 242, distance: 108.7
click at [711, 242] on div "16 14 14" at bounding box center [772, 247] width 258 height 19
click at [568, 242] on div "Package ID: 6223300296394025" at bounding box center [348, 242] width 564 height 15
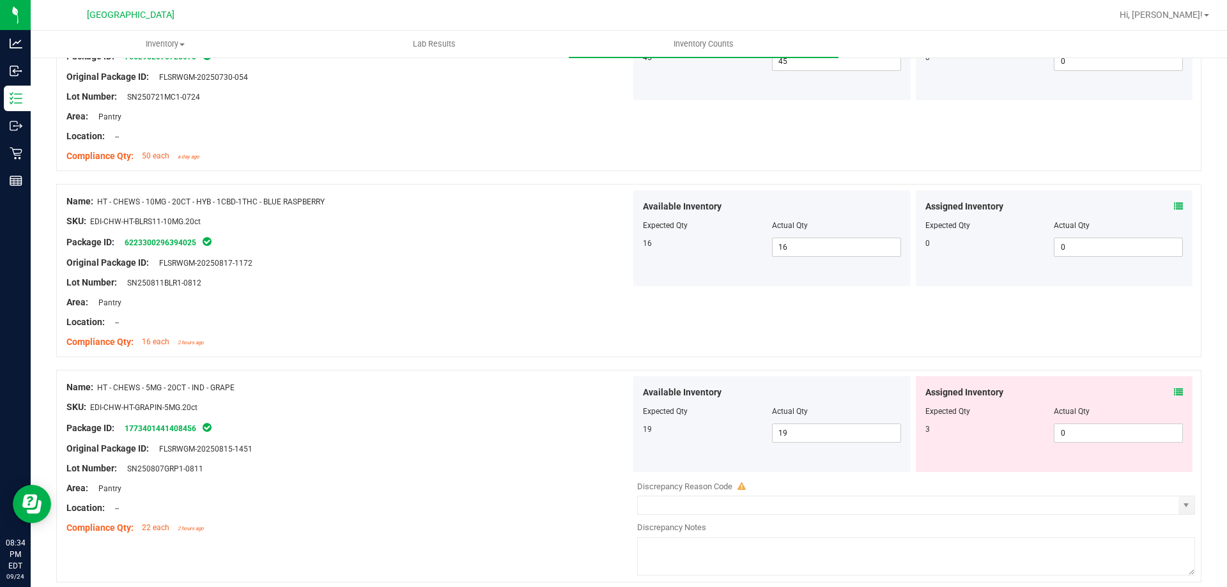
scroll to position [2237, 0]
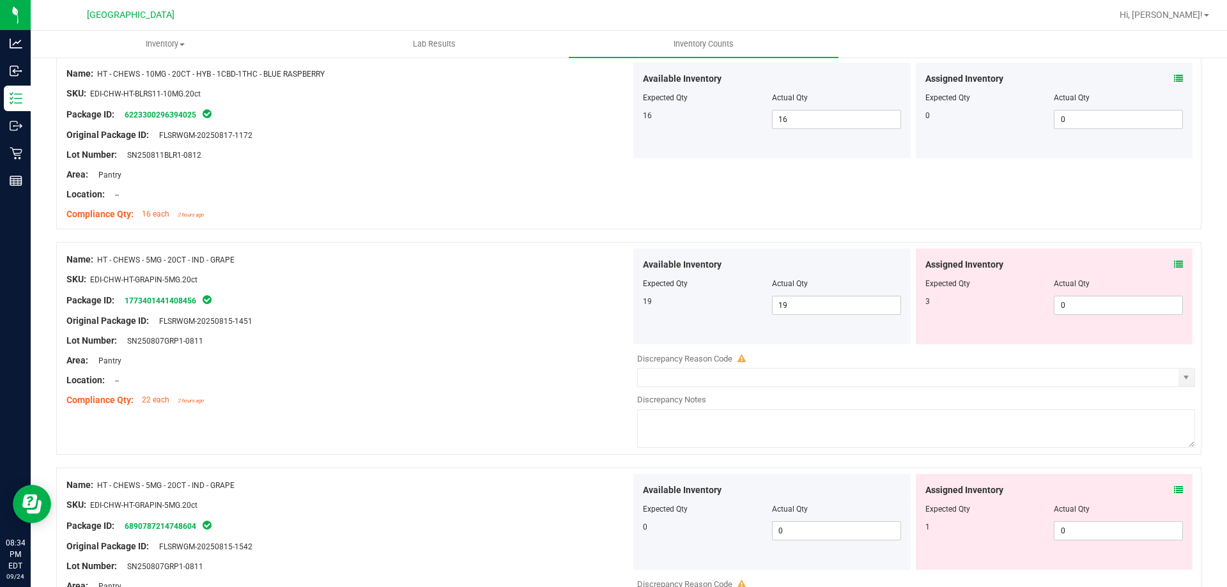
click at [1174, 264] on div "Assigned Inventory Expected Qty Actual Qty 3 0 0" at bounding box center [1054, 297] width 277 height 96
click at [1174, 268] on div "Assigned Inventory Expected Qty Actual Qty 3 0 0" at bounding box center [1054, 297] width 277 height 96
click at [1174, 265] on icon at bounding box center [1178, 264] width 9 height 9
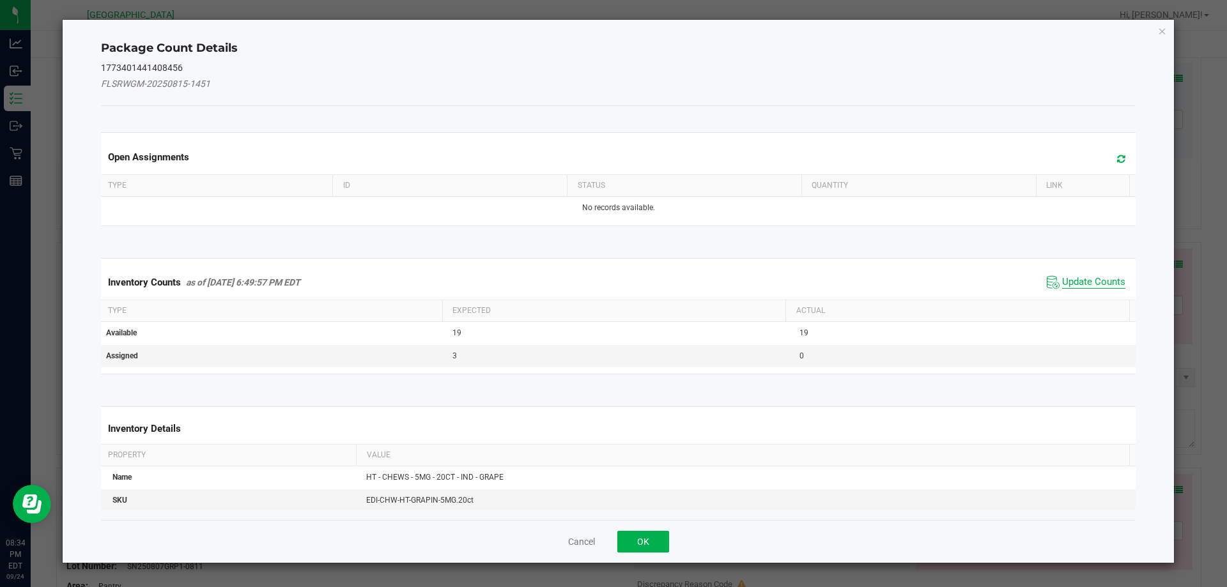
click at [1094, 277] on span "Update Counts" at bounding box center [1093, 282] width 63 height 13
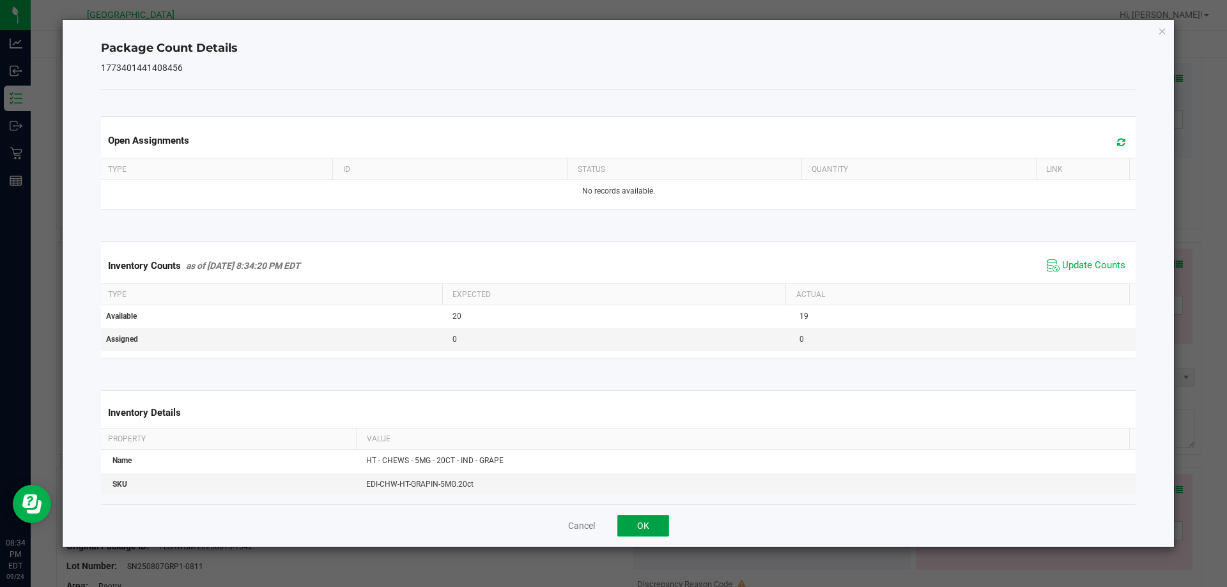
click at [659, 532] on button "OK" at bounding box center [643, 526] width 52 height 22
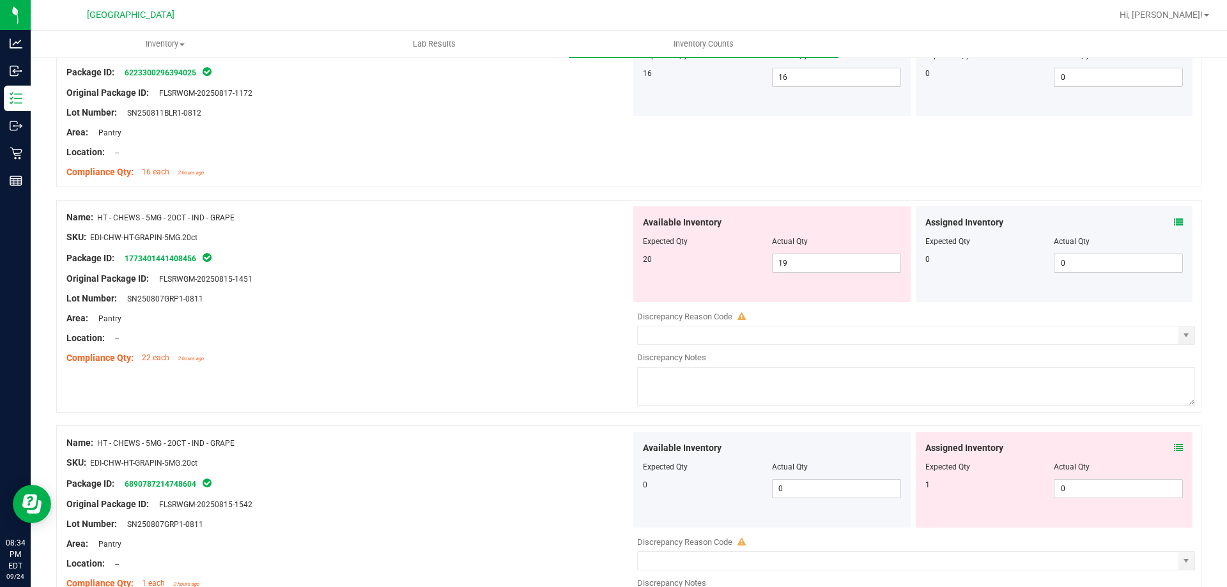
scroll to position [2301, 0]
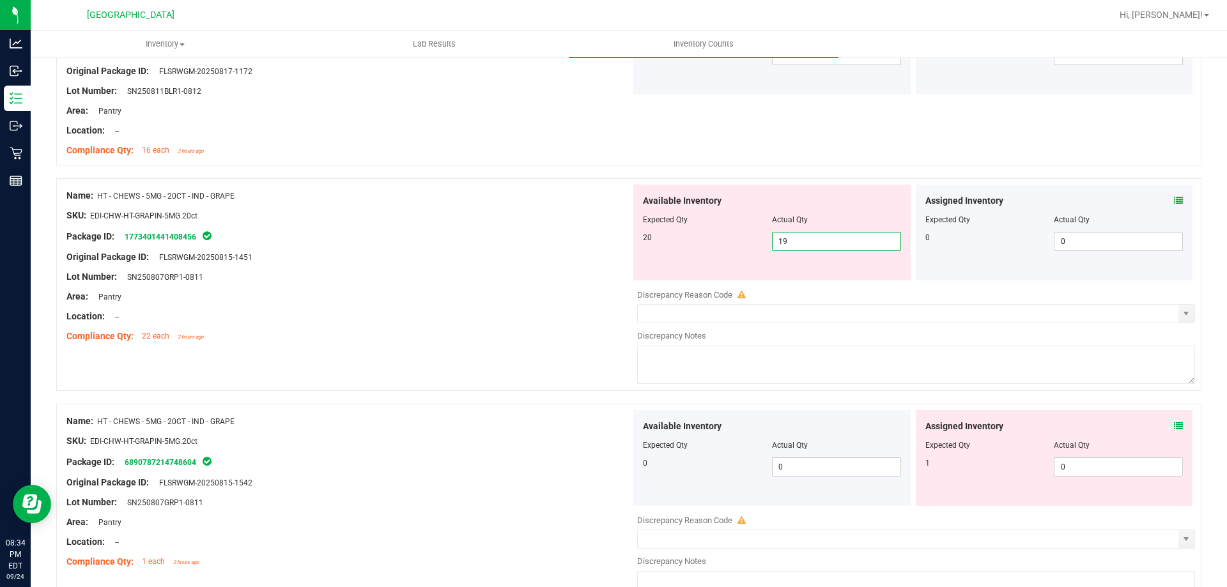
drag, startPoint x: 794, startPoint y: 245, endPoint x: 694, endPoint y: 242, distance: 101.0
click at [704, 242] on div "20 19 19" at bounding box center [772, 241] width 258 height 19
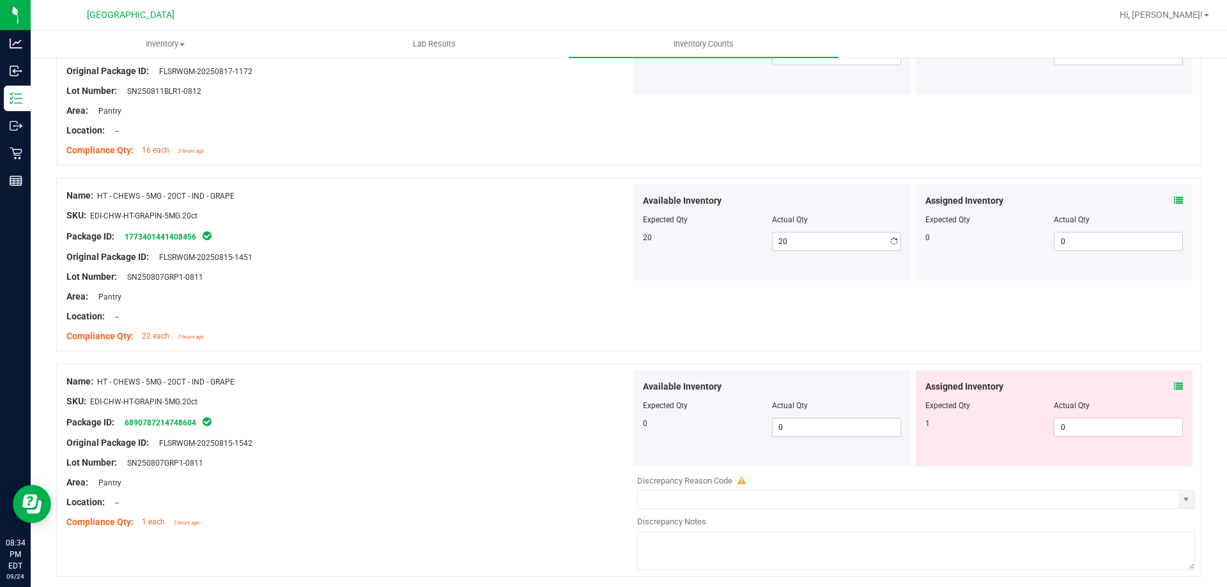
click at [552, 264] on div at bounding box center [348, 267] width 564 height 6
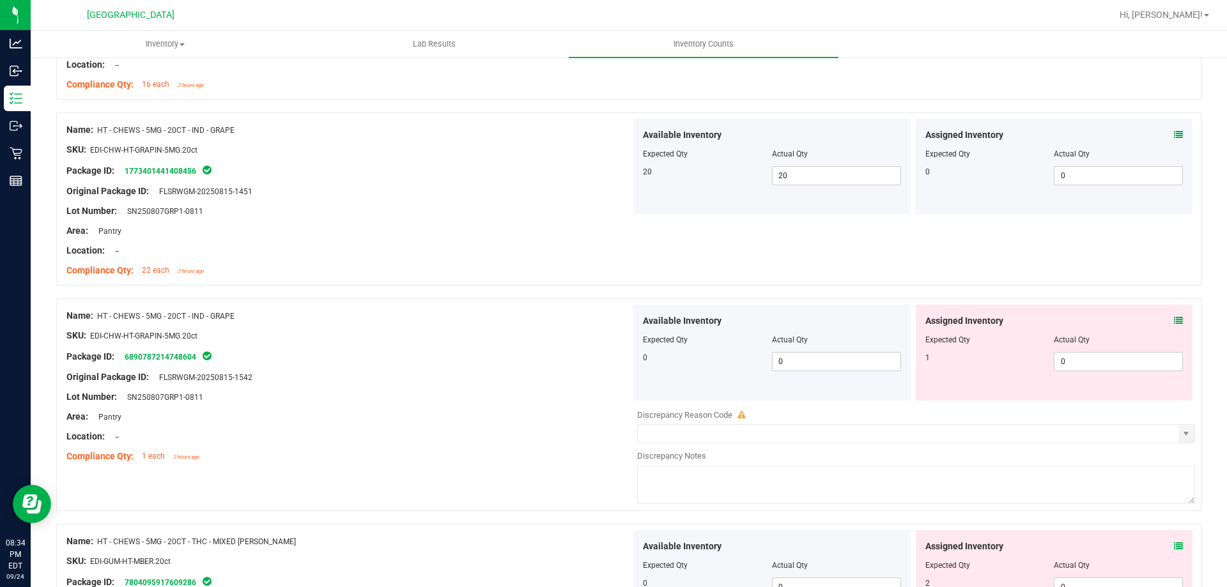
scroll to position [2429, 0]
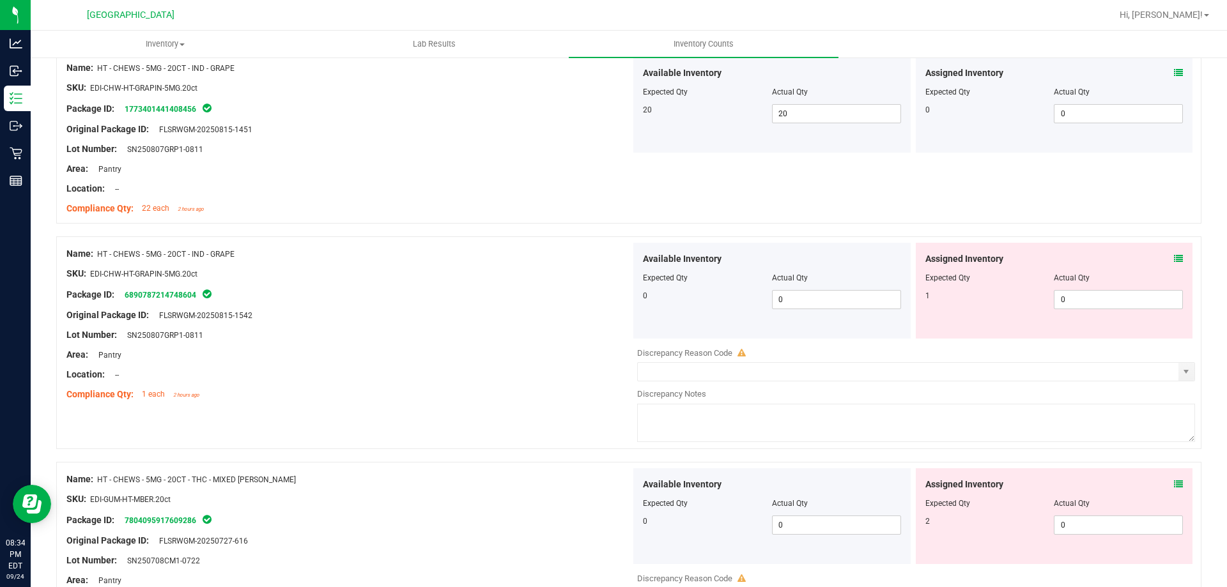
click at [1174, 259] on icon at bounding box center [1178, 258] width 9 height 9
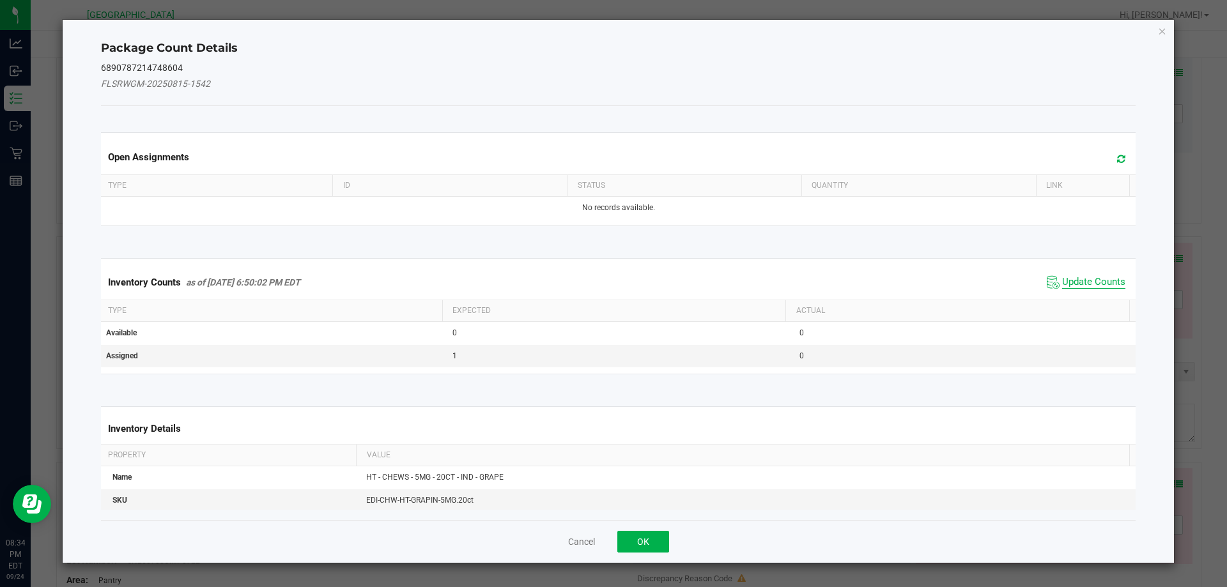
click at [1067, 277] on span "Update Counts" at bounding box center [1093, 282] width 63 height 13
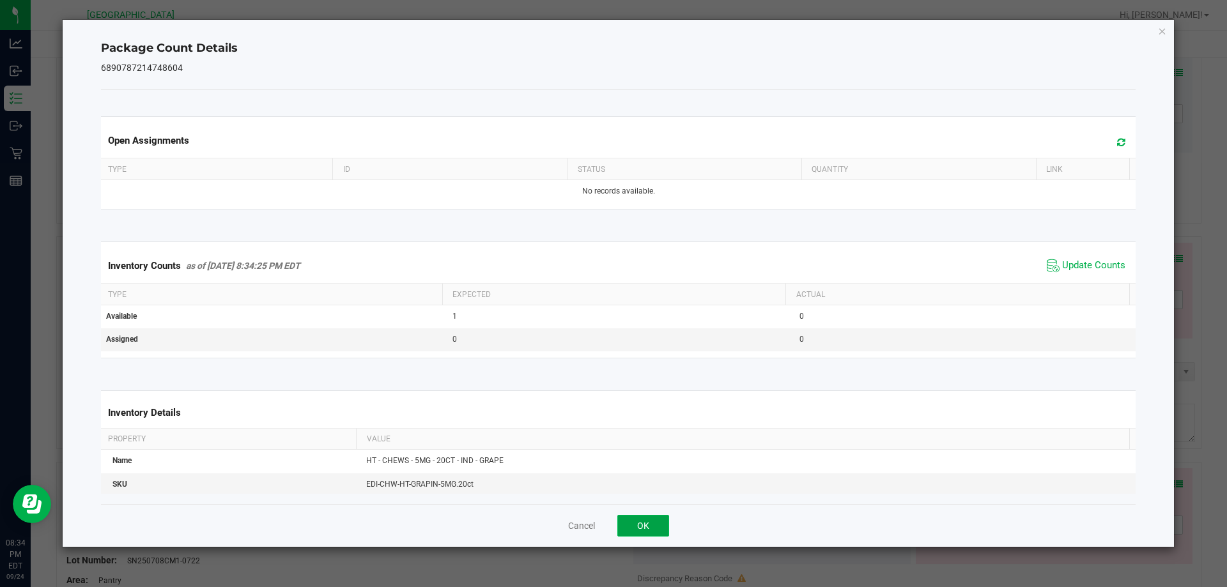
click at [655, 521] on button "OK" at bounding box center [643, 526] width 52 height 22
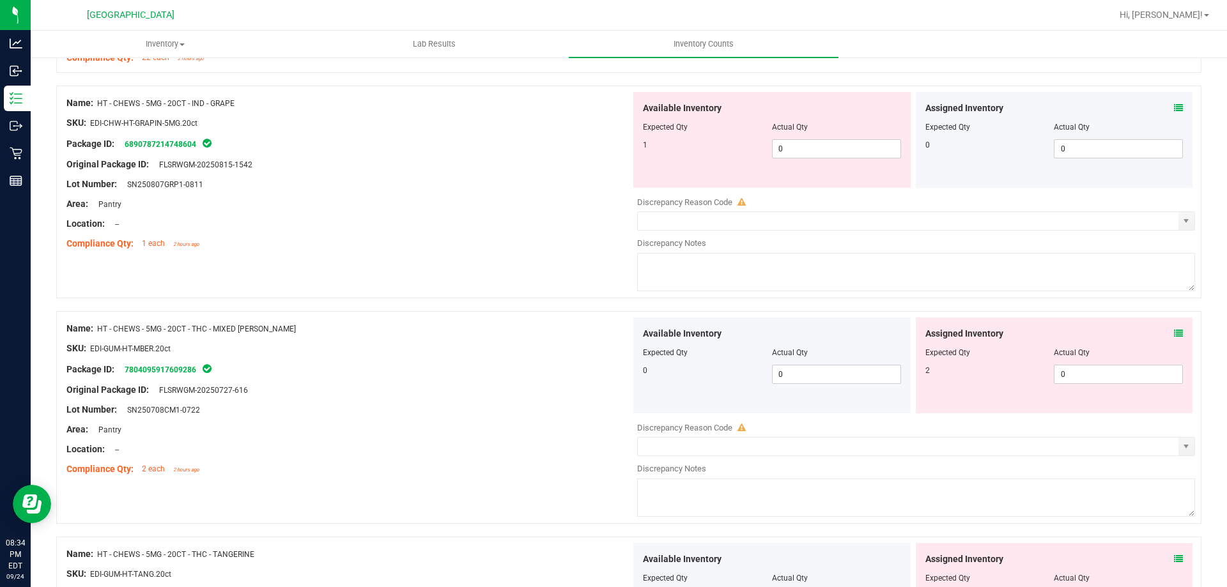
scroll to position [2557, 0]
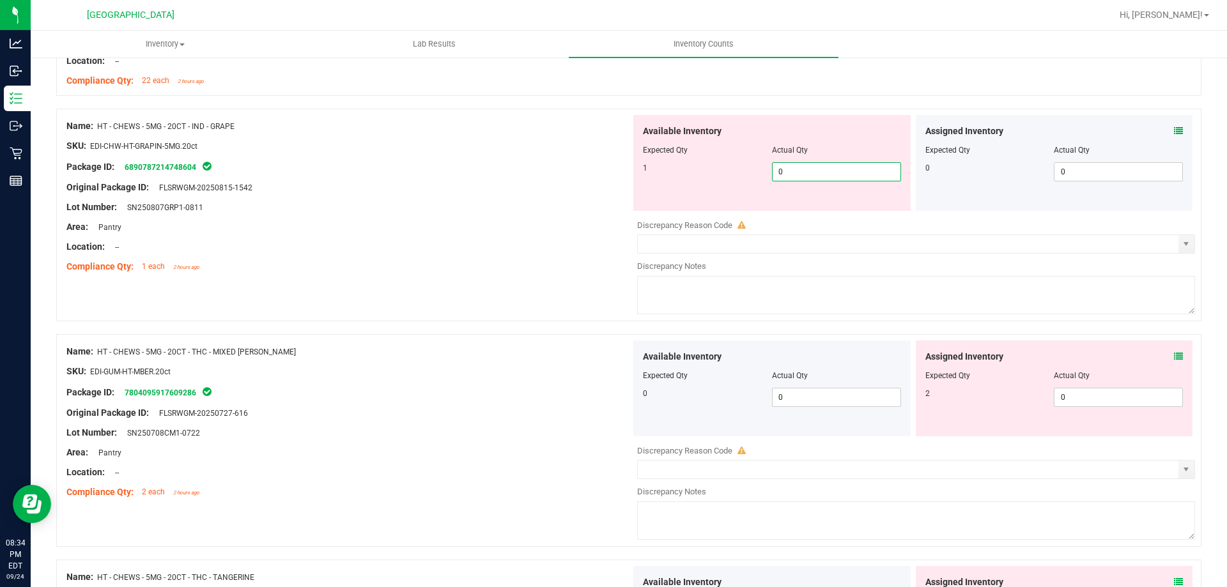
drag, startPoint x: 792, startPoint y: 177, endPoint x: 660, endPoint y: 206, distance: 134.8
click at [740, 177] on div "1 0 0" at bounding box center [772, 171] width 258 height 19
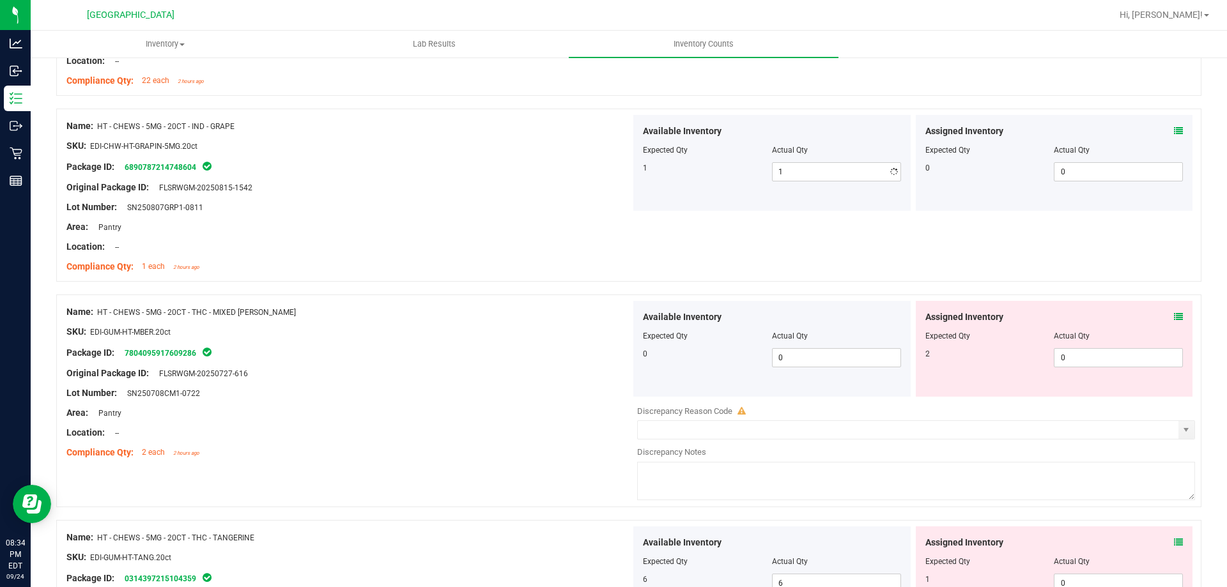
drag, startPoint x: 580, startPoint y: 216, endPoint x: 617, endPoint y: 222, distance: 38.1
click at [579, 217] on div at bounding box center [348, 217] width 564 height 6
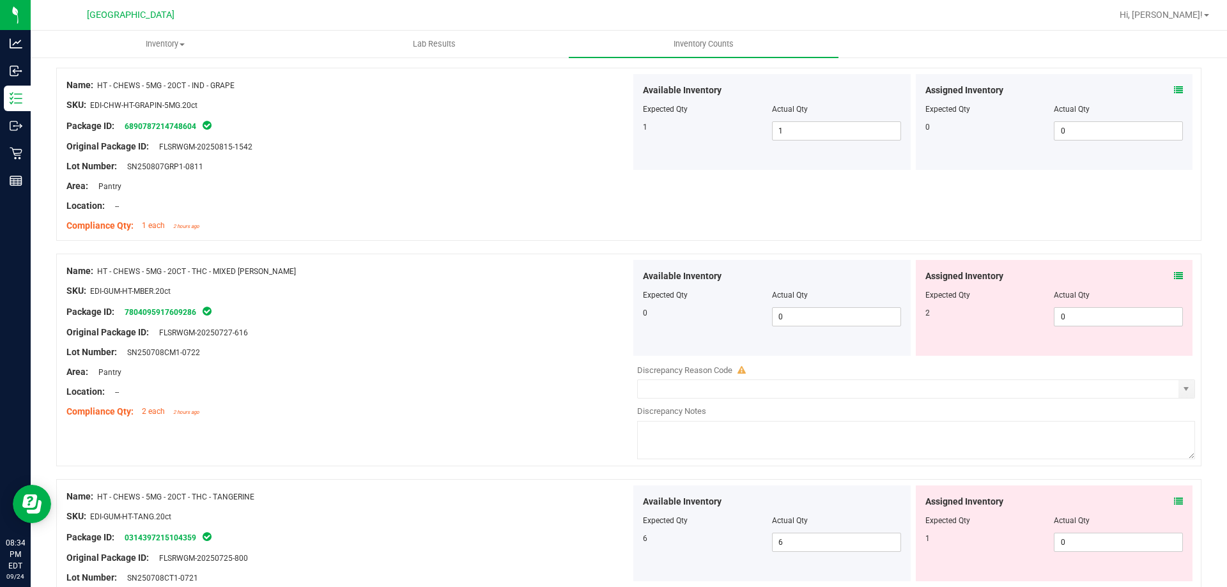
scroll to position [2621, 0]
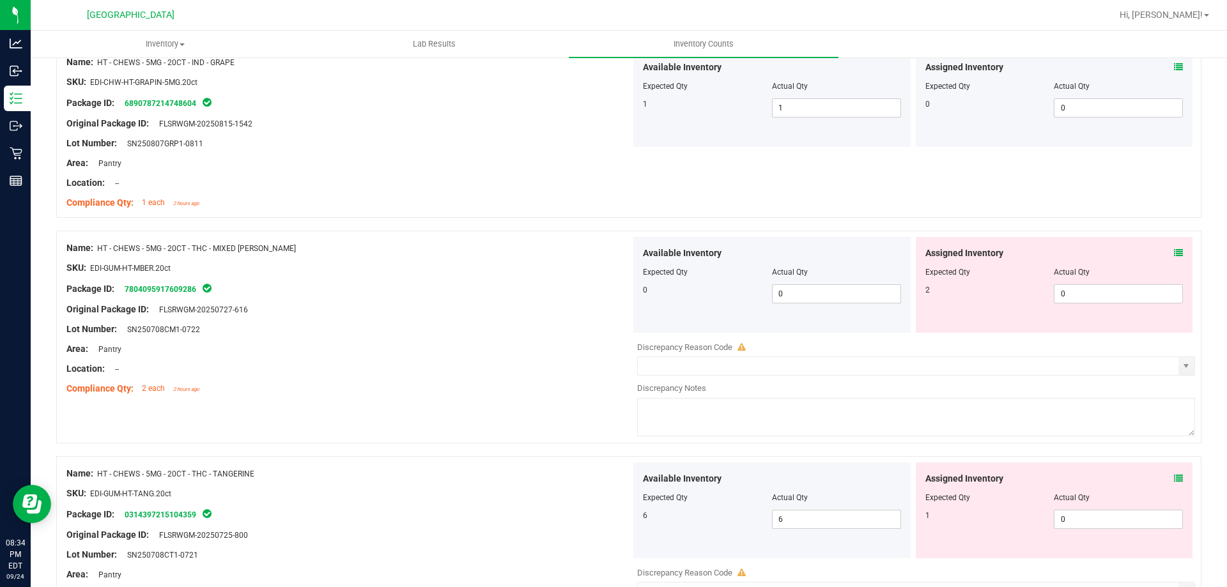
click at [1165, 252] on div "Assigned Inventory" at bounding box center [1055, 253] width 258 height 13
click at [1174, 253] on icon at bounding box center [1178, 253] width 9 height 9
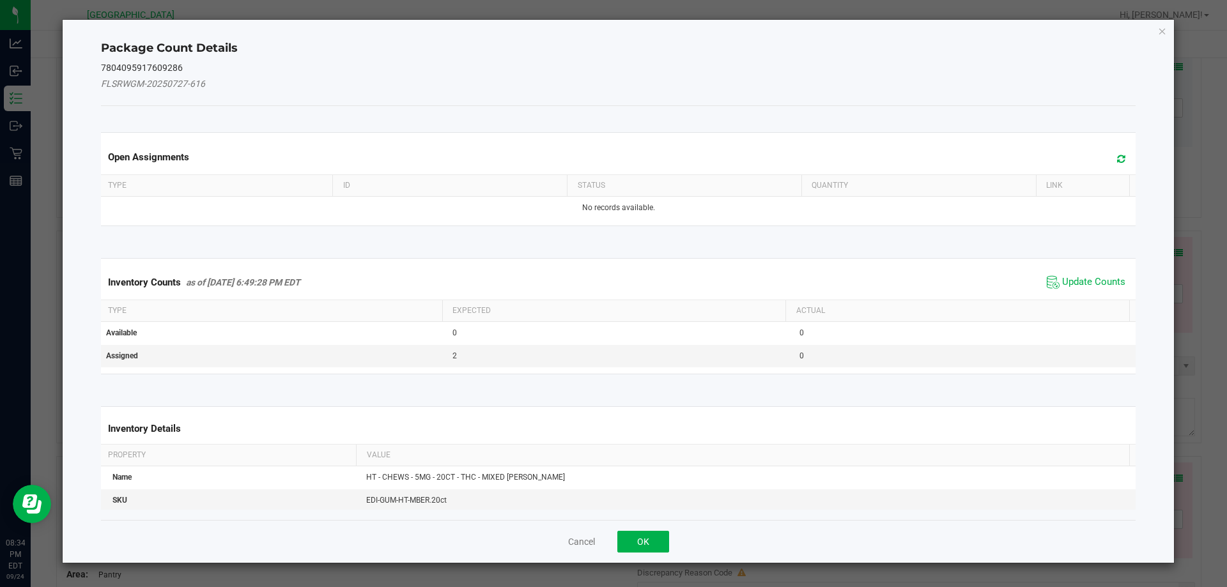
click at [1069, 263] on kendo-grid "Inventory Counts as of Sep 24, 2025 6:49:28 PM EDT Update Counts Type Expected …" at bounding box center [618, 316] width 1055 height 116
click at [1067, 277] on span "Update Counts" at bounding box center [1093, 282] width 63 height 13
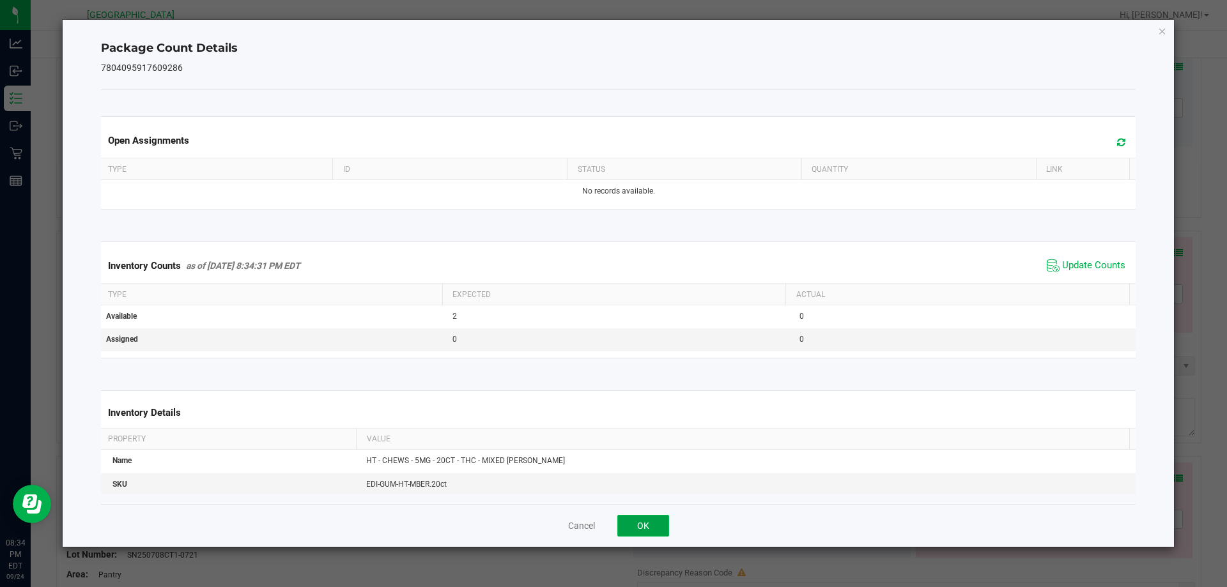
click at [649, 520] on button "OK" at bounding box center [643, 526] width 52 height 22
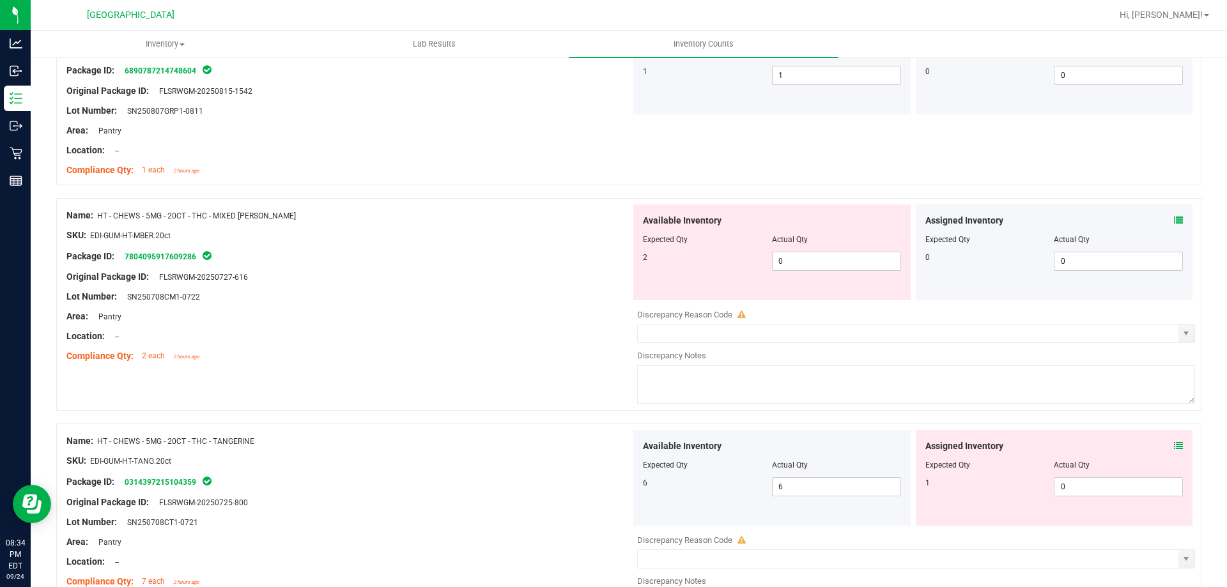
scroll to position [2685, 0]
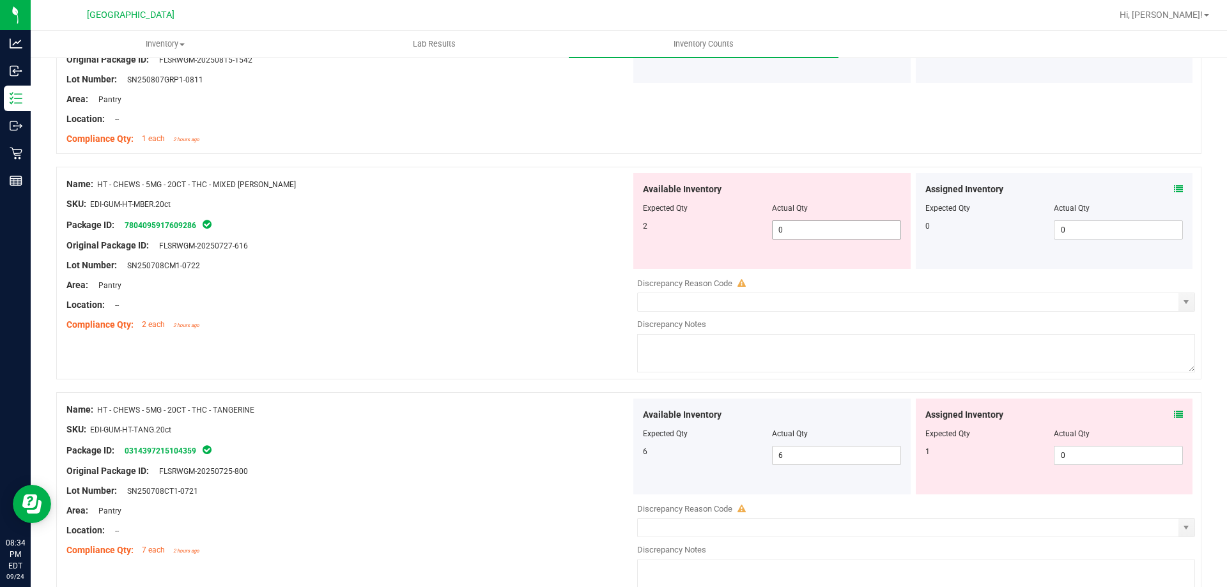
drag, startPoint x: 885, startPoint y: 236, endPoint x: 708, endPoint y: 234, distance: 177.1
click at [708, 234] on div "2 0 0" at bounding box center [772, 230] width 258 height 19
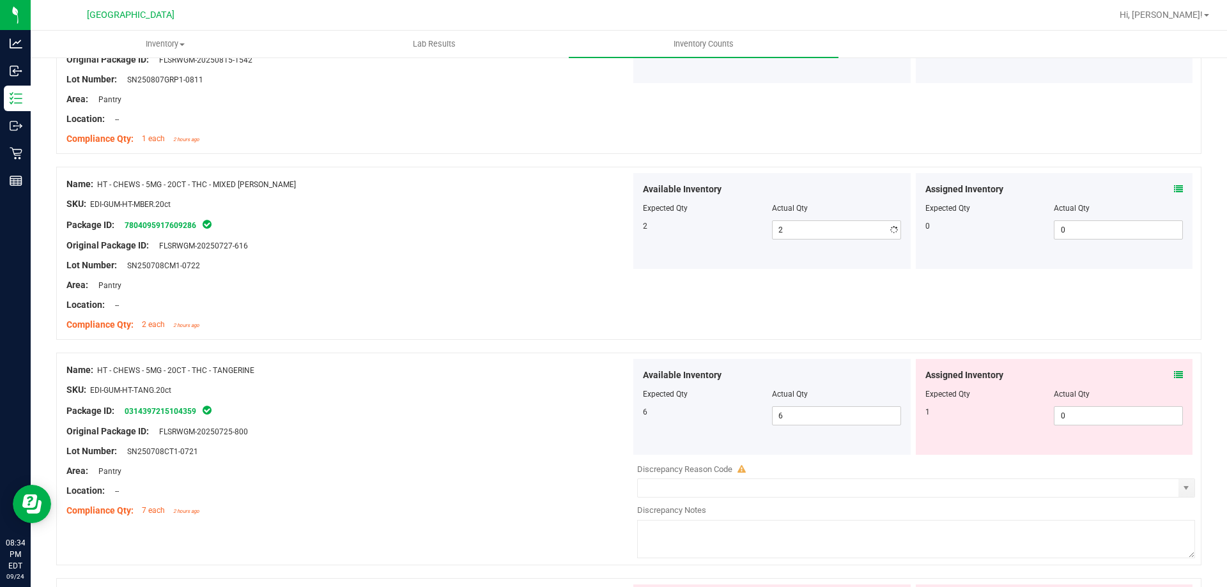
click at [623, 242] on div "Original Package ID: FLSRWGM-20250727-616" at bounding box center [348, 245] width 564 height 13
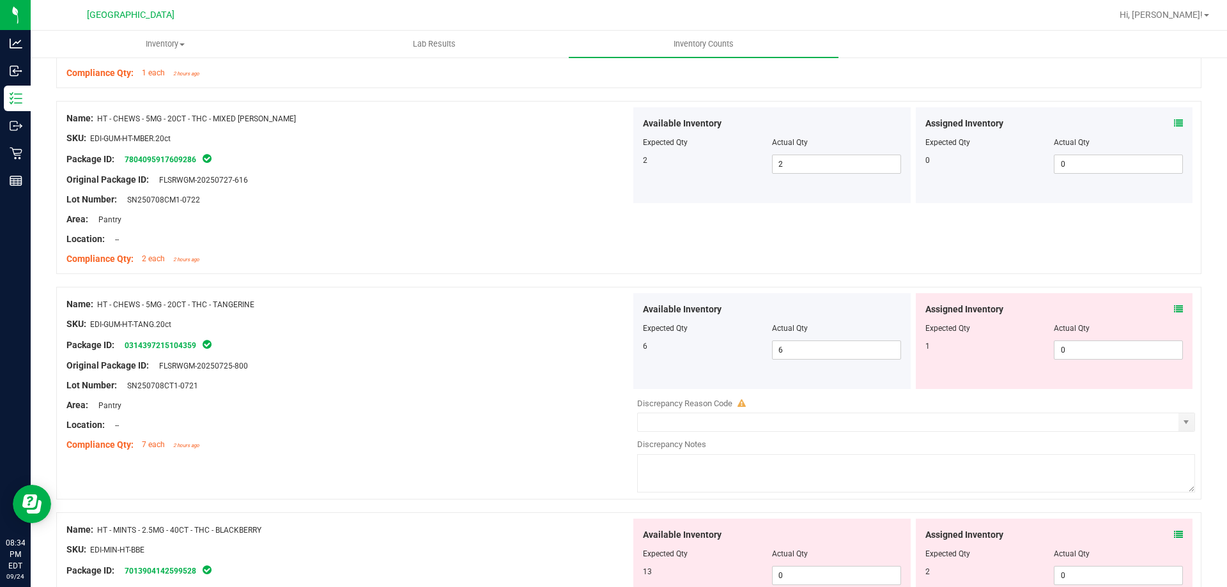
scroll to position [2812, 0]
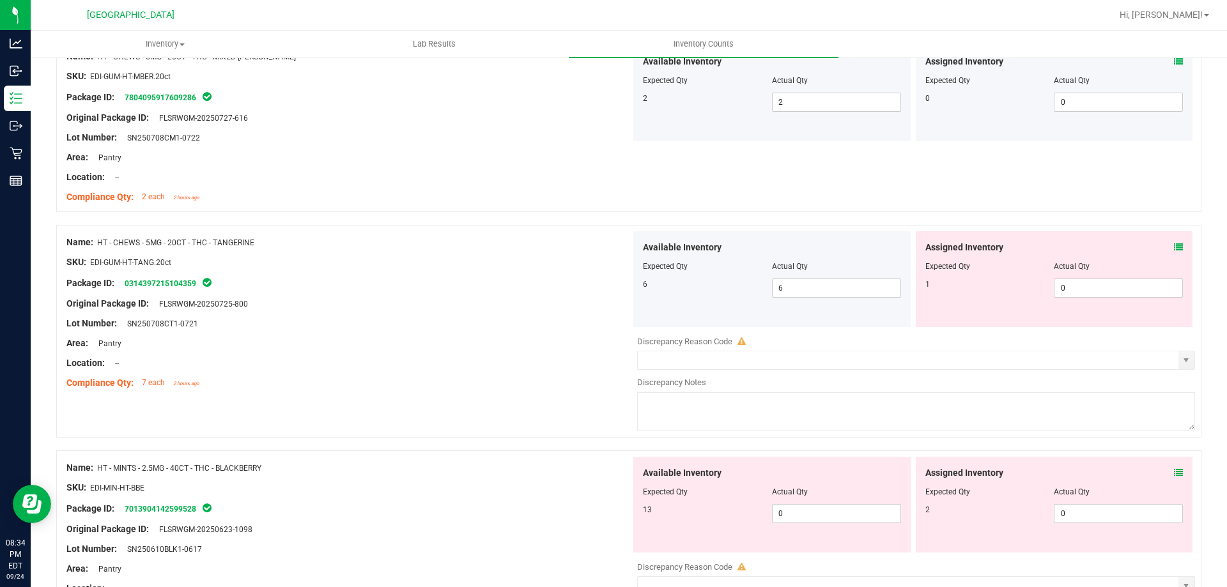
click at [1174, 241] on div "Assigned Inventory Expected Qty Actual Qty 1 0 0" at bounding box center [1054, 279] width 277 height 96
click at [1157, 251] on div "Assigned Inventory" at bounding box center [1055, 247] width 258 height 13
click at [1174, 251] on icon at bounding box center [1178, 247] width 9 height 9
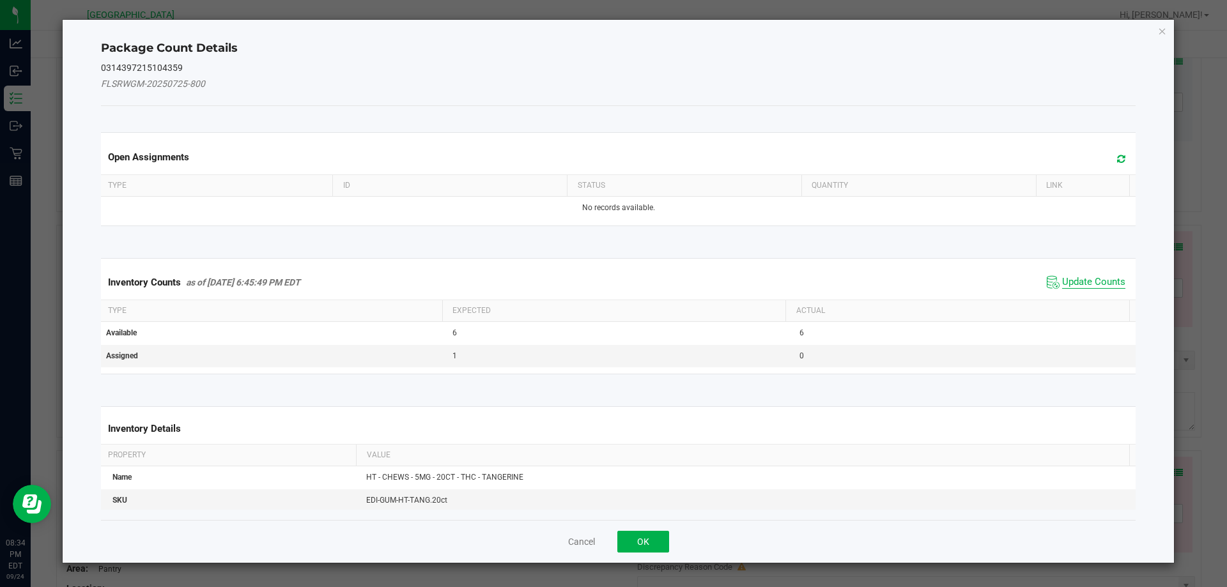
click at [1064, 281] on span "Update Counts" at bounding box center [1093, 282] width 63 height 13
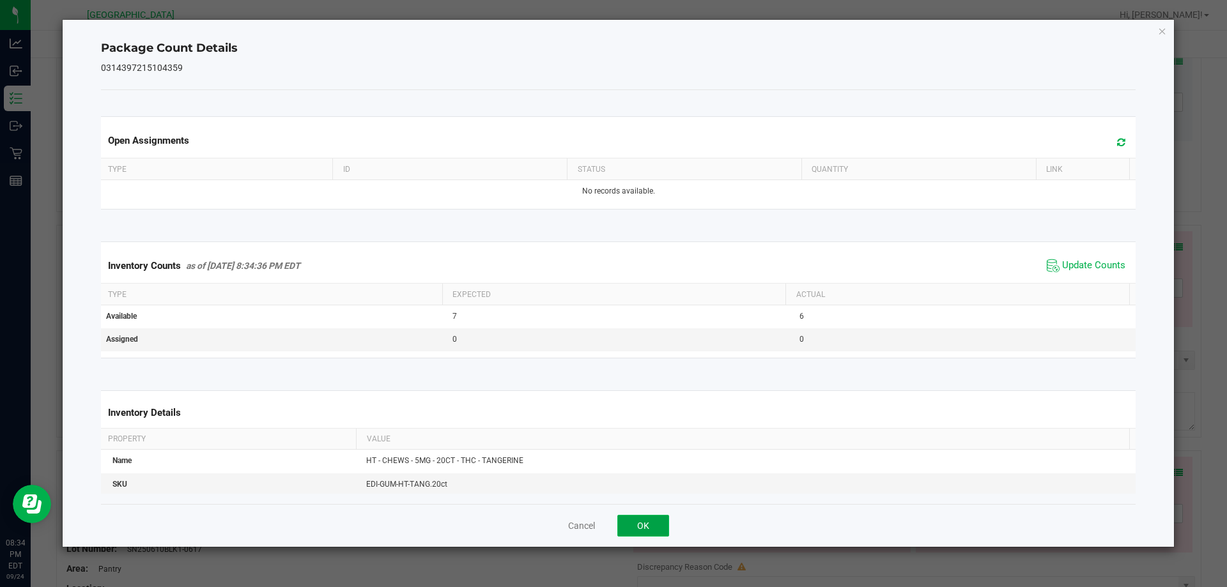
click at [624, 520] on button "OK" at bounding box center [643, 526] width 52 height 22
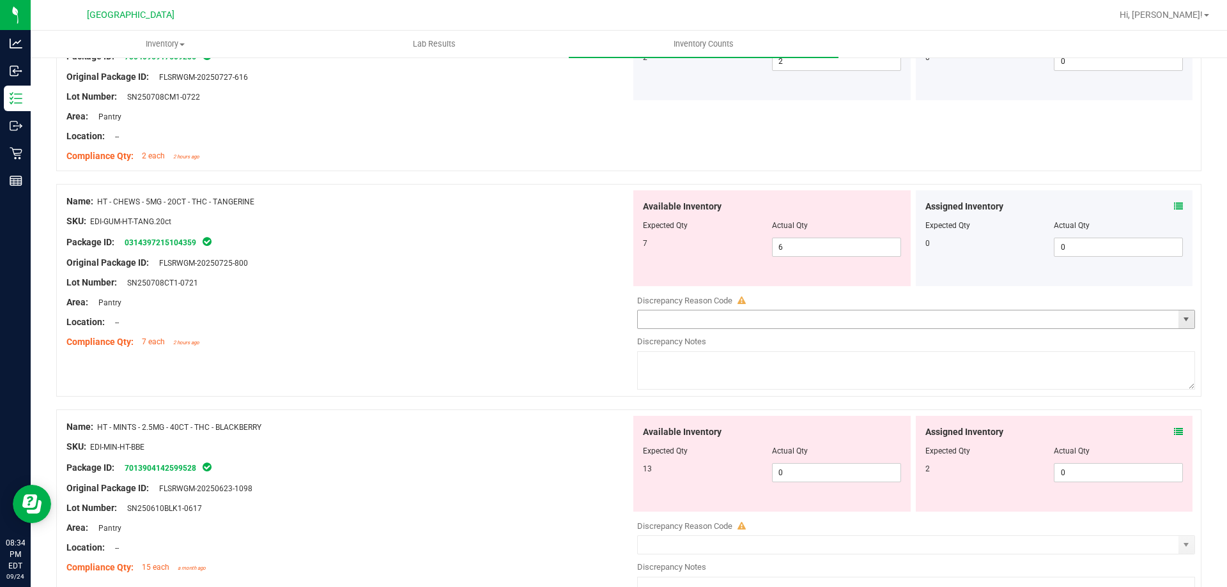
scroll to position [2876, 0]
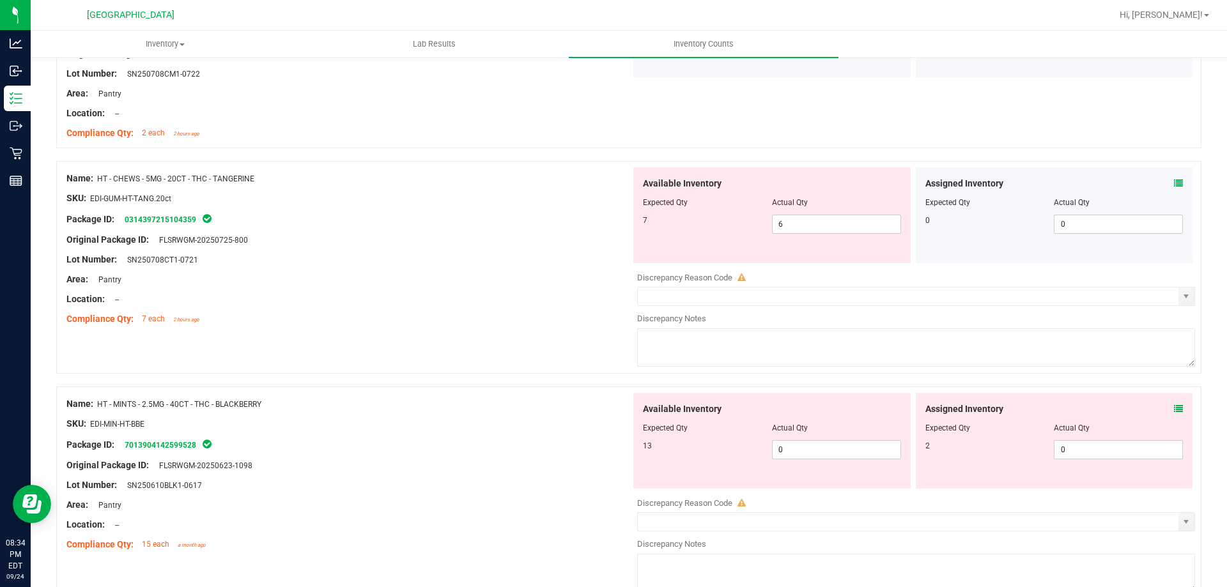
drag, startPoint x: 831, startPoint y: 242, endPoint x: 796, endPoint y: 236, distance: 34.9
click at [793, 240] on div "Available Inventory Expected Qty Actual Qty 7 6 6" at bounding box center [771, 215] width 277 height 96
click at [743, 226] on div "7 6 6" at bounding box center [772, 224] width 258 height 19
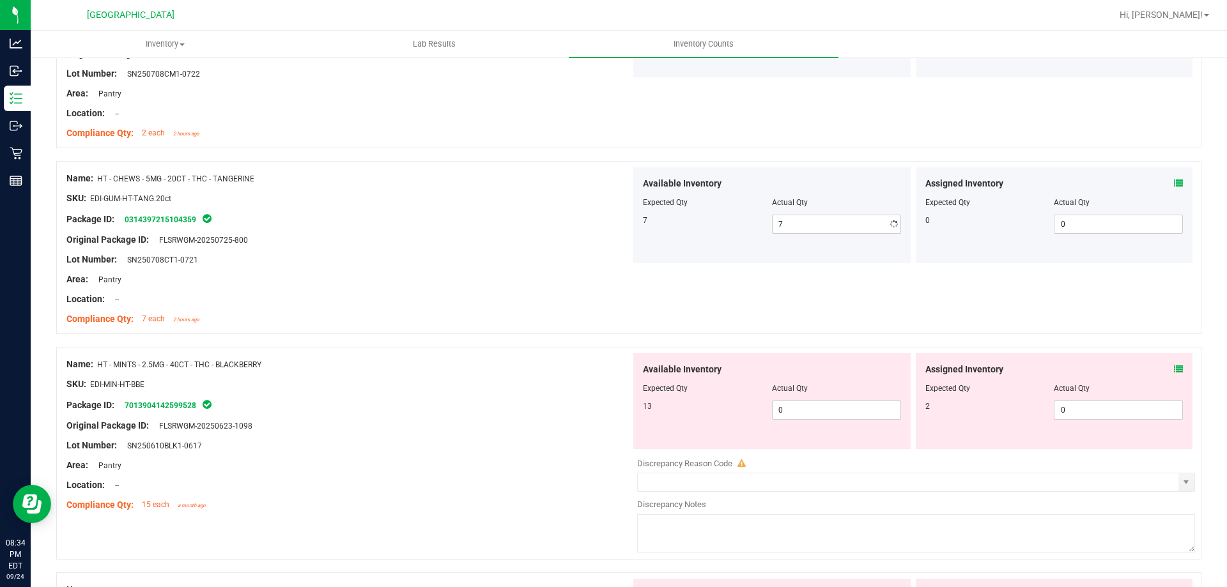
click at [631, 228] on div "Available Inventory Expected Qty Actual Qty 7 7 7" at bounding box center [772, 215] width 283 height 96
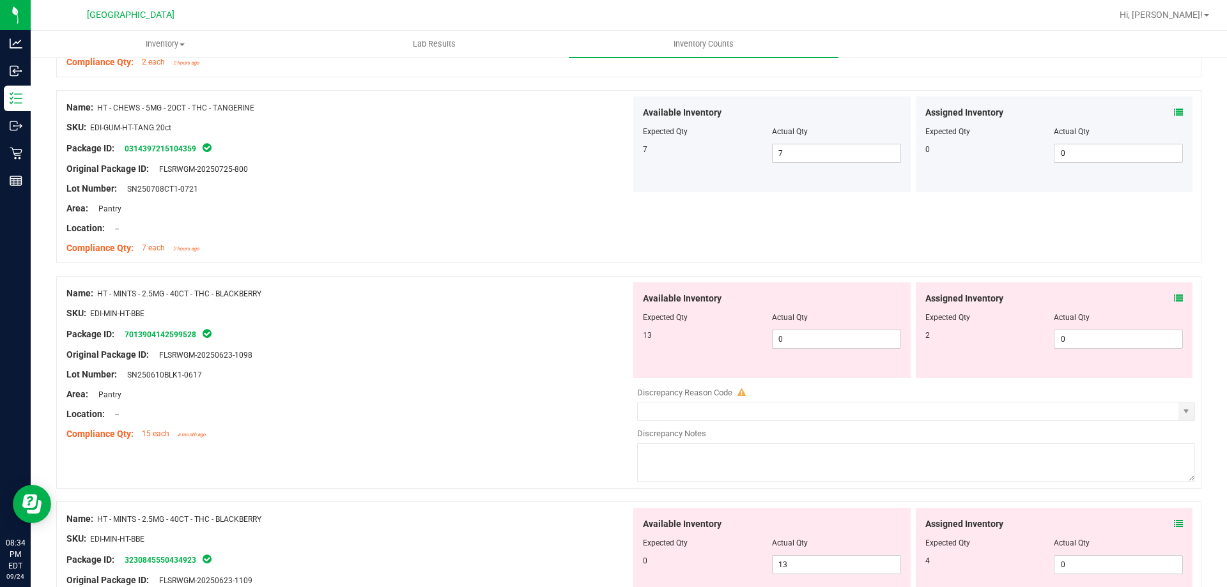
scroll to position [3004, 0]
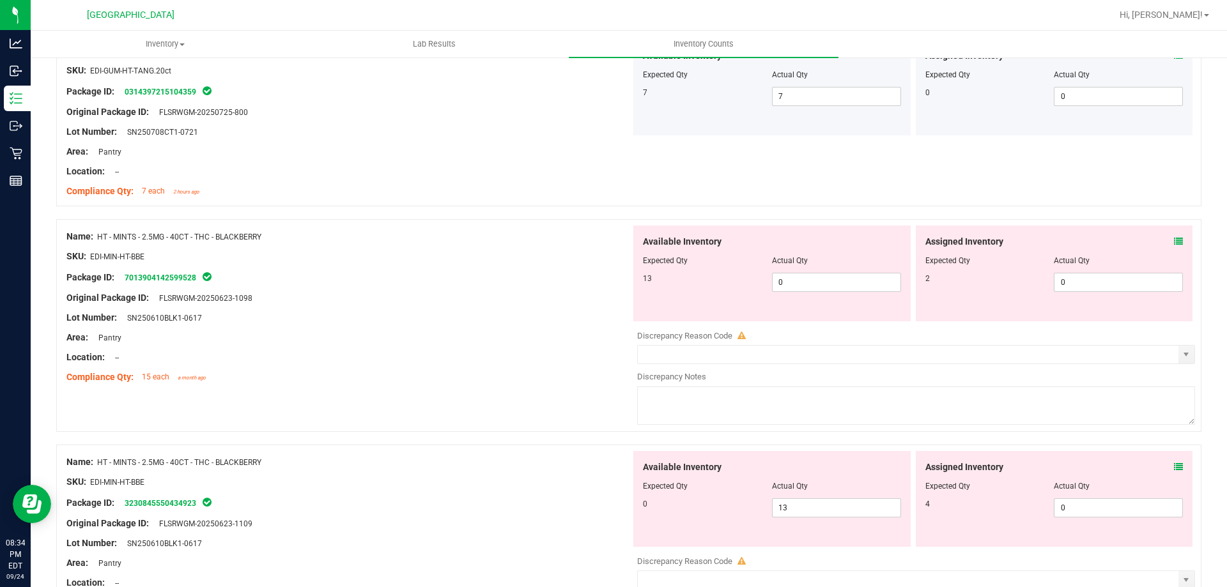
click at [1174, 247] on span at bounding box center [1178, 241] width 9 height 13
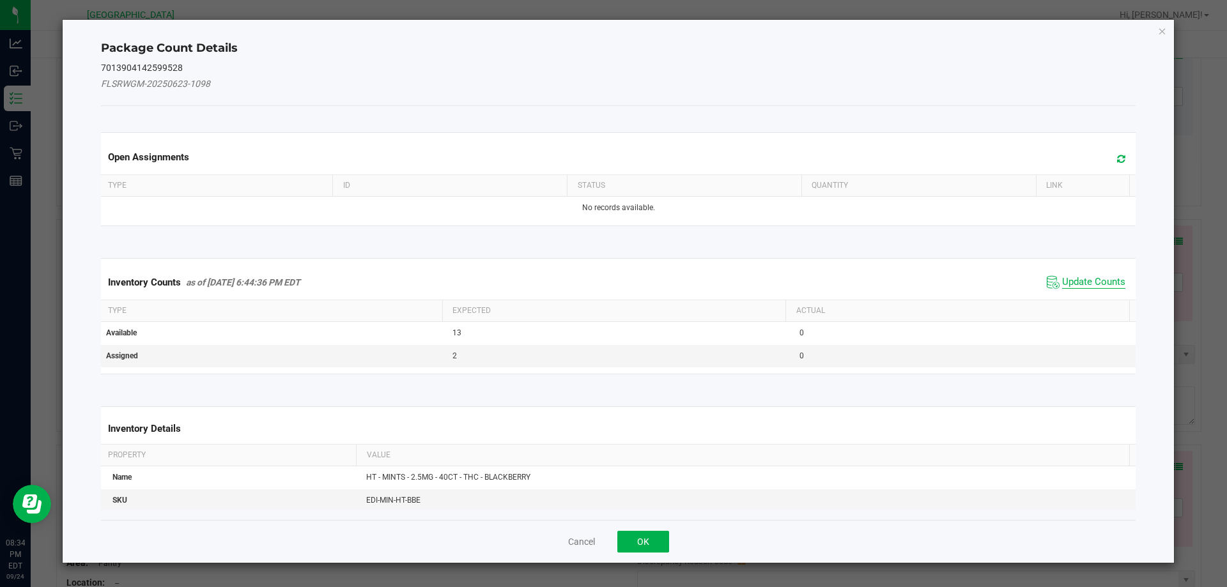
click at [1096, 272] on div "Inventory Counts as of Sep 24, 2025 6:44:36 PM EDT Update Counts" at bounding box center [618, 282] width 1041 height 35
click at [1090, 282] on span "Update Counts" at bounding box center [1093, 282] width 63 height 13
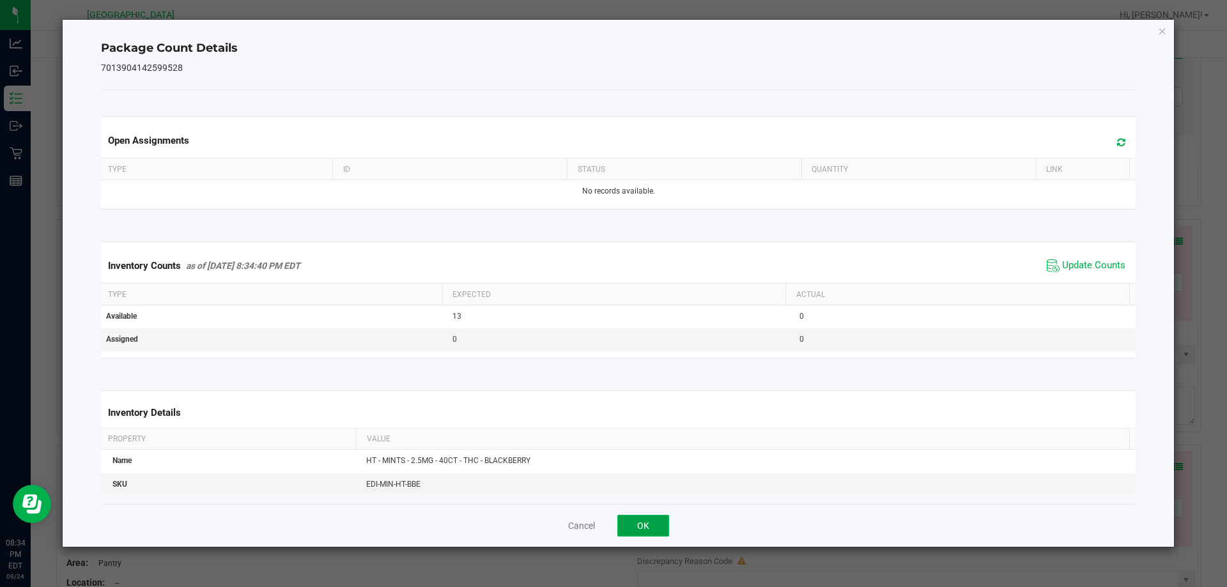
click at [633, 525] on button "OK" at bounding box center [643, 526] width 52 height 22
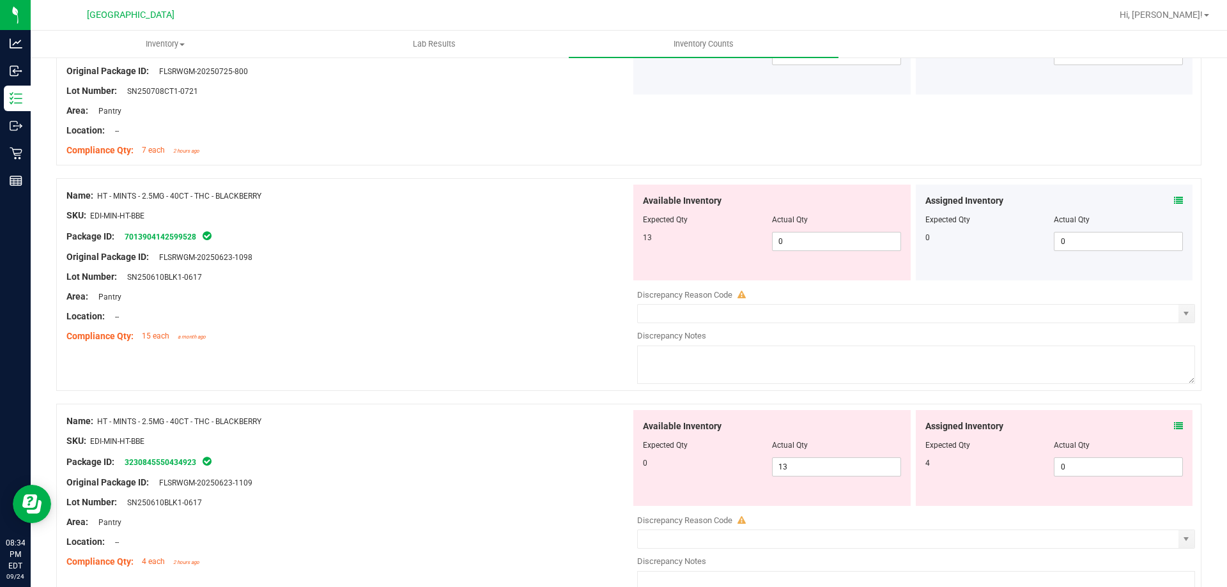
scroll to position [3068, 0]
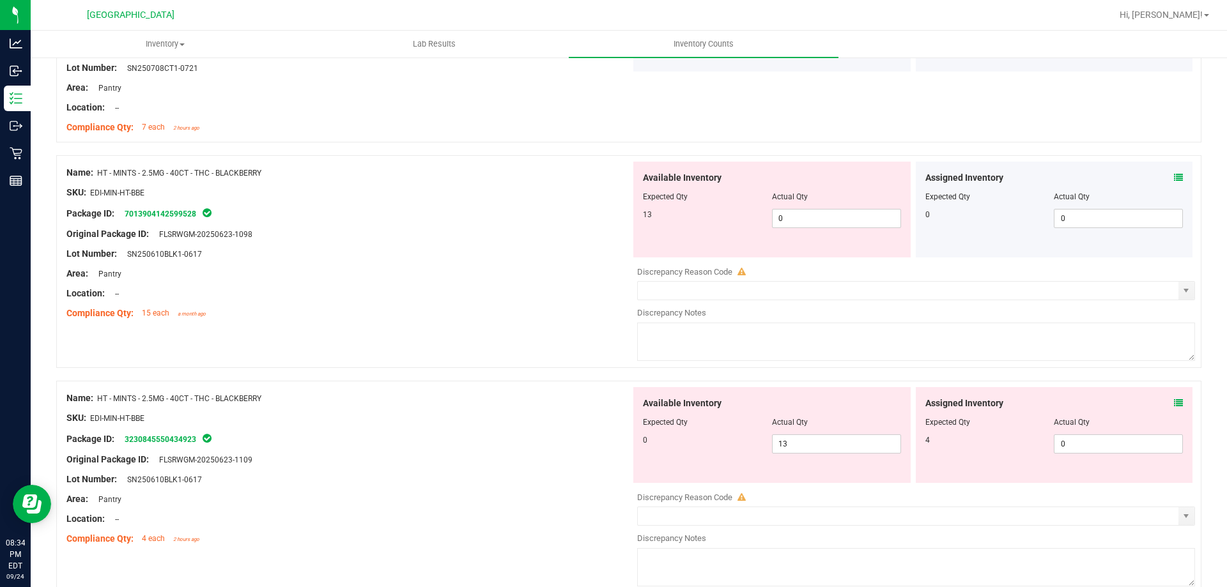
click at [1174, 410] on span at bounding box center [1178, 403] width 9 height 13
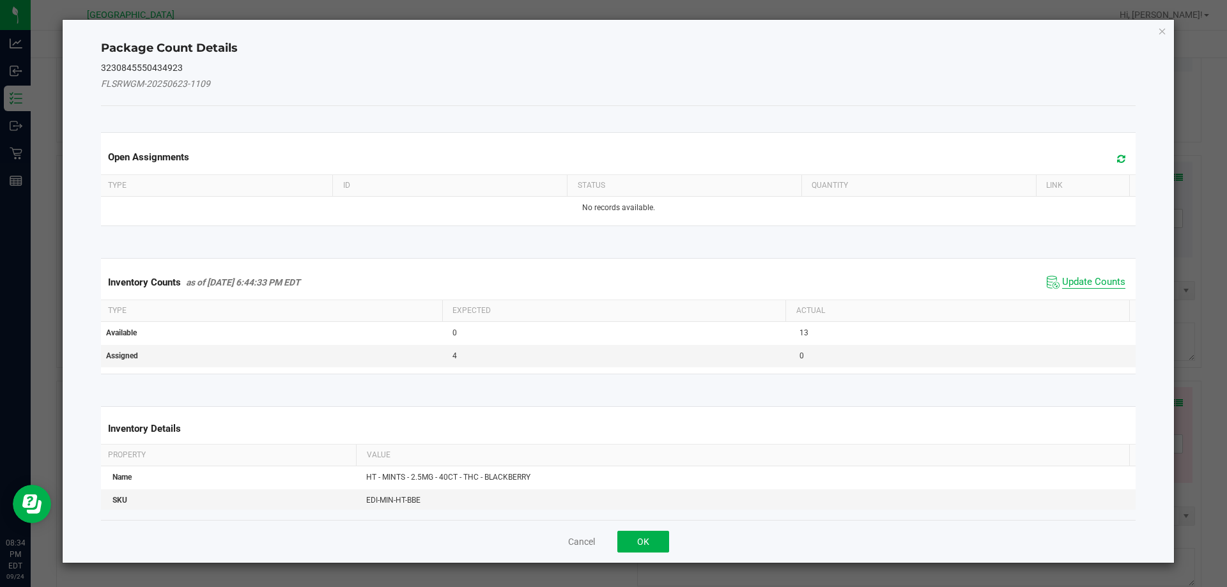
click at [1095, 281] on span "Update Counts" at bounding box center [1093, 282] width 63 height 13
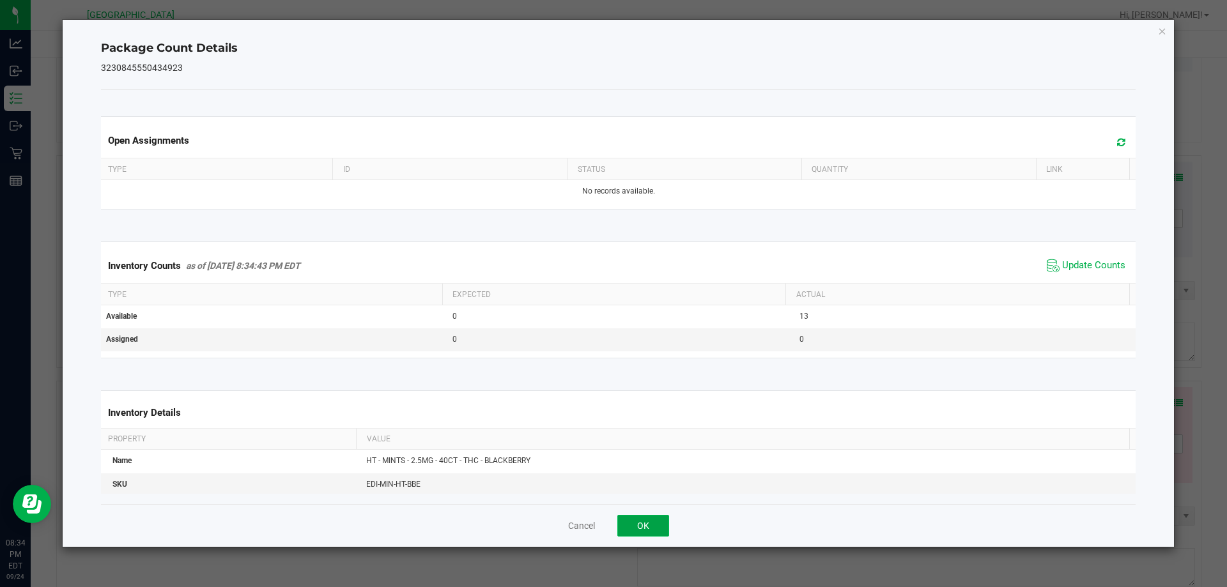
click at [627, 528] on button "OK" at bounding box center [643, 526] width 52 height 22
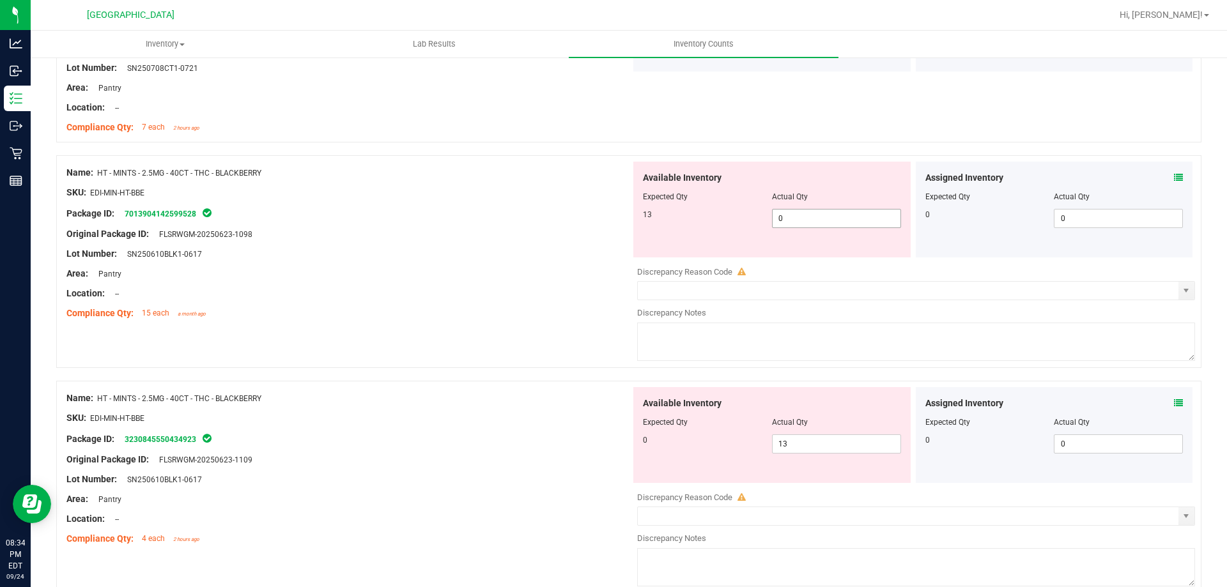
drag, startPoint x: 834, startPoint y: 222, endPoint x: 670, endPoint y: 225, distance: 163.7
click at [692, 221] on div "13 0 0" at bounding box center [772, 218] width 258 height 19
click at [570, 243] on div at bounding box center [348, 244] width 564 height 6
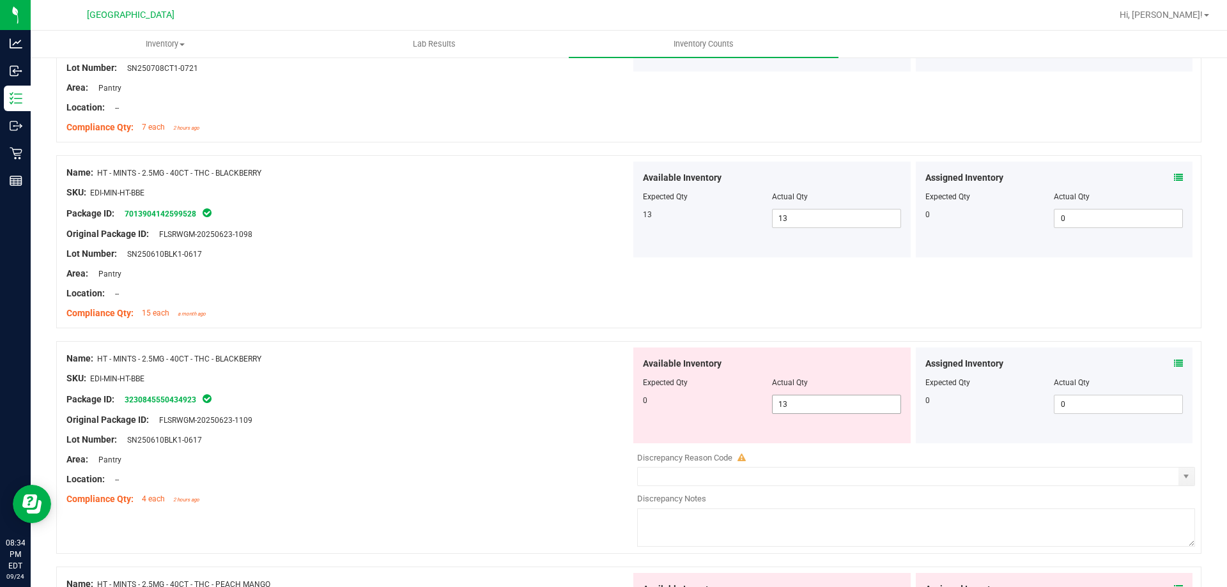
drag, startPoint x: 809, startPoint y: 403, endPoint x: 622, endPoint y: 377, distance: 189.0
click at [624, 378] on div "Name: HT - MINTS - 2.5MG - 40CT - THC - BLACKBERRY SKU: EDI-MIN-HT-BBE Package …" at bounding box center [628, 447] width 1145 height 213
click at [603, 362] on div "Name: HT - MINTS - 2.5MG - 40CT - THC - BLACKBERRY" at bounding box center [348, 358] width 564 height 13
drag, startPoint x: 823, startPoint y: 409, endPoint x: 694, endPoint y: 387, distance: 130.3
click at [707, 389] on div "Available Inventory Expected Qty Actual Qty 0 13 13" at bounding box center [771, 396] width 277 height 96
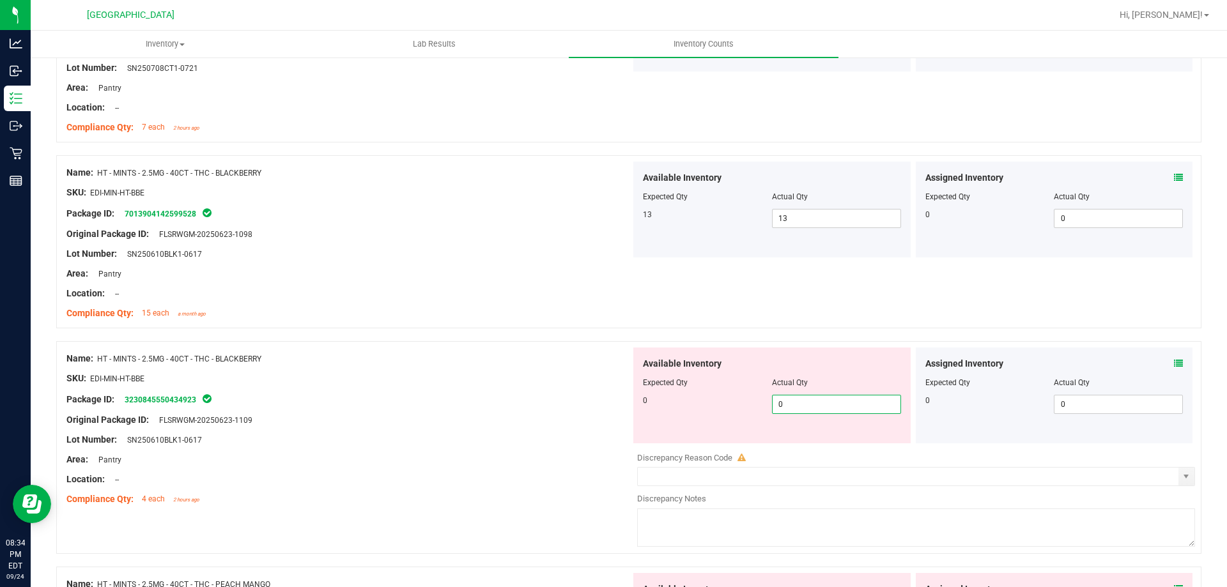
click at [659, 378] on span "Expected Qty" at bounding box center [665, 382] width 45 height 9
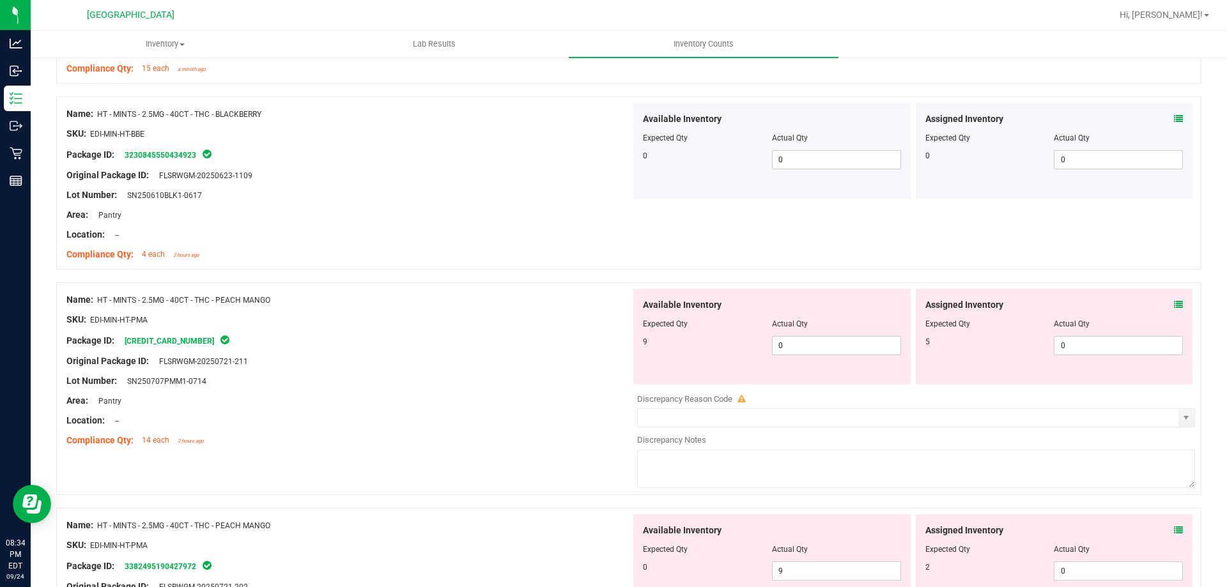
scroll to position [3324, 0]
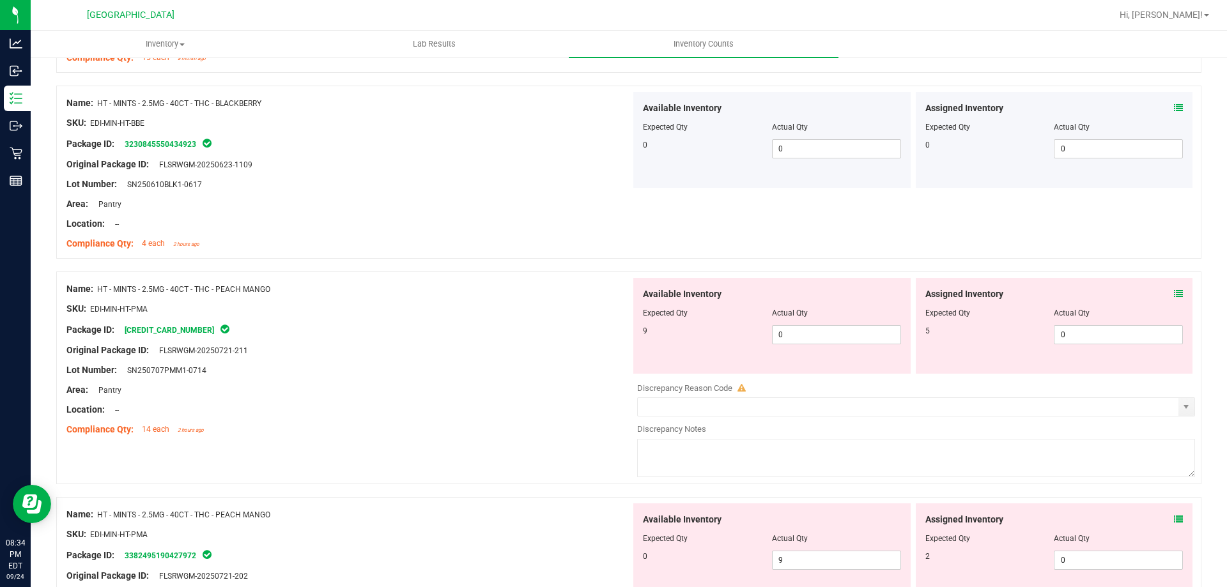
click at [1174, 298] on icon at bounding box center [1178, 294] width 9 height 9
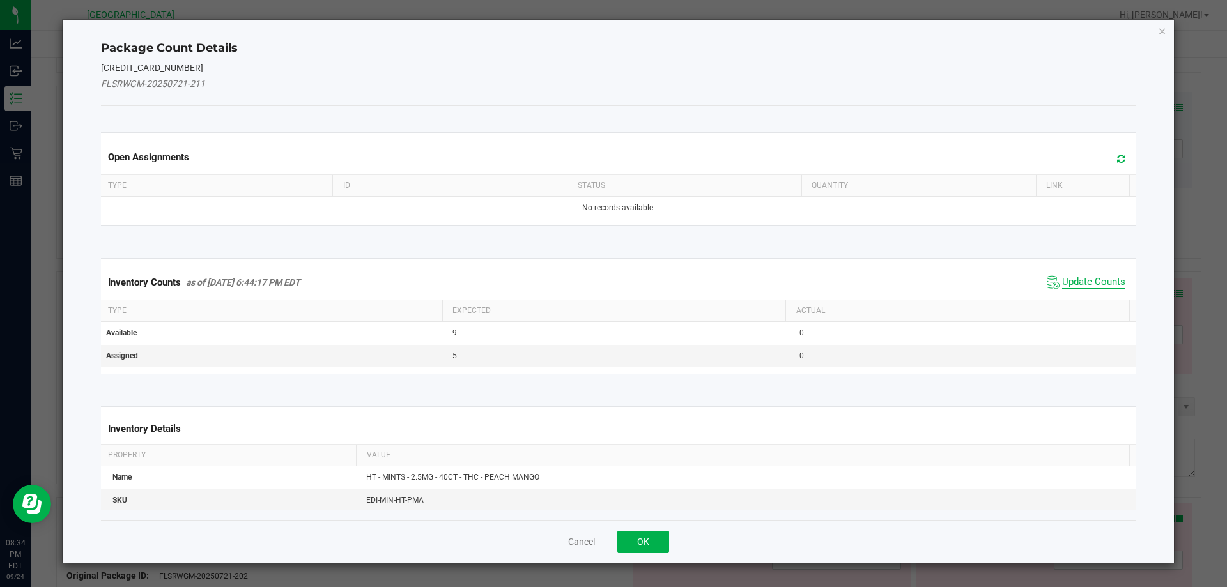
click at [1080, 281] on span "Update Counts" at bounding box center [1093, 282] width 63 height 13
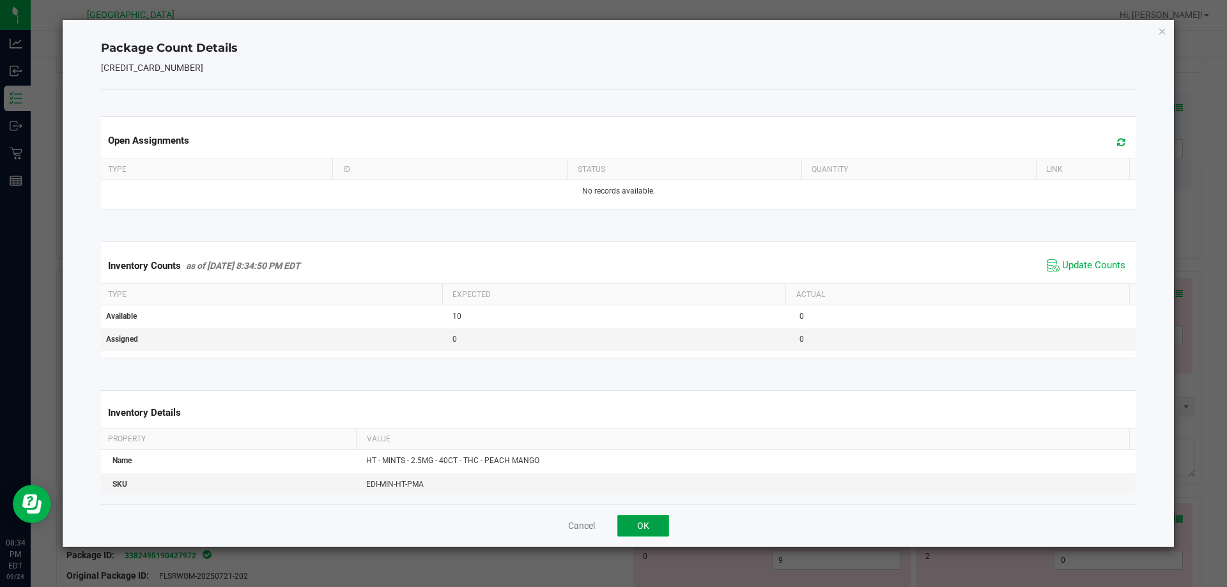
click at [640, 527] on button "OK" at bounding box center [643, 526] width 52 height 22
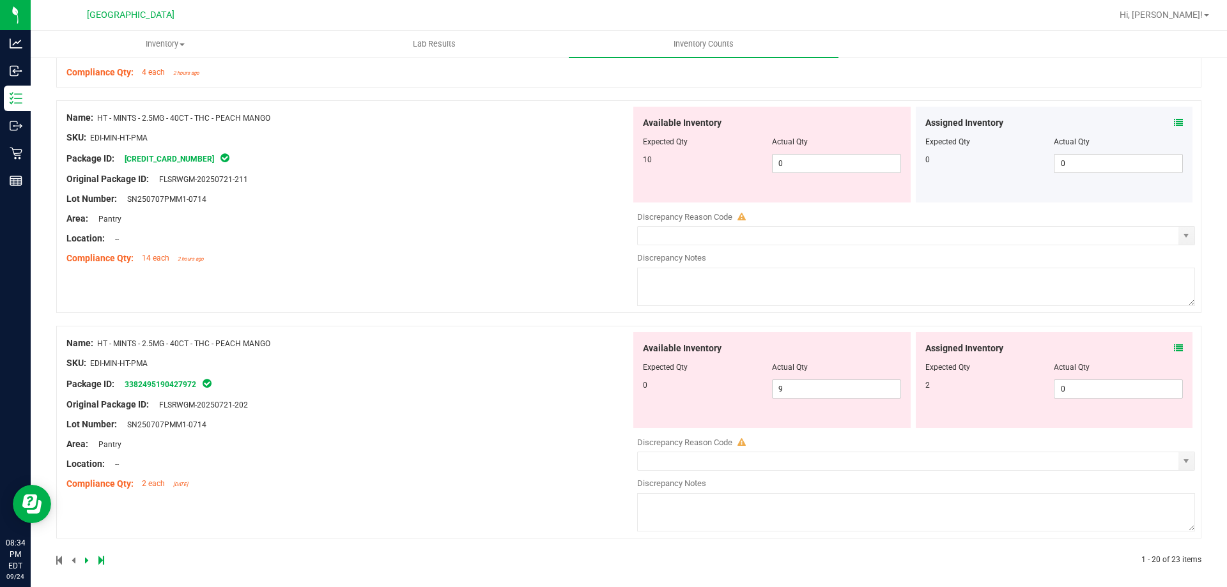
scroll to position [3503, 0]
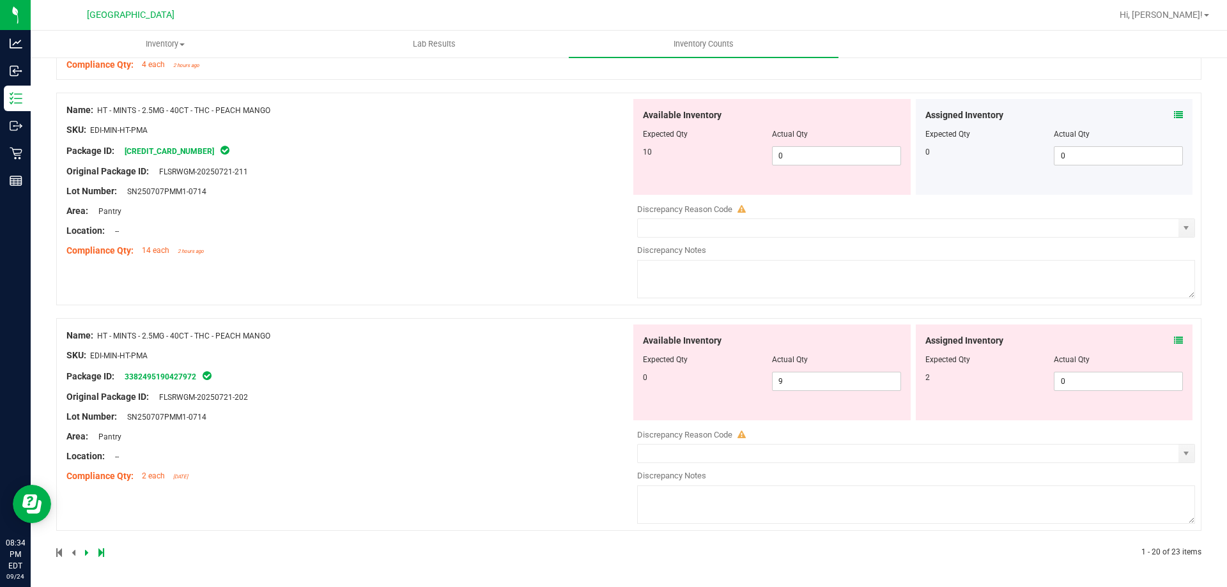
click at [1174, 342] on icon at bounding box center [1178, 340] width 9 height 9
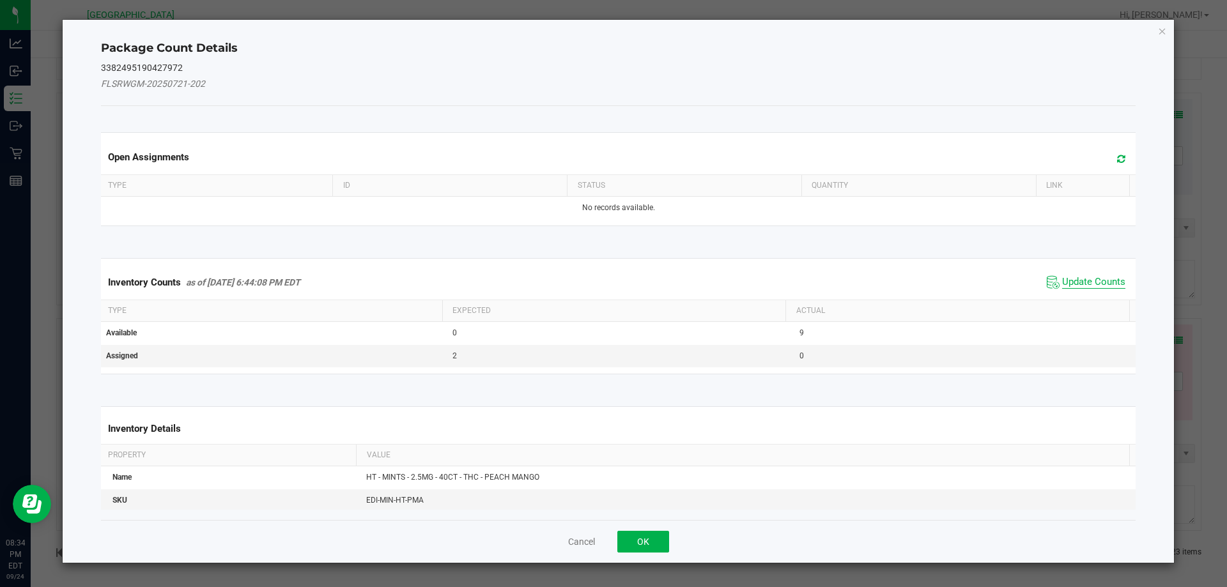
click at [1080, 278] on span "Update Counts" at bounding box center [1093, 282] width 63 height 13
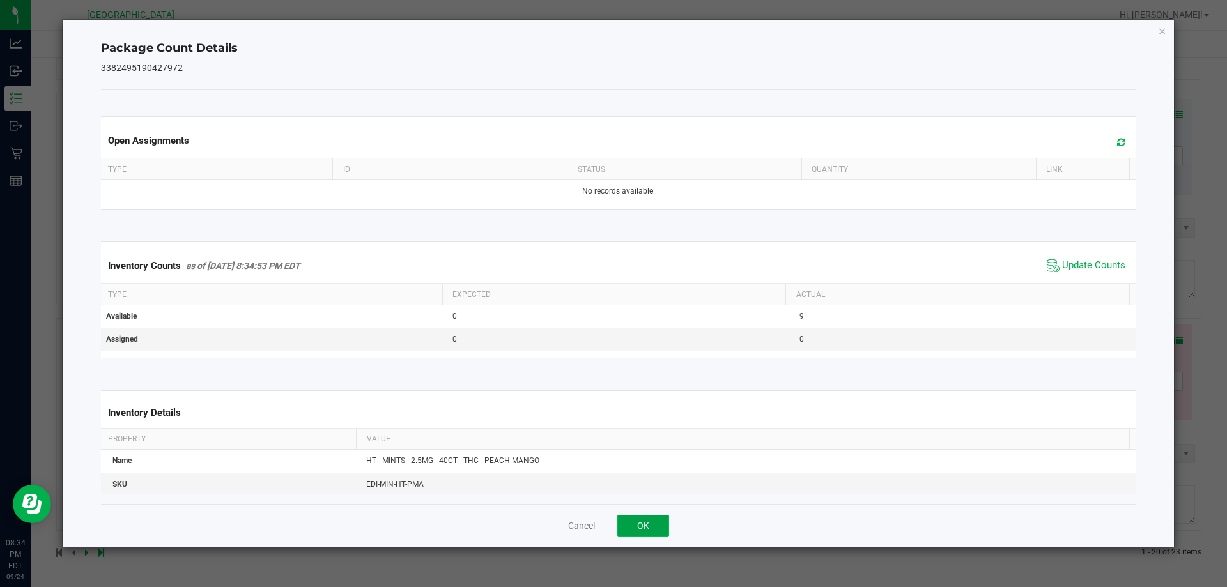
click at [639, 531] on button "OK" at bounding box center [643, 526] width 52 height 22
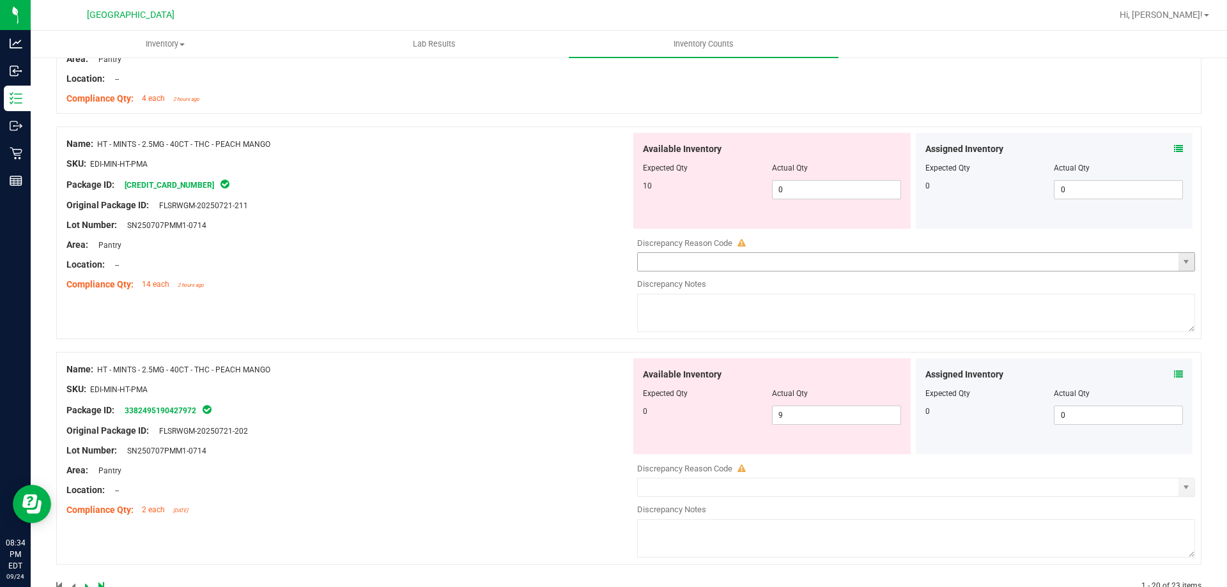
scroll to position [3439, 0]
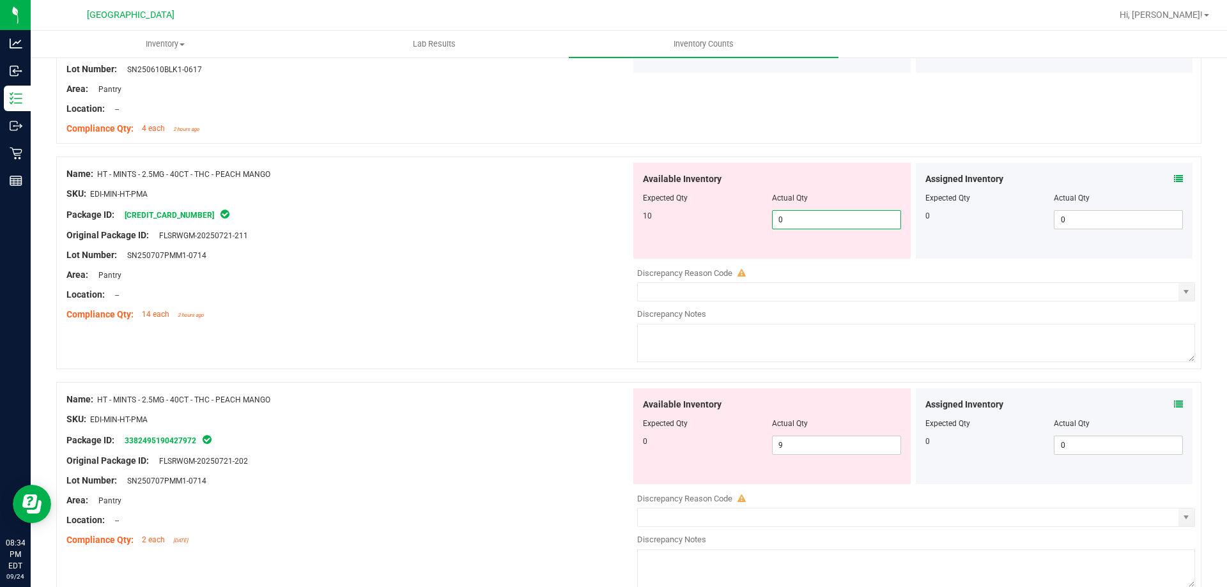
drag, startPoint x: 745, startPoint y: 221, endPoint x: 641, endPoint y: 237, distance: 104.9
click at [694, 222] on div "10 0 0" at bounding box center [772, 219] width 258 height 19
click at [561, 289] on div "Location: --" at bounding box center [348, 294] width 564 height 13
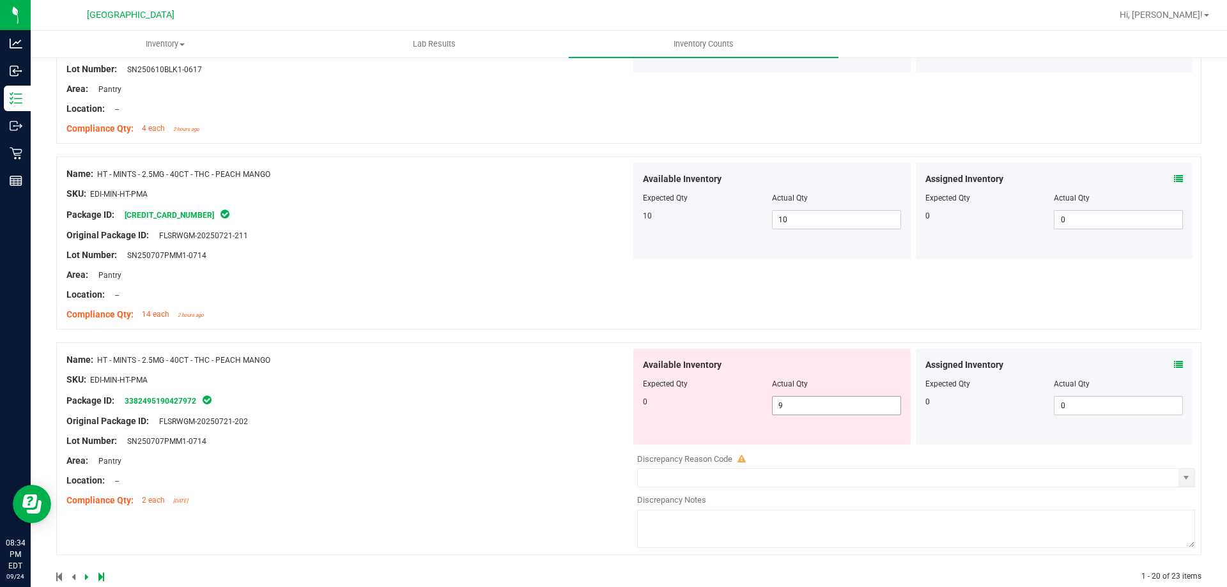
click at [680, 391] on div "Available Inventory Expected Qty Actual Qty 0 9 9" at bounding box center [771, 397] width 277 height 96
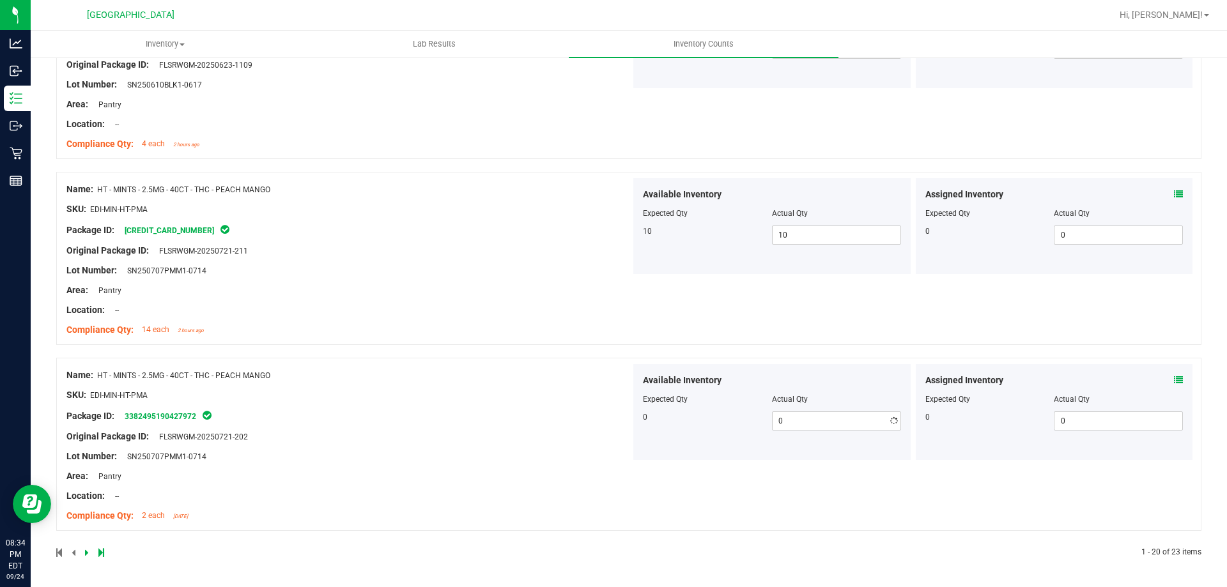
click at [614, 376] on div "Name: HT - MINTS - 2.5MG - 40CT - THC - PEACH MANGO SKU: EDI-MIN-HT-PMA Package…" at bounding box center [348, 445] width 564 height 163
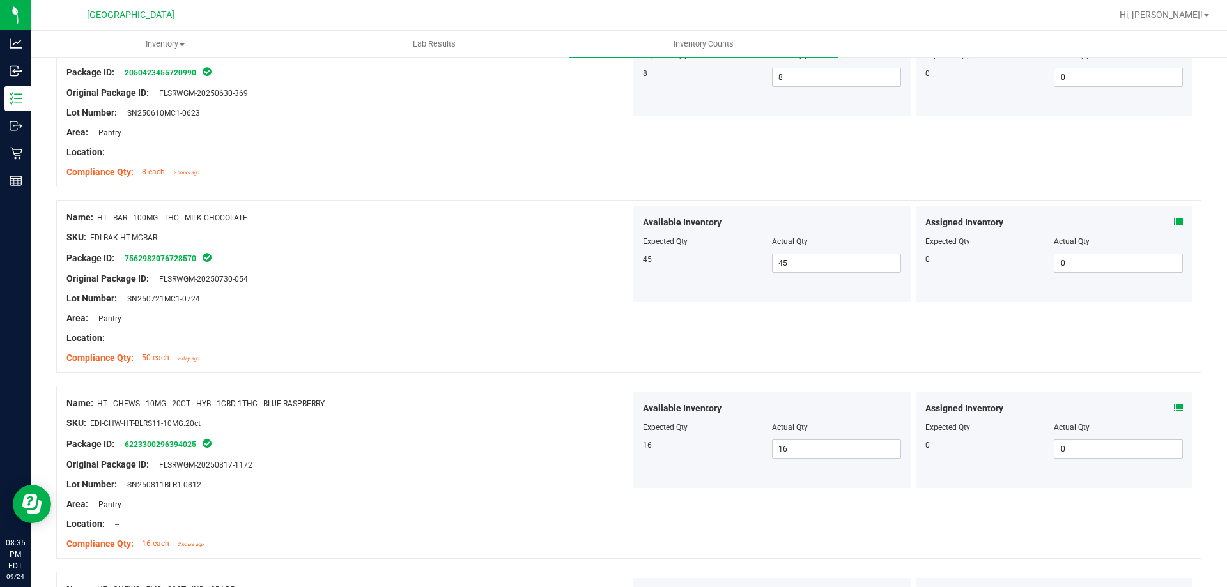
scroll to position [0, 0]
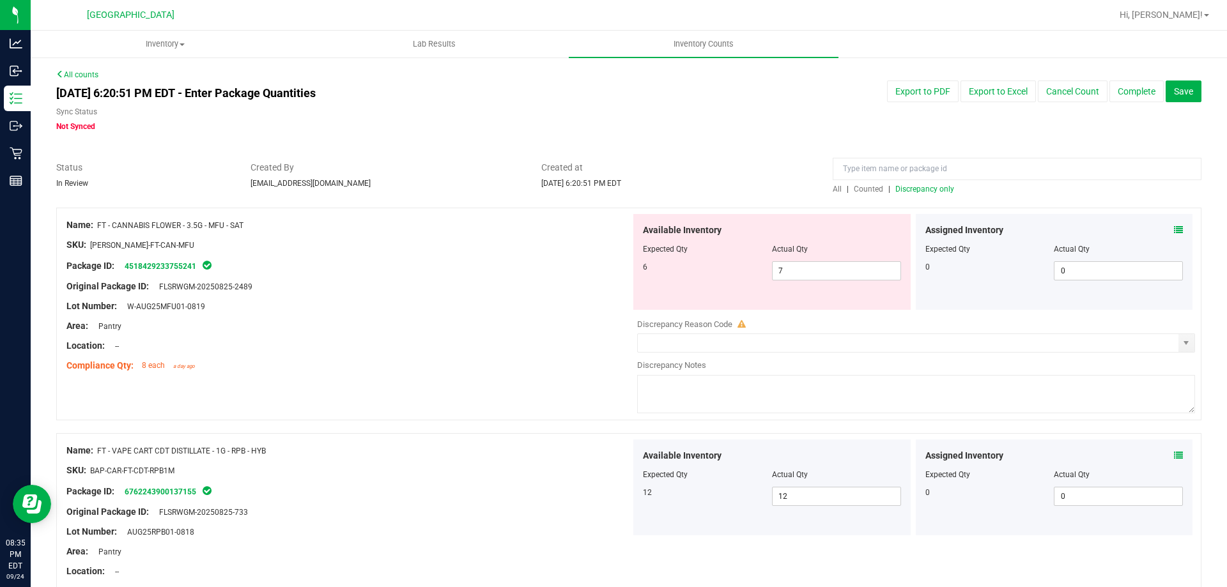
click at [911, 193] on span "Discrepancy only" at bounding box center [924, 189] width 59 height 9
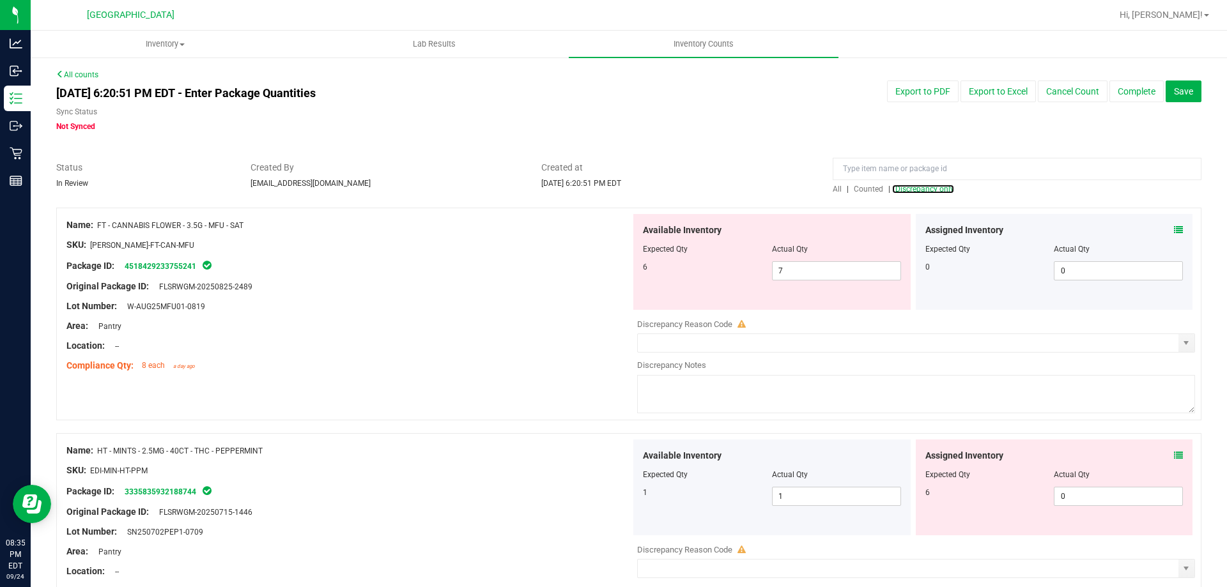
scroll to position [566, 0]
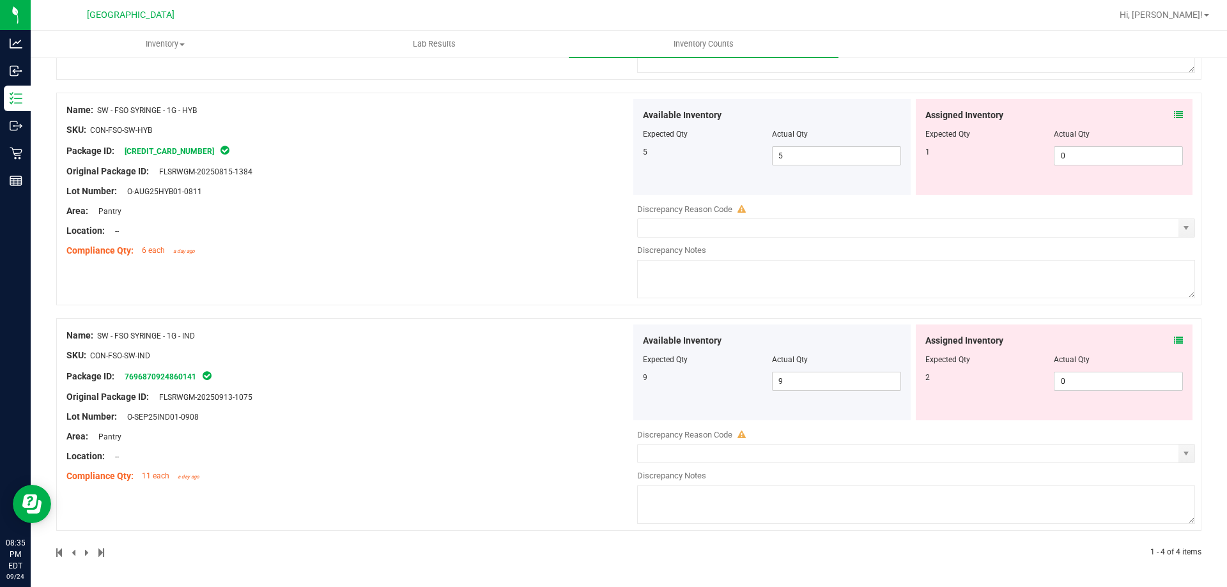
click at [1174, 342] on icon at bounding box center [1178, 340] width 9 height 9
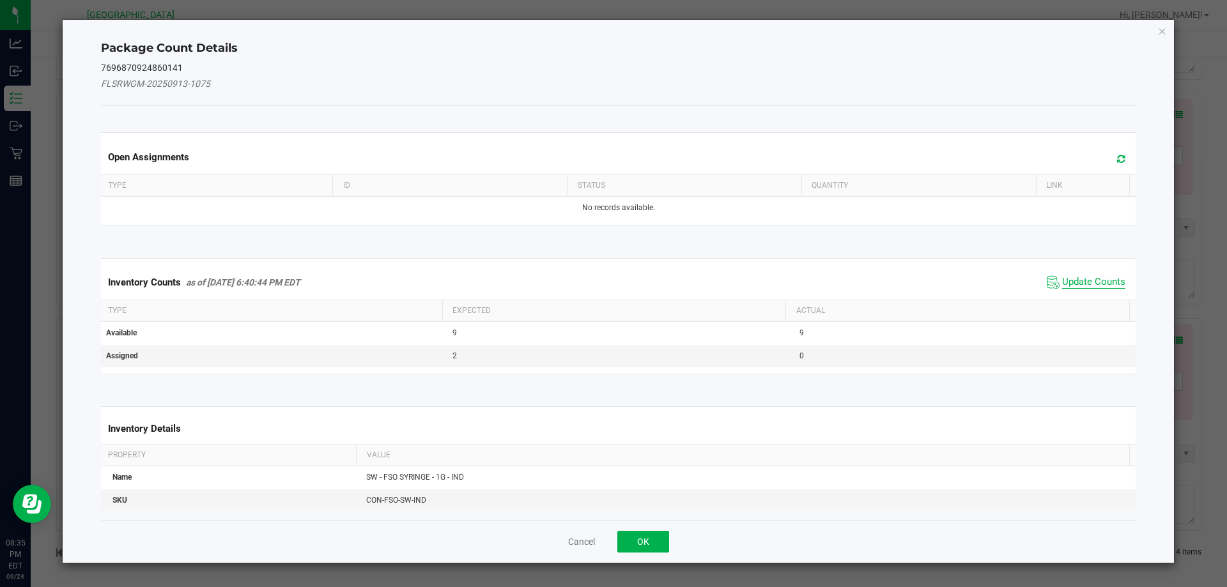
click at [1077, 279] on span "Update Counts" at bounding box center [1093, 282] width 63 height 13
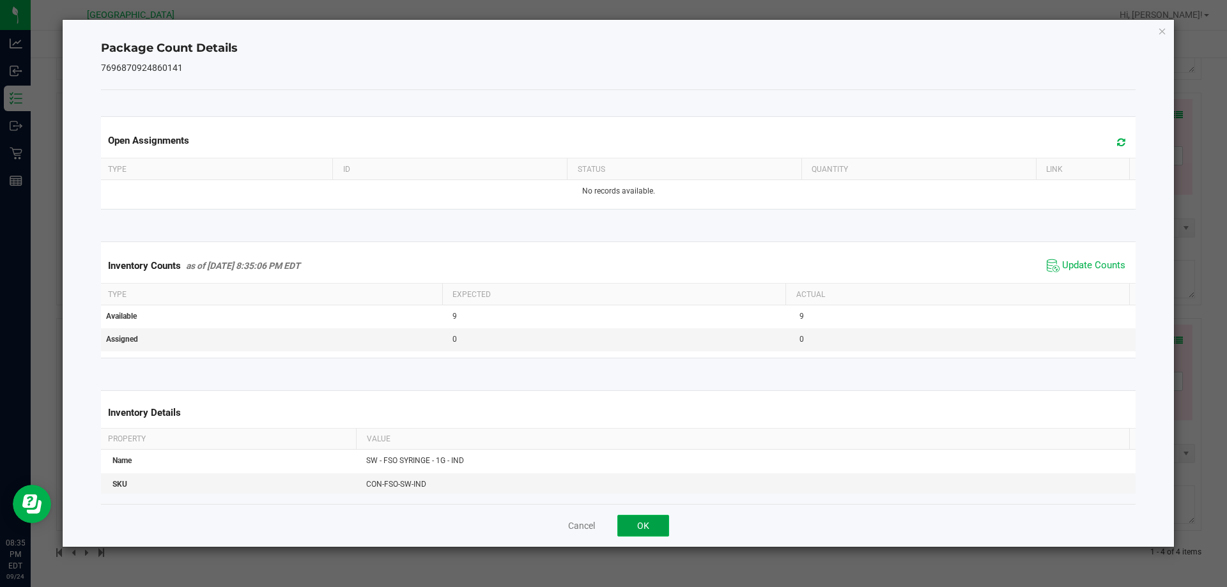
click at [658, 519] on button "OK" at bounding box center [643, 526] width 52 height 22
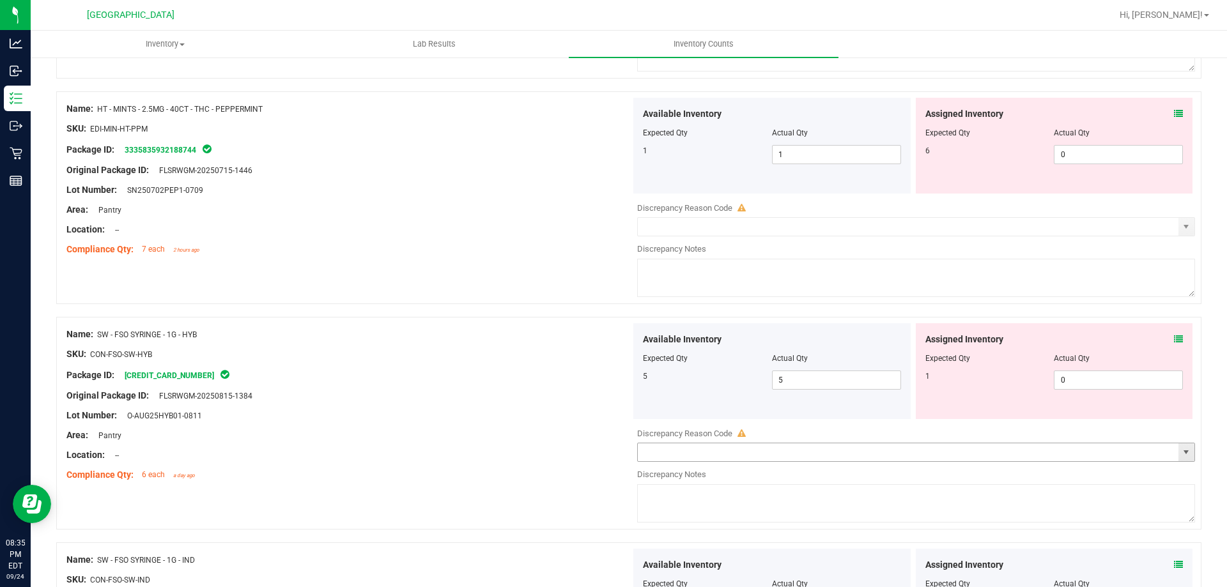
scroll to position [335, 0]
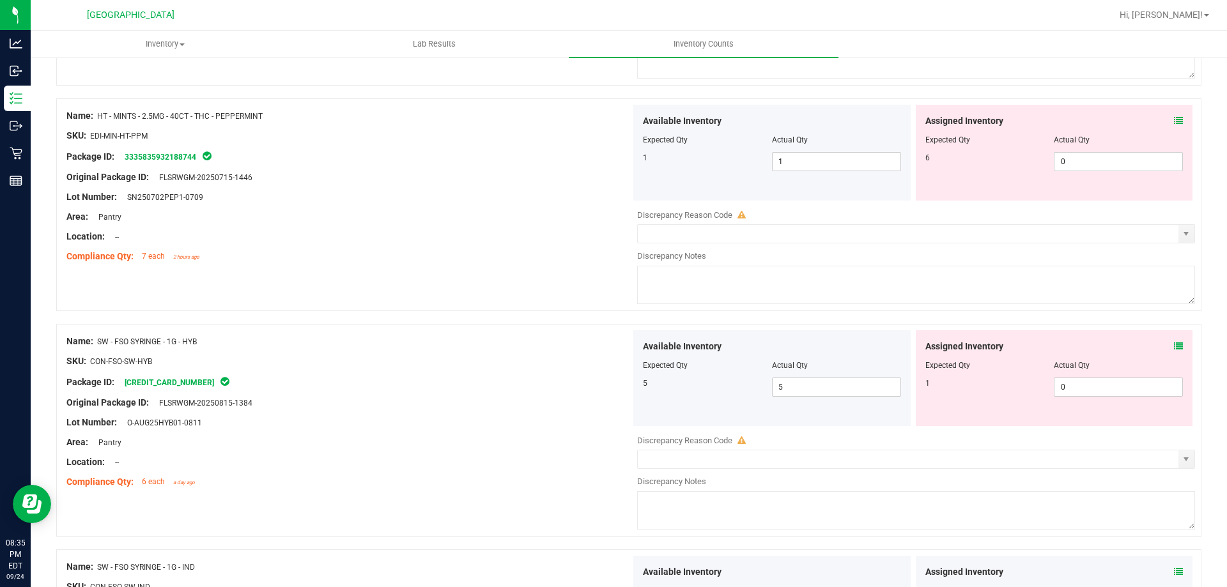
click at [1174, 347] on icon at bounding box center [1178, 346] width 9 height 9
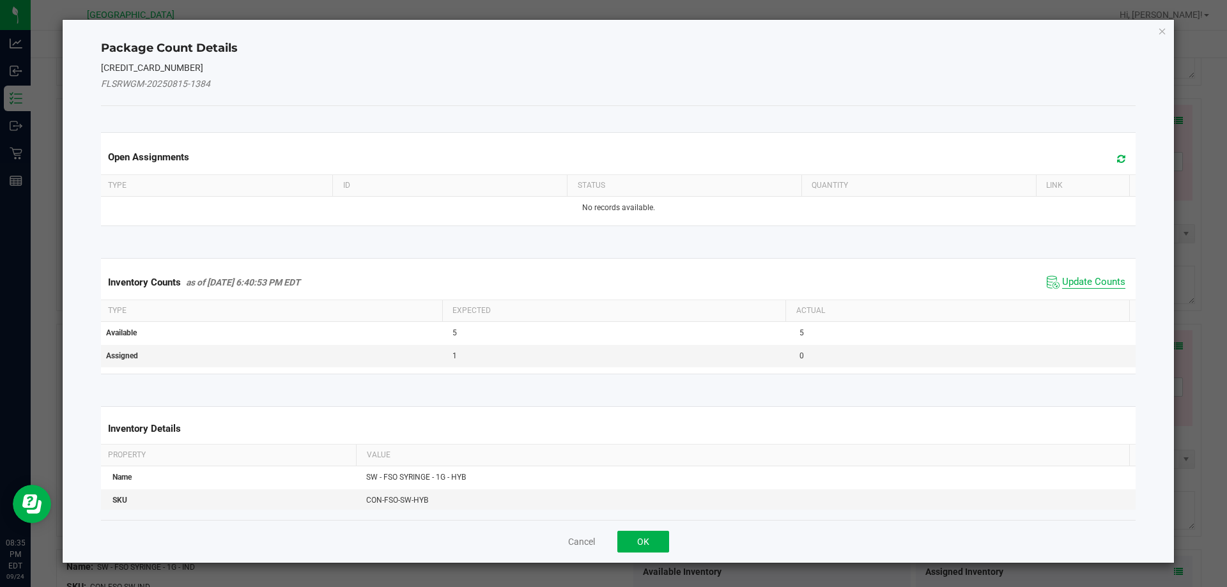
click at [1077, 286] on span "Update Counts" at bounding box center [1093, 282] width 63 height 13
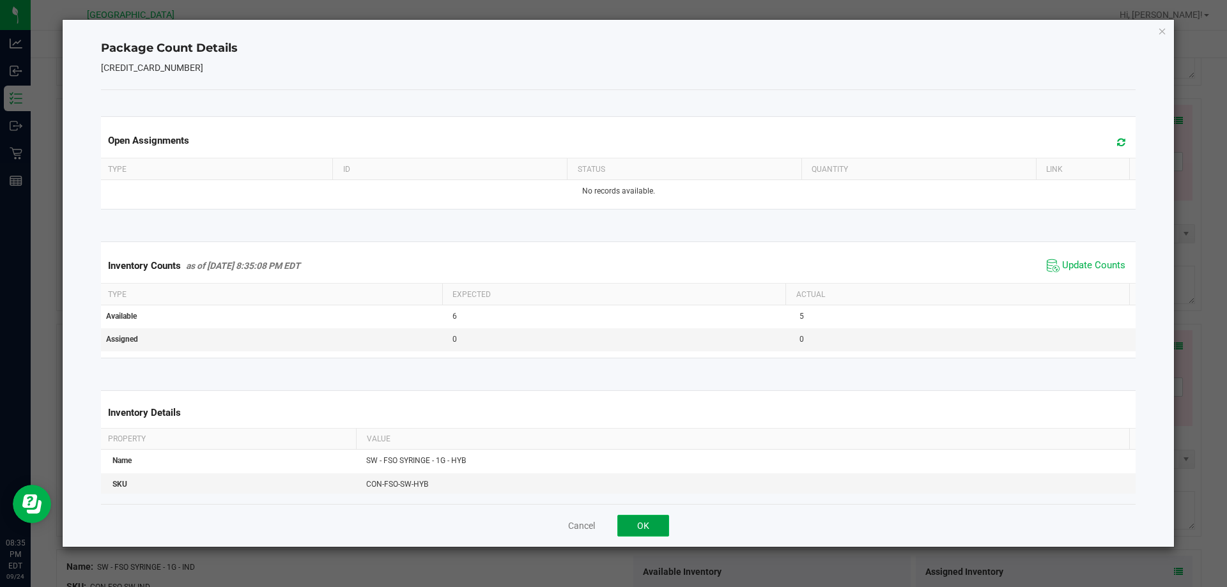
click at [644, 525] on button "OK" at bounding box center [643, 526] width 52 height 22
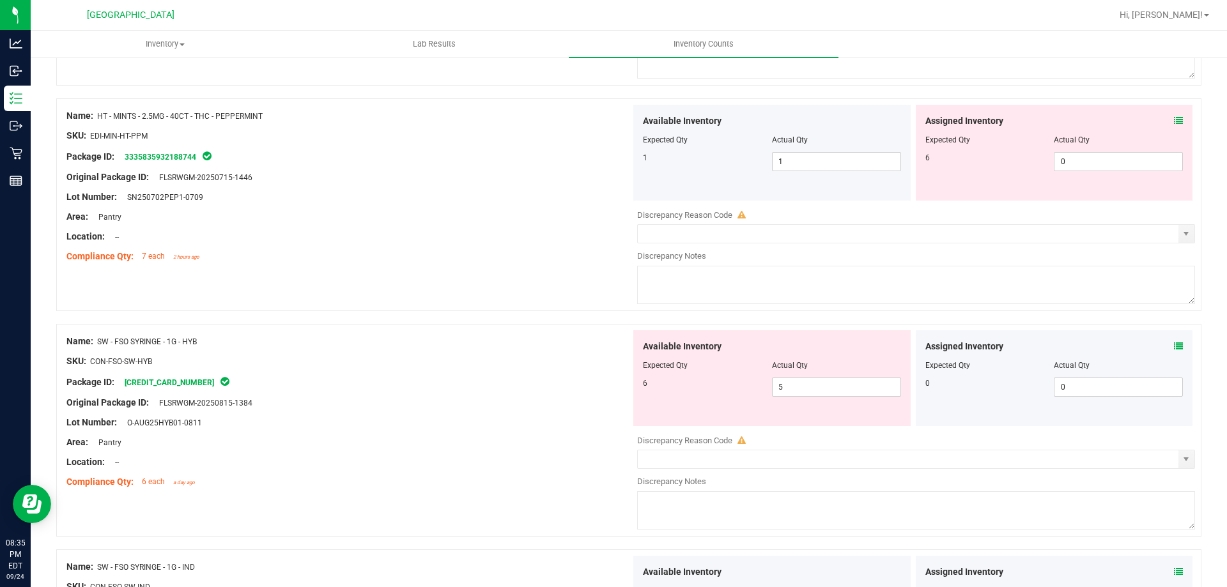
scroll to position [271, 0]
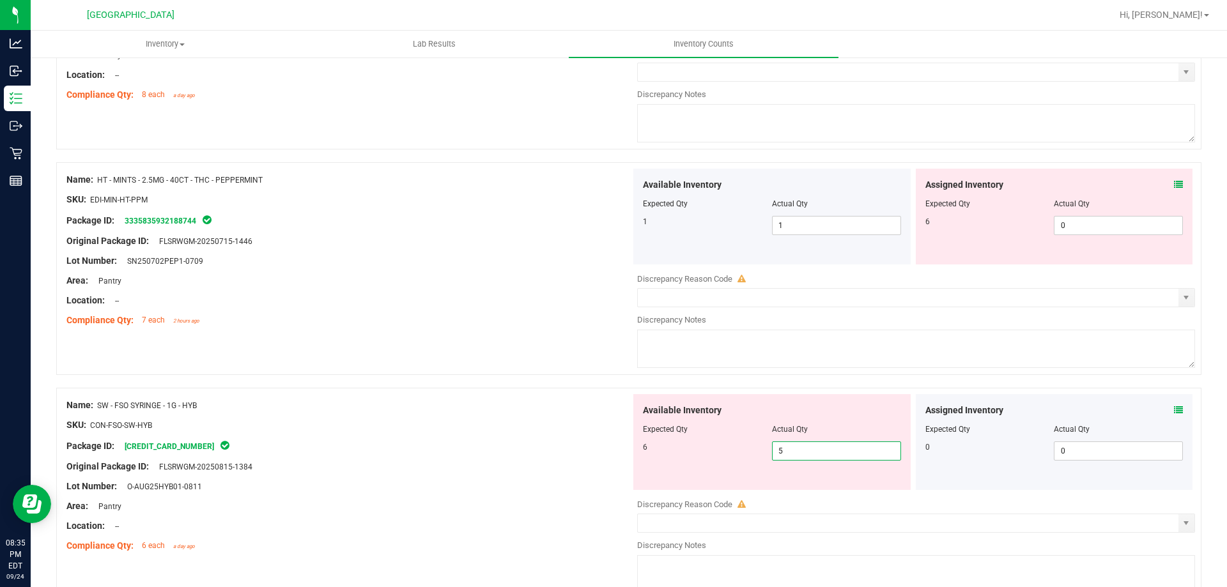
drag, startPoint x: 708, startPoint y: 456, endPoint x: 642, endPoint y: 441, distance: 68.1
click at [669, 456] on div "6 5 5" at bounding box center [772, 451] width 258 height 19
click at [575, 438] on div "Package ID: 4689737991450385" at bounding box center [348, 445] width 564 height 15
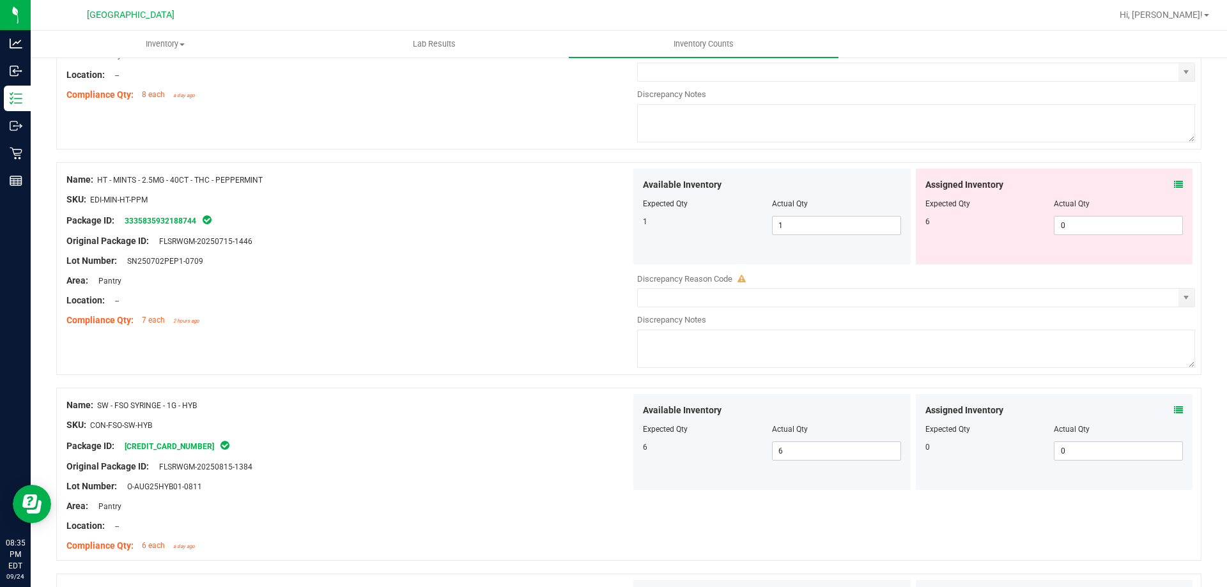
click at [1174, 183] on icon at bounding box center [1178, 184] width 9 height 9
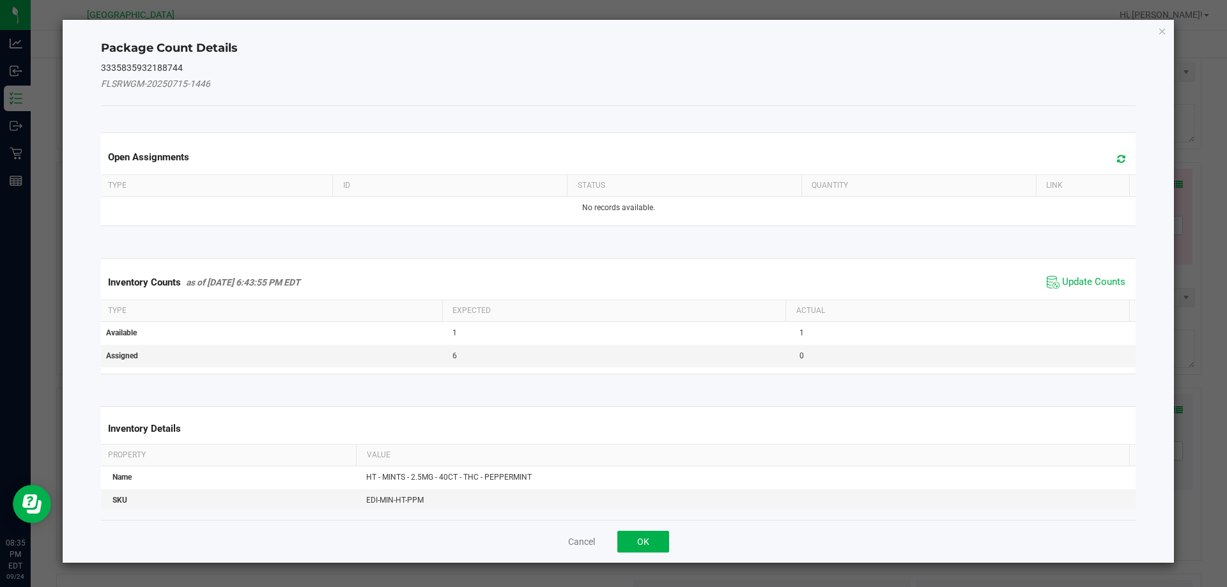
click at [1083, 269] on div "Inventory Counts as of Sep 24, 2025 6:43:55 PM EDT Update Counts" at bounding box center [618, 282] width 1041 height 35
click at [1081, 278] on span "Update Counts" at bounding box center [1093, 282] width 63 height 13
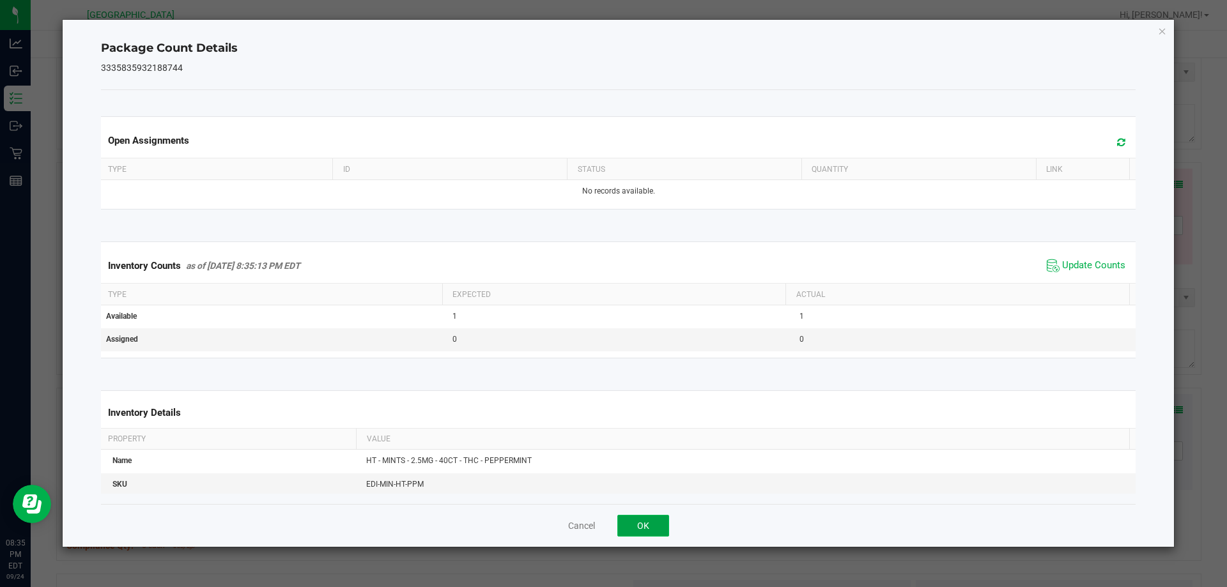
click at [644, 531] on button "OK" at bounding box center [643, 526] width 52 height 22
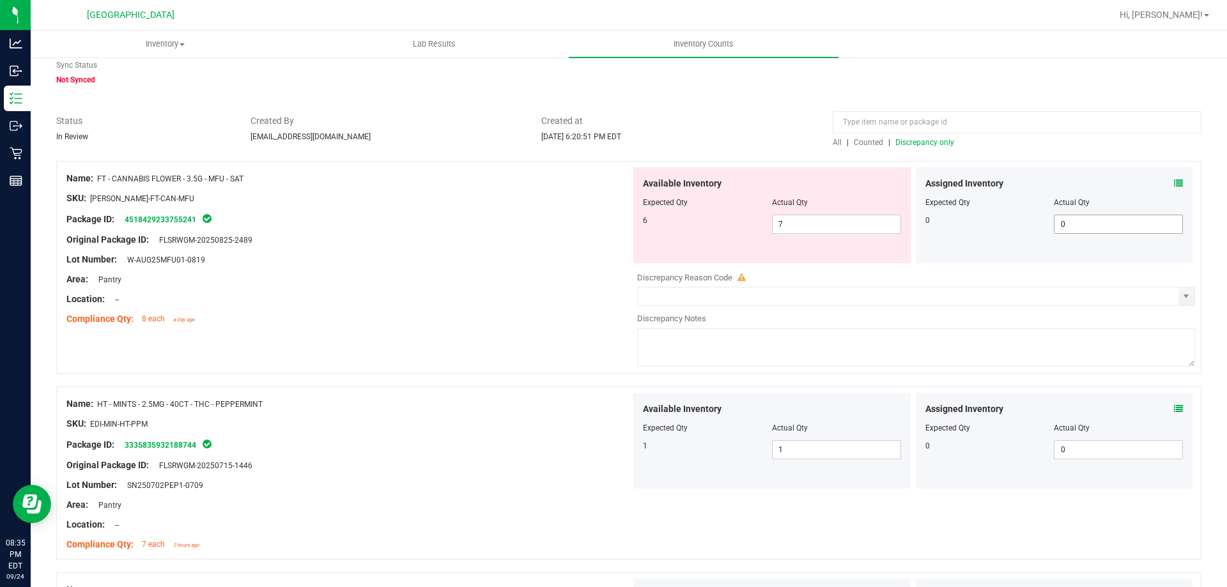
scroll to position [15, 0]
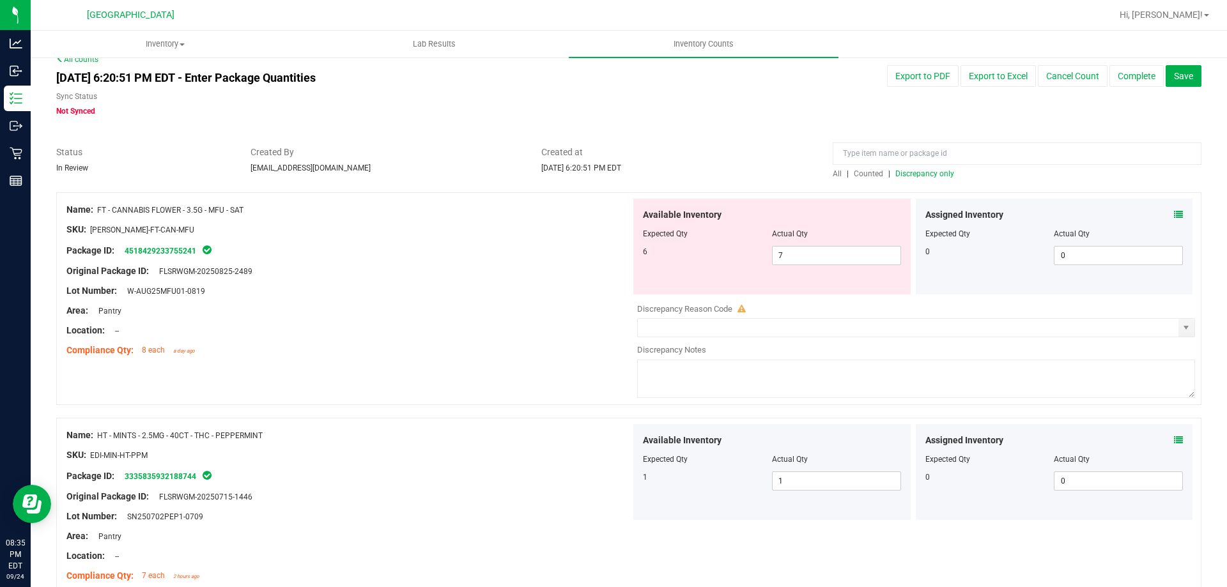
click at [1174, 214] on icon at bounding box center [1178, 214] width 9 height 9
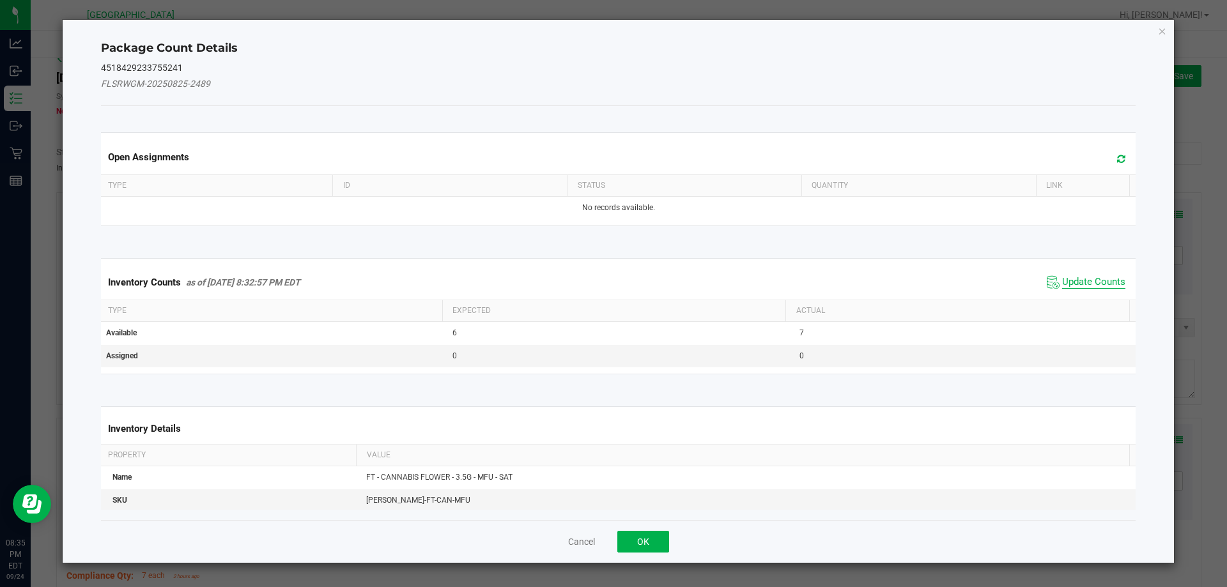
click at [1064, 277] on span "Update Counts" at bounding box center [1093, 282] width 63 height 13
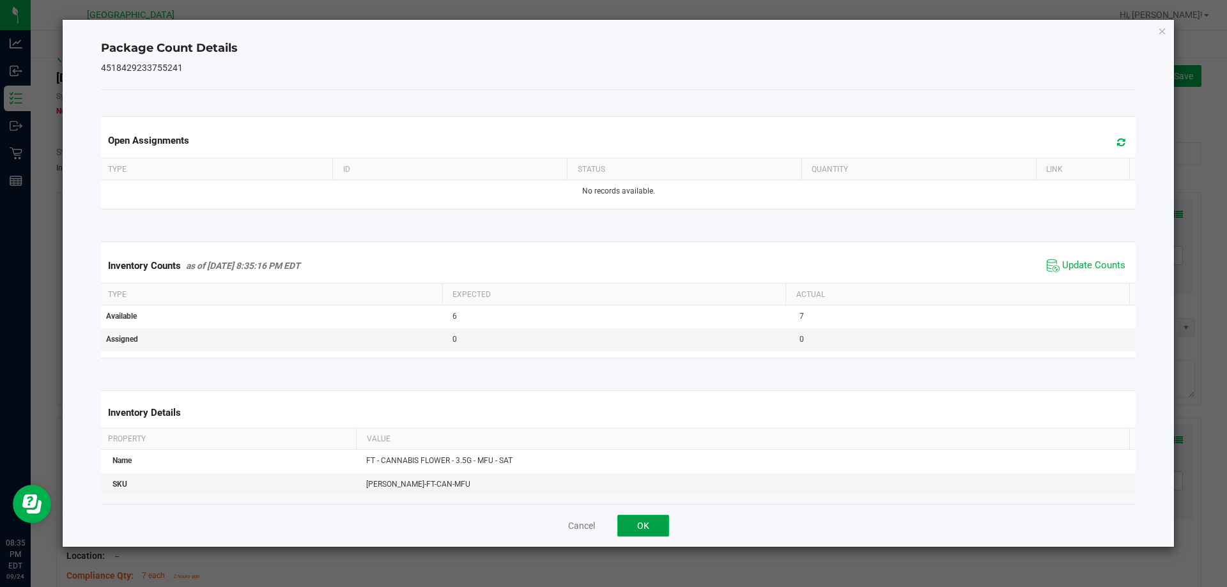
click at [645, 518] on button "OK" at bounding box center [643, 526] width 52 height 22
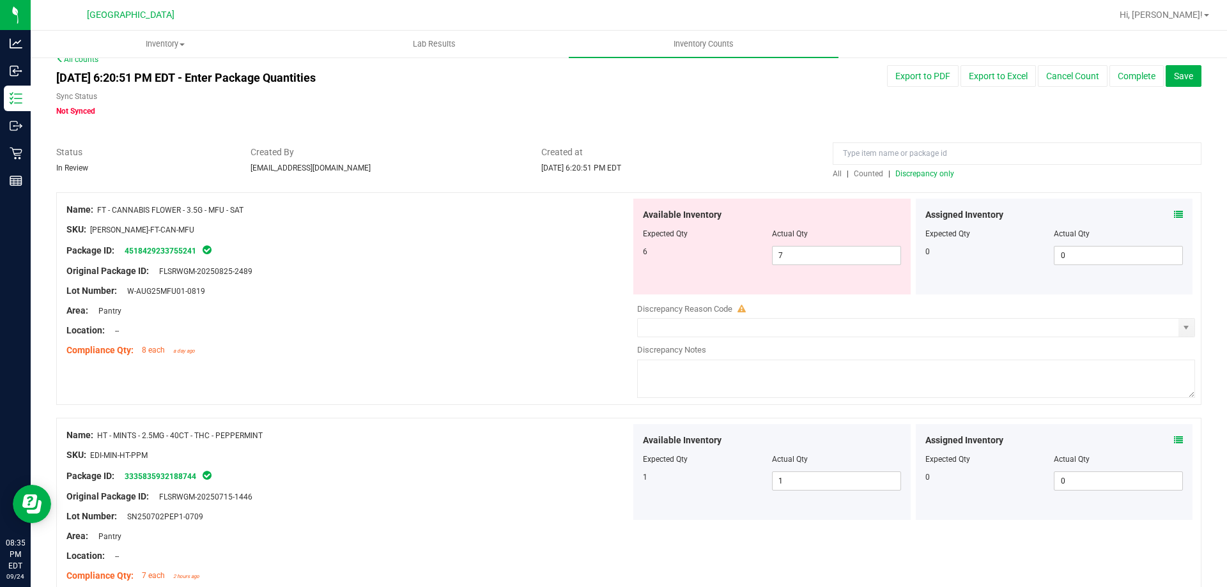
click at [927, 178] on div "All | Counted | Discrepancy only" at bounding box center [1017, 174] width 369 height 12
click at [920, 174] on span "Discrepancy only" at bounding box center [924, 173] width 59 height 9
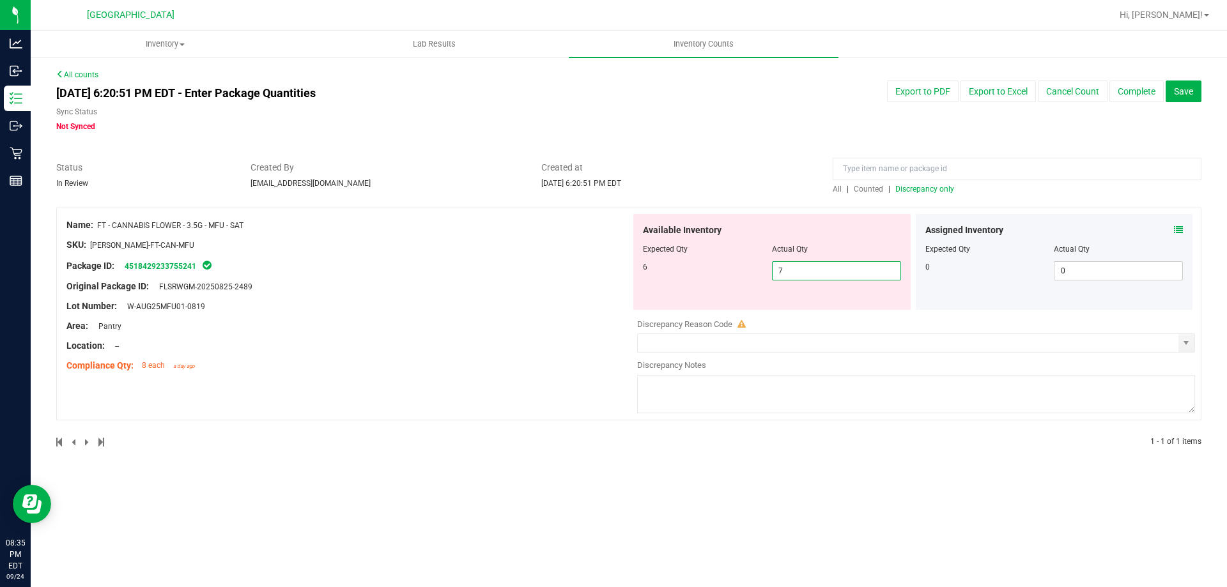
drag, startPoint x: 840, startPoint y: 265, endPoint x: 661, endPoint y: 270, distance: 179.0
click at [661, 270] on div "6 7 7" at bounding box center [772, 270] width 258 height 19
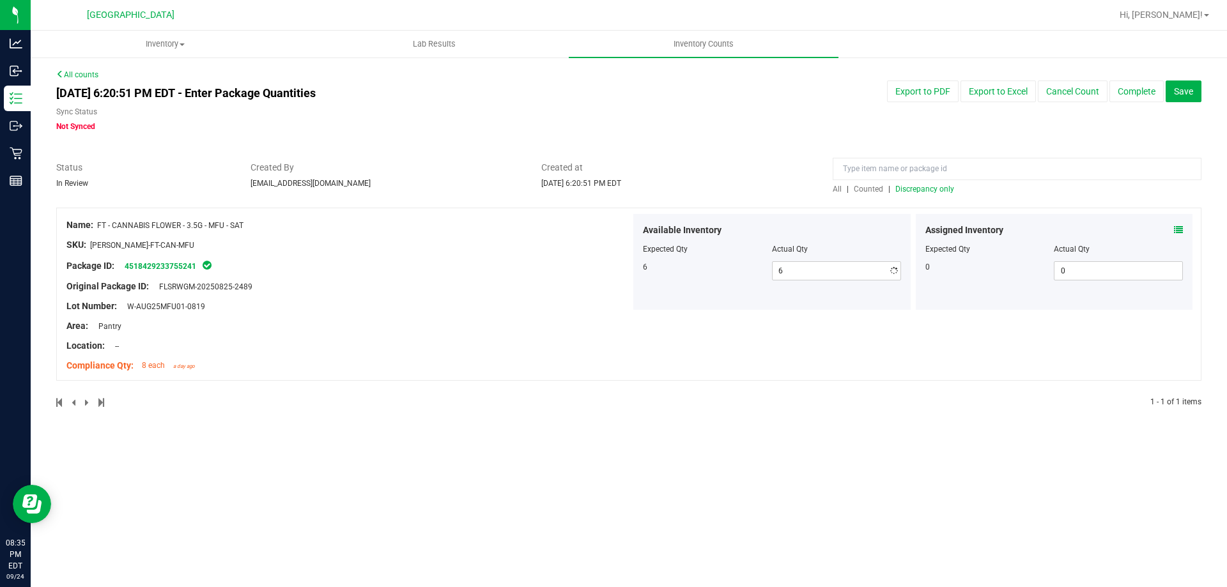
click at [622, 301] on div "Lot Number: W-AUG25MFU01-0819" at bounding box center [348, 306] width 564 height 13
click at [943, 192] on span "Discrepancy only" at bounding box center [924, 189] width 59 height 9
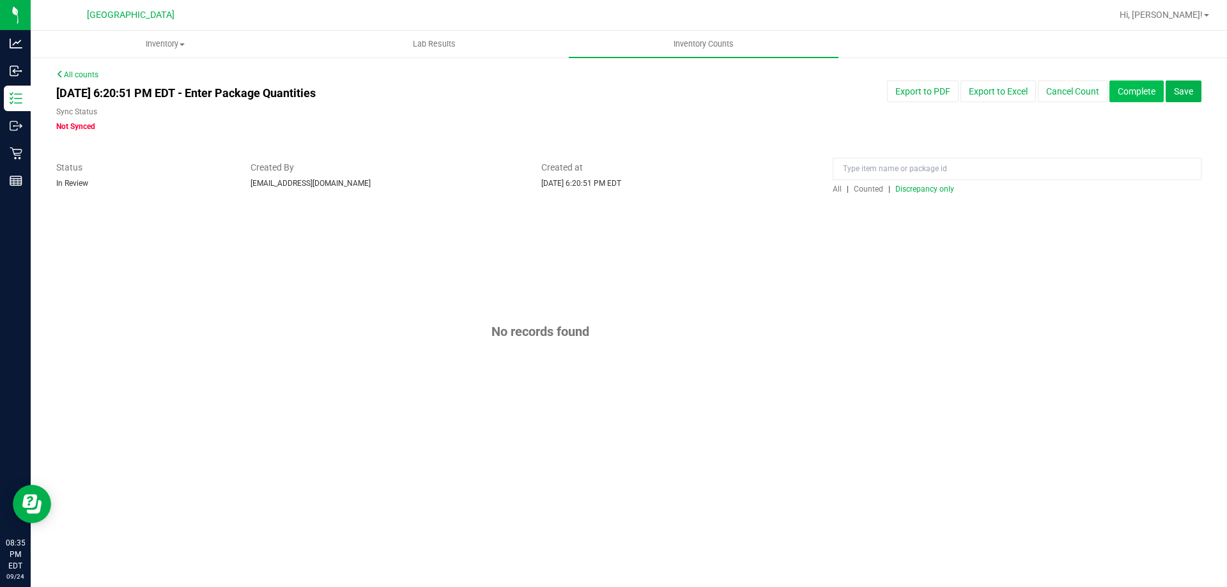
click at [1121, 94] on button "Complete" at bounding box center [1137, 92] width 54 height 22
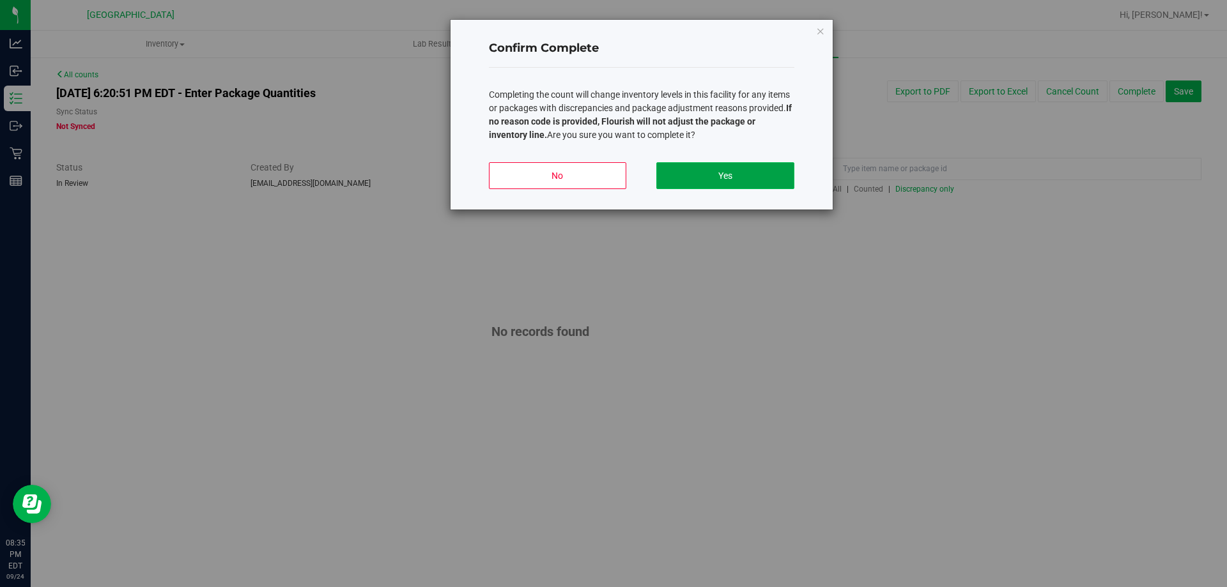
click at [762, 179] on button "Yes" at bounding box center [724, 175] width 137 height 27
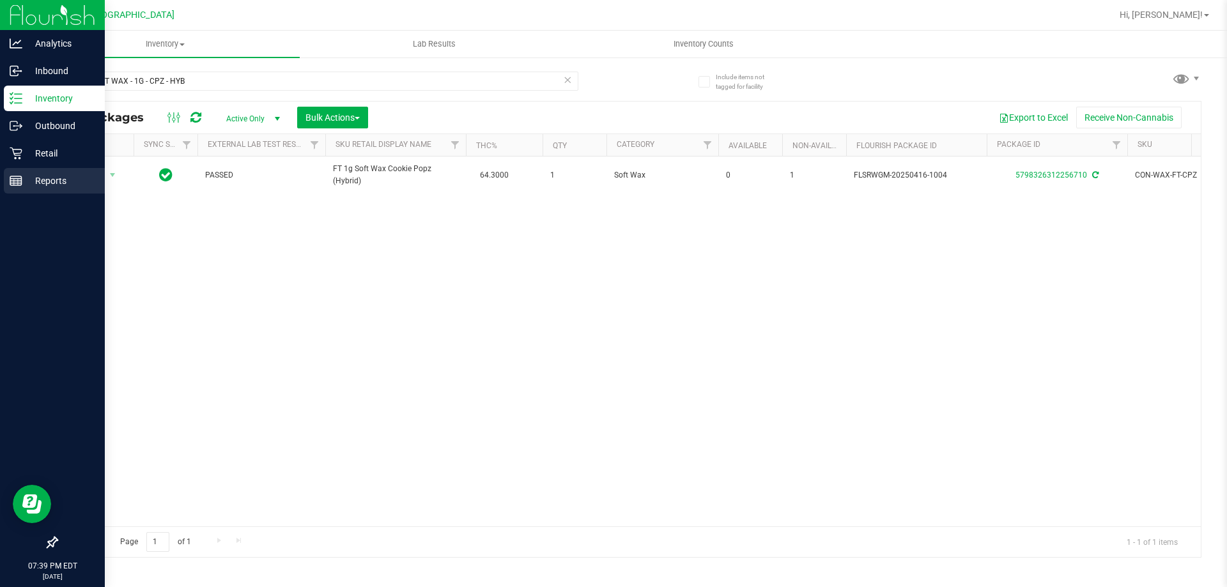
click at [18, 185] on line at bounding box center [18, 182] width 0 height 6
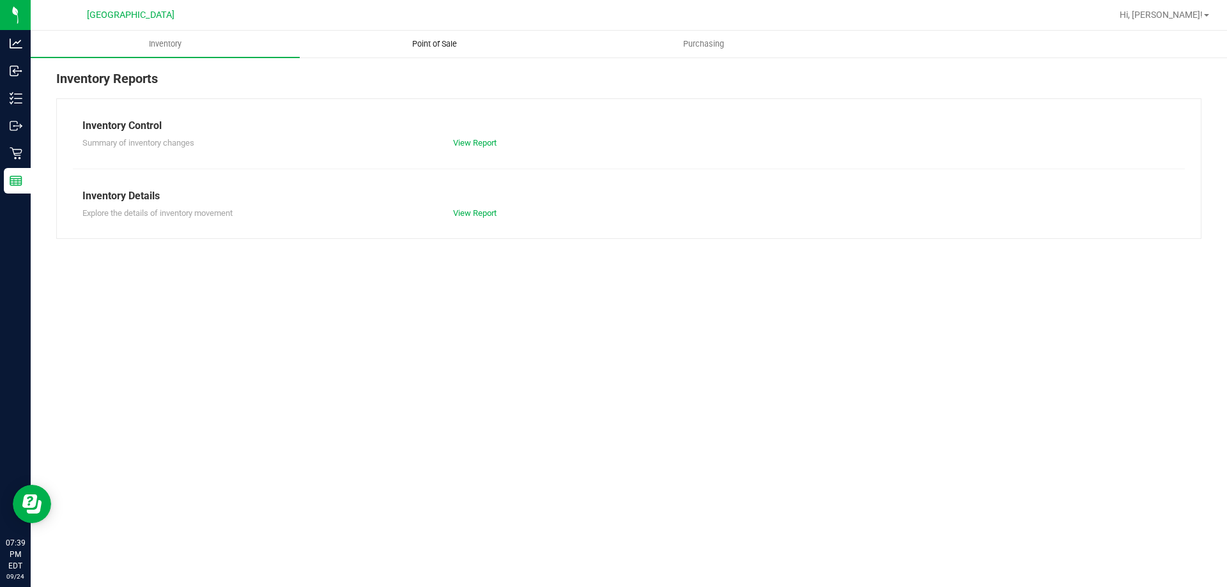
click at [414, 39] on span "Point of Sale" at bounding box center [434, 44] width 79 height 12
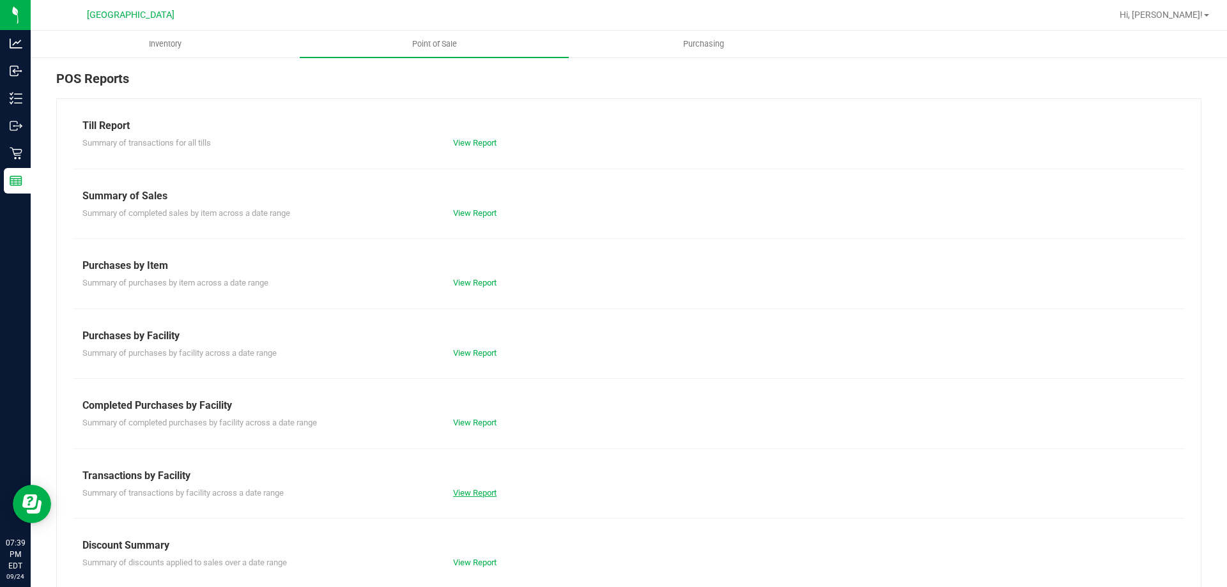
click at [466, 489] on link "View Report" at bounding box center [474, 493] width 43 height 10
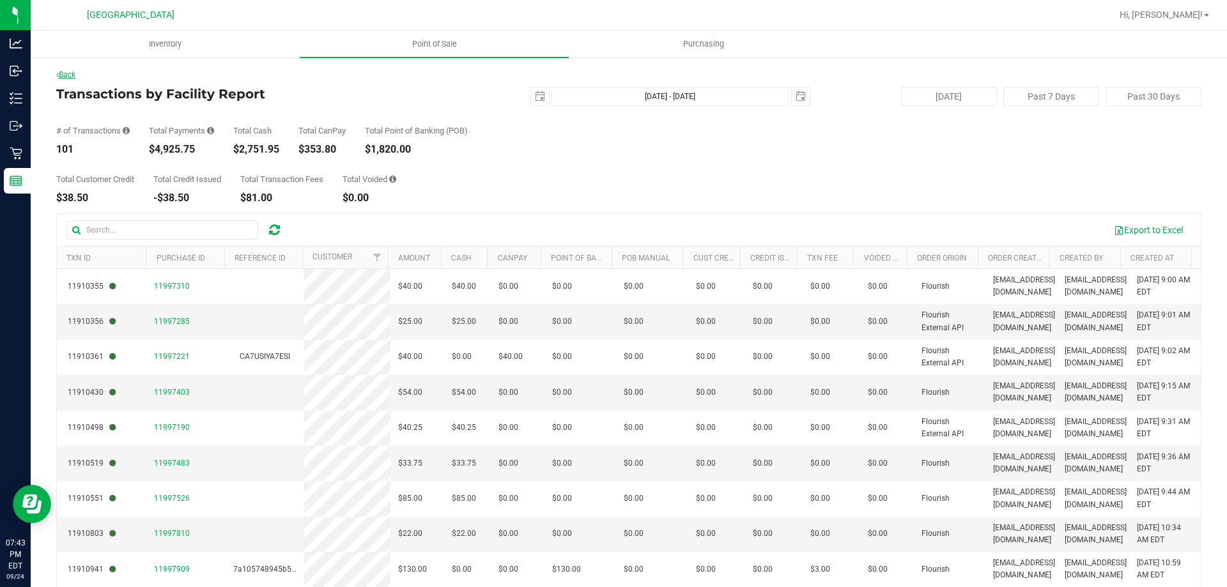
click at [75, 76] on link "Back" at bounding box center [65, 74] width 19 height 9
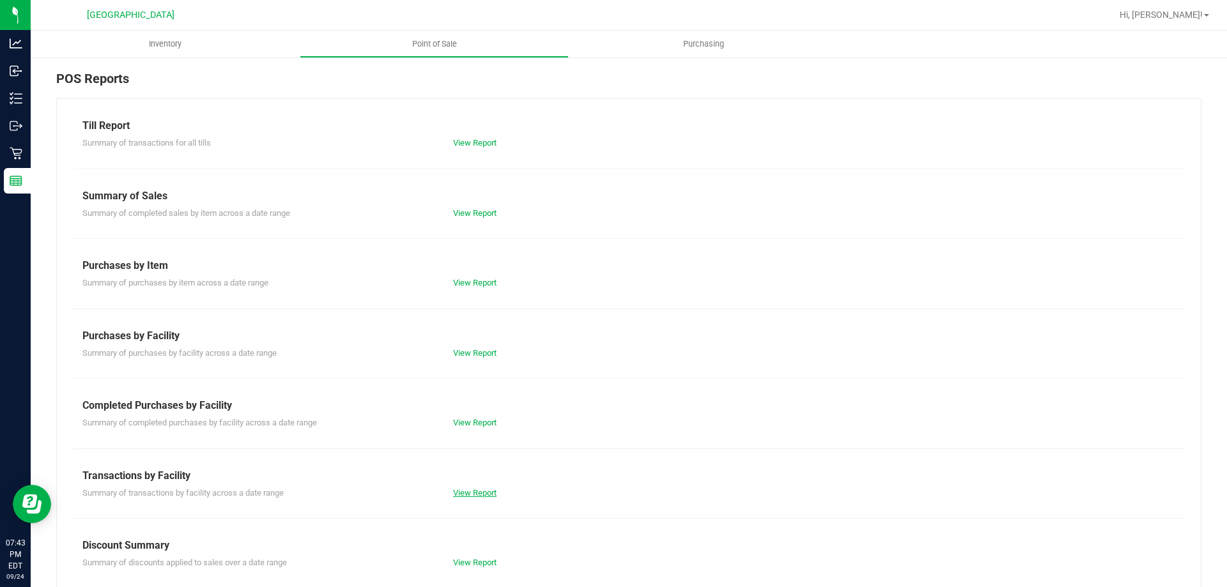
click at [467, 497] on link "View Report" at bounding box center [474, 493] width 43 height 10
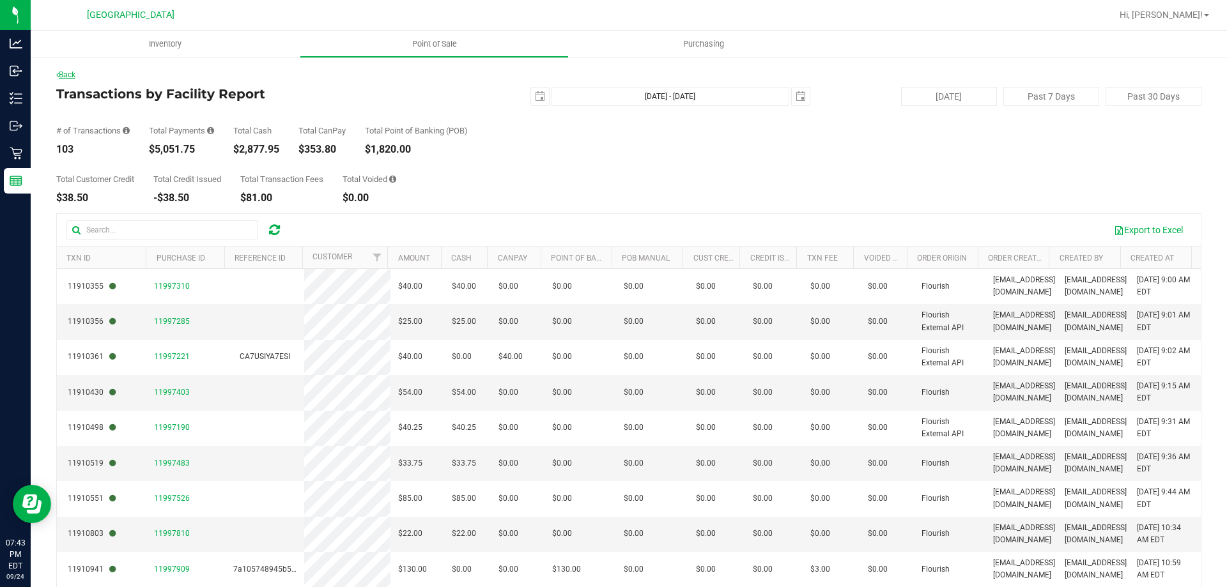
click at [65, 73] on link "Back" at bounding box center [65, 74] width 19 height 9
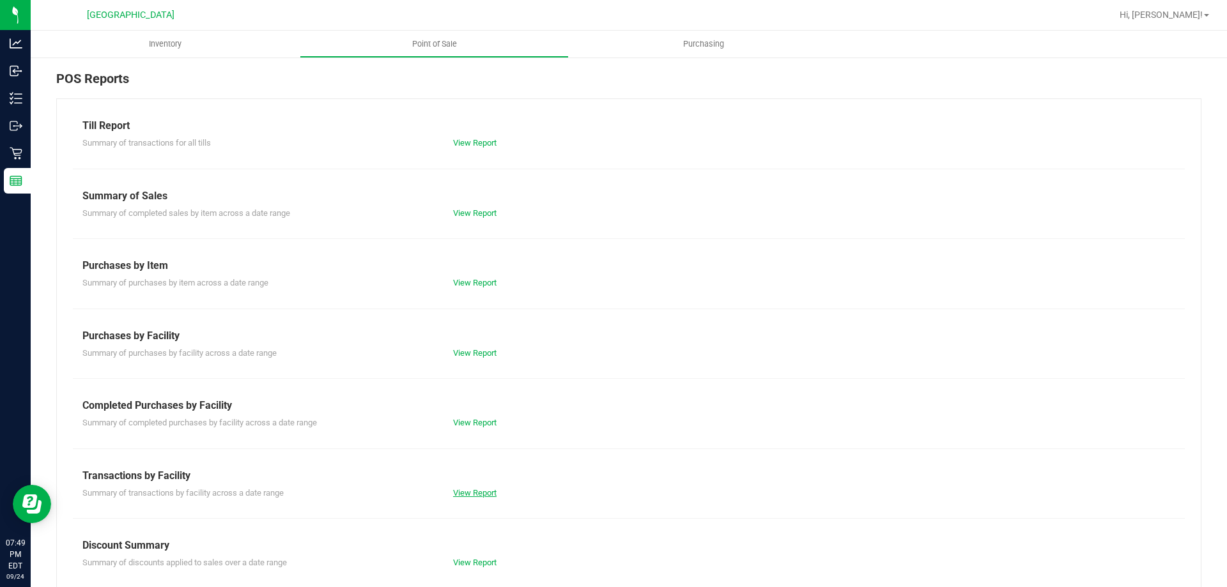
click at [480, 492] on link "View Report" at bounding box center [474, 493] width 43 height 10
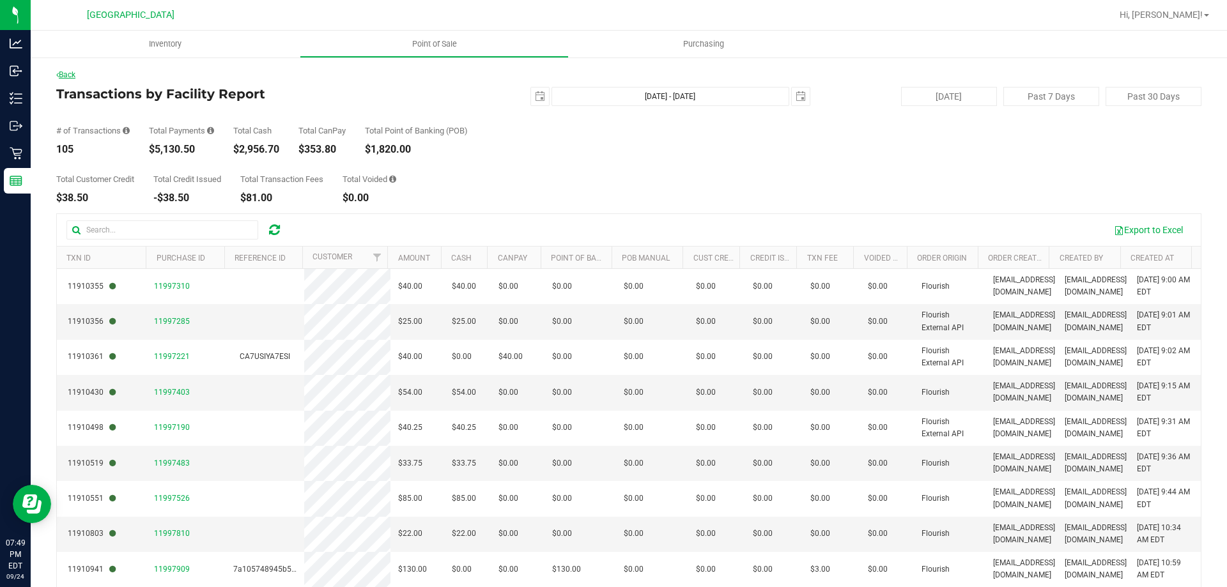
click at [70, 79] on link "Back" at bounding box center [65, 74] width 19 height 9
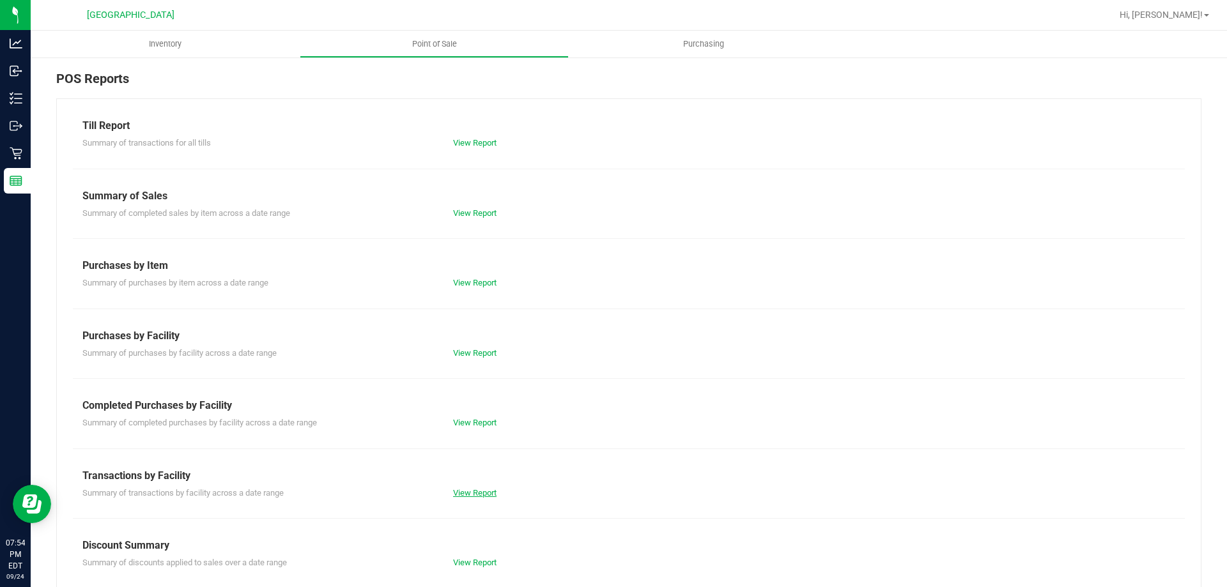
click at [471, 492] on link "View Report" at bounding box center [474, 493] width 43 height 10
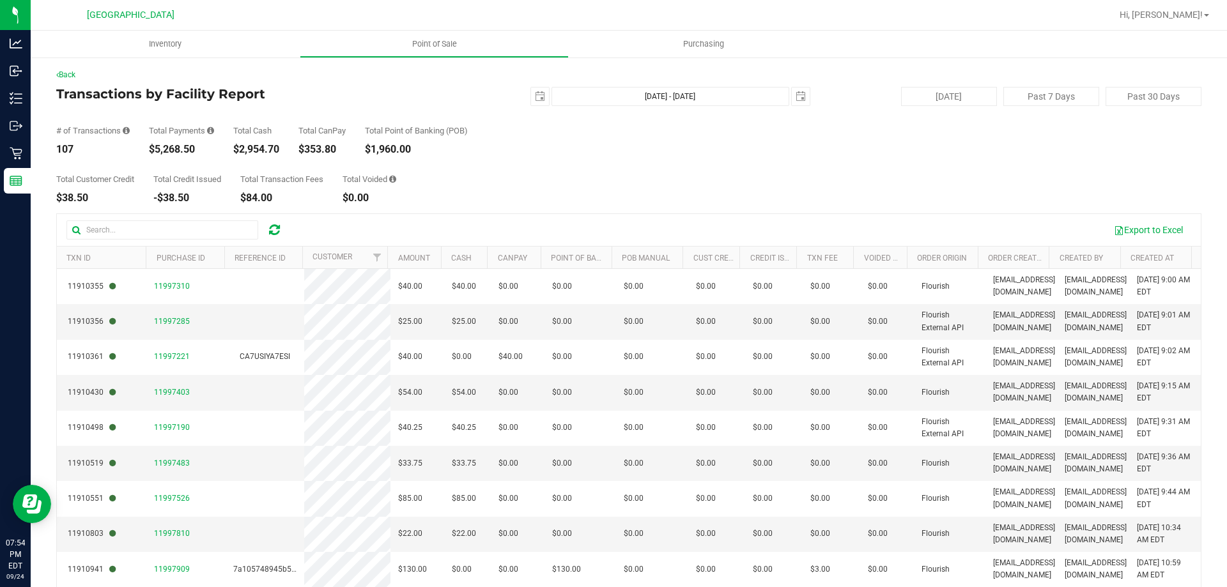
click at [66, 85] on div "Back Transactions by Facility Report [DATE] [DATE] - [DATE] [DATE] [DATE] Past …" at bounding box center [628, 369] width 1145 height 601
click at [72, 74] on link "Back" at bounding box center [65, 74] width 19 height 9
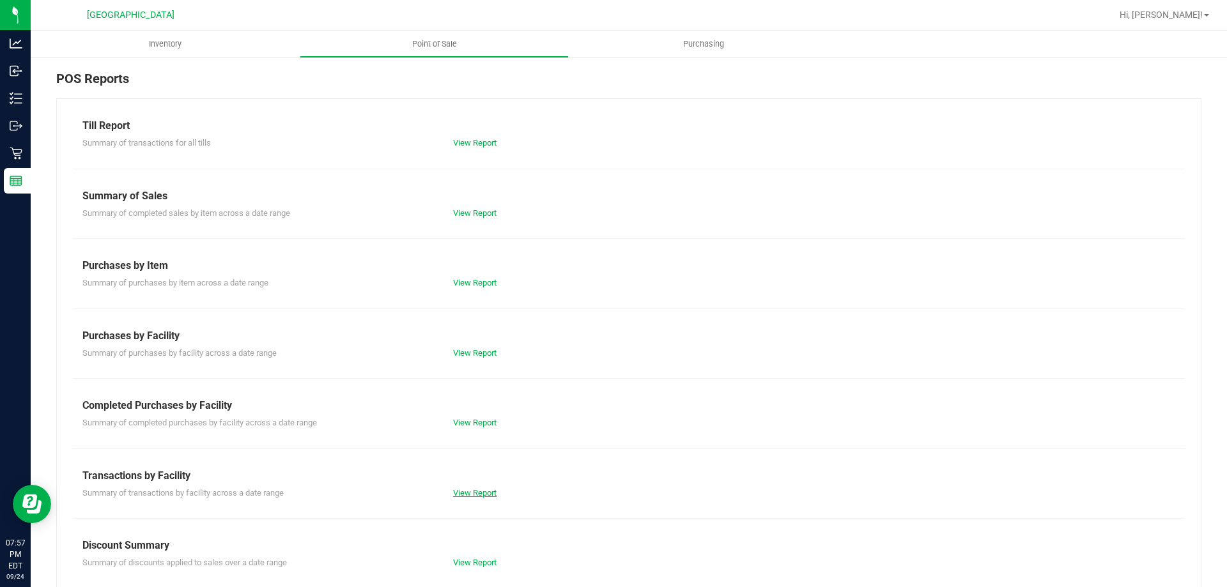
click at [465, 495] on link "View Report" at bounding box center [474, 493] width 43 height 10
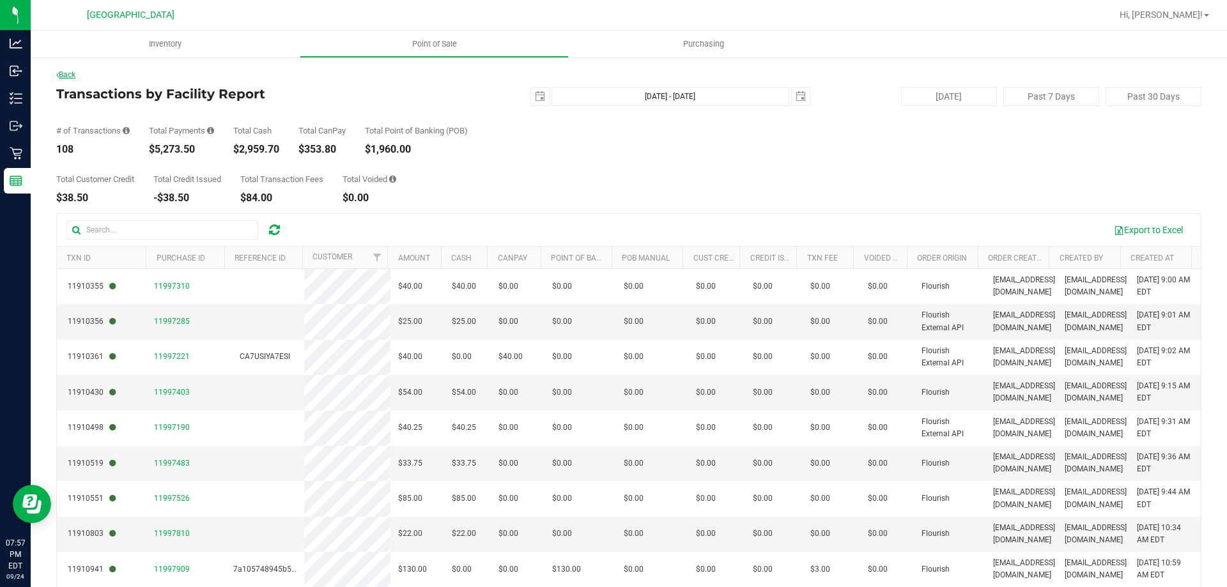
click at [75, 77] on link "Back" at bounding box center [65, 74] width 19 height 9
